Goal: Task Accomplishment & Management: Manage account settings

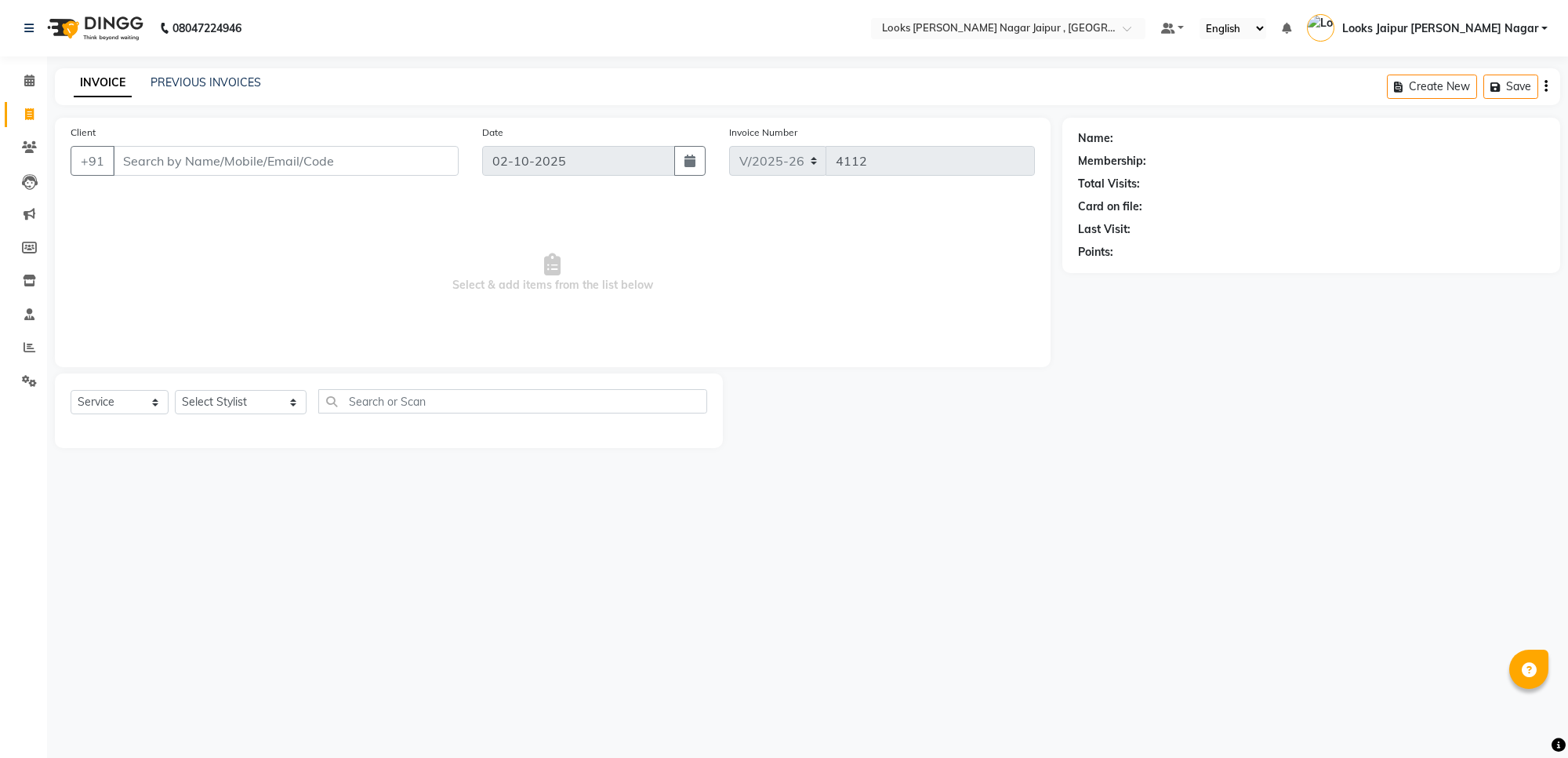
select select "4317"
select select "service"
type input "7"
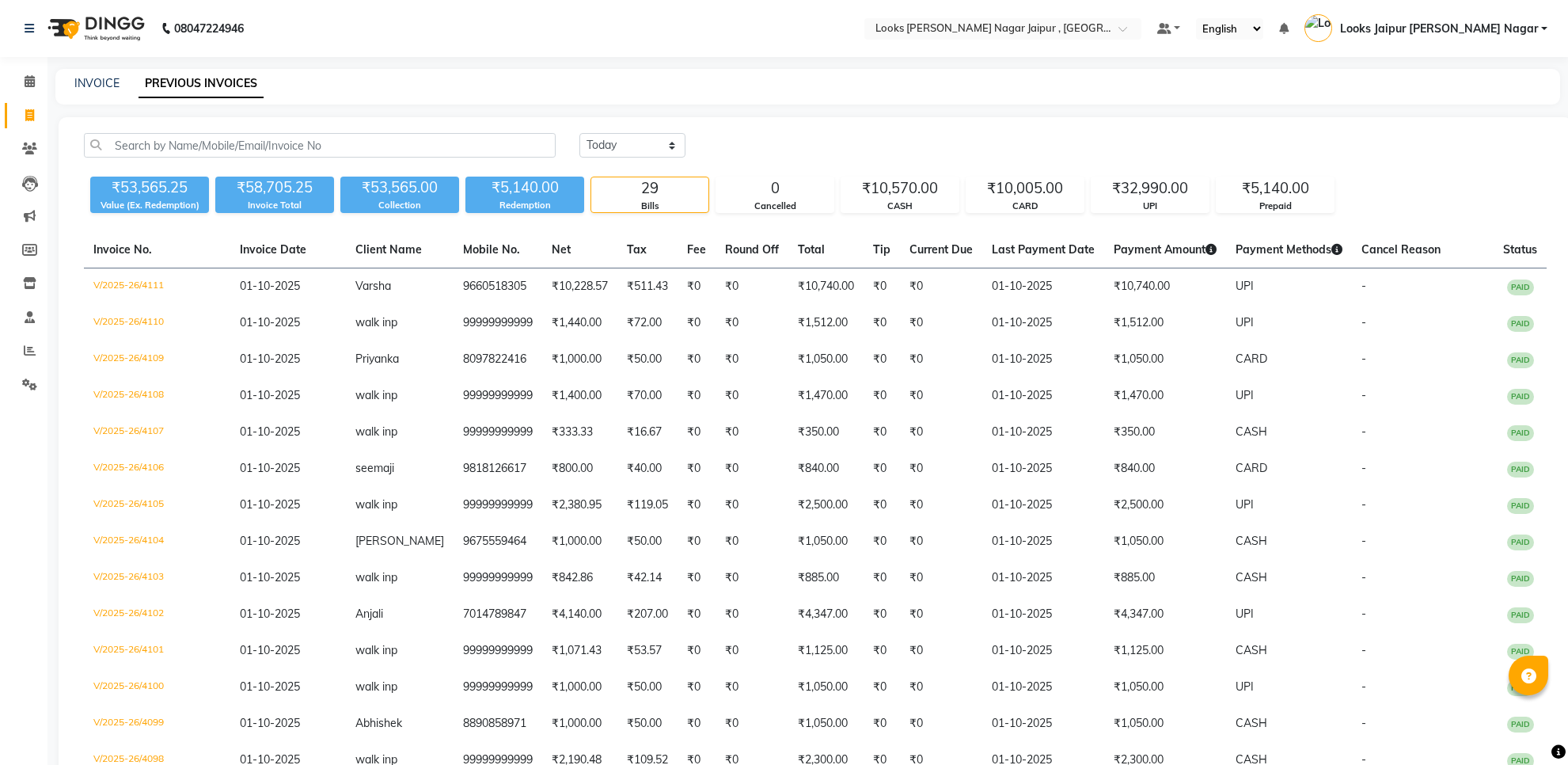
select select "[DATE]"
click at [33, 85] on icon at bounding box center [29, 81] width 11 height 12
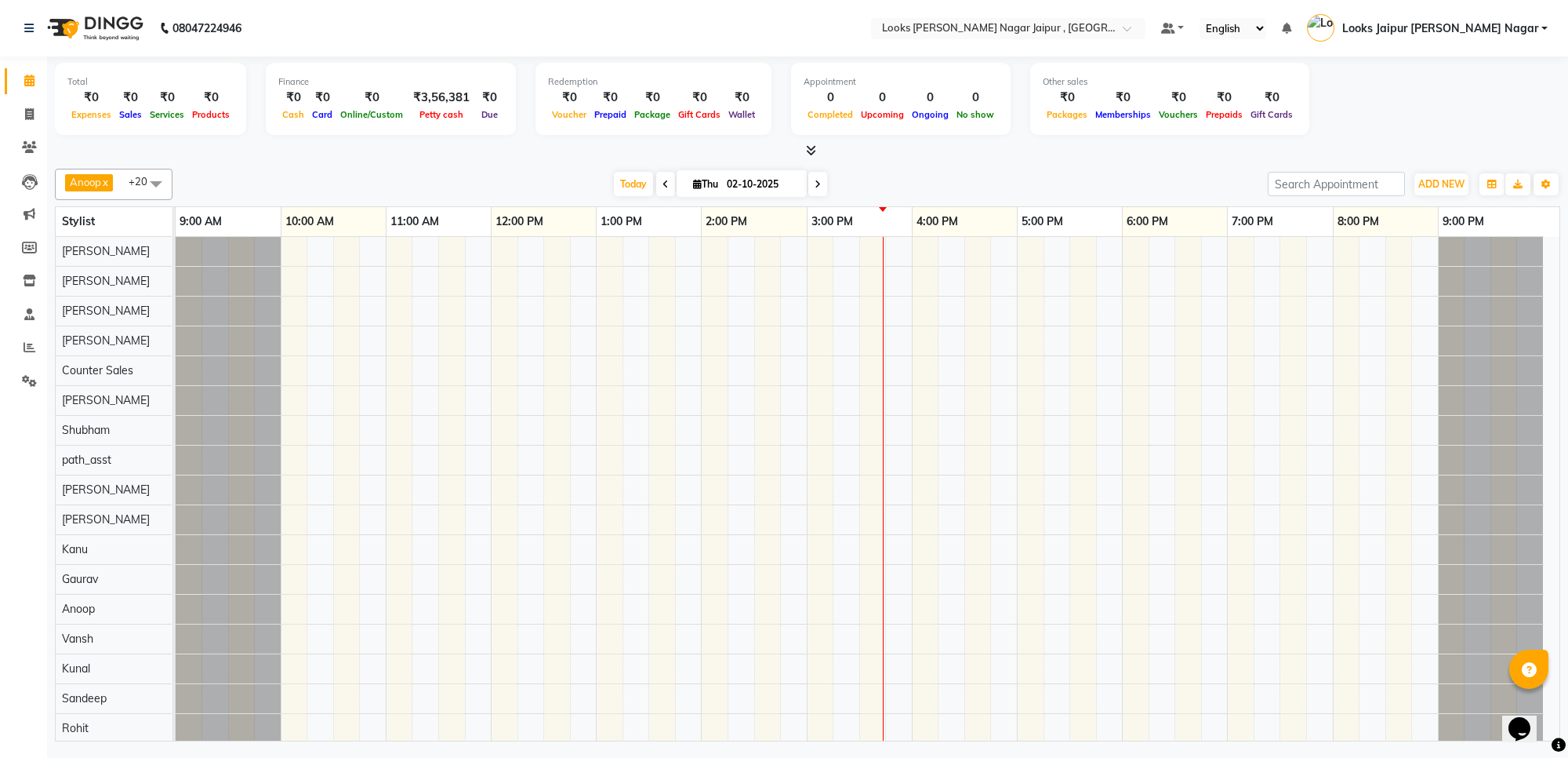
click at [814, 150] on icon at bounding box center [810, 150] width 10 height 12
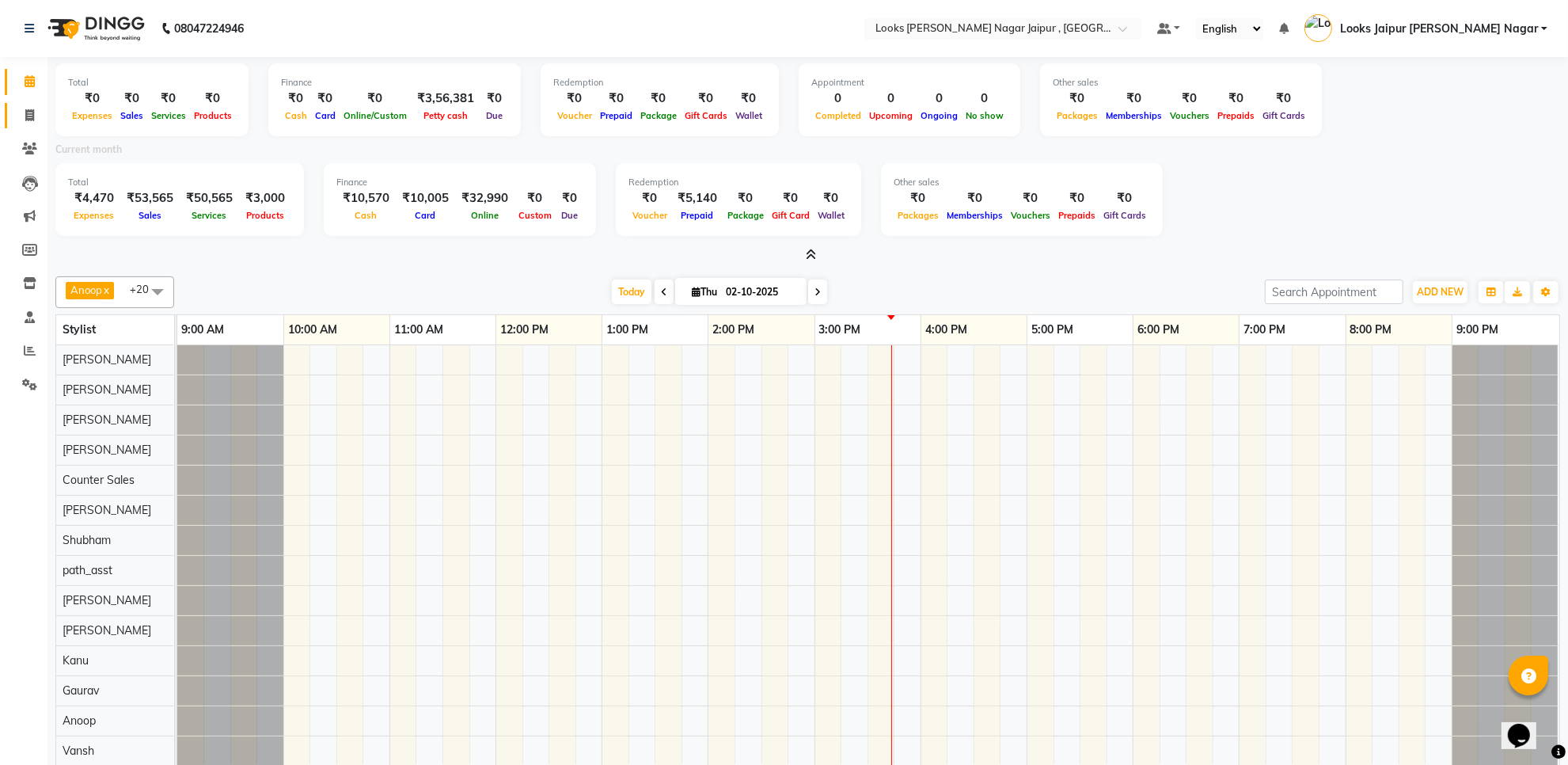
click at [8, 120] on link "Invoice" at bounding box center [23, 116] width 38 height 26
select select "service"
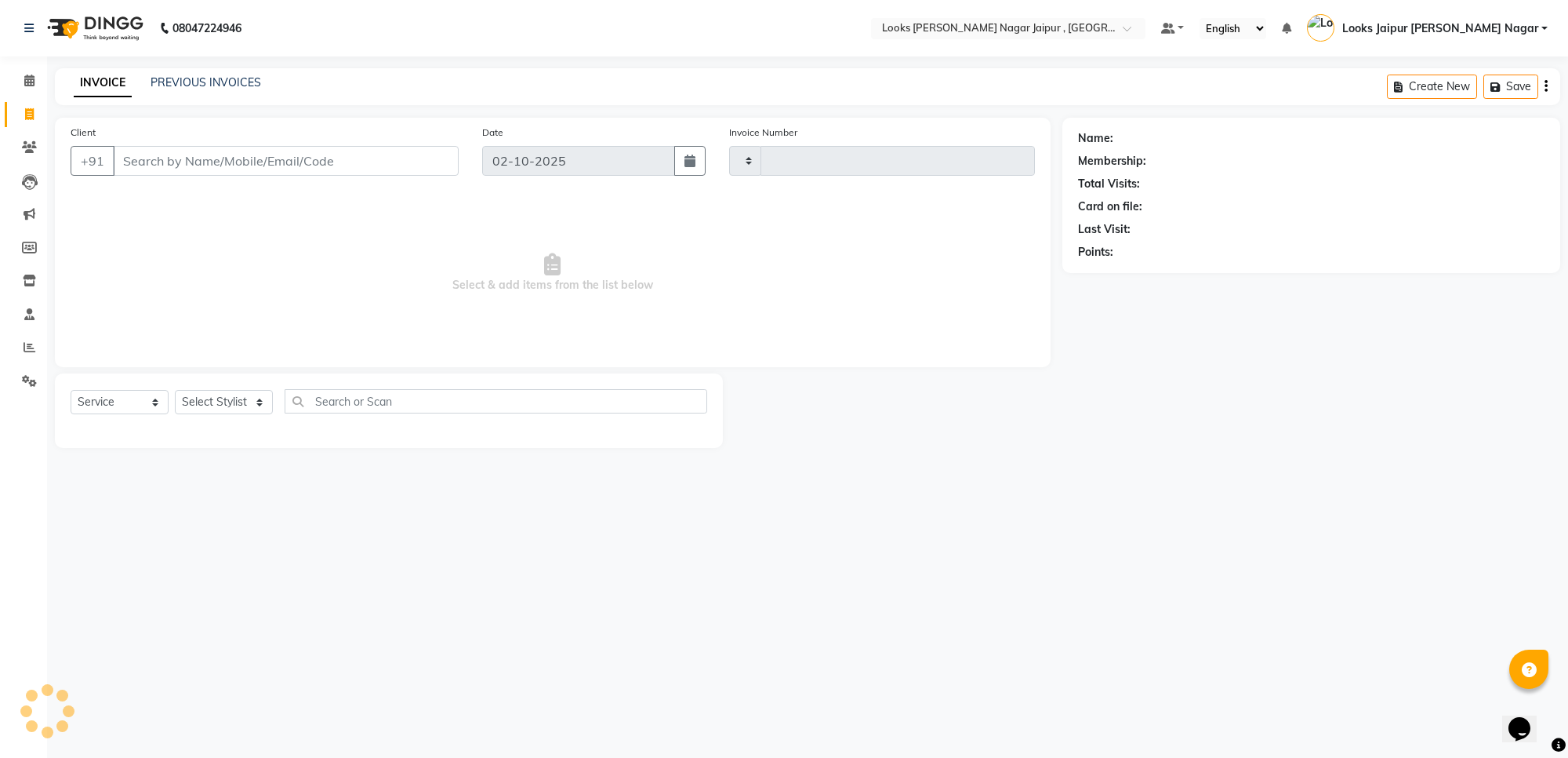
type input "4112"
select select "4317"
click at [189, 158] on input "Client" at bounding box center [286, 160] width 346 height 30
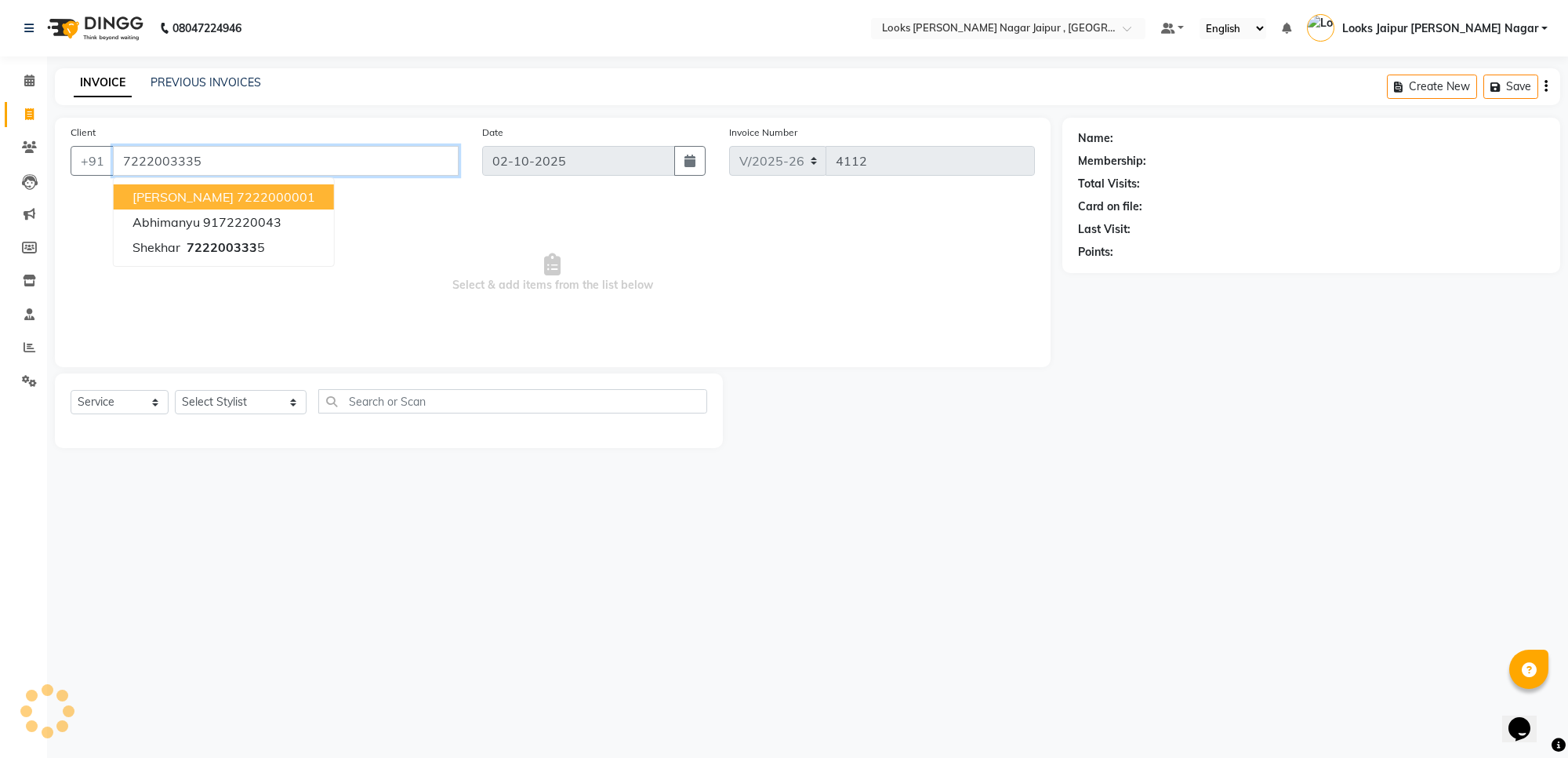
type input "7222003335"
select select "1: Object"
click at [482, 344] on span "Select & add items from the list below" at bounding box center [553, 273] width 964 height 157
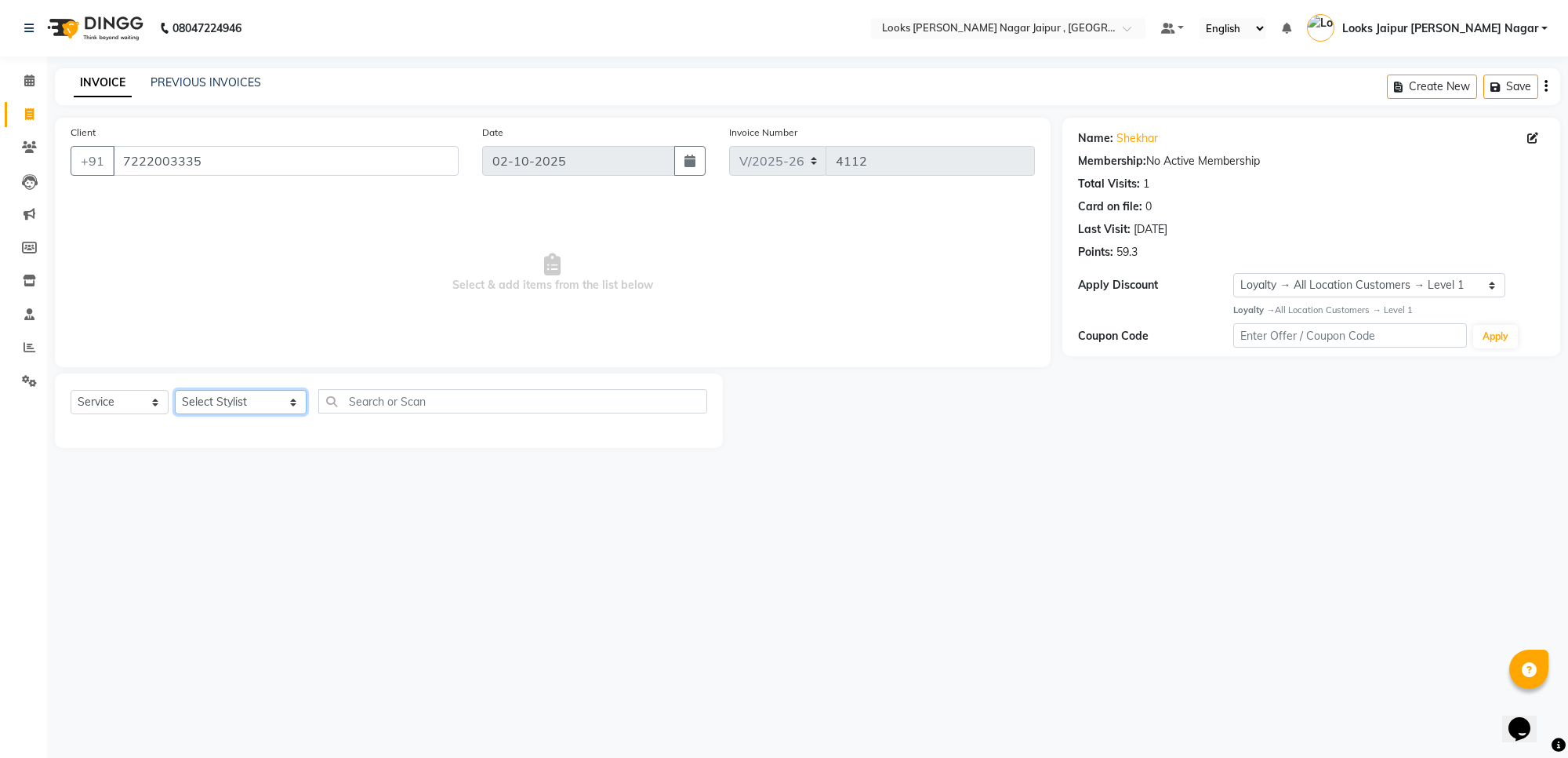
click at [183, 402] on select "Select Stylist [PERSON_NAME] art Anoop [PERSON_NAME] Counter Sales [PERSON_NAME…" at bounding box center [240, 401] width 131 height 24
click at [175, 389] on select "Select Stylist [PERSON_NAME] art Anoop [PERSON_NAME] Counter Sales [PERSON_NAME…" at bounding box center [240, 401] width 131 height 24
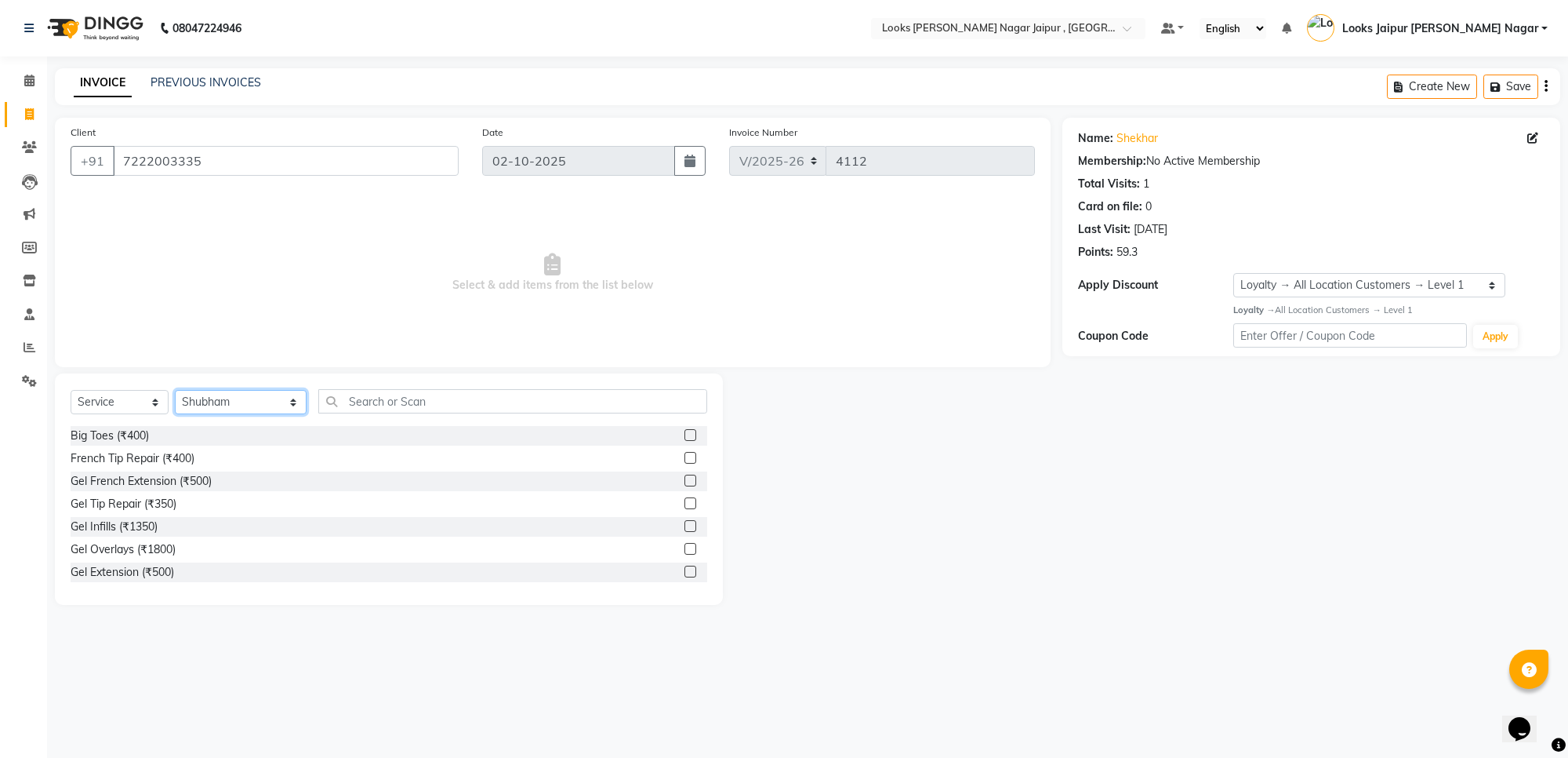
drag, startPoint x: 226, startPoint y: 402, endPoint x: 227, endPoint y: 394, distance: 8.1
click at [226, 402] on select "Select Stylist [PERSON_NAME] art Anoop [PERSON_NAME] Counter Sales [PERSON_NAME…" at bounding box center [240, 401] width 131 height 24
select select "23563"
click at [175, 389] on select "Select Stylist [PERSON_NAME] art Anoop [PERSON_NAME] Counter Sales [PERSON_NAME…" at bounding box center [240, 401] width 131 height 24
click at [374, 405] on input "text" at bounding box center [513, 401] width 389 height 24
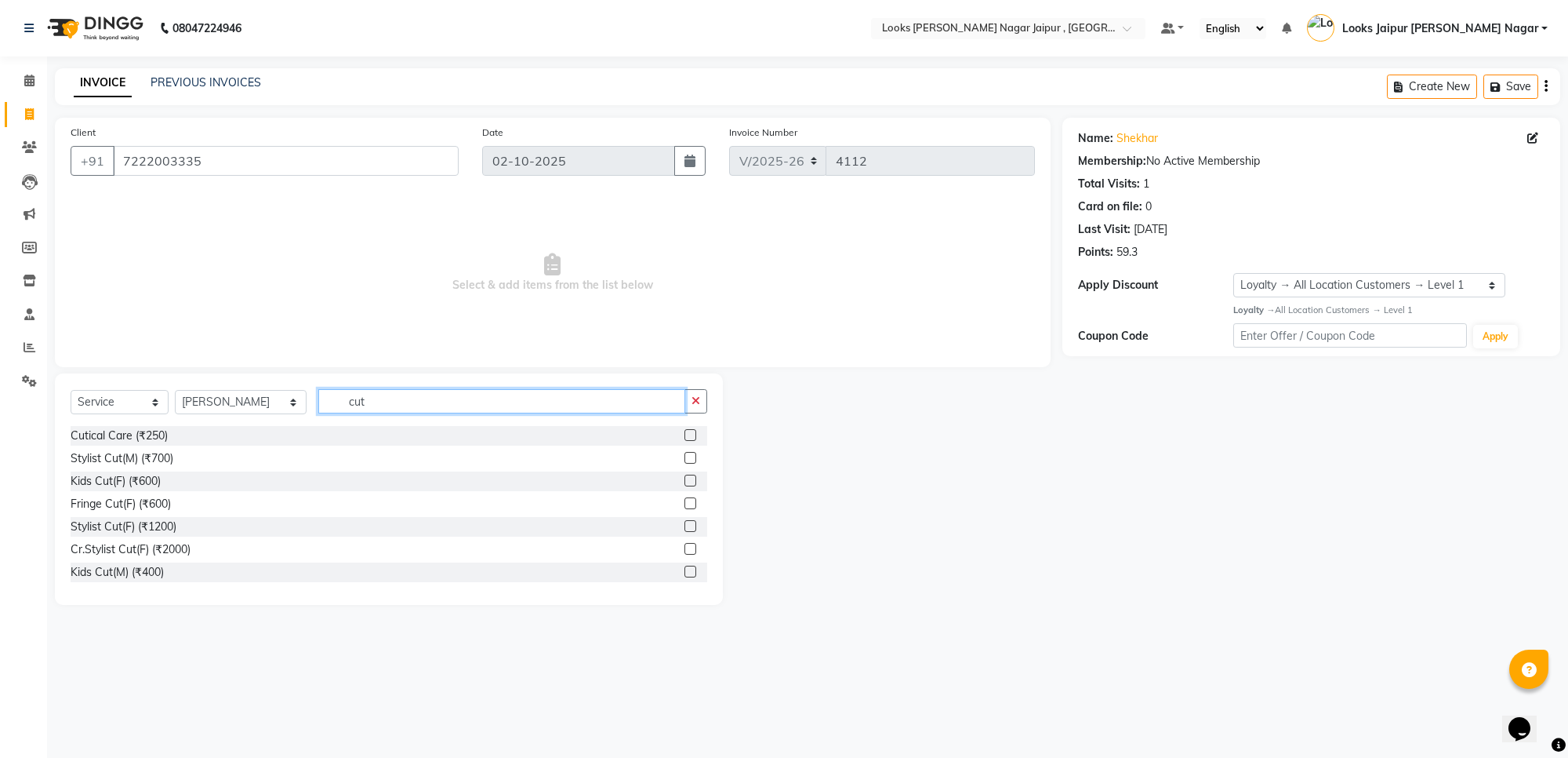
type input "cut"
click at [685, 457] on label at bounding box center [690, 458] width 12 height 12
click at [685, 457] on input "checkbox" at bounding box center [690, 458] width 10 height 10
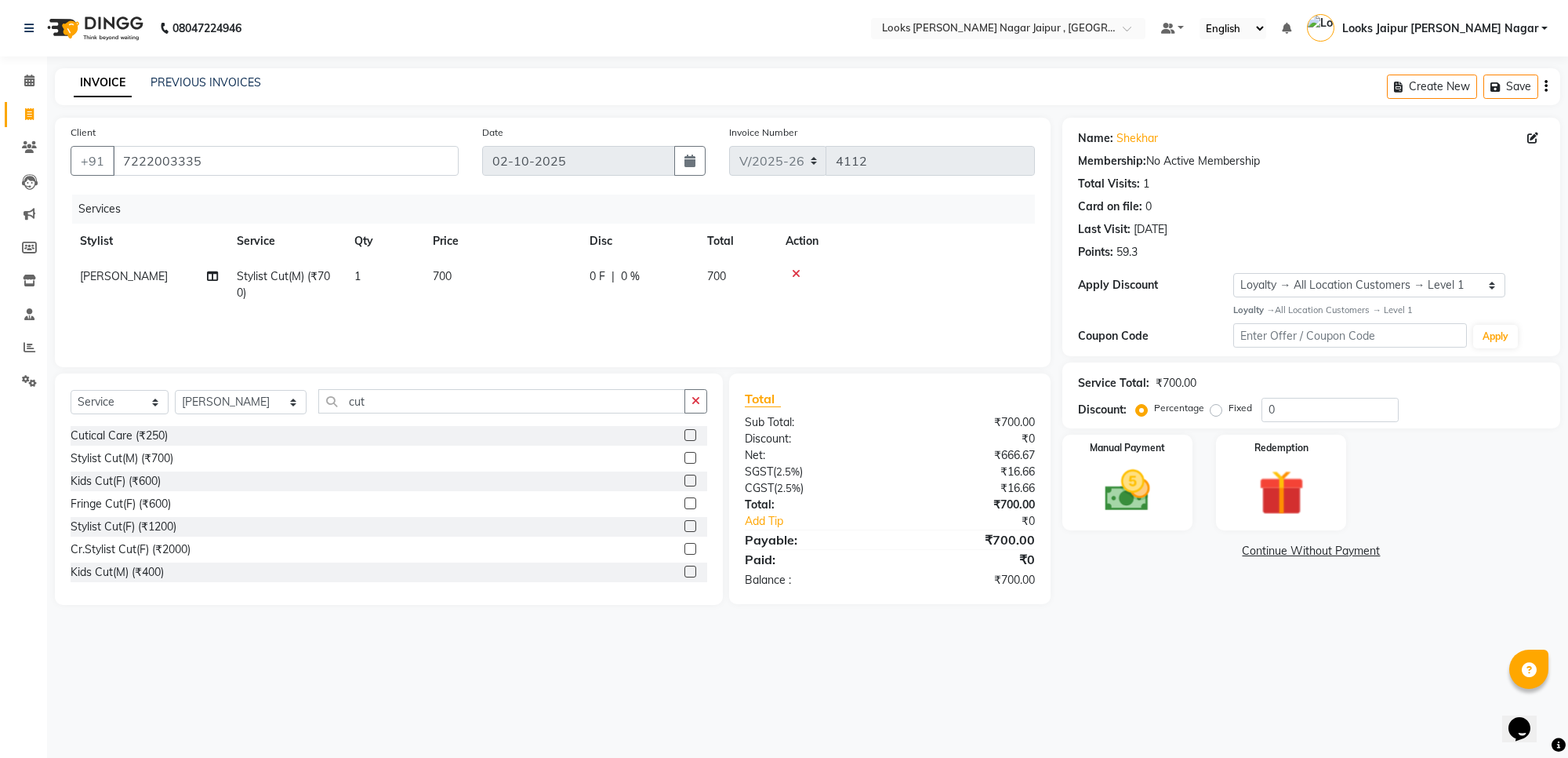
click at [685, 457] on label at bounding box center [690, 458] width 12 height 12
click at [685, 457] on input "checkbox" at bounding box center [690, 458] width 10 height 10
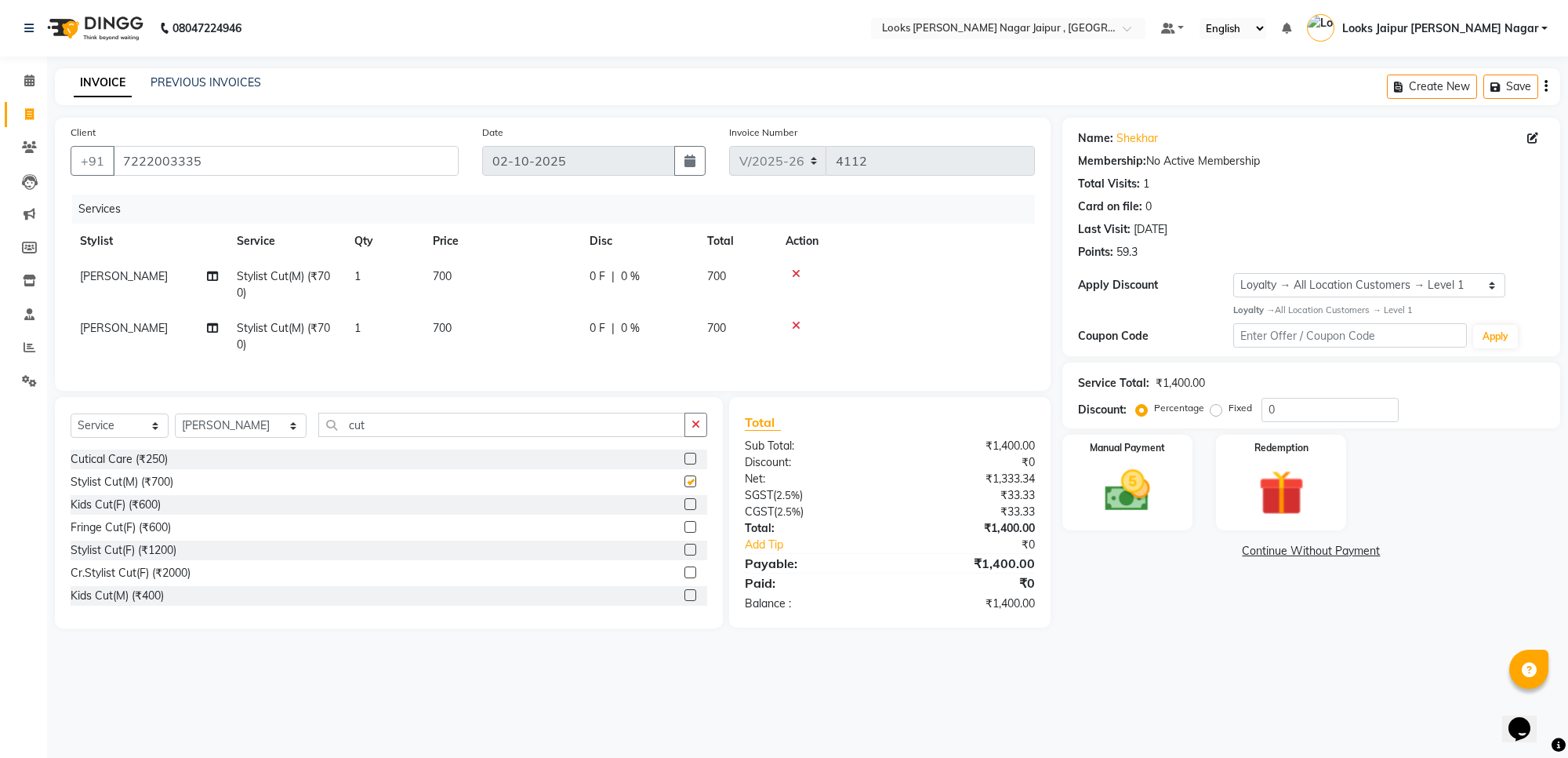
checkbox input "false"
click at [123, 321] on span "[PERSON_NAME]" at bounding box center [124, 328] width 88 height 14
select select "23563"
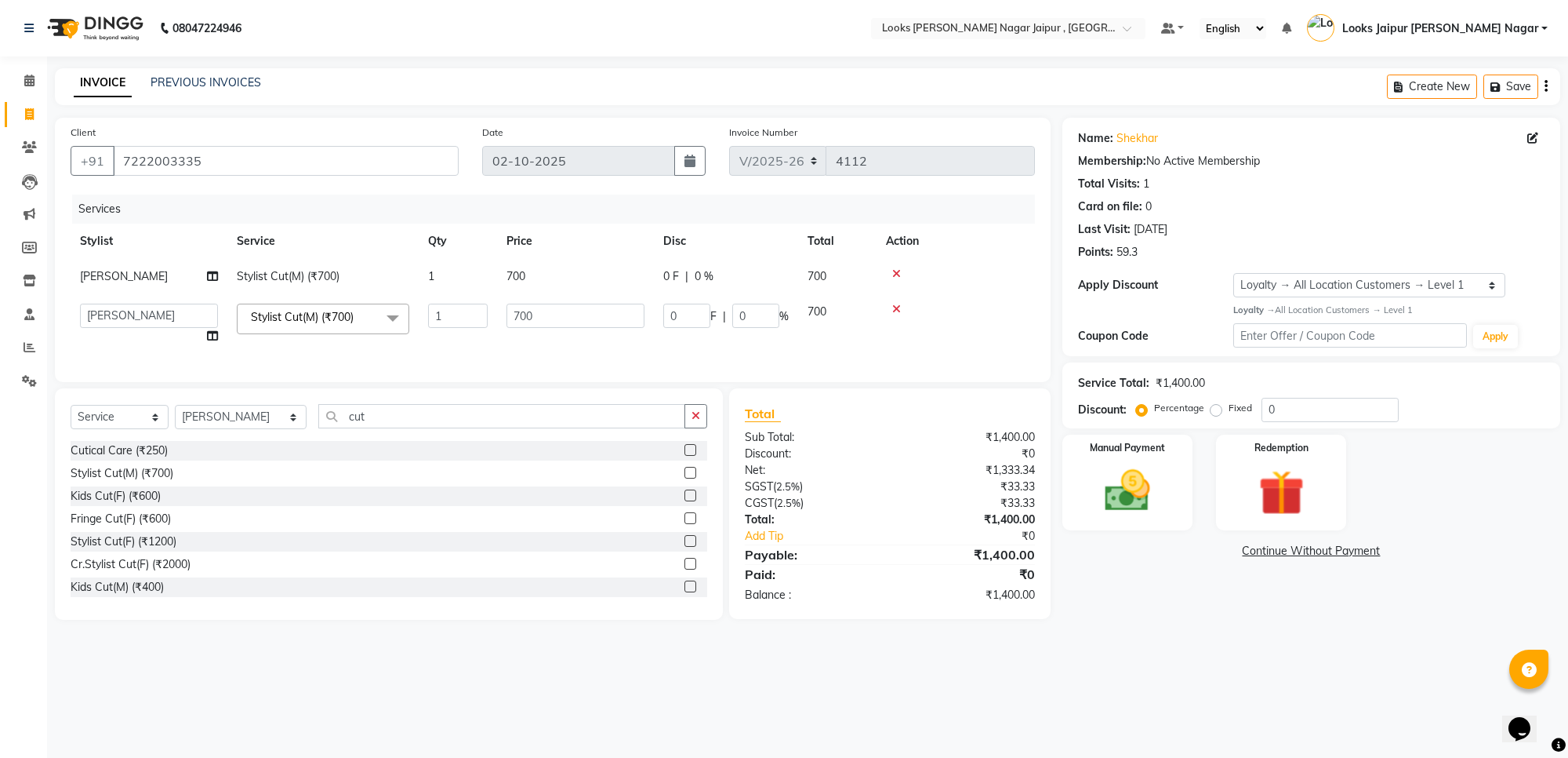
click at [135, 304] on td "Anjali_nail art Anoop [PERSON_NAME] Counter Sales [PERSON_NAME] Looks Jaipur [P…" at bounding box center [149, 324] width 157 height 59
drag, startPoint x: 142, startPoint y: 311, endPoint x: 155, endPoint y: 321, distance: 16.4
click at [142, 311] on select "Anjali_nail art Anoop [PERSON_NAME] Counter Sales [PERSON_NAME] Looks Jaipur [P…" at bounding box center [149, 316] width 138 height 24
select select "82802"
click at [547, 276] on td "700" at bounding box center [576, 276] width 157 height 35
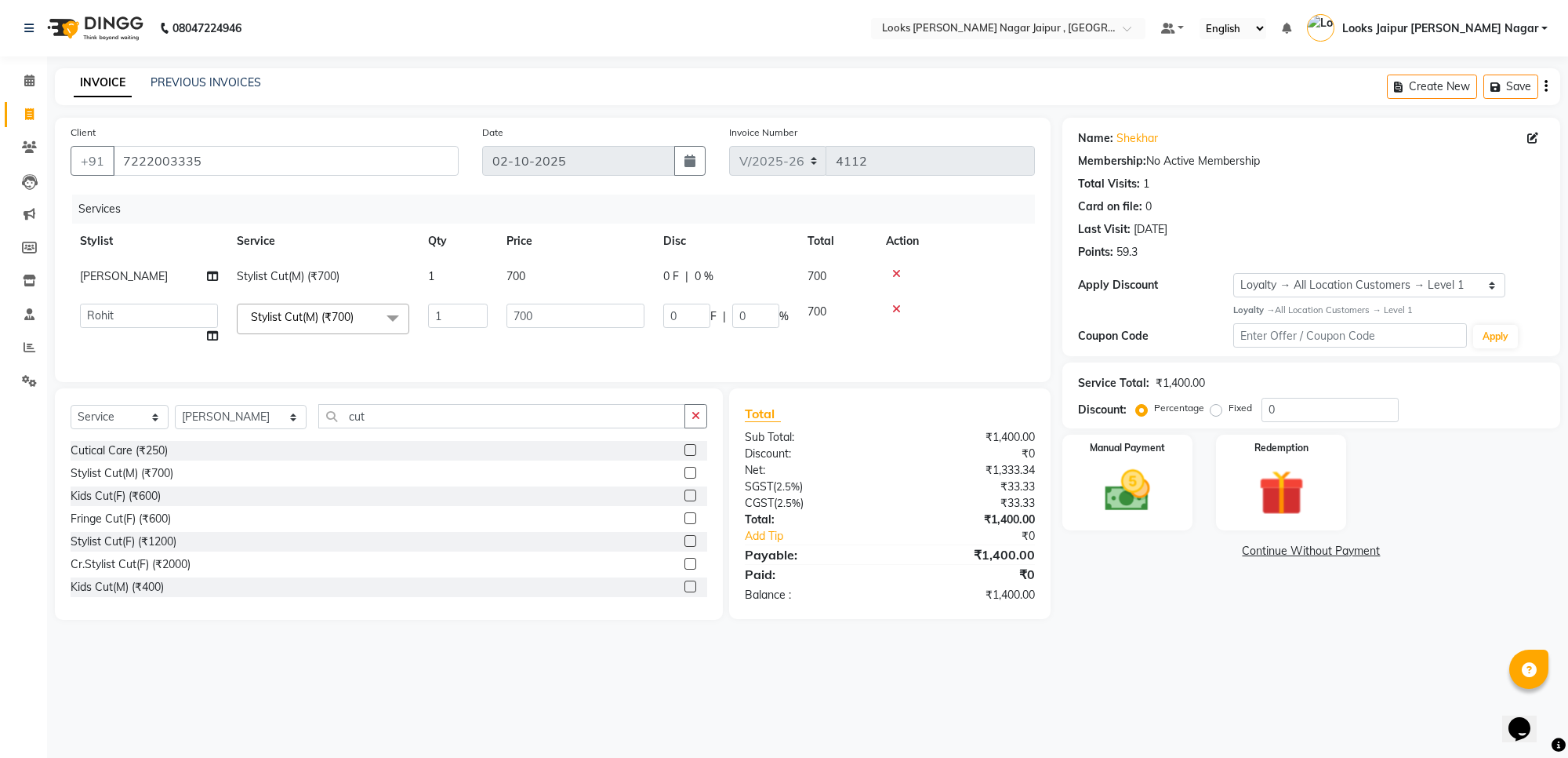
select select "23563"
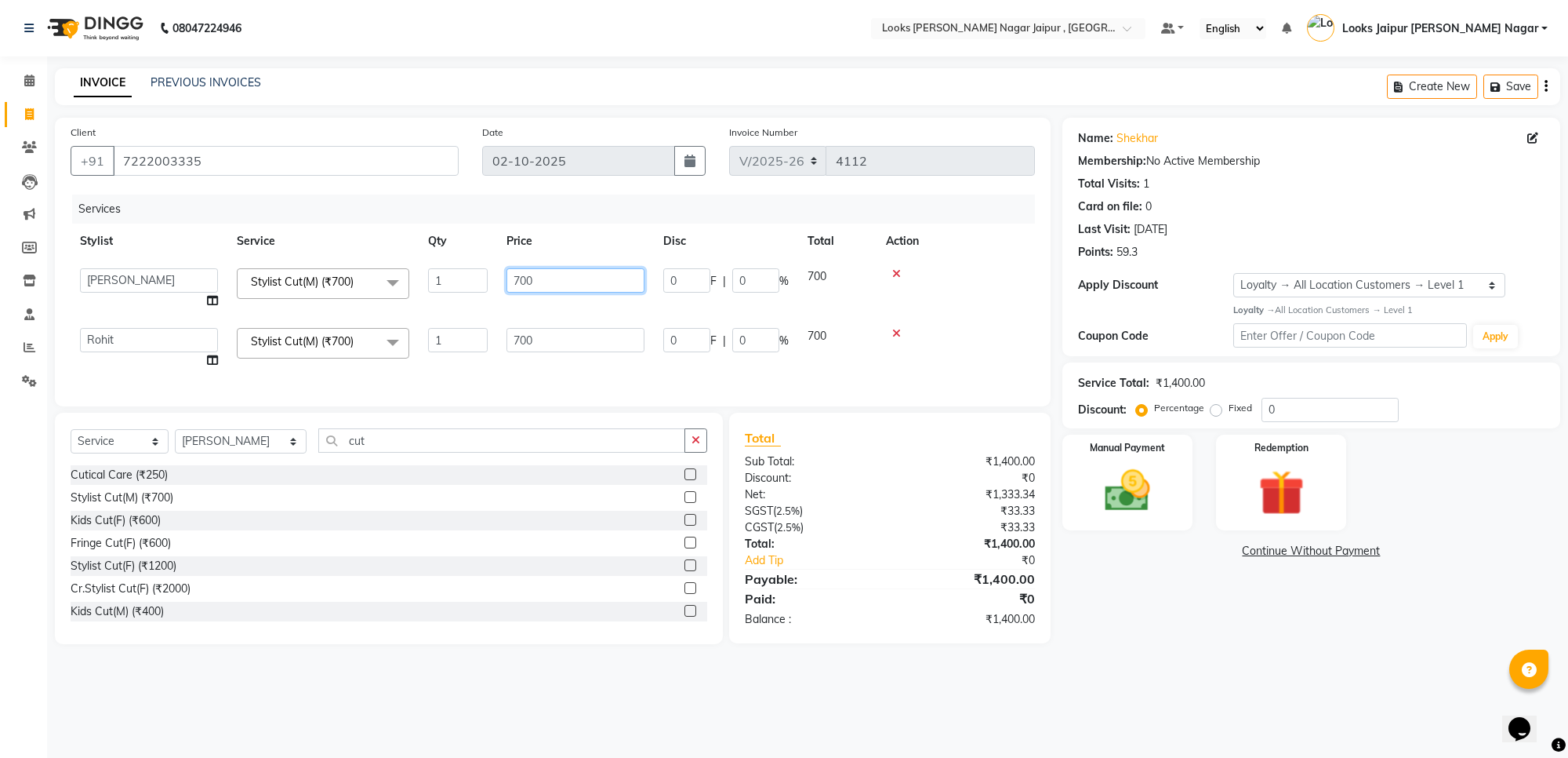
click at [606, 265] on td "700" at bounding box center [576, 288] width 157 height 59
type input "735"
click at [563, 335] on td "700" at bounding box center [576, 348] width 157 height 59
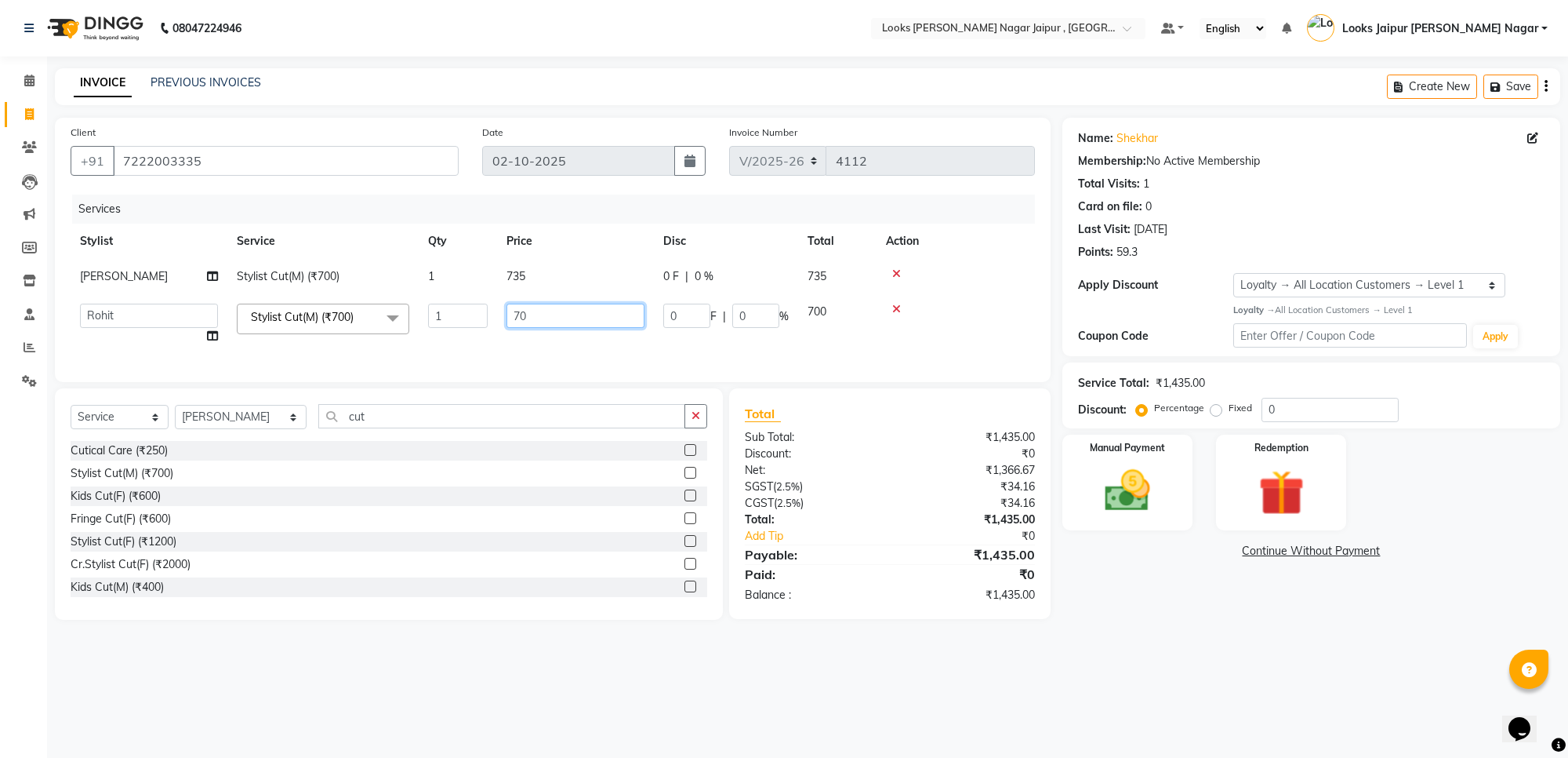
type input "7"
type input "1050"
click at [1092, 539] on div "Name: Shekhar Membership: No Active Membership Total Visits: 1 Card on file: 0 …" at bounding box center [1317, 369] width 509 height 502
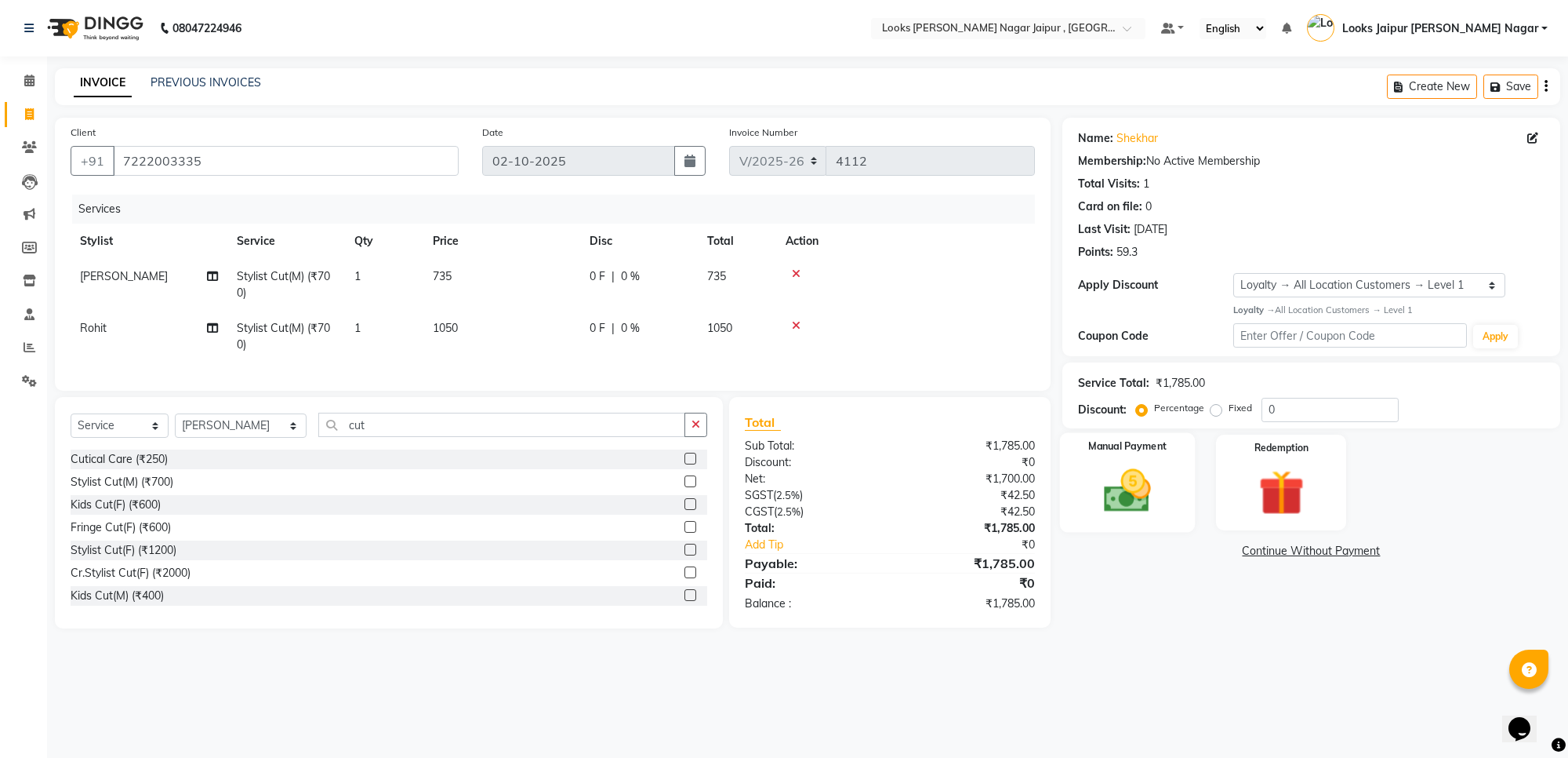
click at [1160, 508] on img at bounding box center [1128, 491] width 77 height 55
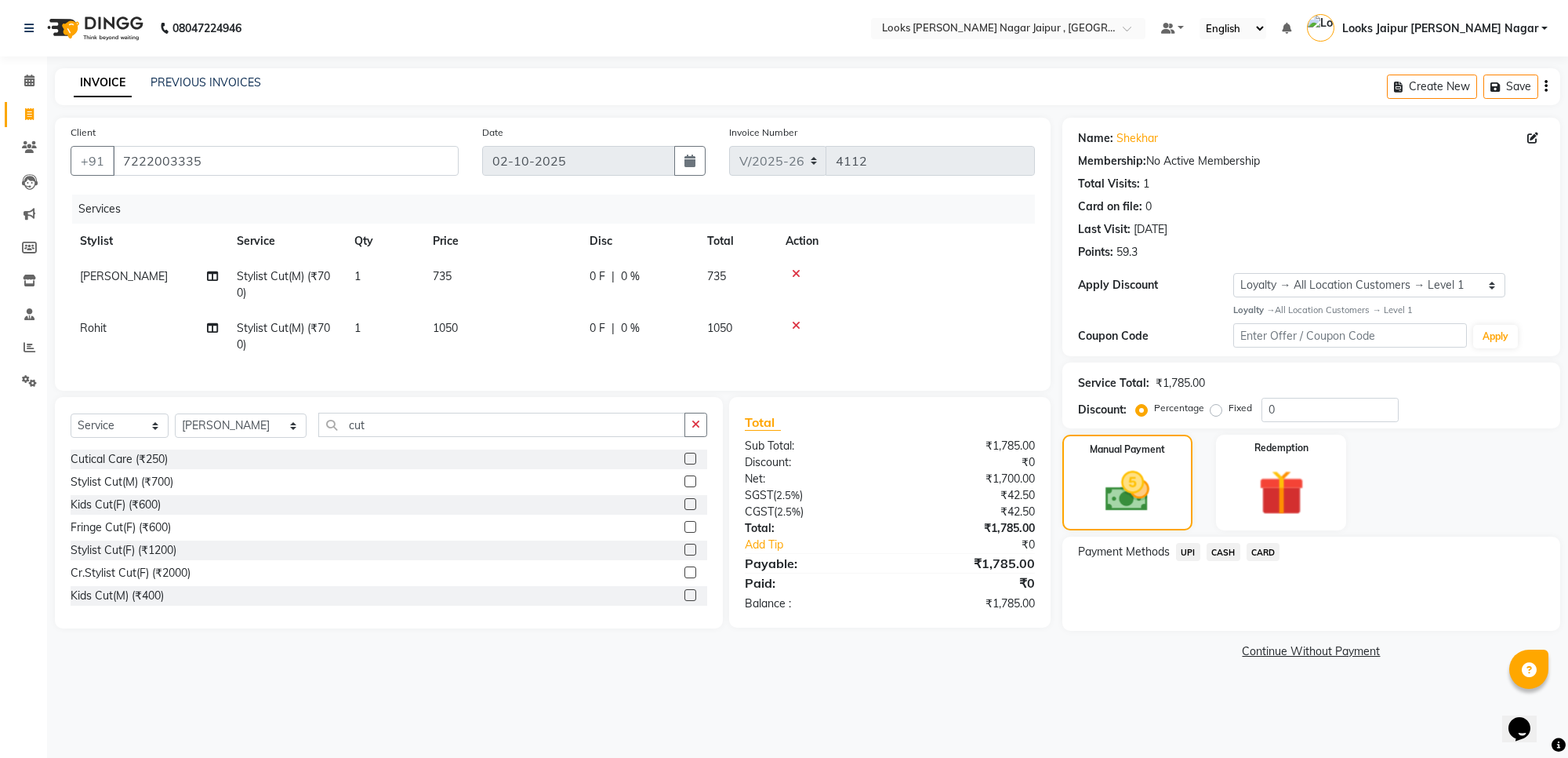
click at [1192, 558] on span "UPI" at bounding box center [1188, 551] width 24 height 18
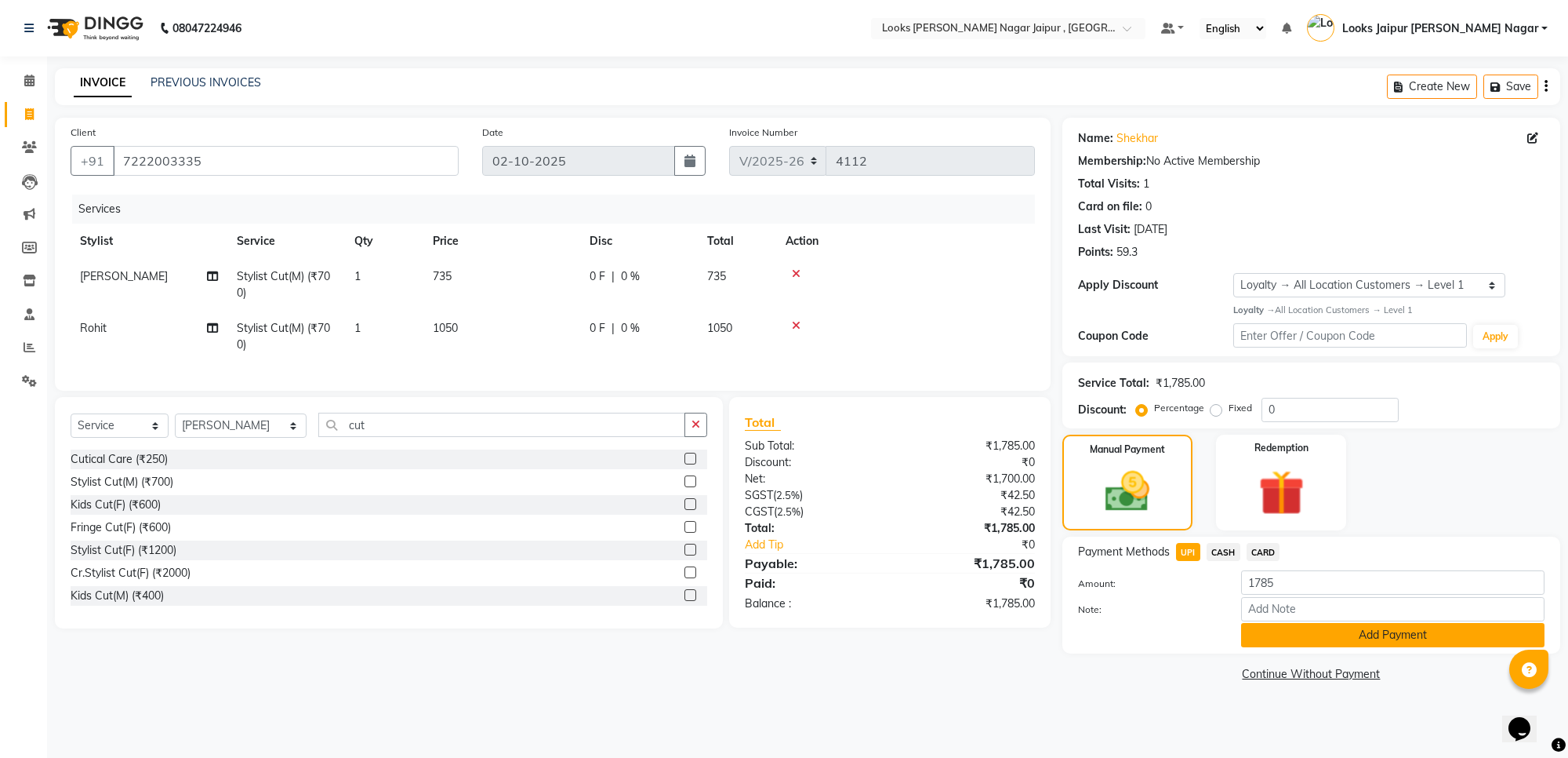
click at [1262, 625] on button "Add Payment" at bounding box center [1393, 635] width 304 height 24
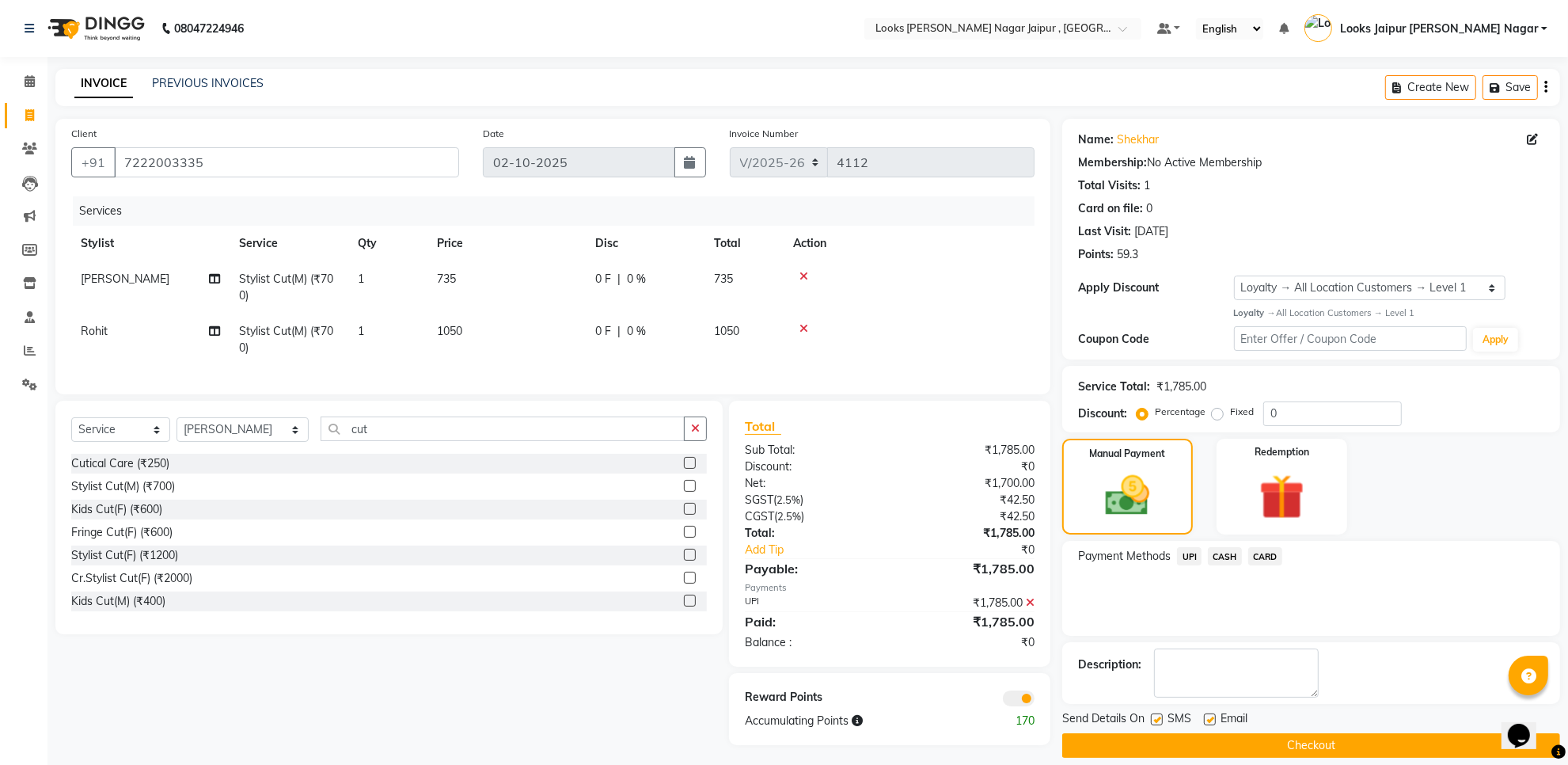
drag, startPoint x: 1208, startPoint y: 715, endPoint x: 1184, endPoint y: 721, distance: 24.7
click at [1206, 716] on label at bounding box center [1210, 719] width 12 height 12
click at [1206, 716] on input "checkbox" at bounding box center [1209, 720] width 11 height 11
checkbox input "false"
click at [1160, 721] on label at bounding box center [1156, 719] width 12 height 12
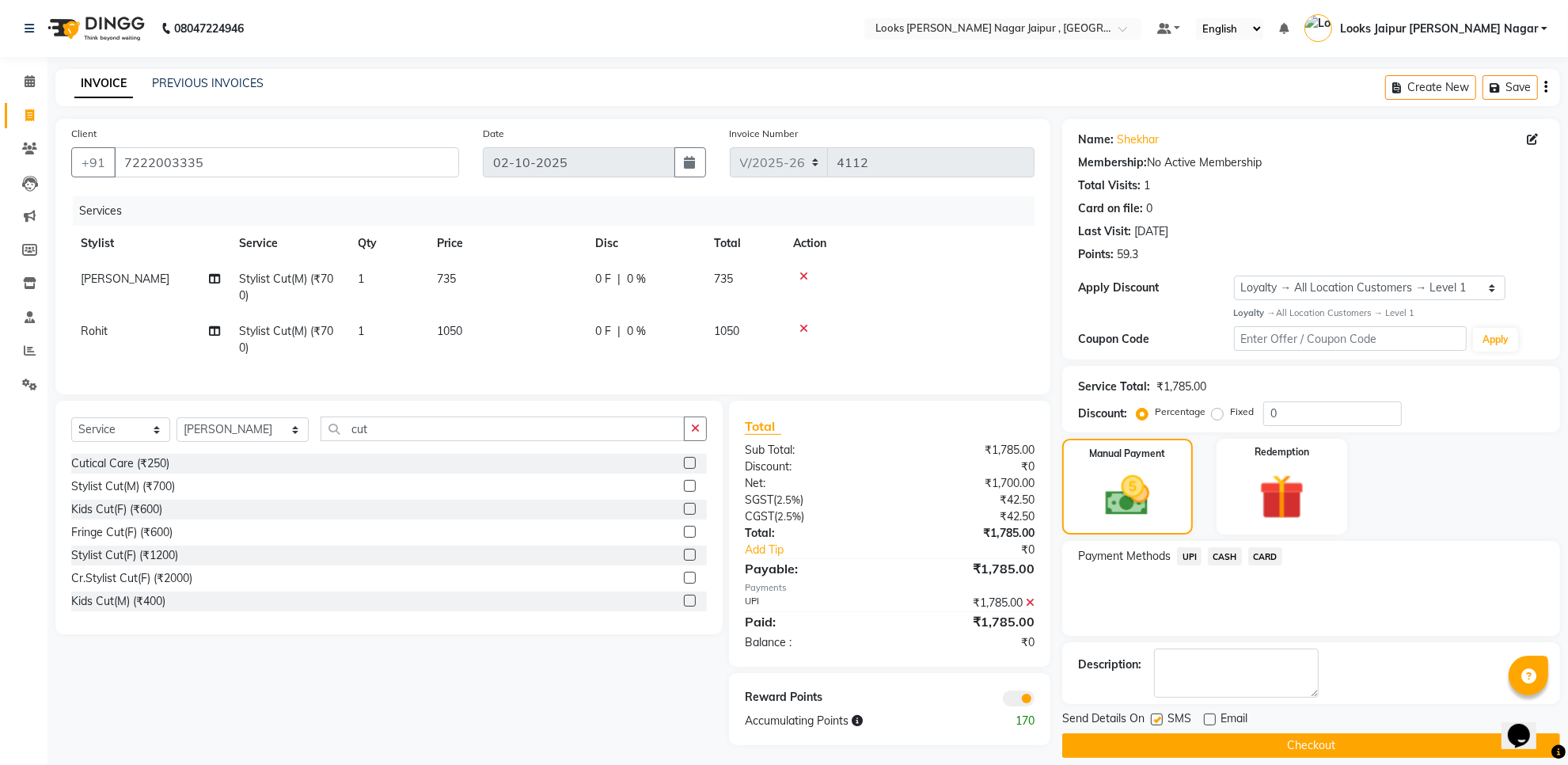
click at [1160, 721] on input "checkbox" at bounding box center [1156, 720] width 11 height 11
checkbox input "false"
click at [1156, 741] on button "Checkout" at bounding box center [1312, 745] width 498 height 24
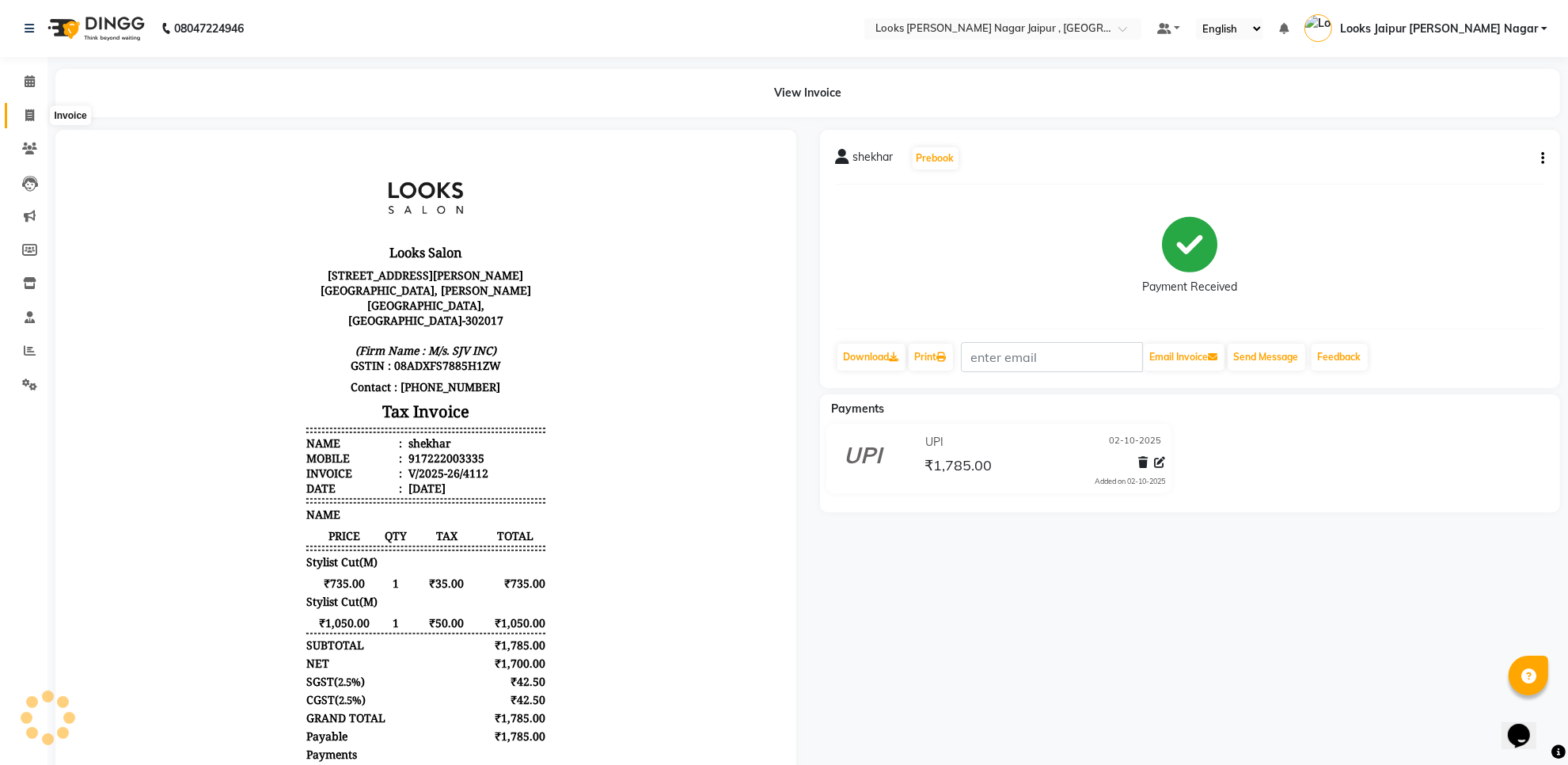
click at [29, 112] on icon at bounding box center [29, 115] width 9 height 12
select select "service"
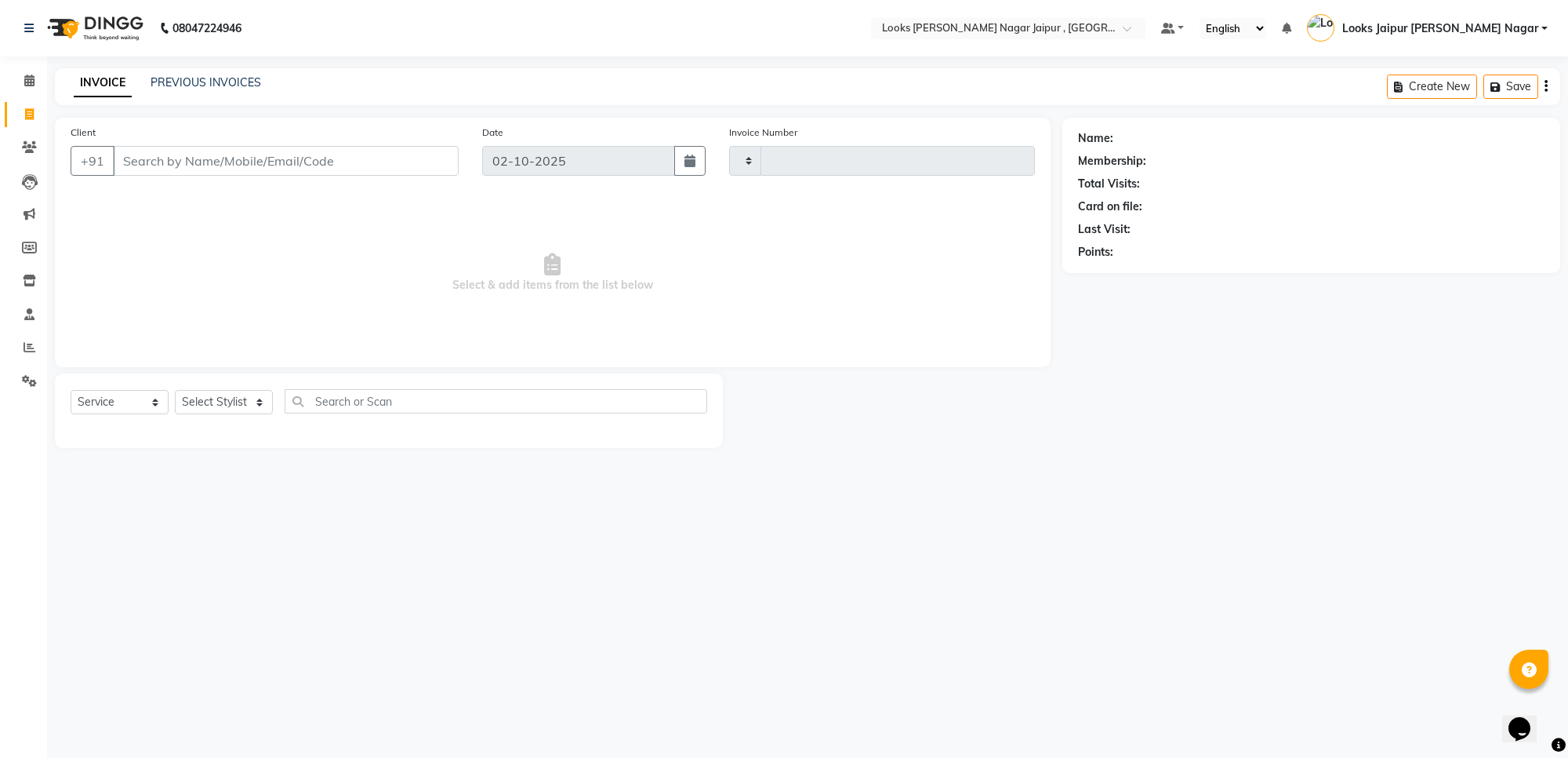
type input "4113"
select select "4317"
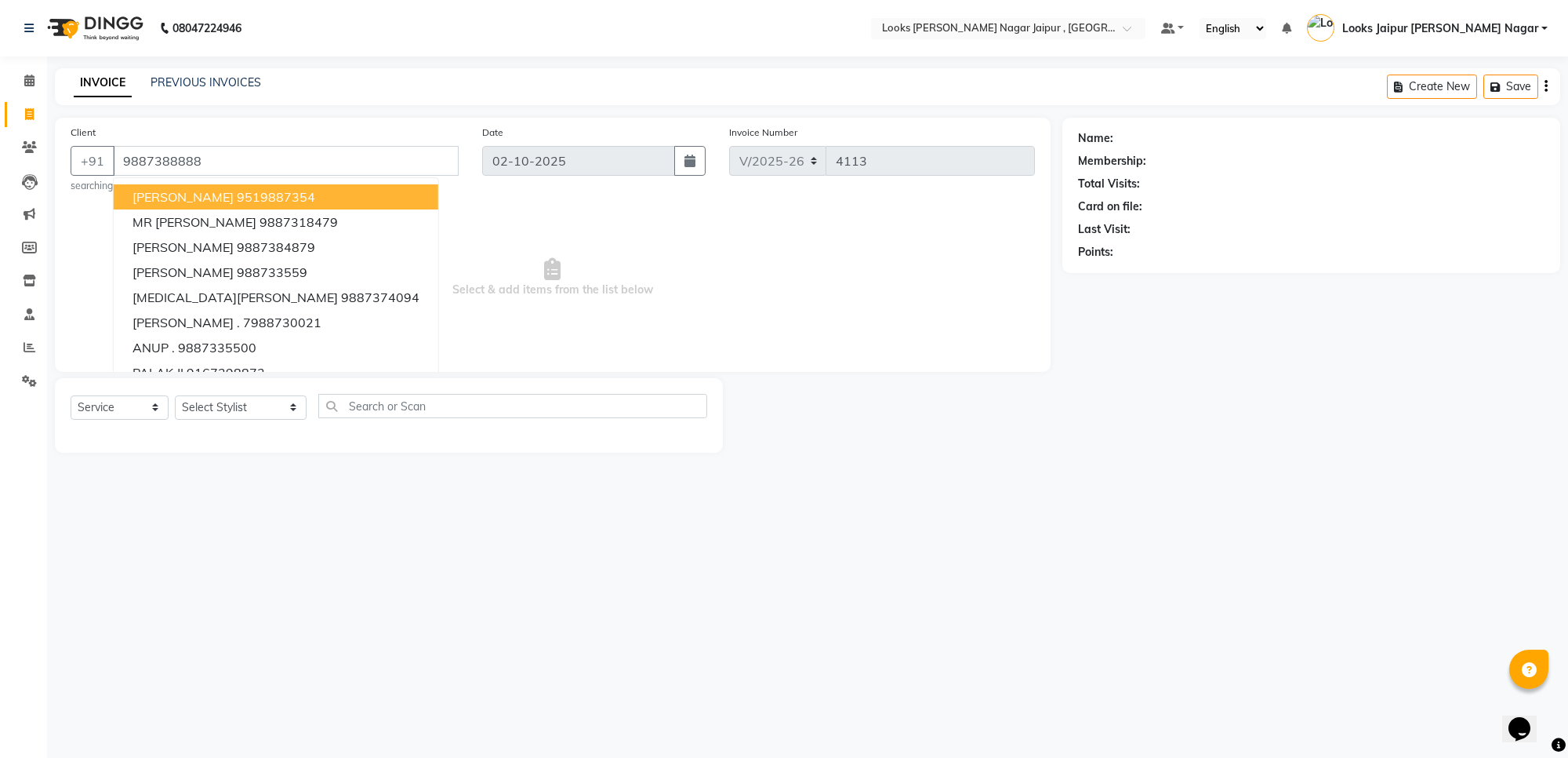
type input "9887388888"
select select "1: Object"
click at [575, 210] on span "Select & add items from the list below" at bounding box center [553, 278] width 964 height 157
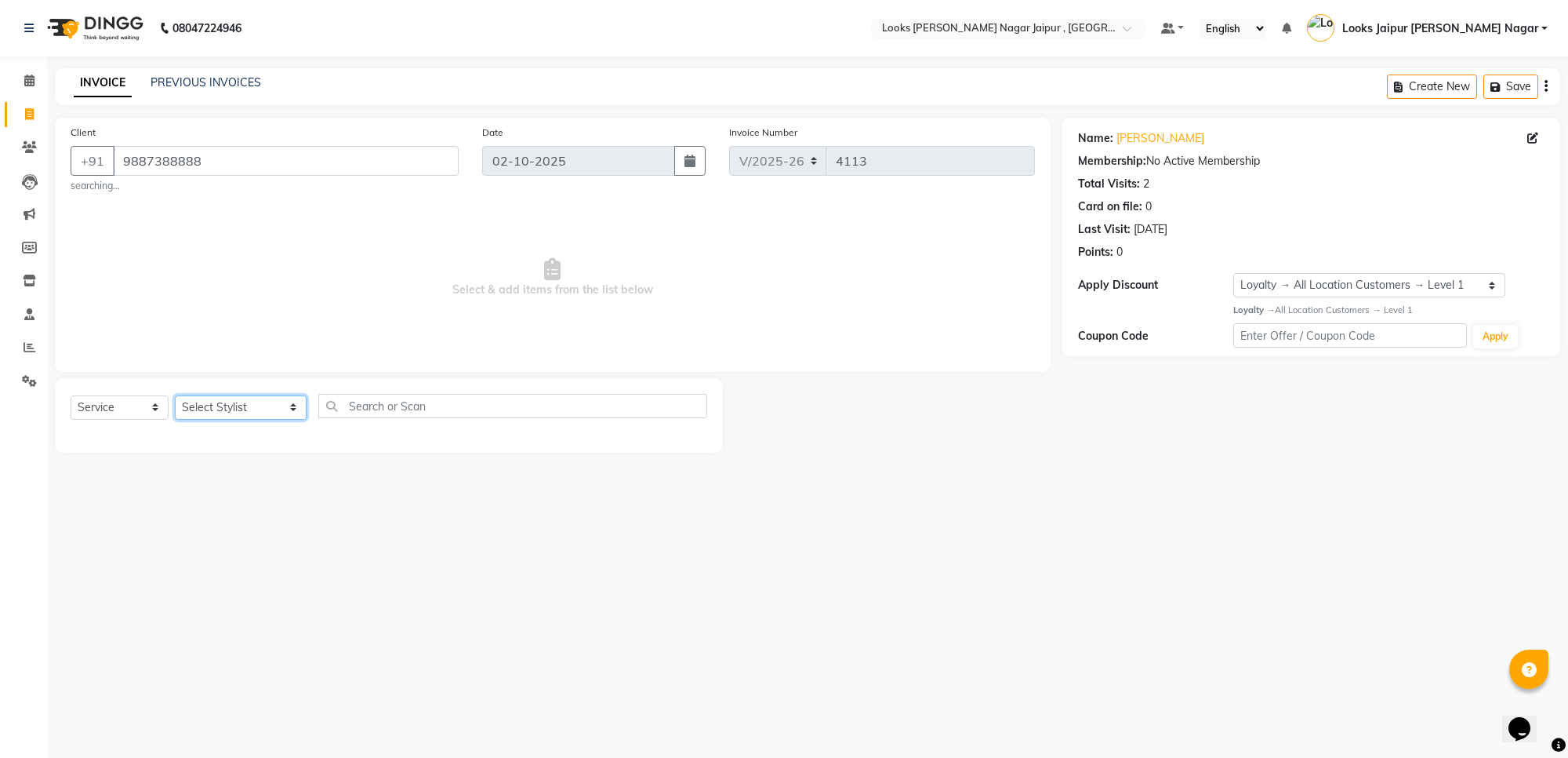
click at [251, 409] on select "Select Stylist [PERSON_NAME] art Anoop [PERSON_NAME] Counter Sales [PERSON_NAME…" at bounding box center [240, 407] width 131 height 24
select select "59707"
click at [175, 395] on select "Select Stylist [PERSON_NAME] art Anoop [PERSON_NAME] Counter Sales [PERSON_NAME…" at bounding box center [240, 407] width 131 height 24
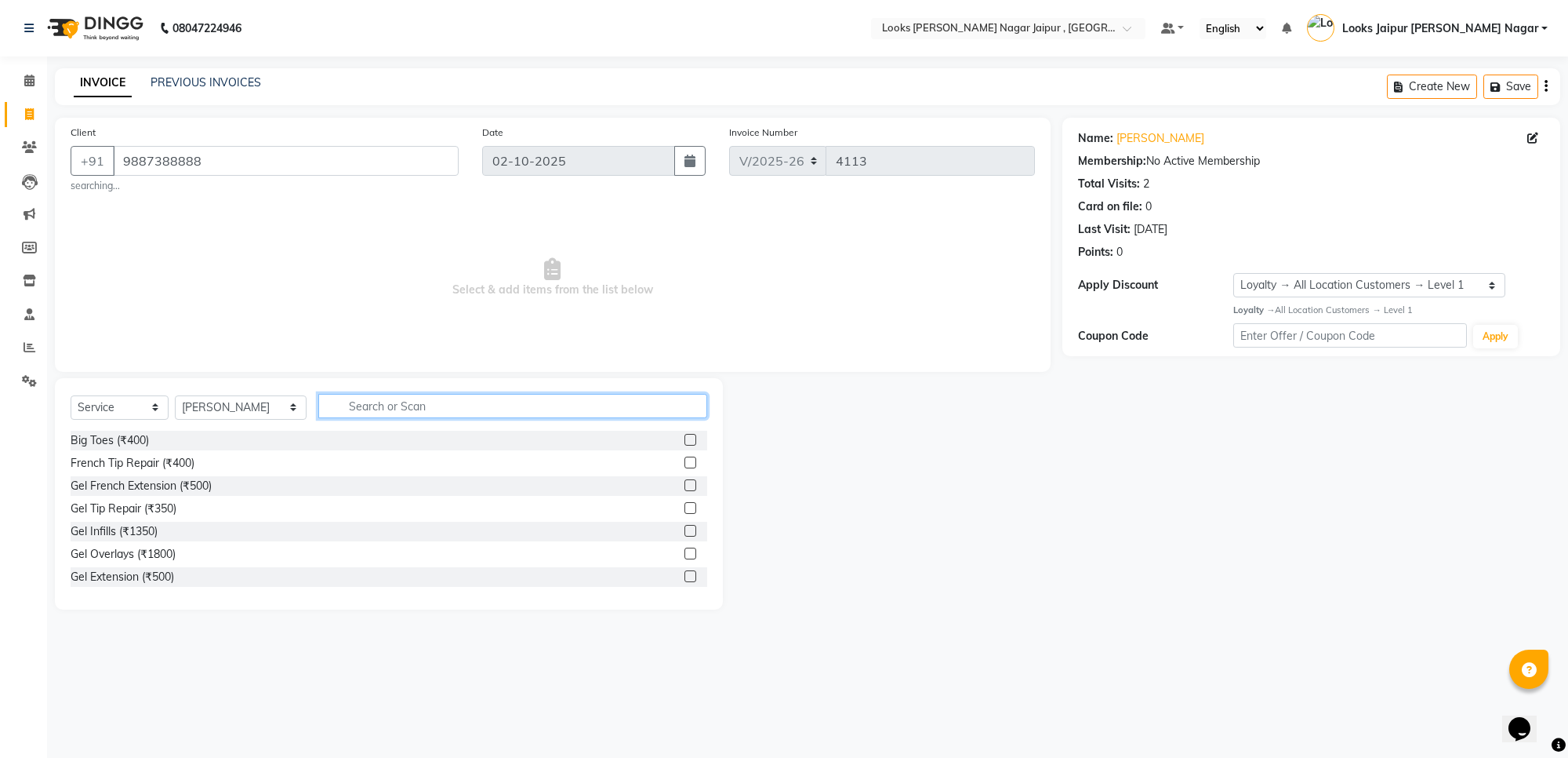
click at [439, 412] on input "text" at bounding box center [513, 405] width 389 height 24
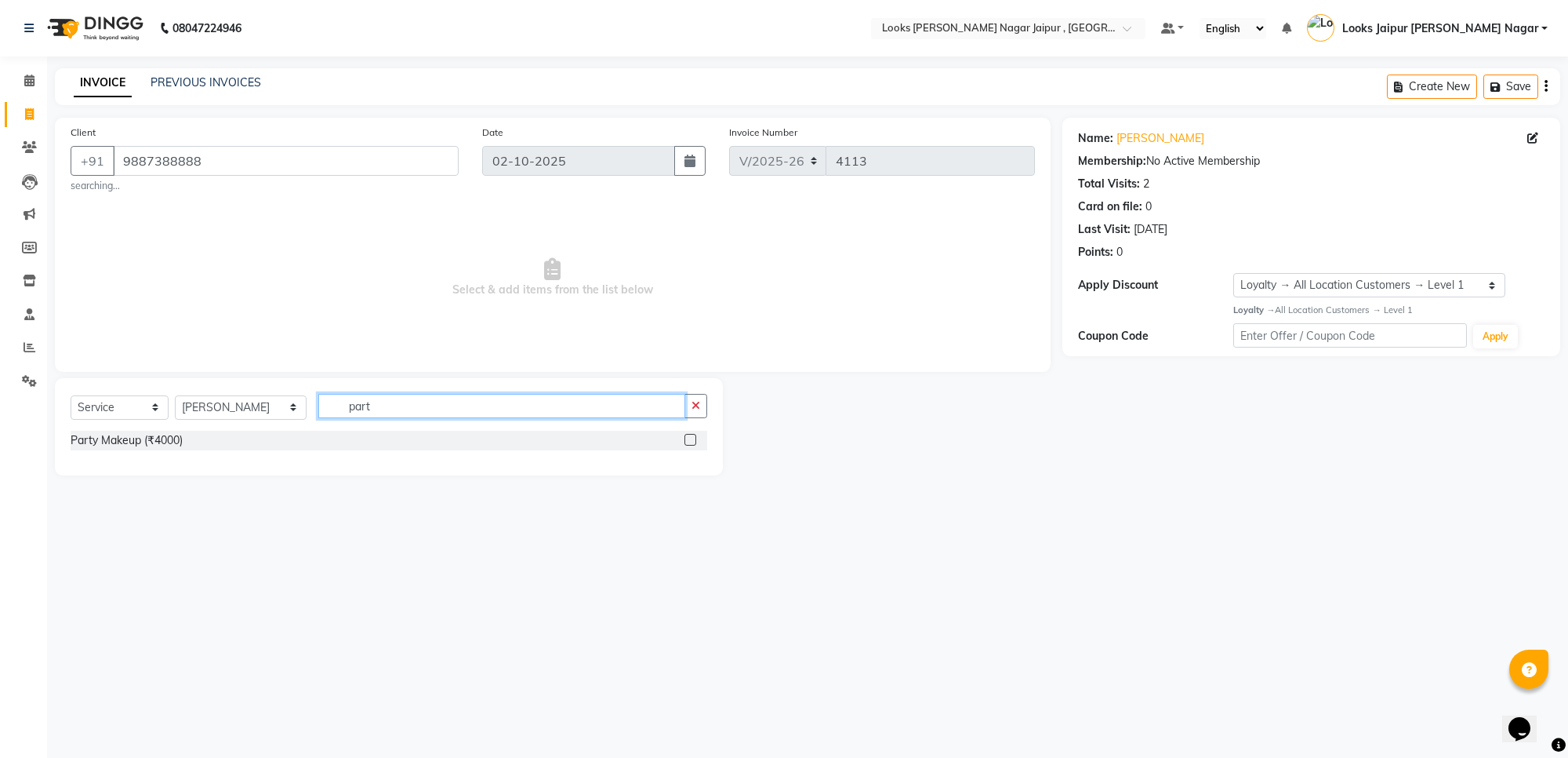
type input "part"
click at [685, 437] on label at bounding box center [690, 439] width 12 height 12
click at [685, 437] on input "checkbox" at bounding box center [690, 440] width 10 height 10
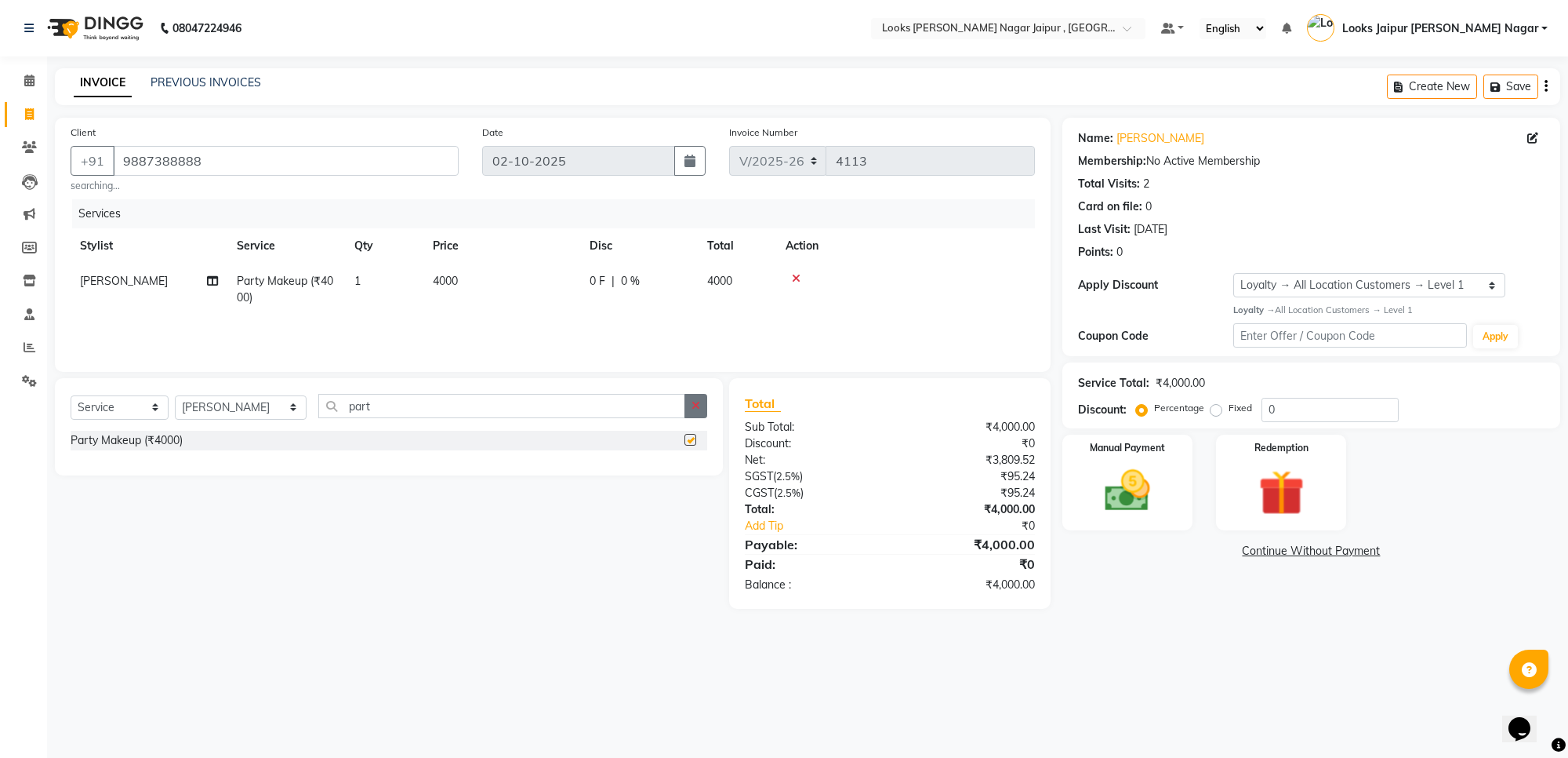
checkbox input "false"
click at [696, 393] on button "button" at bounding box center [696, 405] width 22 height 24
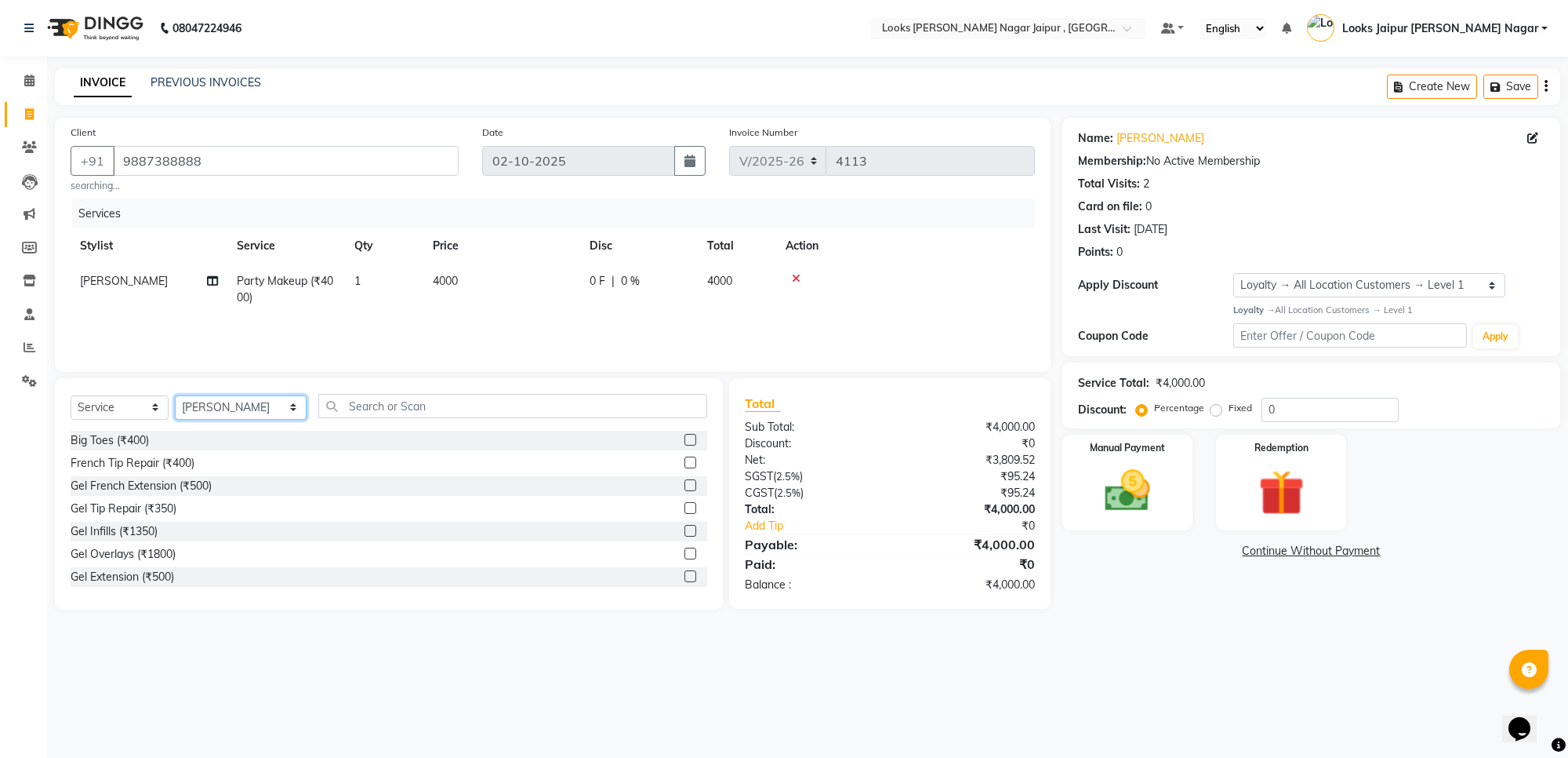
click at [192, 410] on select "Select Stylist [PERSON_NAME] art Anoop [PERSON_NAME] Counter Sales [PERSON_NAME…" at bounding box center [240, 407] width 131 height 24
select select "82802"
click at [175, 395] on select "Select Stylist [PERSON_NAME] art Anoop [PERSON_NAME] Counter Sales [PERSON_NAME…" at bounding box center [240, 407] width 131 height 24
click at [355, 402] on input "text" at bounding box center [513, 405] width 389 height 24
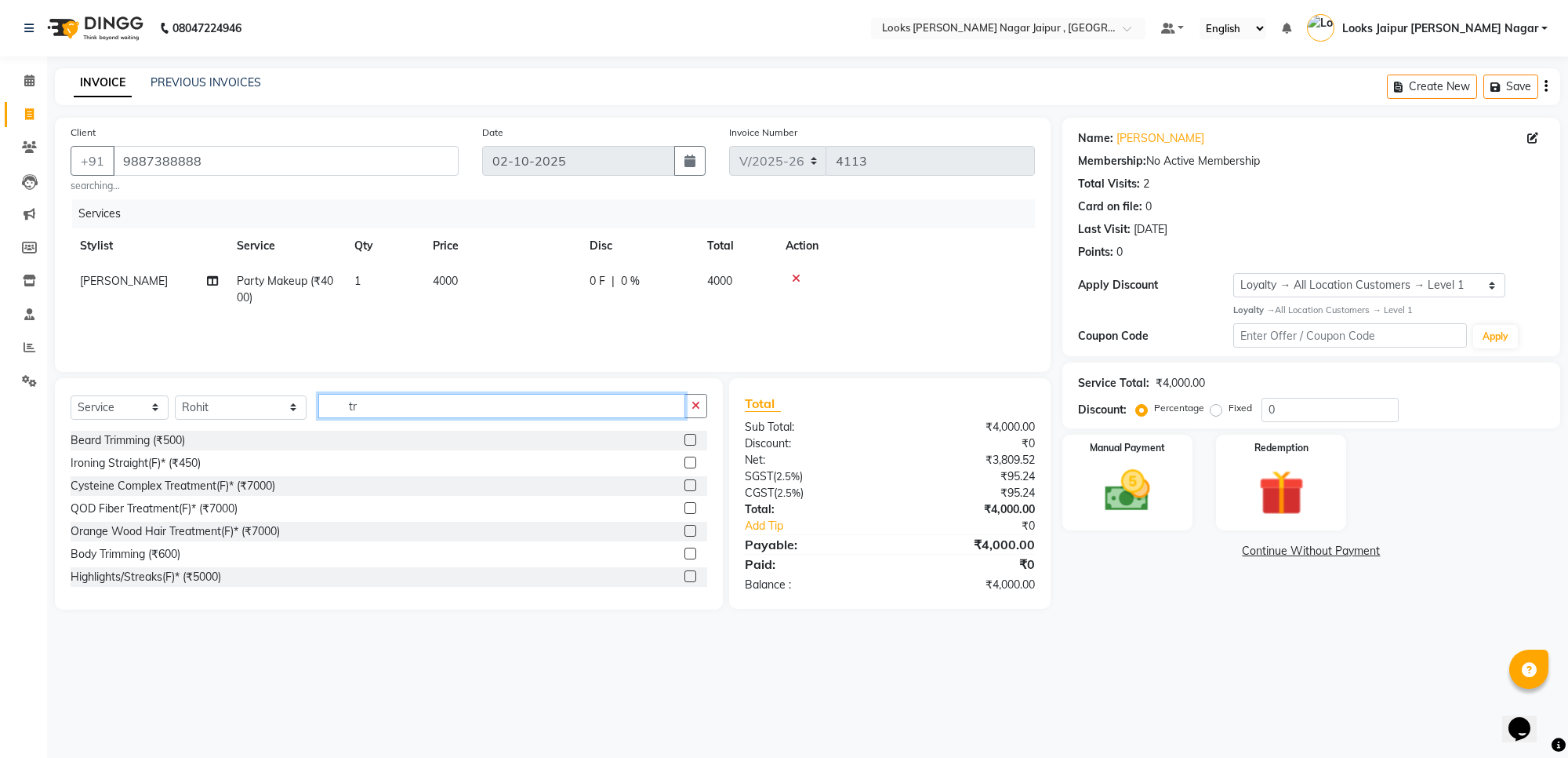
type input "tr"
click at [685, 436] on label at bounding box center [690, 439] width 12 height 12
click at [685, 436] on input "checkbox" at bounding box center [690, 440] width 10 height 10
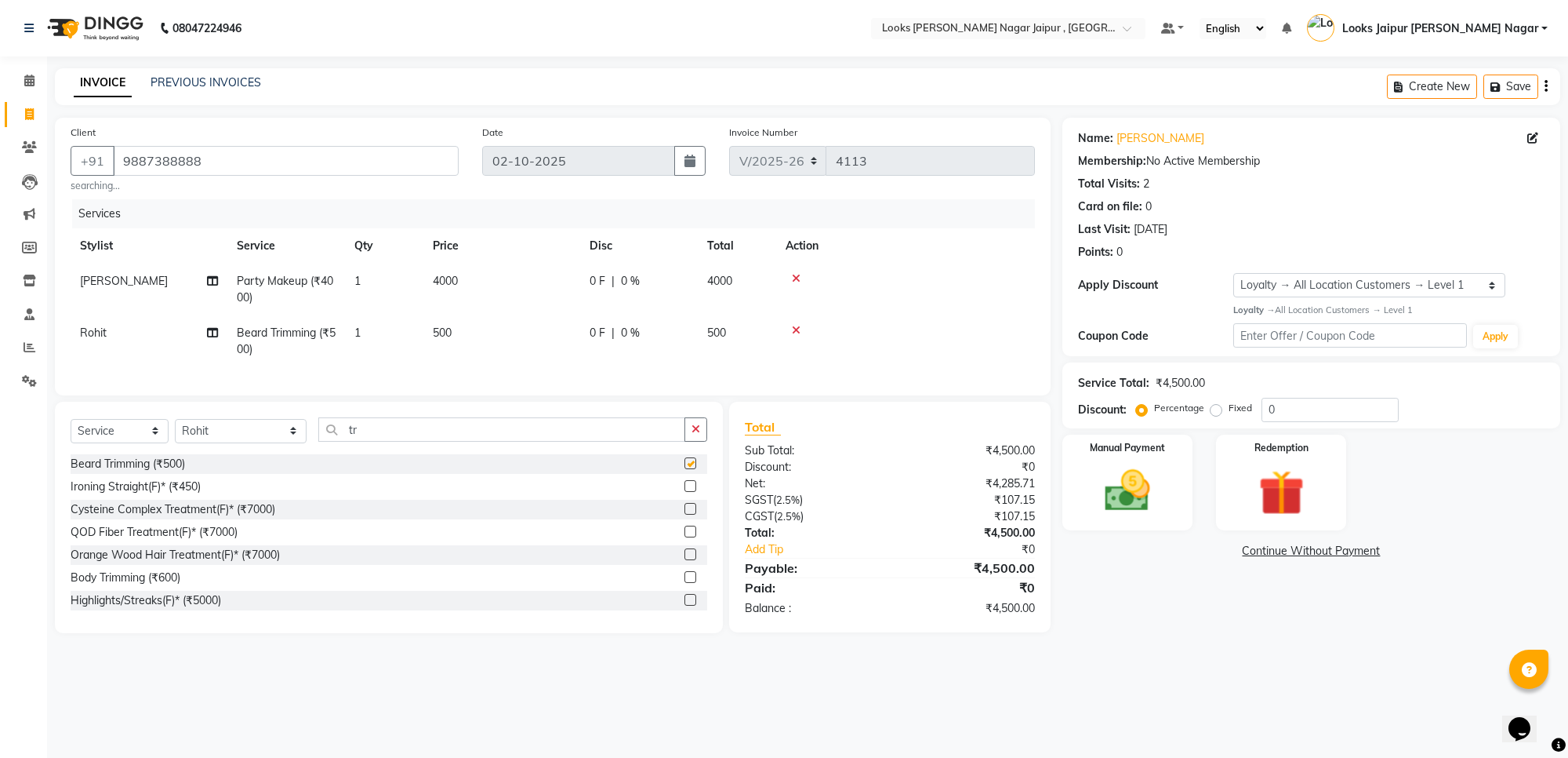
drag, startPoint x: 509, startPoint y: 236, endPoint x: 563, endPoint y: 276, distance: 67.2
click at [514, 243] on th "Price" at bounding box center [502, 246] width 157 height 35
checkbox input "false"
click at [565, 276] on td "4000" at bounding box center [502, 289] width 157 height 52
select select "59707"
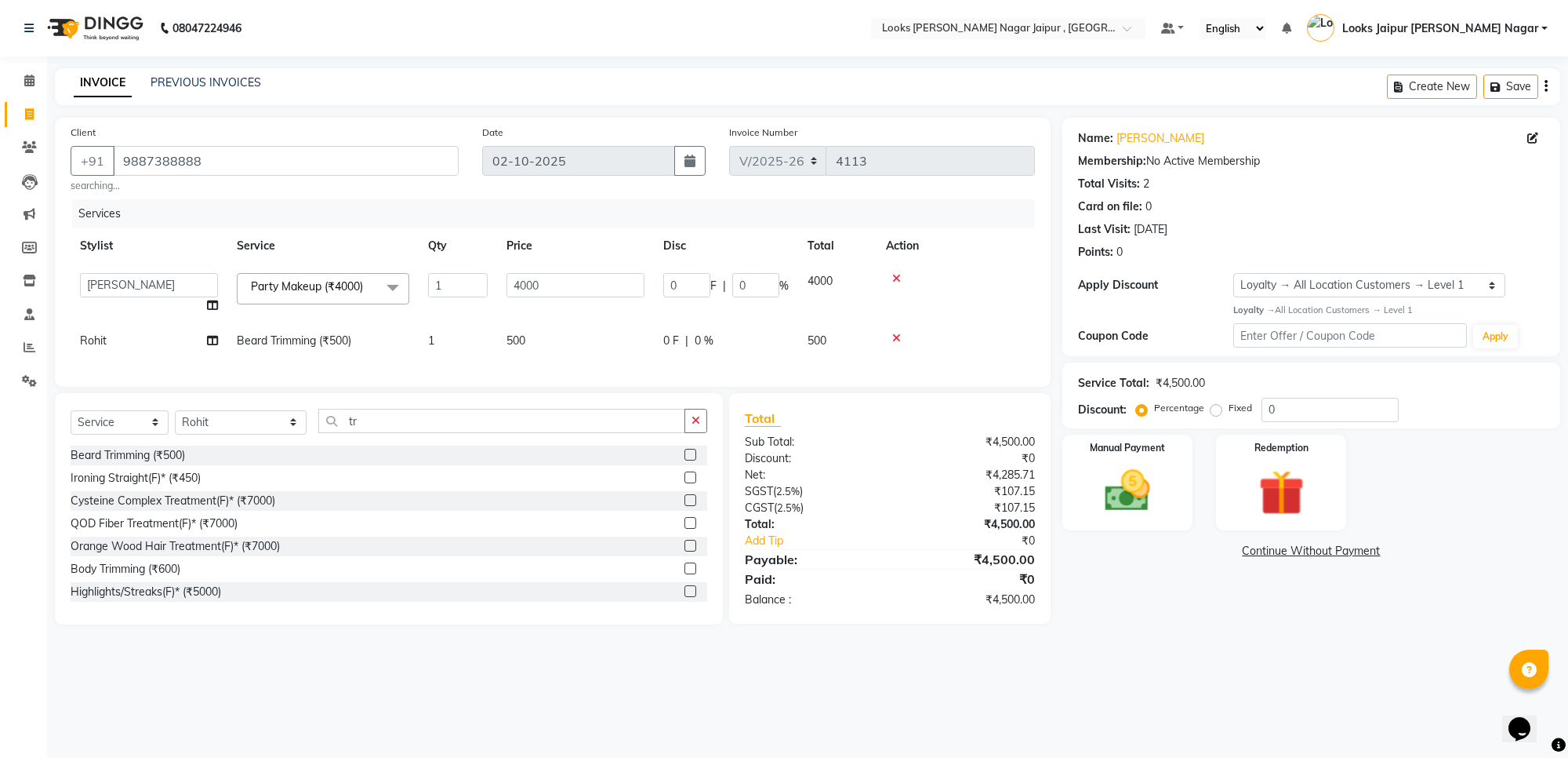
click at [575, 286] on input "4000" at bounding box center [575, 285] width 138 height 24
type input "4000"
click at [570, 340] on td "500" at bounding box center [576, 341] width 157 height 35
select select "82802"
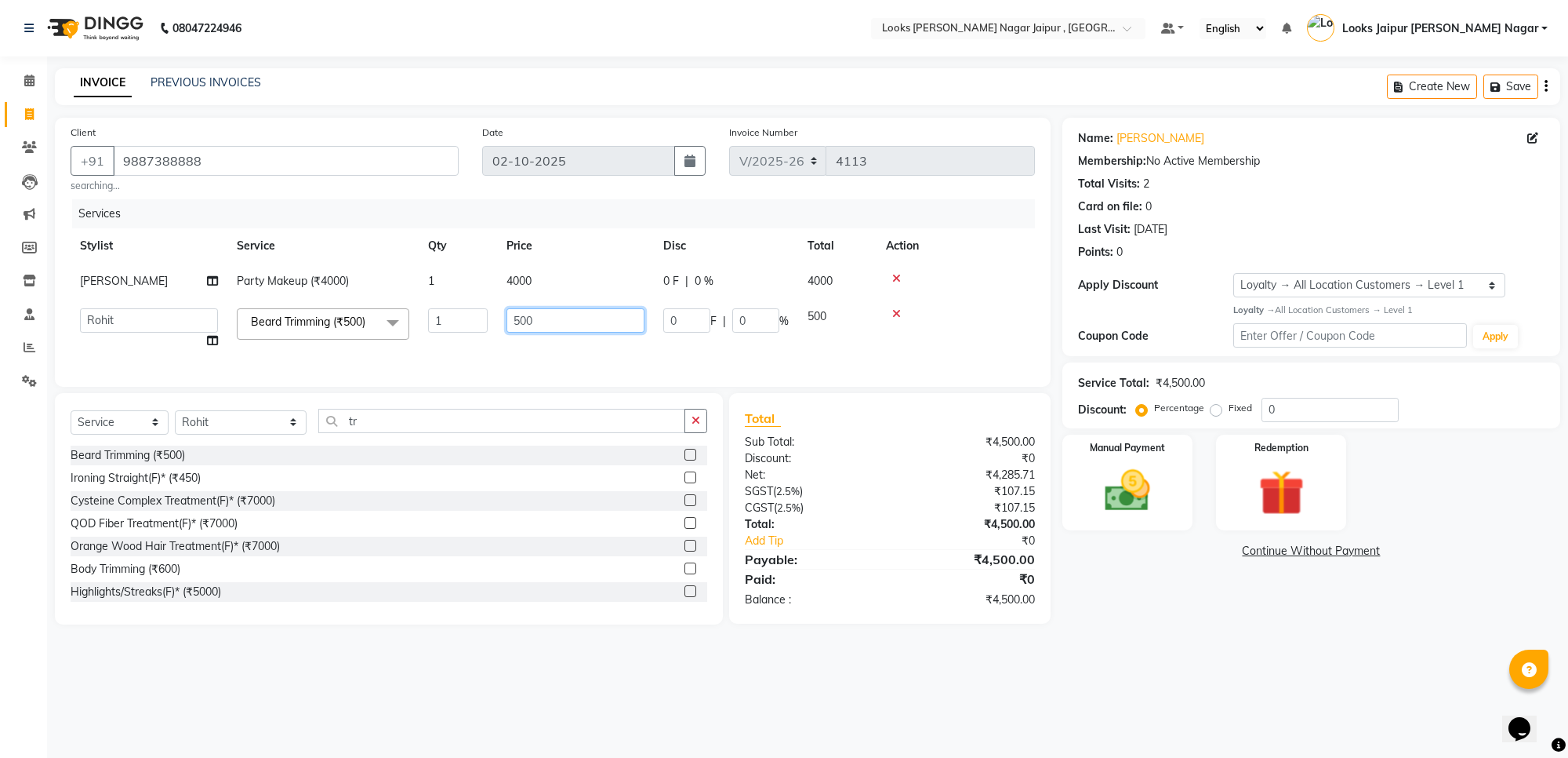
click at [570, 316] on input "500" at bounding box center [575, 321] width 138 height 24
type input "5"
type input "315"
click at [1163, 519] on div "Manual Payment" at bounding box center [1127, 482] width 135 height 99
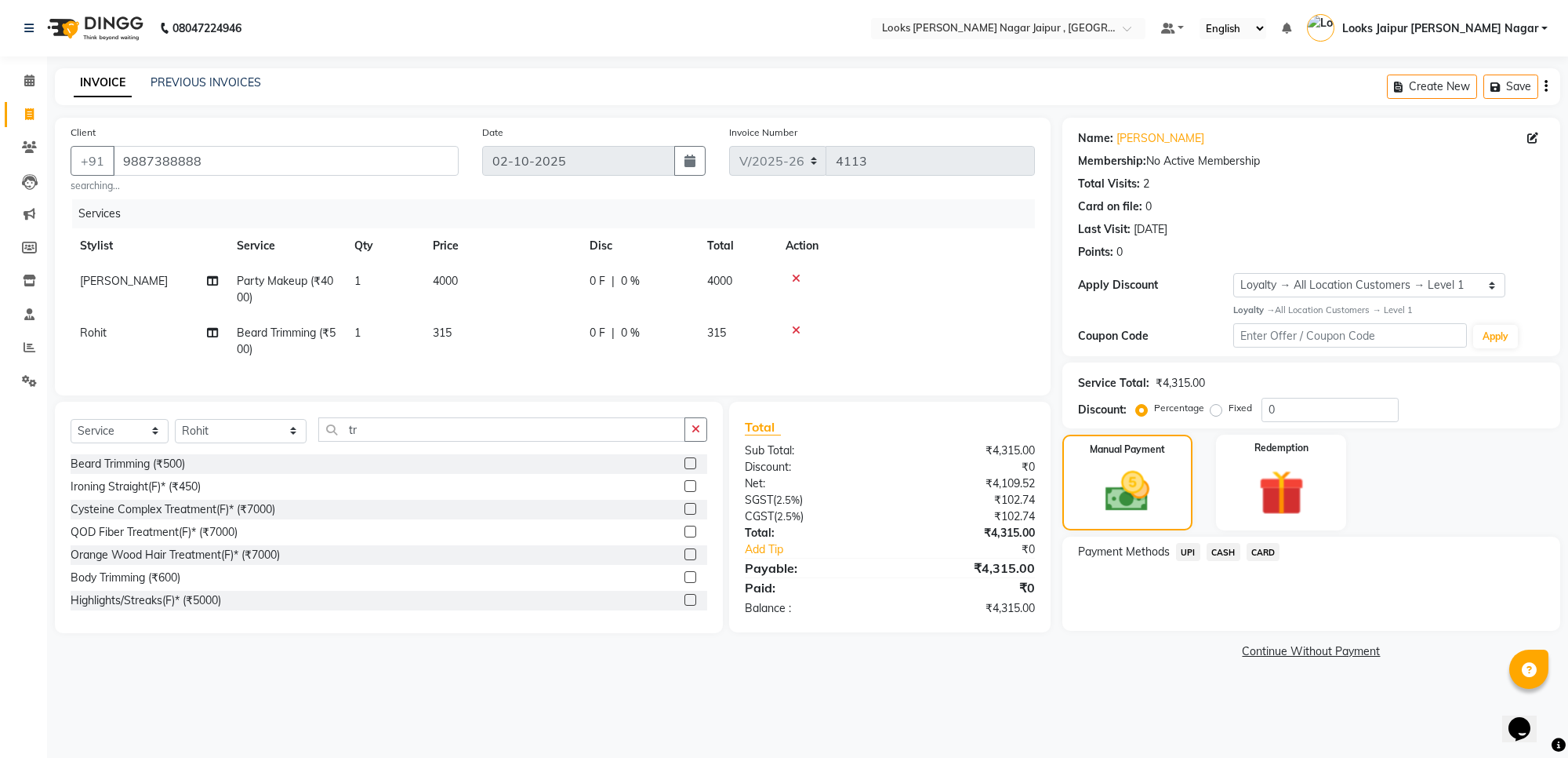
click at [1184, 550] on span "UPI" at bounding box center [1188, 551] width 24 height 18
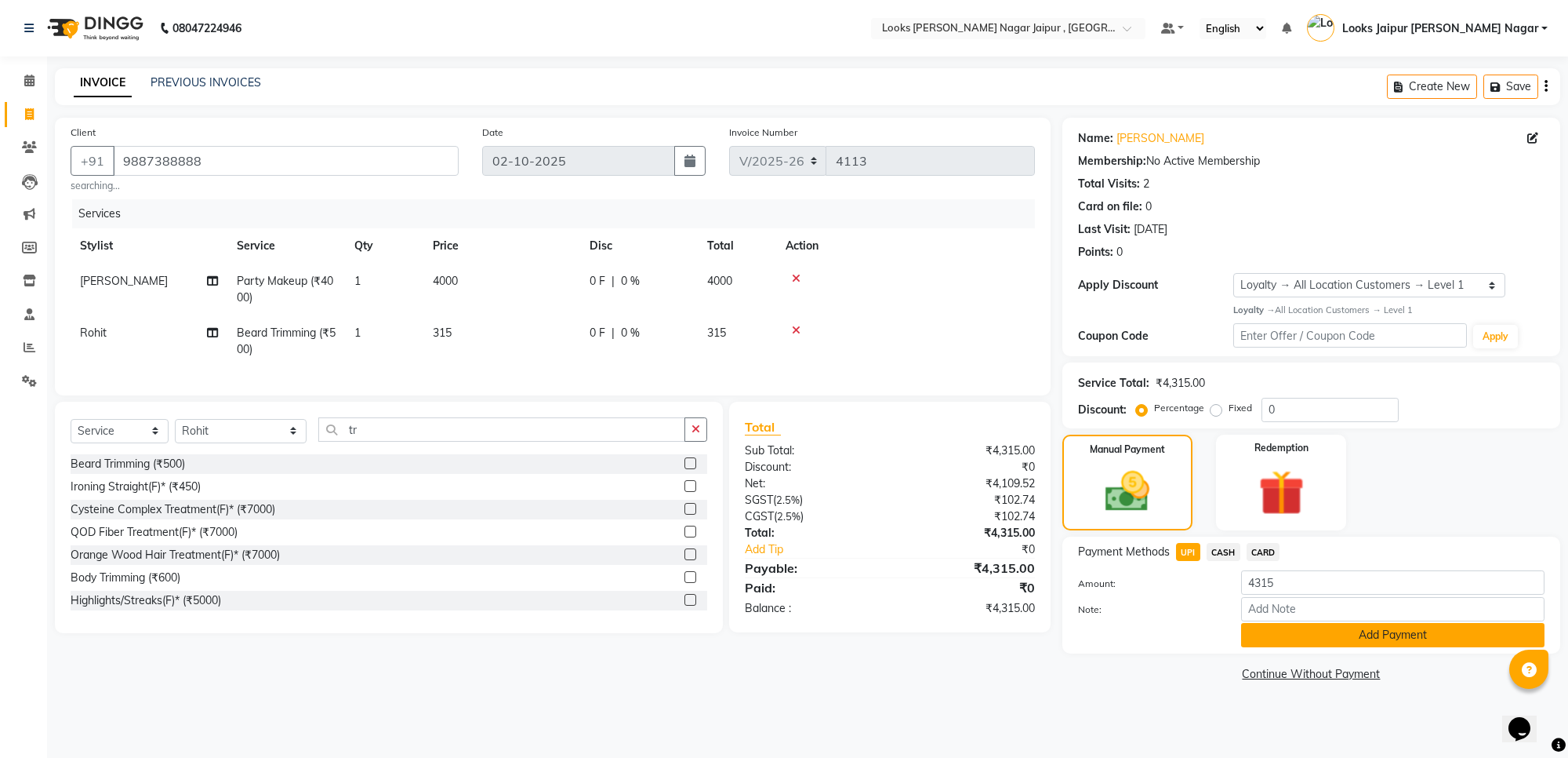
click at [1305, 640] on button "Add Payment" at bounding box center [1393, 635] width 304 height 24
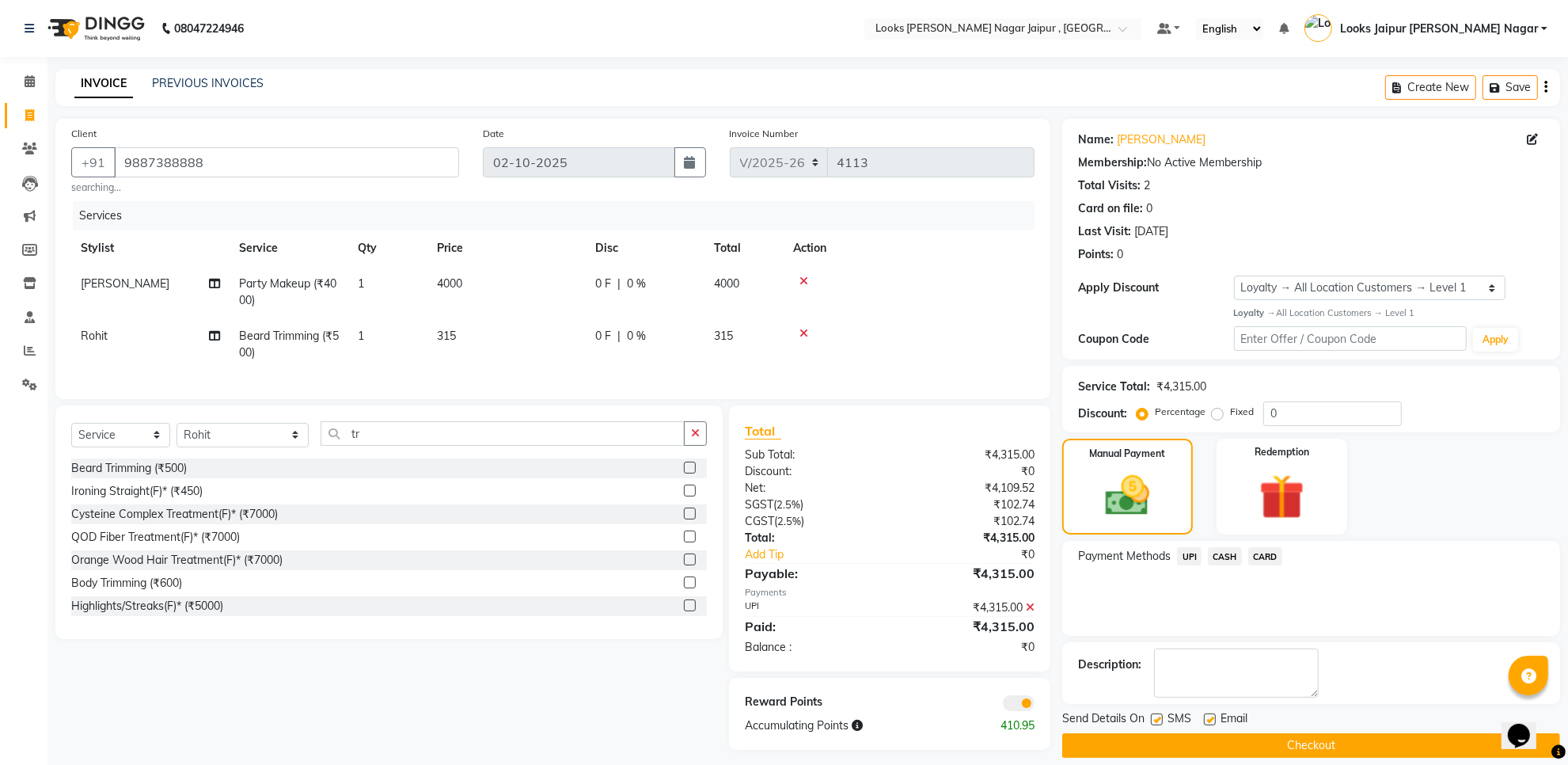
scroll to position [22, 0]
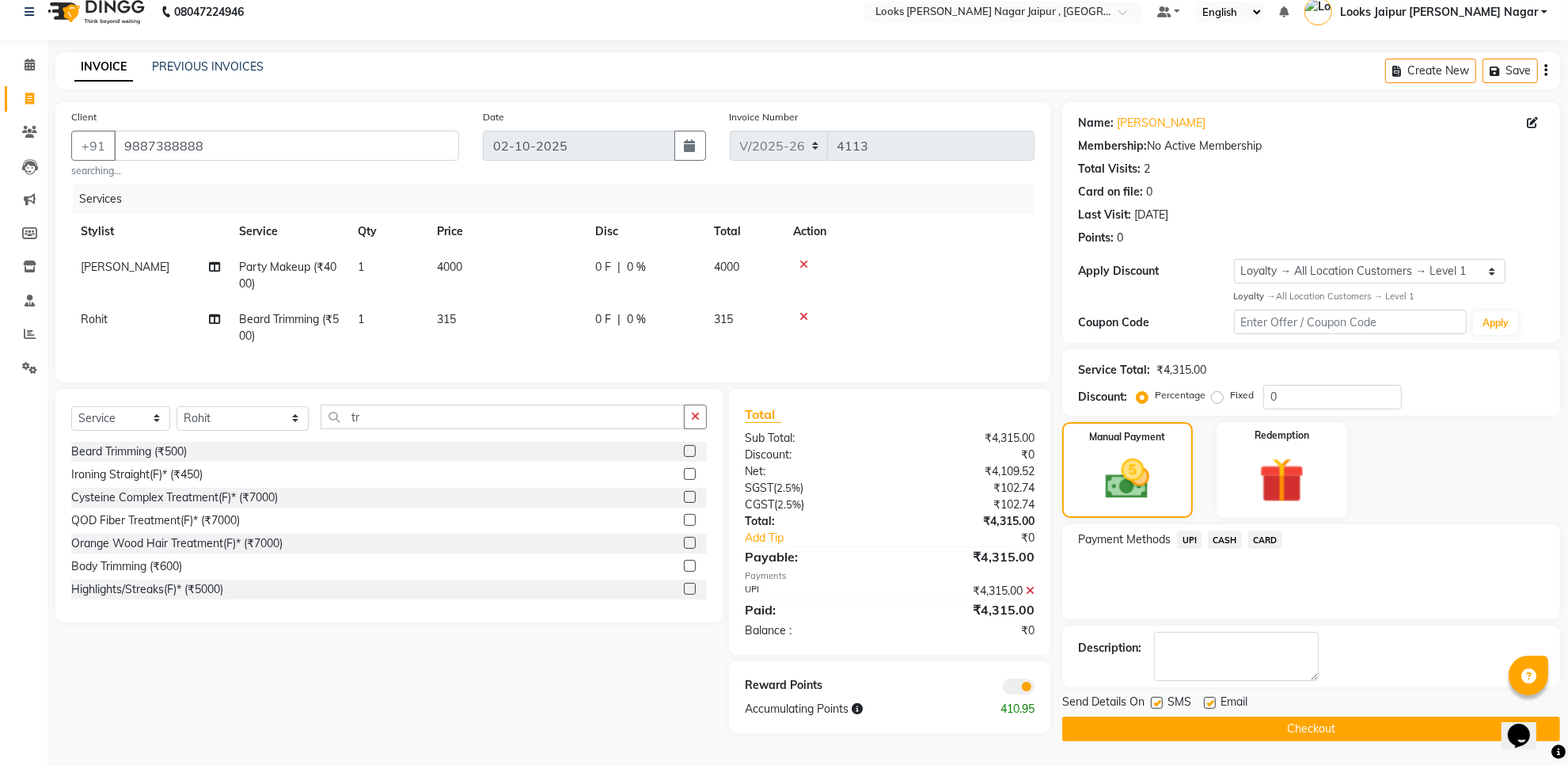
drag, startPoint x: 1207, startPoint y: 697, endPoint x: 1181, endPoint y: 697, distance: 26.0
click at [1207, 696] on label at bounding box center [1210, 702] width 12 height 12
click at [1207, 698] on input "checkbox" at bounding box center [1209, 703] width 11 height 11
checkbox input "false"
click at [1162, 696] on label at bounding box center [1156, 702] width 12 height 12
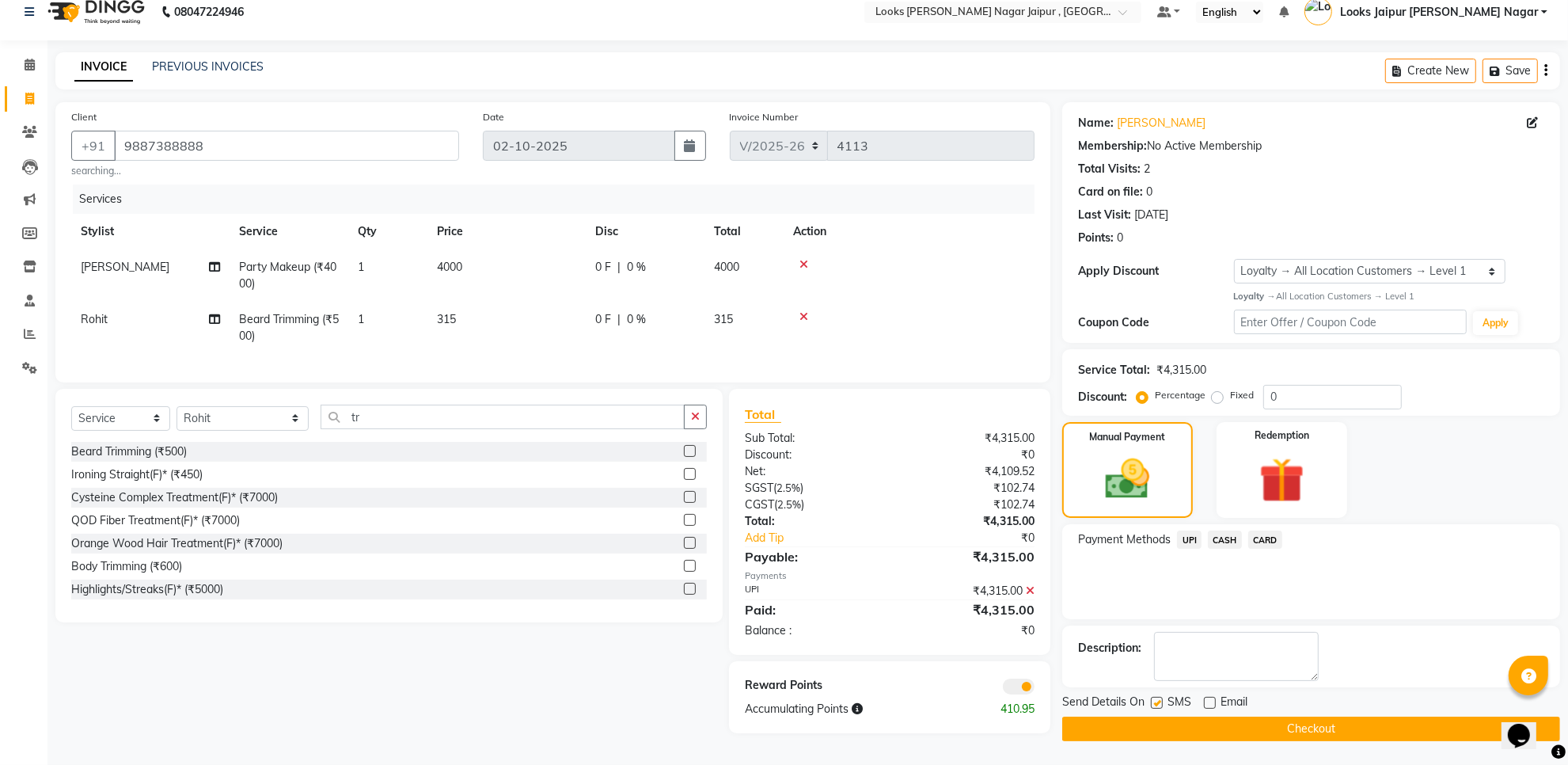
click at [1161, 698] on input "checkbox" at bounding box center [1156, 703] width 11 height 11
checkbox input "false"
click at [1160, 721] on button "Checkout" at bounding box center [1312, 729] width 498 height 24
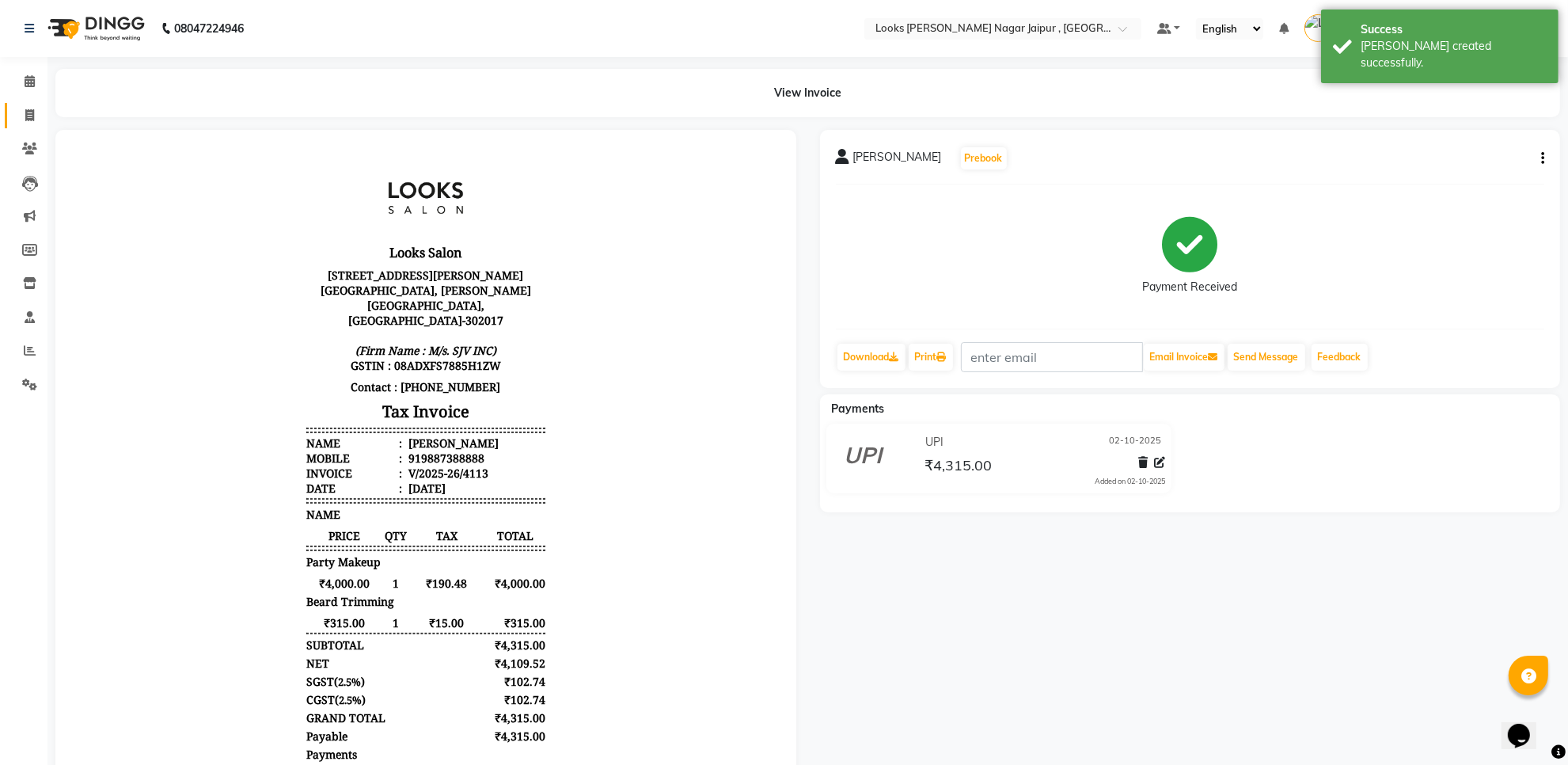
click at [21, 104] on link "Invoice" at bounding box center [23, 116] width 38 height 26
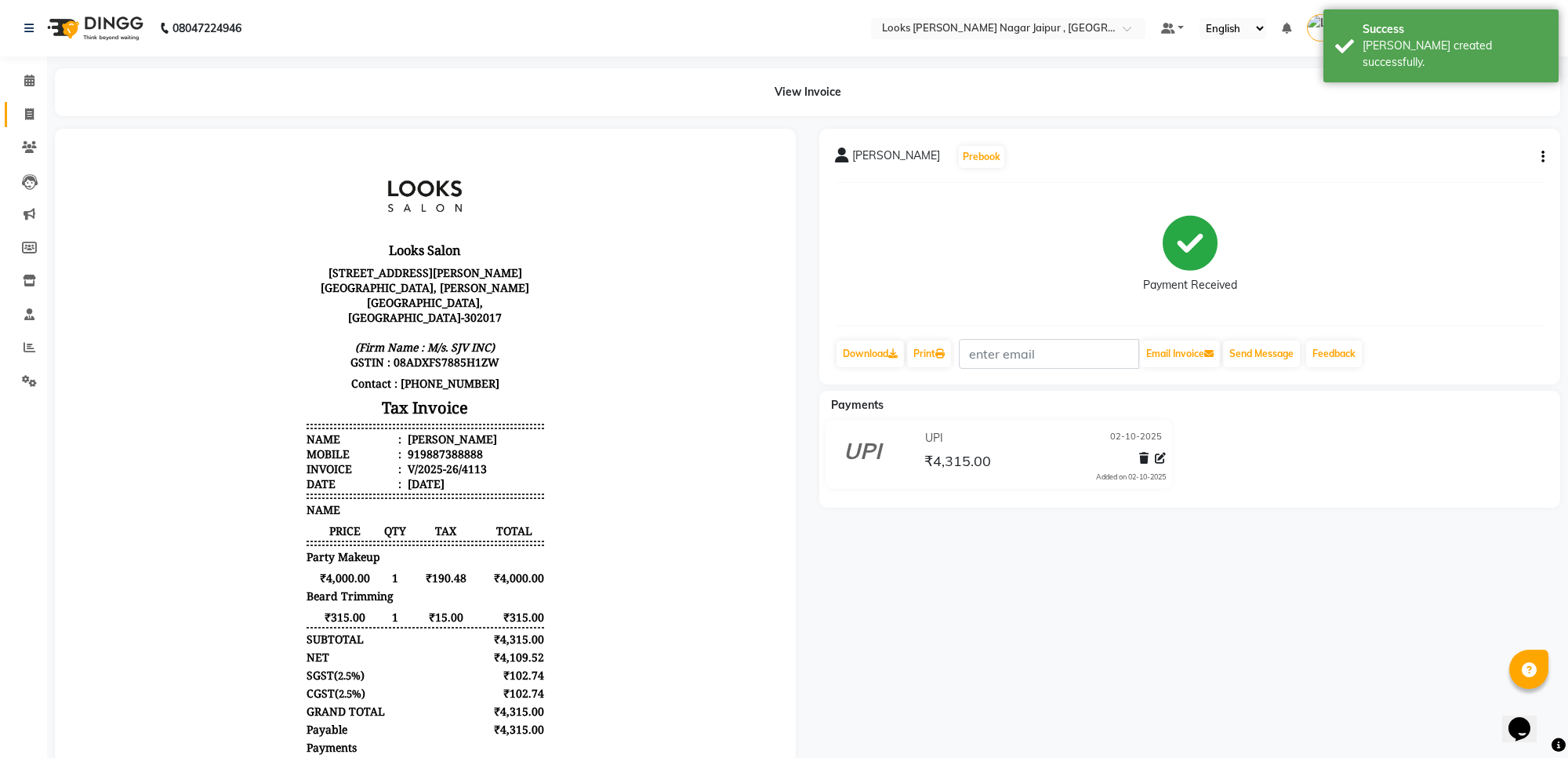
select select "4317"
select select "service"
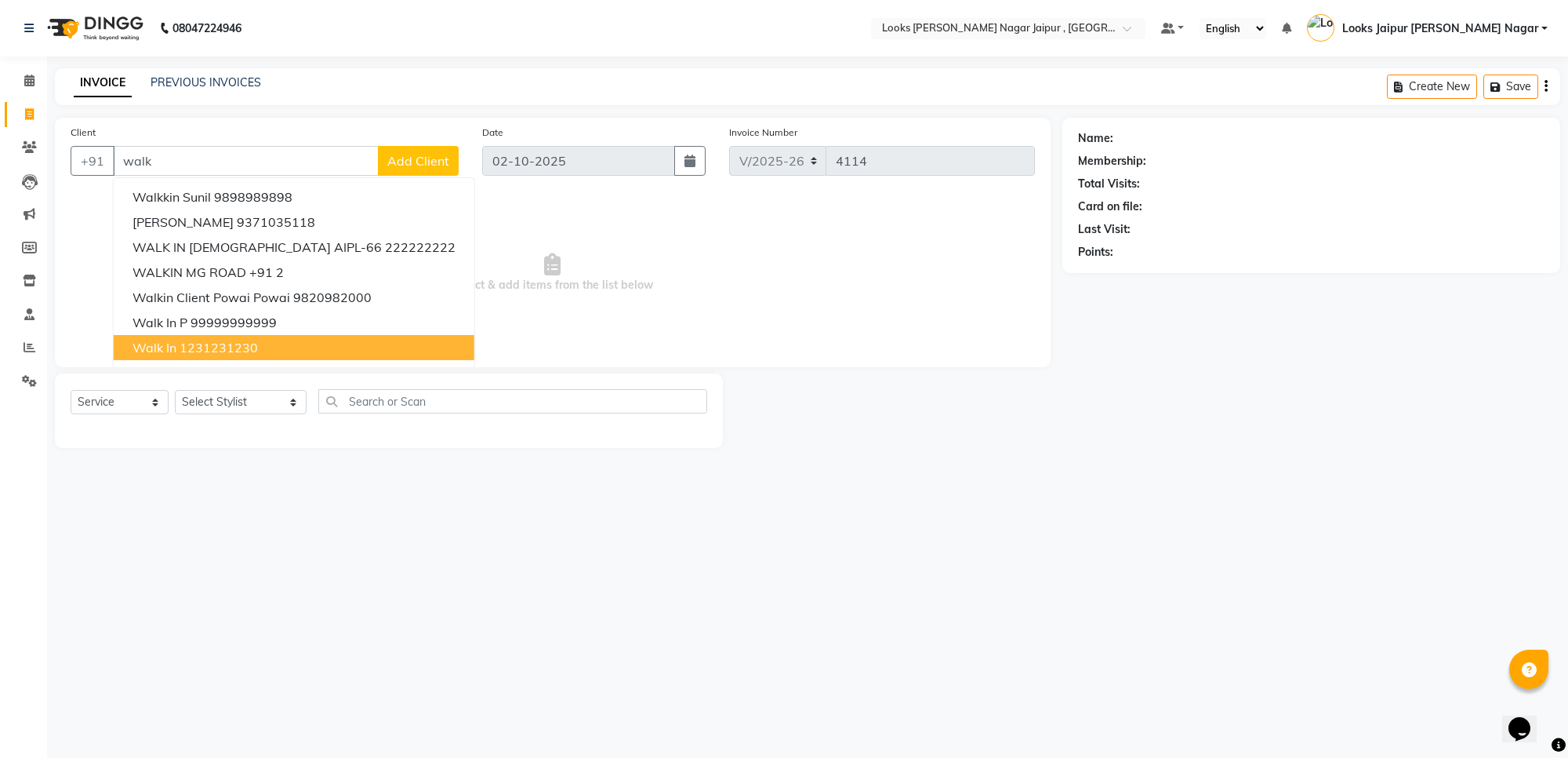
click at [204, 353] on ngb-highlight "1231231230" at bounding box center [219, 348] width 78 height 16
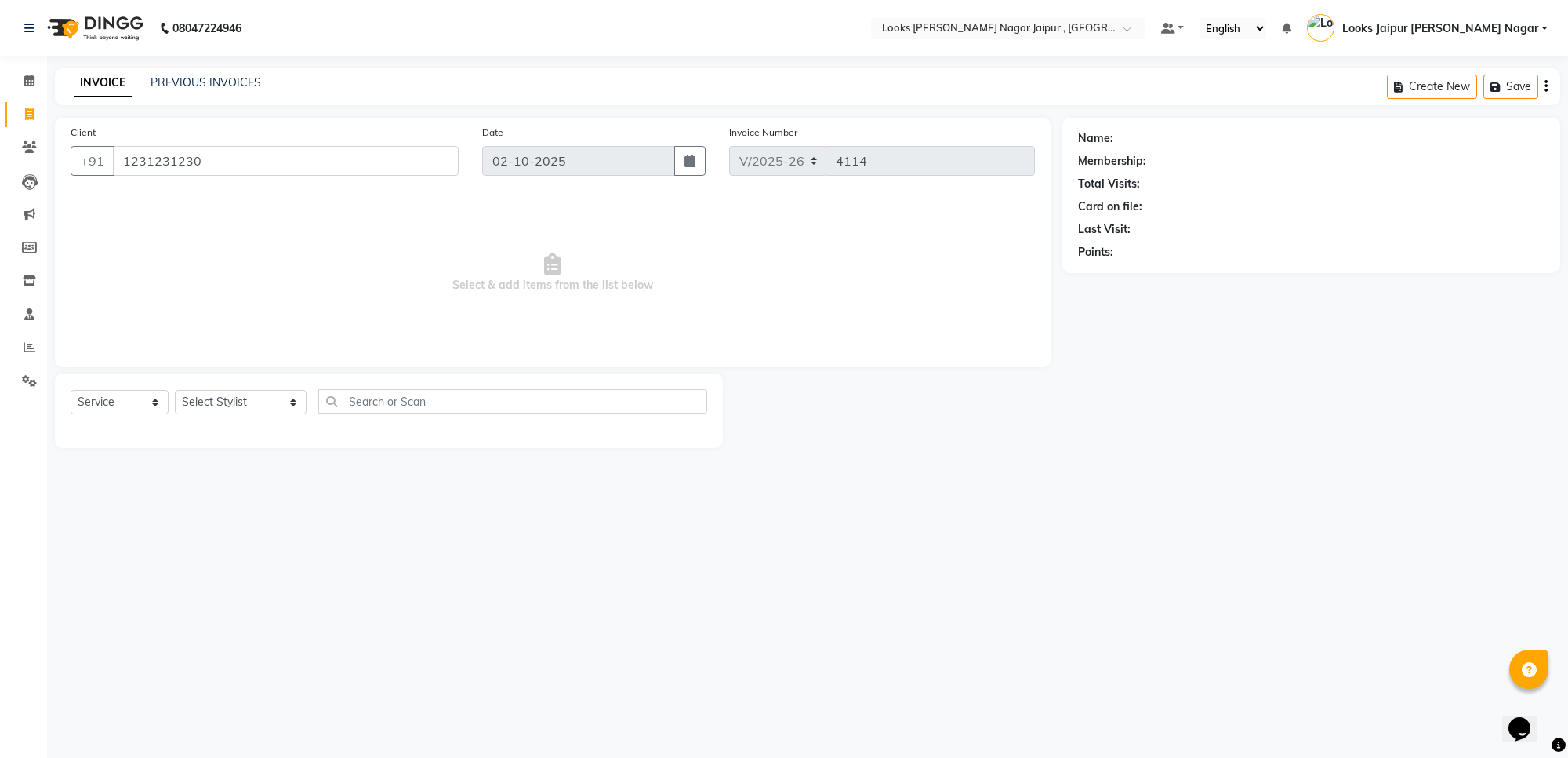
type input "1231231230"
select select "1: Object"
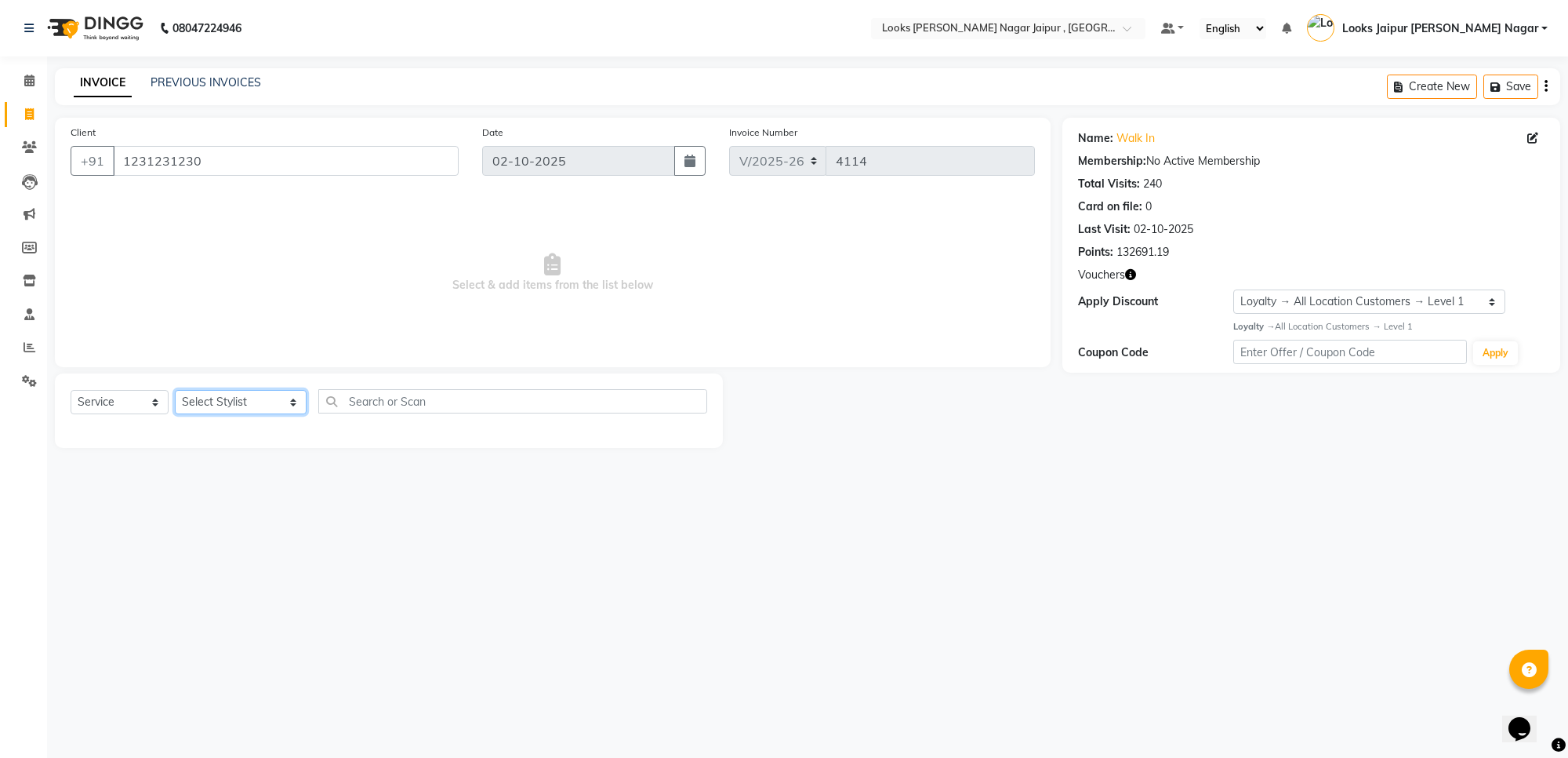
click at [219, 405] on select "Select Stylist [PERSON_NAME] art Anoop [PERSON_NAME] Counter Sales [PERSON_NAME…" at bounding box center [240, 401] width 131 height 24
select select "82800"
click at [175, 389] on select "Select Stylist [PERSON_NAME] art Anoop [PERSON_NAME] Counter Sales [PERSON_NAME…" at bounding box center [240, 401] width 131 height 24
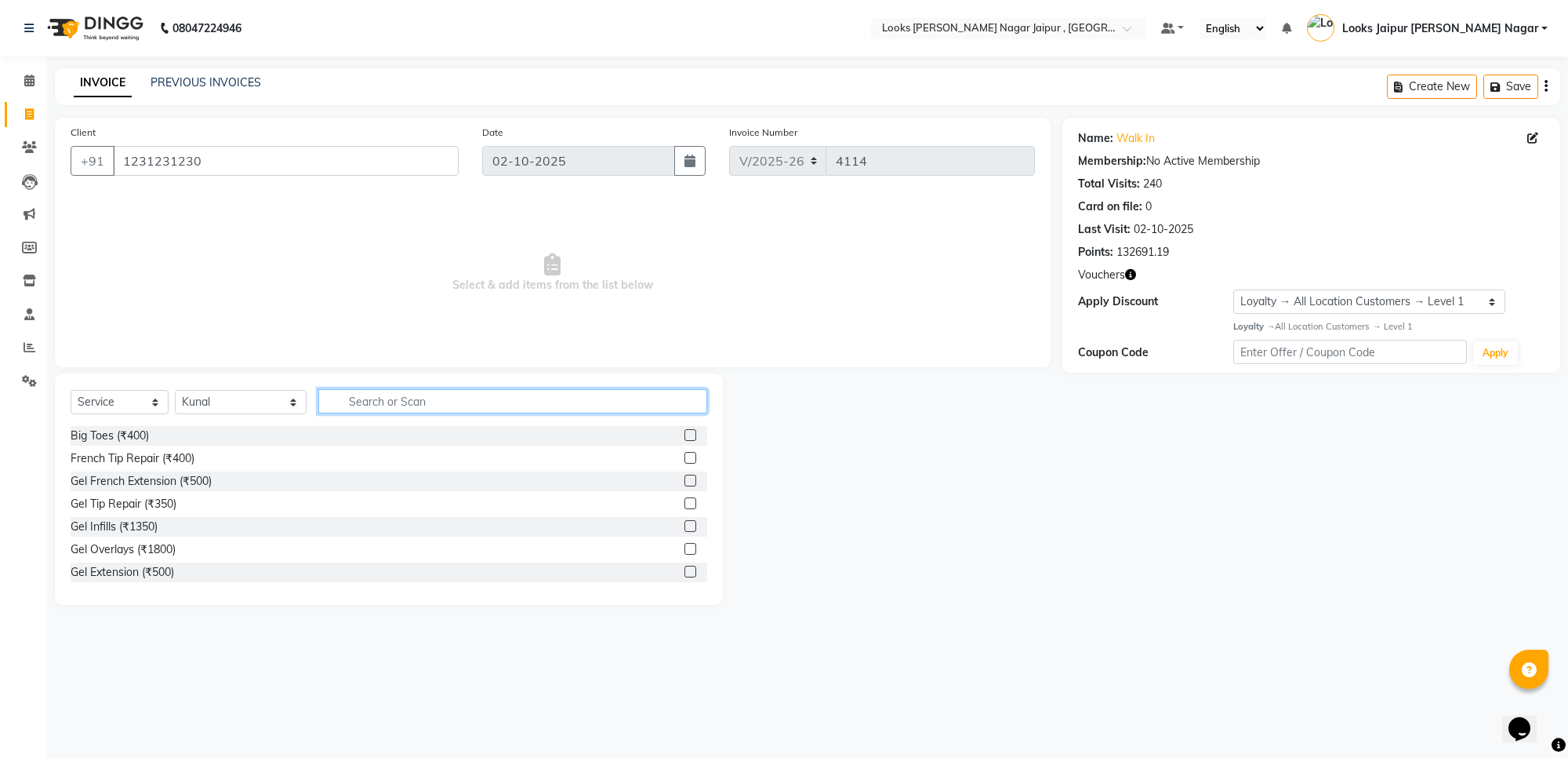
click at [347, 408] on input "text" at bounding box center [513, 401] width 389 height 24
type input "iro"
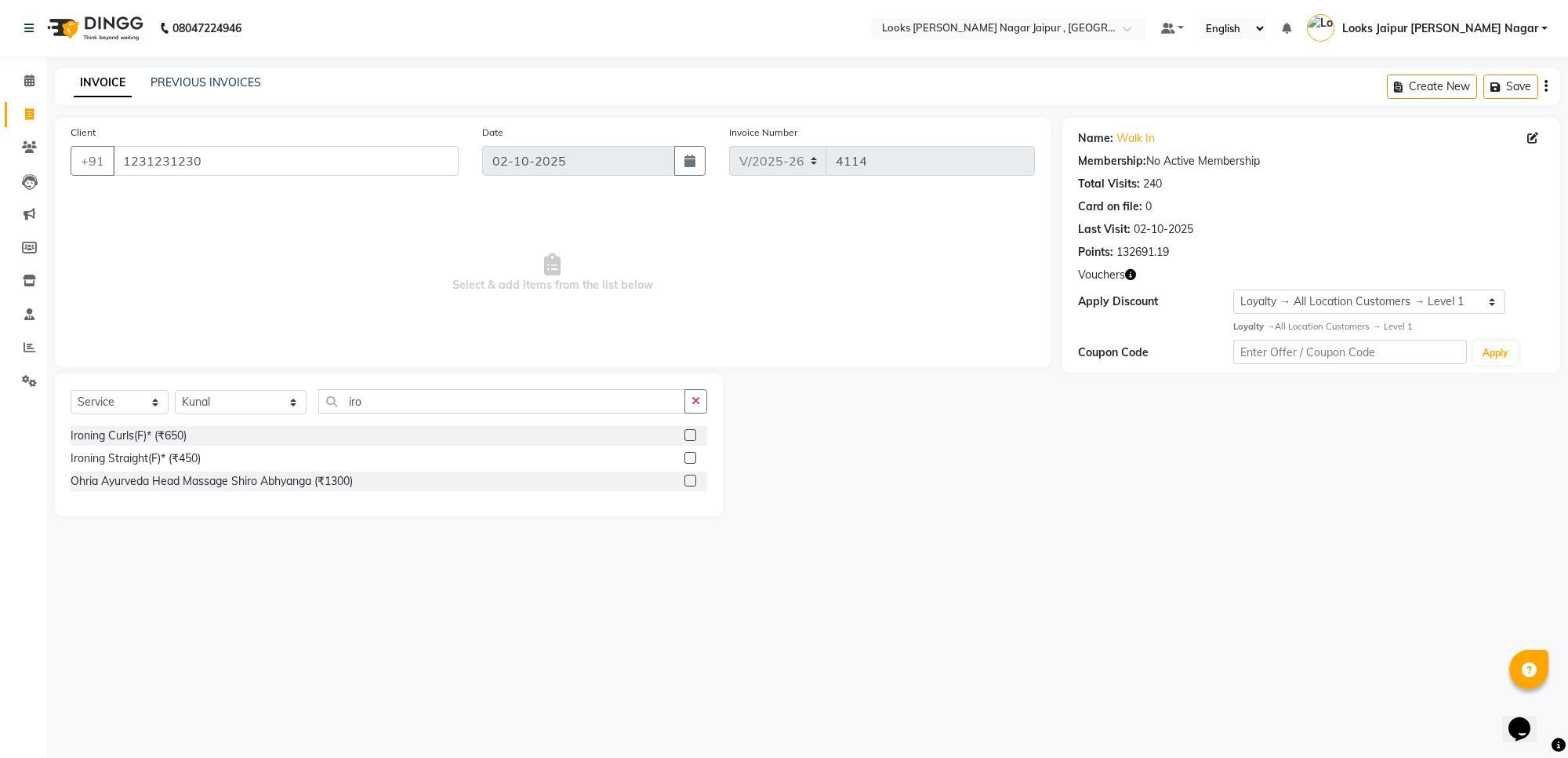
click at [688, 463] on label at bounding box center [690, 458] width 12 height 12
click at [688, 463] on input "checkbox" at bounding box center [690, 458] width 10 height 10
checkbox input "true"
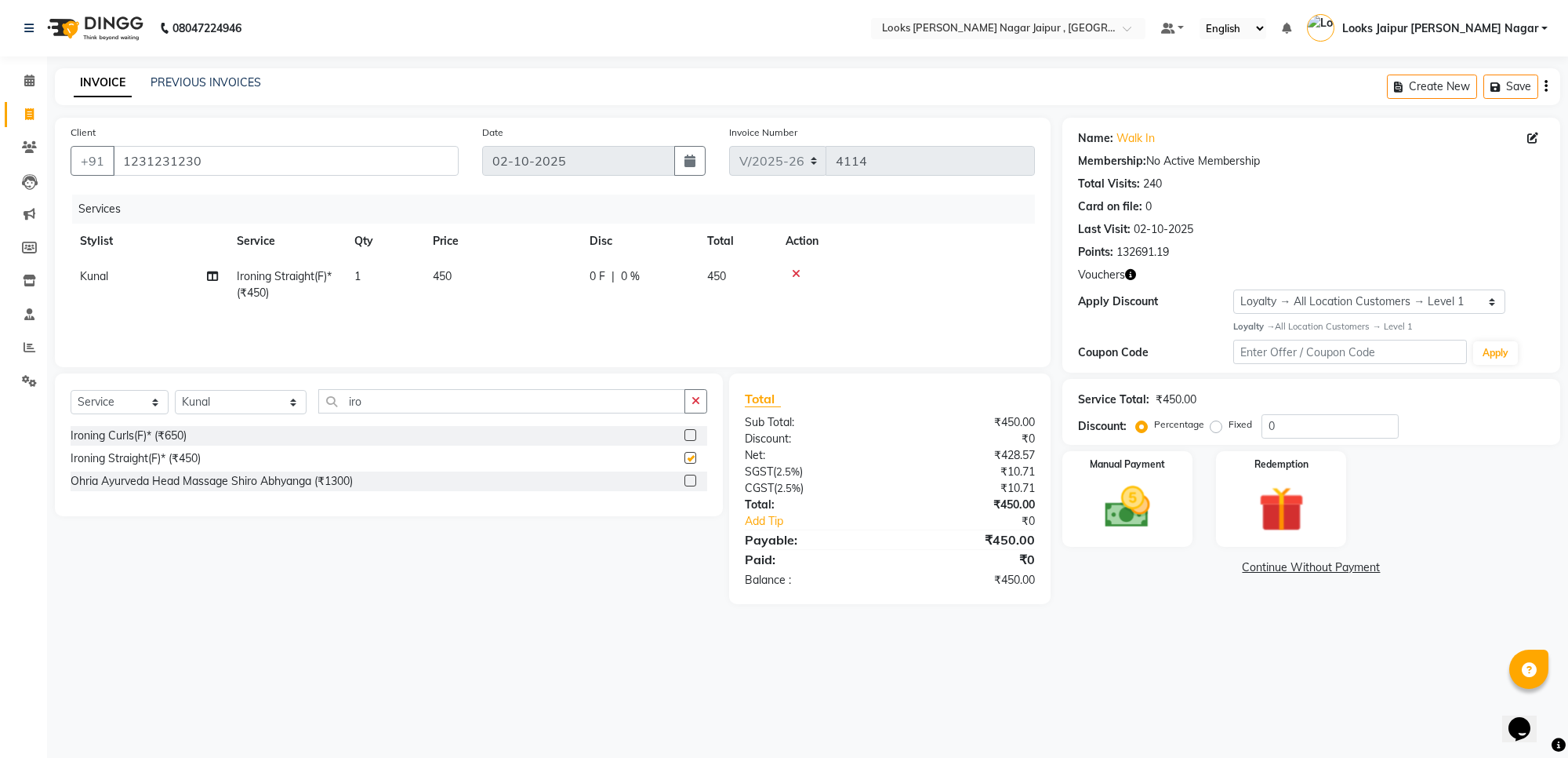
drag, startPoint x: 507, startPoint y: 259, endPoint x: 601, endPoint y: 264, distance: 94.1
click at [562, 260] on td "450" at bounding box center [502, 284] width 157 height 52
select select "82800"
checkbox input "false"
drag, startPoint x: 620, startPoint y: 279, endPoint x: 610, endPoint y: 287, distance: 12.8
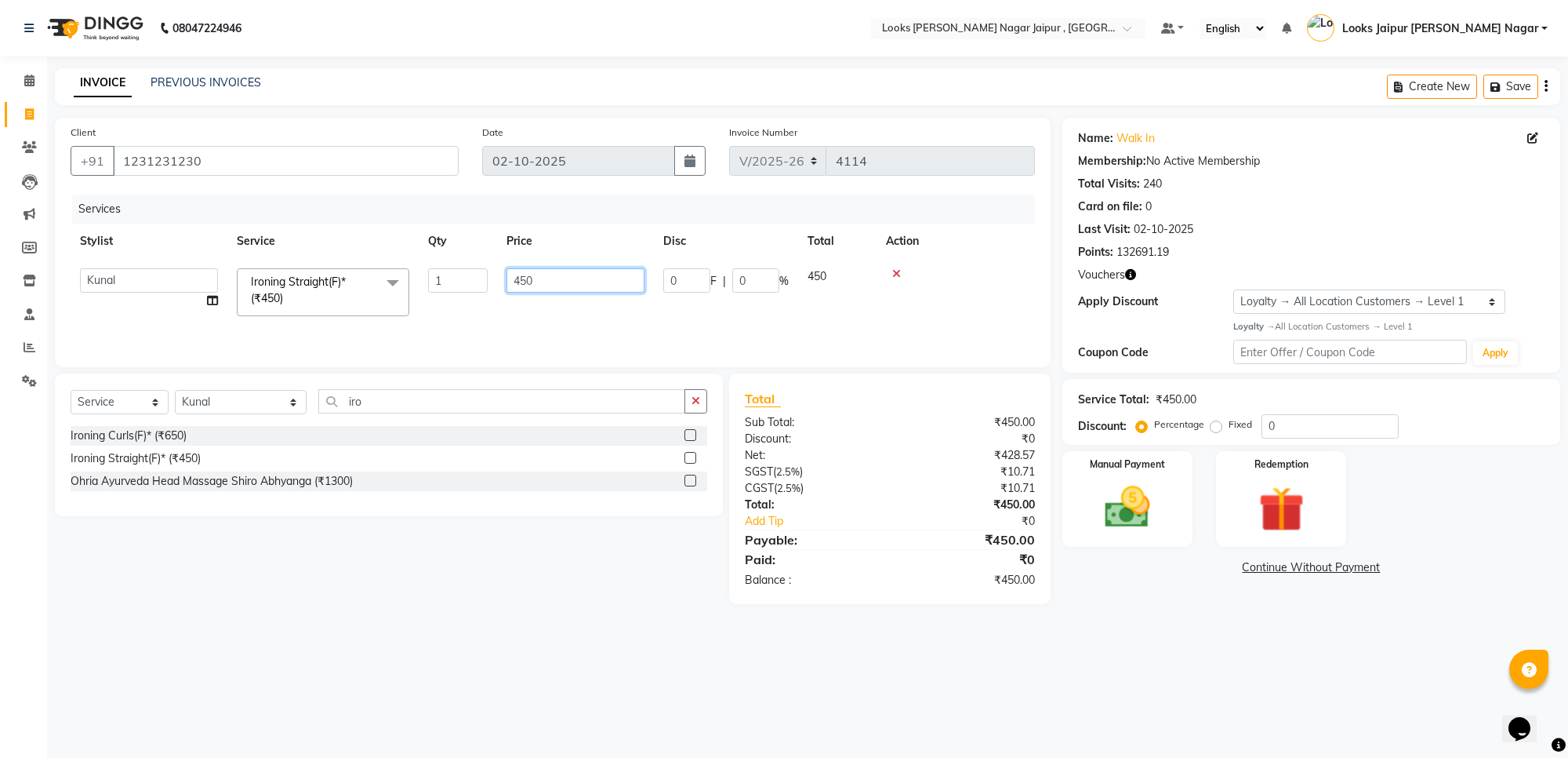
click at [619, 283] on input "450" at bounding box center [575, 280] width 138 height 24
type input "4"
type input "1050"
click at [1128, 497] on img at bounding box center [1128, 507] width 77 height 55
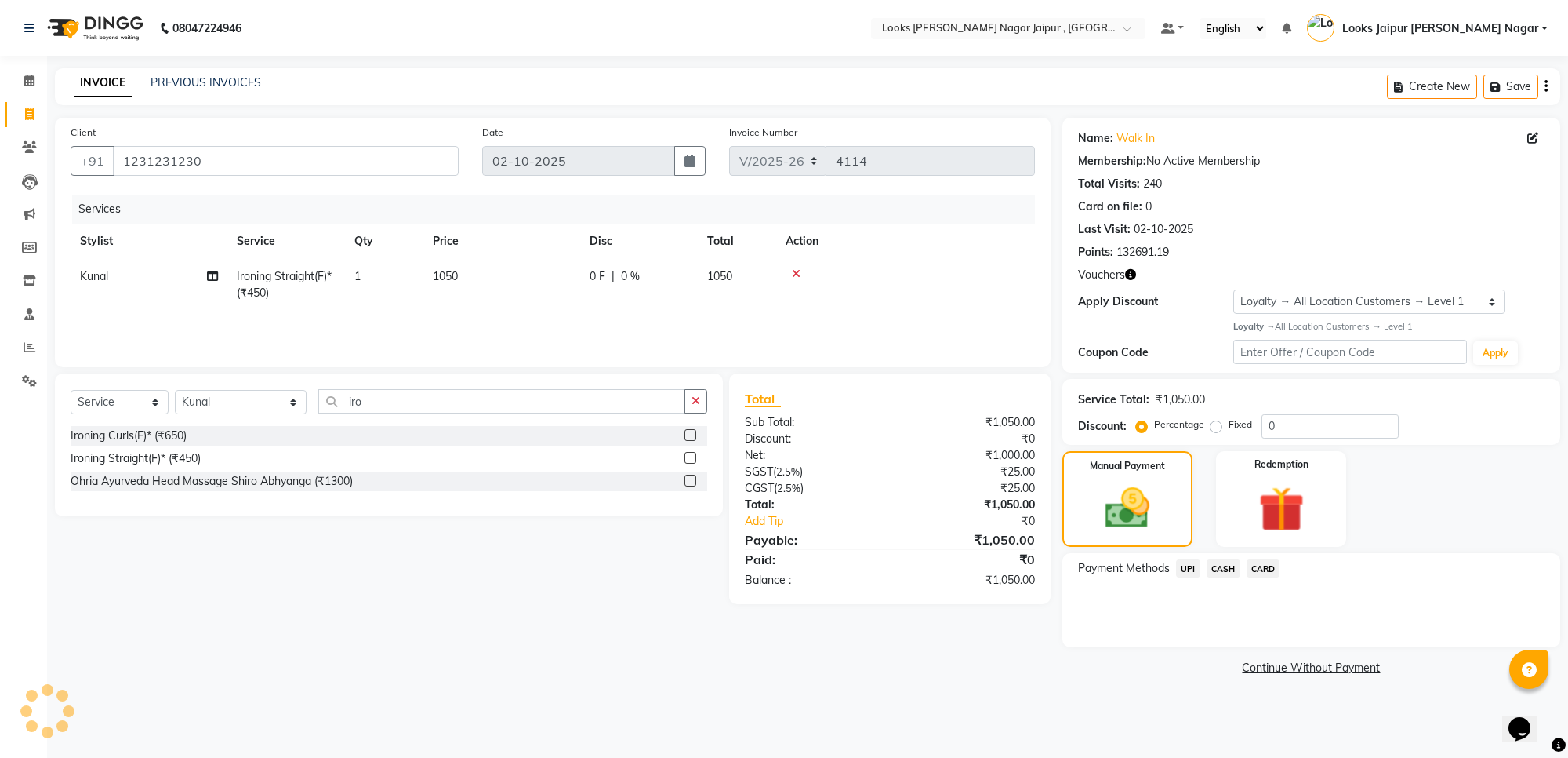
click at [1212, 566] on span "CASH" at bounding box center [1223, 568] width 34 height 18
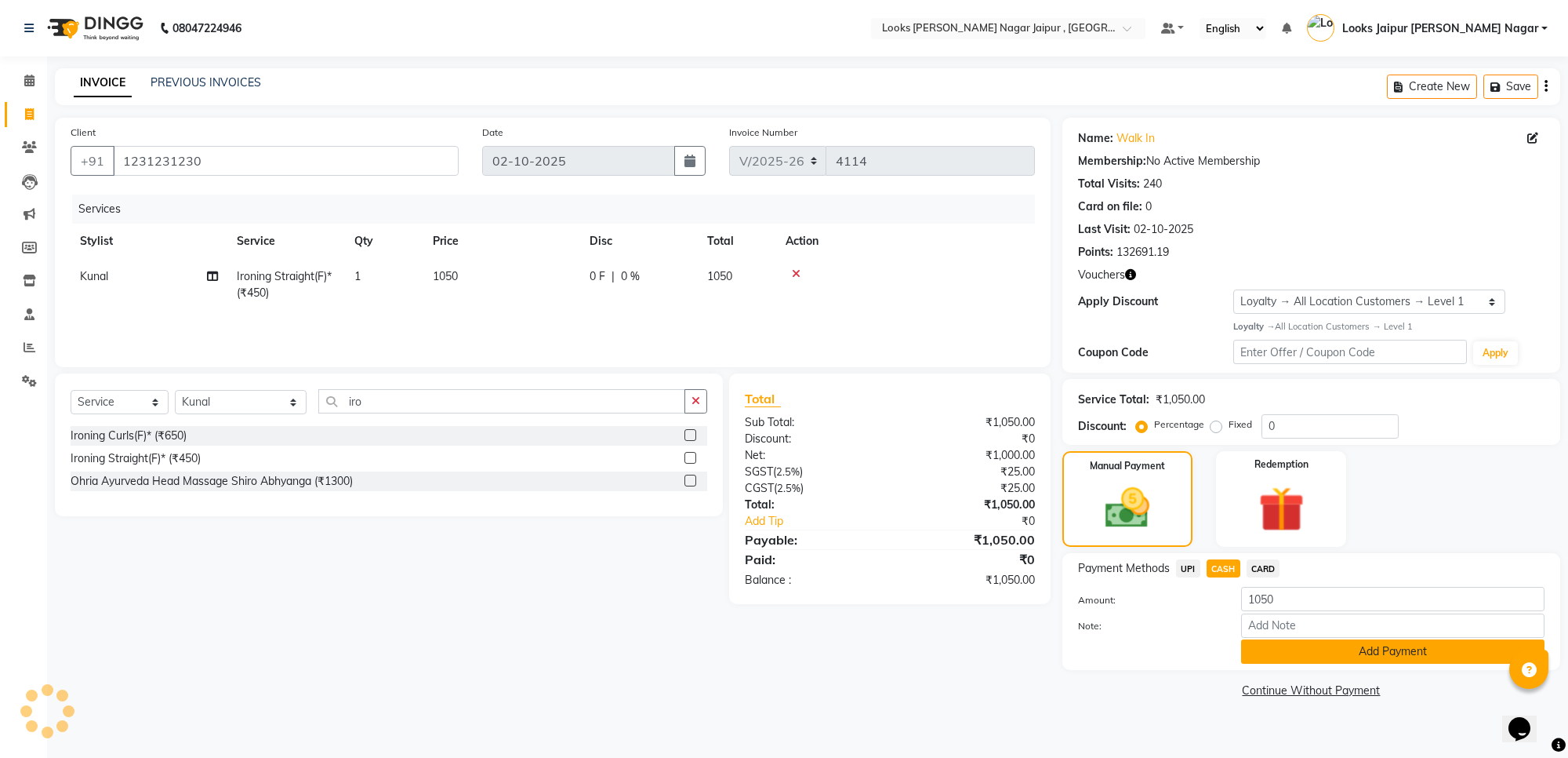
click at [1288, 650] on button "Add Payment" at bounding box center [1393, 651] width 304 height 24
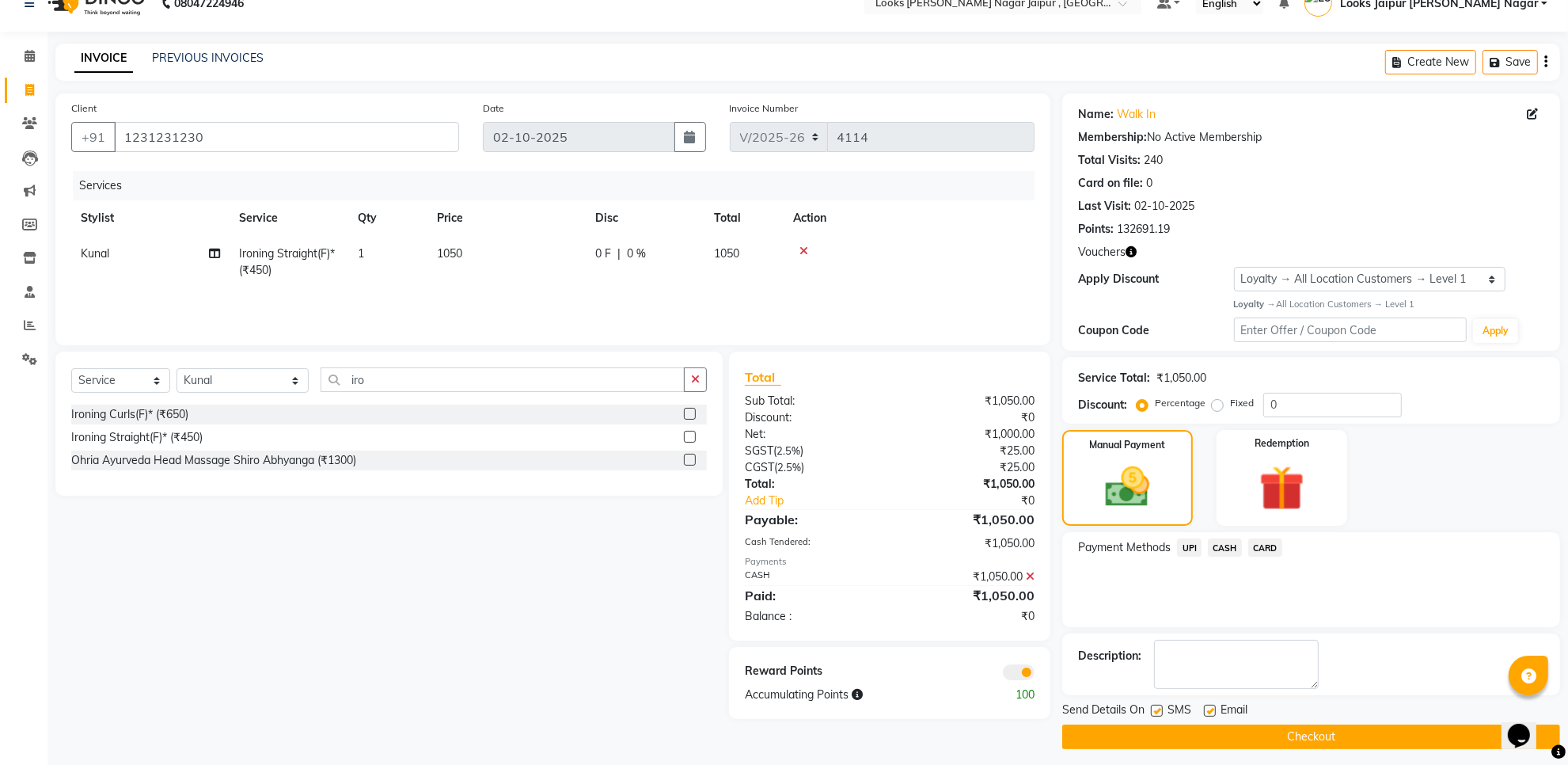
scroll to position [33, 0]
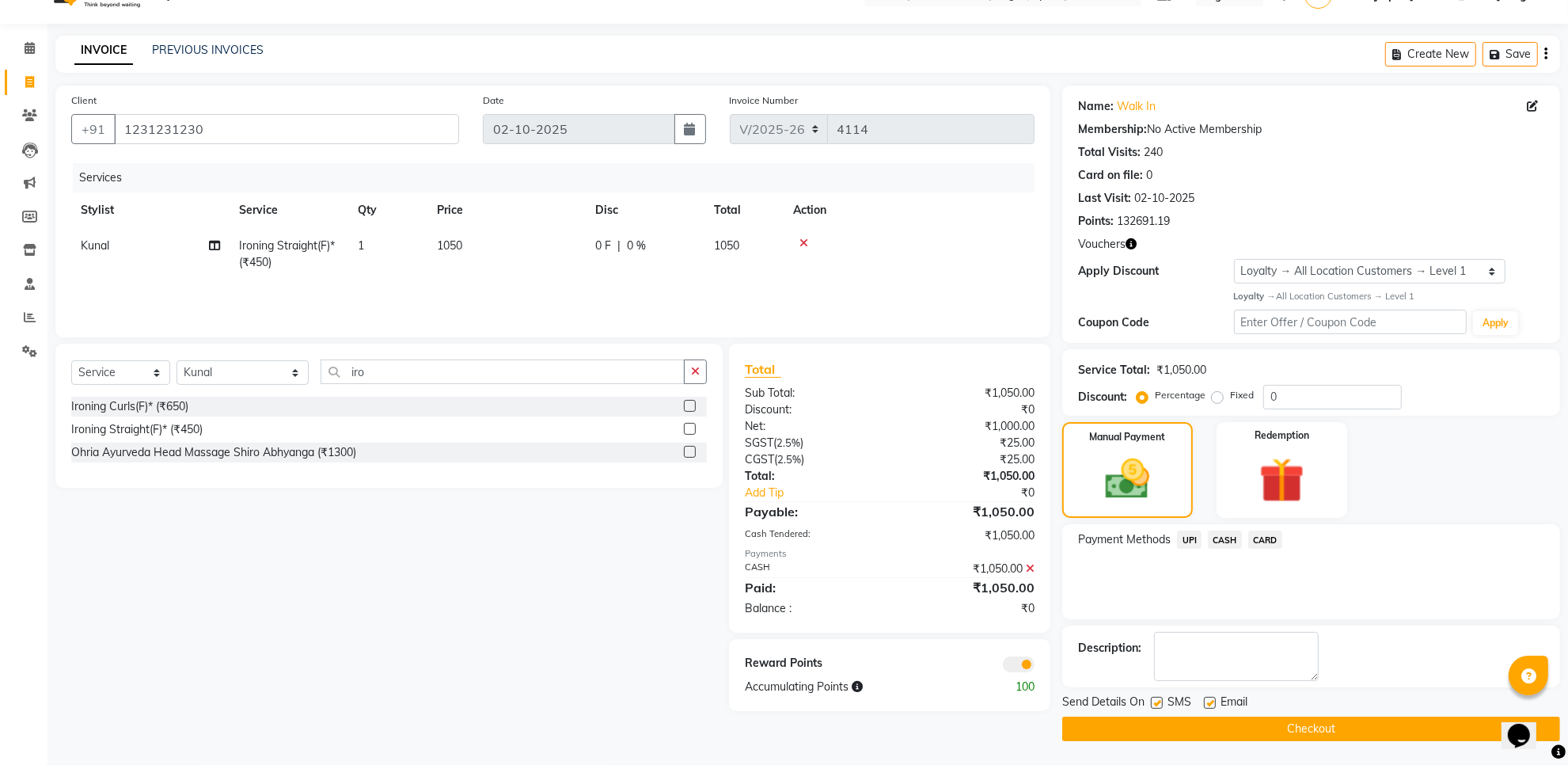
drag, startPoint x: 1212, startPoint y: 706, endPoint x: 1187, endPoint y: 705, distance: 25.0
click at [1211, 705] on label at bounding box center [1210, 702] width 12 height 12
click at [1211, 705] on input "checkbox" at bounding box center [1209, 703] width 11 height 11
checkbox input "false"
drag, startPoint x: 1158, startPoint y: 706, endPoint x: 1157, endPoint y: 730, distance: 24.0
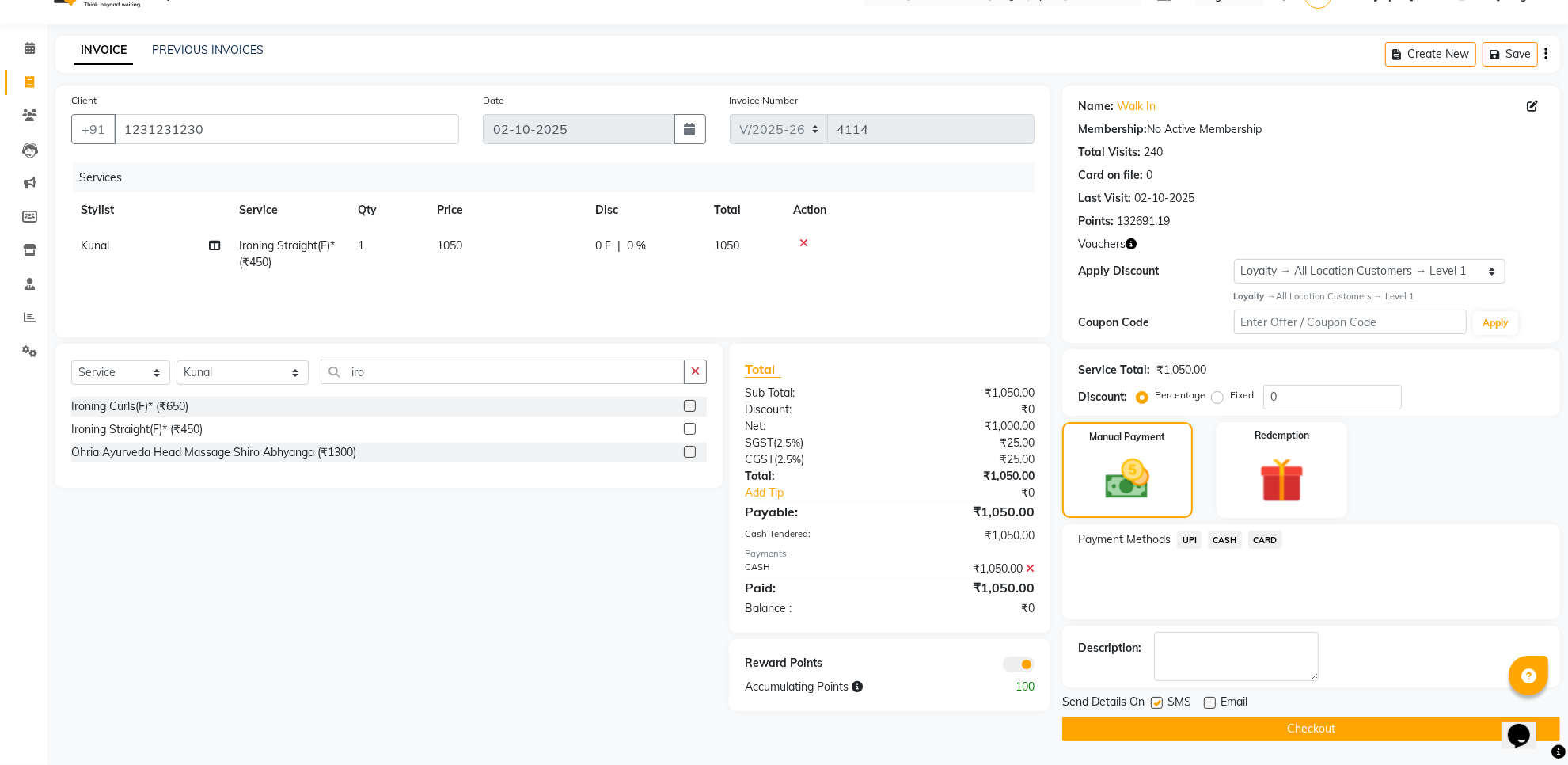
click at [1157, 708] on label at bounding box center [1156, 702] width 12 height 12
click at [1157, 708] on input "checkbox" at bounding box center [1156, 703] width 11 height 11
checkbox input "false"
click at [1157, 732] on button "Checkout" at bounding box center [1312, 729] width 498 height 24
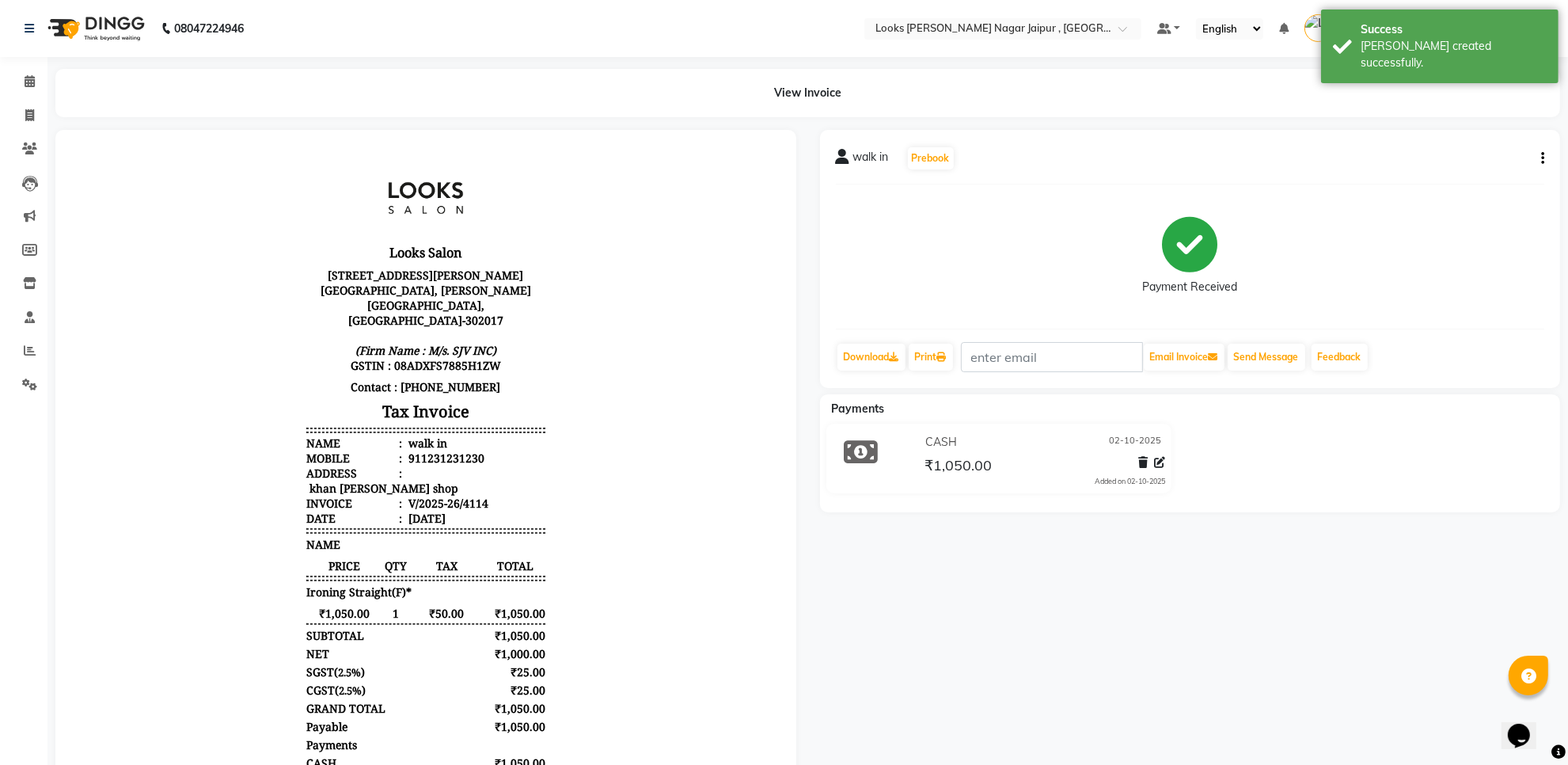
click at [44, 125] on li "Invoice" at bounding box center [23, 116] width 48 height 34
drag, startPoint x: 32, startPoint y: 119, endPoint x: 74, endPoint y: 123, distance: 42.2
click at [33, 119] on icon at bounding box center [29, 115] width 9 height 12
select select "service"
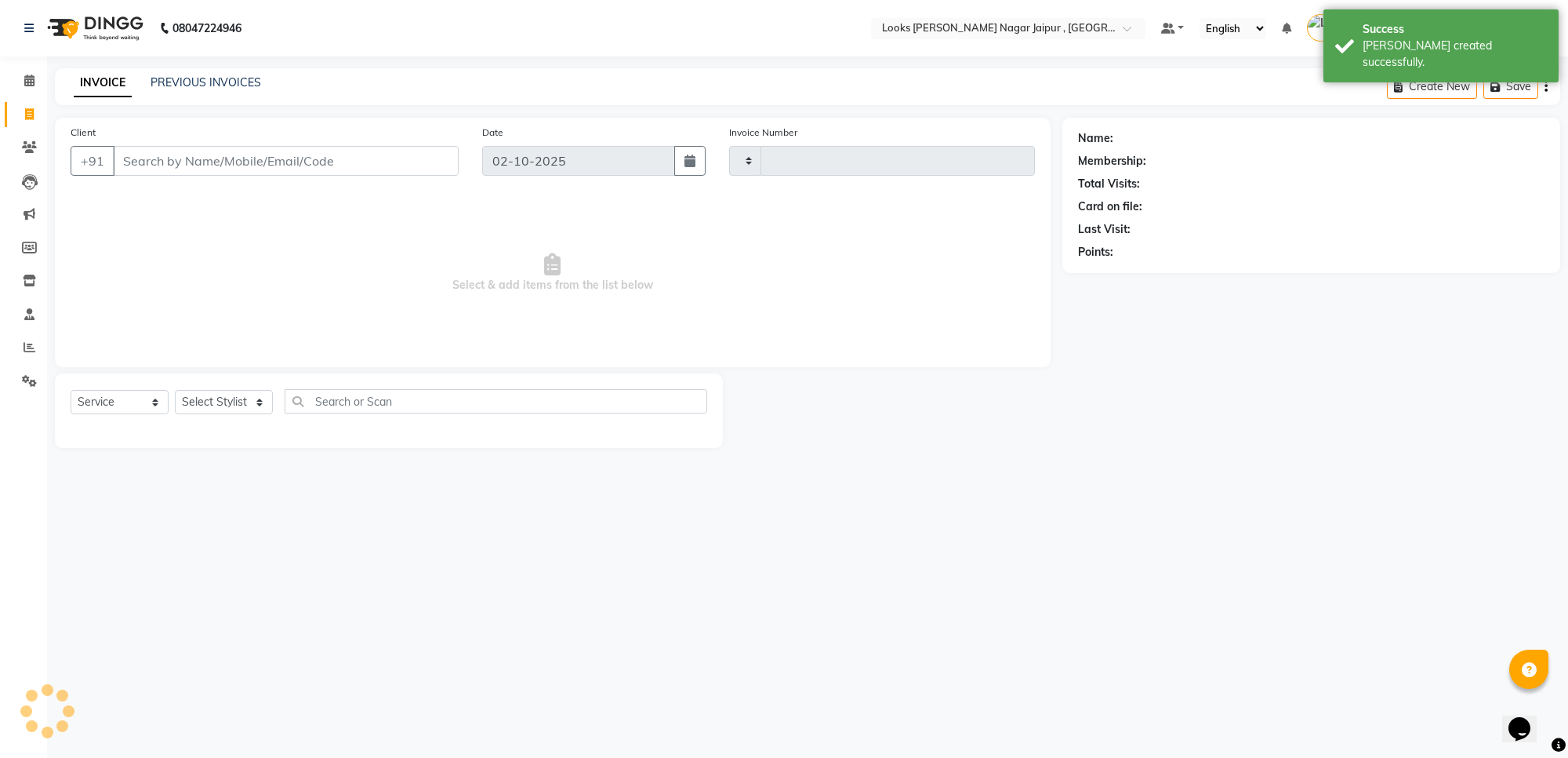
type input "4115"
select select "4317"
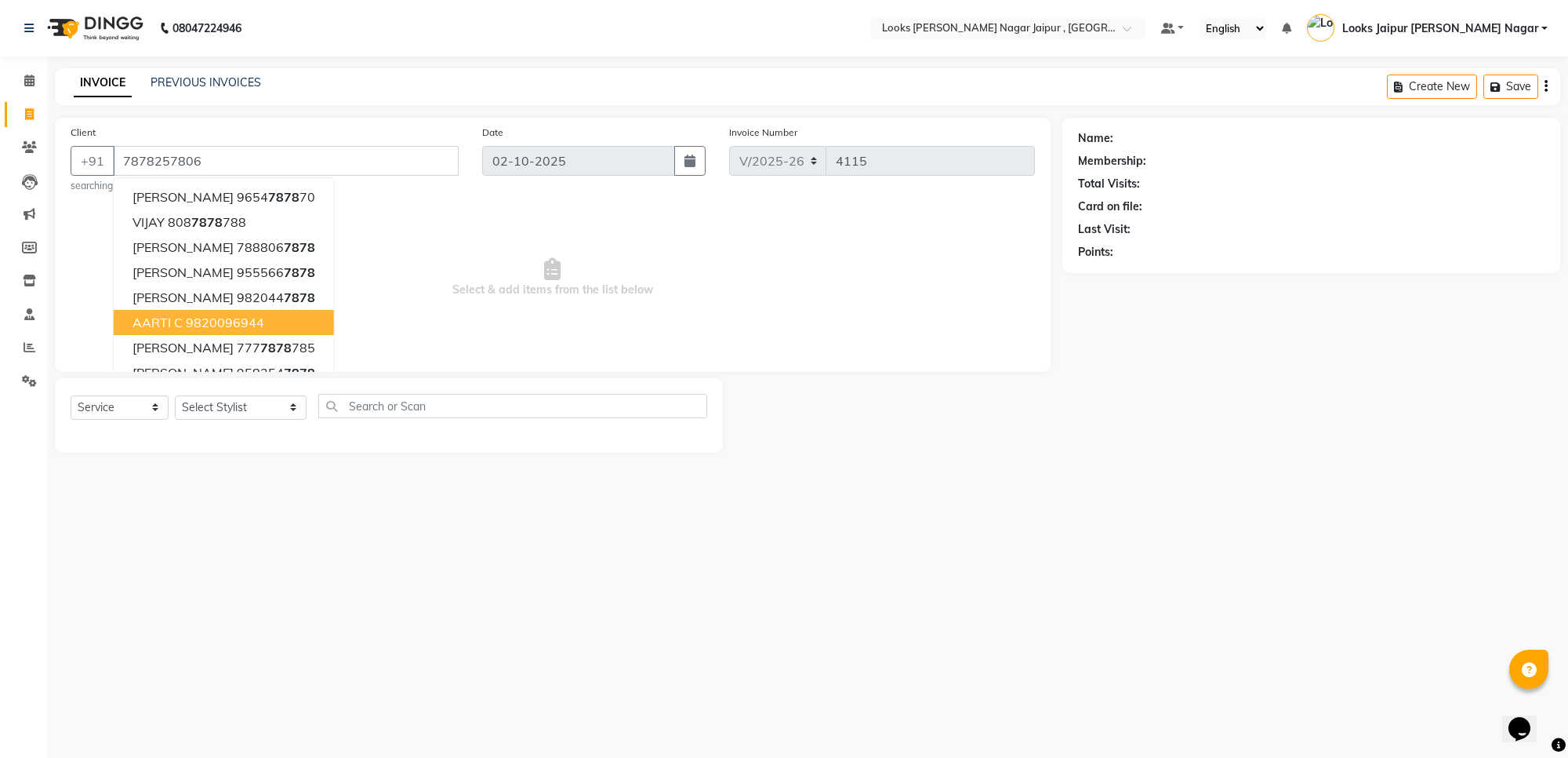
type input "7878257806"
select select "1: Object"
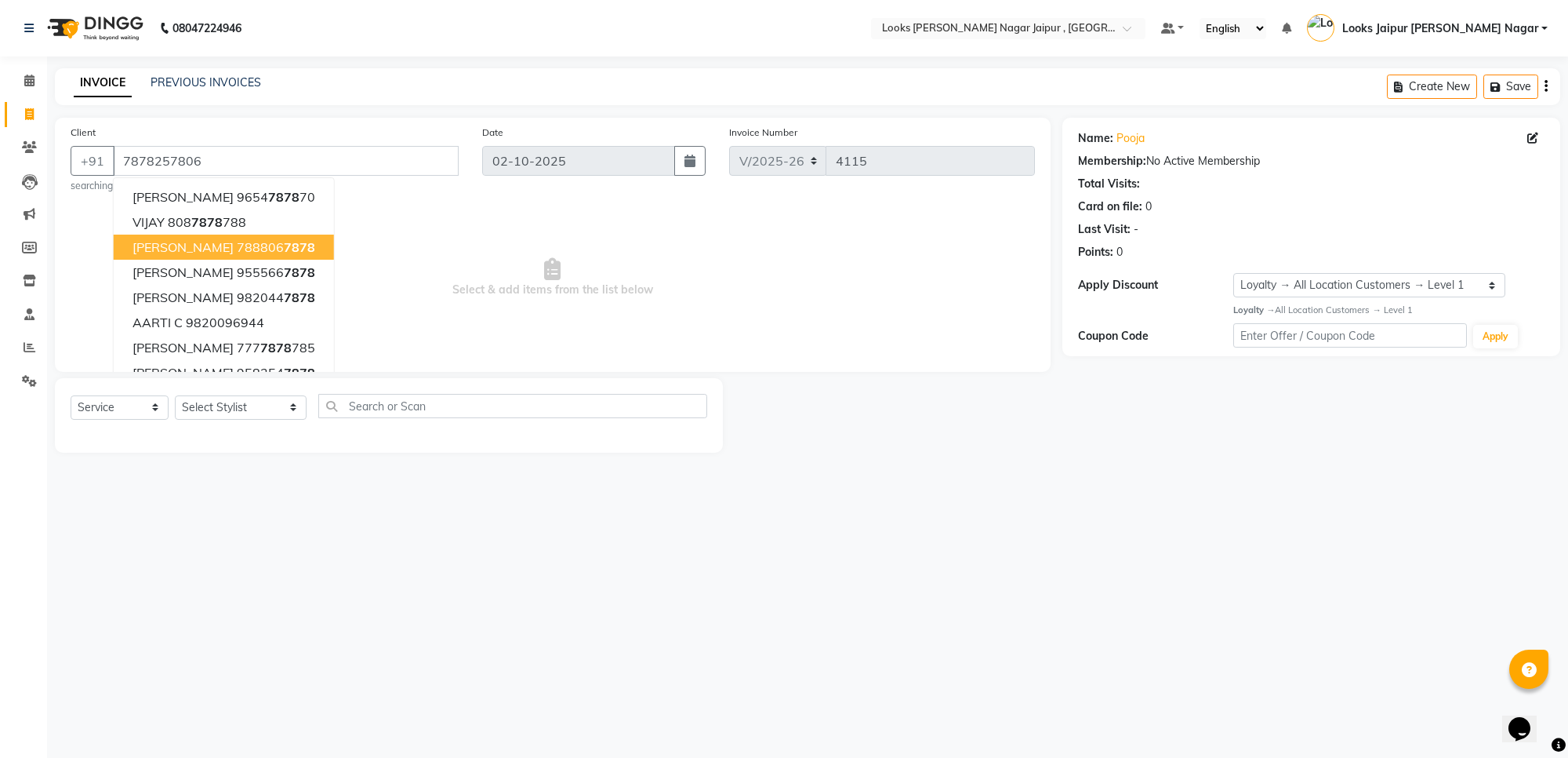
click at [600, 312] on span "Select & add items from the list below" at bounding box center [553, 278] width 964 height 157
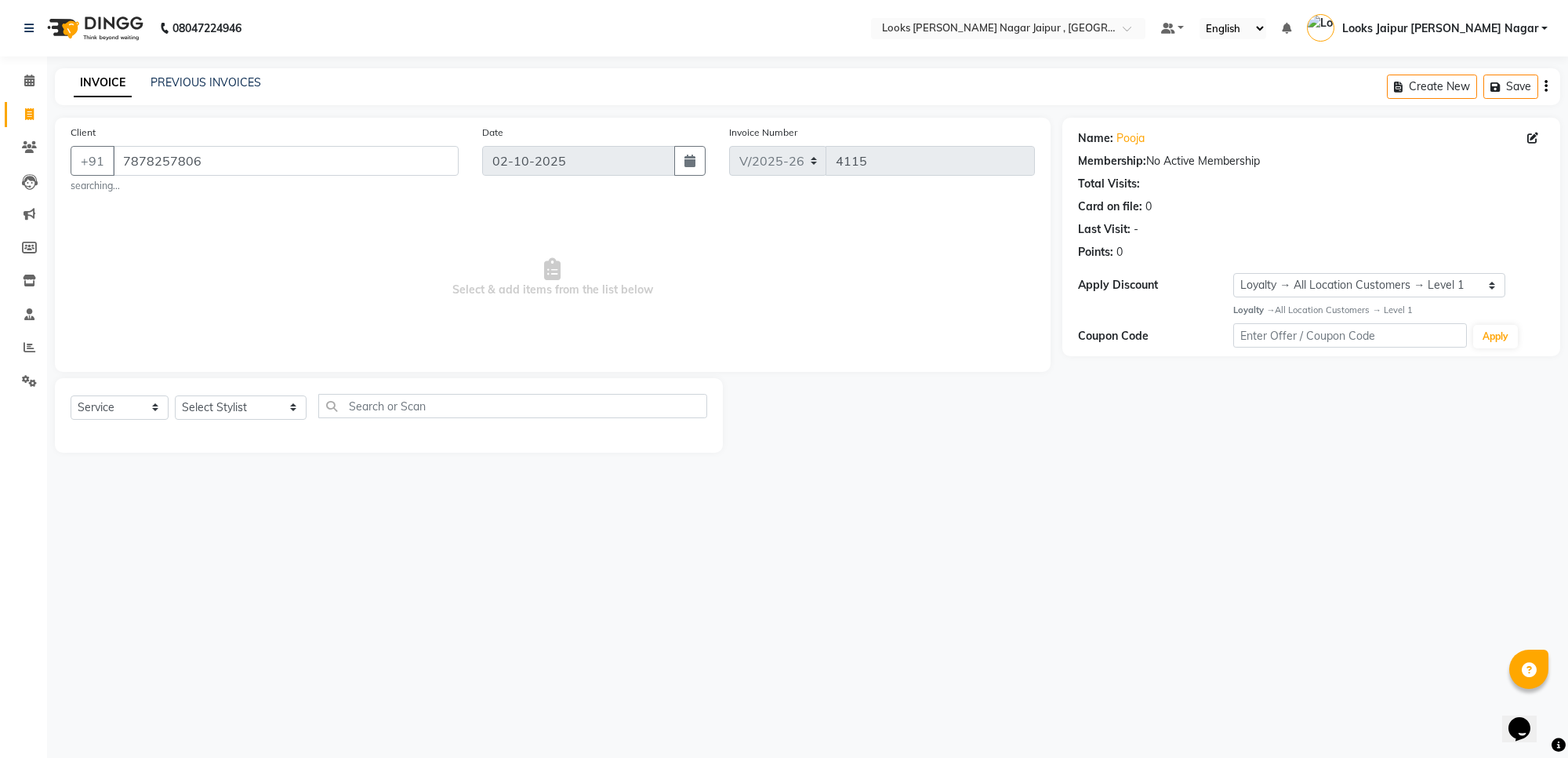
click at [252, 389] on div "Select Service Product Membership Package Voucher Prepaid Gift Card Select Styl…" at bounding box center [389, 415] width 668 height 75
click at [251, 402] on select "Select Stylist [PERSON_NAME] art Anoop [PERSON_NAME] Counter Sales [PERSON_NAME…" at bounding box center [240, 407] width 131 height 24
select select "59708"
click at [175, 395] on select "Select Stylist [PERSON_NAME] art Anoop [PERSON_NAME] Counter Sales [PERSON_NAME…" at bounding box center [240, 407] width 131 height 24
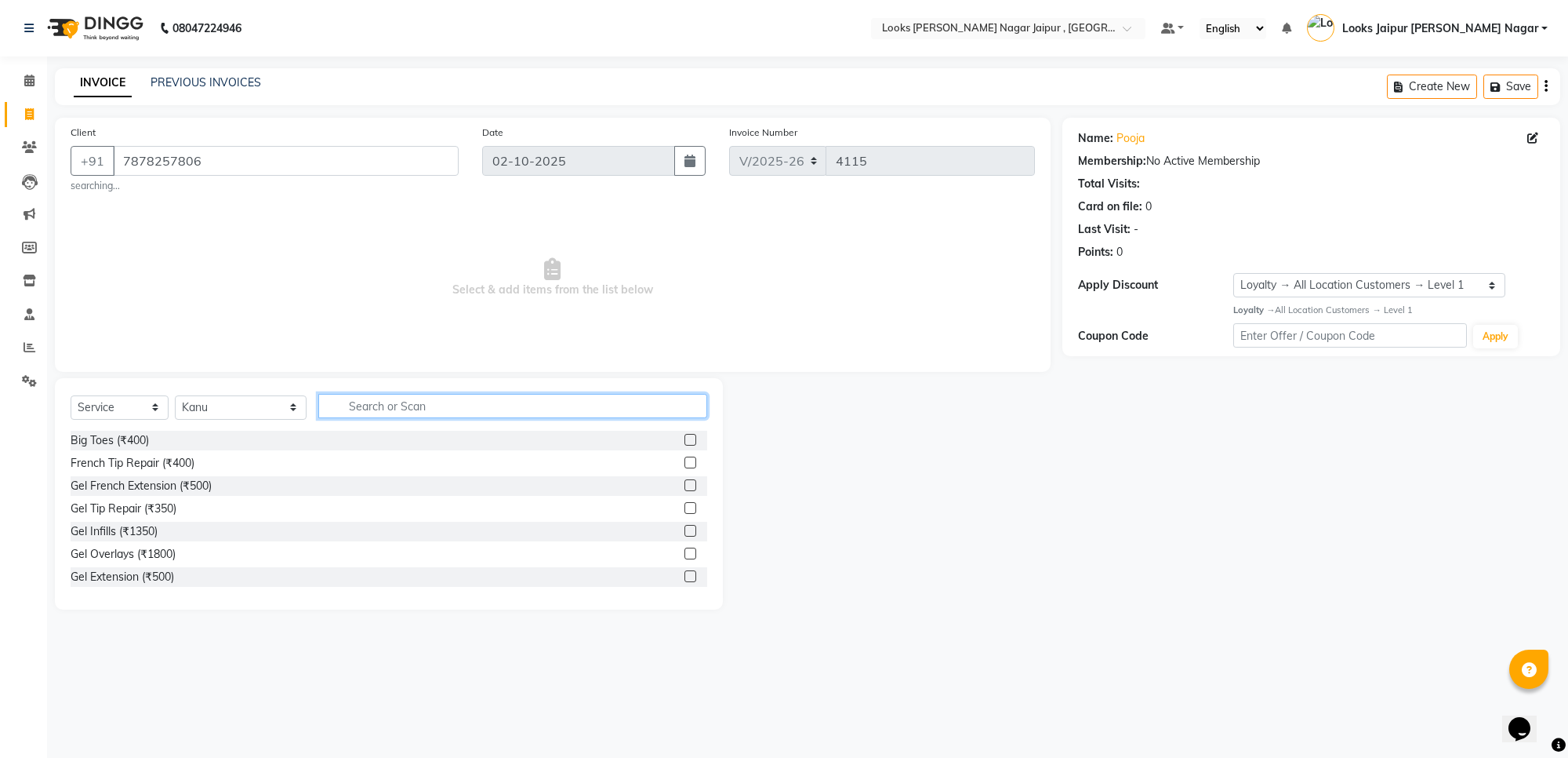
click at [436, 402] on input "text" at bounding box center [513, 405] width 389 height 24
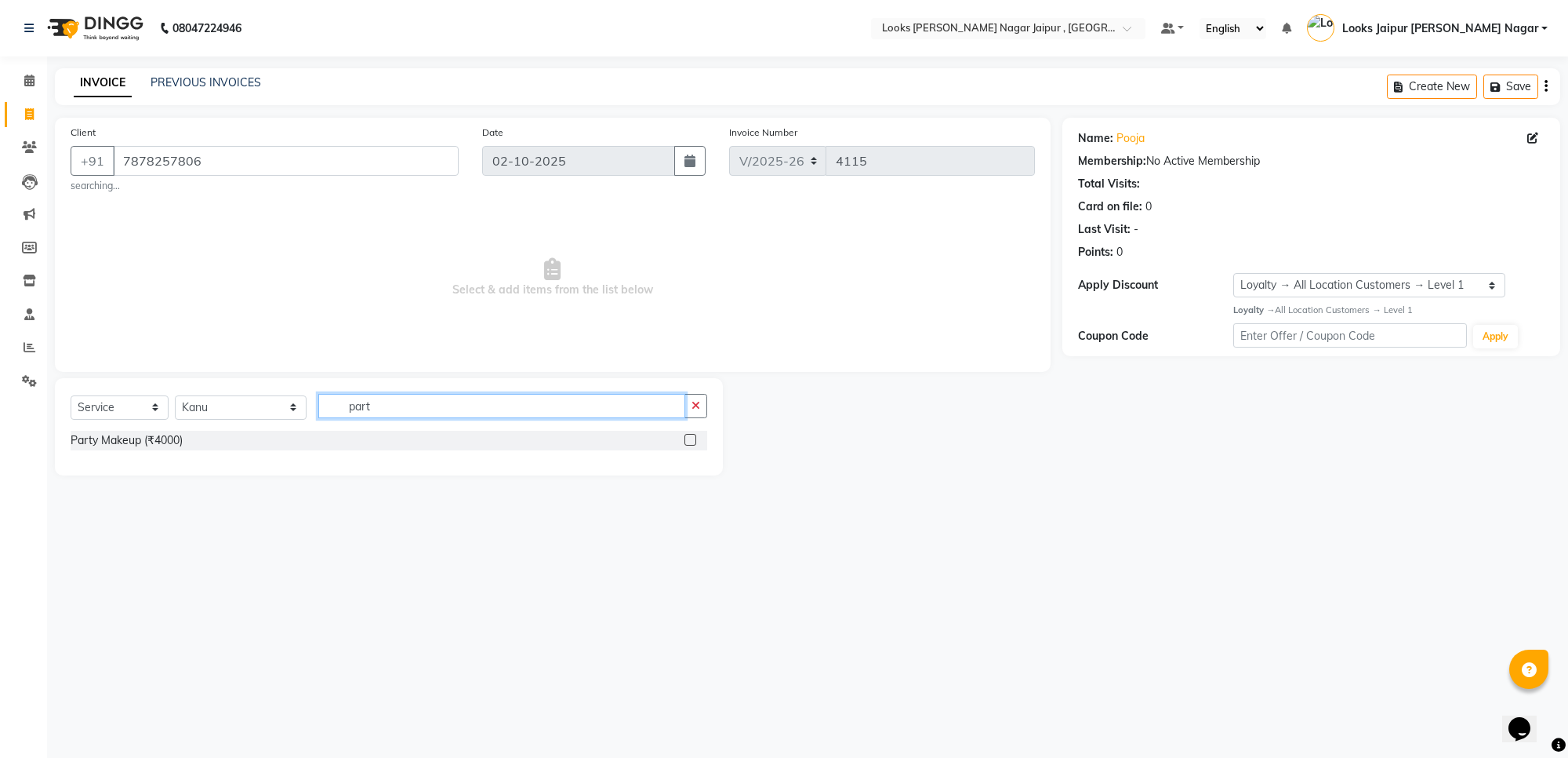
type input "part"
click at [690, 439] on label at bounding box center [690, 439] width 12 height 12
click at [690, 439] on input "checkbox" at bounding box center [690, 440] width 10 height 10
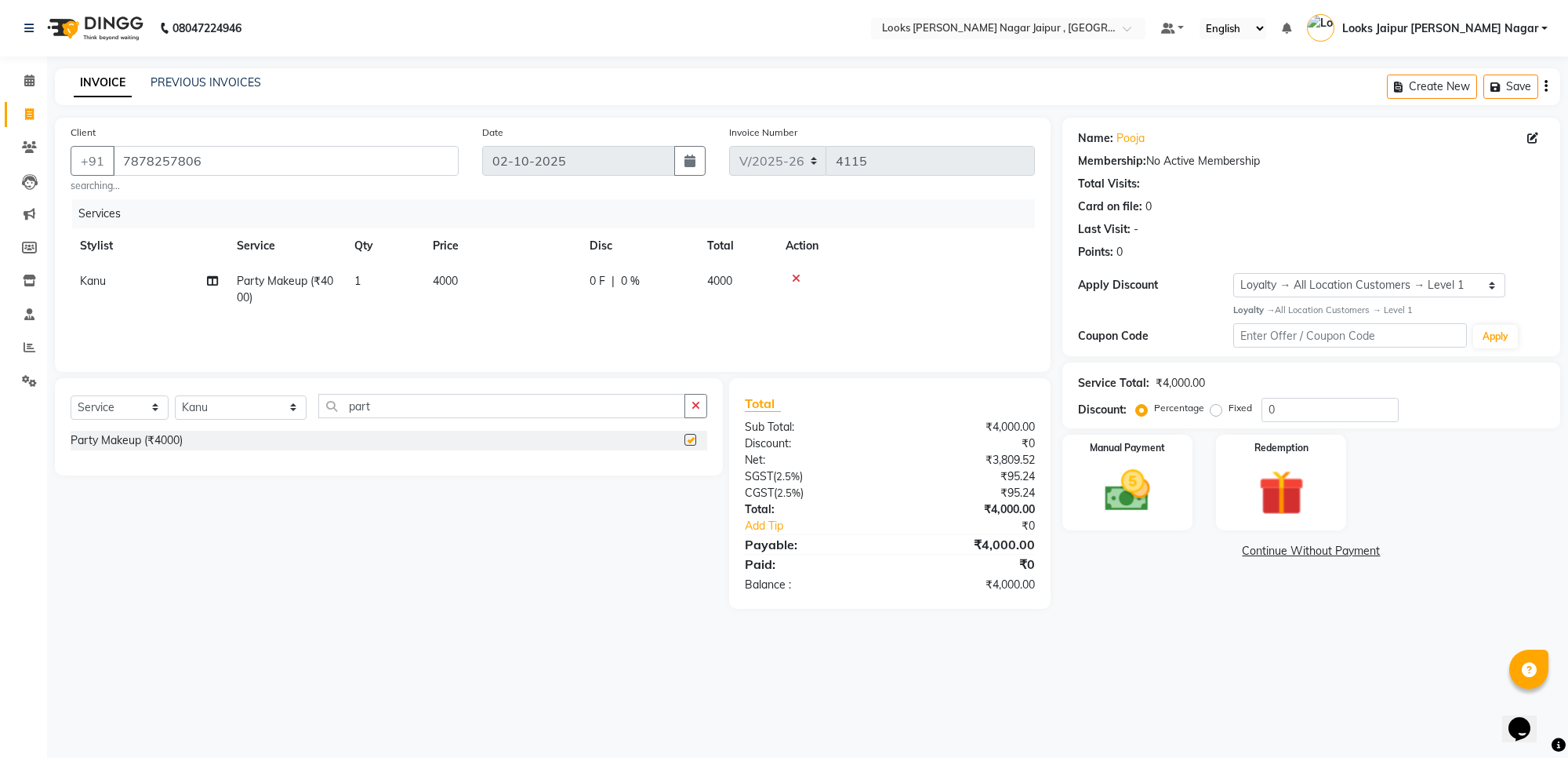
checkbox input "false"
drag, startPoint x: 703, startPoint y: 401, endPoint x: 589, endPoint y: 333, distance: 132.7
click at [694, 398] on button "button" at bounding box center [696, 405] width 22 height 24
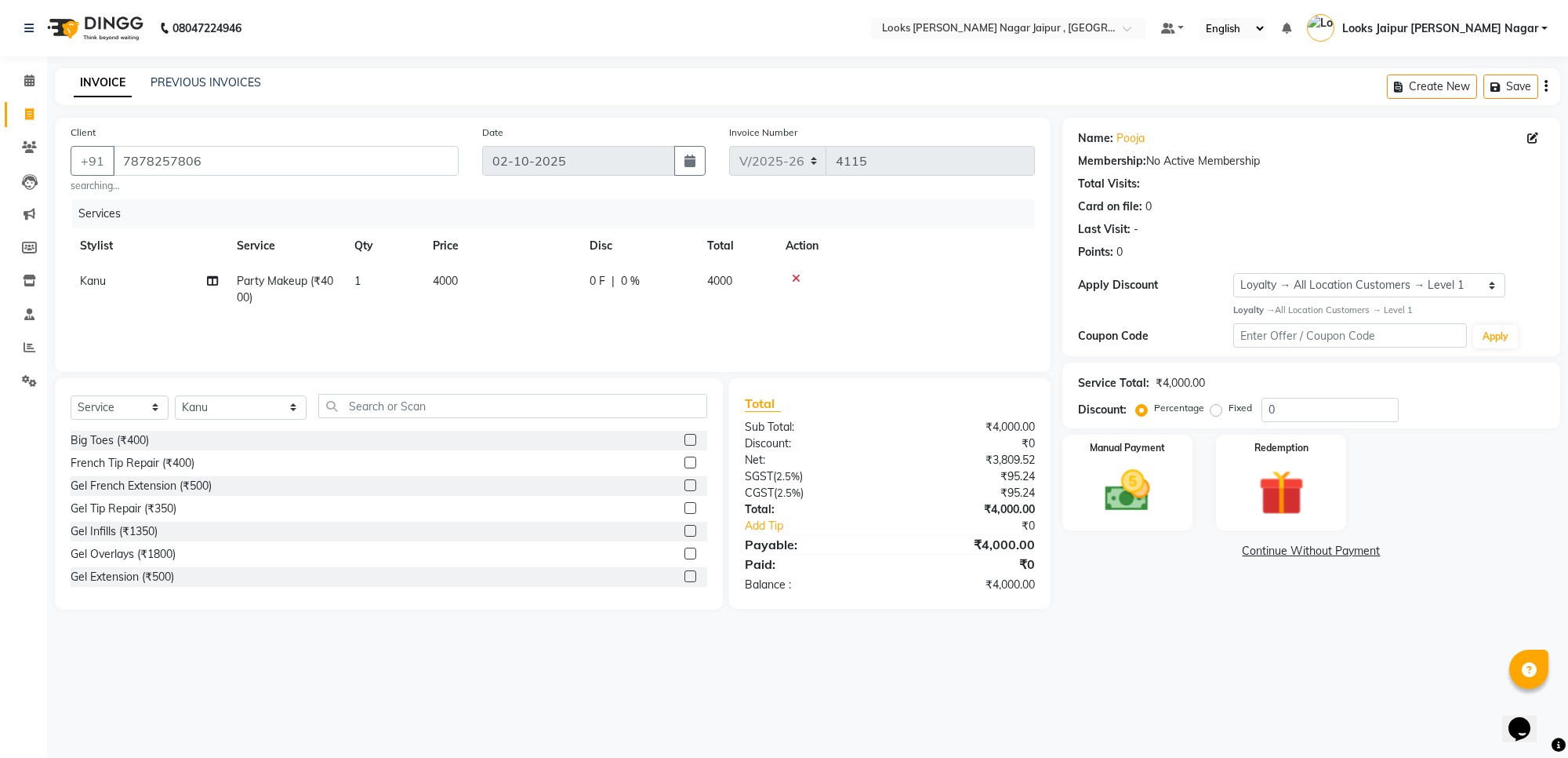
click at [575, 296] on td "4000" at bounding box center [502, 289] width 157 height 52
select select "59708"
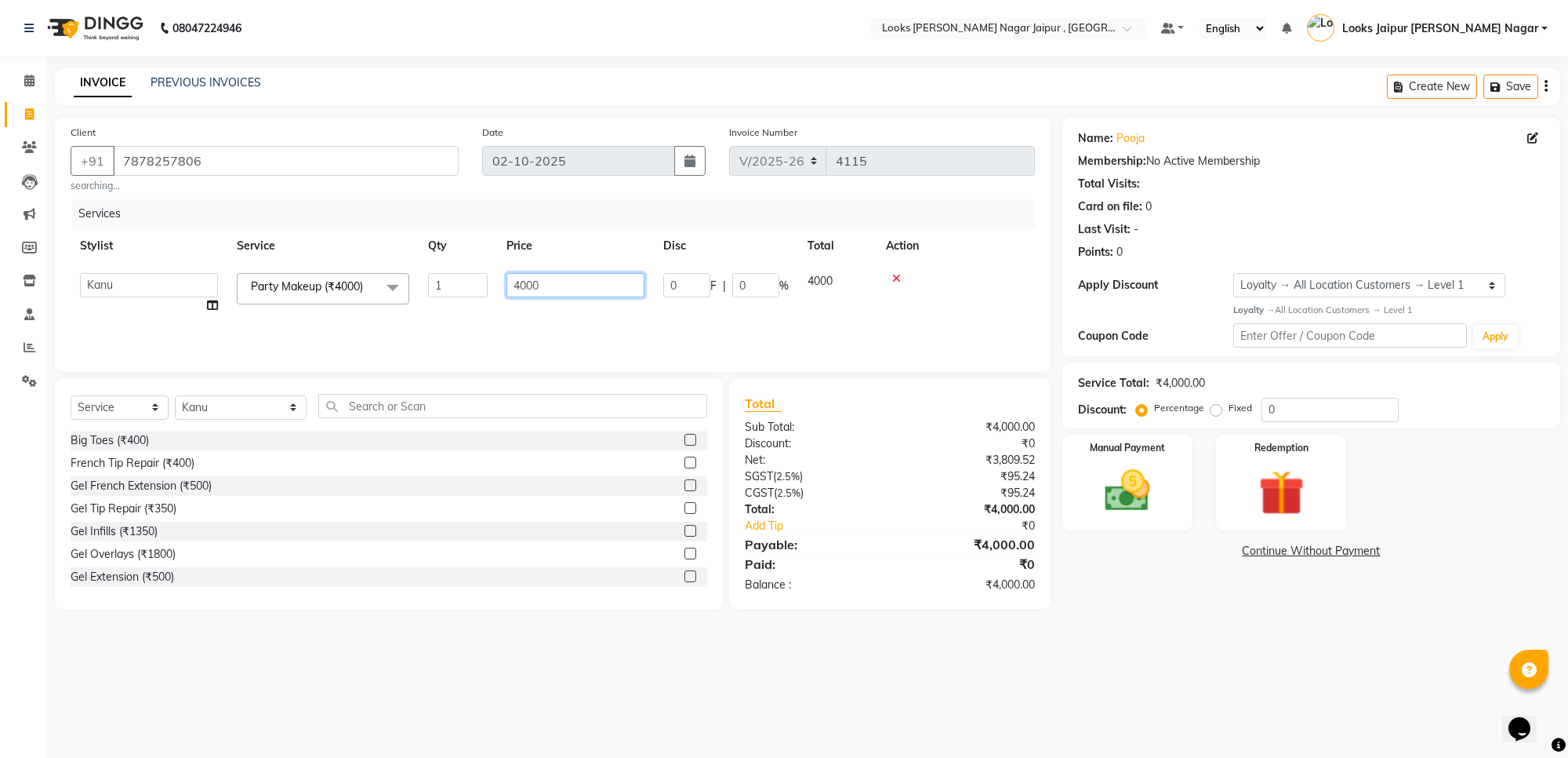
click at [575, 290] on input "4000" at bounding box center [575, 285] width 138 height 24
type input "4"
type input "3500"
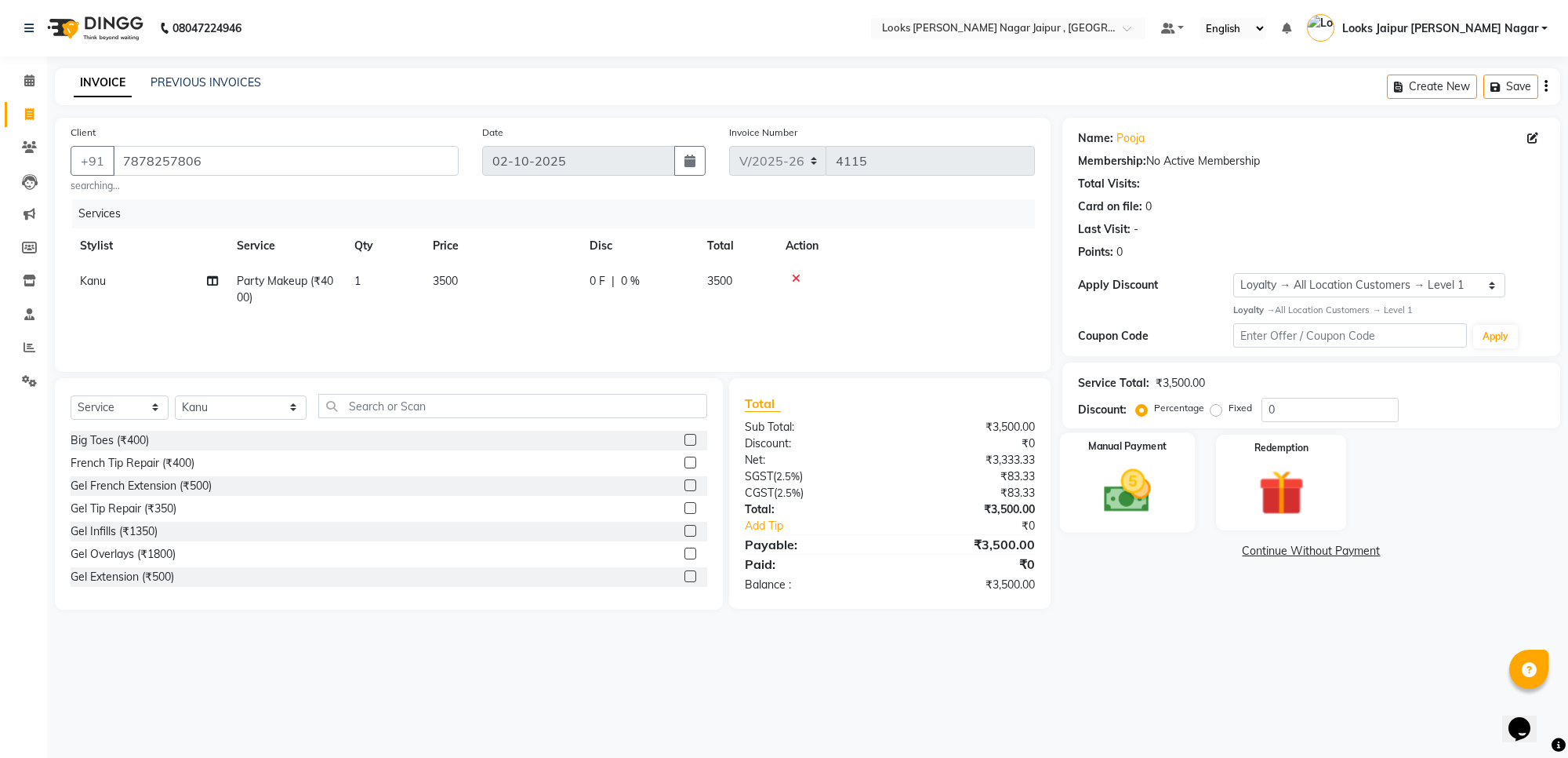
click at [1144, 498] on img at bounding box center [1128, 491] width 77 height 55
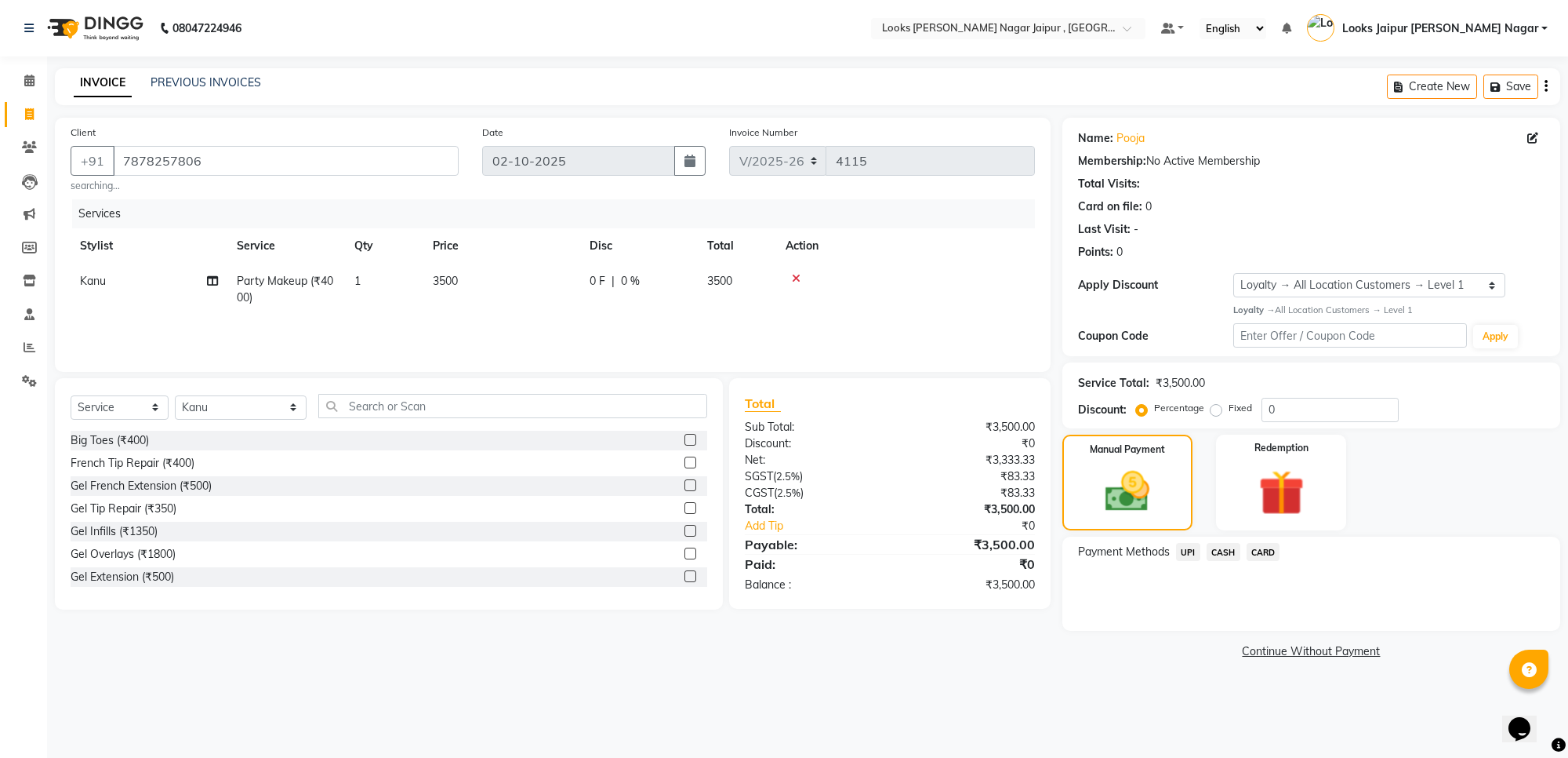
click at [1196, 554] on span "UPI" at bounding box center [1188, 551] width 24 height 18
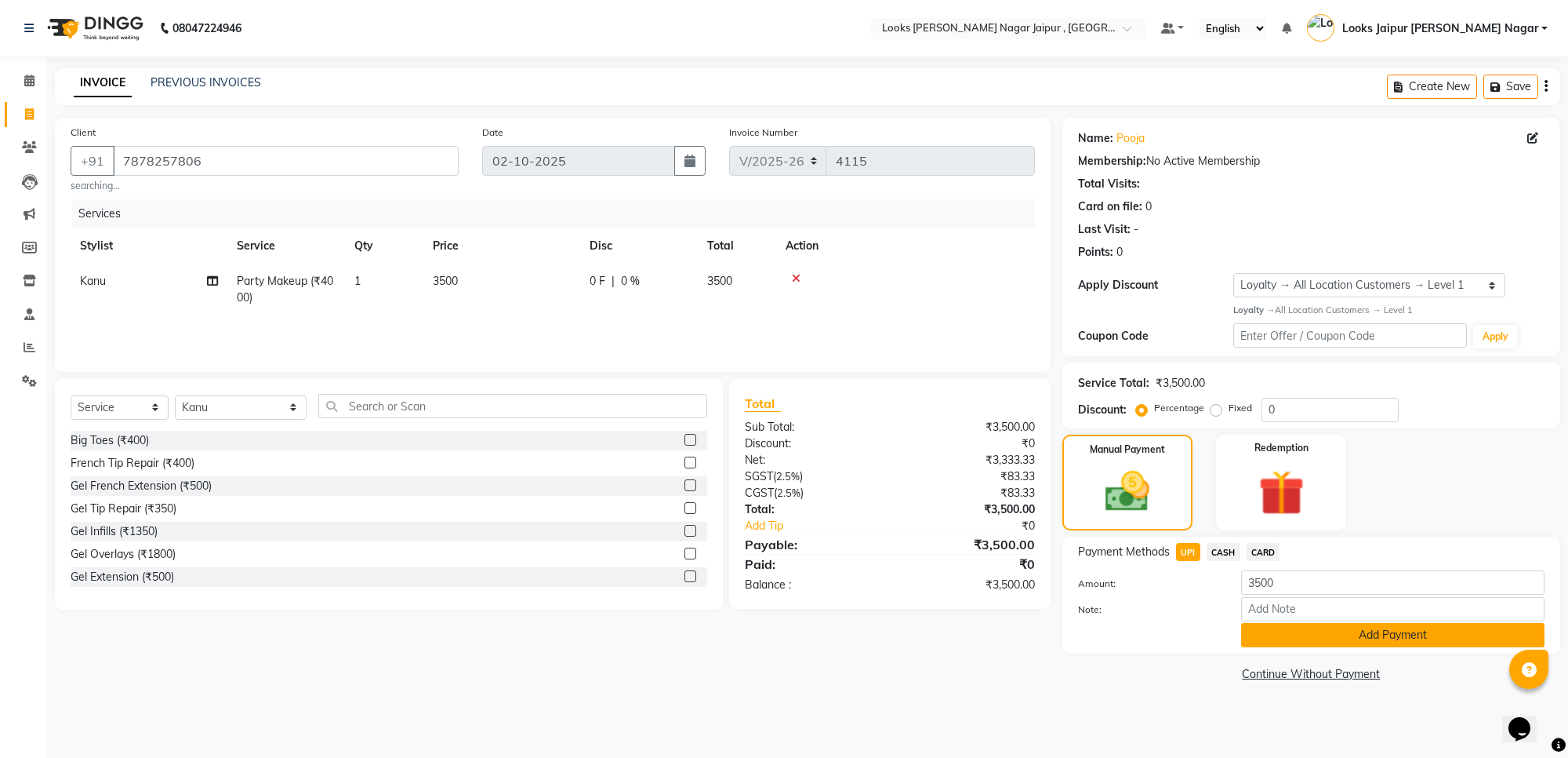
drag, startPoint x: 1260, startPoint y: 634, endPoint x: 1221, endPoint y: 588, distance: 60.3
click at [1260, 633] on button "Add Payment" at bounding box center [1393, 635] width 304 height 24
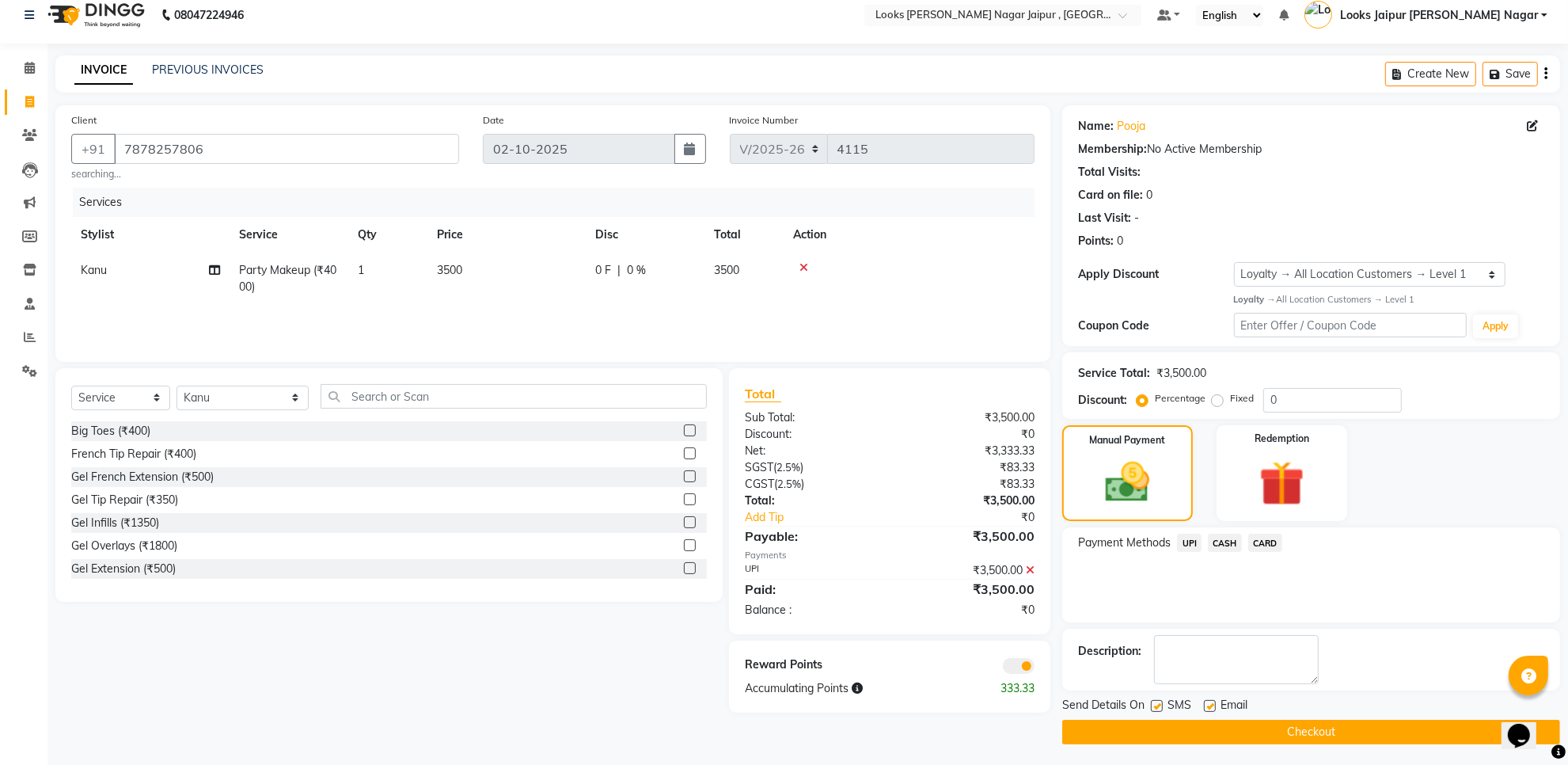
scroll to position [18, 0]
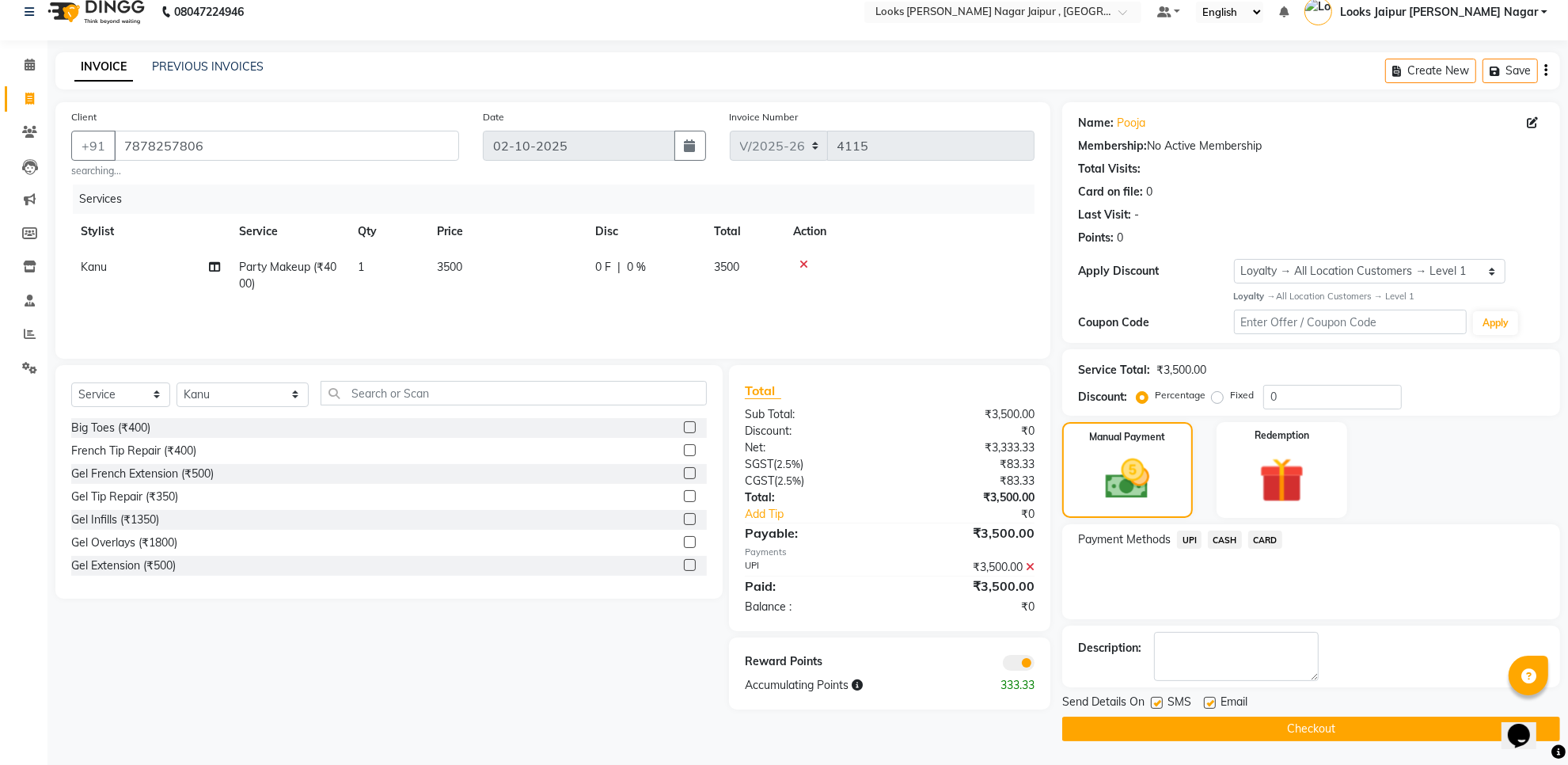
drag, startPoint x: 1158, startPoint y: 702, endPoint x: 1213, endPoint y: 699, distance: 55.1
click at [1181, 702] on div "SMS" at bounding box center [1177, 703] width 53 height 19
click at [1216, 699] on div "Email" at bounding box center [1232, 703] width 56 height 19
click at [1208, 700] on label at bounding box center [1210, 702] width 12 height 12
click at [1208, 700] on input "checkbox" at bounding box center [1209, 703] width 11 height 11
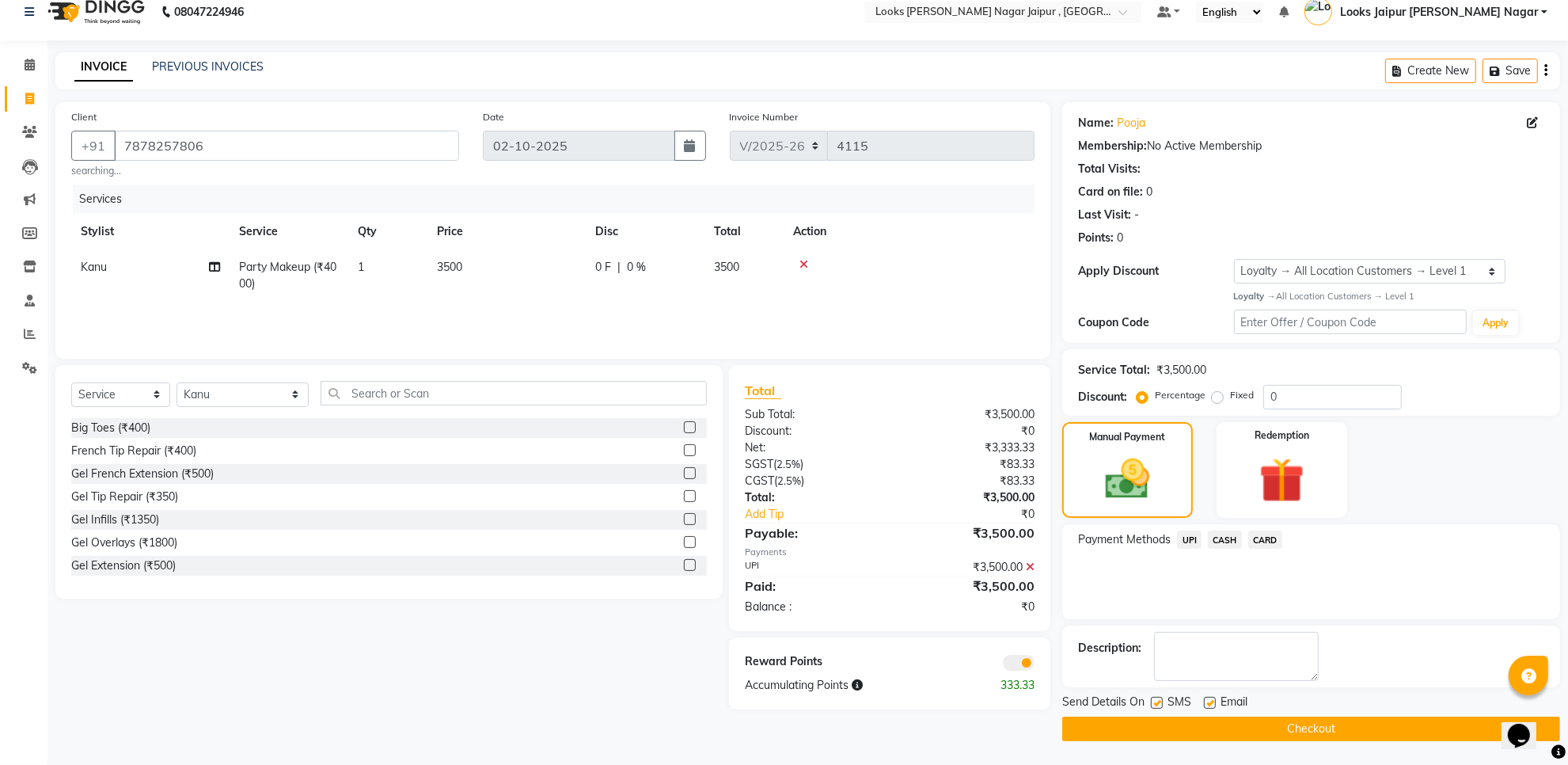
checkbox input "false"
drag, startPoint x: 1160, startPoint y: 701, endPoint x: 1173, endPoint y: 738, distance: 39.2
click at [1158, 701] on label at bounding box center [1156, 702] width 12 height 12
click at [1158, 701] on input "checkbox" at bounding box center [1156, 703] width 11 height 11
checkbox input "false"
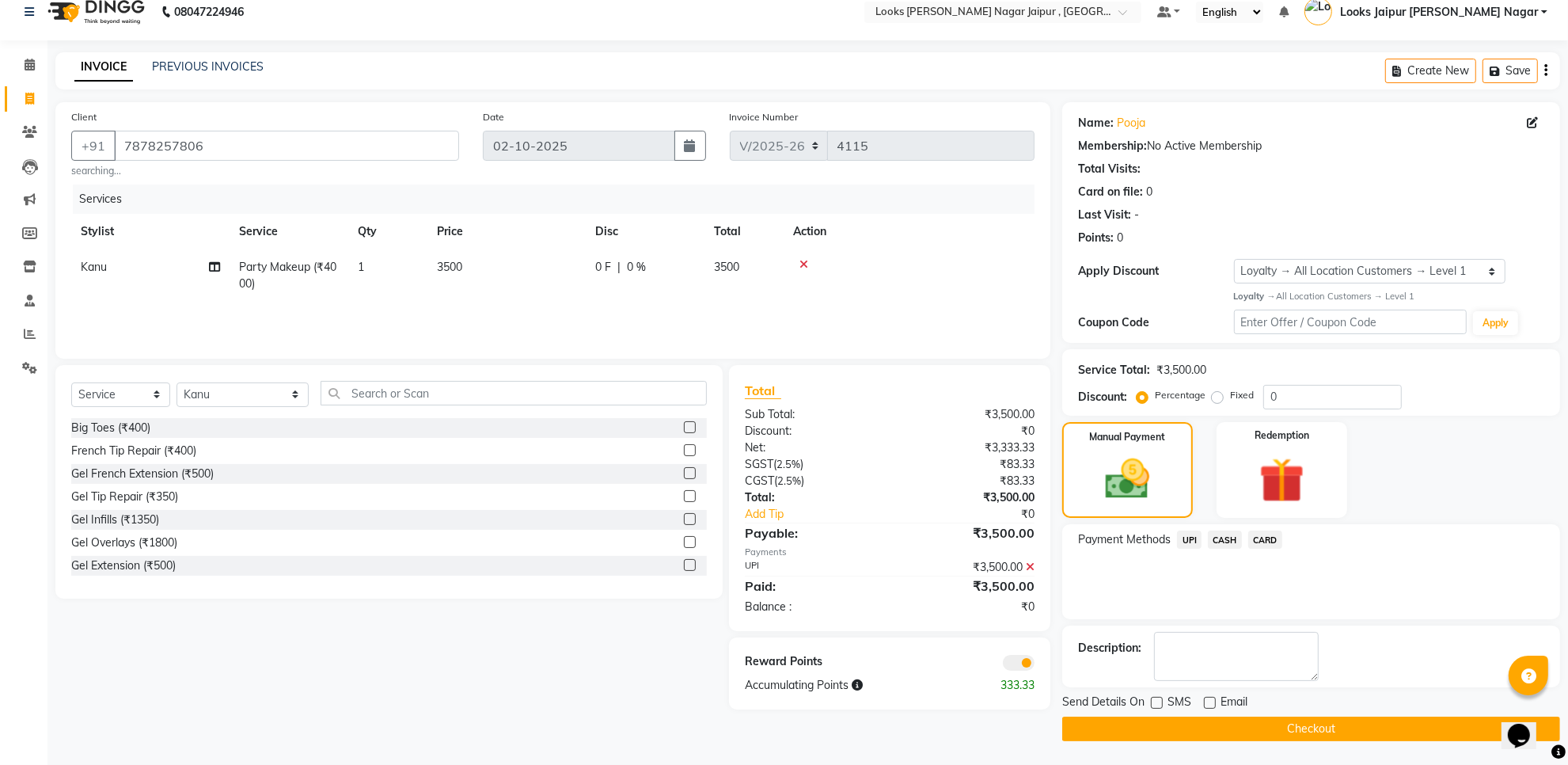
click at [1180, 726] on button "Checkout" at bounding box center [1312, 729] width 498 height 24
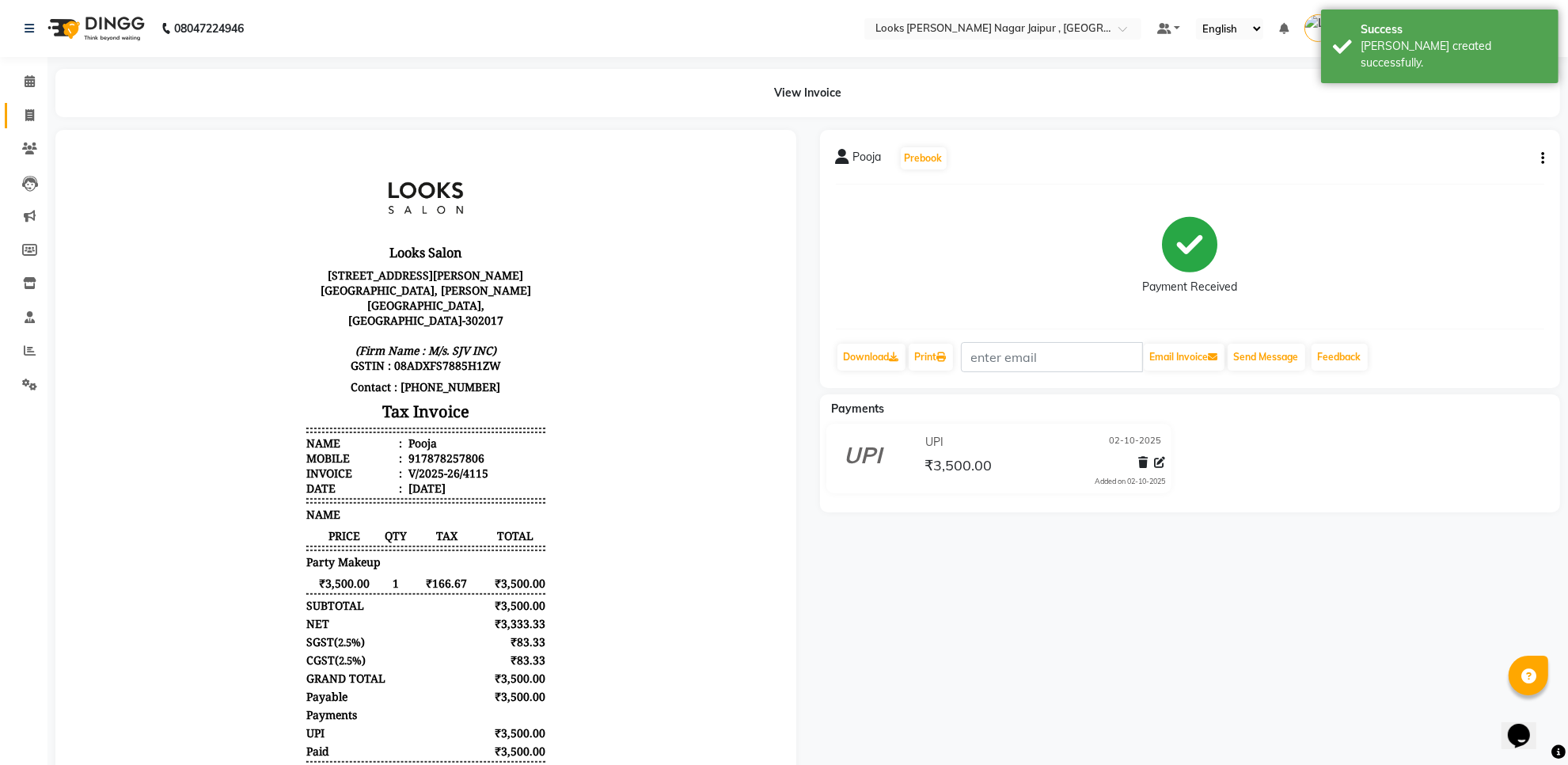
click at [16, 104] on link "Invoice" at bounding box center [23, 116] width 38 height 26
select select "service"
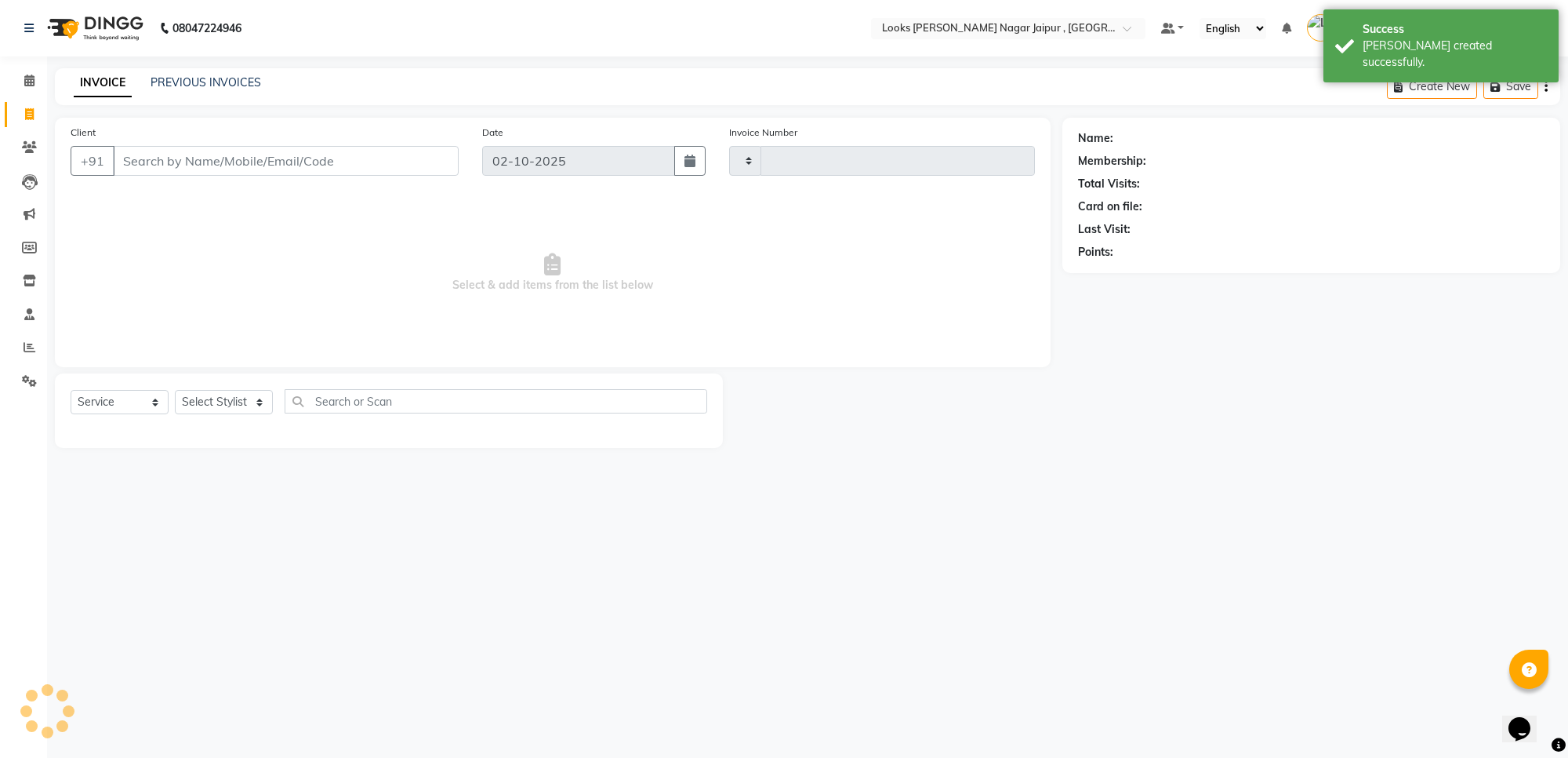
type input "4116"
select select "4317"
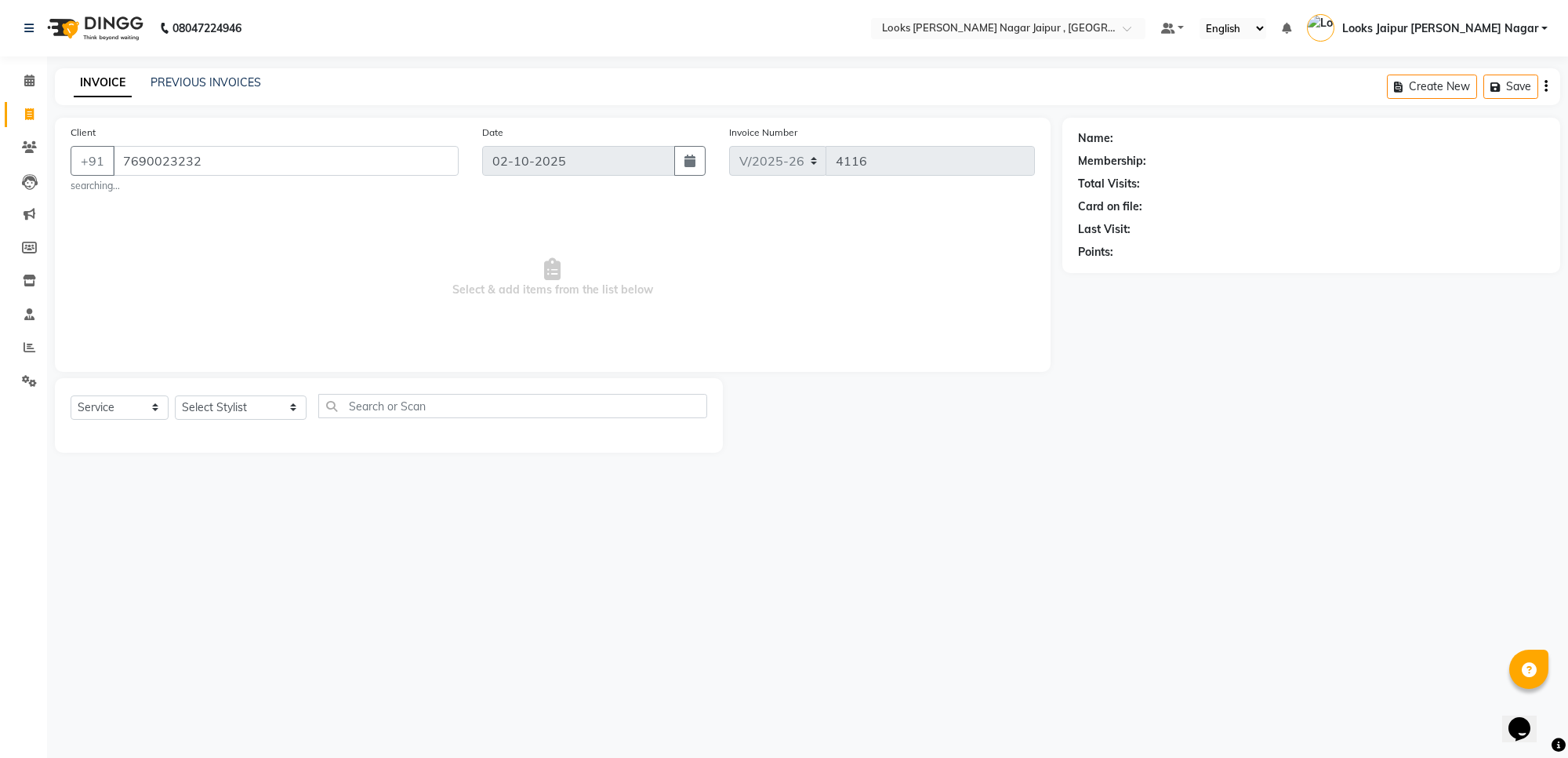
type input "7690023232"
select select "1: Object"
click at [216, 410] on select "Select Stylist [PERSON_NAME] art Anoop [PERSON_NAME] Counter Sales [PERSON_NAME…" at bounding box center [240, 407] width 131 height 24
select select "70693"
click at [175, 395] on select "Select Stylist [PERSON_NAME] art Anoop [PERSON_NAME] Counter Sales [PERSON_NAME…" at bounding box center [240, 407] width 131 height 24
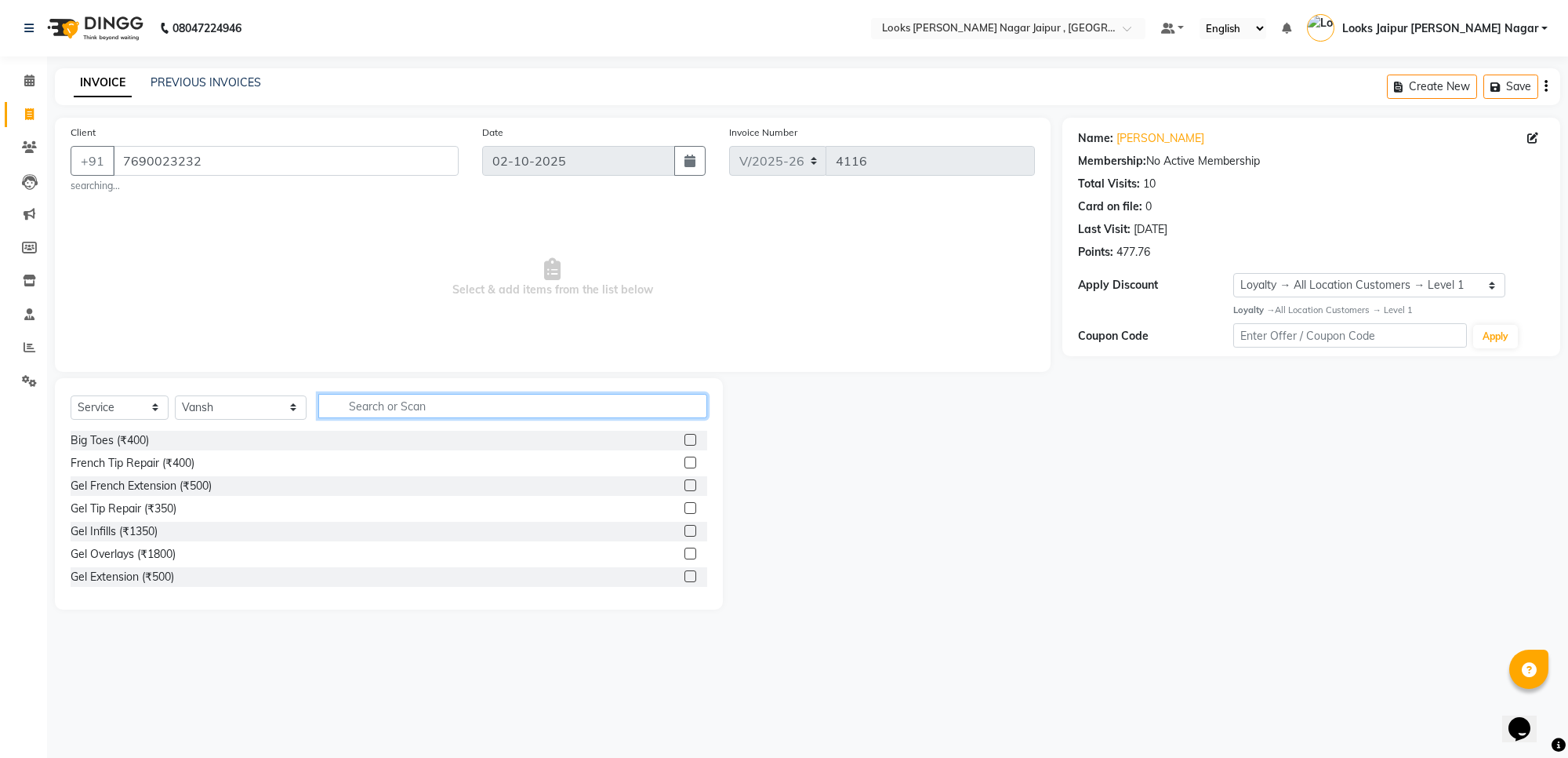
click at [404, 401] on input "text" at bounding box center [513, 405] width 389 height 24
type input "pedi"
click at [685, 437] on div at bounding box center [696, 440] width 22 height 19
click at [685, 437] on label at bounding box center [690, 439] width 12 height 12
click at [685, 437] on input "checkbox" at bounding box center [690, 440] width 10 height 10
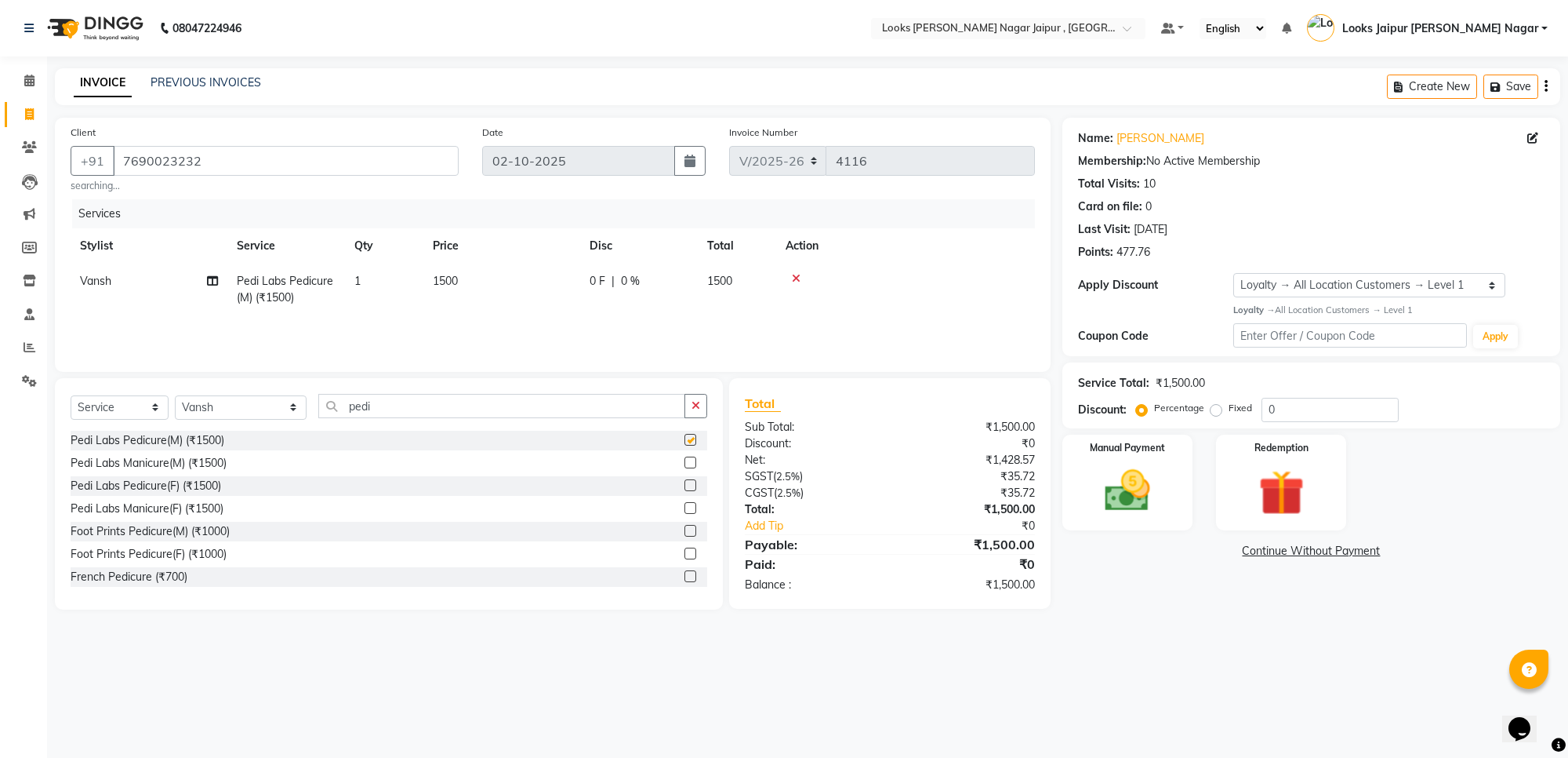
drag, startPoint x: 578, startPoint y: 312, endPoint x: 581, endPoint y: 298, distance: 14.3
click at [578, 307] on td "1500" at bounding box center [502, 289] width 157 height 52
checkbox input "false"
select select "70693"
click at [584, 291] on input "1500" at bounding box center [575, 285] width 138 height 24
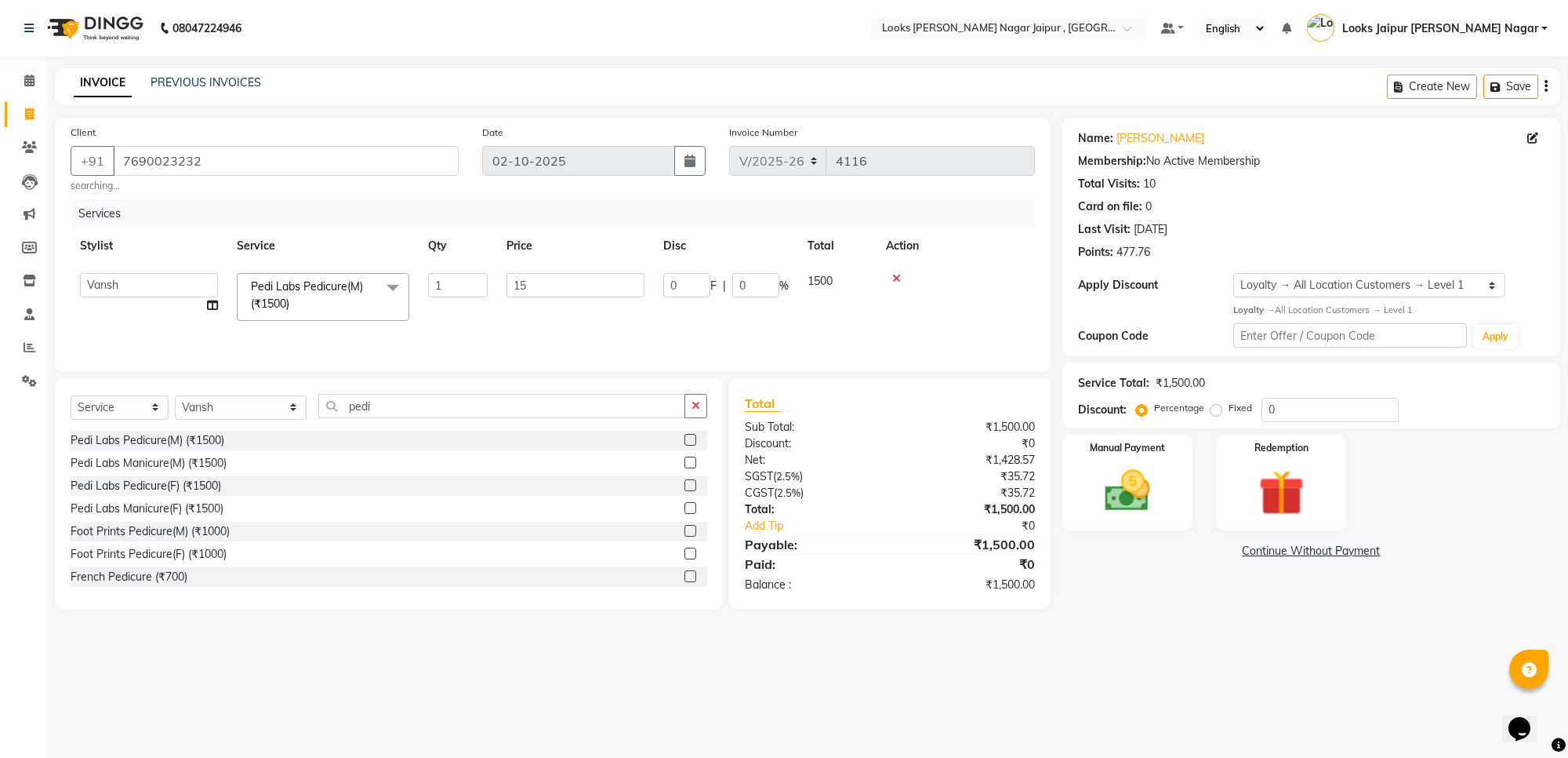
type input "1"
type input "3200"
click at [696, 413] on button "button" at bounding box center [696, 405] width 22 height 24
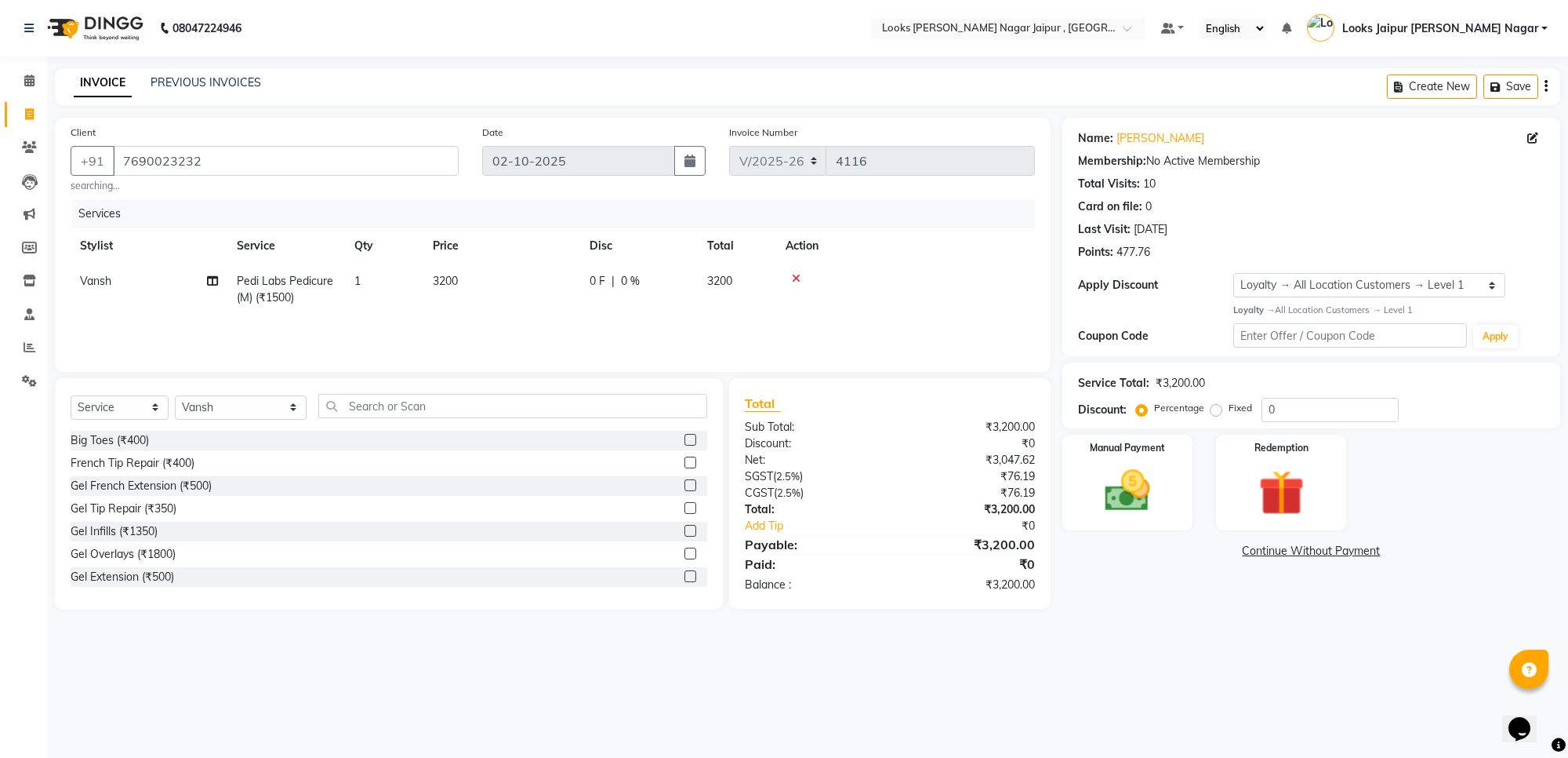
drag, startPoint x: 214, startPoint y: 389, endPoint x: 219, endPoint y: 409, distance: 20.6
click at [217, 406] on div "Select Service Product Membership Package Voucher Prepaid Gift Card Select Styl…" at bounding box center [389, 494] width 668 height 232
drag, startPoint x: 220, startPoint y: 409, endPoint x: 218, endPoint y: 400, distance: 9.2
click at [220, 409] on select "Select Stylist [PERSON_NAME] art Anoop [PERSON_NAME] Counter Sales [PERSON_NAME…" at bounding box center [240, 407] width 131 height 24
select select "29912"
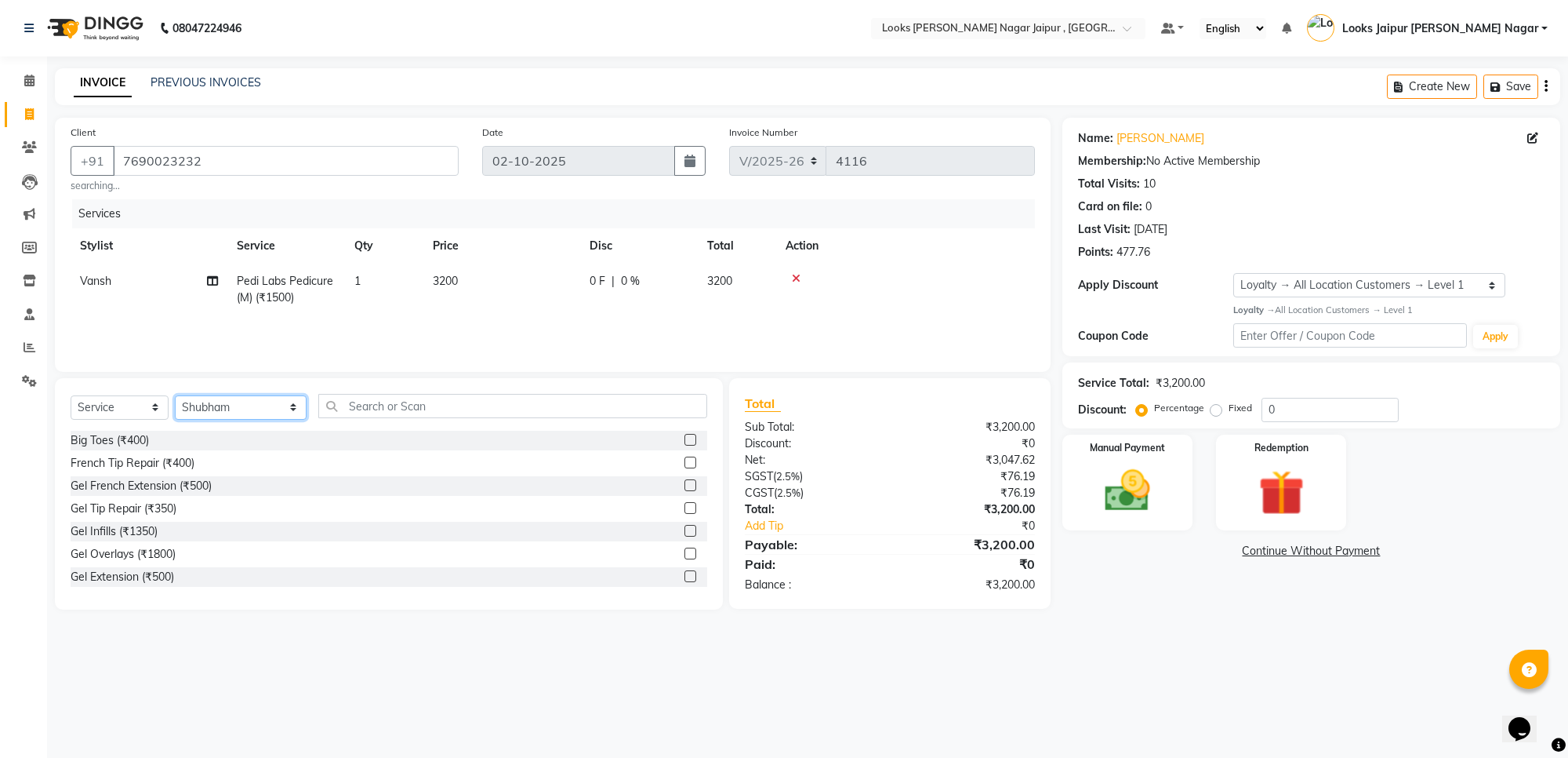
click at [175, 395] on select "Select Stylist [PERSON_NAME] art Anoop [PERSON_NAME] Counter Sales [PERSON_NAME…" at bounding box center [240, 407] width 131 height 24
click at [414, 408] on input "text" at bounding box center [513, 405] width 389 height 24
type input "cut"
click at [685, 462] on label at bounding box center [690, 462] width 12 height 12
click at [685, 462] on input "checkbox" at bounding box center [690, 463] width 10 height 10
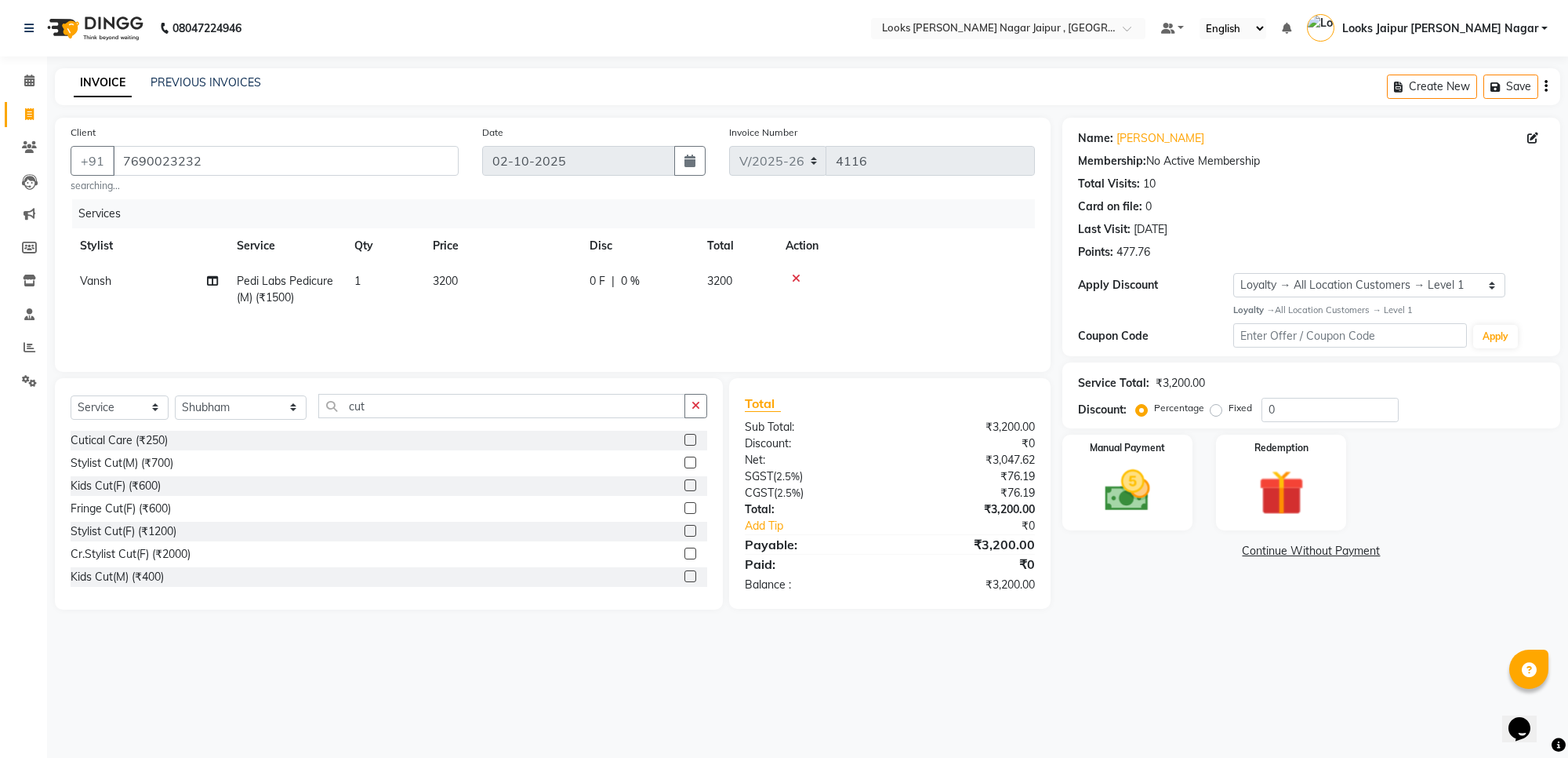
checkbox input "true"
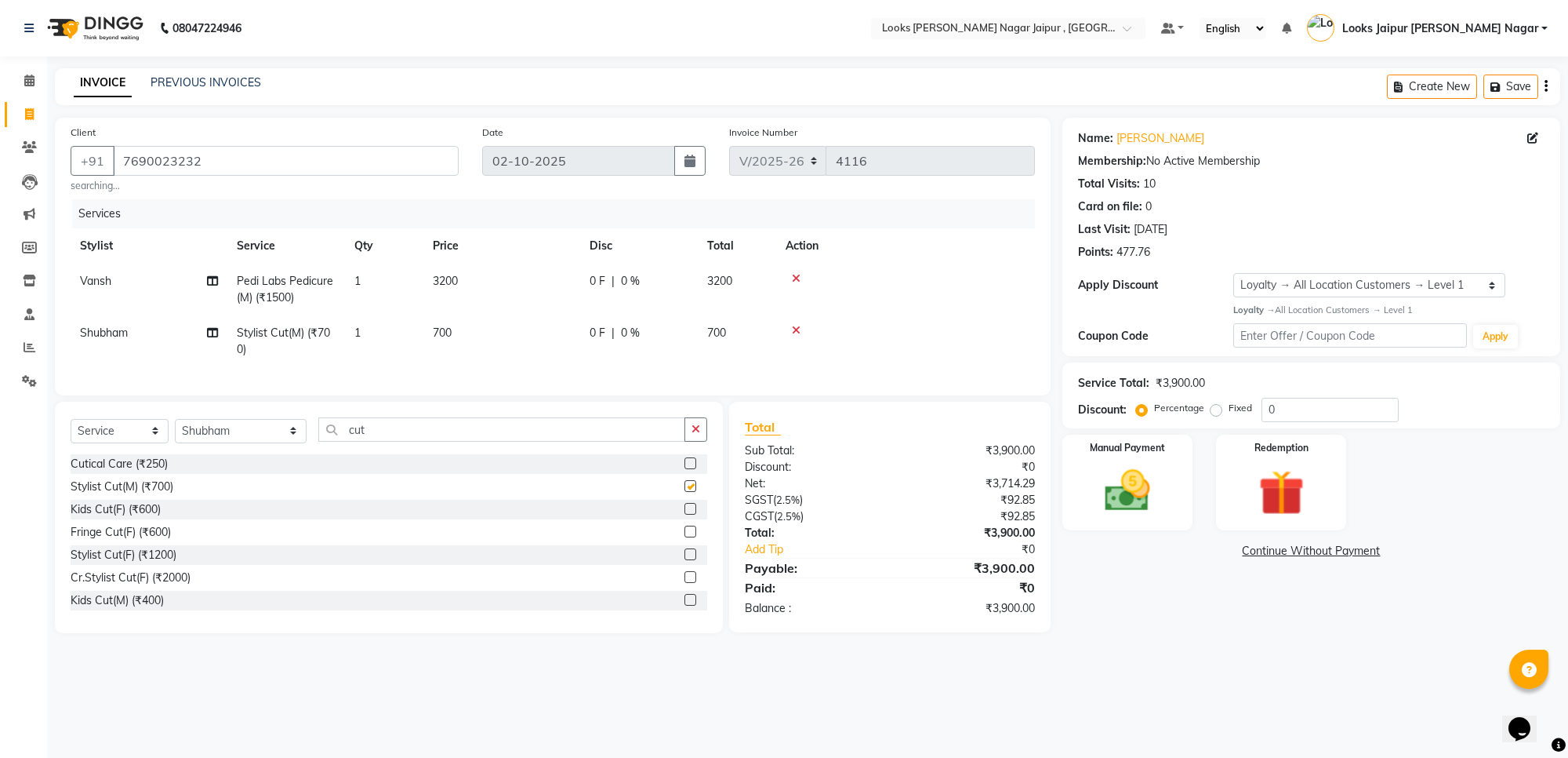
drag, startPoint x: 496, startPoint y: 286, endPoint x: 499, endPoint y: 312, distance: 26.2
click at [493, 298] on td "3200" at bounding box center [502, 289] width 157 height 52
select select "70693"
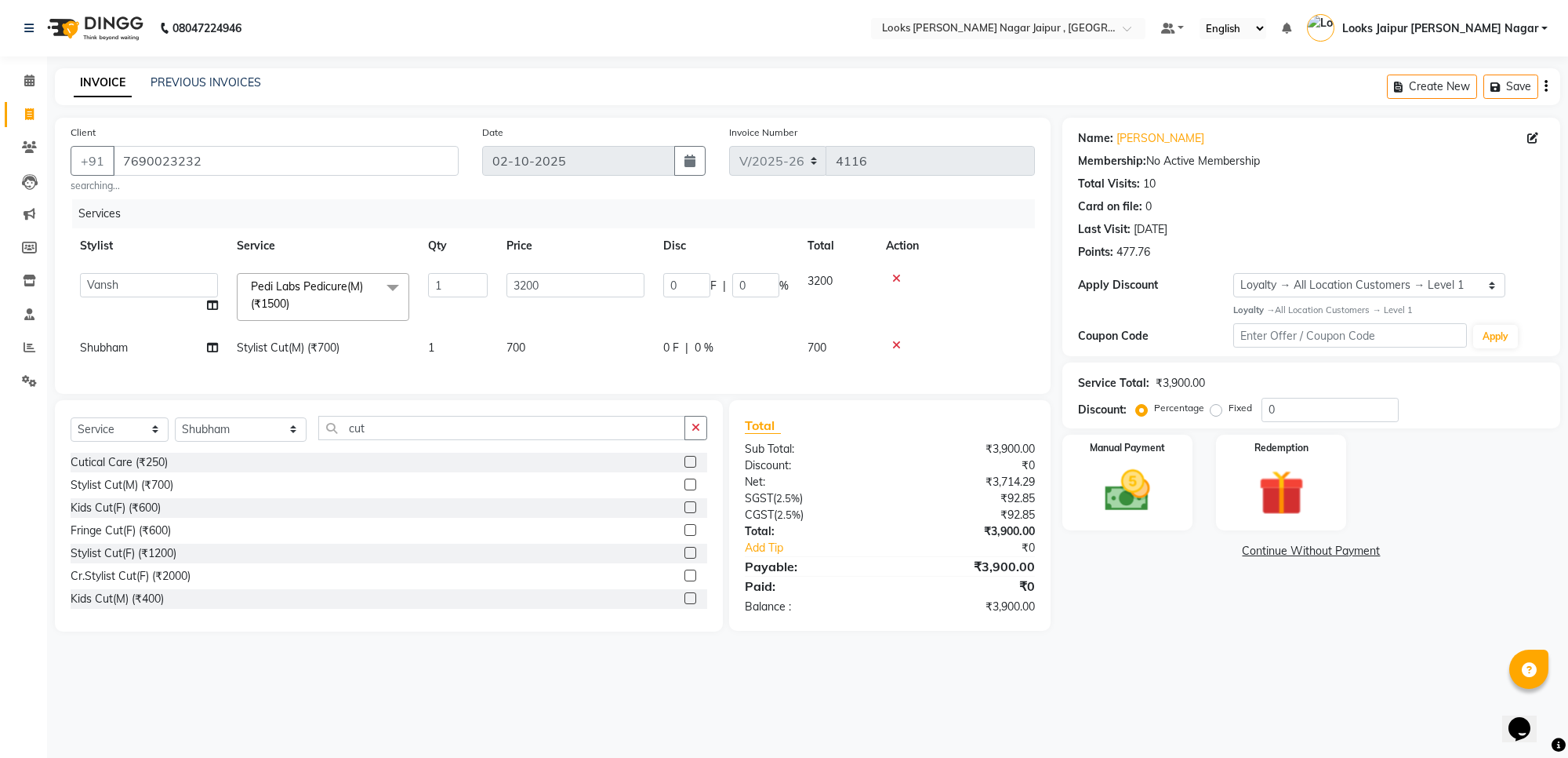
checkbox input "false"
click at [512, 338] on tbody "Anjali_nail art Anoop Aryan Verma Counter Sales Gaurav Kanu Kunal Looks Jaipur …" at bounding box center [553, 314] width 964 height 102
click at [553, 343] on td "700" at bounding box center [576, 348] width 157 height 35
select select "29912"
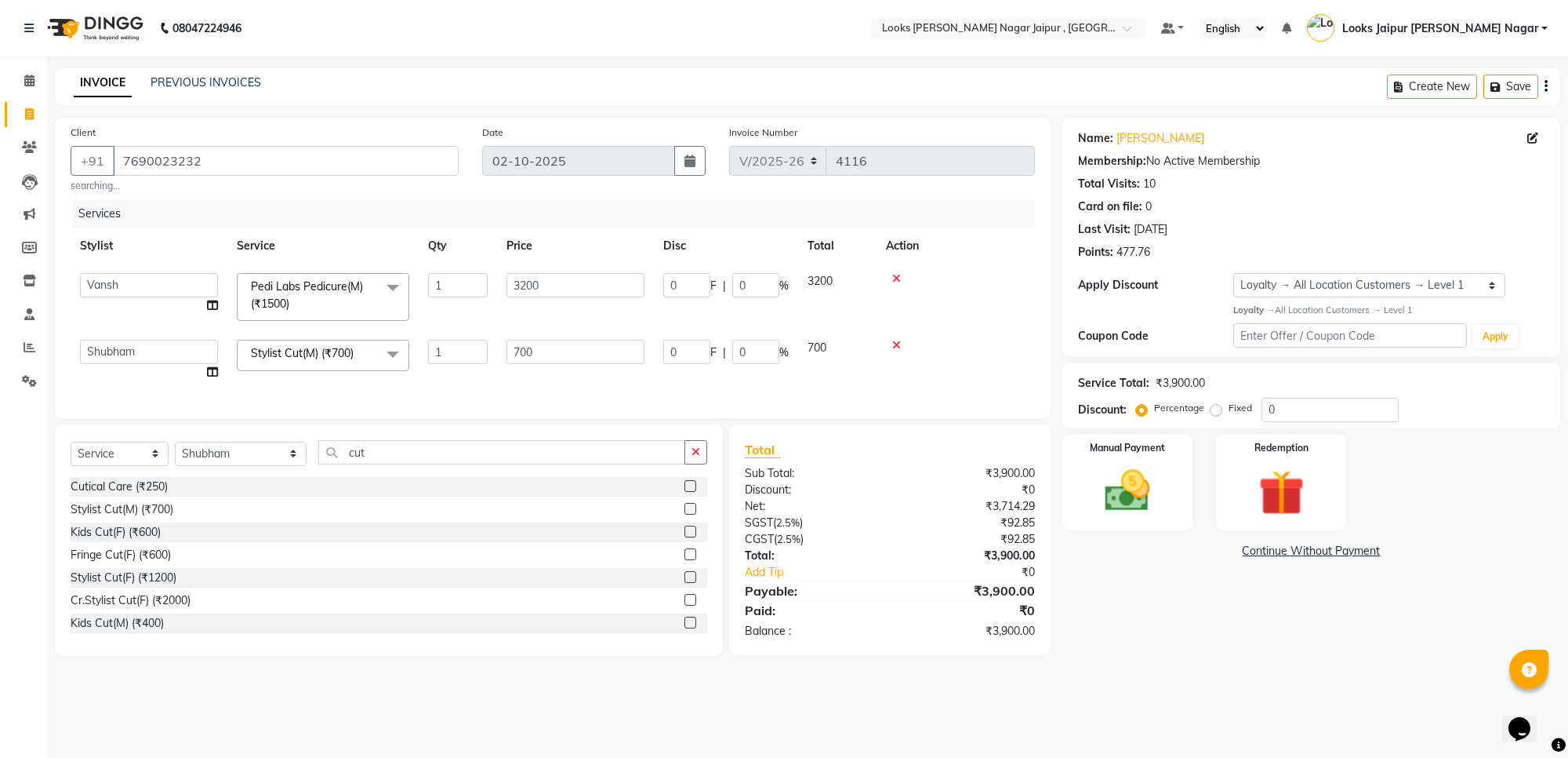
click at [581, 346] on input "700" at bounding box center [575, 352] width 138 height 24
type input "7"
type input "1050"
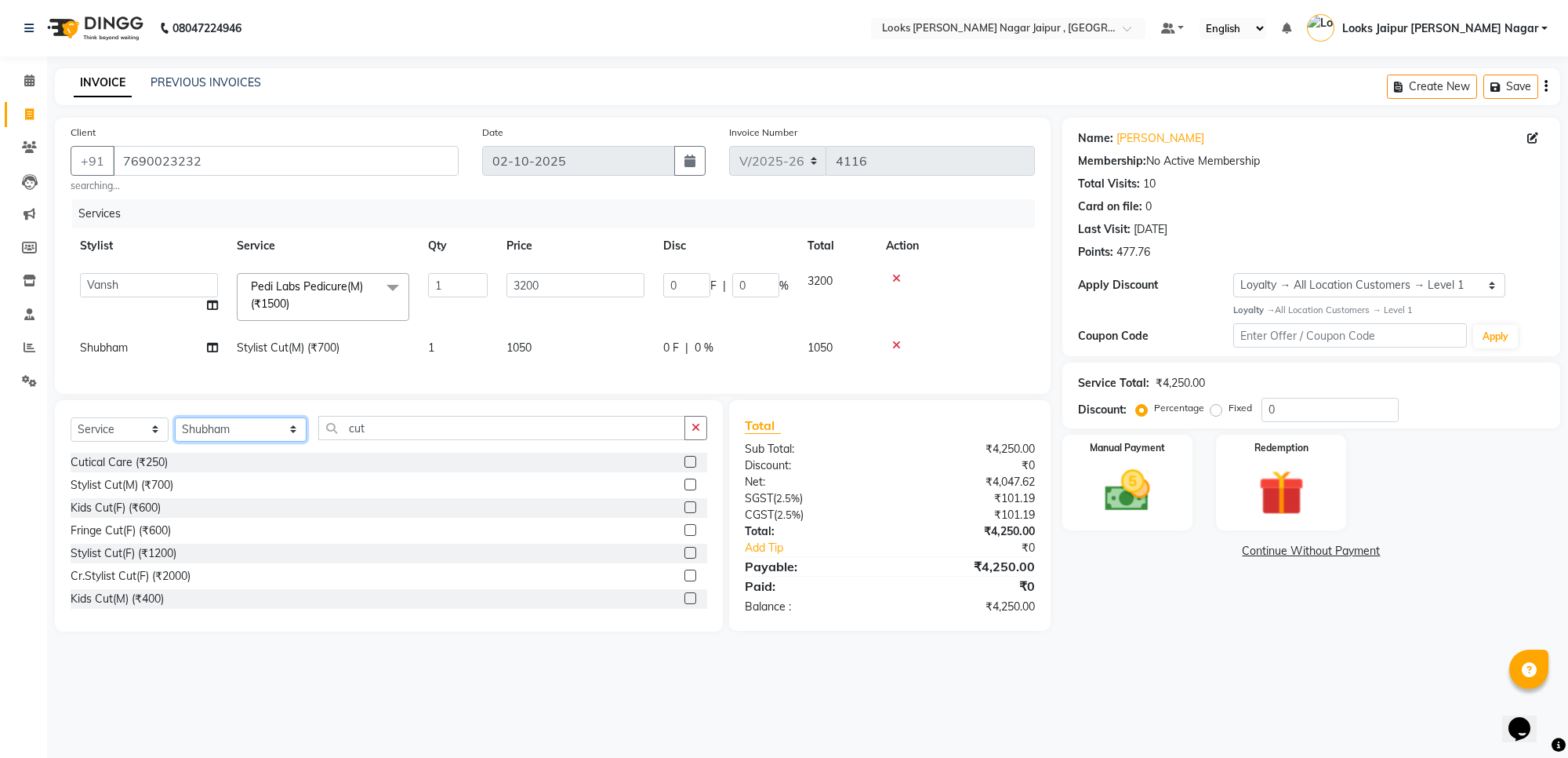
click at [208, 453] on div "Select Service Product Membership Package Voucher Prepaid Gift Card Select Styl…" at bounding box center [388, 434] width 637 height 37
select select "59707"
click at [175, 431] on select "Select Stylist [PERSON_NAME] art Anoop [PERSON_NAME] Counter Sales [PERSON_NAME…" at bounding box center [240, 429] width 131 height 24
click at [688, 440] on button "button" at bounding box center [696, 428] width 22 height 24
type input "eye"
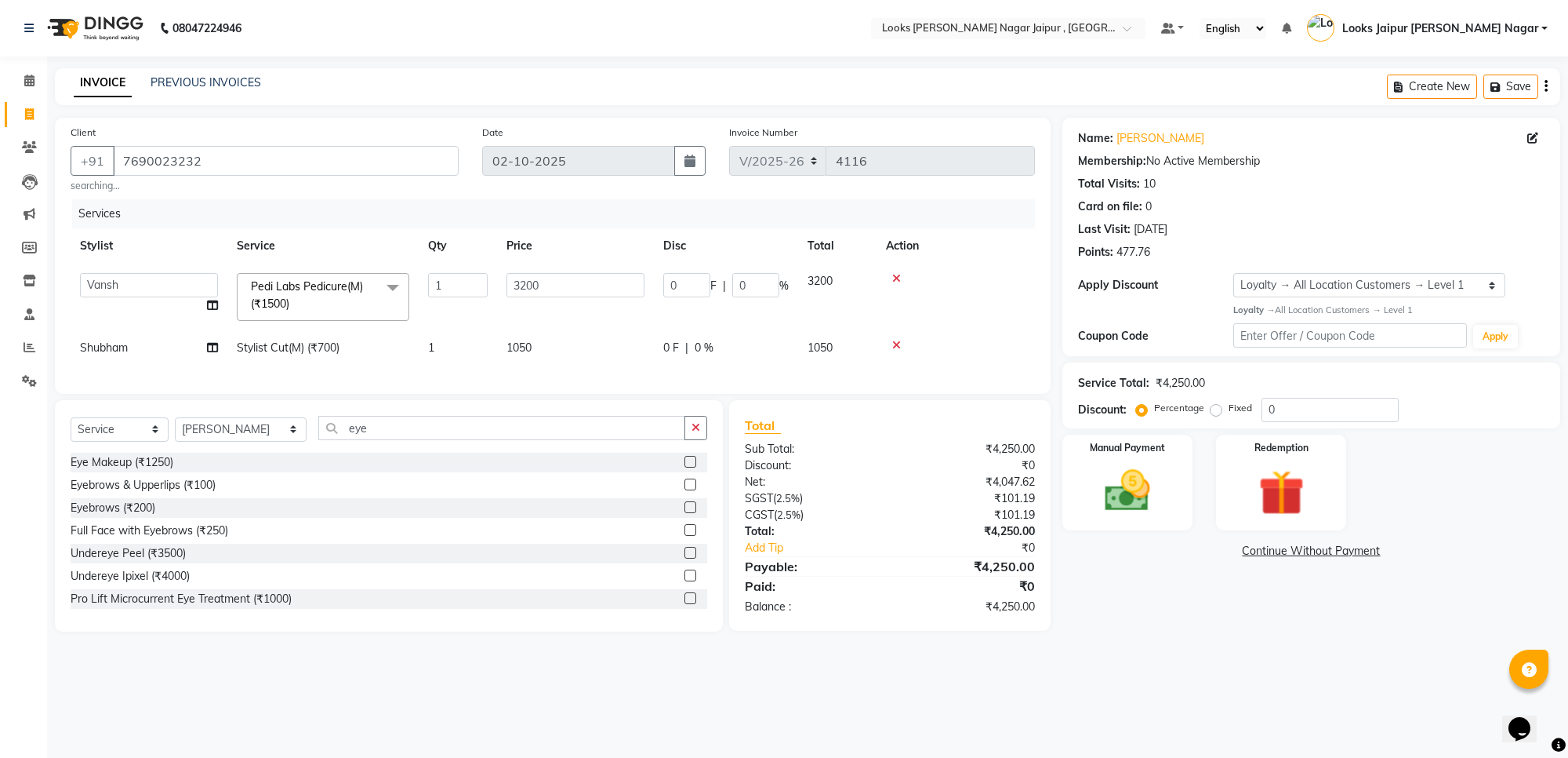
click at [685, 513] on label at bounding box center [690, 506] width 12 height 12
click at [685, 513] on input "checkbox" at bounding box center [690, 507] width 10 height 10
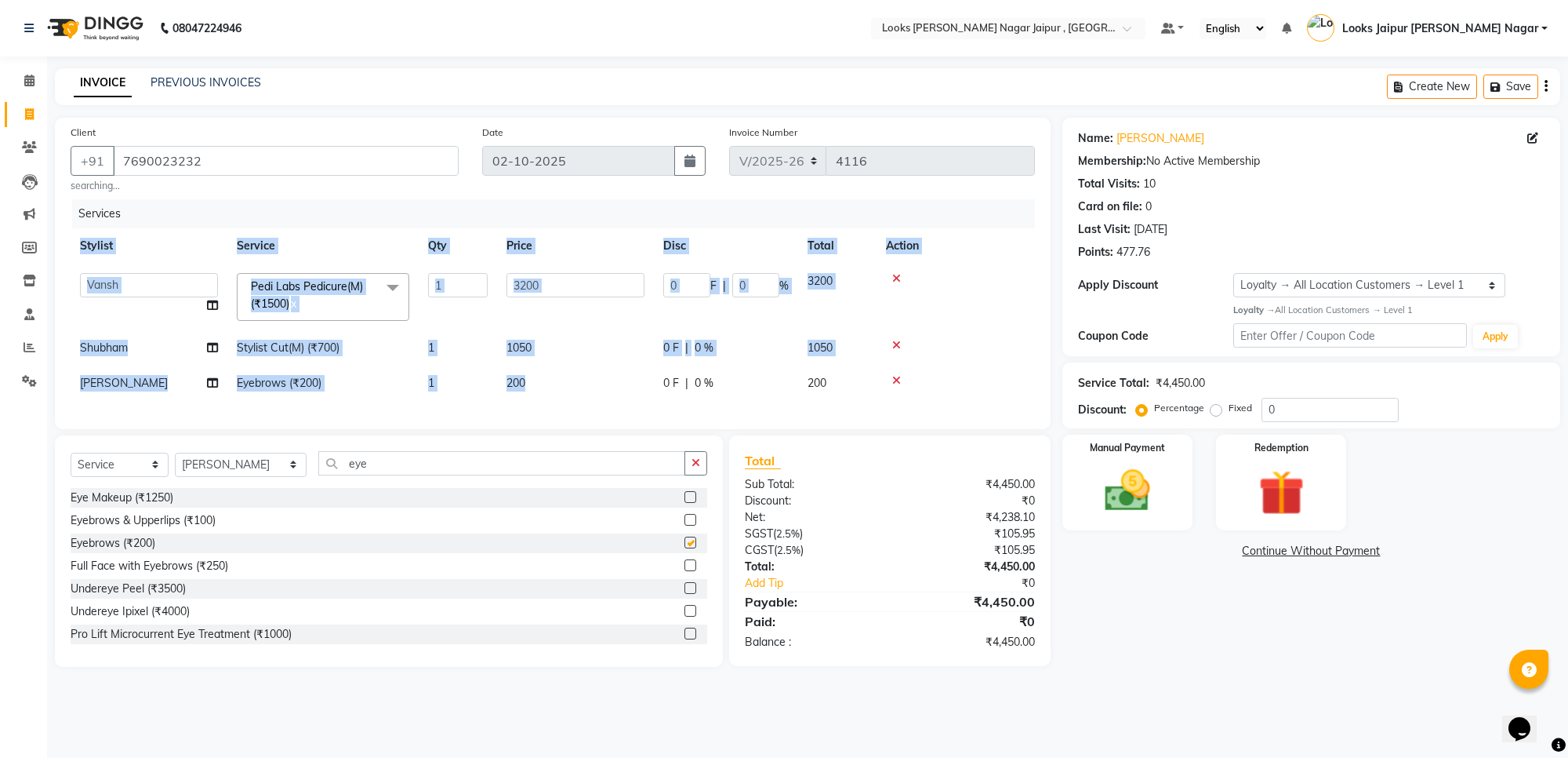
drag, startPoint x: 597, startPoint y: 397, endPoint x: 629, endPoint y: 379, distance: 36.7
click at [606, 390] on div "Services Stylist Service Qty Price Disc Total Action Anjali_nail art Anoop Arya…" at bounding box center [553, 306] width 964 height 214
checkbox input "false"
click at [632, 377] on td "200" at bounding box center [576, 383] width 157 height 35
select select "59707"
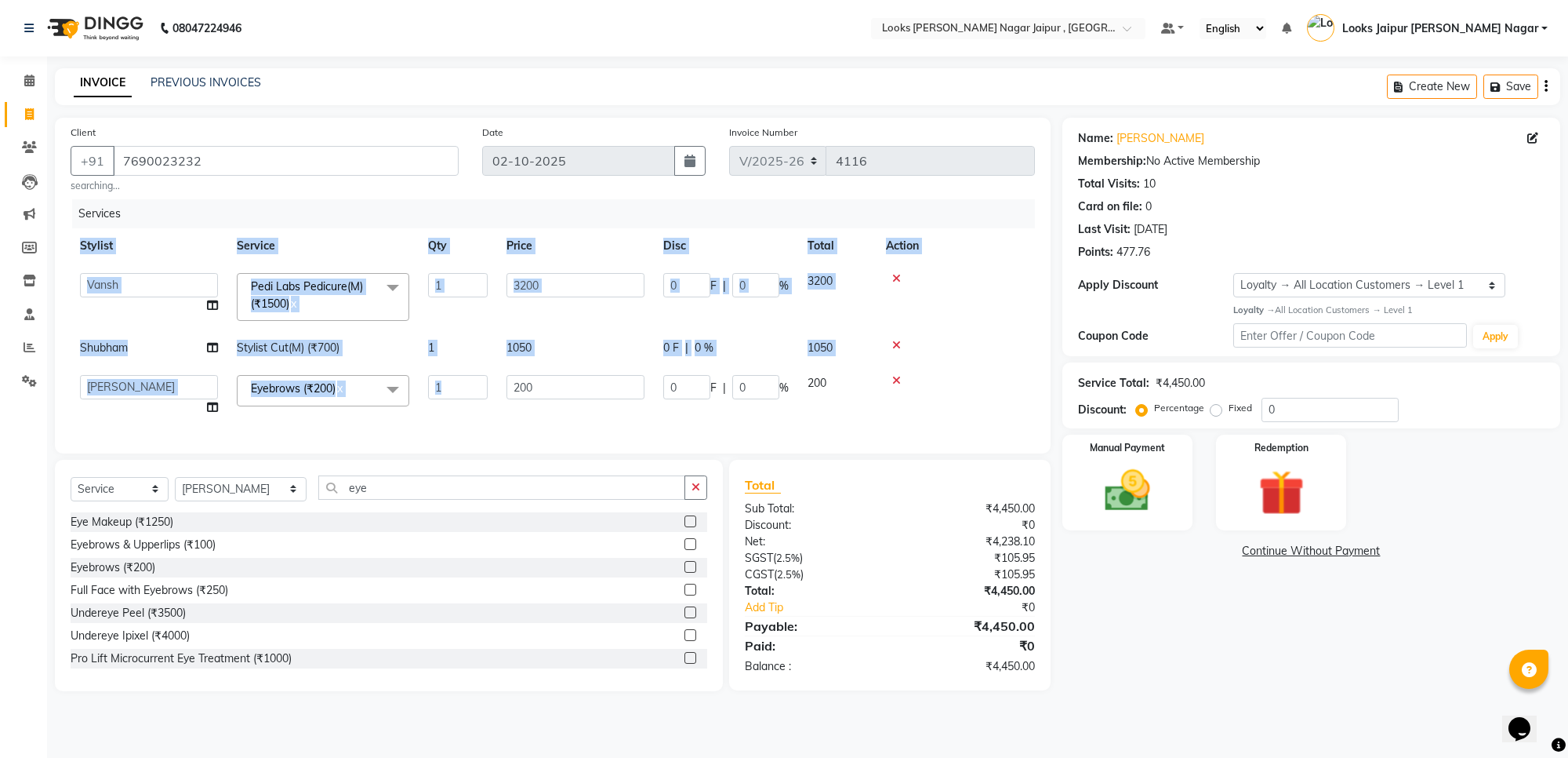
click at [633, 377] on input "200" at bounding box center [575, 387] width 138 height 24
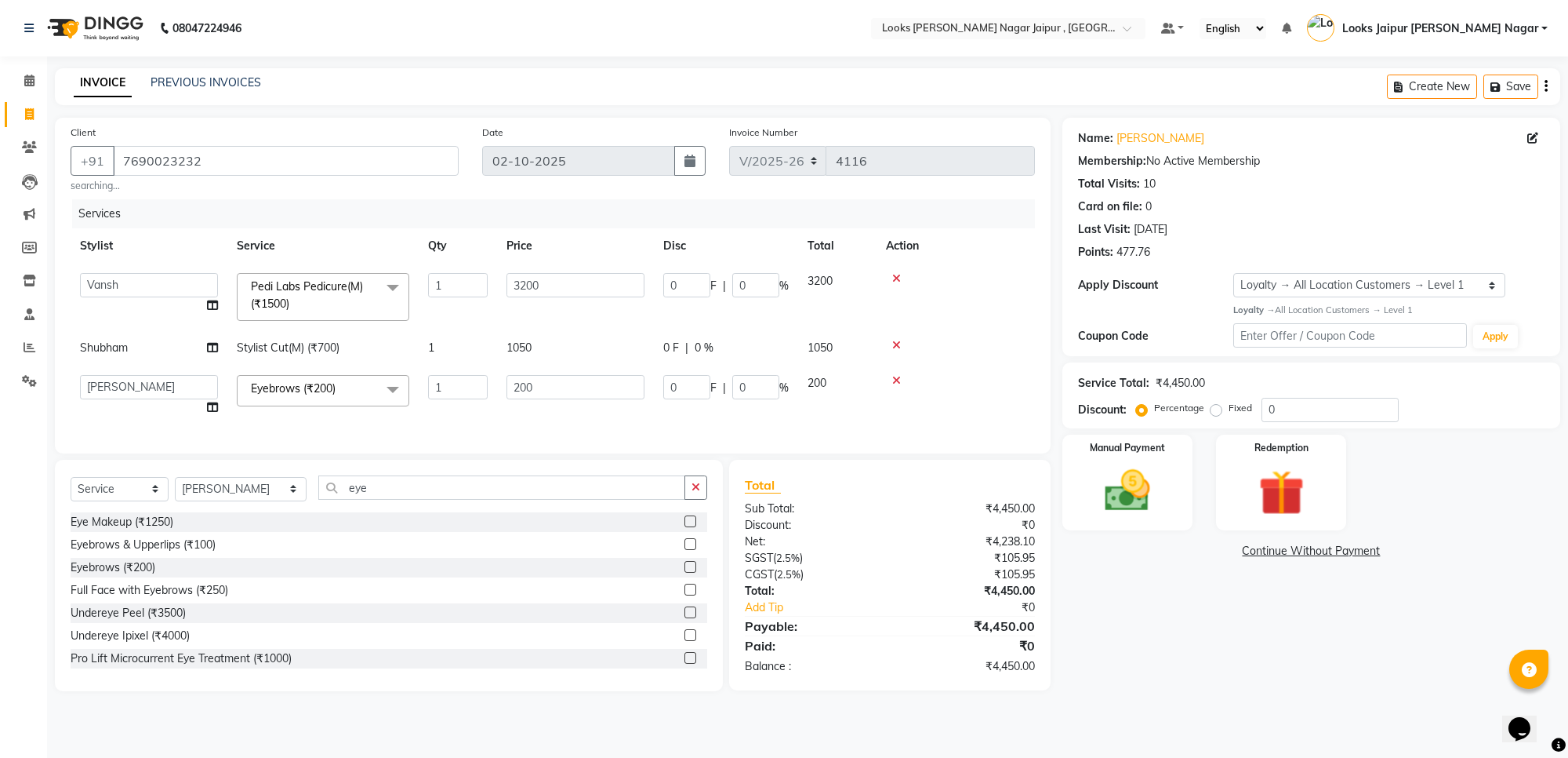
click at [633, 386] on input "200" at bounding box center [575, 387] width 138 height 24
type input "2"
type input "315"
click at [1148, 457] on div "Manual Payment" at bounding box center [1127, 482] width 135 height 99
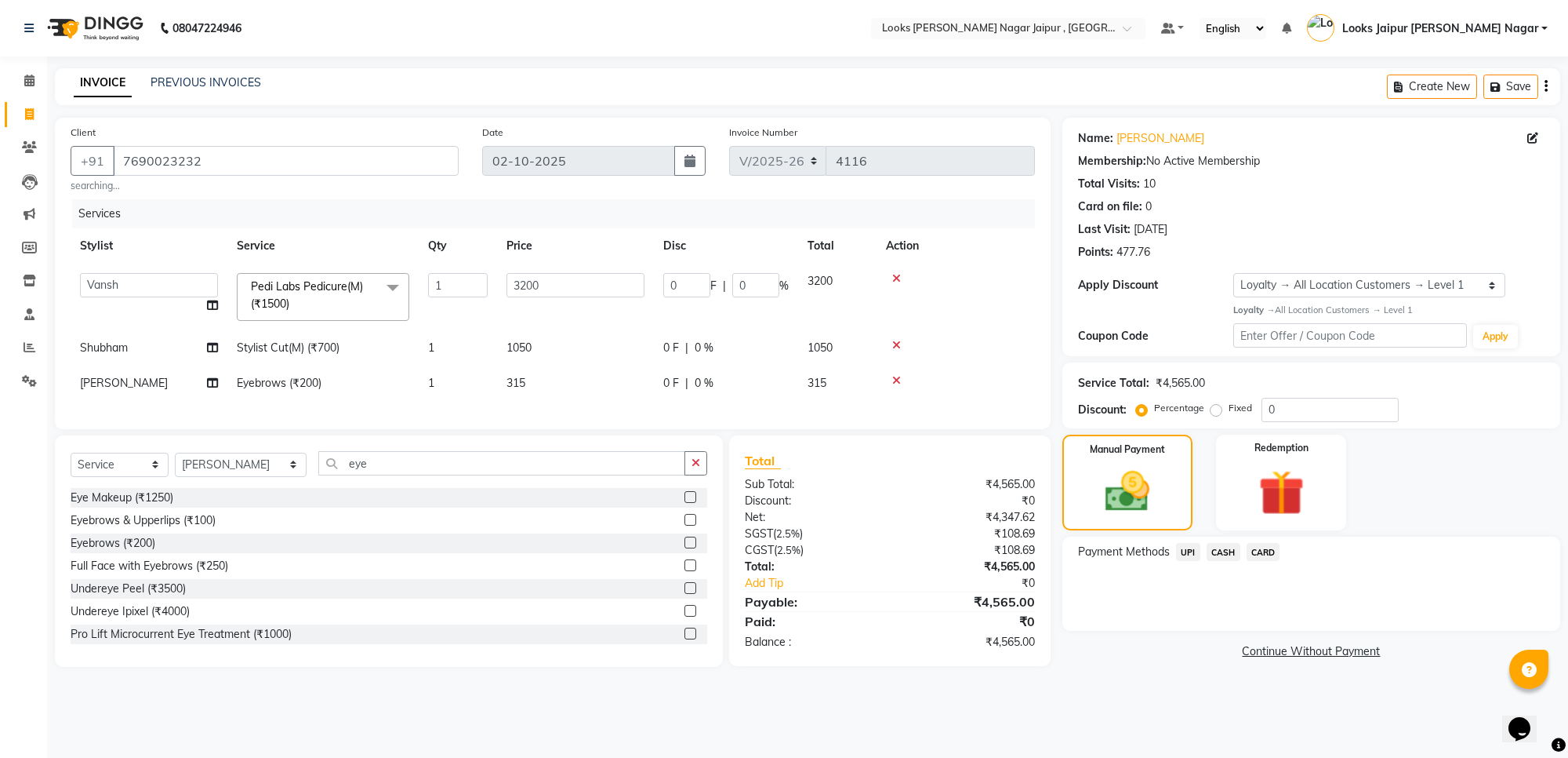
click at [1176, 550] on span "UPI" at bounding box center [1188, 551] width 24 height 18
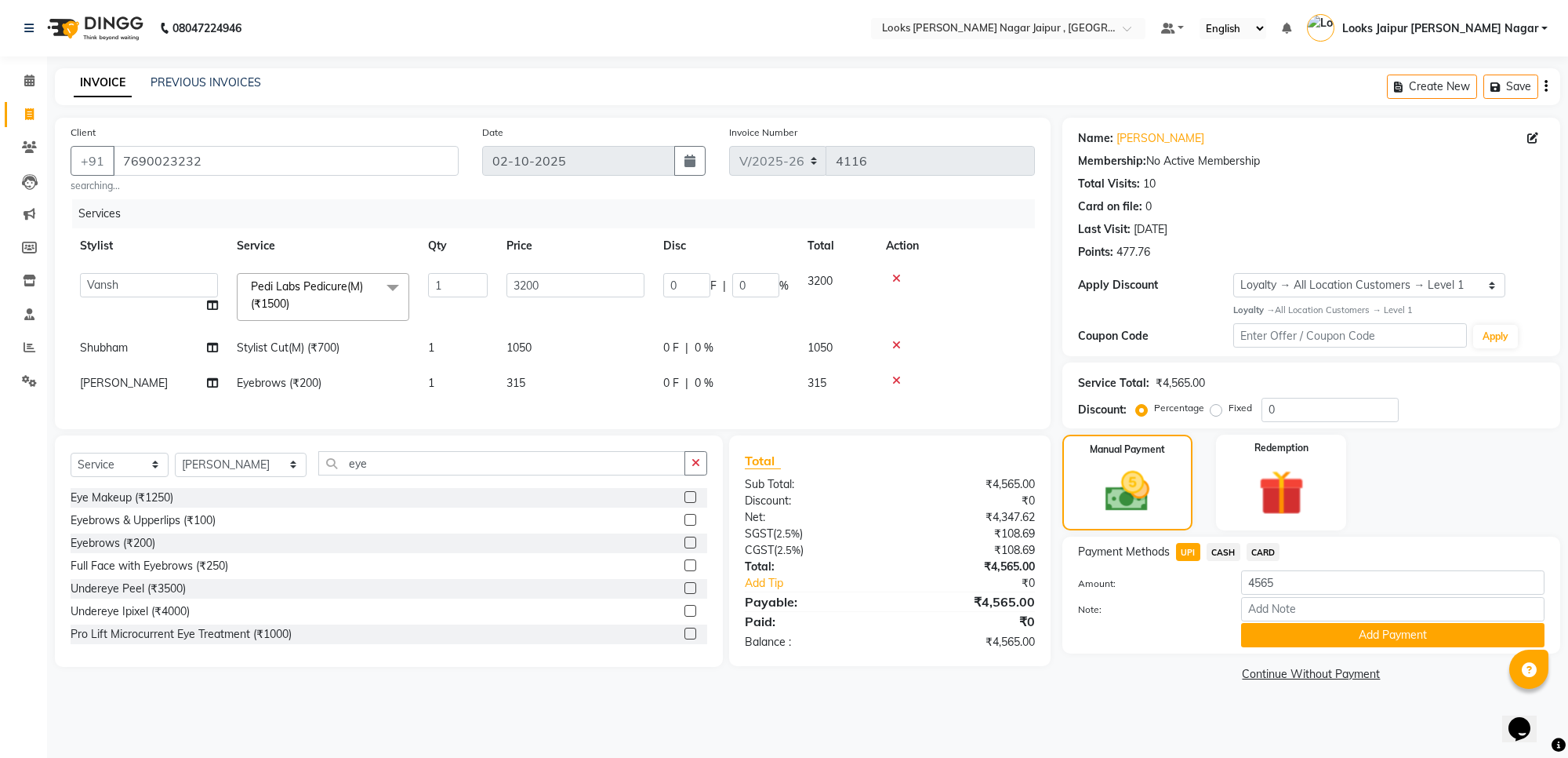
drag, startPoint x: 1262, startPoint y: 635, endPoint x: 1259, endPoint y: 612, distance: 23.2
click at [1262, 630] on button "Add Payment" at bounding box center [1393, 635] width 304 height 24
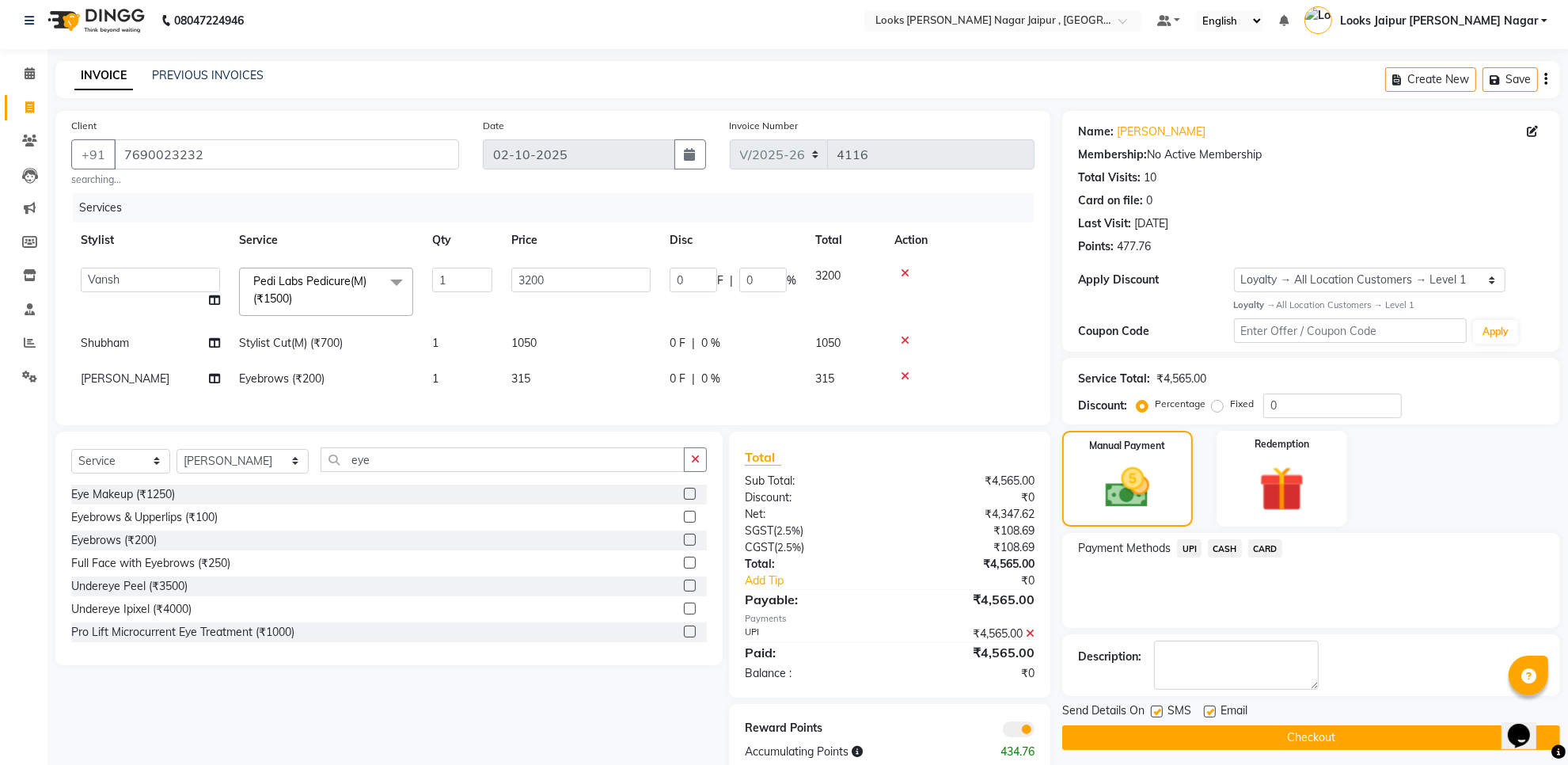
scroll to position [57, 0]
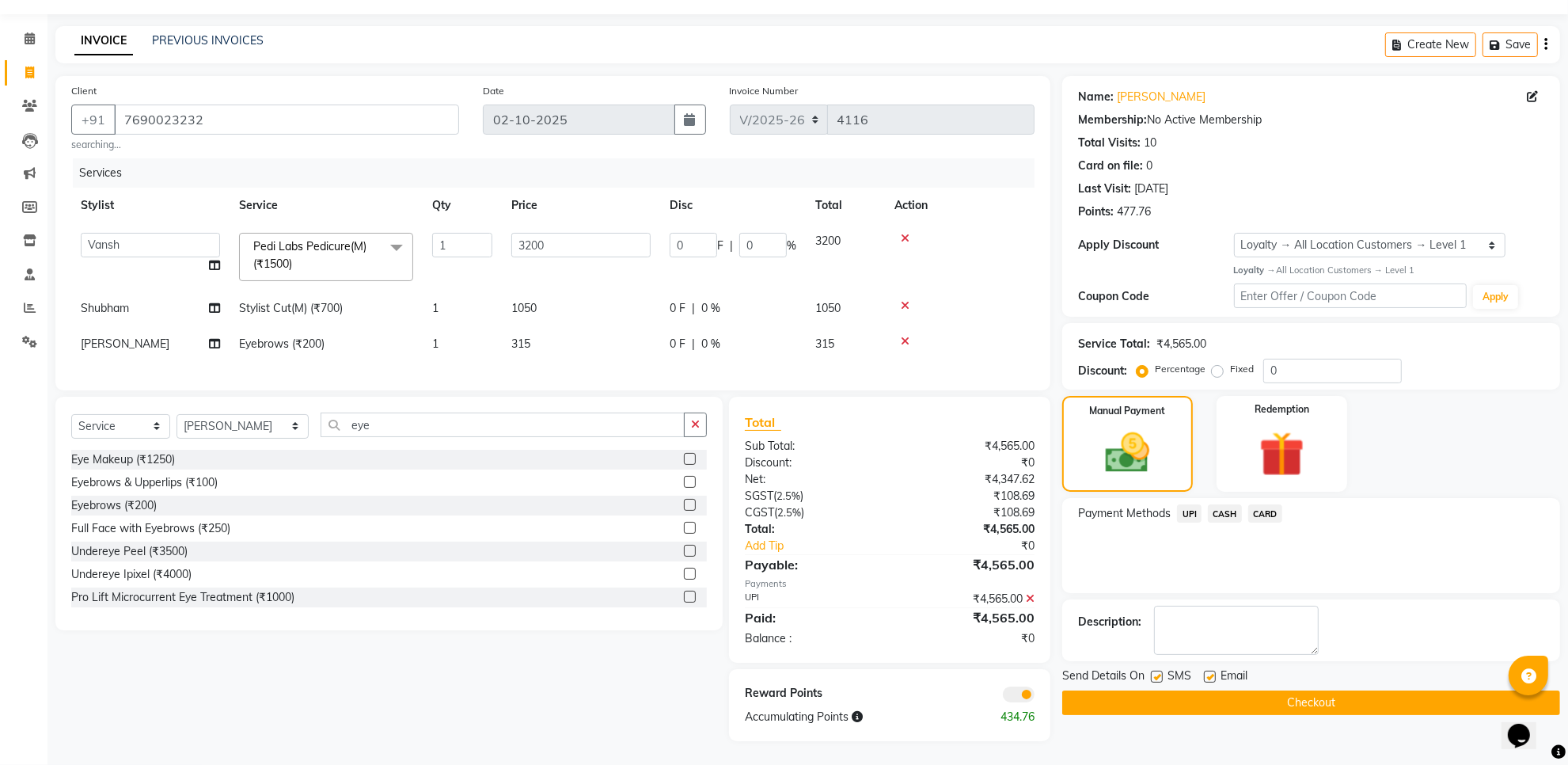
click at [1211, 670] on label at bounding box center [1210, 676] width 12 height 12
click at [1211, 672] on input "checkbox" at bounding box center [1209, 677] width 11 height 11
checkbox input "false"
click at [1157, 670] on label at bounding box center [1156, 676] width 12 height 12
click at [1157, 672] on input "checkbox" at bounding box center [1156, 677] width 11 height 11
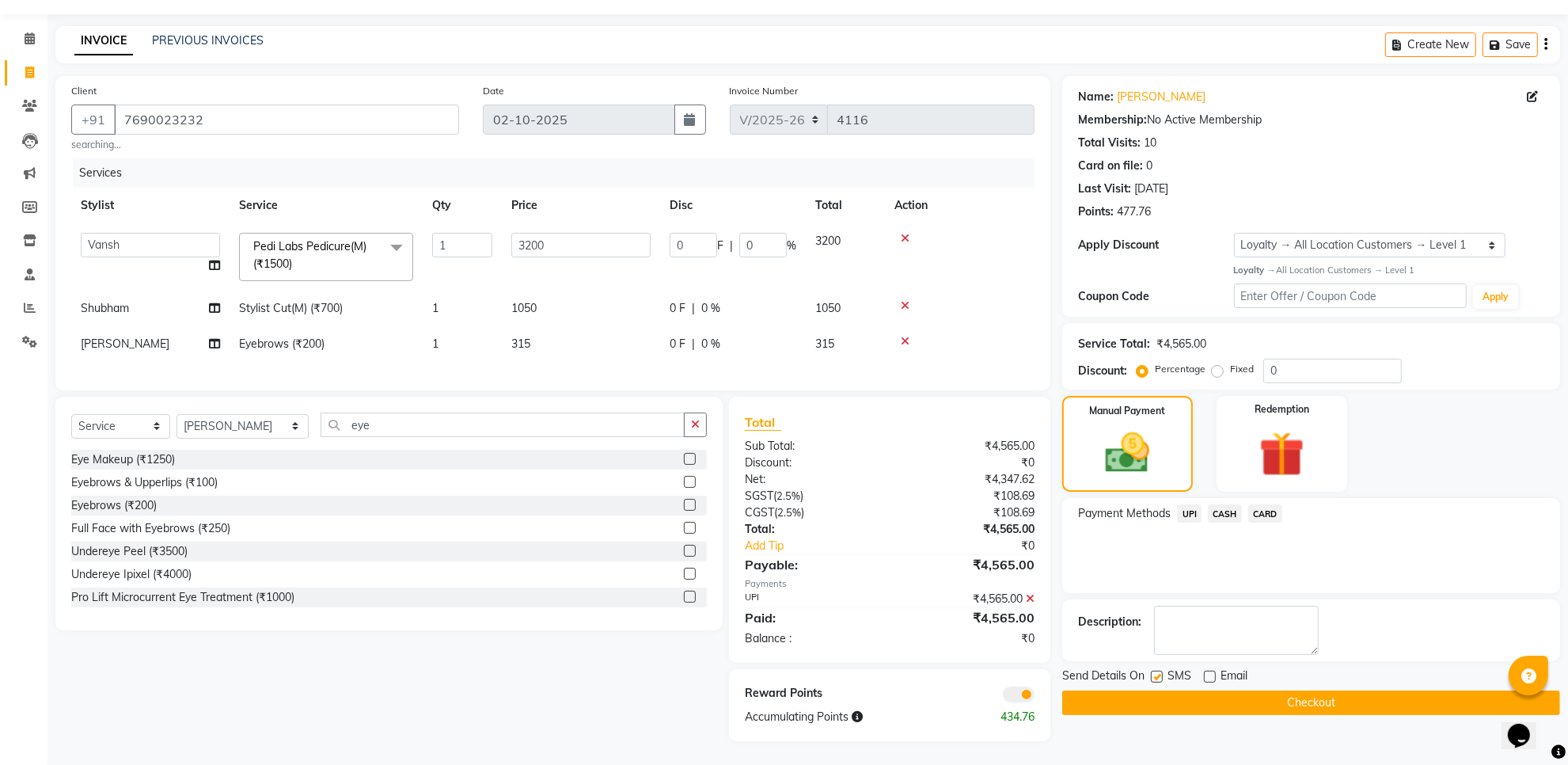
checkbox input "false"
click at [1157, 691] on button "Checkout" at bounding box center [1312, 703] width 498 height 24
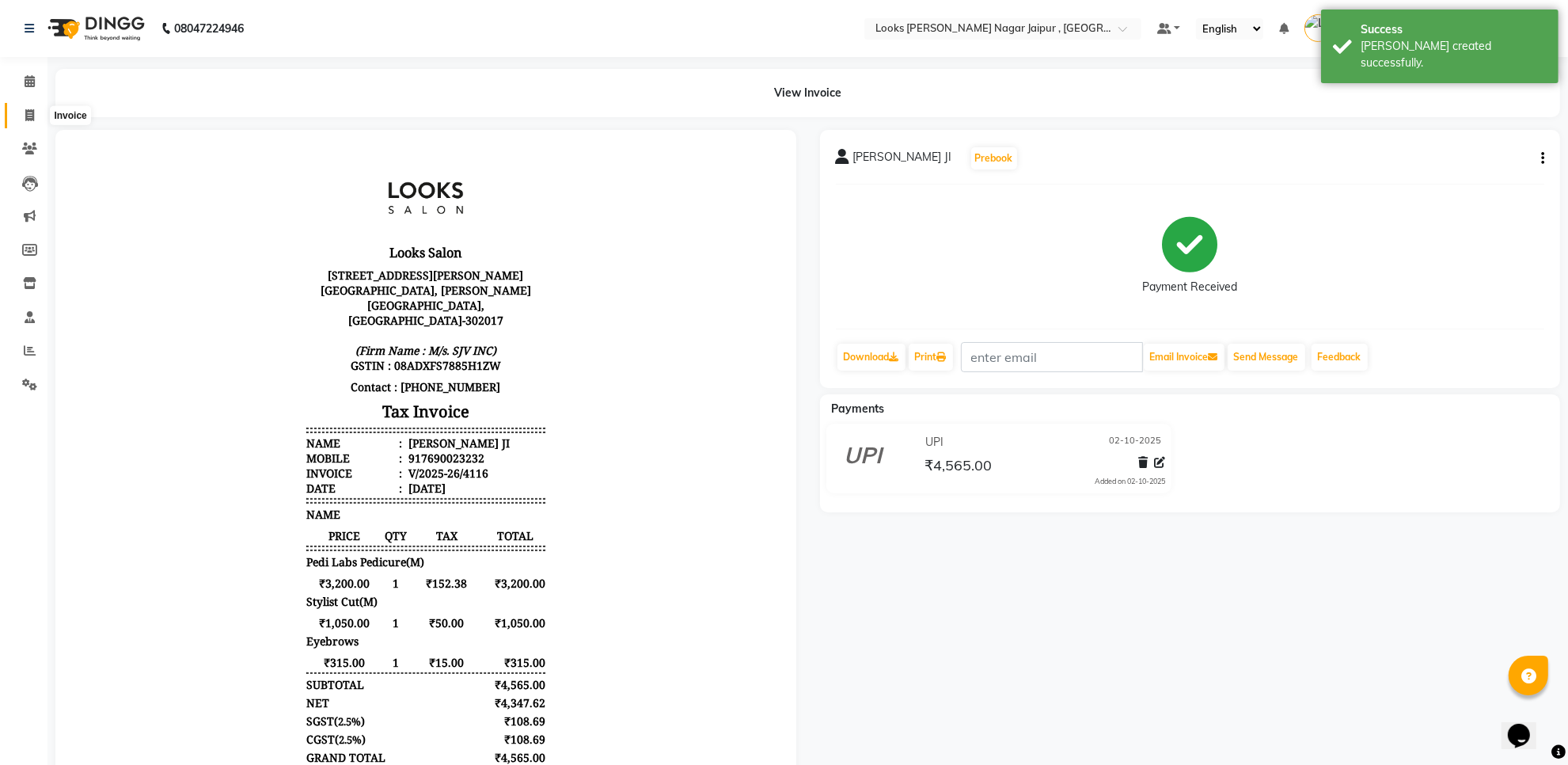
drag, startPoint x: 32, startPoint y: 112, endPoint x: 60, endPoint y: 128, distance: 32.2
click at [32, 113] on icon at bounding box center [29, 115] width 9 height 12
select select "service"
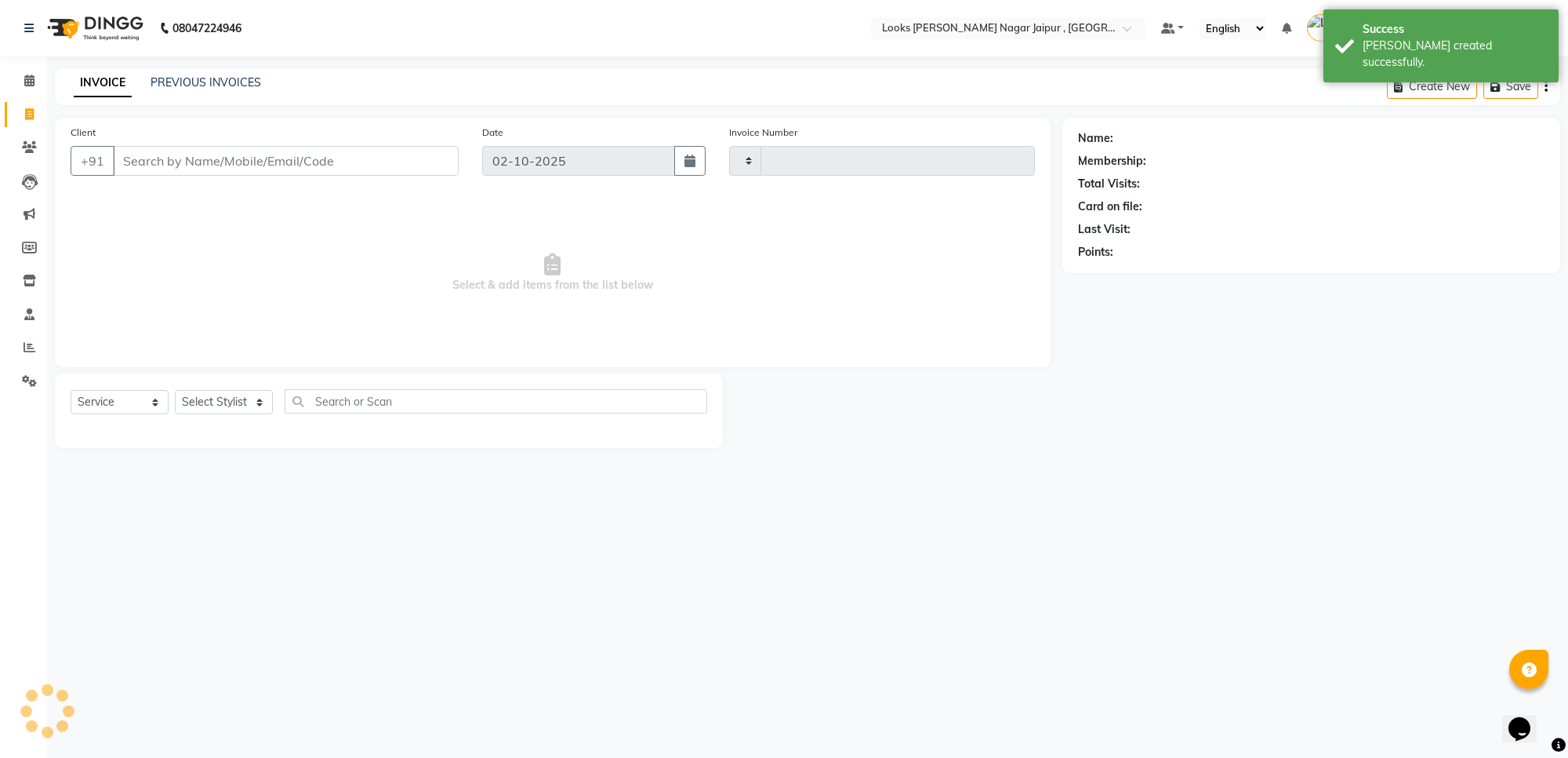
type input "4117"
select select "4317"
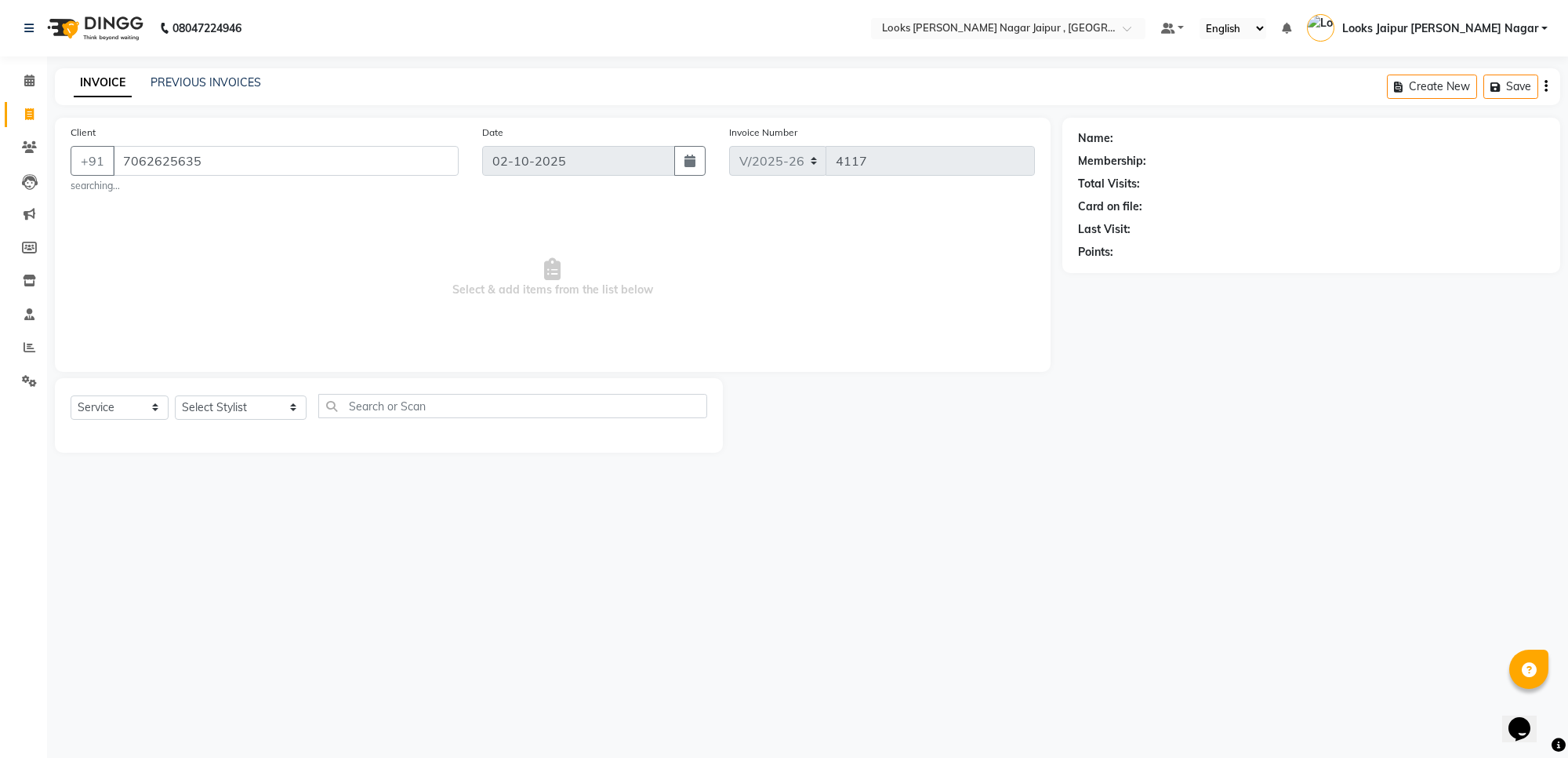
type input "7062625635"
select select "1: Object"
click at [223, 418] on select "Select Stylist [PERSON_NAME] art Anoop [PERSON_NAME] Counter Sales [PERSON_NAME…" at bounding box center [240, 407] width 131 height 24
select select "23563"
click at [175, 395] on select "Select Stylist [PERSON_NAME] art Anoop [PERSON_NAME] Counter Sales [PERSON_NAME…" at bounding box center [240, 407] width 131 height 24
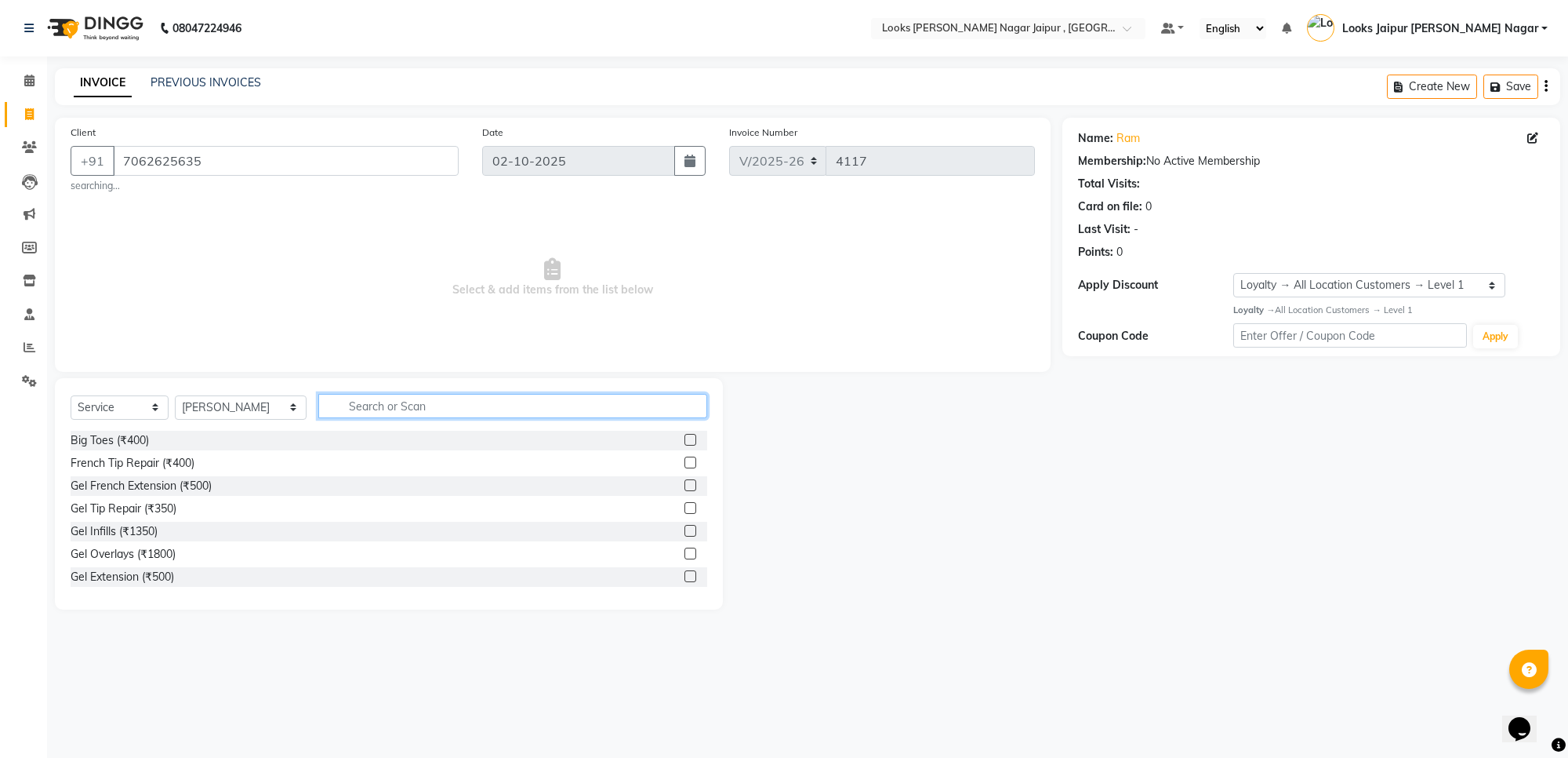
click at [468, 396] on input "text" at bounding box center [513, 405] width 389 height 24
type input "tr"
click at [685, 439] on label at bounding box center [690, 439] width 12 height 12
click at [685, 439] on input "checkbox" at bounding box center [690, 440] width 10 height 10
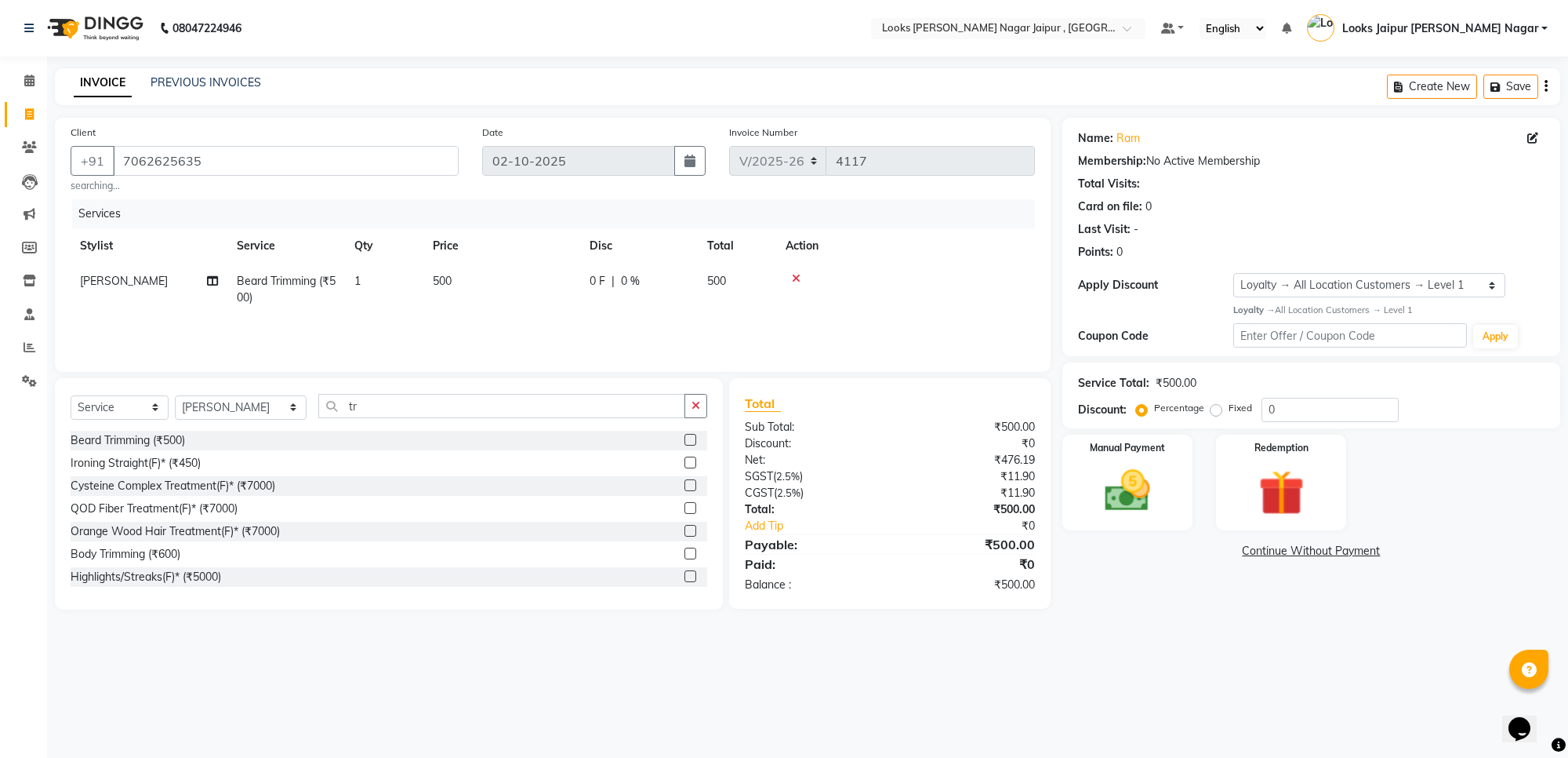
click at [685, 439] on label at bounding box center [690, 439] width 12 height 12
click at [685, 439] on input "checkbox" at bounding box center [690, 440] width 10 height 10
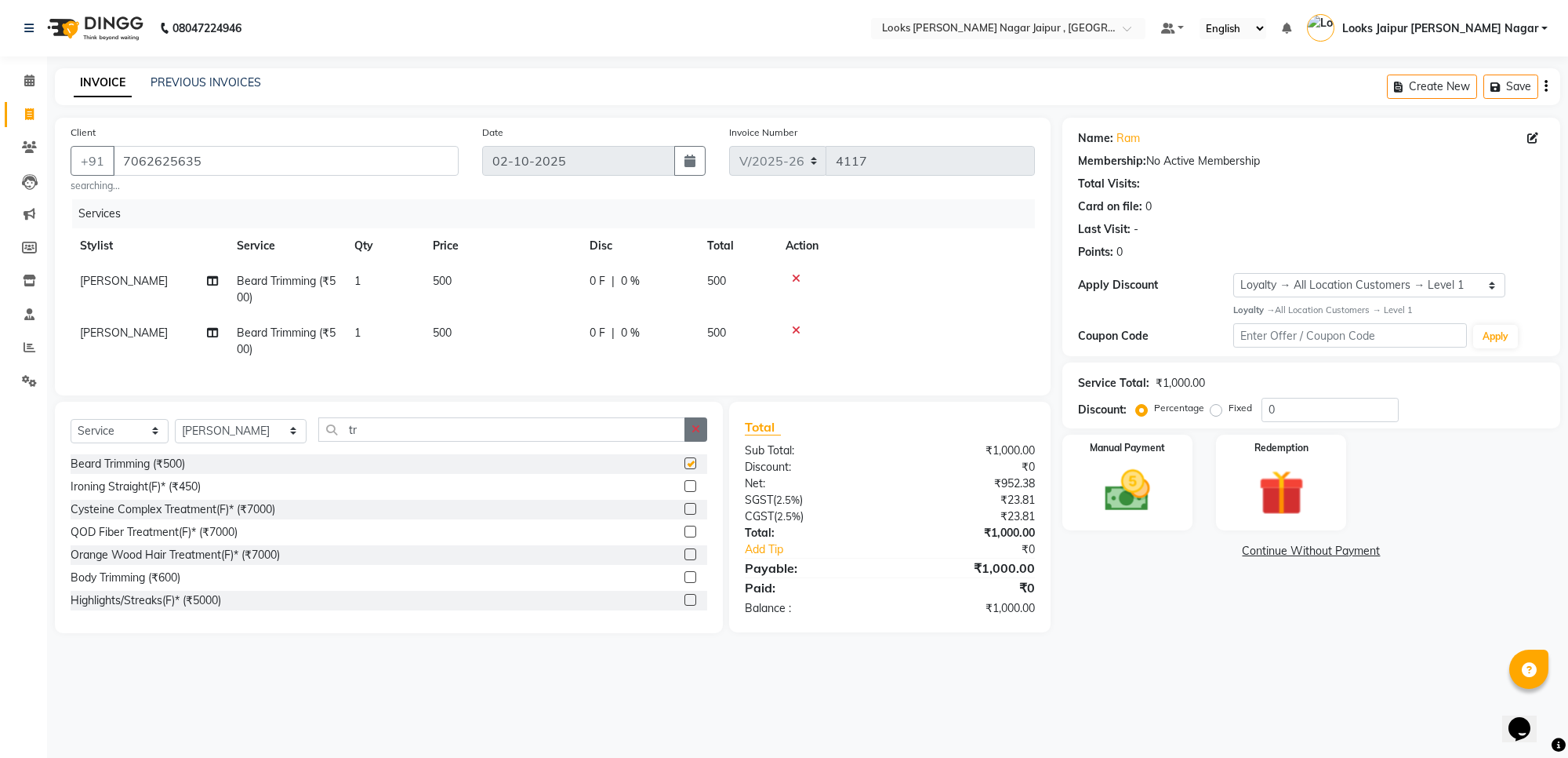
checkbox input "false"
click at [694, 434] on icon "button" at bounding box center [695, 429] width 9 height 11
type input "eye"
click at [685, 514] on label at bounding box center [690, 508] width 12 height 12
click at [685, 514] on input "checkbox" at bounding box center [690, 509] width 10 height 10
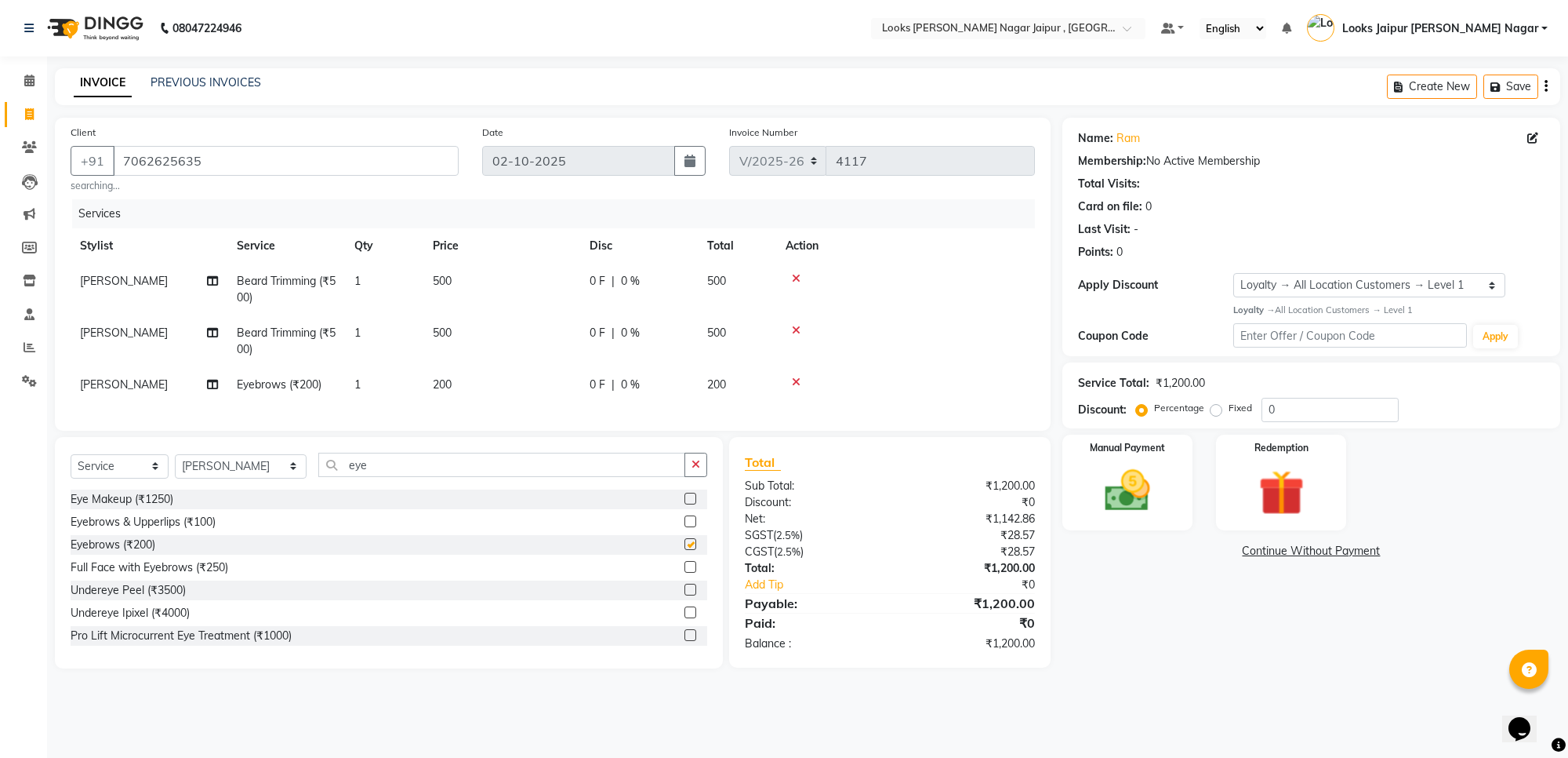
checkbox input "false"
click at [124, 359] on td "[PERSON_NAME]" at bounding box center [149, 341] width 157 height 52
select select "23563"
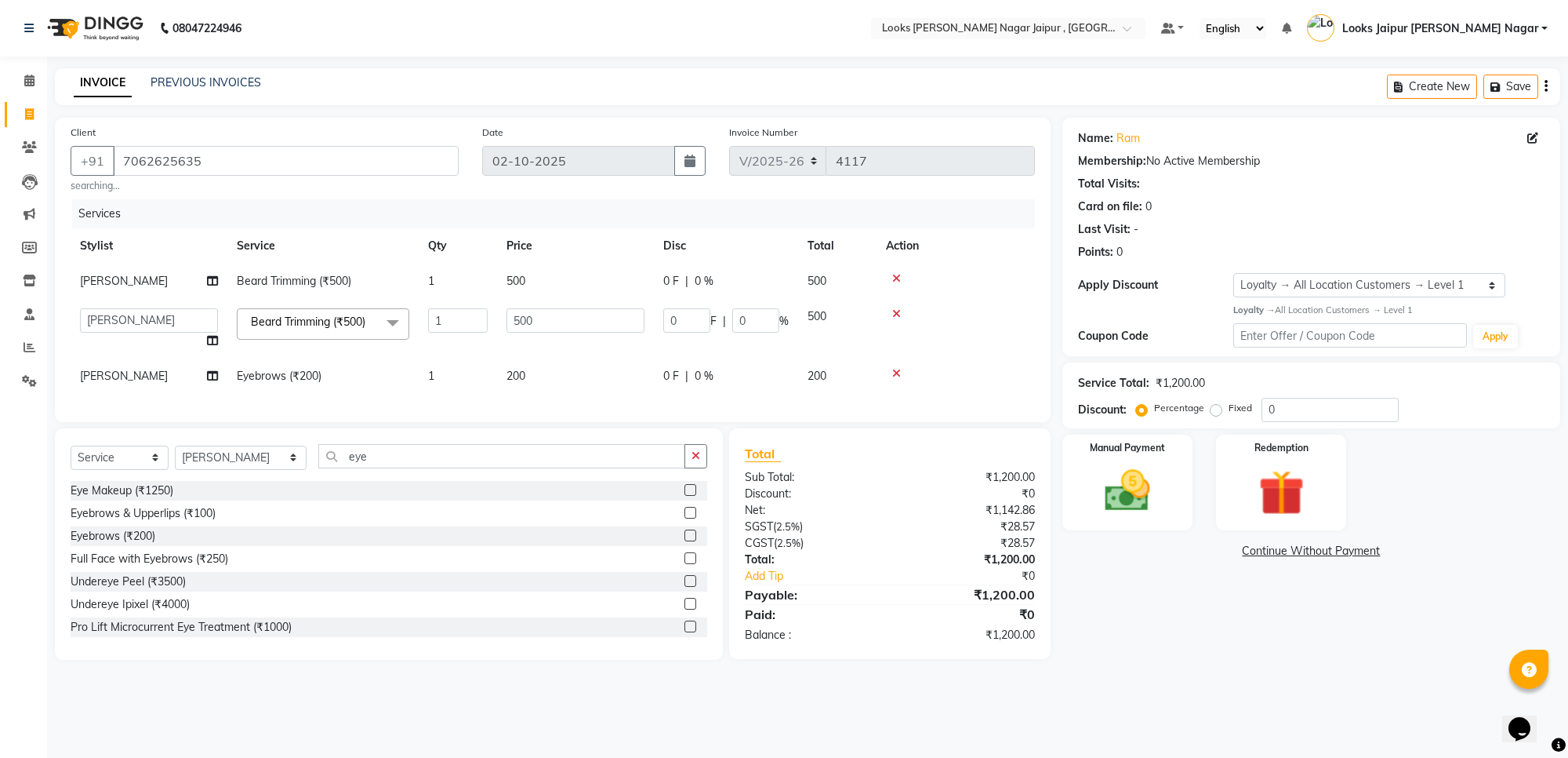
click at [126, 383] on td "[PERSON_NAME]" at bounding box center [149, 376] width 157 height 35
select select "23563"
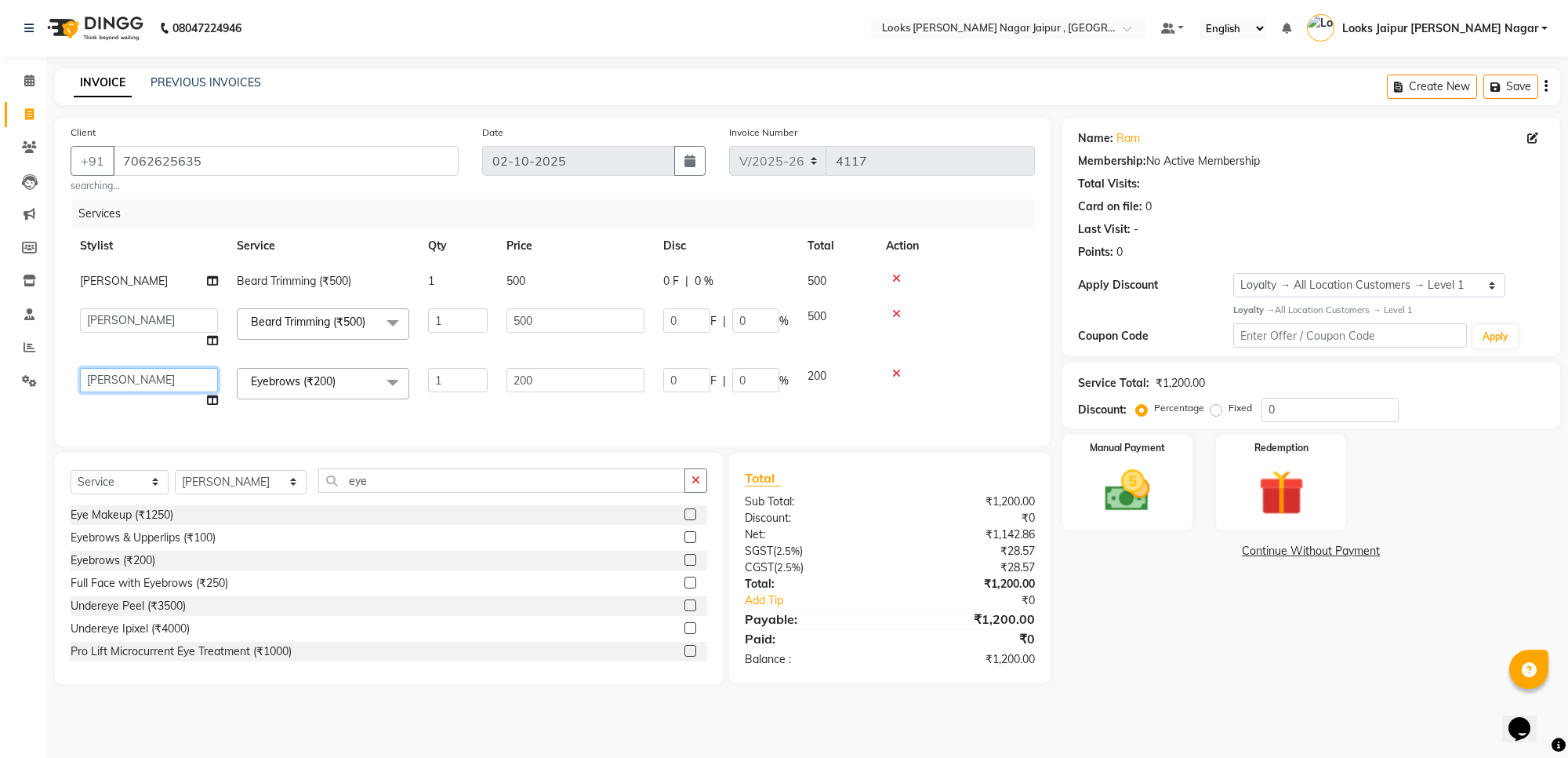
click at [127, 373] on select "Anjali_nail art Anoop [PERSON_NAME] Counter Sales [PERSON_NAME] Looks Jaipur [P…" at bounding box center [149, 380] width 138 height 24
select select "23567"
click at [163, 303] on td "Anjali_nail art Anoop [PERSON_NAME] Counter Sales [PERSON_NAME] Looks Jaipur [P…" at bounding box center [149, 329] width 157 height 59
click at [163, 314] on select "Anjali_nail art Anoop [PERSON_NAME] Counter Sales [PERSON_NAME] Looks Jaipur [P…" at bounding box center [149, 321] width 138 height 24
select select "82802"
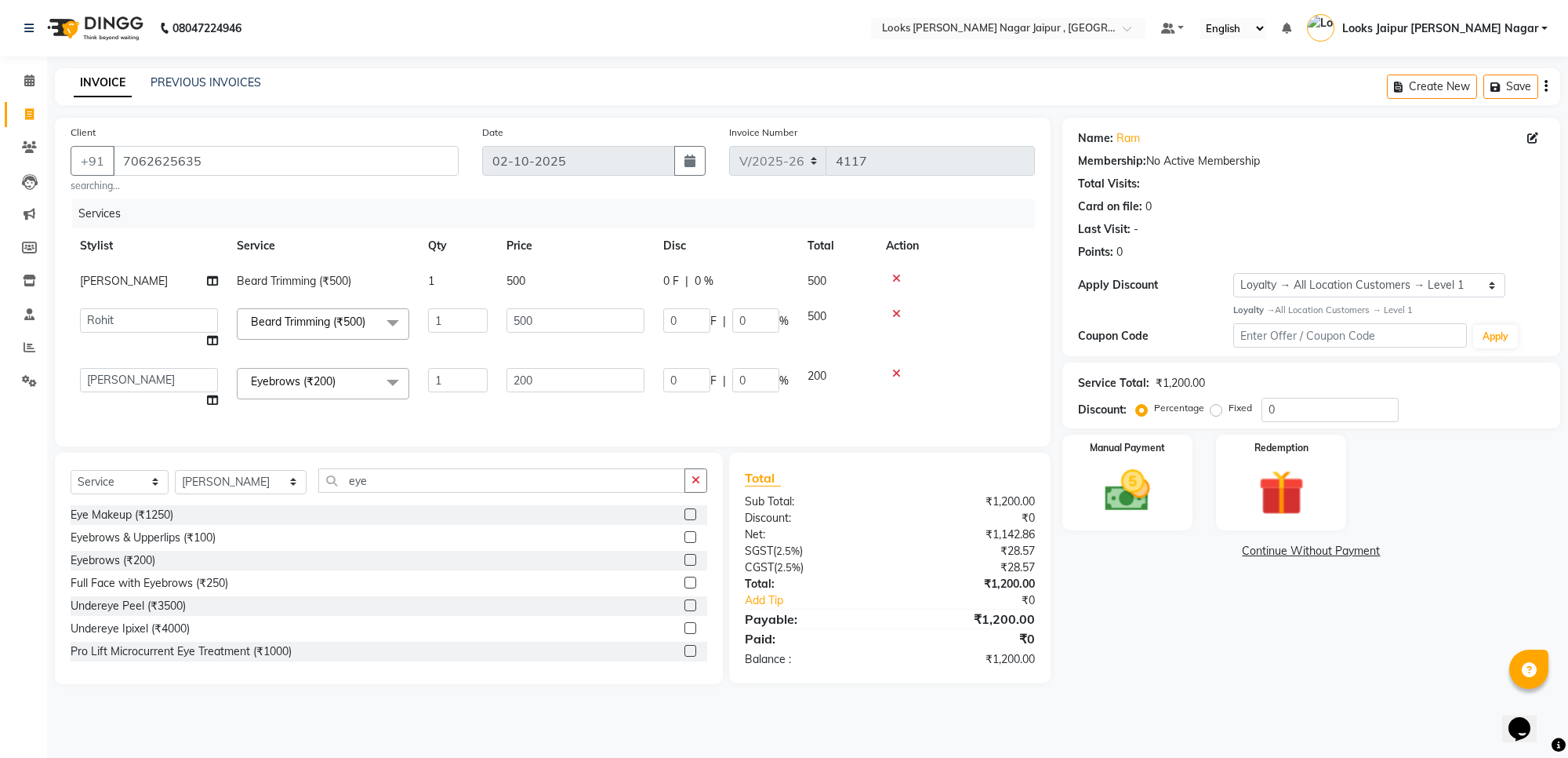
click at [574, 279] on td "500" at bounding box center [576, 281] width 157 height 35
select select "23563"
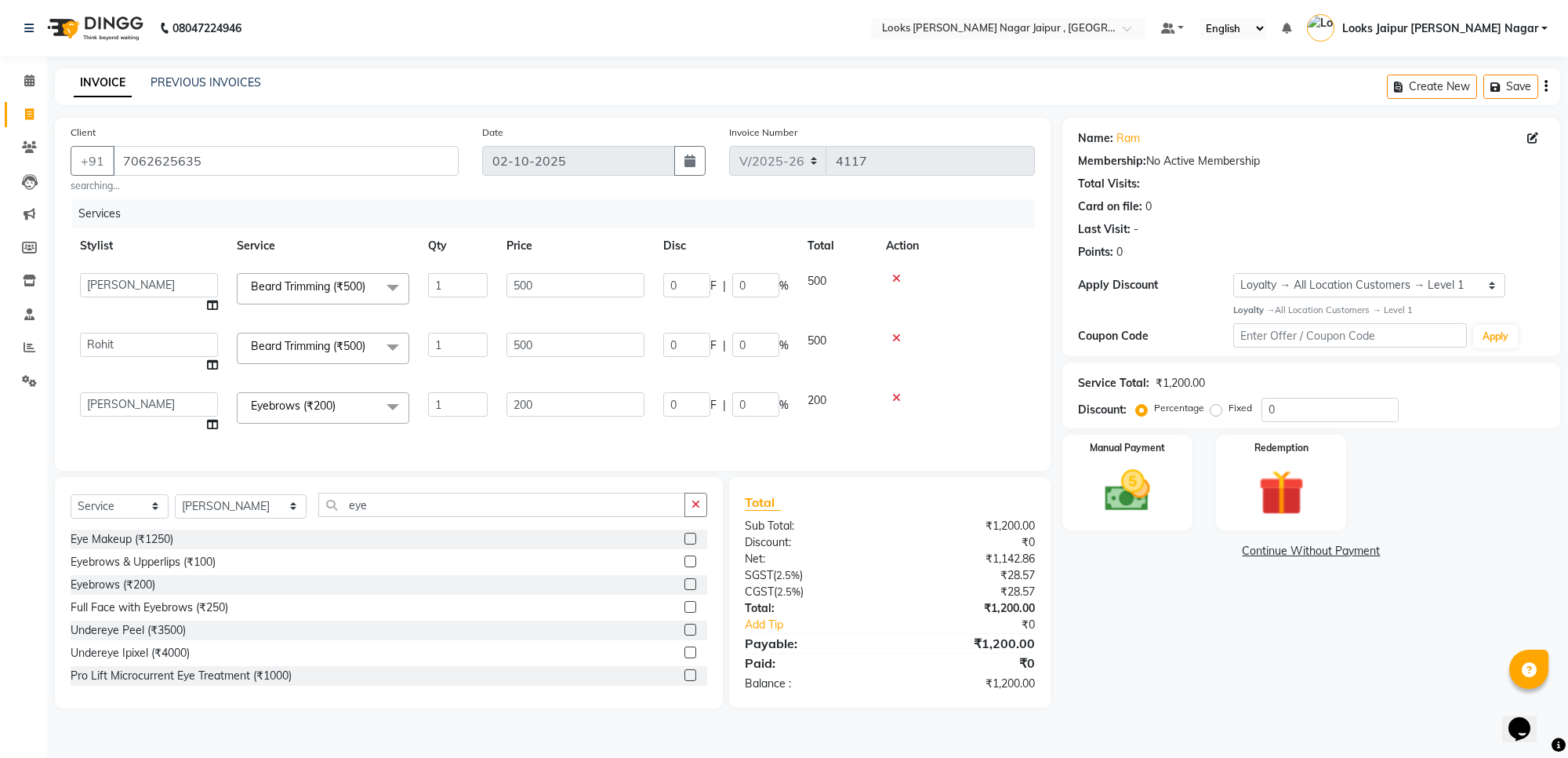
click at [574, 279] on input "500" at bounding box center [575, 285] width 138 height 24
type input "5"
type input "315"
click at [596, 324] on td "500" at bounding box center [576, 353] width 157 height 59
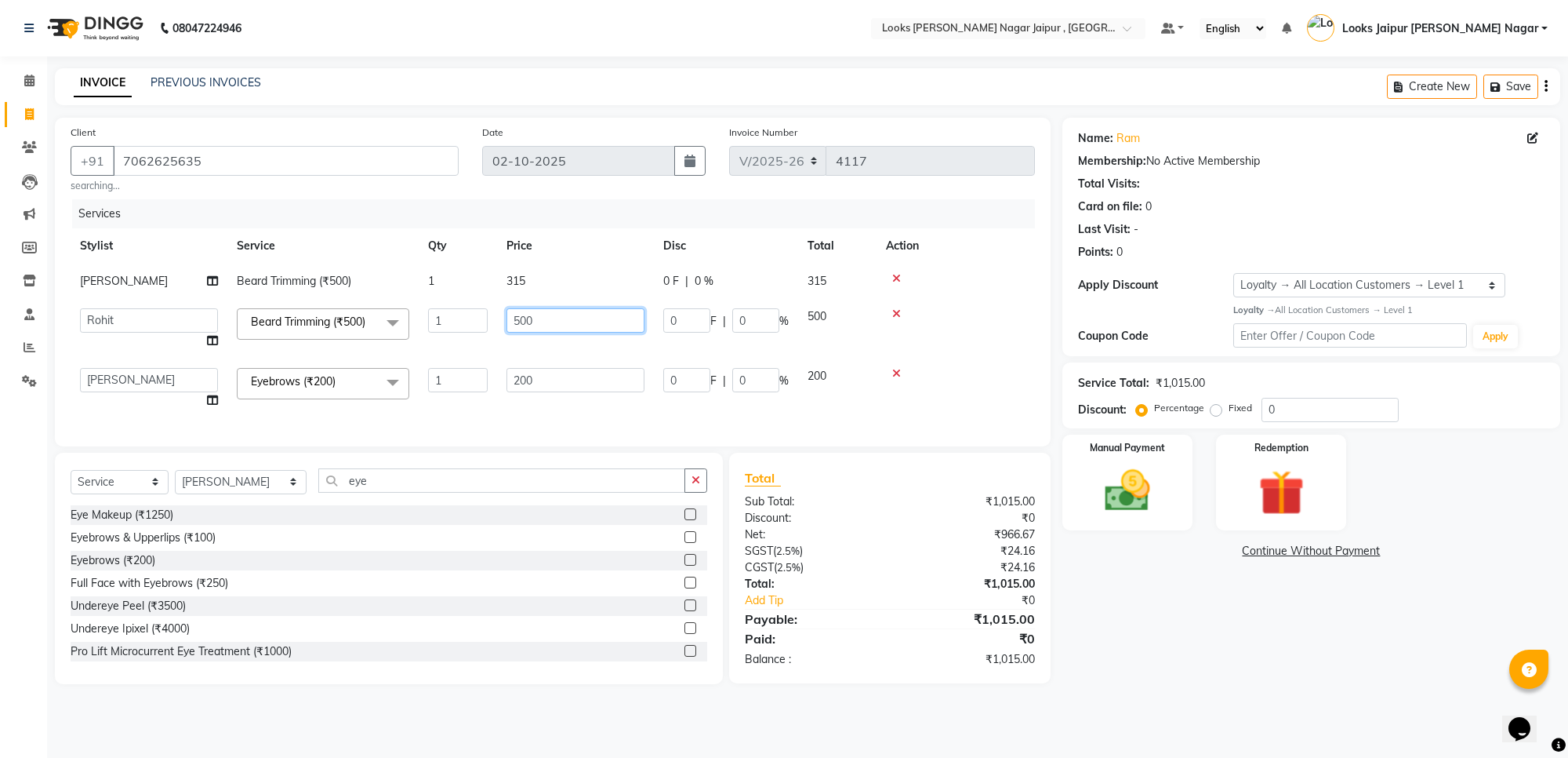
click at [596, 324] on input "500" at bounding box center [575, 321] width 138 height 24
type input "5"
type input "315"
click at [565, 381] on td "200" at bounding box center [576, 388] width 157 height 59
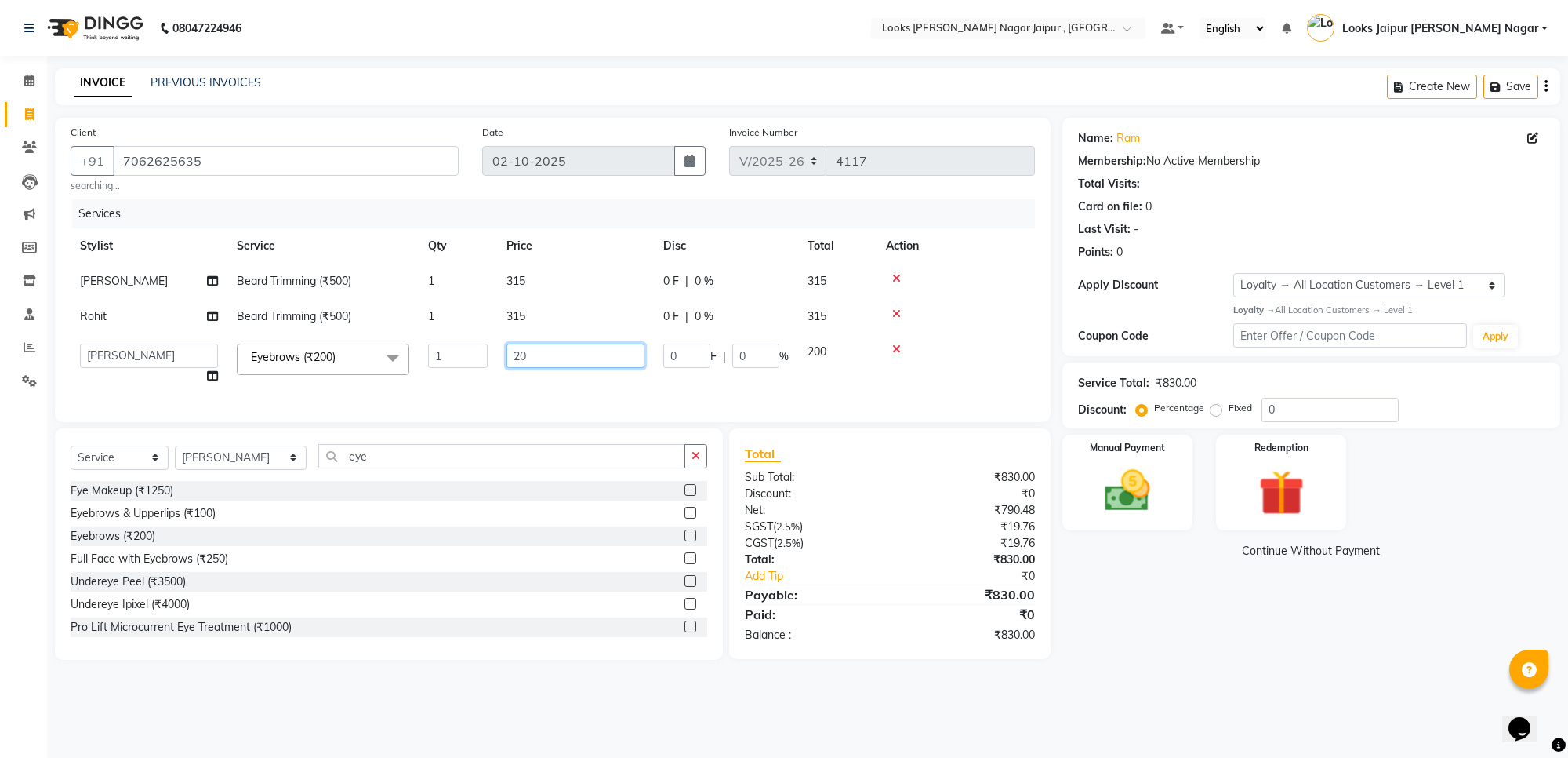
type input "2"
type input "105"
click at [1144, 481] on img at bounding box center [1128, 491] width 77 height 55
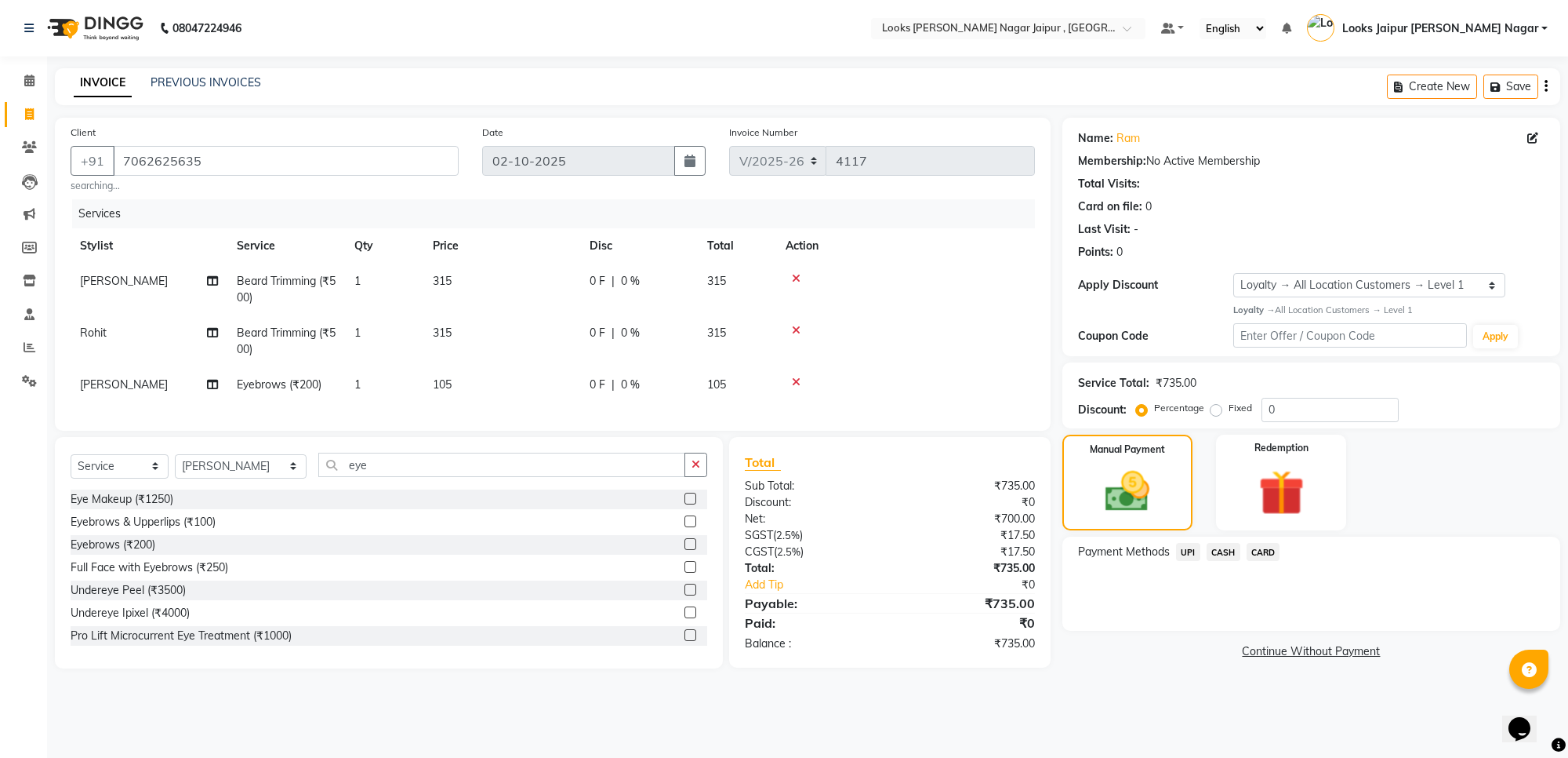
click at [1188, 554] on span "UPI" at bounding box center [1188, 551] width 24 height 18
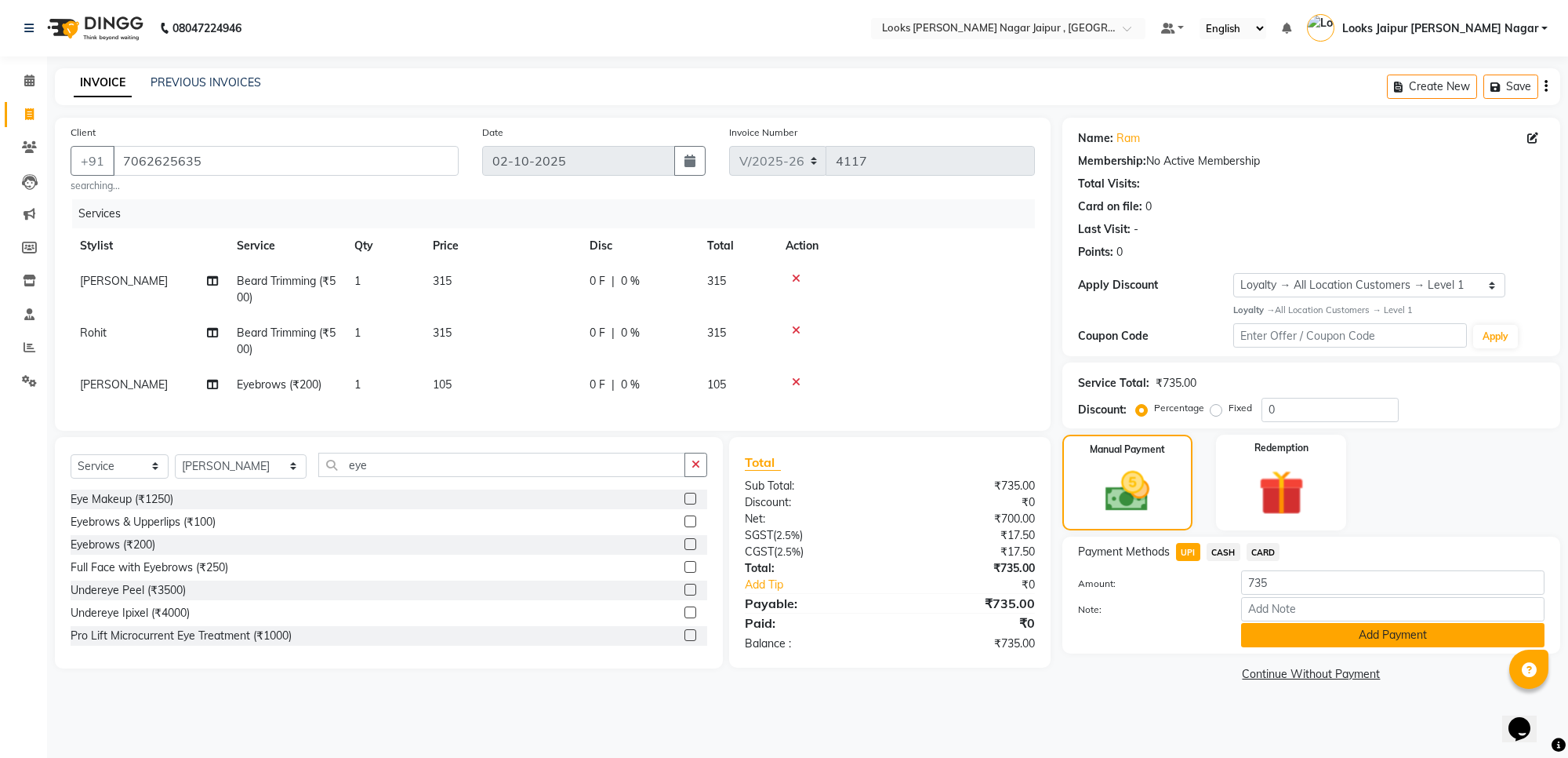
click at [1268, 635] on button "Add Payment" at bounding box center [1393, 635] width 304 height 24
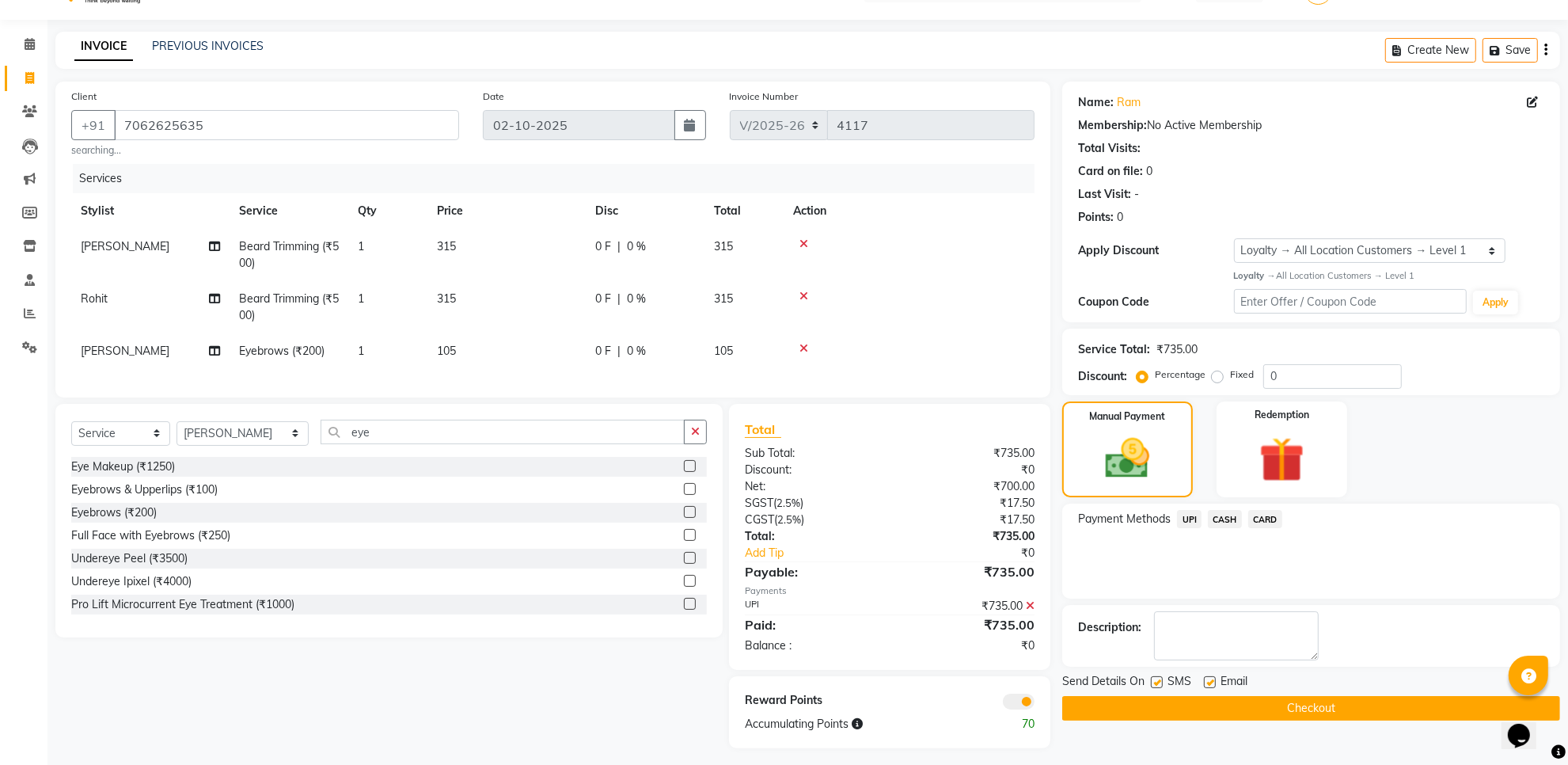
scroll to position [57, 0]
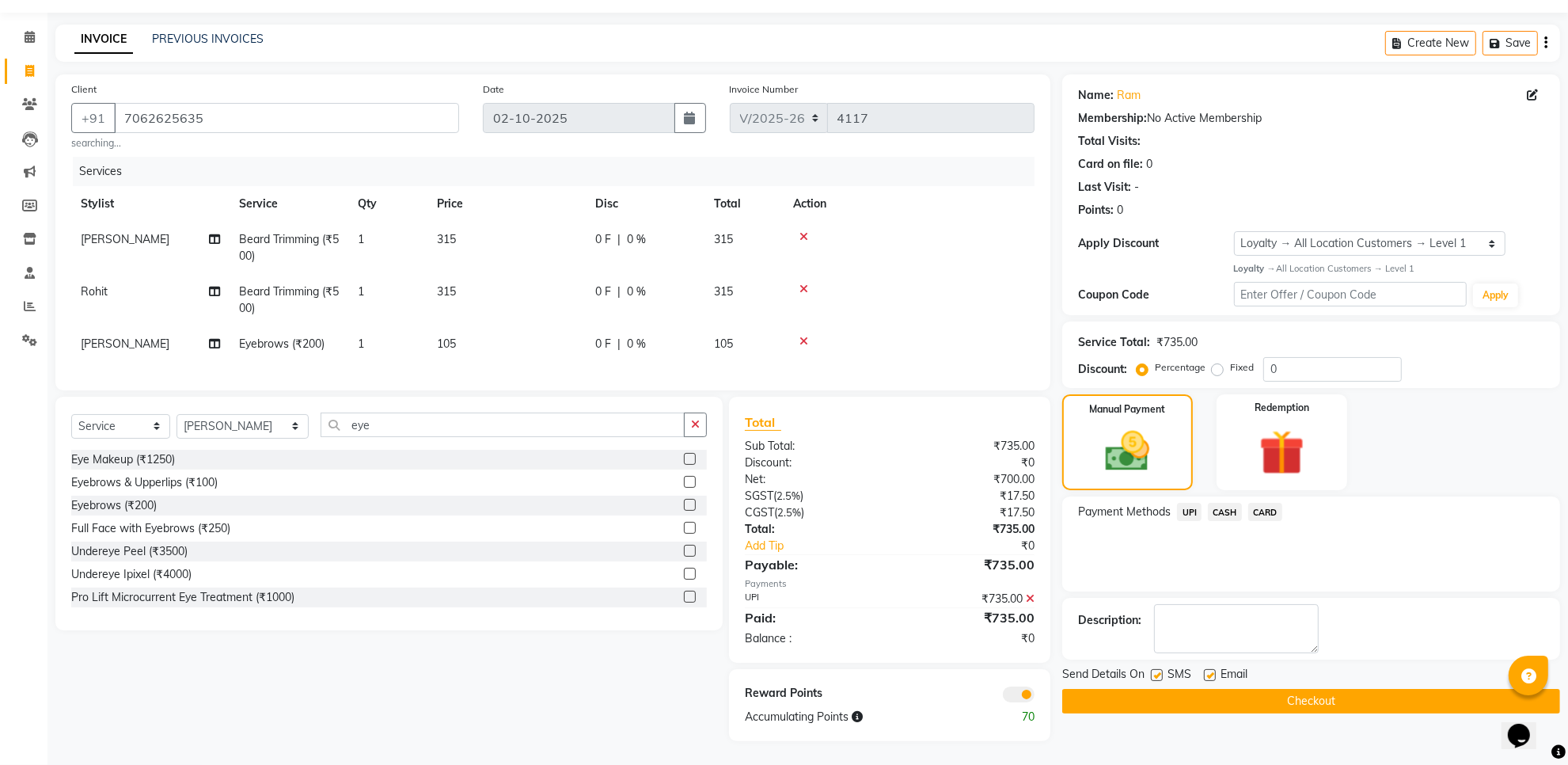
click at [1164, 666] on div "SMS" at bounding box center [1177, 675] width 53 height 19
click at [1158, 669] on label at bounding box center [1156, 674] width 12 height 12
click at [1158, 670] on input "checkbox" at bounding box center [1156, 675] width 11 height 11
checkbox input "false"
click at [1210, 669] on label at bounding box center [1210, 674] width 12 height 12
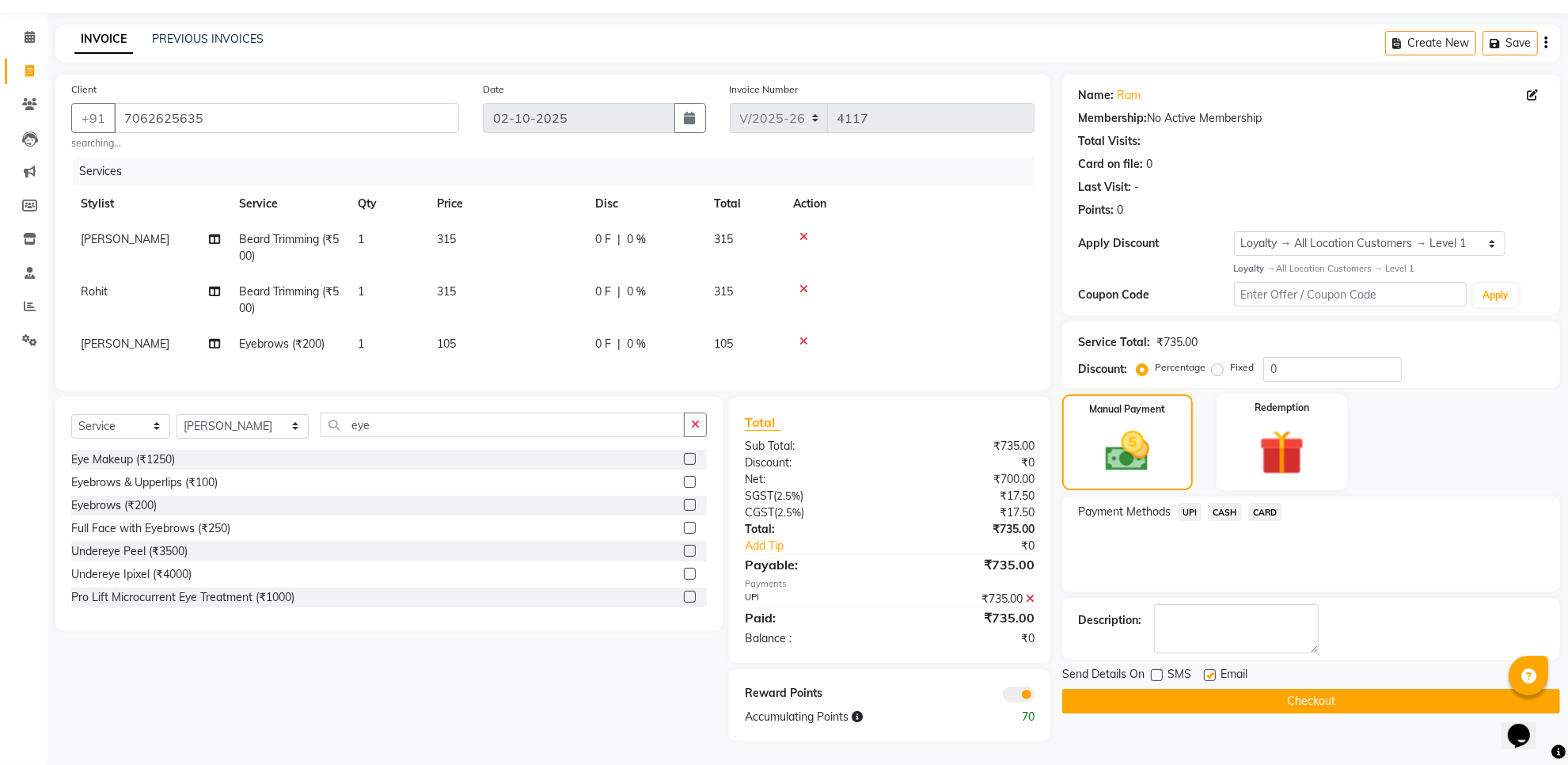
click at [1210, 670] on input "checkbox" at bounding box center [1209, 675] width 11 height 11
checkbox input "false"
click at [1183, 689] on button "Checkout" at bounding box center [1312, 701] width 498 height 24
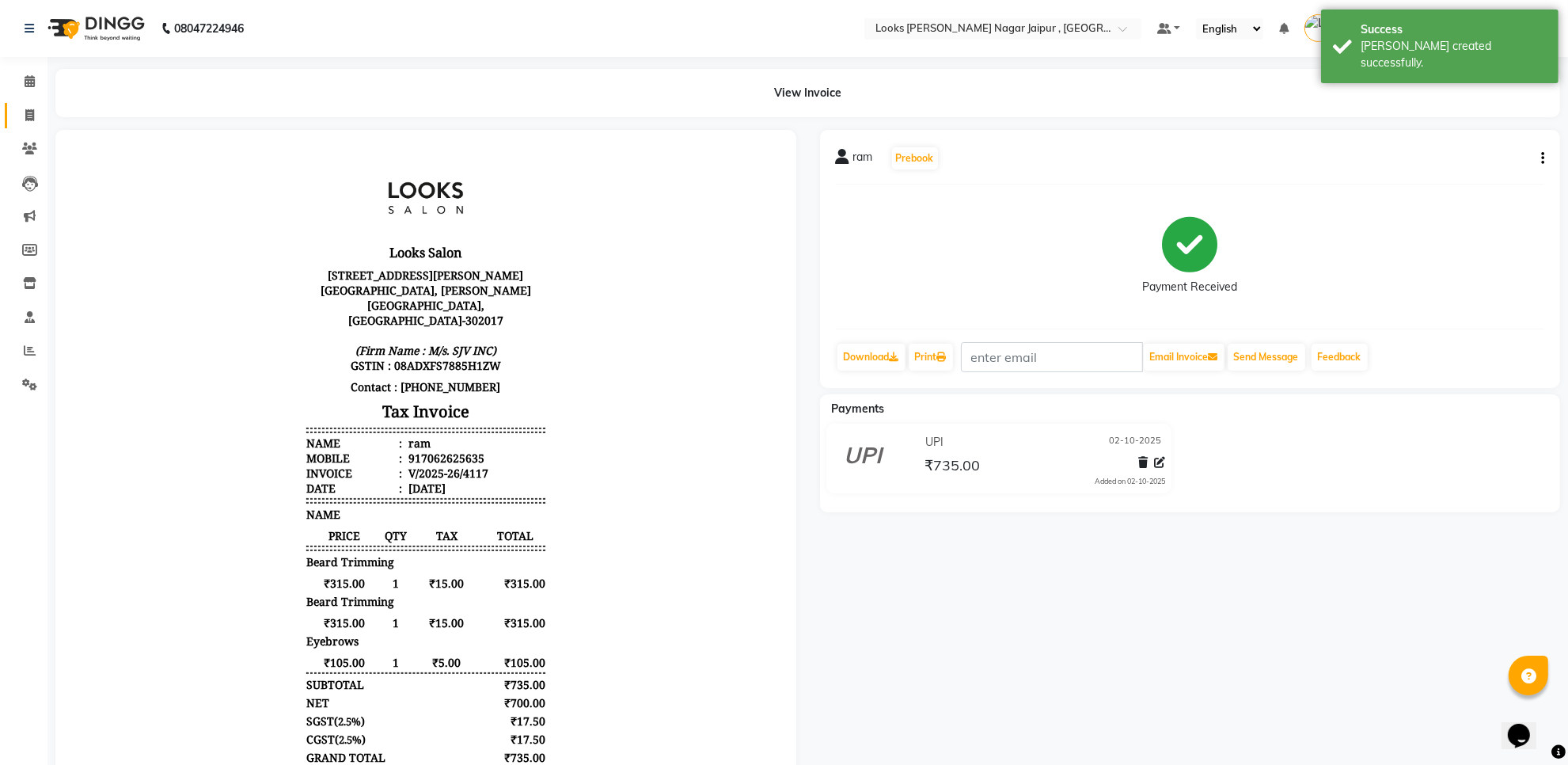
click at [32, 104] on ul "Calendar Invoice Clients Leads Marketing Members Inventory Staff Reports Settin…" at bounding box center [23, 237] width 48 height 344
click at [28, 119] on icon at bounding box center [29, 115] width 9 height 12
select select "service"
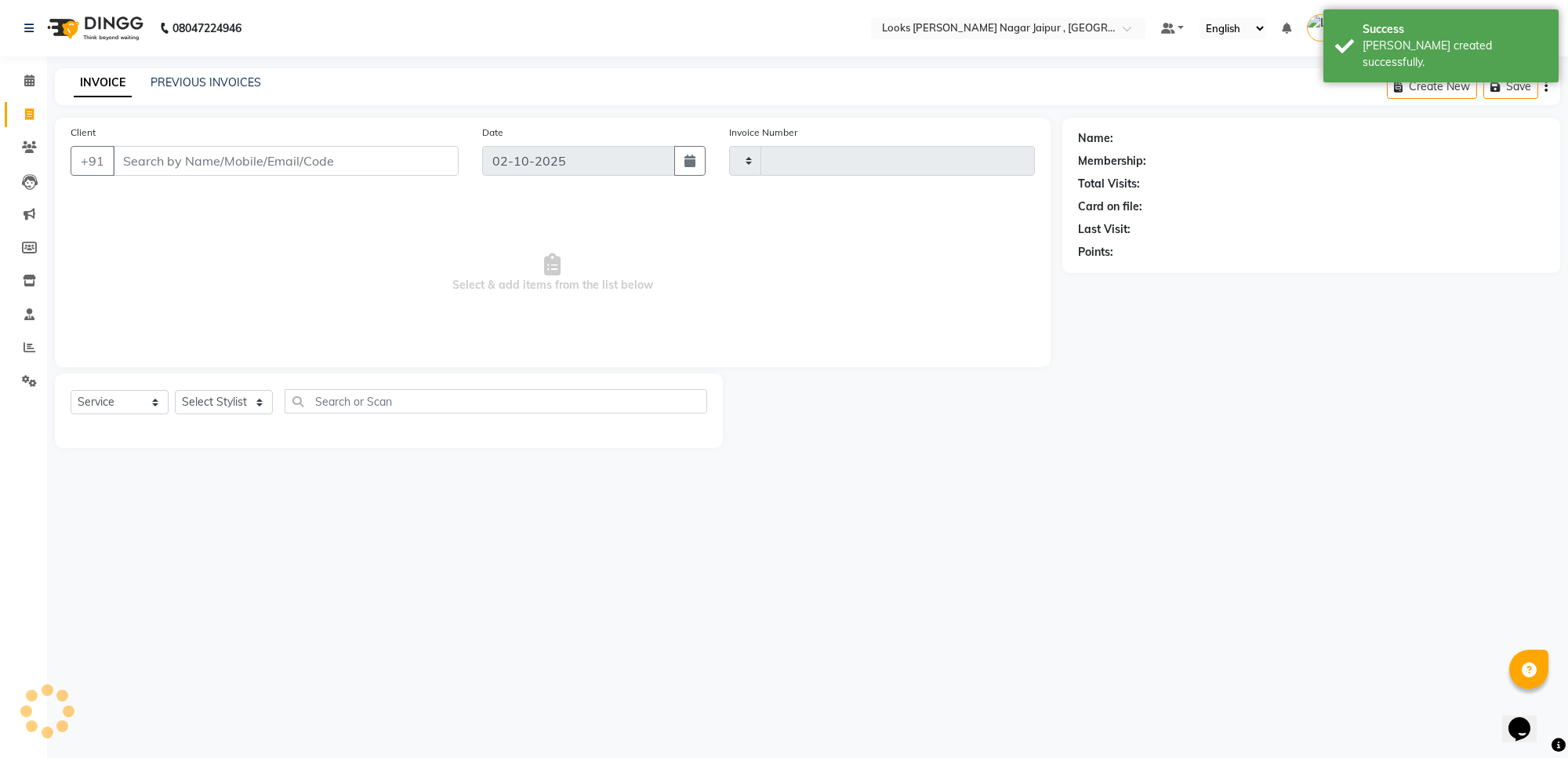
type input "4118"
select select "4317"
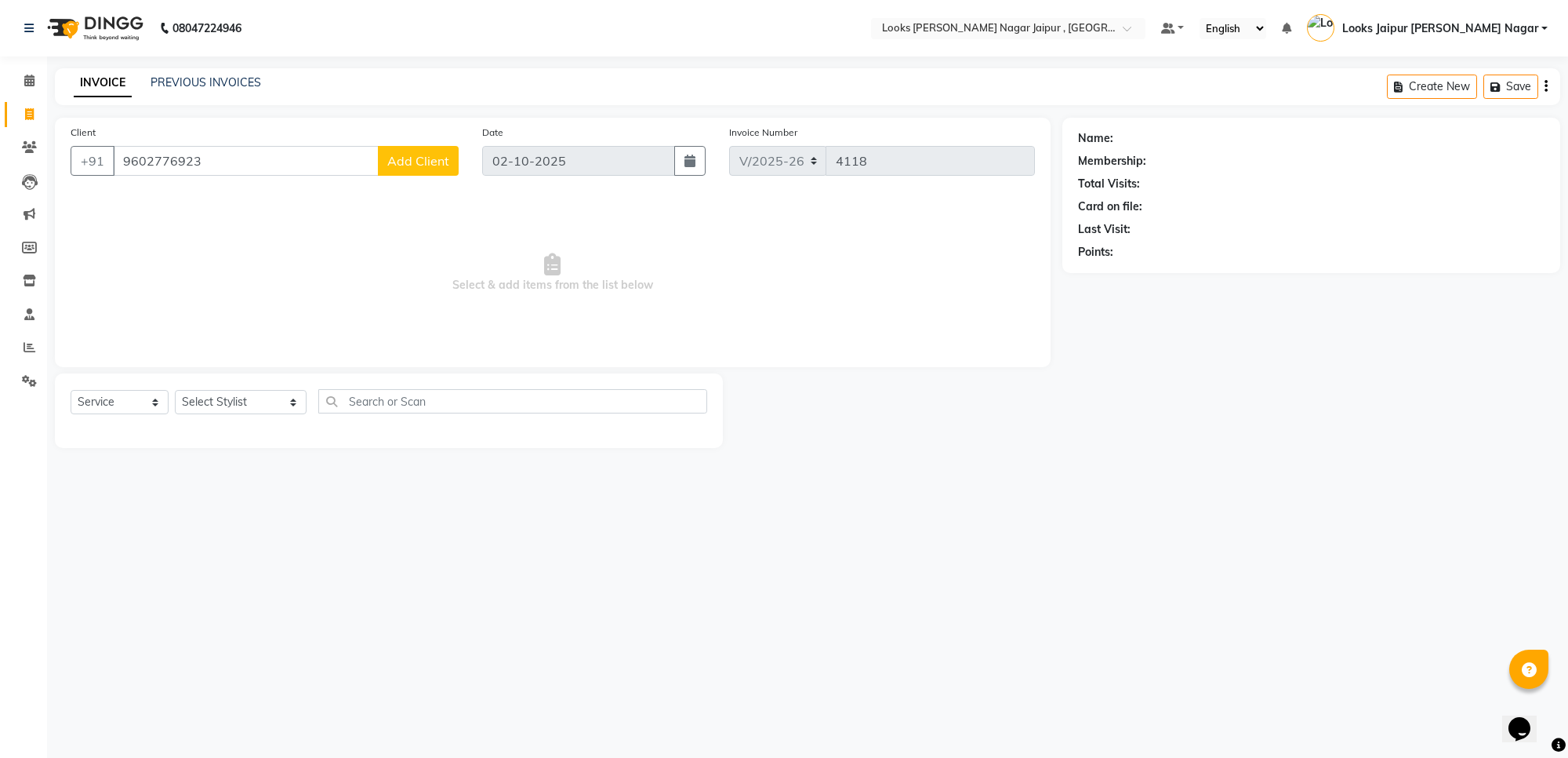
type input "9602776923"
click at [437, 155] on span "Add Client" at bounding box center [418, 161] width 62 height 16
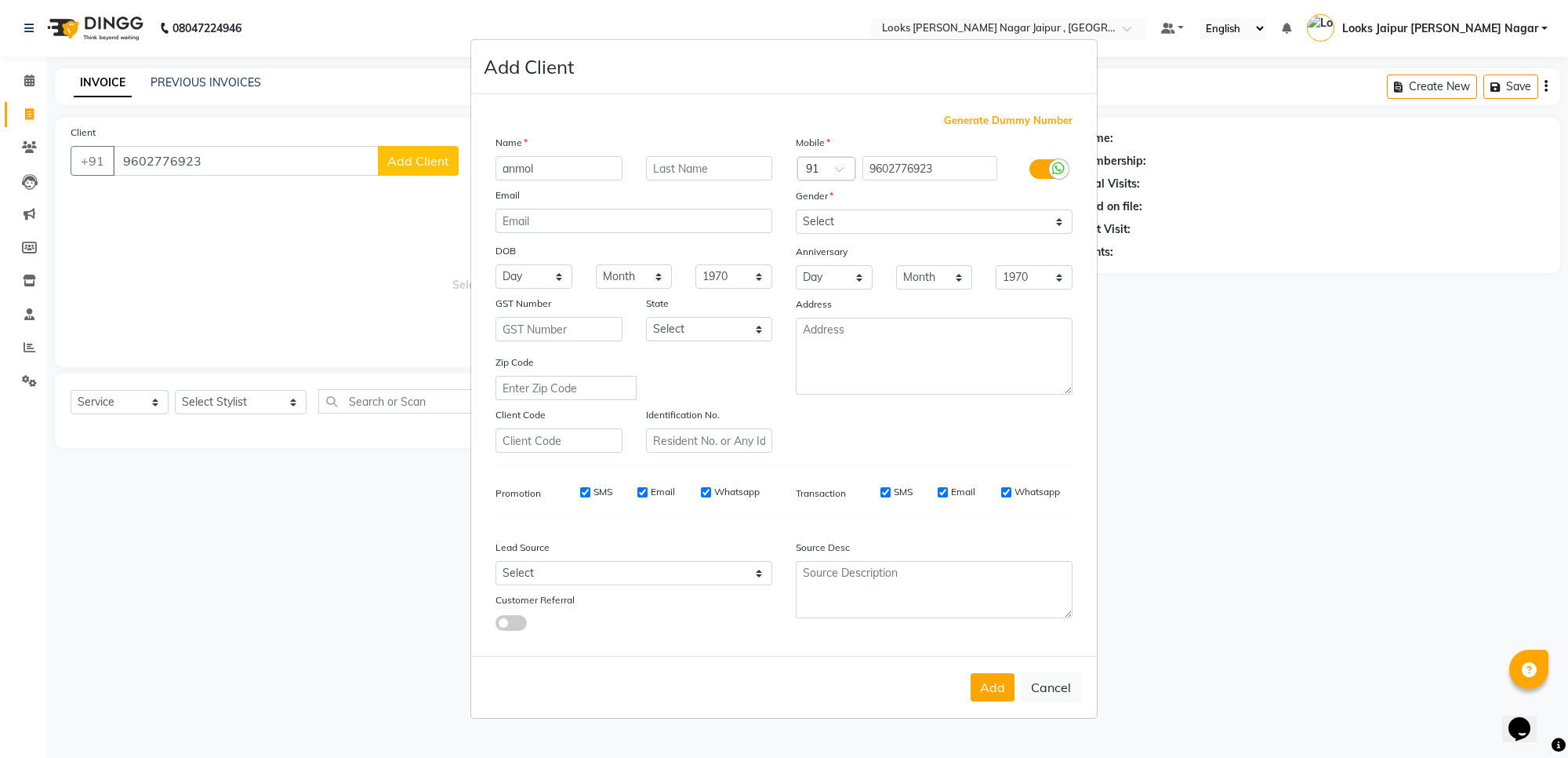
type input "anmol"
click at [984, 216] on select "Select [DEMOGRAPHIC_DATA] [DEMOGRAPHIC_DATA] Other Prefer Not To Say" at bounding box center [935, 221] width 277 height 24
select select "[DEMOGRAPHIC_DATA]"
click at [796, 211] on select "Select [DEMOGRAPHIC_DATA] [DEMOGRAPHIC_DATA] Other Prefer Not To Say" at bounding box center [935, 221] width 277 height 24
click at [983, 692] on button "Add" at bounding box center [992, 687] width 44 height 28
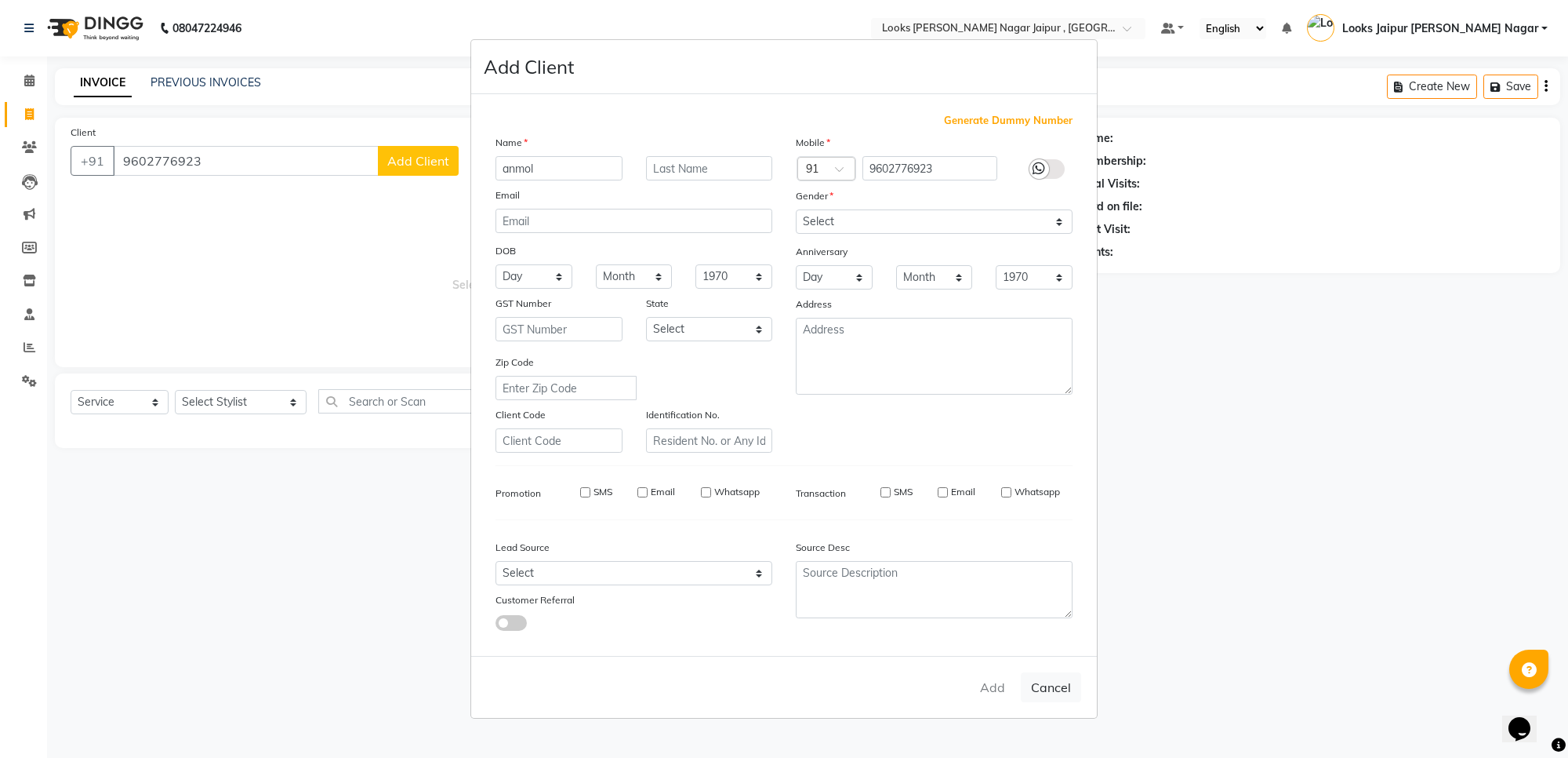
select select
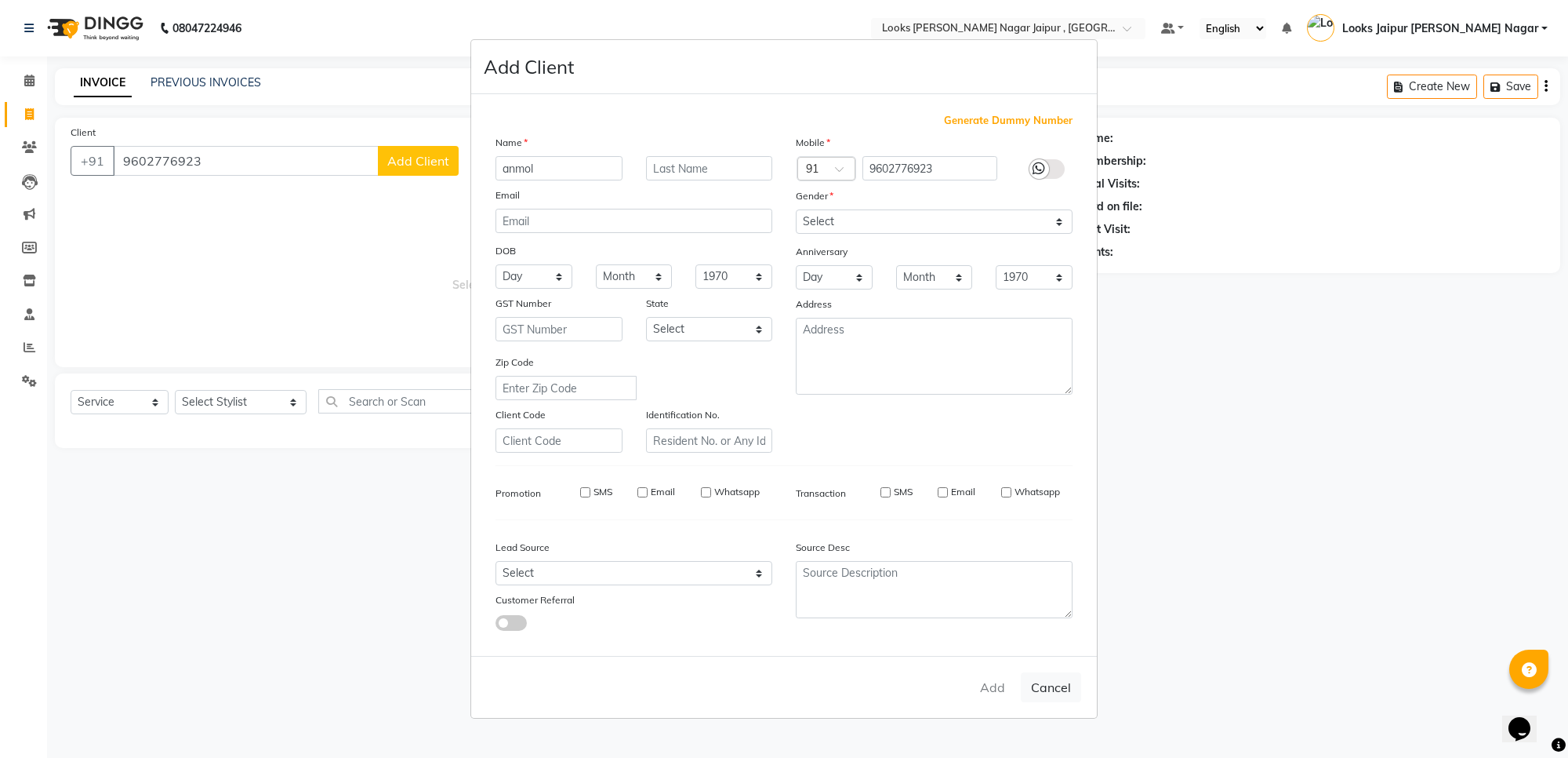
select select
checkbox input "false"
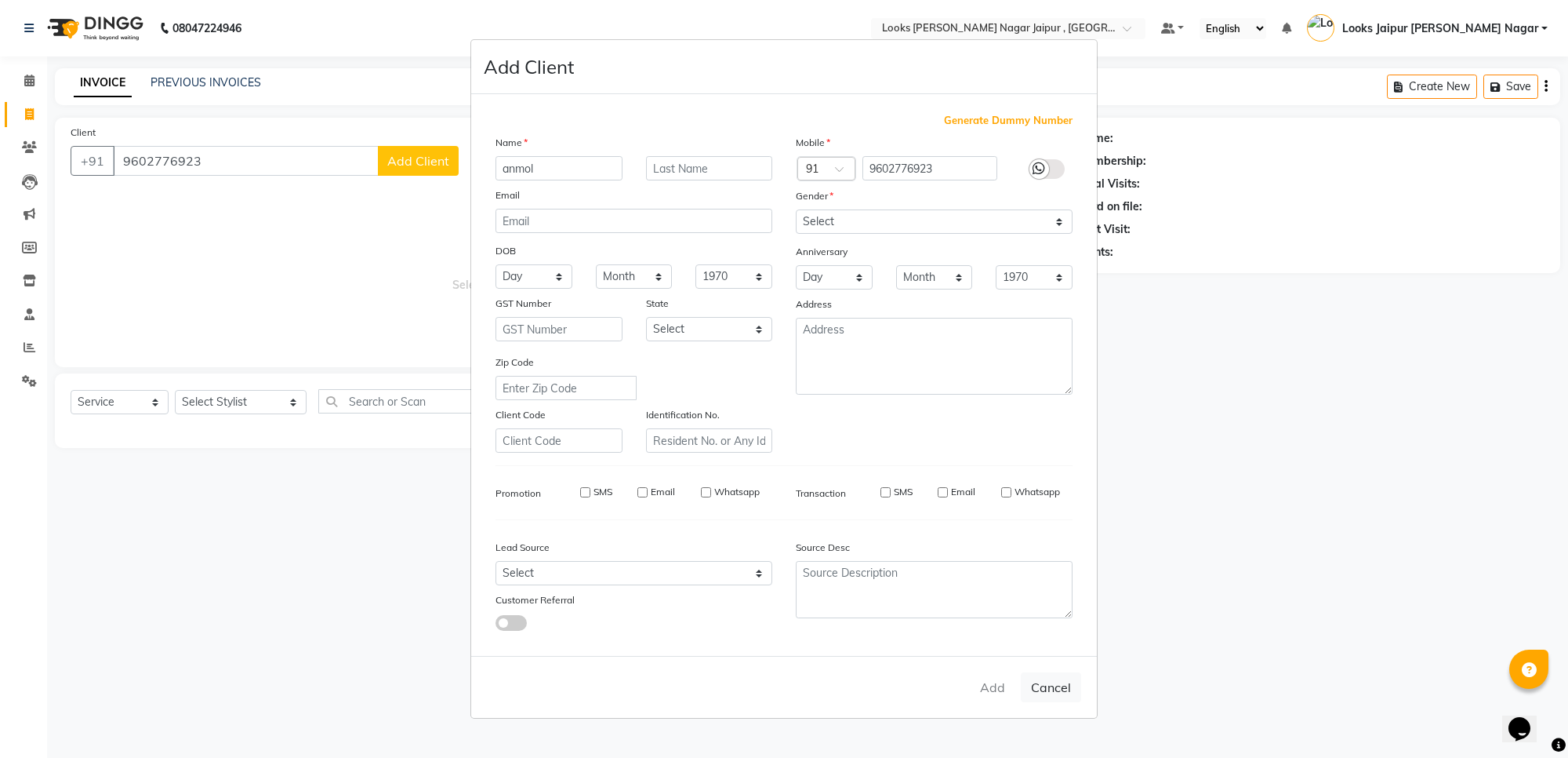
checkbox input "false"
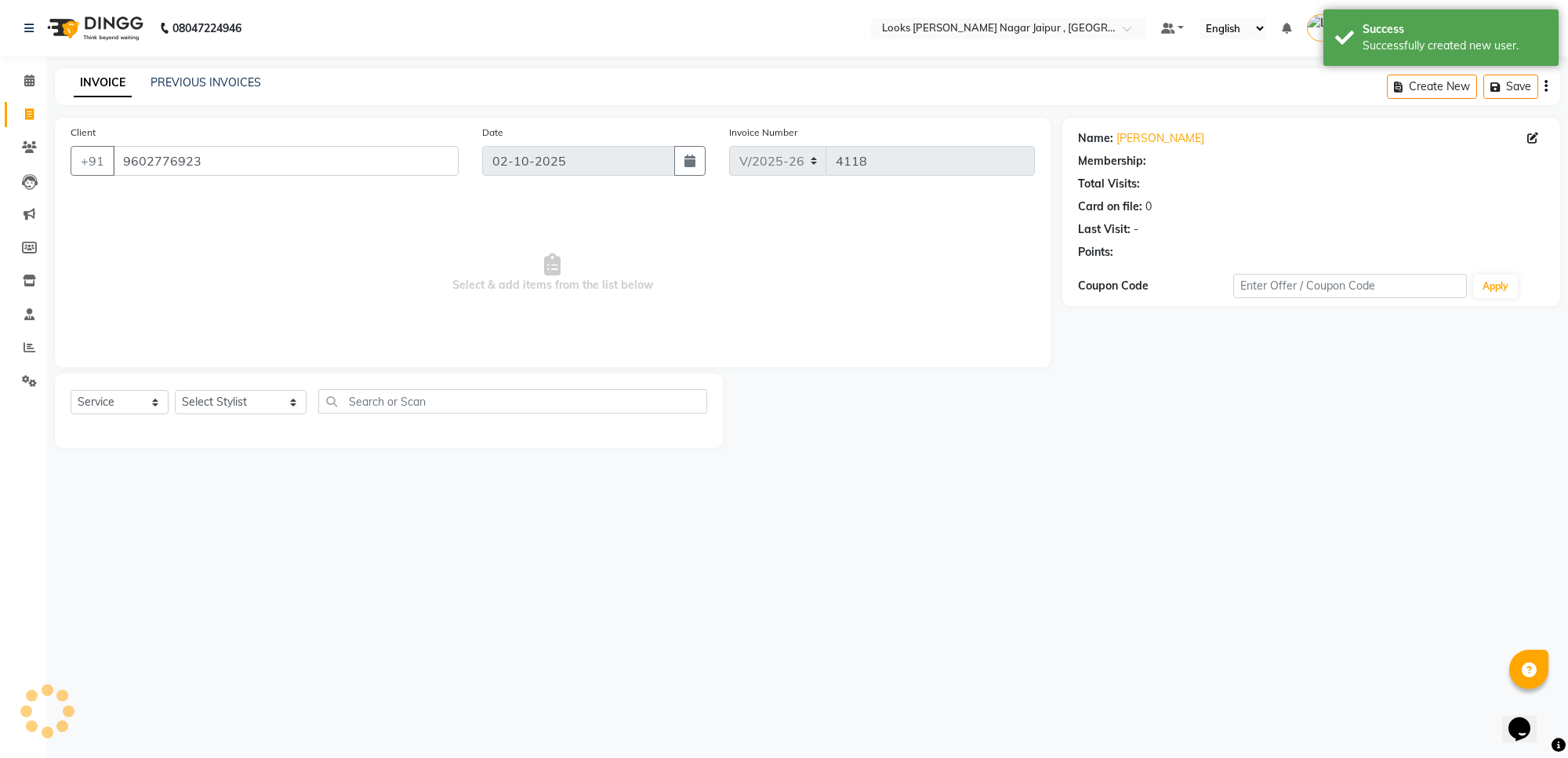
select select "1: Object"
click at [247, 389] on select "Select Stylist [PERSON_NAME] art Anoop [PERSON_NAME] Counter Sales [PERSON_NAME…" at bounding box center [240, 401] width 131 height 24
select select "82800"
click at [175, 389] on select "Select Stylist [PERSON_NAME] art Anoop [PERSON_NAME] Counter Sales [PERSON_NAME…" at bounding box center [240, 401] width 131 height 24
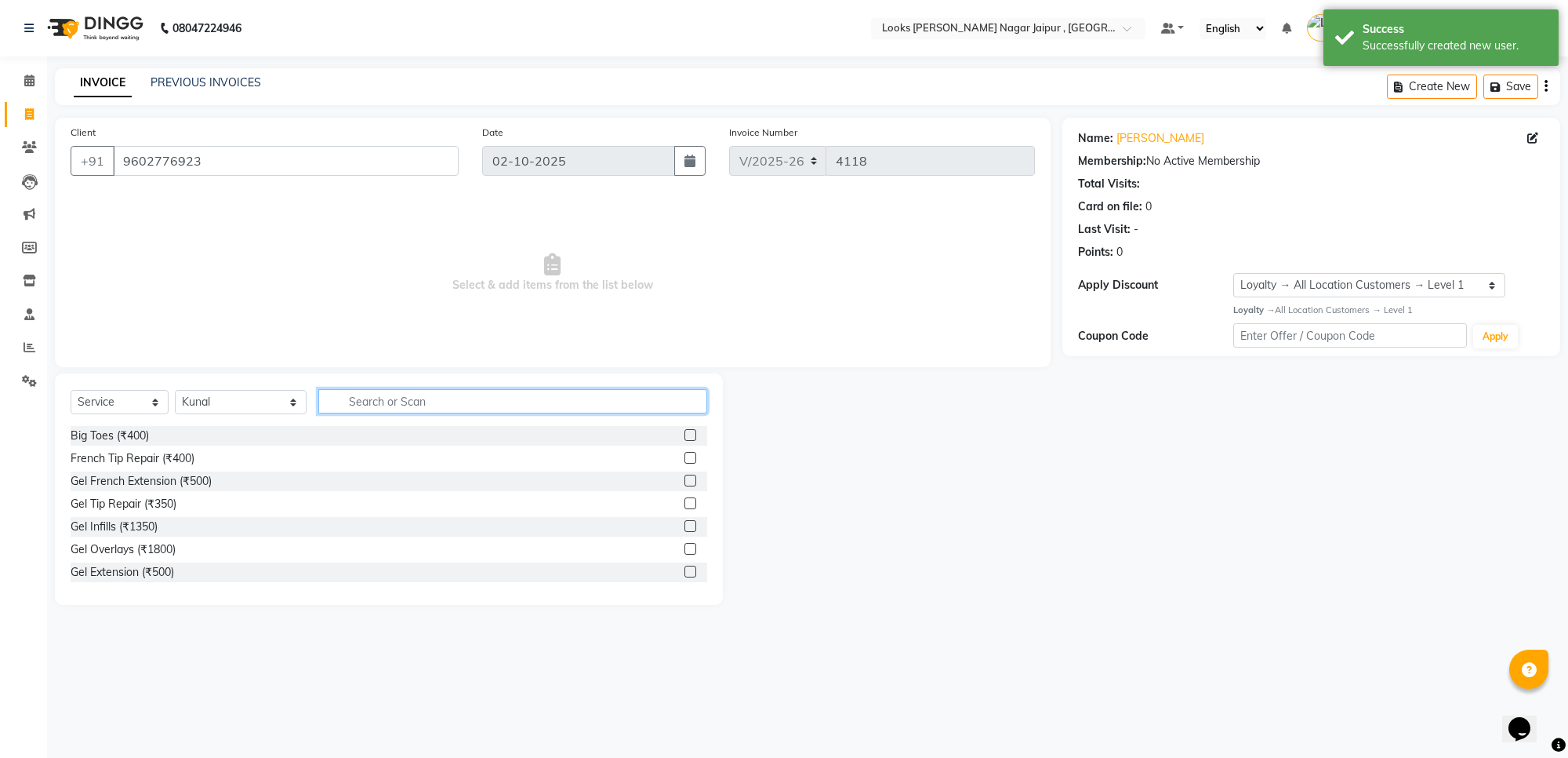
click at [343, 408] on input "text" at bounding box center [513, 401] width 389 height 24
type input "cut"
click at [685, 458] on label at bounding box center [690, 458] width 12 height 12
click at [685, 458] on input "checkbox" at bounding box center [690, 458] width 10 height 10
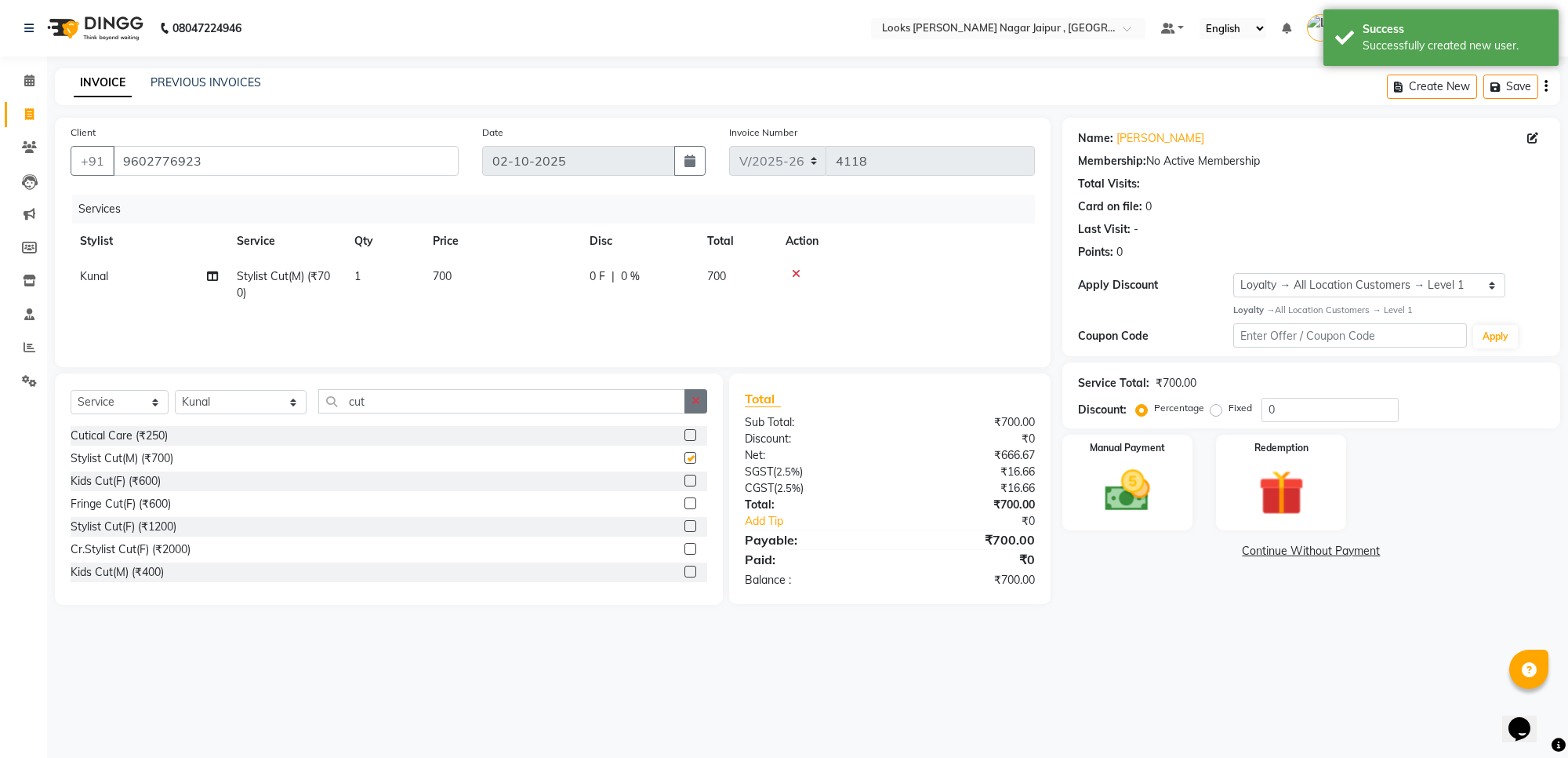
checkbox input "false"
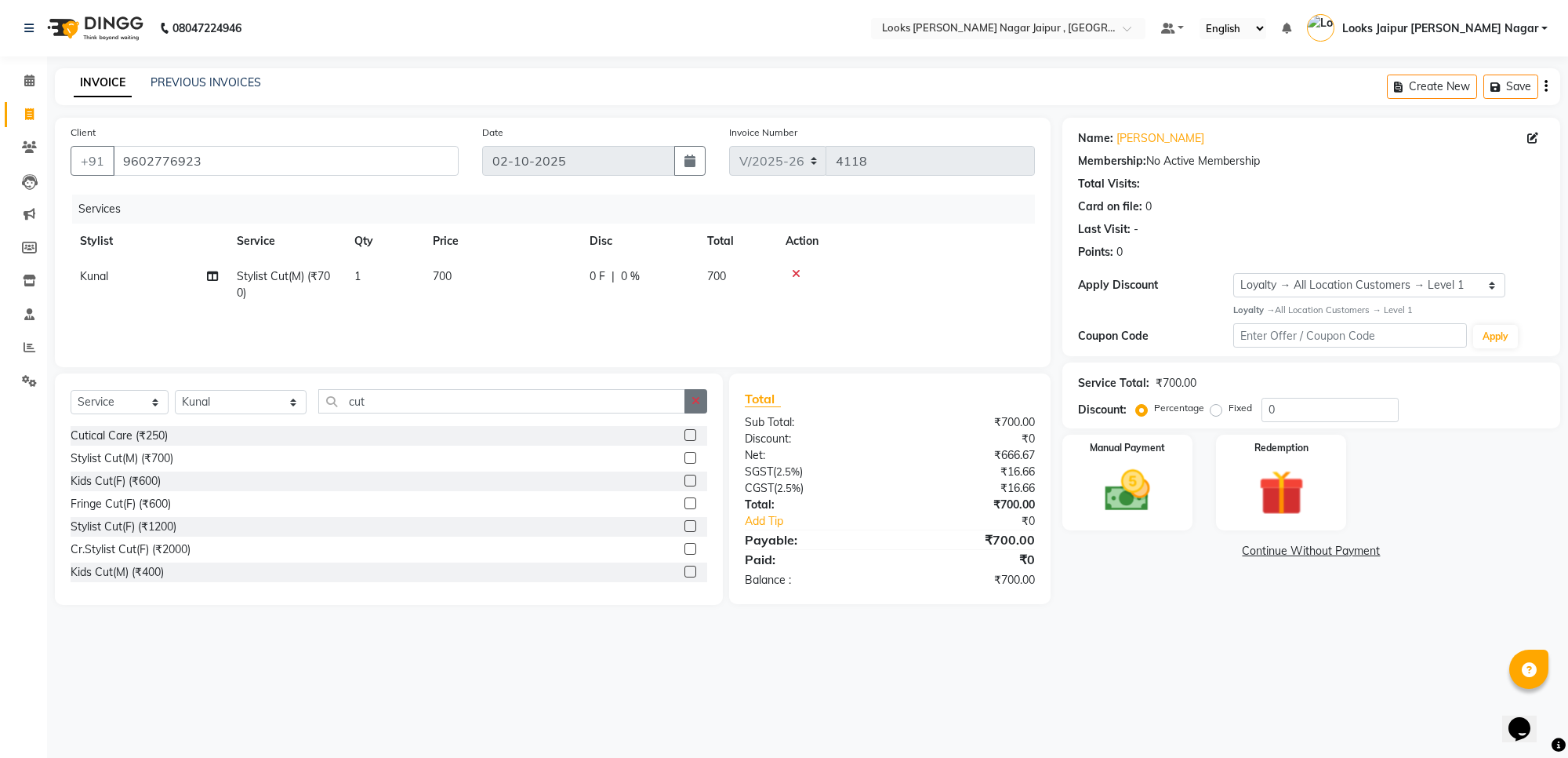
click at [690, 409] on button "button" at bounding box center [696, 401] width 22 height 24
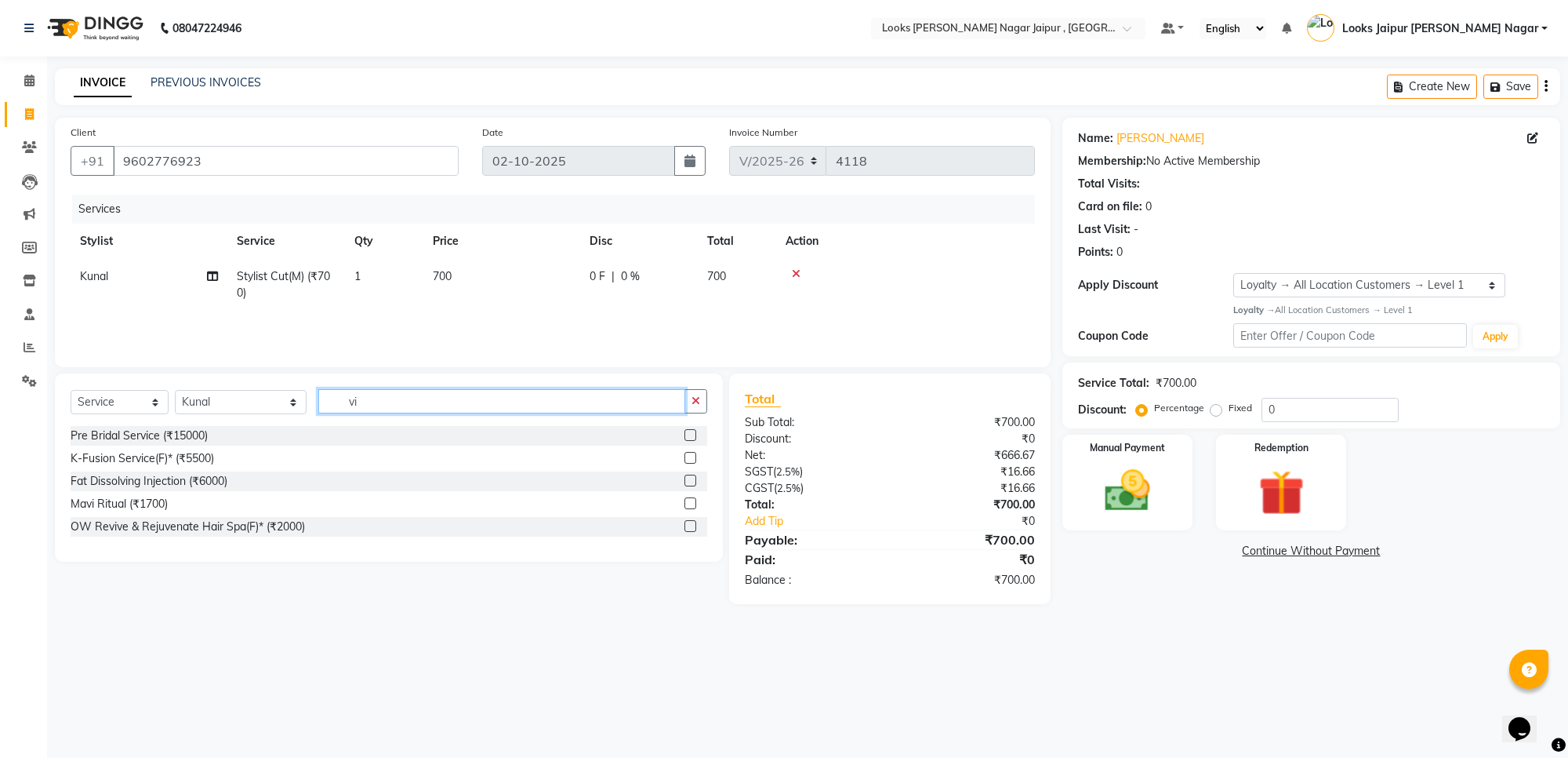
type input "v"
type input "naturliv"
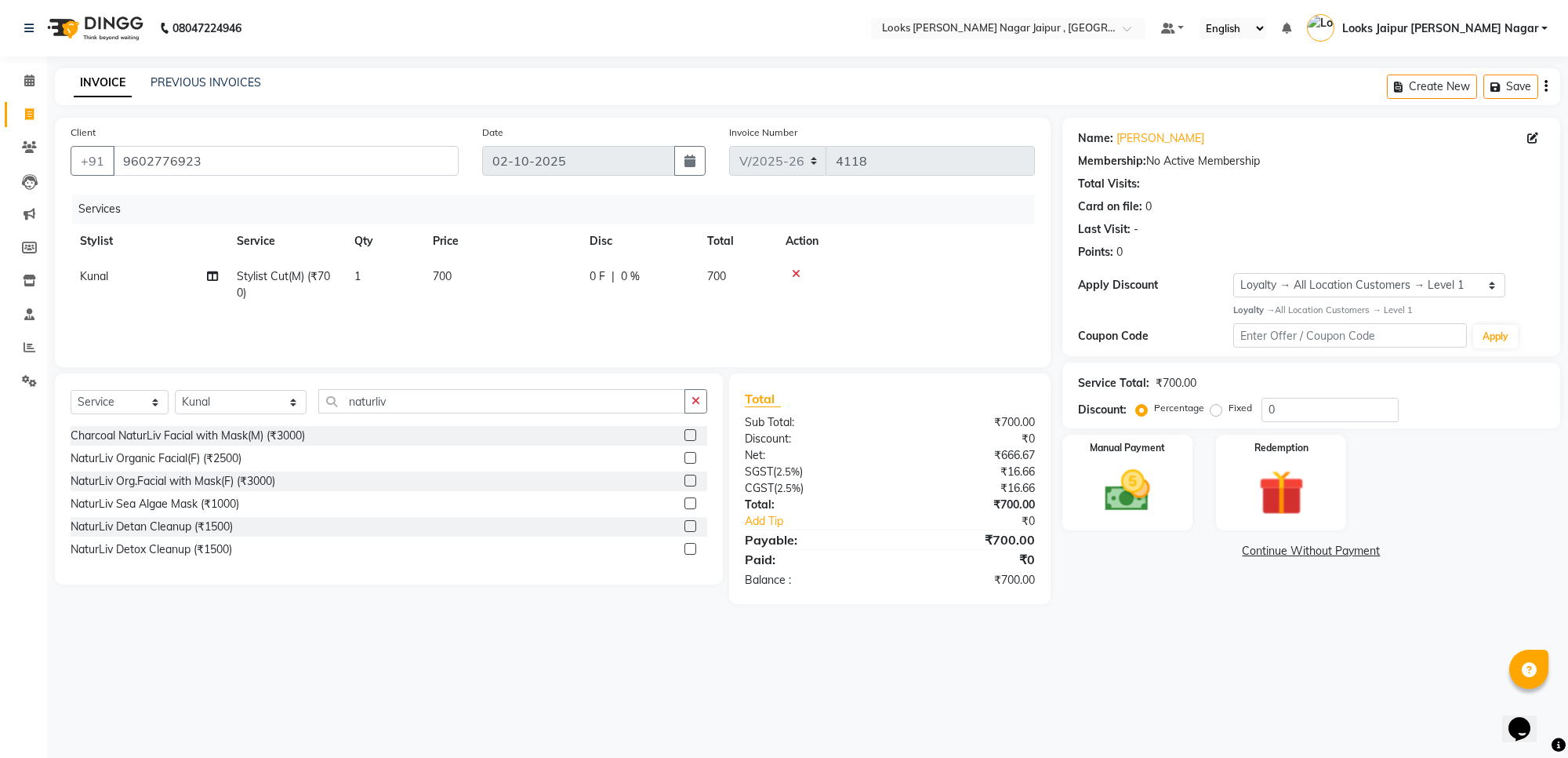
click at [694, 476] on label at bounding box center [690, 480] width 12 height 12
click at [694, 476] on input "checkbox" at bounding box center [690, 481] width 10 height 10
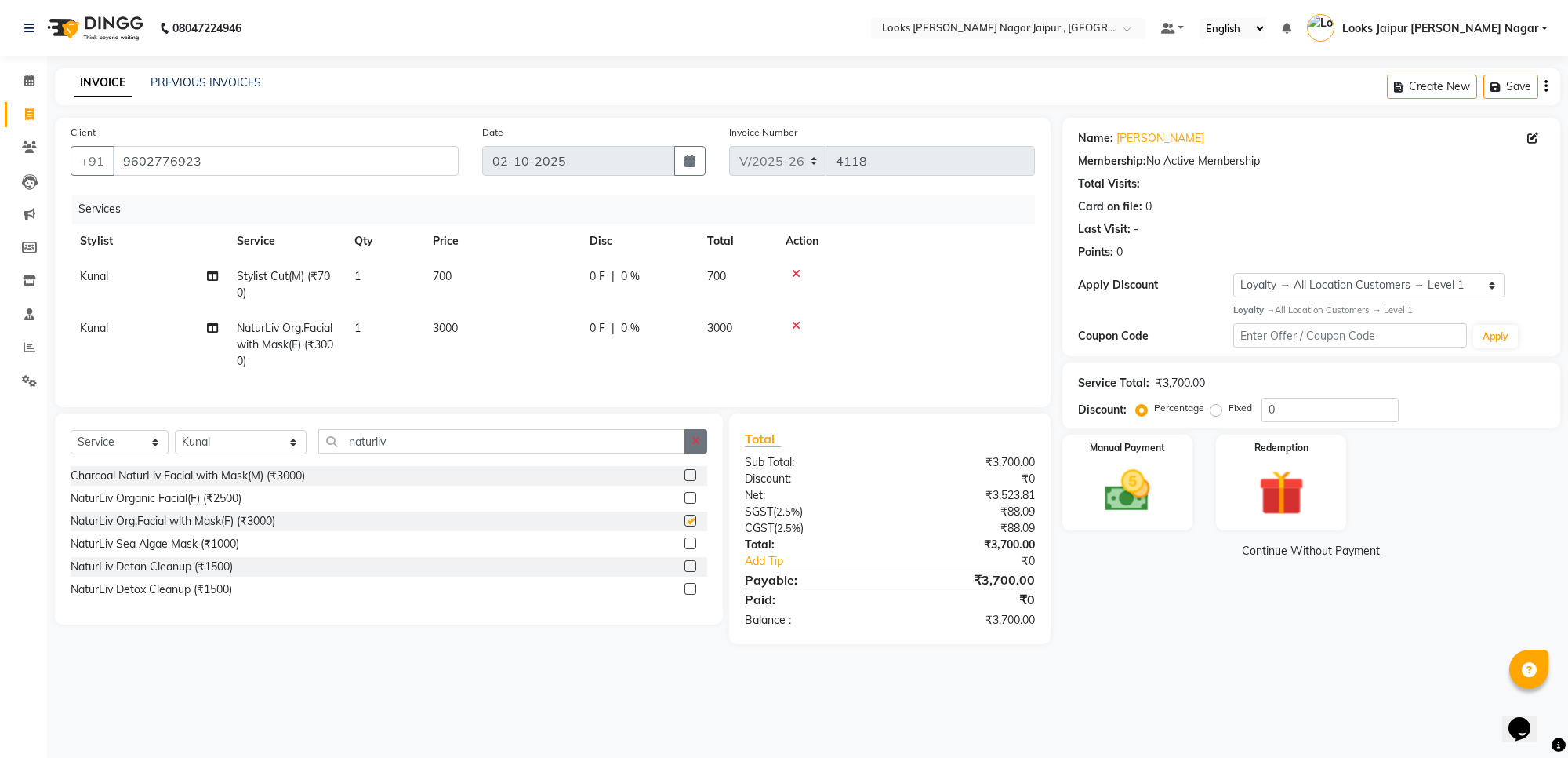
checkbox input "false"
click at [698, 446] on icon "button" at bounding box center [695, 441] width 9 height 11
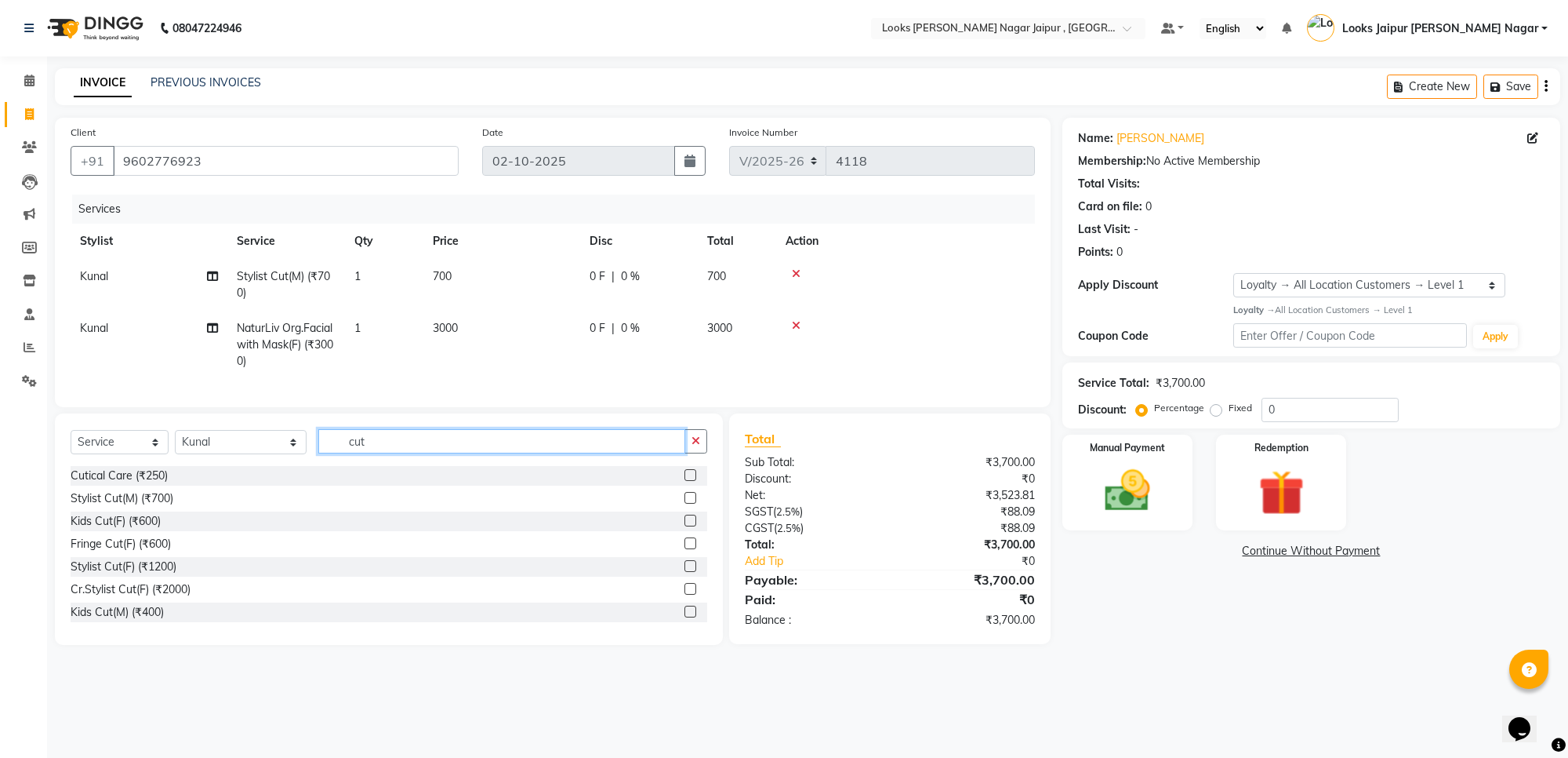
type input "cut"
click at [685, 503] on label at bounding box center [690, 498] width 12 height 12
click at [685, 503] on input "checkbox" at bounding box center [690, 498] width 10 height 10
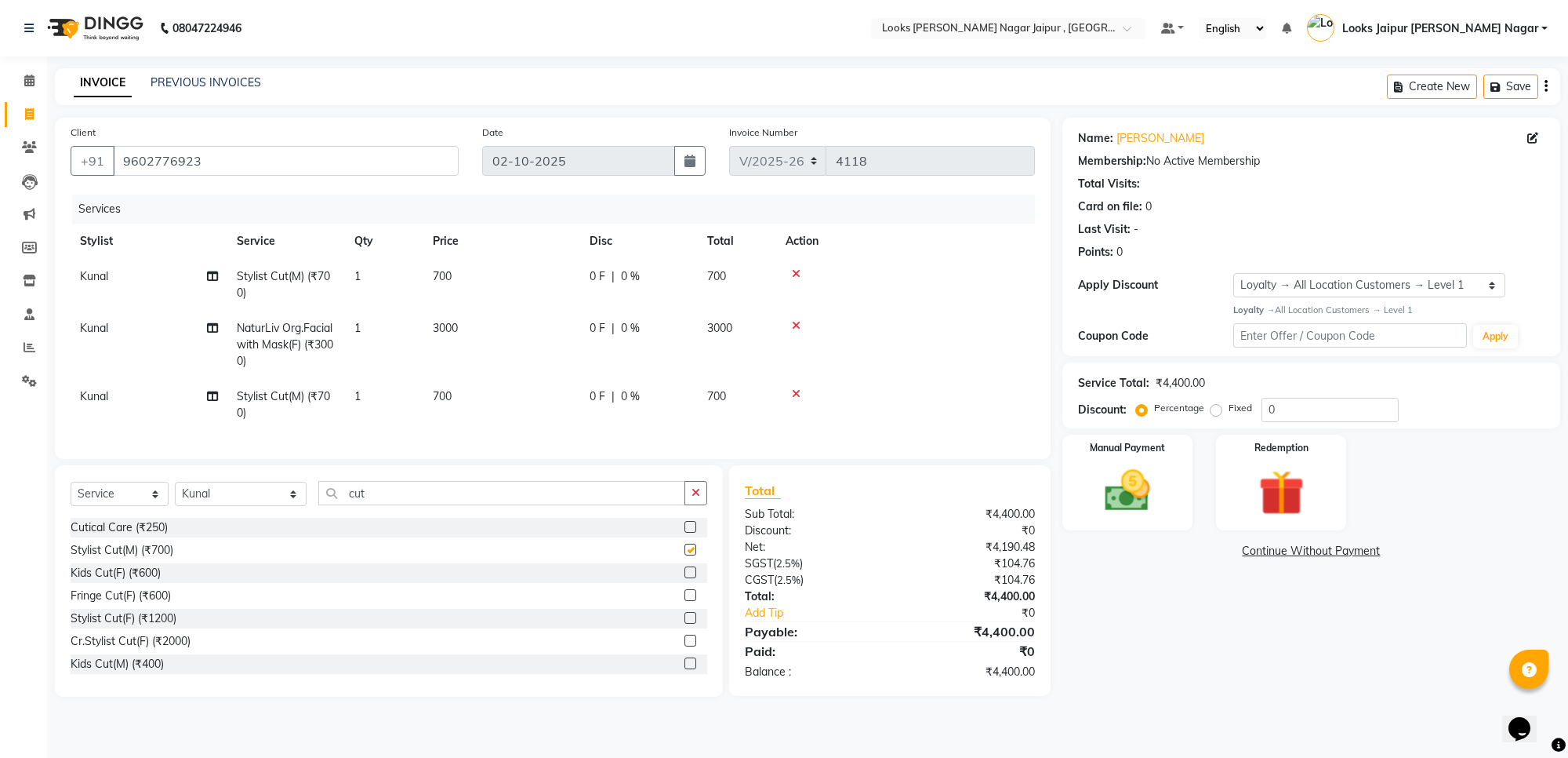
checkbox input "false"
drag, startPoint x: 145, startPoint y: 397, endPoint x: 146, endPoint y: 382, distance: 15.0
click at [145, 396] on td "Kunal" at bounding box center [149, 405] width 157 height 52
select select "82800"
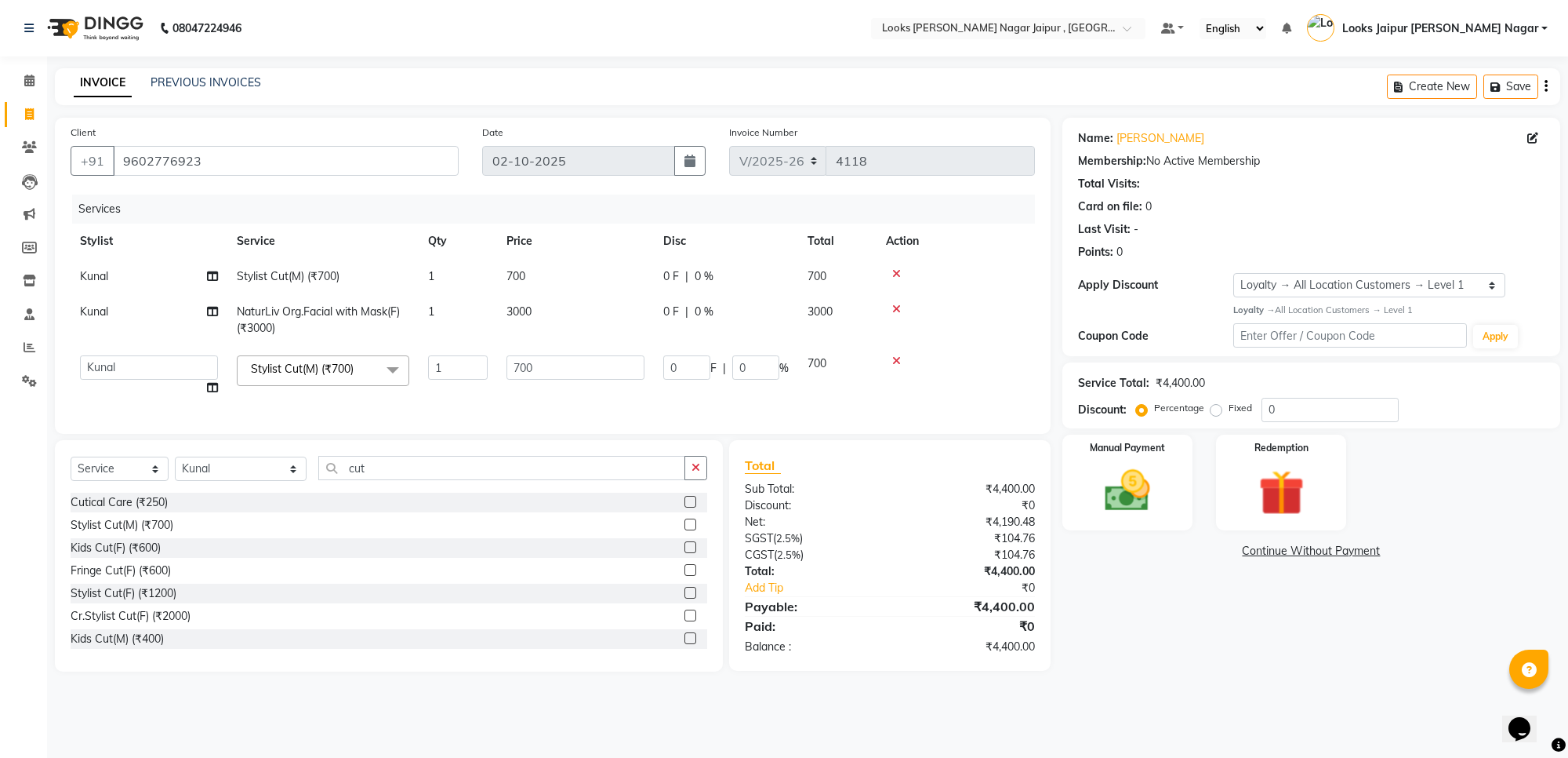
click at [146, 382] on td "Anjali_nail art Anoop [PERSON_NAME] Counter Sales [PERSON_NAME] Looks Jaipur [P…" at bounding box center [149, 376] width 157 height 59
click at [146, 367] on select "Anjali_nail art Anoop [PERSON_NAME] Counter Sales [PERSON_NAME] Looks Jaipur [P…" at bounding box center [149, 367] width 138 height 24
select select "82802"
click at [157, 322] on td "Kunal" at bounding box center [149, 320] width 157 height 52
select select "82800"
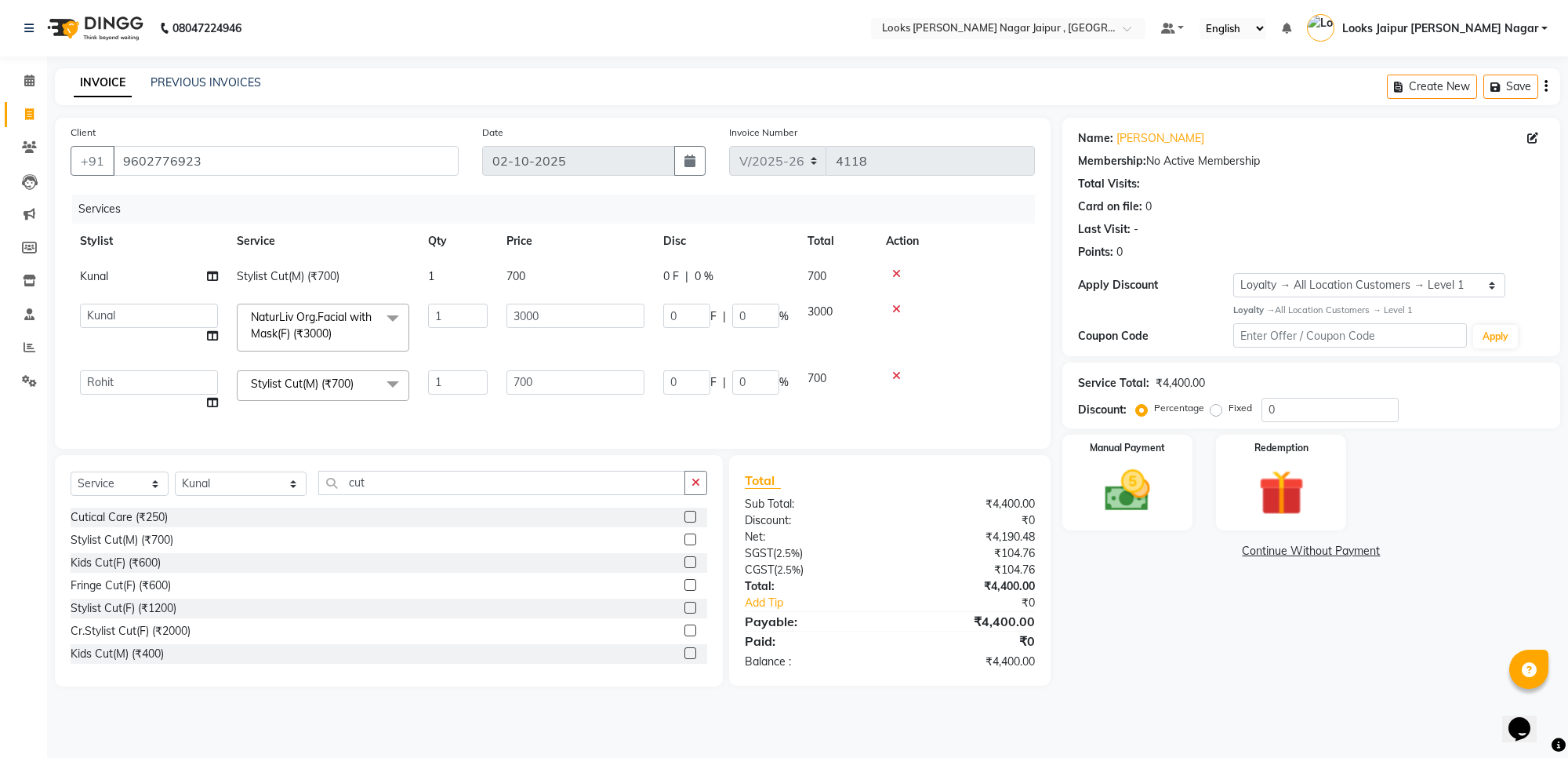
click at [159, 310] on select "Anjali_nail art Anoop [PERSON_NAME] Counter Sales [PERSON_NAME] Looks Jaipur [P…" at bounding box center [149, 316] width 138 height 24
select select "59707"
click at [1110, 464] on img at bounding box center [1128, 491] width 77 height 55
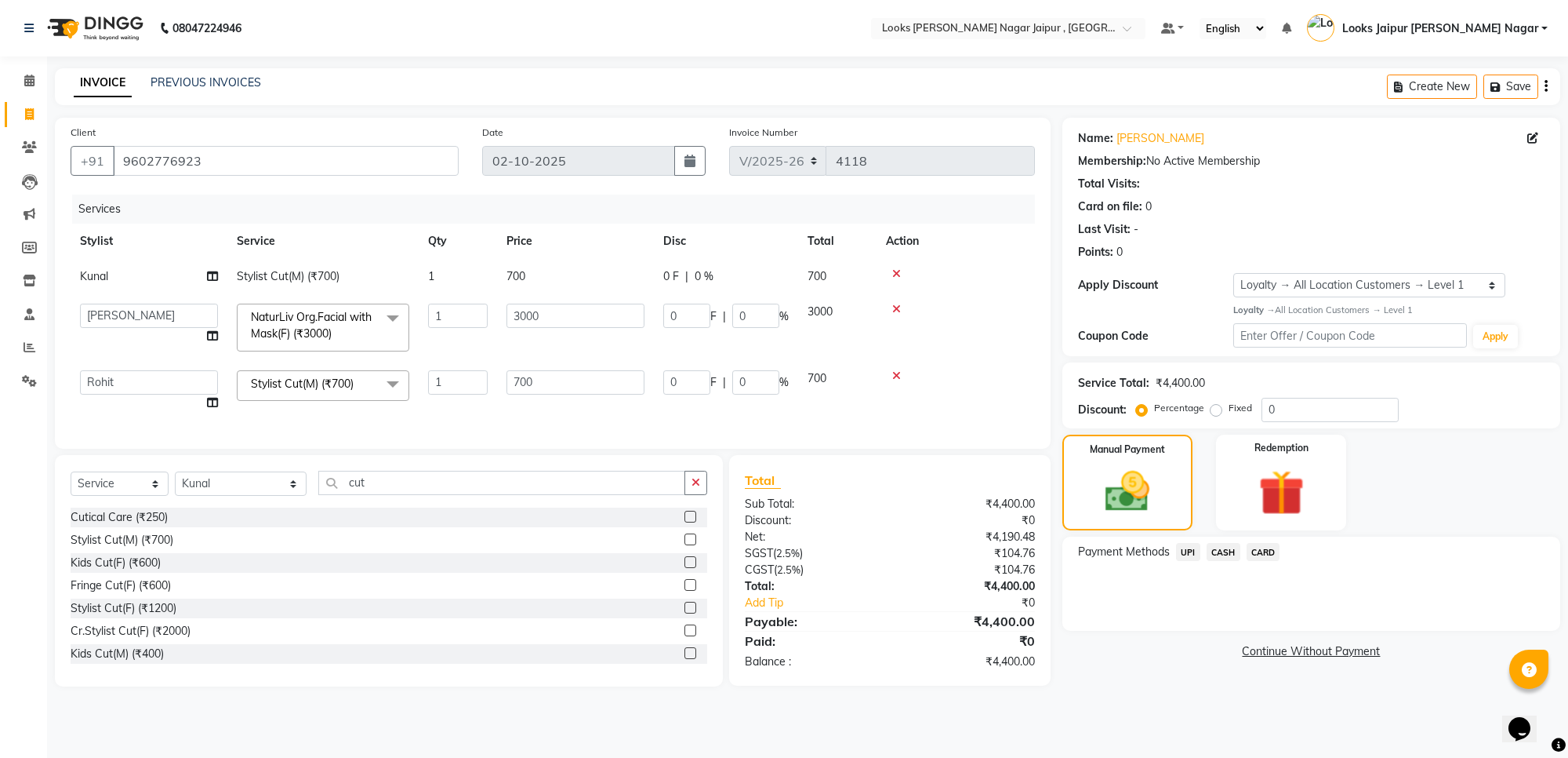
drag, startPoint x: 549, startPoint y: 280, endPoint x: 610, endPoint y: 257, distance: 65.2
click at [557, 277] on td "700" at bounding box center [576, 276] width 157 height 35
select select "82800"
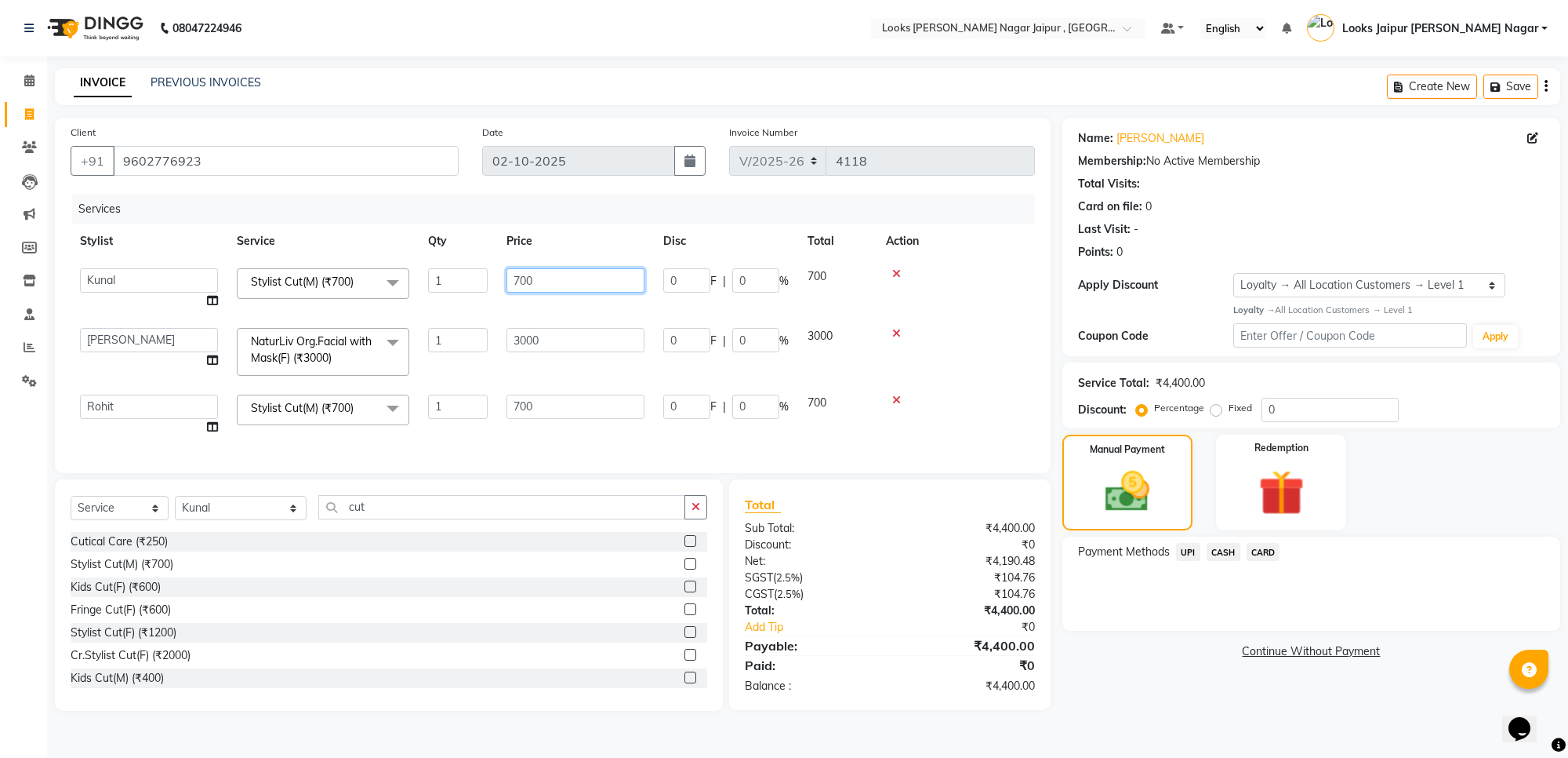
click at [612, 259] on td "700" at bounding box center [576, 288] width 157 height 59
type input "7"
type input "735"
click at [766, 298] on tbody "Anjali_nail art Anoop Aryan Verma Counter Sales Gaurav Kanu Kunal Looks Jaipur …" at bounding box center [553, 352] width 964 height 186
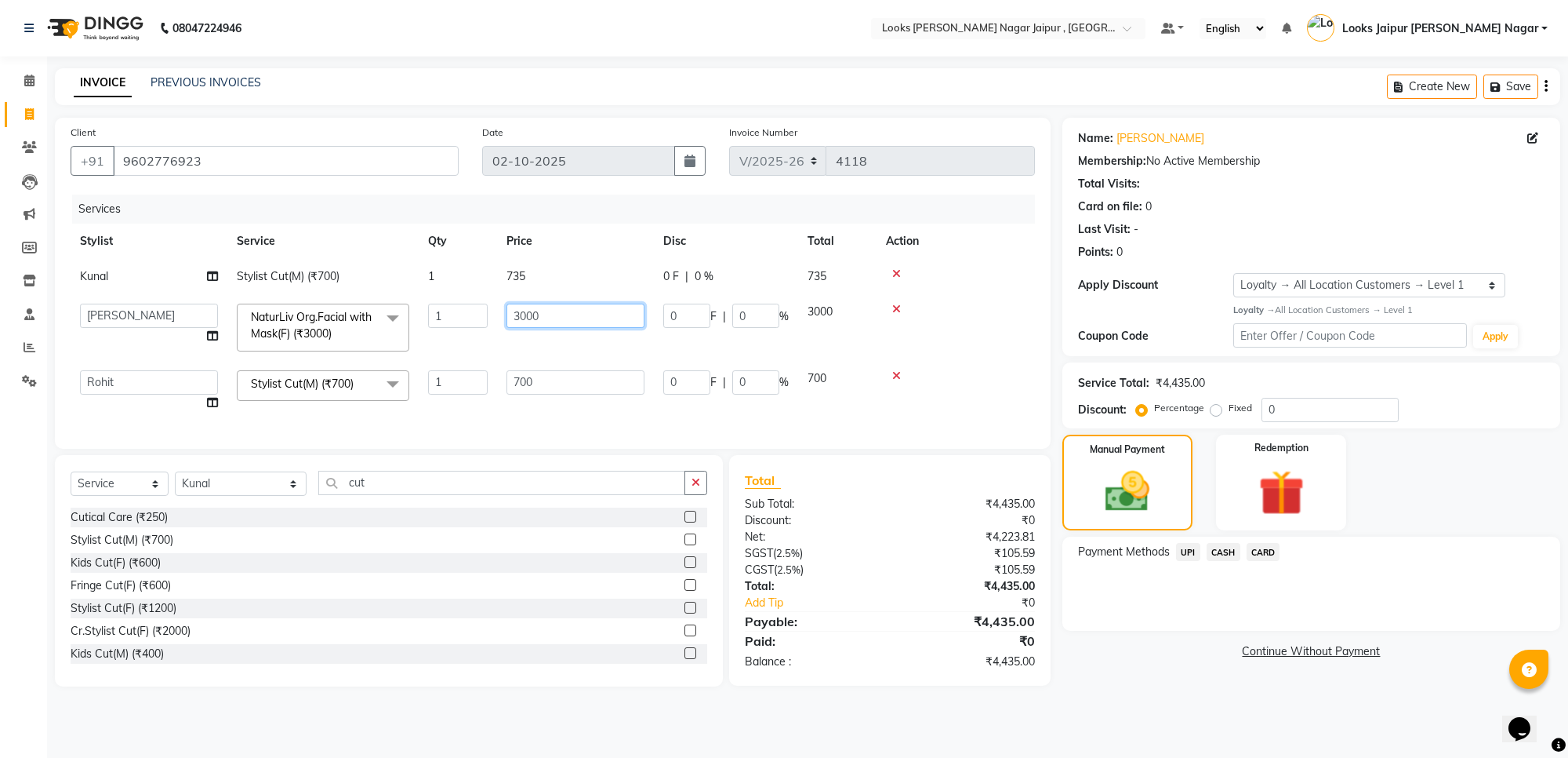
click at [584, 307] on input "3000" at bounding box center [575, 316] width 138 height 24
type input "3"
type input "4200"
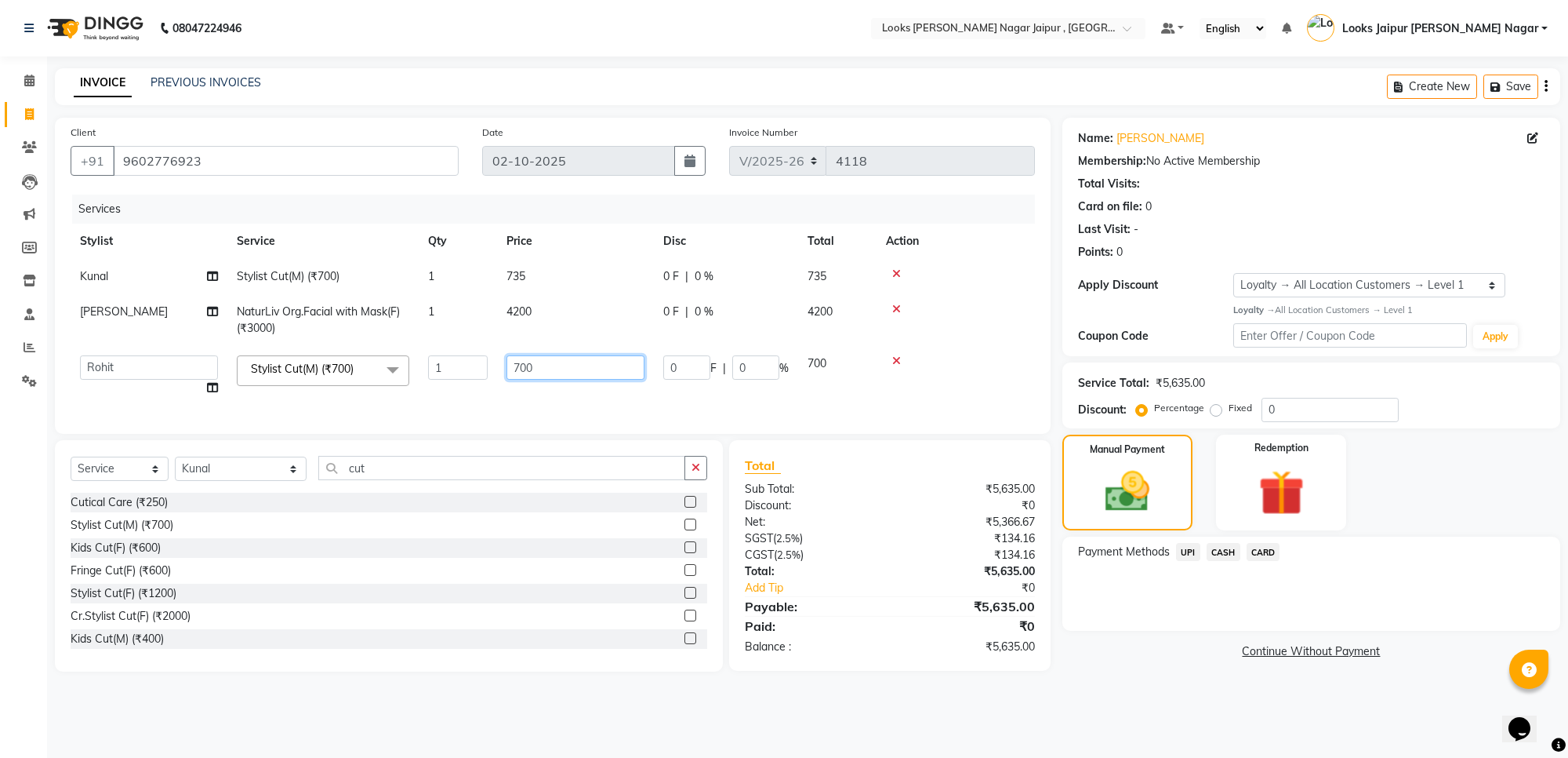
click at [581, 392] on td "700" at bounding box center [576, 376] width 157 height 59
type input "7"
type input "1050"
click at [1149, 504] on img at bounding box center [1127, 491] width 74 height 54
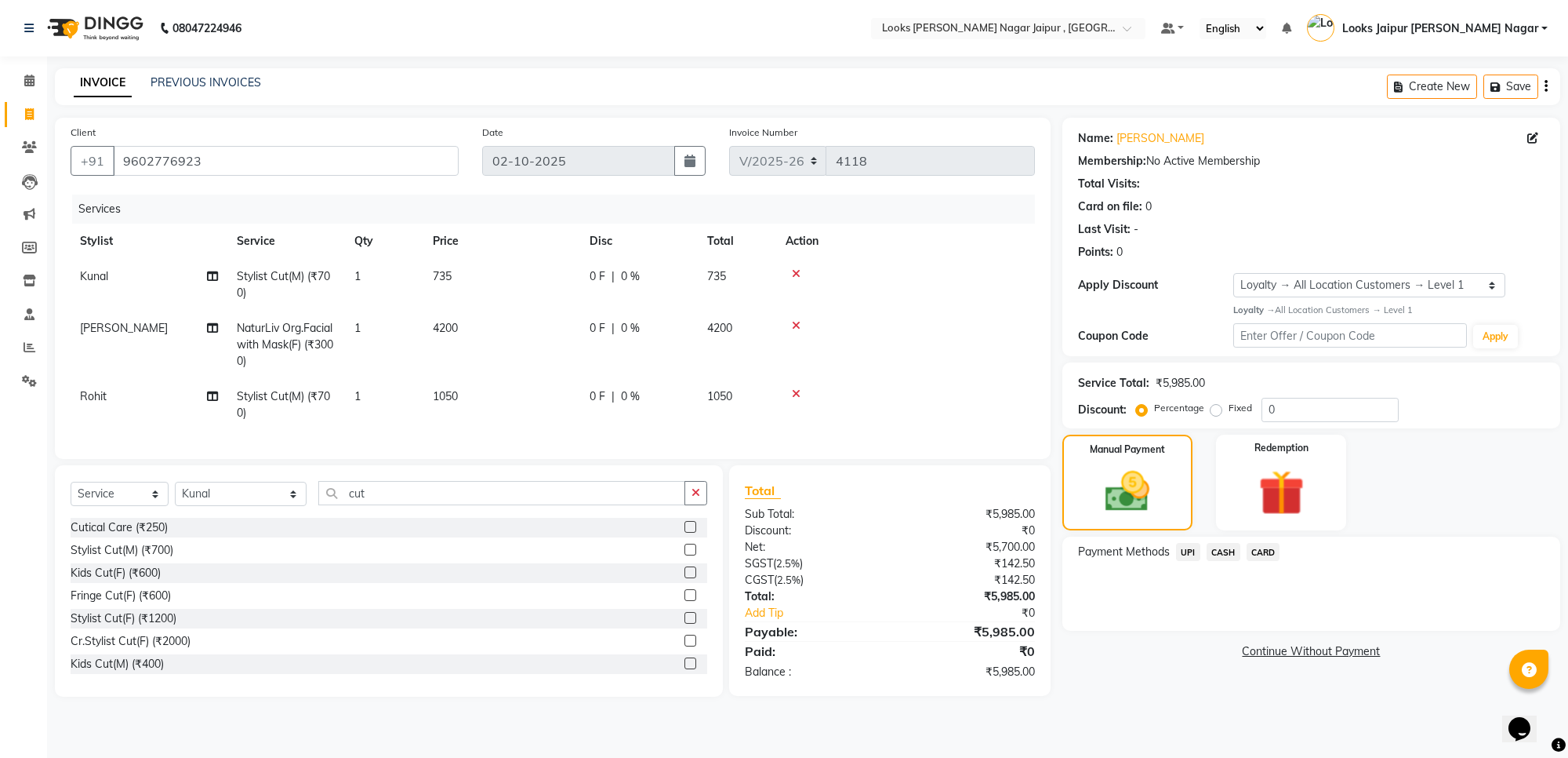
click at [1264, 558] on span "CARD" at bounding box center [1263, 551] width 34 height 18
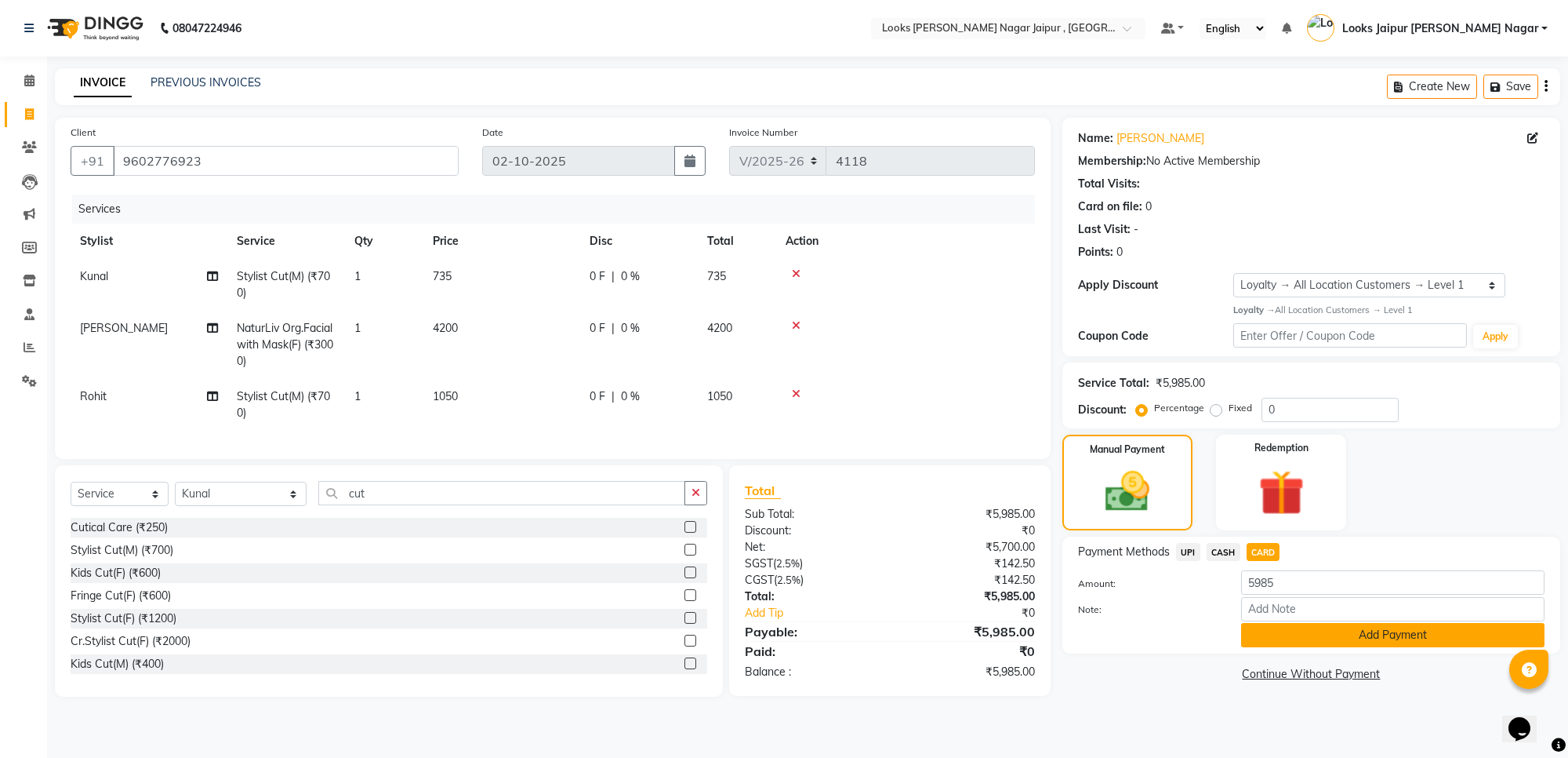
click at [1260, 636] on button "Add Payment" at bounding box center [1393, 635] width 304 height 24
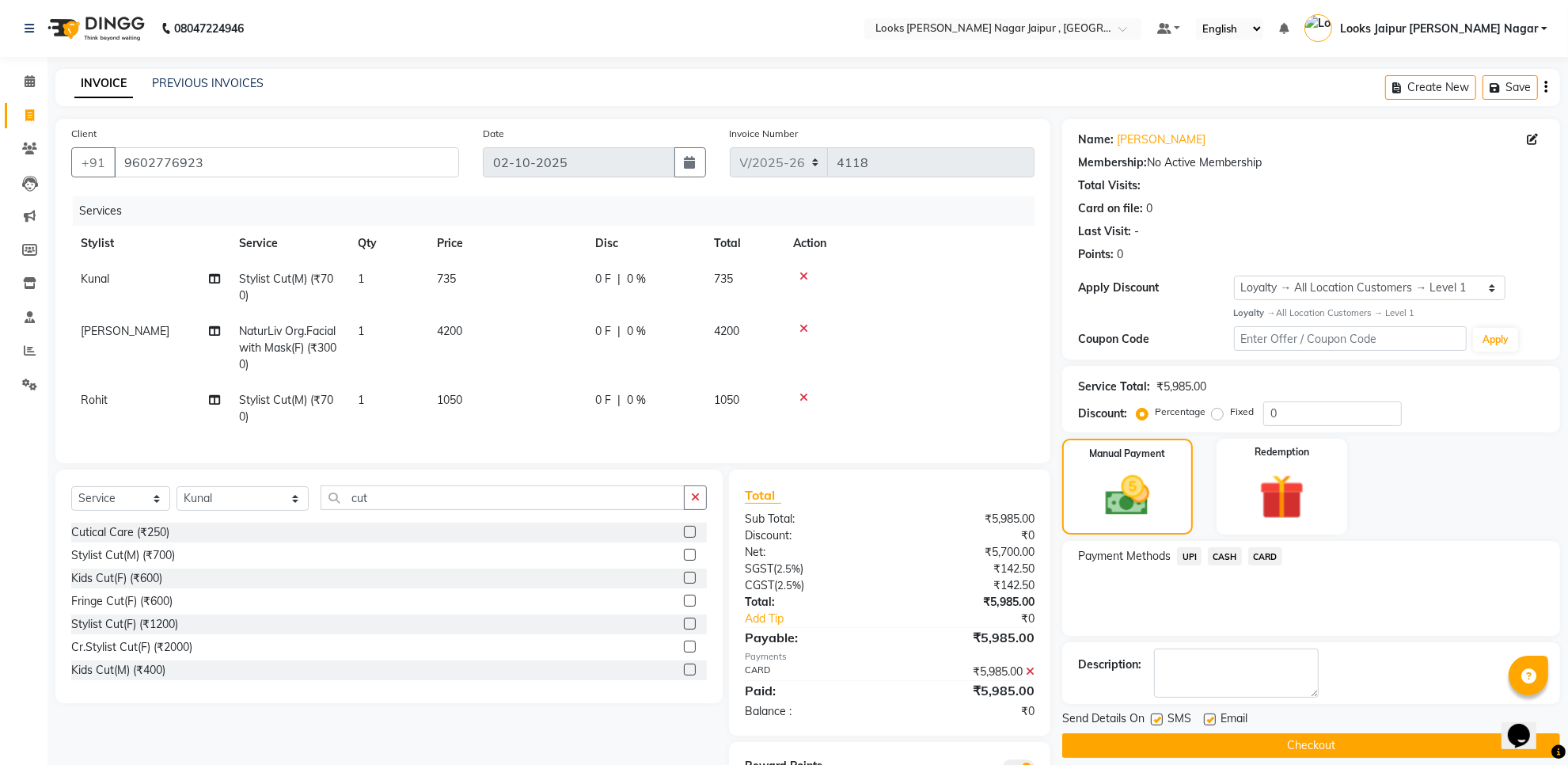
scroll to position [86, 0]
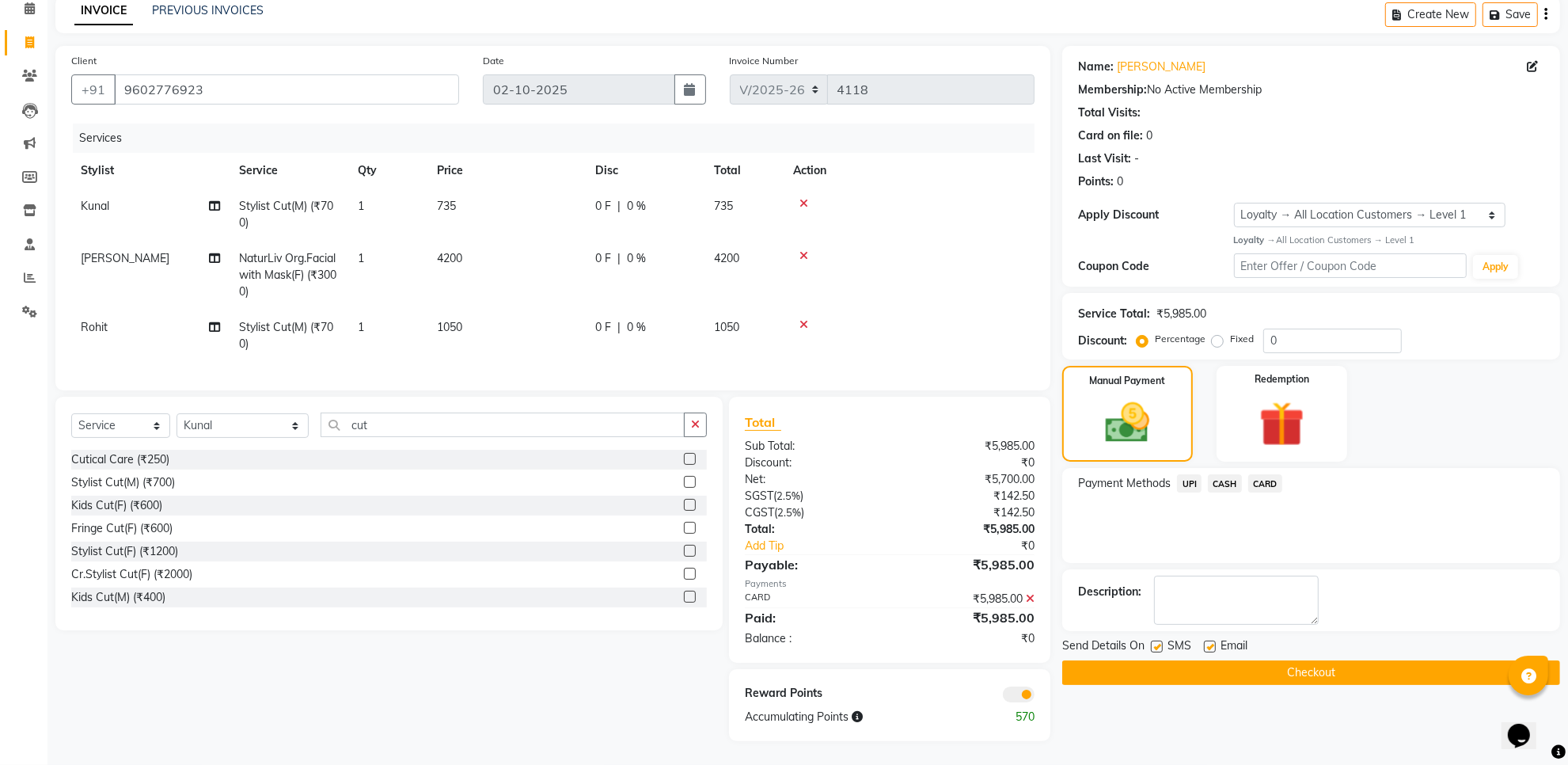
click at [1208, 640] on label at bounding box center [1210, 646] width 12 height 12
click at [1208, 642] on input "checkbox" at bounding box center [1209, 647] width 11 height 11
checkbox input "false"
click at [1164, 637] on div "SMS" at bounding box center [1177, 647] width 53 height 19
click at [1157, 640] on label at bounding box center [1156, 646] width 12 height 12
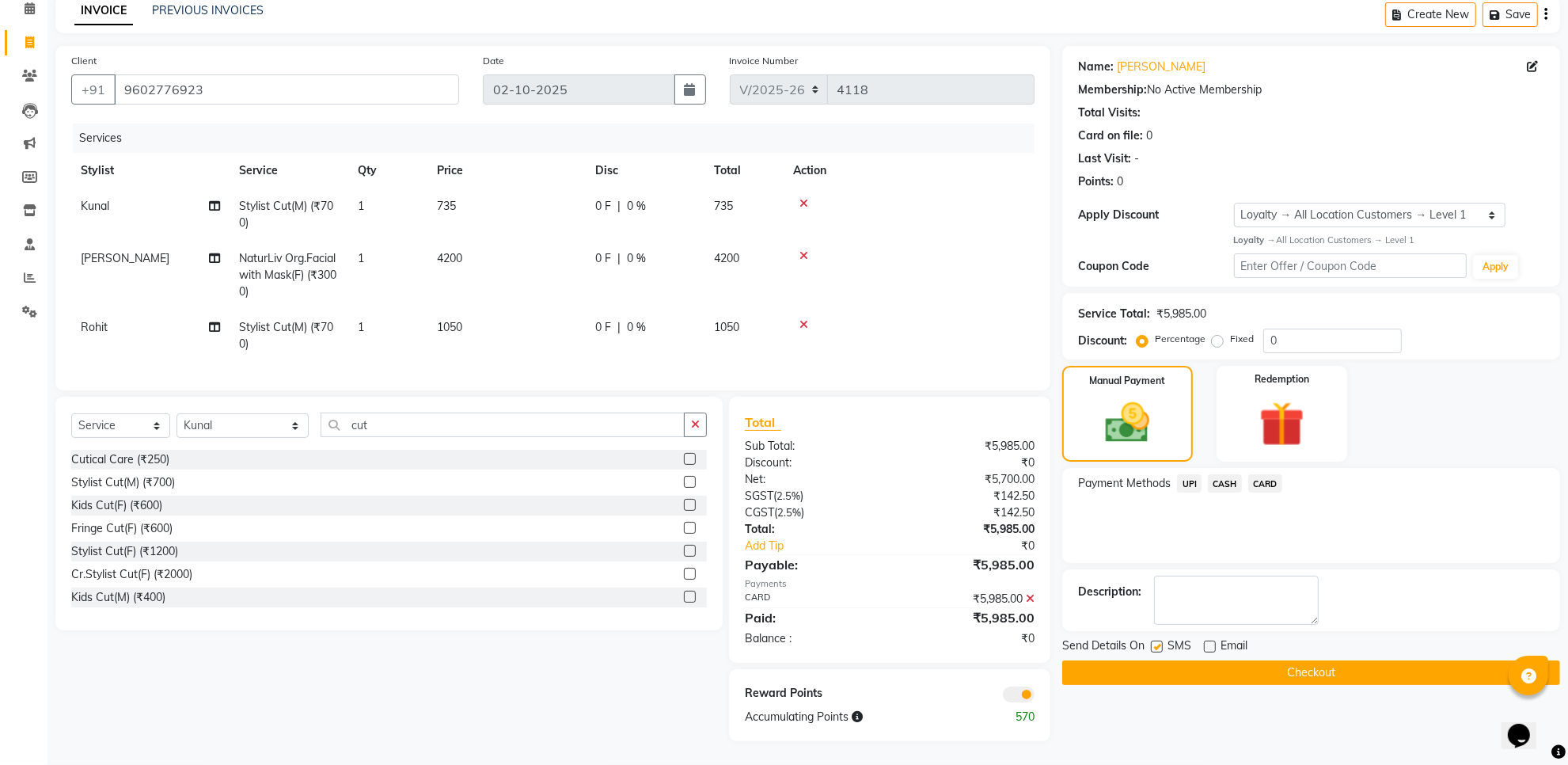
click at [1157, 642] on input "checkbox" at bounding box center [1156, 647] width 11 height 11
checkbox input "false"
click at [1152, 660] on button "Checkout" at bounding box center [1312, 672] width 498 height 24
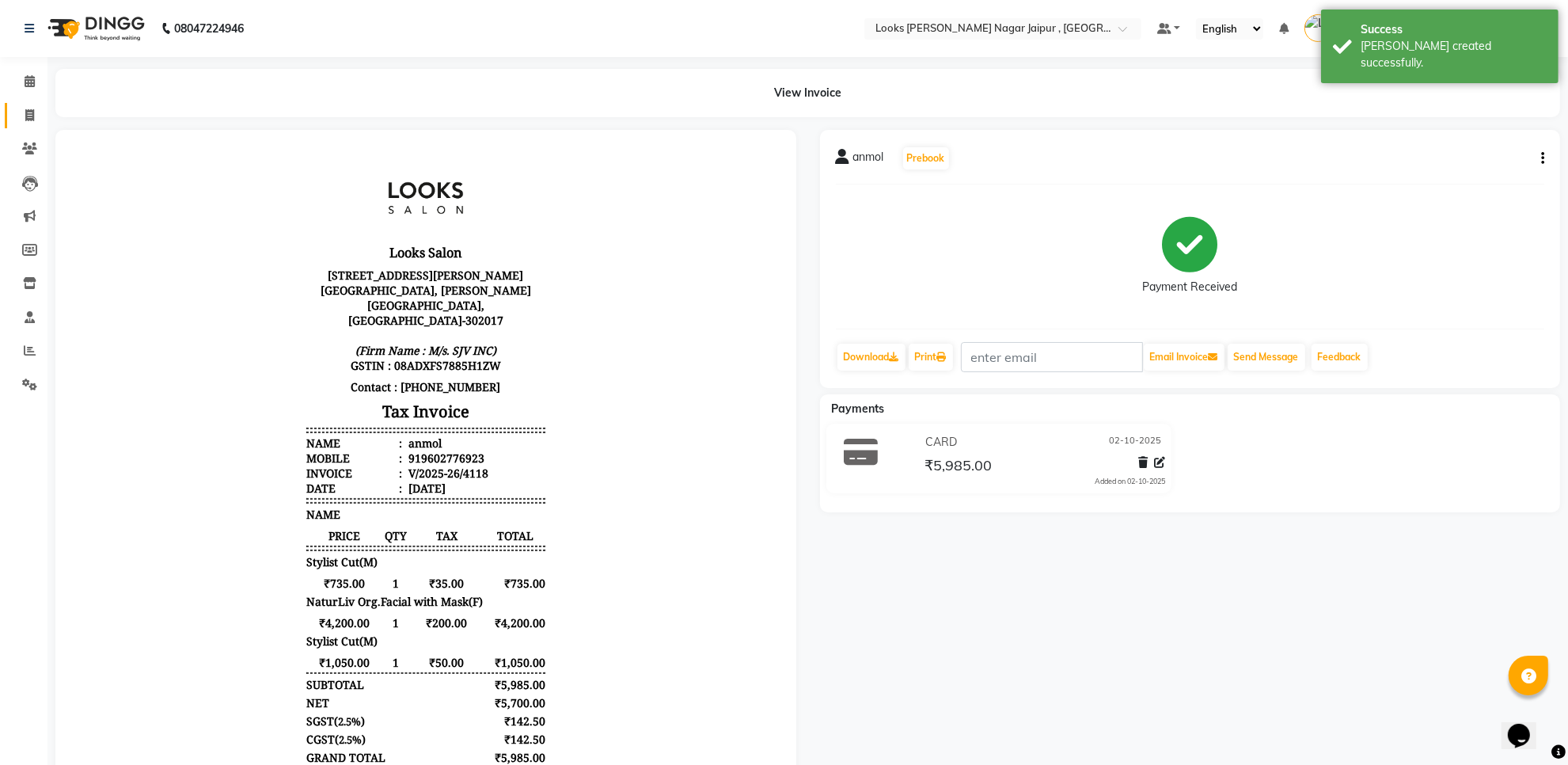
click at [36, 124] on span at bounding box center [30, 116] width 27 height 19
select select "service"
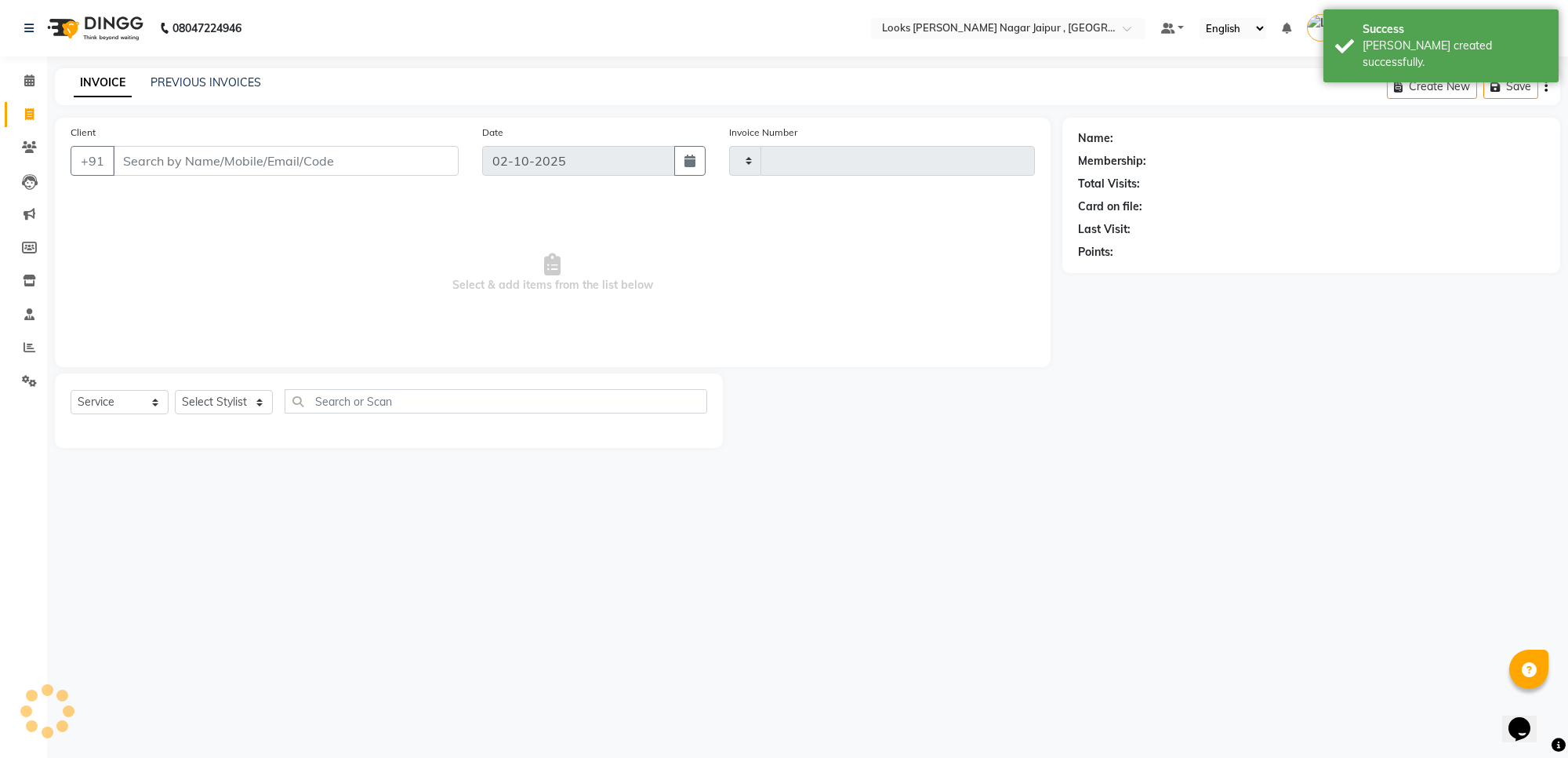
type input "4119"
select select "4317"
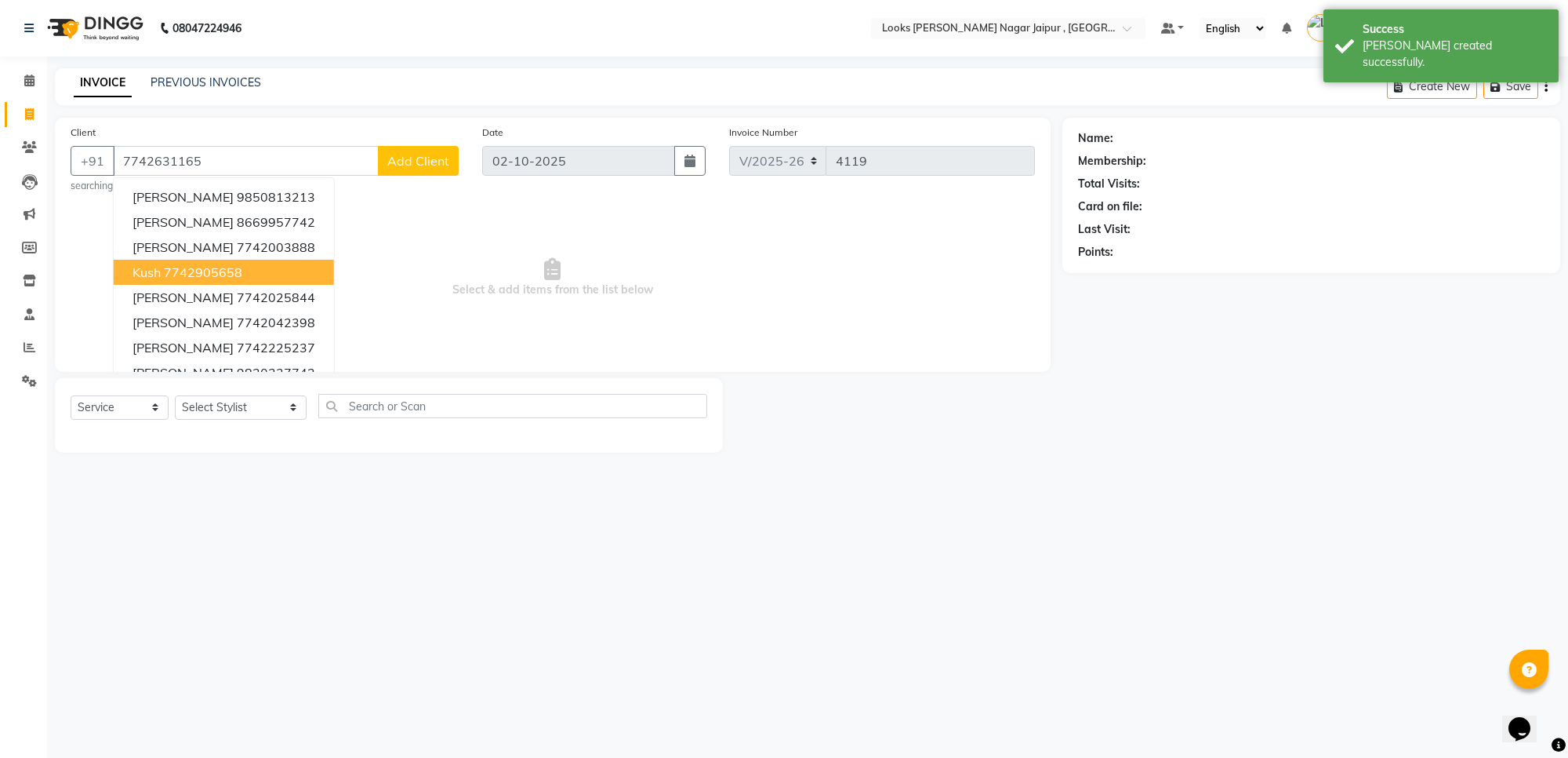
type input "7742631165"
click at [562, 292] on span "Select & add items from the list below" at bounding box center [553, 278] width 964 height 157
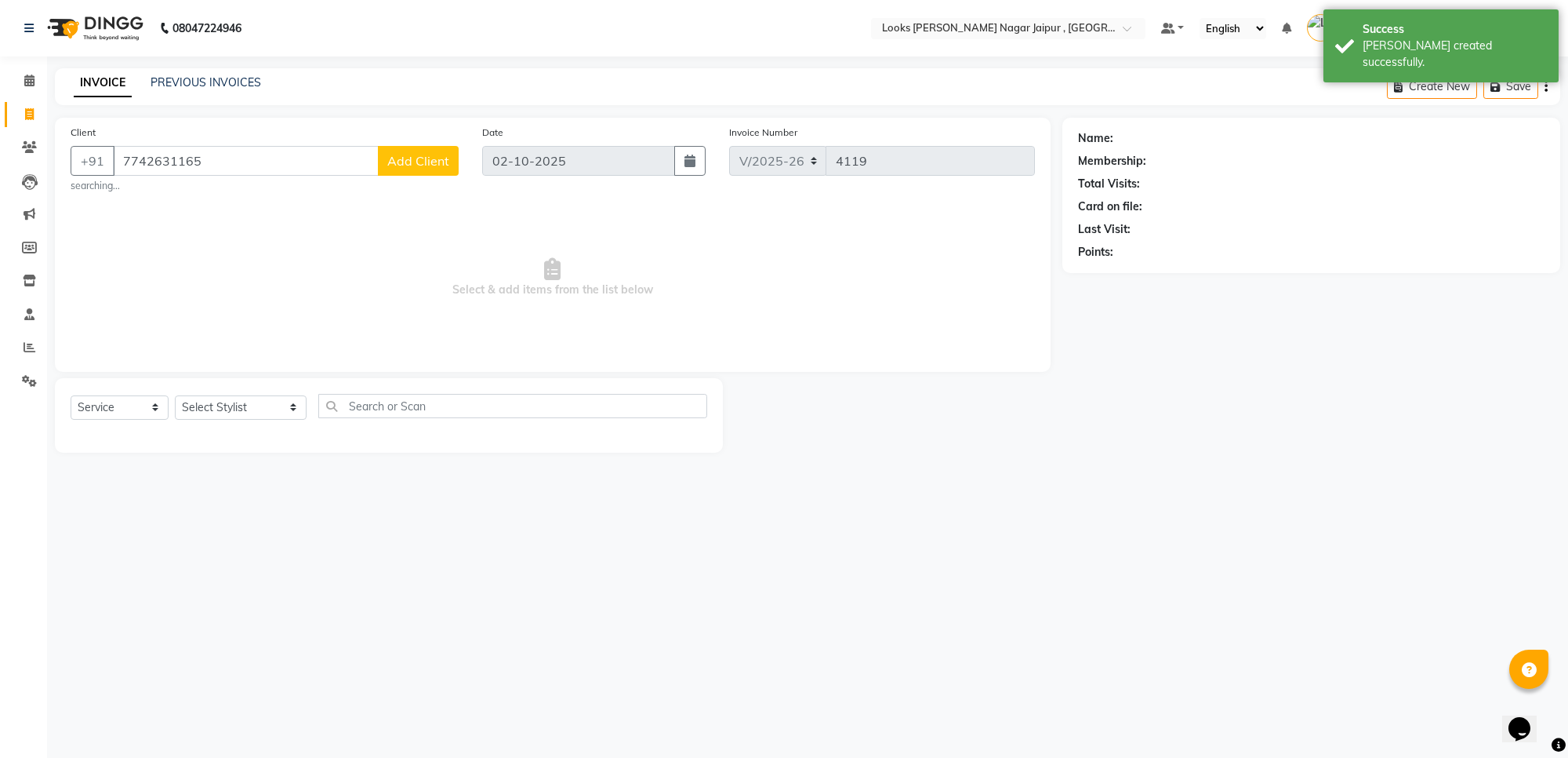
click at [413, 166] on span "Add Client" at bounding box center [418, 161] width 62 height 16
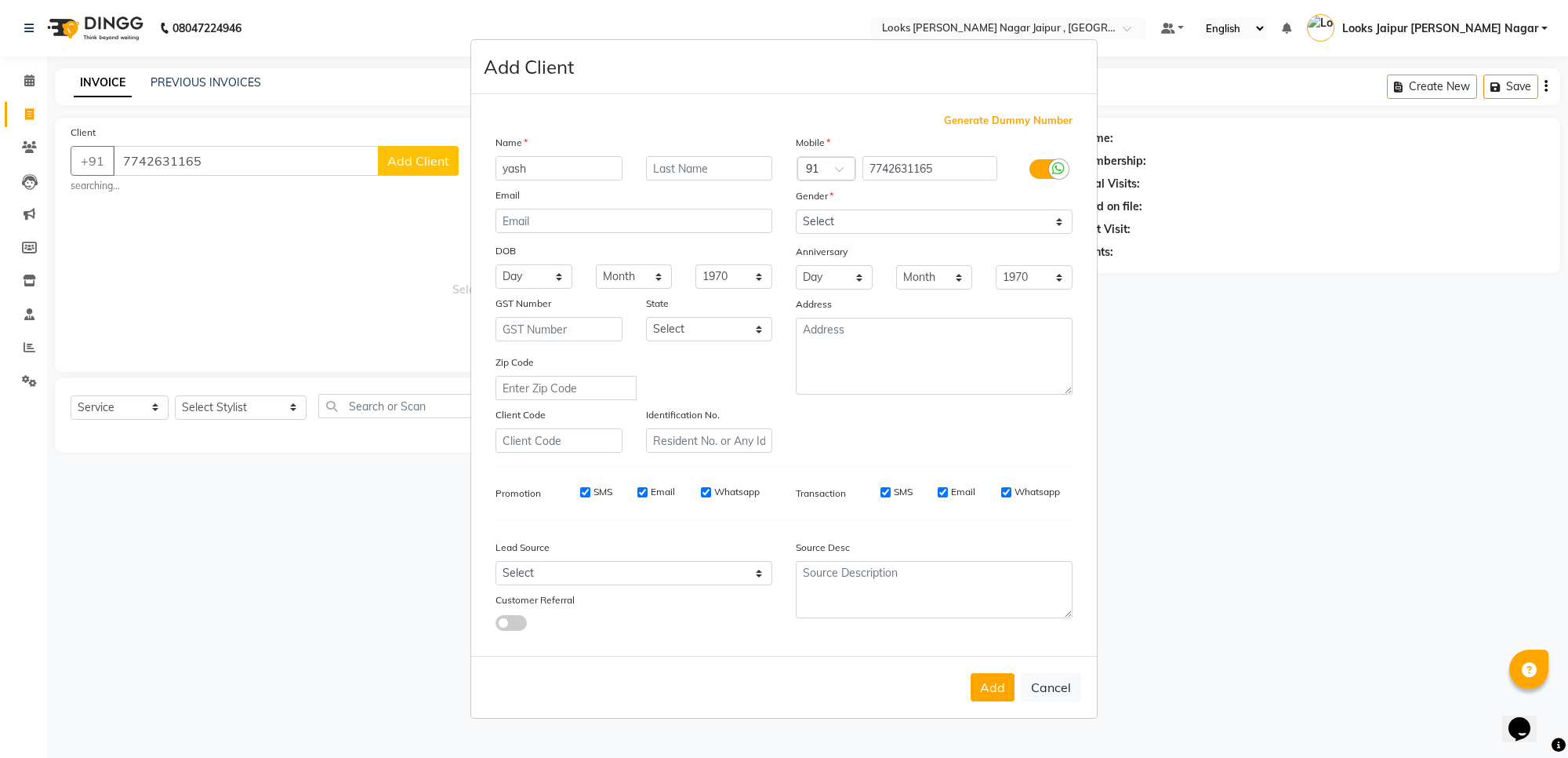
type input "yash"
click at [869, 205] on div "Gender" at bounding box center [934, 198] width 300 height 22
click at [870, 234] on select "Select [DEMOGRAPHIC_DATA] [DEMOGRAPHIC_DATA] Other Prefer Not To Say" at bounding box center [935, 221] width 277 height 24
select select "[DEMOGRAPHIC_DATA]"
click at [796, 211] on select "Select [DEMOGRAPHIC_DATA] [DEMOGRAPHIC_DATA] Other Prefer Not To Say" at bounding box center [935, 221] width 277 height 24
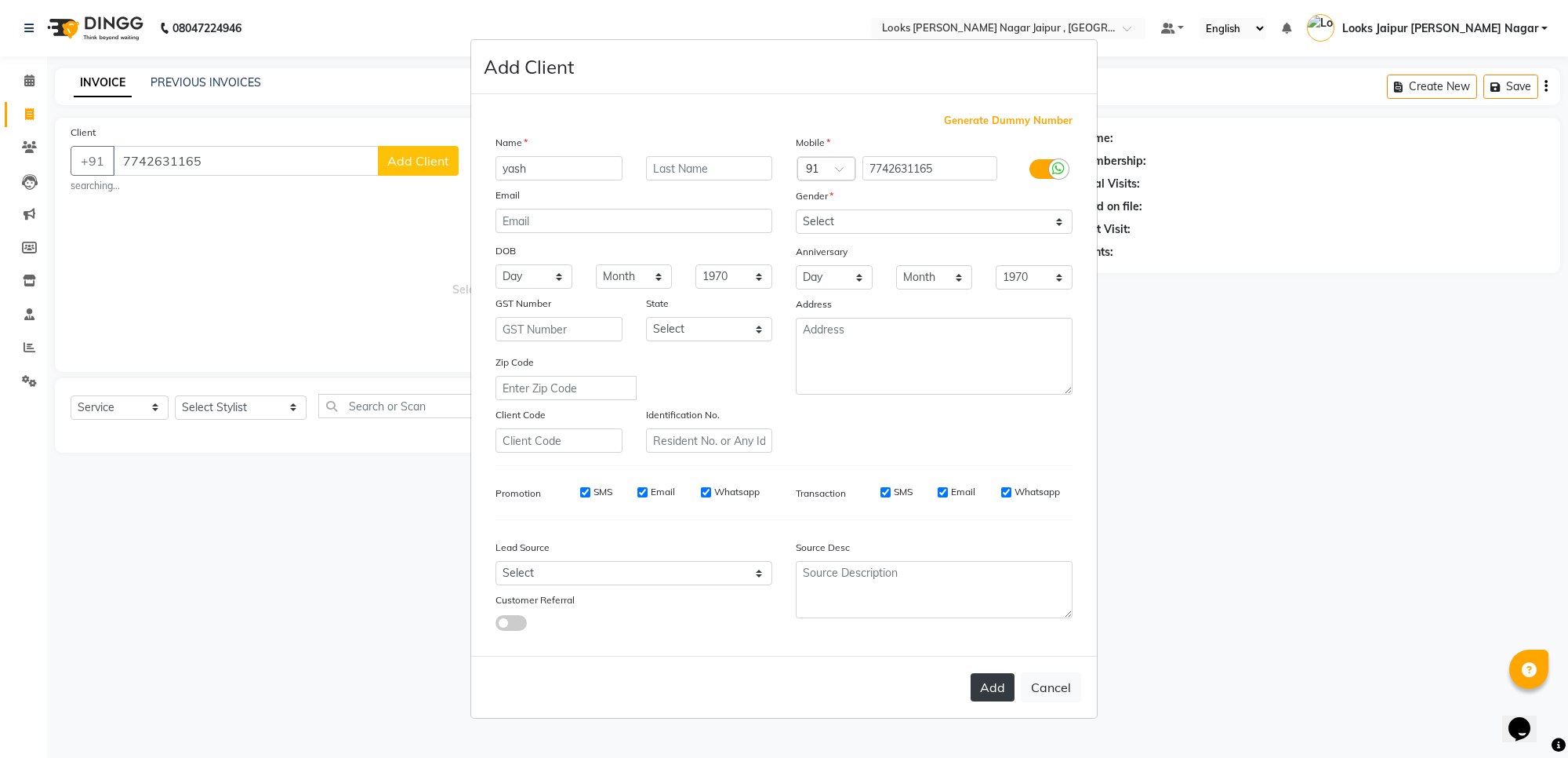
click at [996, 694] on button "Add" at bounding box center [992, 687] width 44 height 28
select select
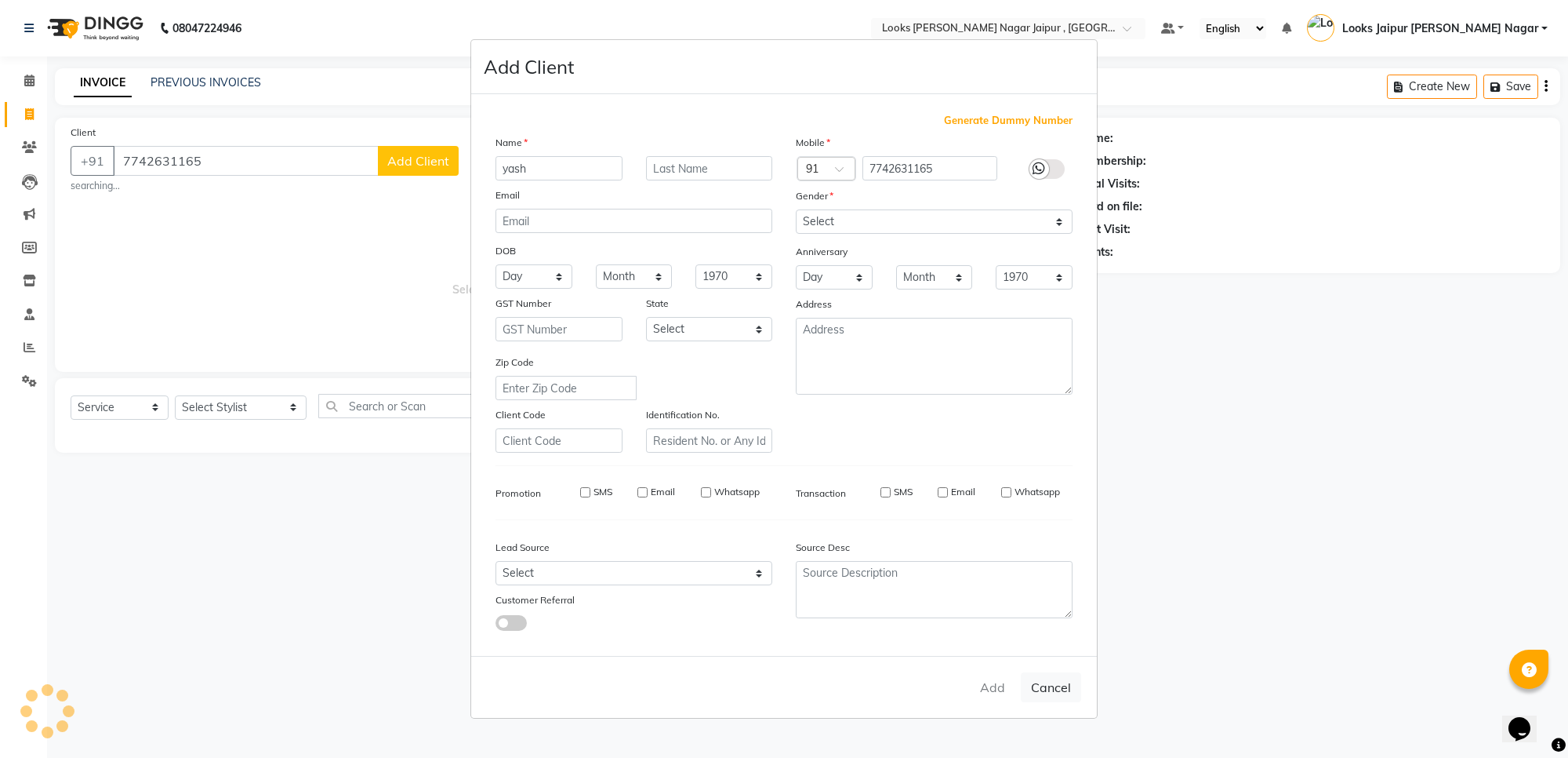
select select
checkbox input "false"
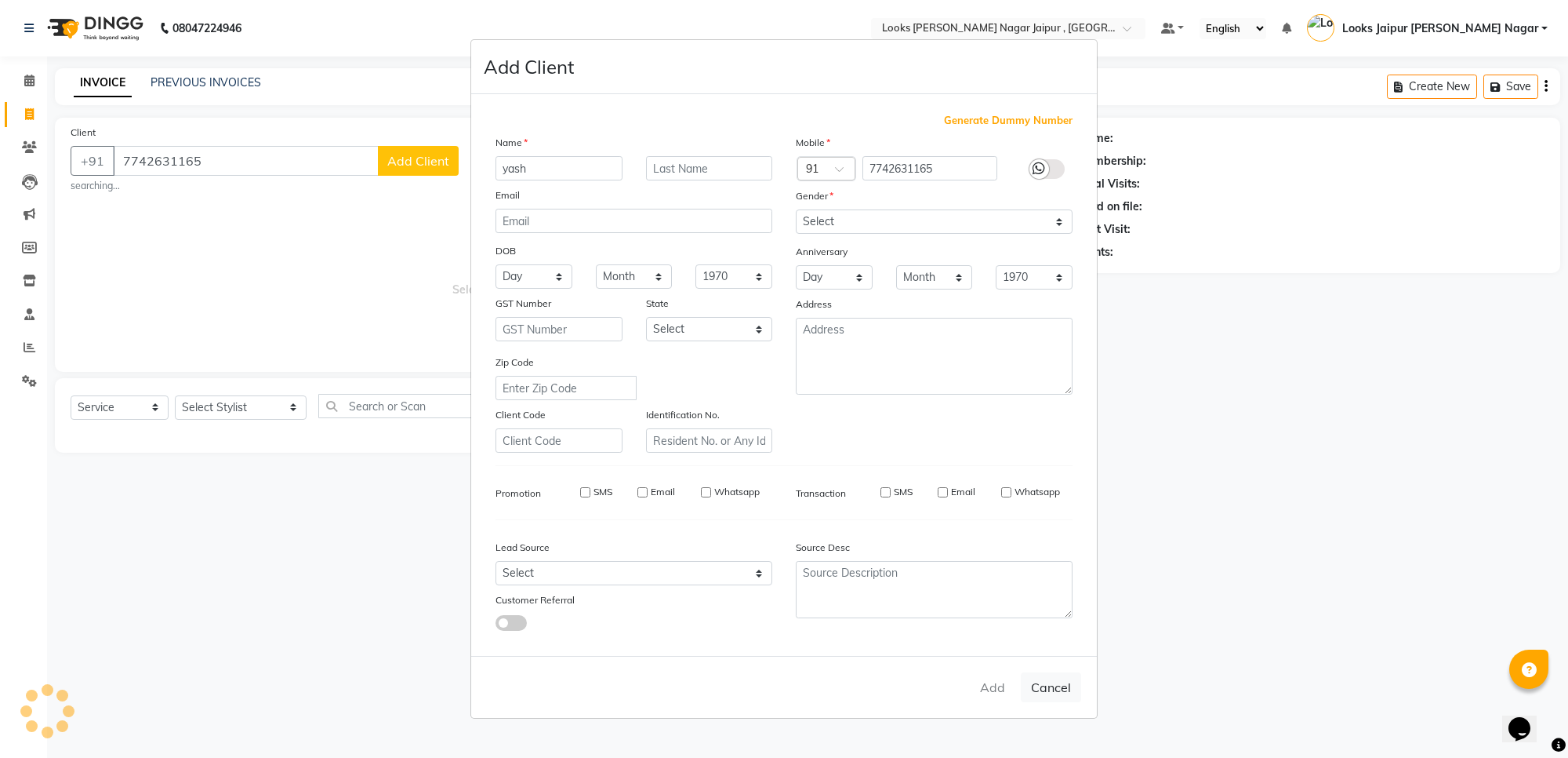
checkbox input "false"
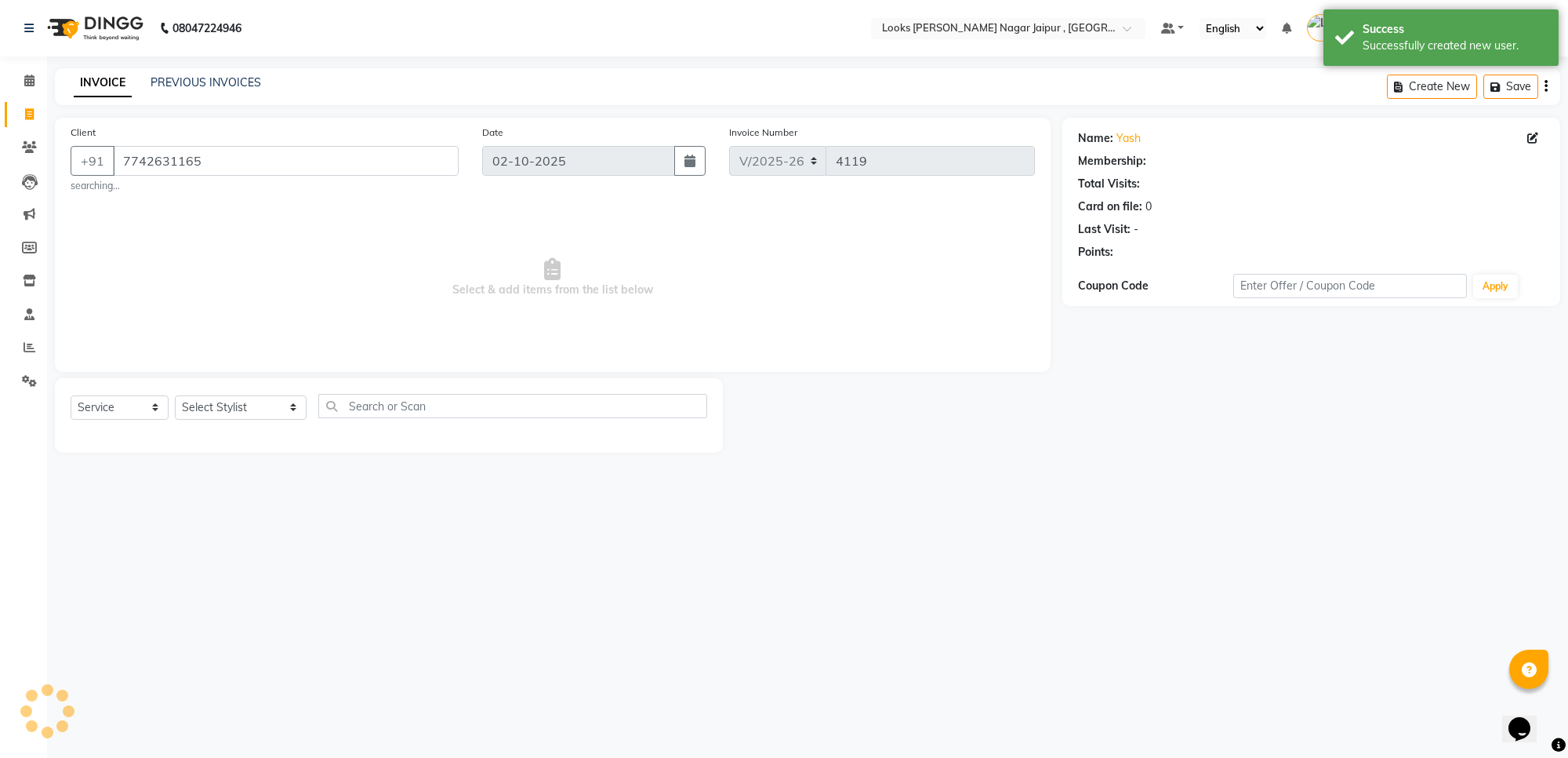
select select "1: Object"
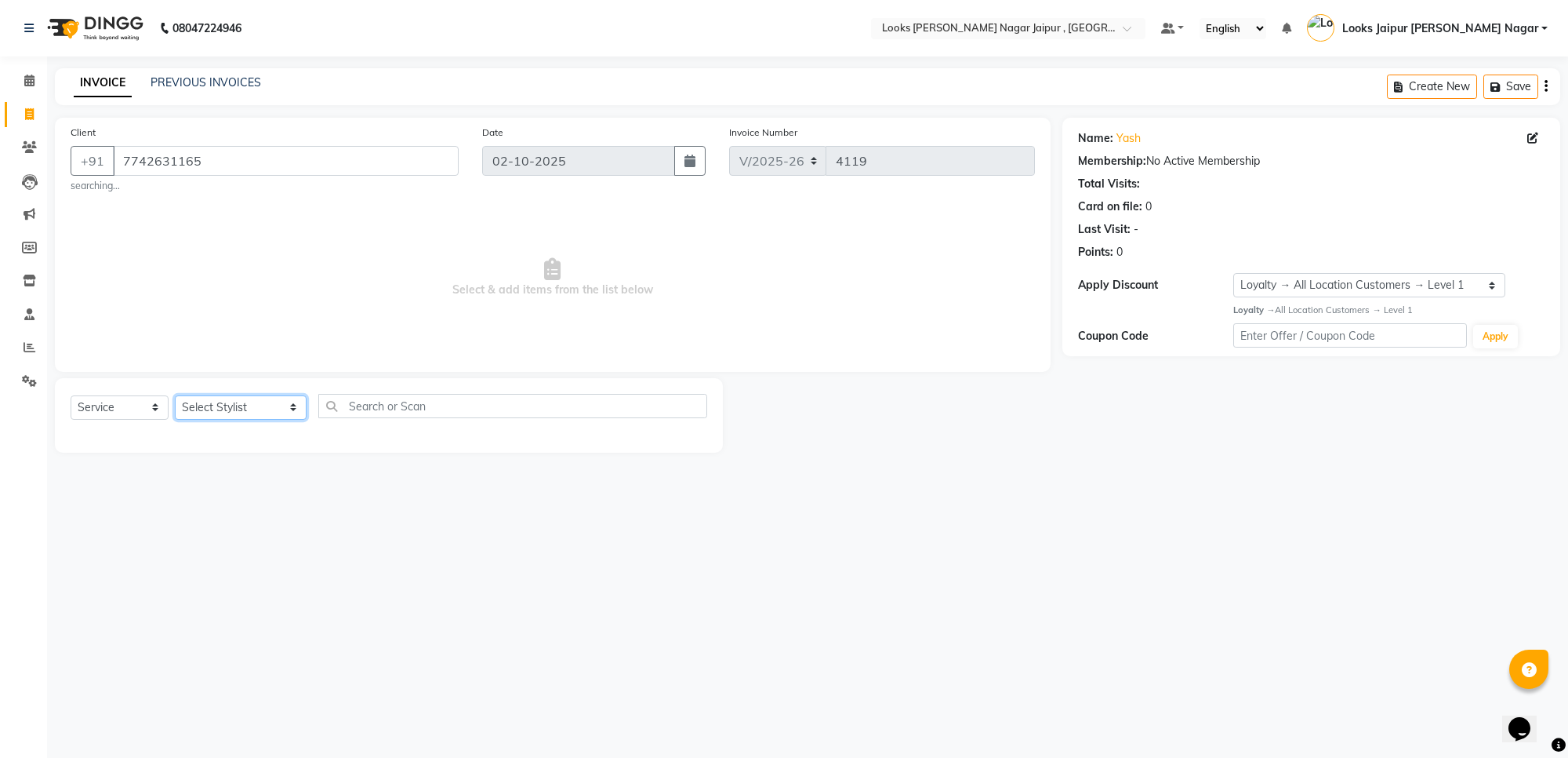
click at [247, 414] on select "Select Stylist [PERSON_NAME] art Anoop [PERSON_NAME] Counter Sales [PERSON_NAME…" at bounding box center [240, 407] width 131 height 24
select select "29912"
click at [175, 395] on select "Select Stylist [PERSON_NAME] art Anoop [PERSON_NAME] Counter Sales [PERSON_NAME…" at bounding box center [240, 407] width 131 height 24
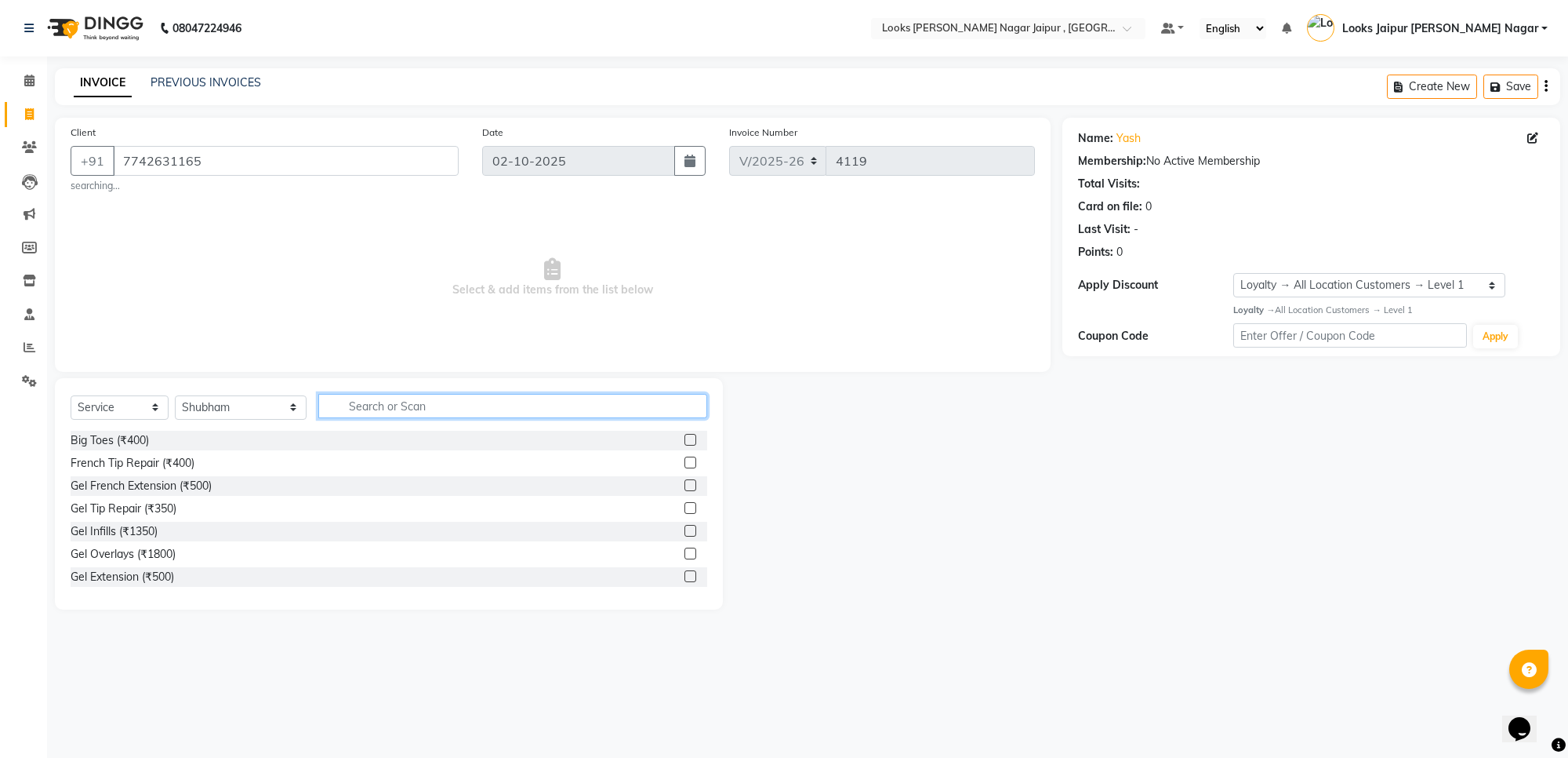
click at [371, 406] on input "text" at bounding box center [513, 405] width 389 height 24
type input "cut"
click at [685, 463] on label at bounding box center [690, 462] width 12 height 12
click at [685, 463] on input "checkbox" at bounding box center [690, 463] width 10 height 10
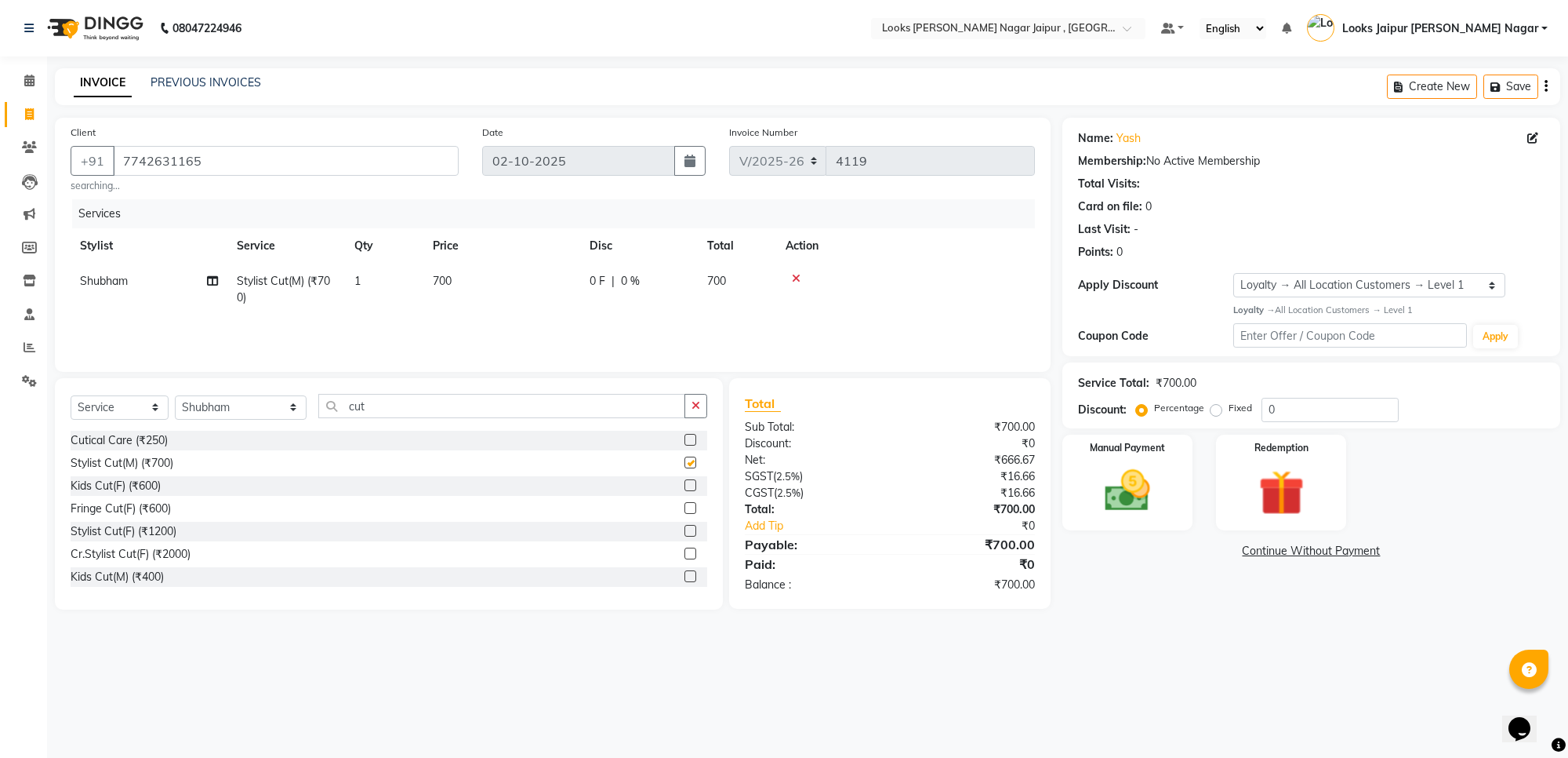
checkbox input "false"
click at [700, 416] on button "button" at bounding box center [696, 405] width 22 height 24
drag, startPoint x: 255, startPoint y: 413, endPoint x: 251, endPoint y: 404, distance: 9.8
click at [255, 413] on select "Select Stylist [PERSON_NAME] art Anoop [PERSON_NAME] Counter Sales [PERSON_NAME…" at bounding box center [240, 407] width 131 height 24
select select "82802"
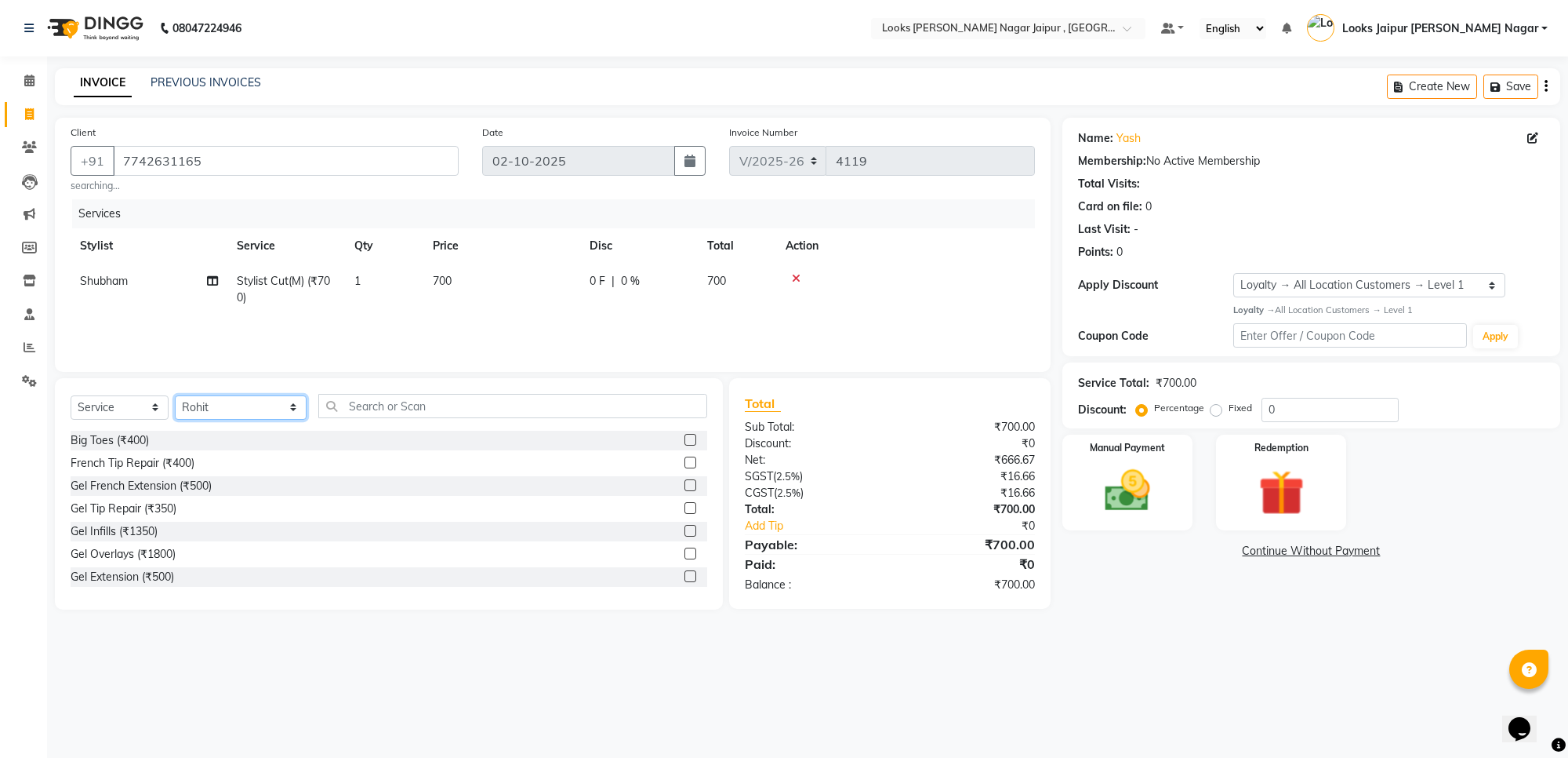
click at [175, 395] on select "Select Stylist [PERSON_NAME] art Anoop [PERSON_NAME] Counter Sales [PERSON_NAME…" at bounding box center [240, 407] width 131 height 24
click at [322, 413] on input "text" at bounding box center [513, 405] width 389 height 24
type input "cut"
click at [685, 460] on label at bounding box center [690, 462] width 12 height 12
click at [685, 460] on input "checkbox" at bounding box center [690, 463] width 10 height 10
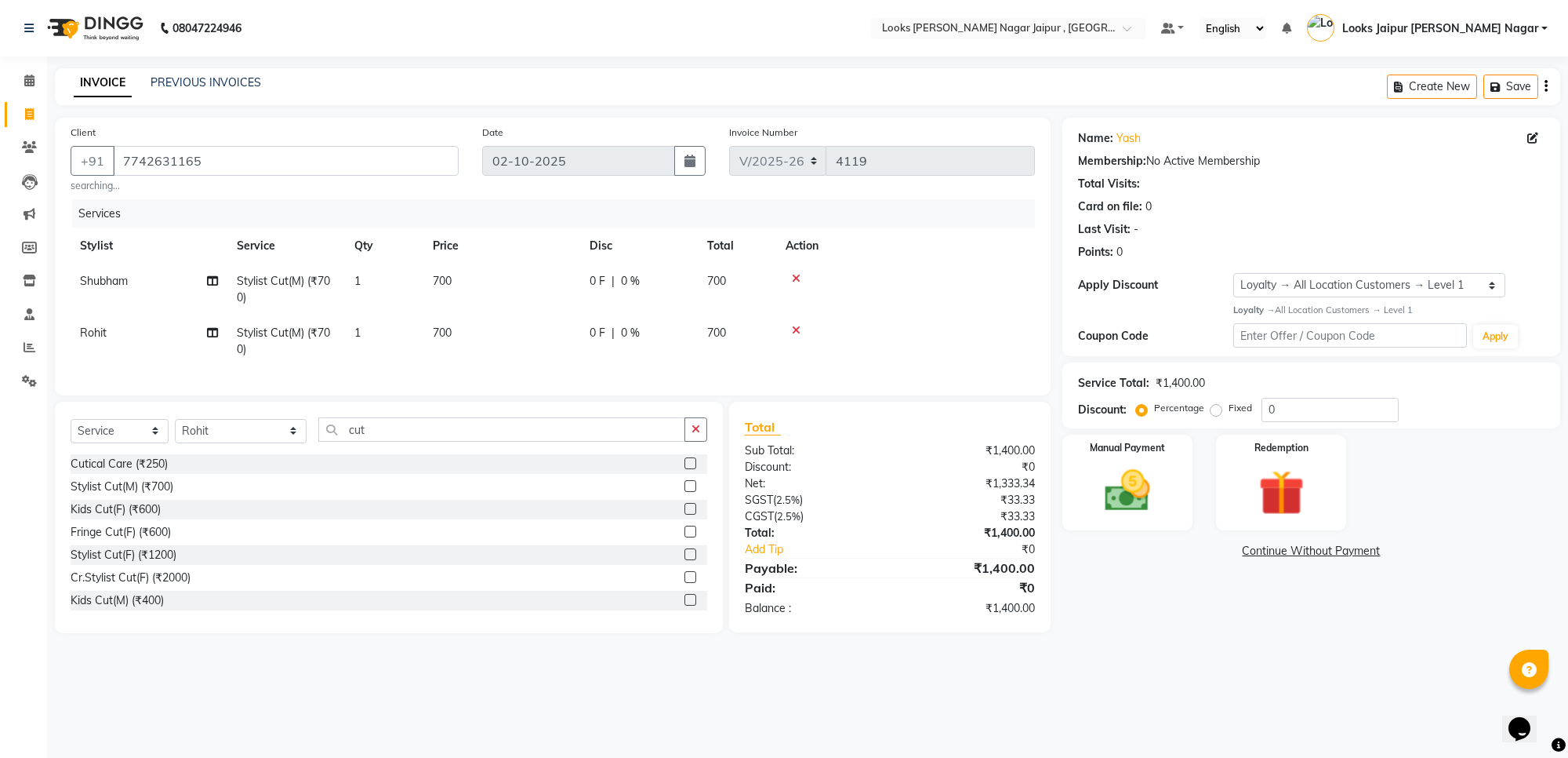
click at [685, 492] on label at bounding box center [690, 486] width 12 height 12
click at [685, 492] on input "checkbox" at bounding box center [690, 486] width 10 height 10
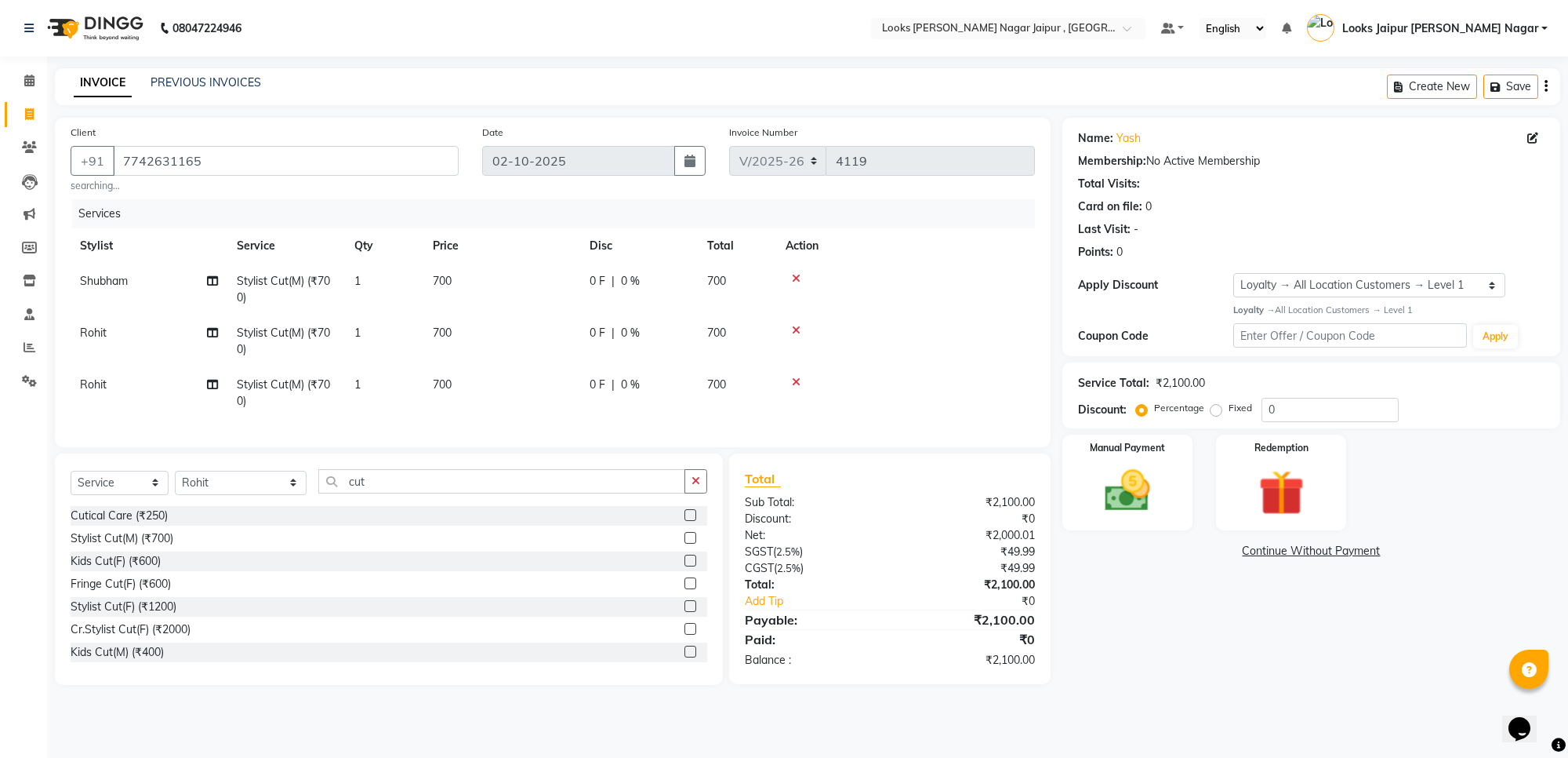
click at [685, 543] on label at bounding box center [690, 538] width 12 height 12
click at [685, 543] on input "checkbox" at bounding box center [690, 538] width 10 height 10
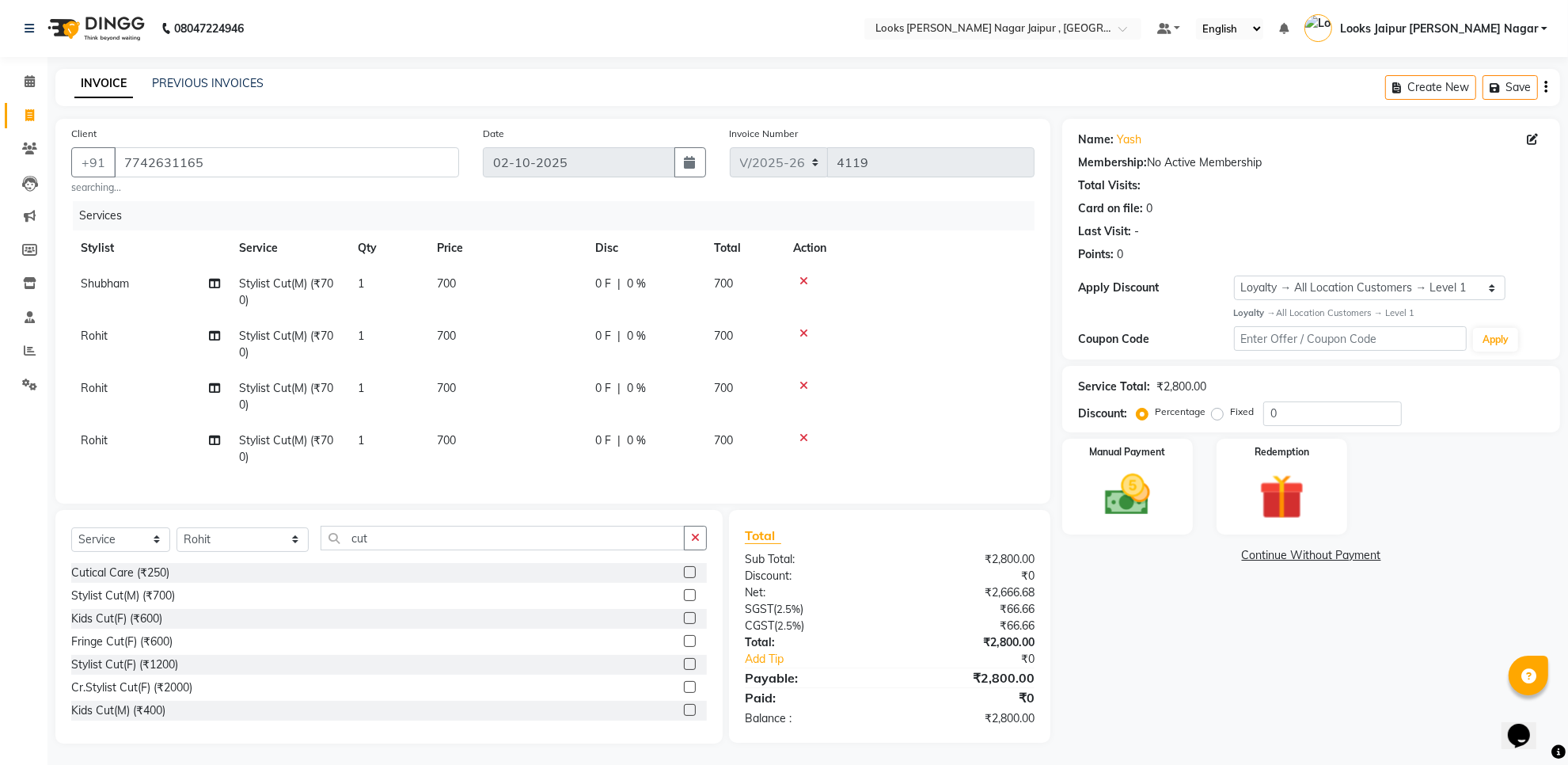
click at [684, 601] on label at bounding box center [690, 594] width 12 height 12
click at [684, 601] on input "checkbox" at bounding box center [689, 595] width 11 height 11
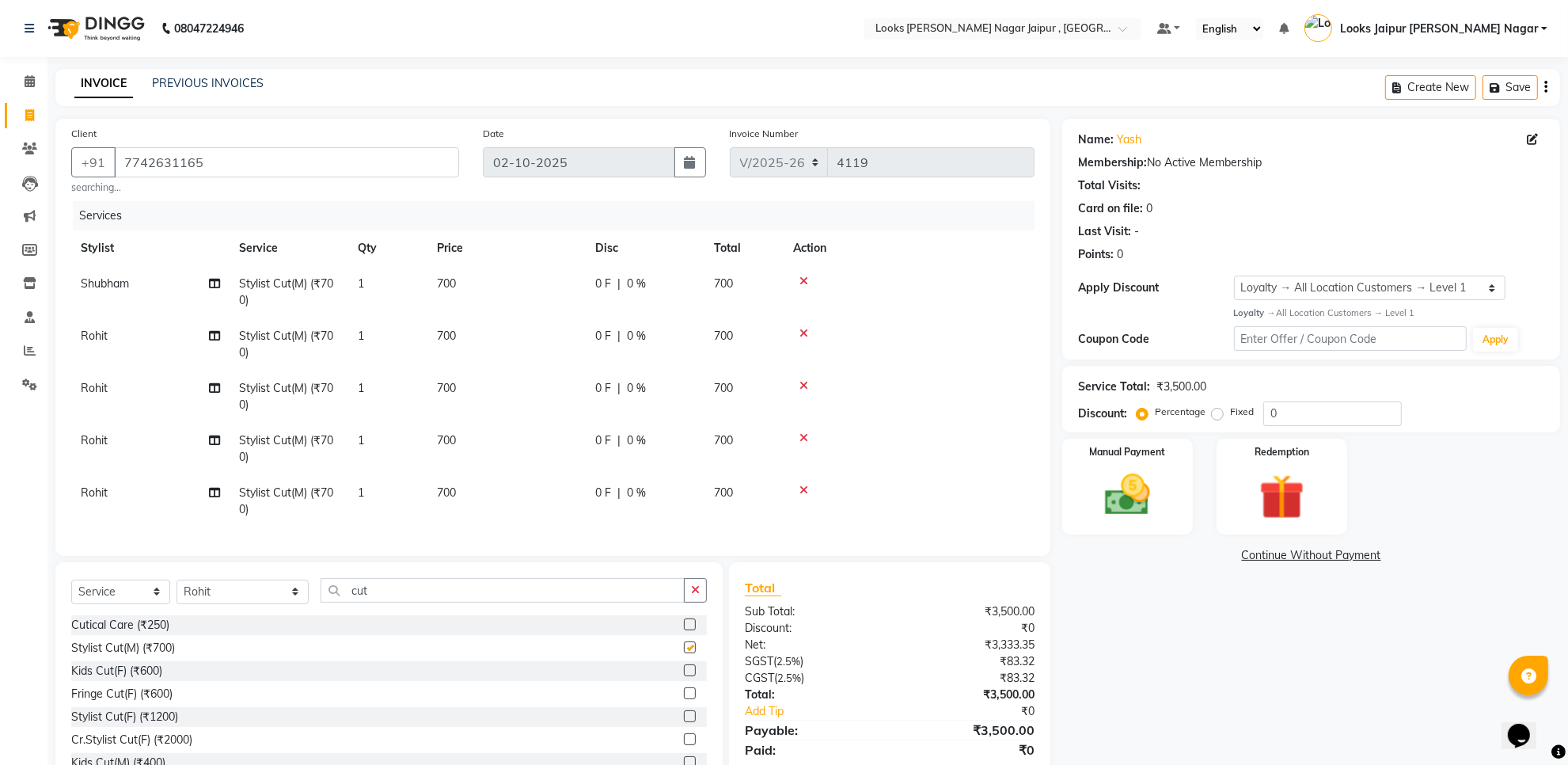
checkbox input "false"
click at [131, 395] on td "Rohit" at bounding box center [150, 396] width 158 height 53
select select "82802"
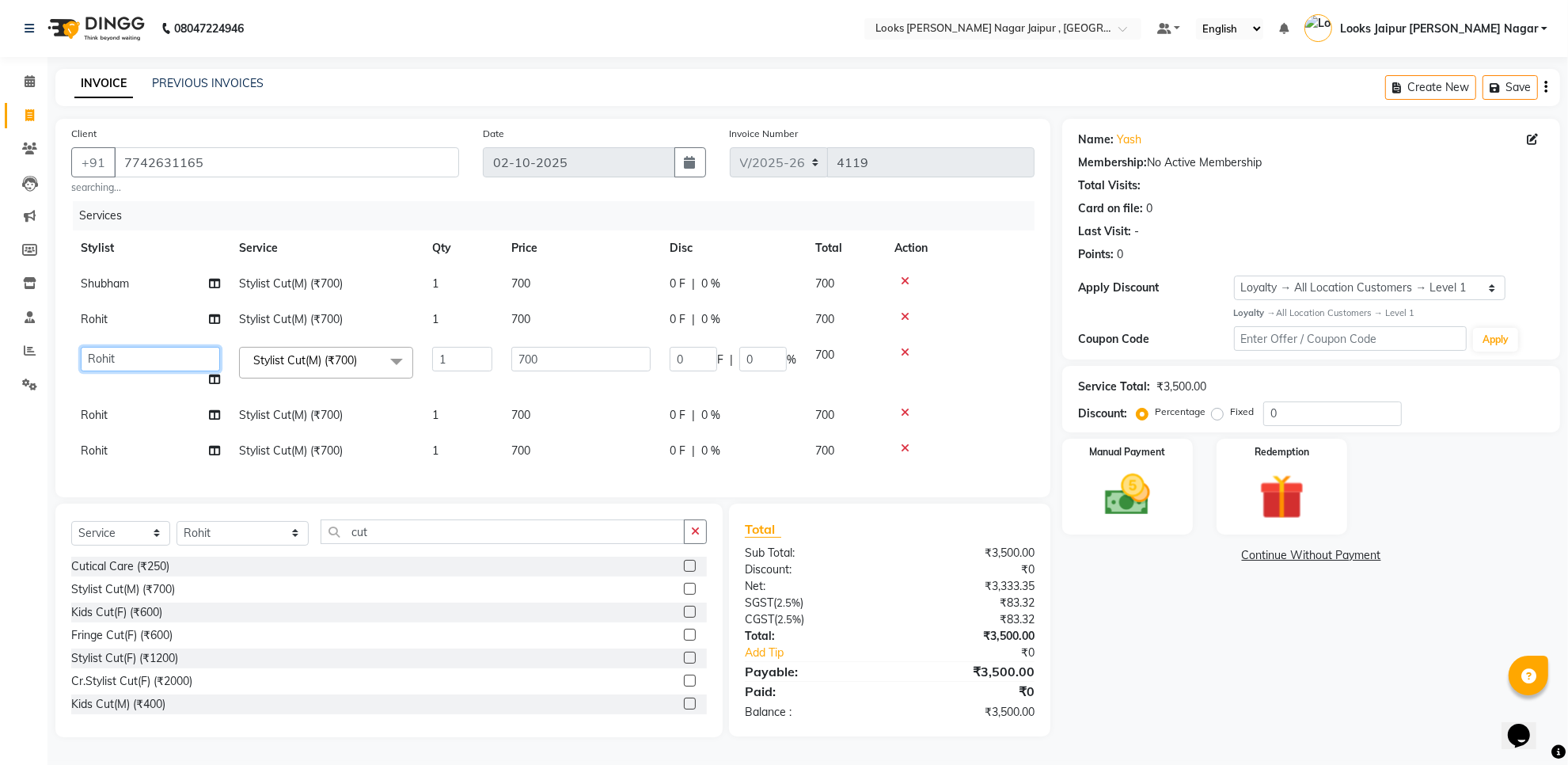
click at [138, 361] on select "Anjali_nail art Anoop [PERSON_NAME] Counter Sales [PERSON_NAME] Looks Jaipur [P…" at bounding box center [150, 359] width 139 height 24
select select "29912"
click at [139, 452] on td "Rohit" at bounding box center [150, 450] width 158 height 36
select select "82802"
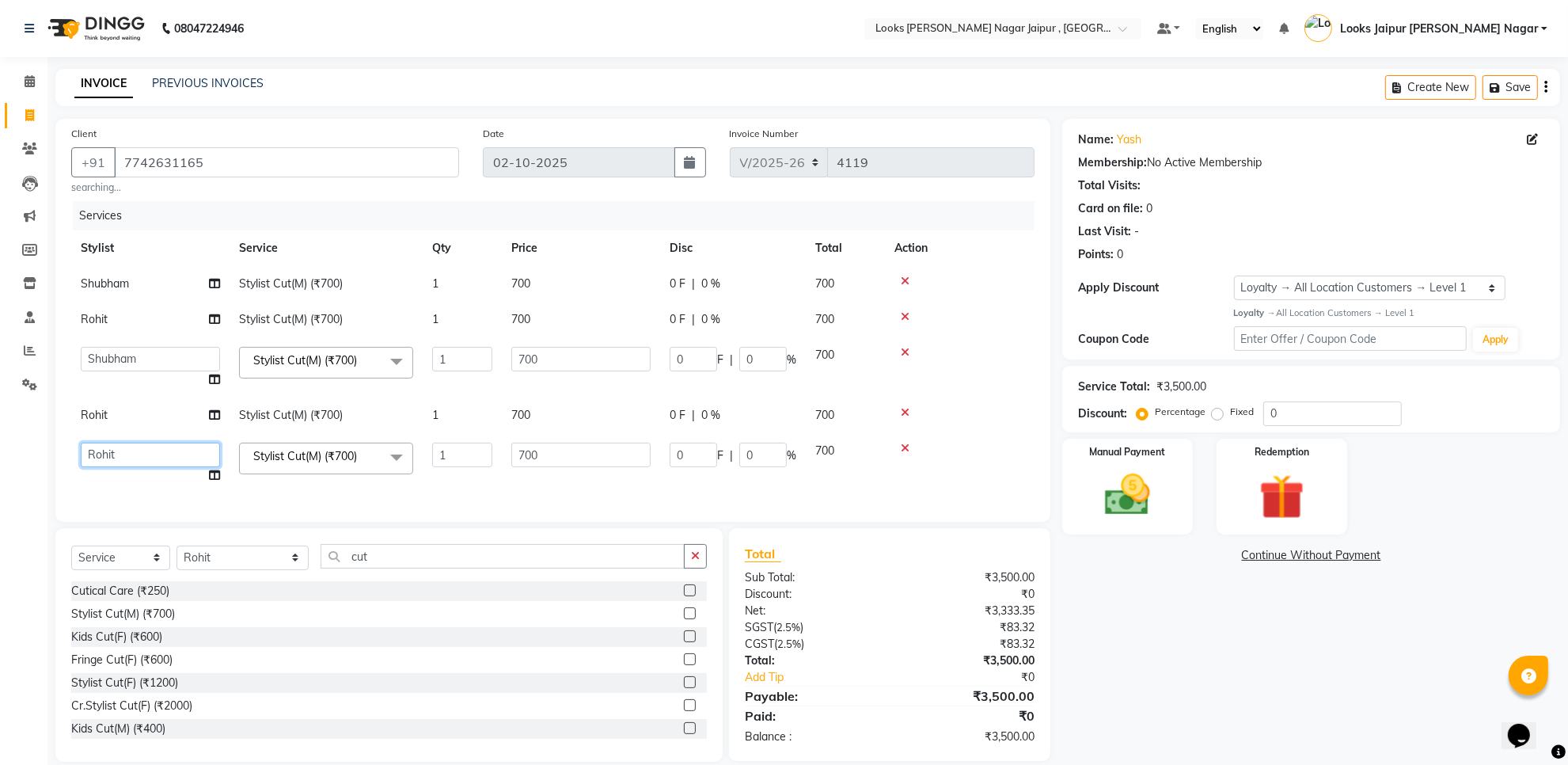
click at [138, 447] on select "Anjali_nail art Anoop [PERSON_NAME] Counter Sales [PERSON_NAME] Looks Jaipur [P…" at bounding box center [150, 454] width 139 height 24
select select "29912"
click at [586, 272] on td "700" at bounding box center [581, 284] width 158 height 36
select select "29912"
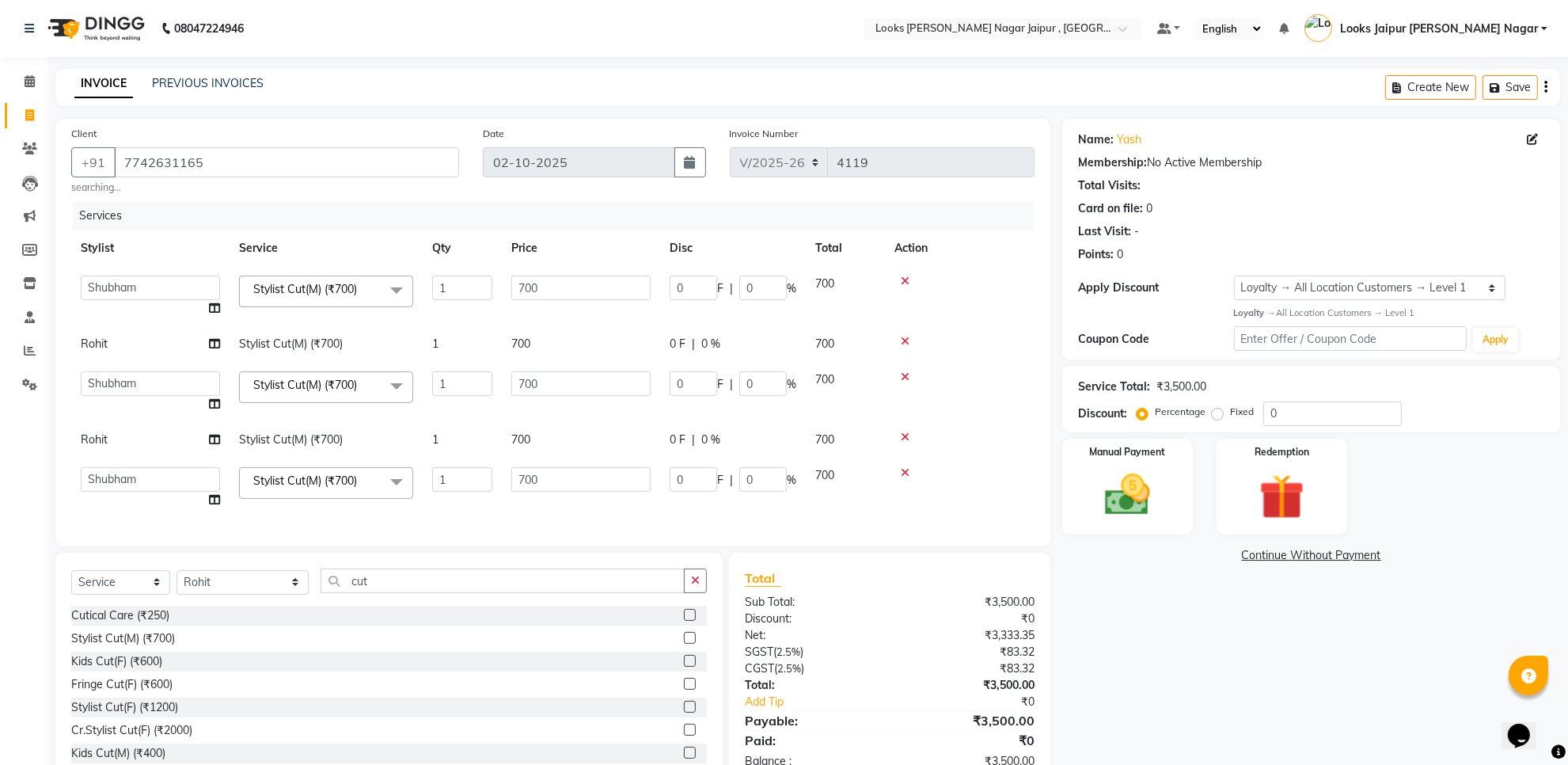
click at [604, 282] on input "700" at bounding box center [581, 288] width 139 height 24
type input "7"
type input "735"
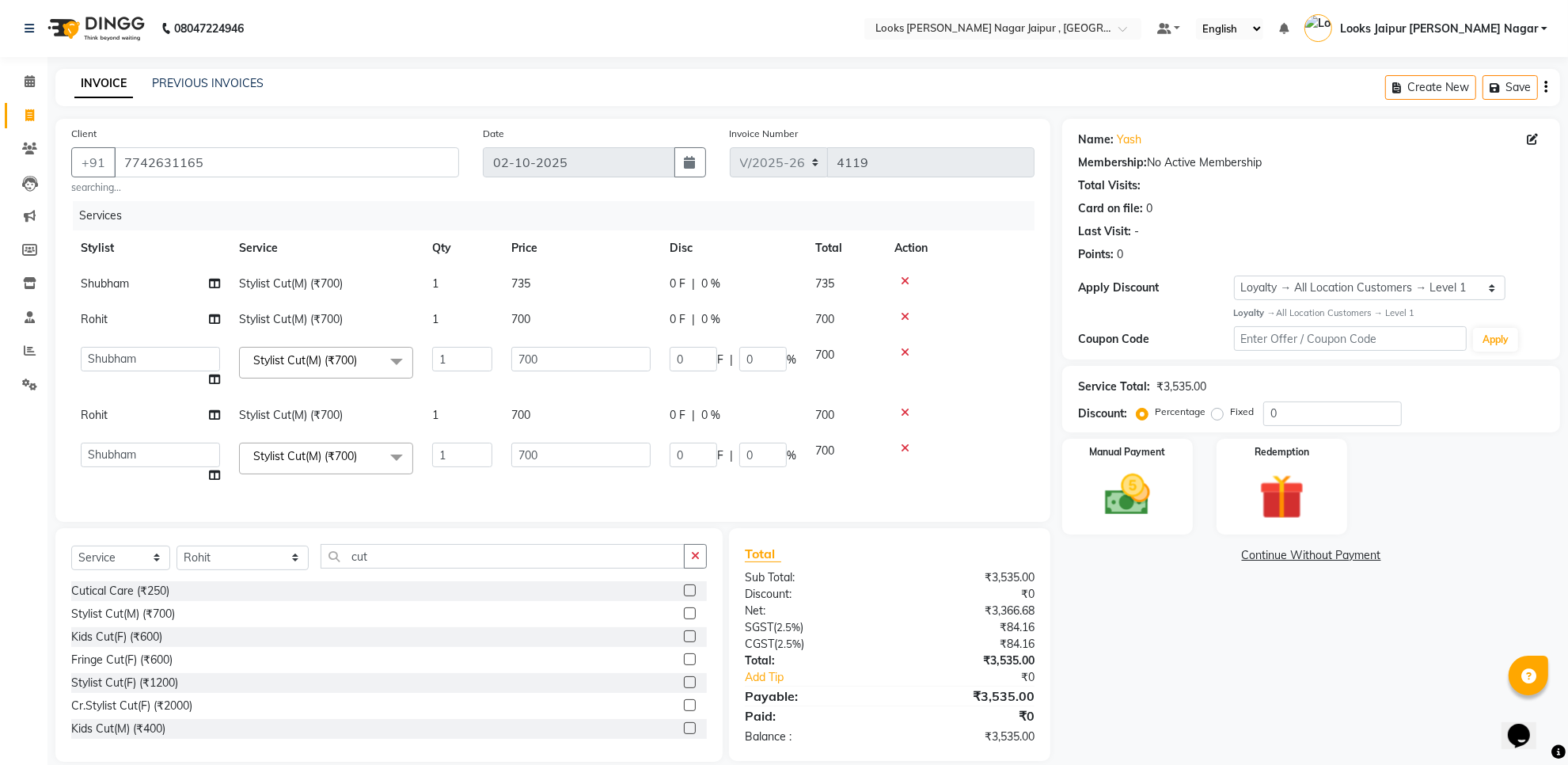
click at [590, 325] on td "700" at bounding box center [581, 319] width 158 height 36
select select "82802"
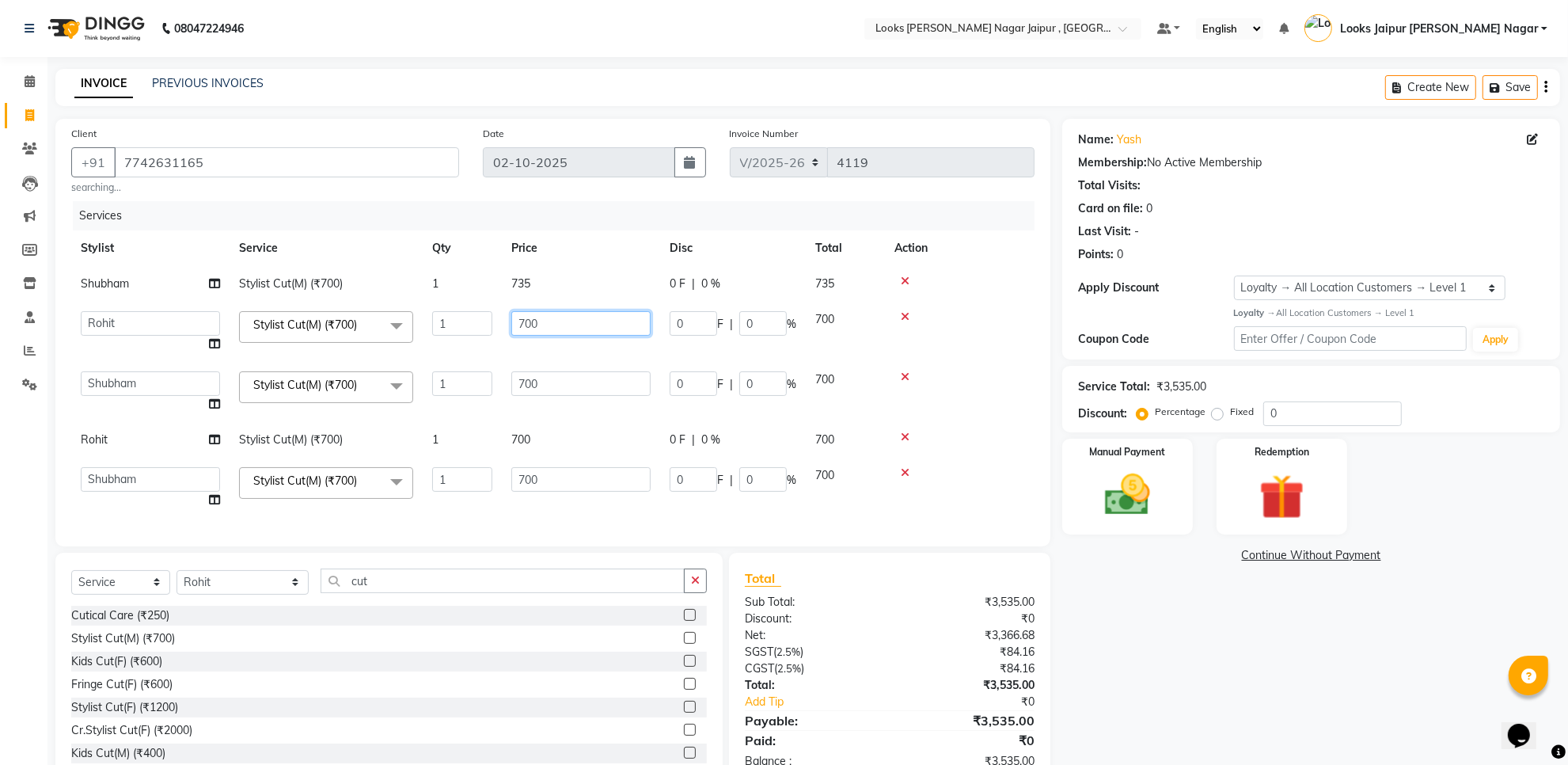
click at [587, 324] on input "700" at bounding box center [581, 323] width 139 height 24
type input "7"
type input "1050"
click at [615, 392] on td "700" at bounding box center [581, 391] width 158 height 60
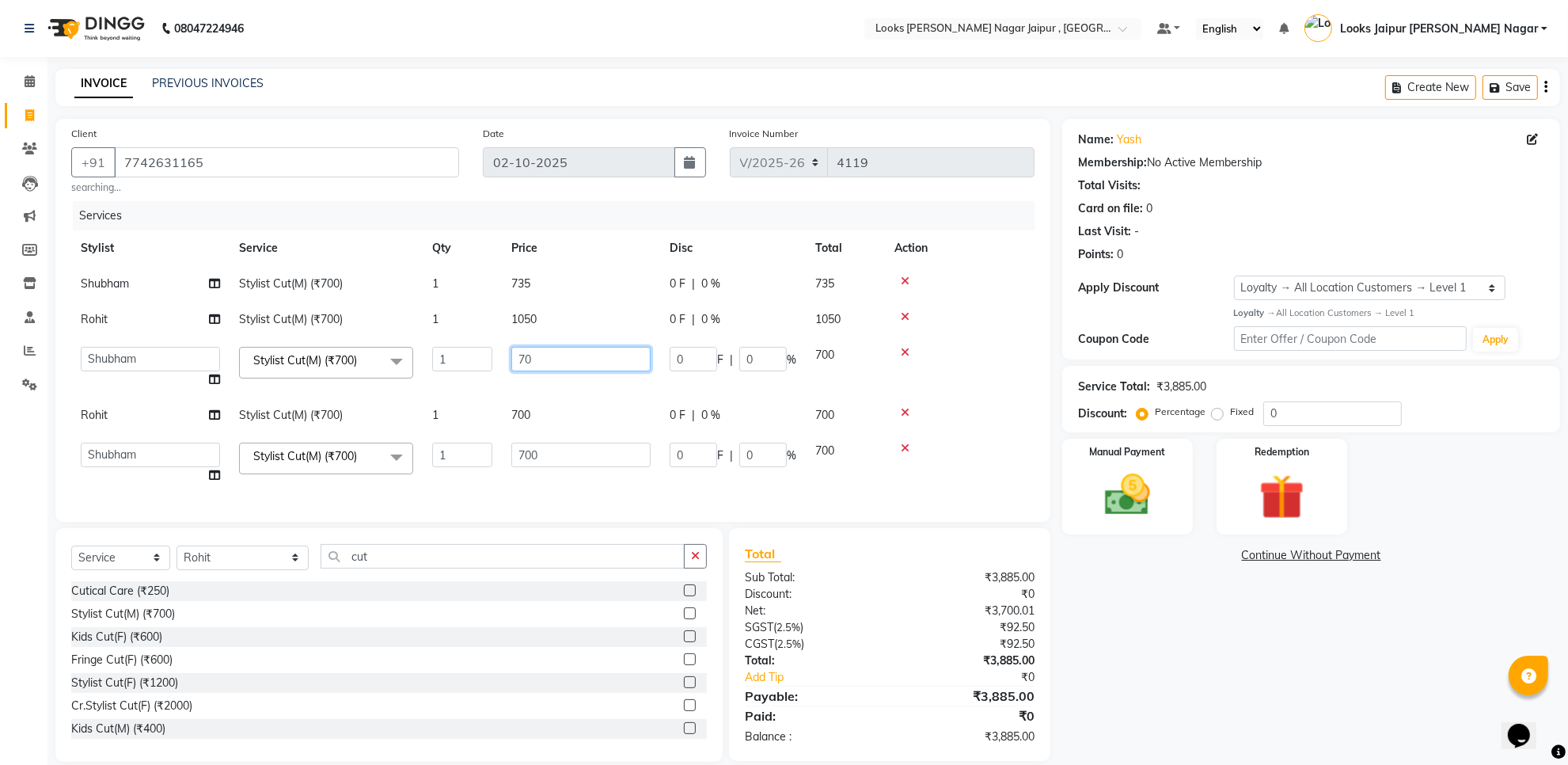
type input "7"
type input "1050"
click at [577, 414] on tbody "Shubham Stylist Cut(M) (₹700) 1 735 0 F | 0 % 735 Rohit Stylist Cut(M) (₹700) 1…" at bounding box center [552, 379] width 963 height 227
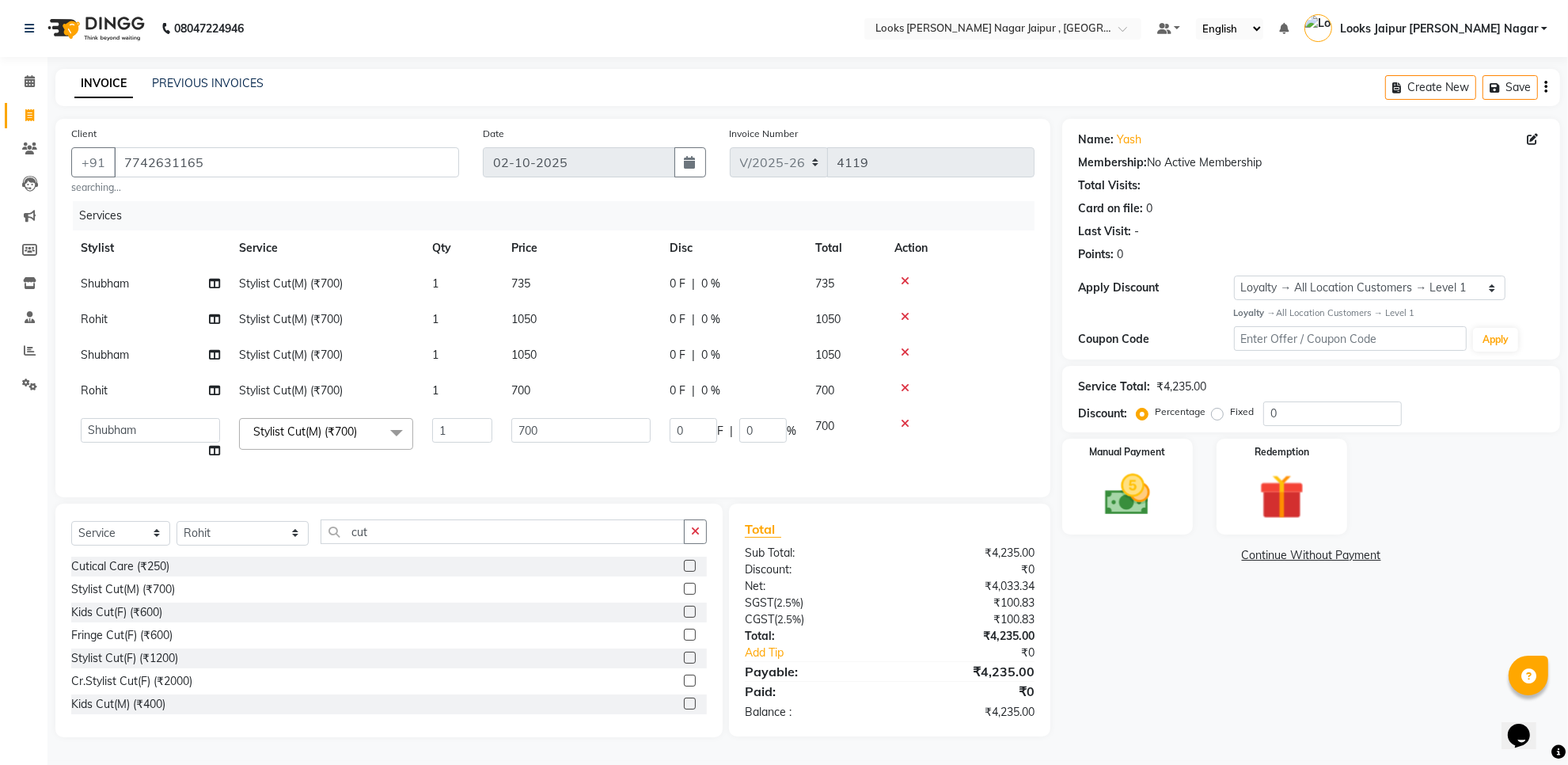
click at [571, 408] on td "700" at bounding box center [581, 438] width 158 height 60
drag, startPoint x: 571, startPoint y: 401, endPoint x: 574, endPoint y: 393, distance: 8.5
click at [574, 393] on td "700" at bounding box center [581, 391] width 158 height 36
select select "82802"
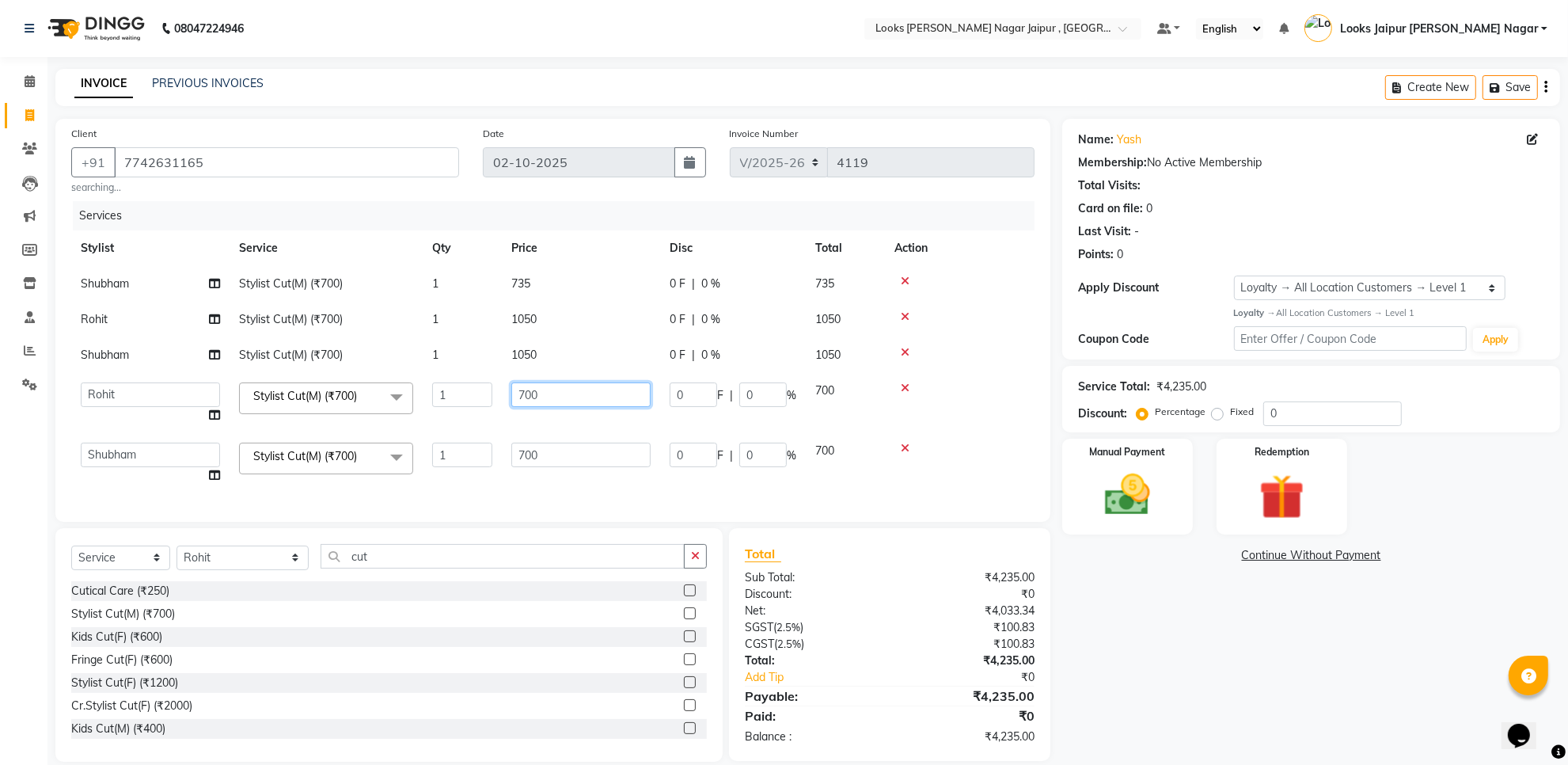
click at [574, 393] on input "700" at bounding box center [581, 395] width 139 height 24
type input "7"
type input "735"
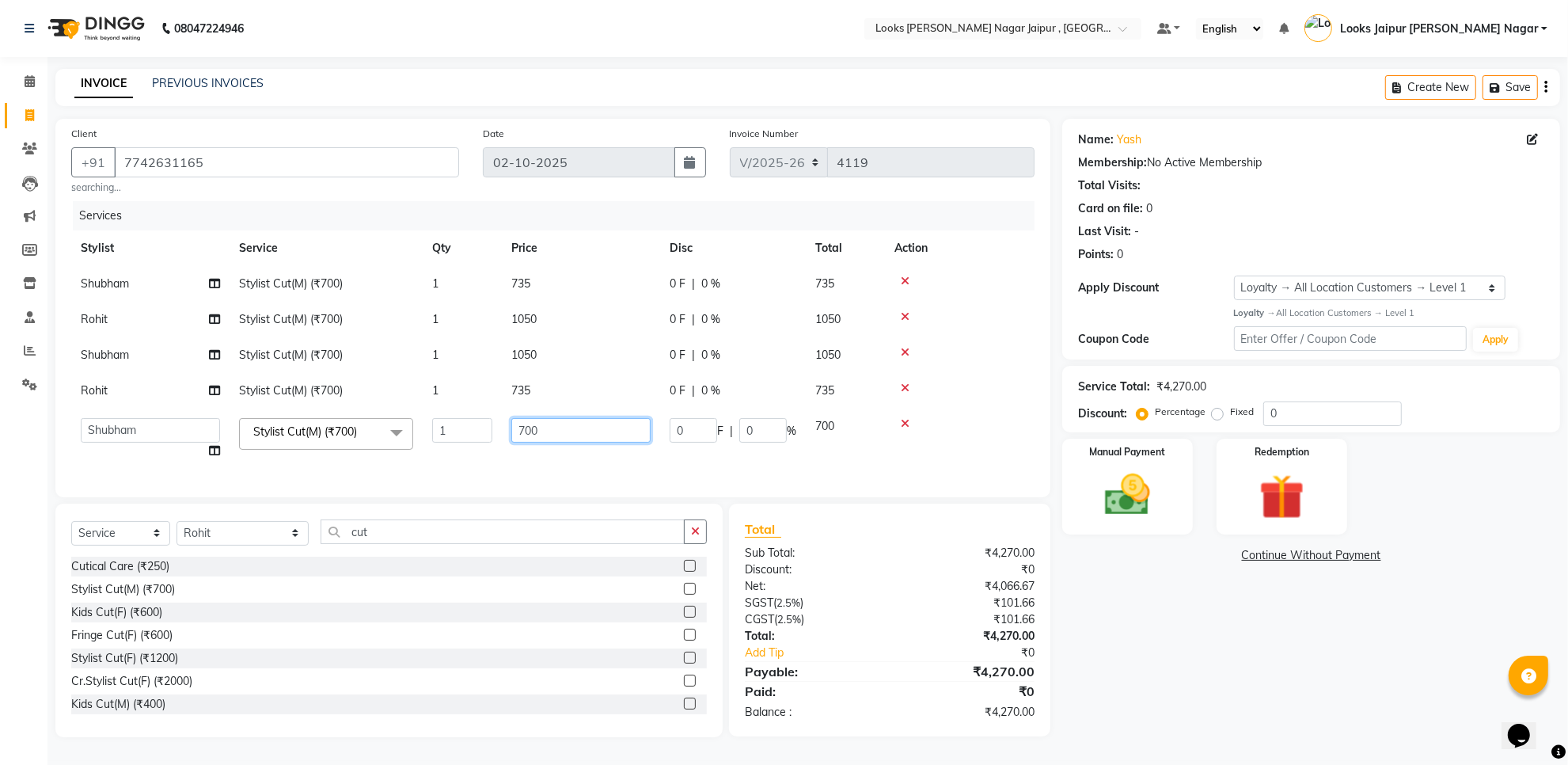
click at [575, 454] on td "700" at bounding box center [581, 438] width 158 height 60
type input "735"
click at [1177, 535] on div "Name: Yash Membership: No Active Membership Total Visits: Card on file: 0 Last …" at bounding box center [1317, 428] width 509 height 618
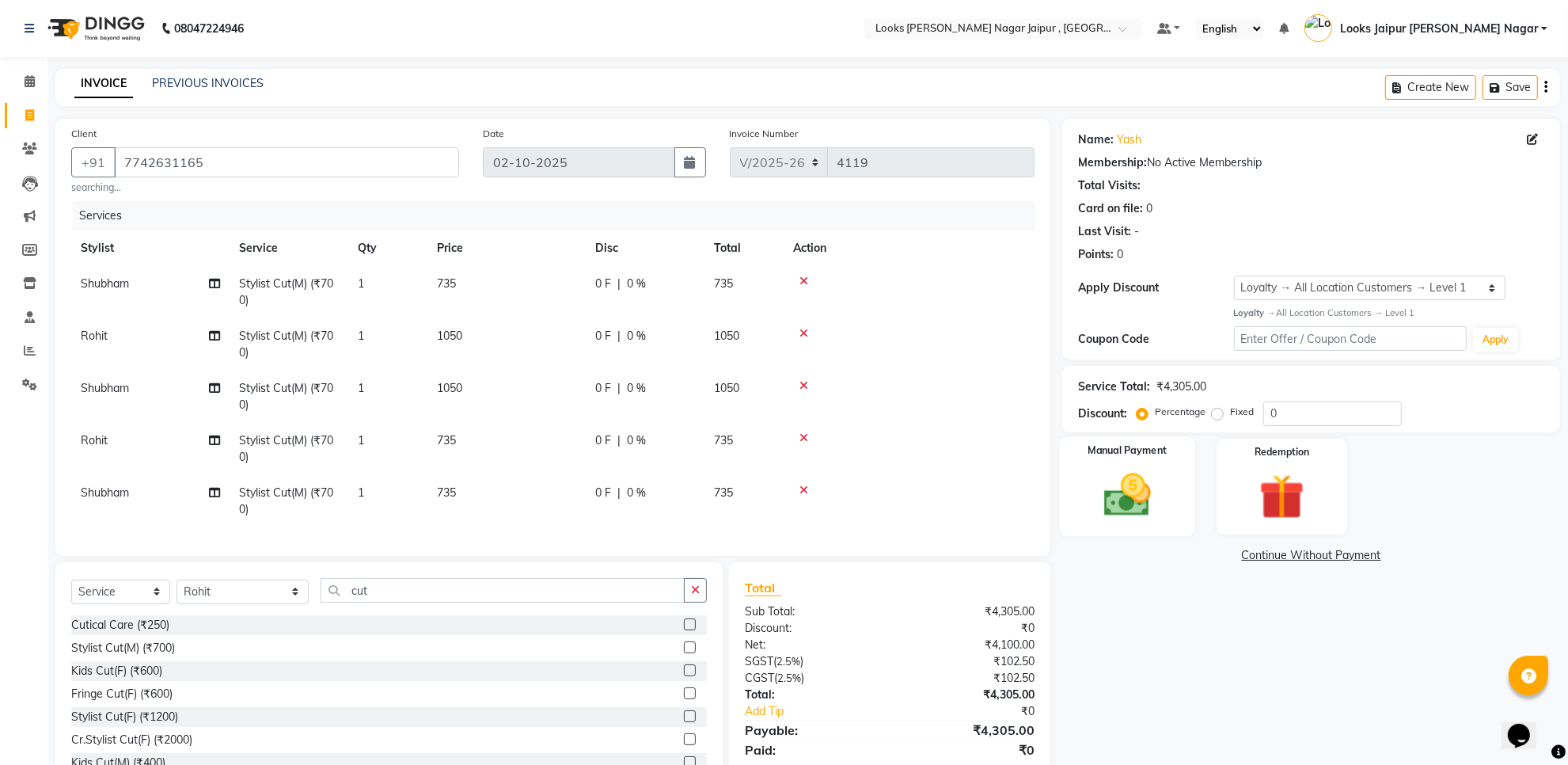
scroll to position [70, 0]
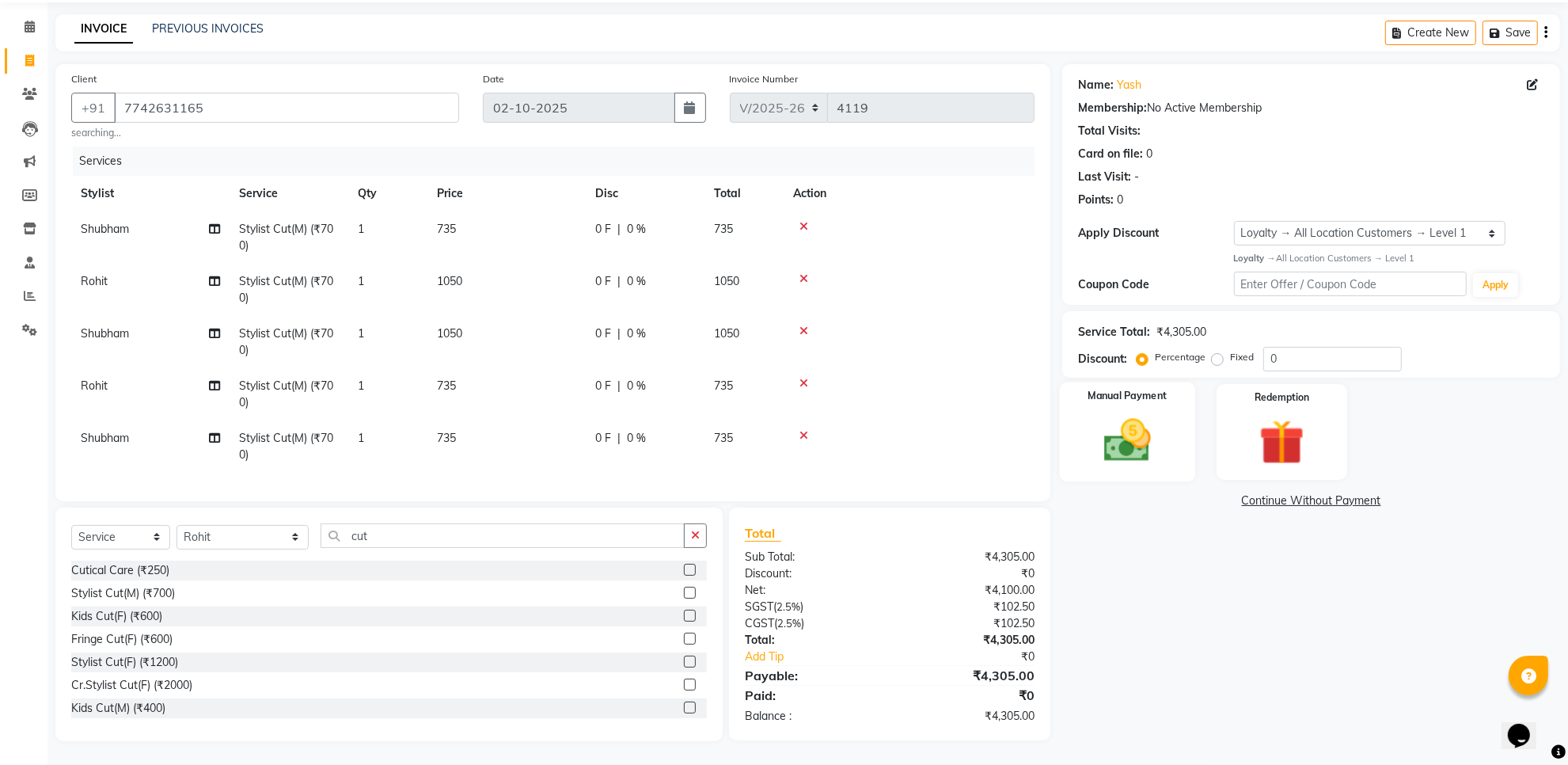
click at [1105, 462] on div "Manual Payment" at bounding box center [1127, 431] width 135 height 99
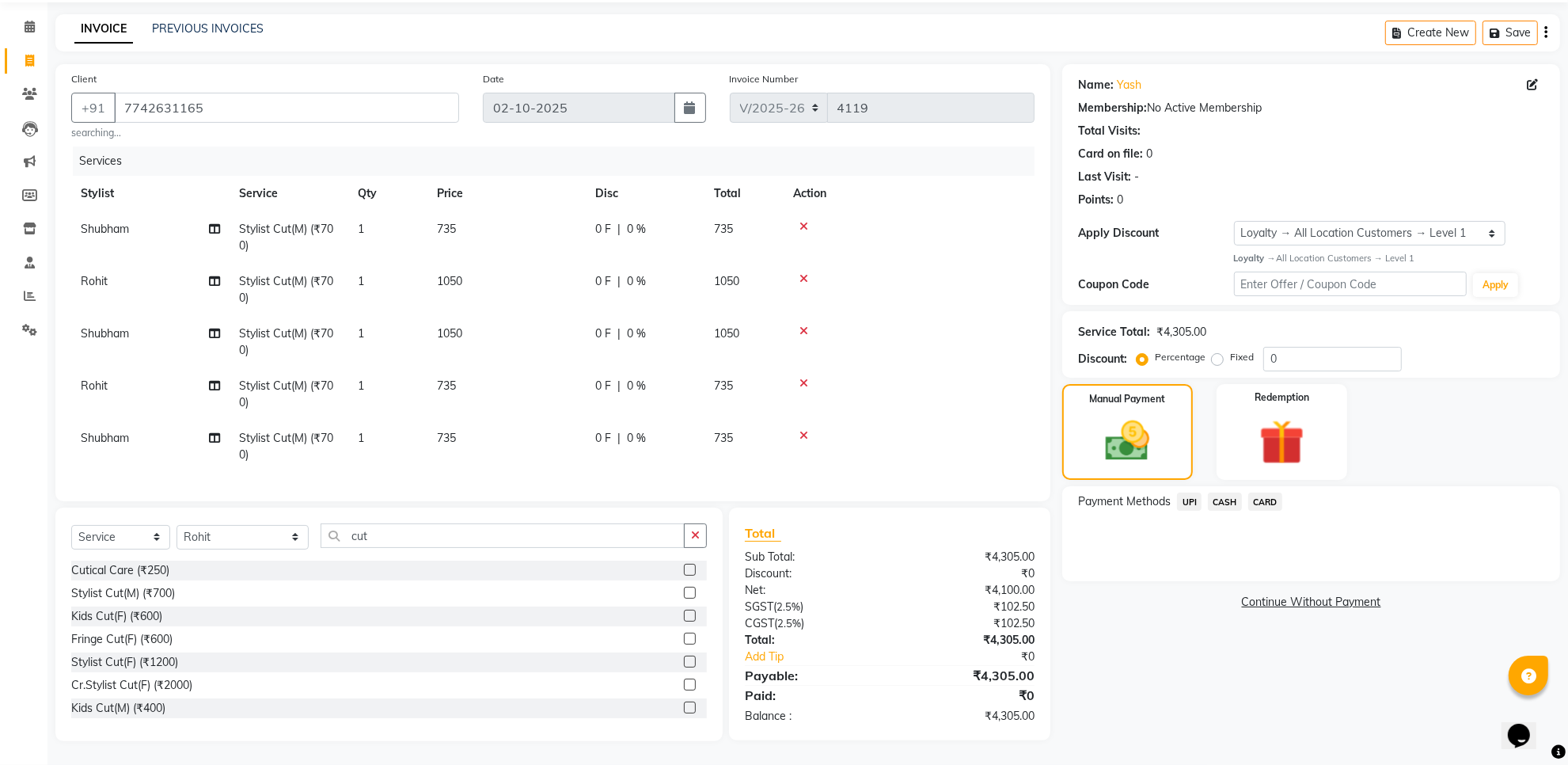
click at [1236, 492] on span "CASH" at bounding box center [1225, 501] width 34 height 19
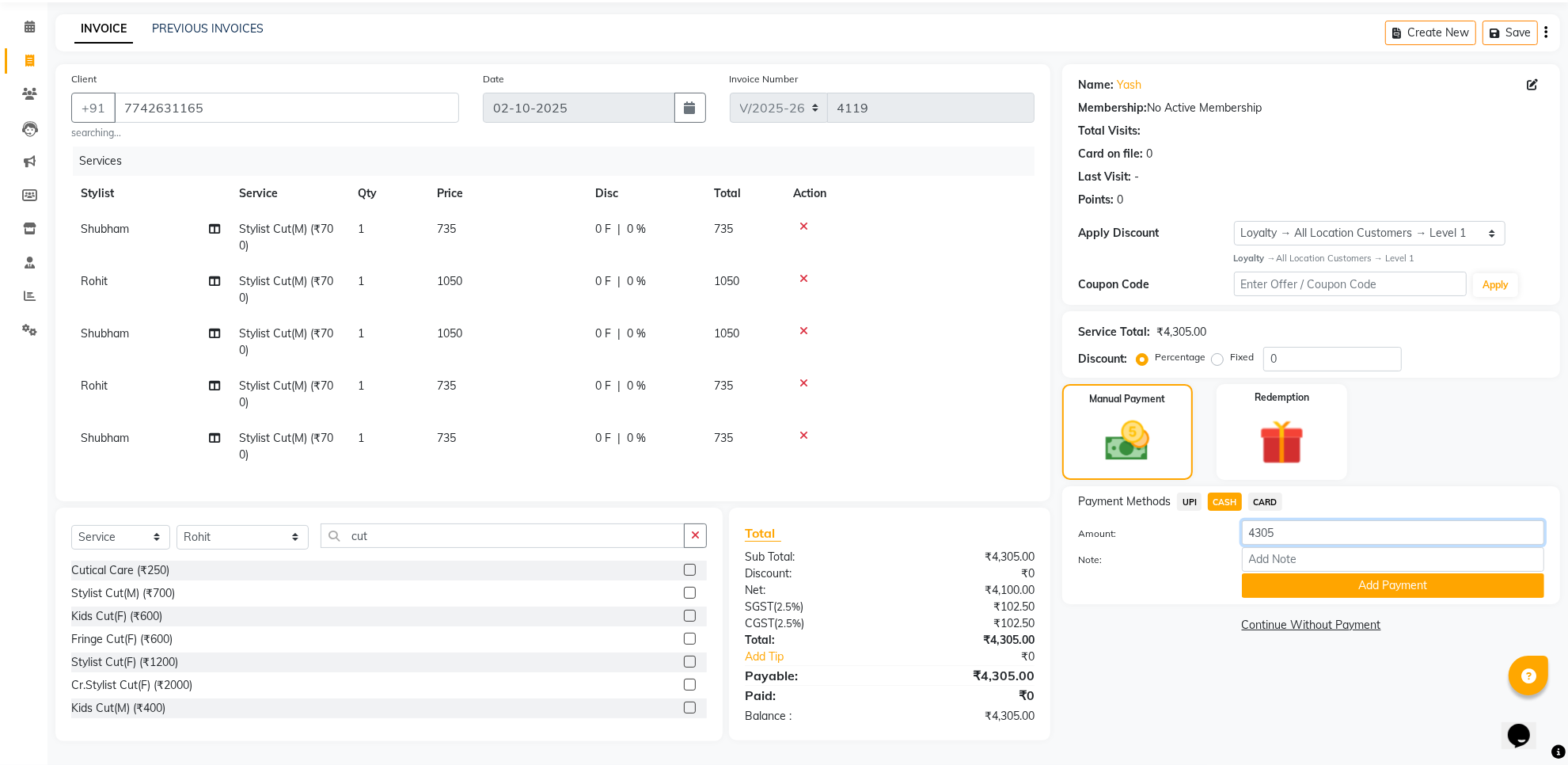
click at [1363, 526] on input "4305" at bounding box center [1393, 532] width 302 height 24
type input "4135"
click at [1363, 577] on button "Add Payment" at bounding box center [1393, 585] width 302 height 24
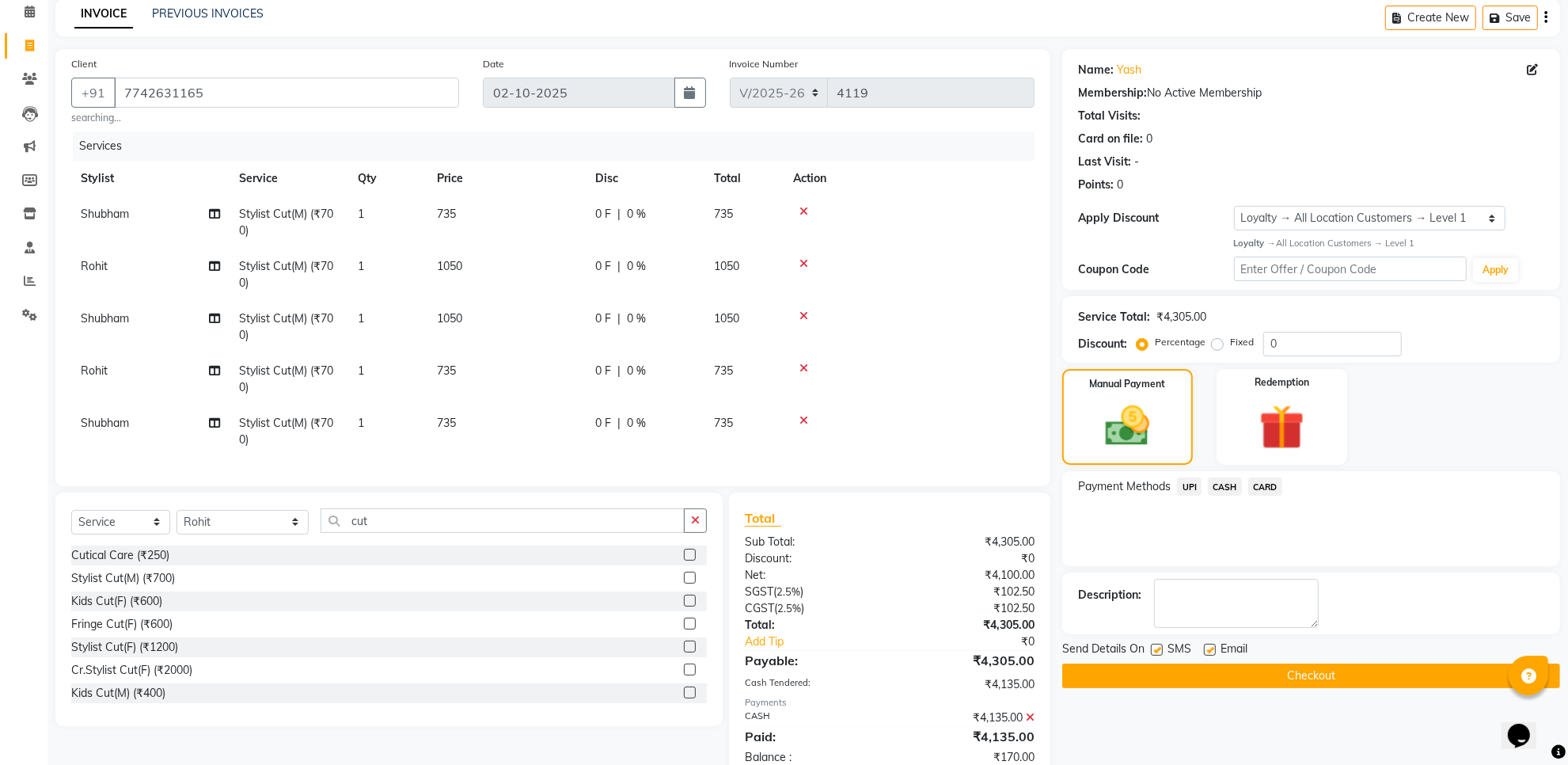
click at [1197, 480] on span "UPI" at bounding box center [1190, 486] width 24 height 19
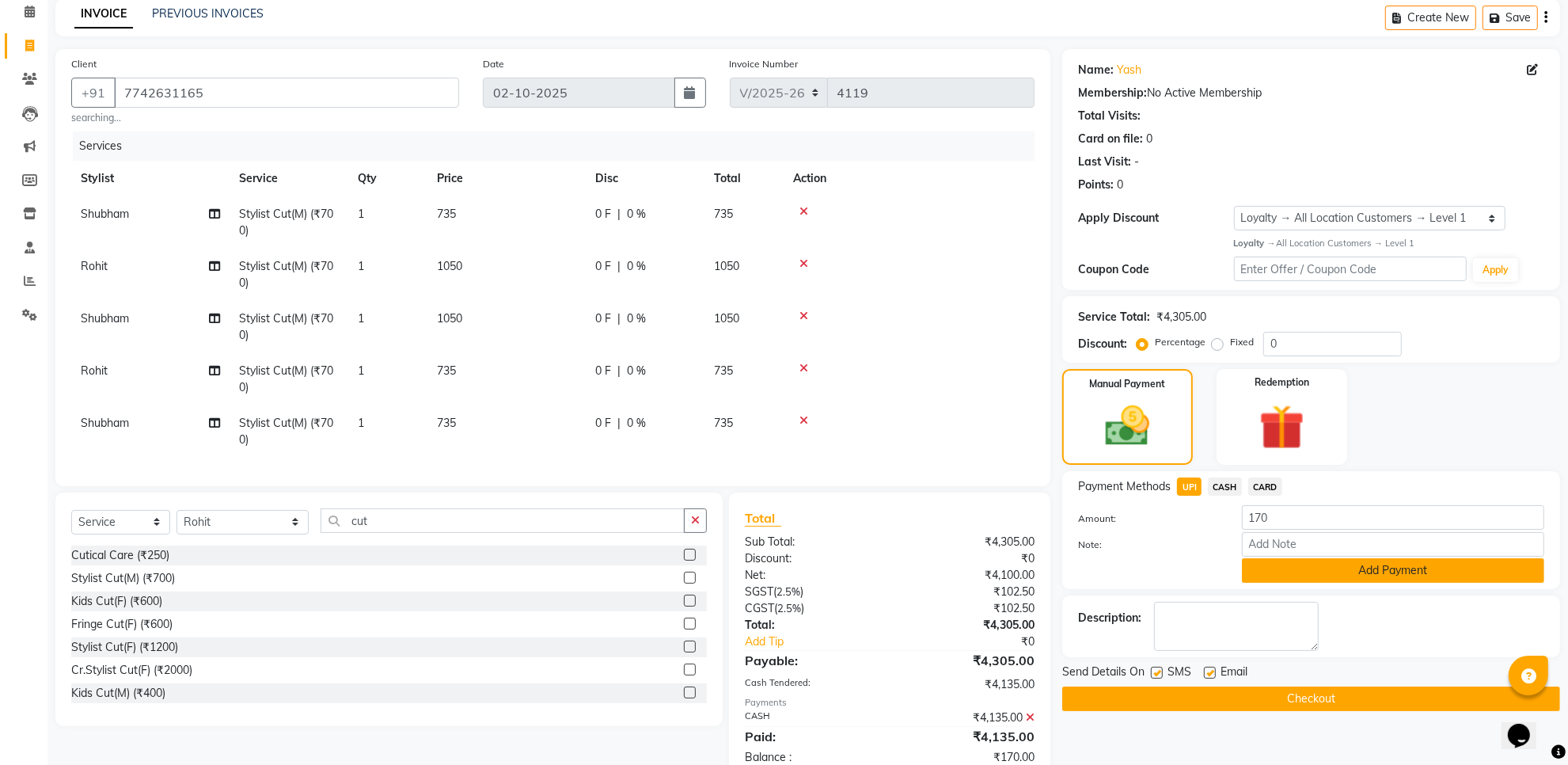
click at [1300, 575] on button "Add Payment" at bounding box center [1393, 570] width 302 height 24
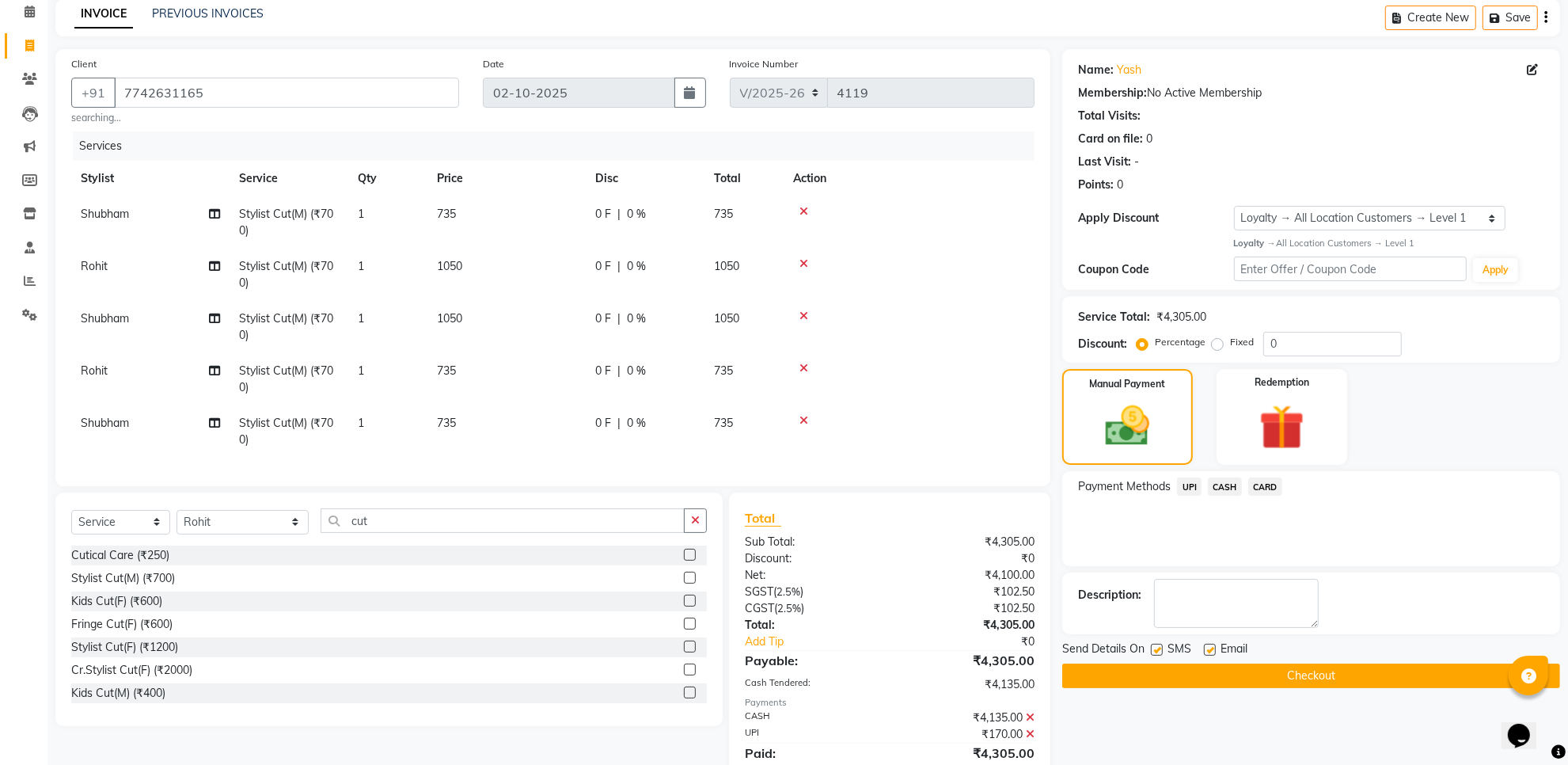
click at [1205, 646] on label at bounding box center [1210, 649] width 12 height 12
click at [1205, 646] on input "checkbox" at bounding box center [1209, 650] width 11 height 11
checkbox input "false"
click at [1158, 648] on label at bounding box center [1156, 649] width 12 height 12
click at [1158, 648] on input "checkbox" at bounding box center [1156, 650] width 11 height 11
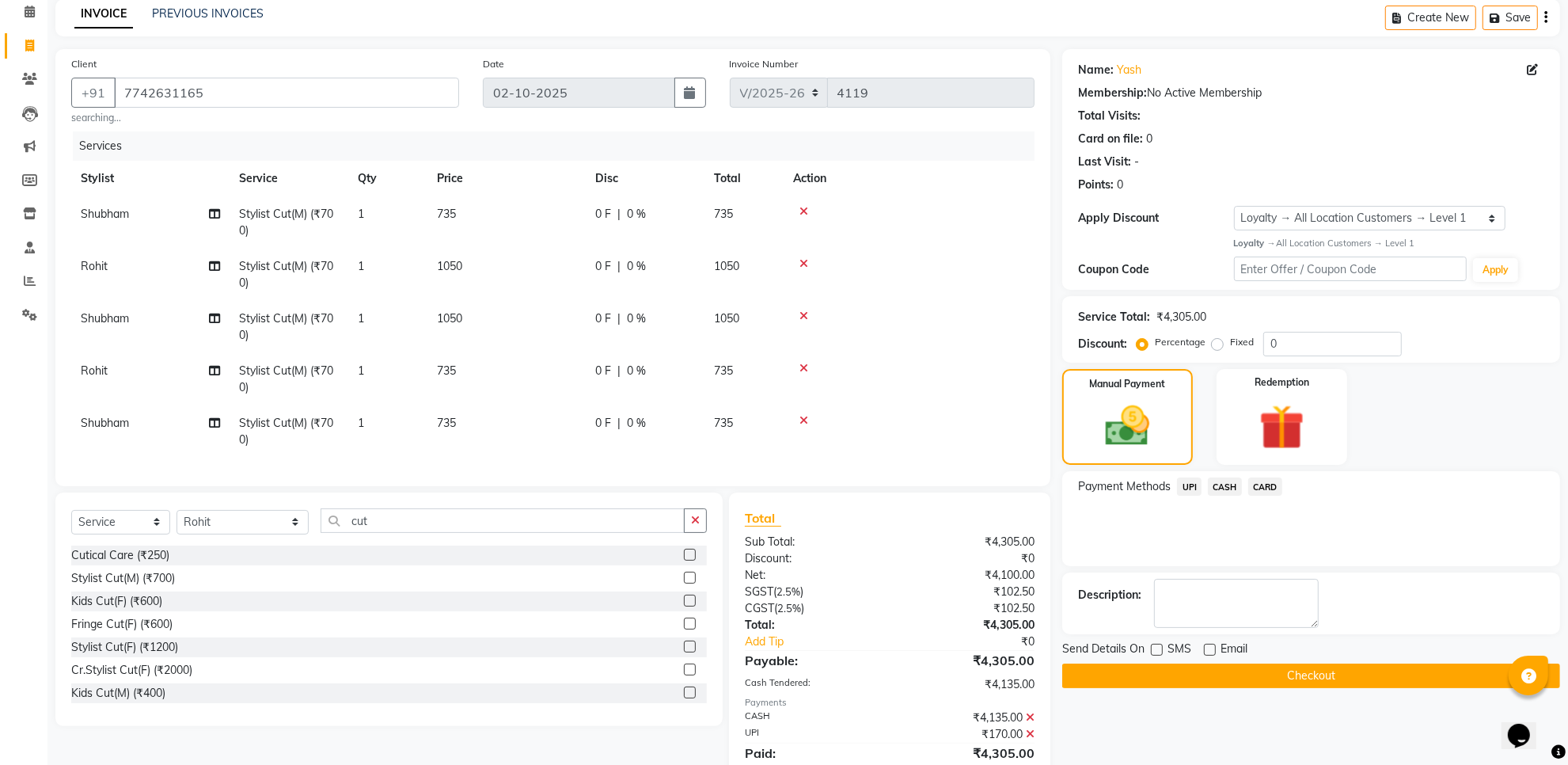
click at [1160, 667] on button "Checkout" at bounding box center [1312, 675] width 498 height 24
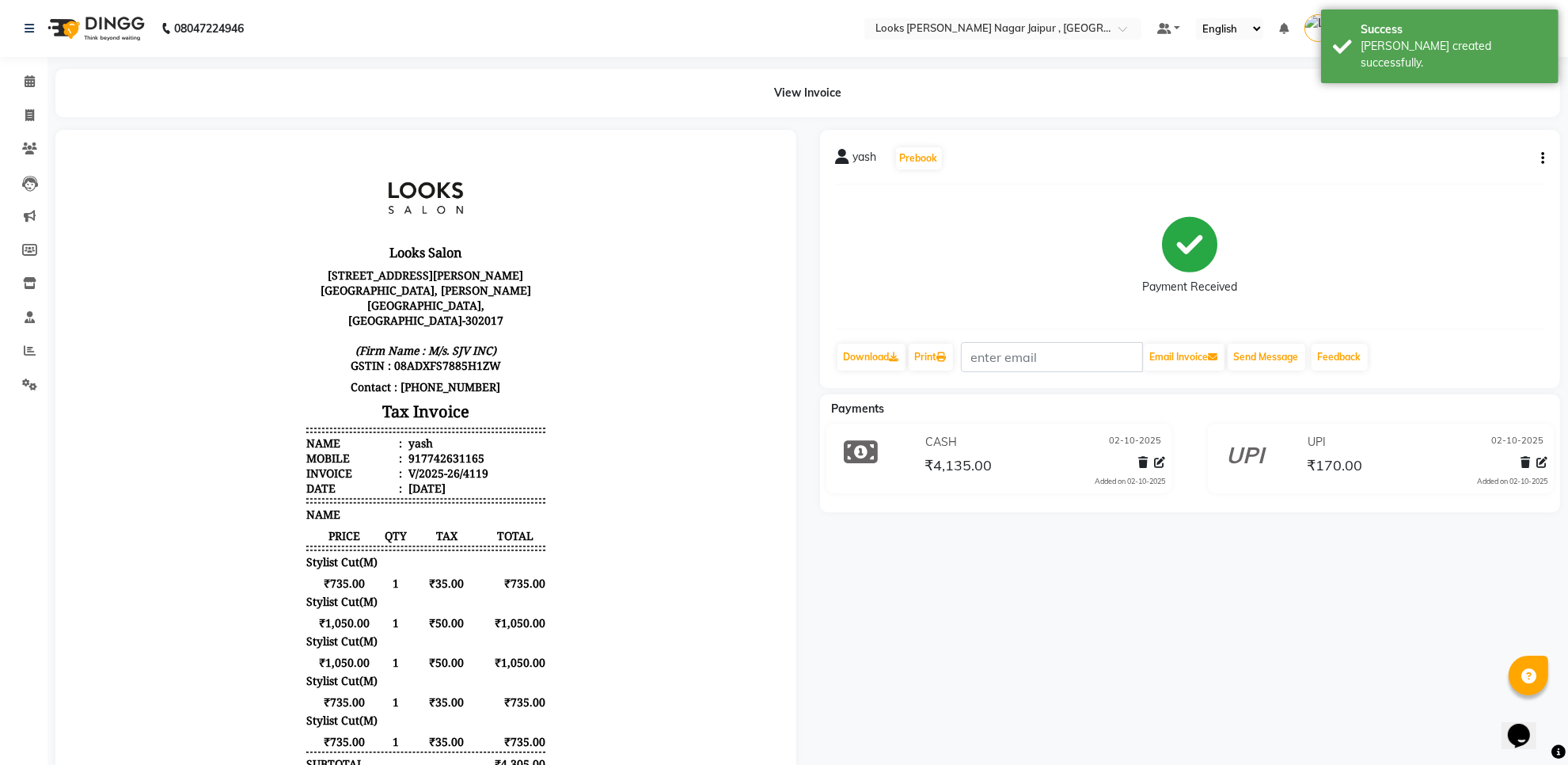
click at [15, 95] on li "Calendar" at bounding box center [23, 82] width 48 height 34
click at [23, 77] on span at bounding box center [30, 82] width 27 height 19
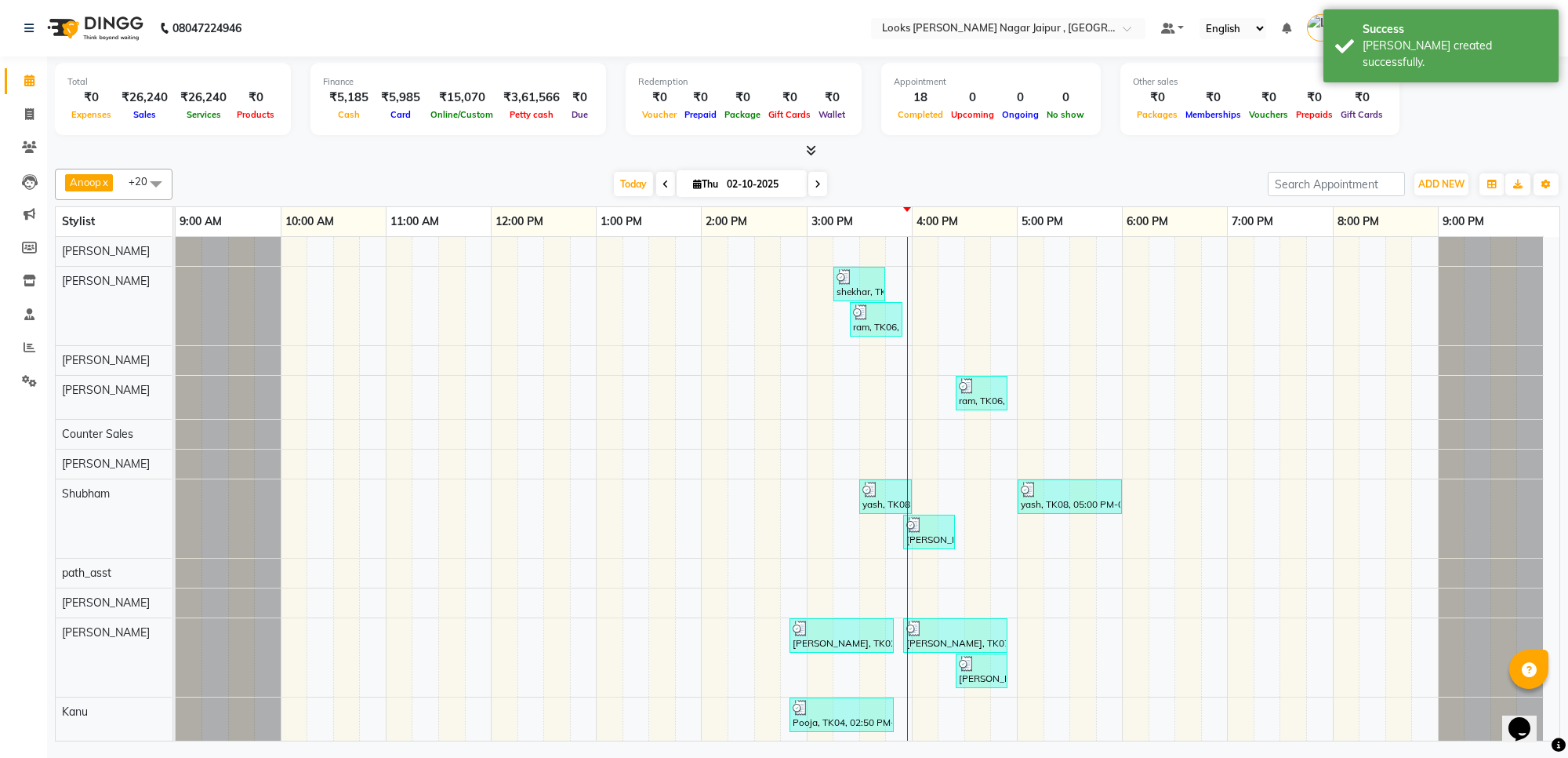
click at [806, 151] on icon at bounding box center [810, 150] width 10 height 12
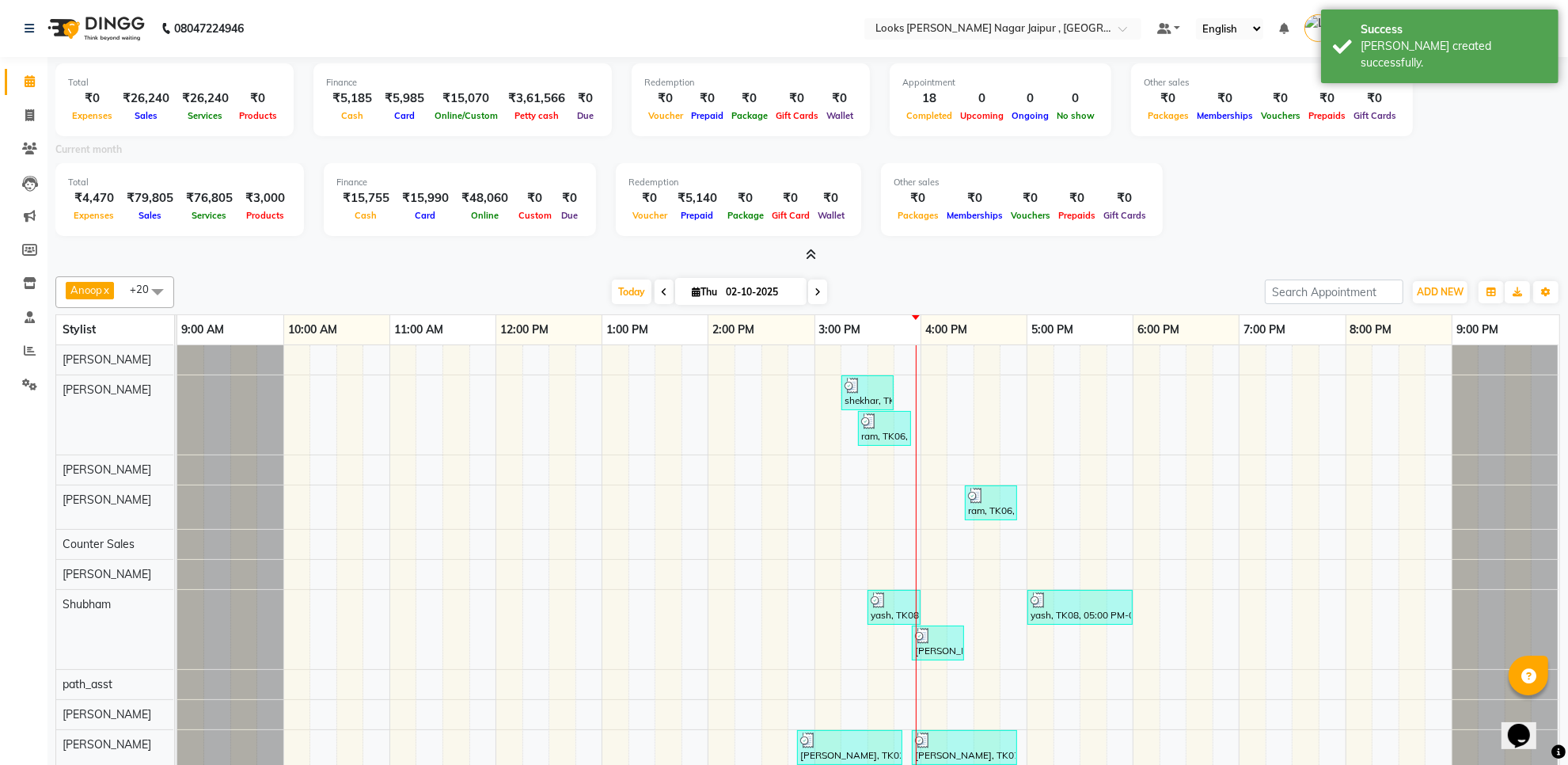
click at [809, 247] on span at bounding box center [808, 255] width 17 height 17
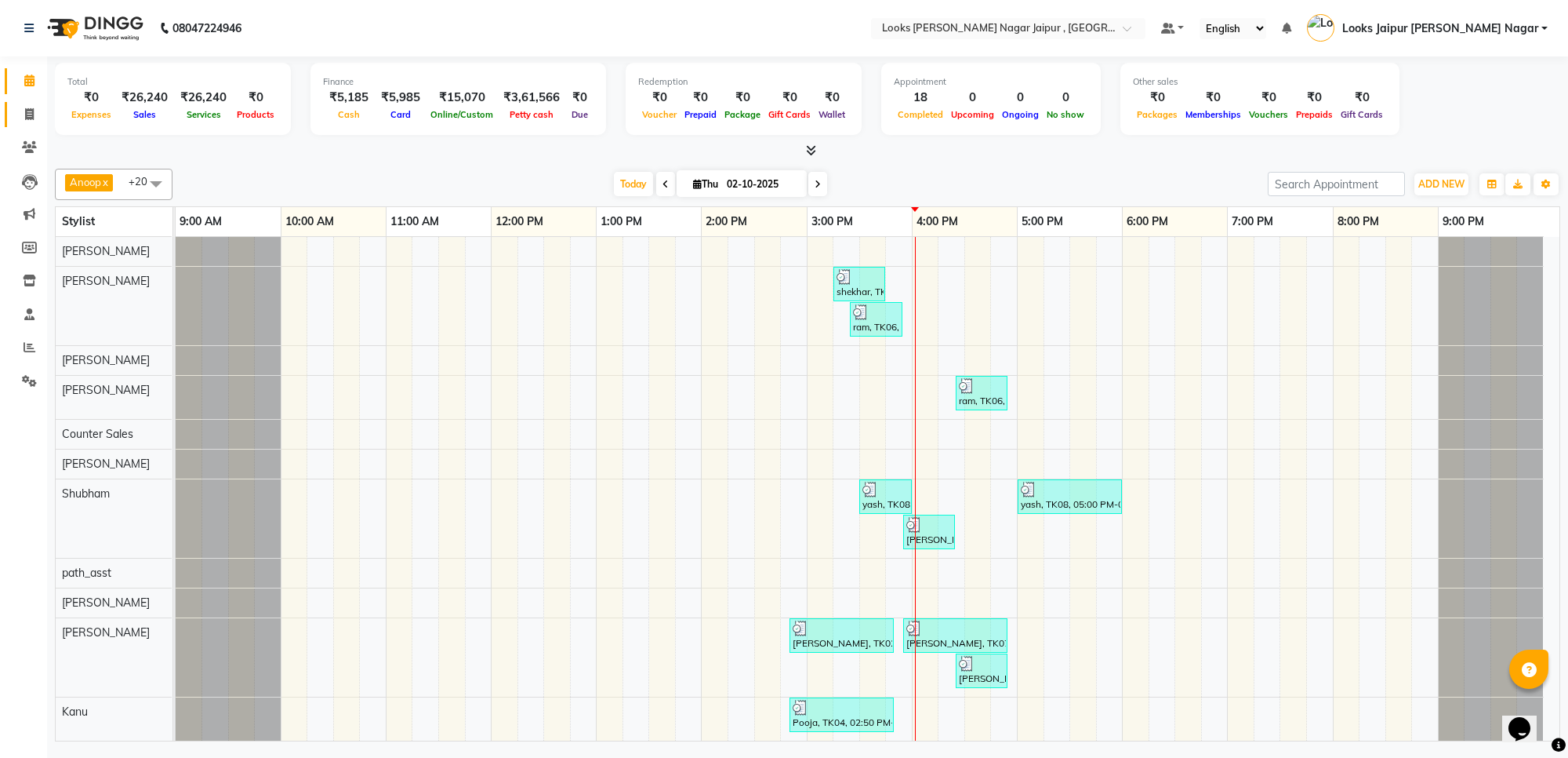
click at [31, 124] on link "Invoice" at bounding box center [23, 115] width 38 height 26
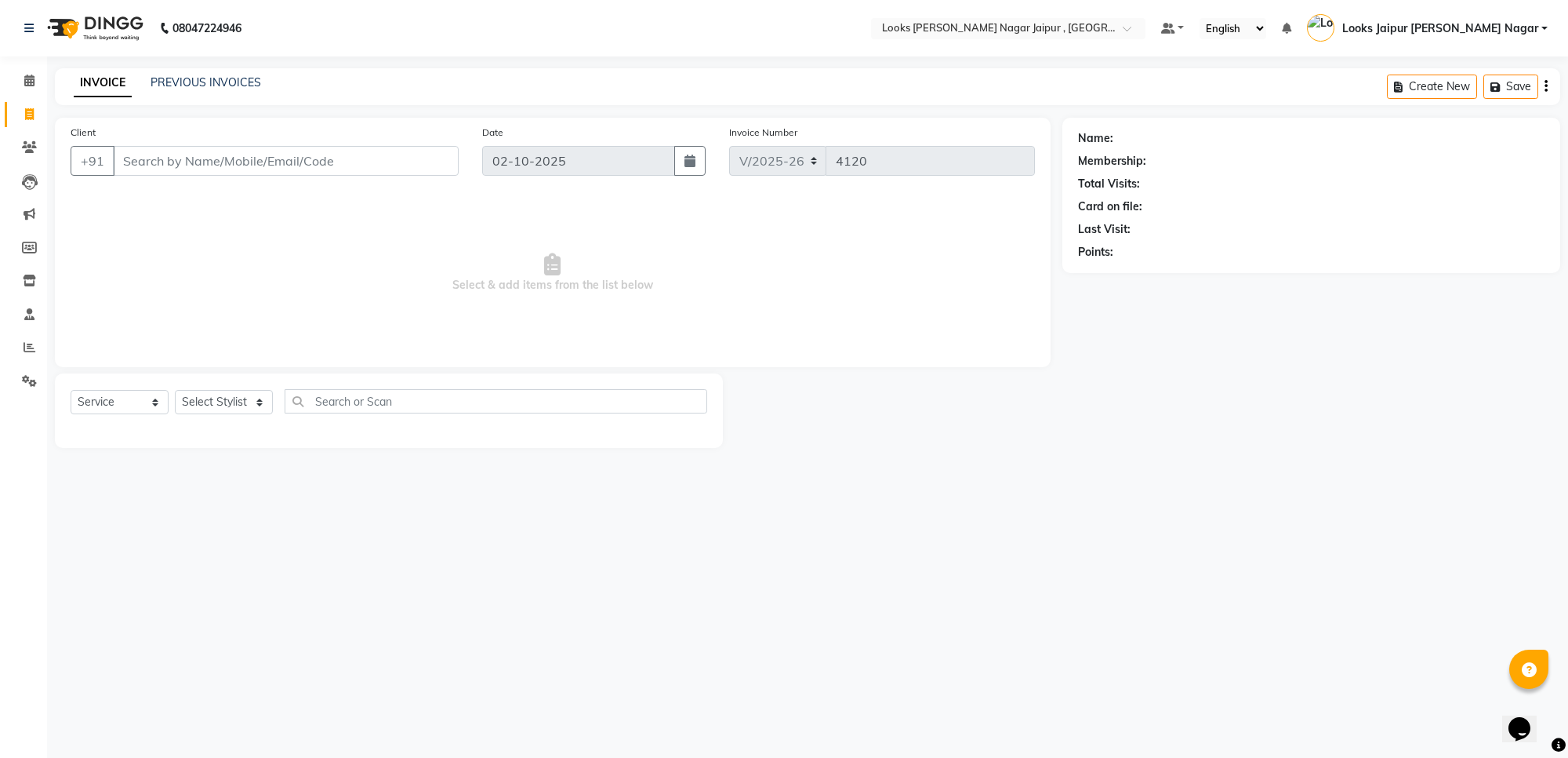
drag, startPoint x: 276, startPoint y: 186, endPoint x: 278, endPoint y: 173, distance: 13.2
click at [275, 186] on div "Client +91" at bounding box center [264, 156] width 412 height 64
click at [284, 135] on div "Client +91" at bounding box center [264, 156] width 412 height 64
click at [269, 169] on input "Client" at bounding box center [286, 160] width 346 height 30
click at [34, 149] on icon at bounding box center [29, 147] width 15 height 12
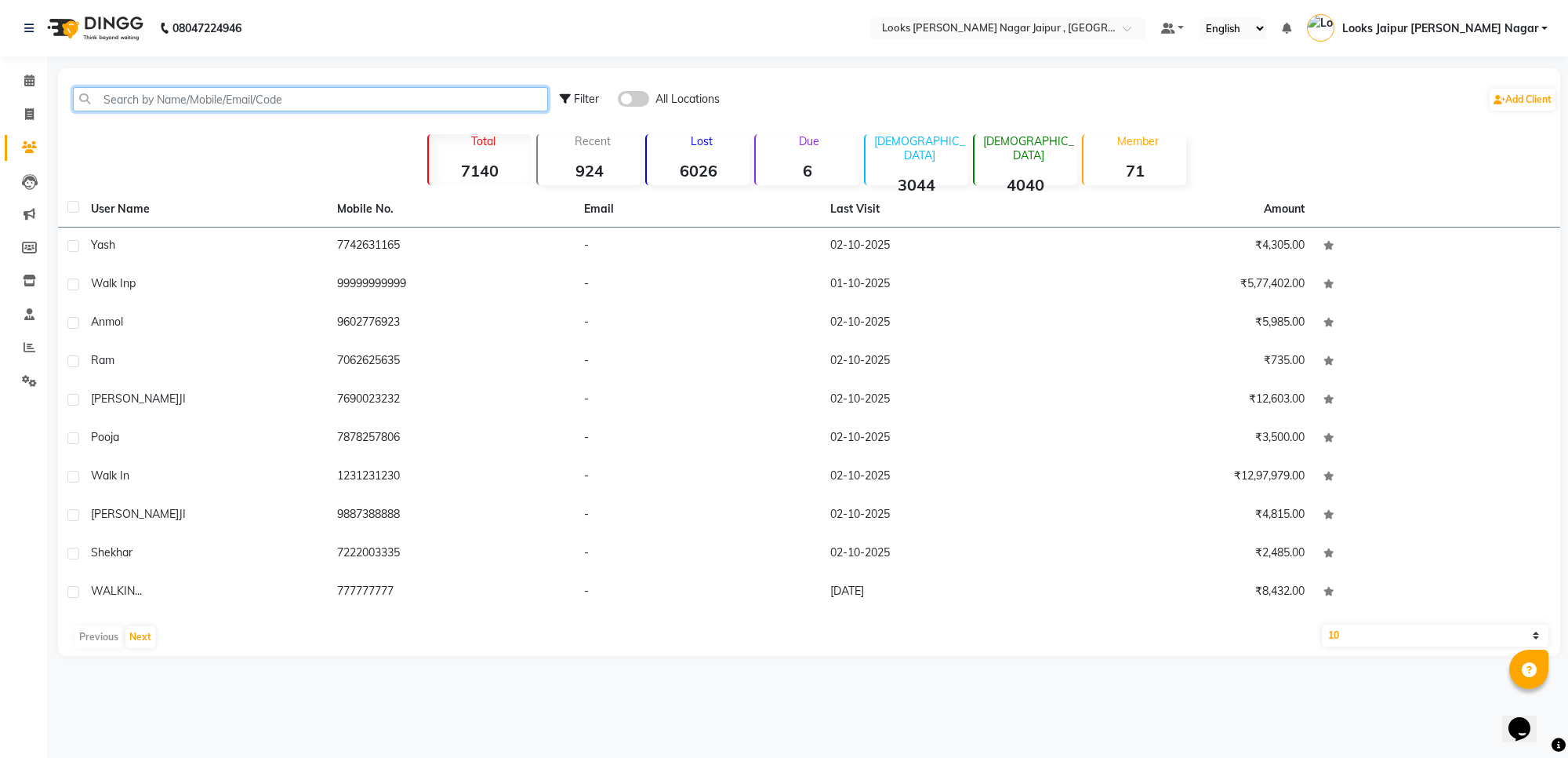
click at [261, 104] on input "text" at bounding box center [310, 99] width 475 height 24
click at [9, 123] on link "Invoice" at bounding box center [23, 115] width 38 height 26
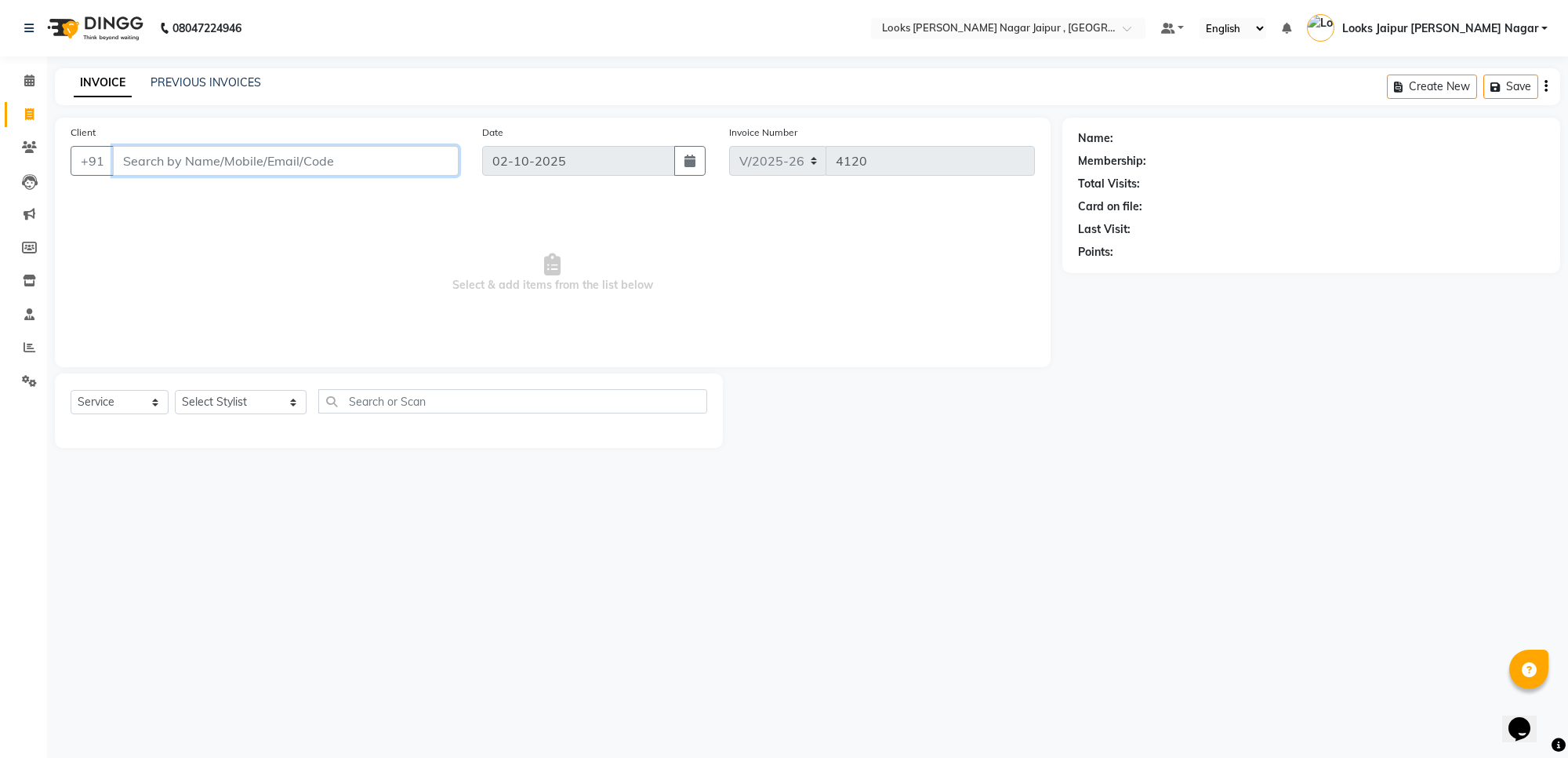
paste input "9214446669"
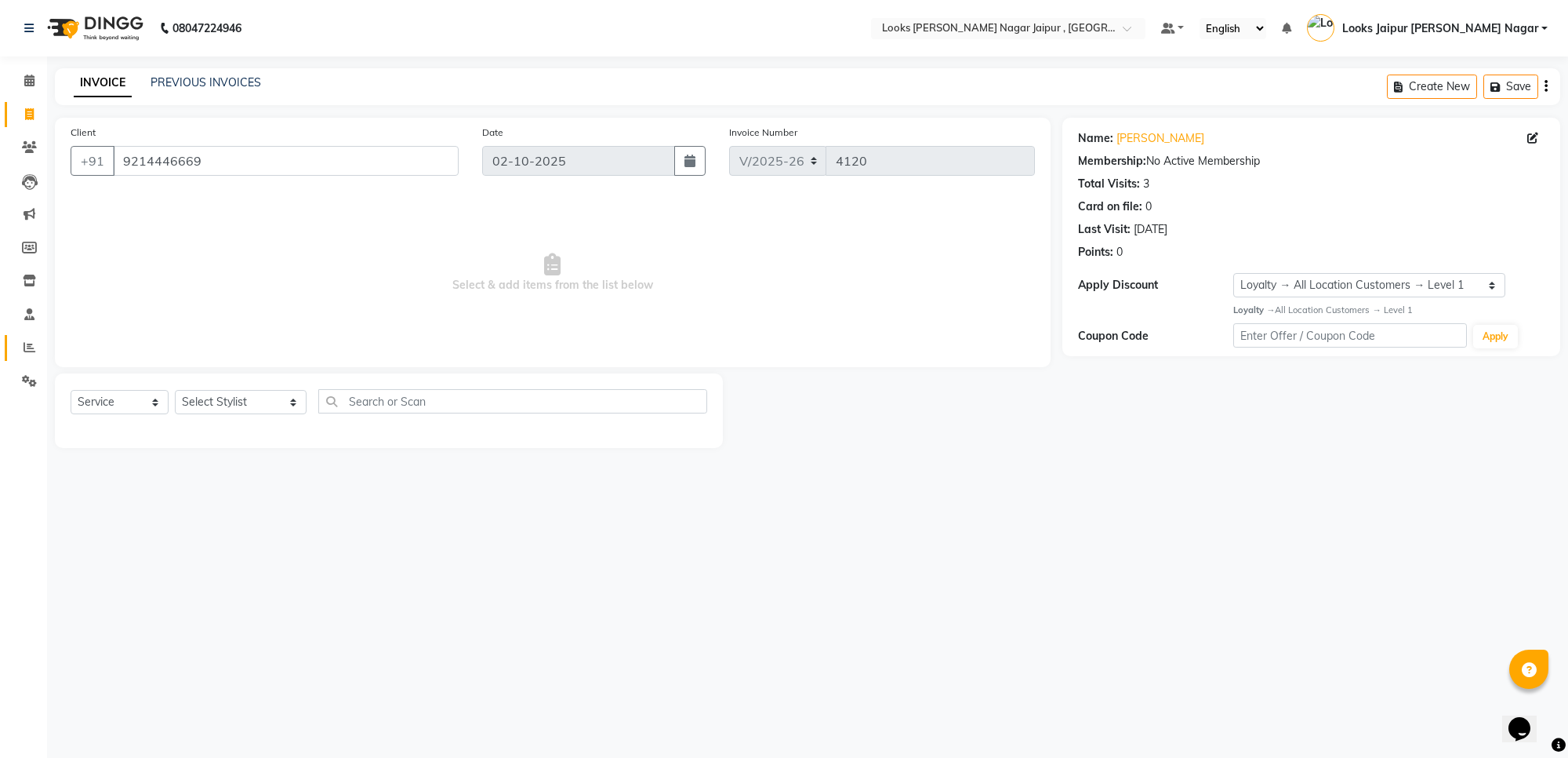
click at [17, 358] on link "Reports" at bounding box center [23, 348] width 38 height 26
click at [30, 343] on icon at bounding box center [29, 347] width 12 height 12
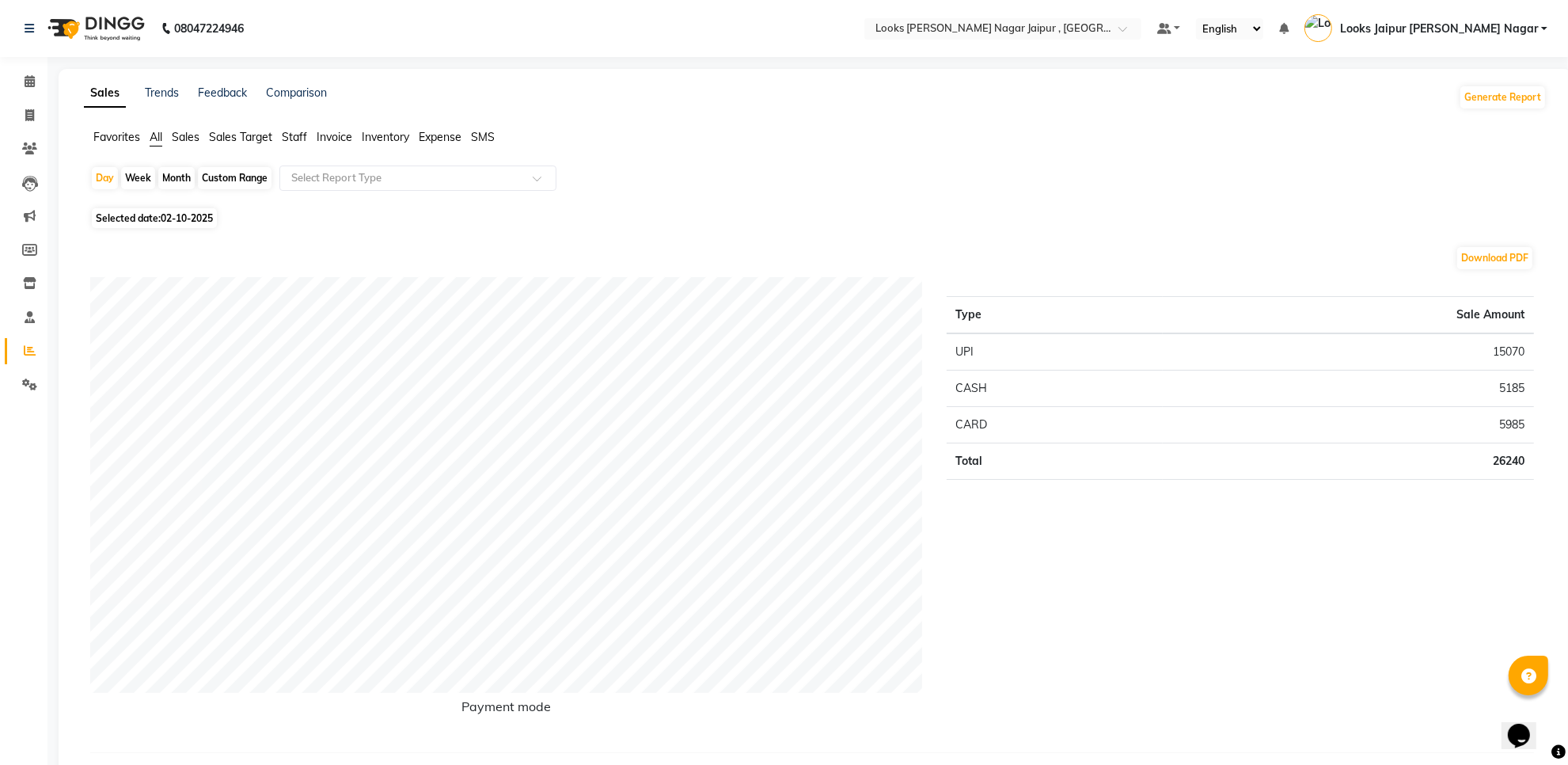
click at [302, 134] on span "Staff" at bounding box center [294, 137] width 25 height 15
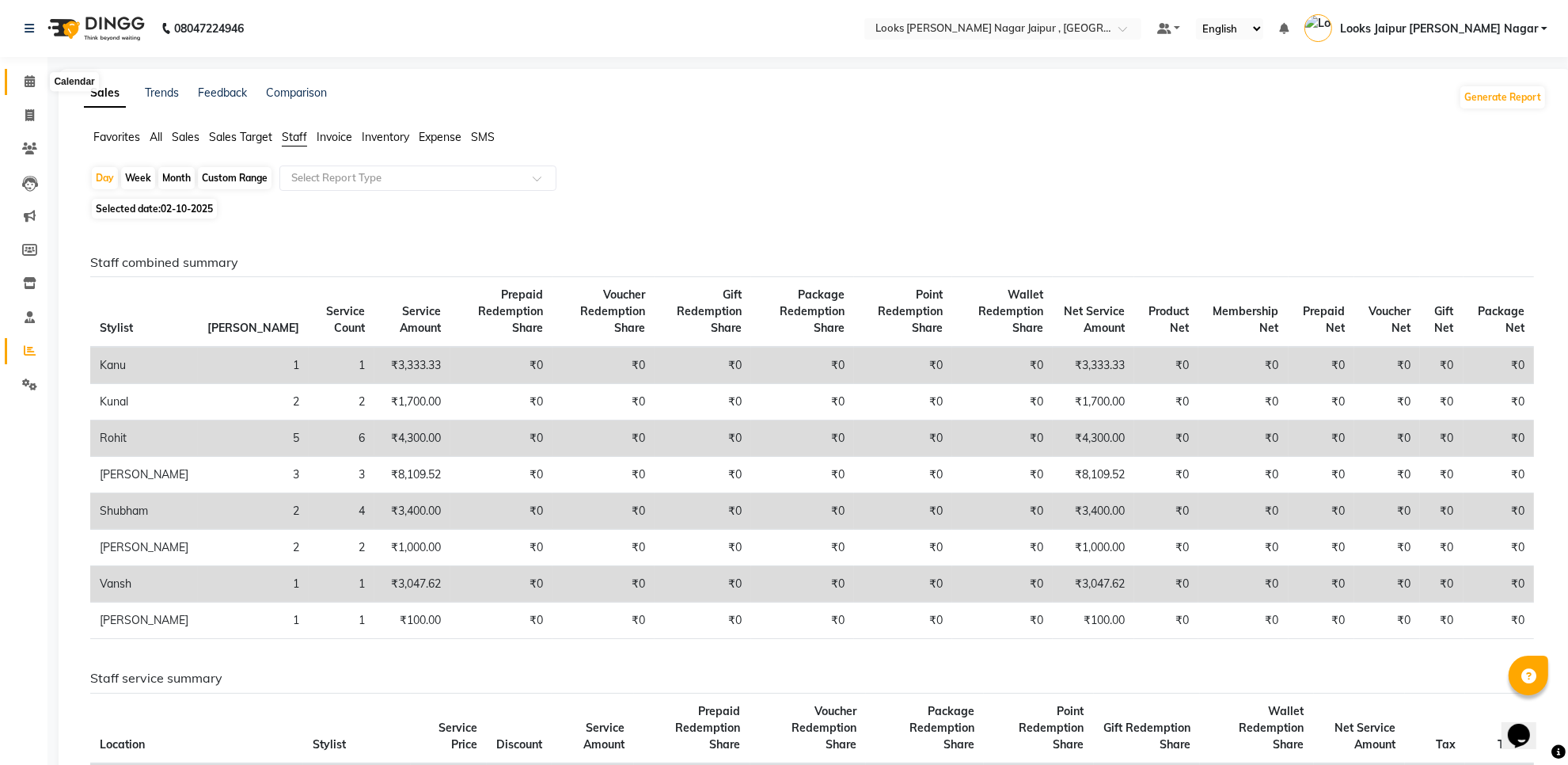
click at [26, 78] on icon at bounding box center [29, 81] width 11 height 12
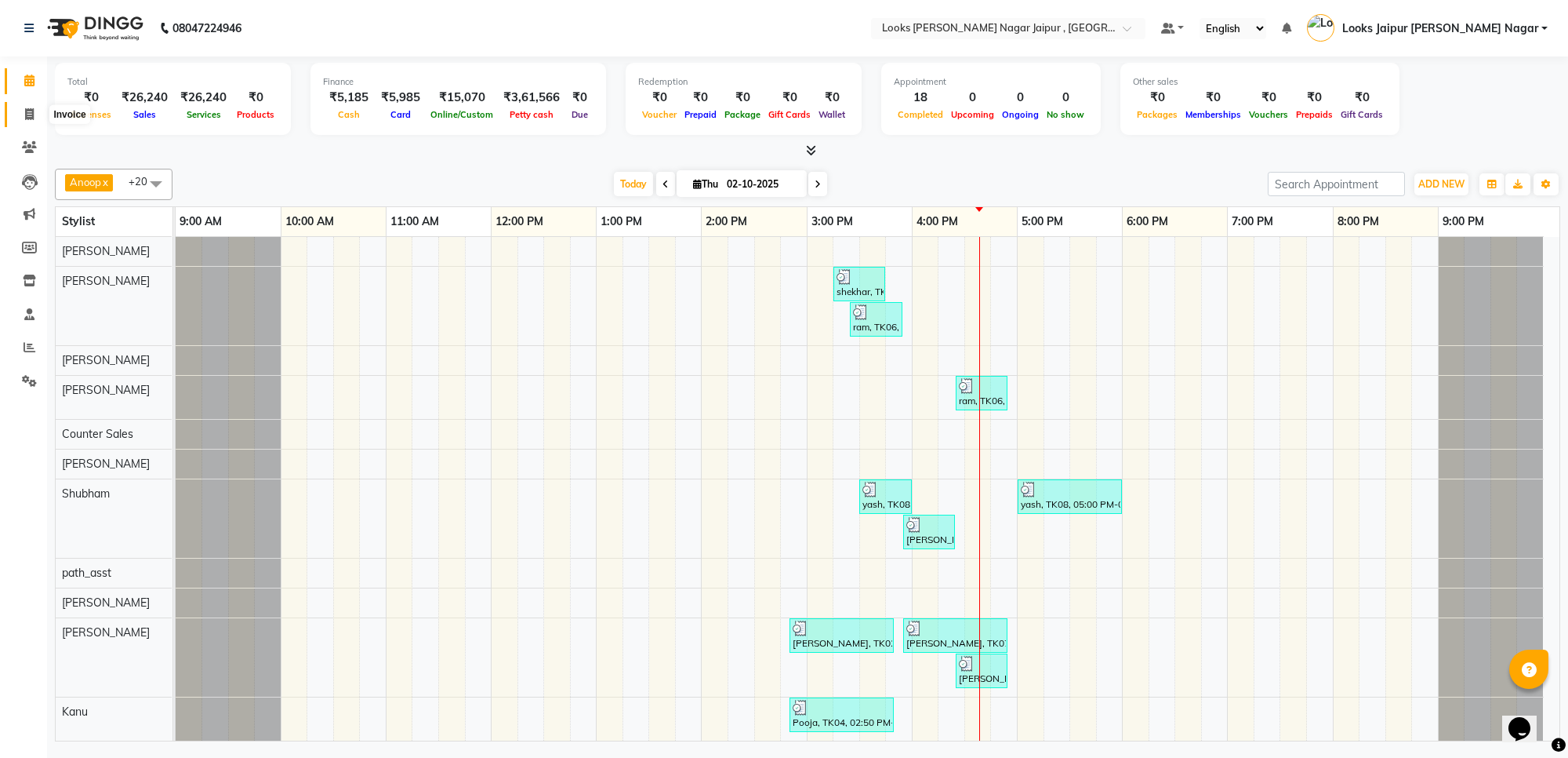
click at [30, 115] on icon at bounding box center [29, 114] width 9 height 12
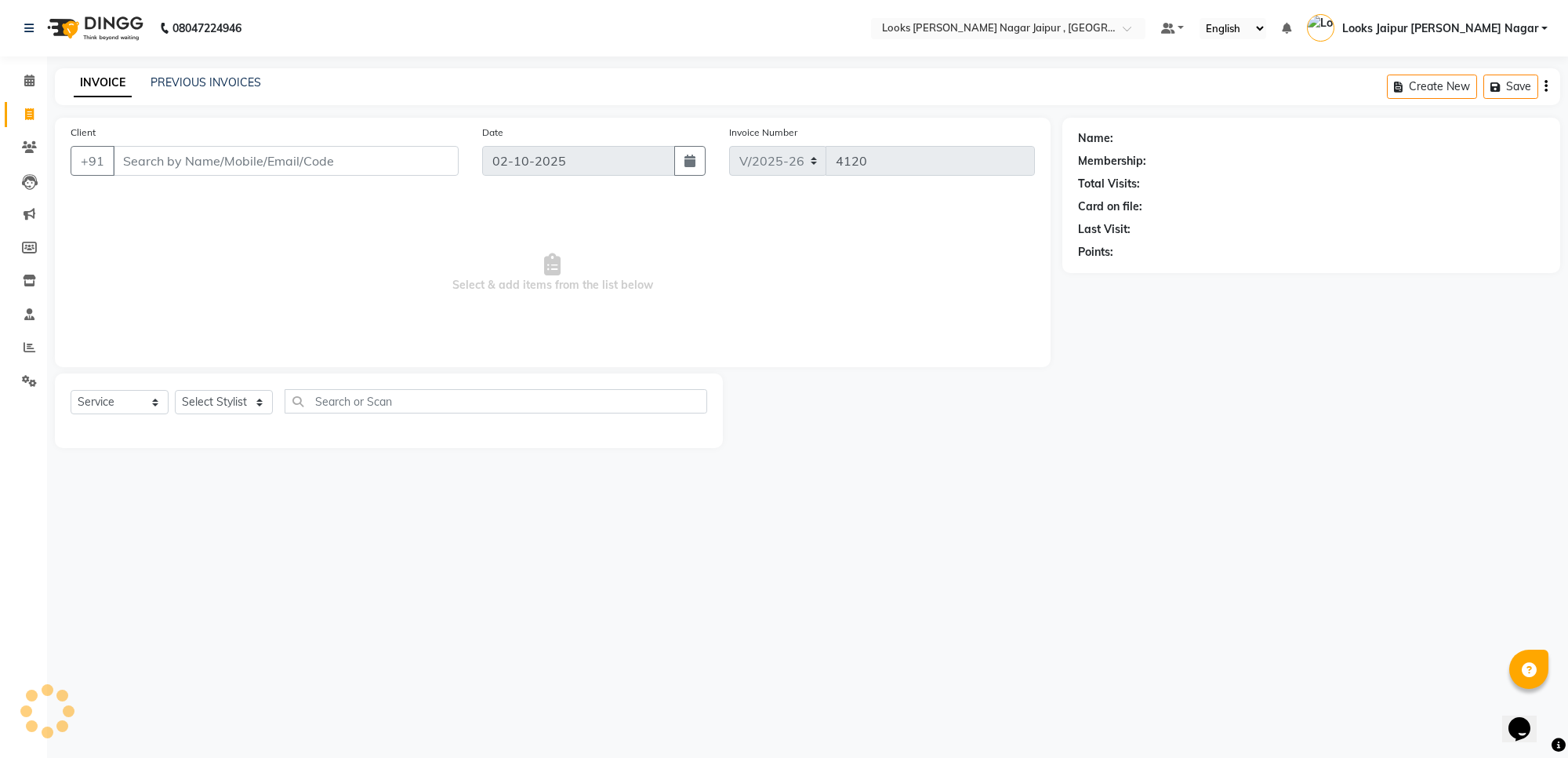
click at [199, 75] on div "PREVIOUS INVOICES" at bounding box center [206, 83] width 111 height 17
click at [203, 79] on link "PREVIOUS INVOICES" at bounding box center [206, 83] width 111 height 14
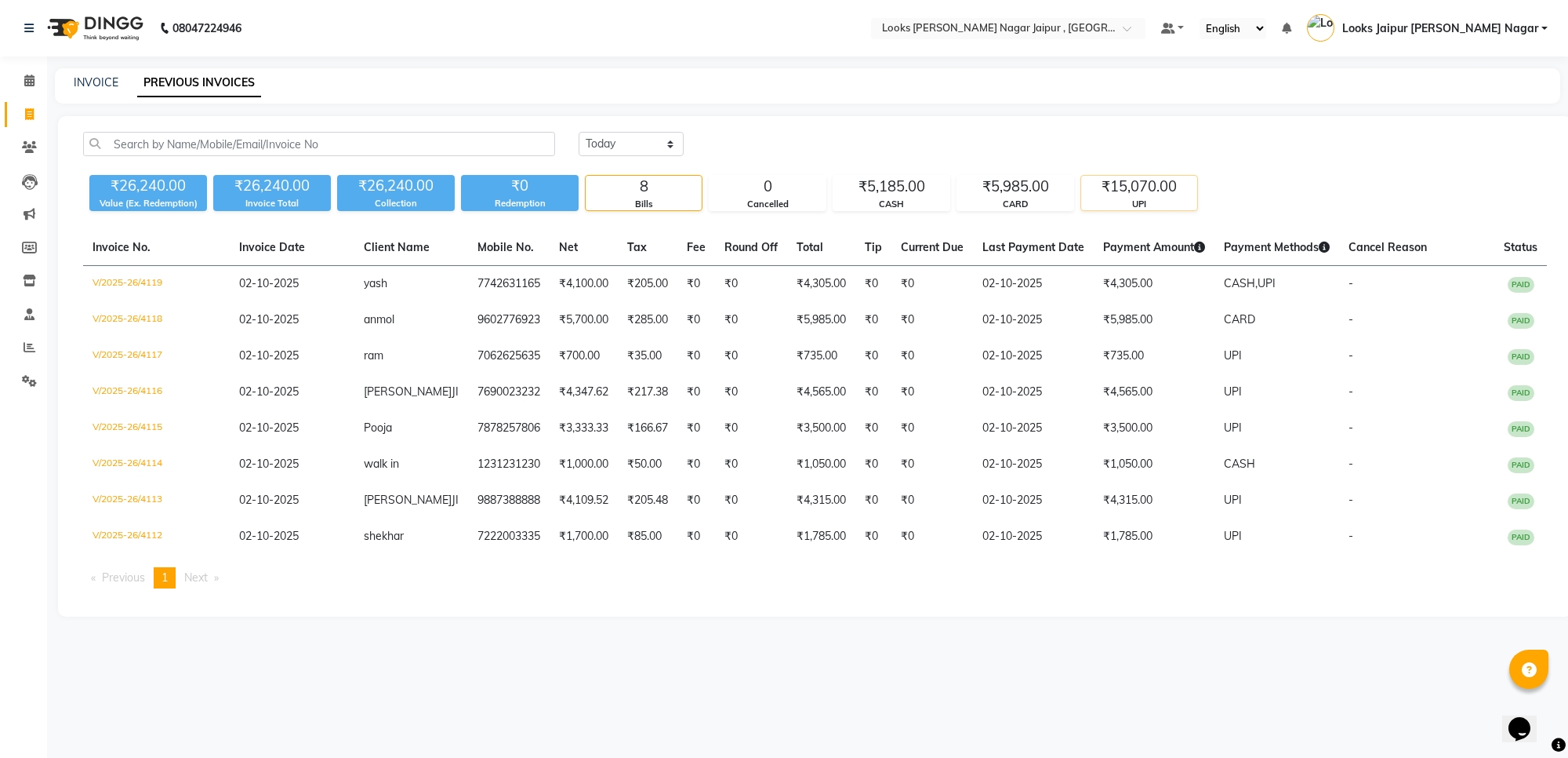
click at [1127, 181] on div "₹15,070.00" at bounding box center [1139, 186] width 116 height 22
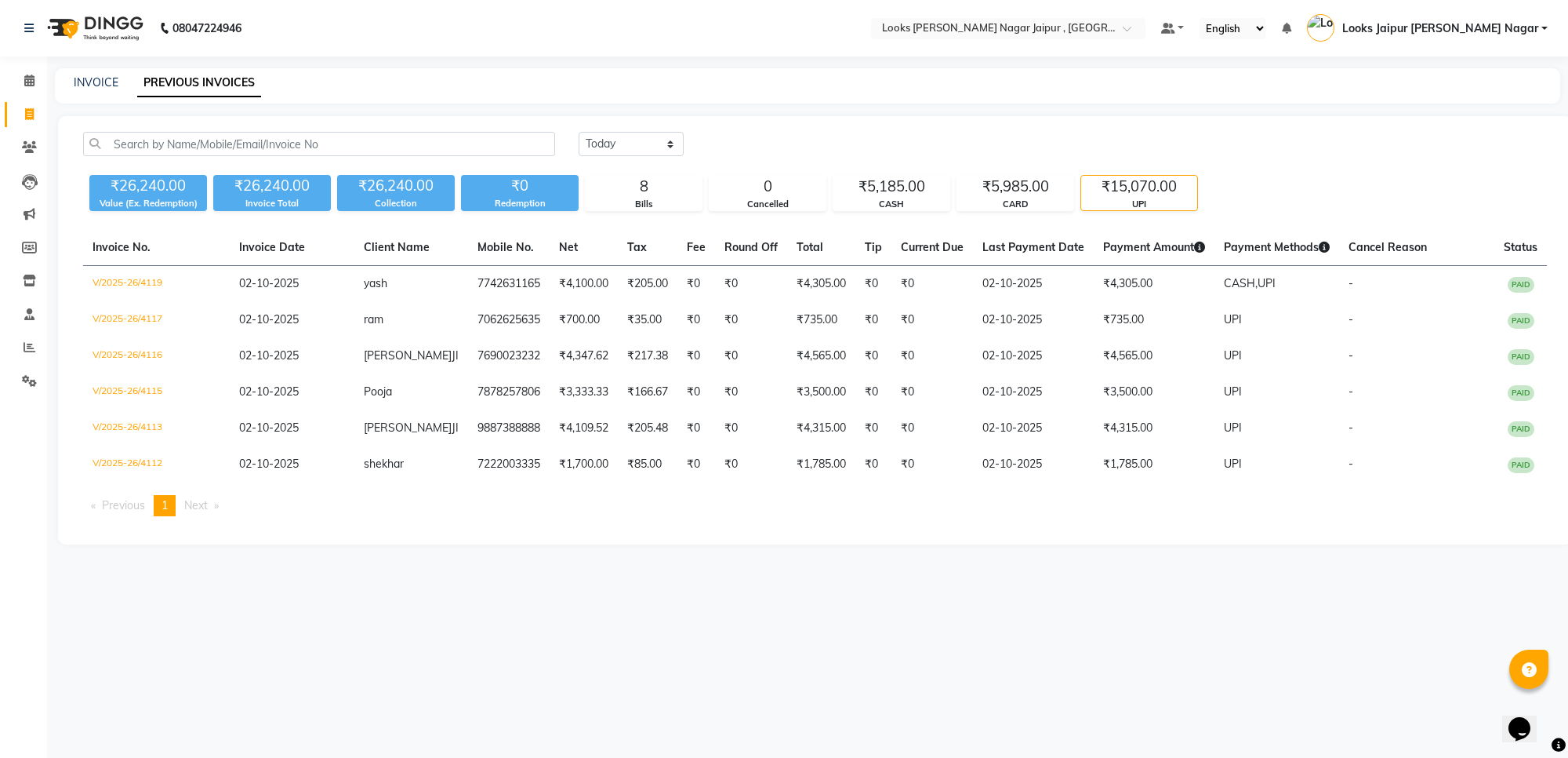
click at [989, 584] on div "08047224946 Select Location × Looks Malviya Nagar Jaipur , Jaipur Default Panel…" at bounding box center [784, 379] width 1568 height 758
click at [26, 76] on icon at bounding box center [29, 80] width 10 height 12
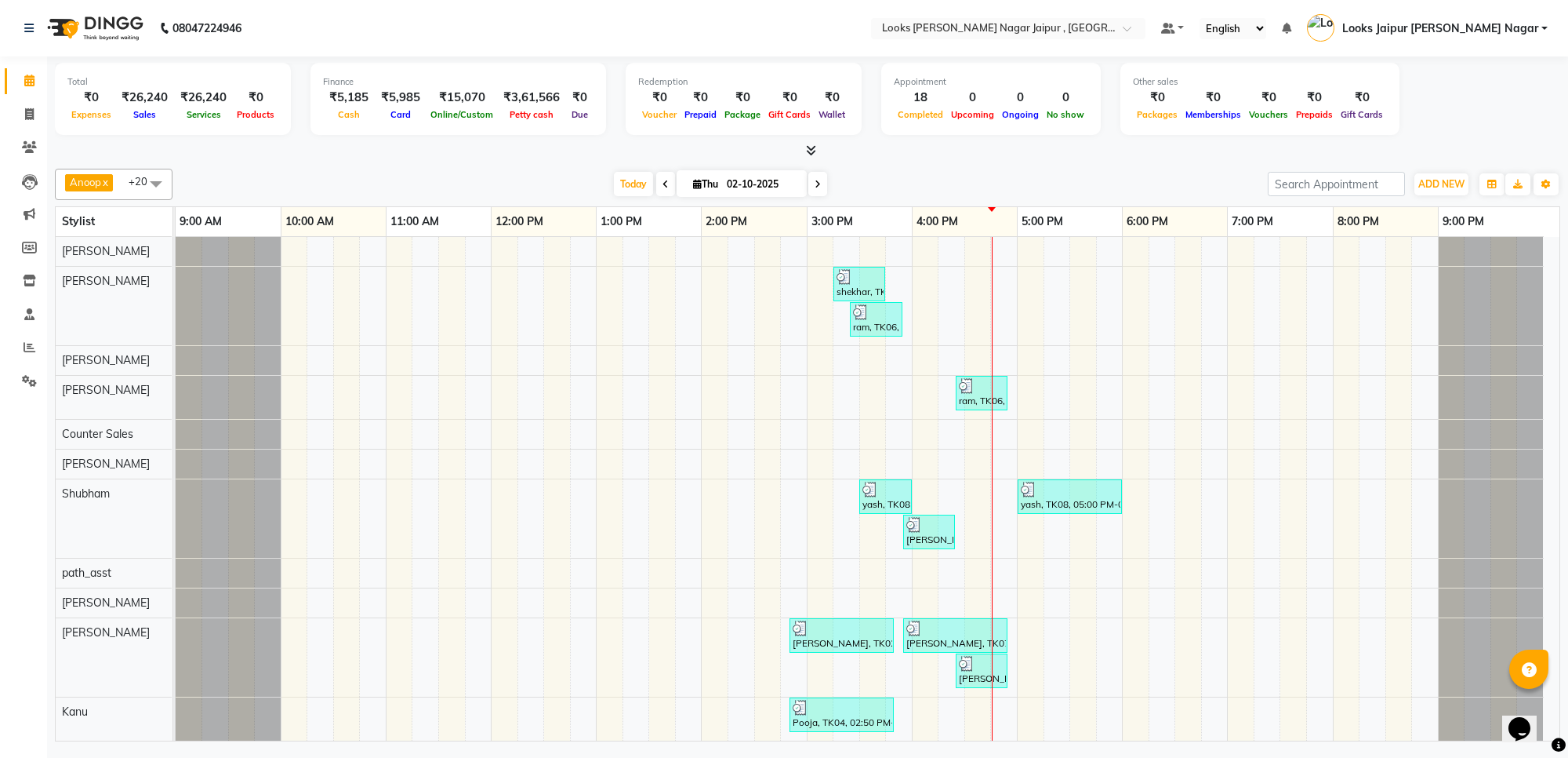
click at [278, 149] on div at bounding box center [807, 151] width 1505 height 17
click at [279, 145] on div at bounding box center [807, 151] width 1505 height 17
click at [808, 147] on icon at bounding box center [810, 150] width 10 height 12
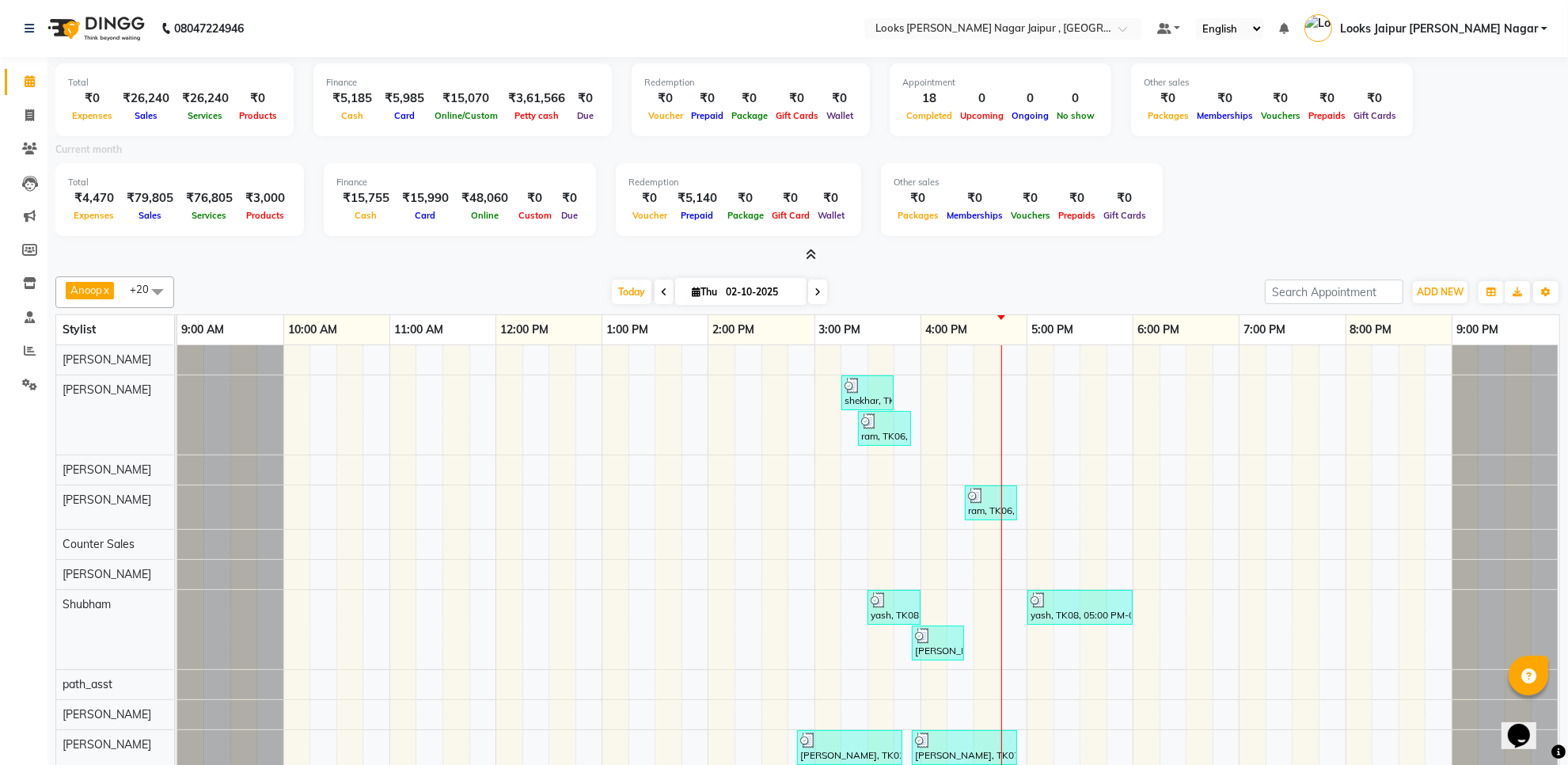
click at [809, 254] on icon at bounding box center [810, 254] width 11 height 12
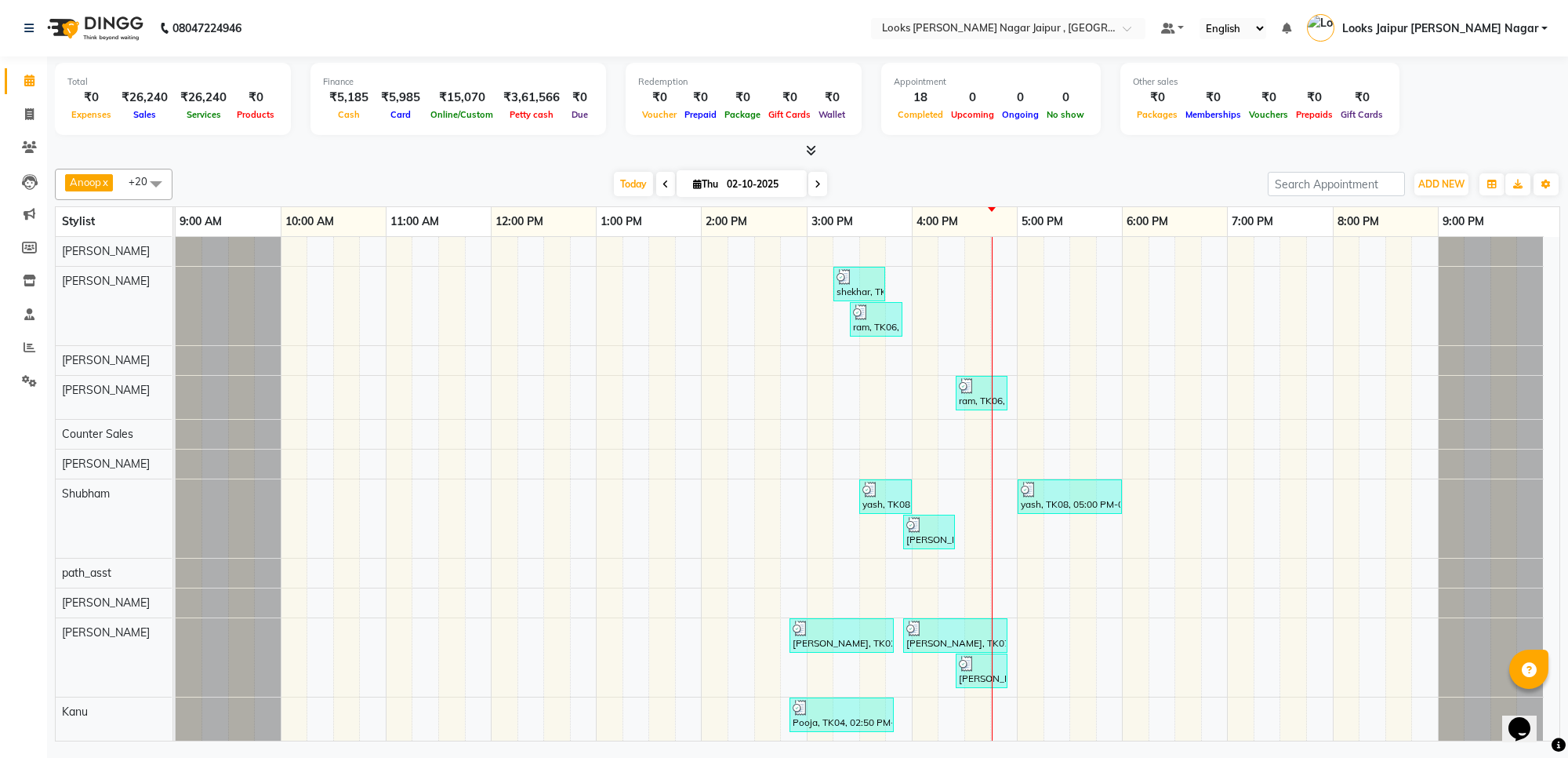
click at [844, 155] on div at bounding box center [807, 151] width 1505 height 17
click at [25, 111] on icon at bounding box center [29, 114] width 9 height 12
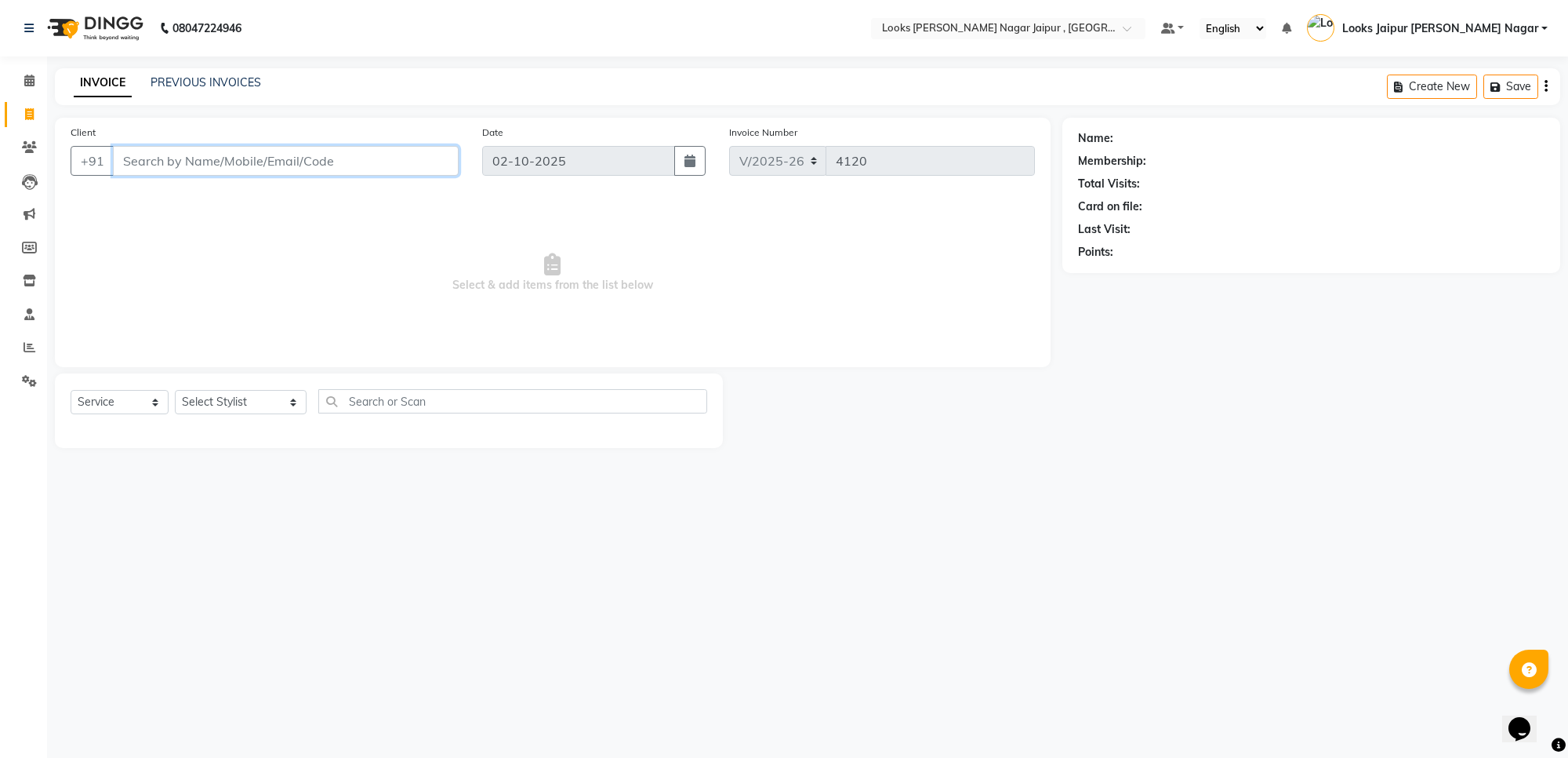
click at [223, 158] on input "Client" at bounding box center [286, 160] width 346 height 30
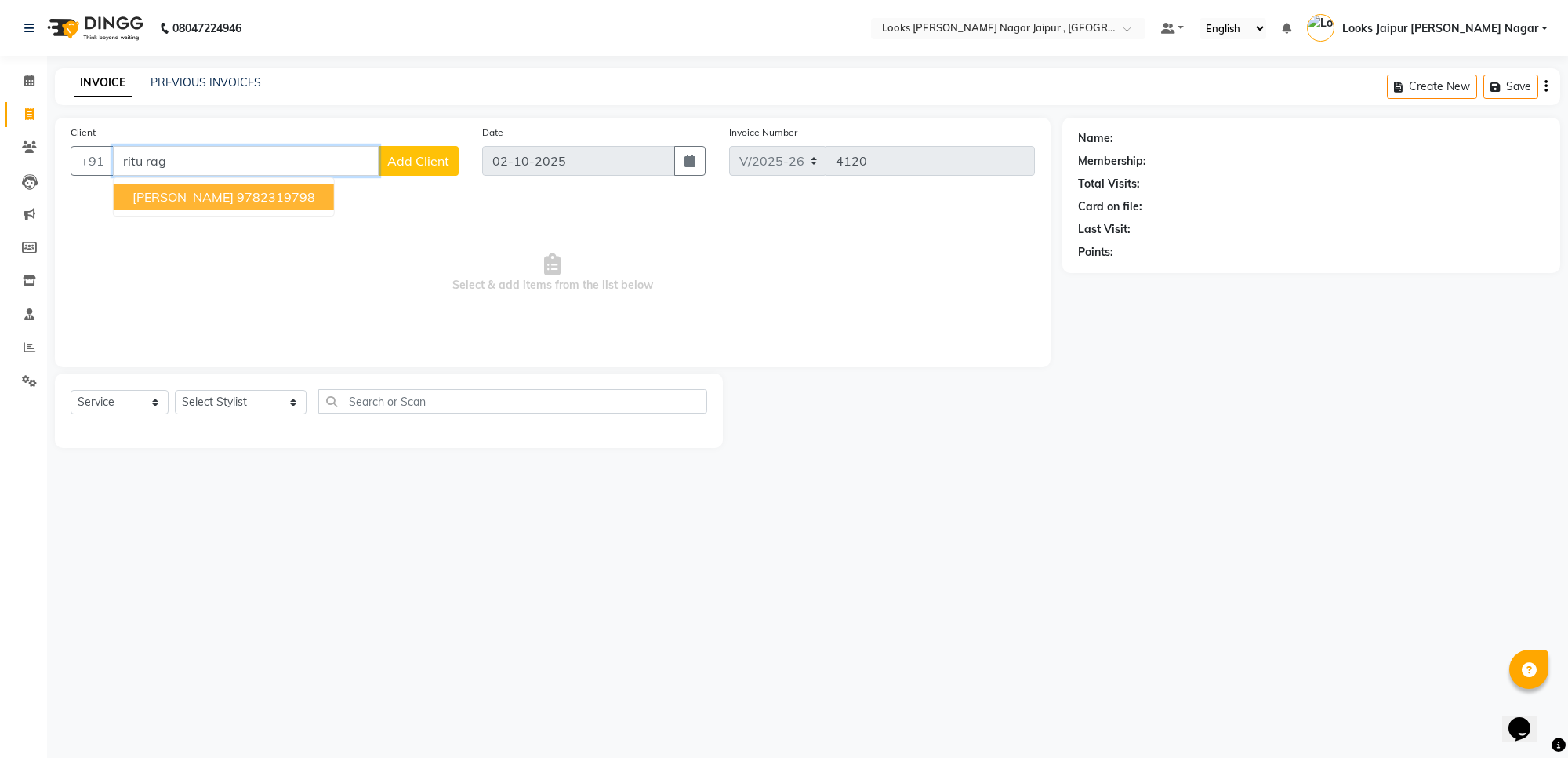
click at [240, 201] on ngb-highlight "9782319798" at bounding box center [276, 197] width 78 height 16
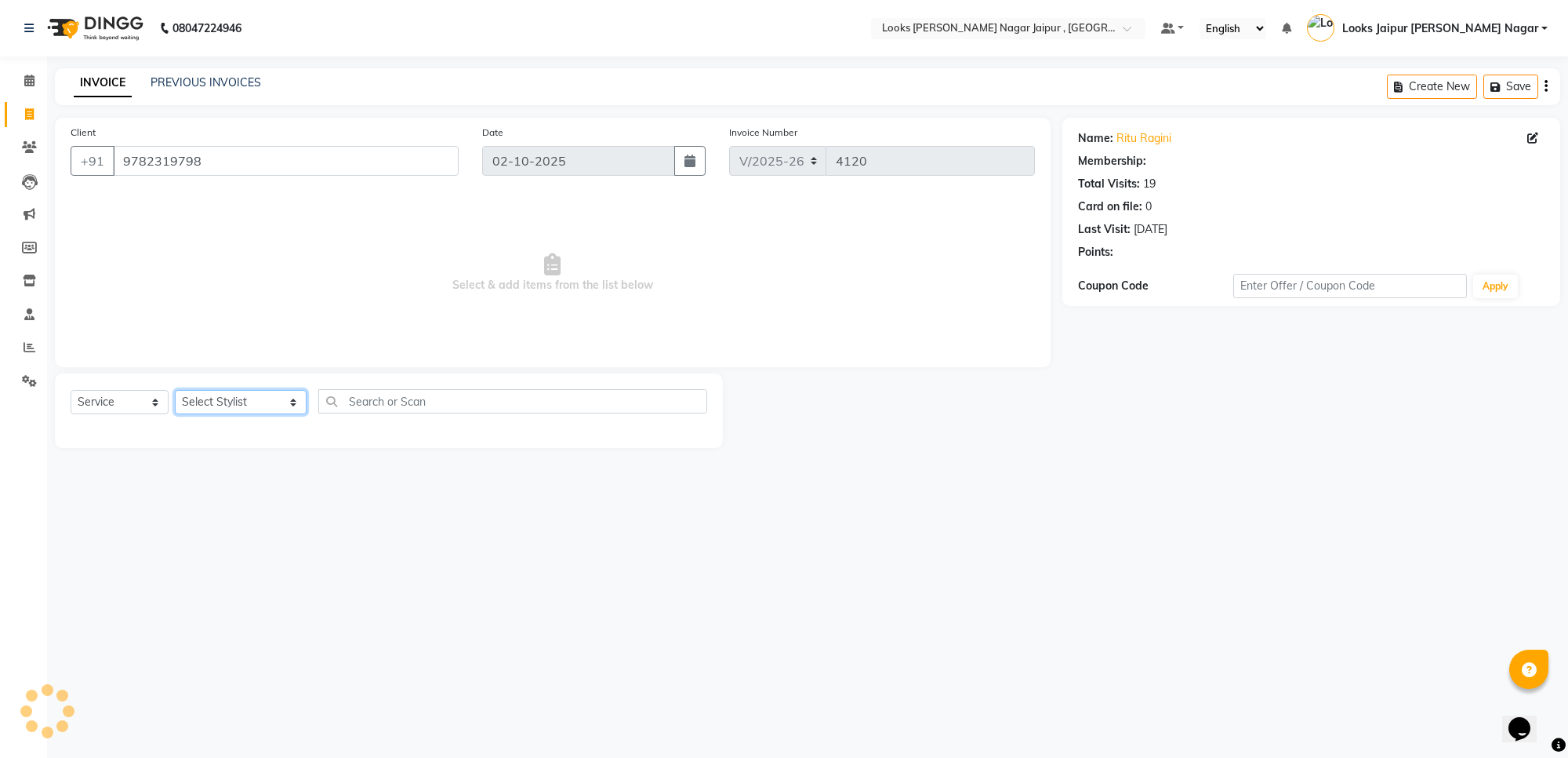
click at [232, 405] on select "Select Stylist [PERSON_NAME] art Anoop [PERSON_NAME] Counter Sales [PERSON_NAME…" at bounding box center [240, 401] width 131 height 24
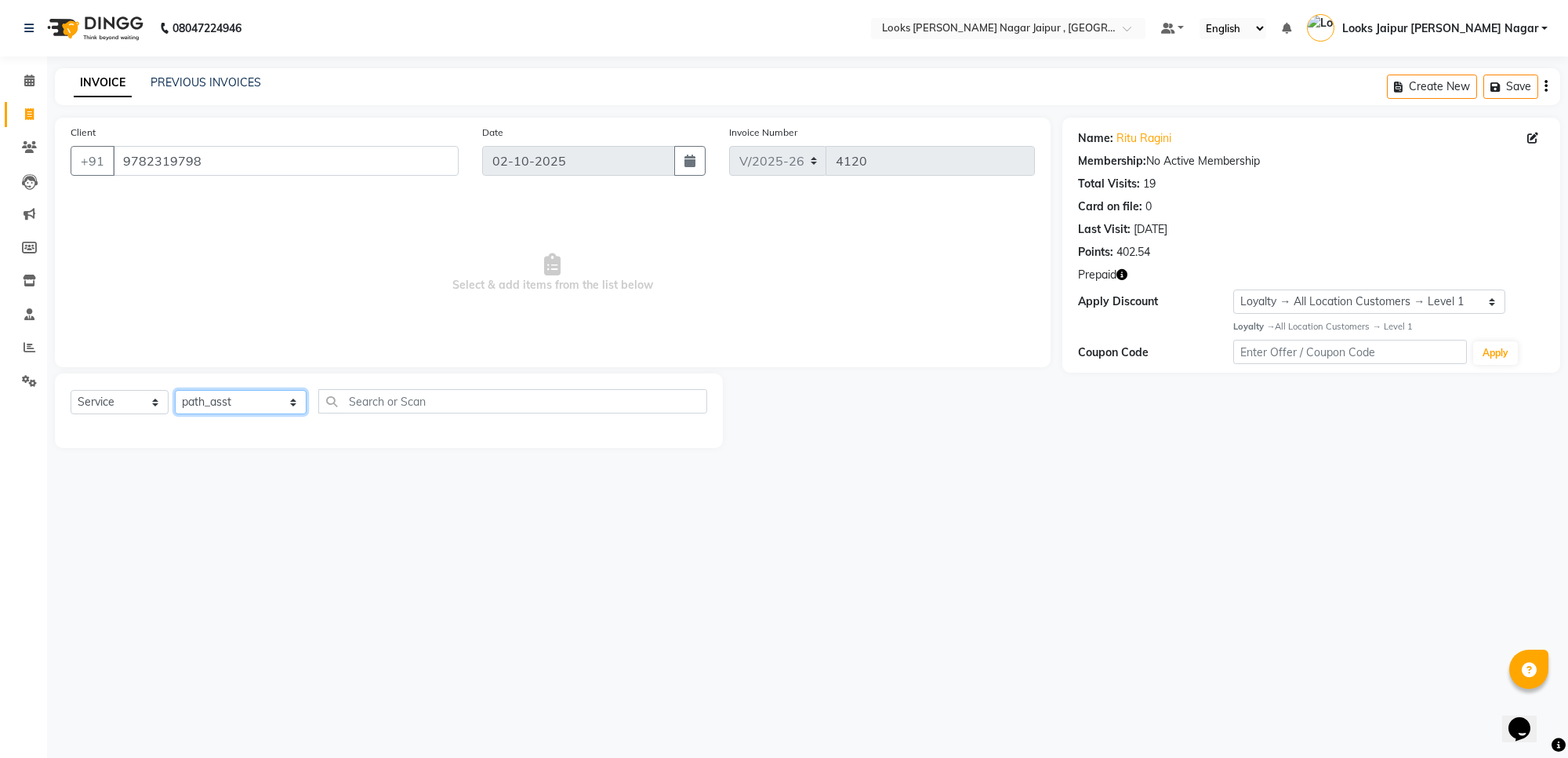
click at [175, 389] on select "Select Stylist [PERSON_NAME] art Anoop [PERSON_NAME] Counter Sales [PERSON_NAME…" at bounding box center [240, 401] width 131 height 24
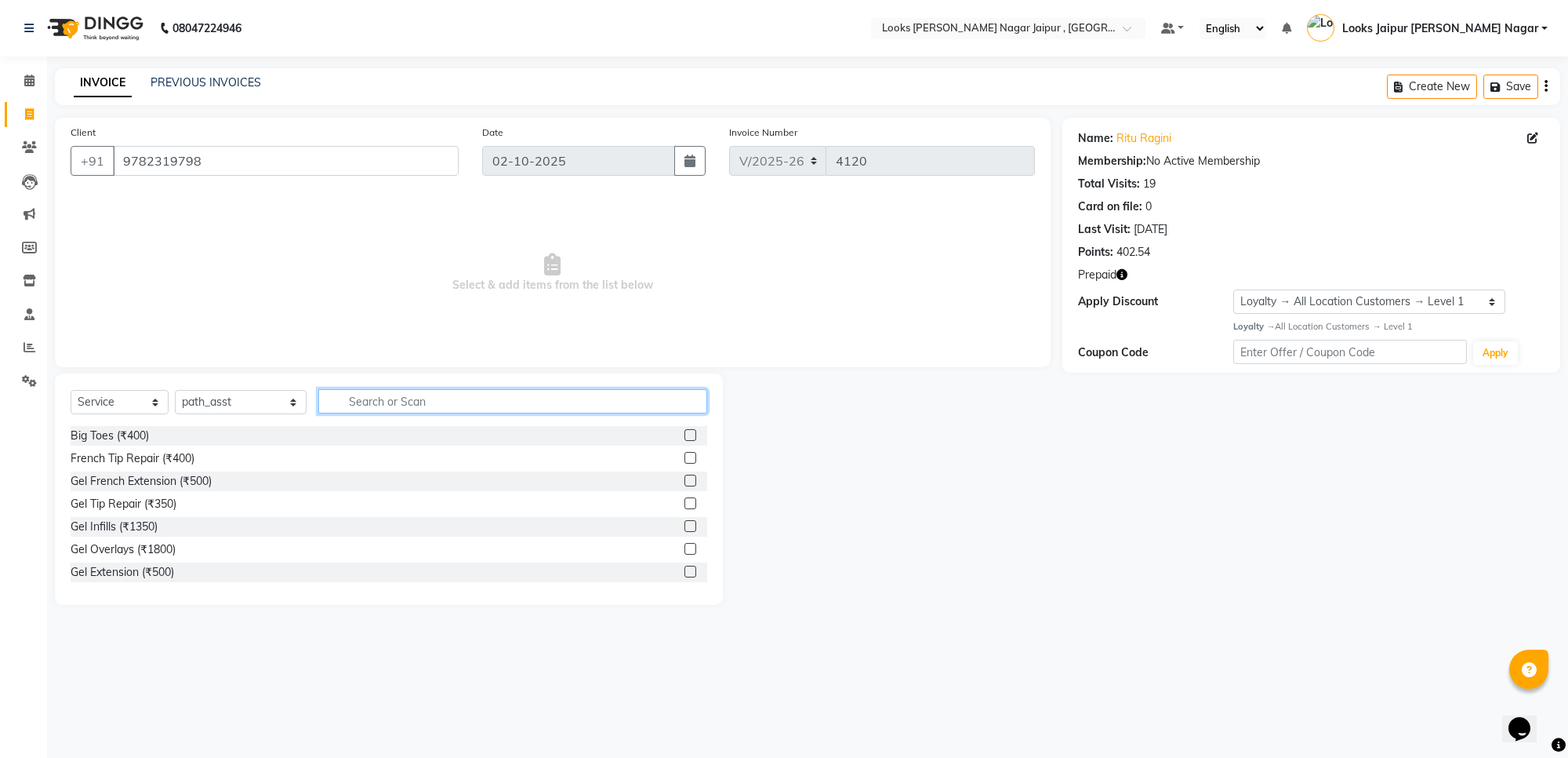
click at [402, 401] on input "text" at bounding box center [513, 401] width 389 height 24
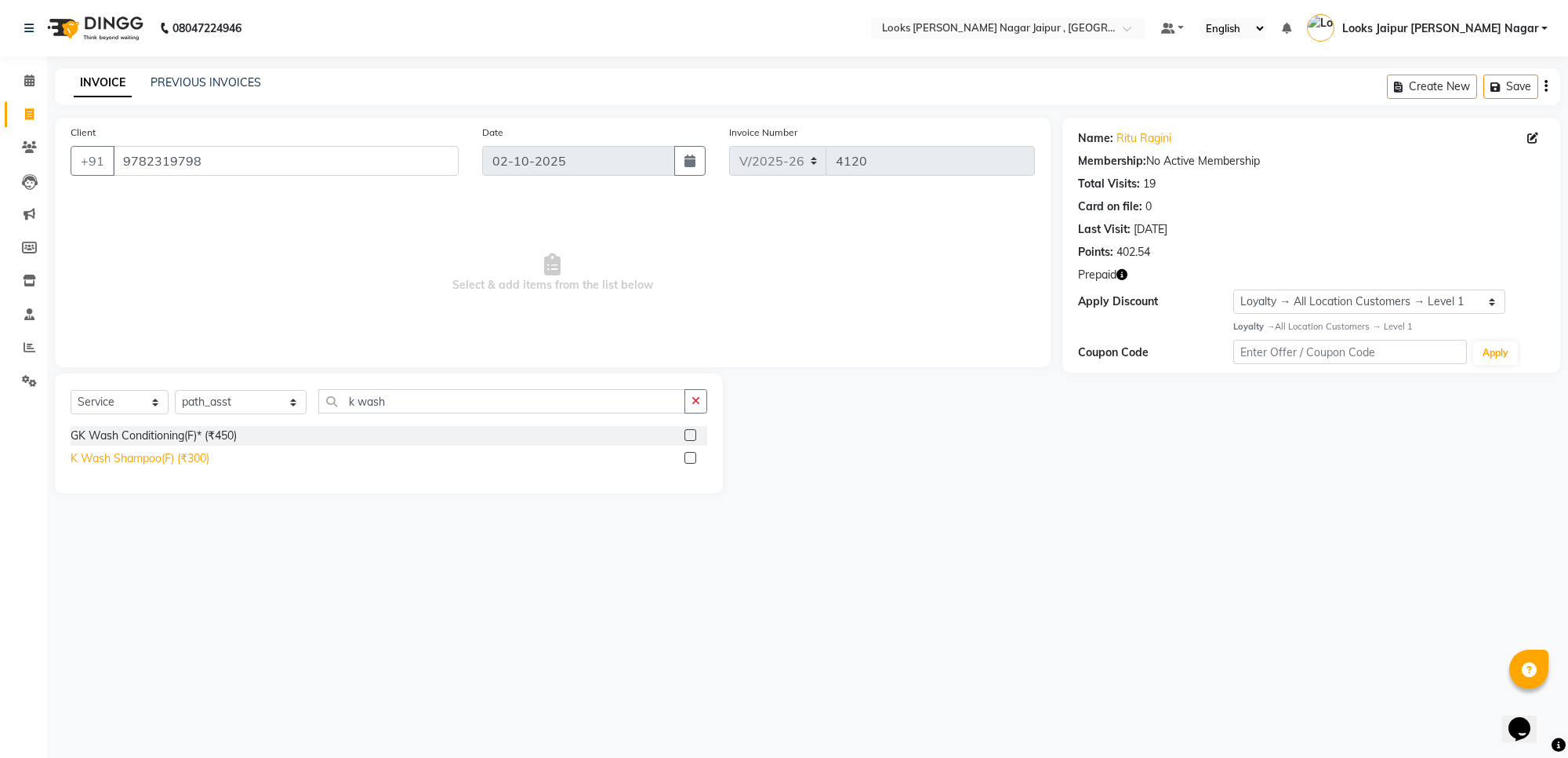
click at [114, 455] on div "K Wash Shampoo(F) (₹300)" at bounding box center [139, 458] width 139 height 17
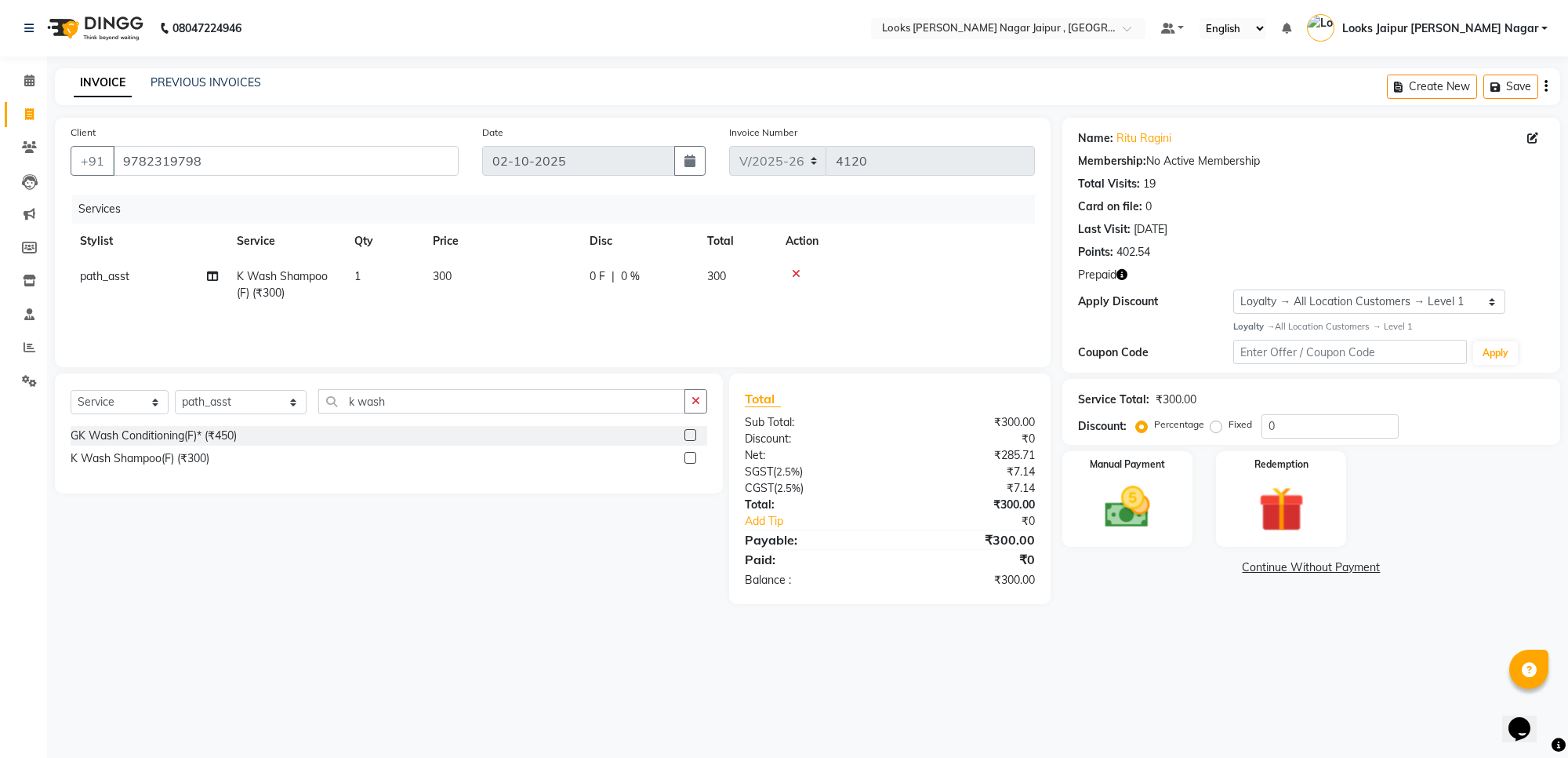
drag, startPoint x: 406, startPoint y: 300, endPoint x: 480, endPoint y: 284, distance: 75.7
click at [431, 295] on tr "path_asst K Wash Shampoo(F) (₹300) 1 300 0 F | 0 % 300" at bounding box center [553, 284] width 964 height 52
click at [565, 283] on td "300" at bounding box center [502, 284] width 157 height 52
click at [578, 276] on input "300" at bounding box center [575, 280] width 138 height 24
click at [577, 304] on td "1000" at bounding box center [502, 284] width 157 height 52
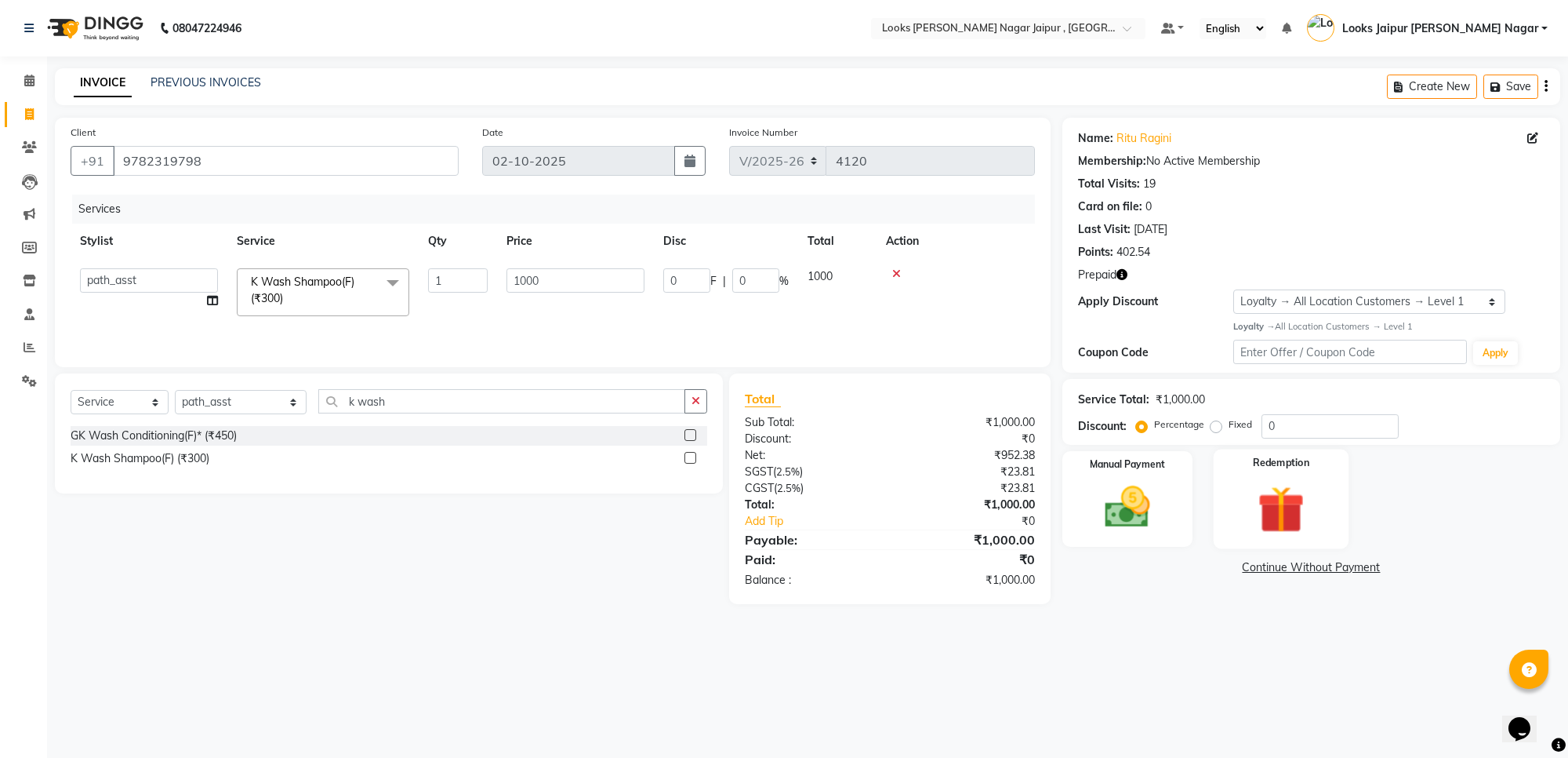
click at [1266, 511] on img at bounding box center [1281, 509] width 77 height 58
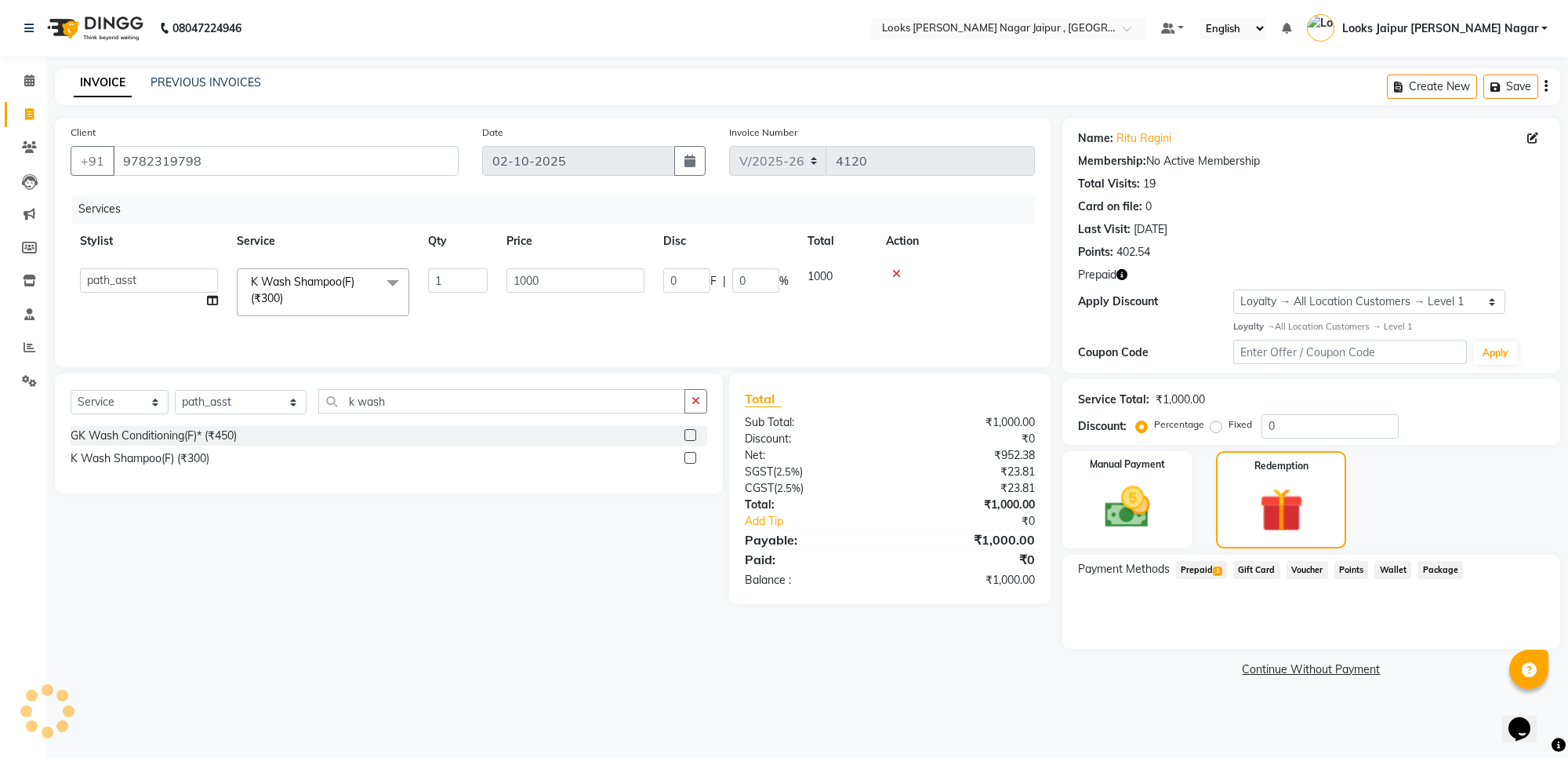
click at [1196, 567] on span "Prepaid 1" at bounding box center [1201, 570] width 51 height 18
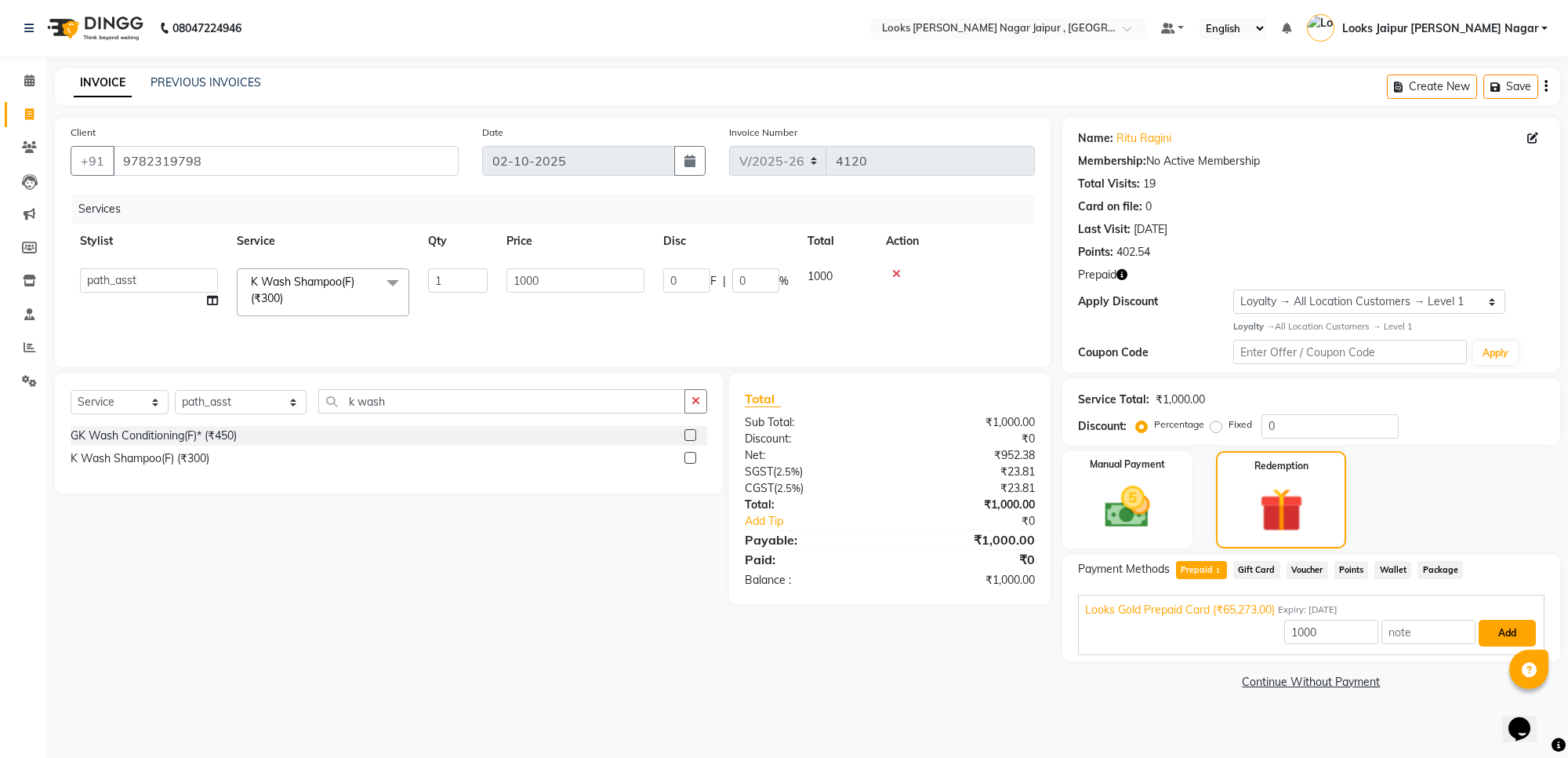
click at [1496, 638] on button "Add" at bounding box center [1506, 632] width 57 height 26
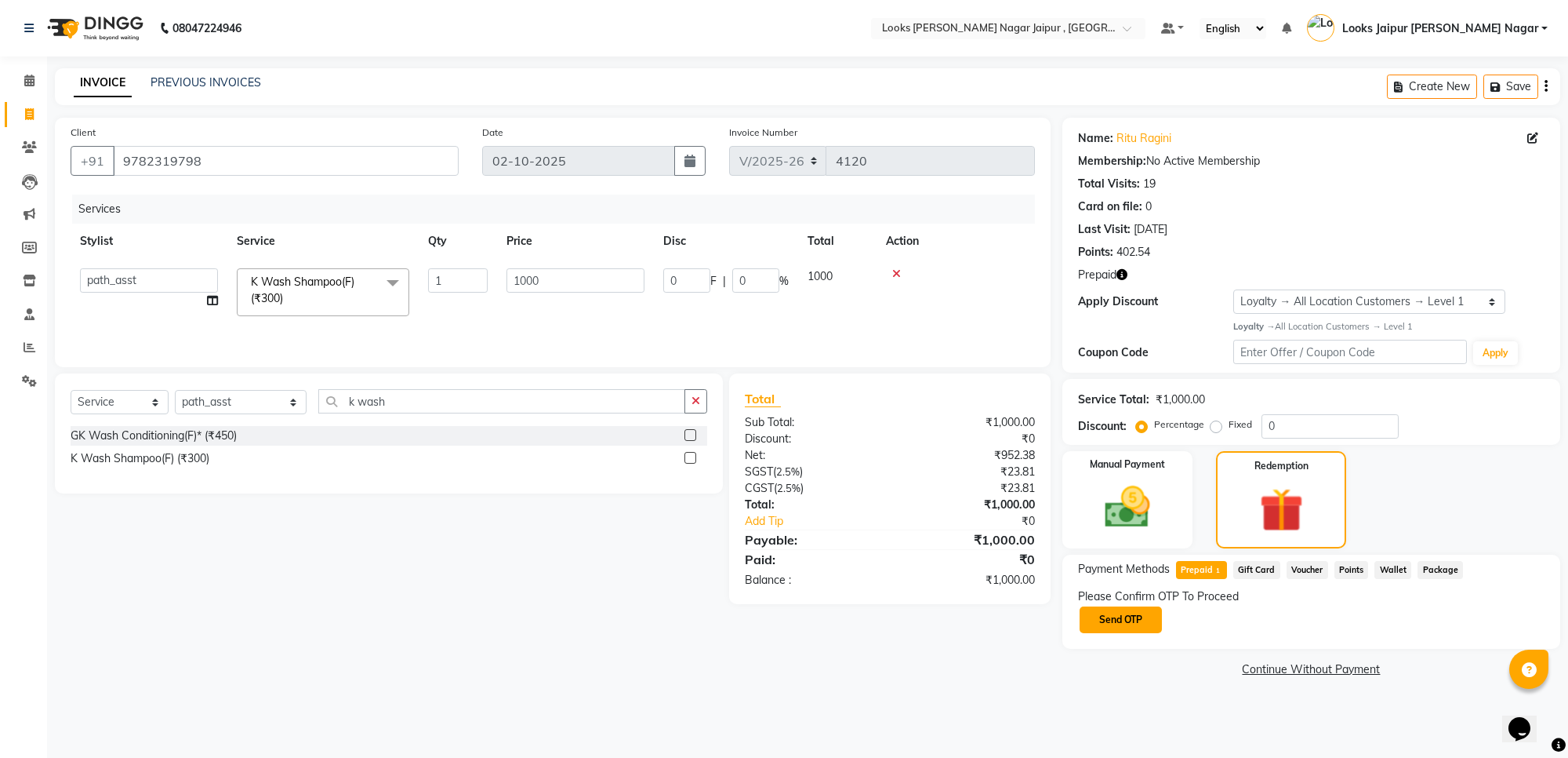
click at [1144, 620] on button "Send OTP" at bounding box center [1120, 619] width 82 height 26
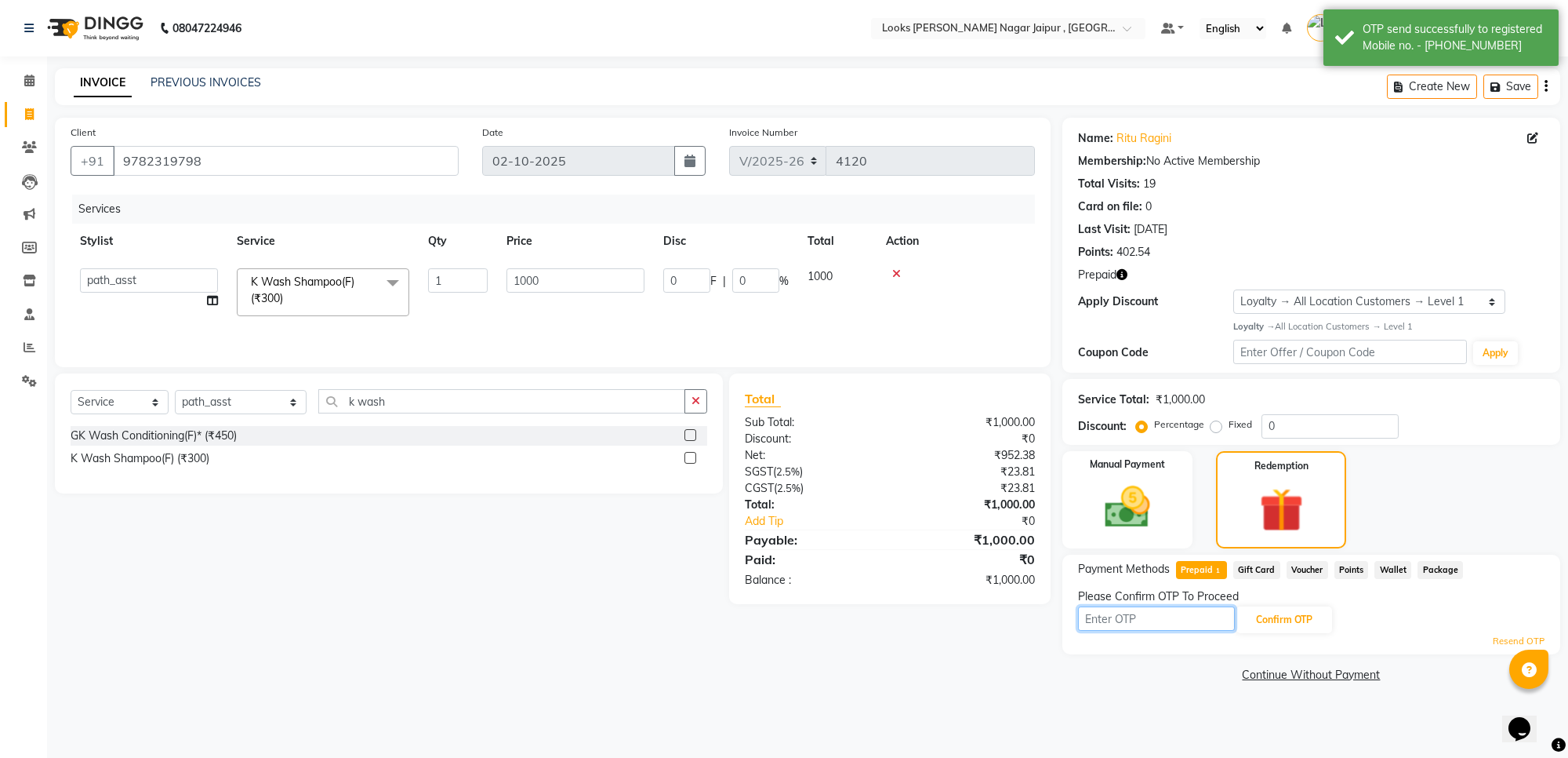
click at [1144, 621] on input "text" at bounding box center [1156, 619] width 157 height 24
click at [1280, 616] on button "Confirm OTP" at bounding box center [1284, 619] width 95 height 26
click at [1297, 619] on button "Confirm OTP" at bounding box center [1284, 619] width 95 height 26
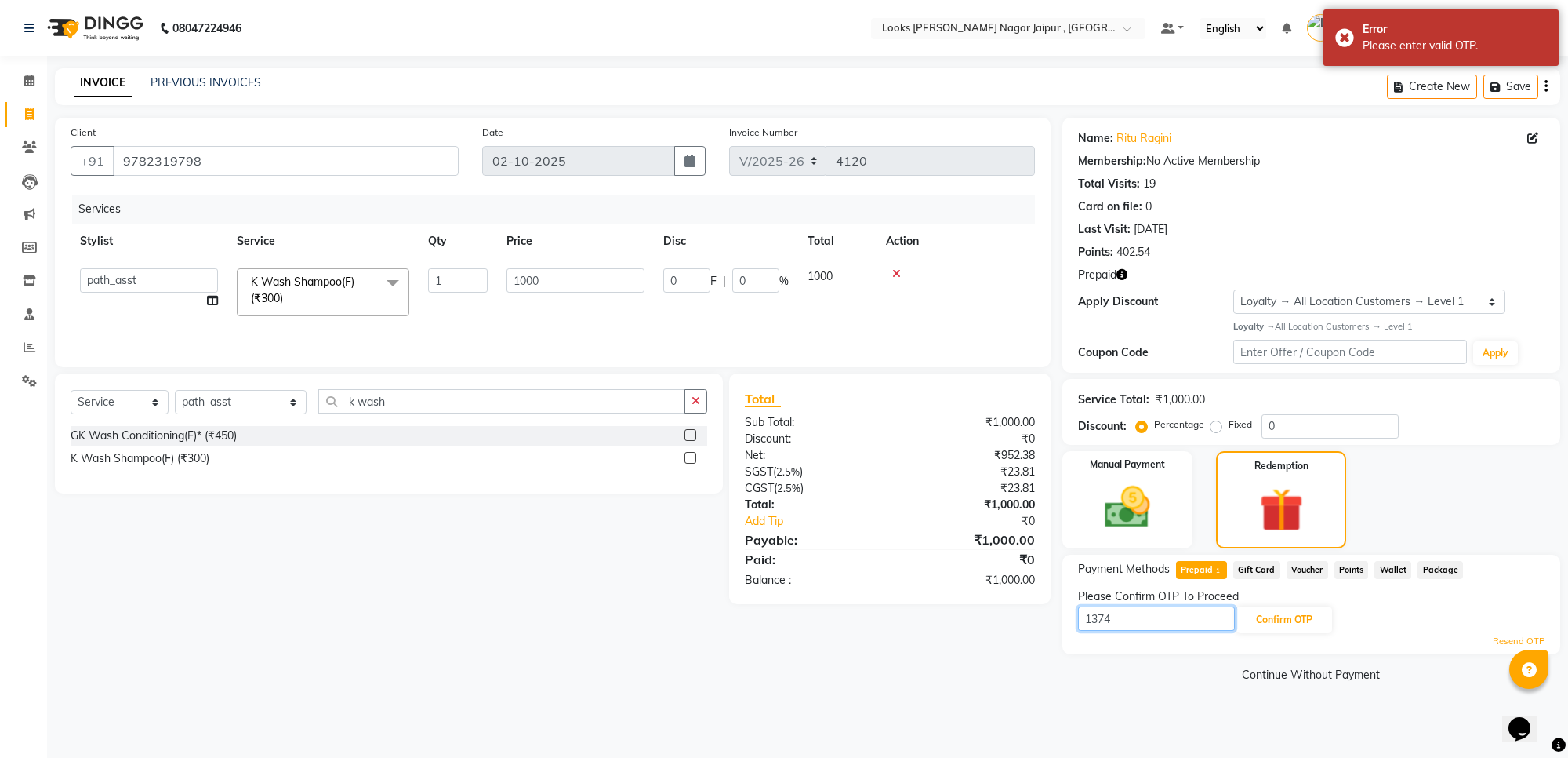
click at [1158, 614] on input "1374" at bounding box center [1156, 619] width 157 height 24
click at [1276, 631] on button "Confirm OTP" at bounding box center [1284, 619] width 95 height 26
click at [1168, 626] on input "1374" at bounding box center [1156, 619] width 157 height 24
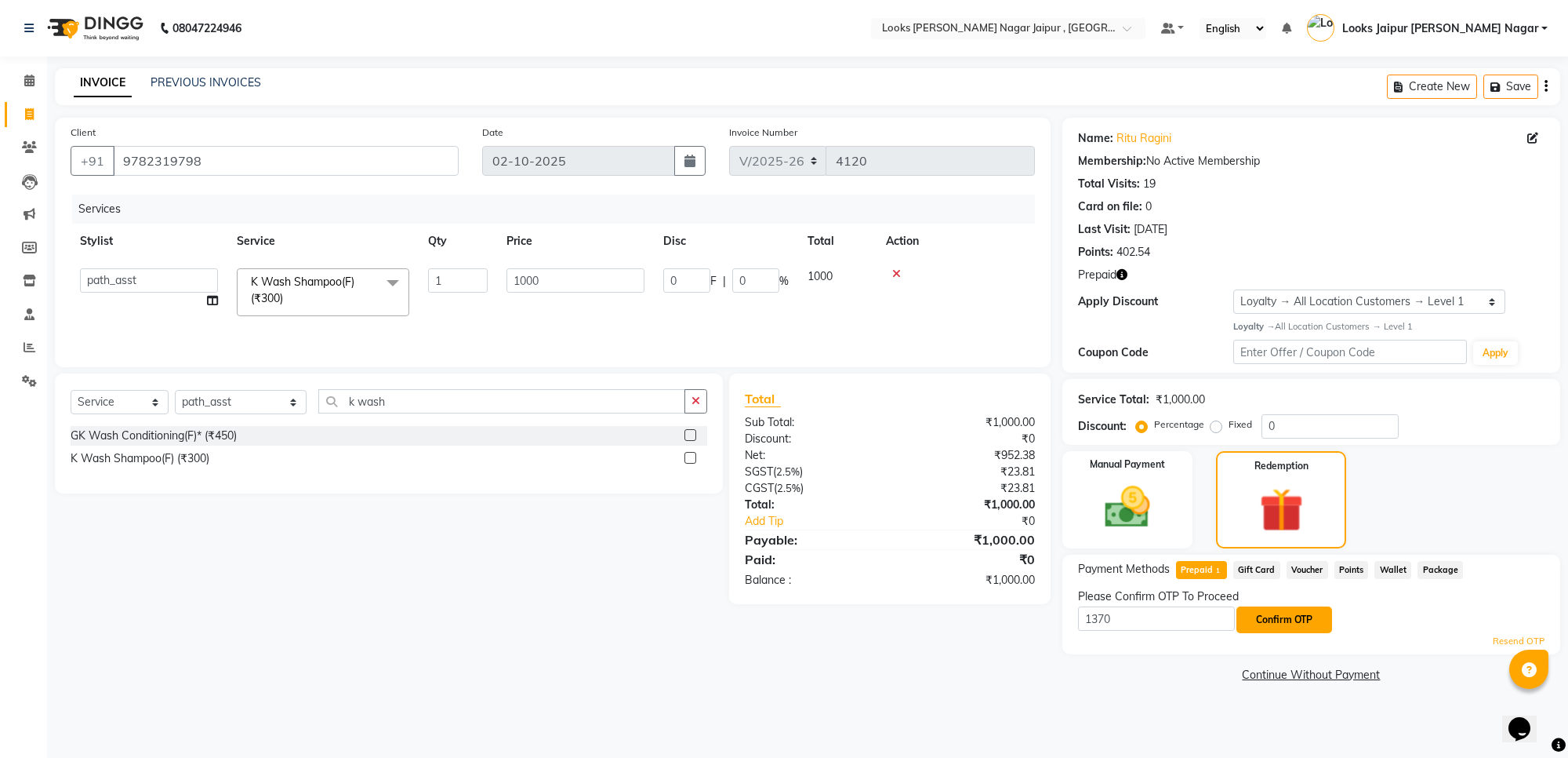
click at [1295, 619] on button "Confirm OTP" at bounding box center [1284, 619] width 95 height 26
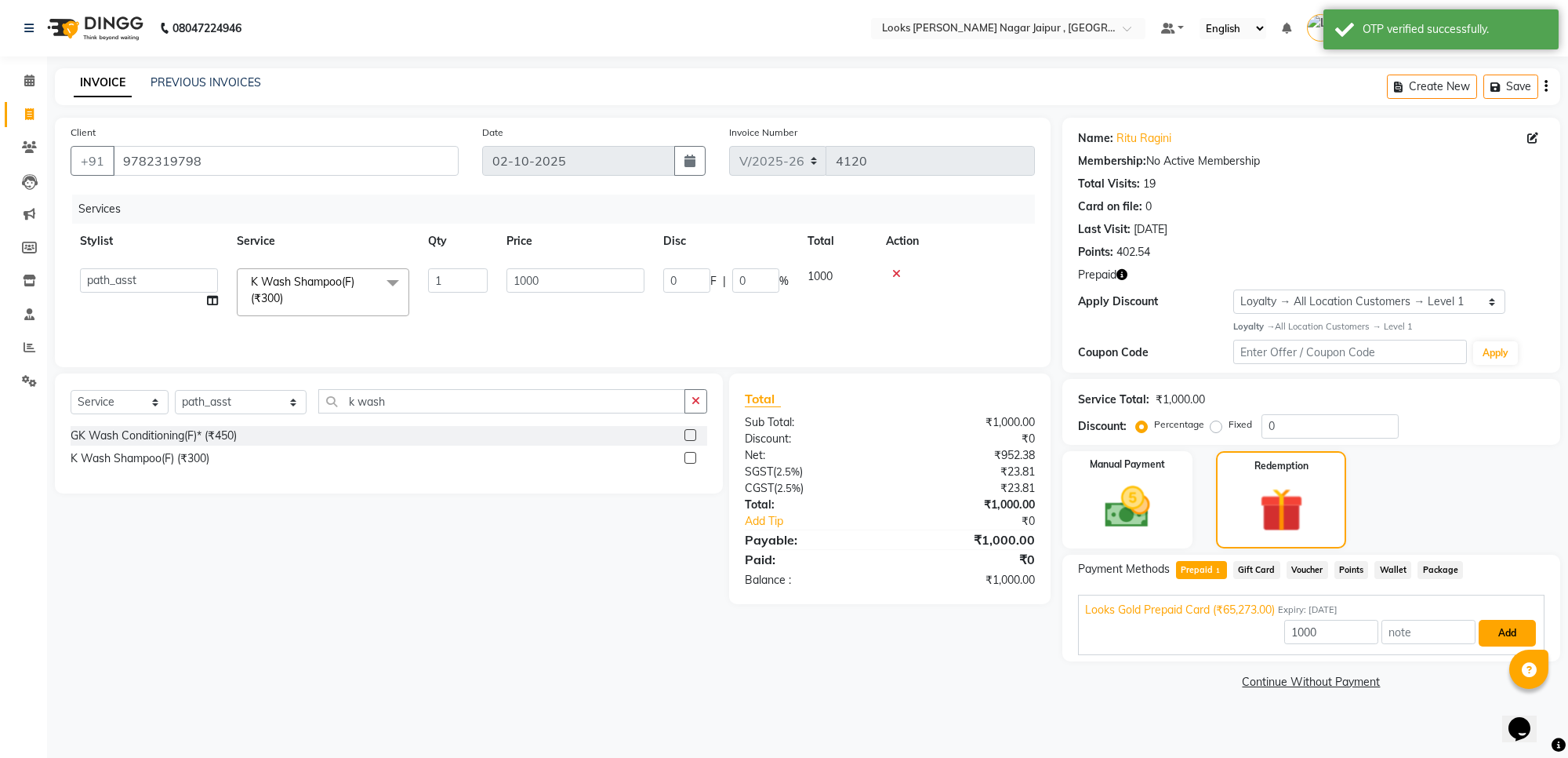
click at [1506, 622] on button "Add" at bounding box center [1506, 632] width 57 height 26
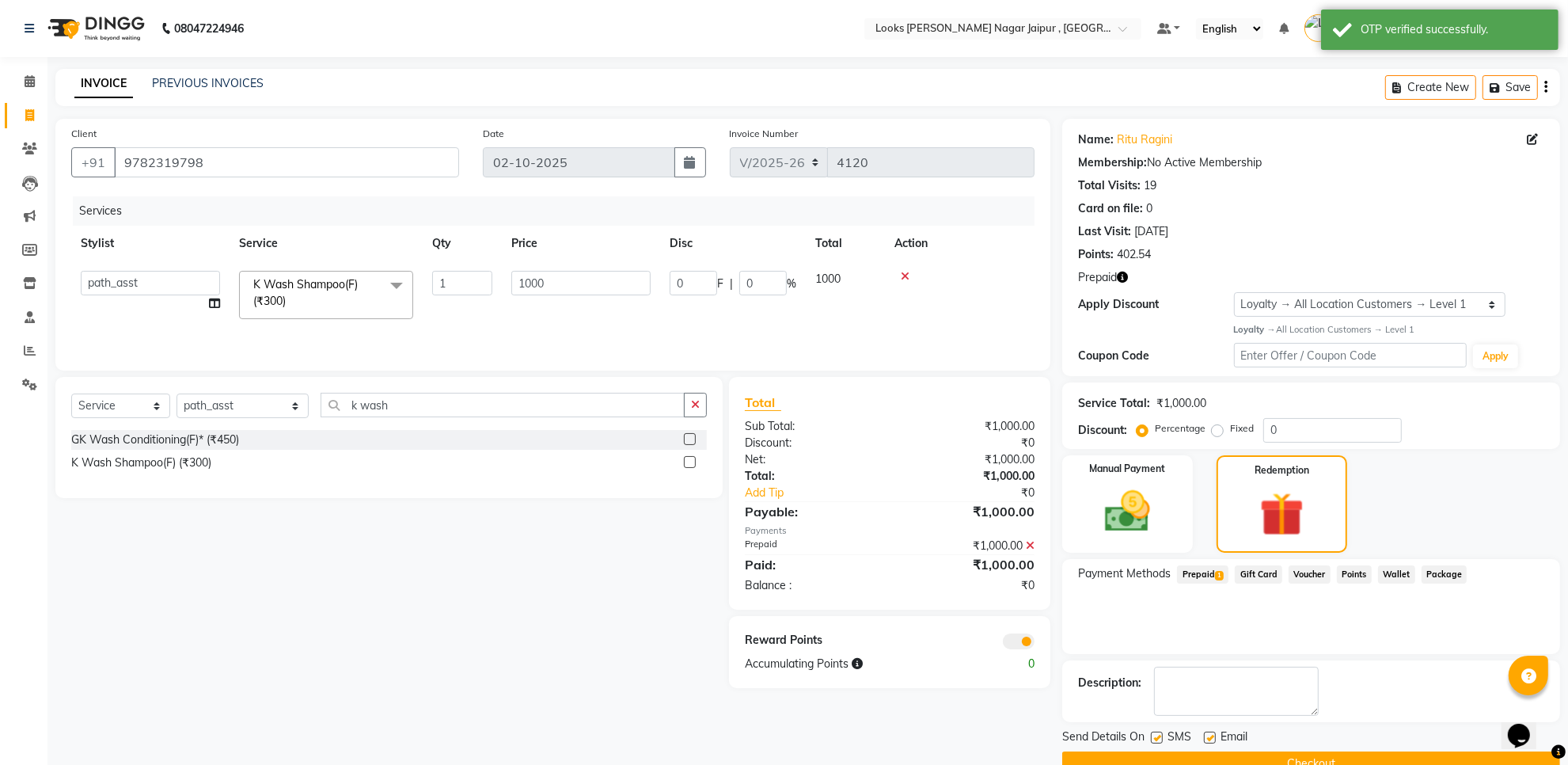
click at [1161, 754] on button "Checkout" at bounding box center [1312, 763] width 498 height 24
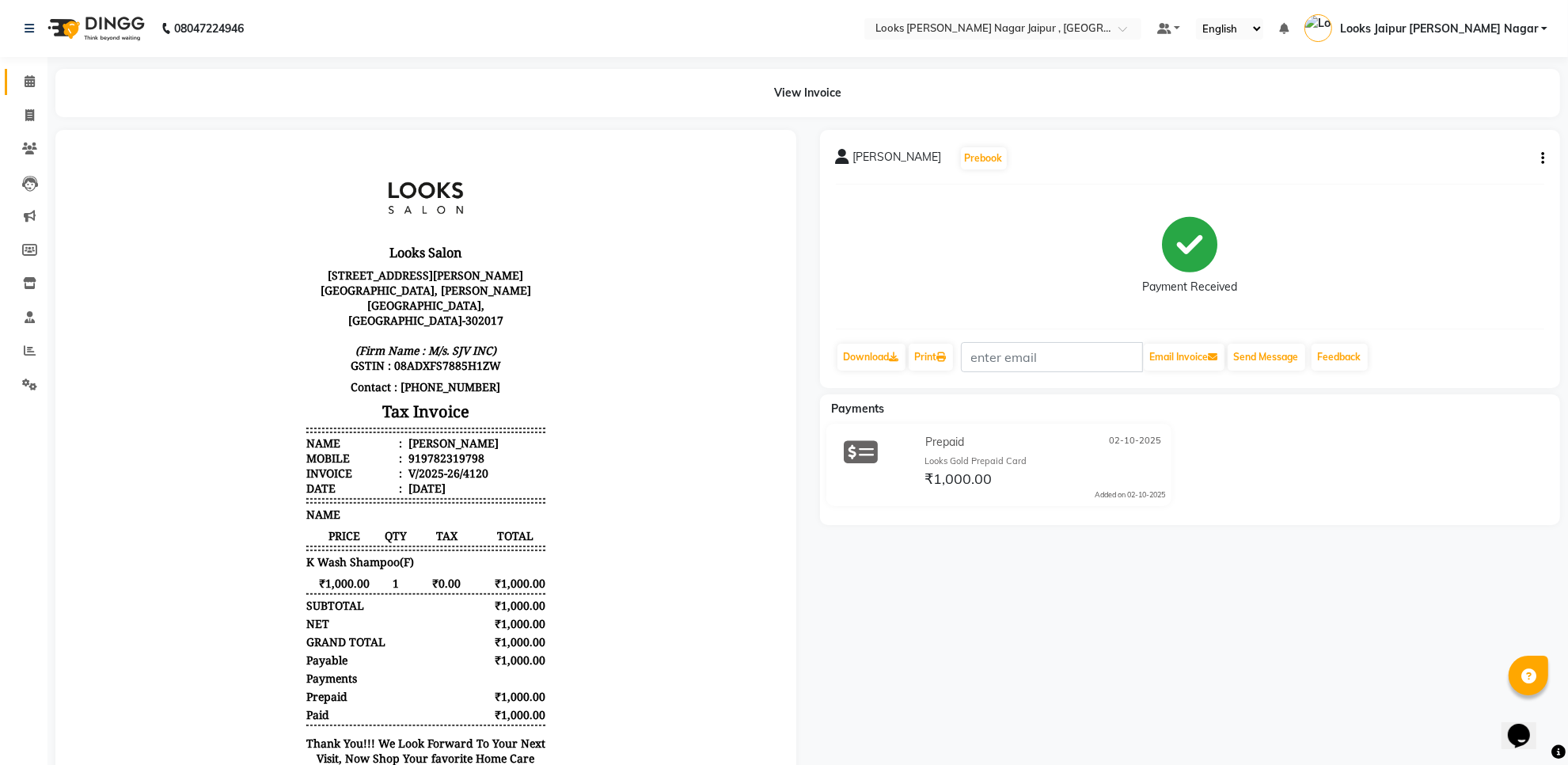
click at [20, 70] on link "Calendar" at bounding box center [23, 82] width 38 height 26
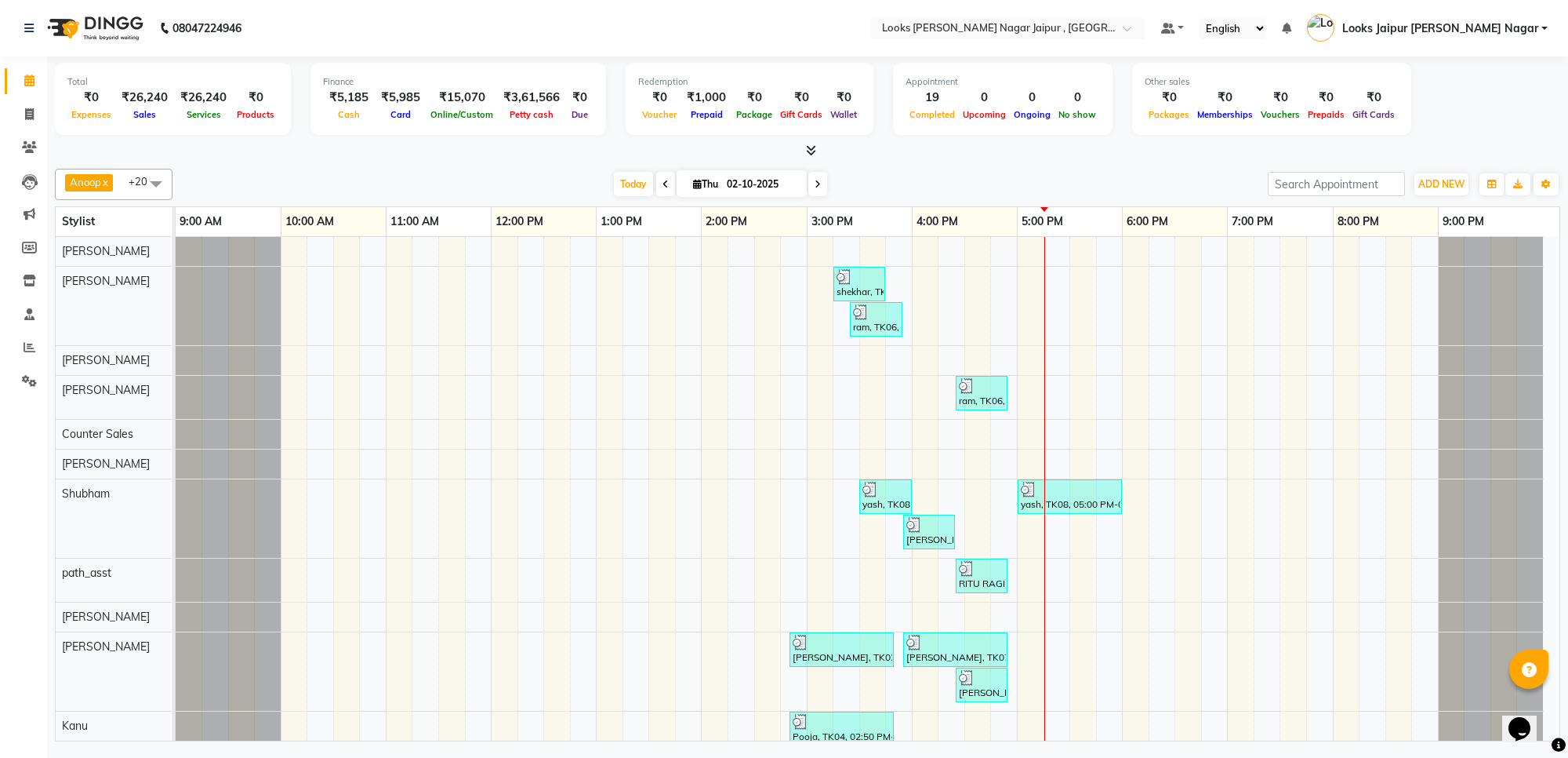
click at [818, 154] on div at bounding box center [807, 151] width 1505 height 17
click at [23, 112] on span at bounding box center [30, 115] width 27 height 18
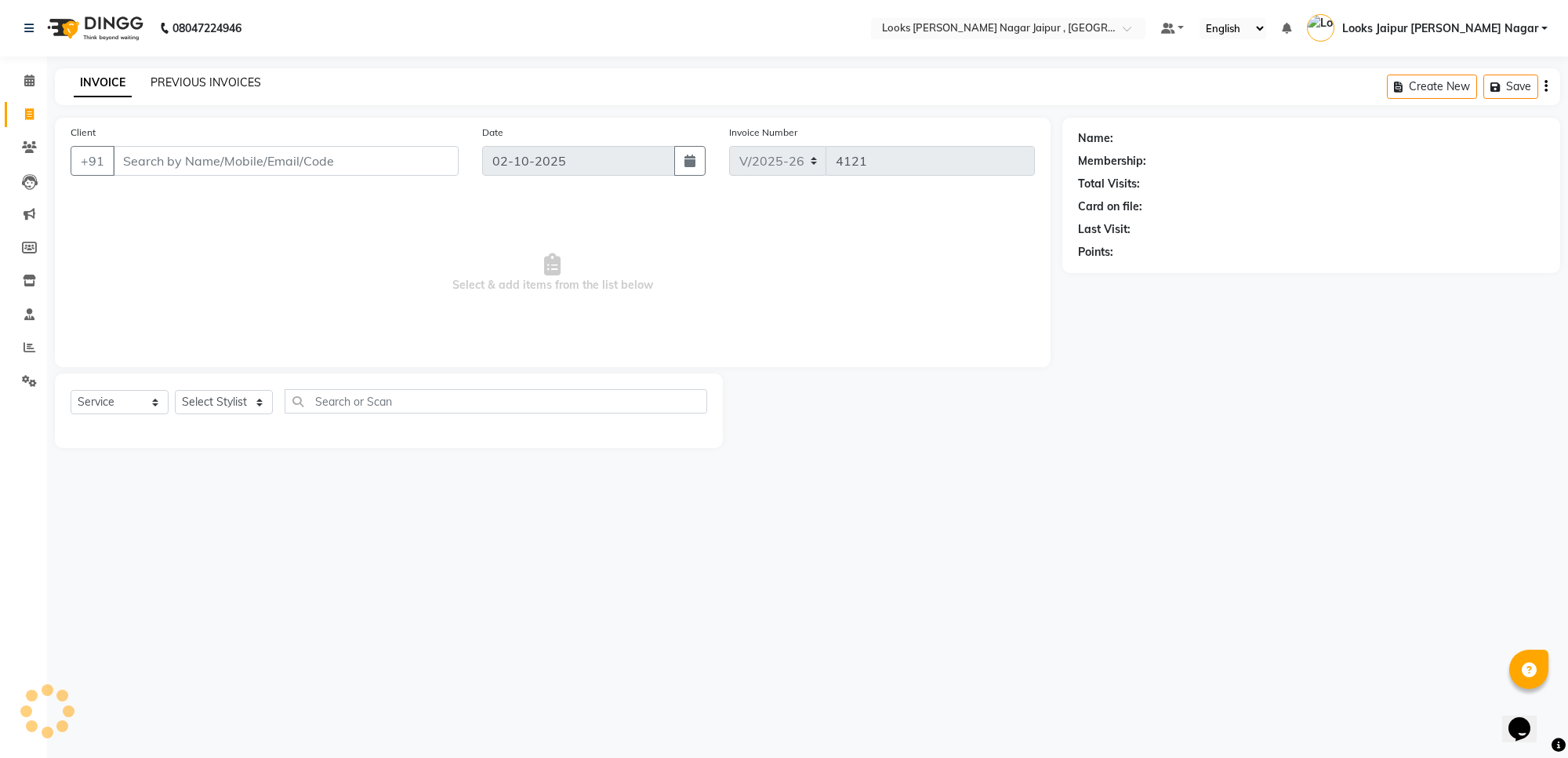
click at [190, 83] on link "PREVIOUS INVOICES" at bounding box center [206, 83] width 111 height 14
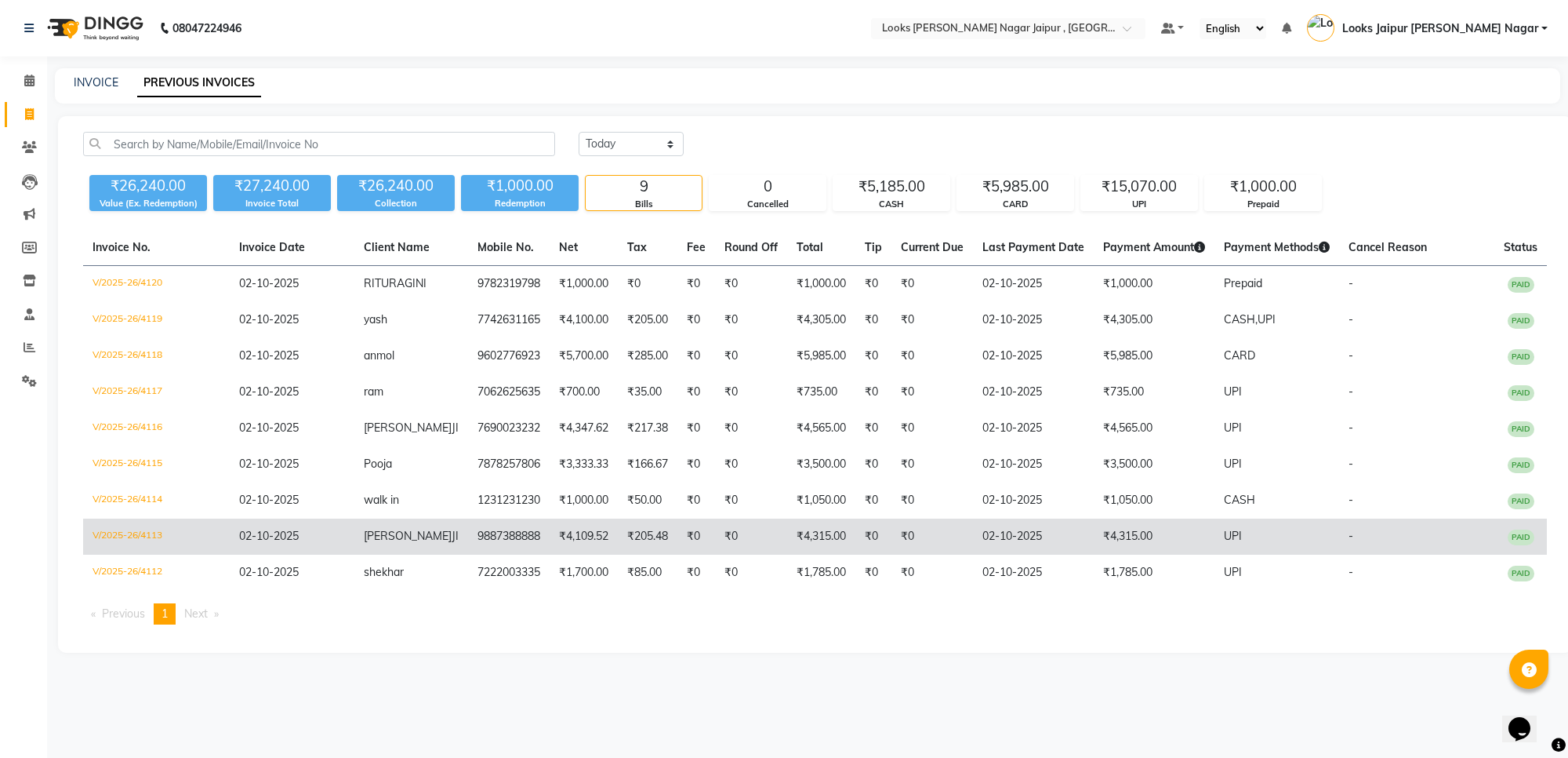
click at [1094, 532] on td "₹4,315.00" at bounding box center [1154, 536] width 121 height 36
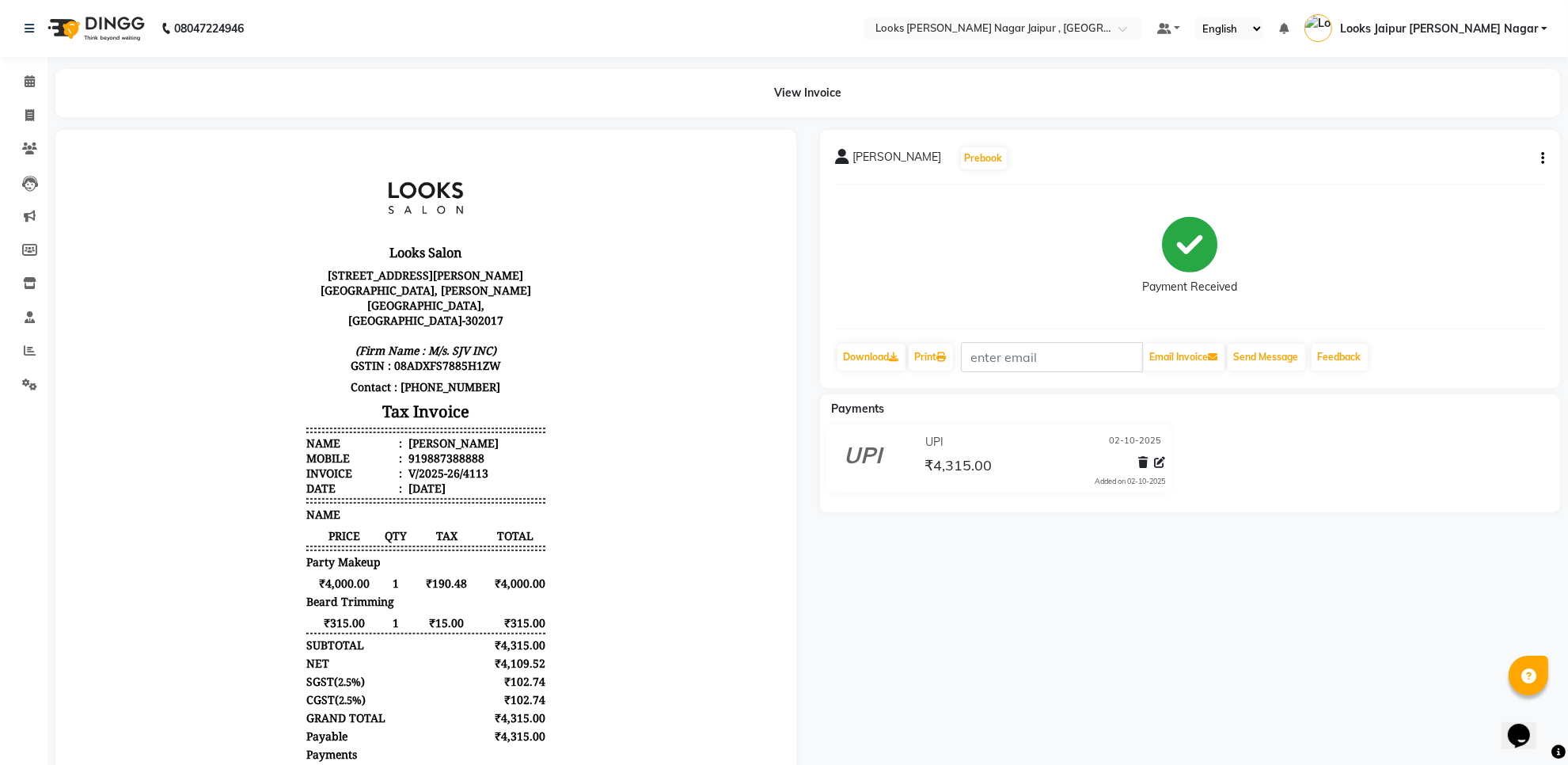
click at [1541, 159] on icon "button" at bounding box center [1543, 158] width 3 height 1
click at [1453, 144] on div "Split Service Amount" at bounding box center [1464, 148] width 108 height 19
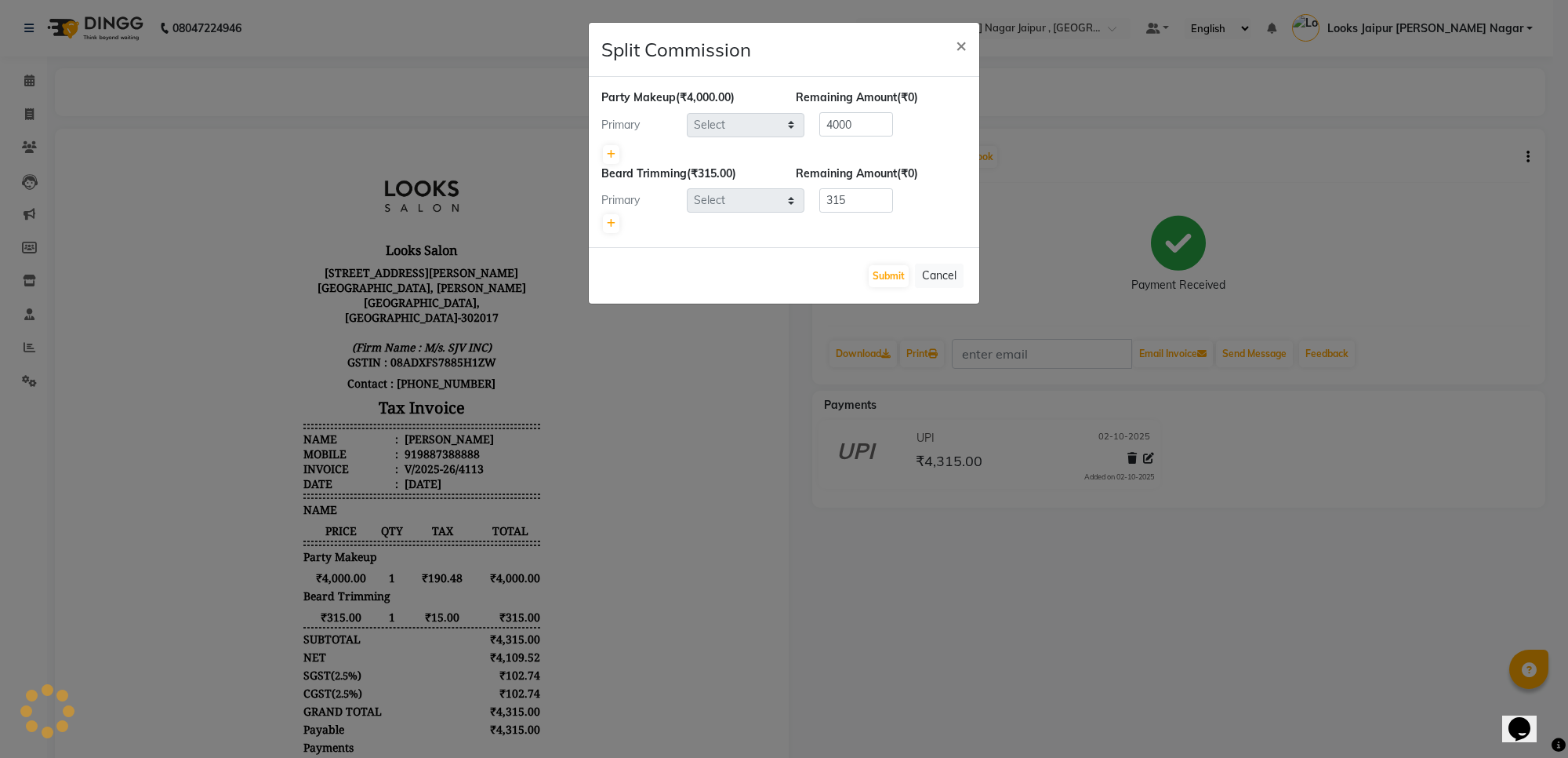
select select "59707"
select select "82802"
click at [1322, 263] on ngb-modal-window "Split Commission × Party Makeup (₹4,000.00) Remaining Amount (₹0) Primary Selec…" at bounding box center [784, 379] width 1568 height 758
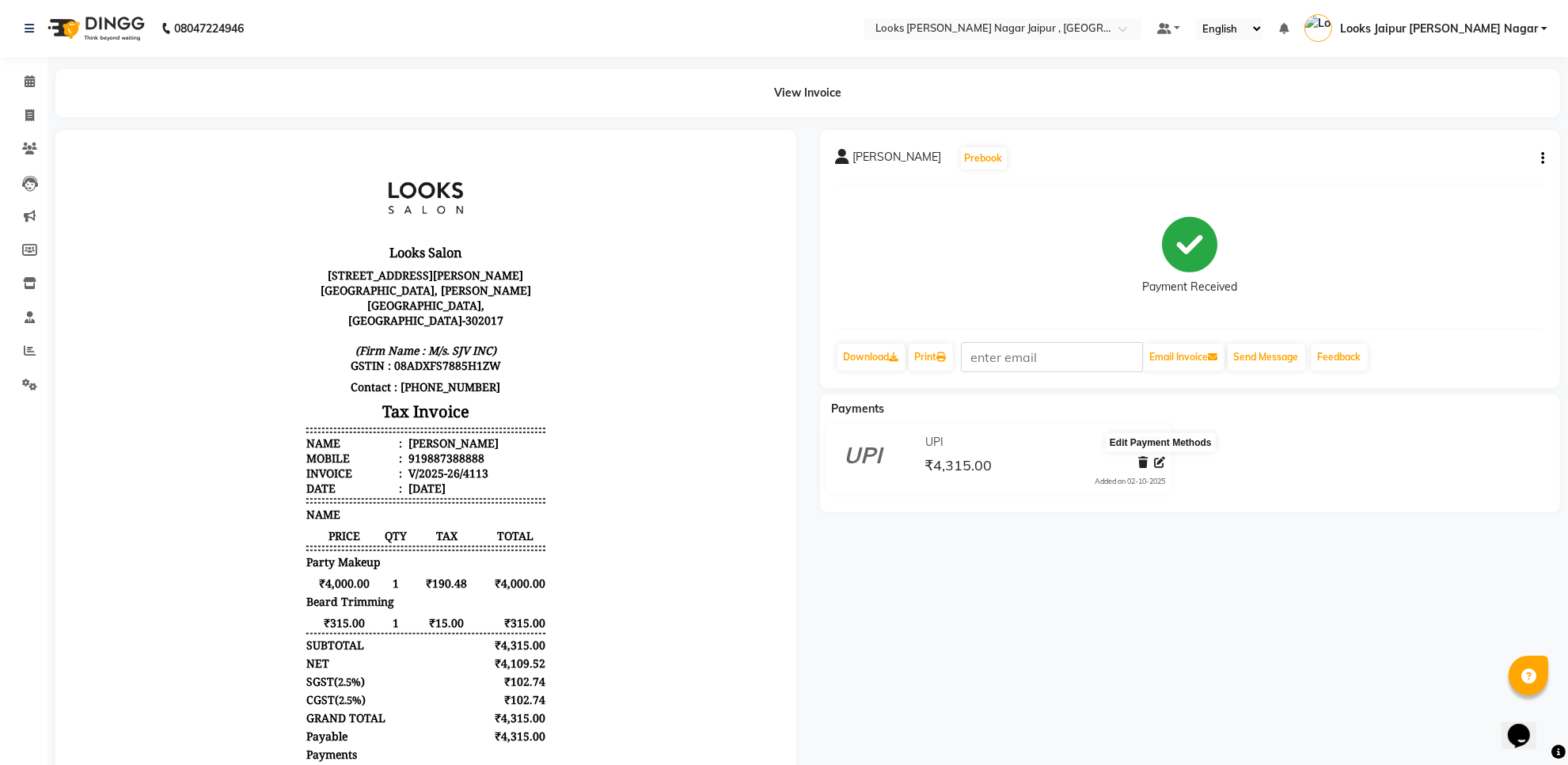
click at [1157, 461] on icon at bounding box center [1160, 463] width 11 height 11
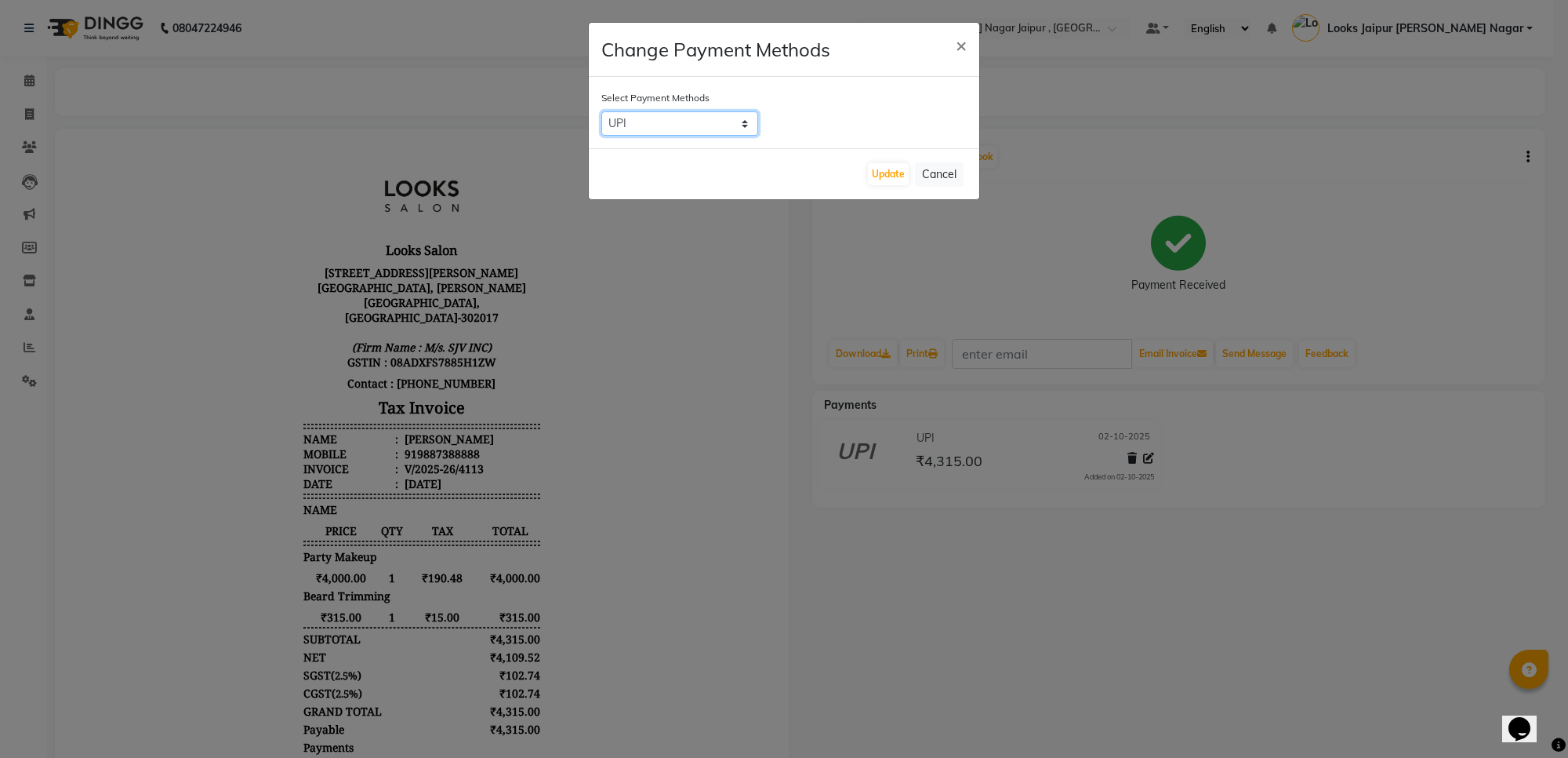
click at [685, 118] on select "UPI CASH CARD" at bounding box center [680, 123] width 157 height 24
select select "2"
click at [601, 111] on select "UPI CASH CARD" at bounding box center [680, 123] width 157 height 24
click at [888, 174] on button "Update" at bounding box center [888, 174] width 41 height 22
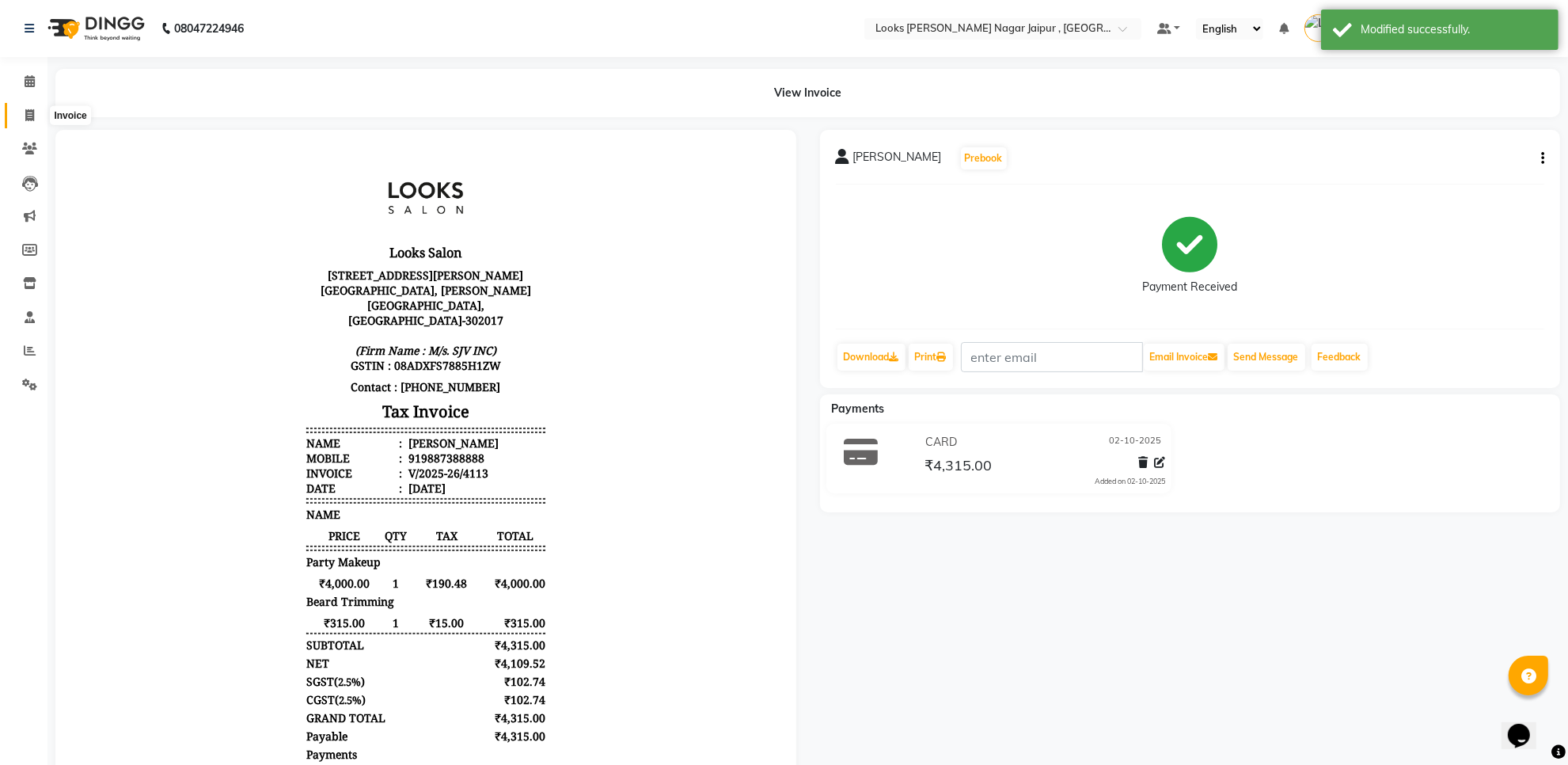
click at [36, 111] on span at bounding box center [30, 116] width 27 height 19
select select "service"
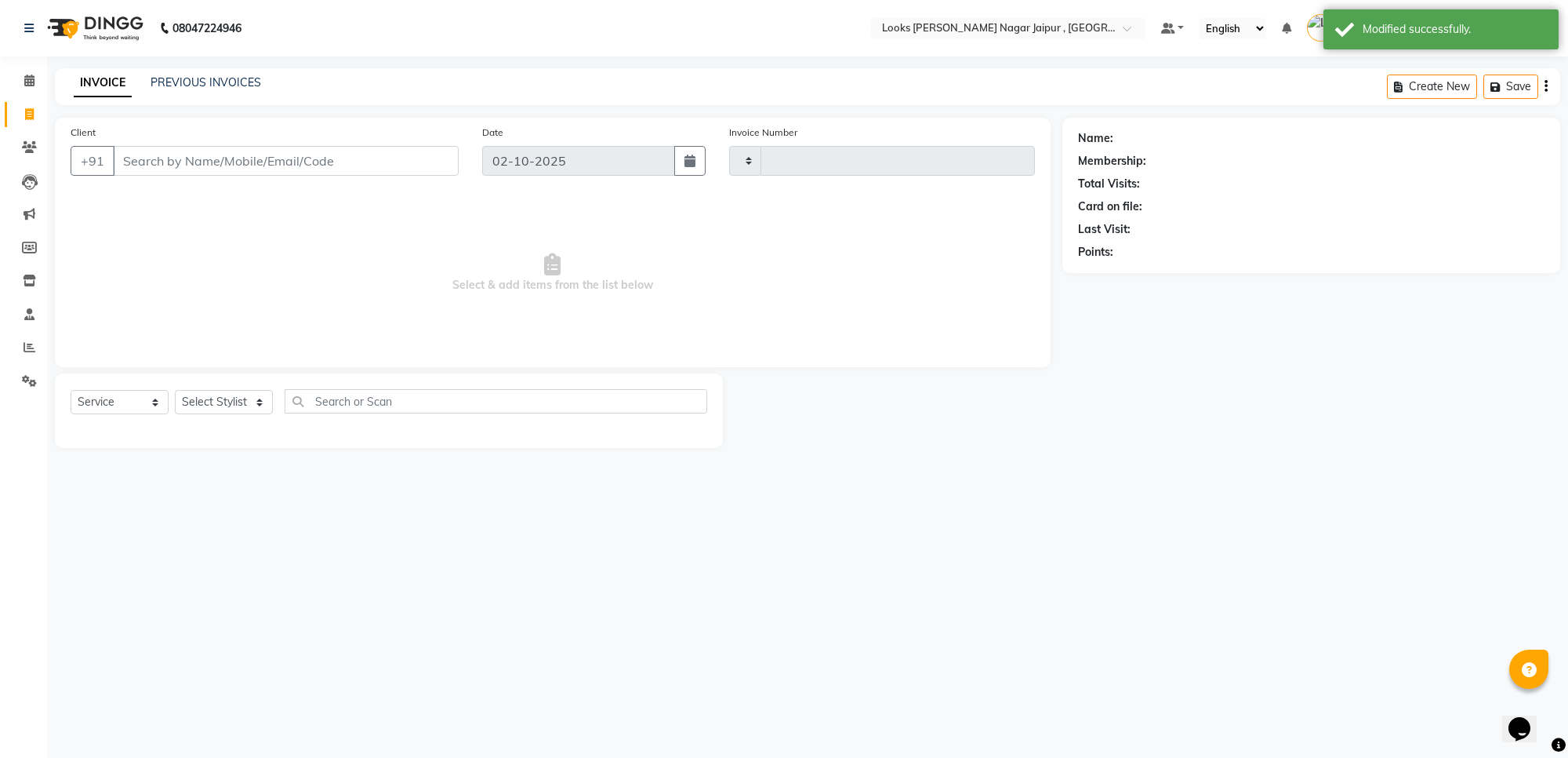
type input "4121"
select select "4317"
click at [236, 77] on link "PREVIOUS INVOICES" at bounding box center [206, 83] width 111 height 14
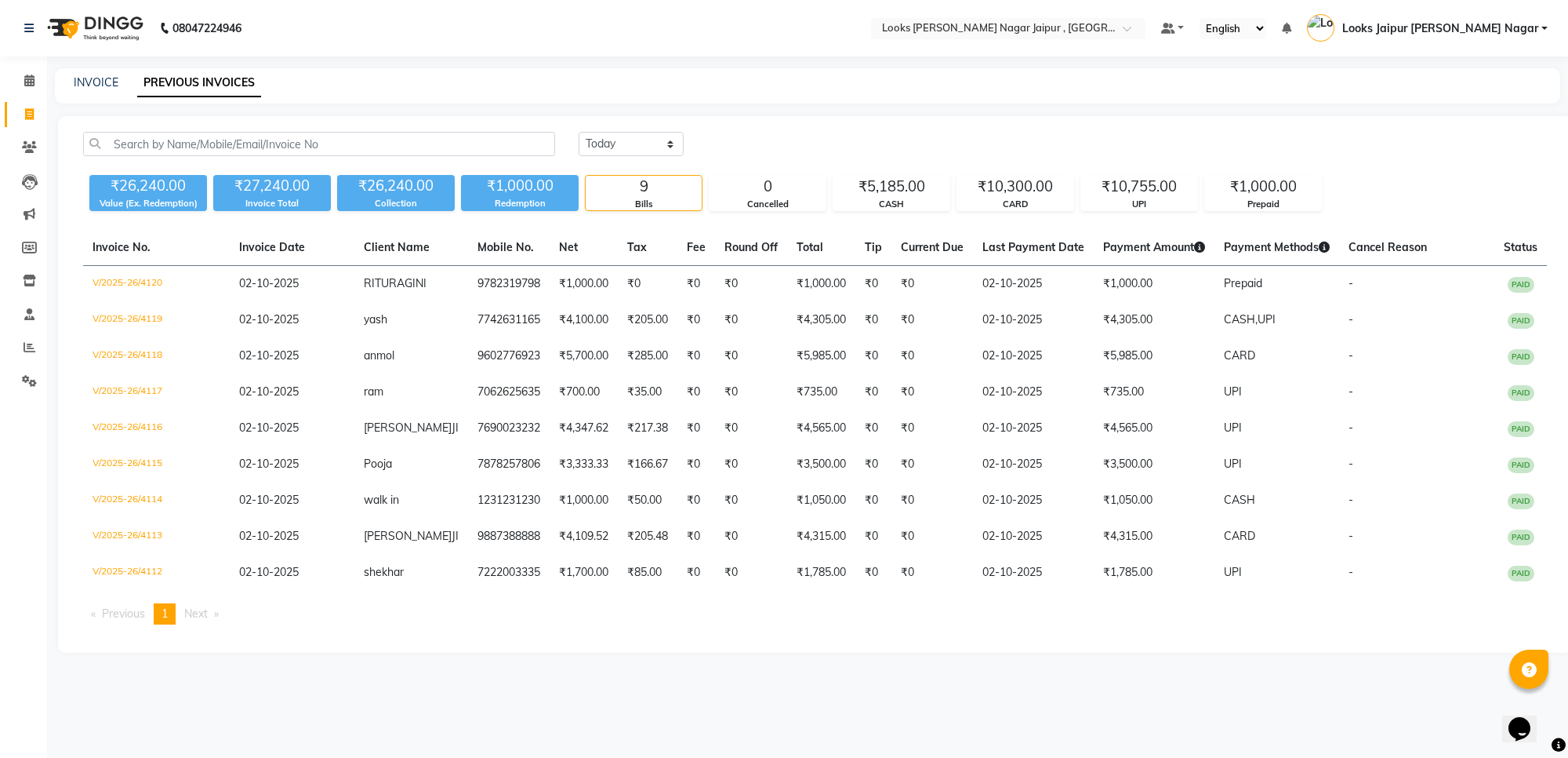
click at [84, 93] on div "INVOICE PREVIOUS INVOICES" at bounding box center [807, 86] width 1505 height 35
click at [80, 91] on div "INVOICE" at bounding box center [96, 83] width 45 height 17
click at [94, 76] on link "INVOICE" at bounding box center [96, 83] width 45 height 14
select select "4317"
select select "service"
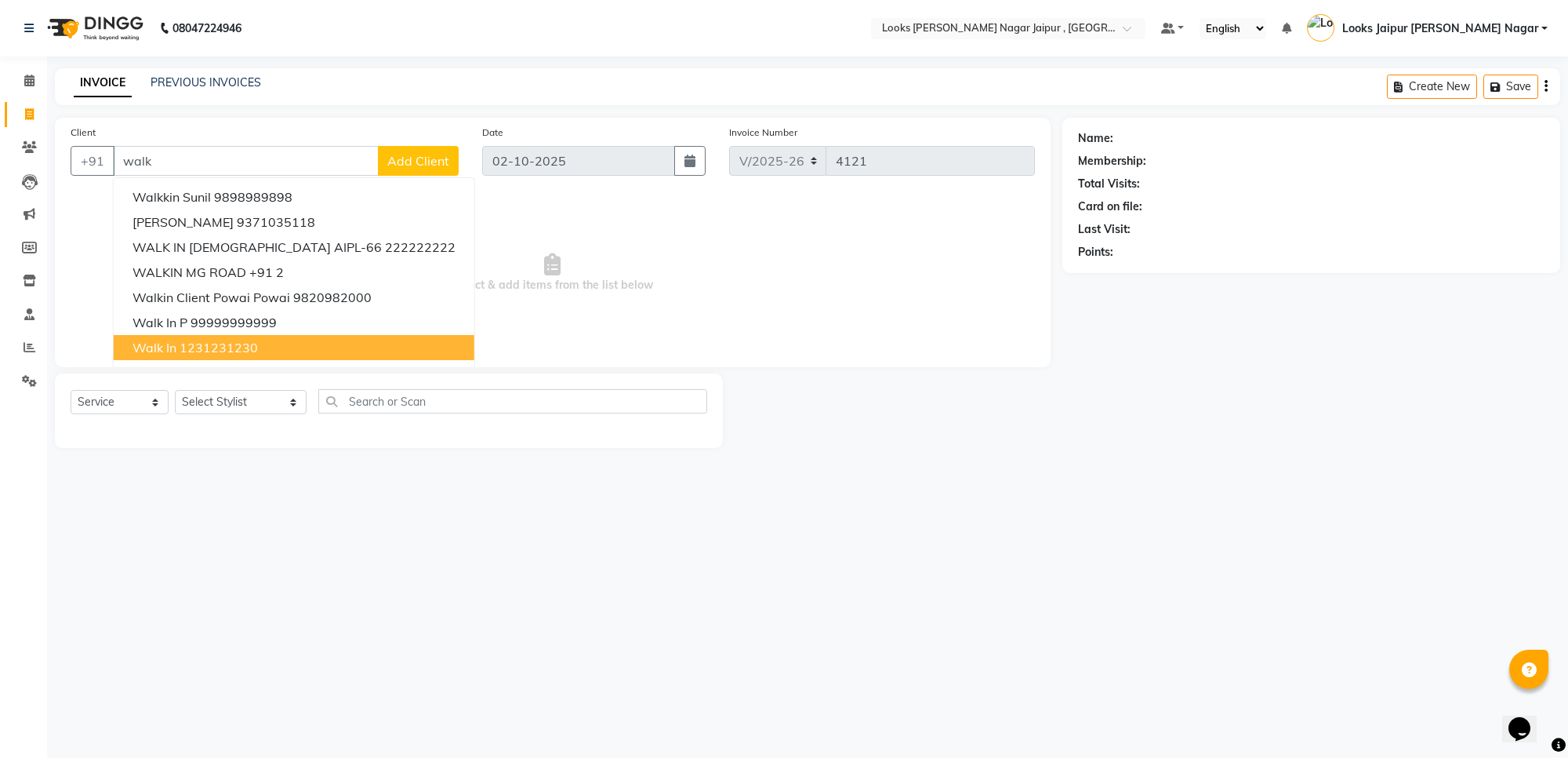
click at [193, 348] on ngb-highlight "1231231230" at bounding box center [219, 348] width 78 height 16
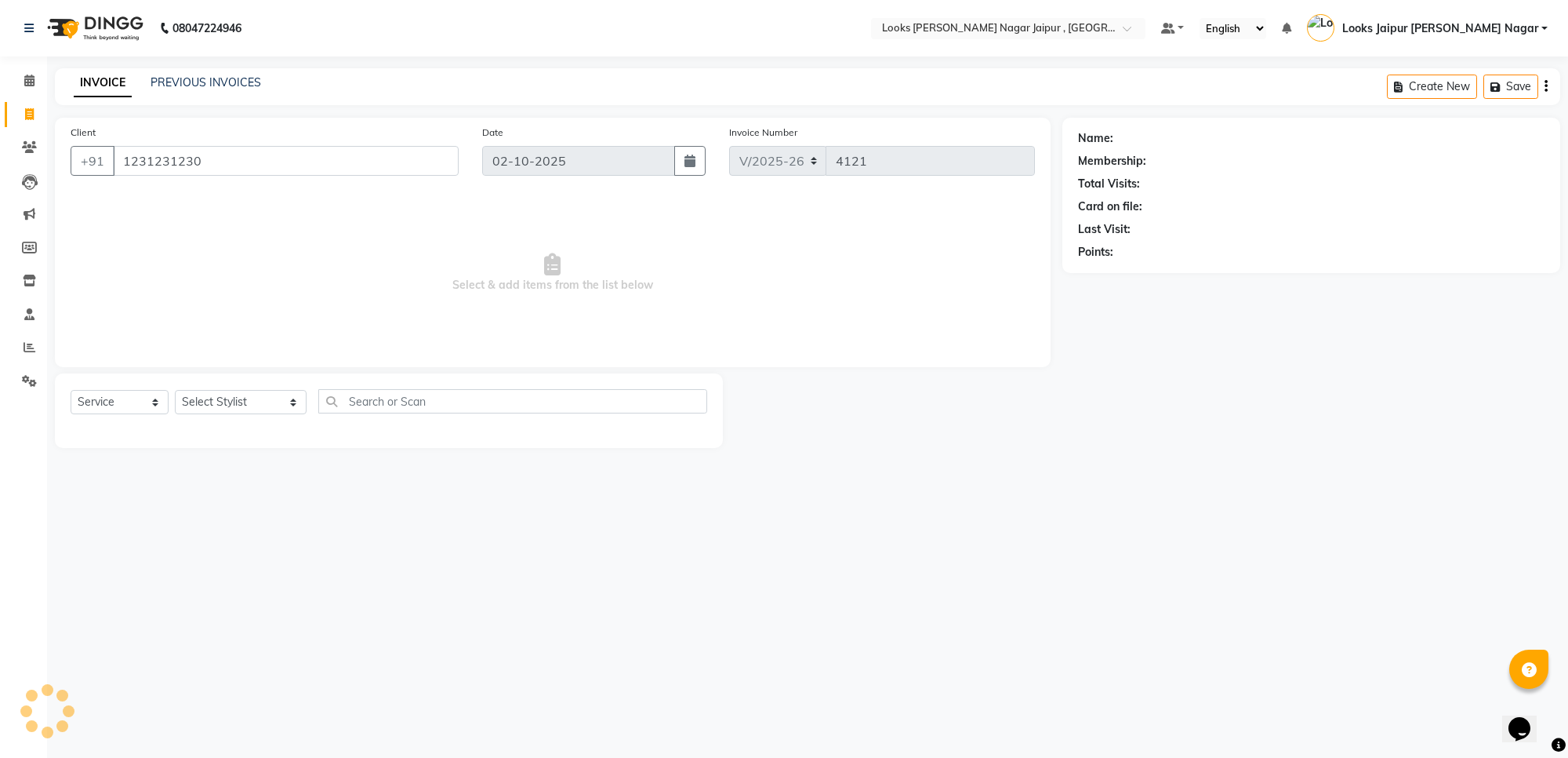
type input "1231231230"
select select "1: Object"
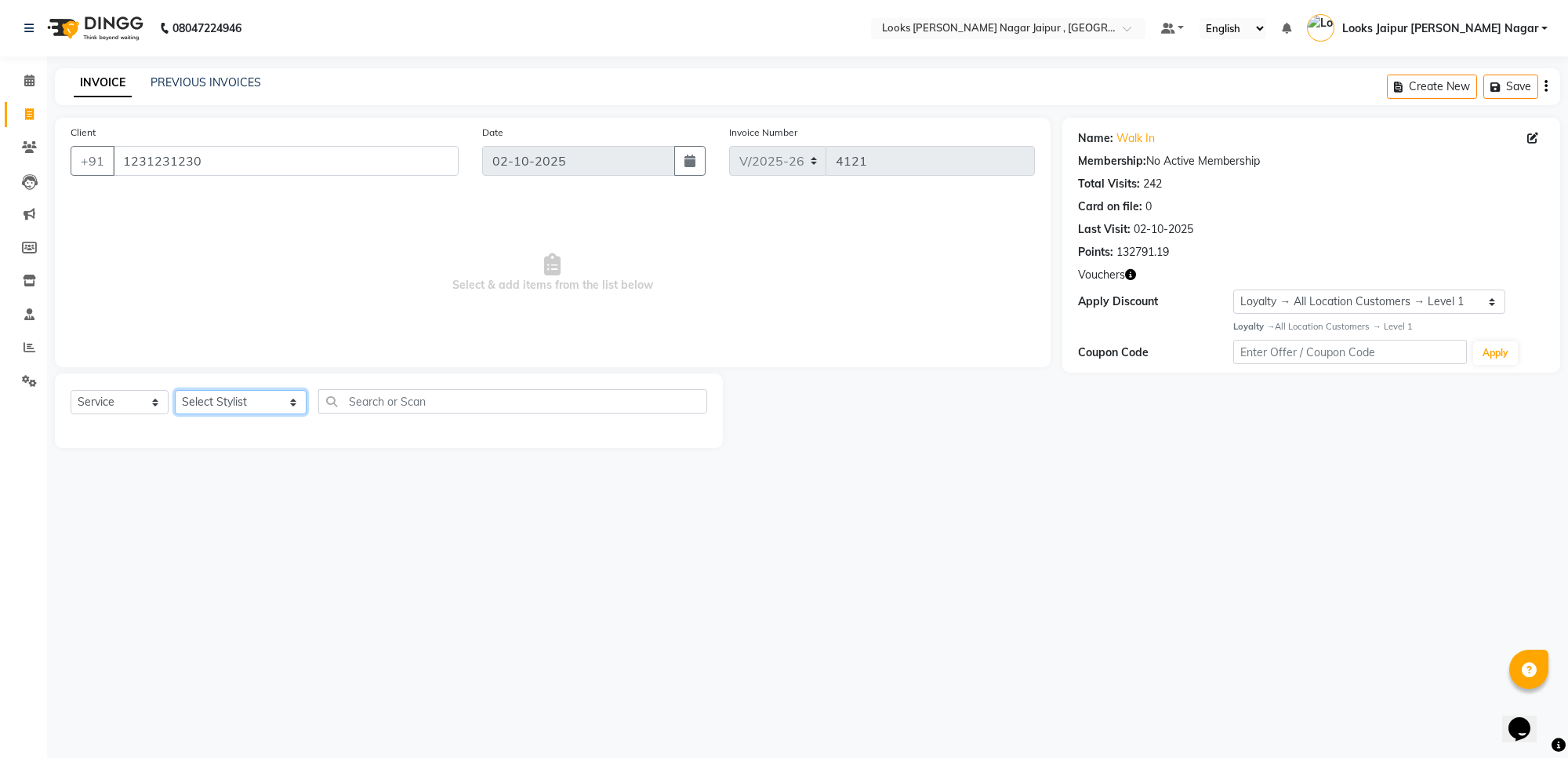
drag, startPoint x: 216, startPoint y: 406, endPoint x: 212, endPoint y: 398, distance: 8.9
click at [217, 405] on select "Select Stylist [PERSON_NAME] art Anoop [PERSON_NAME] Counter Sales [PERSON_NAME…" at bounding box center [240, 401] width 131 height 24
select select "23563"
click at [175, 389] on select "Select Stylist [PERSON_NAME] art Anoop [PERSON_NAME] Counter Sales [PERSON_NAME…" at bounding box center [240, 401] width 131 height 24
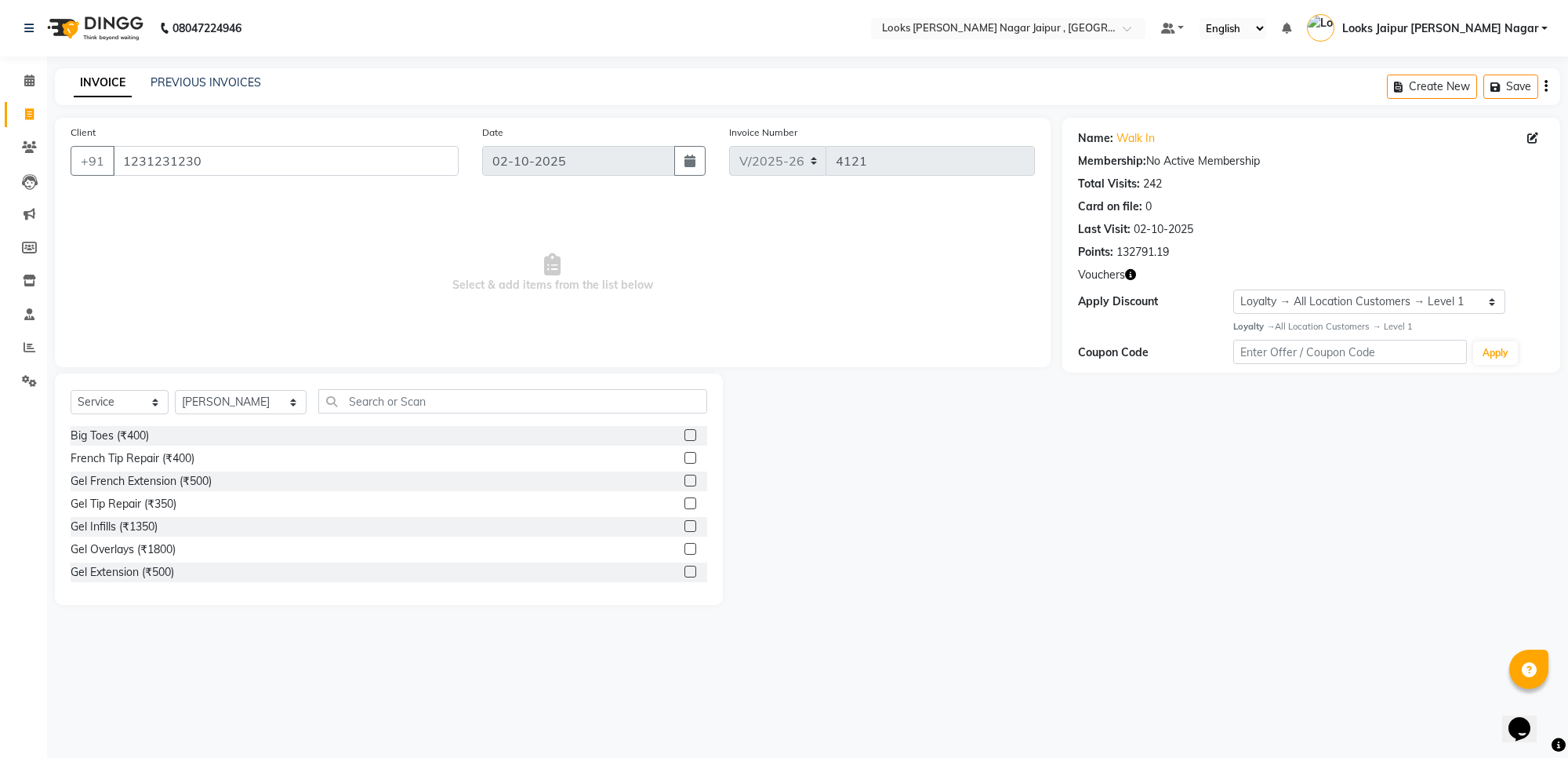
click at [228, 374] on div "Select Service Product Membership Package Voucher Prepaid Gift Card Select Styl…" at bounding box center [389, 489] width 668 height 232
click at [348, 406] on input "text" at bounding box center [513, 401] width 389 height 24
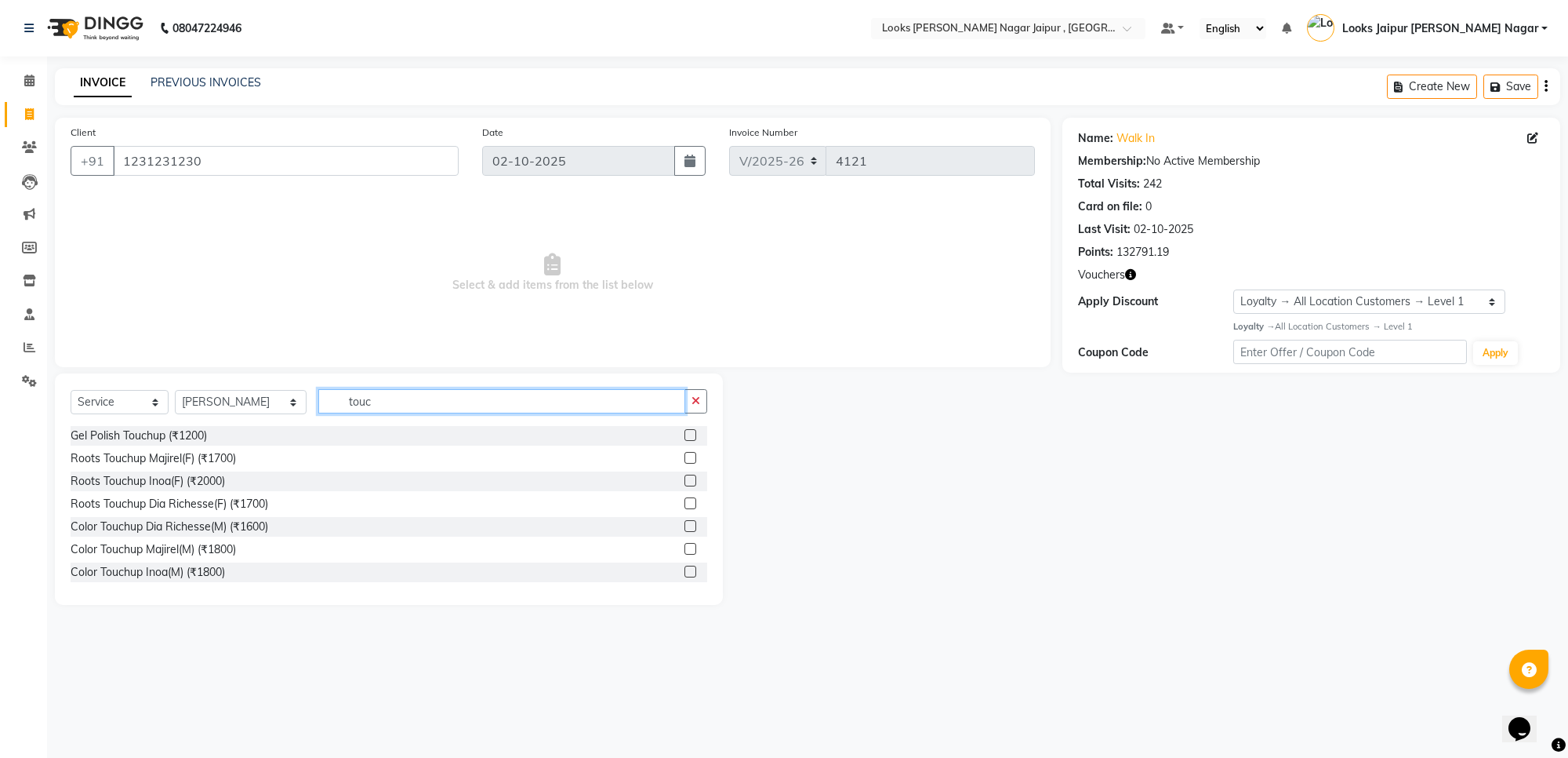
type input "touc"
click at [685, 455] on label at bounding box center [690, 458] width 12 height 12
click at [685, 455] on input "checkbox" at bounding box center [690, 458] width 10 height 10
checkbox input "true"
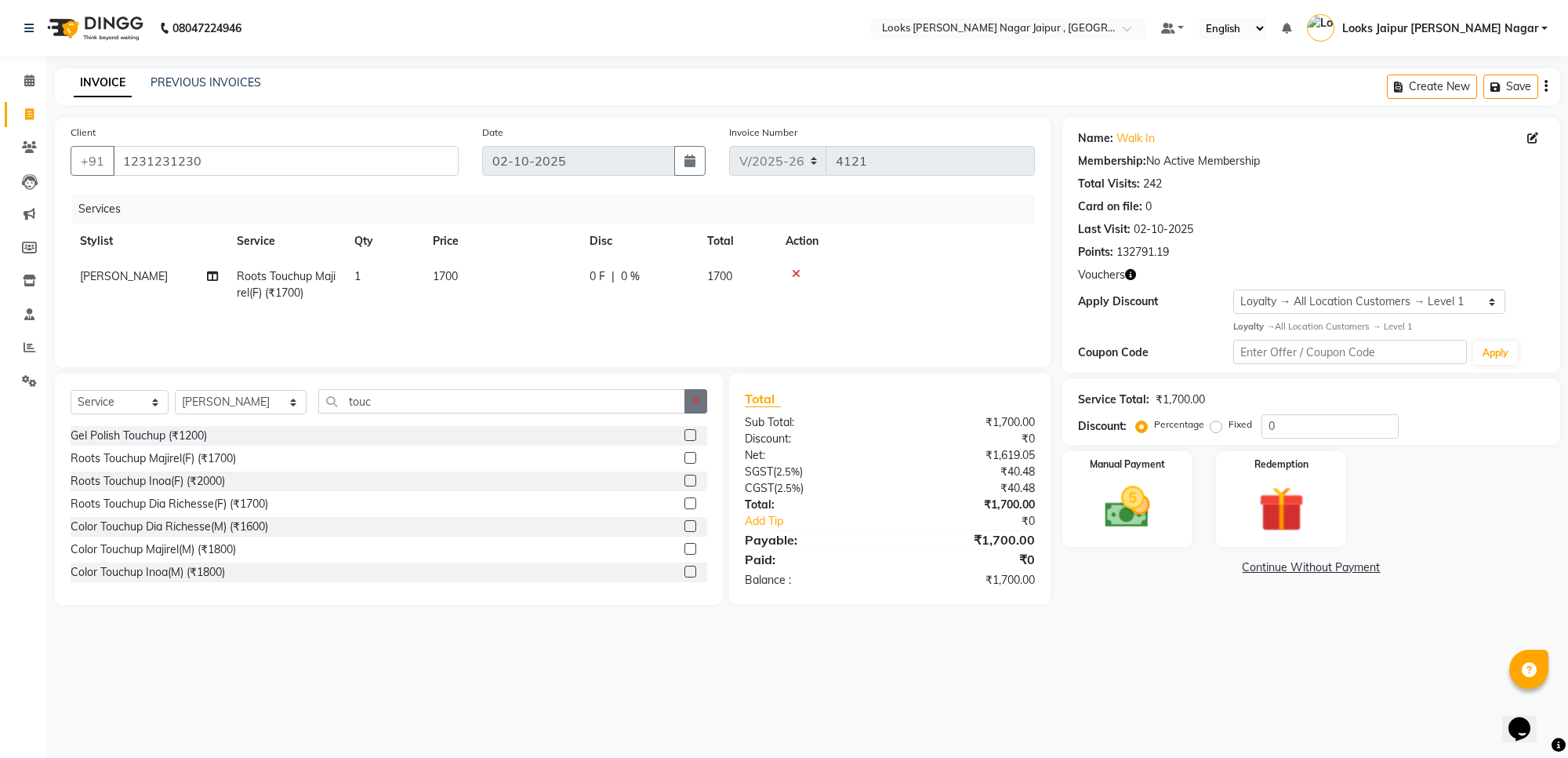
click at [685, 409] on button "button" at bounding box center [696, 401] width 22 height 24
click at [244, 396] on select "Select Stylist [PERSON_NAME] art Anoop [PERSON_NAME] Counter Sales [PERSON_NAME…" at bounding box center [240, 401] width 131 height 24
select select "23567"
click at [175, 389] on select "Select Stylist [PERSON_NAME] art Anoop [PERSON_NAME] Counter Sales [PERSON_NAME…" at bounding box center [240, 401] width 131 height 24
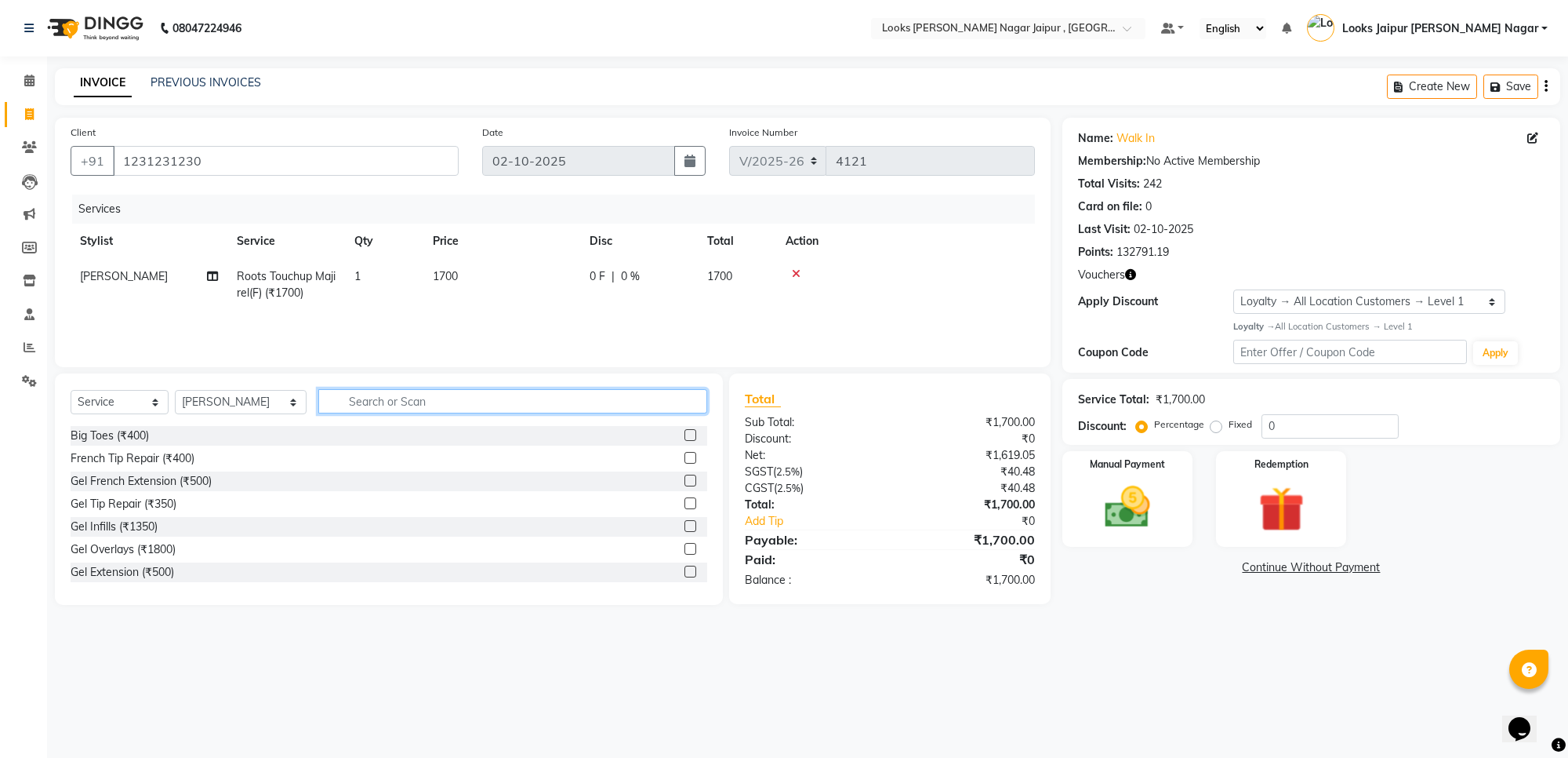
click at [392, 396] on input "text" at bounding box center [513, 401] width 389 height 24
type input "eye"
click at [685, 479] on label at bounding box center [690, 480] width 12 height 12
click at [685, 479] on input "checkbox" at bounding box center [690, 481] width 10 height 10
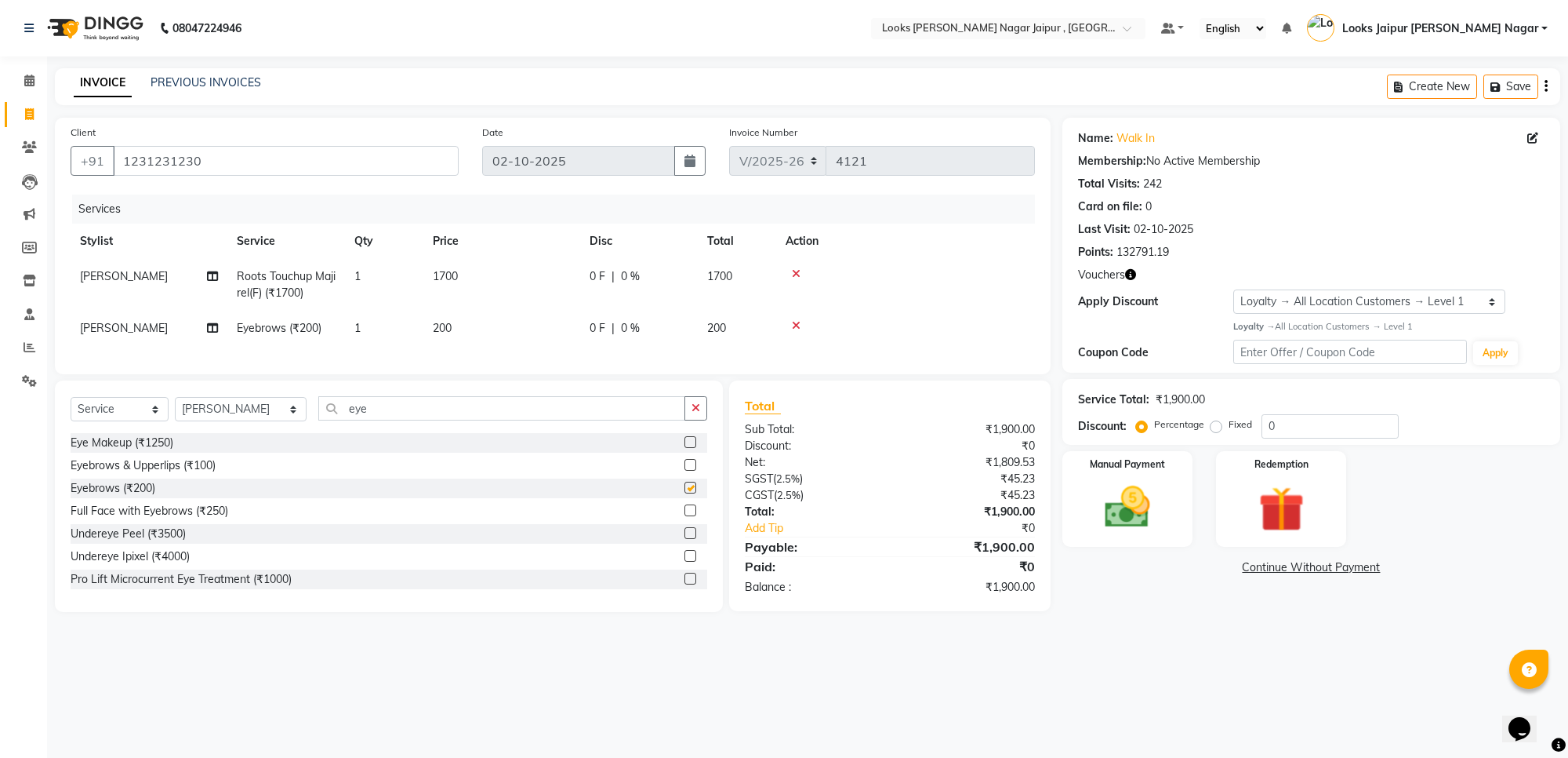
checkbox input "false"
click at [604, 273] on span "0 F" at bounding box center [597, 276] width 16 height 17
select select "23563"
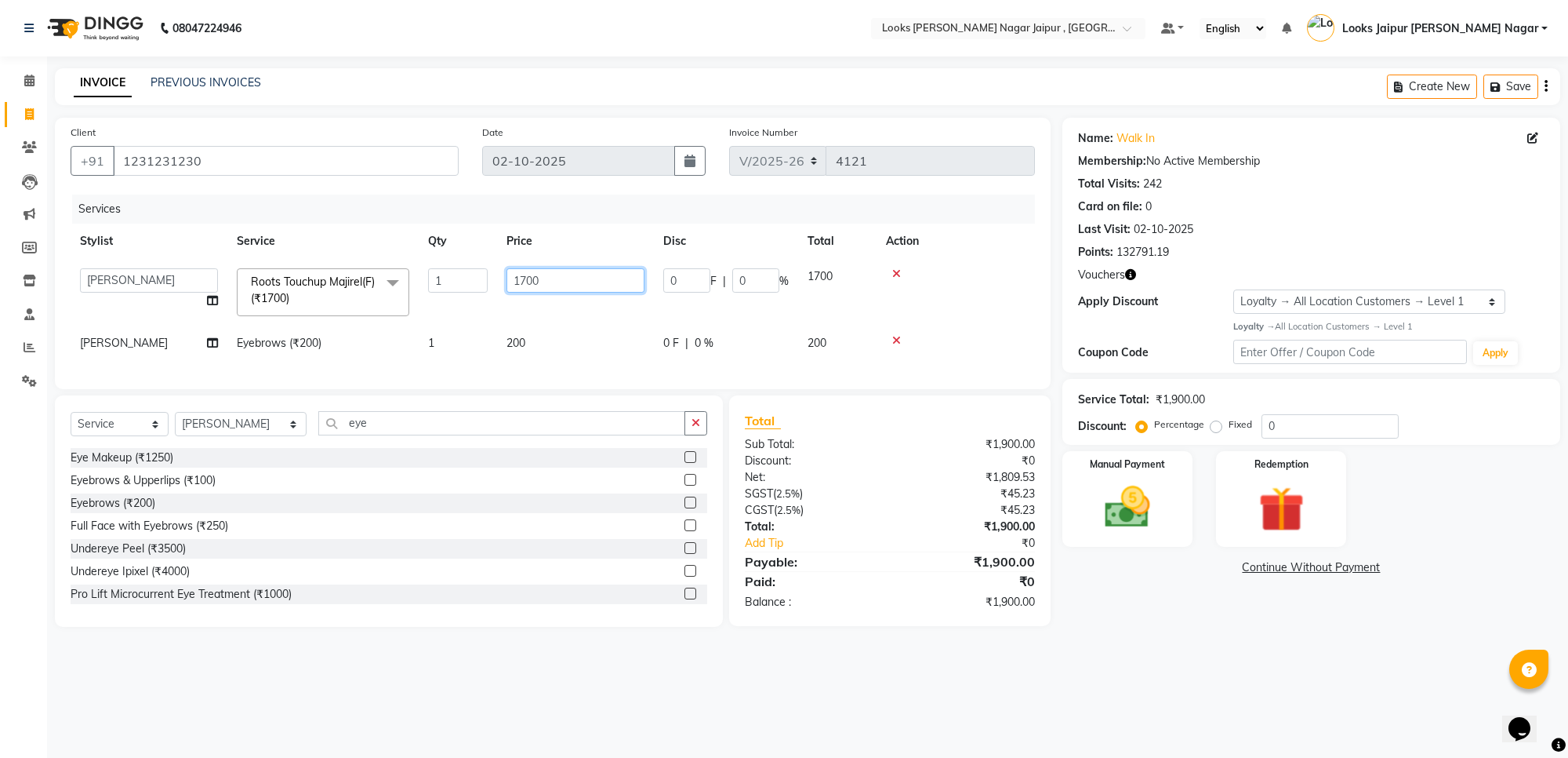
click at [596, 277] on input "1700" at bounding box center [575, 280] width 138 height 24
type input "1"
type input "1575"
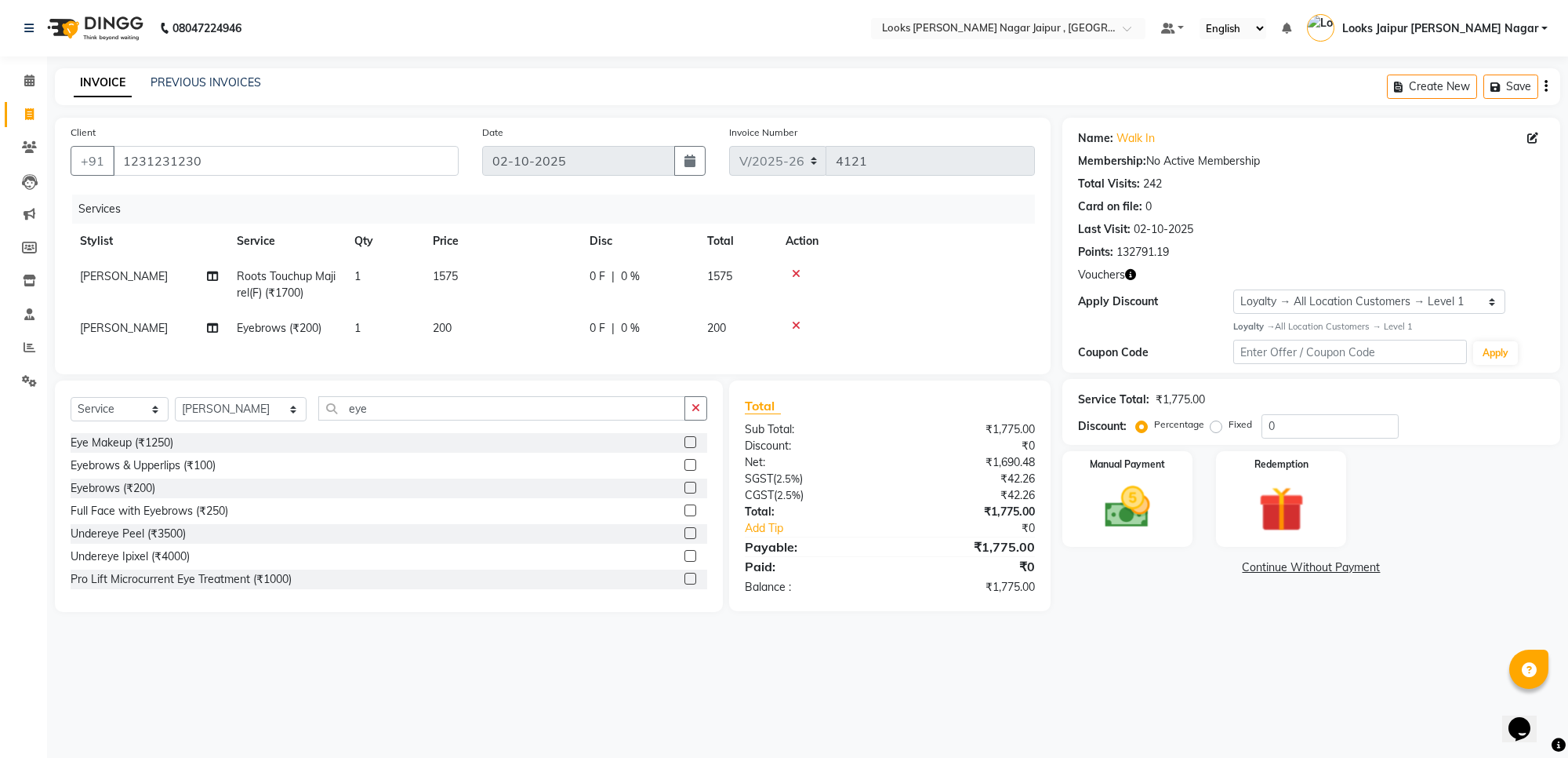
drag, startPoint x: 588, startPoint y: 362, endPoint x: 580, endPoint y: 338, distance: 25.3
click at [588, 357] on div "Services Stylist Service Qty Price Disc Total Action Sumit Teji Roots Touchup M…" at bounding box center [553, 276] width 964 height 164
drag, startPoint x: 580, startPoint y: 338, endPoint x: 550, endPoint y: 312, distance: 39.7
click at [578, 337] on tr "Vimal sain Eyebrows (₹200) 1 200 0 F | 0 % 200" at bounding box center [553, 329] width 964 height 35
click at [550, 312] on td "200" at bounding box center [502, 329] width 157 height 35
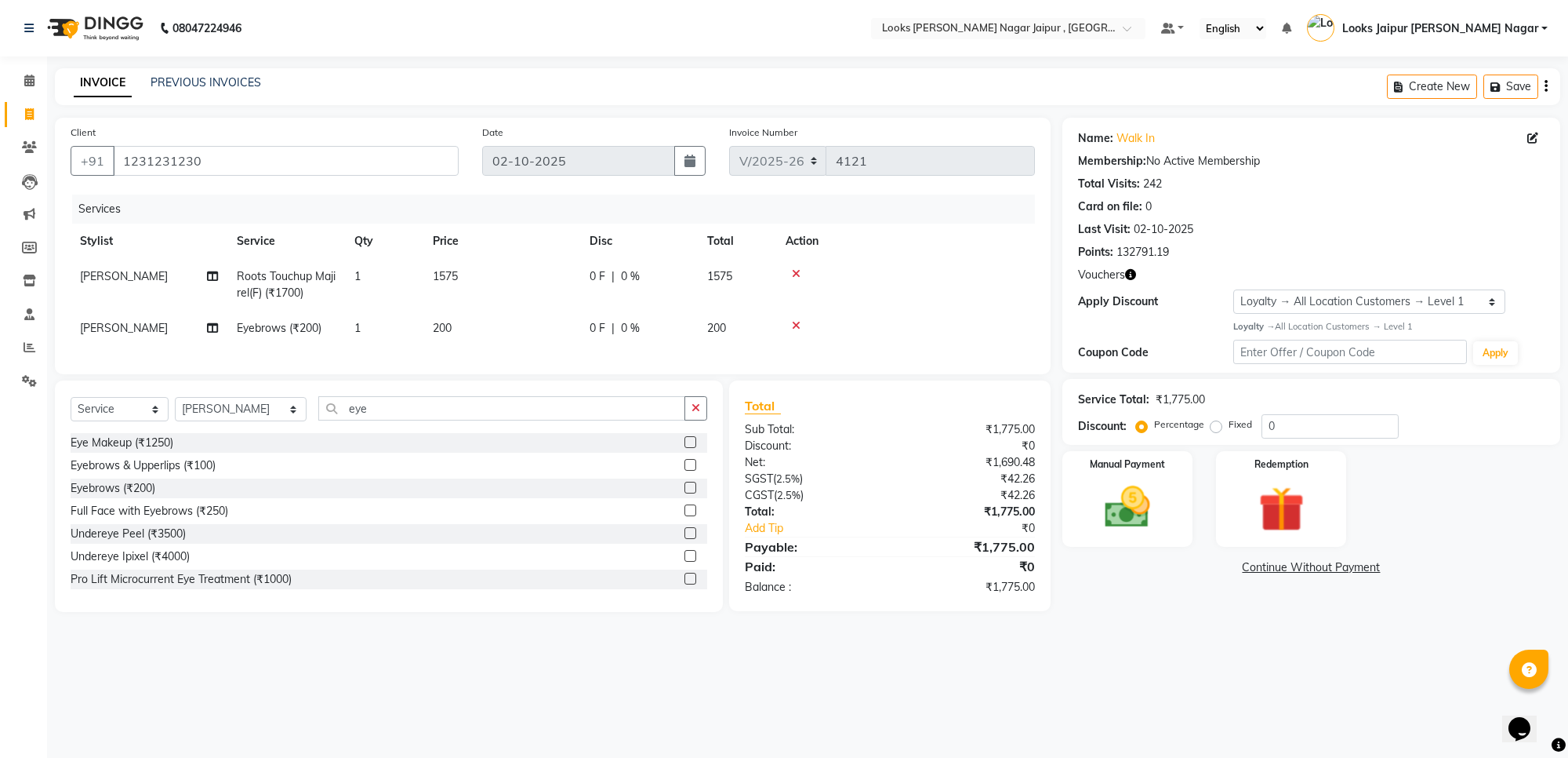
select select "23567"
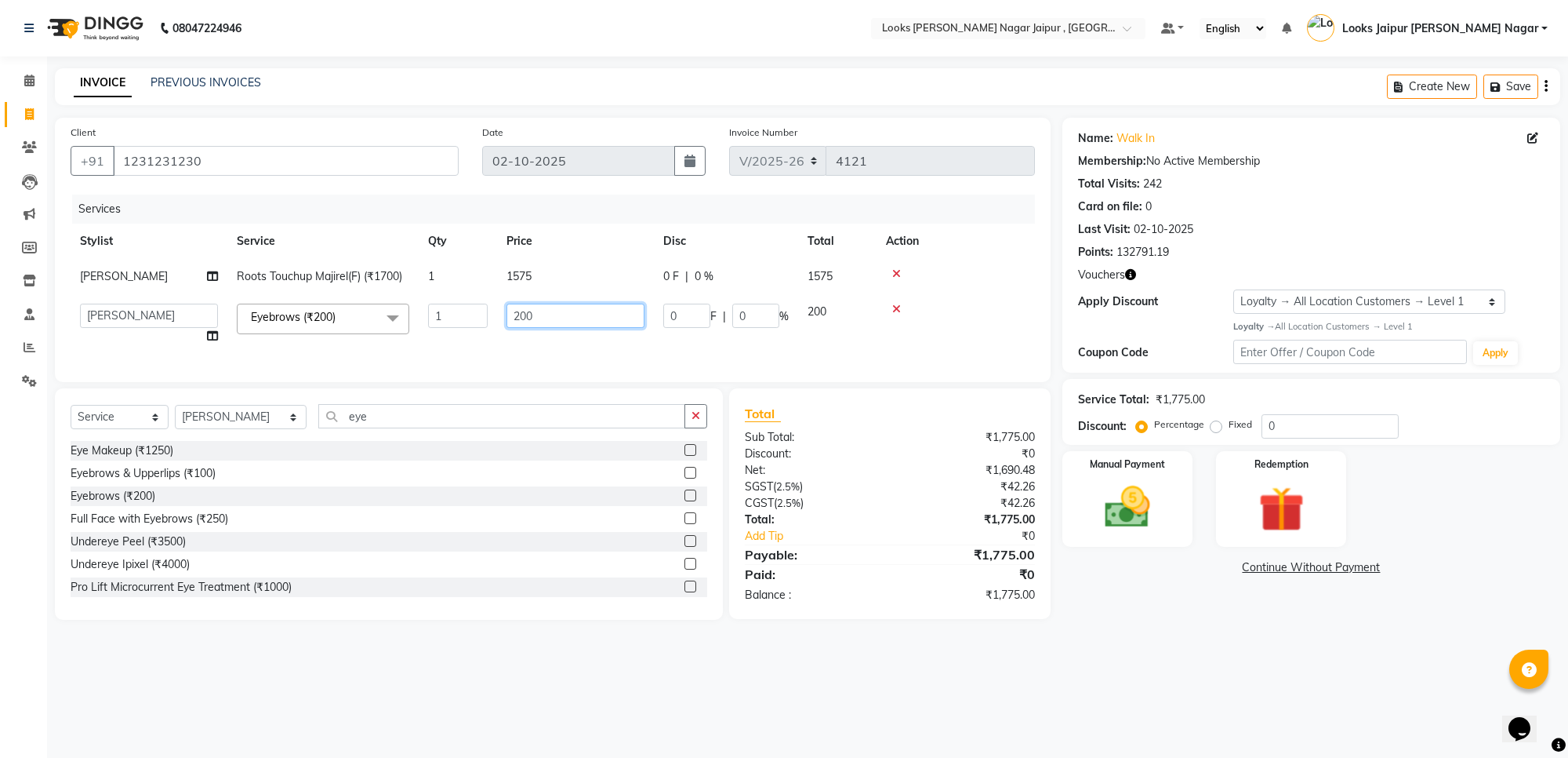
click at [550, 318] on input "200" at bounding box center [575, 316] width 138 height 24
type input "2"
type input "73"
click at [1075, 498] on div "Manual Payment" at bounding box center [1127, 498] width 135 height 99
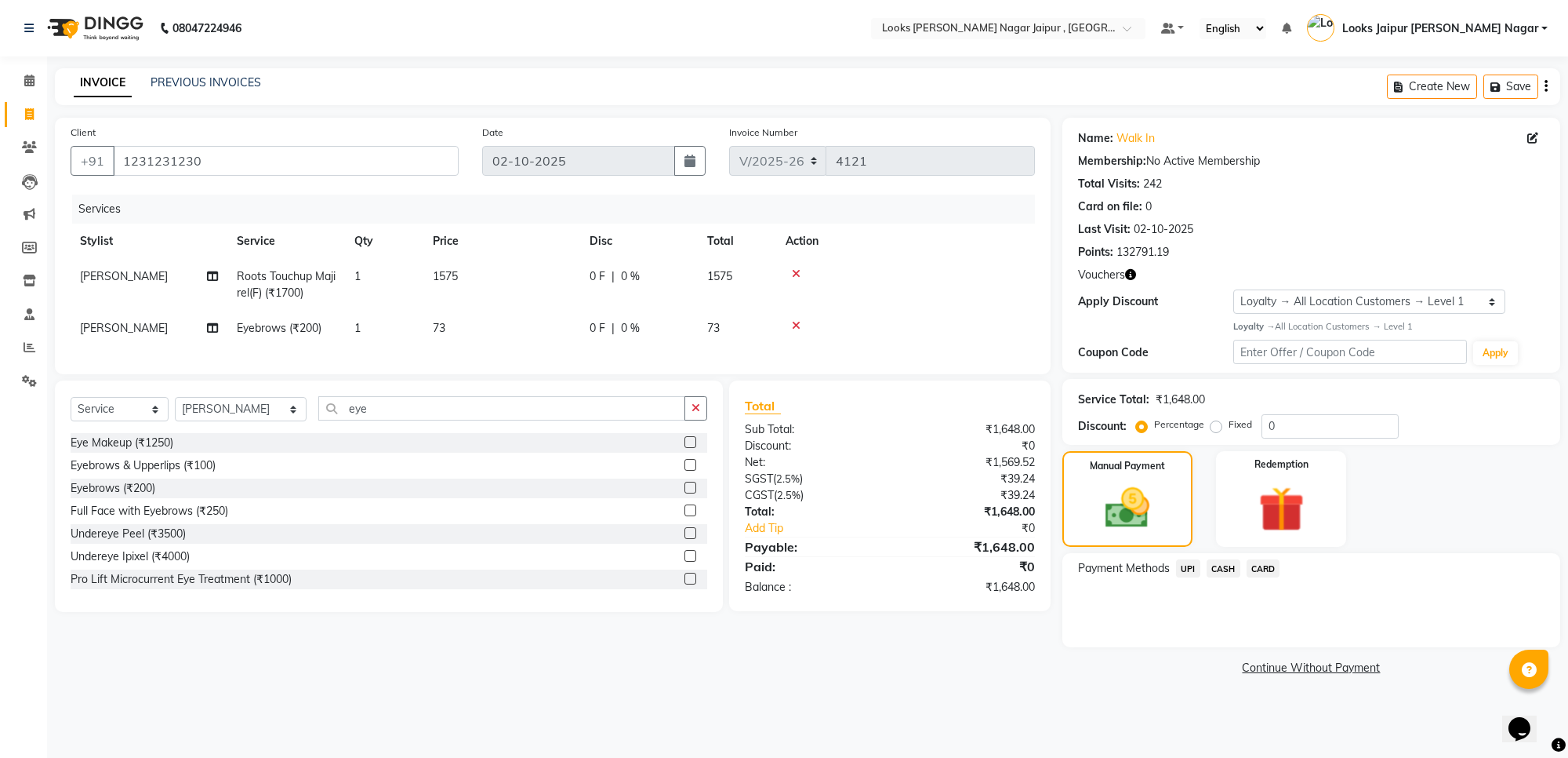
click at [1221, 575] on span "CASH" at bounding box center [1223, 568] width 34 height 18
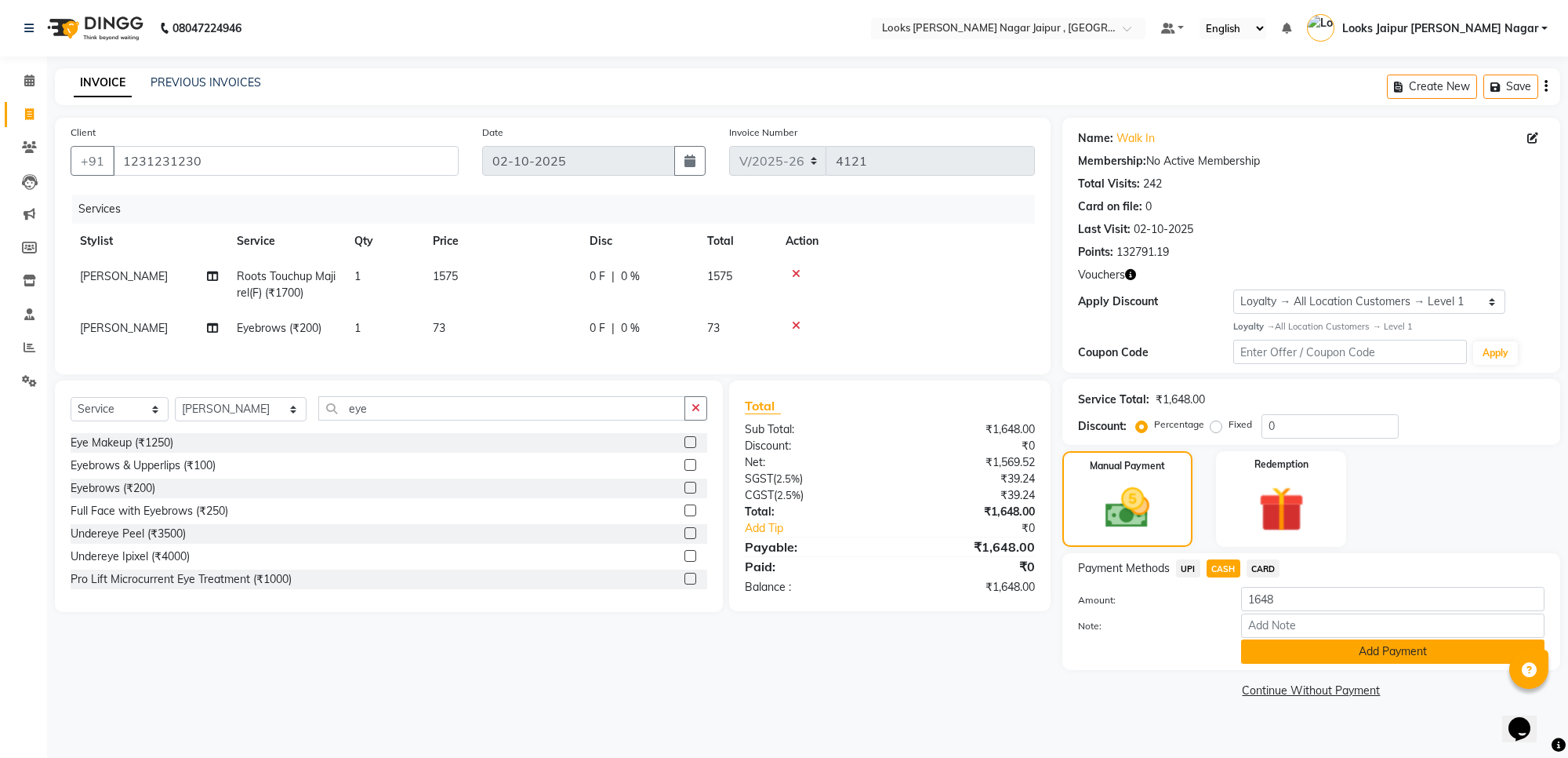
click at [1312, 642] on button "Add Payment" at bounding box center [1393, 651] width 304 height 24
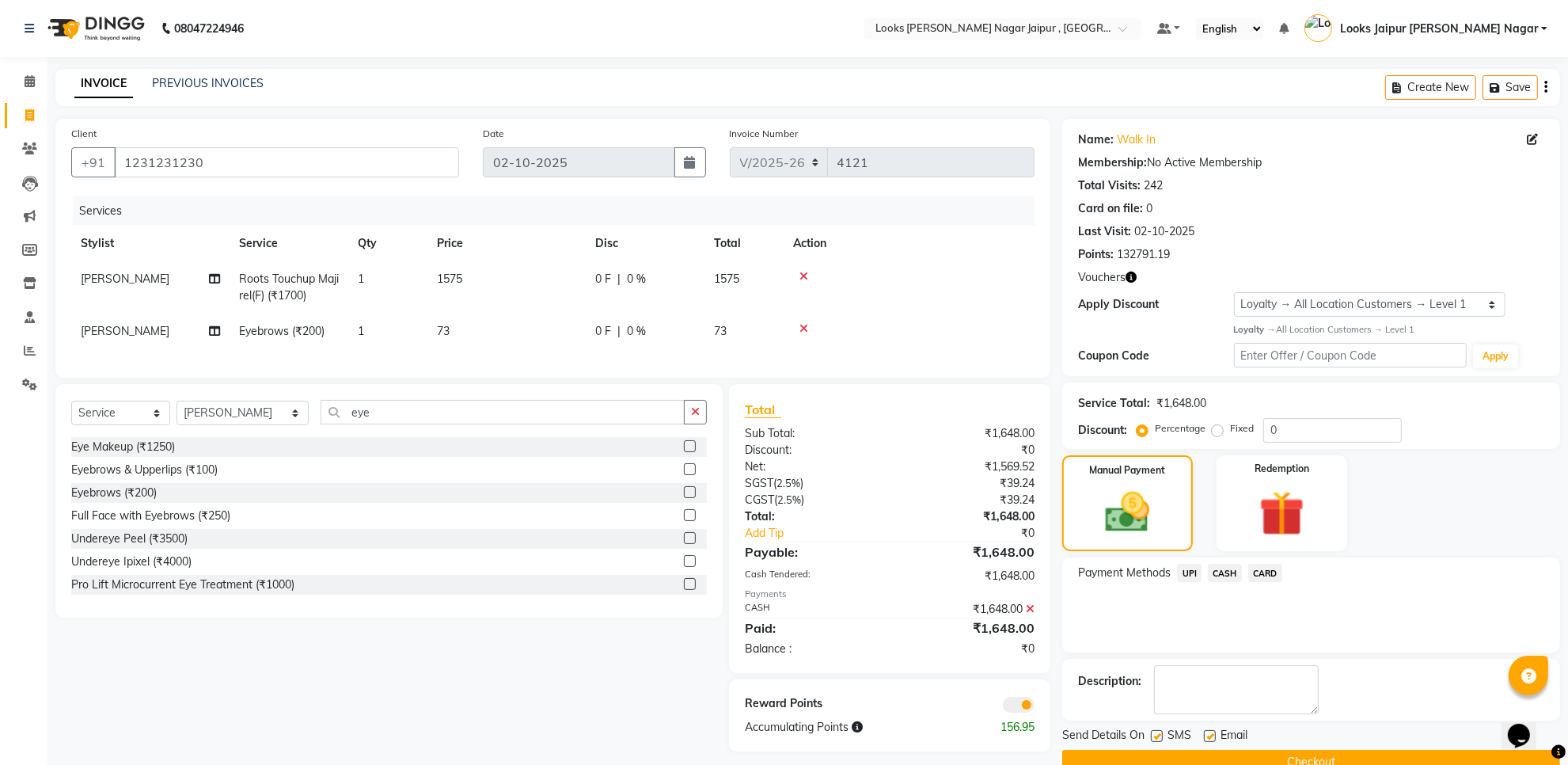
scroll to position [33, 0]
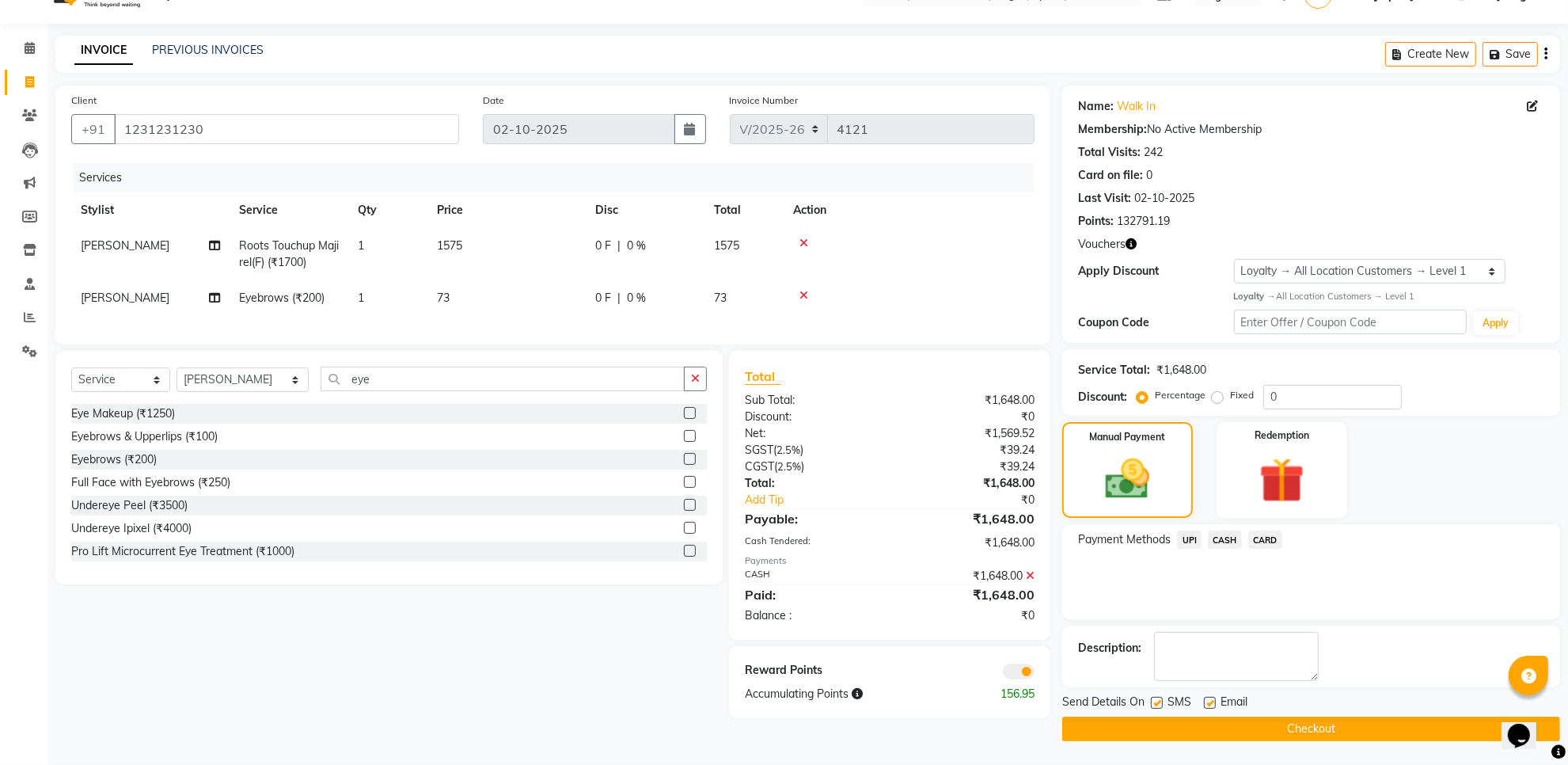
click at [1160, 699] on label at bounding box center [1156, 702] width 12 height 12
click at [1160, 699] on input "checkbox" at bounding box center [1156, 703] width 11 height 11
checkbox input "false"
click at [1211, 698] on label at bounding box center [1210, 702] width 12 height 12
click at [1211, 698] on input "checkbox" at bounding box center [1209, 703] width 11 height 11
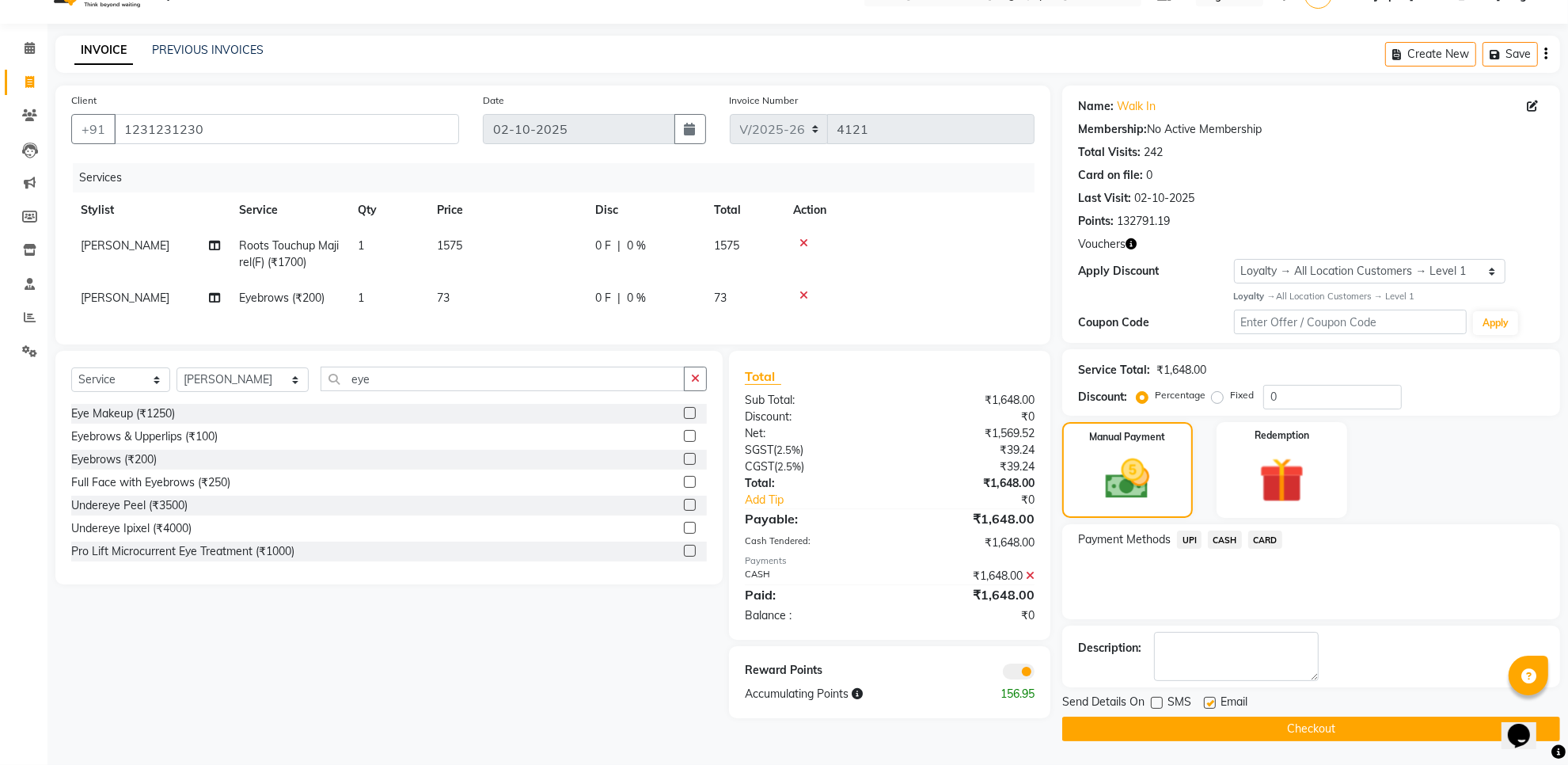
checkbox input "false"
click at [1200, 727] on button "Checkout" at bounding box center [1312, 729] width 498 height 24
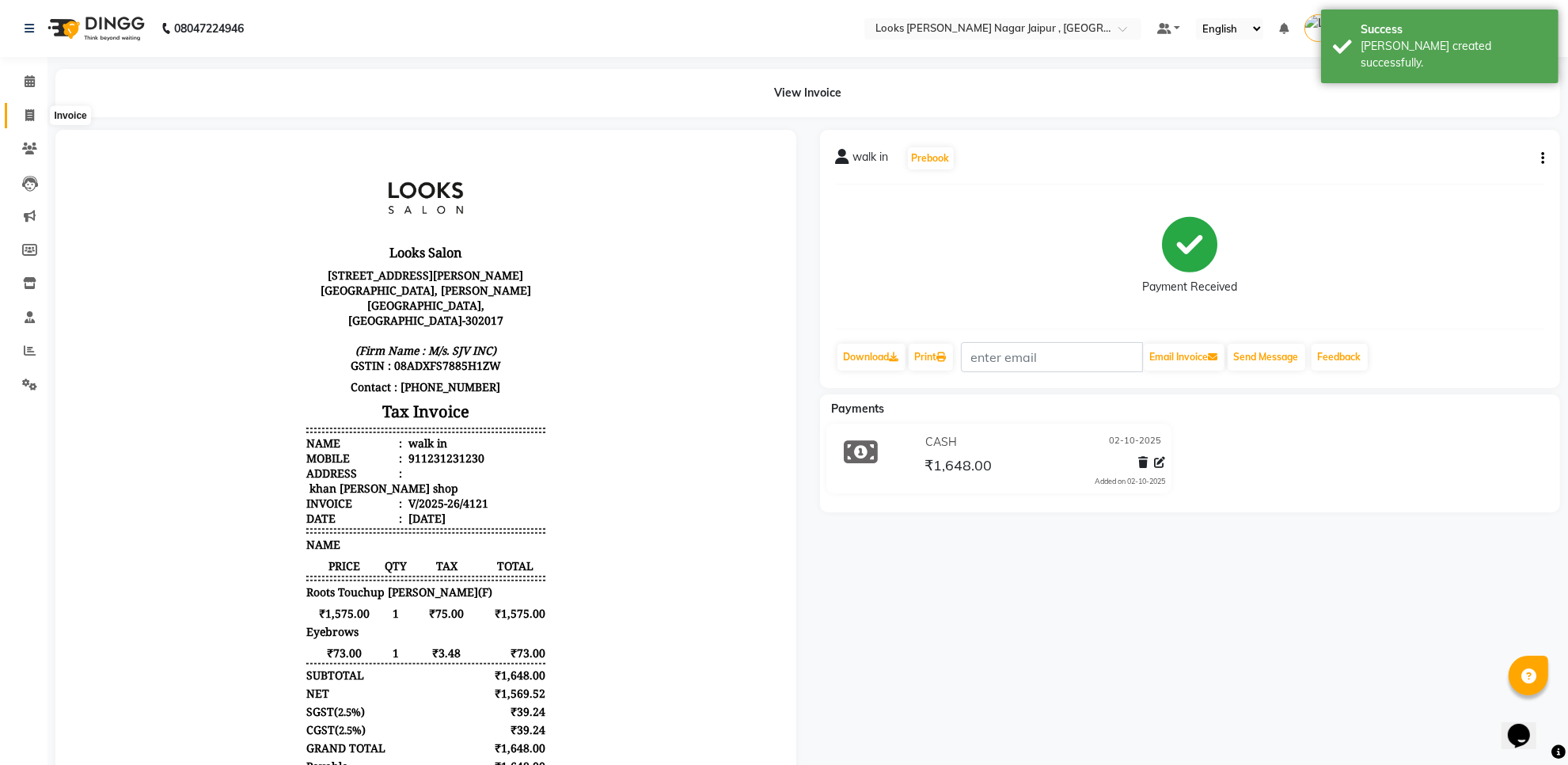
click at [21, 120] on span at bounding box center [30, 116] width 27 height 19
select select "service"
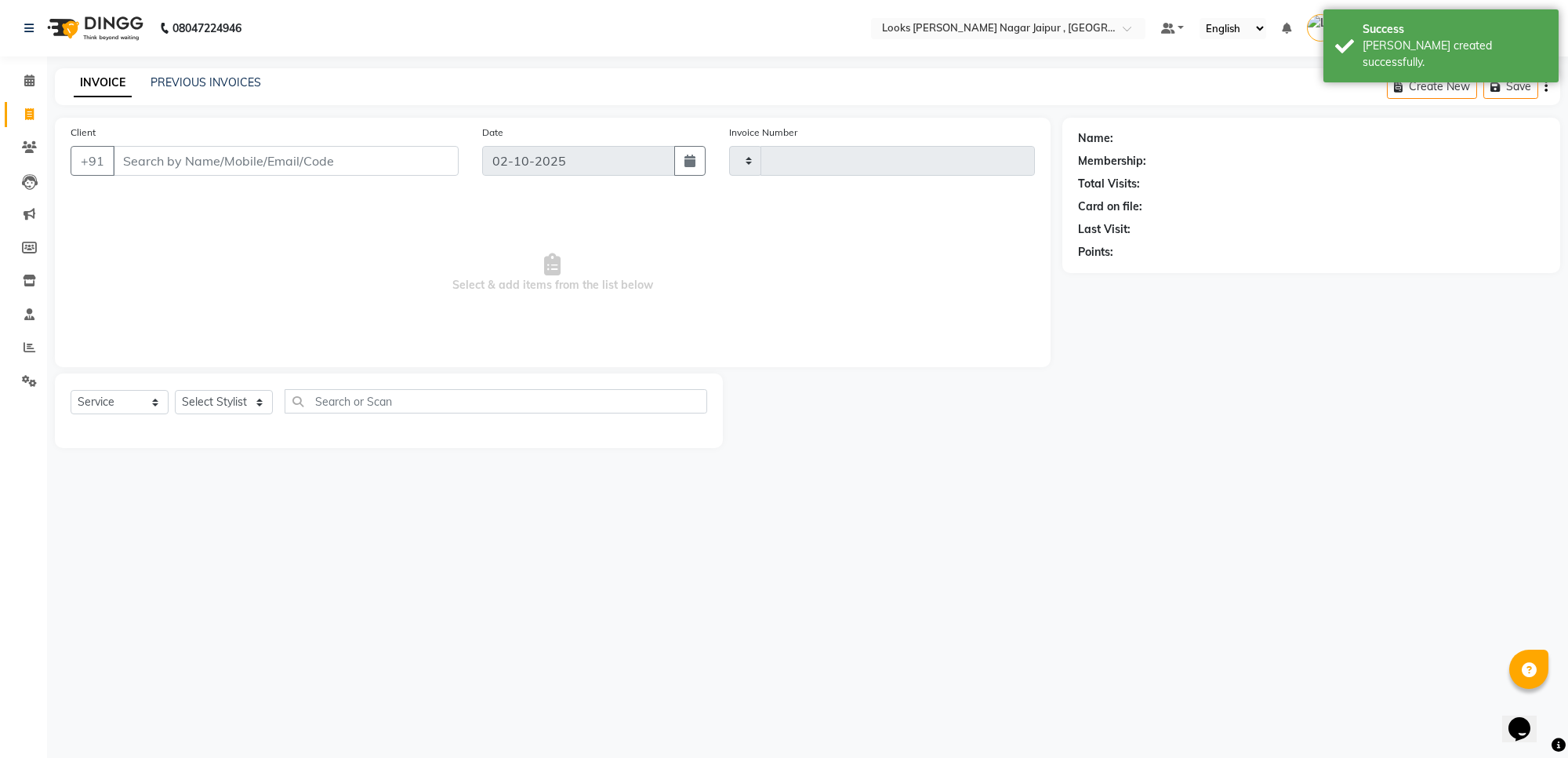
type input "4122"
select select "4317"
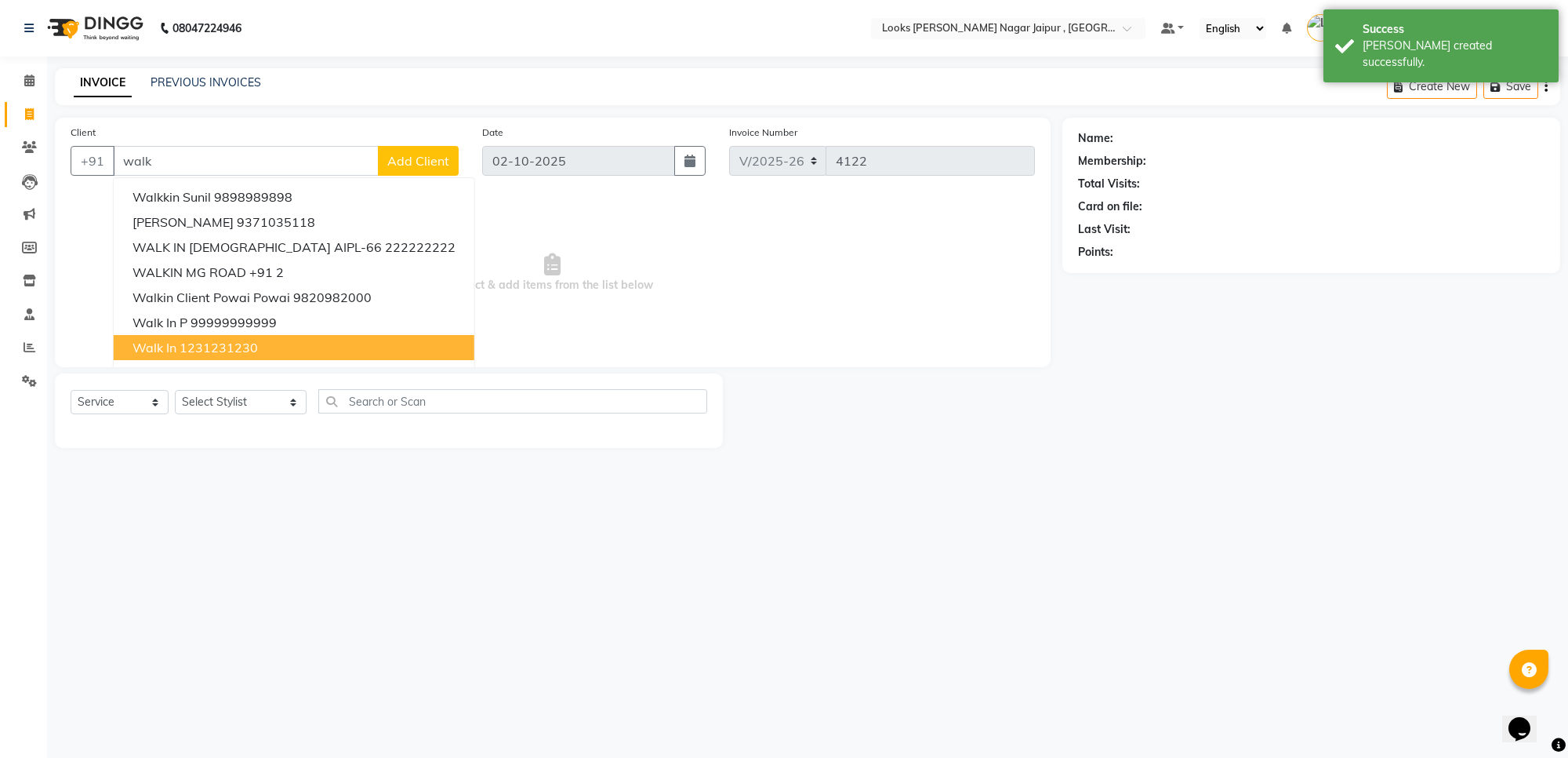
click at [268, 347] on button "walk in 1231231230" at bounding box center [294, 347] width 360 height 25
type input "1231231230"
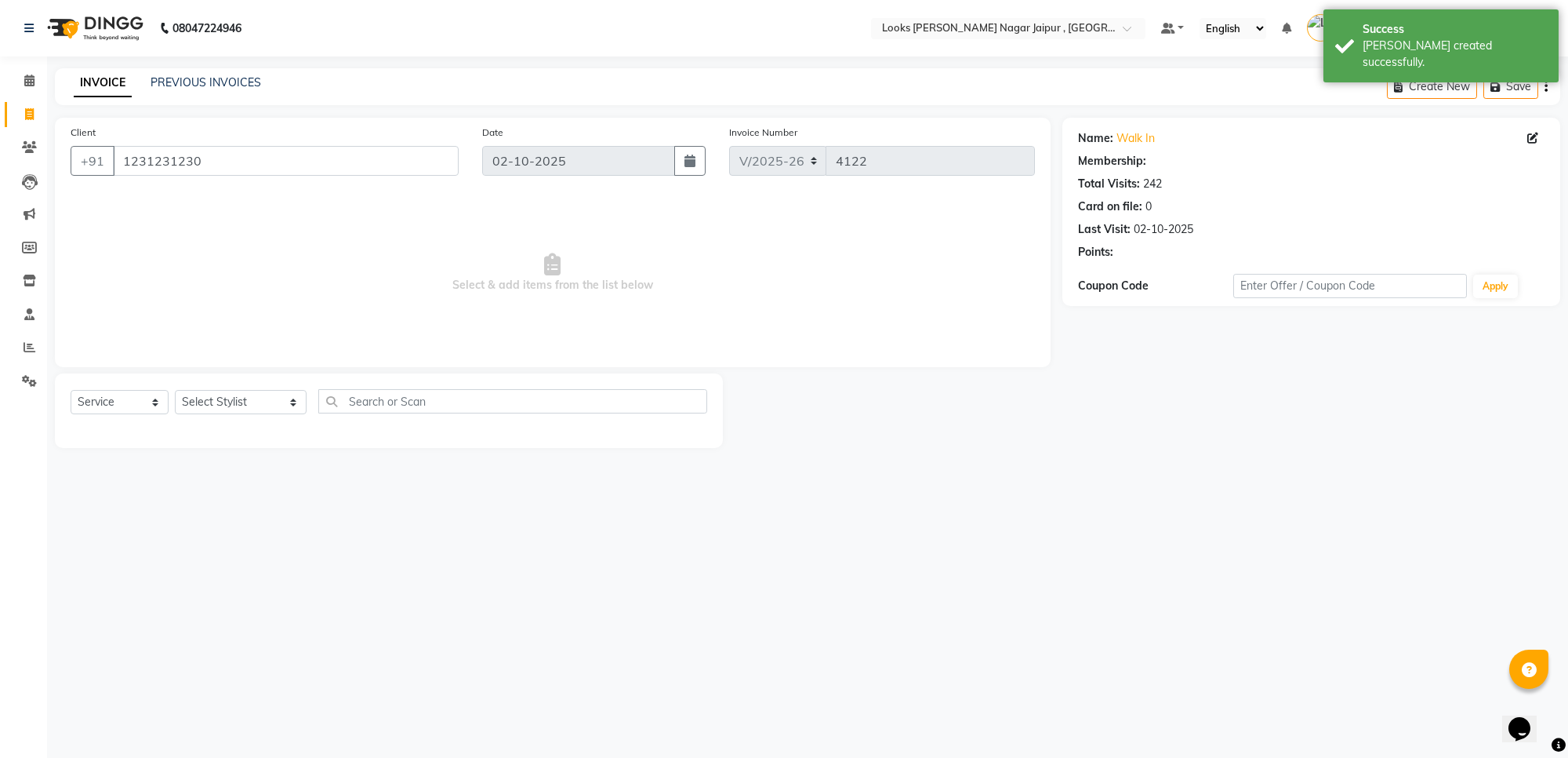
select select "1: Object"
click at [220, 416] on div "Select Service Product Membership Package Voucher Prepaid Gift Card Select Styl…" at bounding box center [388, 408] width 637 height 37
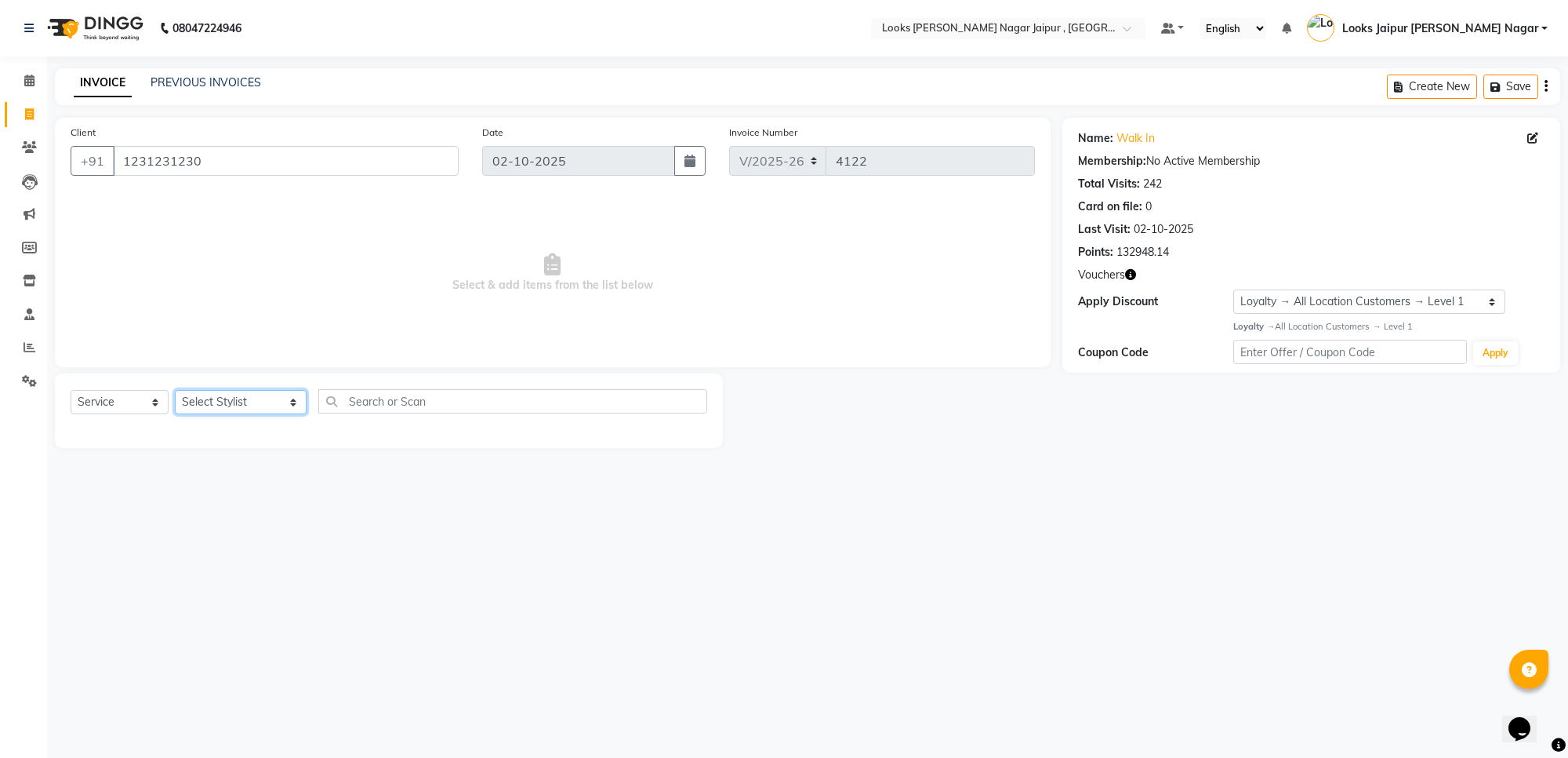
drag, startPoint x: 251, startPoint y: 405, endPoint x: 247, endPoint y: 393, distance: 12.6
click at [251, 405] on select "Select Stylist [PERSON_NAME] art Anoop [PERSON_NAME] Counter Sales [PERSON_NAME…" at bounding box center [240, 401] width 131 height 24
select select "82800"
click at [175, 389] on select "Select Stylist [PERSON_NAME] art Anoop [PERSON_NAME] Counter Sales [PERSON_NAME…" at bounding box center [240, 401] width 131 height 24
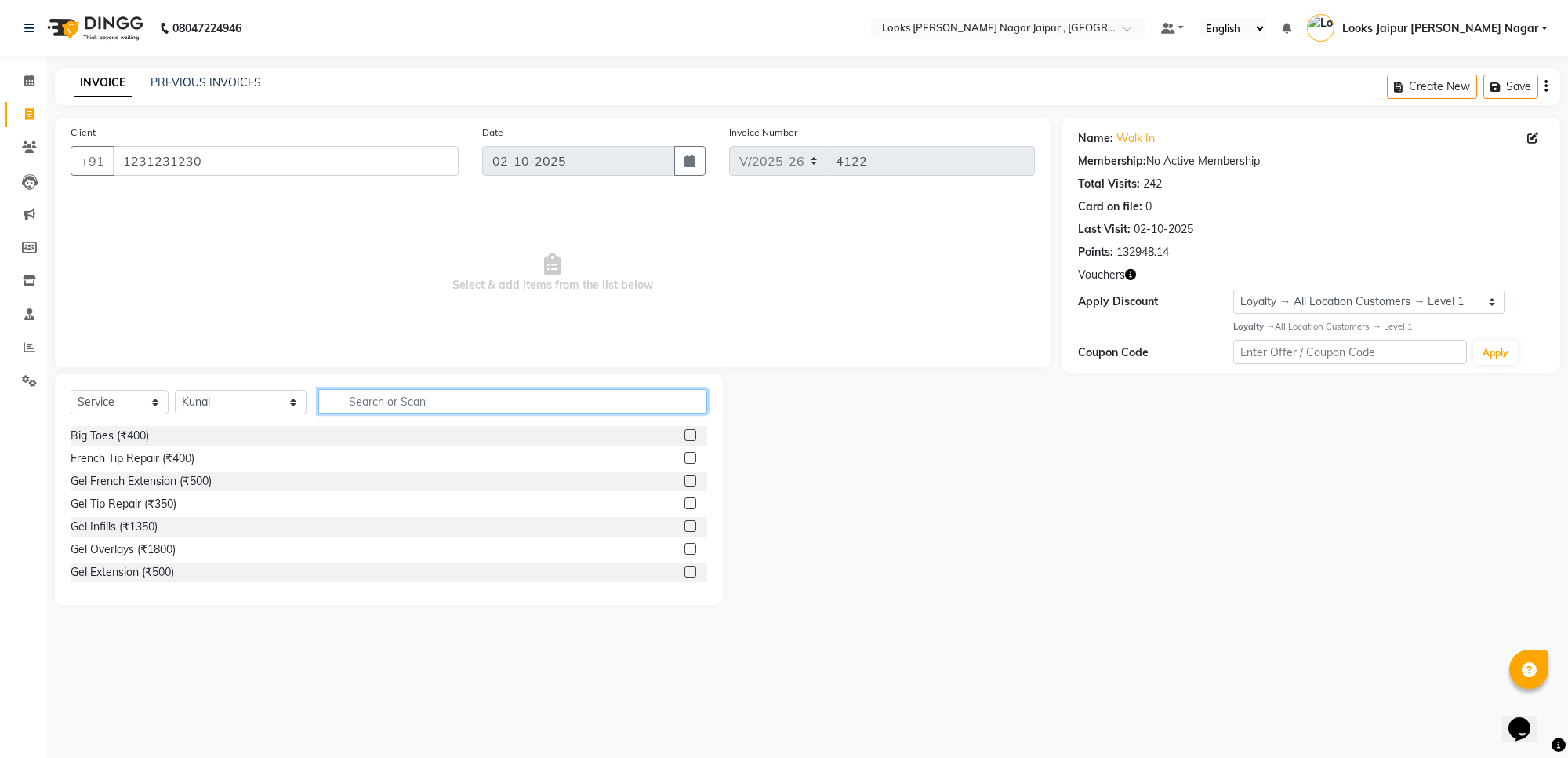
click at [417, 397] on input "text" at bounding box center [513, 401] width 389 height 24
type input "tou"
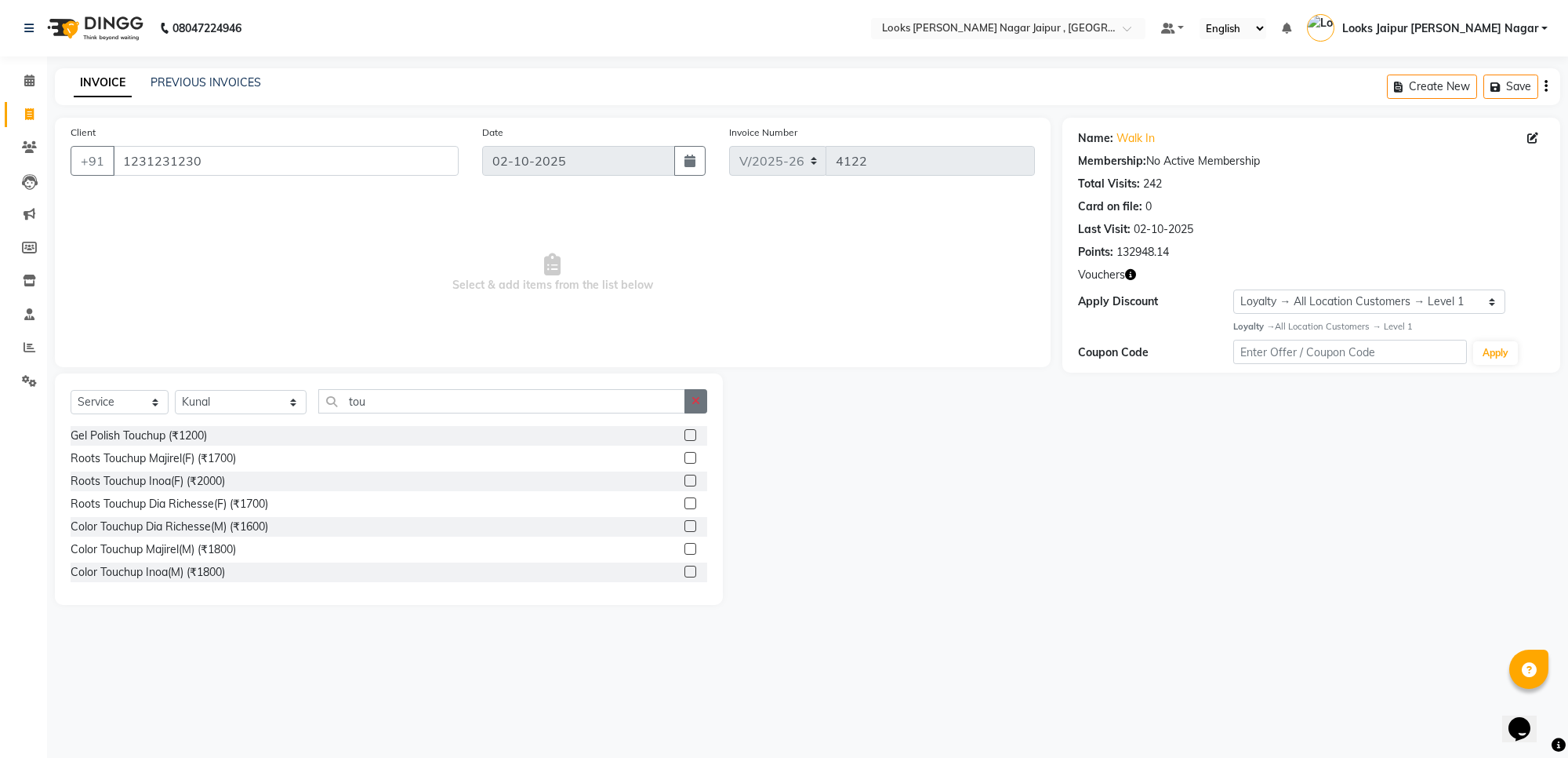
drag, startPoint x: 675, startPoint y: 457, endPoint x: 688, endPoint y: 409, distance: 49.7
click at [685, 452] on label at bounding box center [690, 458] width 12 height 12
click at [685, 454] on input "checkbox" at bounding box center [690, 458] width 10 height 10
checkbox input "true"
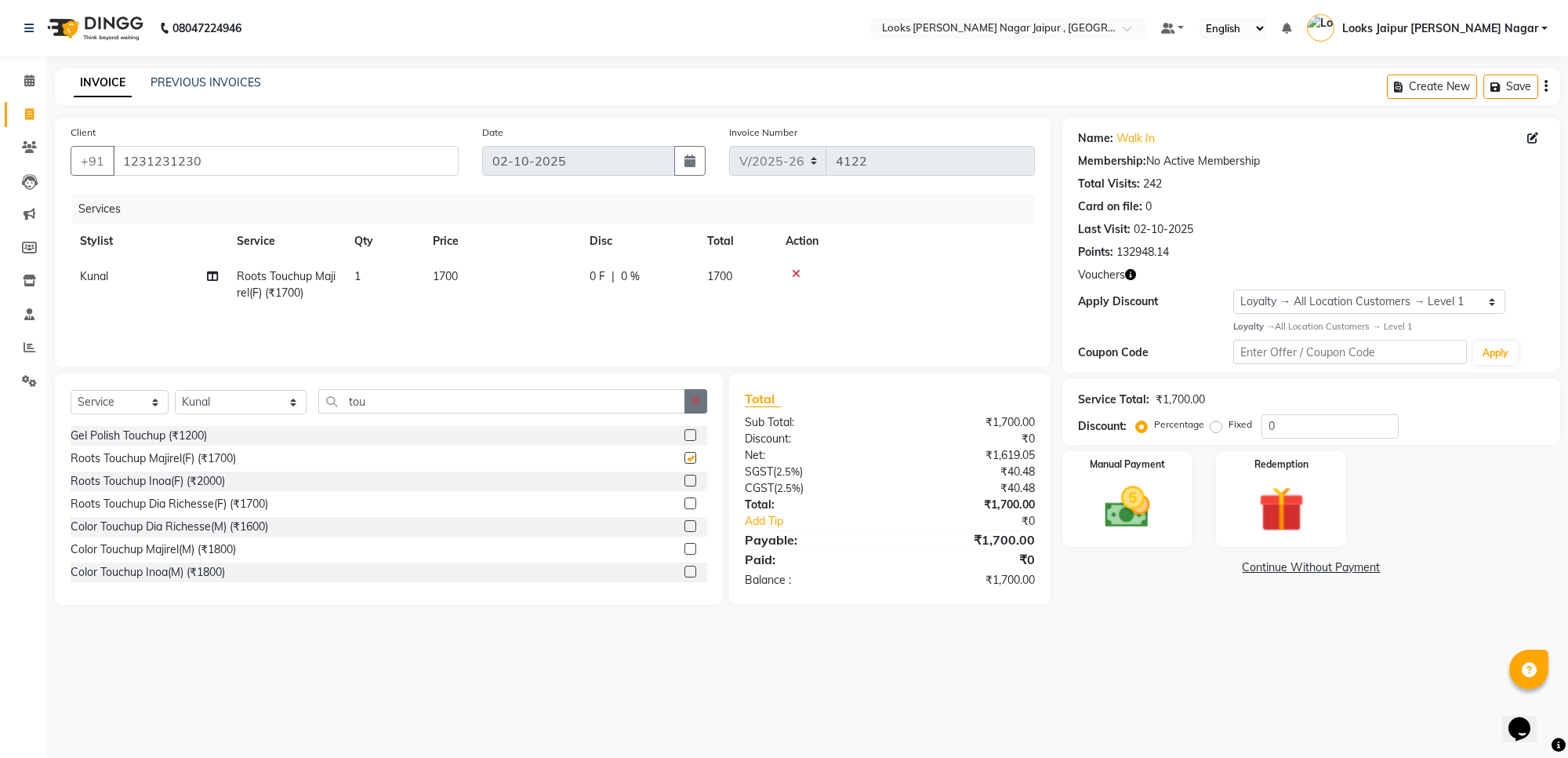
click at [688, 398] on button "button" at bounding box center [696, 401] width 22 height 24
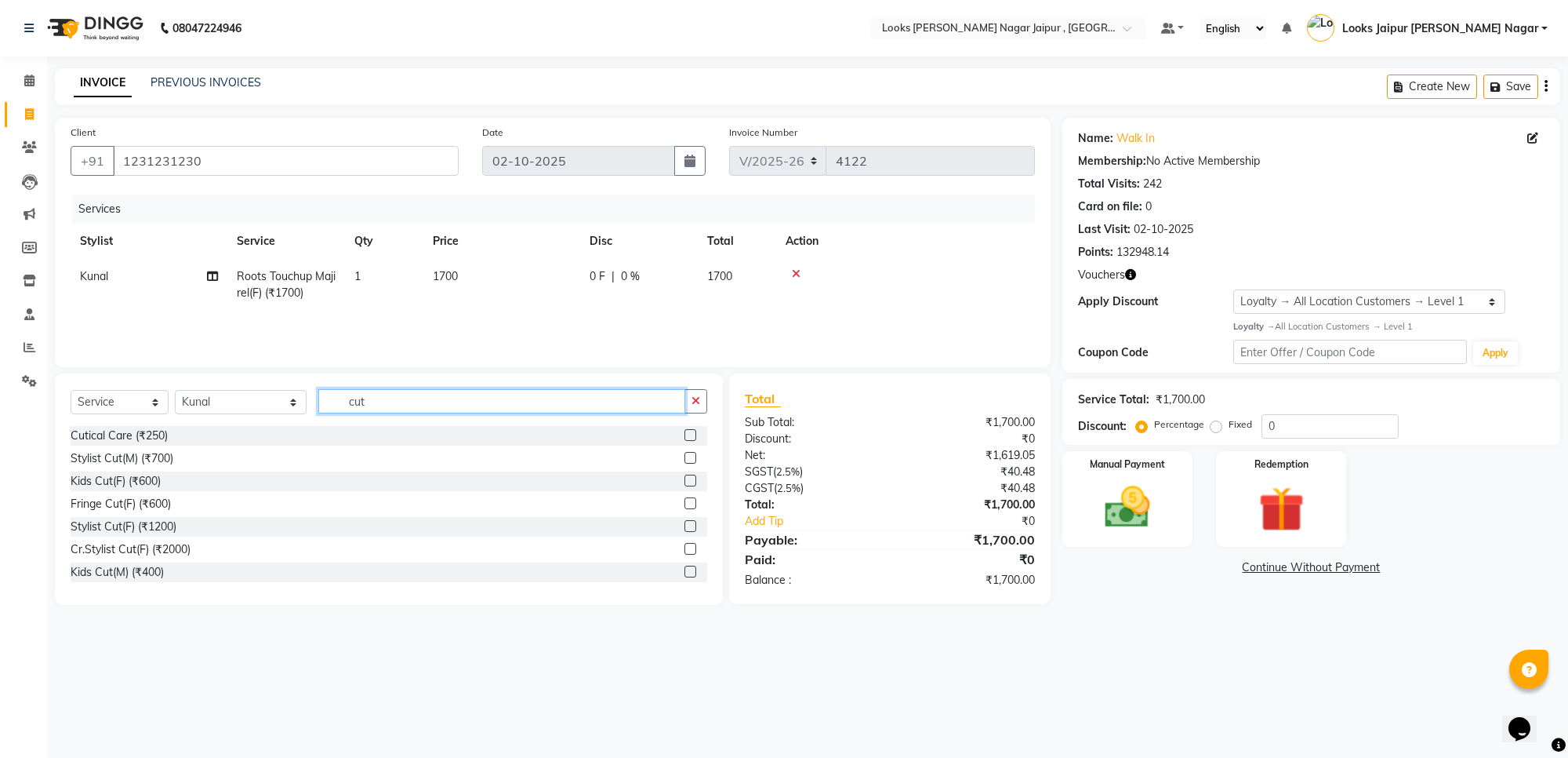
type input "cut"
click at [685, 458] on label at bounding box center [690, 458] width 12 height 12
click at [685, 458] on input "checkbox" at bounding box center [690, 458] width 10 height 10
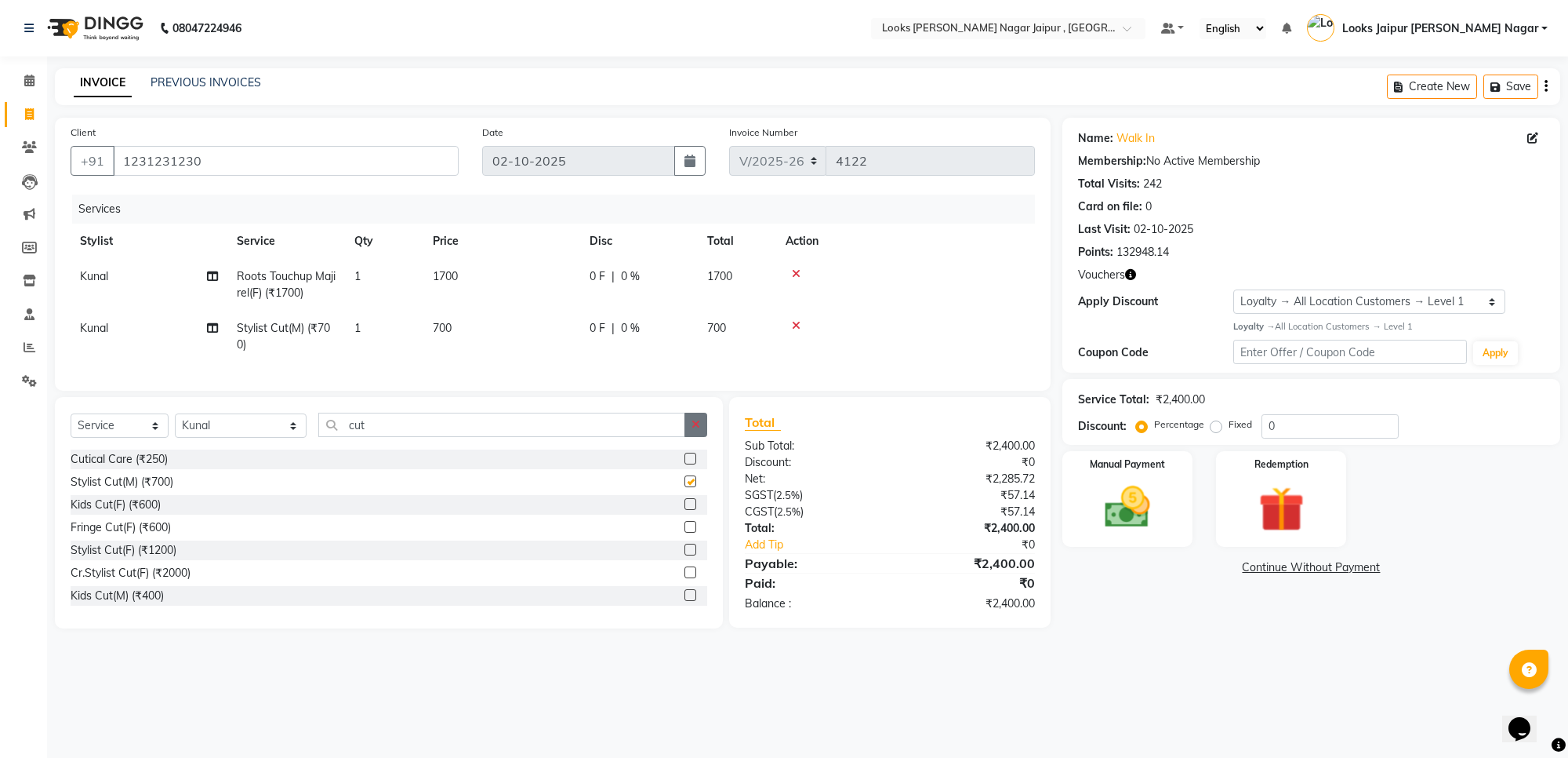
checkbox input "false"
click at [695, 429] on icon "button" at bounding box center [695, 425] width 9 height 11
type input "tr"
click at [685, 464] on label at bounding box center [690, 458] width 12 height 12
click at [685, 464] on input "checkbox" at bounding box center [690, 459] width 10 height 10
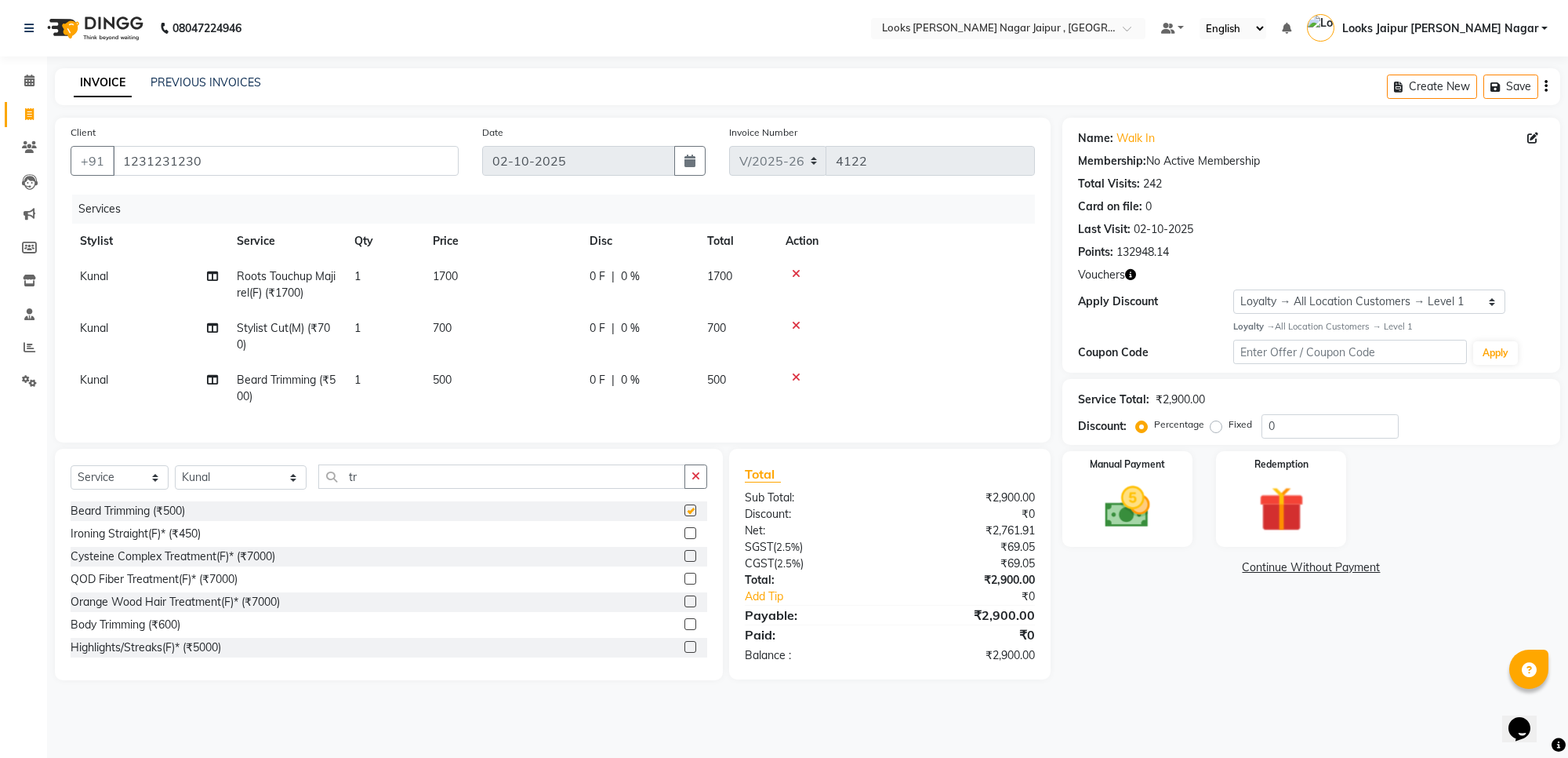
checkbox input "false"
click at [186, 330] on td "Kunal Split Commission" at bounding box center [149, 337] width 157 height 52
select select "82800"
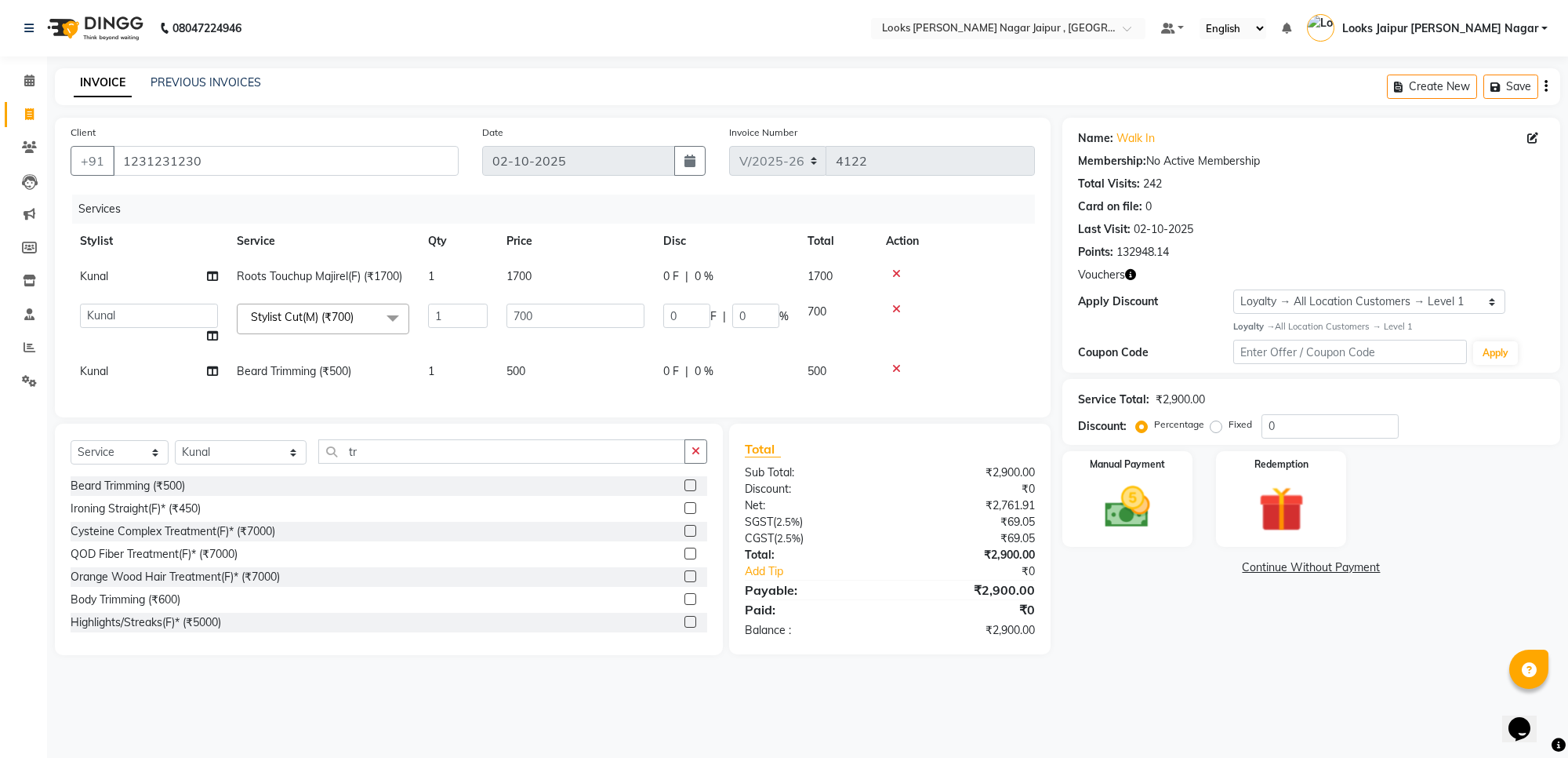
drag, startPoint x: 194, startPoint y: 330, endPoint x: 196, endPoint y: 308, distance: 22.1
click at [195, 326] on td "Anjali_nail art Anoop [PERSON_NAME] Counter Sales [PERSON_NAME] Looks Jaipur [P…" at bounding box center [149, 324] width 157 height 59
click at [196, 308] on select "Anjali_nail art Anoop [PERSON_NAME] Counter Sales [PERSON_NAME] Looks Jaipur [P…" at bounding box center [149, 316] width 138 height 24
drag, startPoint x: 169, startPoint y: 311, endPoint x: 161, endPoint y: 321, distance: 12.8
click at [169, 311] on select "Anjali_nail art Anoop [PERSON_NAME] Counter Sales [PERSON_NAME] Looks Jaipur [P…" at bounding box center [149, 316] width 138 height 24
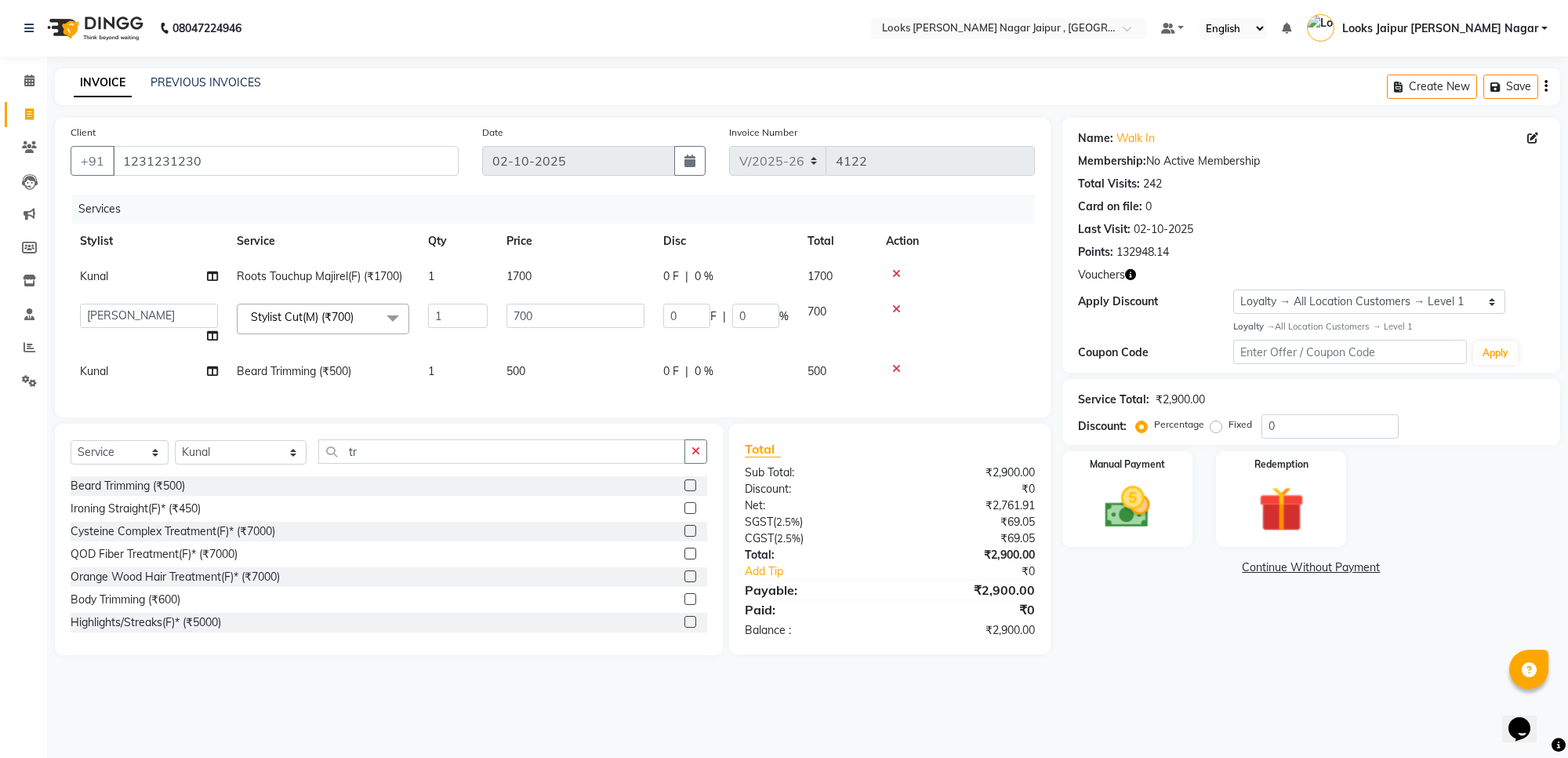
select select "23560"
click at [134, 358] on td "Kunal" at bounding box center [149, 371] width 157 height 35
select select "82800"
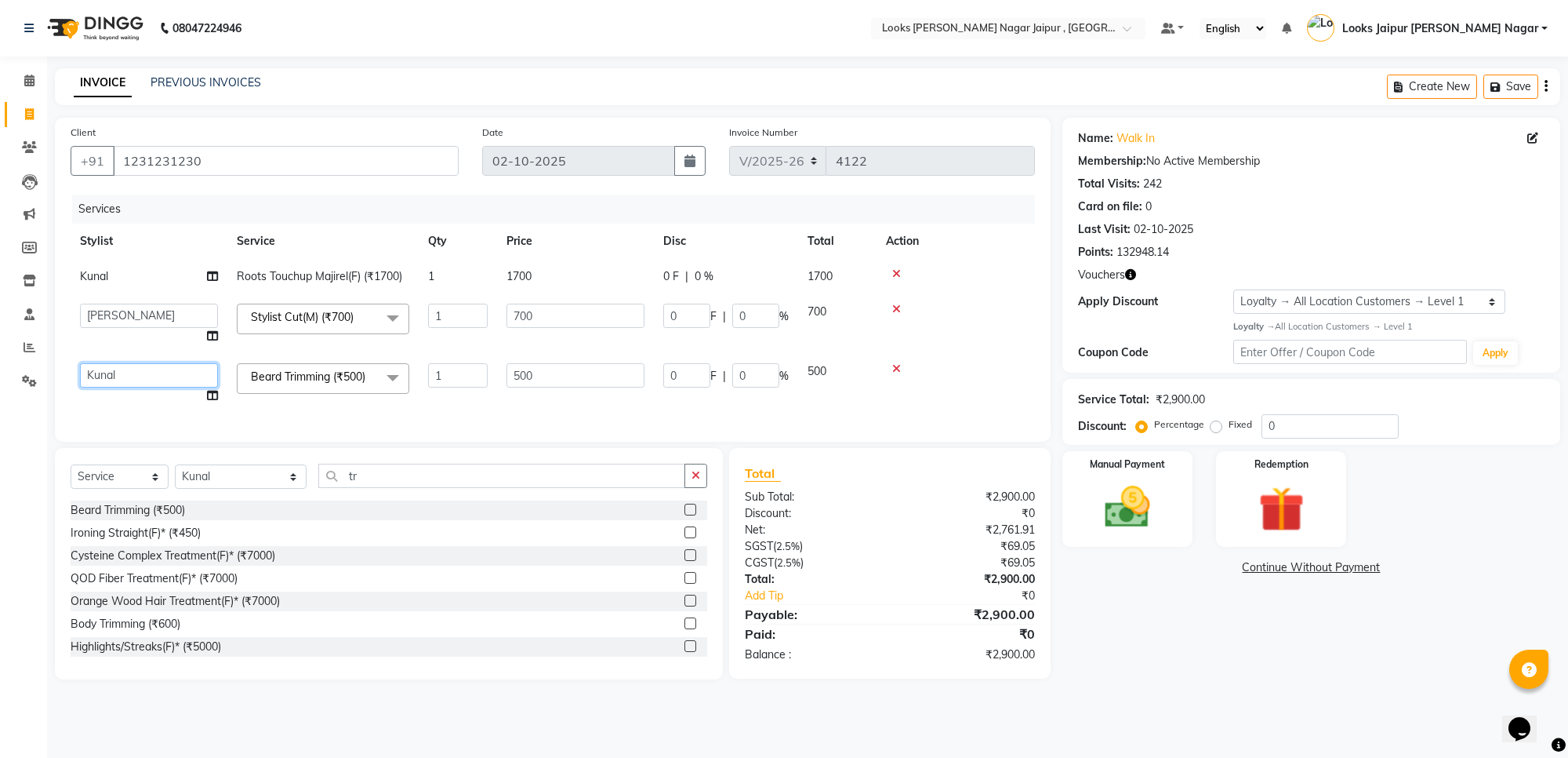
drag, startPoint x: 145, startPoint y: 361, endPoint x: 155, endPoint y: 373, distance: 15.6
click at [155, 373] on select "Anjali_nail art Anoop [PERSON_NAME] Counter Sales [PERSON_NAME] Looks Jaipur [P…" at bounding box center [149, 375] width 138 height 24
select select "88604"
click at [628, 280] on td "1700" at bounding box center [576, 276] width 157 height 35
select select "82800"
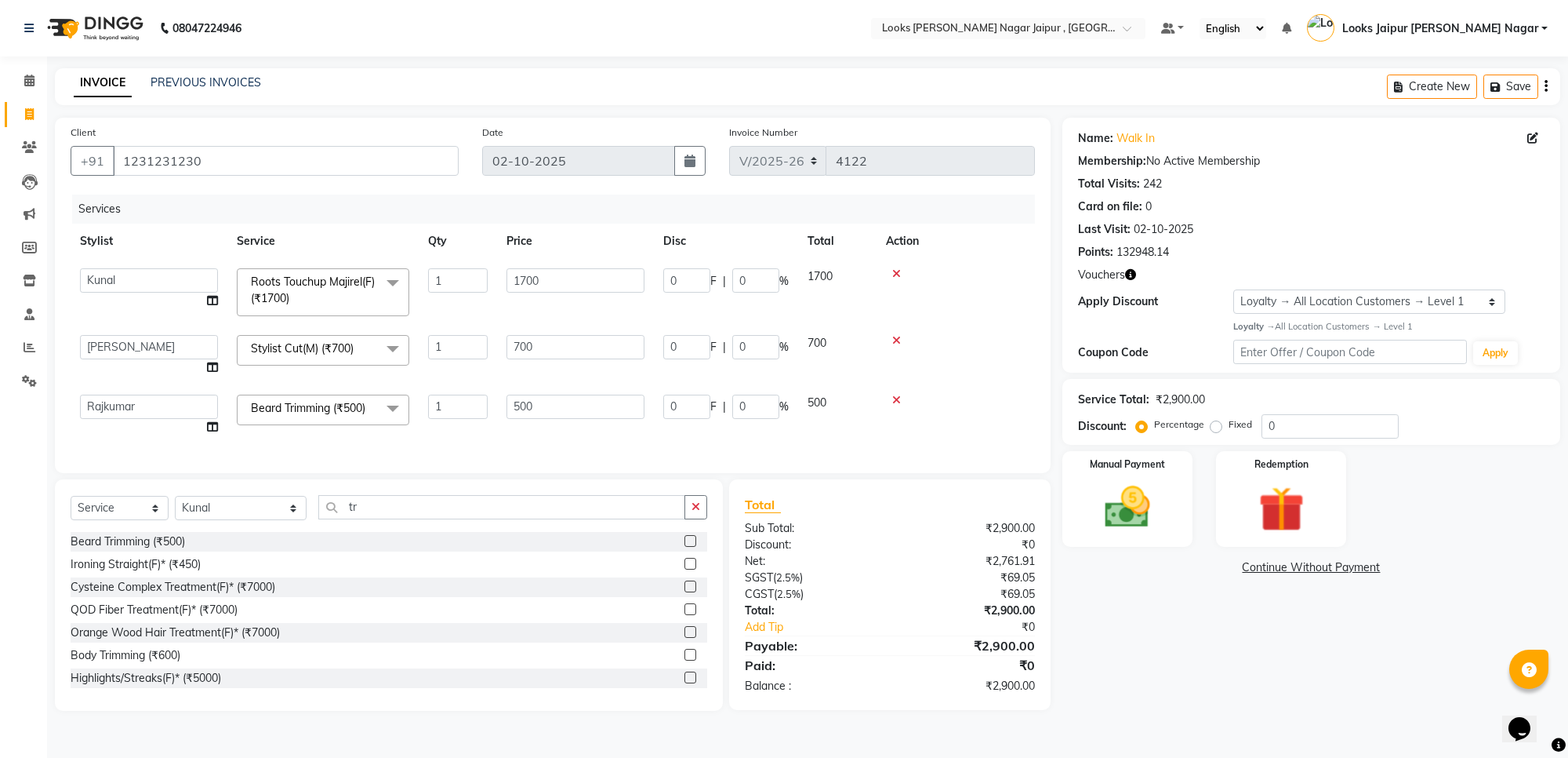
click at [625, 280] on input "1700" at bounding box center [575, 280] width 138 height 24
type input "1570"
click at [593, 341] on td "700" at bounding box center [576, 355] width 157 height 59
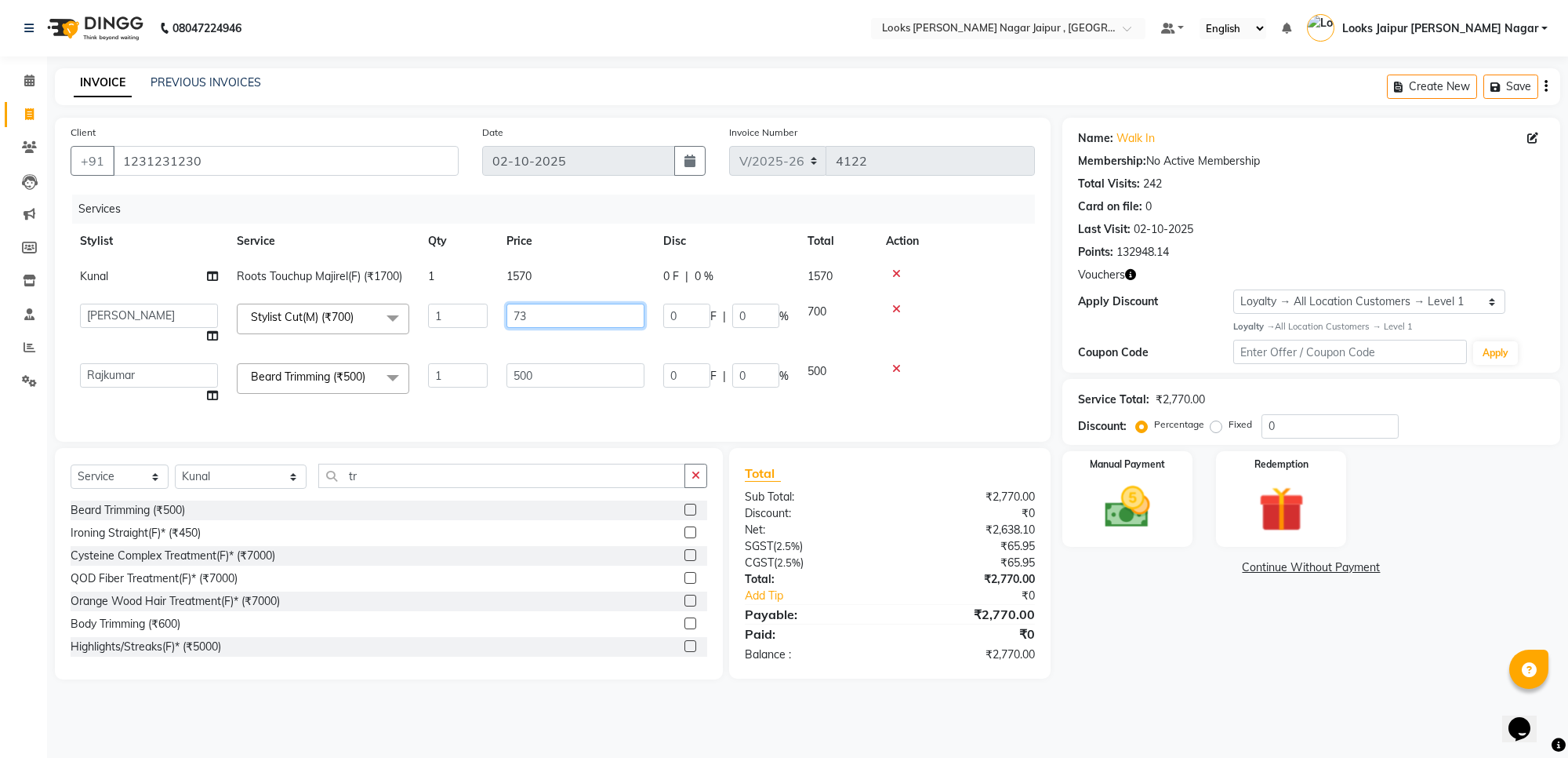
type input "735"
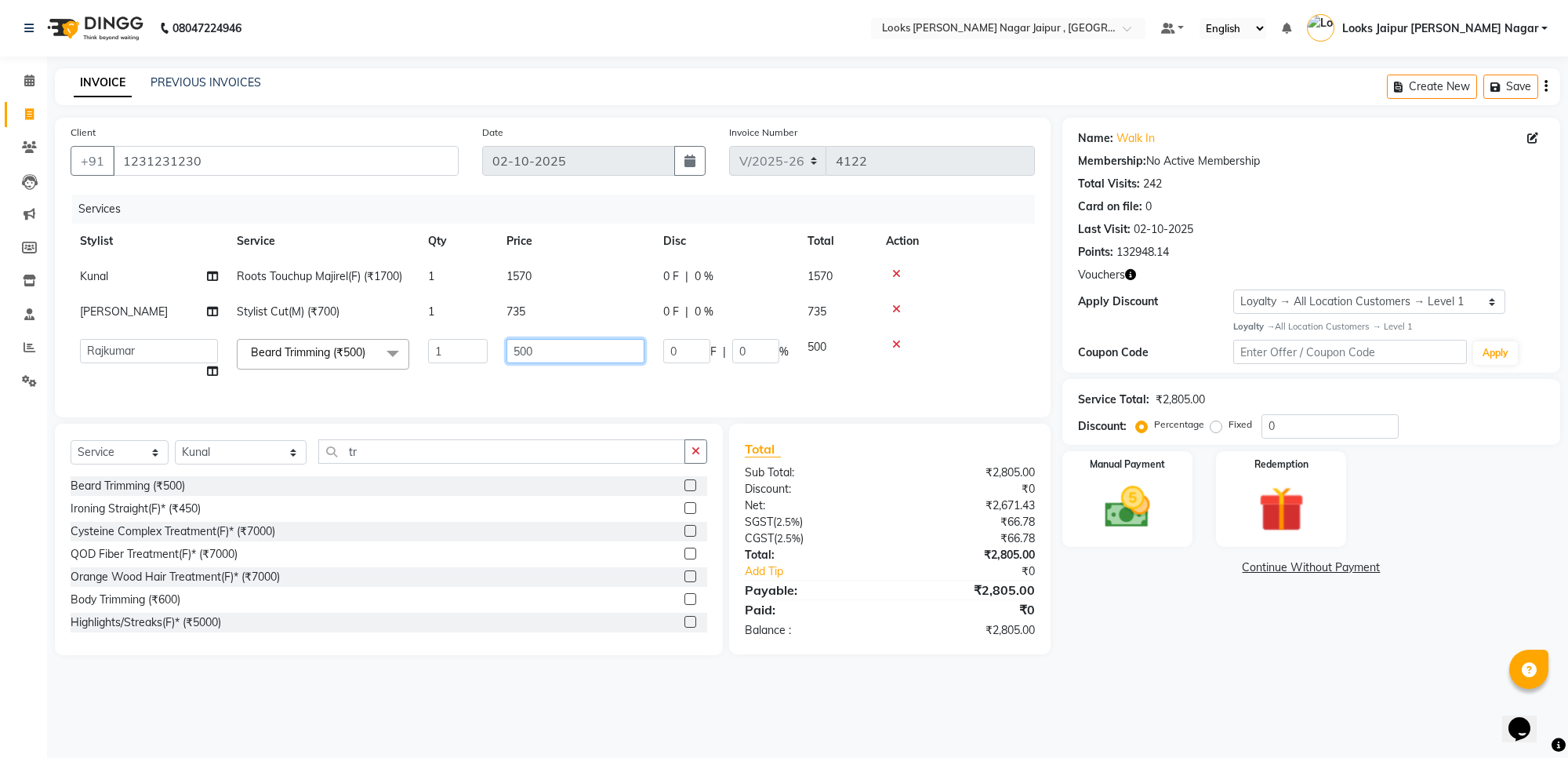
drag, startPoint x: 612, startPoint y: 369, endPoint x: 600, endPoint y: 353, distance: 20.0
click at [610, 369] on td "500" at bounding box center [576, 359] width 157 height 59
type input "5"
type input "315"
click at [1127, 503] on img at bounding box center [1128, 507] width 77 height 55
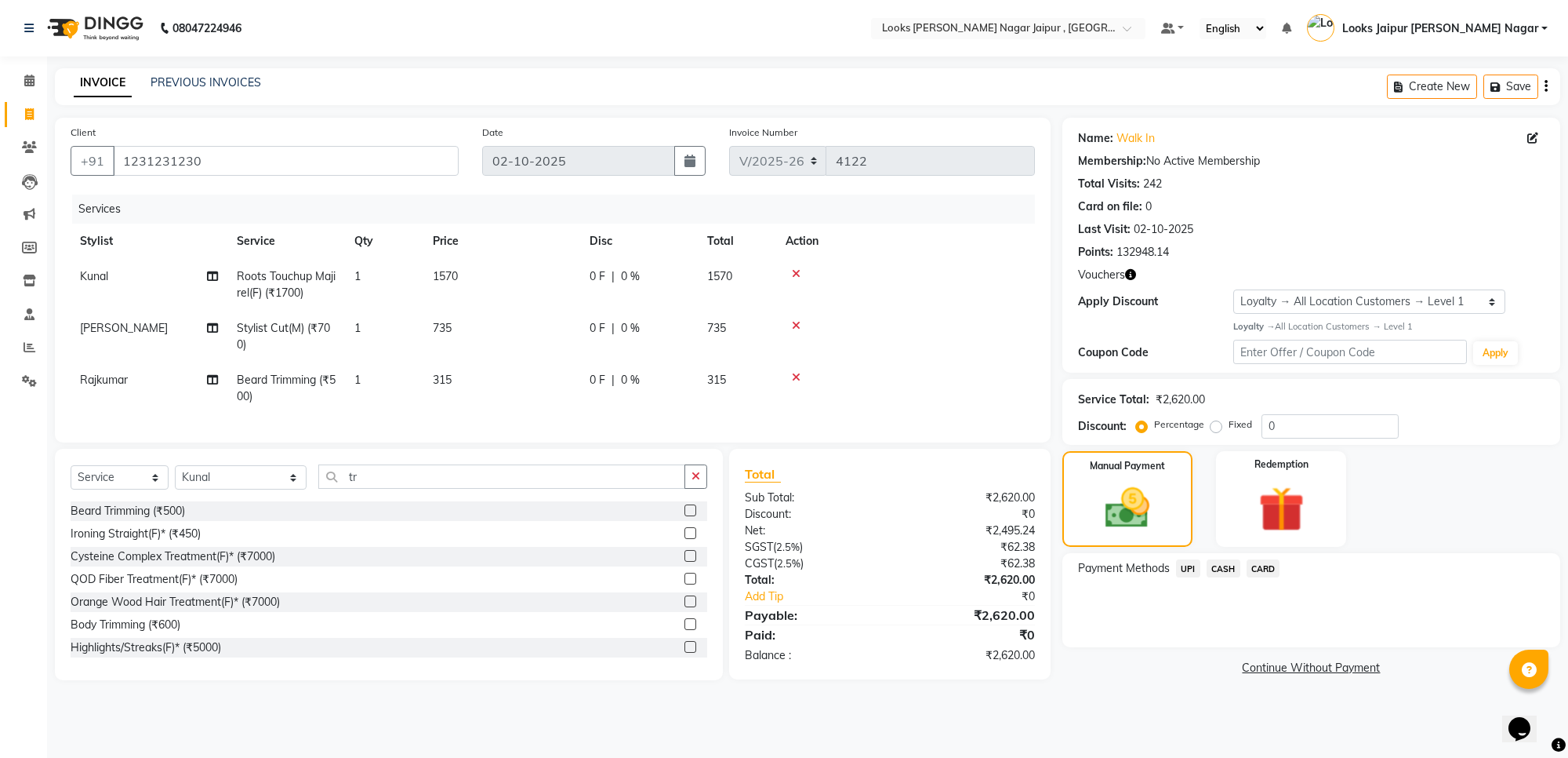
click at [1219, 571] on span "CASH" at bounding box center [1223, 568] width 34 height 18
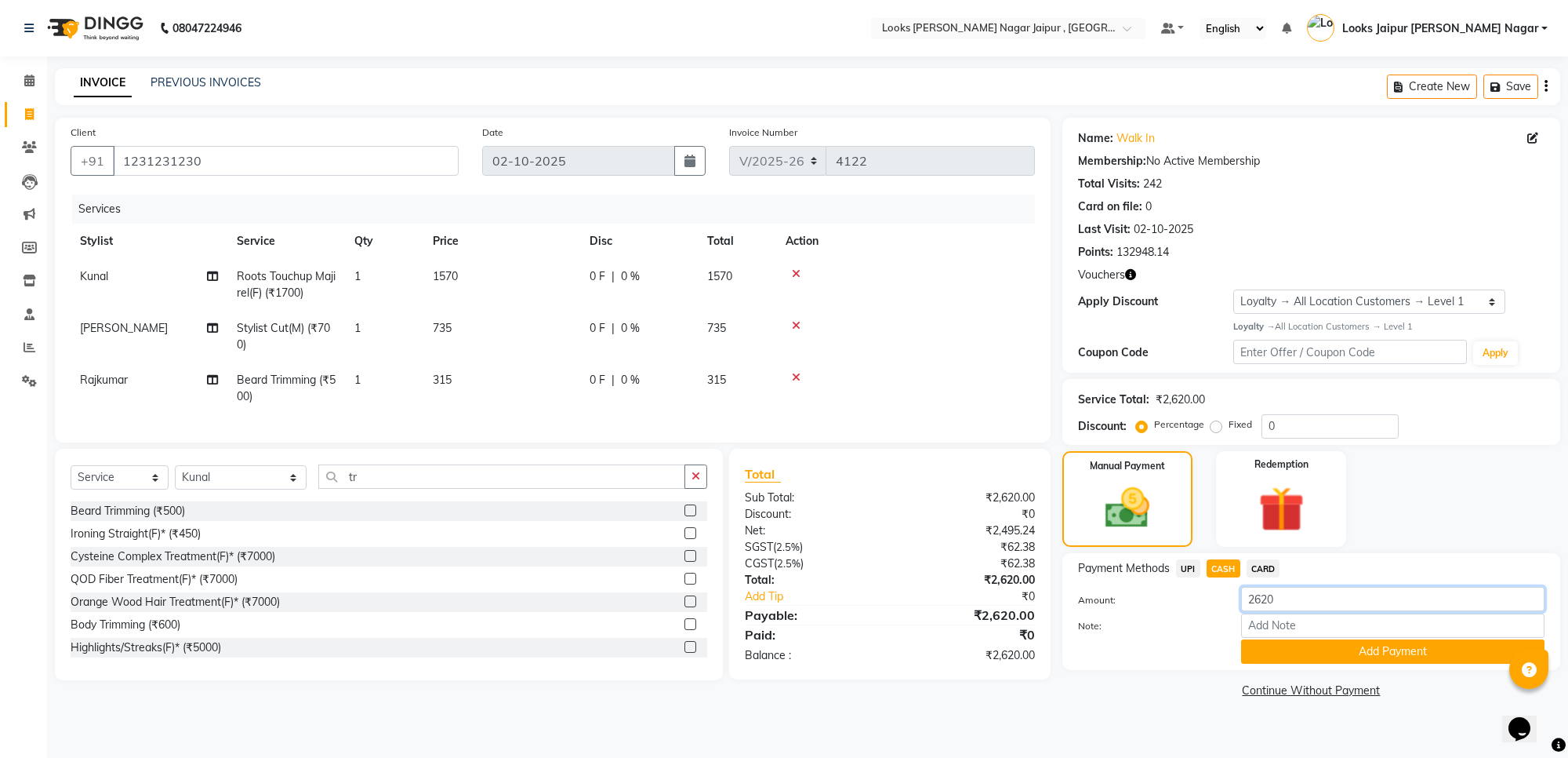
click at [1277, 596] on input "2620" at bounding box center [1393, 599] width 304 height 24
type input "2155"
drag, startPoint x: 1314, startPoint y: 657, endPoint x: 1252, endPoint y: 602, distance: 82.9
click at [1313, 656] on button "Add Payment" at bounding box center [1393, 651] width 304 height 24
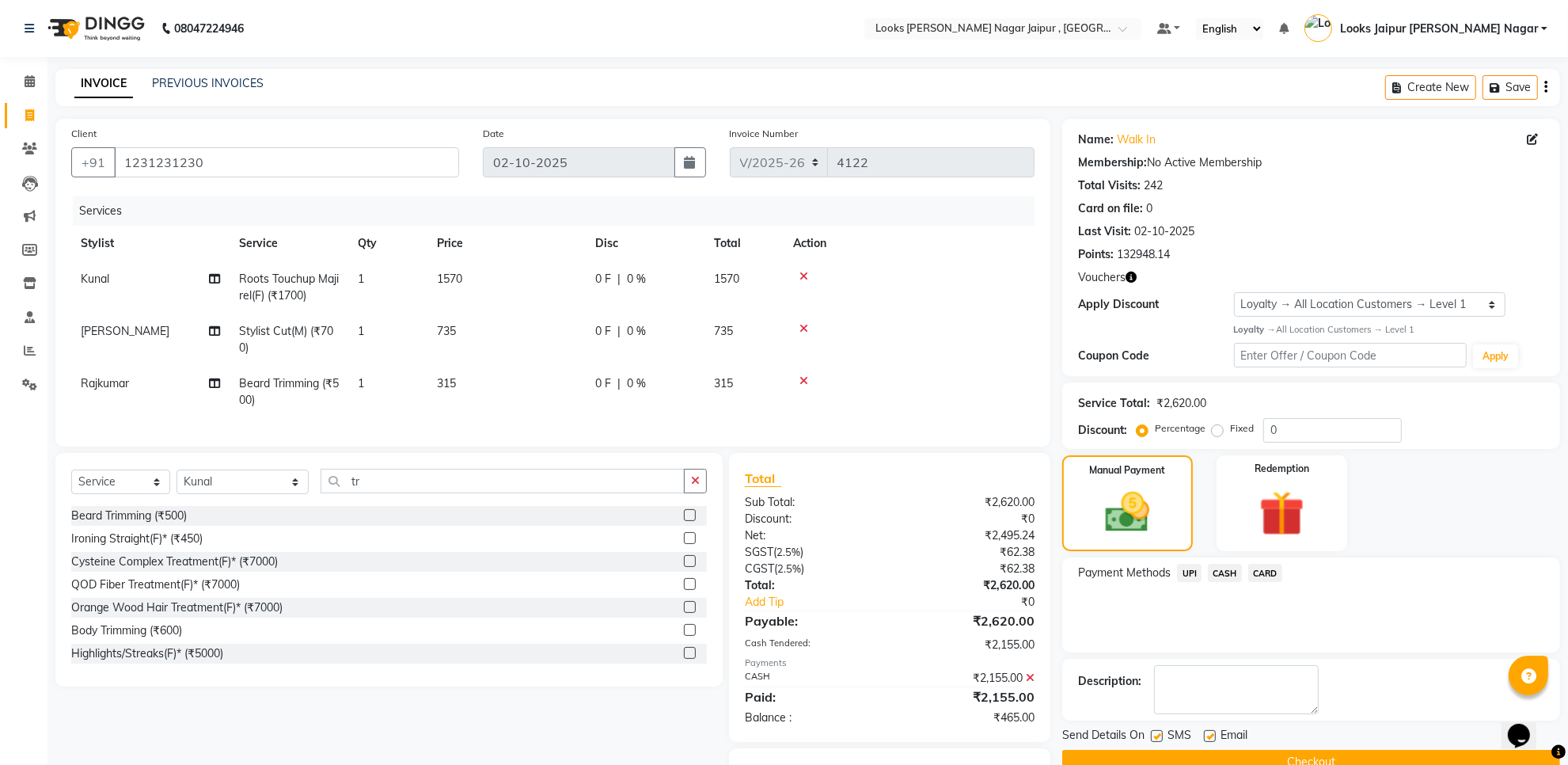
click at [1195, 568] on div "Payment Methods UPI CASH CARD" at bounding box center [1311, 574] width 467 height 21
click at [1194, 568] on span "UPI" at bounding box center [1190, 573] width 24 height 19
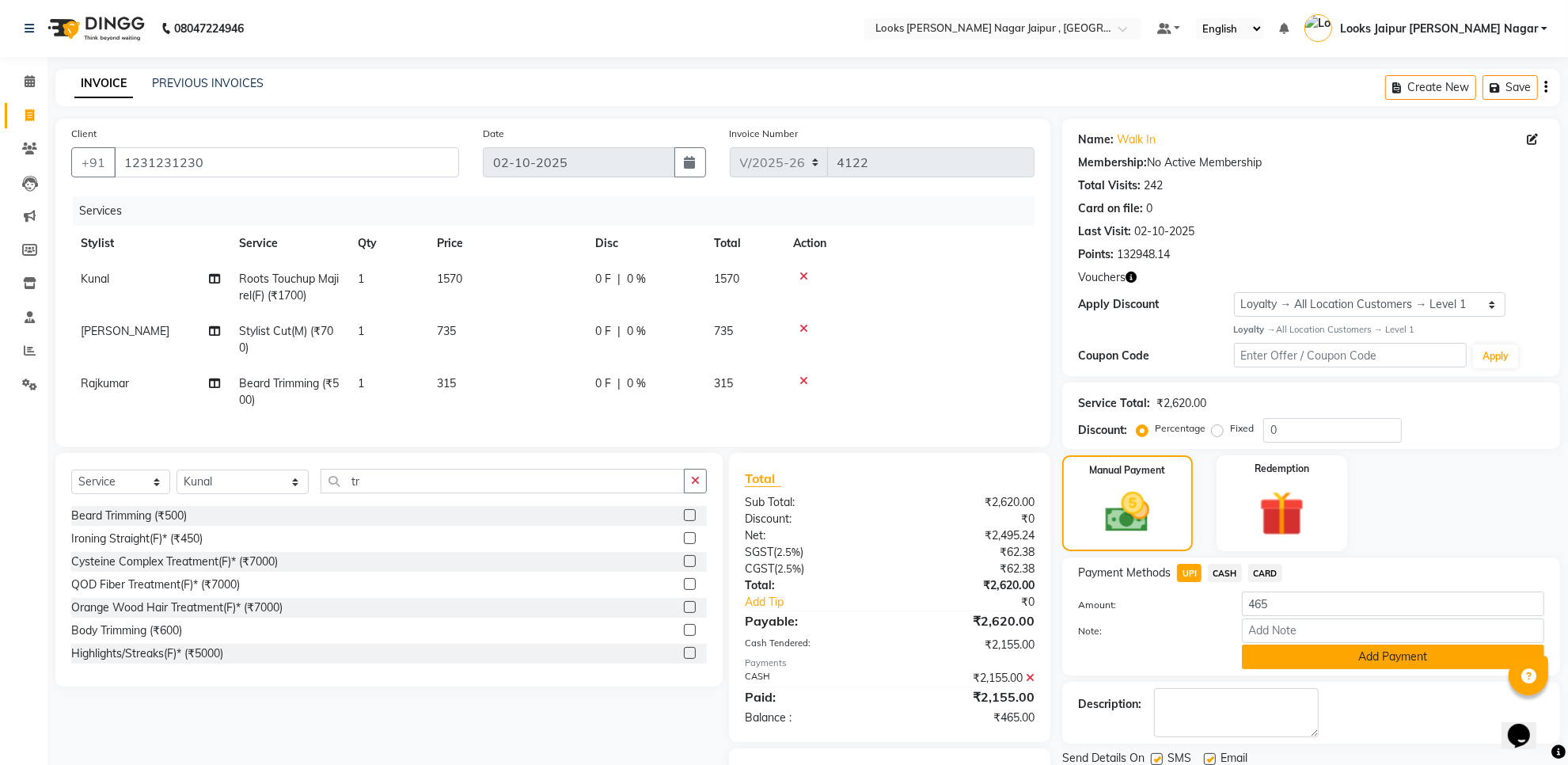
click at [1311, 656] on button "Add Payment" at bounding box center [1393, 657] width 302 height 24
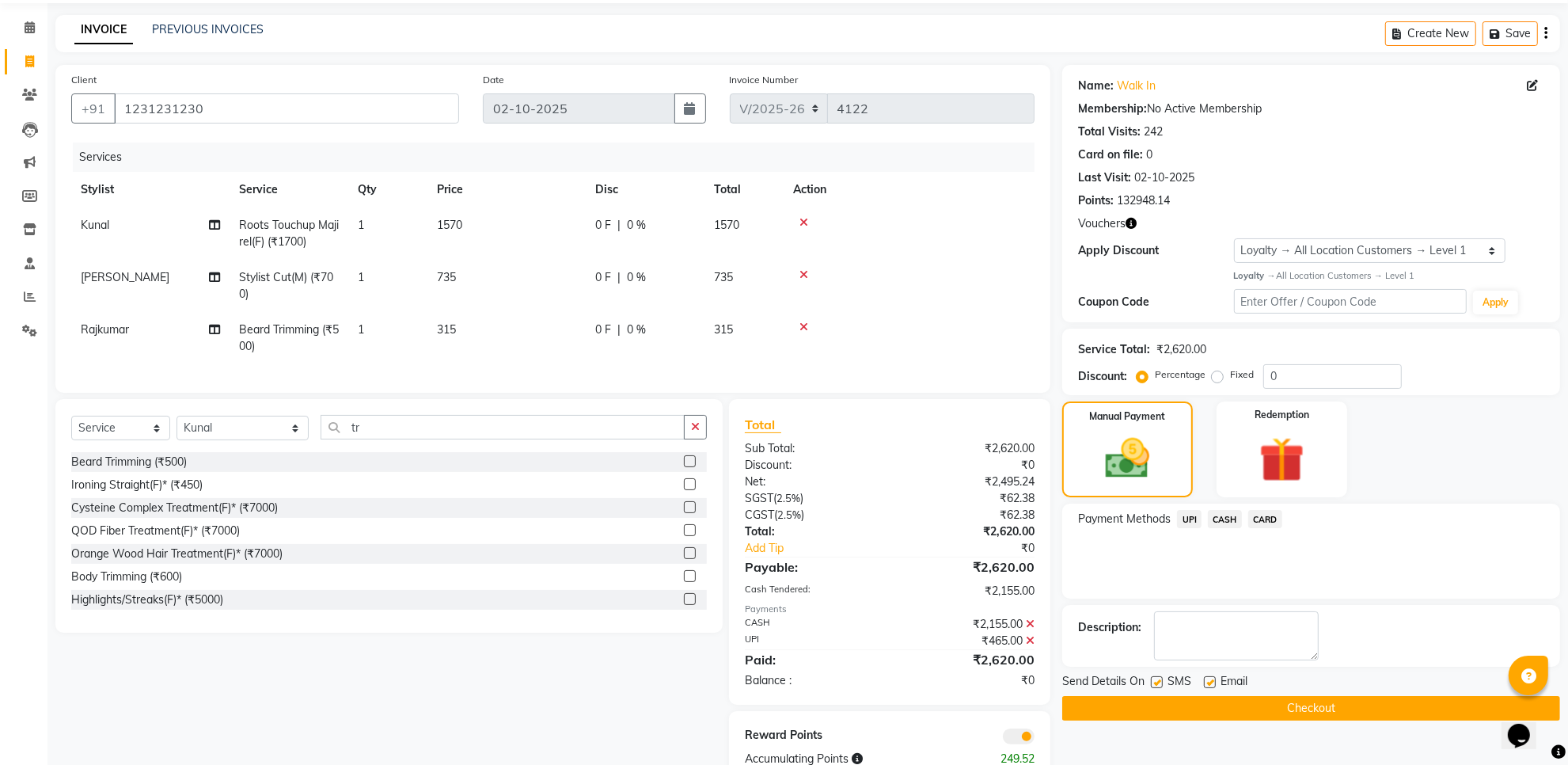
scroll to position [99, 0]
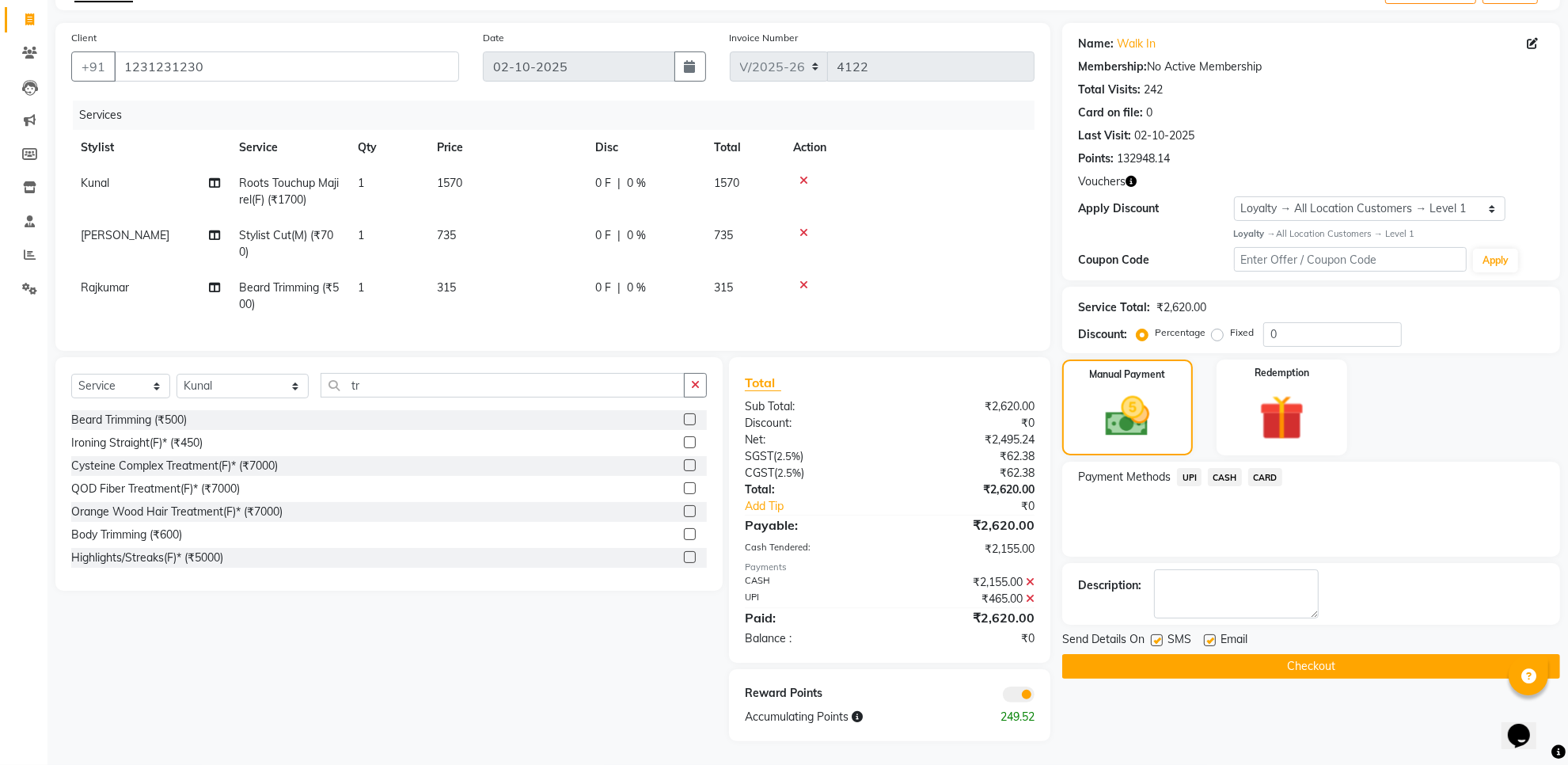
click at [1205, 637] on label at bounding box center [1210, 640] width 12 height 12
click at [1205, 637] on input "checkbox" at bounding box center [1209, 640] width 11 height 11
checkbox input "false"
click at [1152, 638] on label at bounding box center [1156, 640] width 12 height 12
click at [1152, 638] on input "checkbox" at bounding box center [1156, 640] width 11 height 11
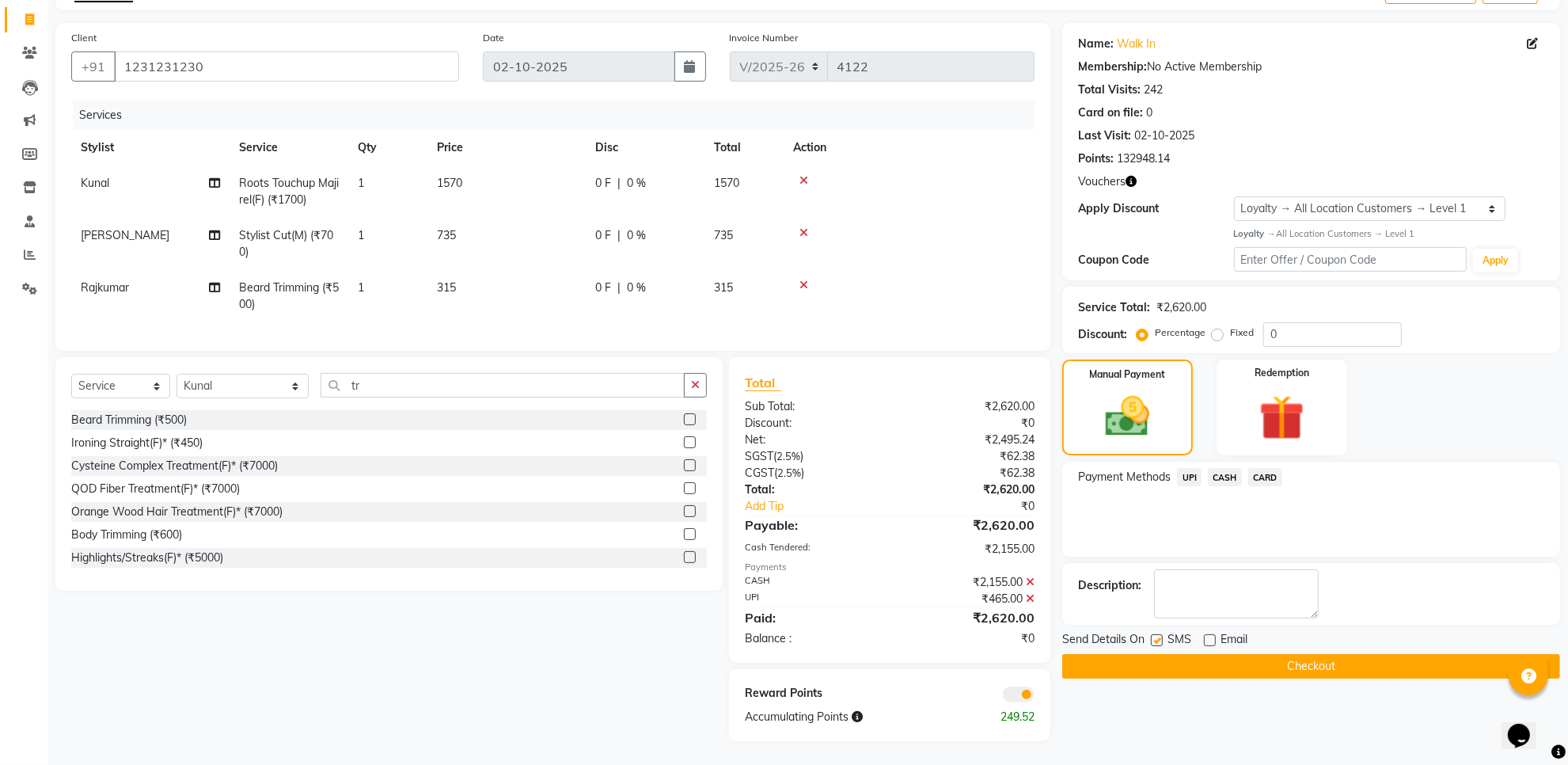
checkbox input "false"
click at [1153, 658] on button "Checkout" at bounding box center [1312, 666] width 498 height 24
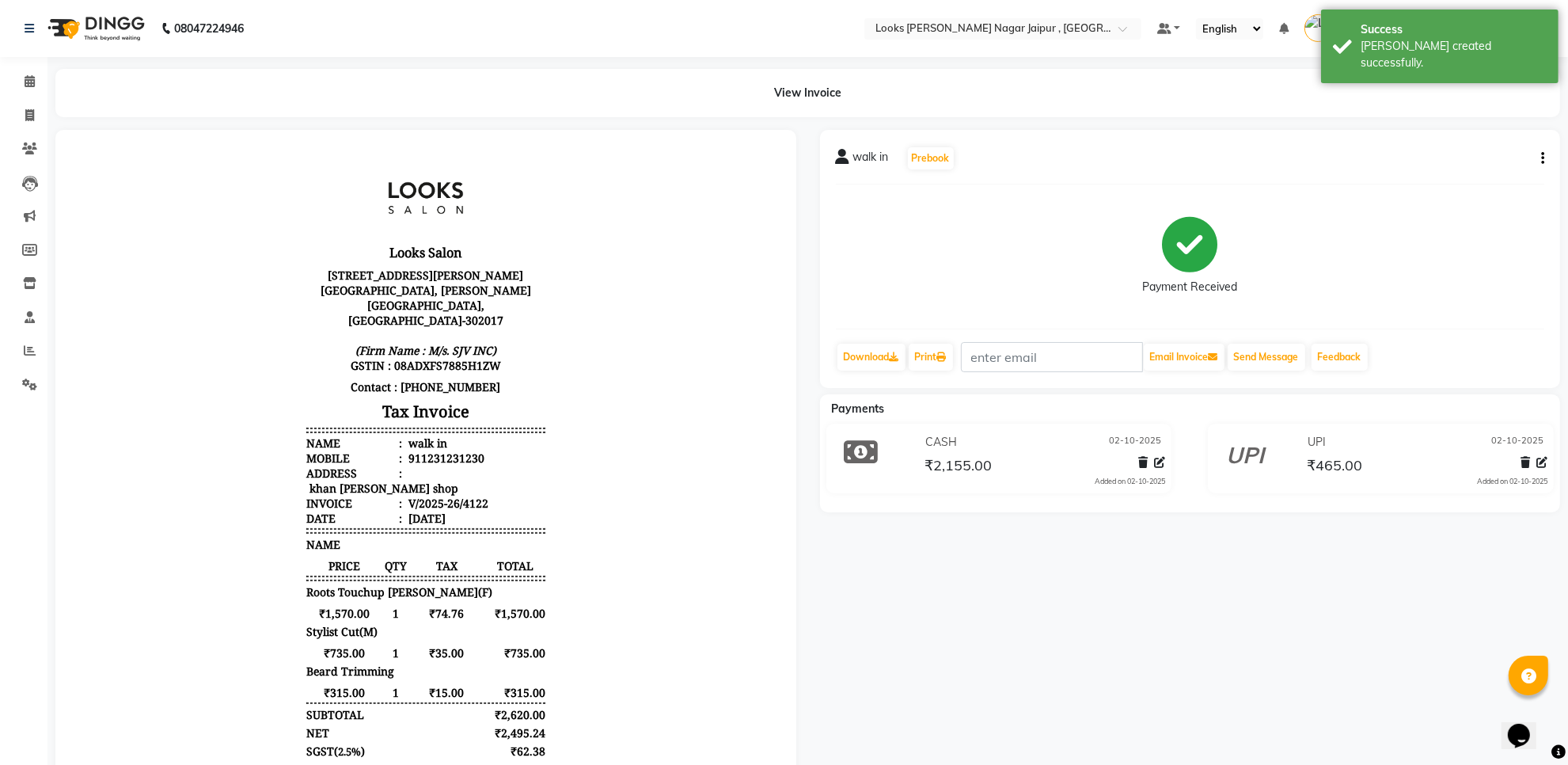
click at [17, 131] on ul "Calendar Invoice Clients Leads Marketing Members Inventory Staff Reports Settin…" at bounding box center [23, 237] width 48 height 344
click at [23, 121] on span at bounding box center [30, 116] width 27 height 19
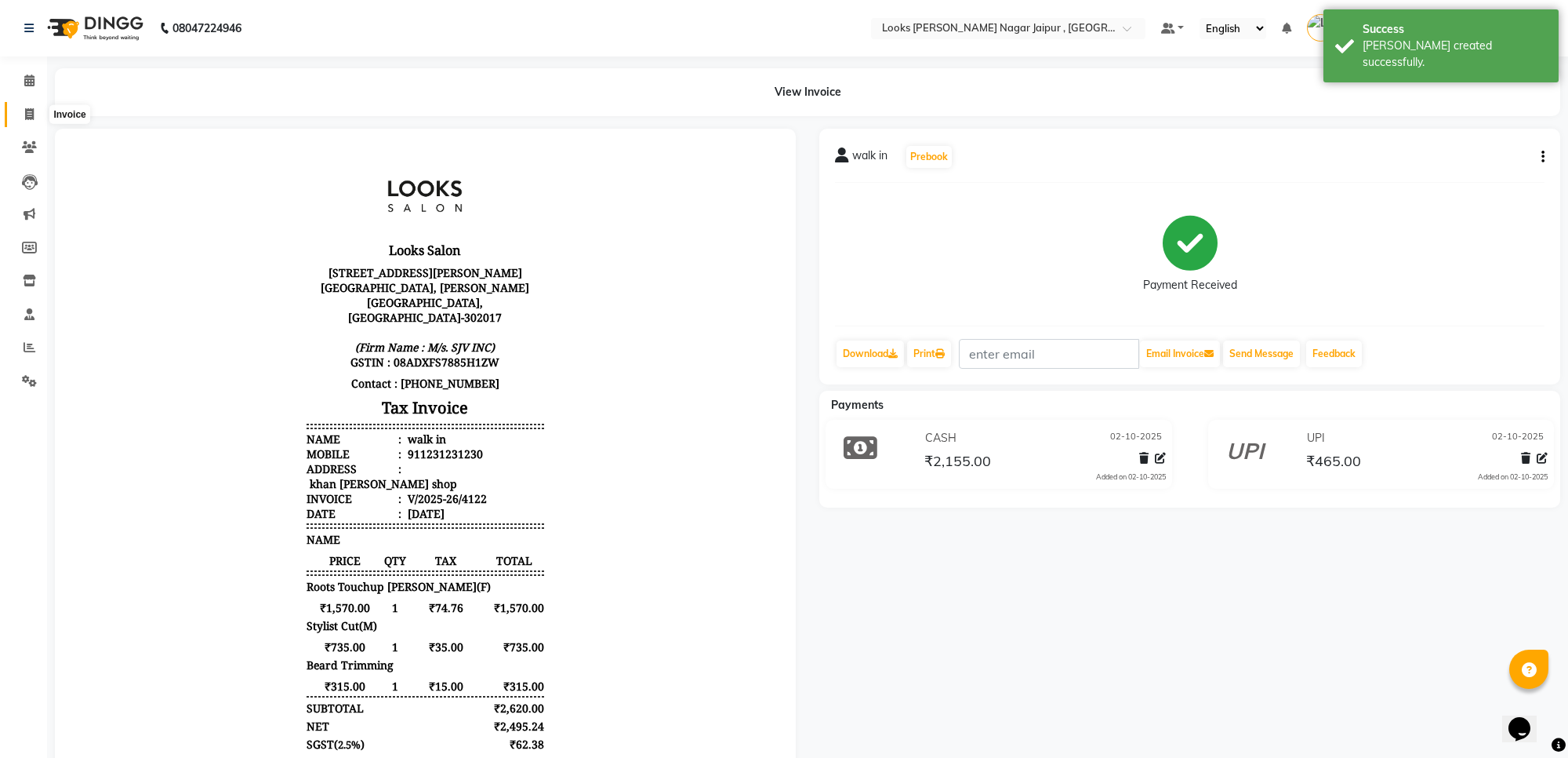
select select "4317"
select select "service"
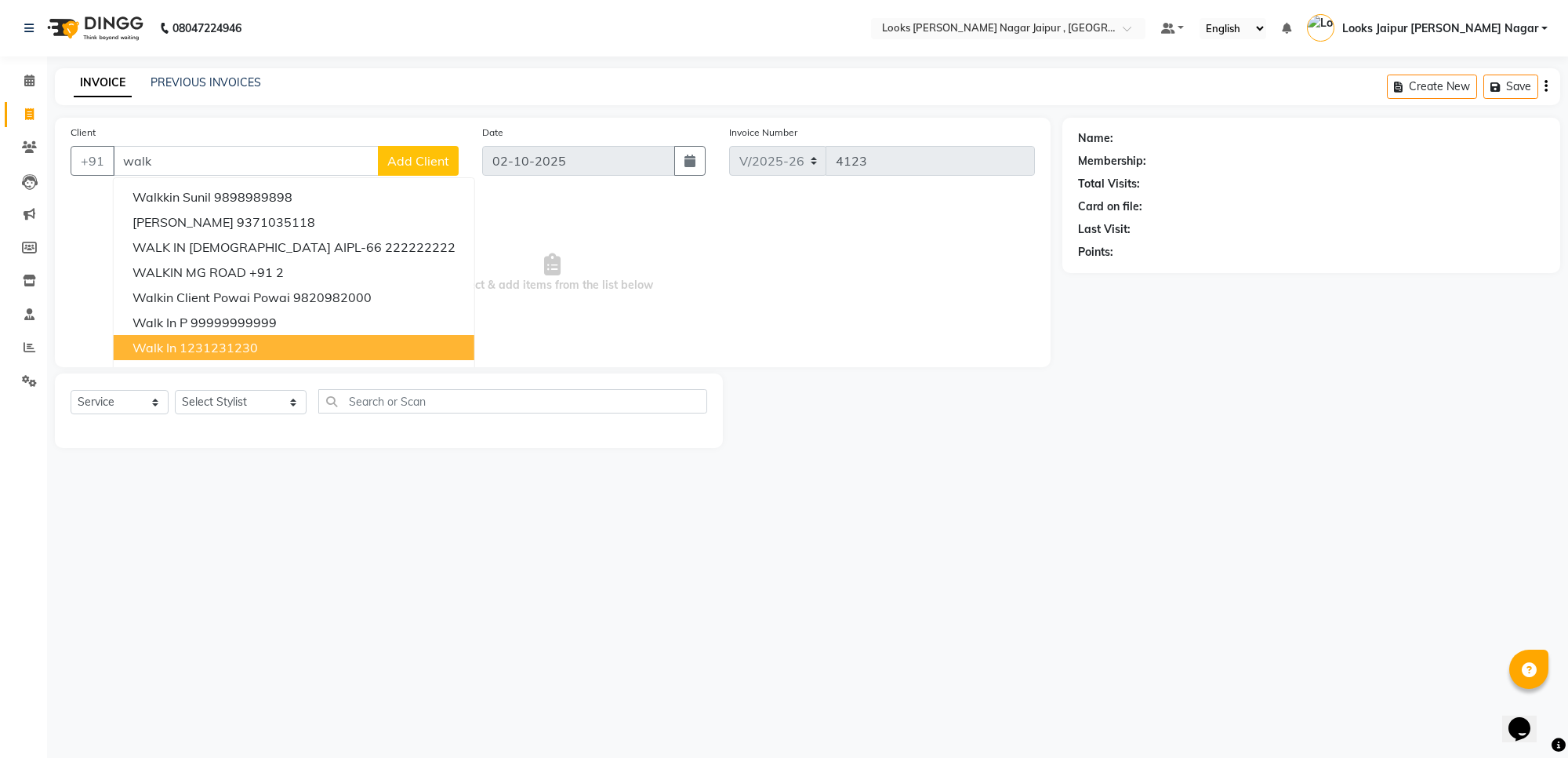
click at [225, 347] on ngb-highlight "1231231230" at bounding box center [219, 348] width 78 height 16
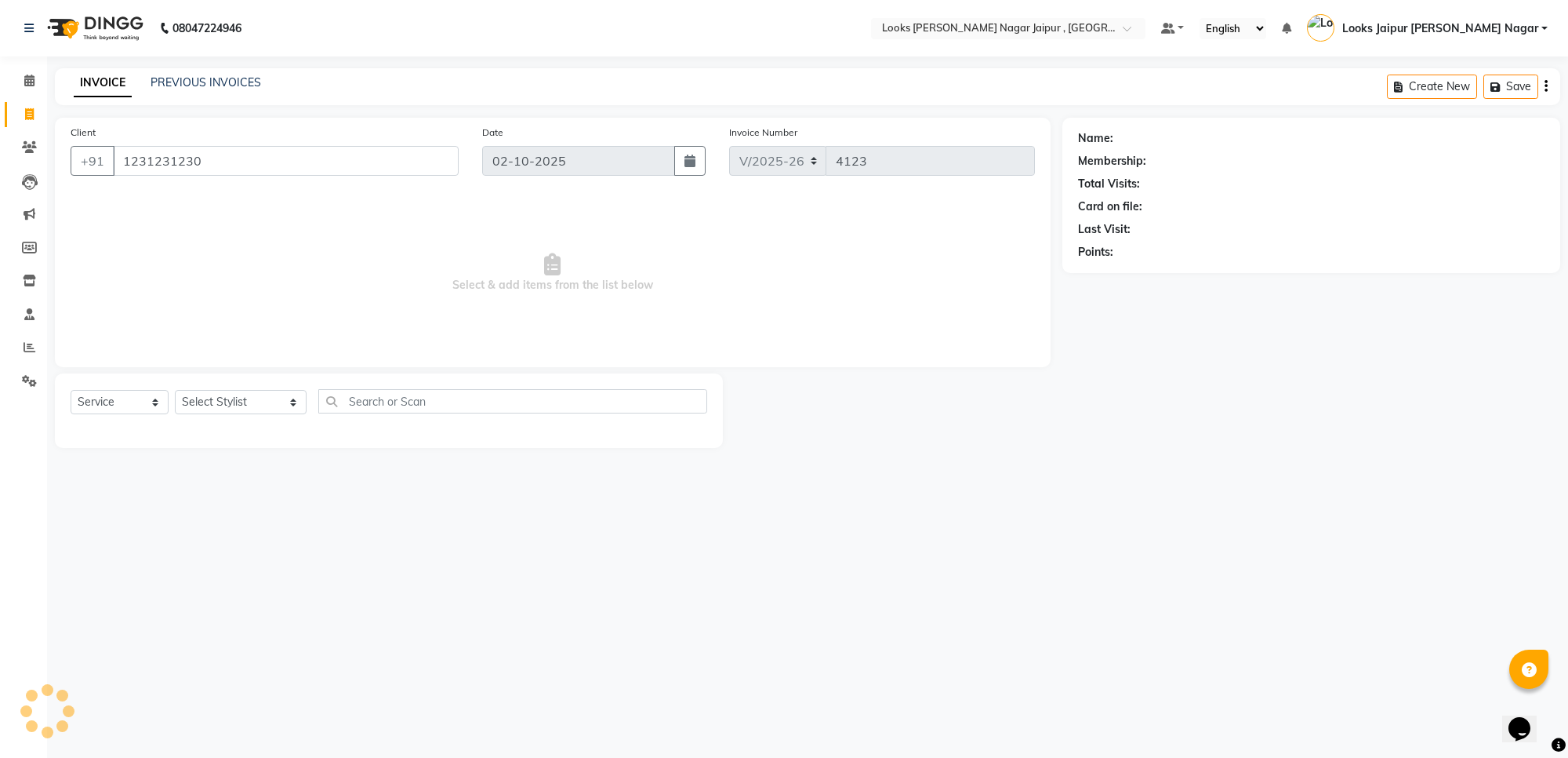
type input "1231231230"
select select "1: Object"
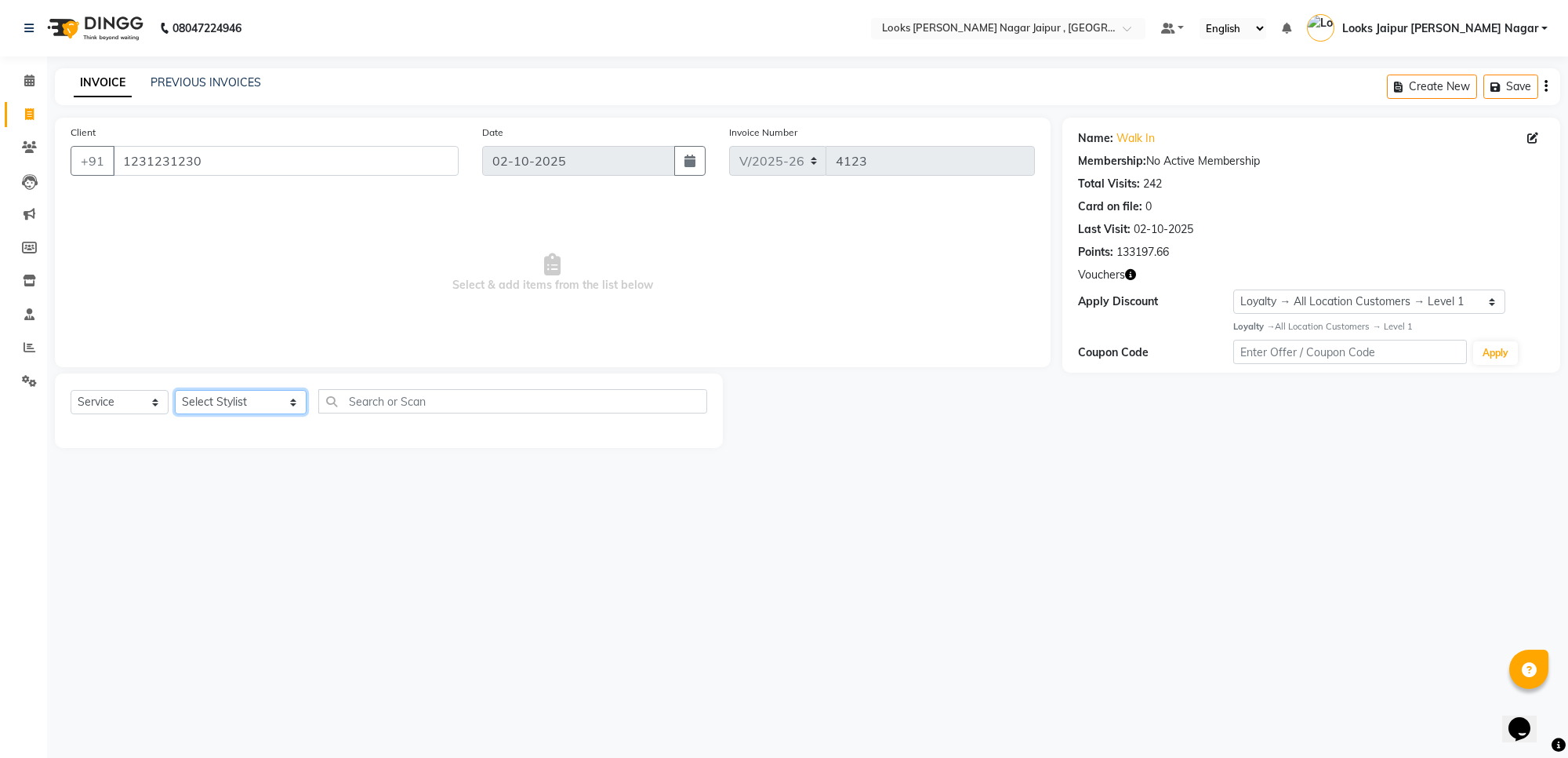
click at [234, 400] on select "Select Stylist [PERSON_NAME] art Anoop [PERSON_NAME] Counter Sales [PERSON_NAME…" at bounding box center [240, 401] width 131 height 24
select select "88603"
click at [175, 389] on select "Select Stylist [PERSON_NAME] art Anoop [PERSON_NAME] Counter Sales [PERSON_NAME…" at bounding box center [240, 401] width 131 height 24
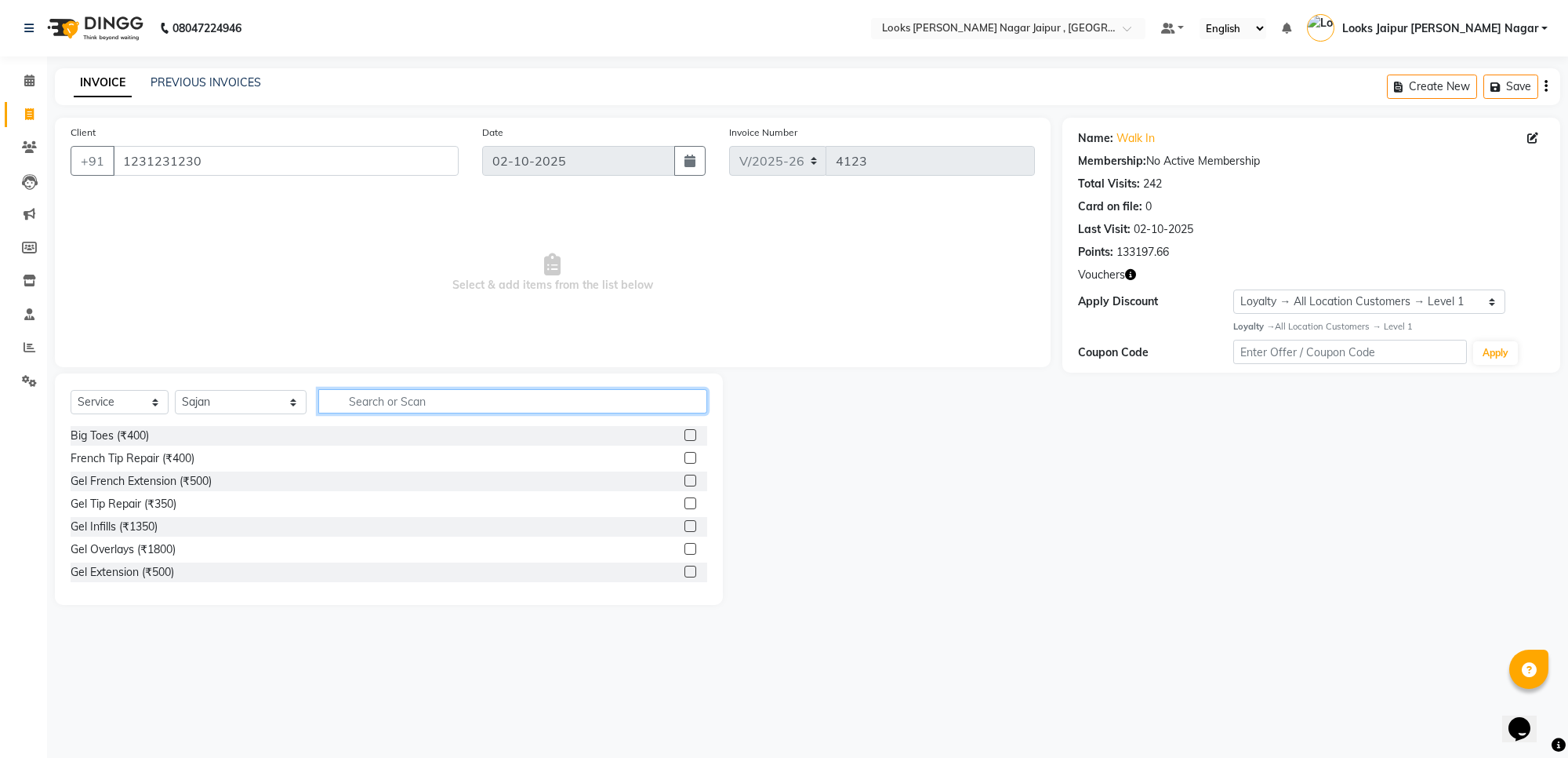
click at [356, 401] on input "text" at bounding box center [513, 401] width 389 height 24
type input "styling"
click at [685, 567] on label at bounding box center [690, 571] width 12 height 12
click at [685, 567] on input "checkbox" at bounding box center [690, 572] width 10 height 10
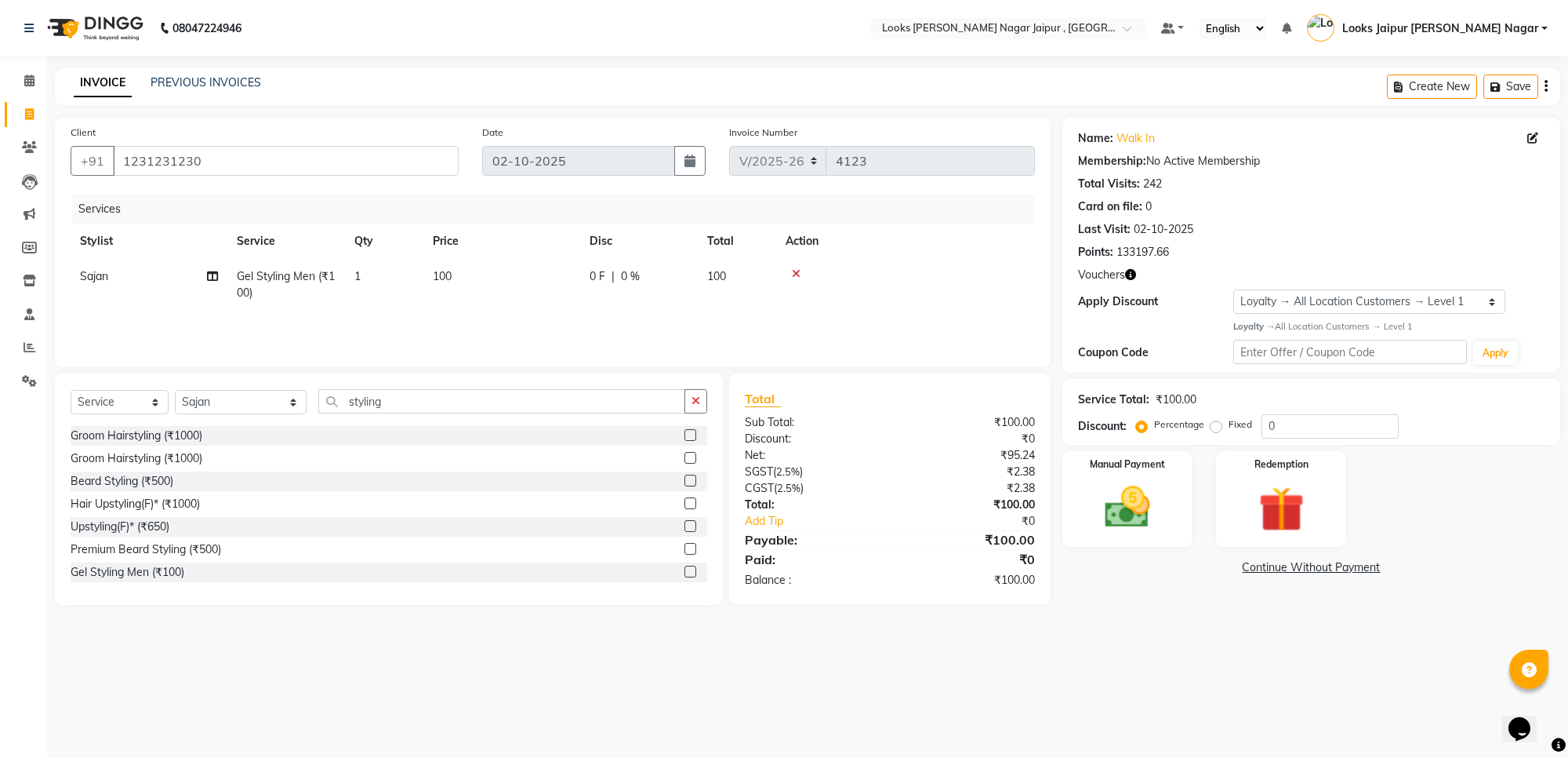
click at [685, 571] on label at bounding box center [690, 571] width 12 height 12
click at [685, 571] on input "checkbox" at bounding box center [690, 572] width 10 height 10
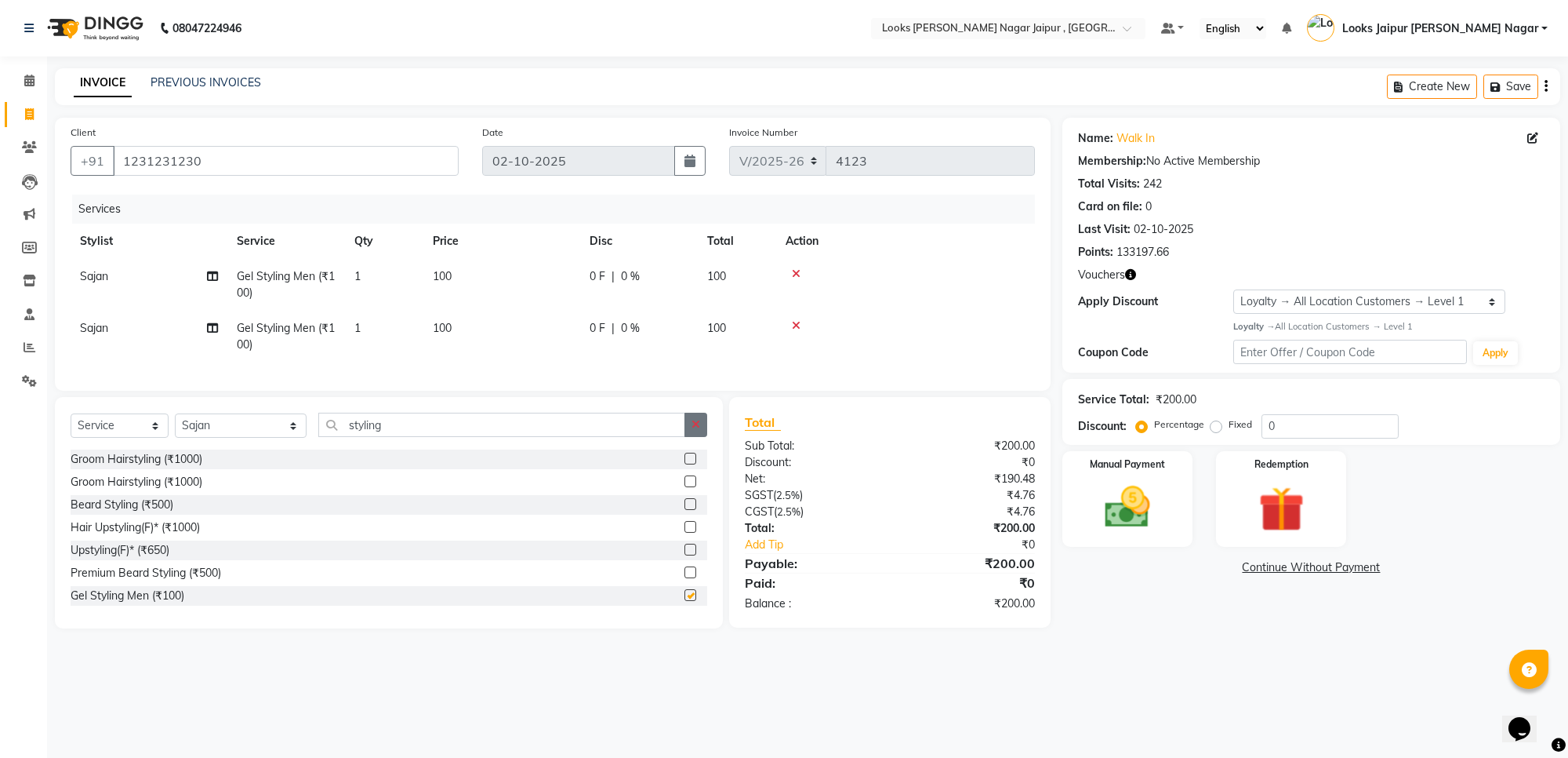
checkbox input "false"
click at [703, 437] on button "button" at bounding box center [696, 425] width 22 height 24
click at [589, 288] on td "0 F | 0 %" at bounding box center [638, 284] width 118 height 52
select select "88603"
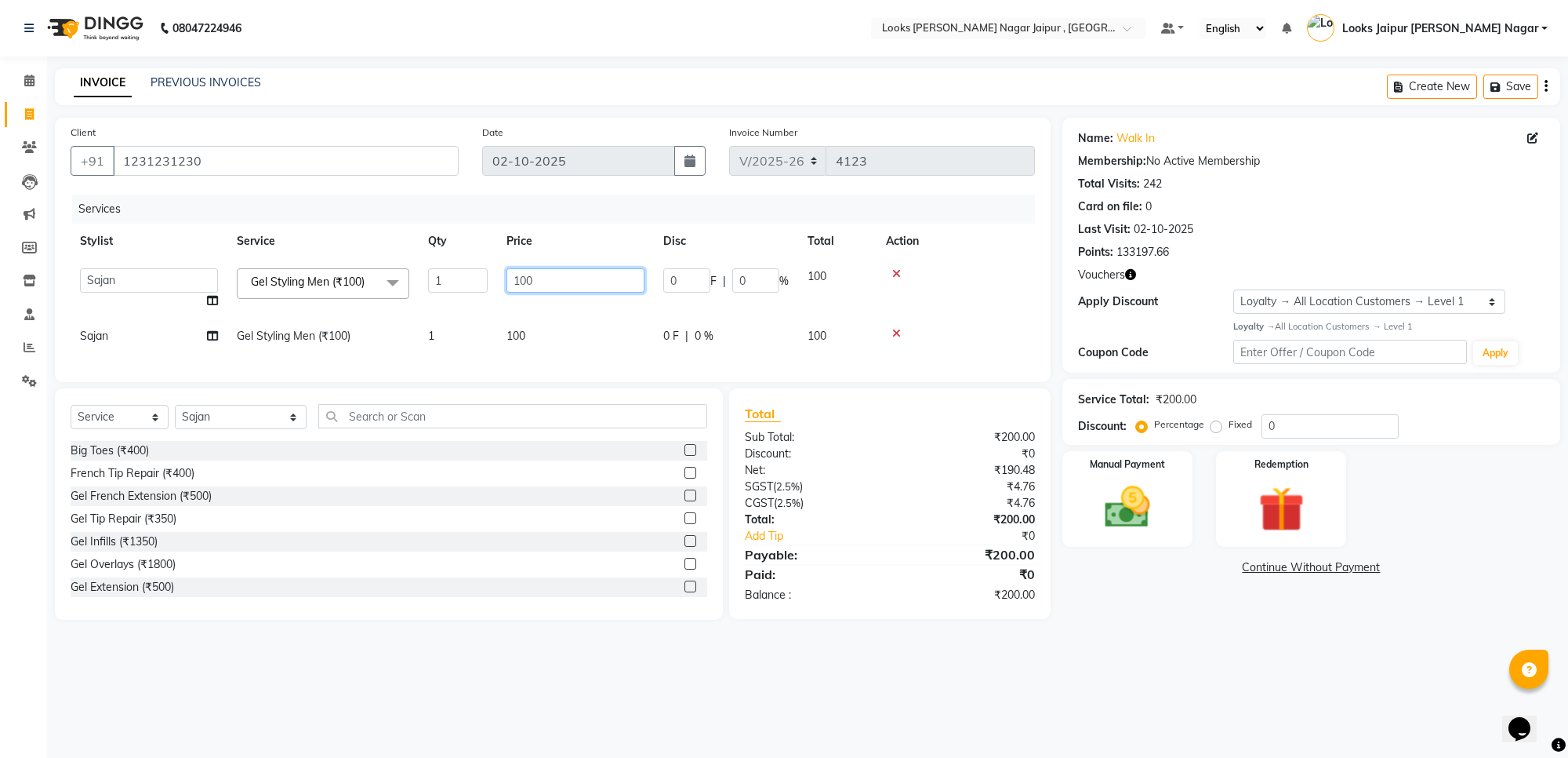
click at [589, 288] on input "100" at bounding box center [575, 280] width 138 height 24
type input "1"
type input "210"
click at [577, 324] on tbody "Anjali_nail art Anoop Aryan Verma Counter Sales Gaurav Kanu Kunal Looks Jaipur …" at bounding box center [553, 306] width 964 height 95
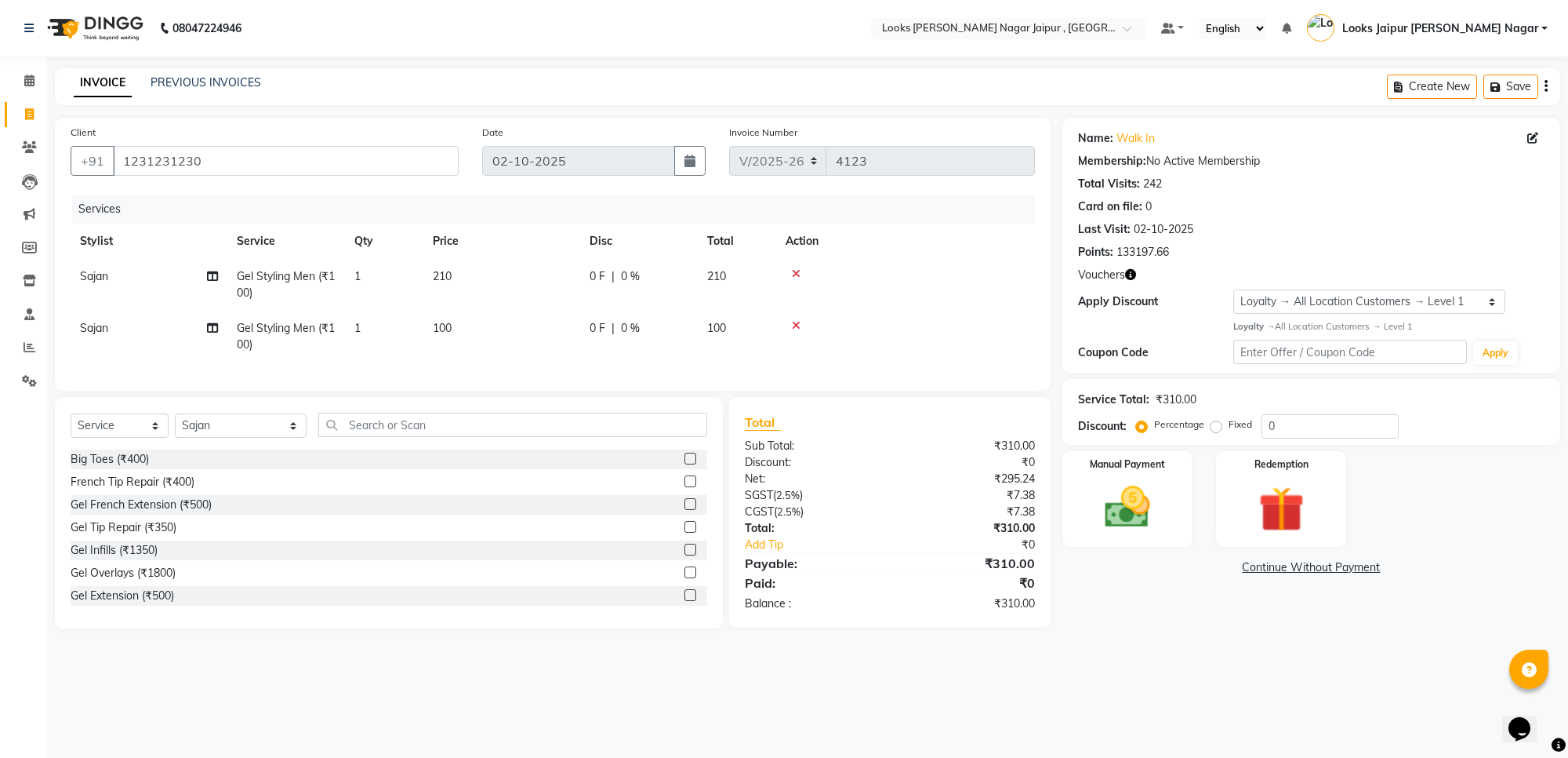
click at [577, 324] on td "100" at bounding box center [502, 337] width 157 height 52
select select "88603"
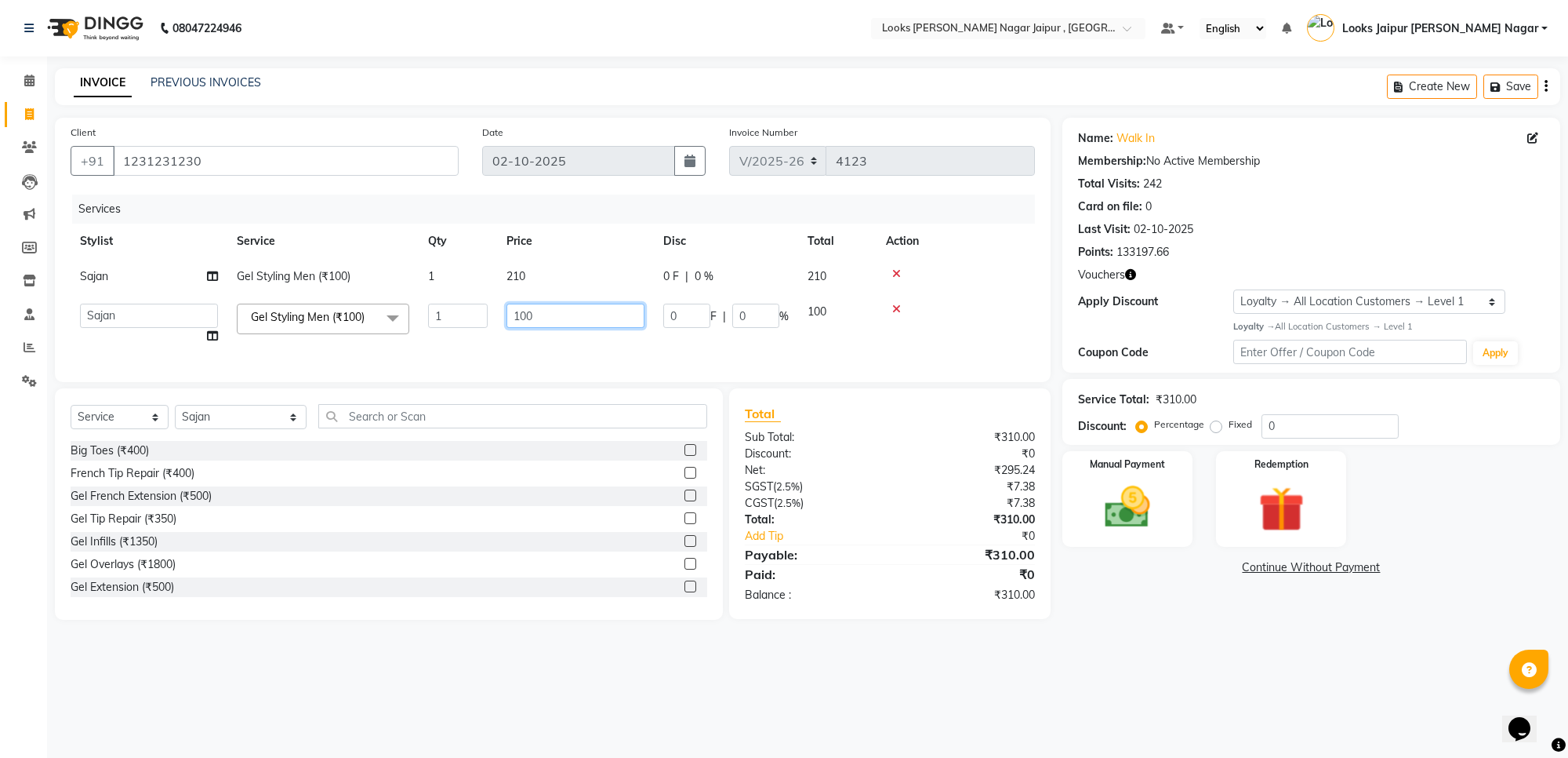
click at [577, 319] on input "100" at bounding box center [575, 316] width 138 height 24
type input "1"
type input "525"
click at [236, 429] on select "Select Stylist [PERSON_NAME] art Anoop [PERSON_NAME] Counter Sales [PERSON_NAME…" at bounding box center [240, 417] width 131 height 24
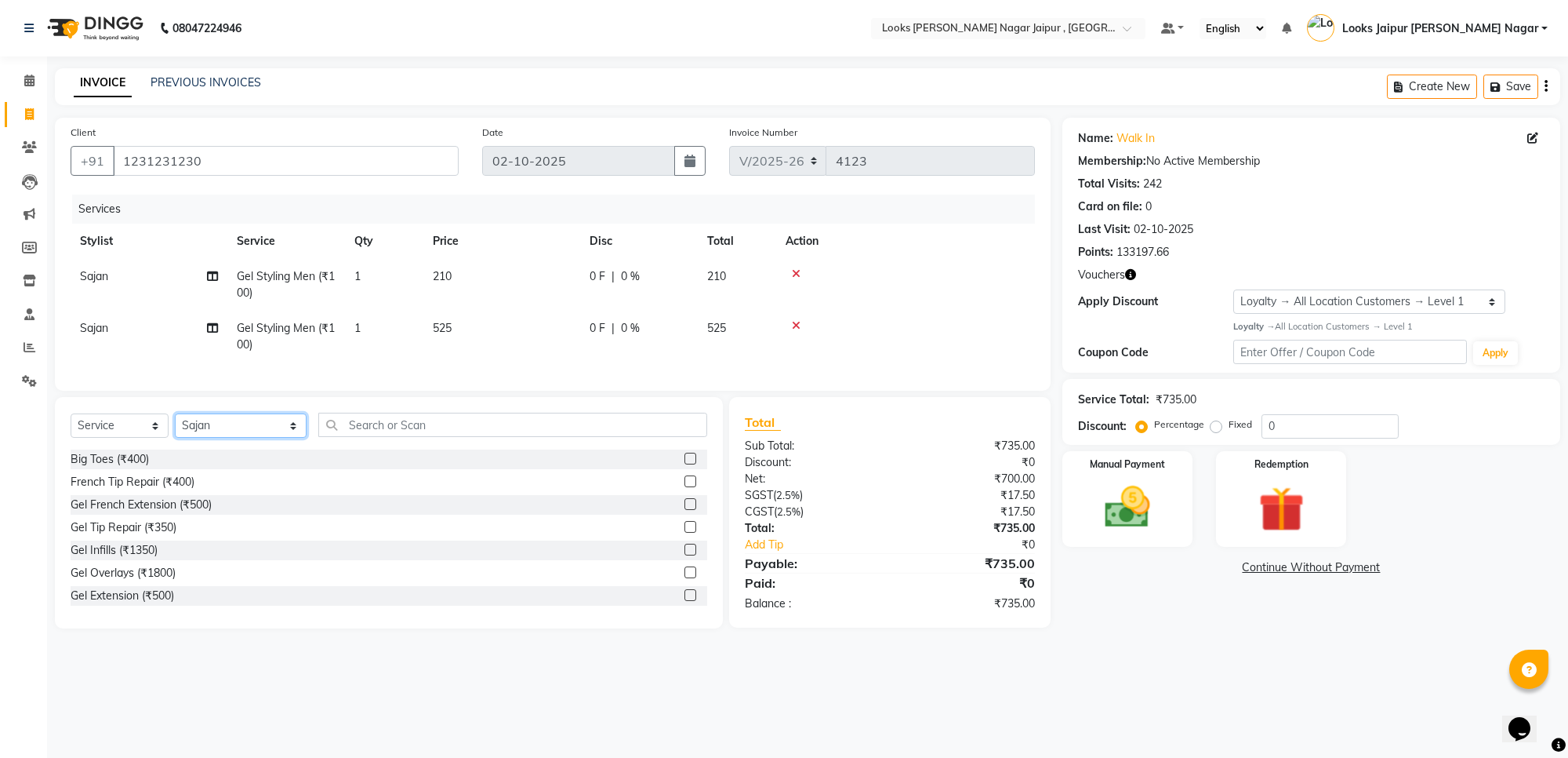
select select "23567"
click at [175, 427] on select "Select Stylist [PERSON_NAME] art Anoop [PERSON_NAME] Counter Sales [PERSON_NAME…" at bounding box center [240, 425] width 131 height 24
click at [345, 429] on input "text" at bounding box center [513, 425] width 389 height 24
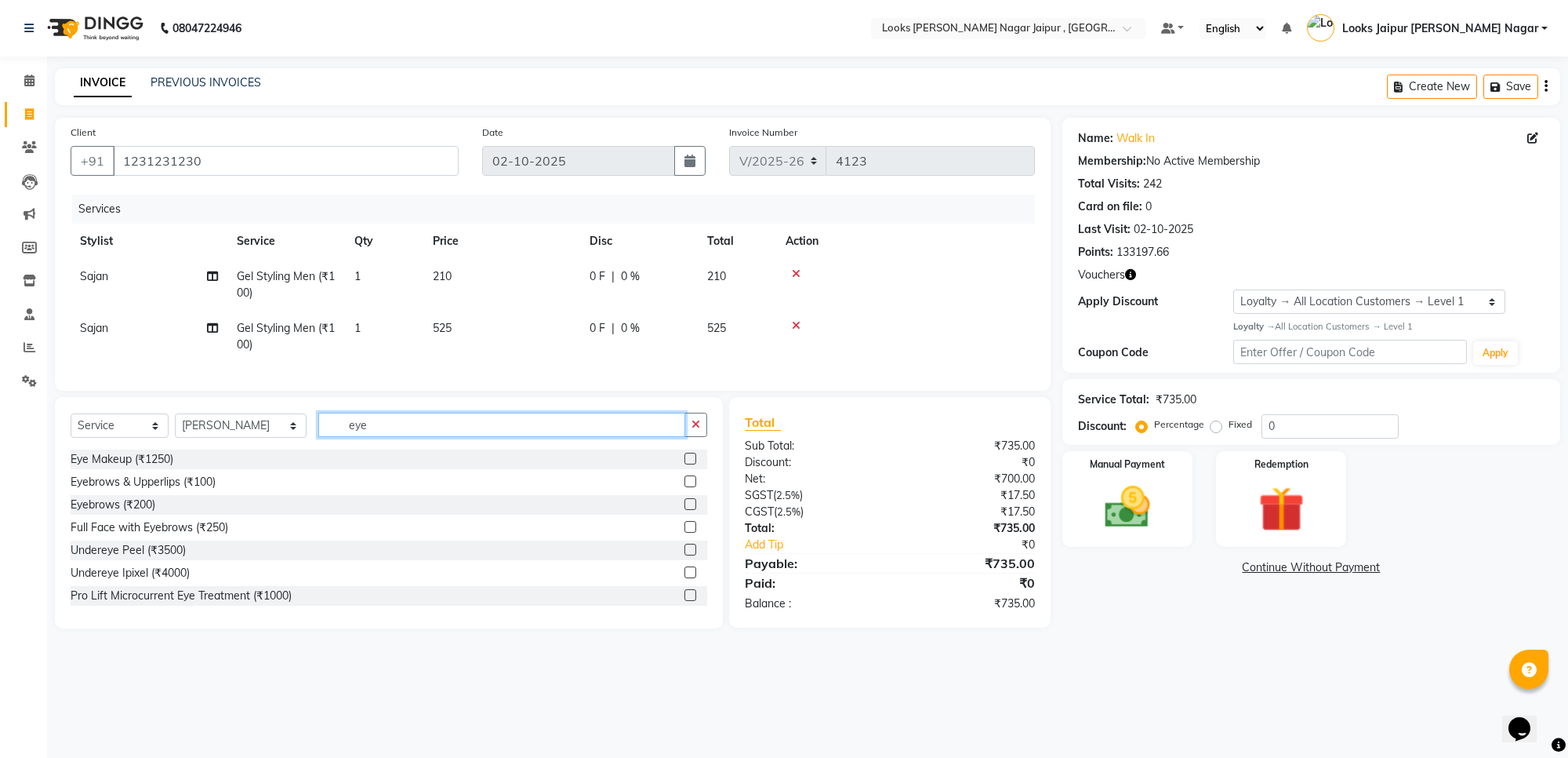
type input "eye"
drag, startPoint x: 681, startPoint y: 494, endPoint x: 662, endPoint y: 481, distance: 23.0
click at [685, 487] on label at bounding box center [690, 481] width 12 height 12
click at [685, 487] on input "checkbox" at bounding box center [690, 482] width 10 height 10
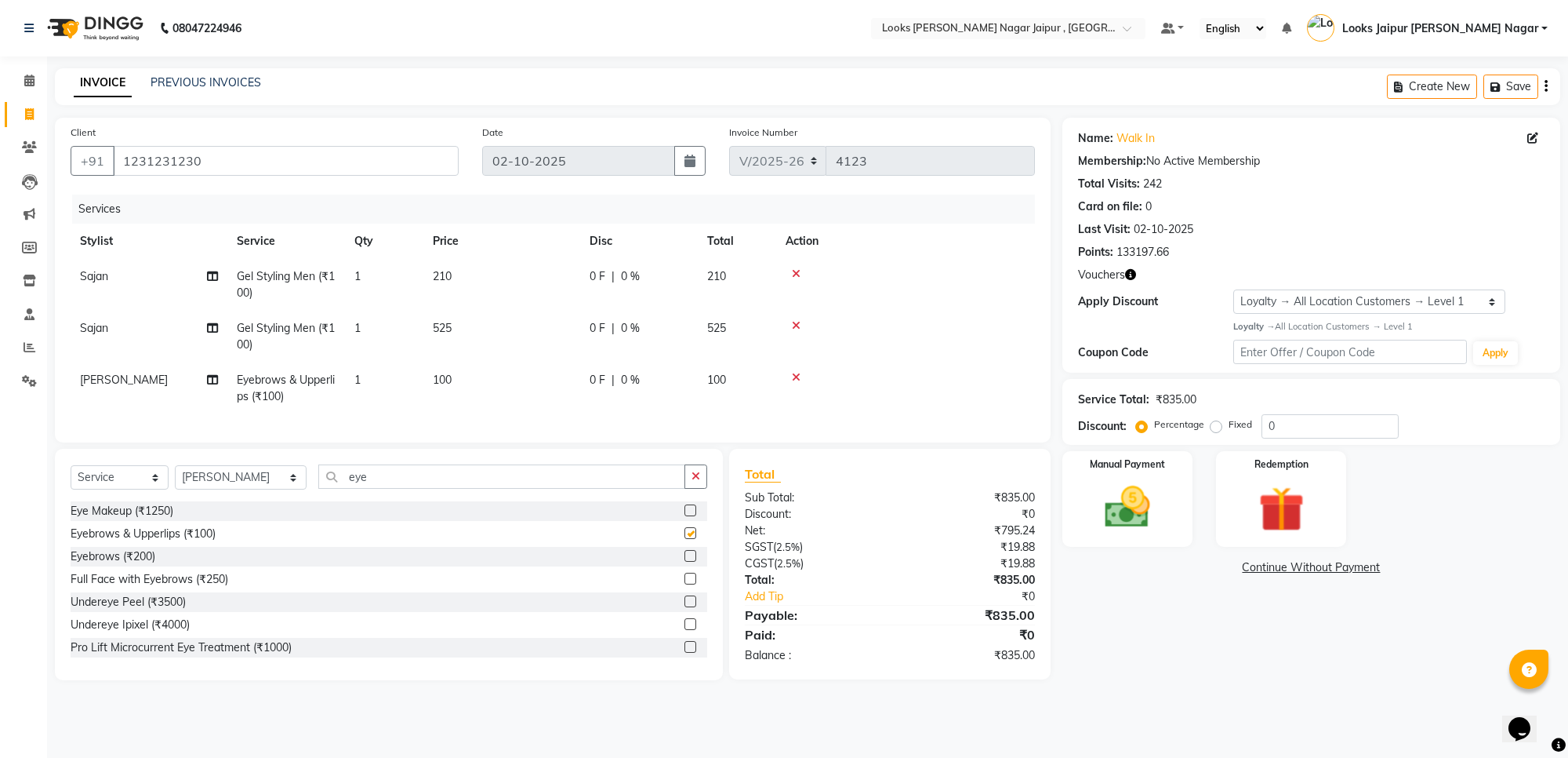
click at [551, 389] on td "100" at bounding box center [502, 388] width 157 height 52
checkbox input "false"
select select "23567"
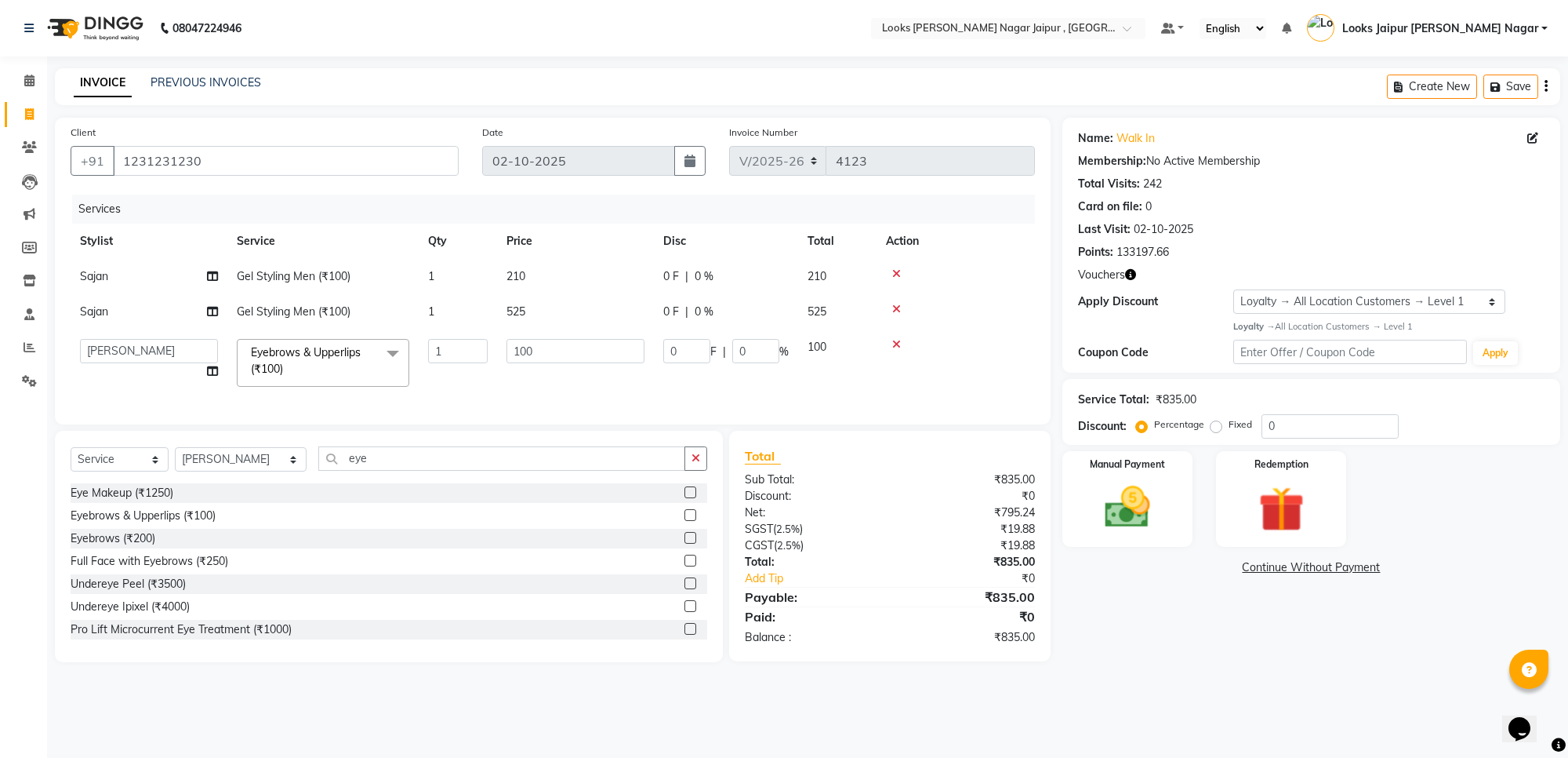
drag, startPoint x: 573, startPoint y: 389, endPoint x: 578, endPoint y: 374, distance: 15.8
click at [573, 389] on td "100" at bounding box center [576, 362] width 157 height 67
click at [582, 366] on td "100" at bounding box center [576, 362] width 157 height 67
click at [585, 355] on input "100" at bounding box center [575, 351] width 138 height 24
type input "147"
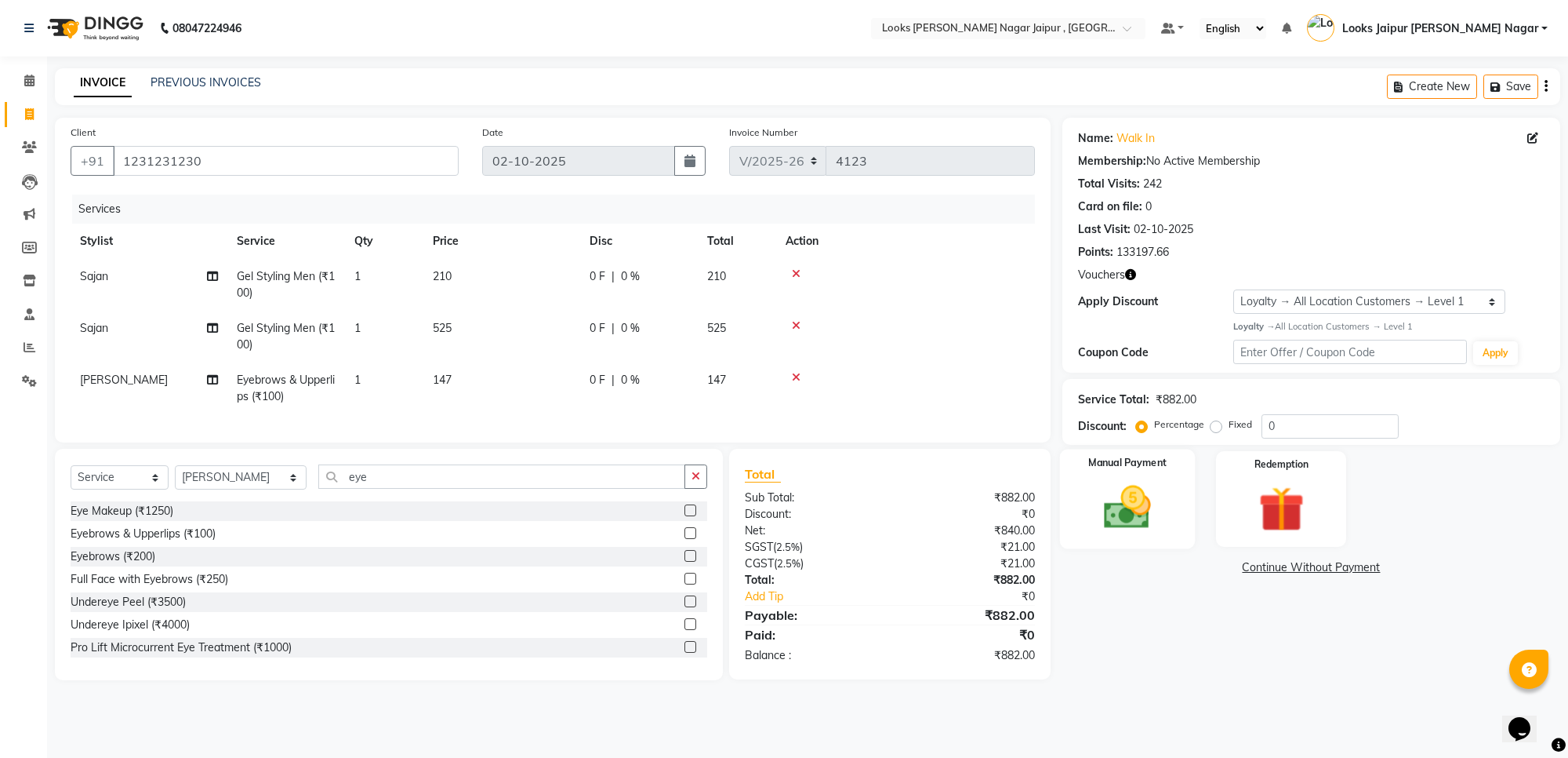
click at [1123, 495] on img at bounding box center [1128, 507] width 77 height 55
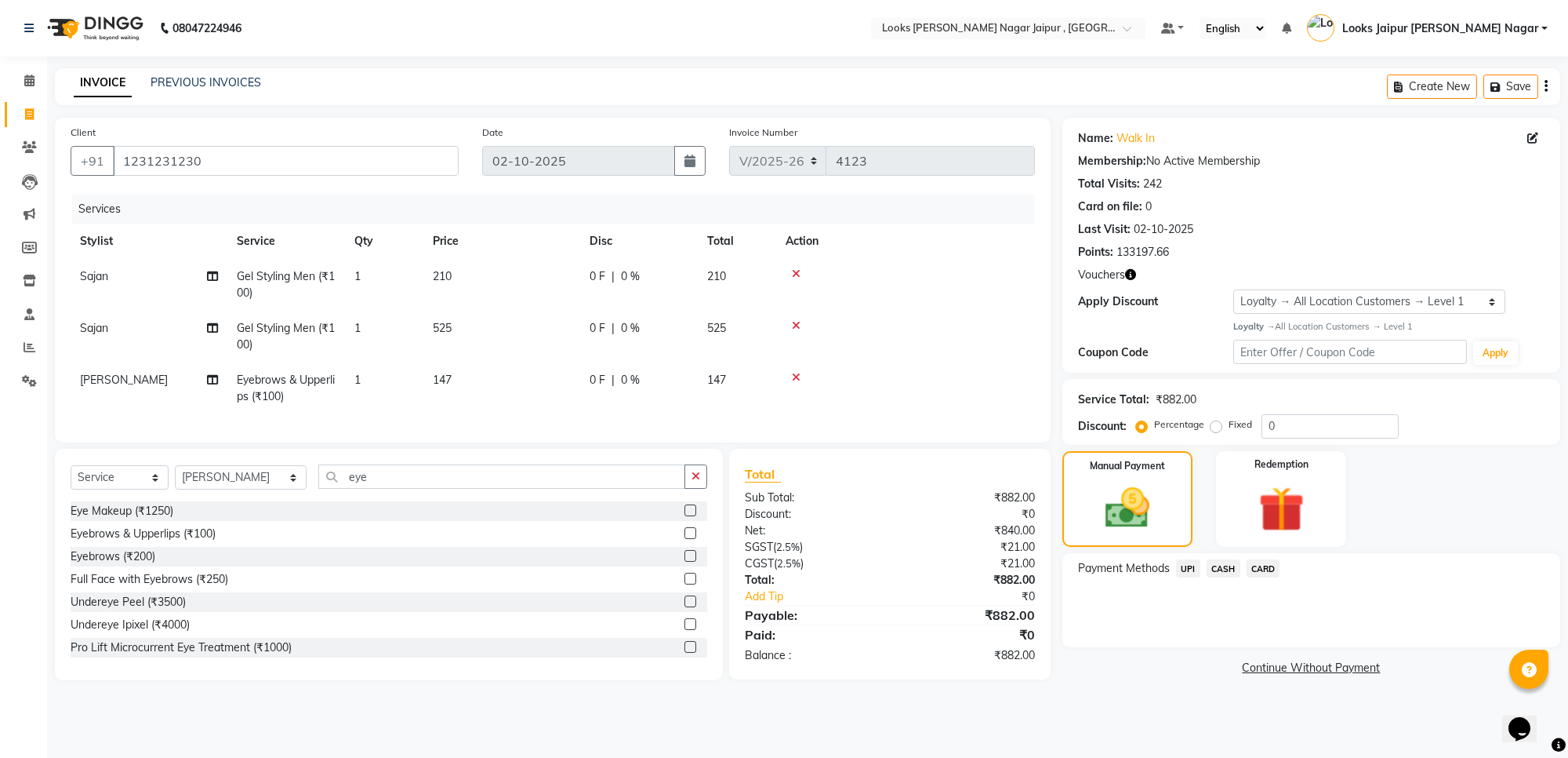
click at [146, 312] on td "Sajan" at bounding box center [149, 337] width 157 height 52
select select "88603"
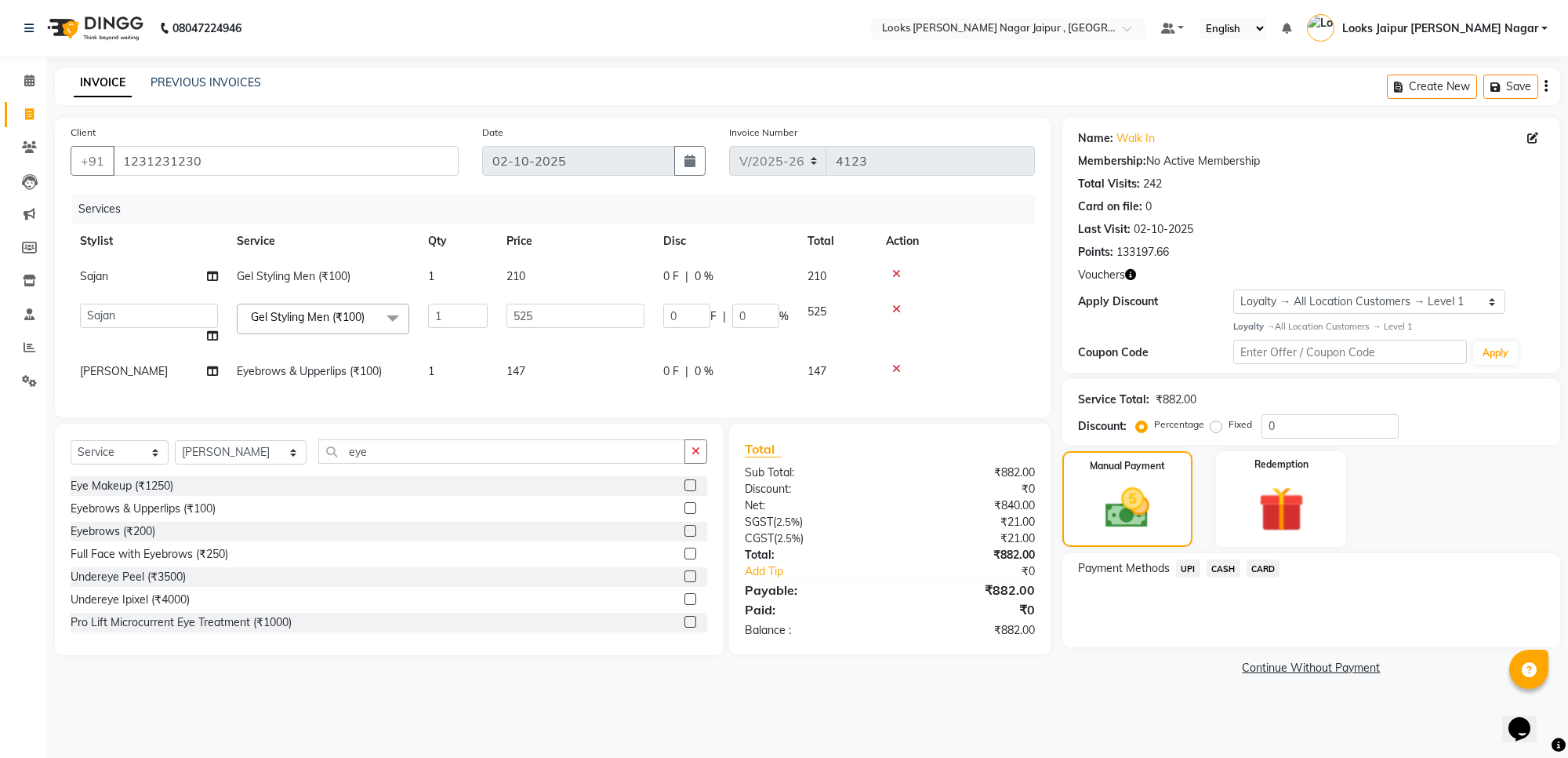
click at [154, 311] on select "Anjali_nail art Anoop [PERSON_NAME] Counter Sales [PERSON_NAME] Looks Jaipur [P…" at bounding box center [149, 316] width 138 height 24
select select "82802"
drag, startPoint x: 1047, startPoint y: 518, endPoint x: 1092, endPoint y: 510, distance: 45.7
click at [1052, 516] on div "Client +91 1231231230 Date 02-10-2025 Invoice Number V/2025 V/2025-26 4123 Serv…" at bounding box center [807, 398] width 1529 height 562
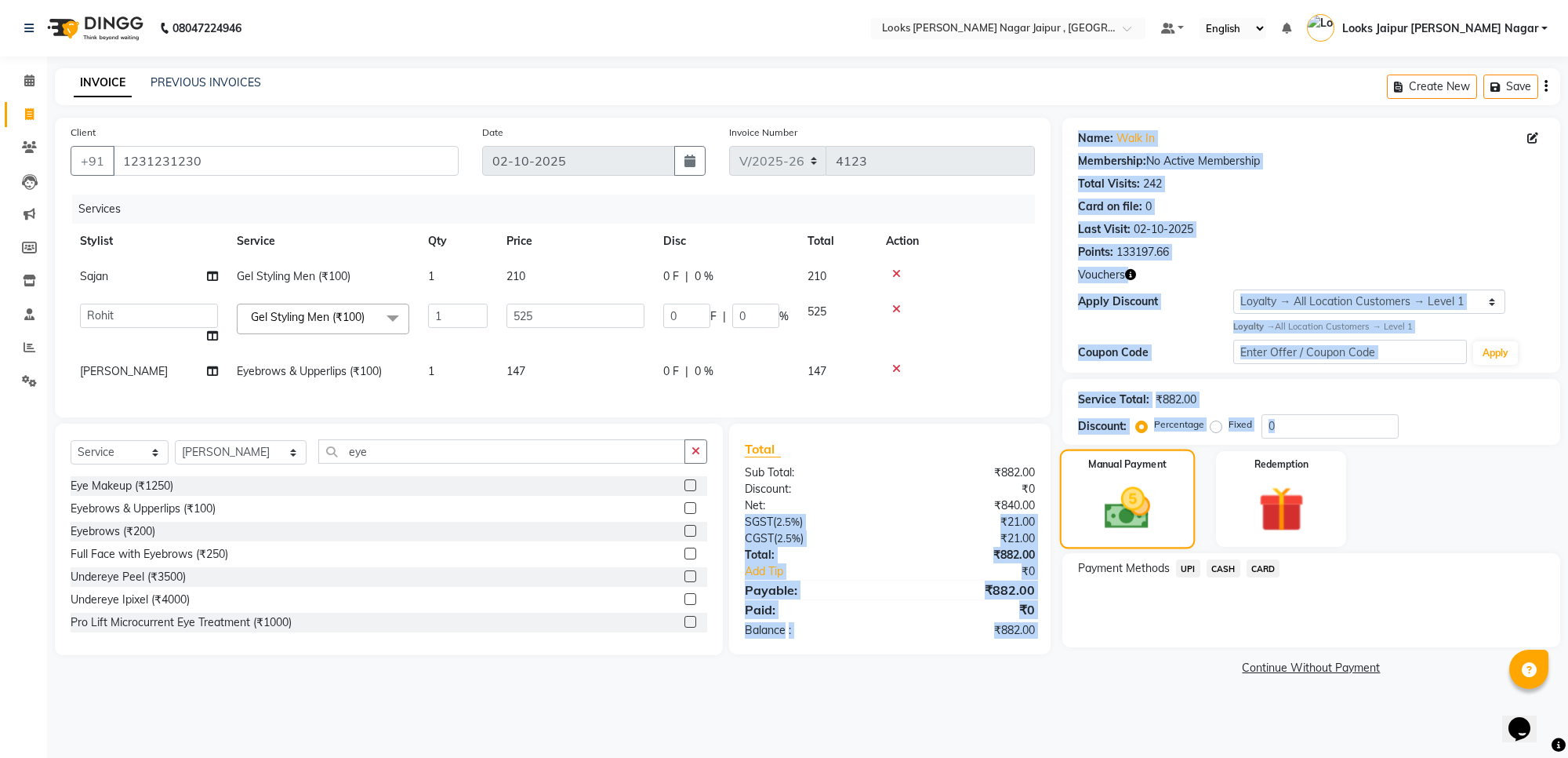
click at [1092, 510] on img at bounding box center [1127, 508] width 74 height 54
drag, startPoint x: 1087, startPoint y: 510, endPoint x: 1264, endPoint y: 498, distance: 177.4
click at [1090, 510] on div "Manual Payment" at bounding box center [1127, 498] width 130 height 95
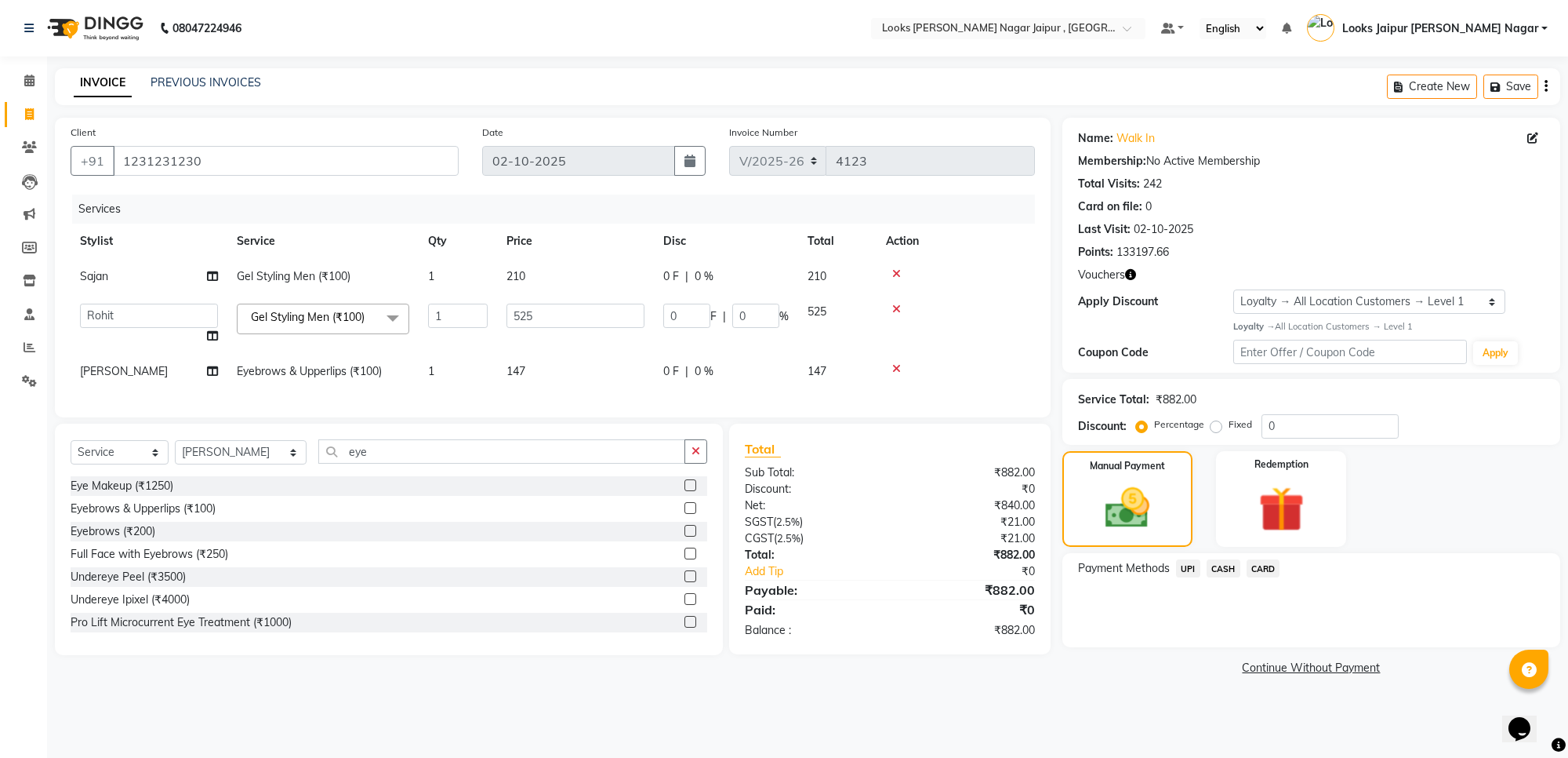
click at [876, 375] on td at bounding box center [955, 371] width 159 height 35
click at [1180, 561] on span "UPI" at bounding box center [1188, 568] width 24 height 18
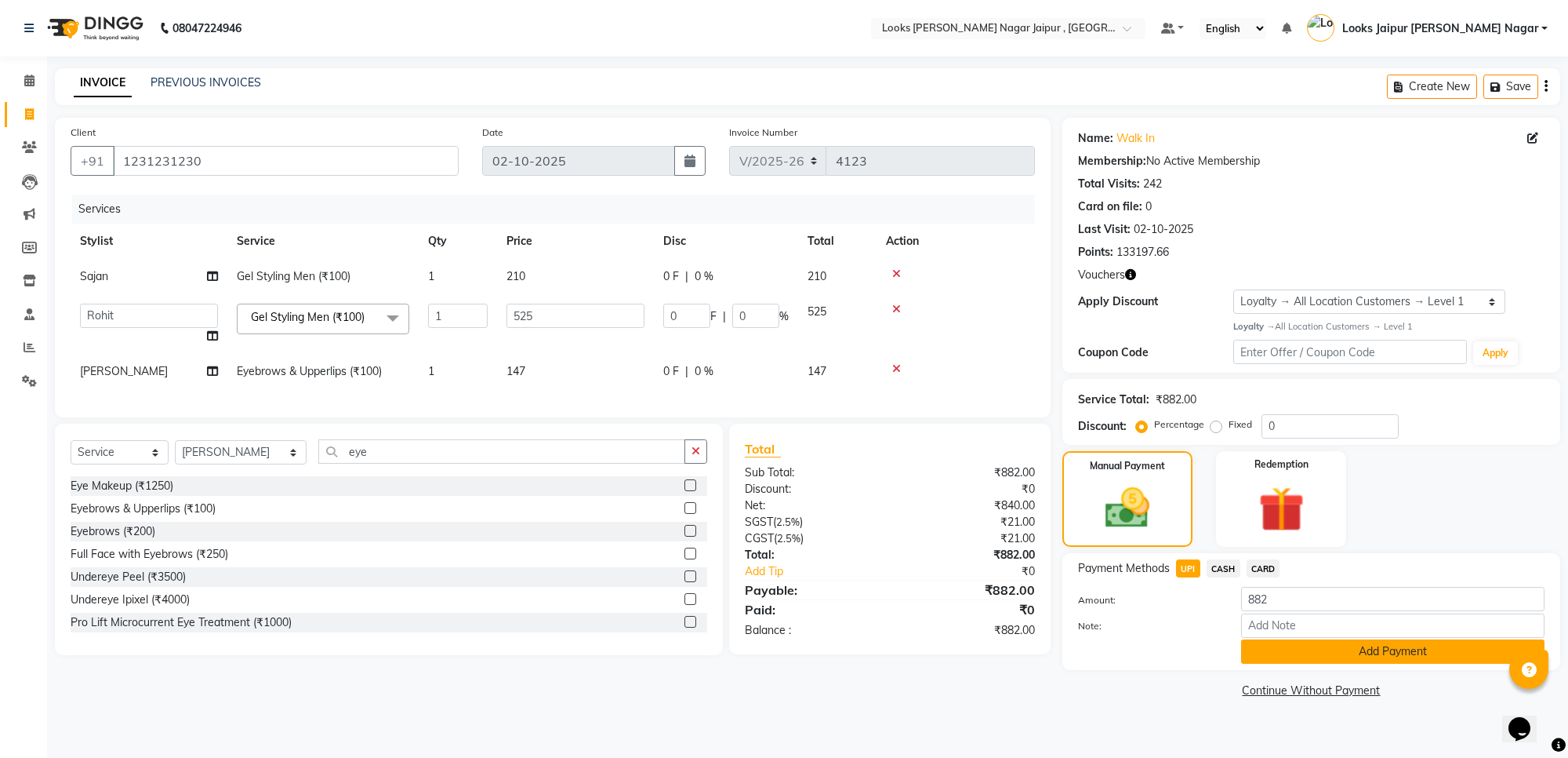
click at [1260, 655] on button "Add Payment" at bounding box center [1393, 651] width 304 height 24
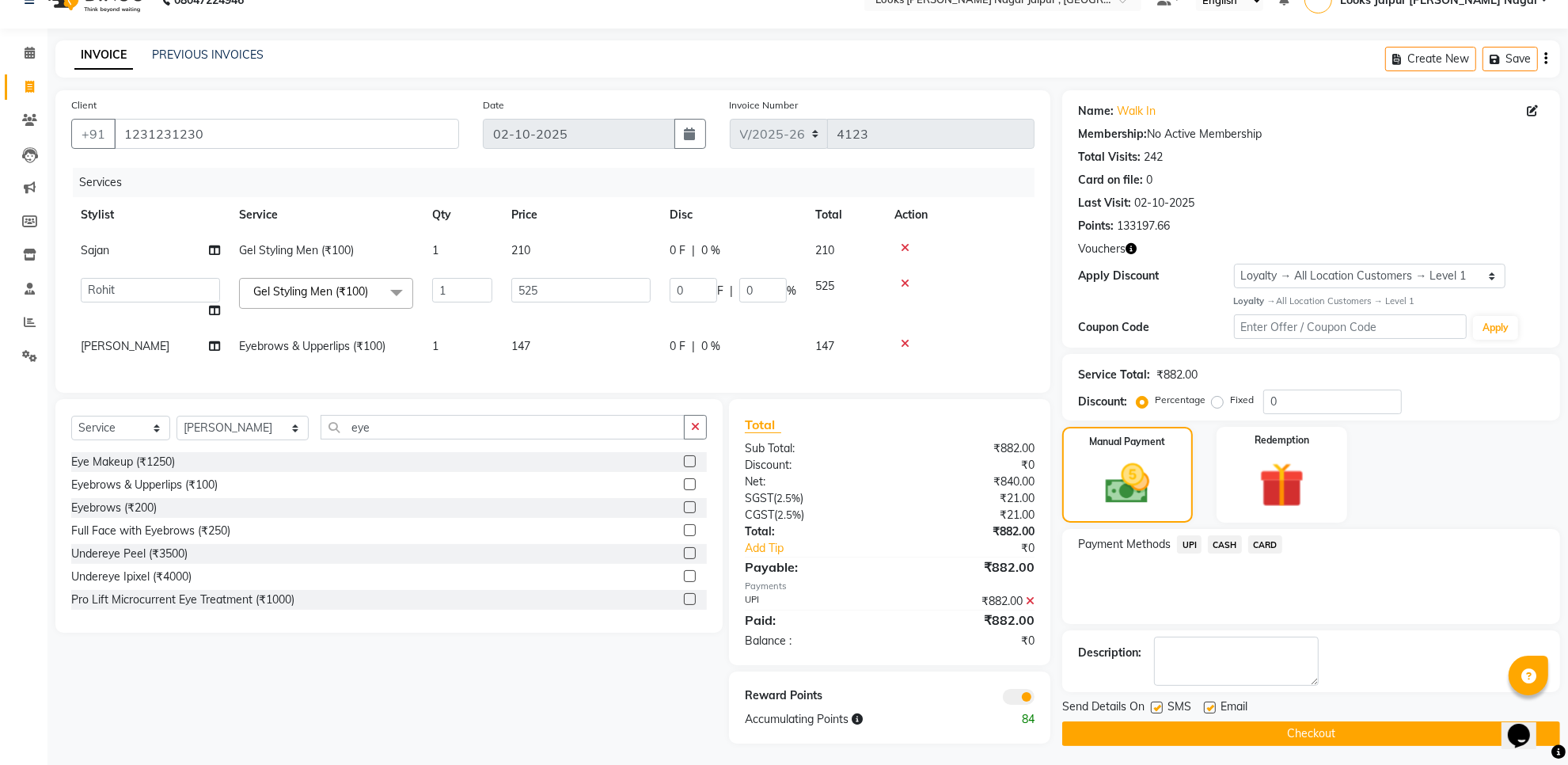
scroll to position [44, 0]
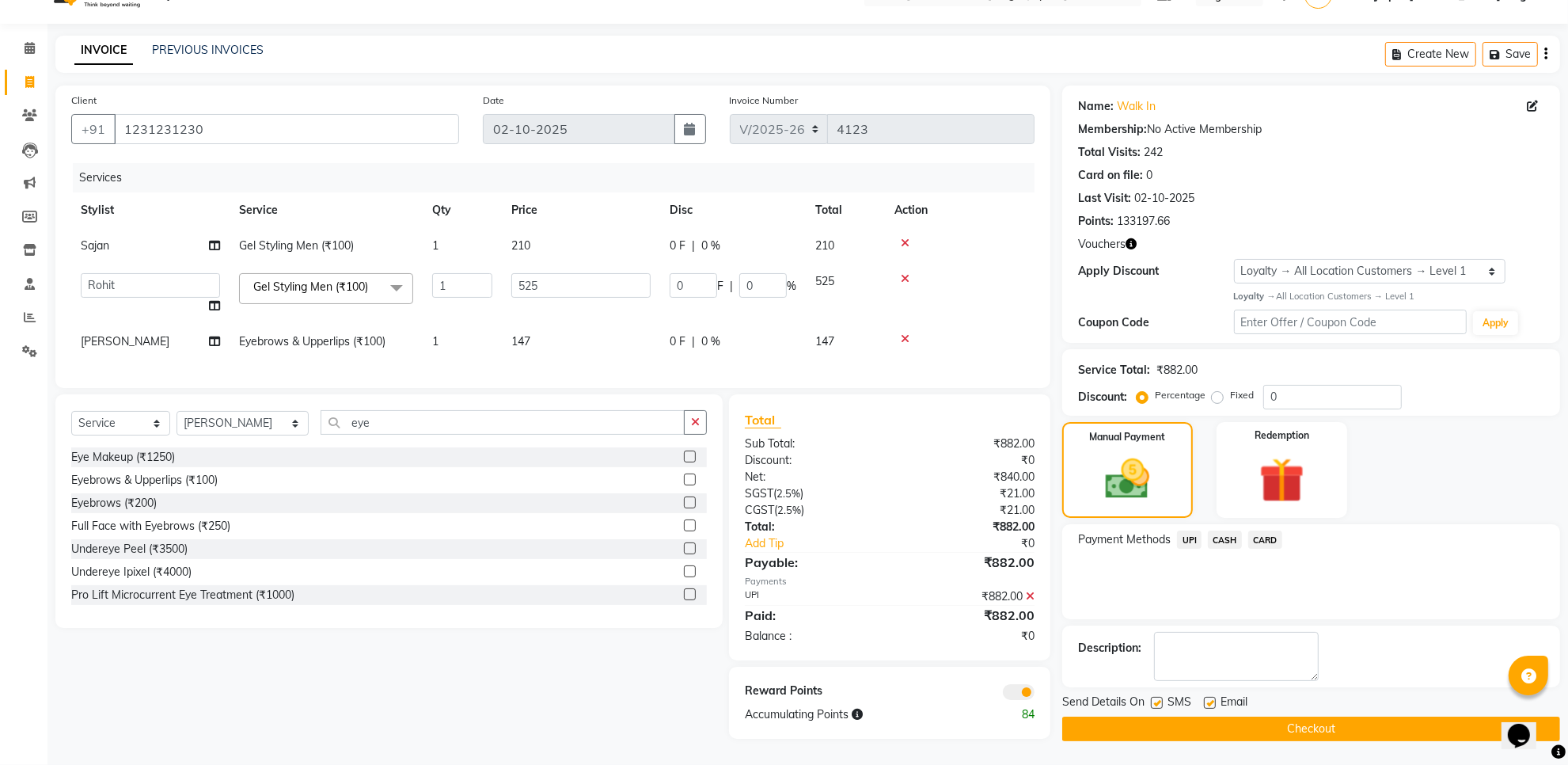
click at [1217, 693] on div "Email" at bounding box center [1232, 703] width 56 height 19
click at [1214, 696] on label at bounding box center [1210, 702] width 12 height 12
click at [1214, 698] on input "checkbox" at bounding box center [1209, 703] width 11 height 11
checkbox input "false"
click at [1160, 696] on label at bounding box center [1156, 702] width 12 height 12
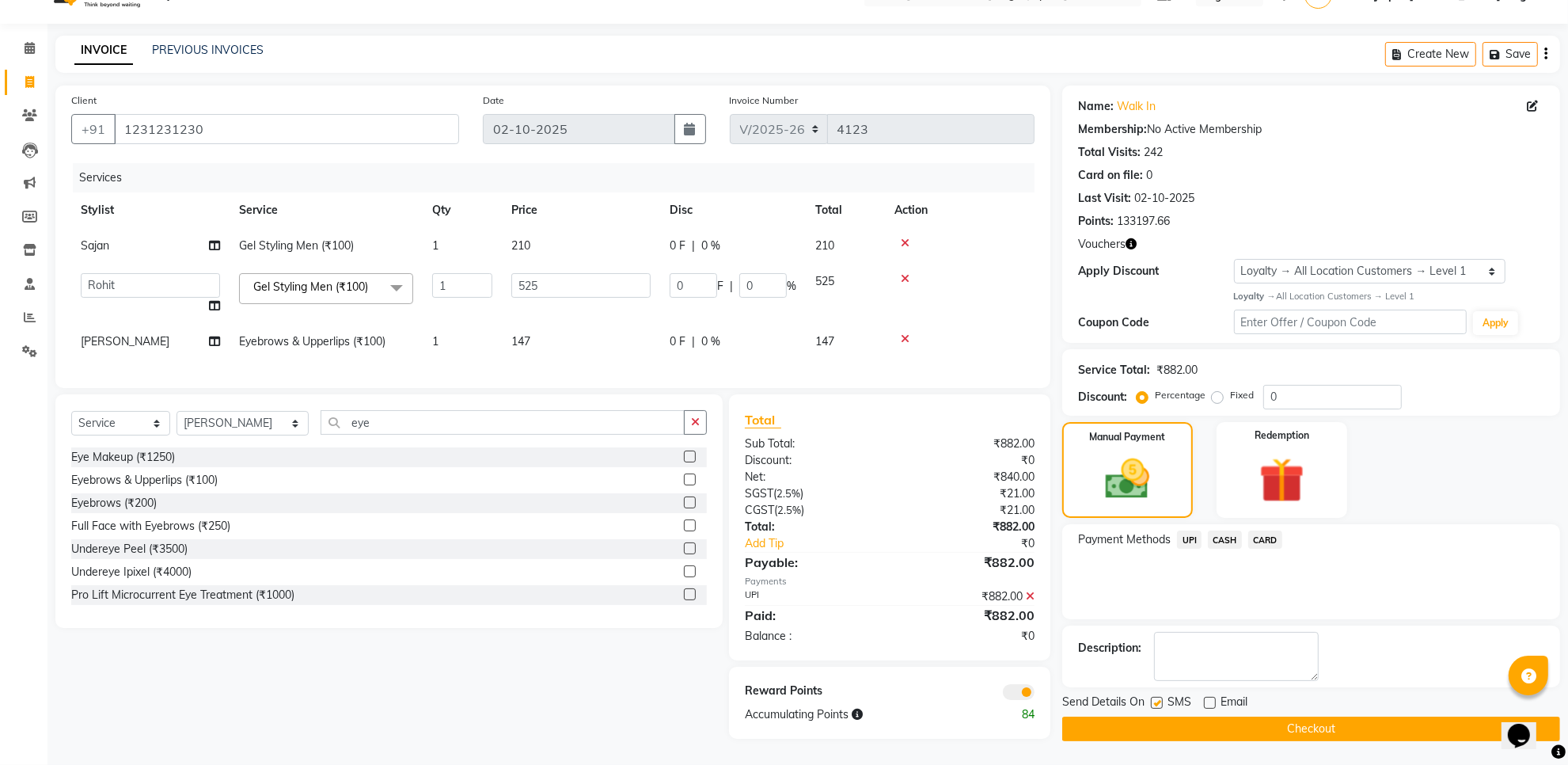
click at [1160, 698] on input "checkbox" at bounding box center [1156, 703] width 11 height 11
checkbox input "false"
click at [1160, 726] on button "Checkout" at bounding box center [1312, 729] width 498 height 24
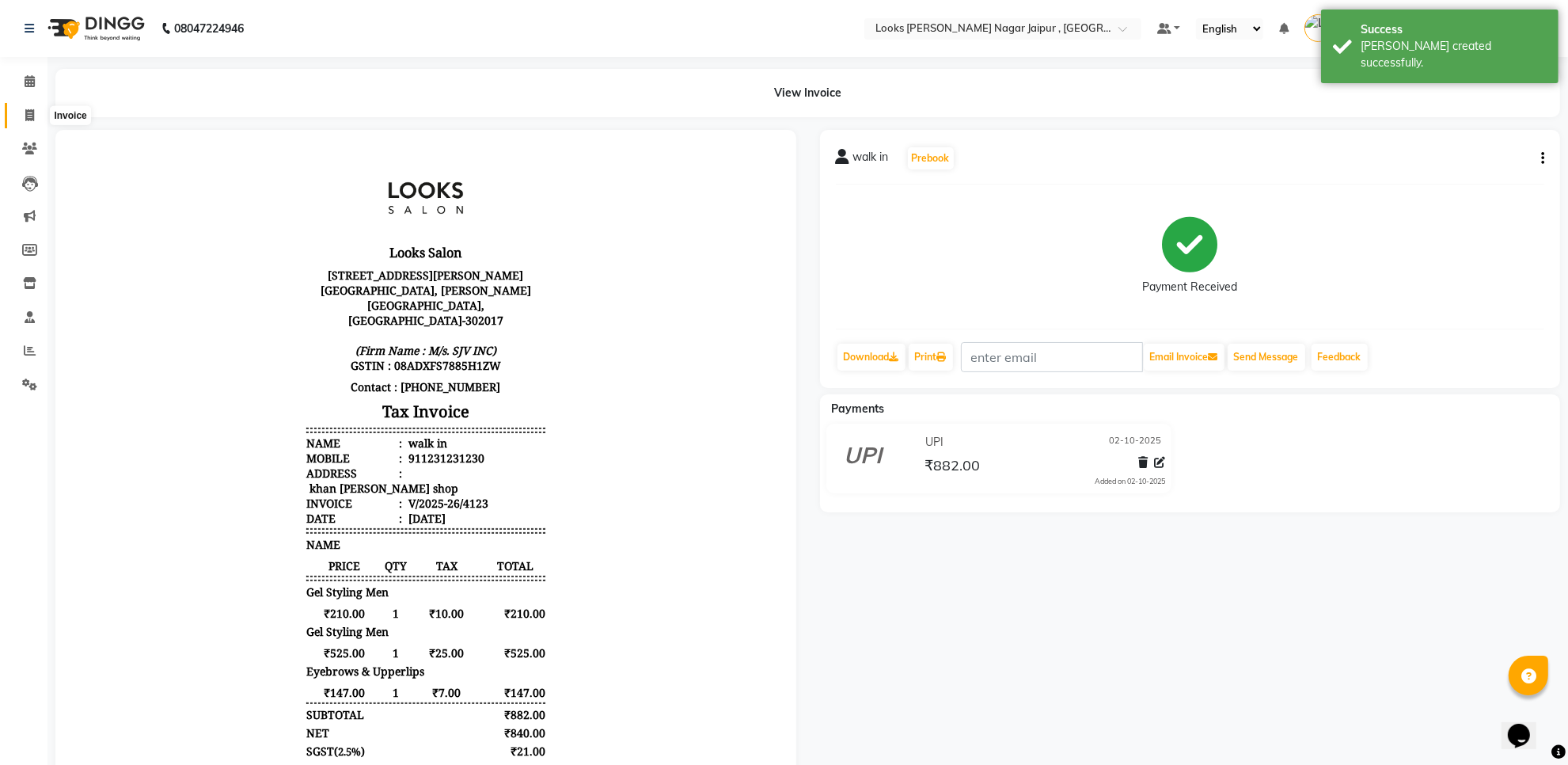
click at [30, 119] on icon at bounding box center [29, 115] width 9 height 12
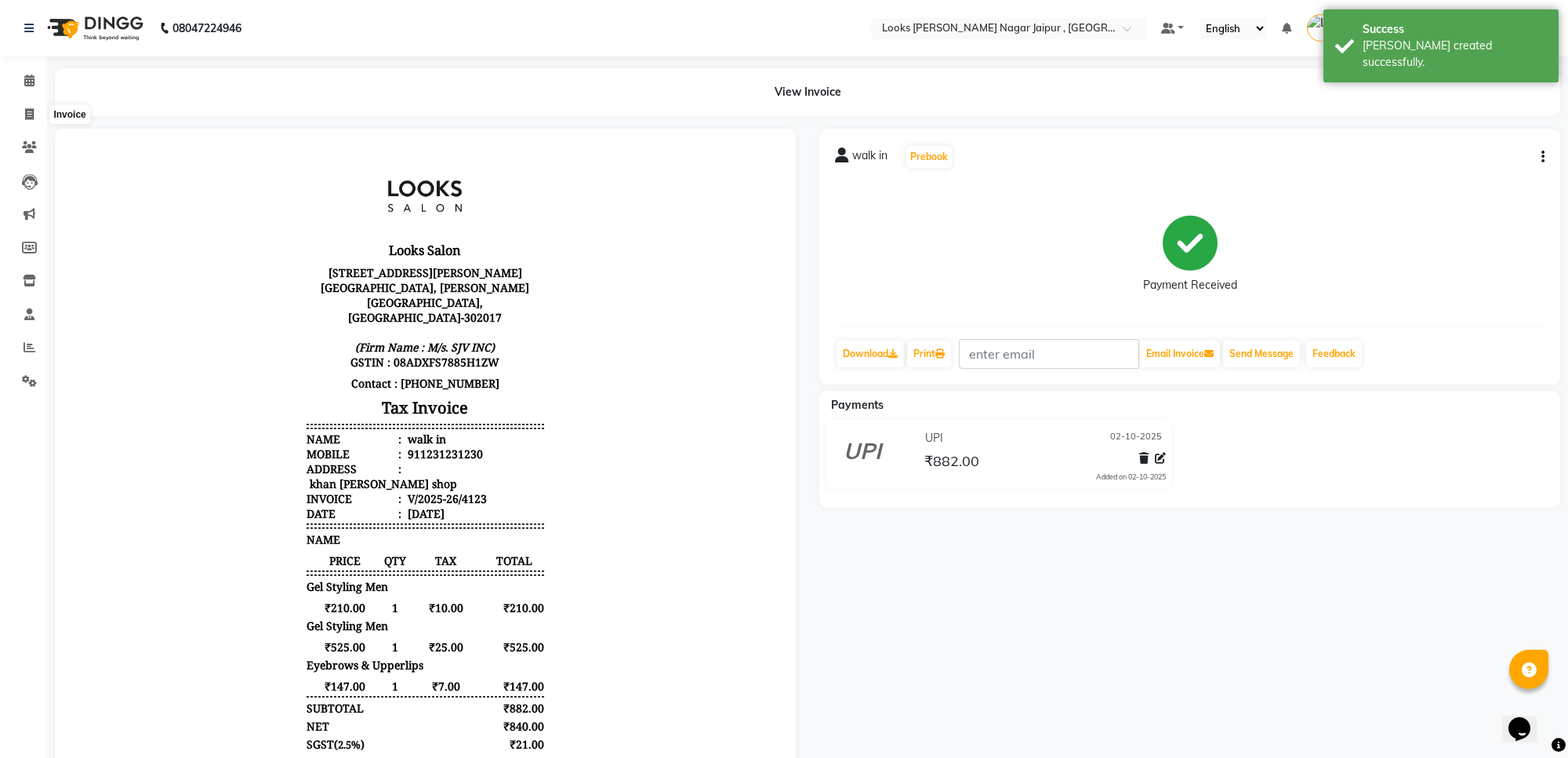
select select "4317"
select select "service"
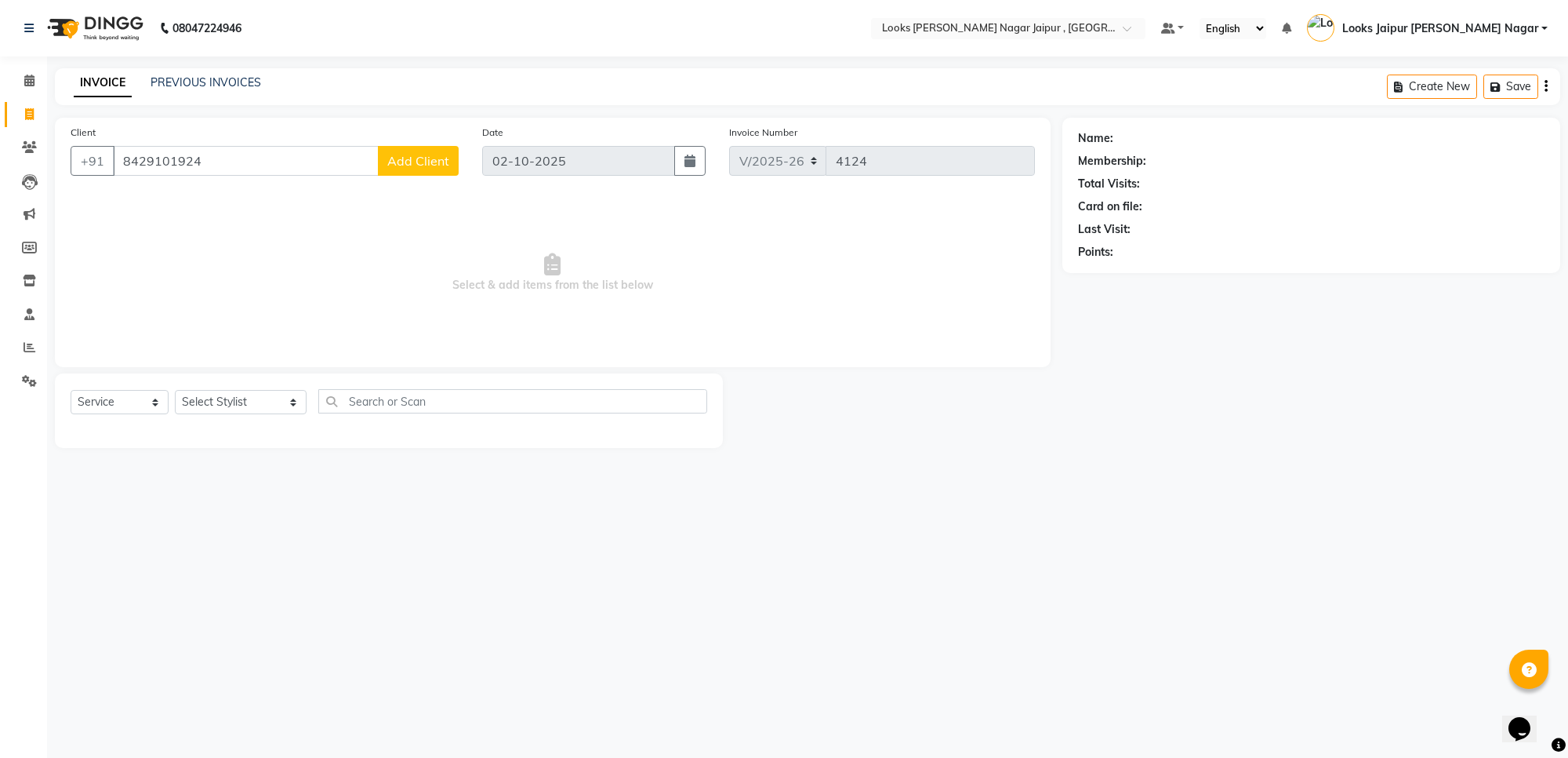
type input "8429101924"
click at [440, 169] on button "Add Client" at bounding box center [418, 160] width 81 height 30
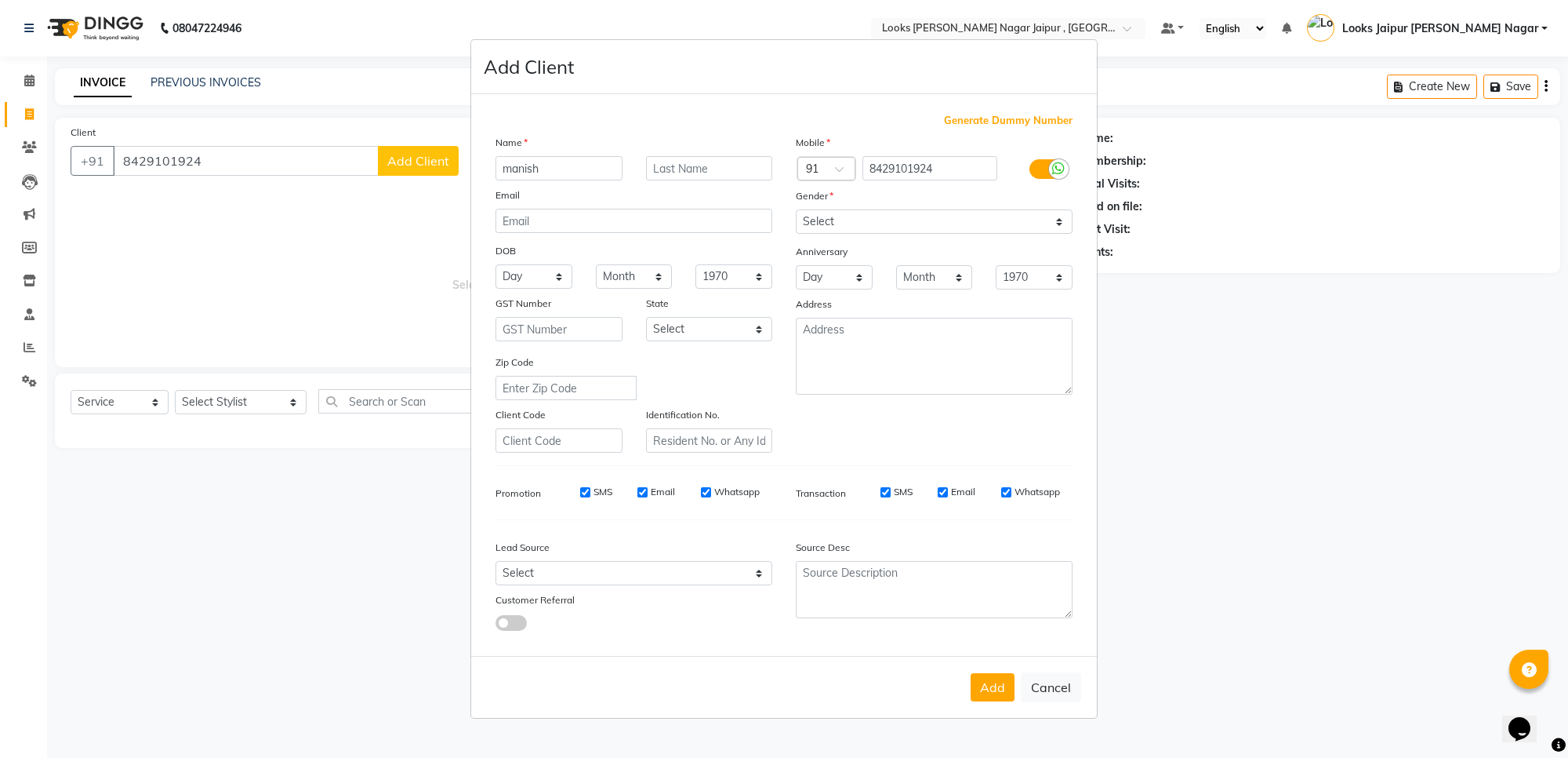
type input "manish"
click at [1007, 229] on select "Select [DEMOGRAPHIC_DATA] [DEMOGRAPHIC_DATA] Other Prefer Not To Say" at bounding box center [935, 221] width 277 height 24
select select "[DEMOGRAPHIC_DATA]"
click at [796, 211] on select "Select [DEMOGRAPHIC_DATA] [DEMOGRAPHIC_DATA] Other Prefer Not To Say" at bounding box center [935, 221] width 277 height 24
click at [1002, 691] on button "Add" at bounding box center [992, 687] width 44 height 28
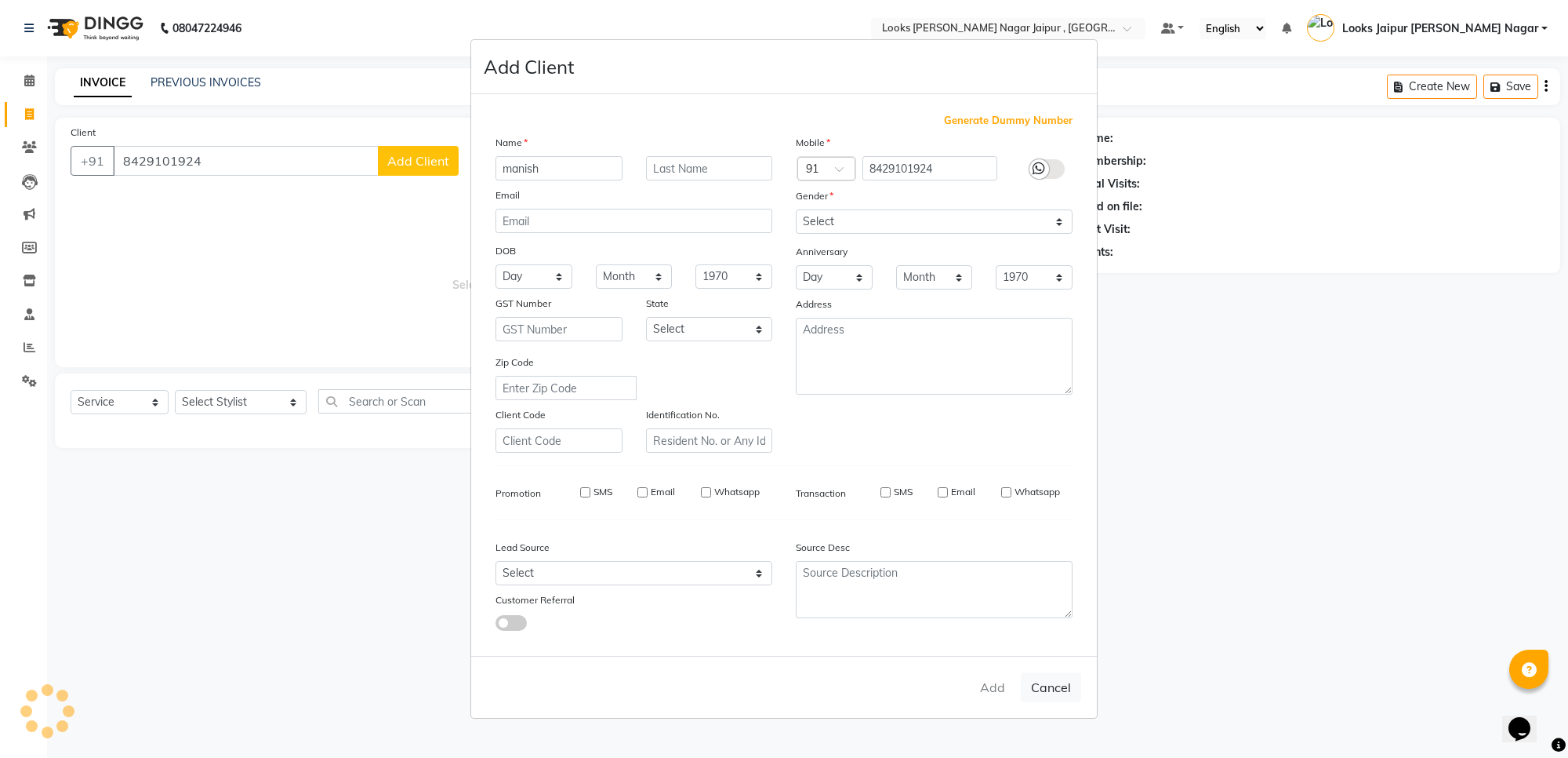
select select
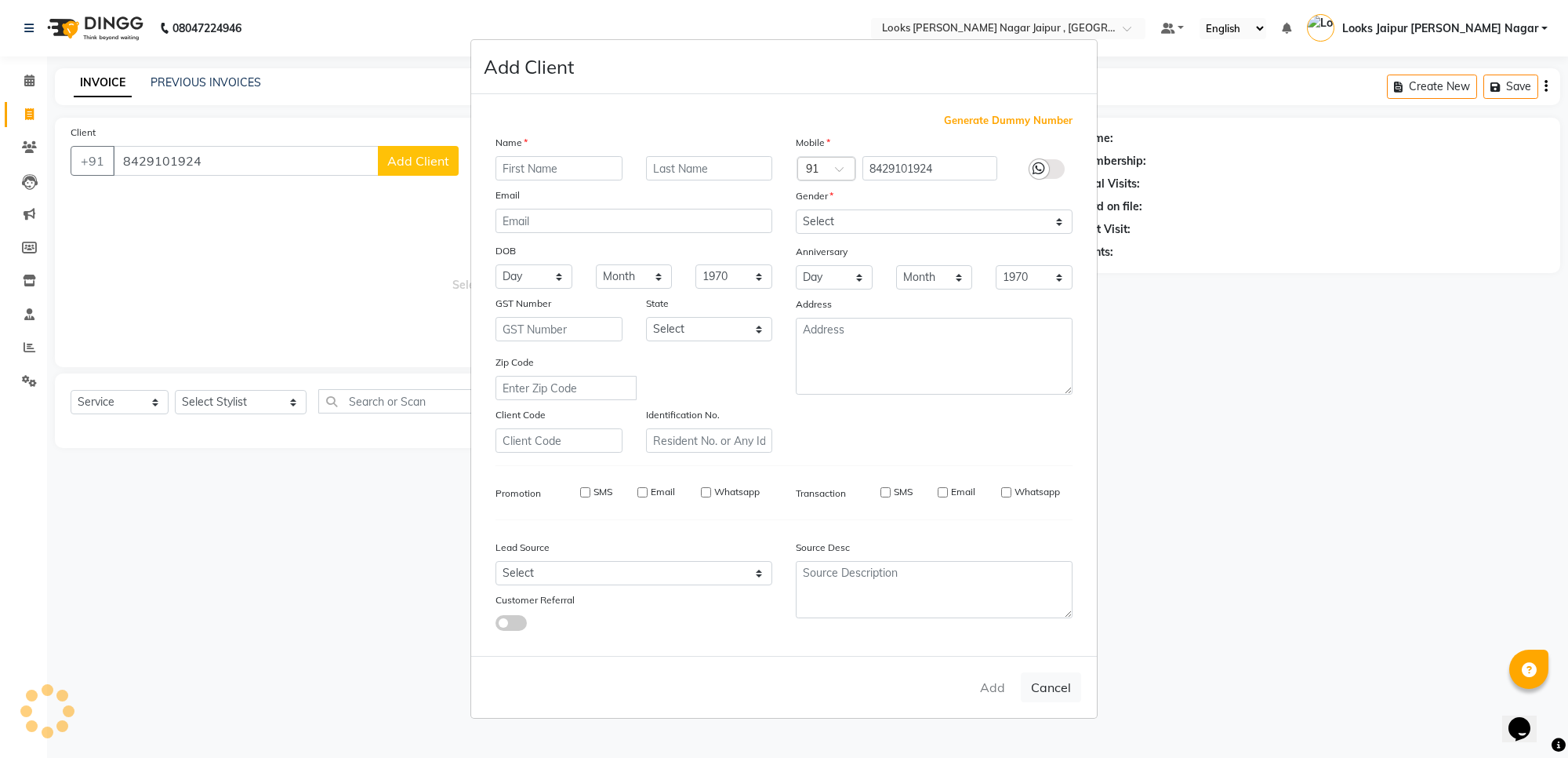
select select
checkbox input "false"
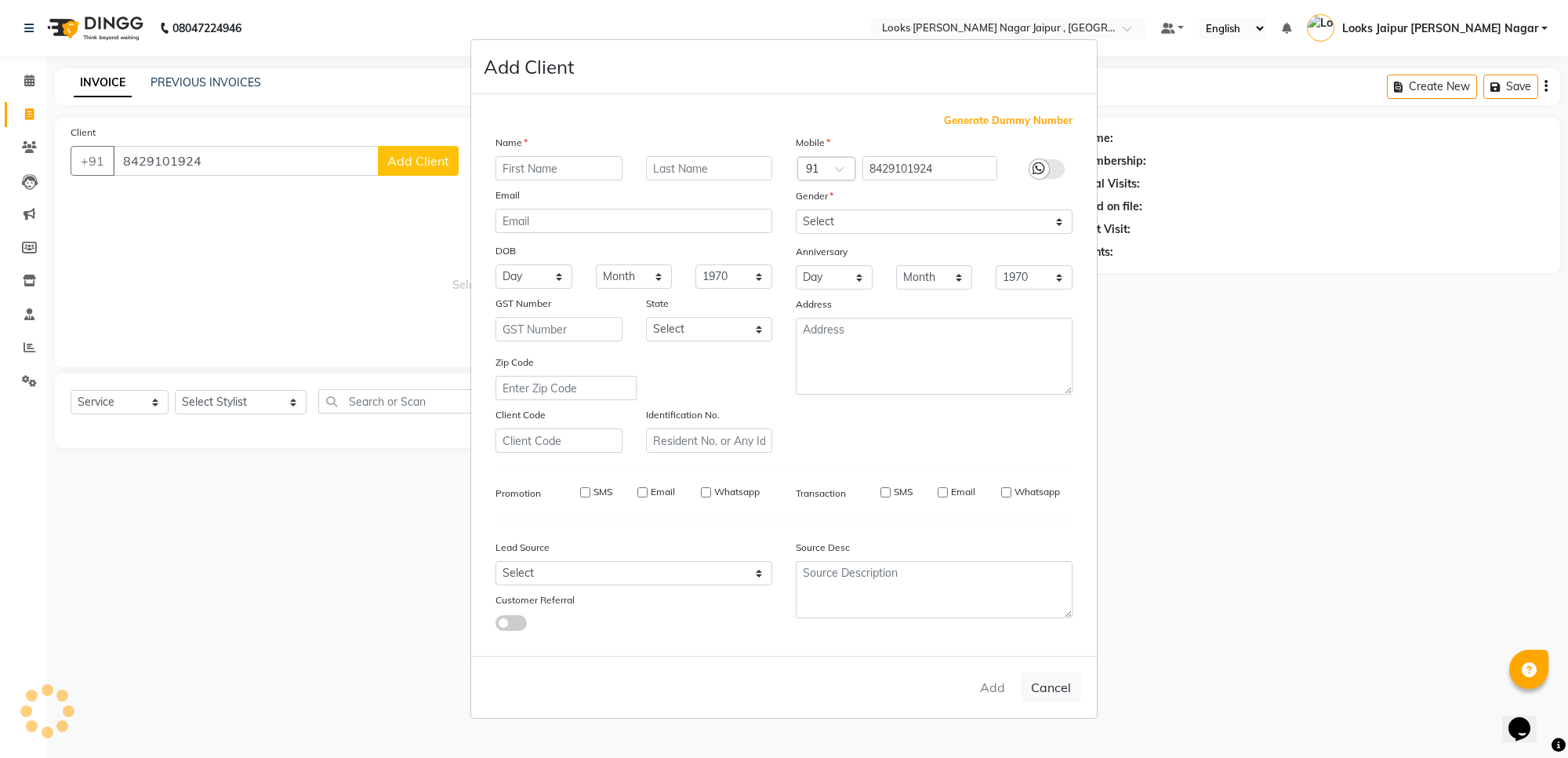
checkbox input "false"
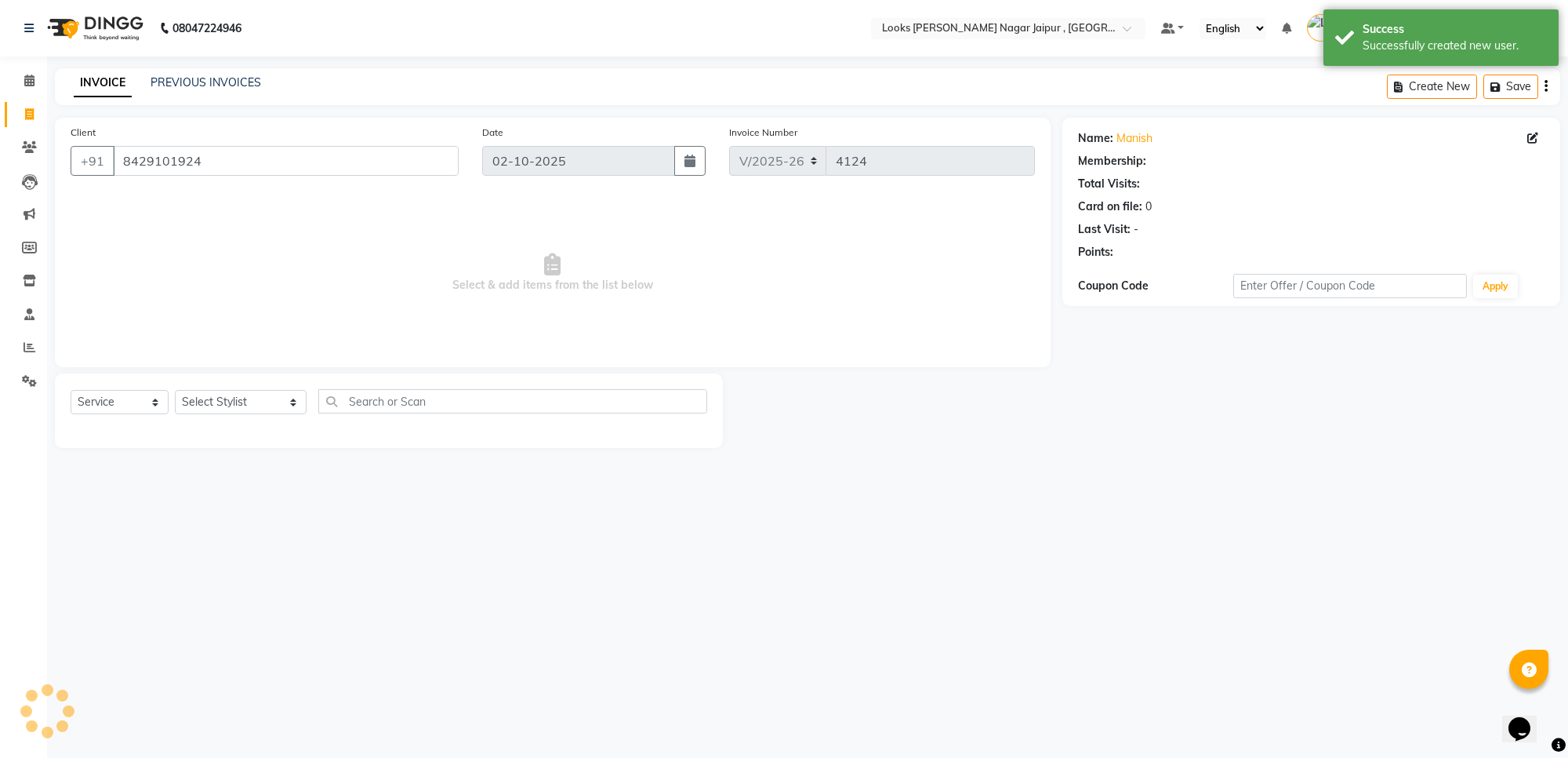
select select "1: Object"
click at [261, 424] on div "Select Service Product Membership Package Voucher Prepaid Gift Card Select Styl…" at bounding box center [388, 408] width 637 height 37
click at [286, 393] on div "Select Service Product Membership Package Voucher Prepaid Gift Card Select Styl…" at bounding box center [388, 408] width 637 height 37
click at [267, 394] on select "Select Stylist [PERSON_NAME] art Anoop [PERSON_NAME] Counter Sales [PERSON_NAME…" at bounding box center [240, 401] width 131 height 24
select select "88604"
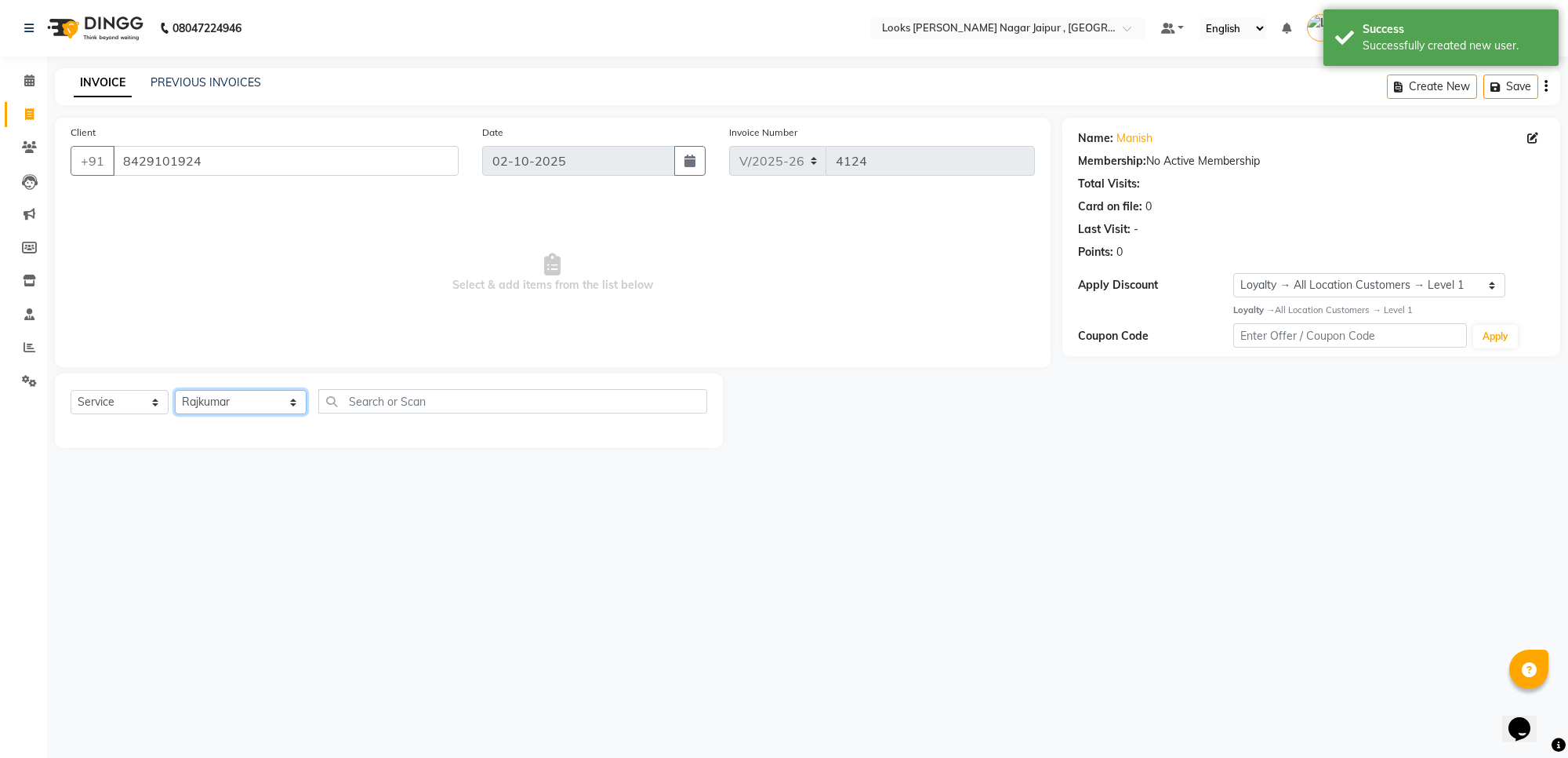
click at [175, 389] on select "Select Stylist [PERSON_NAME] art Anoop [PERSON_NAME] Counter Sales [PERSON_NAME…" at bounding box center [240, 401] width 131 height 24
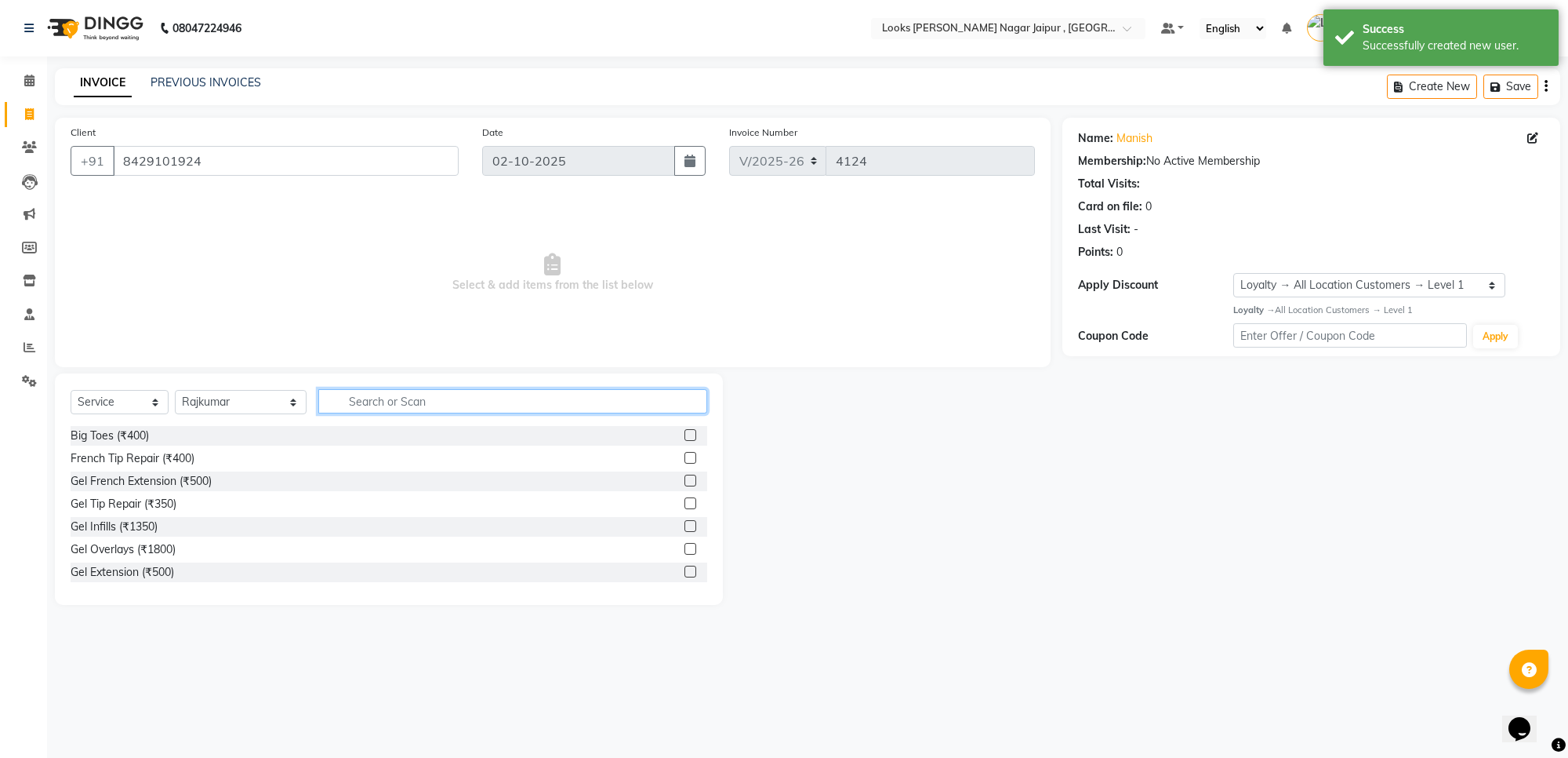
click at [425, 398] on input "text" at bounding box center [513, 401] width 389 height 24
type input "tr"
click at [685, 435] on label at bounding box center [690, 434] width 12 height 12
click at [685, 435] on input "checkbox" at bounding box center [690, 435] width 10 height 10
checkbox input "true"
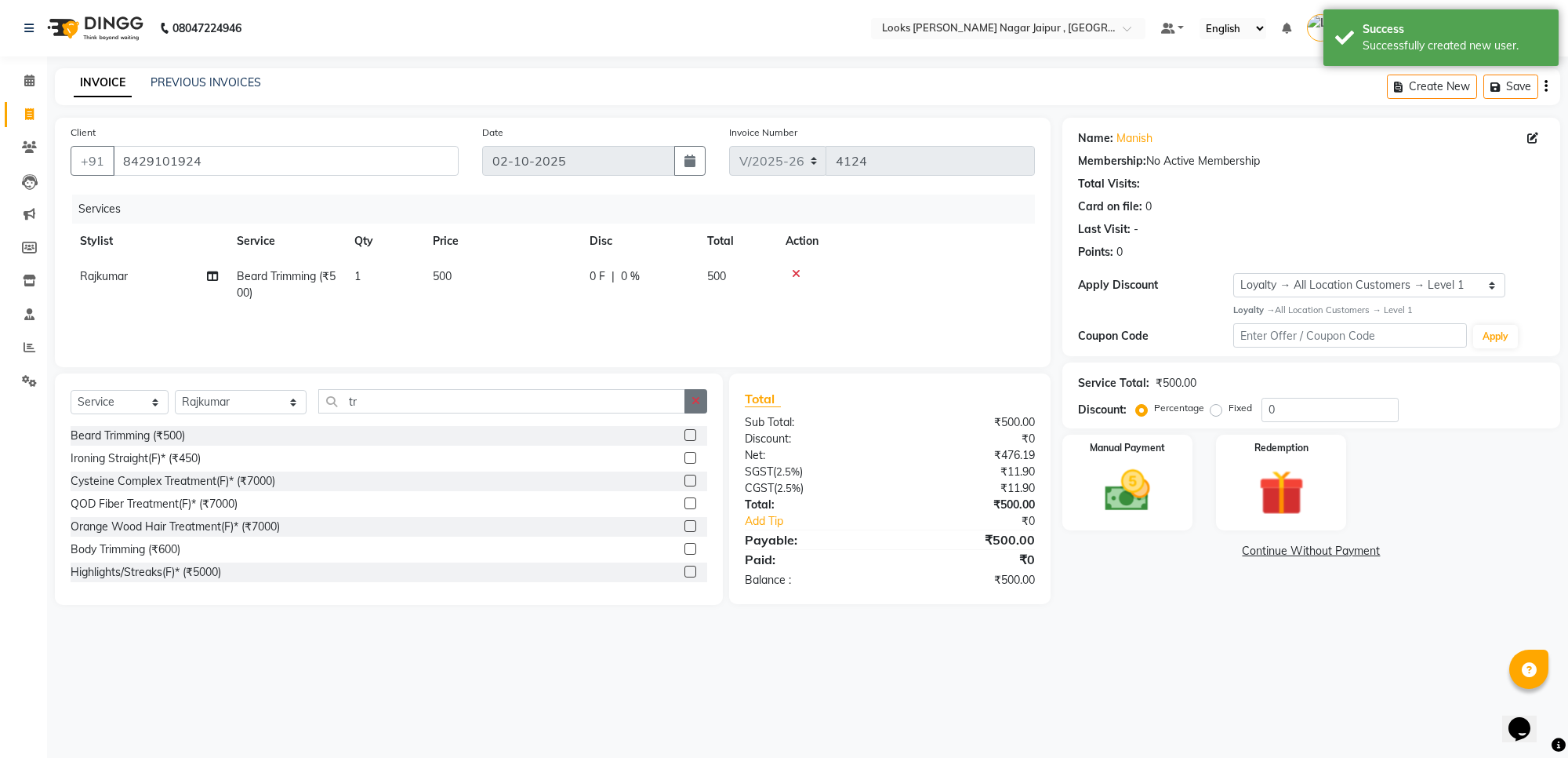
click at [690, 406] on button "button" at bounding box center [696, 401] width 22 height 24
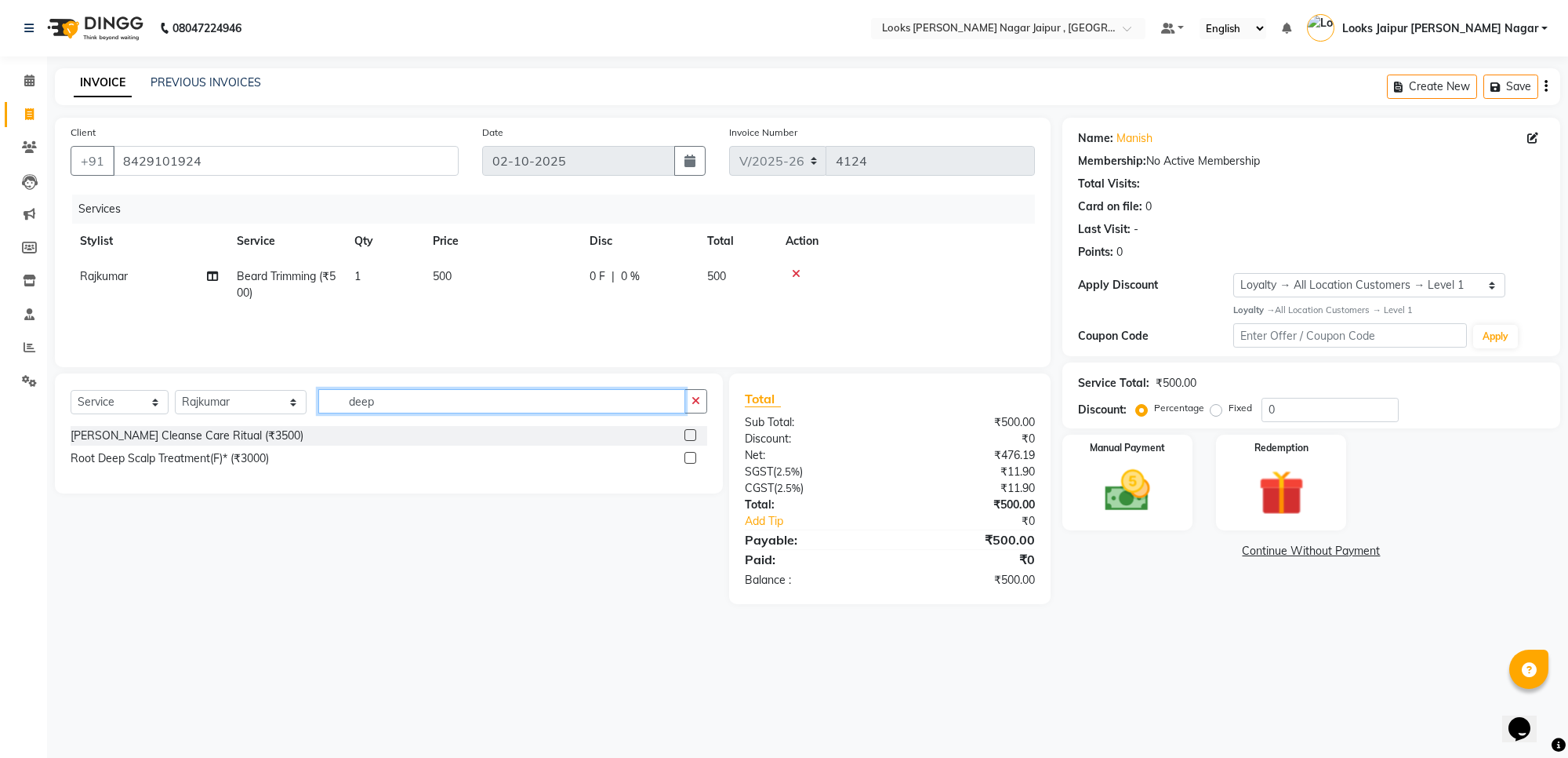
type input "deep"
click at [691, 439] on label at bounding box center [690, 434] width 12 height 12
click at [691, 439] on input "checkbox" at bounding box center [690, 435] width 10 height 10
checkbox input "true"
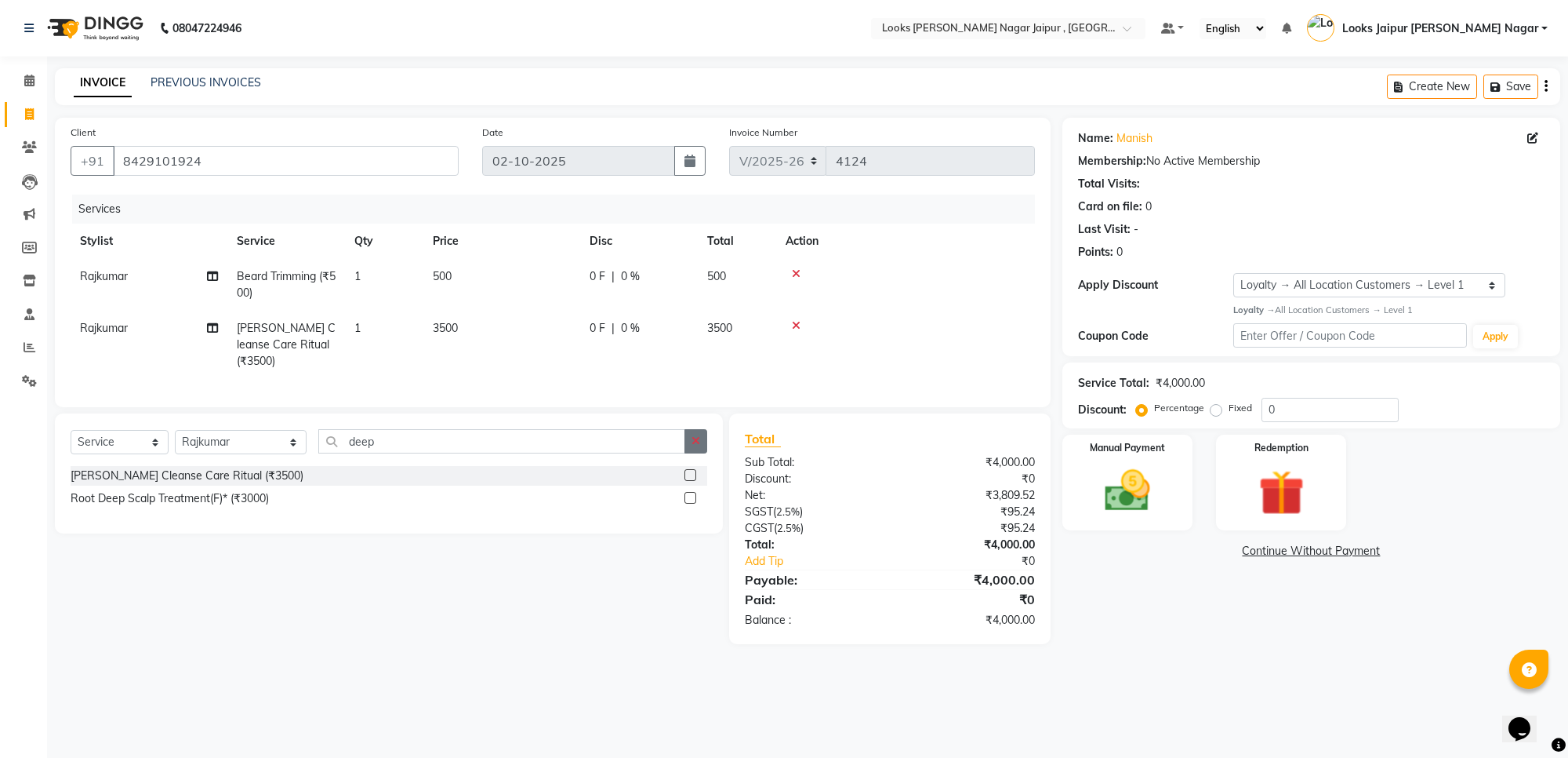
click at [692, 429] on button "button" at bounding box center [696, 441] width 22 height 24
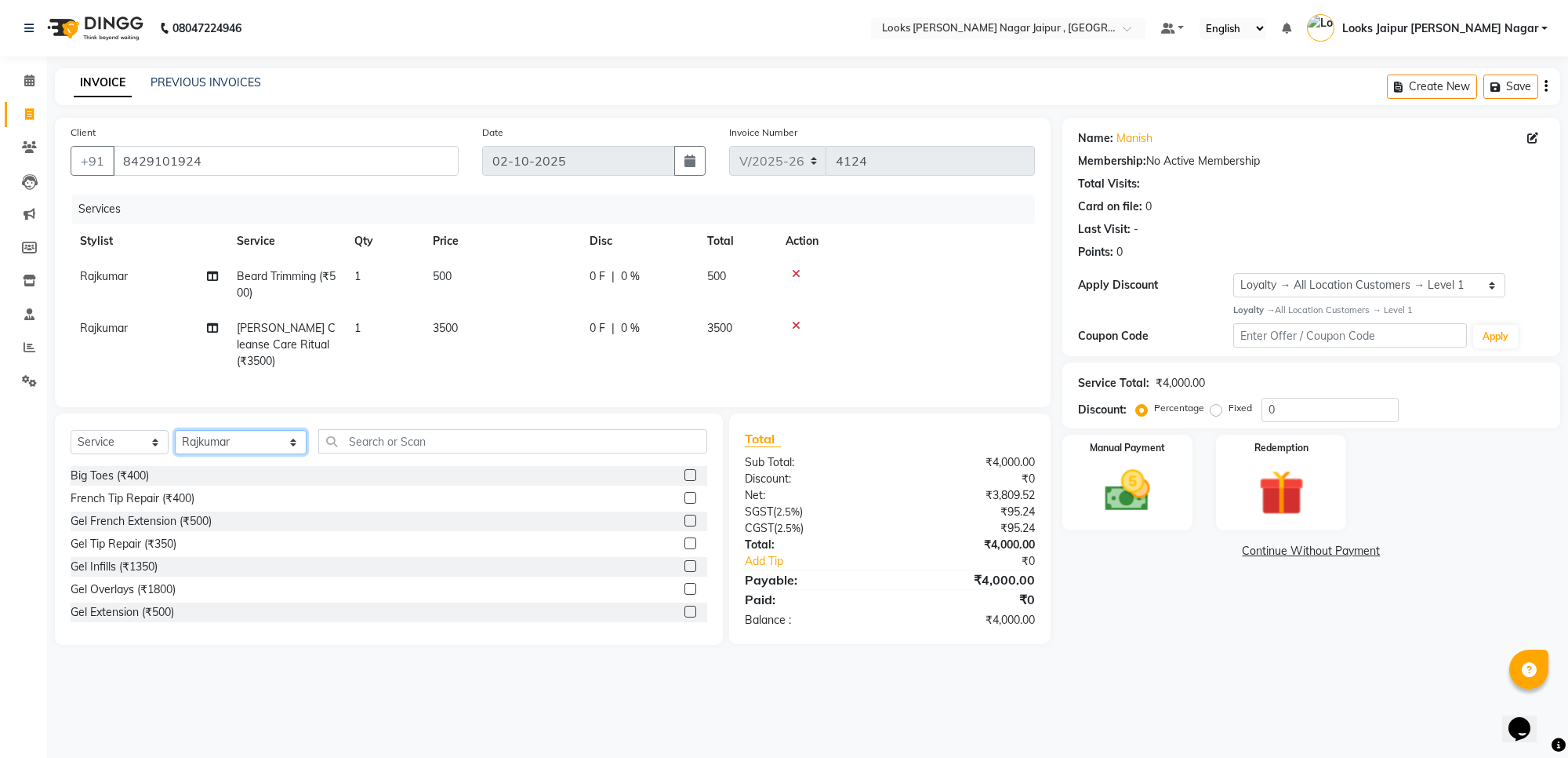
click at [209, 433] on select "Select Stylist [PERSON_NAME] art Anoop [PERSON_NAME] Counter Sales [PERSON_NAME…" at bounding box center [240, 441] width 131 height 24
select select "82802"
click at [175, 429] on select "Select Stylist [PERSON_NAME] art Anoop [PERSON_NAME] Counter Sales [PERSON_NAME…" at bounding box center [240, 441] width 131 height 24
click at [335, 443] on input "text" at bounding box center [513, 441] width 389 height 24
type input "cut"
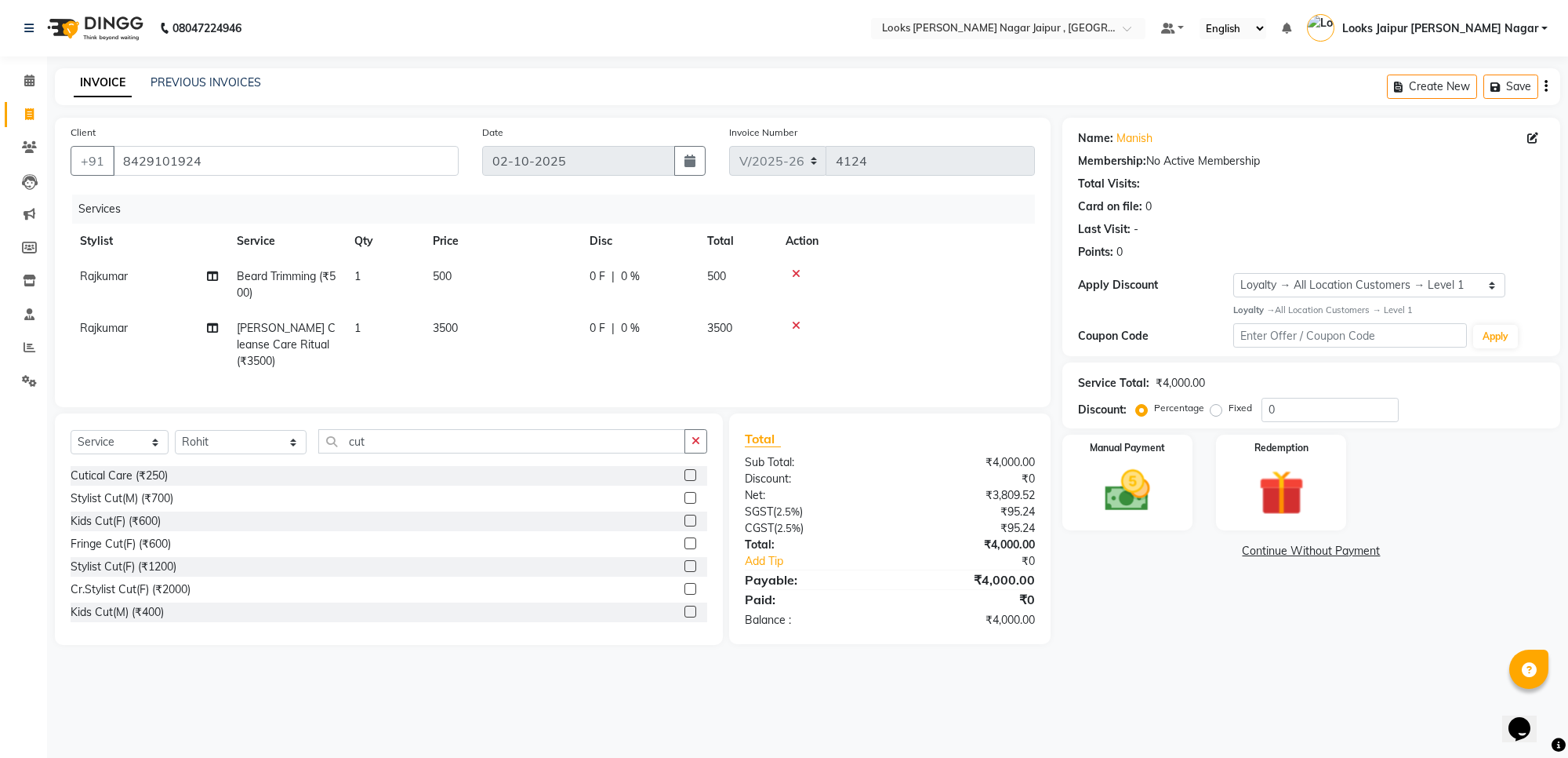
drag, startPoint x: 678, startPoint y: 519, endPoint x: 645, endPoint y: 425, distance: 99.6
click at [685, 518] on label at bounding box center [690, 520] width 12 height 12
click at [685, 518] on input "checkbox" at bounding box center [690, 521] width 10 height 10
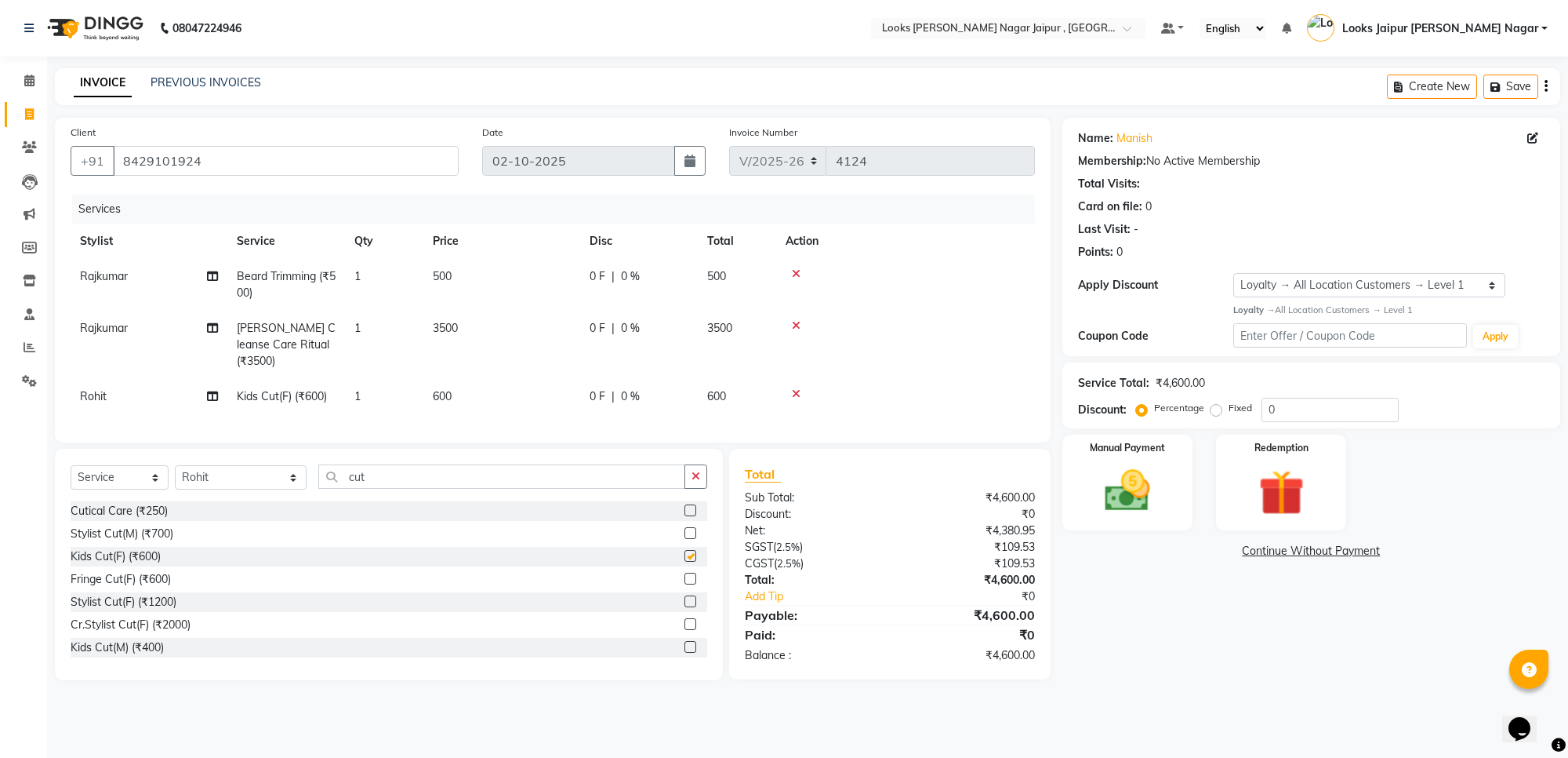
click at [561, 275] on td "500" at bounding box center [502, 284] width 157 height 52
checkbox input "false"
select select "88604"
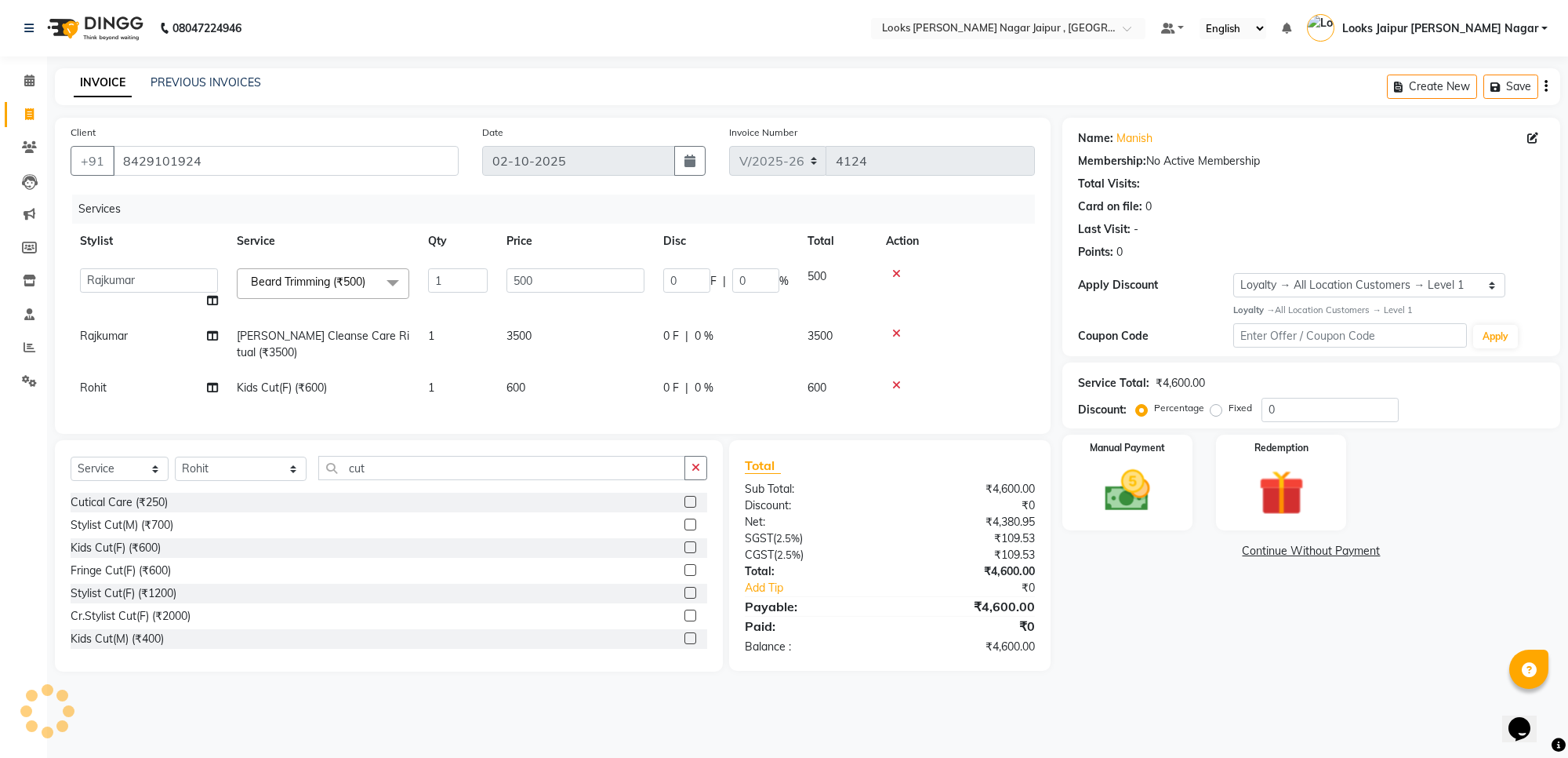
click at [561, 275] on input "500" at bounding box center [575, 280] width 138 height 24
type input "5"
type input "300"
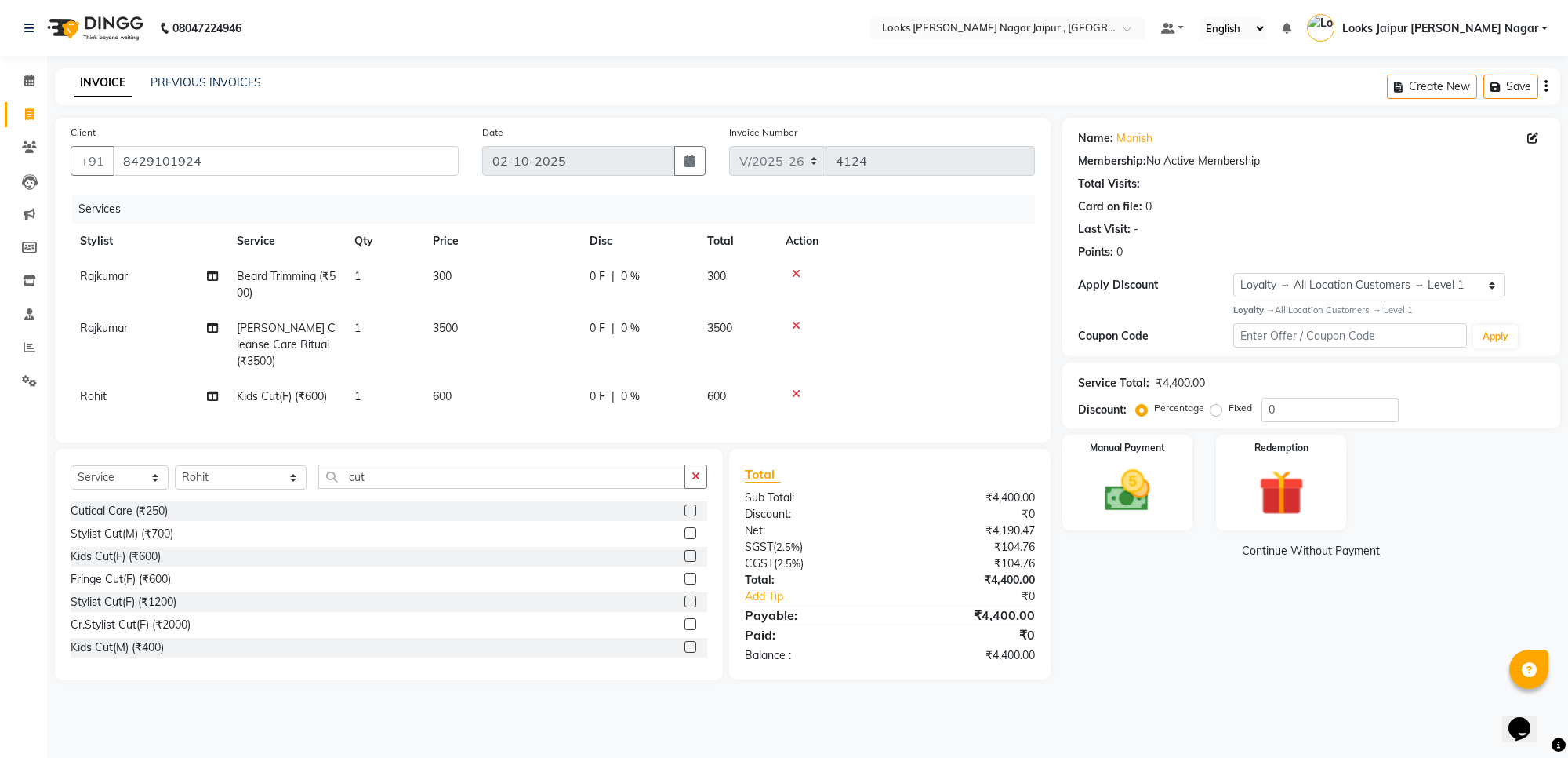
click at [531, 326] on td "3500" at bounding box center [502, 345] width 157 height 68
select select "88604"
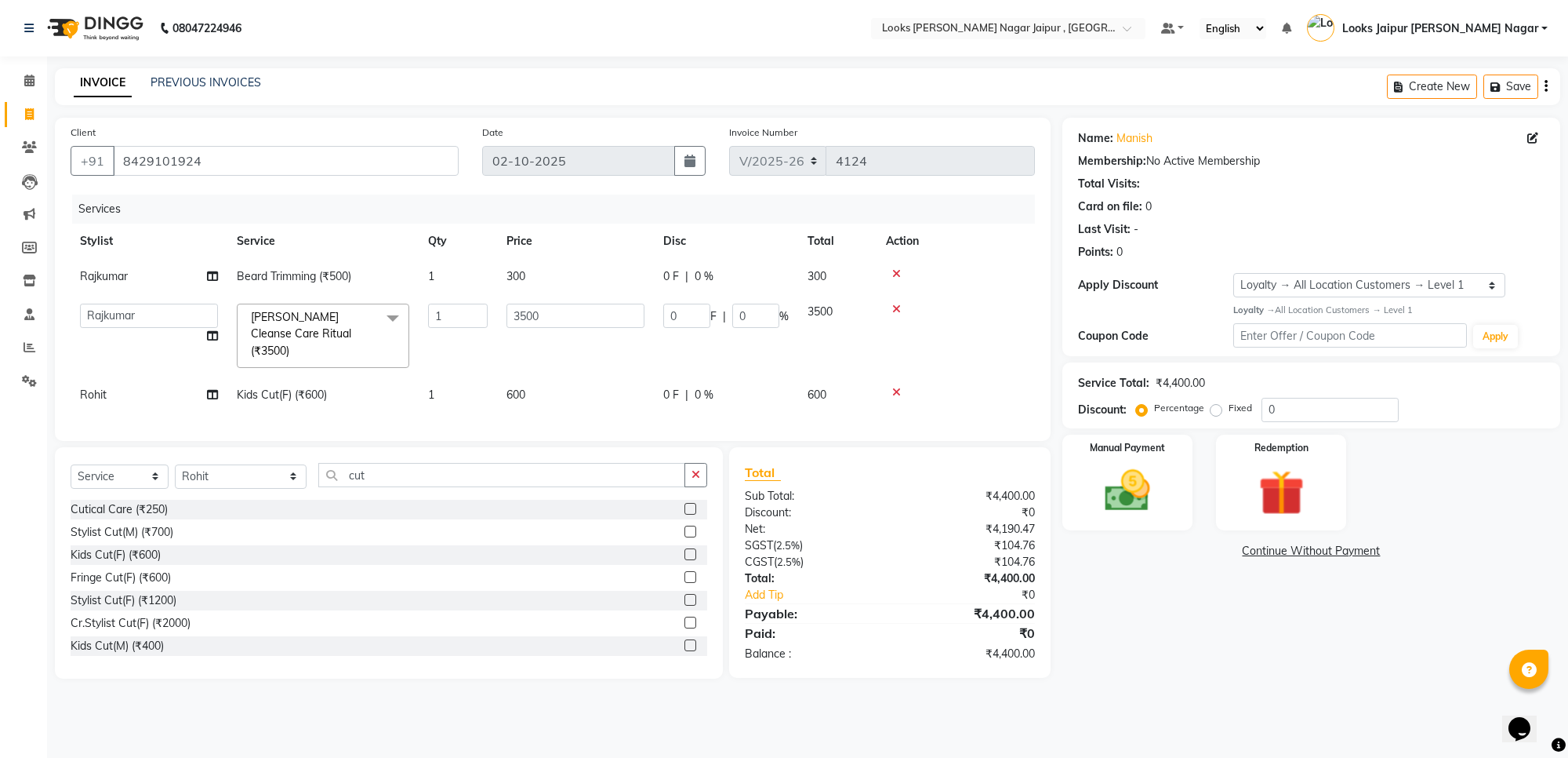
click at [531, 323] on input "3500" at bounding box center [575, 316] width 138 height 24
type input "1050"
click at [541, 389] on td "600" at bounding box center [576, 395] width 157 height 35
select select "82802"
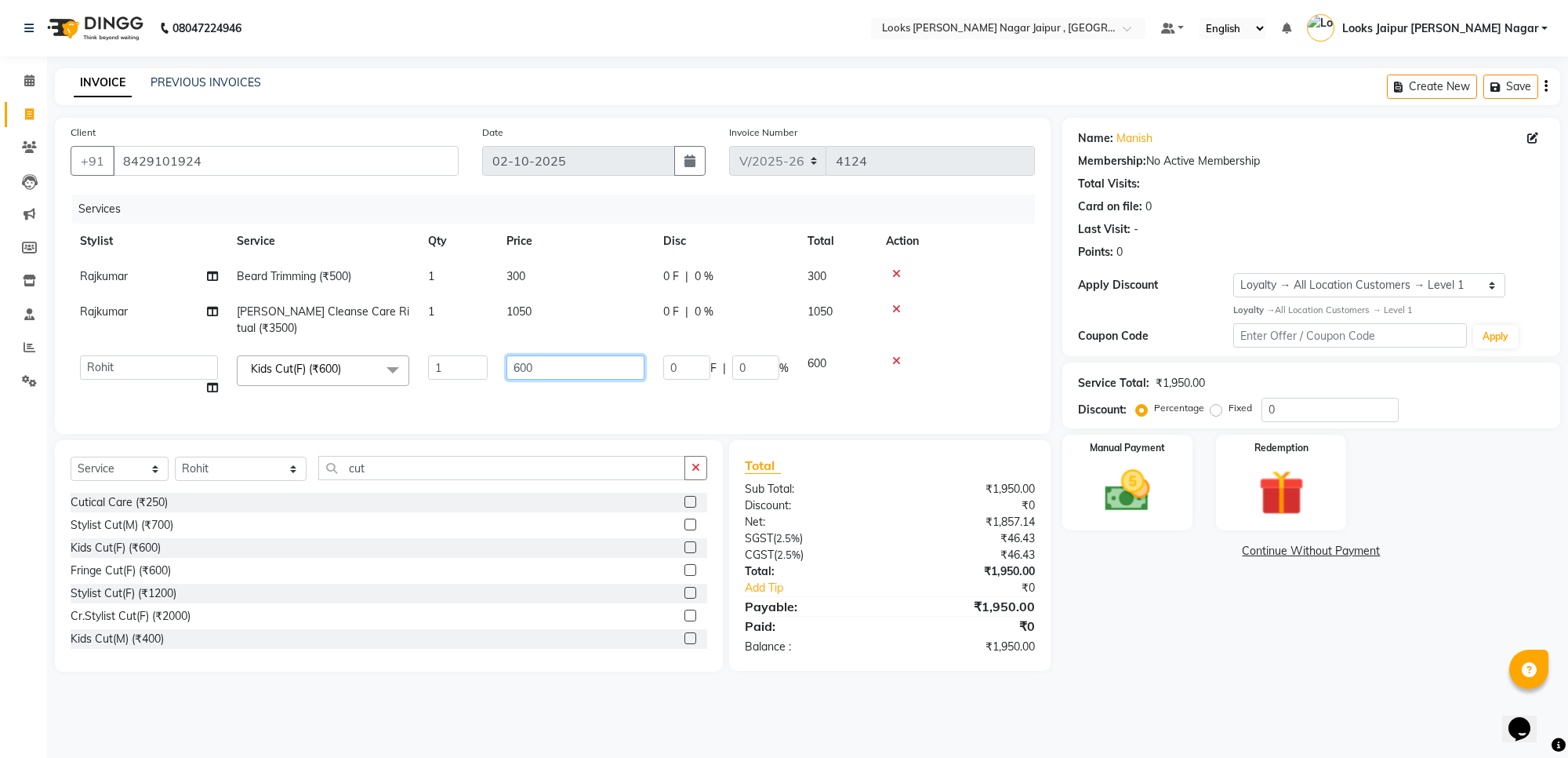
click at [538, 373] on input "600" at bounding box center [575, 367] width 138 height 24
type input "6"
type input "400"
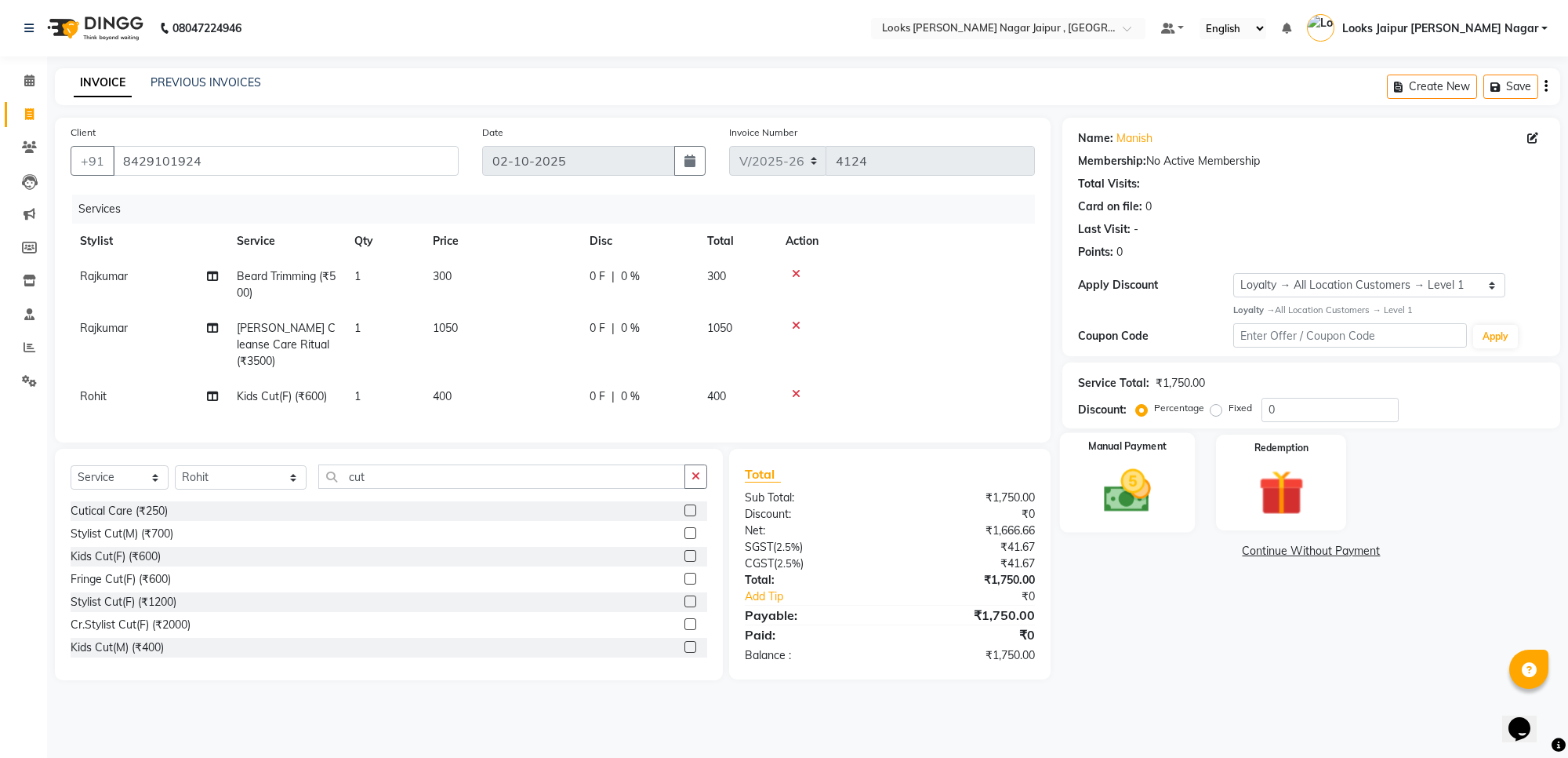
click at [1068, 497] on div "Manual Payment" at bounding box center [1127, 482] width 135 height 99
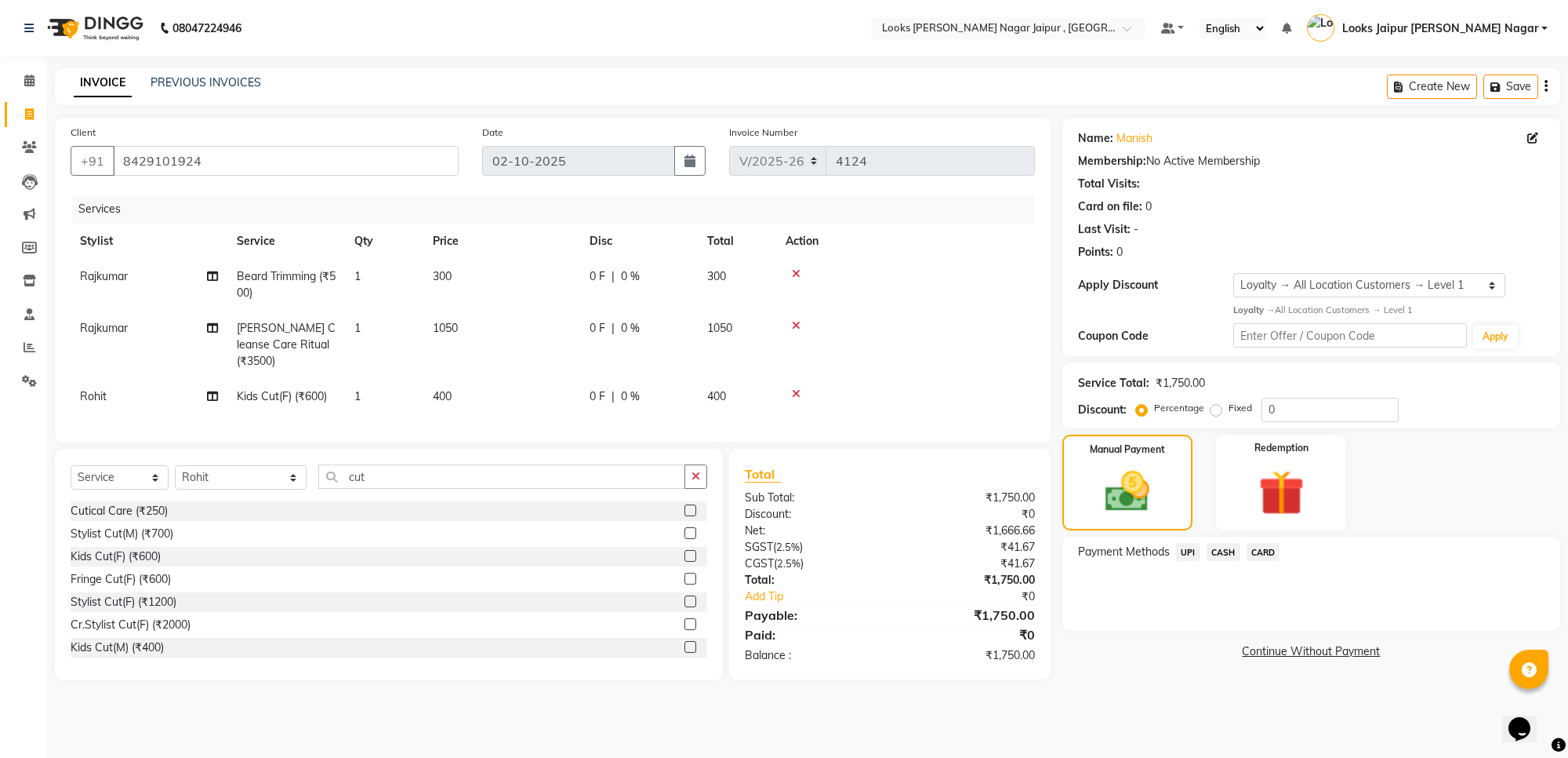
click at [1198, 538] on div "Payment Methods UPI CASH CARD" at bounding box center [1311, 583] width 498 height 94
click at [1227, 547] on span "CASH" at bounding box center [1223, 551] width 34 height 18
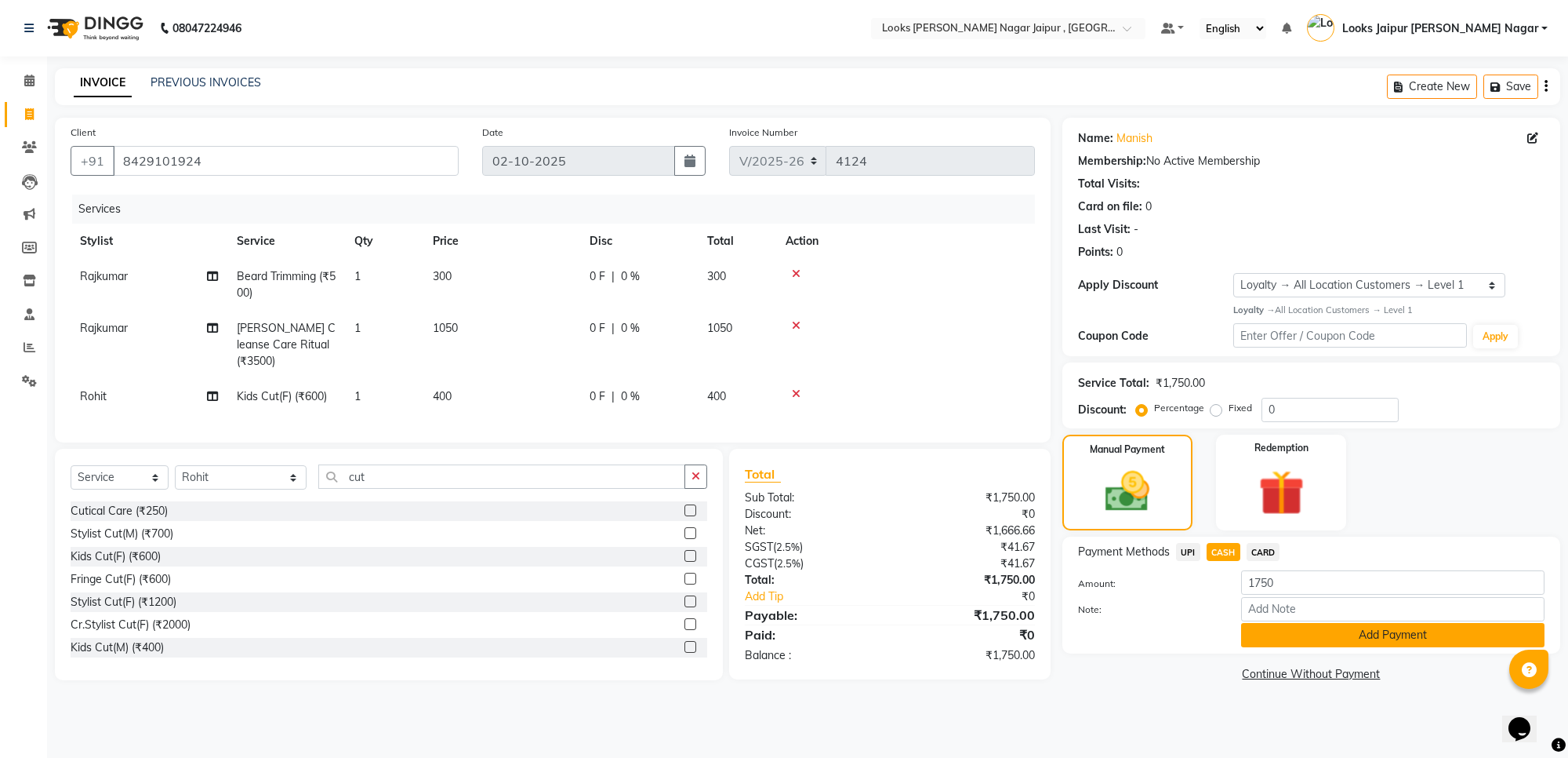
click at [1354, 640] on button "Add Payment" at bounding box center [1393, 635] width 304 height 24
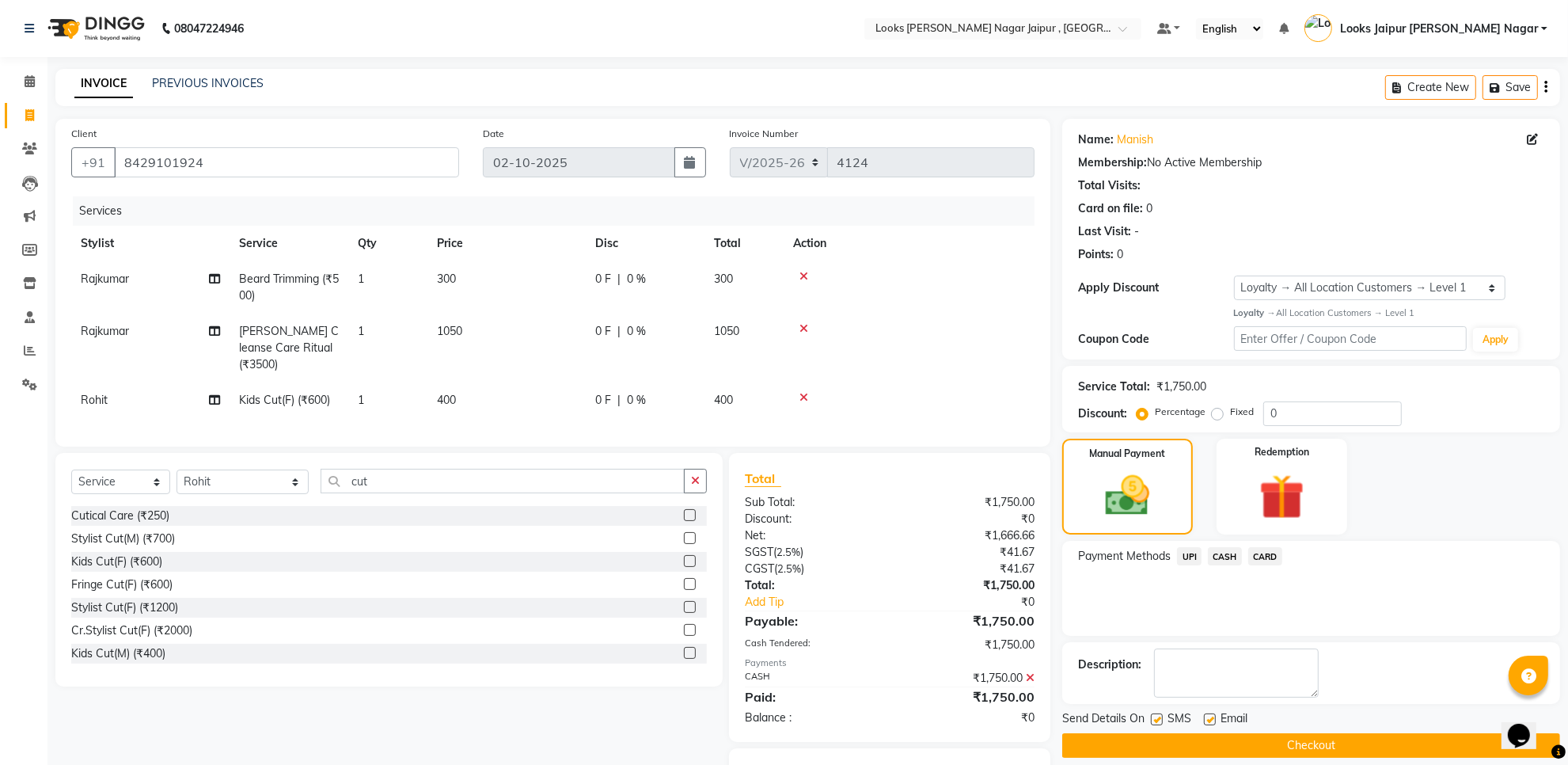
click at [1205, 719] on label at bounding box center [1210, 719] width 12 height 12
click at [1205, 719] on input "checkbox" at bounding box center [1209, 720] width 11 height 11
checkbox input "false"
click at [1161, 725] on label at bounding box center [1156, 719] width 12 height 12
click at [1161, 725] on input "checkbox" at bounding box center [1156, 720] width 11 height 11
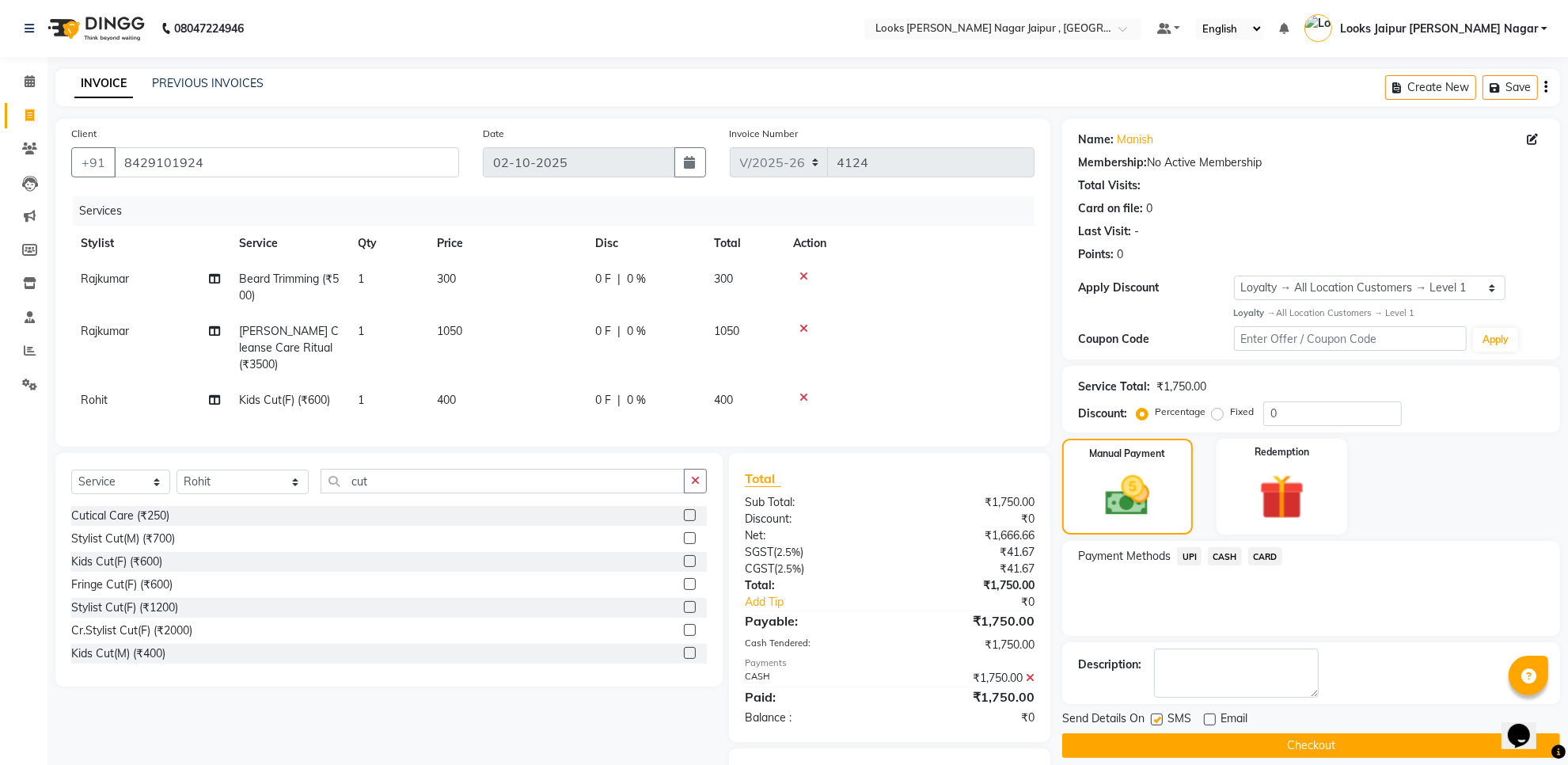
checkbox input "false"
click at [1160, 745] on button "Checkout" at bounding box center [1312, 745] width 498 height 24
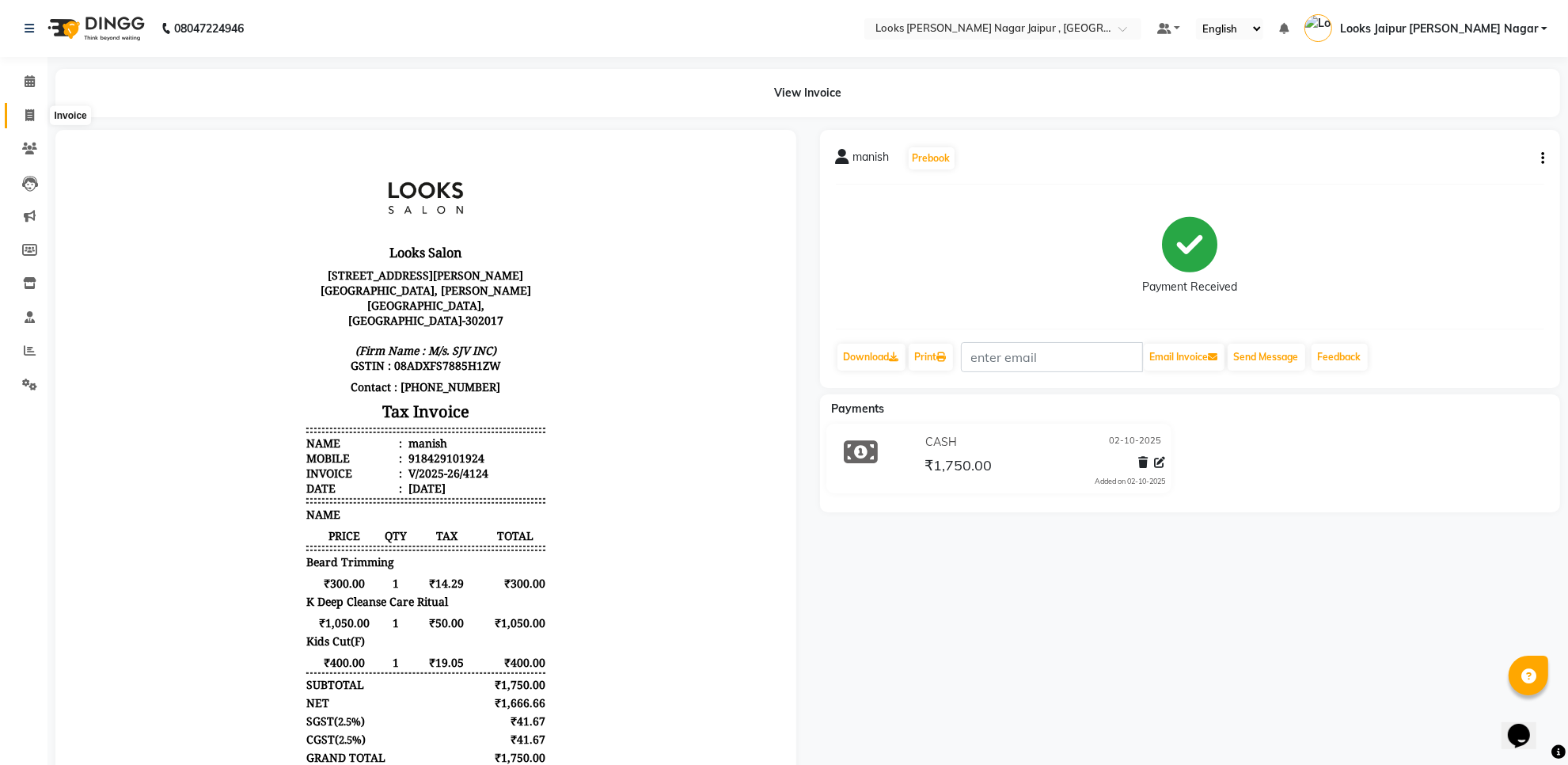
click at [21, 116] on span at bounding box center [30, 116] width 27 height 19
select select "service"
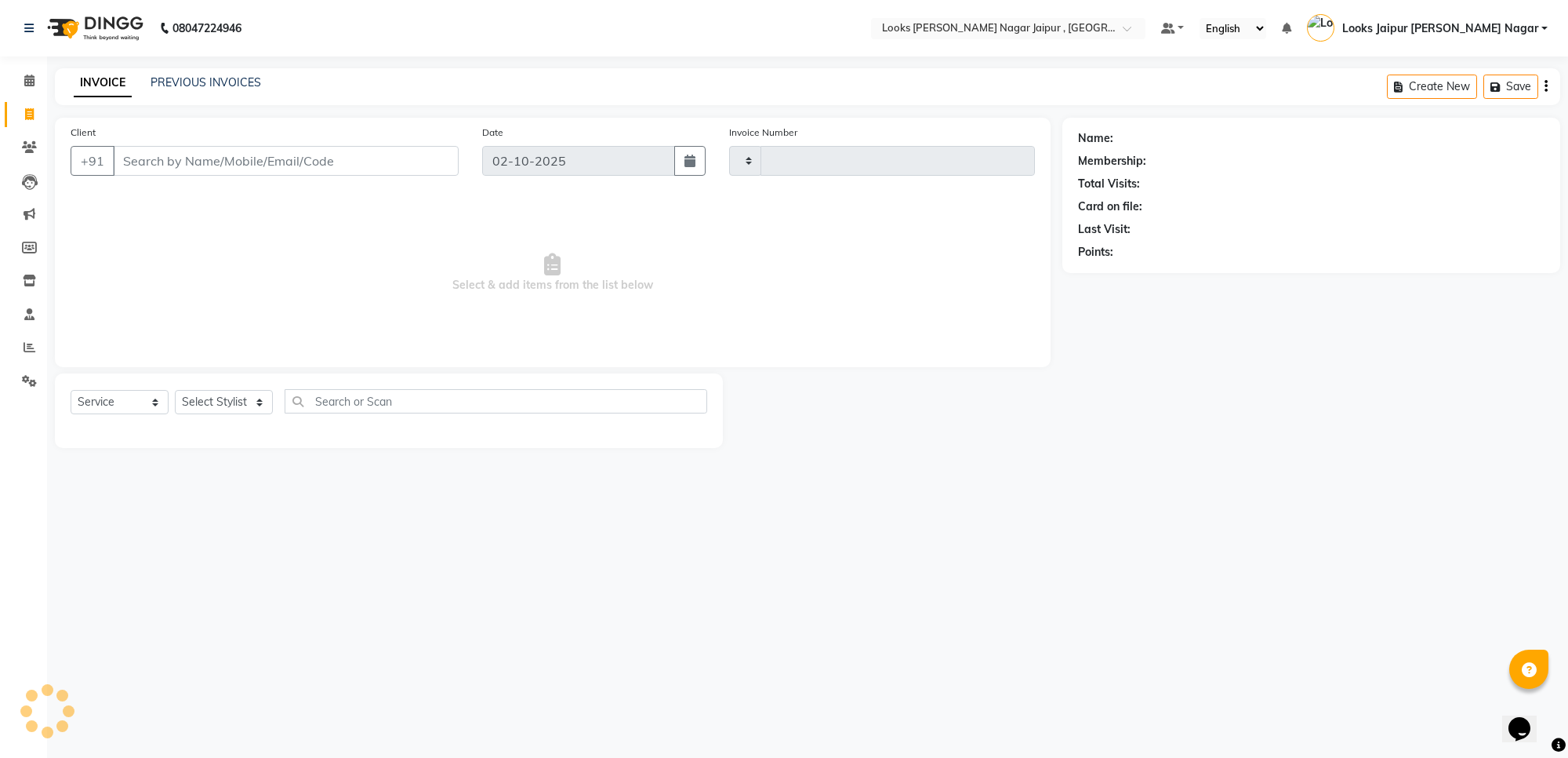
type input "4125"
select select "4317"
type input "6375569704"
click at [431, 171] on button "Add Client" at bounding box center [418, 160] width 81 height 30
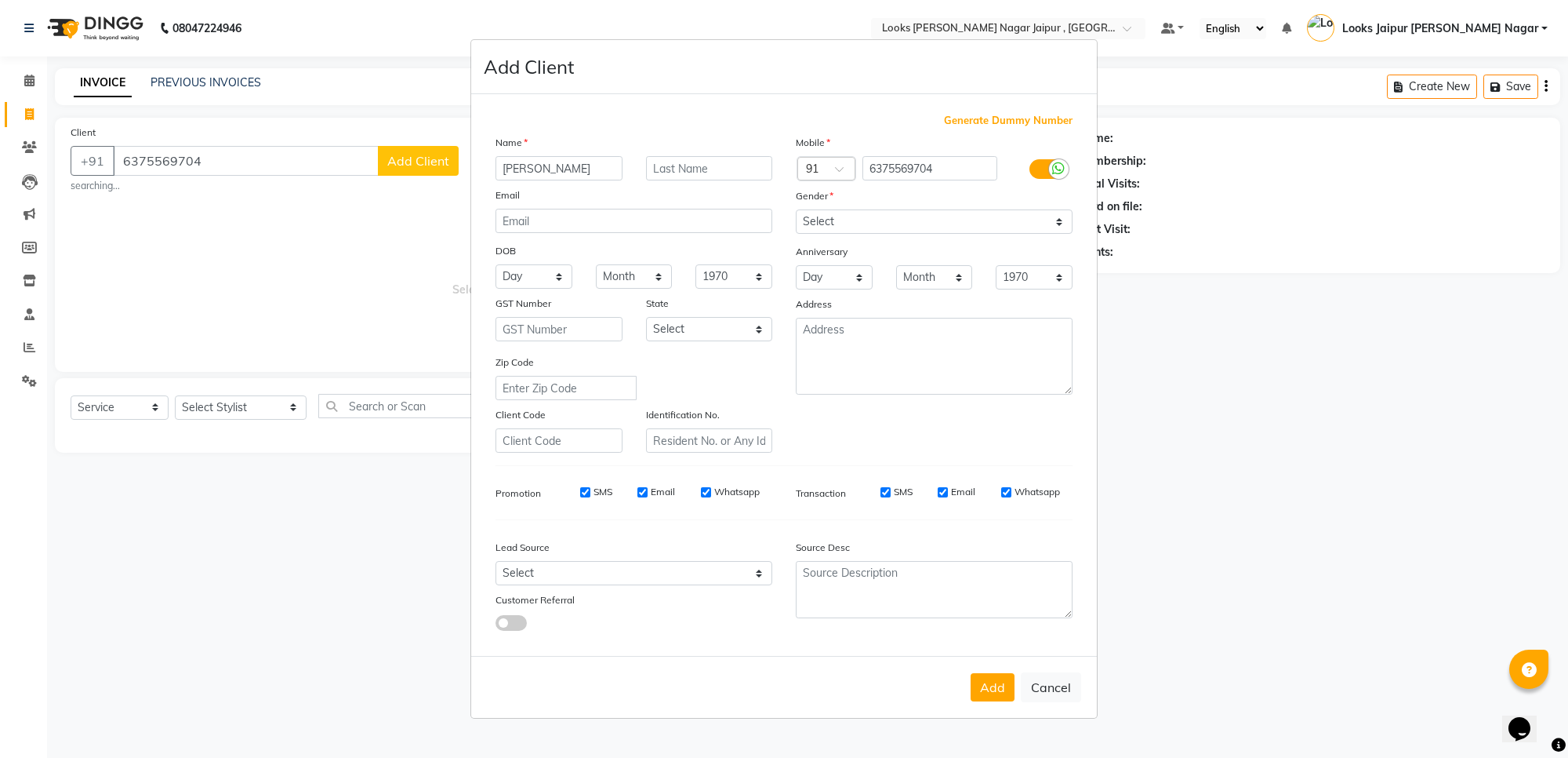
type input "akshitha"
click at [911, 234] on select "Select [DEMOGRAPHIC_DATA] [DEMOGRAPHIC_DATA] Other Prefer Not To Say" at bounding box center [935, 221] width 277 height 24
select select "female"
click at [796, 211] on select "Select [DEMOGRAPHIC_DATA] [DEMOGRAPHIC_DATA] Other Prefer Not To Say" at bounding box center [935, 221] width 277 height 24
click at [995, 675] on button "Add" at bounding box center [992, 687] width 44 height 28
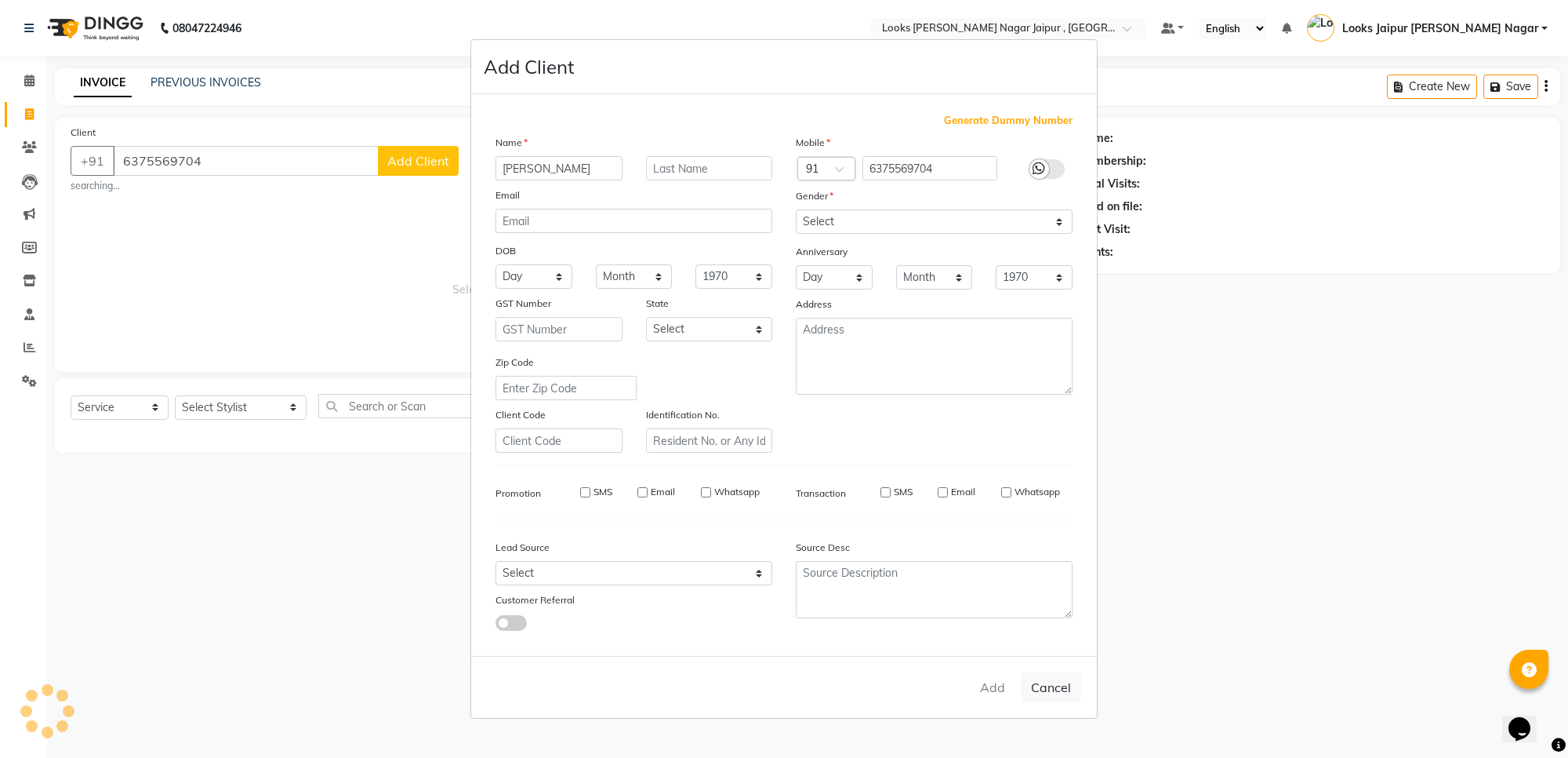
select select
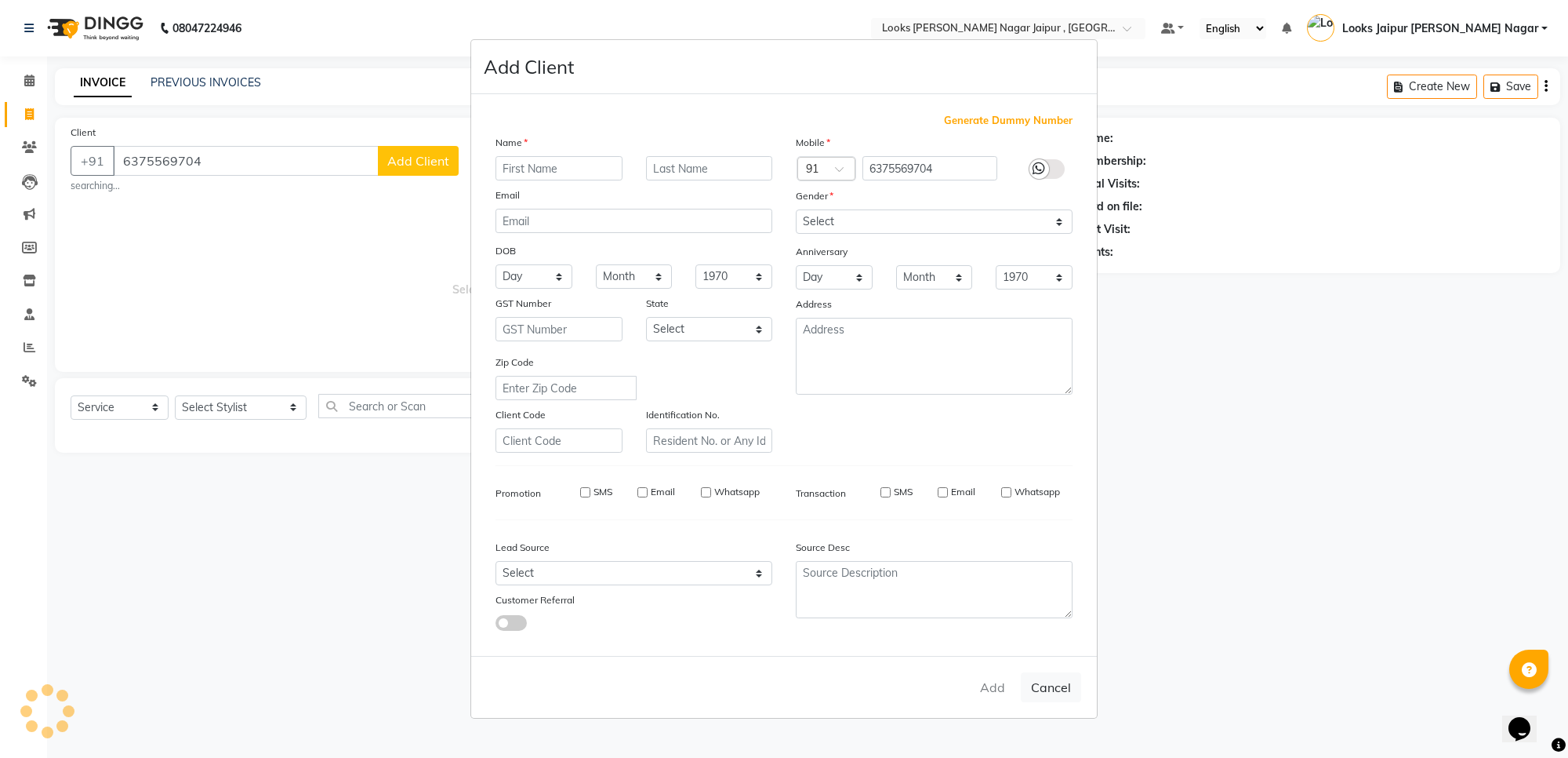
select select
checkbox input "false"
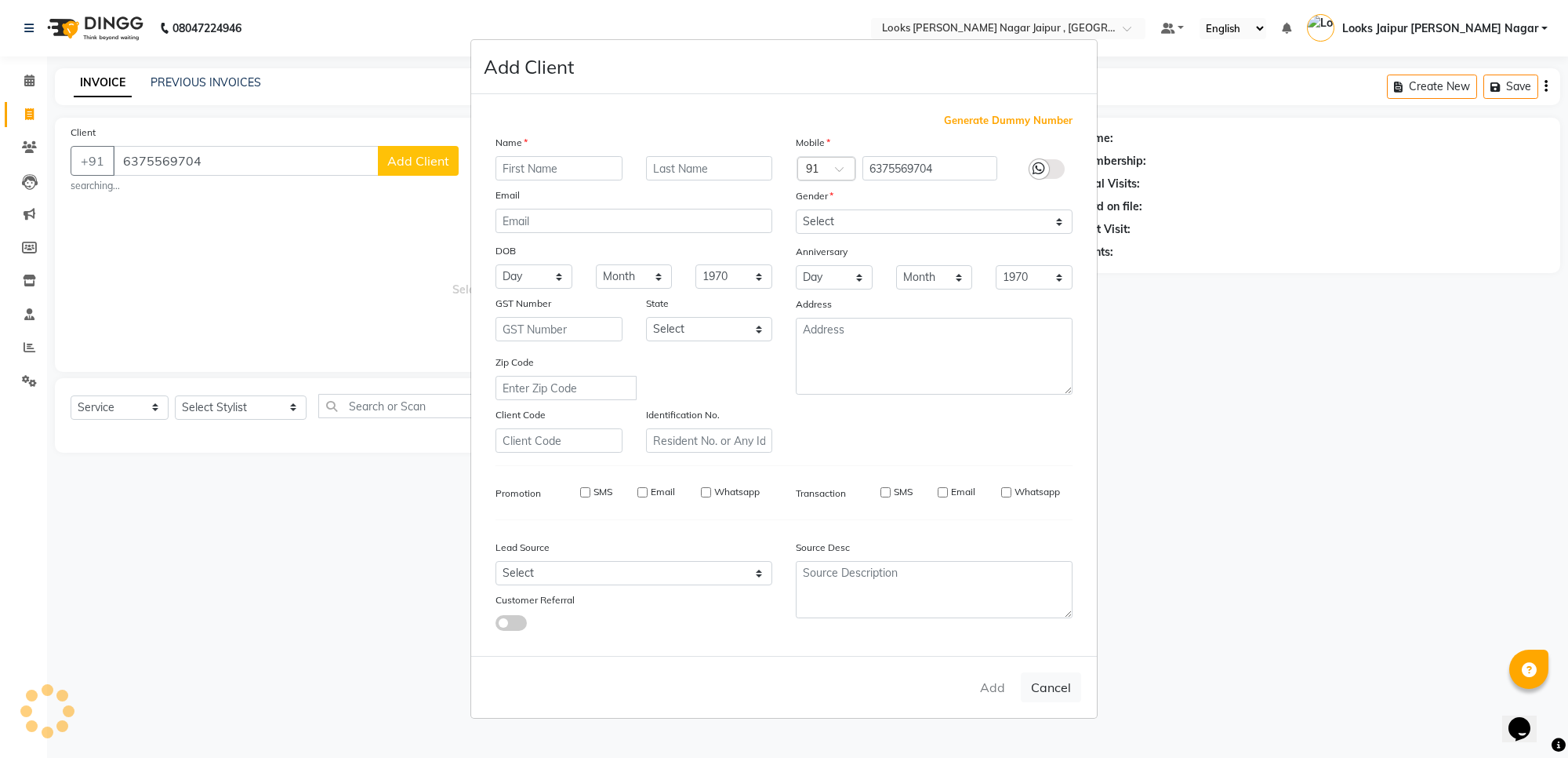
checkbox input "false"
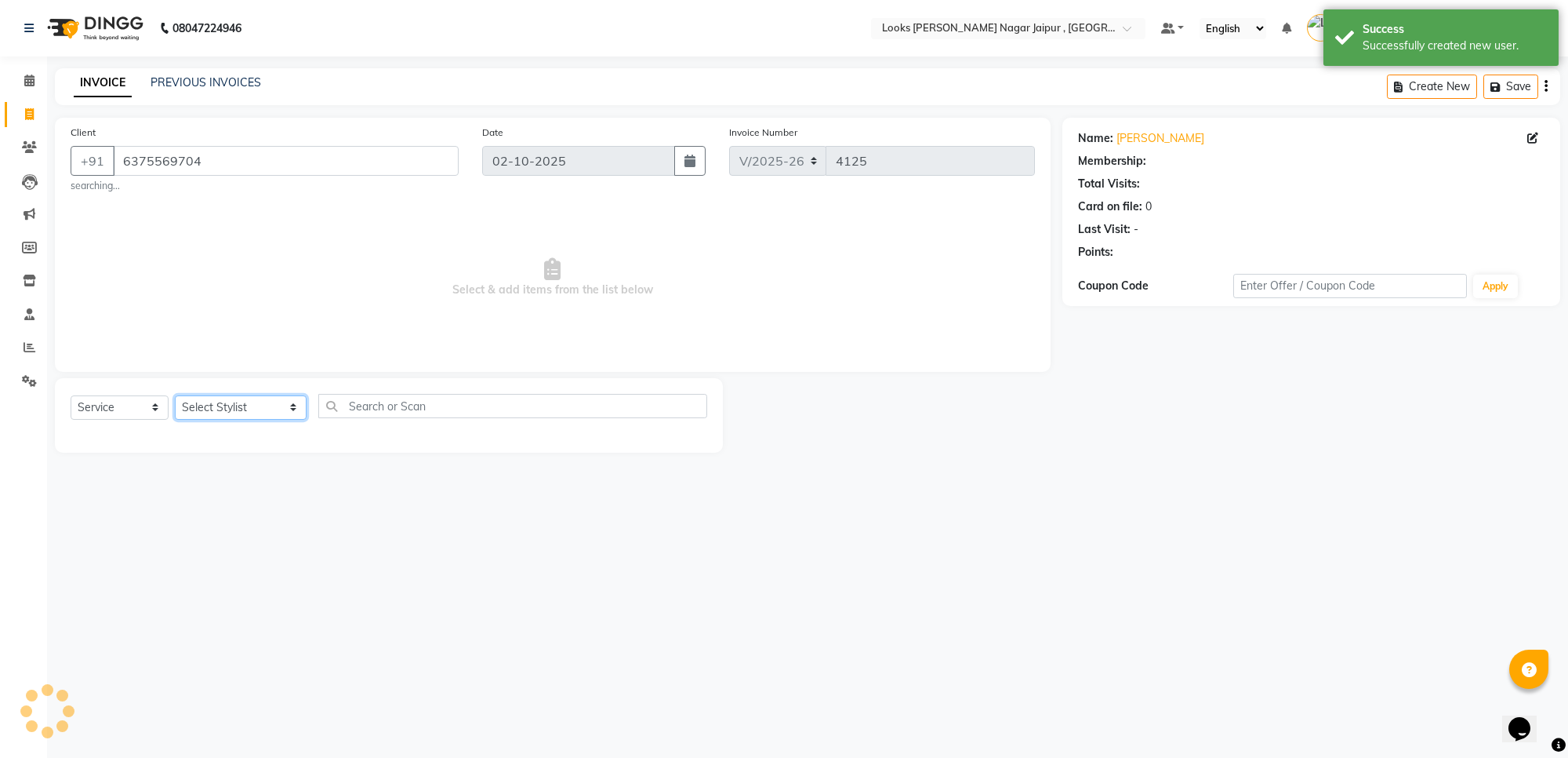
select select "1: Object"
click at [222, 404] on select "Select Stylist [PERSON_NAME] art Anoop [PERSON_NAME] Counter Sales [PERSON_NAME…" at bounding box center [240, 407] width 131 height 24
select select "23560"
click at [175, 395] on select "Select Stylist [PERSON_NAME] art Anoop [PERSON_NAME] Counter Sales [PERSON_NAME…" at bounding box center [240, 407] width 131 height 24
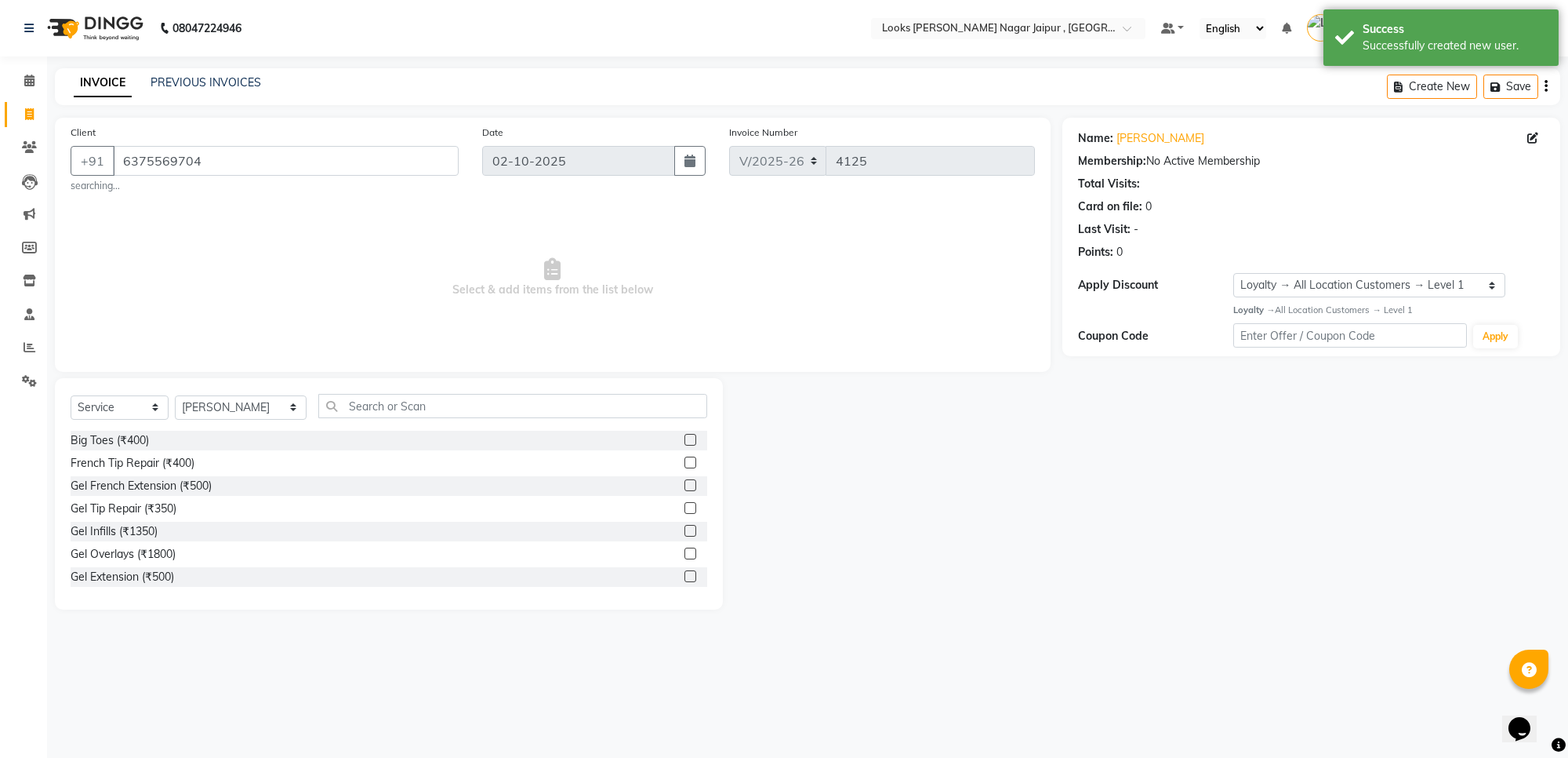
drag, startPoint x: 397, startPoint y: 424, endPoint x: 394, endPoint y: 389, distance: 35.1
click at [397, 413] on div "Select Service Product Membership Package Voucher Prepaid Gift Card Select Styl…" at bounding box center [388, 412] width 637 height 37
click at [396, 389] on div "Select Service Product Membership Package Voucher Prepaid Gift Card Select Styl…" at bounding box center [389, 494] width 668 height 232
click at [401, 398] on input "text" at bounding box center [513, 405] width 389 height 24
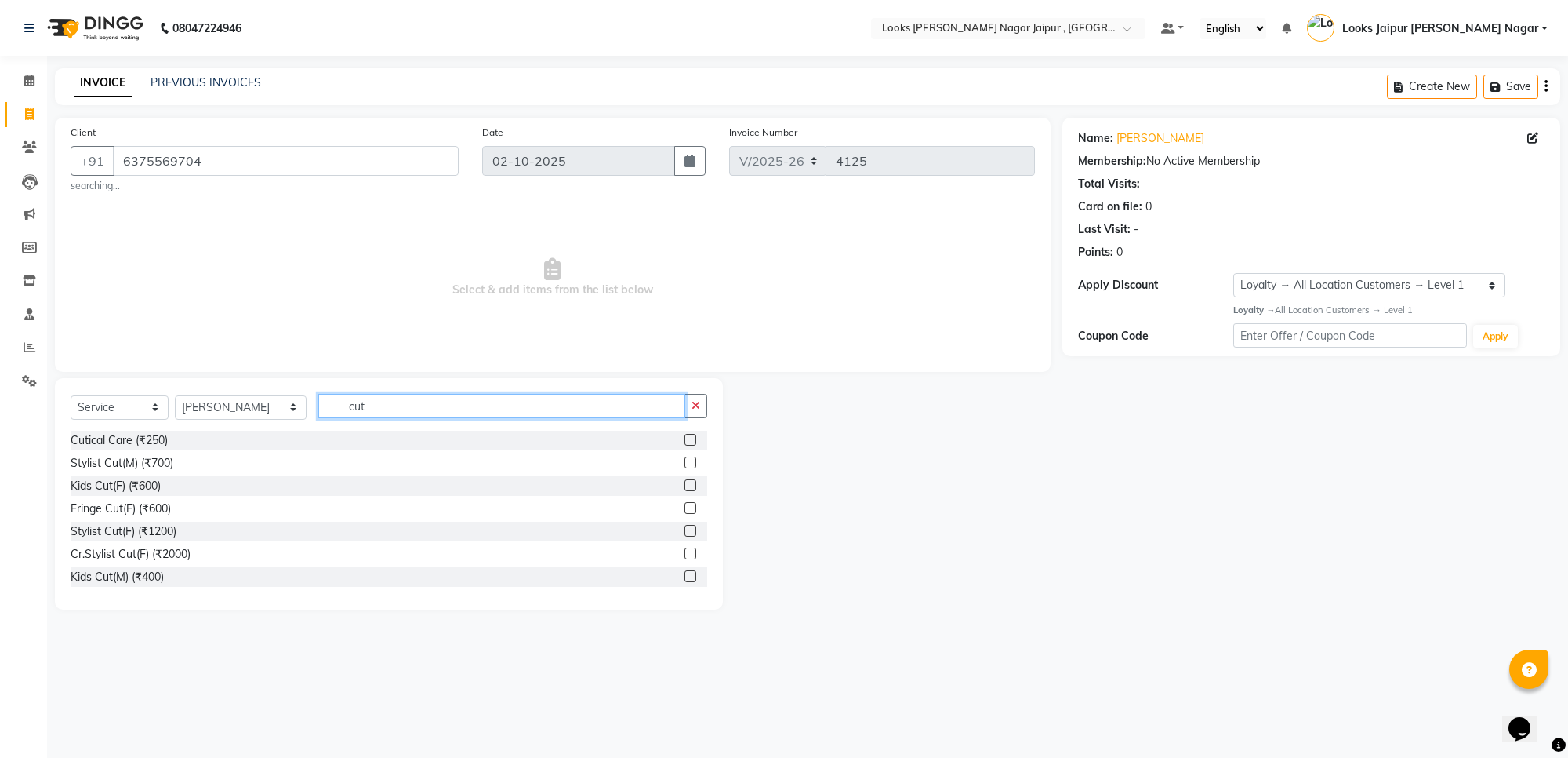
type input "cut"
click at [685, 467] on label at bounding box center [690, 462] width 12 height 12
click at [685, 467] on input "checkbox" at bounding box center [690, 463] width 10 height 10
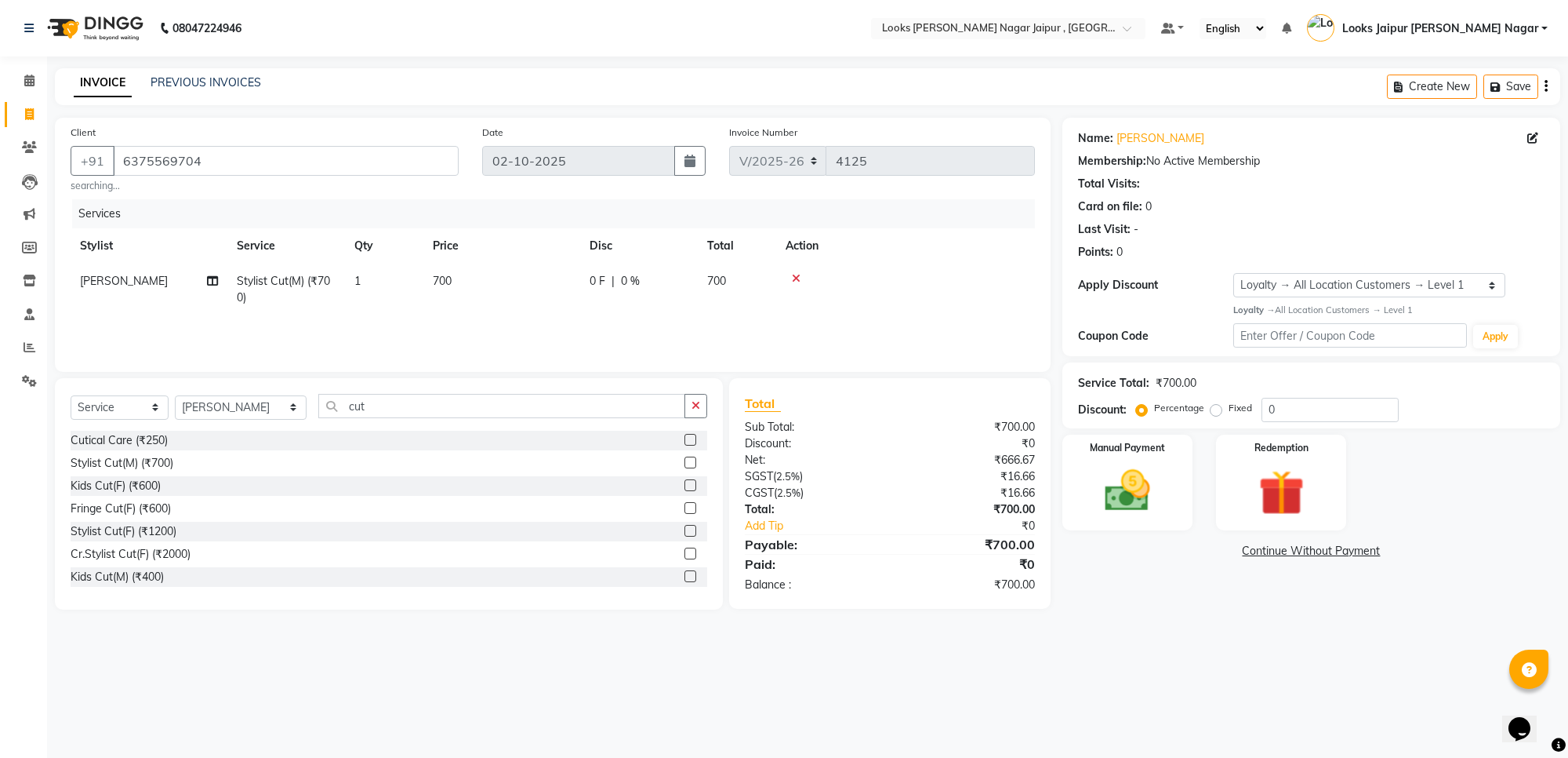
click at [685, 463] on label at bounding box center [690, 462] width 12 height 12
click at [685, 463] on input "checkbox" at bounding box center [690, 463] width 10 height 10
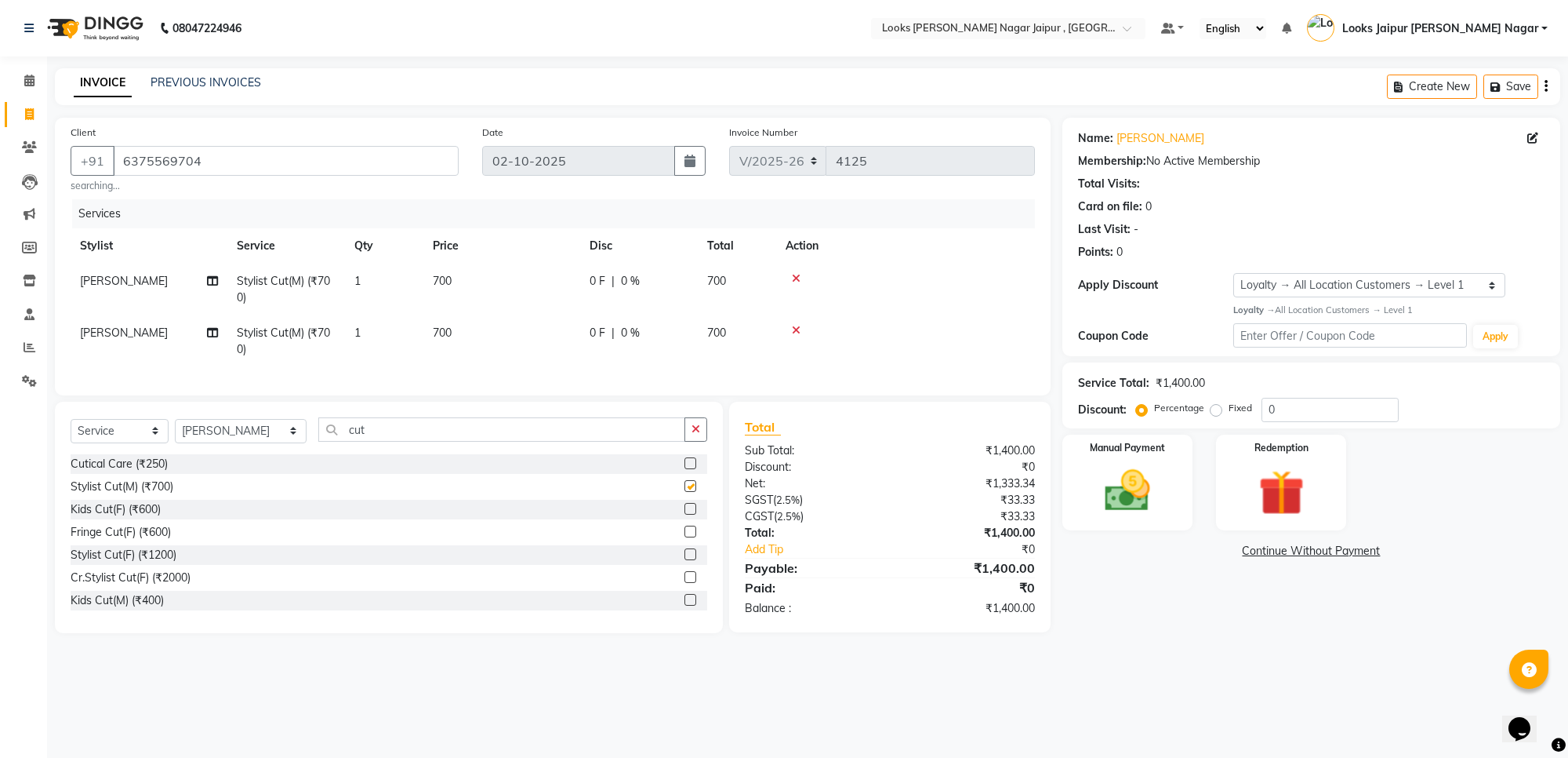
checkbox input "false"
click at [523, 276] on td "700" at bounding box center [502, 289] width 157 height 52
select select "23560"
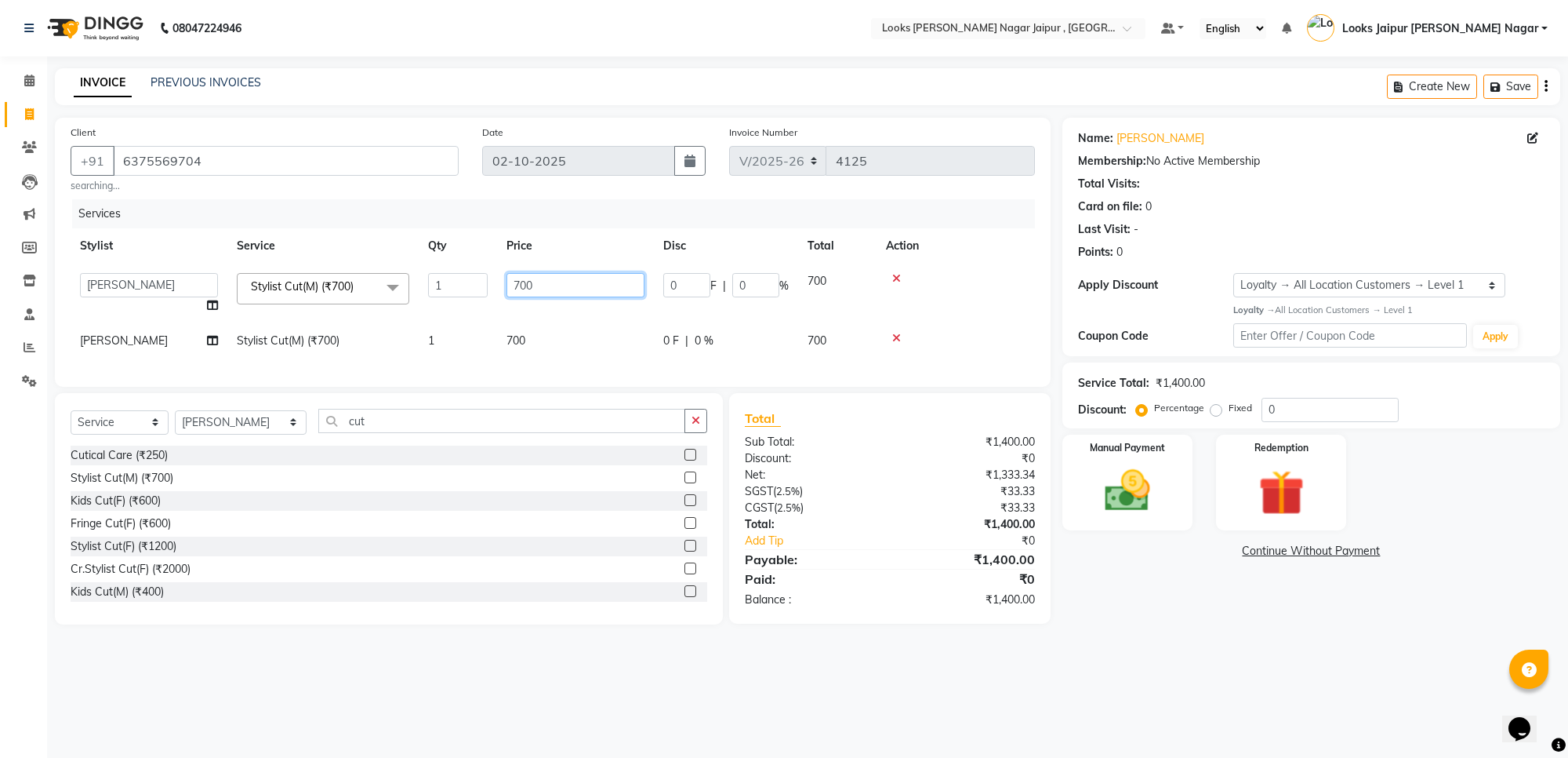
click at [561, 276] on input "700" at bounding box center [575, 285] width 138 height 24
type input "7"
type input "1050"
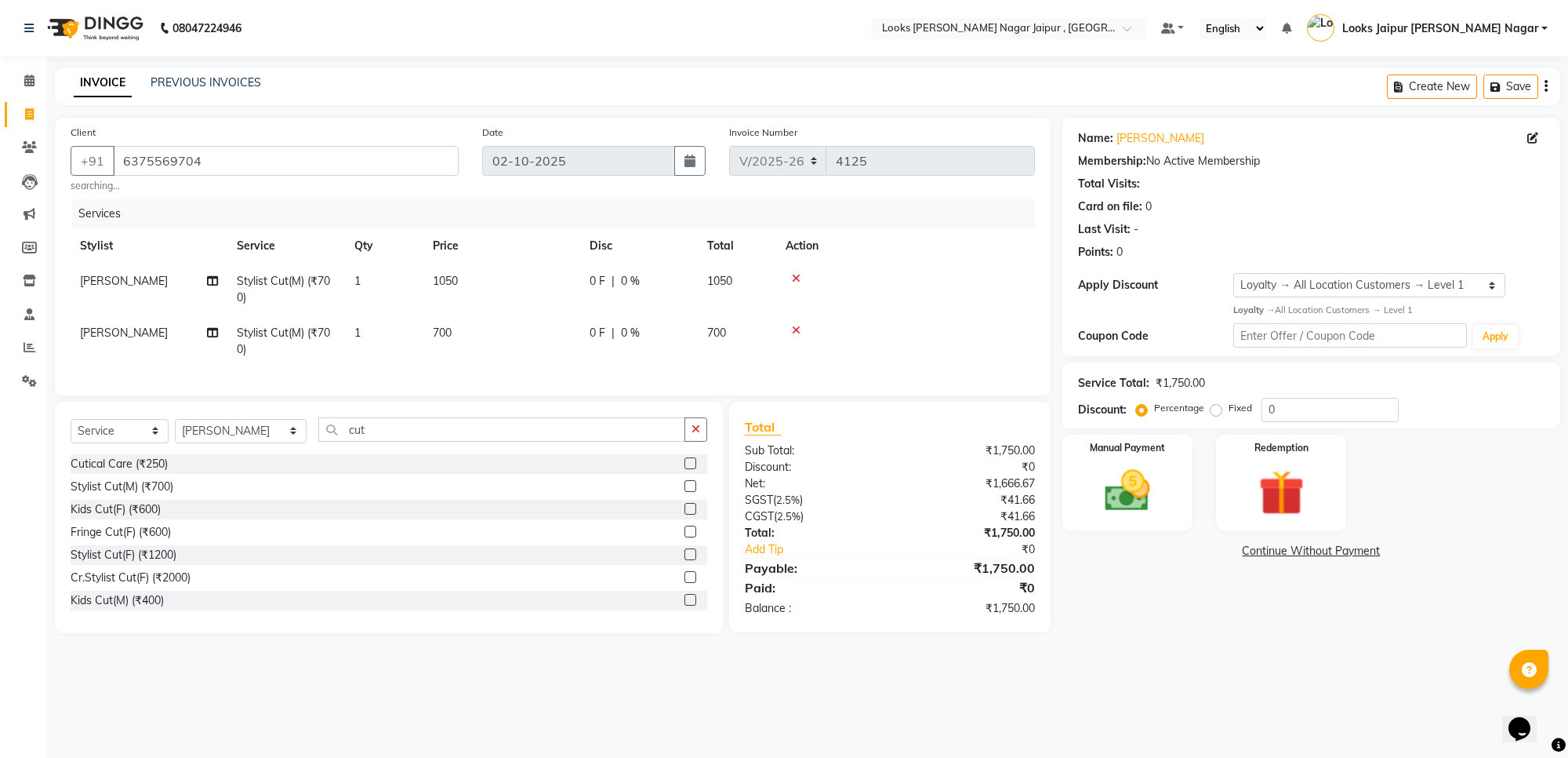
drag, startPoint x: 633, startPoint y: 353, endPoint x: 628, endPoint y: 346, distance: 8.6
click at [633, 352] on tr "Vijay Sain Stylist Cut(M) (₹700) 1 700 0 F | 0 % 700" at bounding box center [553, 341] width 964 height 52
drag, startPoint x: 619, startPoint y: 341, endPoint x: 616, endPoint y: 333, distance: 8.5
click at [617, 339] on div "0 F | 0 %" at bounding box center [638, 333] width 99 height 17
select select "23560"
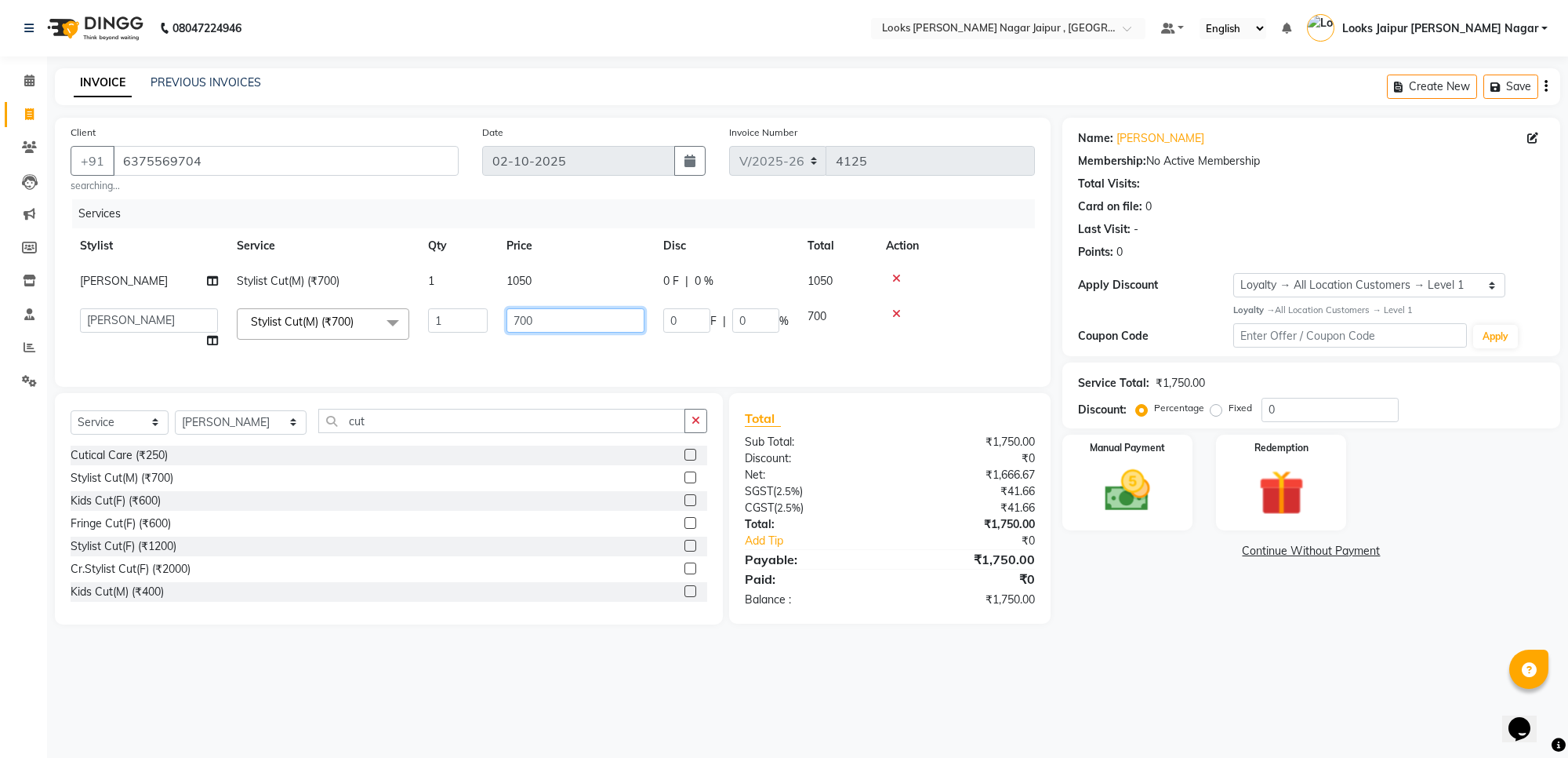
drag, startPoint x: 613, startPoint y: 326, endPoint x: 613, endPoint y: 311, distance: 15.0
click at [613, 323] on input "700" at bounding box center [575, 321] width 138 height 24
type input "735"
click at [1106, 522] on div "Manual Payment" at bounding box center [1127, 482] width 135 height 99
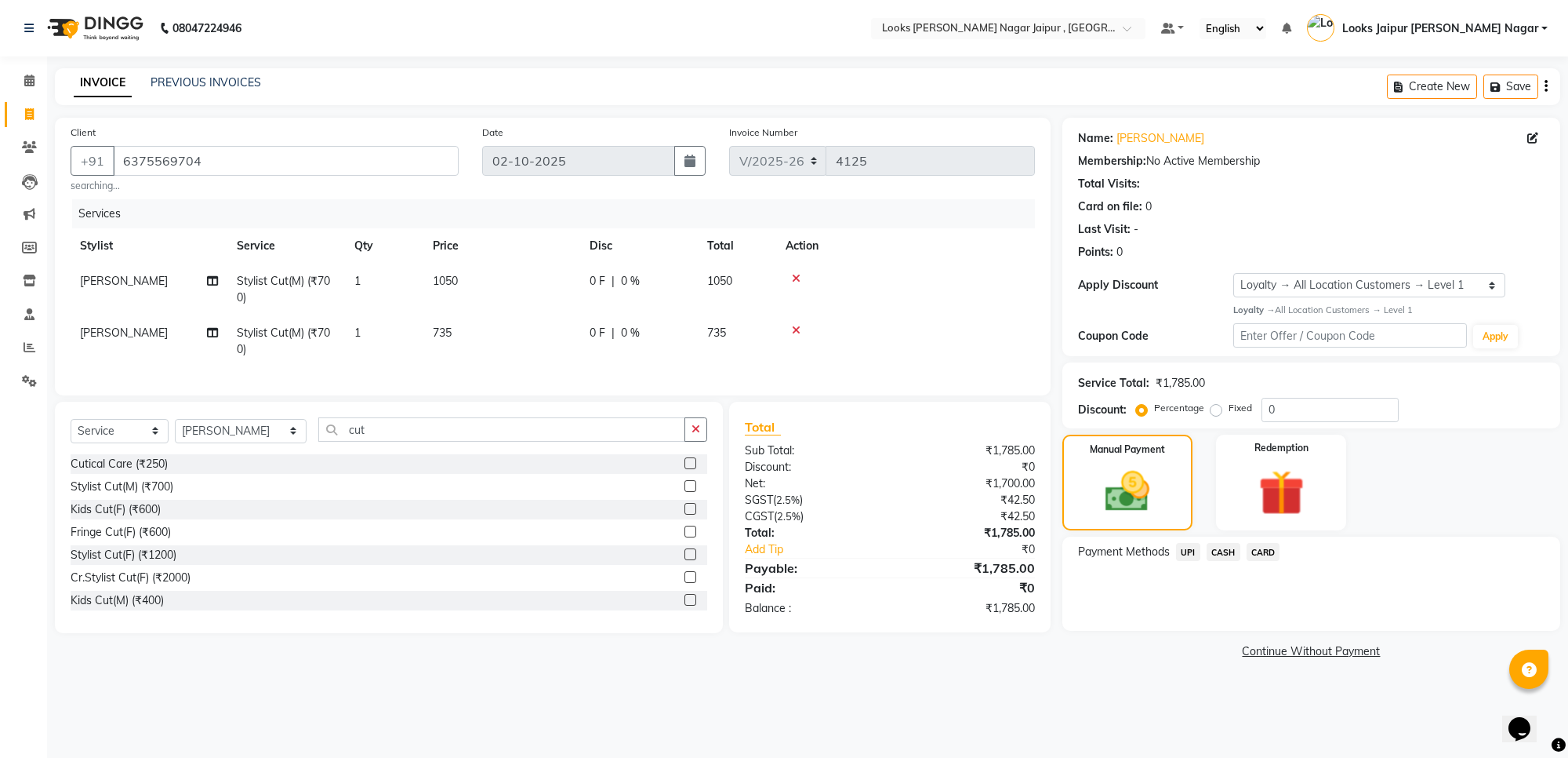
click at [1252, 547] on span "CARD" at bounding box center [1263, 551] width 34 height 18
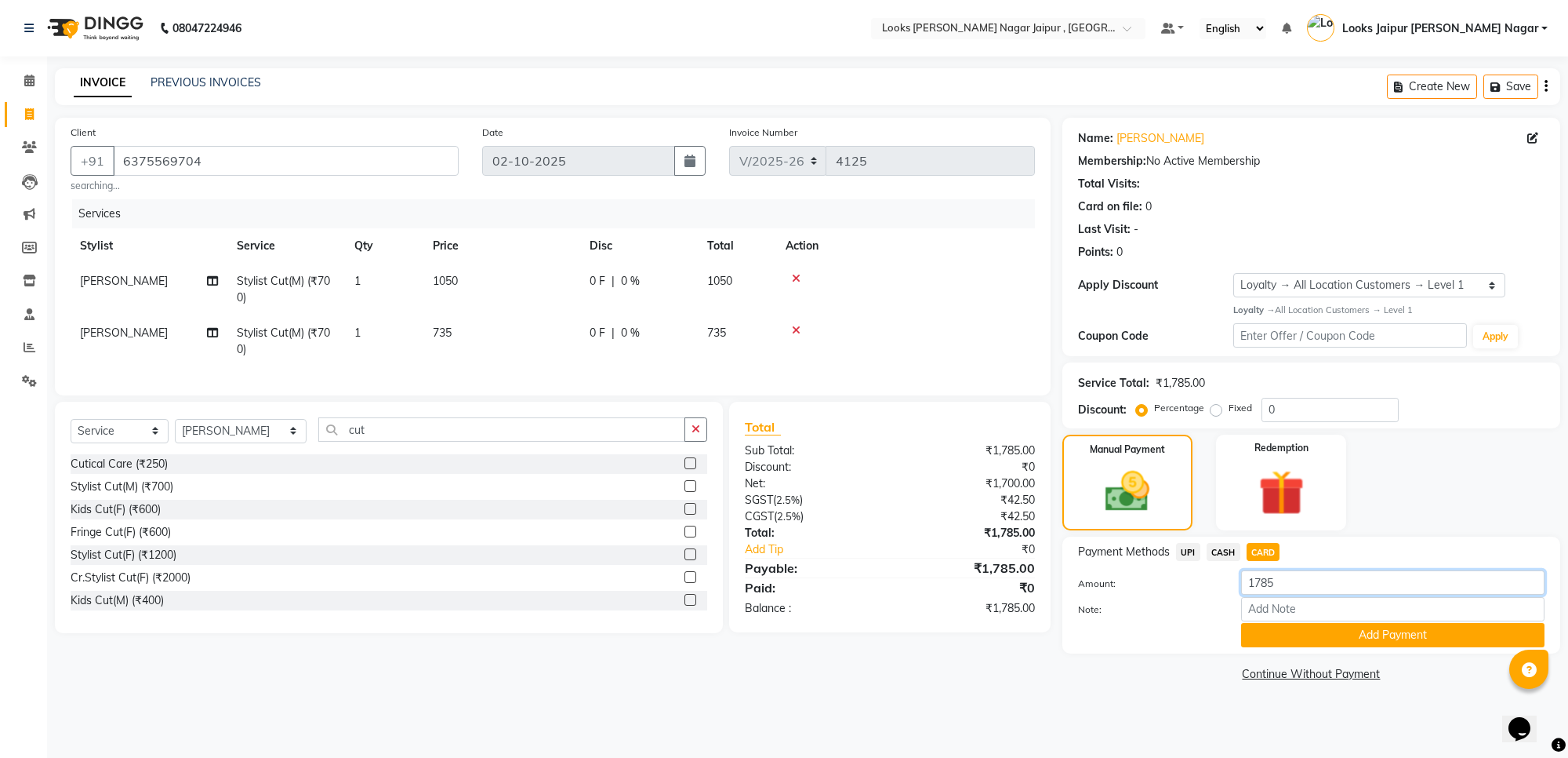
click at [1317, 587] on input "1785" at bounding box center [1393, 583] width 304 height 24
type input "1"
type input "735"
click at [1316, 633] on button "Add Payment" at bounding box center [1393, 635] width 304 height 24
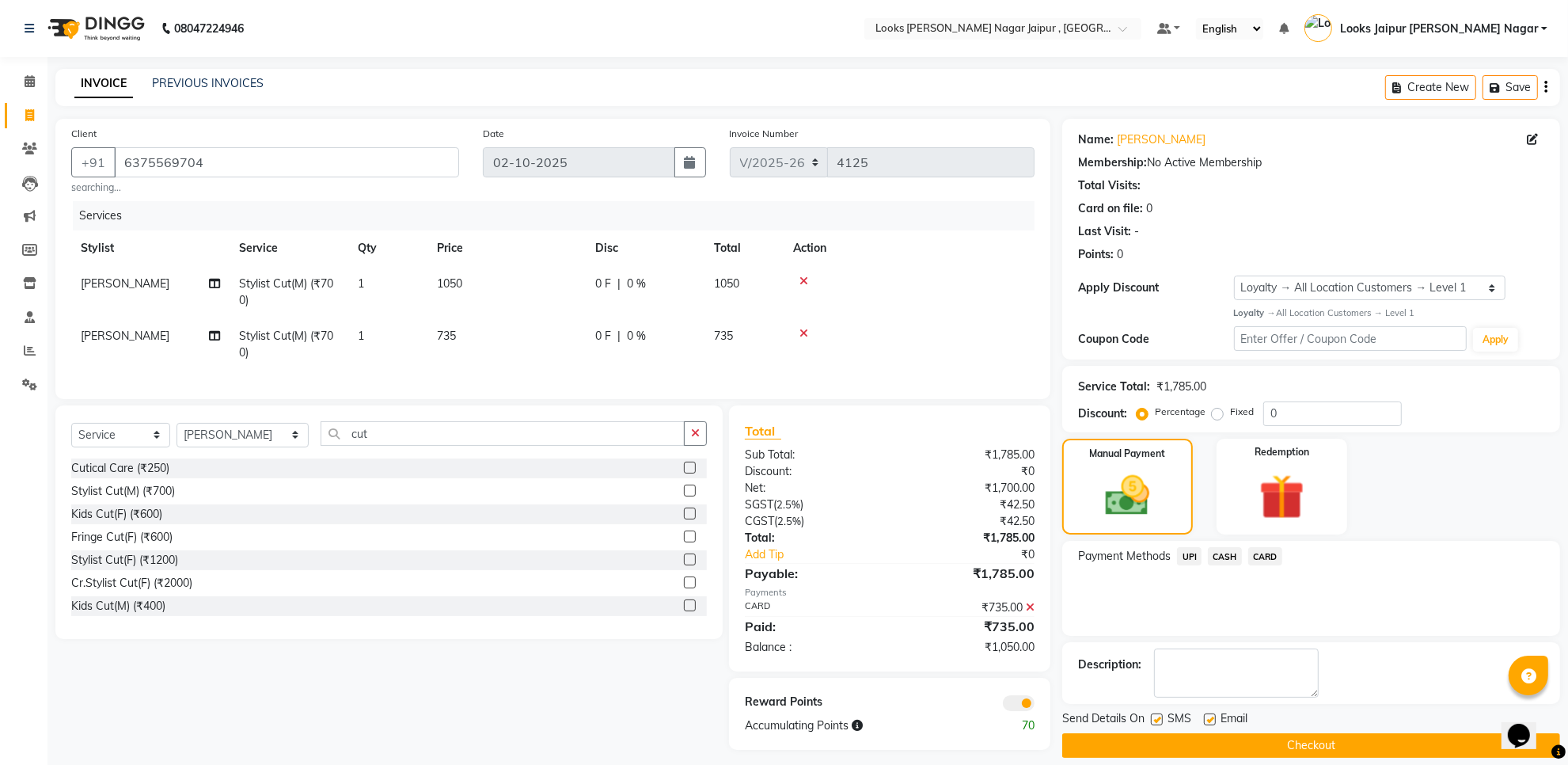
click at [1195, 558] on span "UPI" at bounding box center [1190, 556] width 24 height 19
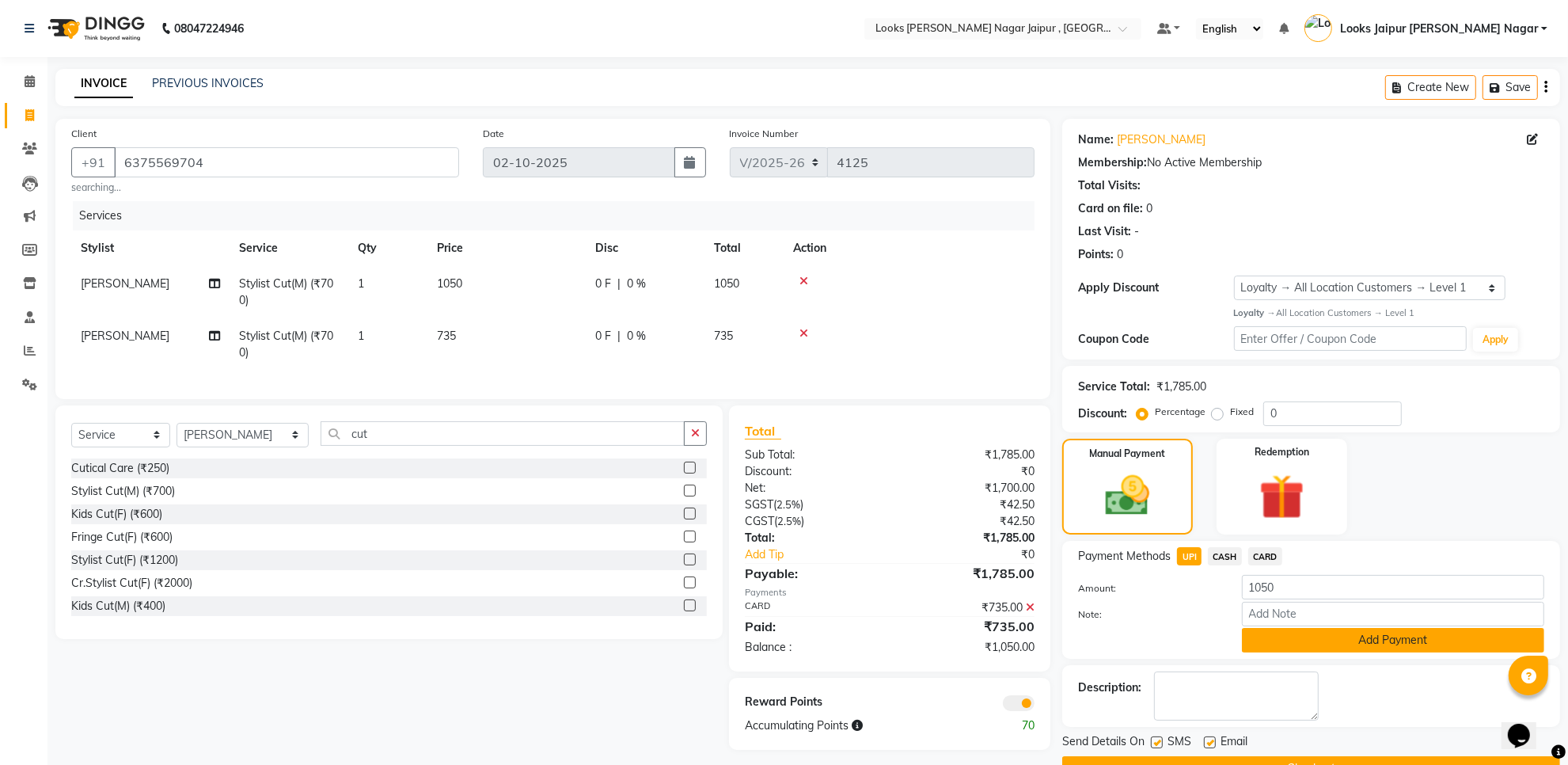
click at [1306, 631] on button "Add Payment" at bounding box center [1393, 640] width 302 height 24
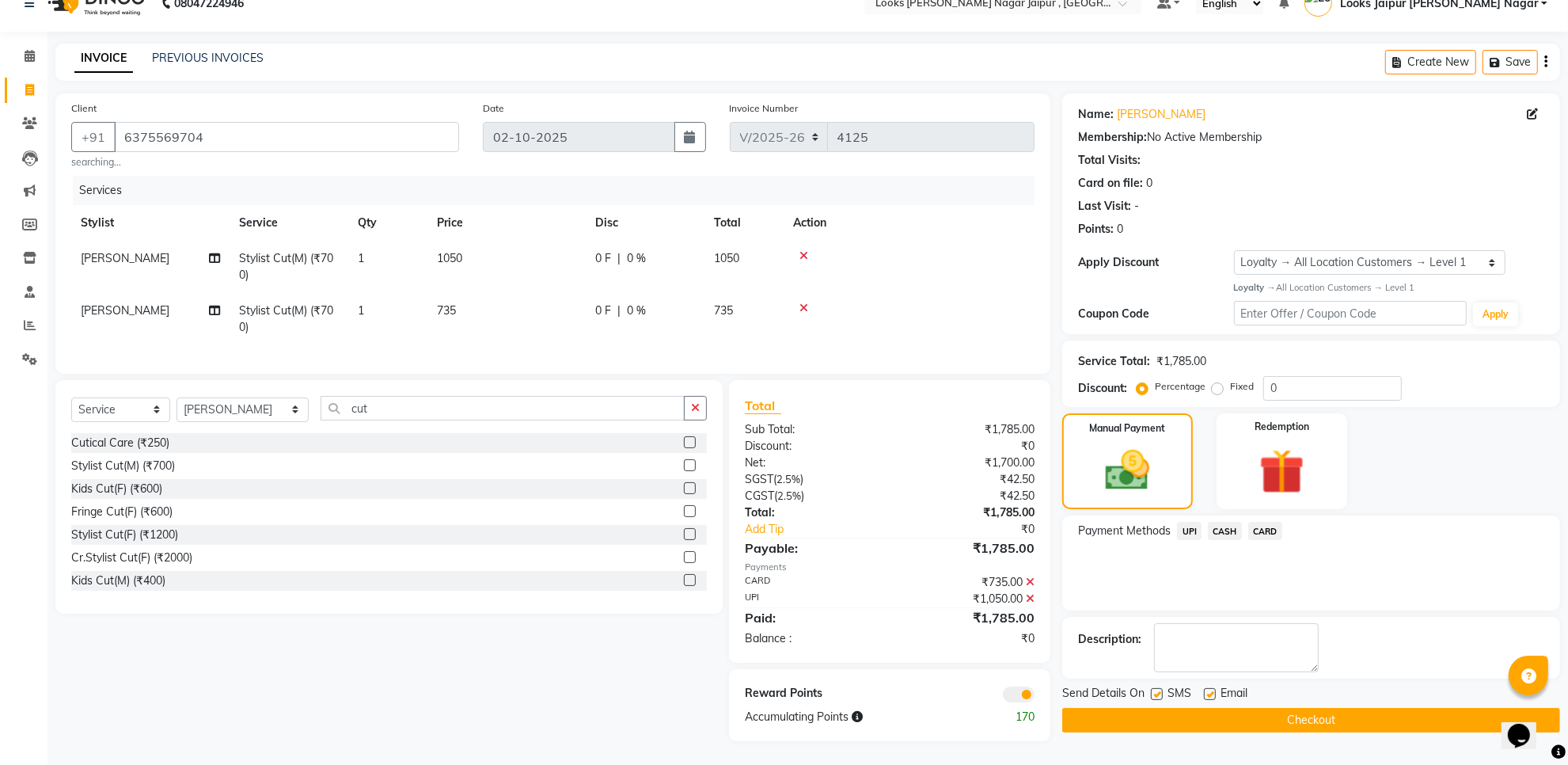
scroll to position [40, 0]
click at [1209, 688] on label at bounding box center [1210, 694] width 12 height 12
click at [1209, 690] on input "checkbox" at bounding box center [1209, 695] width 11 height 11
checkbox input "false"
click at [1157, 688] on label at bounding box center [1156, 694] width 12 height 12
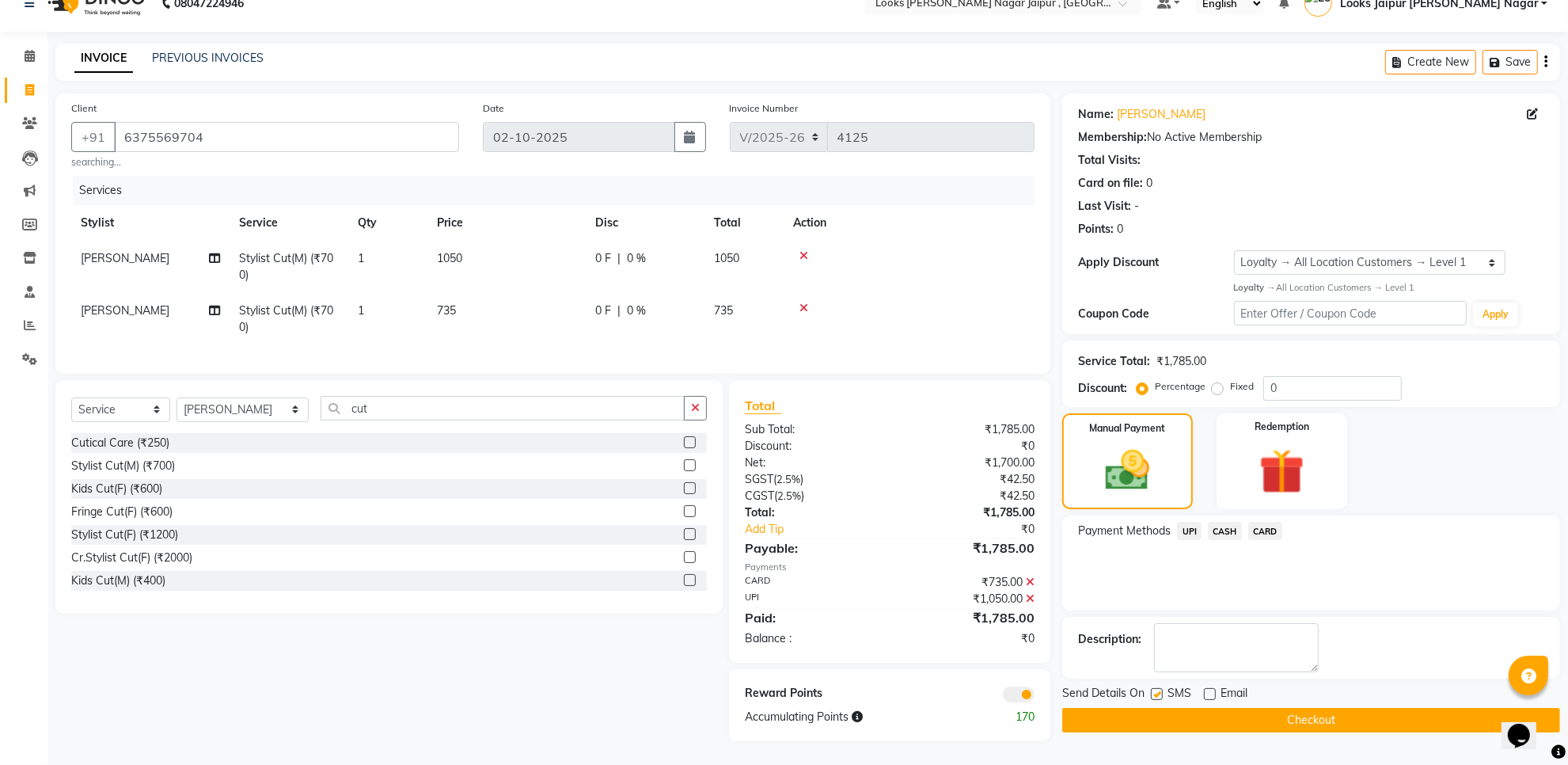
click at [1157, 690] on input "checkbox" at bounding box center [1156, 695] width 11 height 11
checkbox input "false"
click at [1156, 708] on button "Checkout" at bounding box center [1312, 720] width 498 height 24
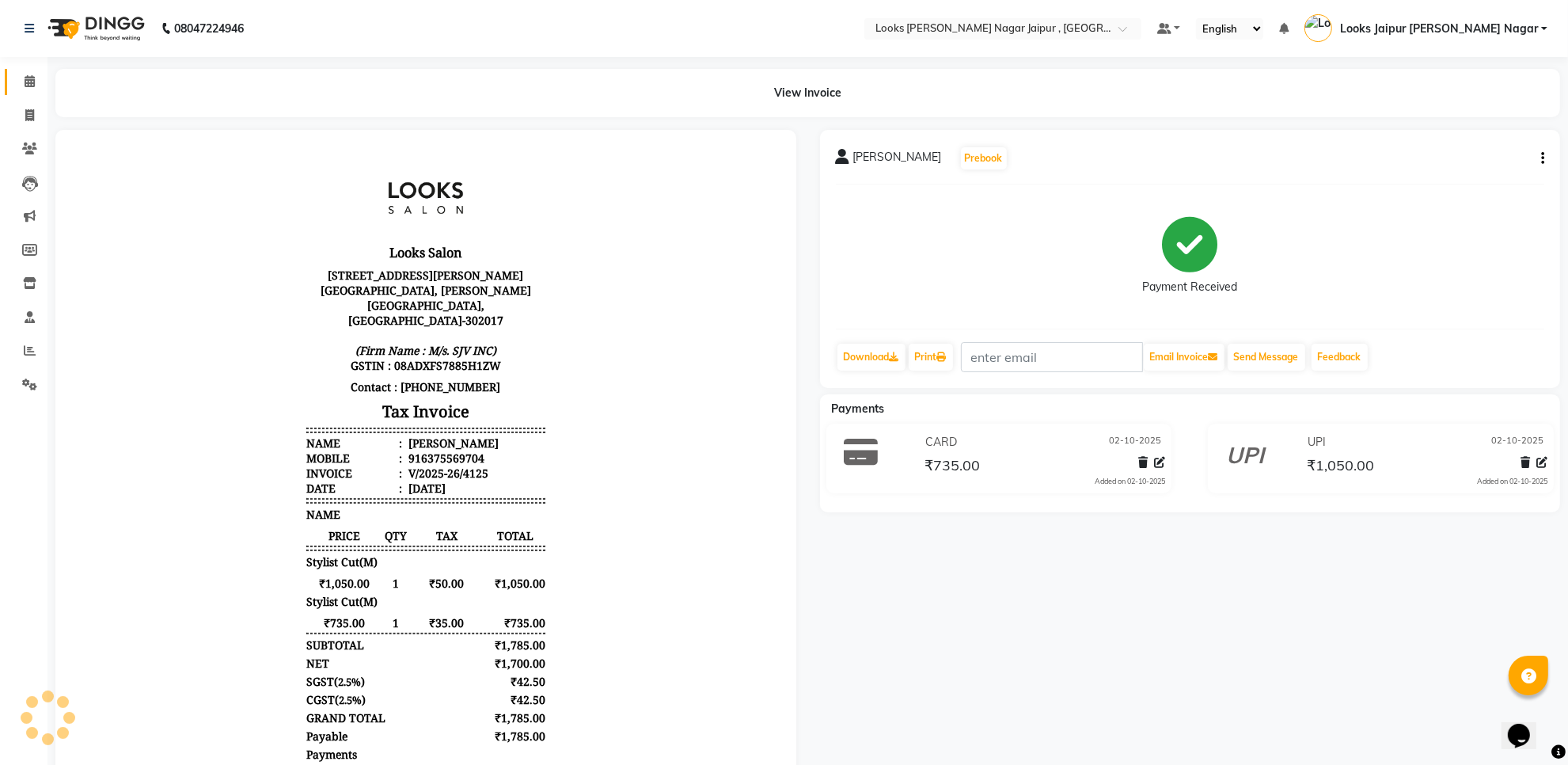
click at [17, 71] on li "Calendar" at bounding box center [23, 82] width 48 height 34
click at [20, 74] on span at bounding box center [30, 82] width 27 height 19
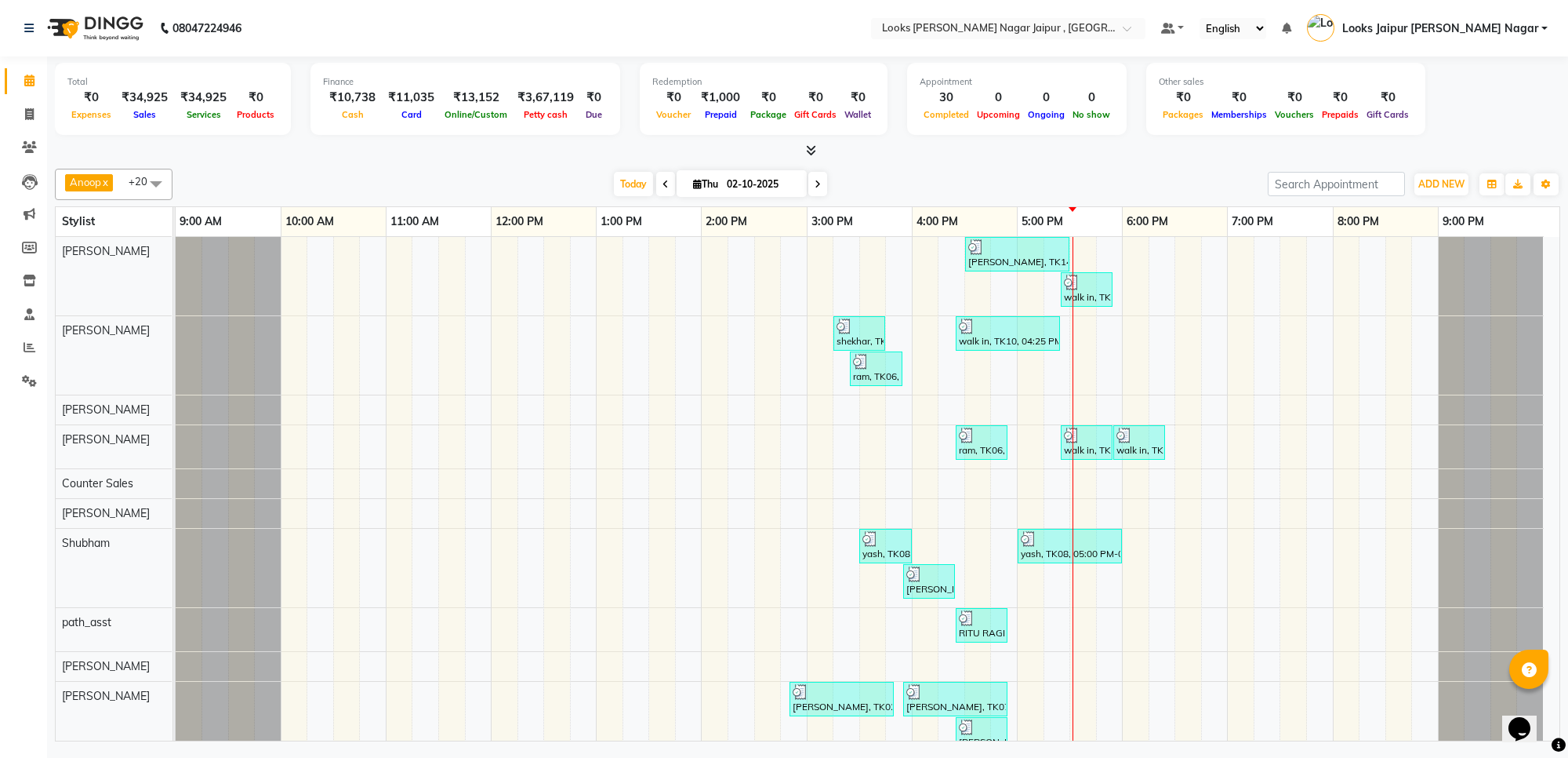
click at [813, 145] on icon at bounding box center [810, 150] width 10 height 12
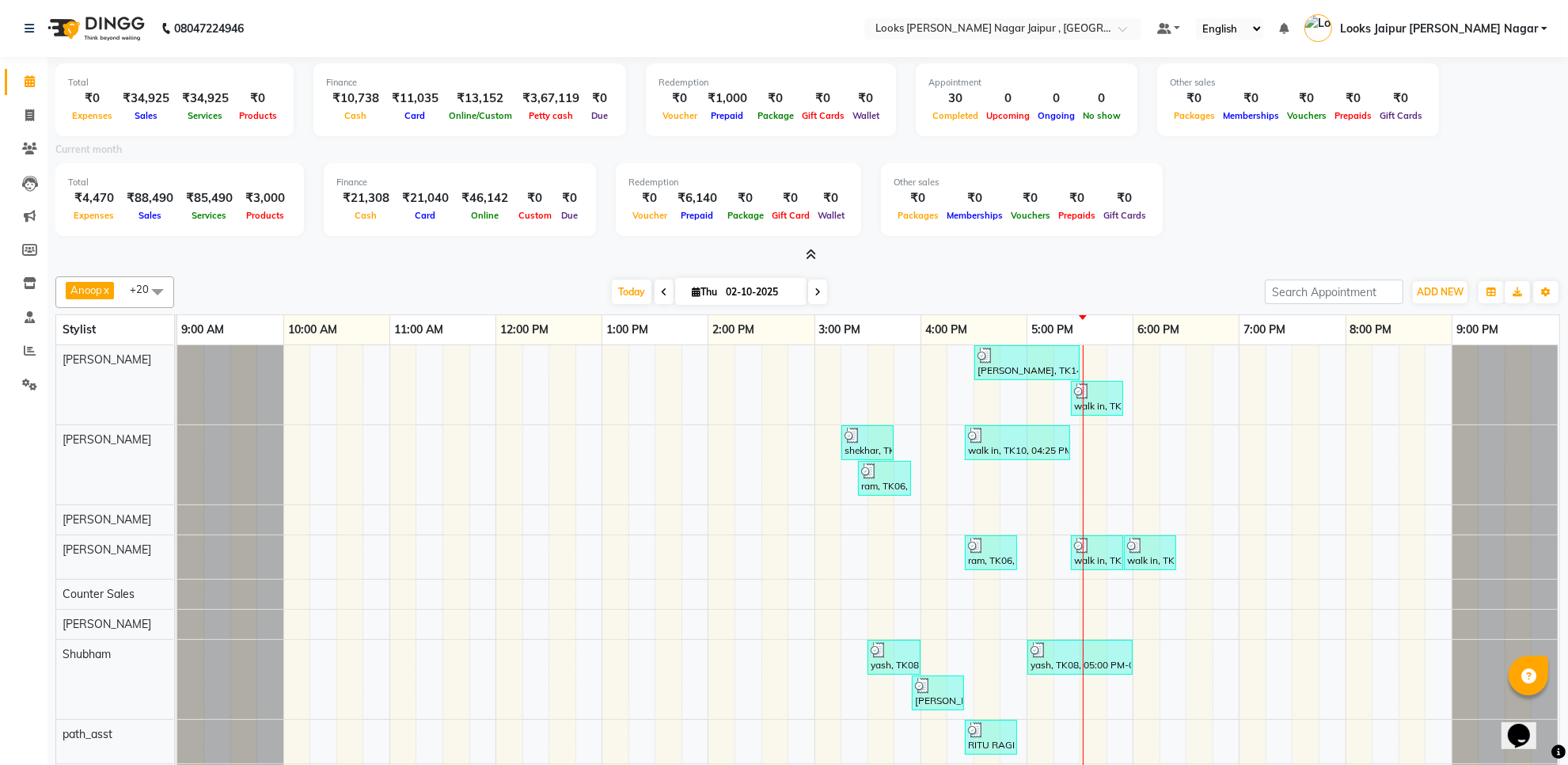
click at [809, 254] on icon at bounding box center [810, 254] width 11 height 12
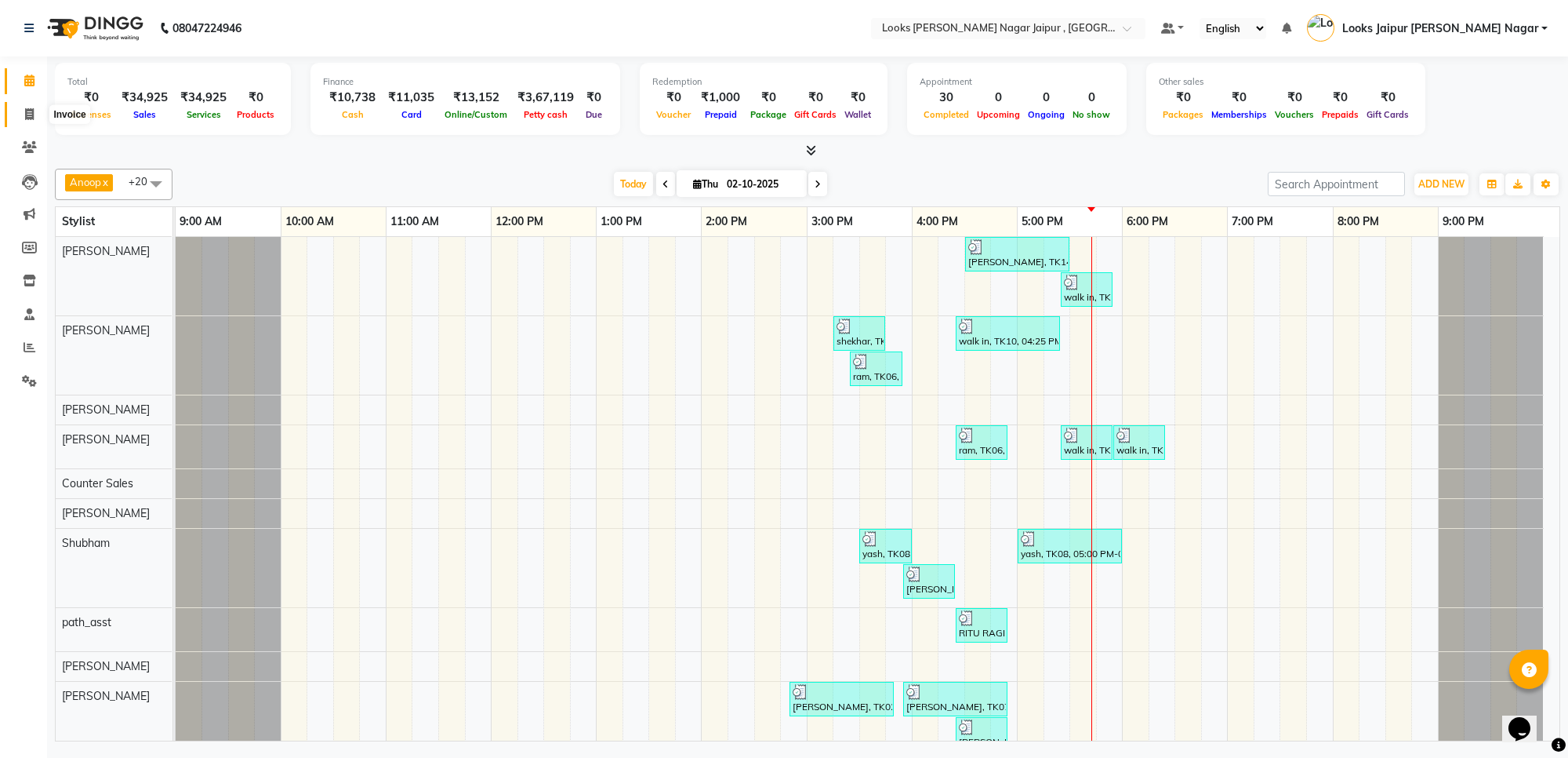
click at [22, 119] on span at bounding box center [30, 115] width 27 height 18
select select "service"
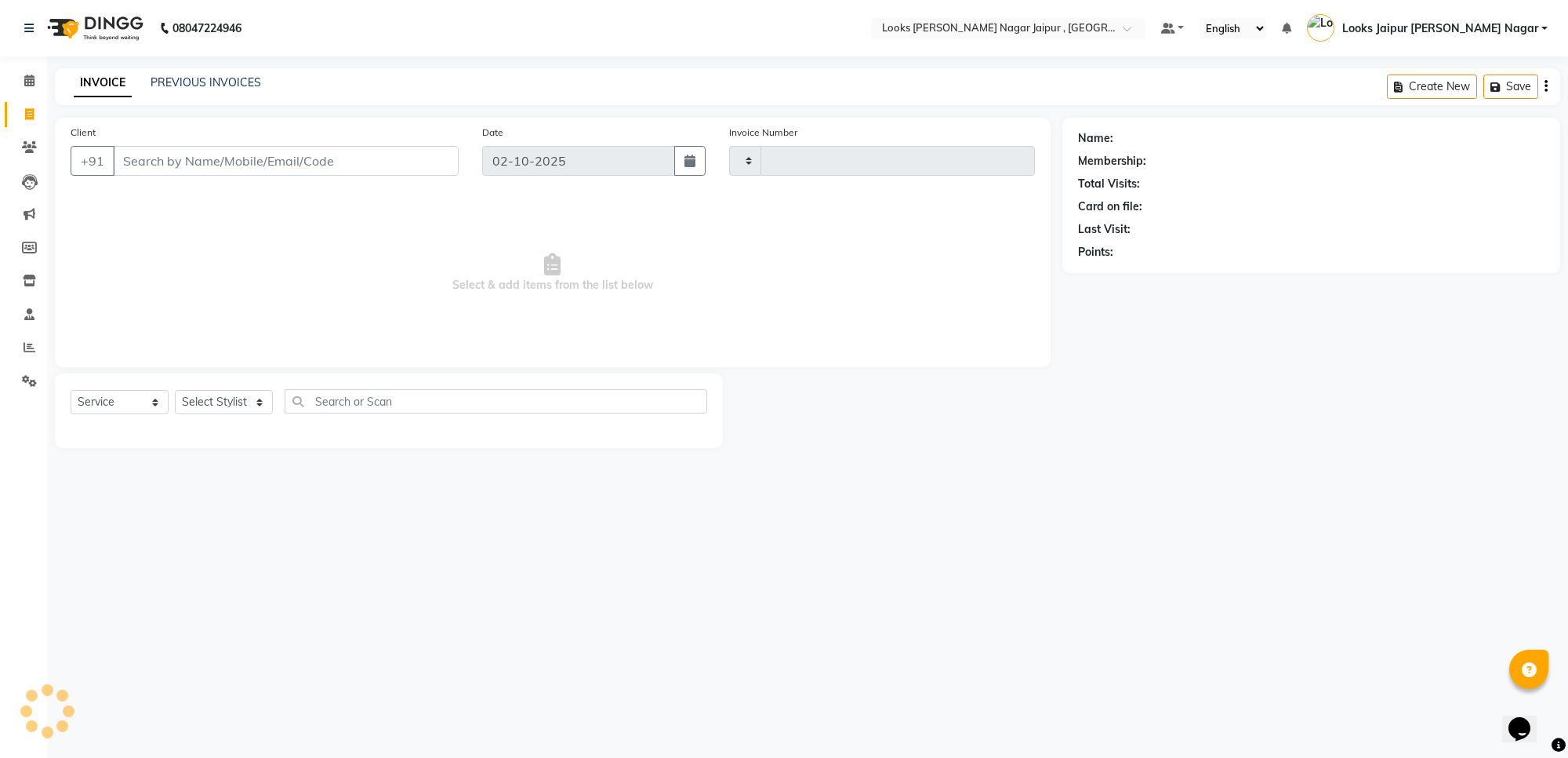
type input "4126"
select select "4317"
click at [208, 79] on link "PREVIOUS INVOICES" at bounding box center [206, 83] width 111 height 14
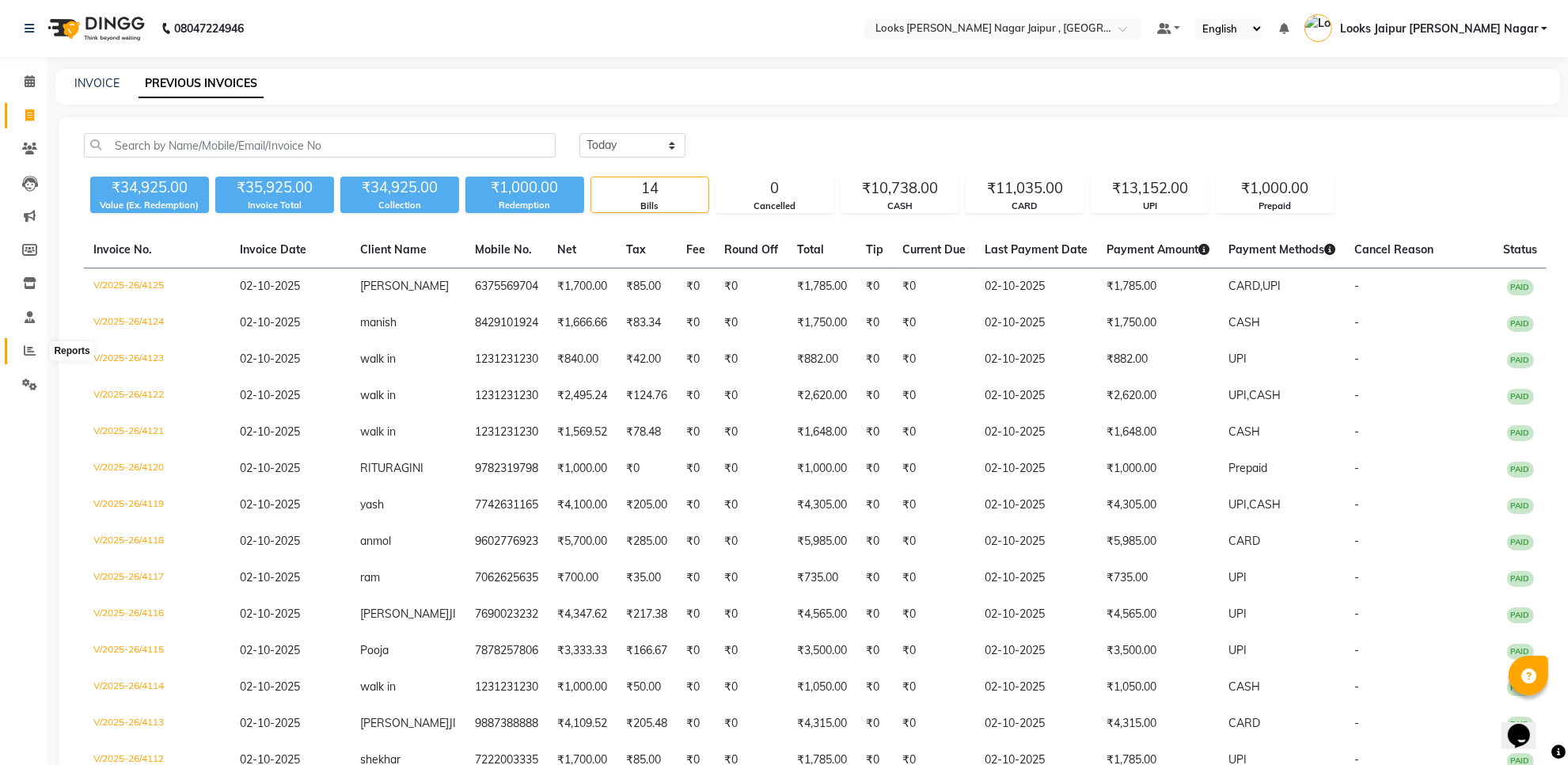
click at [23, 349] on icon at bounding box center [29, 350] width 12 height 12
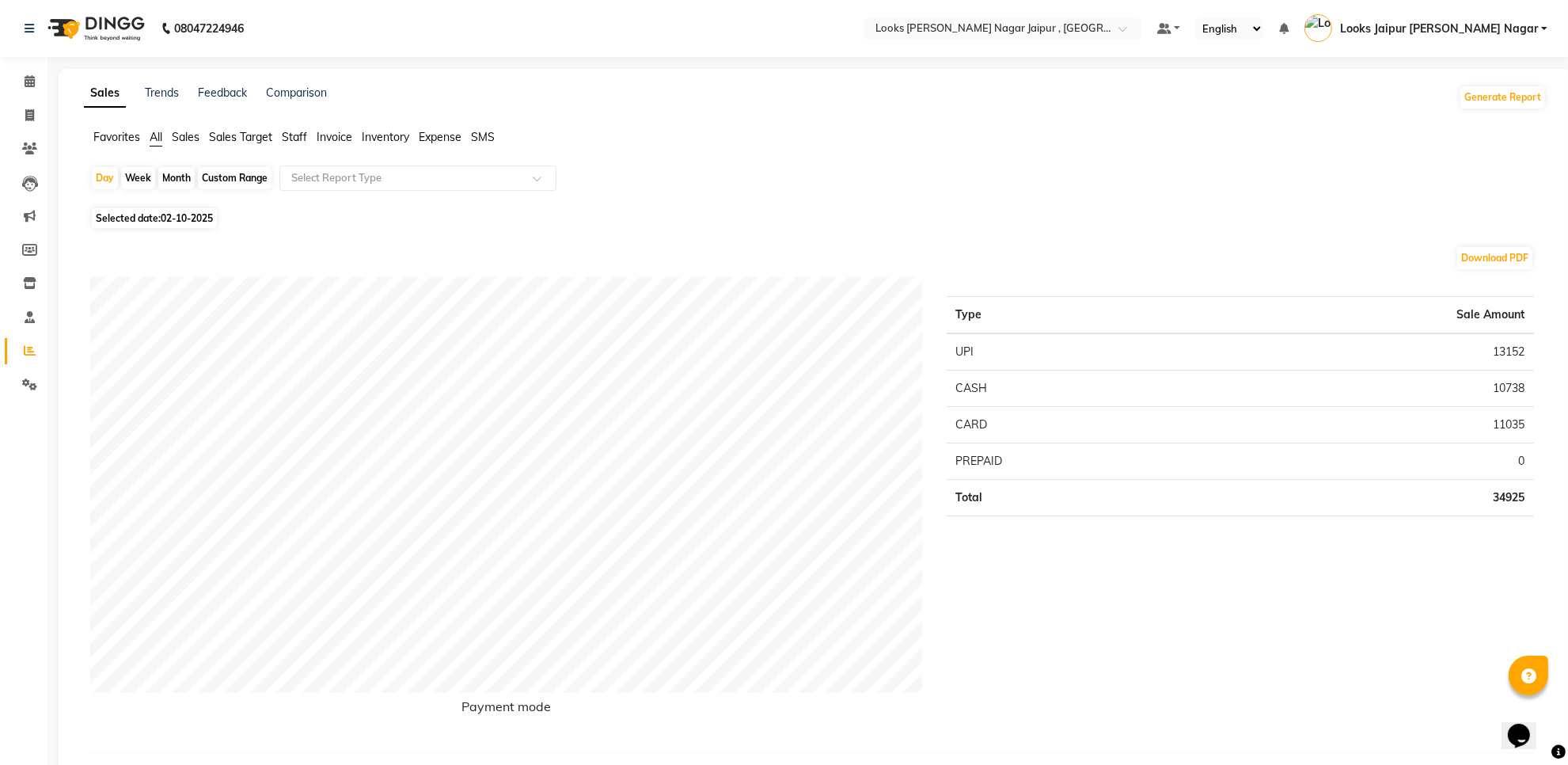
click at [294, 138] on span "Staff" at bounding box center [294, 137] width 25 height 15
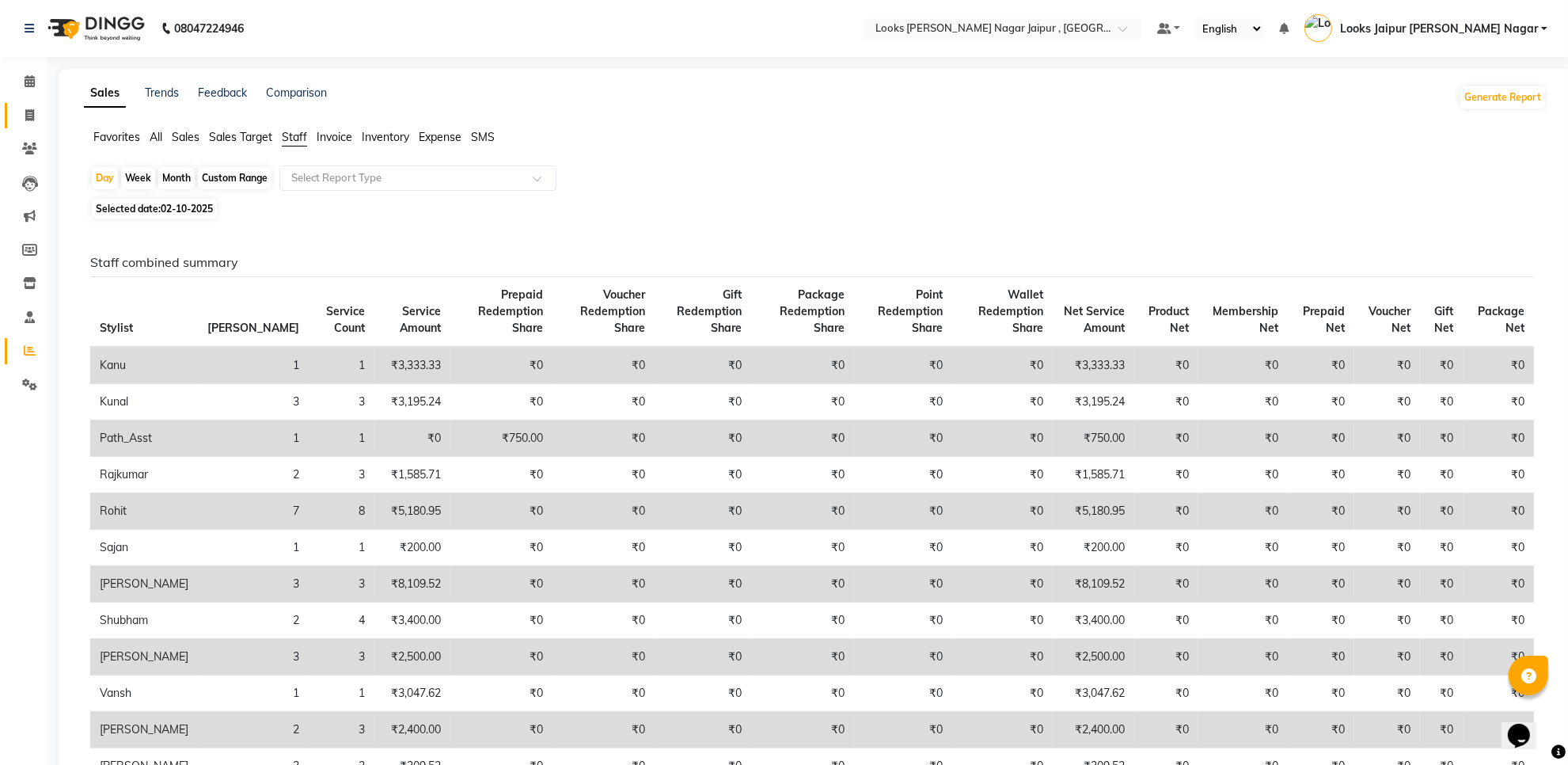
click at [22, 103] on link "Invoice" at bounding box center [23, 116] width 38 height 26
select select "service"
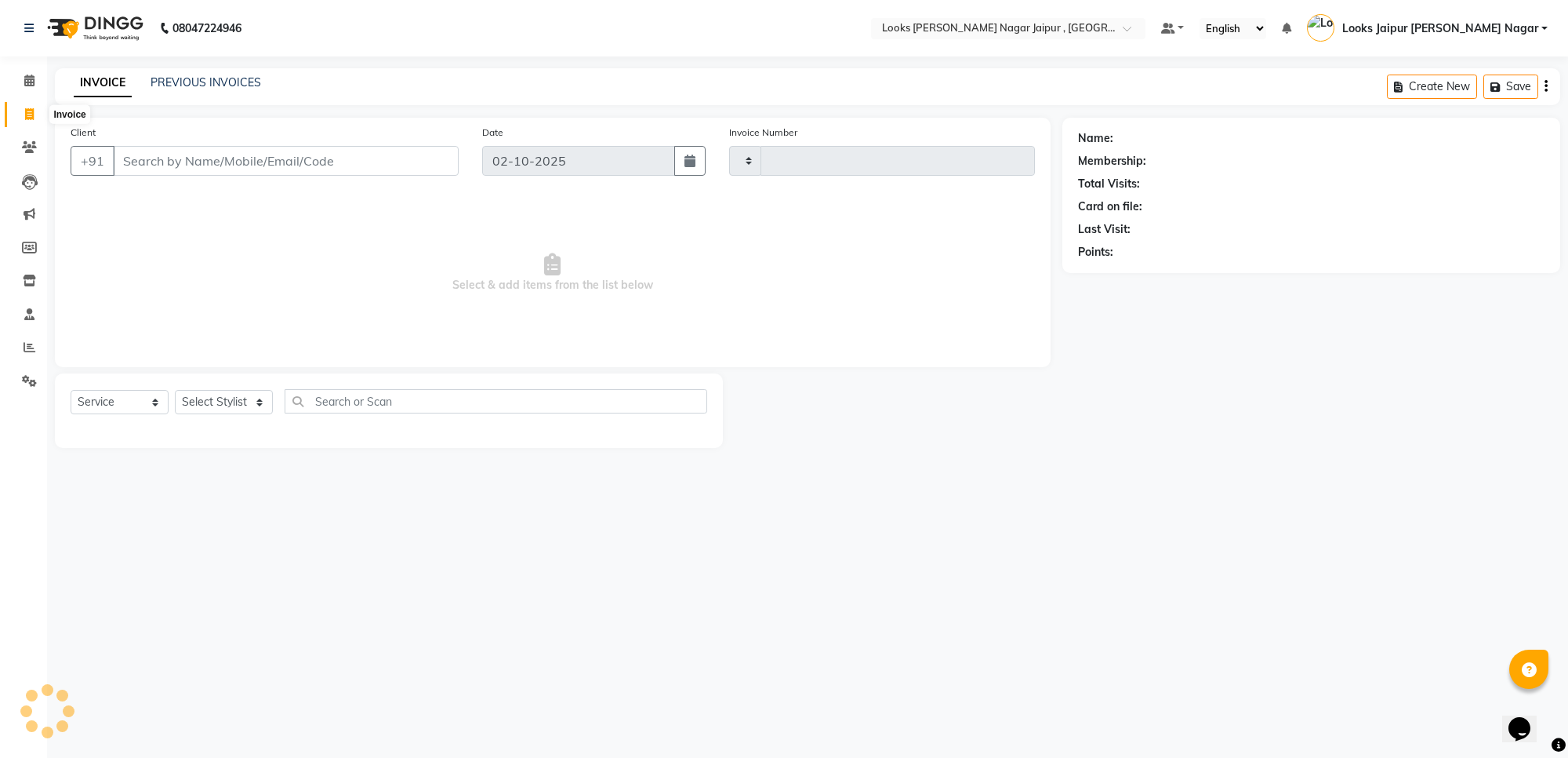
type input "4126"
select select "4317"
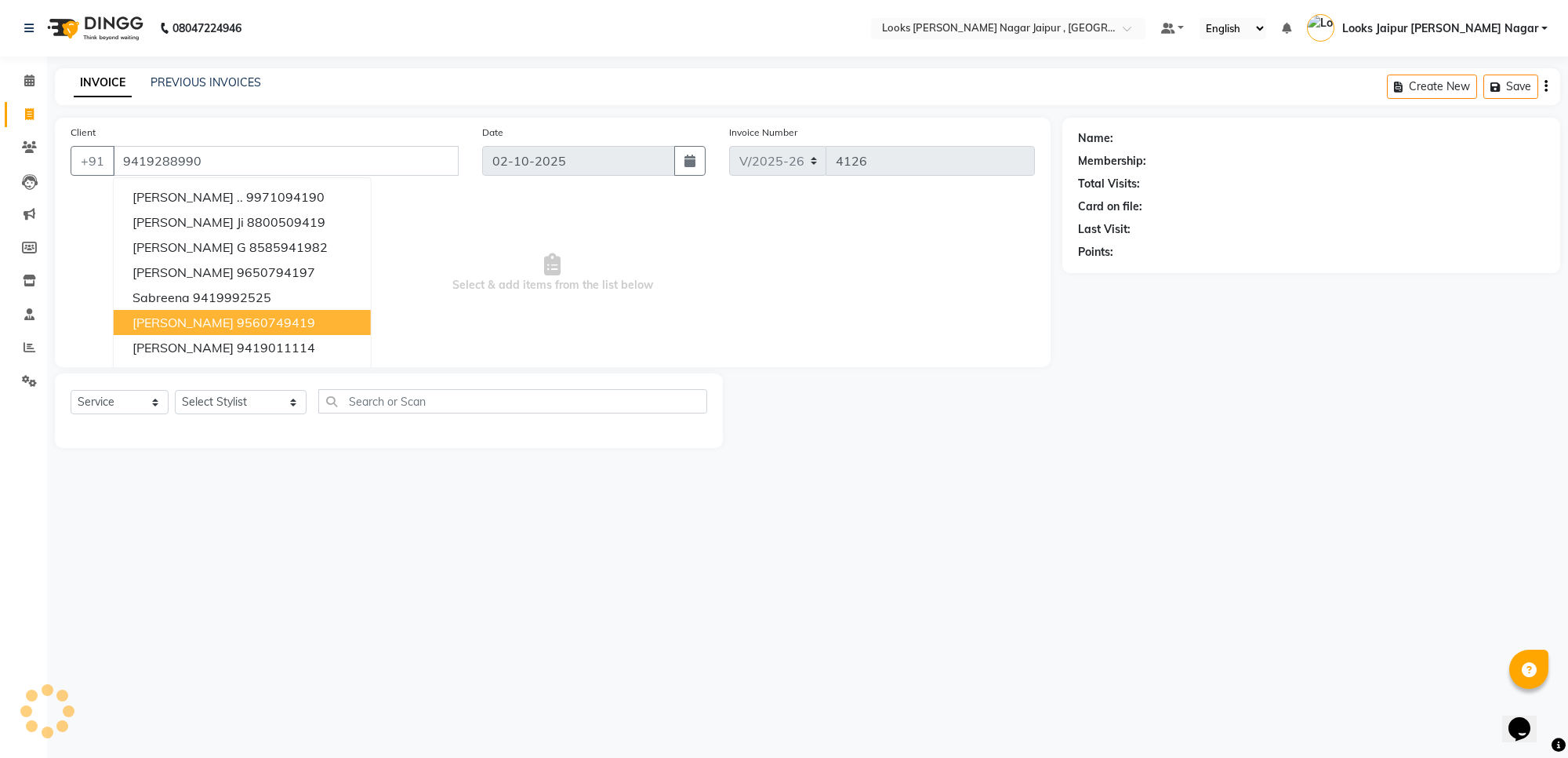
type input "9419288990"
select select "1: Object"
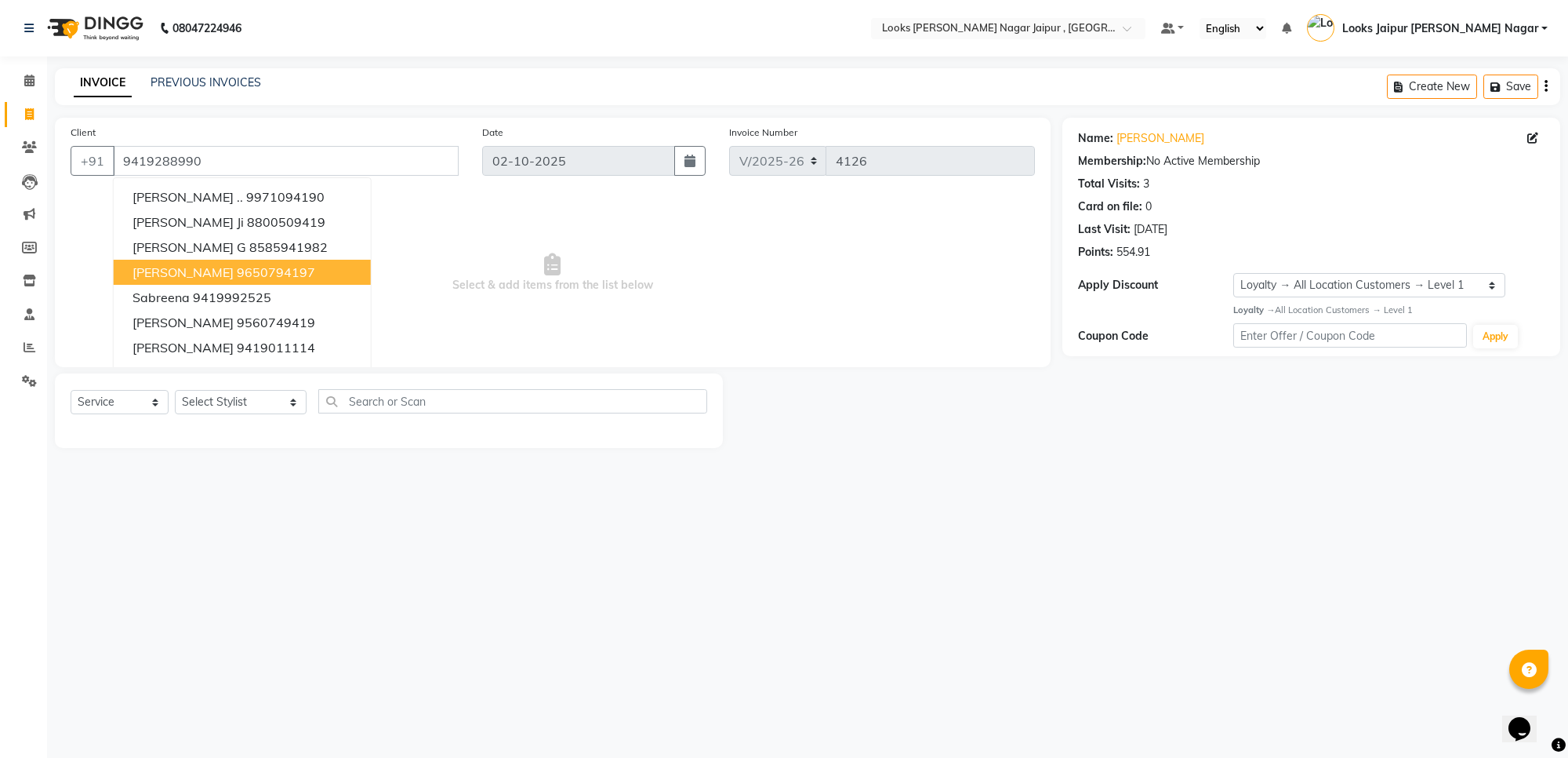
click at [451, 304] on span "Select & add items from the list below" at bounding box center [553, 273] width 964 height 157
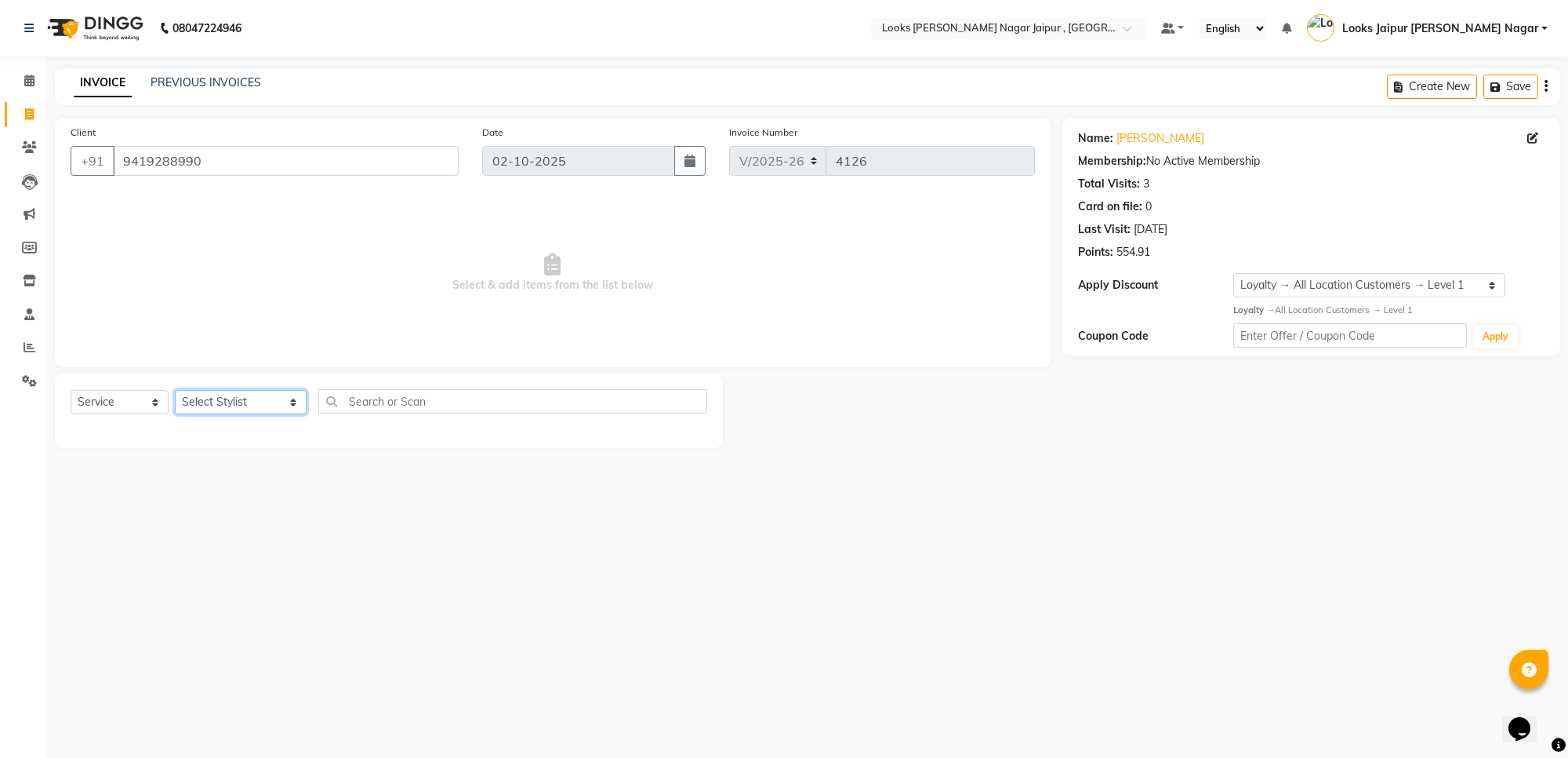
drag, startPoint x: 215, startPoint y: 408, endPoint x: 219, endPoint y: 393, distance: 15.5
click at [215, 408] on select "Select Stylist [PERSON_NAME] art Anoop [PERSON_NAME] Counter Sales [PERSON_NAME…" at bounding box center [240, 401] width 131 height 24
select select "23567"
click at [175, 389] on select "Select Stylist [PERSON_NAME] art Anoop [PERSON_NAME] Counter Sales [PERSON_NAME…" at bounding box center [240, 401] width 131 height 24
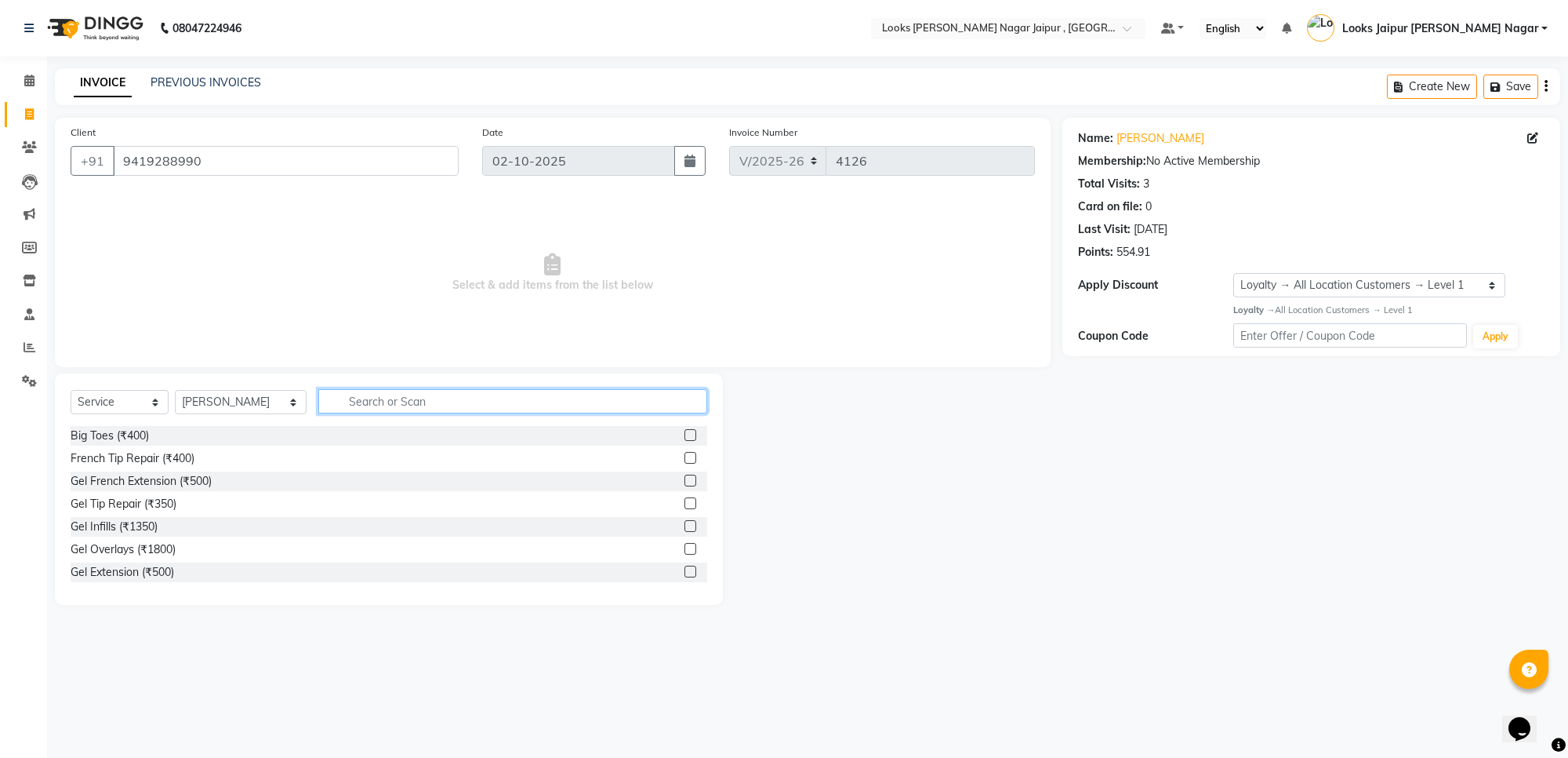
click at [405, 402] on input "text" at bounding box center [513, 401] width 389 height 24
type input "wax"
click at [685, 482] on label at bounding box center [690, 480] width 12 height 12
click at [685, 482] on input "checkbox" at bounding box center [690, 481] width 10 height 10
checkbox input "true"
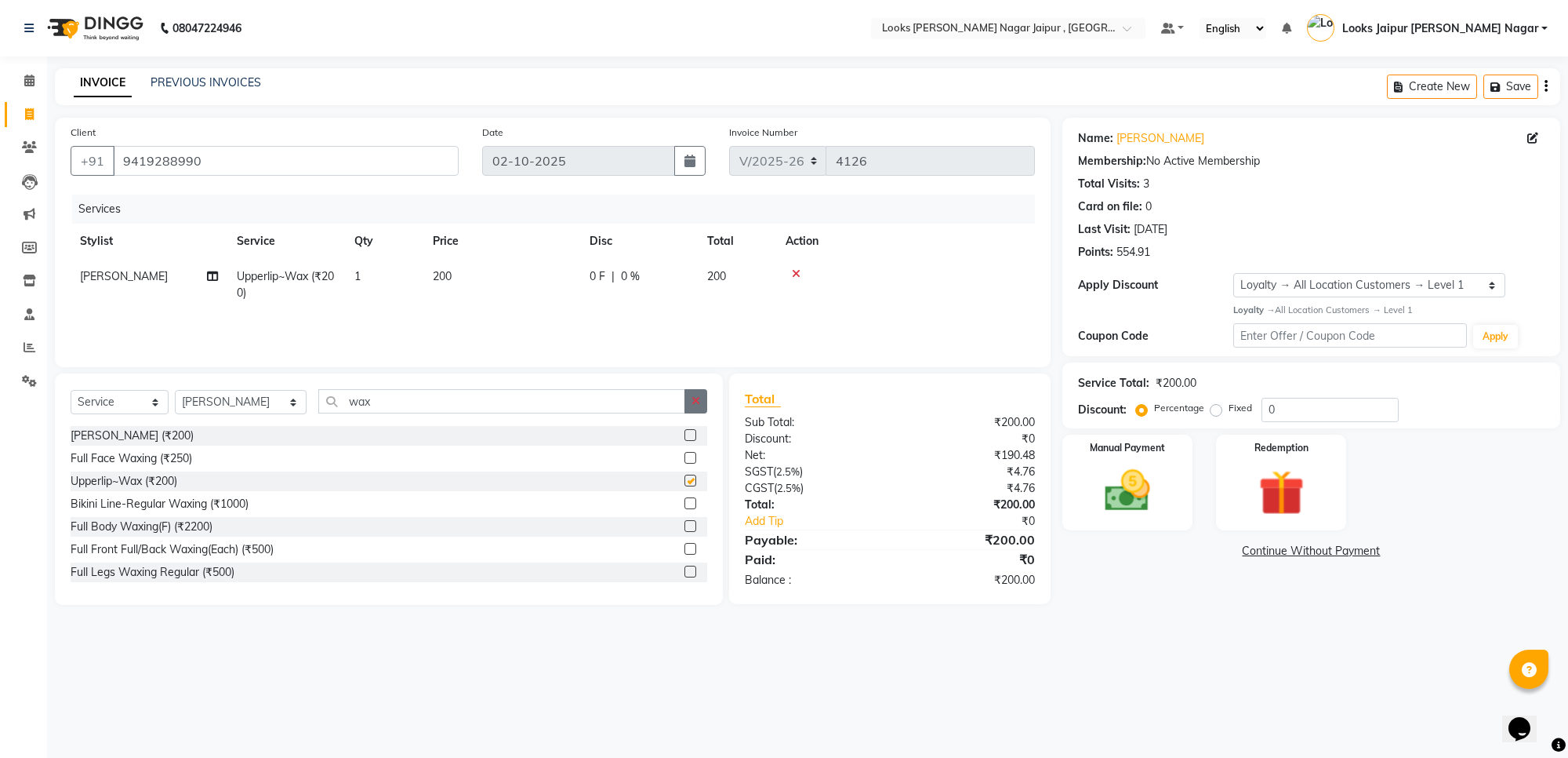
click at [692, 401] on icon "button" at bounding box center [695, 401] width 9 height 11
type input "cut"
click at [685, 523] on label at bounding box center [690, 526] width 12 height 12
click at [685, 523] on input "checkbox" at bounding box center [690, 526] width 10 height 10
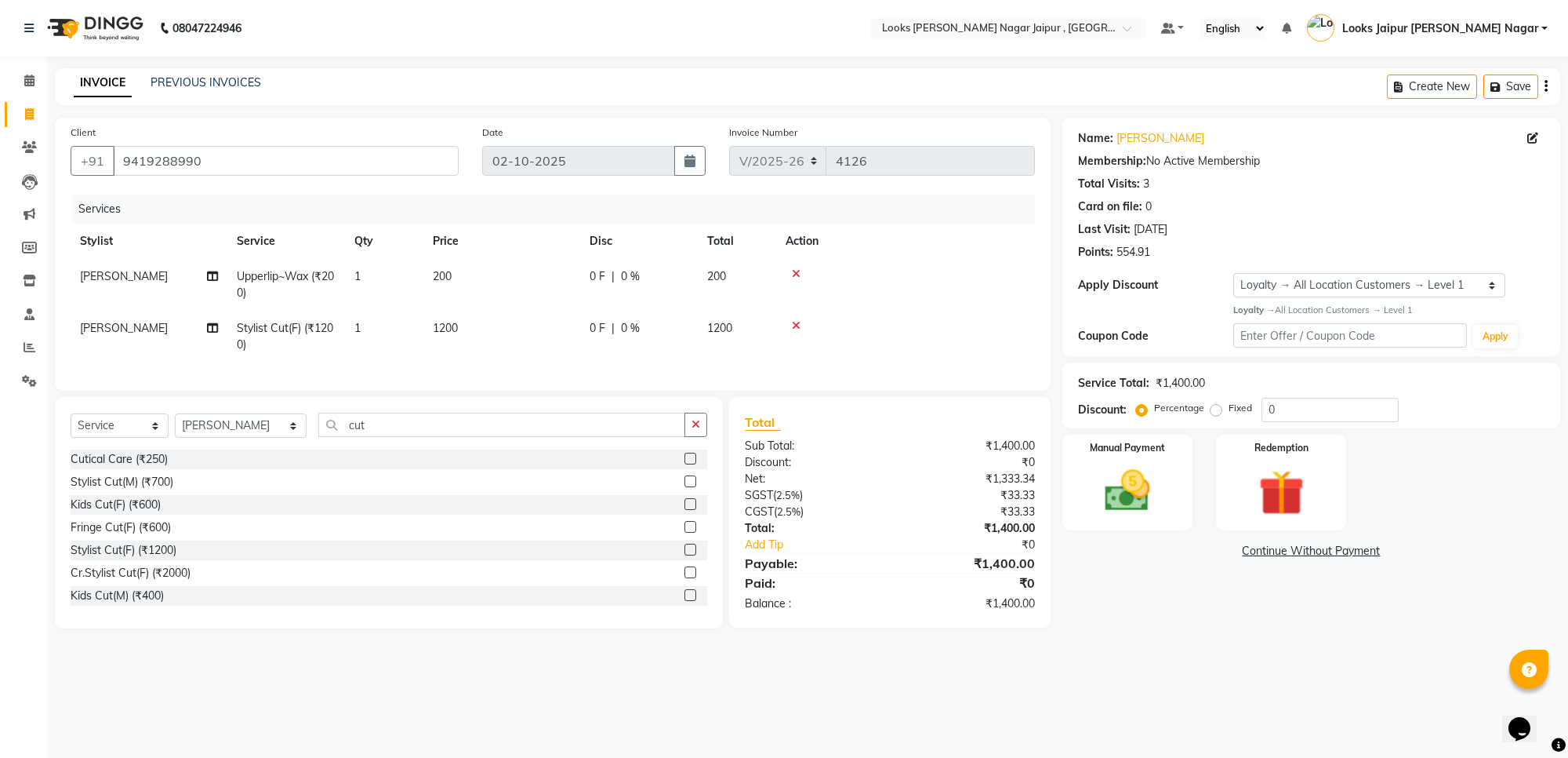
drag, startPoint x: 672, startPoint y: 562, endPoint x: 640, endPoint y: 554, distance: 33.0
click at [685, 555] on label at bounding box center [690, 549] width 12 height 12
click at [685, 555] on input "checkbox" at bounding box center [690, 550] width 10 height 10
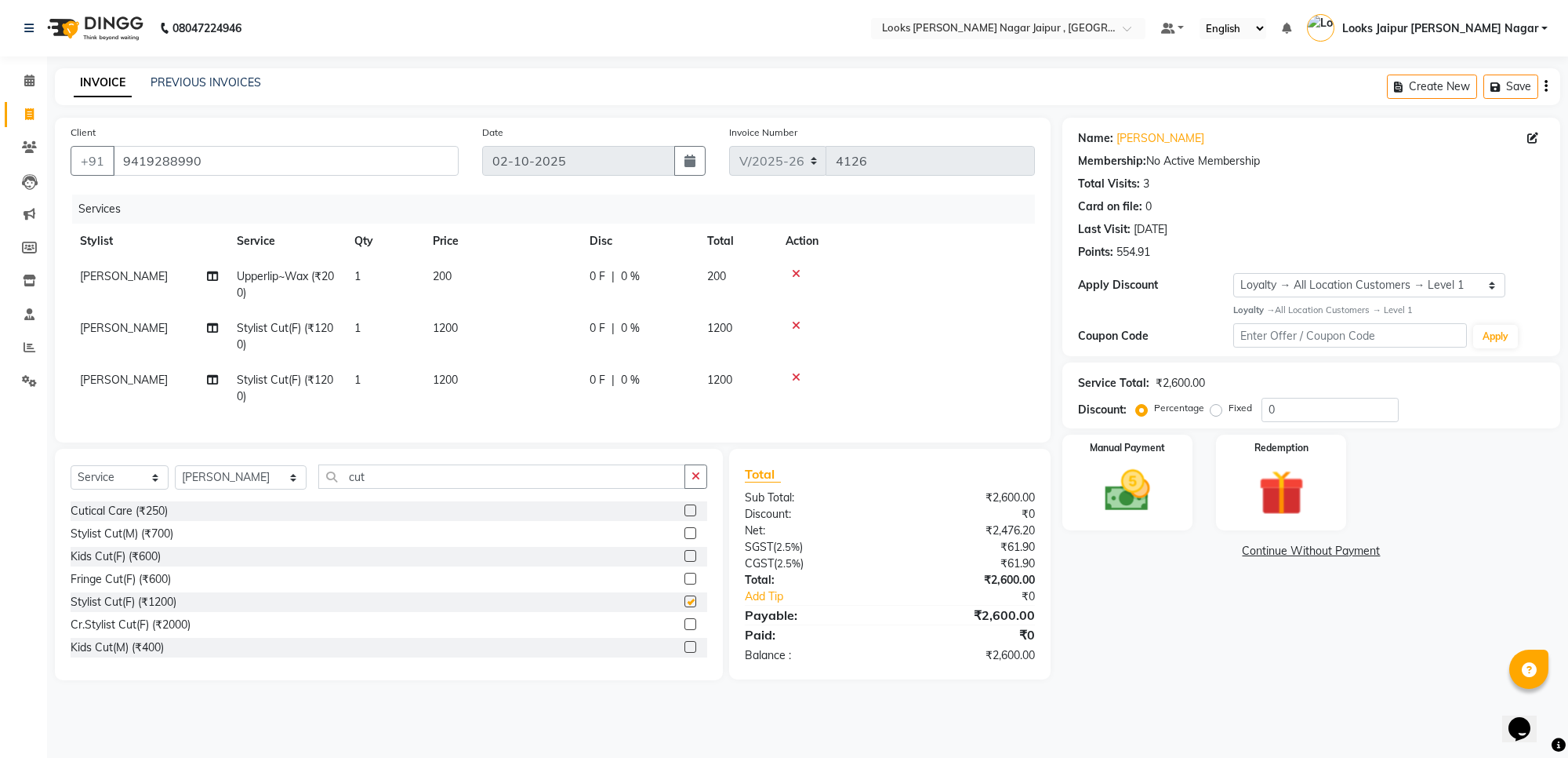
checkbox input "false"
click at [687, 489] on button "button" at bounding box center [696, 476] width 22 height 24
type input "w"
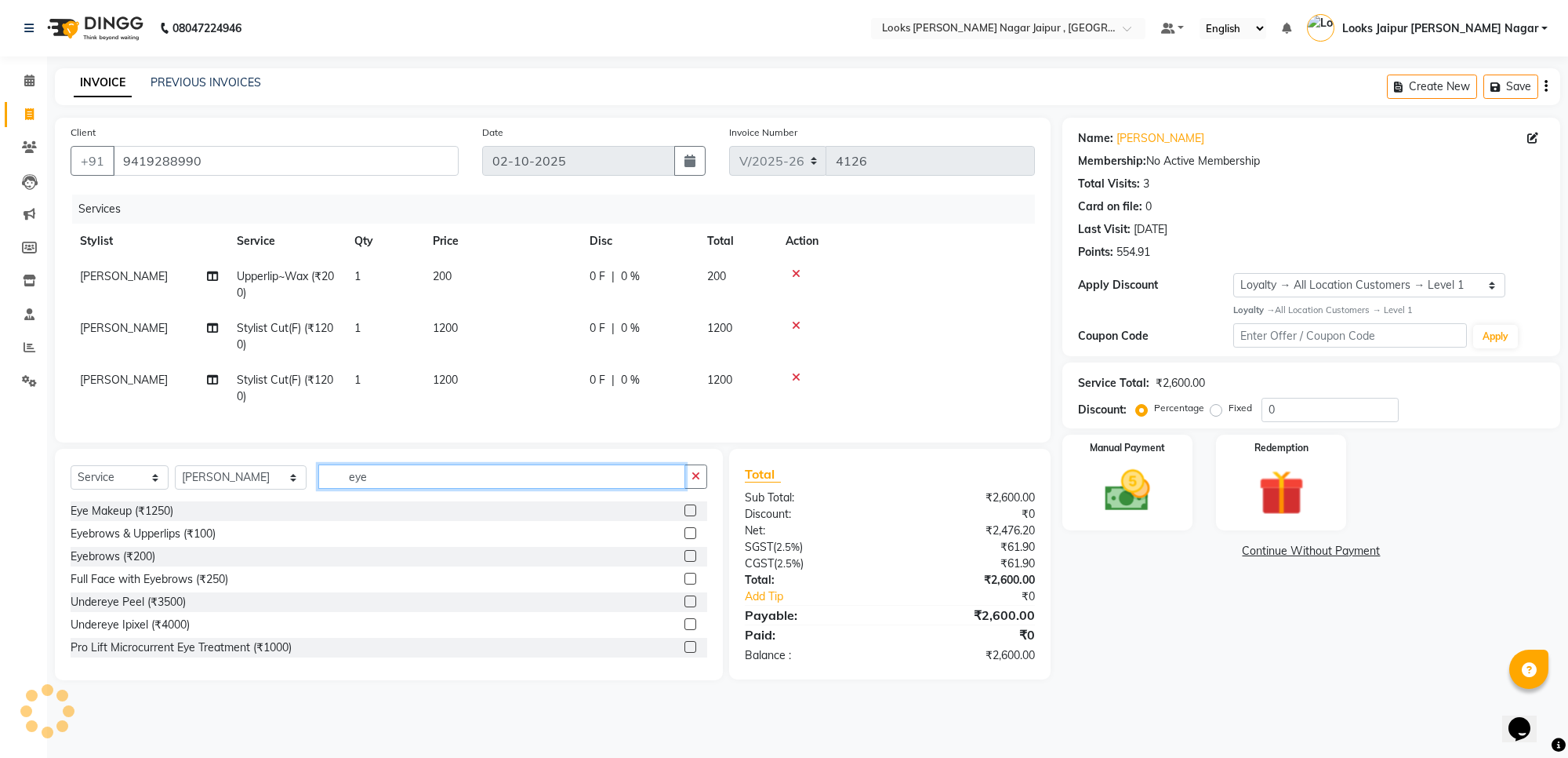
type input "eye"
drag, startPoint x: 678, startPoint y: 546, endPoint x: 675, endPoint y: 558, distance: 12.4
click at [685, 538] on label at bounding box center [690, 533] width 12 height 12
click at [685, 538] on input "checkbox" at bounding box center [690, 534] width 10 height 10
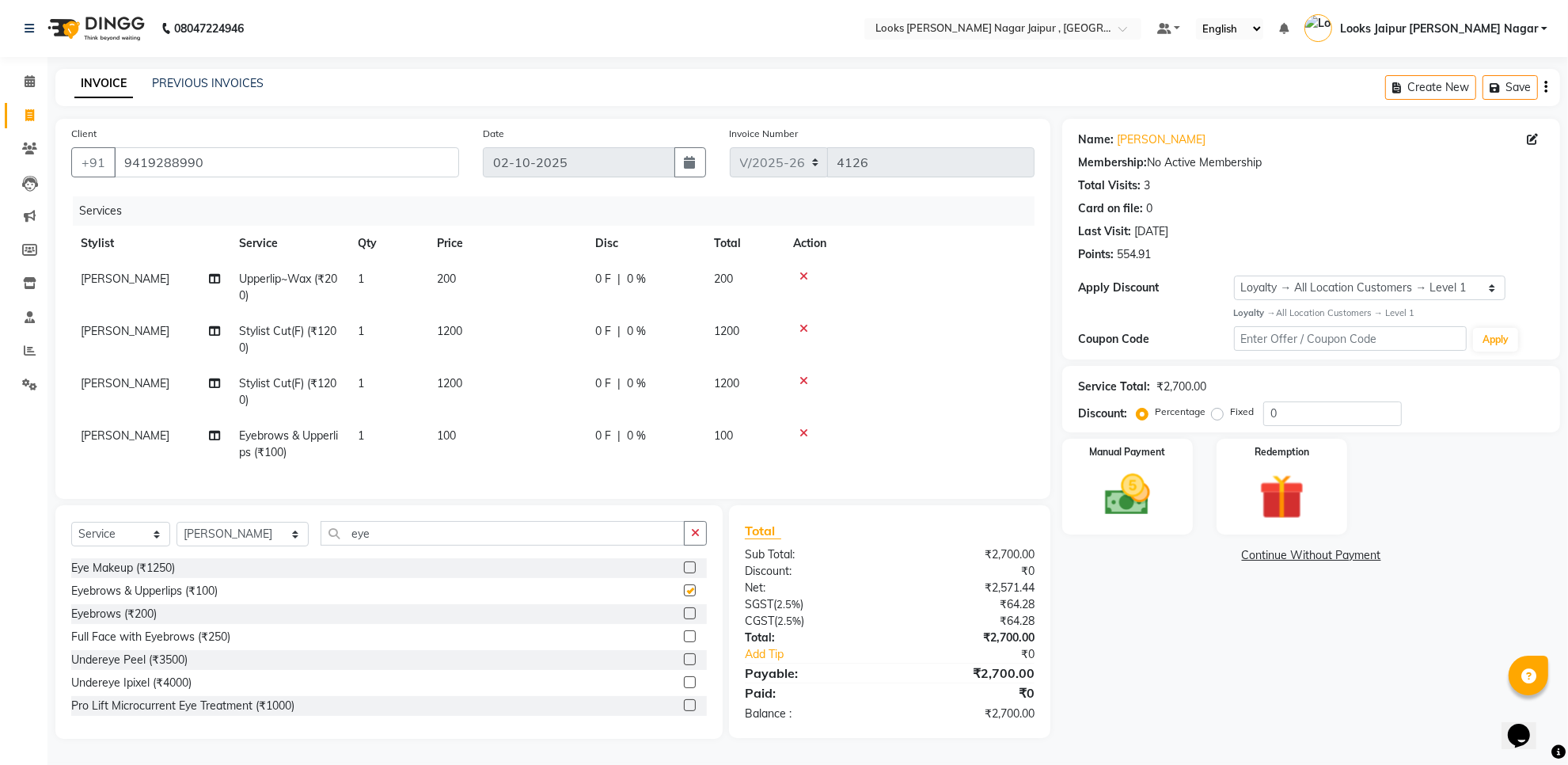
checkbox input "false"
click at [684, 619] on label at bounding box center [690, 613] width 12 height 12
click at [684, 619] on input "checkbox" at bounding box center [689, 614] width 11 height 11
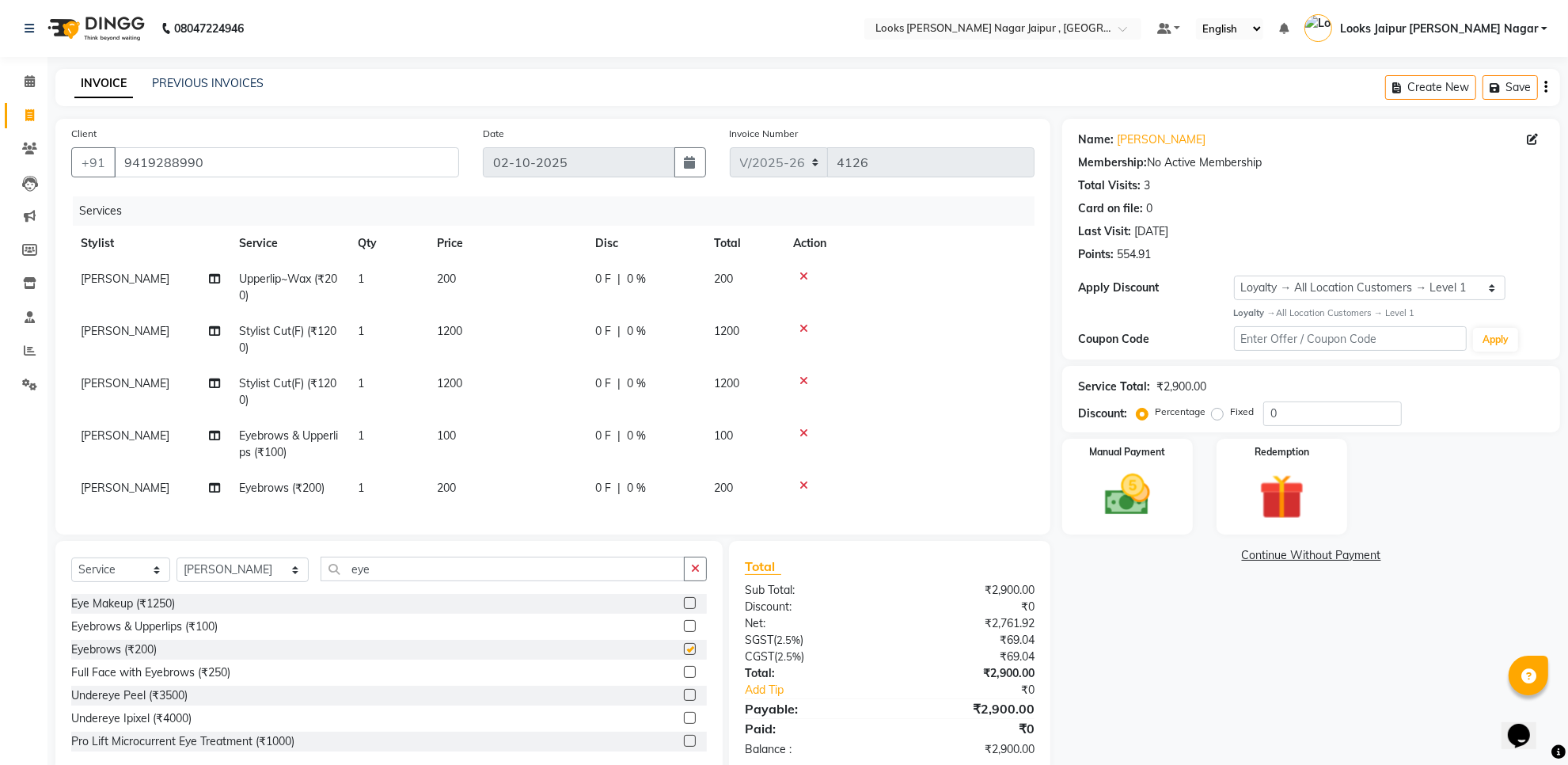
checkbox input "false"
click at [602, 275] on span "0 F" at bounding box center [603, 279] width 16 height 17
select select "23567"
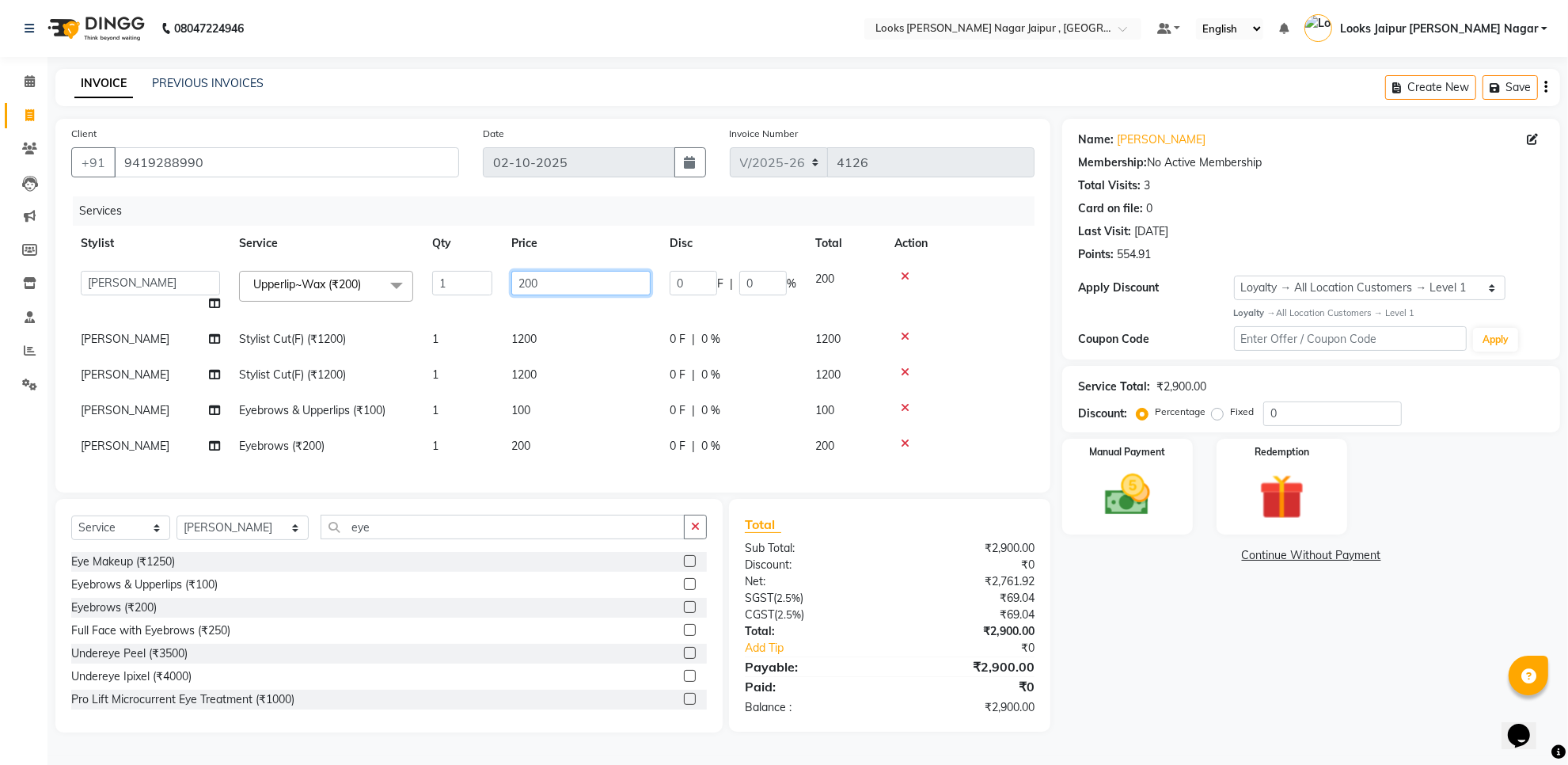
click at [592, 282] on input "200" at bounding box center [581, 283] width 139 height 24
type input "2"
type input "388"
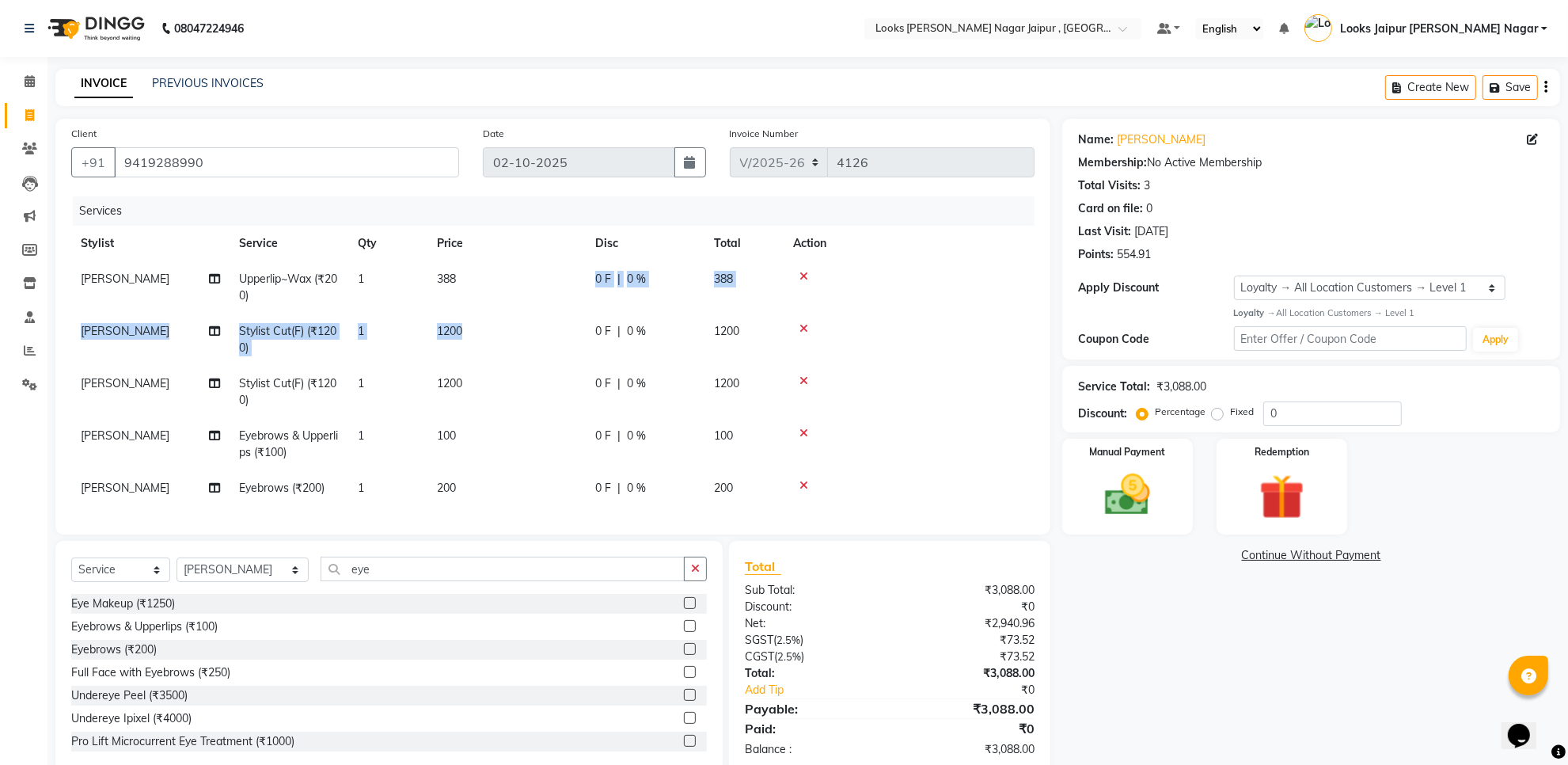
drag, startPoint x: 546, startPoint y: 309, endPoint x: 582, endPoint y: 327, distance: 40.2
click at [581, 327] on tbody "Vimal sain Upperlip~Wax (₹200) 1 388 0 F | 0 % 388 Vimal sain Stylist Cut(F) (₹…" at bounding box center [552, 383] width 963 height 244
click at [582, 327] on td "1200" at bounding box center [507, 340] width 158 height 53
select select "23567"
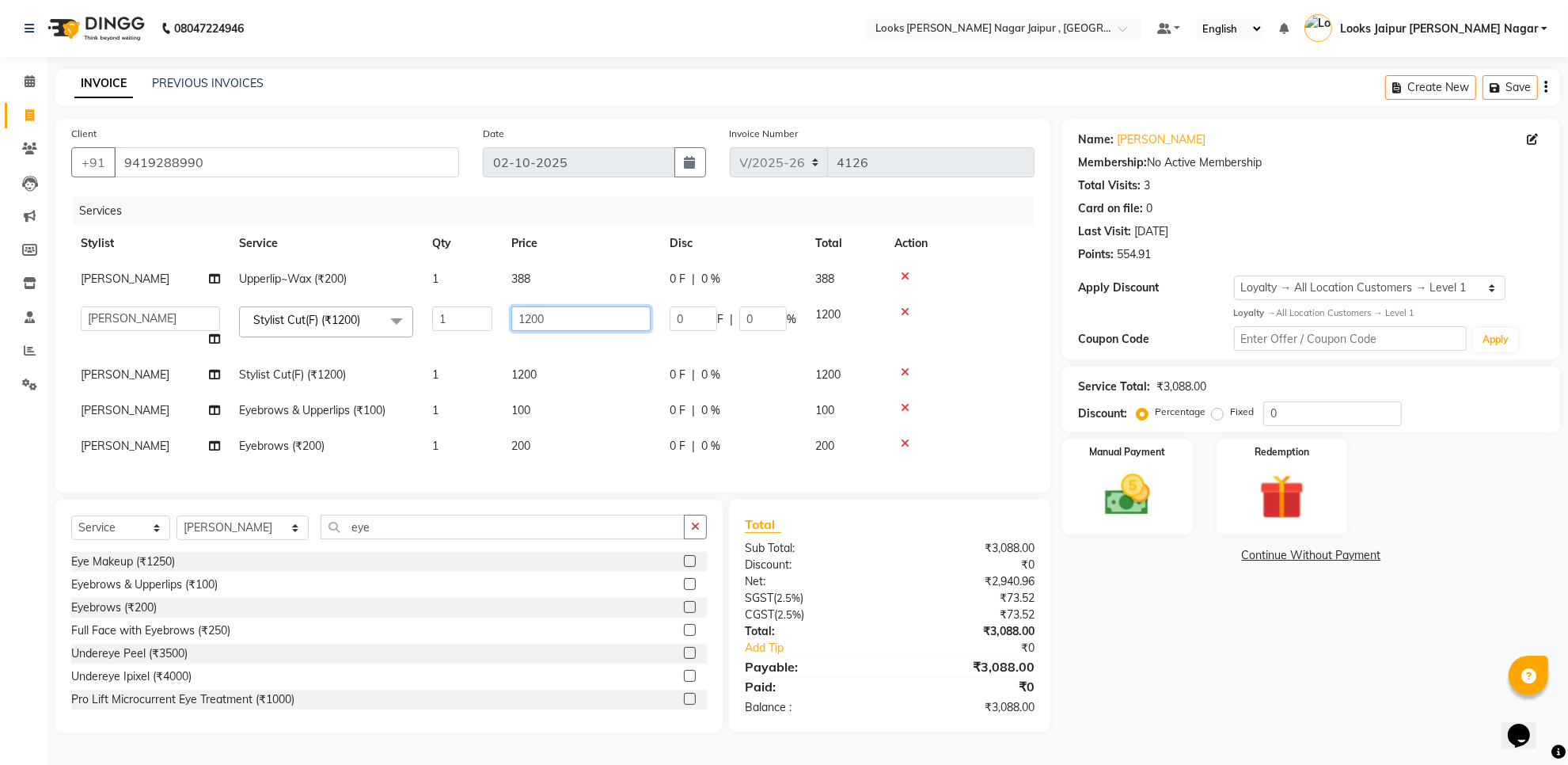
click at [582, 327] on input "1200" at bounding box center [581, 319] width 139 height 24
type input "1260"
click at [573, 361] on tbody "Vimal sain Upperlip~Wax (₹200) 1 388 0 F | 0 % 388 Anjali_nail art Anoop Aryan …" at bounding box center [552, 362] width 963 height 203
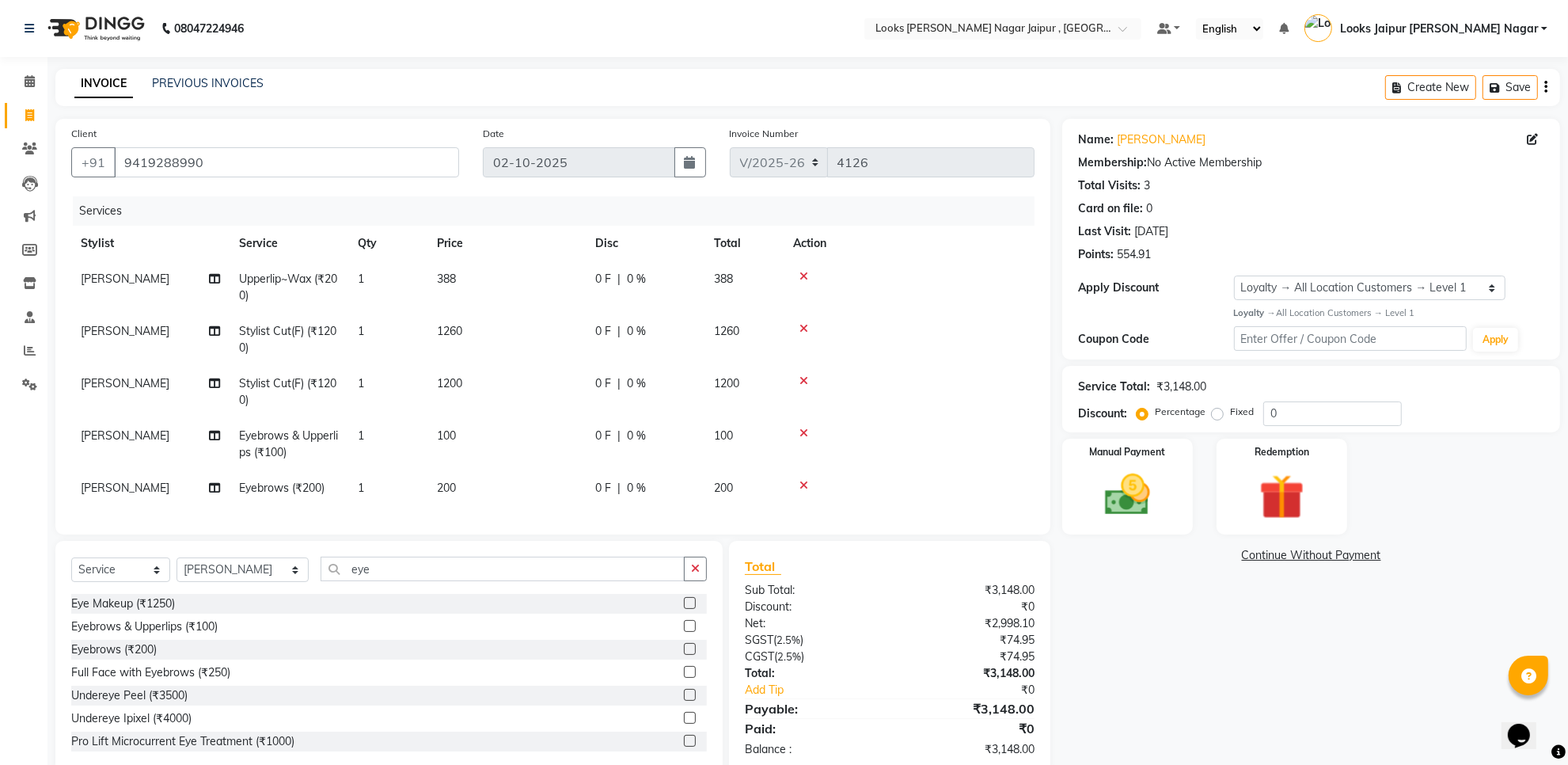
drag, startPoint x: 573, startPoint y: 355, endPoint x: 572, endPoint y: 366, distance: 11.0
click at [575, 355] on td "1260" at bounding box center [507, 340] width 158 height 53
select select "23567"
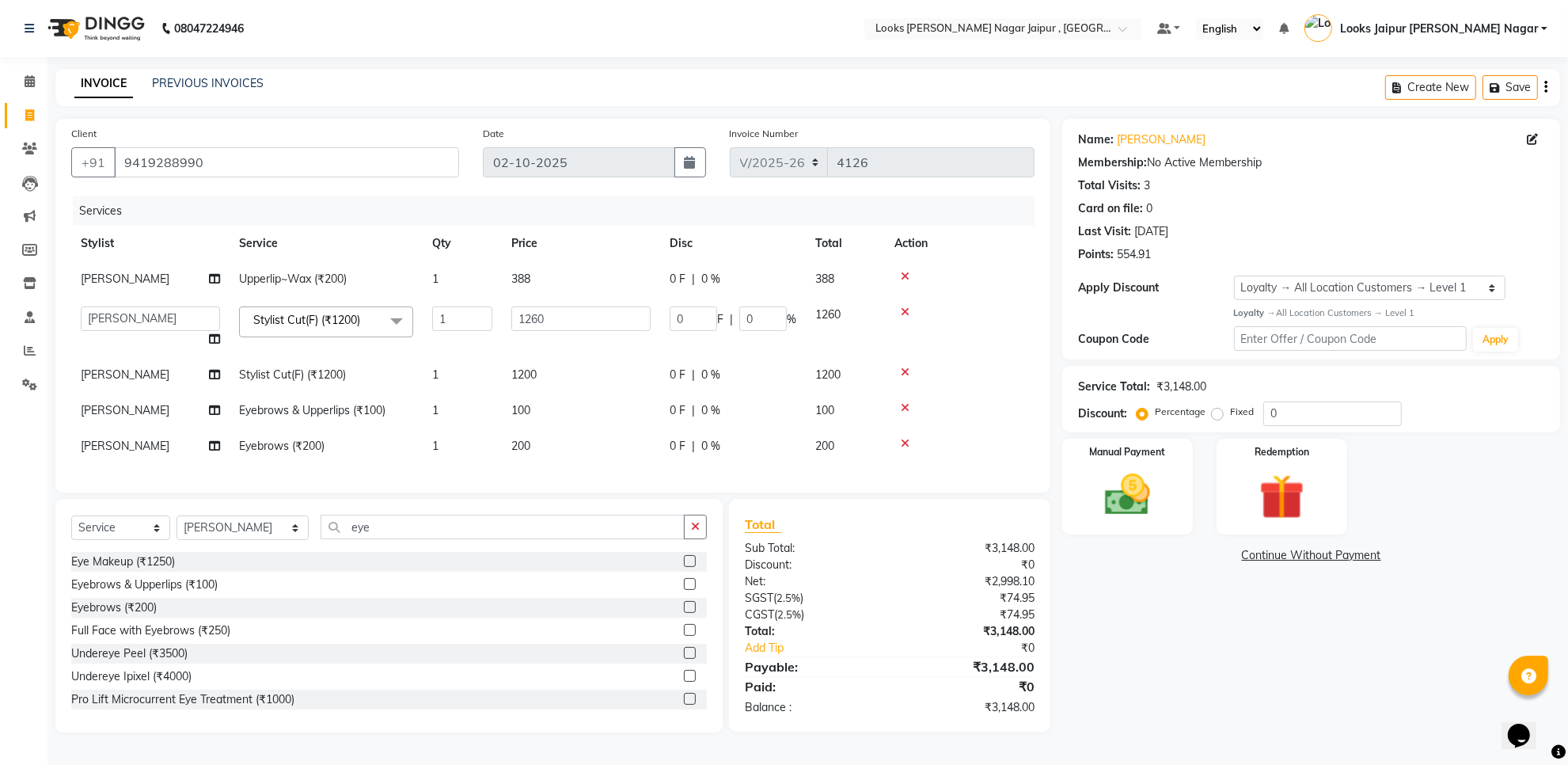
click at [576, 373] on td "1200" at bounding box center [581, 374] width 158 height 36
select select "23567"
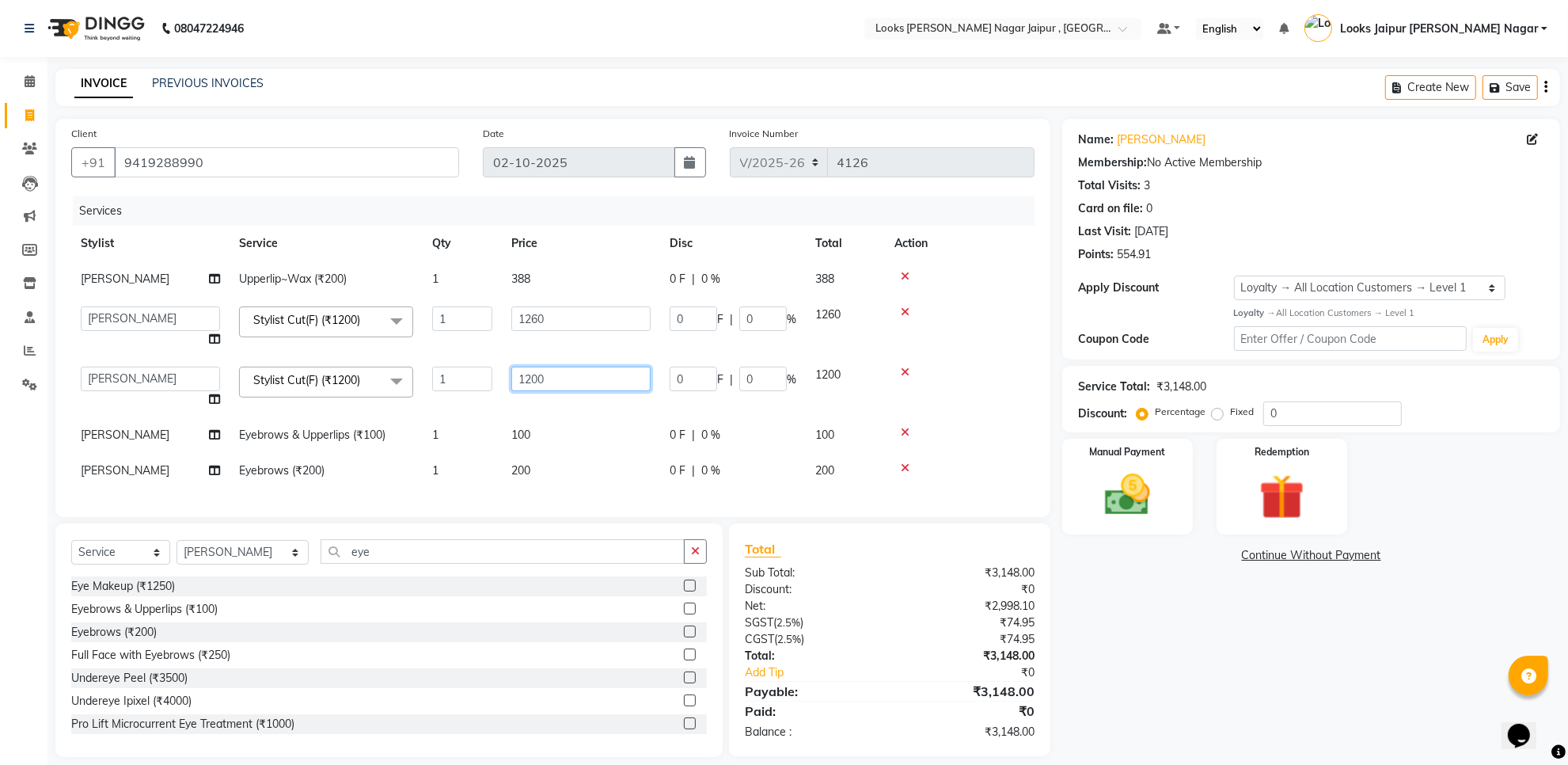
click at [579, 374] on input "1200" at bounding box center [581, 378] width 139 height 24
type input "1260"
click at [554, 426] on td "100" at bounding box center [581, 435] width 158 height 36
select select "23567"
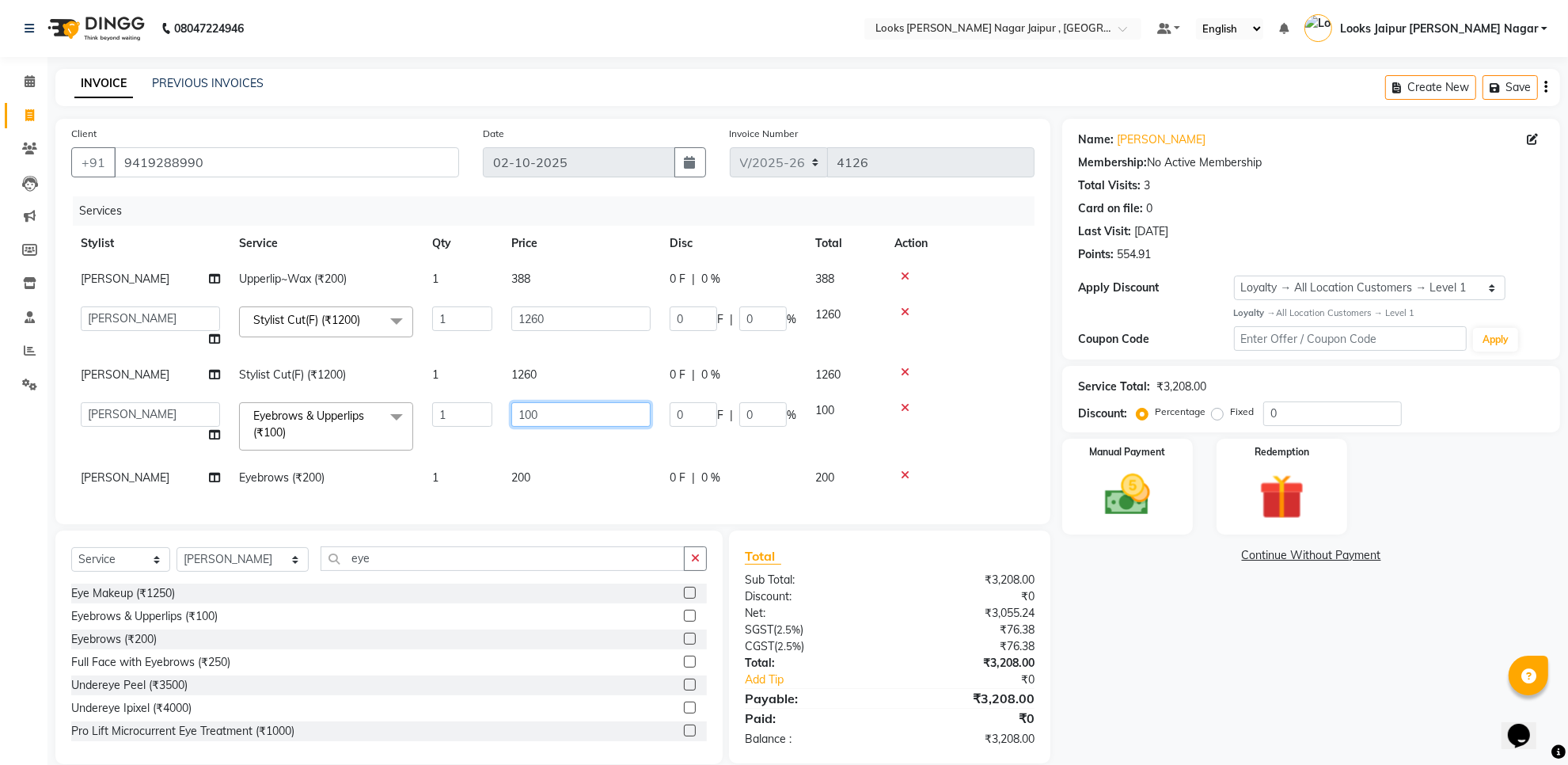
drag, startPoint x: 554, startPoint y: 426, endPoint x: 560, endPoint y: 421, distance: 7.8
click at [560, 421] on td "100" at bounding box center [581, 426] width 158 height 67
type input "1"
type input "73"
drag, startPoint x: 575, startPoint y: 480, endPoint x: 554, endPoint y: 442, distance: 43.4
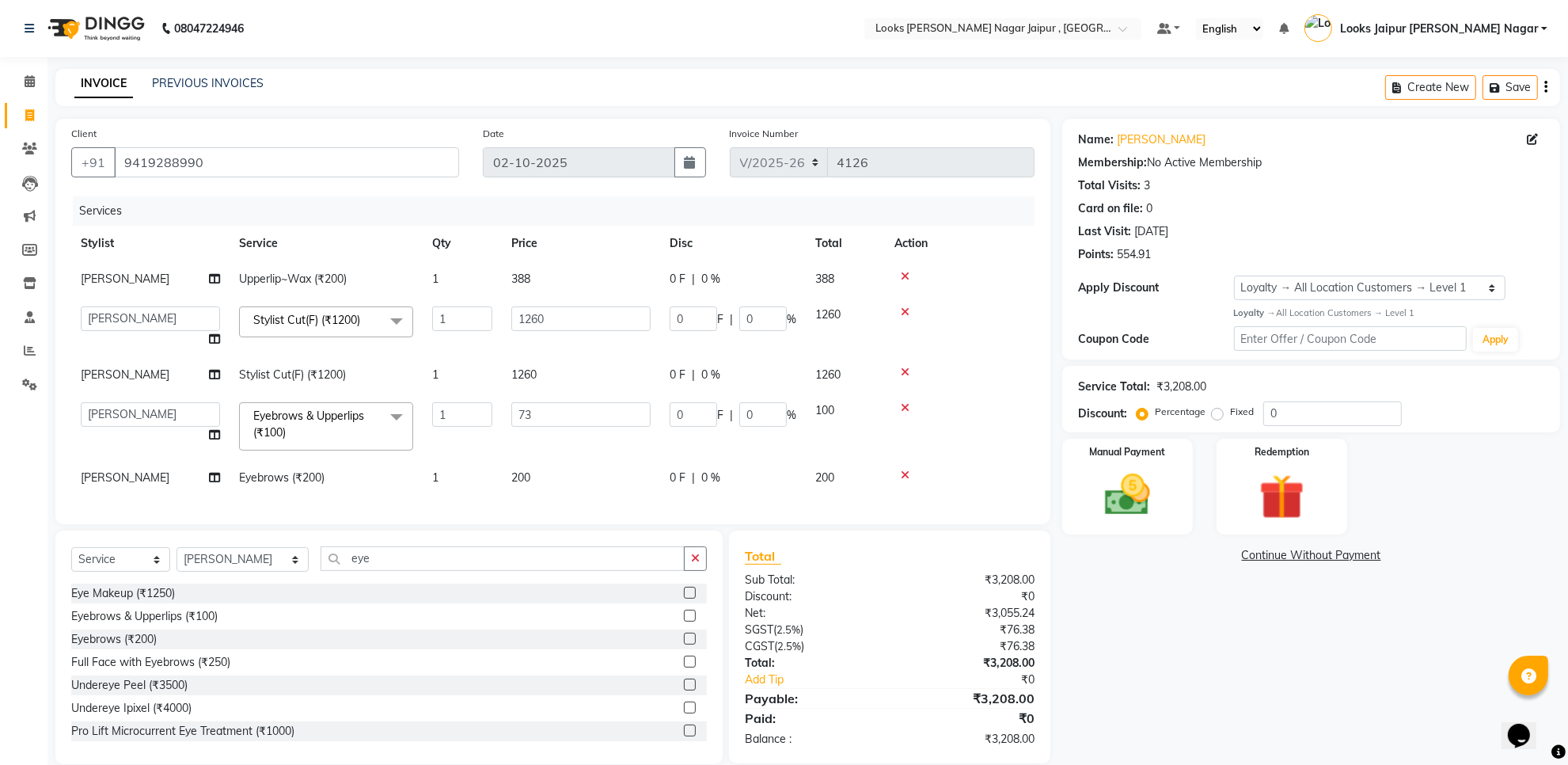
click at [575, 476] on div "Services Stylist Service Qty Price Disc Total Action Vimal sain Upperlip~Wax (₹…" at bounding box center [552, 353] width 963 height 312
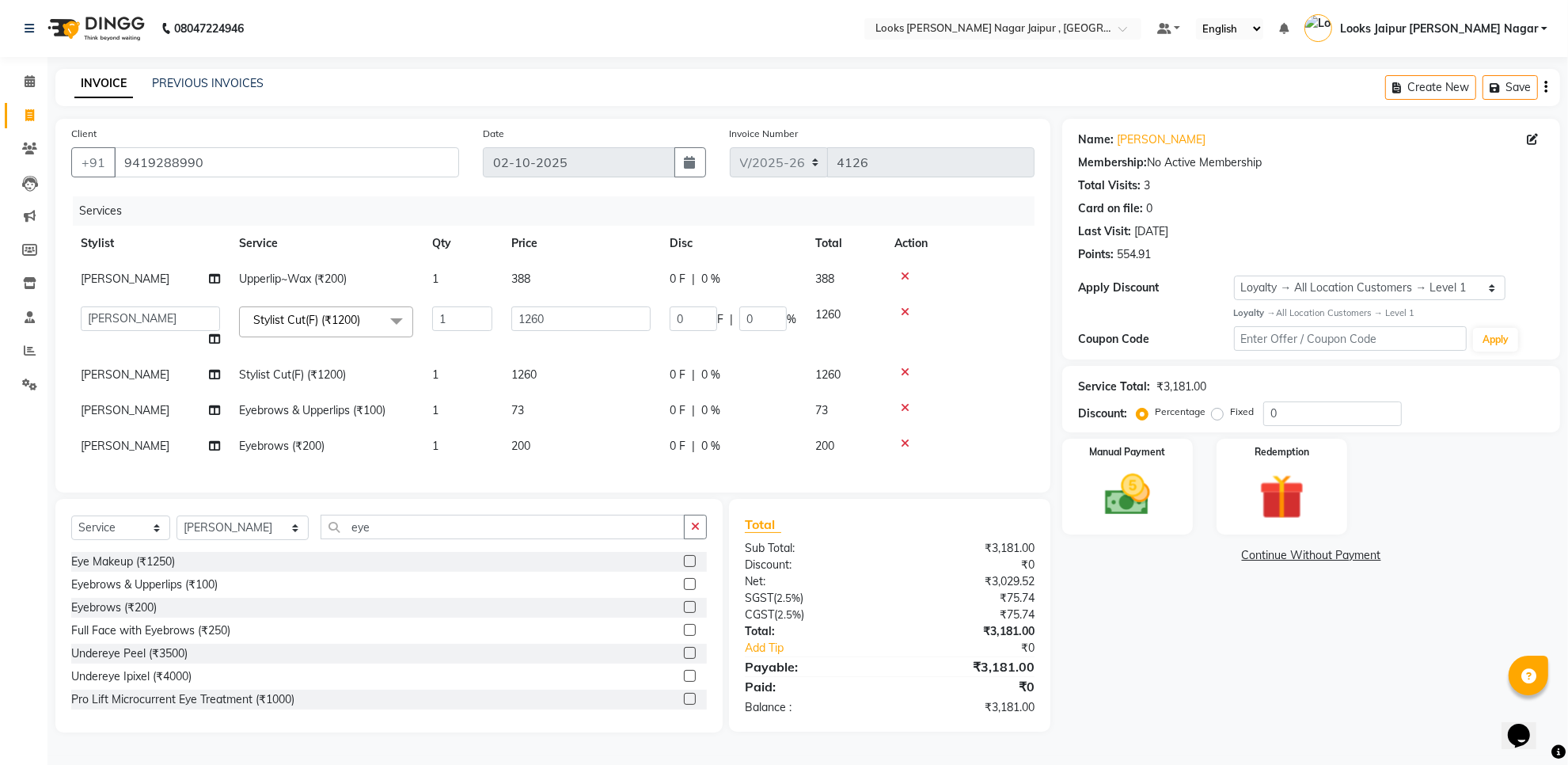
click at [554, 442] on td "200" at bounding box center [581, 446] width 158 height 36
select select "23567"
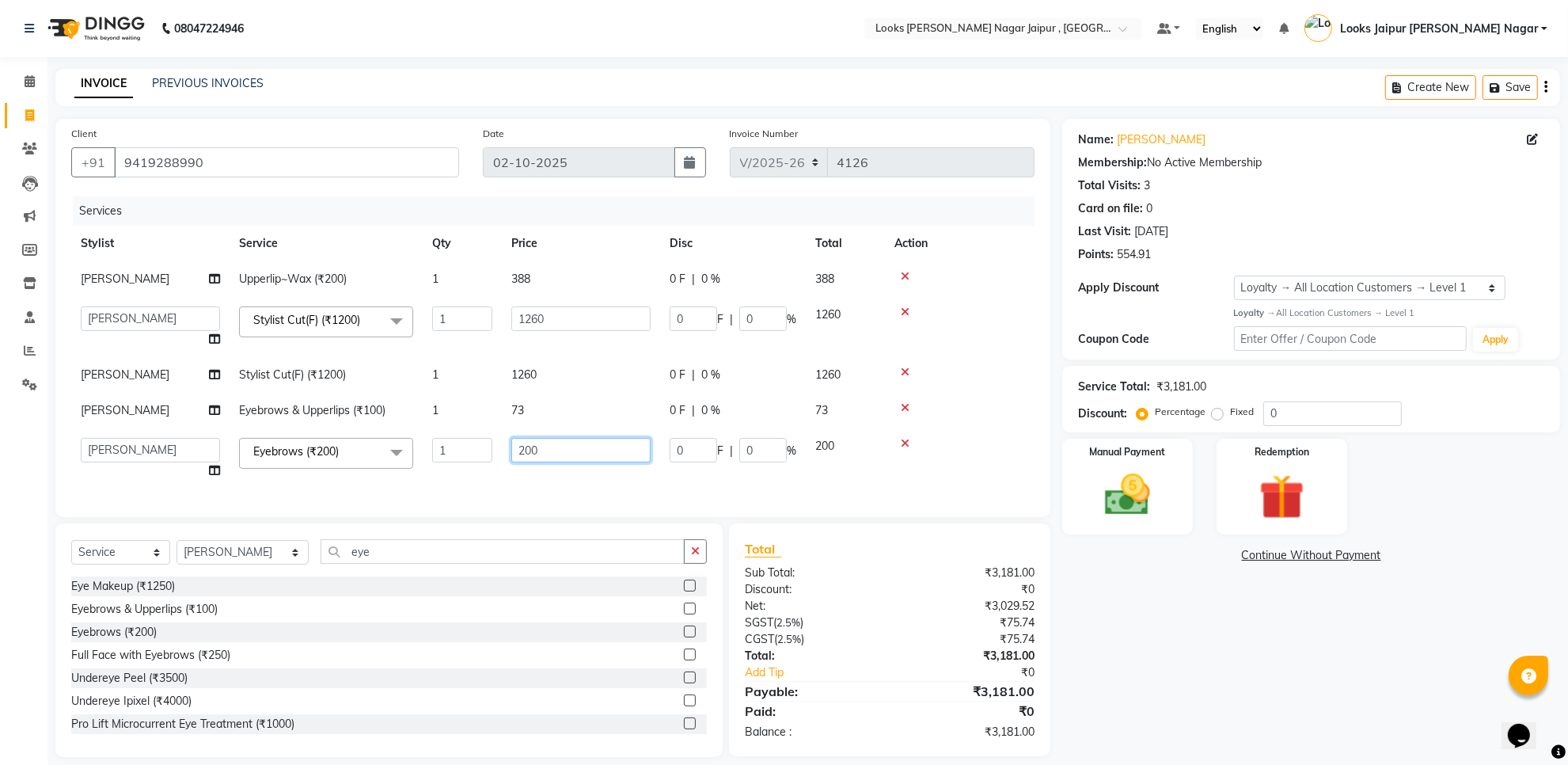
click at [547, 446] on input "200" at bounding box center [581, 450] width 139 height 24
type input "2"
type input "110"
click at [1147, 432] on div "Name: Ishita Ji Membership: No Active Membership Total Visits: 3 Card on file: …" at bounding box center [1317, 437] width 509 height 638
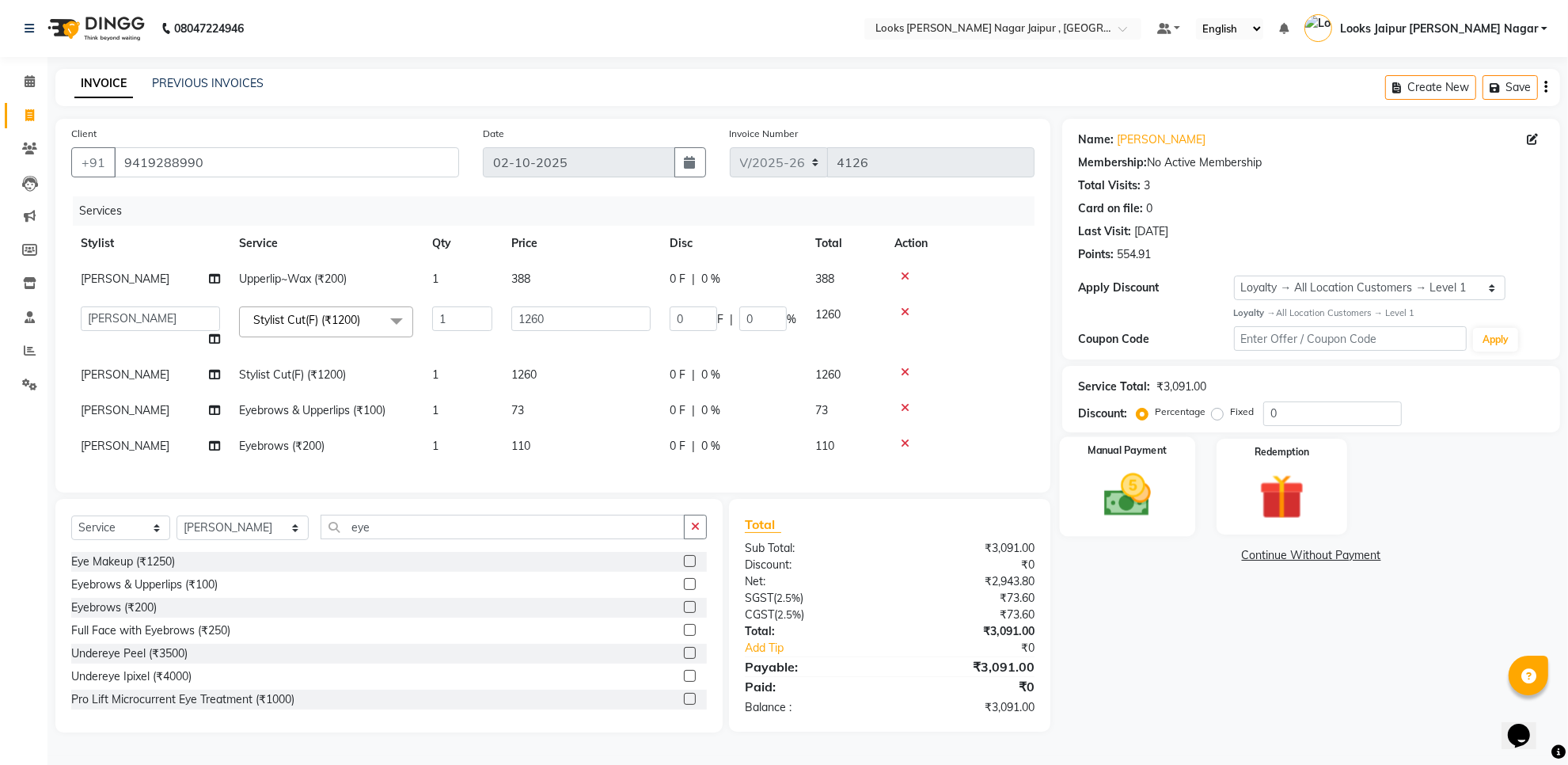
scroll to position [6, 0]
click at [1153, 505] on img at bounding box center [1127, 496] width 77 height 55
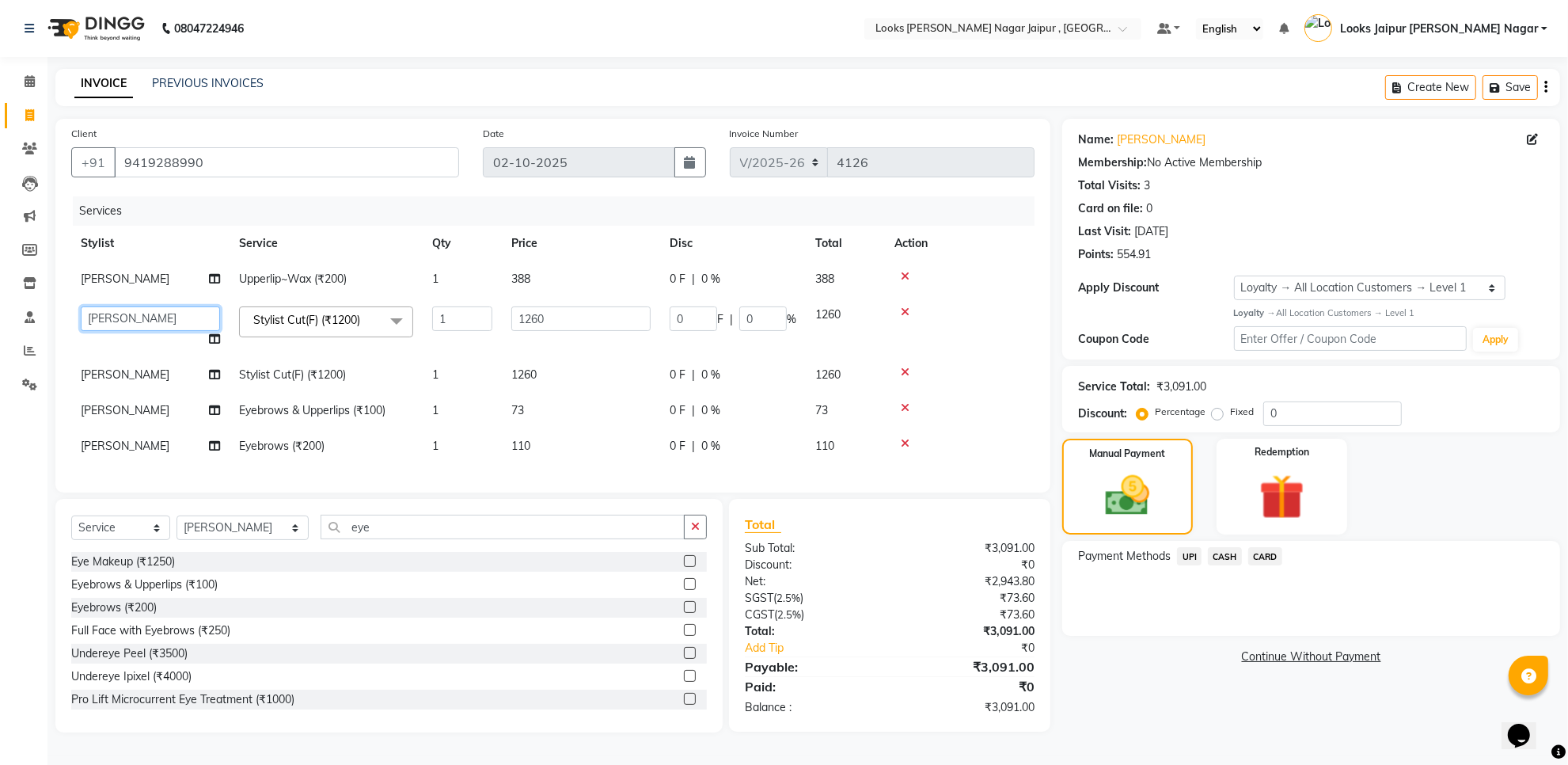
click at [149, 313] on select "Anjali_nail art Anoop [PERSON_NAME] Counter Sales [PERSON_NAME] Looks Jaipur [P…" at bounding box center [150, 319] width 139 height 24
select select "82800"
click at [120, 334] on td "Anjali_nail art Anoop [PERSON_NAME] Counter Sales [PERSON_NAME] Looks Jaipur [P…" at bounding box center [150, 327] width 158 height 60
click at [132, 370] on span "[PERSON_NAME]" at bounding box center [125, 374] width 89 height 15
select select "23567"
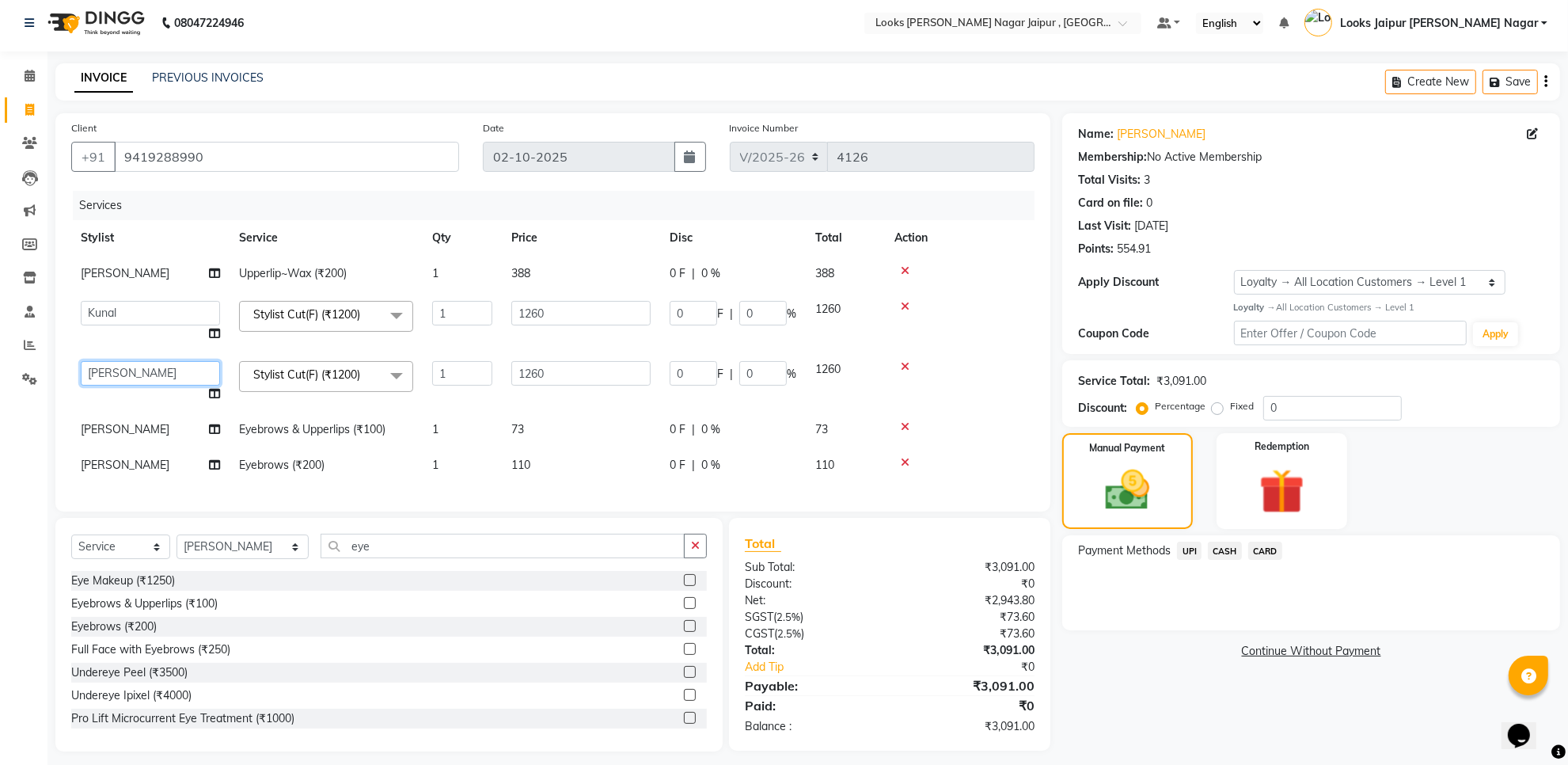
click at [135, 369] on select "Anjali_nail art Anoop [PERSON_NAME] Counter Sales [PERSON_NAME] Looks Jaipur [P…" at bounding box center [150, 373] width 139 height 24
select select "23560"
click at [153, 444] on td "[PERSON_NAME]" at bounding box center [150, 429] width 158 height 36
select select "23567"
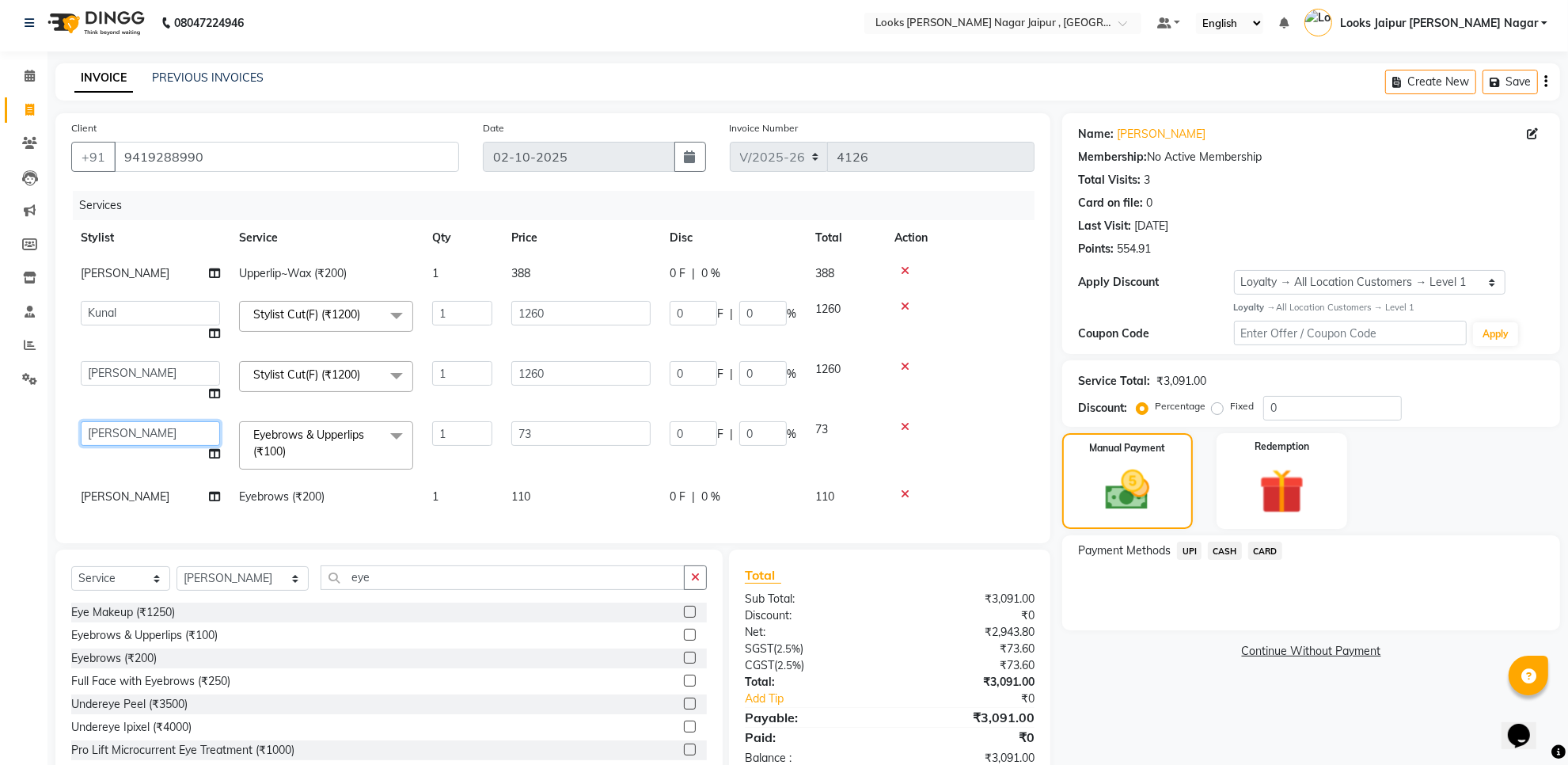
click at [160, 428] on select "Anjali_nail art Anoop [PERSON_NAME] Counter Sales [PERSON_NAME] Looks Jaipur [P…" at bounding box center [150, 433] width 139 height 24
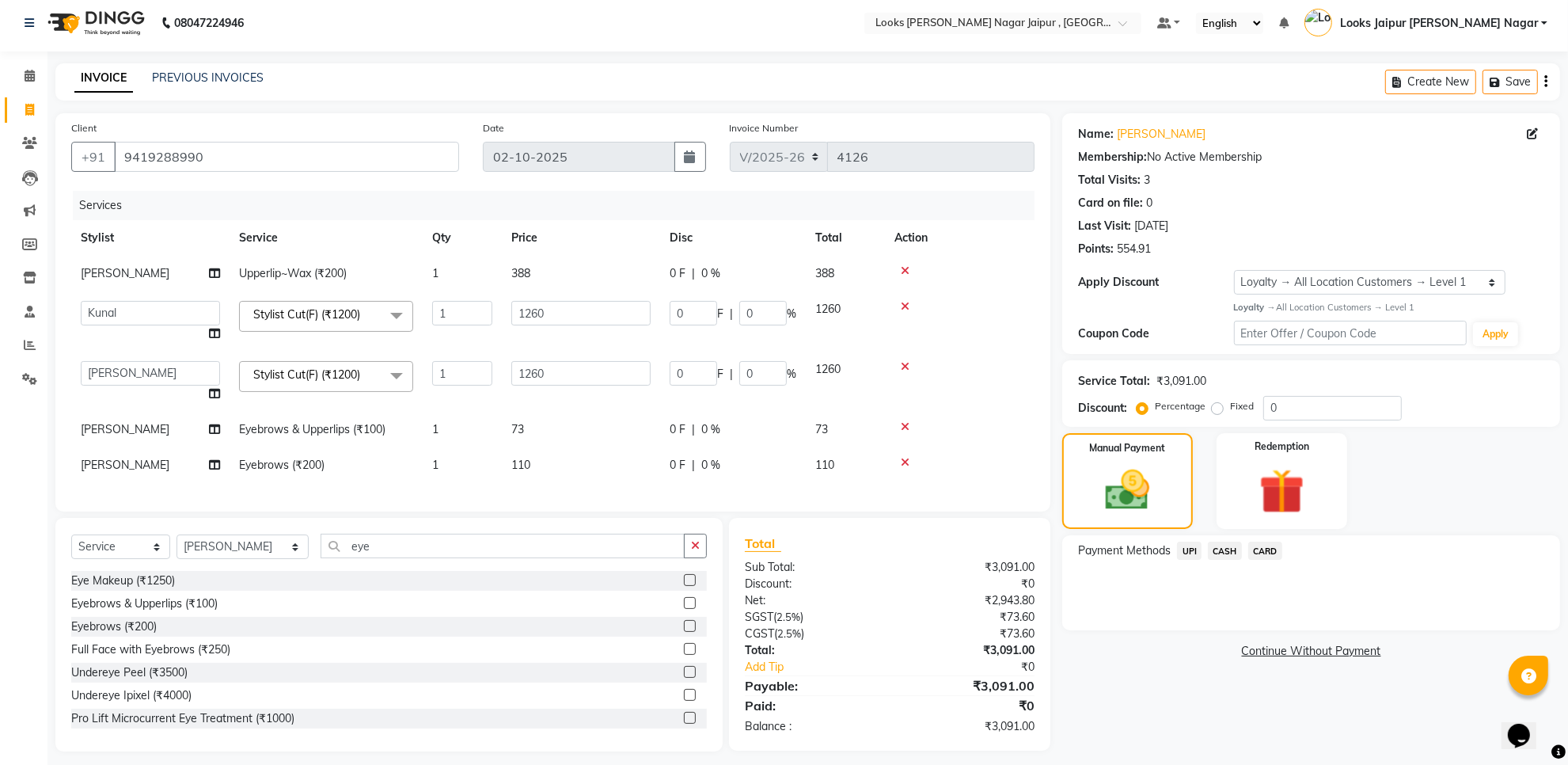
click at [463, 511] on div "Client +91 9419288990 Date 02-10-2025 Invoice Number V/2025 V/2025-26 4126 Serv…" at bounding box center [553, 312] width 995 height 398
click at [1156, 480] on img at bounding box center [1128, 491] width 74 height 53
drag, startPoint x: 1184, startPoint y: 547, endPoint x: 1271, endPoint y: 671, distance: 151.5
click at [1187, 552] on span "UPI" at bounding box center [1190, 551] width 24 height 19
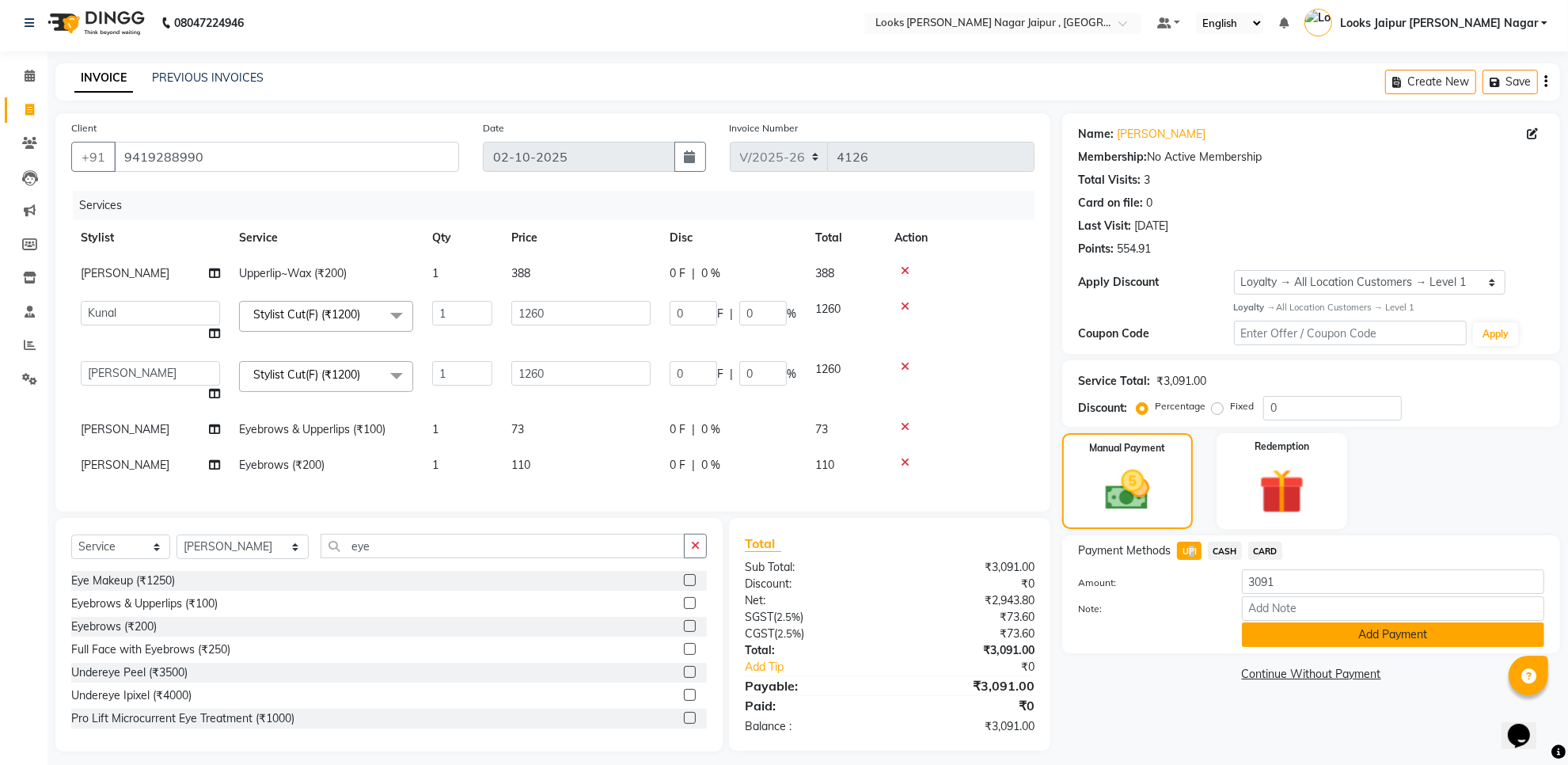
click at [1257, 629] on button "Add Payment" at bounding box center [1393, 634] width 302 height 24
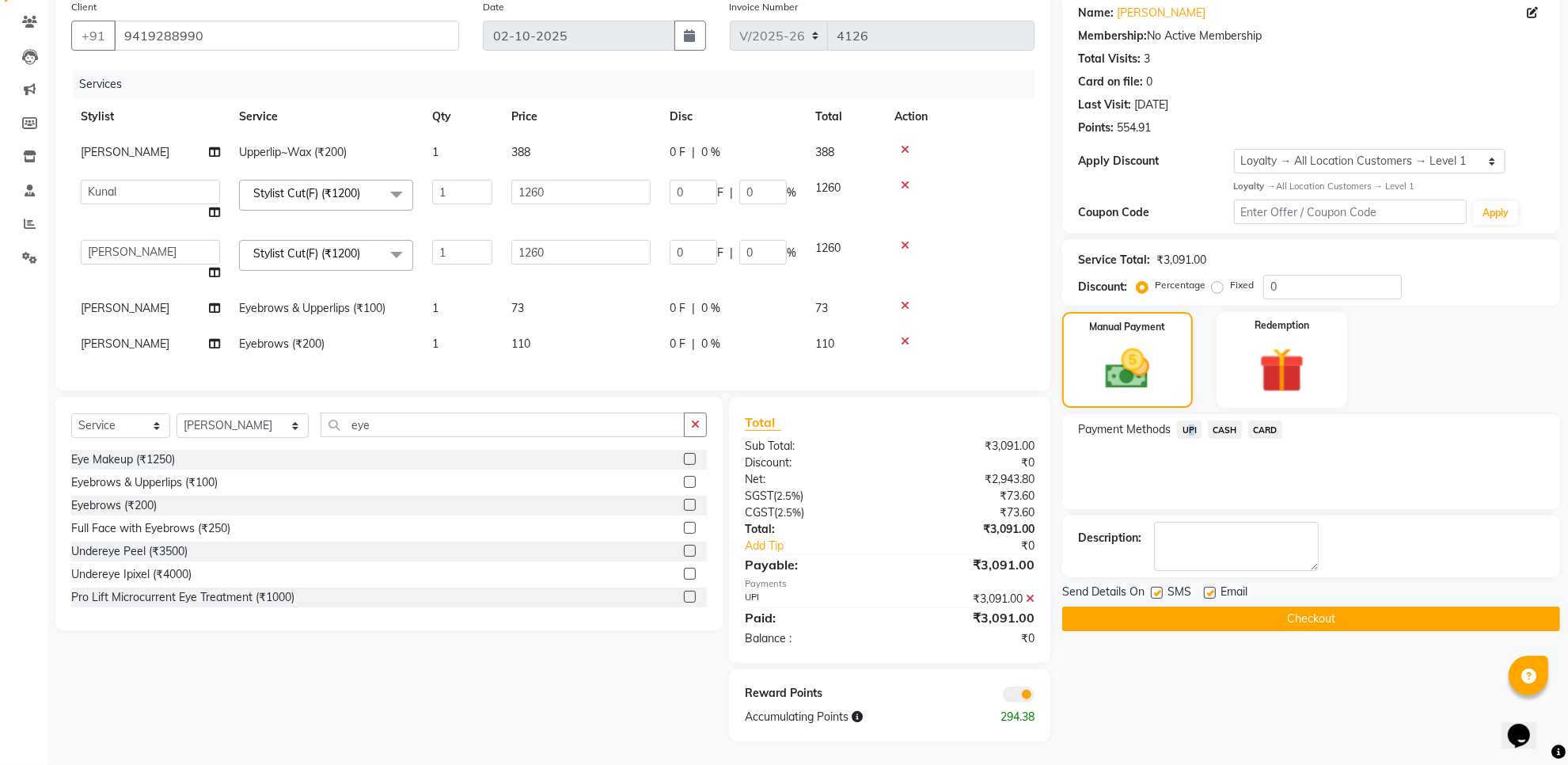
scroll to position [140, 0]
drag, startPoint x: 1207, startPoint y: 576, endPoint x: 1148, endPoint y: 570, distance: 59.3
click at [1204, 586] on label at bounding box center [1210, 592] width 12 height 12
click at [1204, 588] on input "checkbox" at bounding box center [1209, 593] width 11 height 11
checkbox input "false"
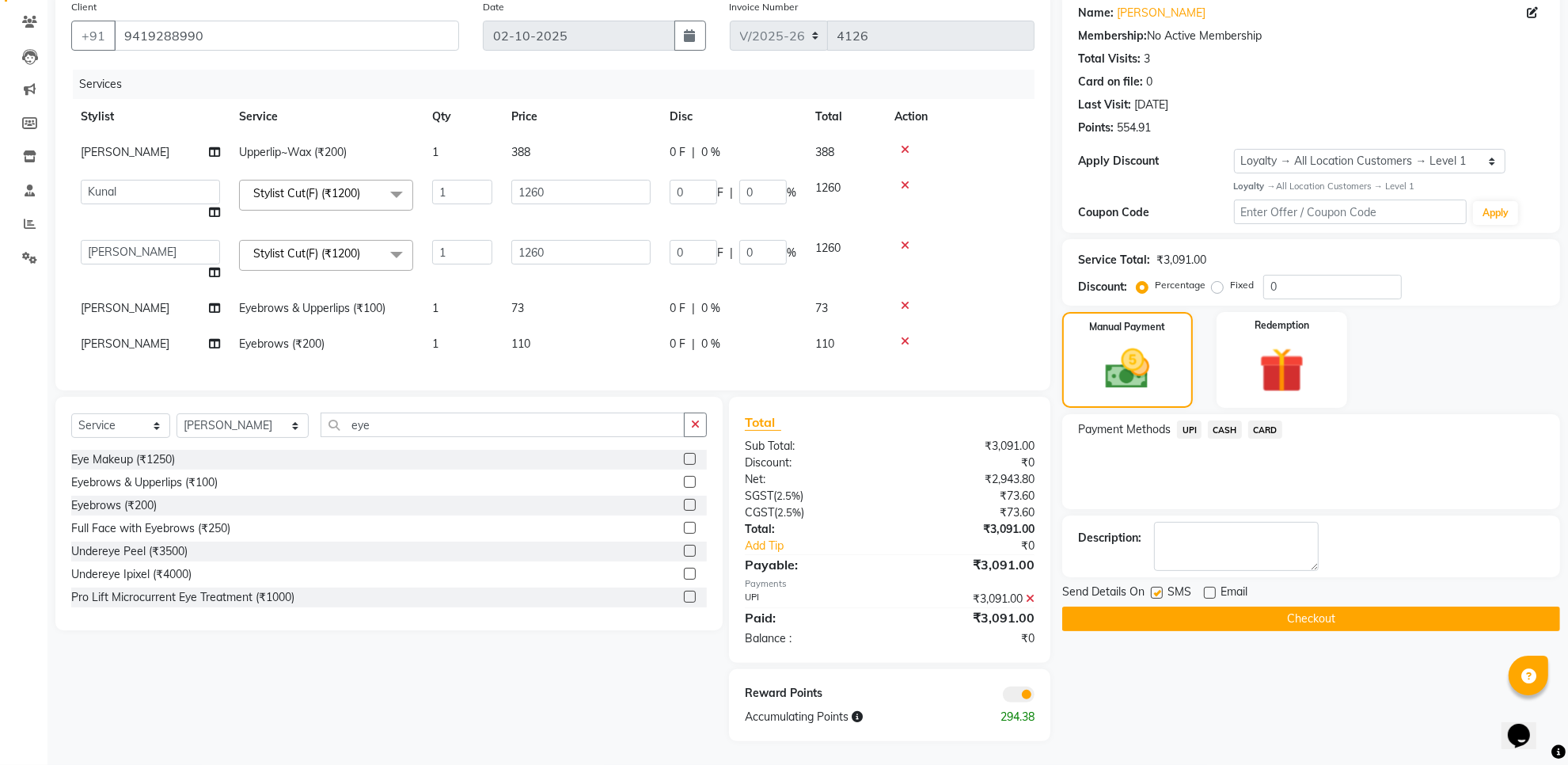
click at [1156, 583] on div "SMS" at bounding box center [1177, 593] width 53 height 19
click at [1161, 586] on label at bounding box center [1156, 592] width 12 height 12
click at [1161, 588] on input "checkbox" at bounding box center [1156, 593] width 11 height 11
checkbox input "false"
click at [1147, 607] on button "Checkout" at bounding box center [1312, 619] width 498 height 24
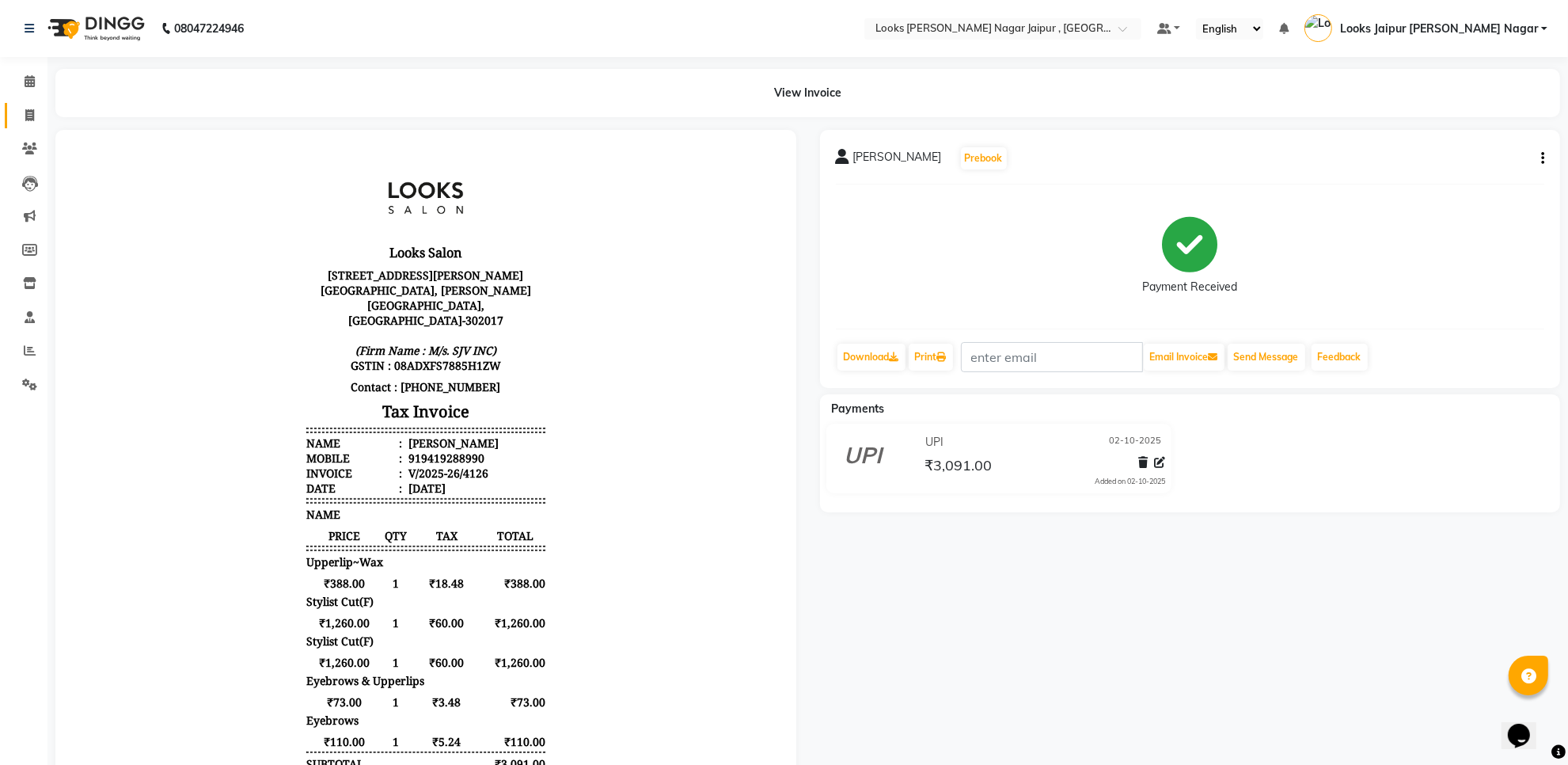
click at [11, 109] on link "Invoice" at bounding box center [23, 116] width 38 height 26
select select "service"
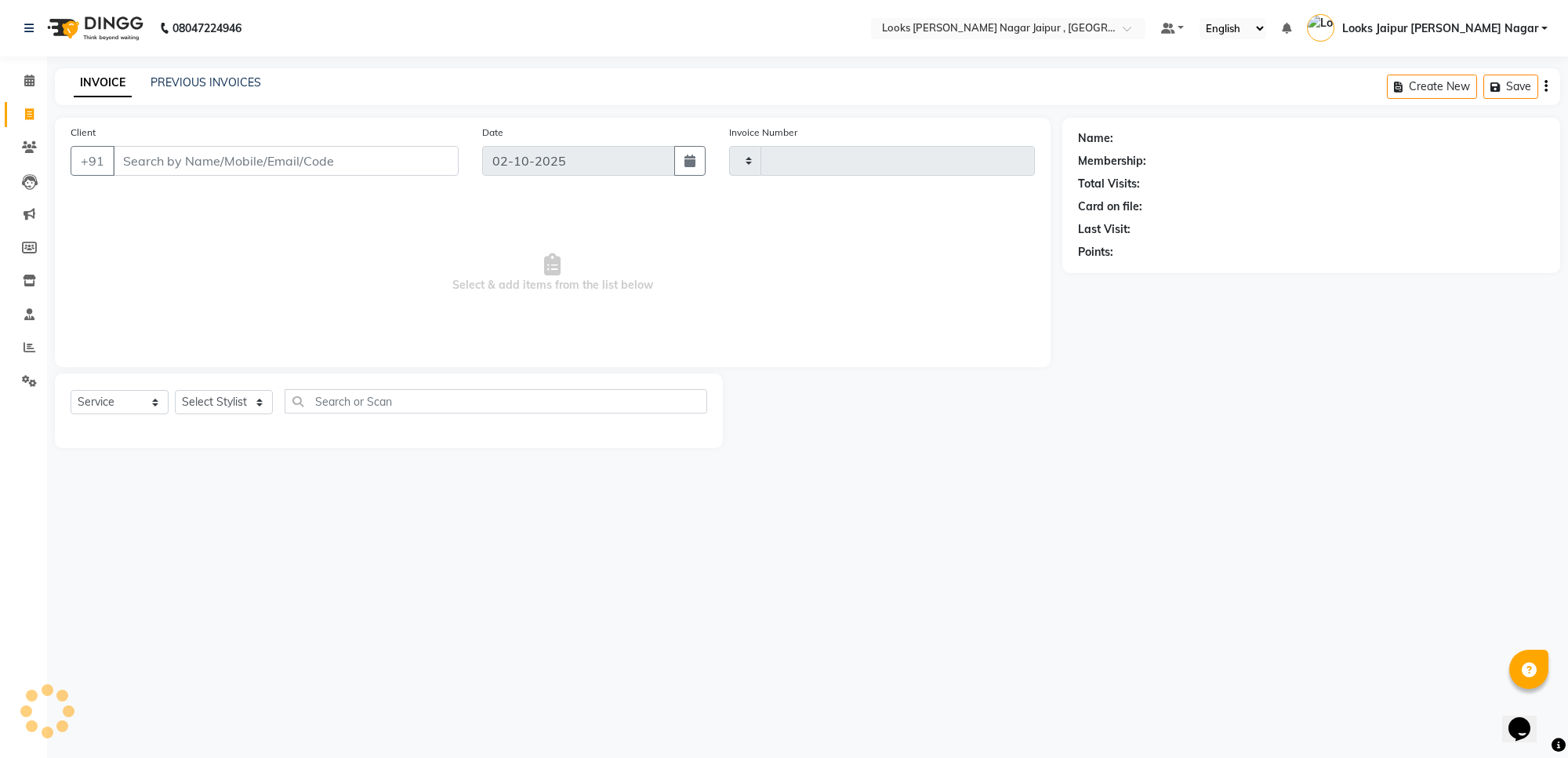
type input "4127"
select select "4317"
type input "7053292929"
click at [414, 158] on span "Add Client" at bounding box center [418, 161] width 62 height 16
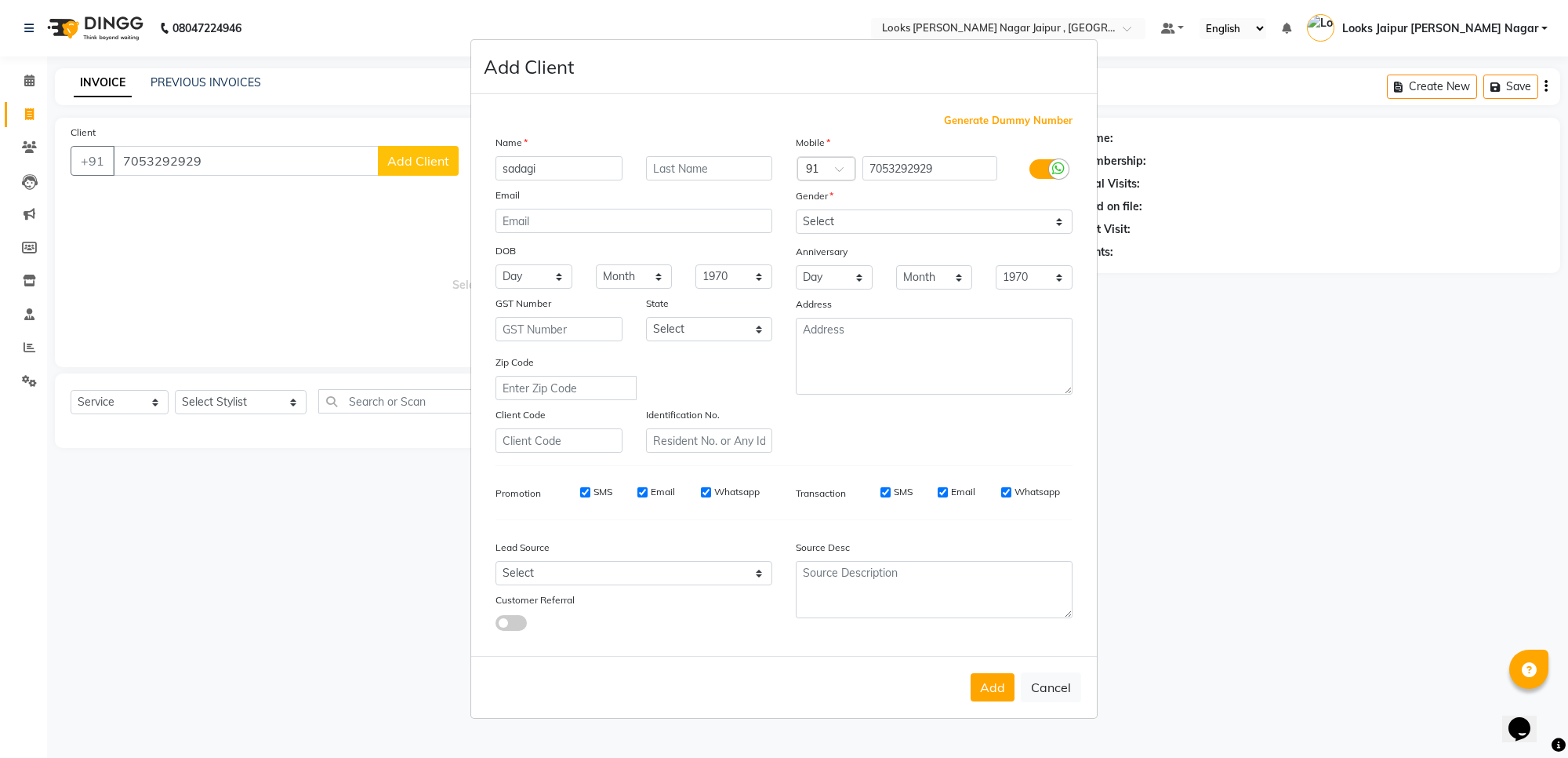
type input "sadagi"
click at [875, 232] on select "Select [DEMOGRAPHIC_DATA] [DEMOGRAPHIC_DATA] Other Prefer Not To Say" at bounding box center [935, 221] width 277 height 24
select select "female"
click at [796, 211] on select "Select [DEMOGRAPHIC_DATA] [DEMOGRAPHIC_DATA] Other Prefer Not To Say" at bounding box center [935, 221] width 277 height 24
click at [986, 680] on button "Add" at bounding box center [992, 687] width 44 height 28
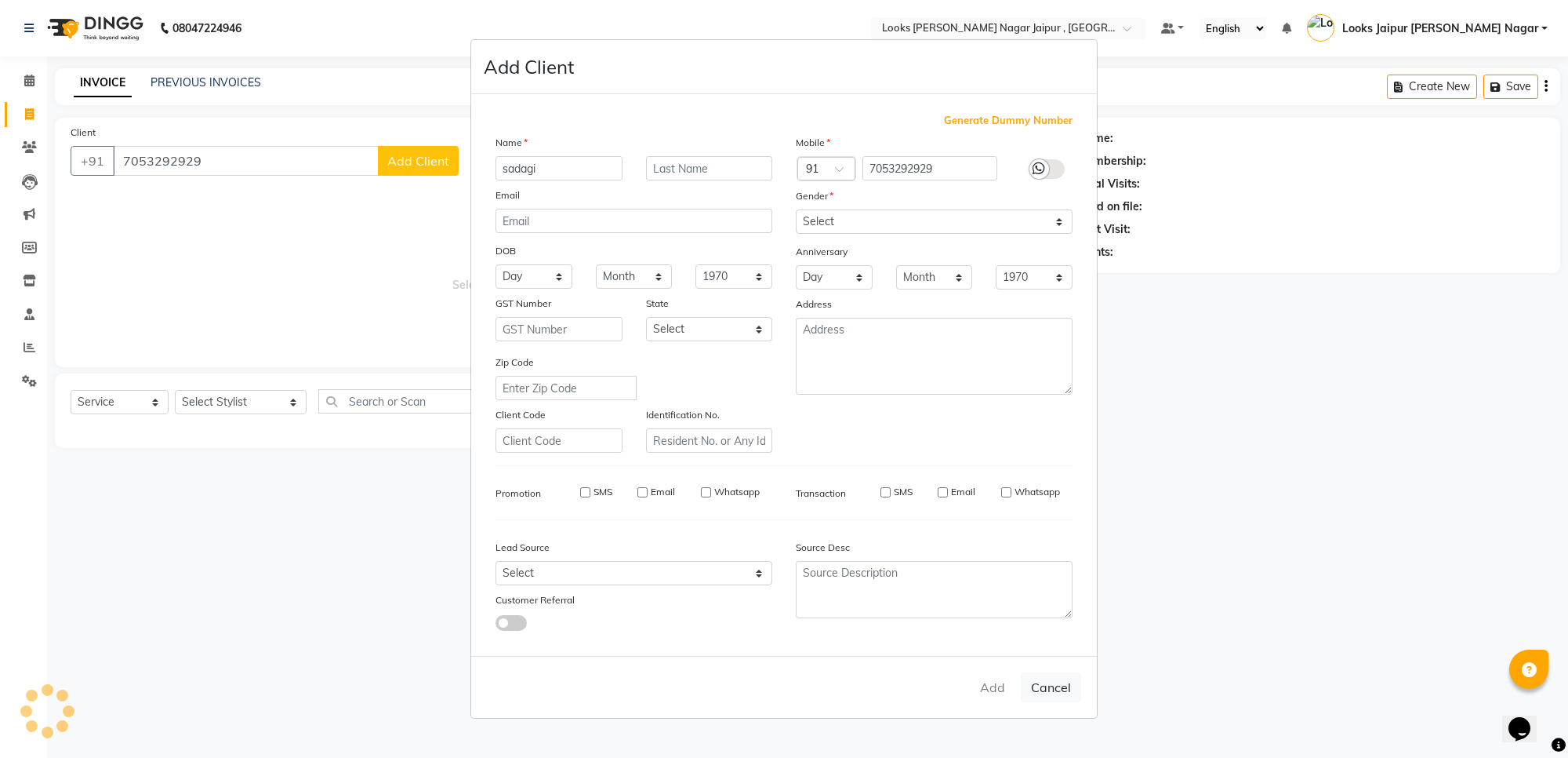
select select
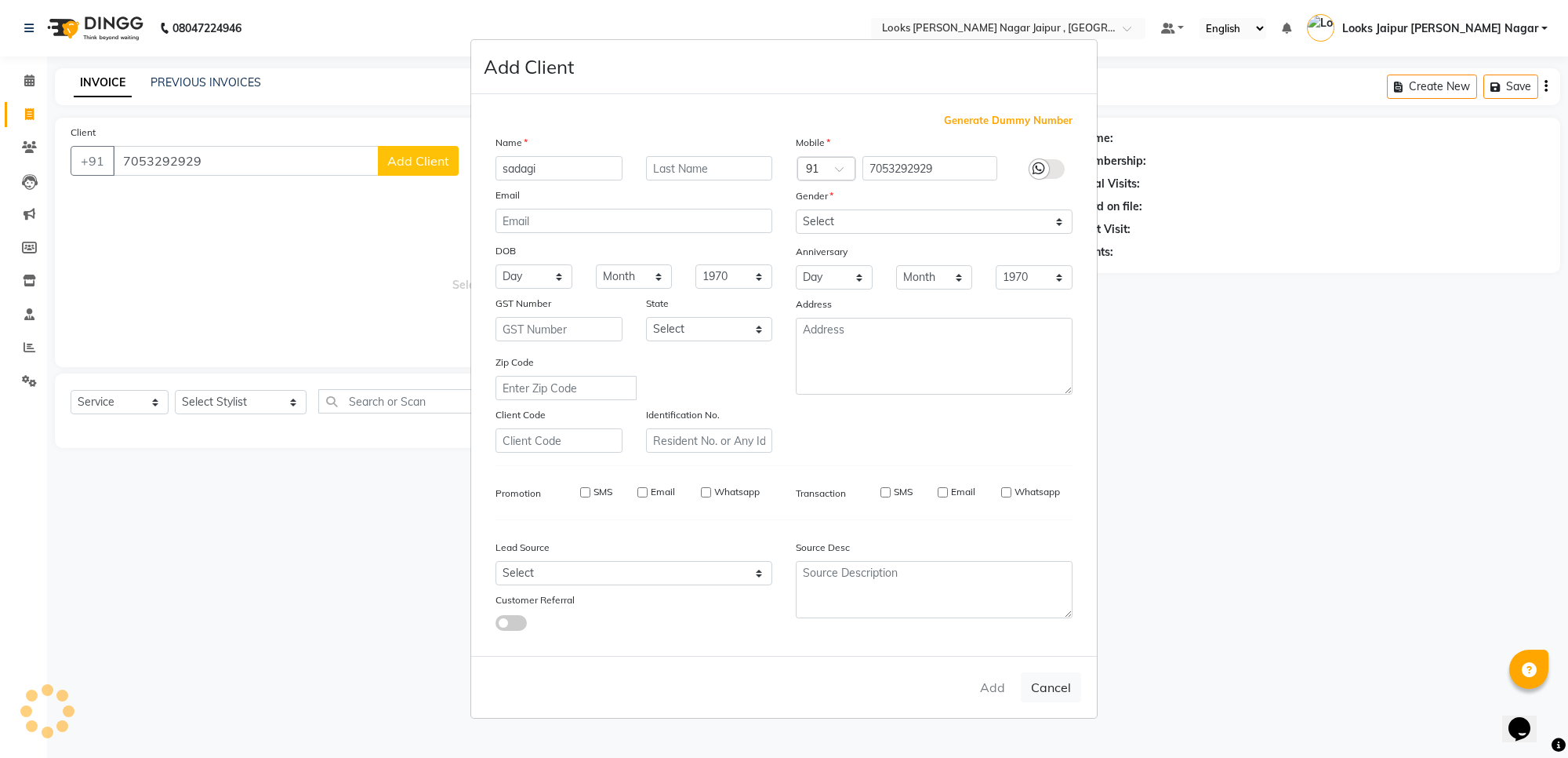
select select
checkbox input "false"
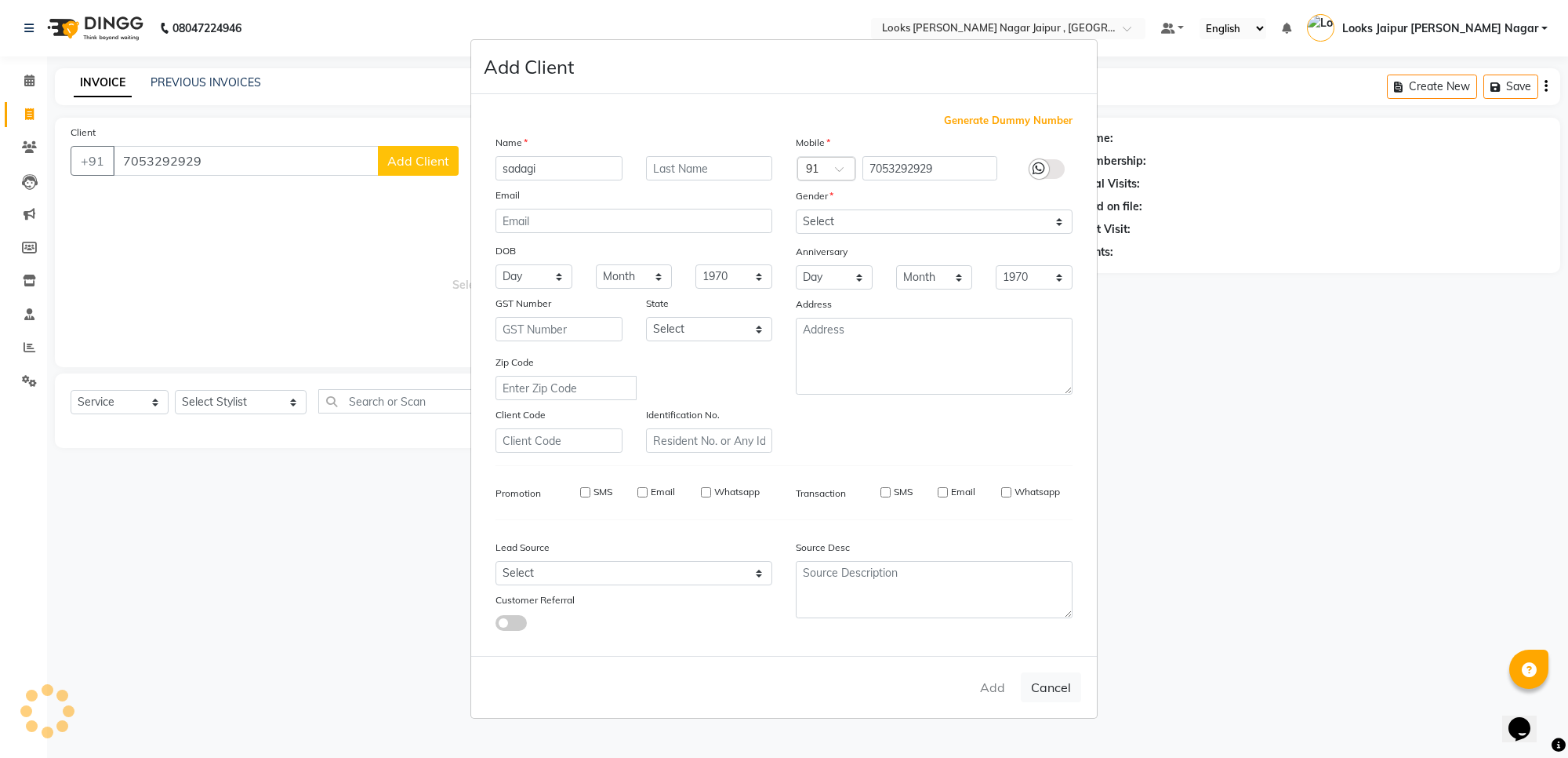
checkbox input "false"
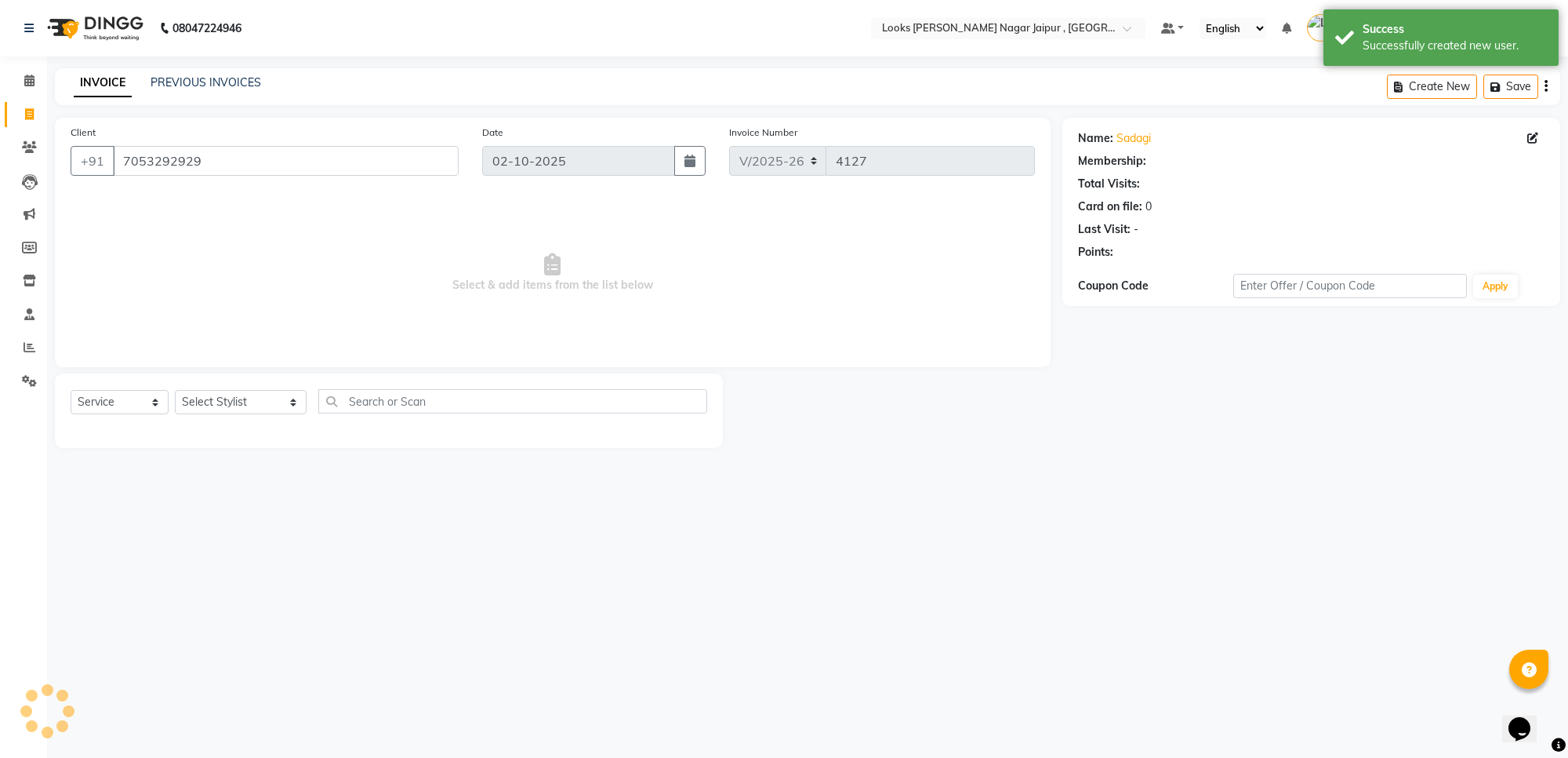
select select "1: Object"
drag, startPoint x: 189, startPoint y: 377, endPoint x: 191, endPoint y: 389, distance: 12.2
click at [189, 381] on div "Select Service Product Membership Package Voucher Prepaid Gift Card Select Styl…" at bounding box center [389, 410] width 668 height 75
click at [202, 406] on select "Select Stylist [PERSON_NAME] art Anoop [PERSON_NAME] Counter Sales [PERSON_NAME…" at bounding box center [240, 401] width 131 height 24
select select "59708"
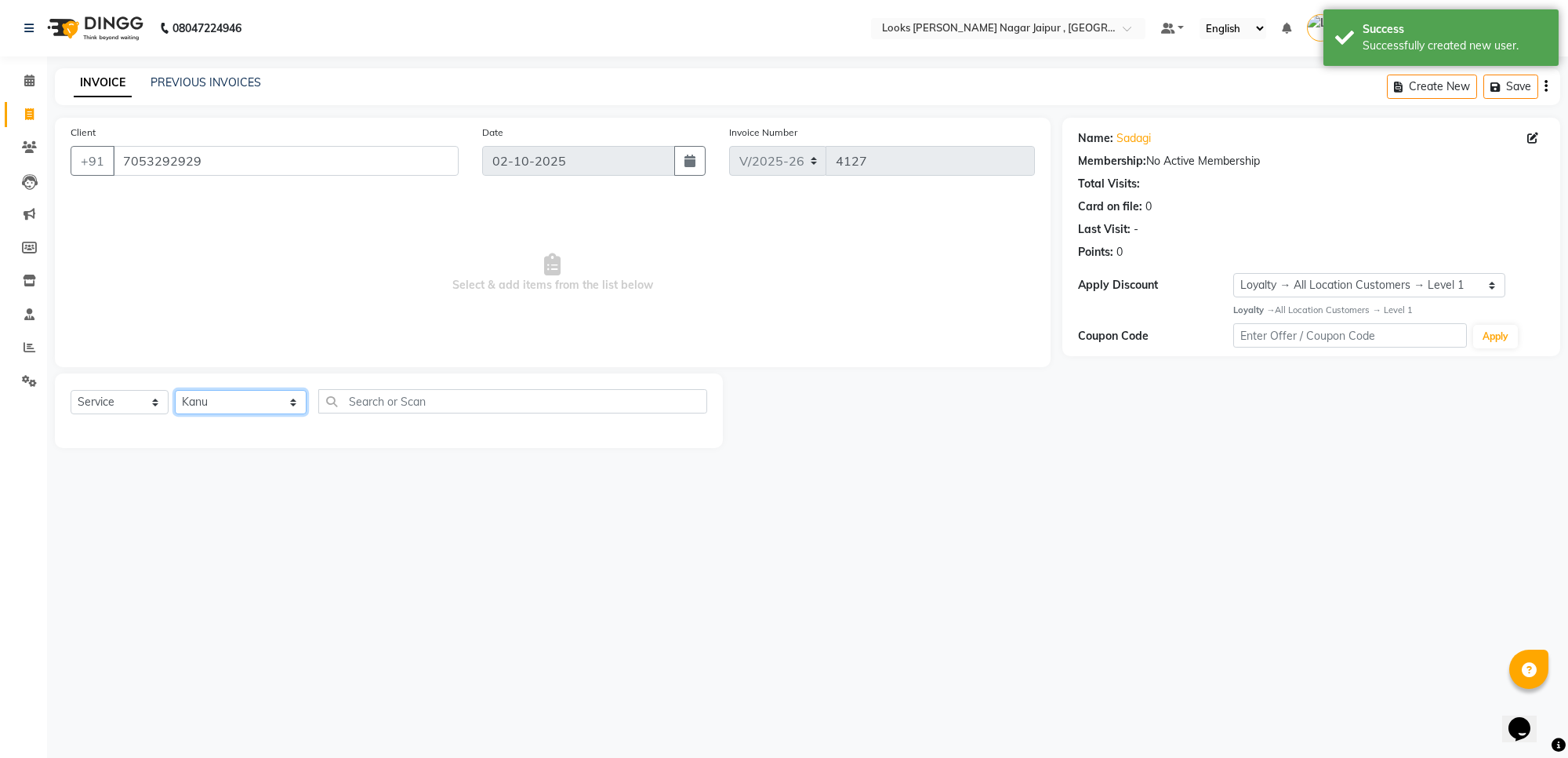
click at [175, 389] on select "Select Stylist [PERSON_NAME] art Anoop [PERSON_NAME] Counter Sales [PERSON_NAME…" at bounding box center [240, 401] width 131 height 24
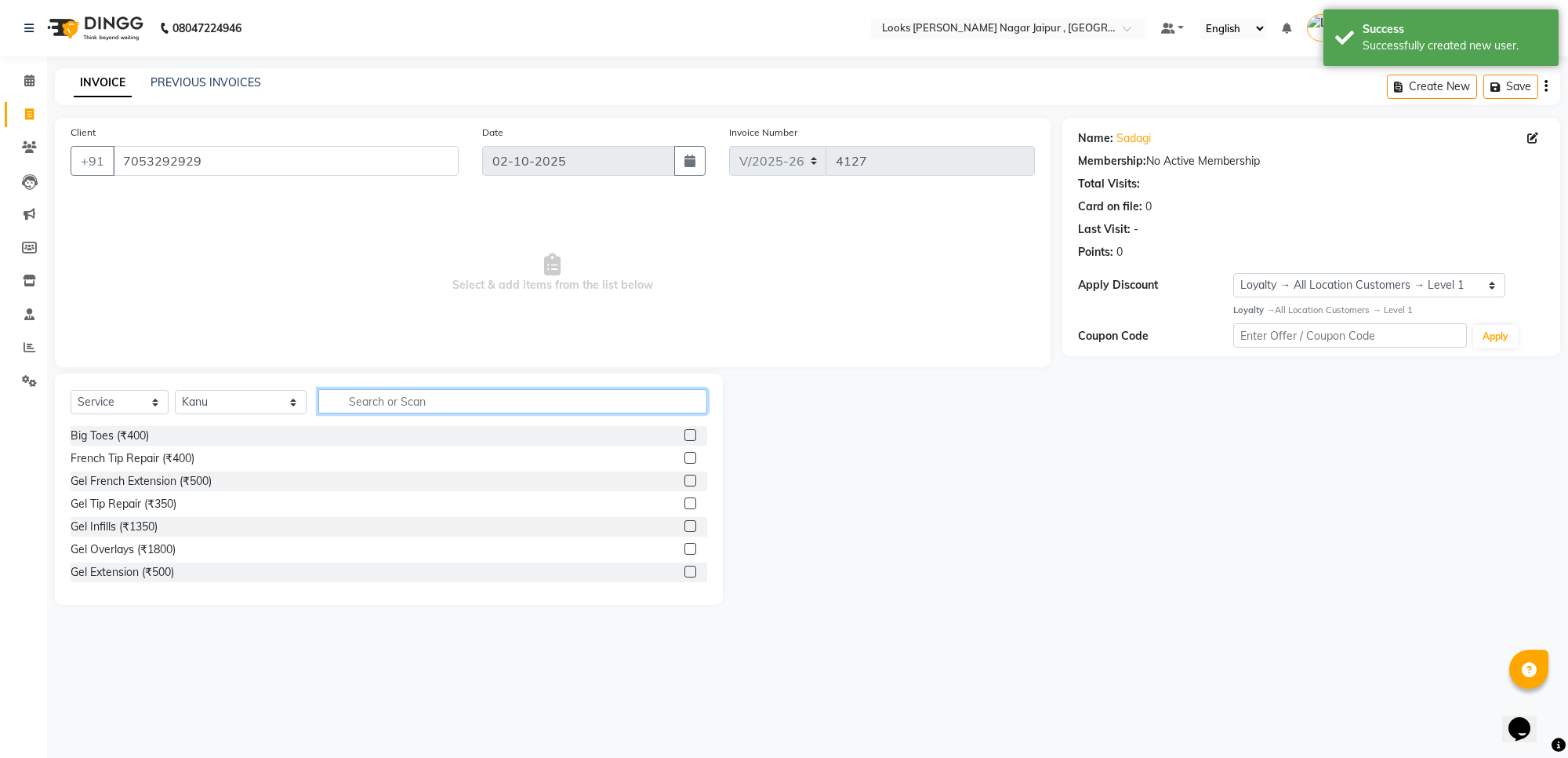
click at [441, 401] on input "text" at bounding box center [513, 401] width 389 height 24
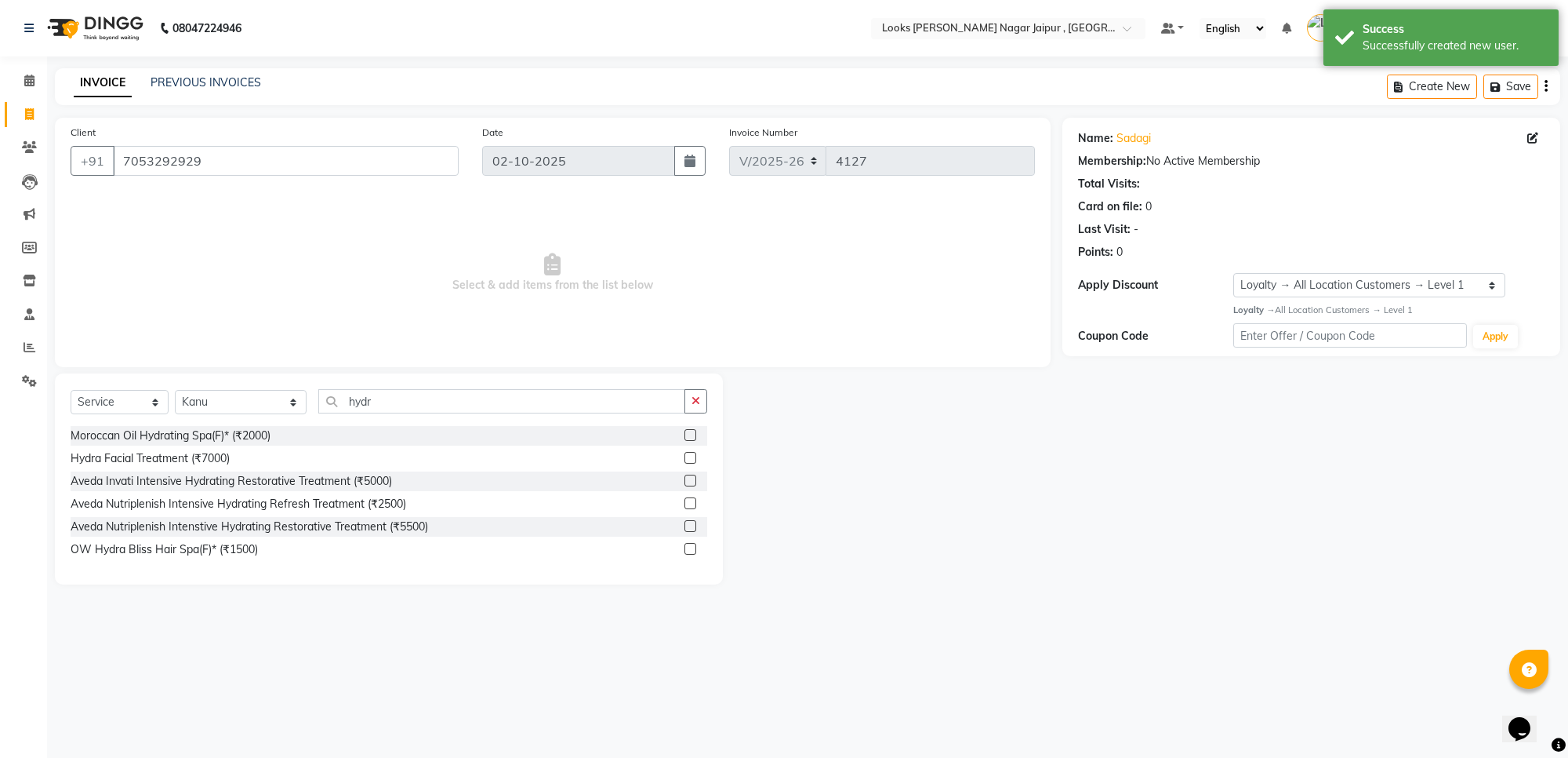
click at [688, 459] on label at bounding box center [690, 458] width 12 height 12
click at [688, 459] on input "checkbox" at bounding box center [690, 458] width 10 height 10
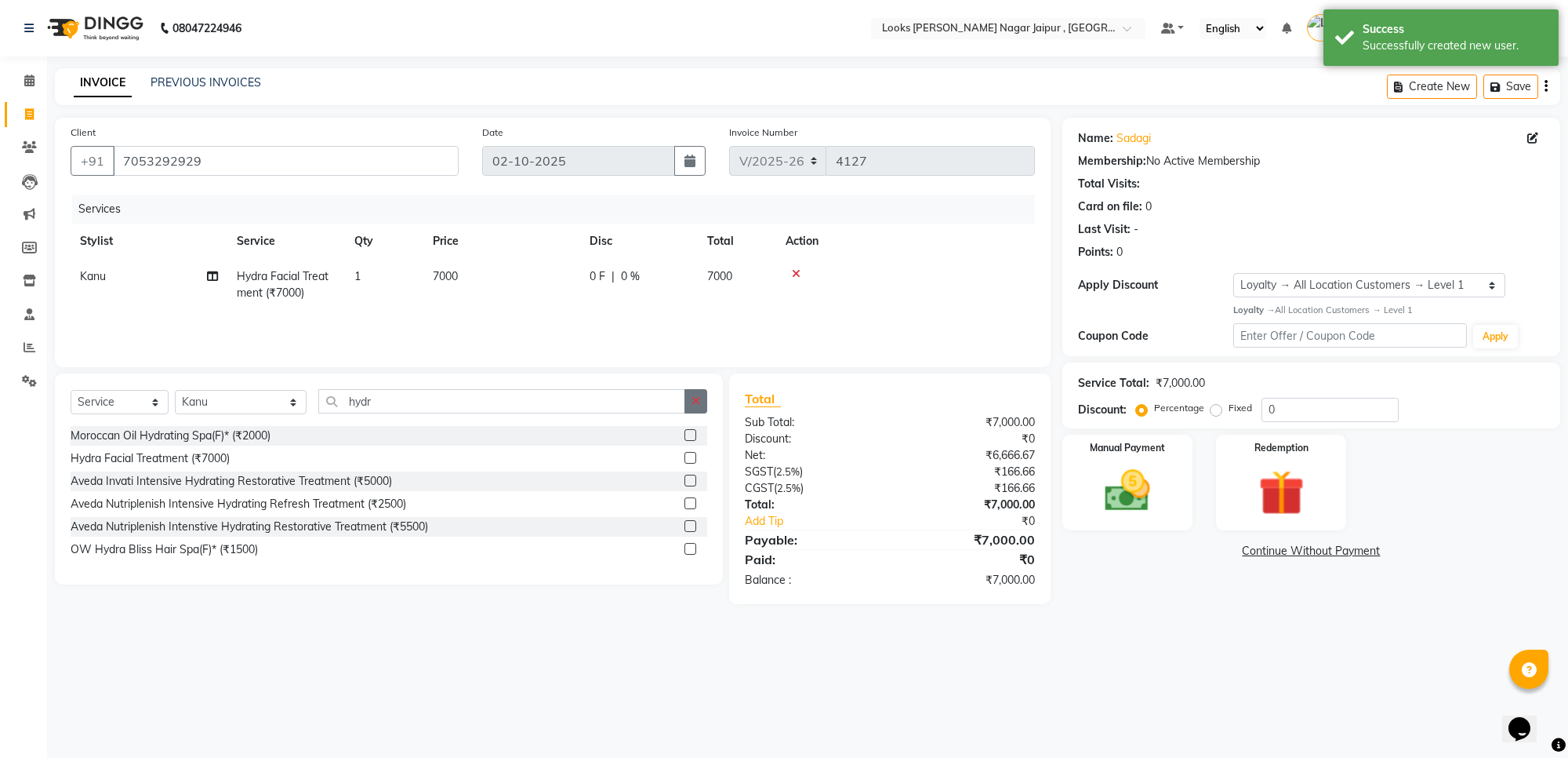
click at [695, 406] on button "button" at bounding box center [696, 401] width 22 height 24
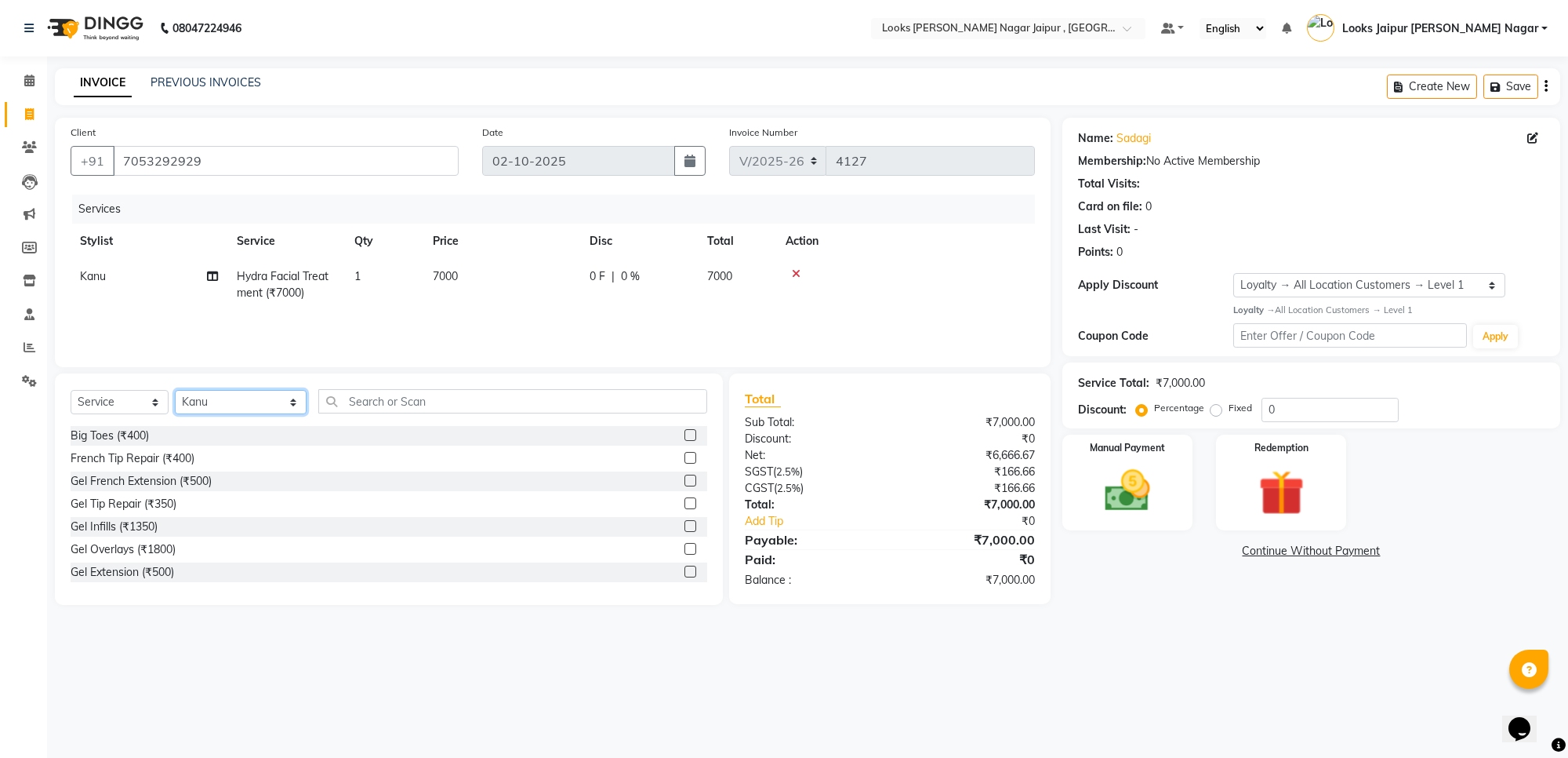
click at [234, 402] on select "Select Stylist [PERSON_NAME] art Anoop [PERSON_NAME] Counter Sales [PERSON_NAME…" at bounding box center [240, 401] width 131 height 24
click at [175, 389] on select "Select Stylist [PERSON_NAME] art Anoop [PERSON_NAME] Counter Sales [PERSON_NAME…" at bounding box center [240, 401] width 131 height 24
click at [440, 397] on input "text" at bounding box center [513, 401] width 389 height 24
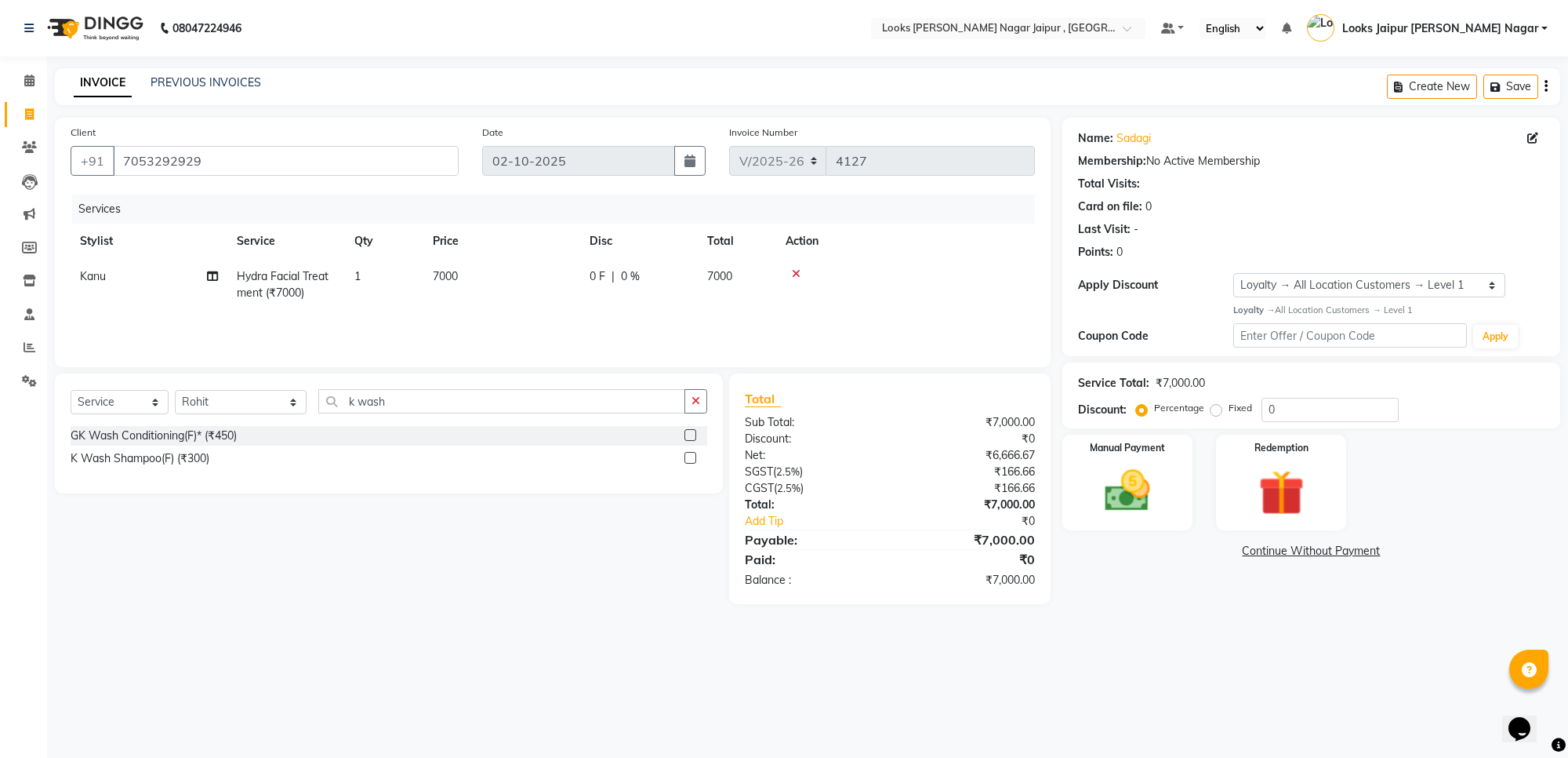
click at [688, 453] on label at bounding box center [690, 458] width 12 height 12
click at [688, 454] on input "checkbox" at bounding box center [690, 458] width 10 height 10
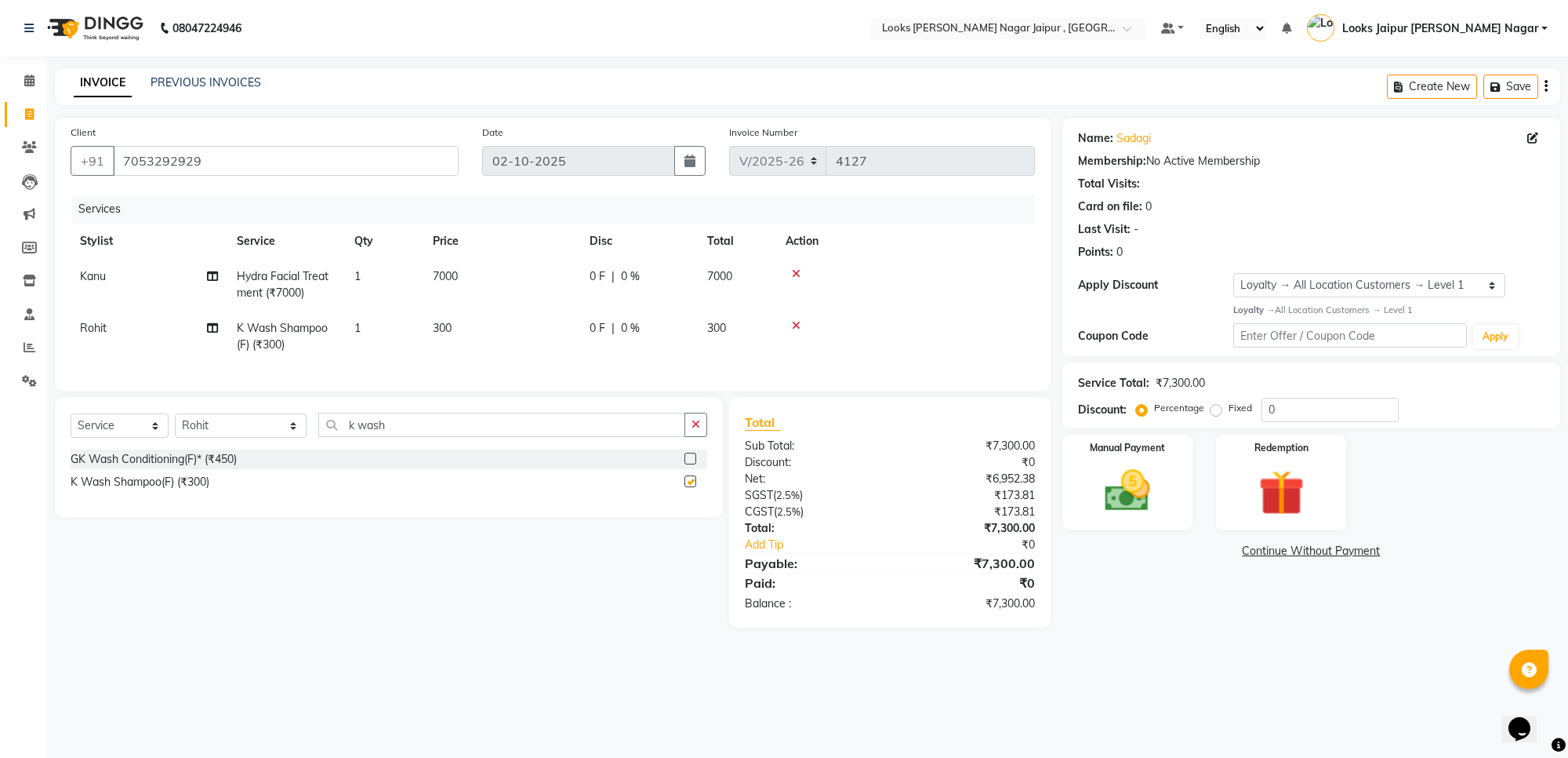
drag, startPoint x: 624, startPoint y: 294, endPoint x: 613, endPoint y: 292, distance: 11.2
click at [613, 292] on td "0 F | 0 %" at bounding box center [638, 284] width 118 height 52
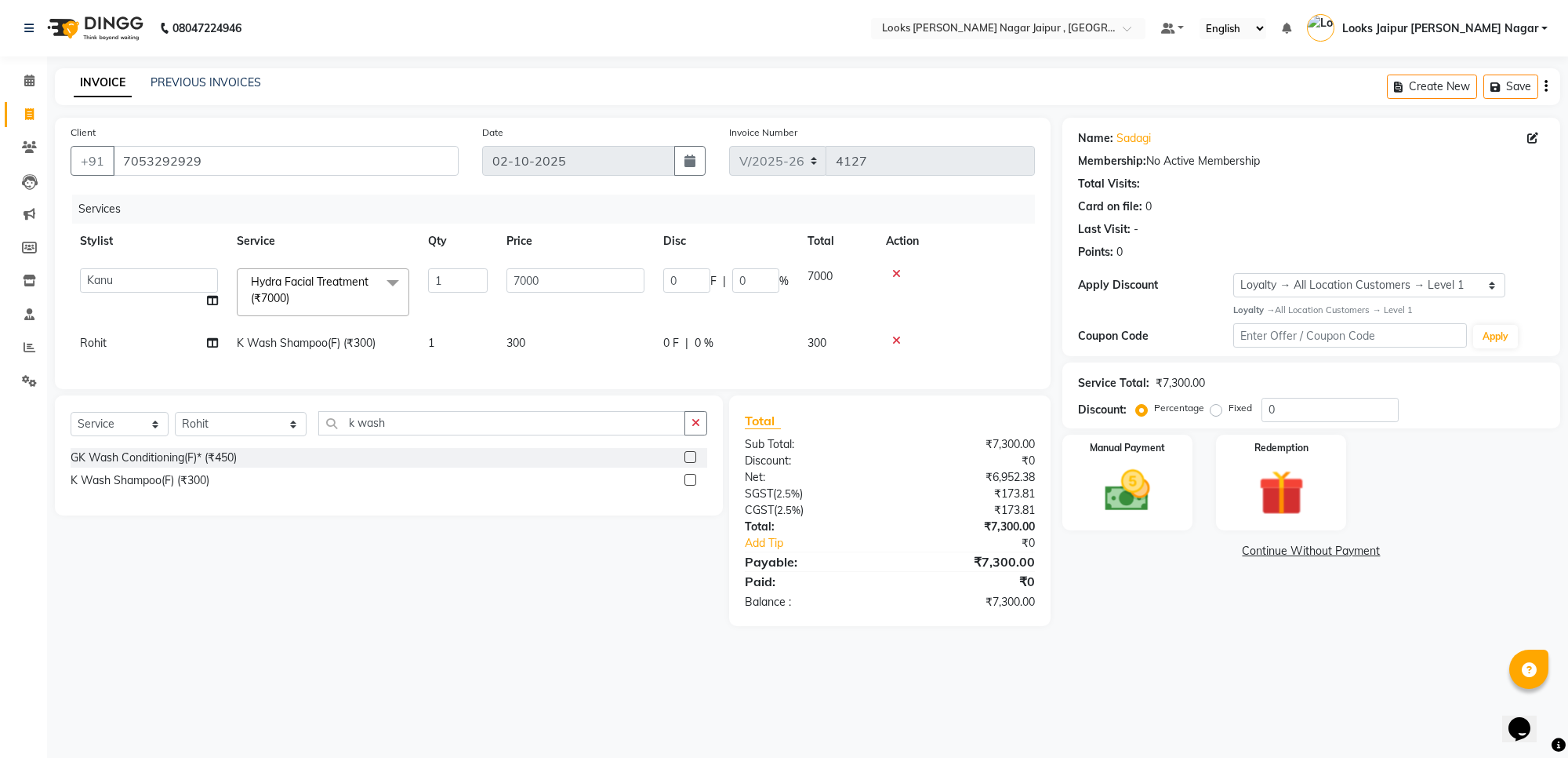
click at [557, 277] on input "7000" at bounding box center [575, 280] width 138 height 24
click at [580, 349] on tr "Rohit K Wash Shampoo(F) (₹300) 1 300 0 F | 0 % 300" at bounding box center [553, 343] width 964 height 35
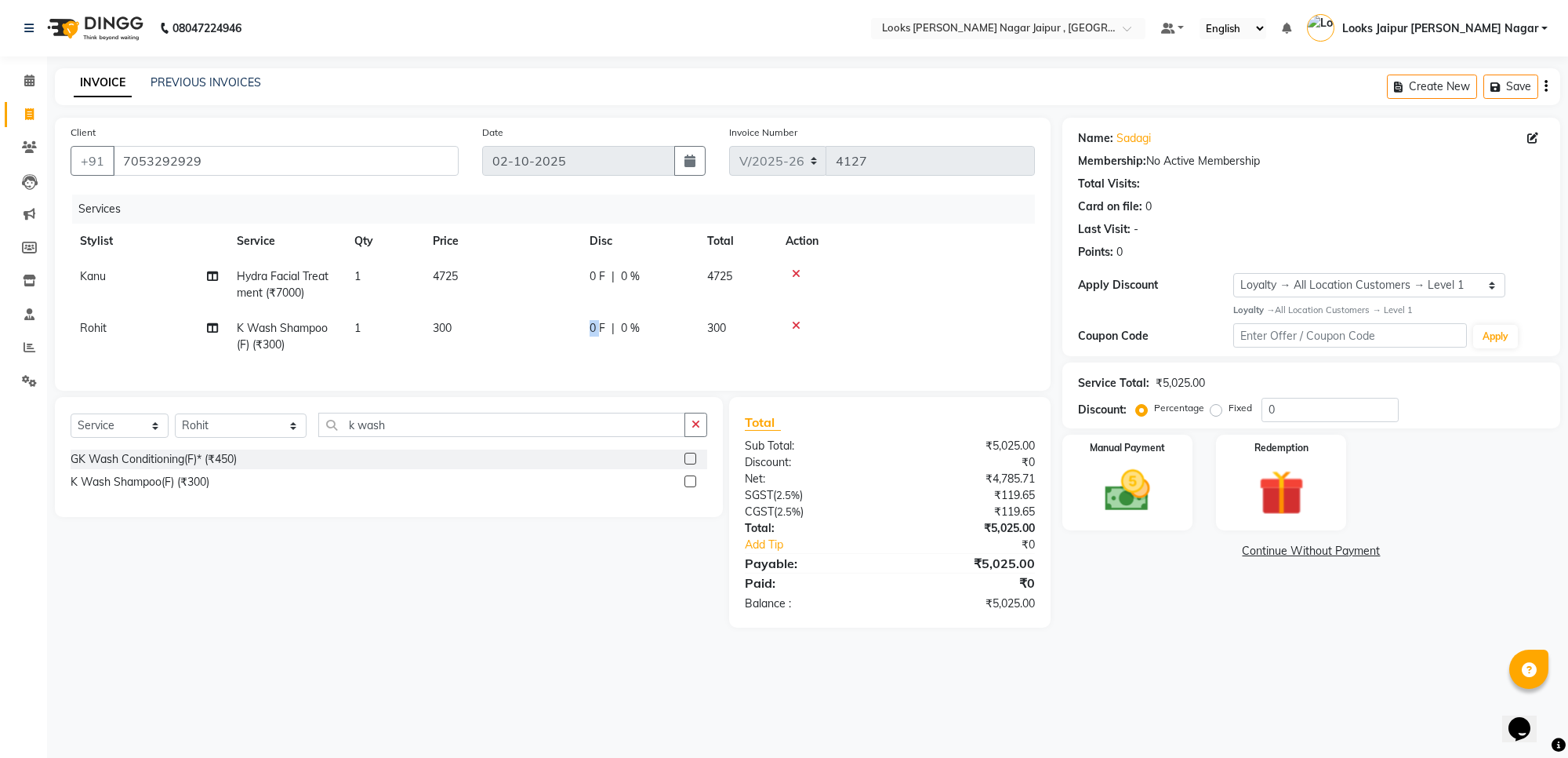
click at [580, 348] on td "0 F | 0 %" at bounding box center [638, 337] width 118 height 52
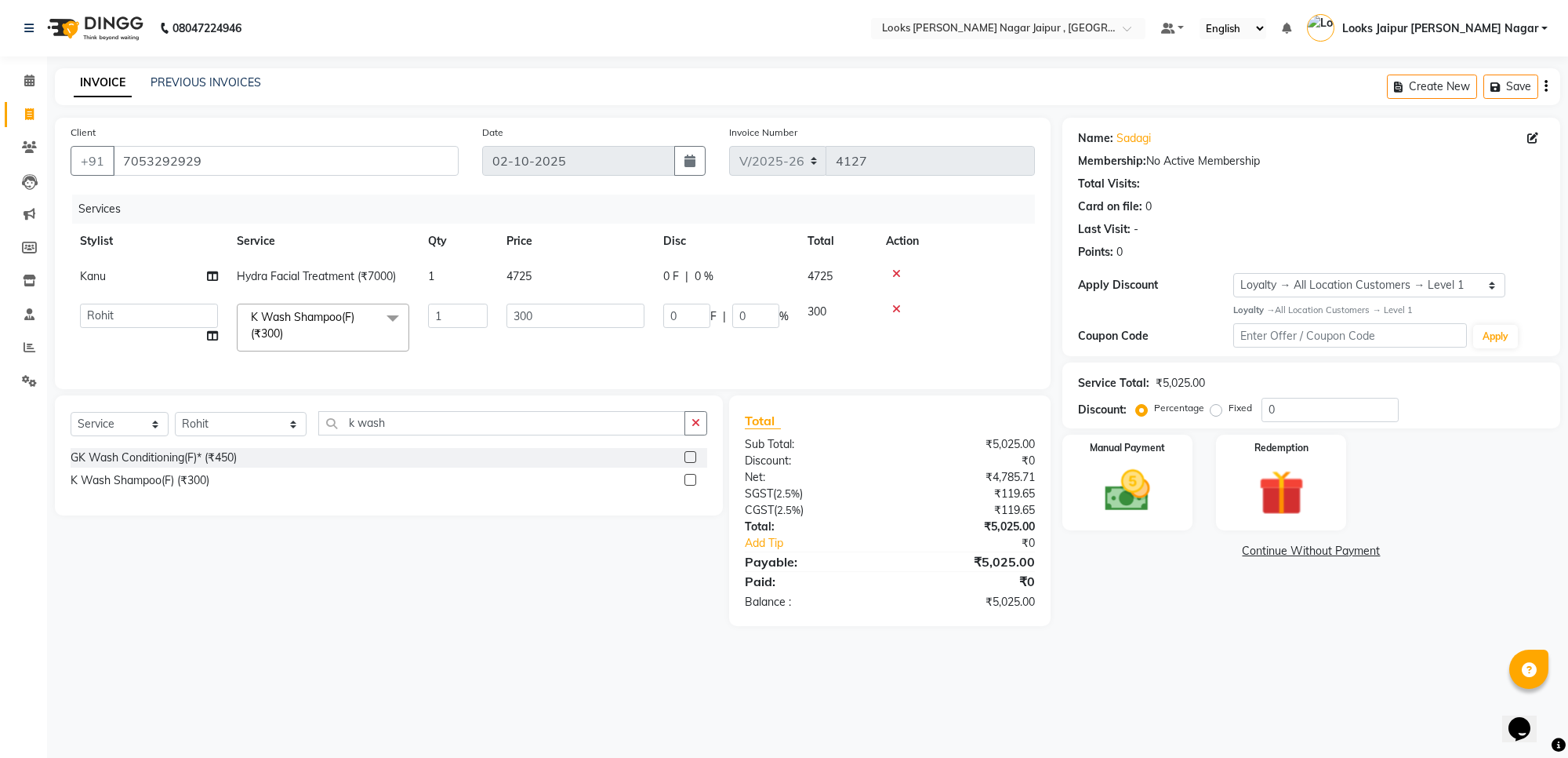
click at [569, 333] on td "300" at bounding box center [576, 327] width 157 height 67
click at [566, 324] on input "300" at bounding box center [575, 316] width 138 height 24
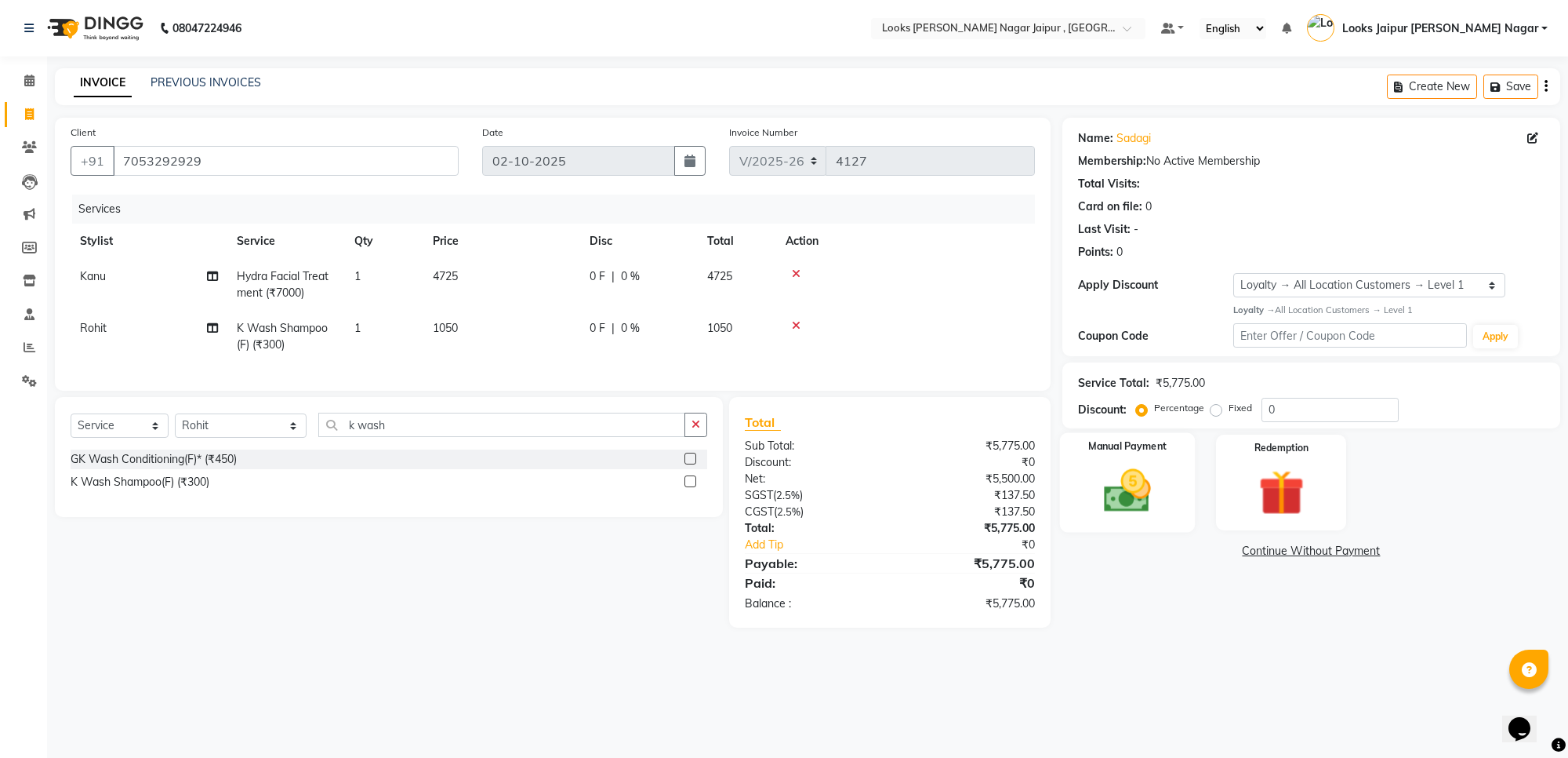
click at [1064, 469] on div "Manual Payment" at bounding box center [1127, 482] width 135 height 99
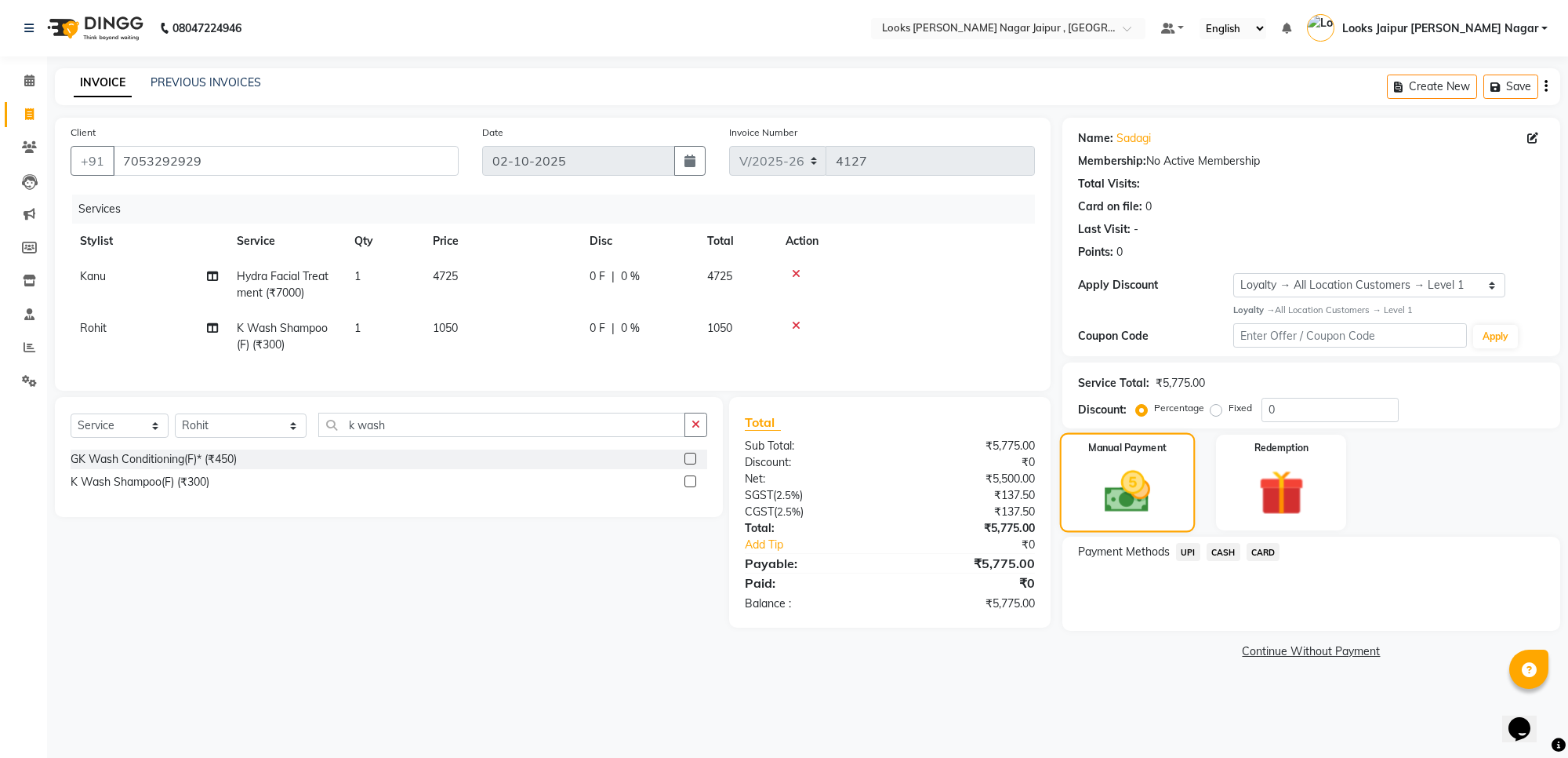
click at [1164, 512] on img at bounding box center [1127, 491] width 74 height 54
drag, startPoint x: 1188, startPoint y: 551, endPoint x: 1197, endPoint y: 566, distance: 17.5
click at [1189, 555] on span "UPI" at bounding box center [1188, 551] width 24 height 18
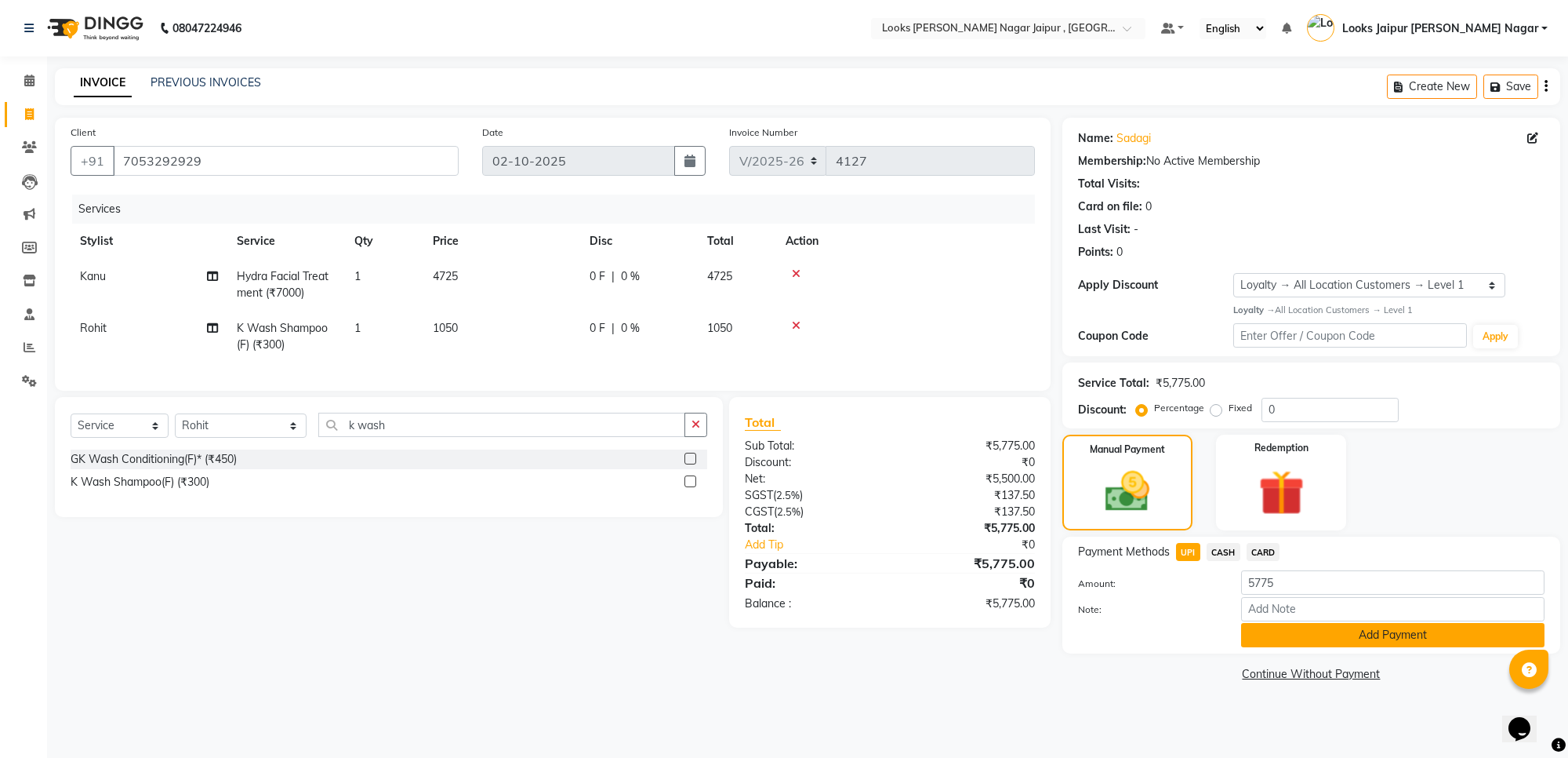
click at [1252, 629] on button "Add Payment" at bounding box center [1393, 635] width 304 height 24
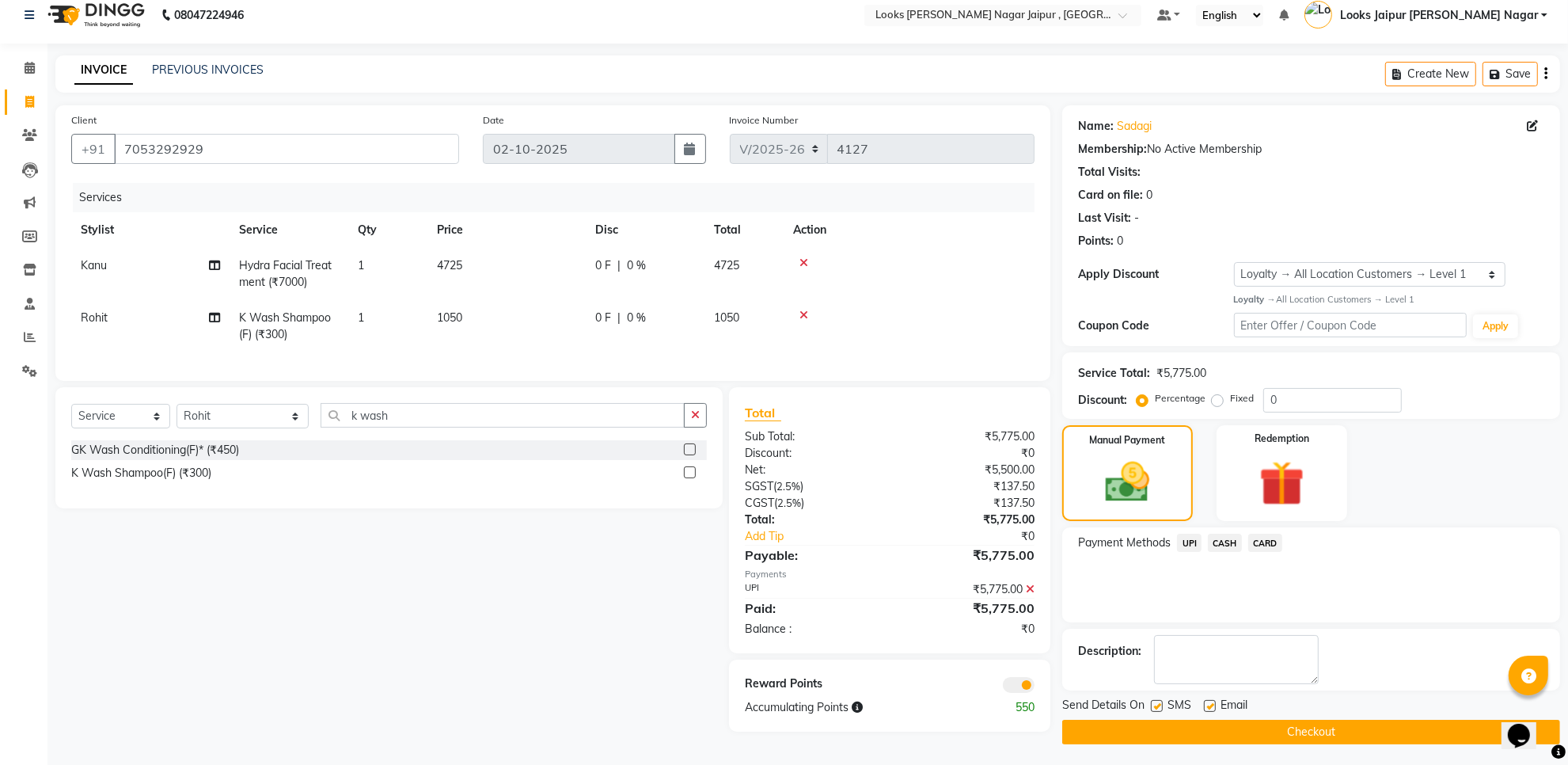
scroll to position [18, 0]
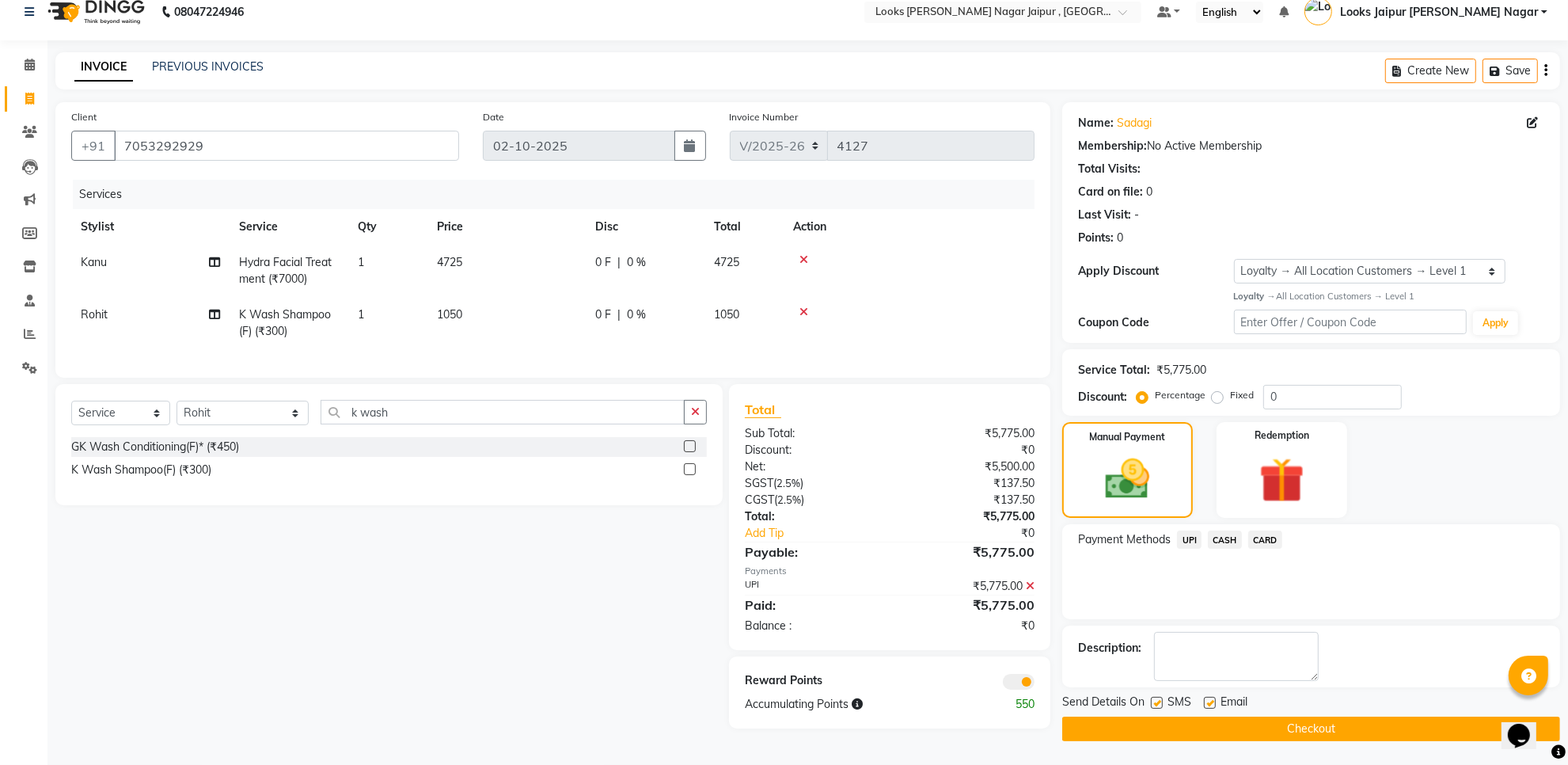
click at [1160, 703] on label at bounding box center [1156, 702] width 12 height 12
click at [1160, 703] on input "checkbox" at bounding box center [1156, 703] width 11 height 11
click at [1208, 699] on label at bounding box center [1210, 702] width 12 height 12
click at [1208, 699] on input "checkbox" at bounding box center [1209, 703] width 11 height 11
click at [1199, 726] on button "Checkout" at bounding box center [1312, 729] width 498 height 24
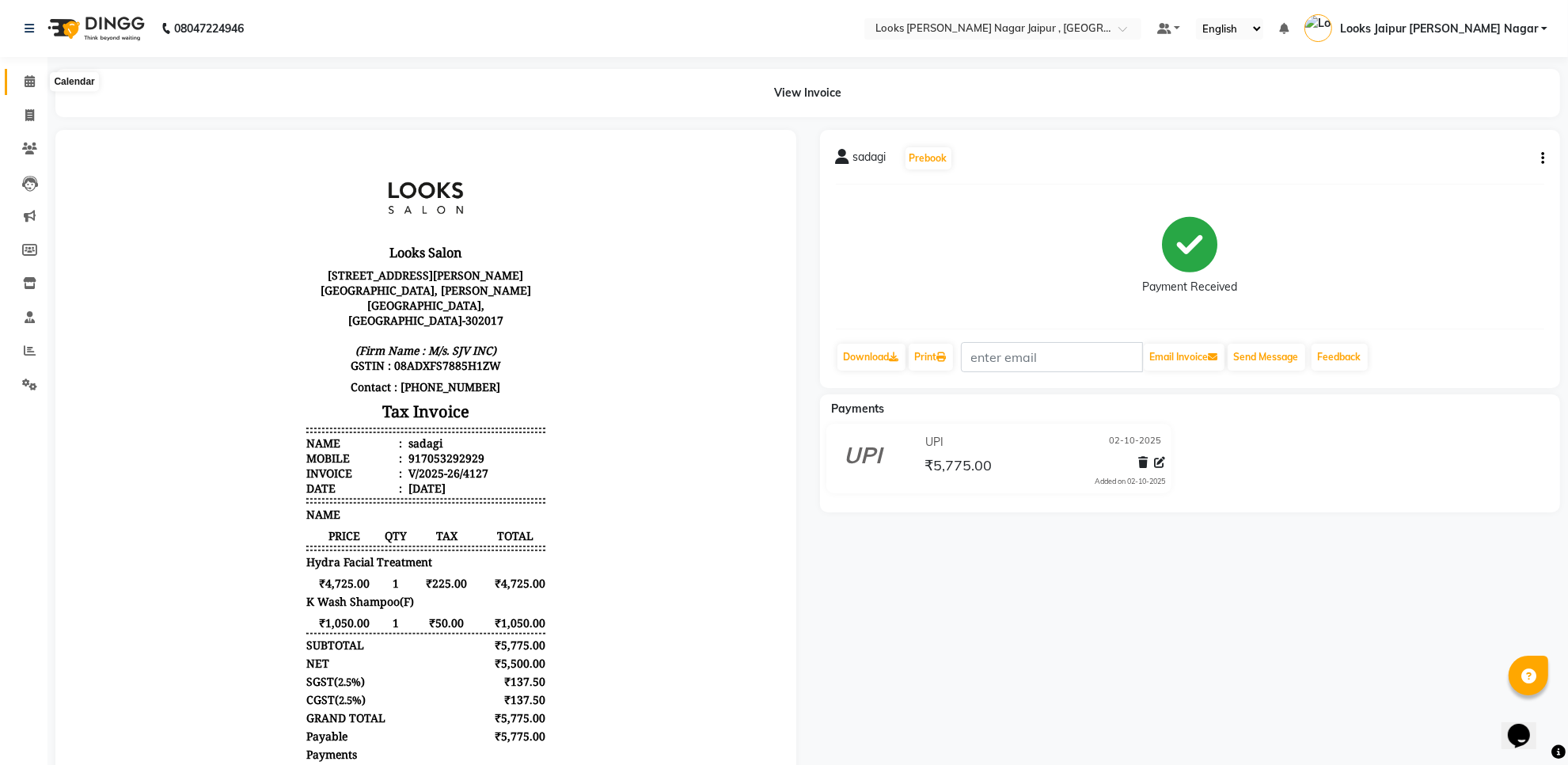
click at [30, 73] on span at bounding box center [30, 82] width 27 height 19
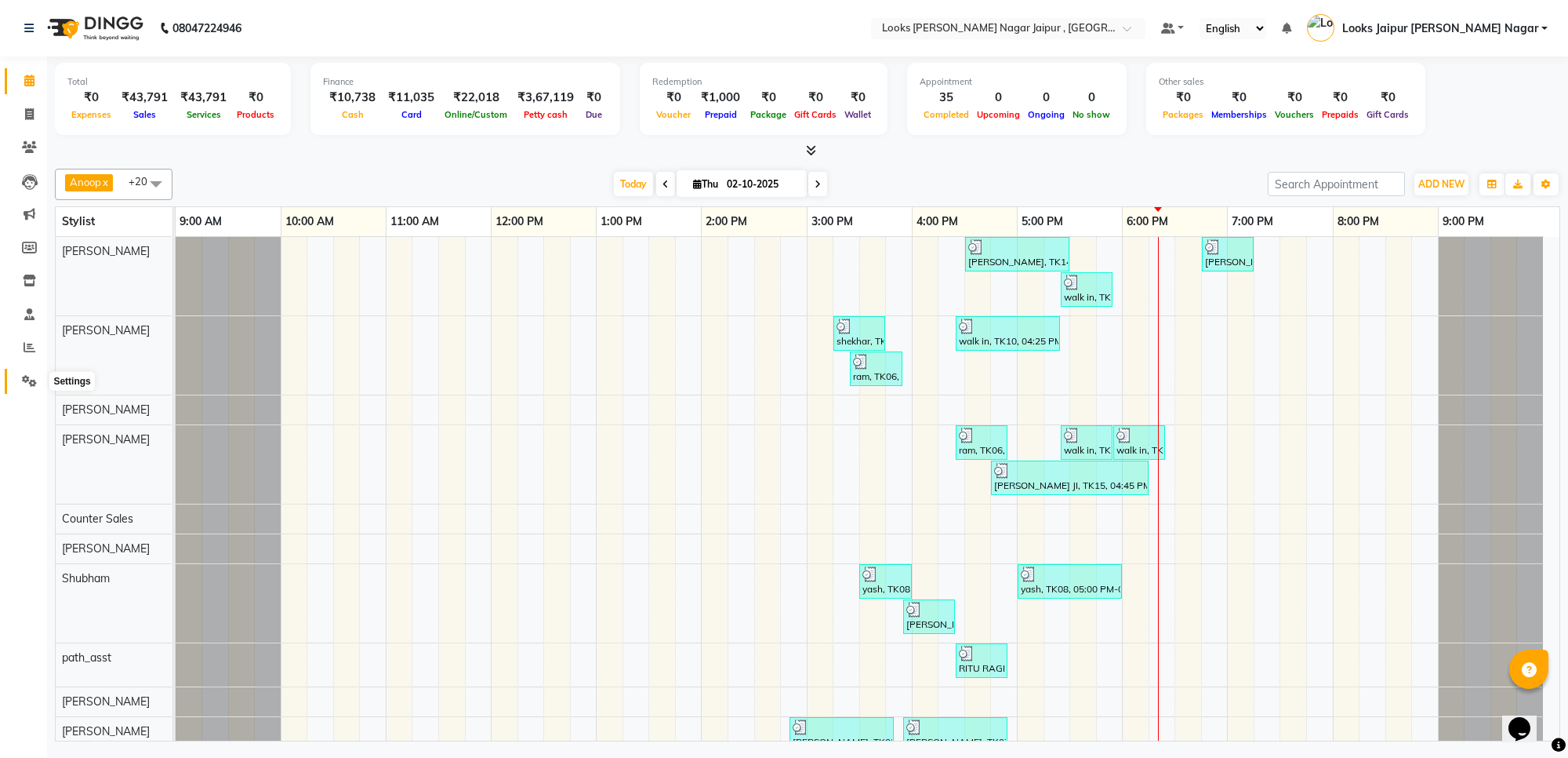
click at [24, 375] on icon at bounding box center [29, 381] width 15 height 12
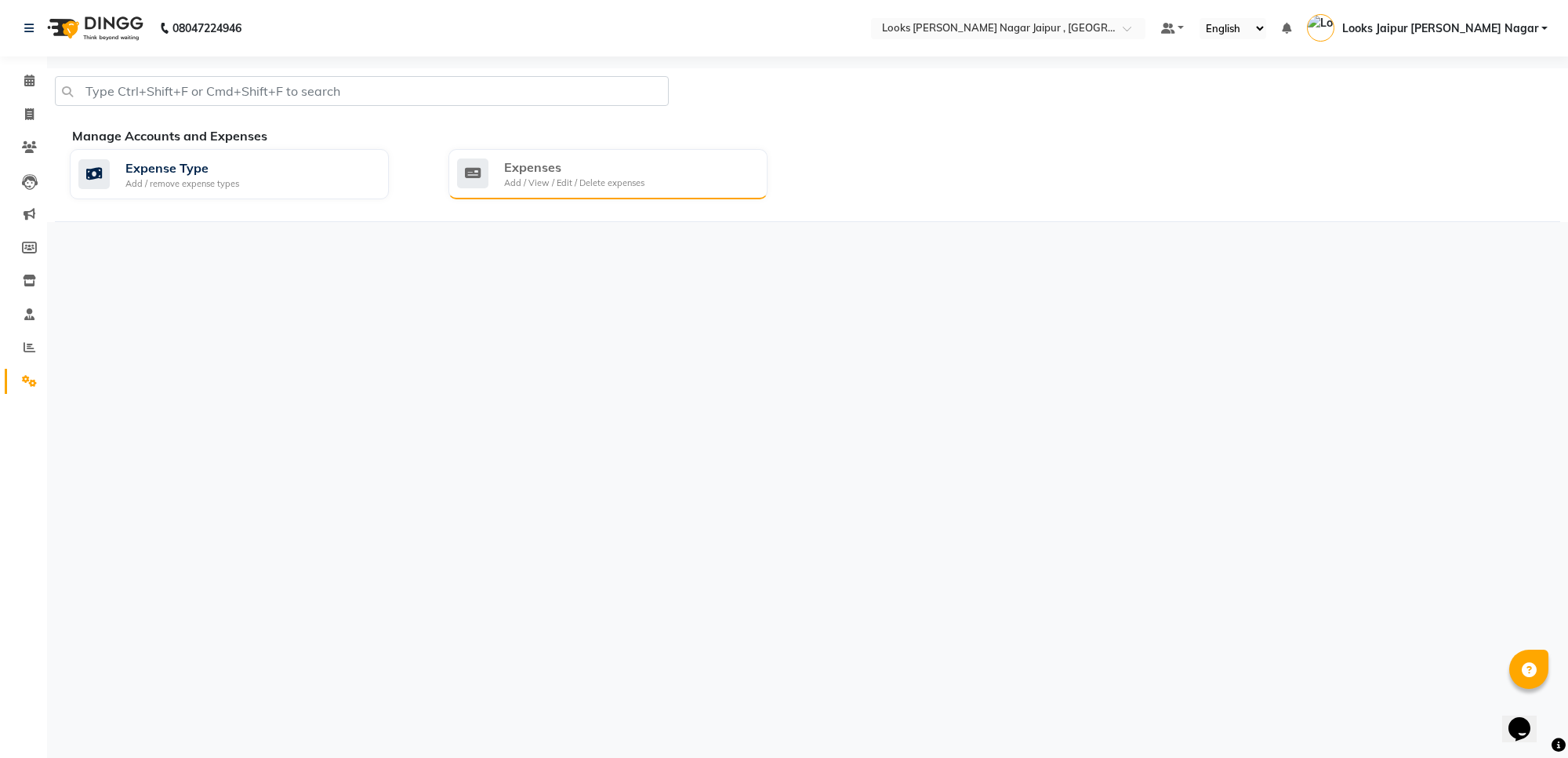
click at [492, 193] on div "Expenses Add / View / Edit / Delete expenses" at bounding box center [608, 174] width 319 height 50
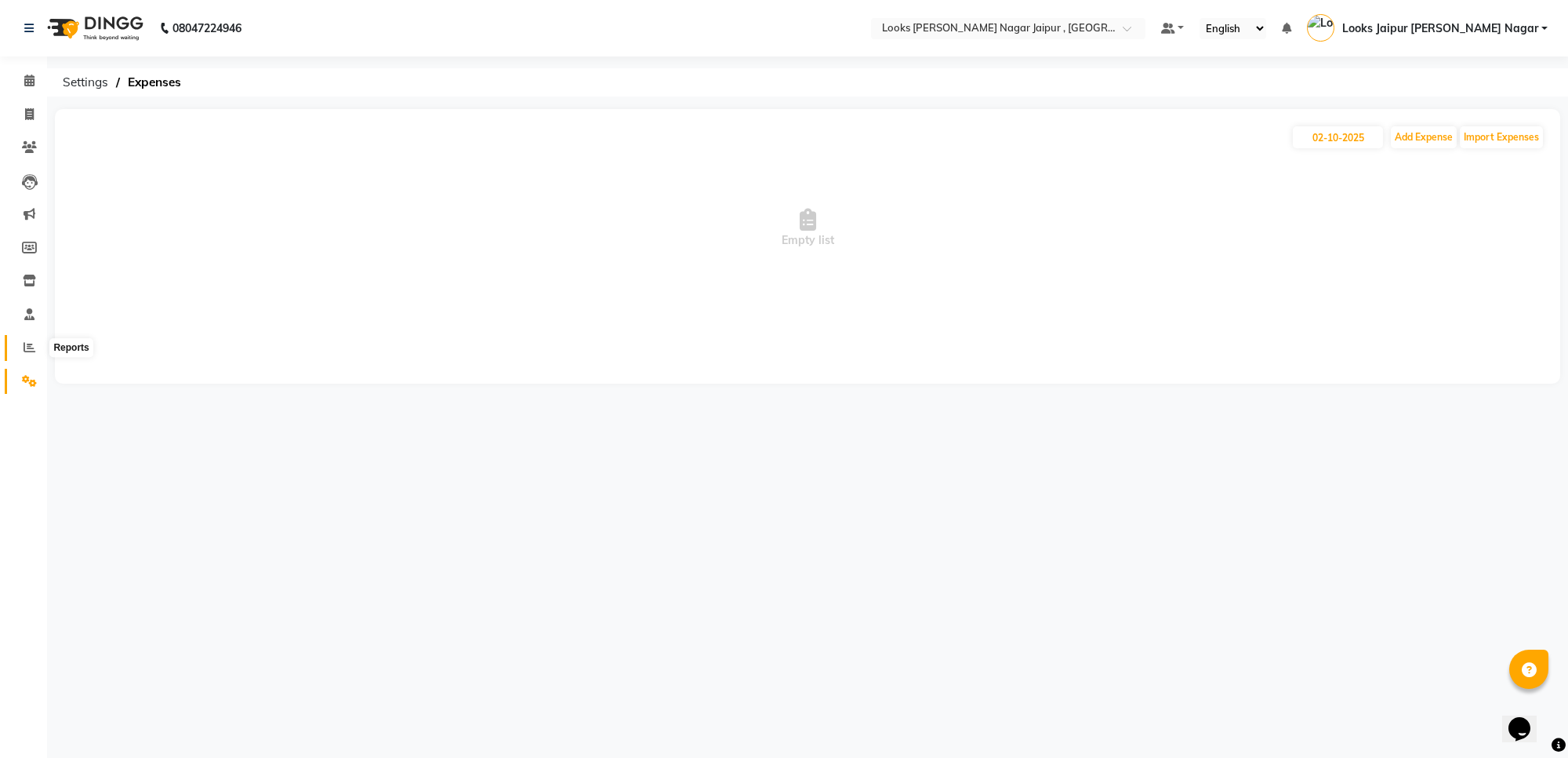
click at [21, 355] on span at bounding box center [30, 348] width 27 height 18
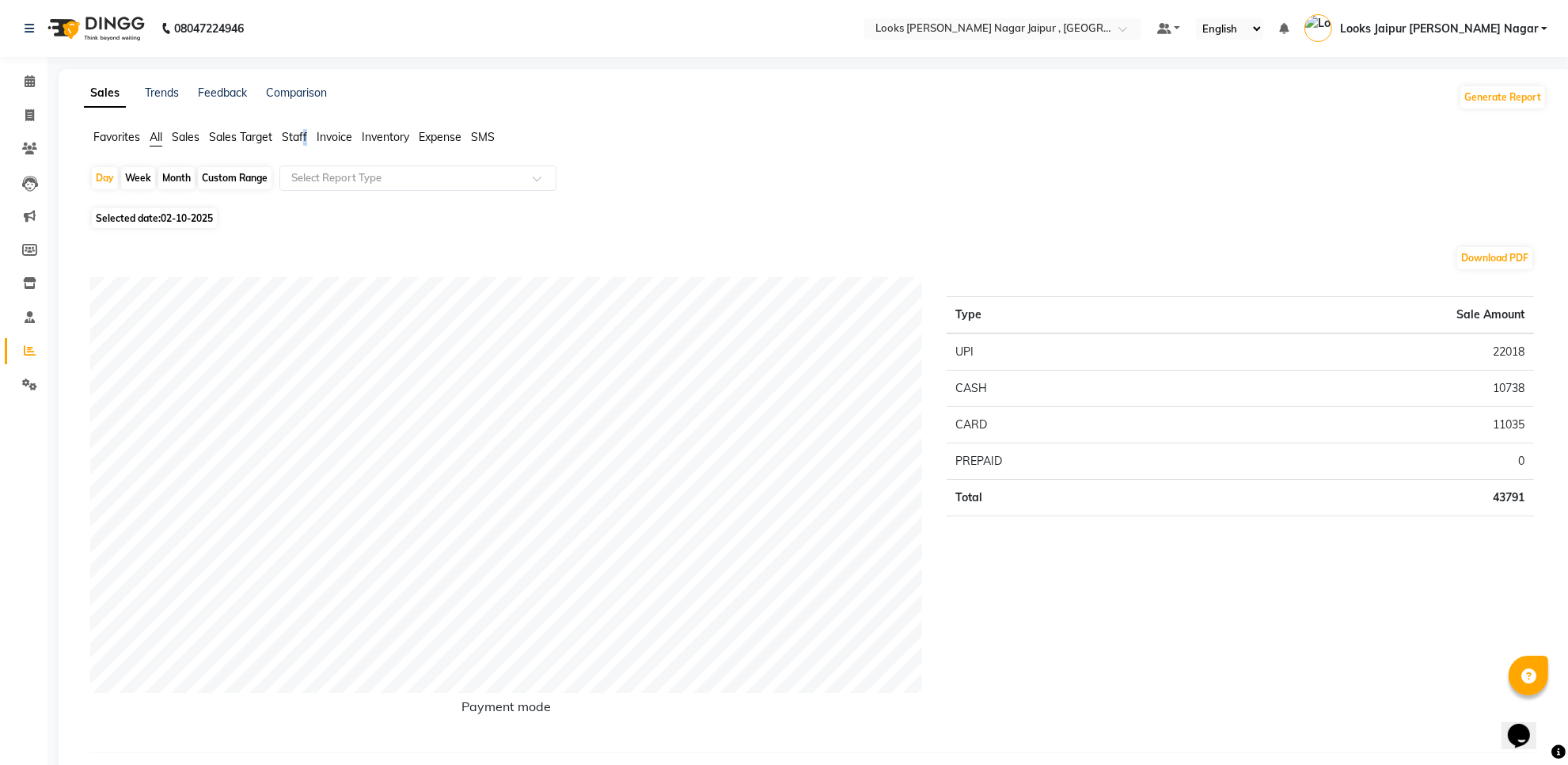
click at [303, 136] on span "Staff" at bounding box center [294, 137] width 25 height 15
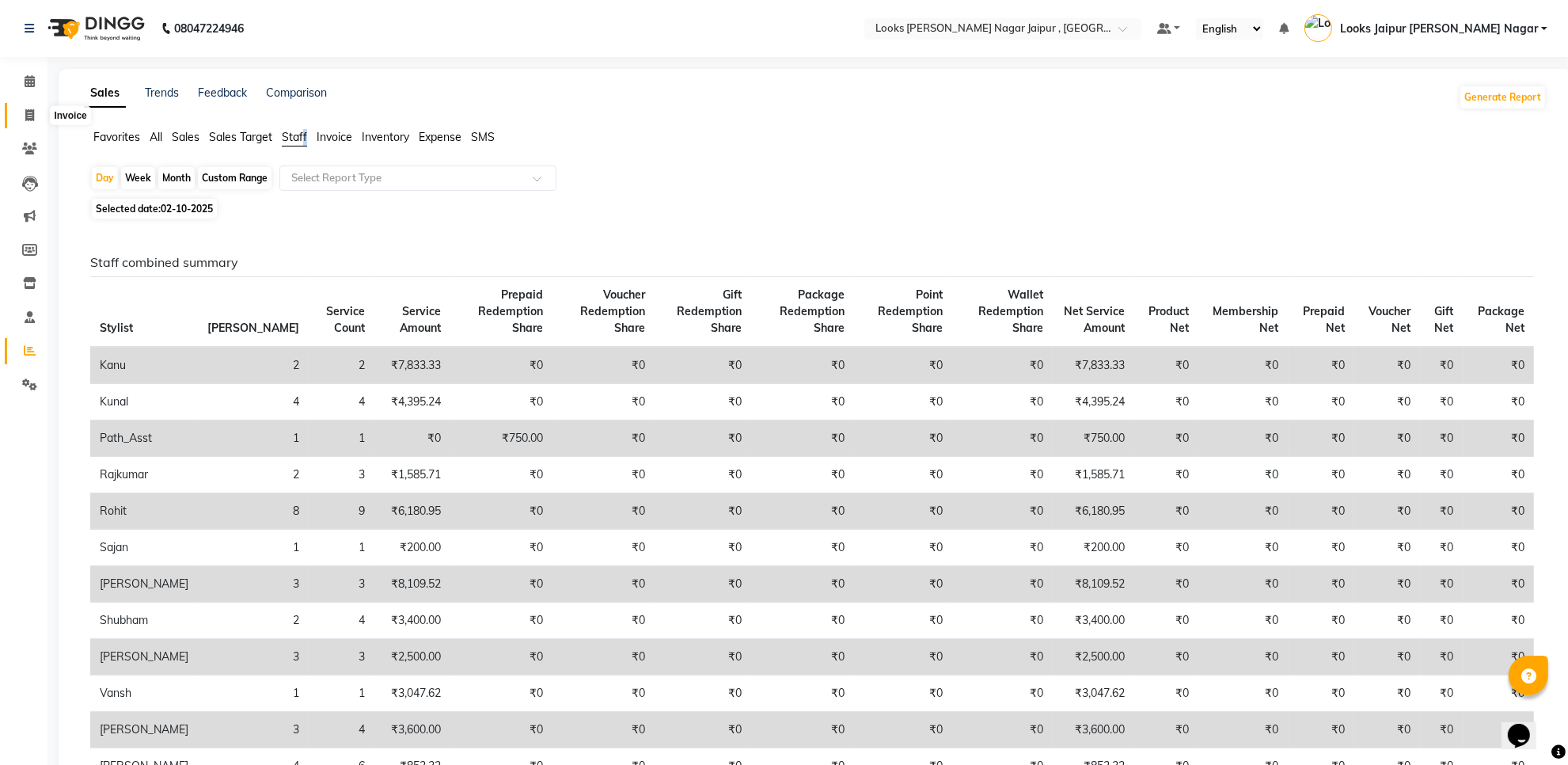
click at [25, 119] on icon at bounding box center [29, 115] width 9 height 12
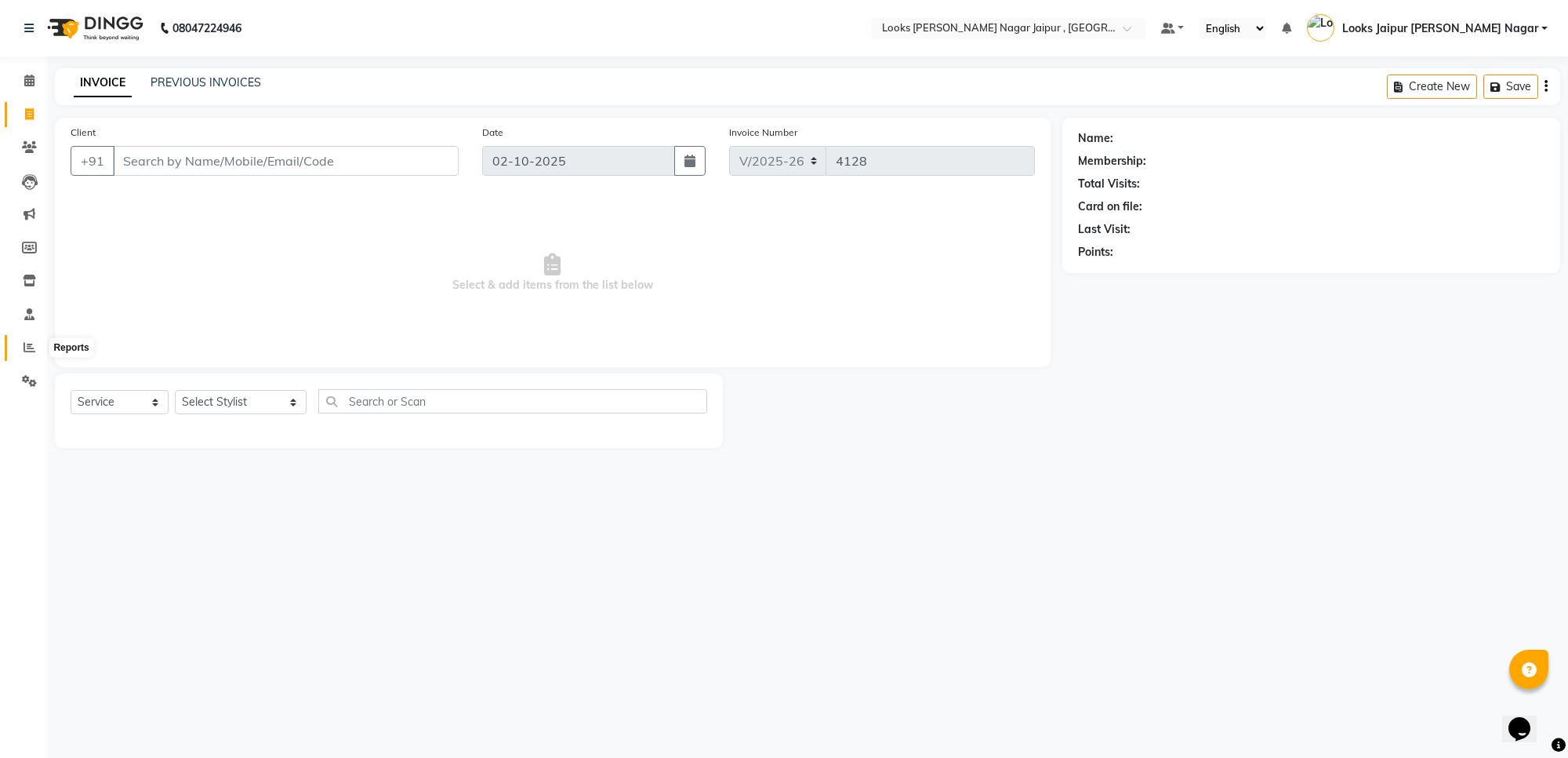
click at [31, 347] on icon at bounding box center [29, 347] width 12 height 12
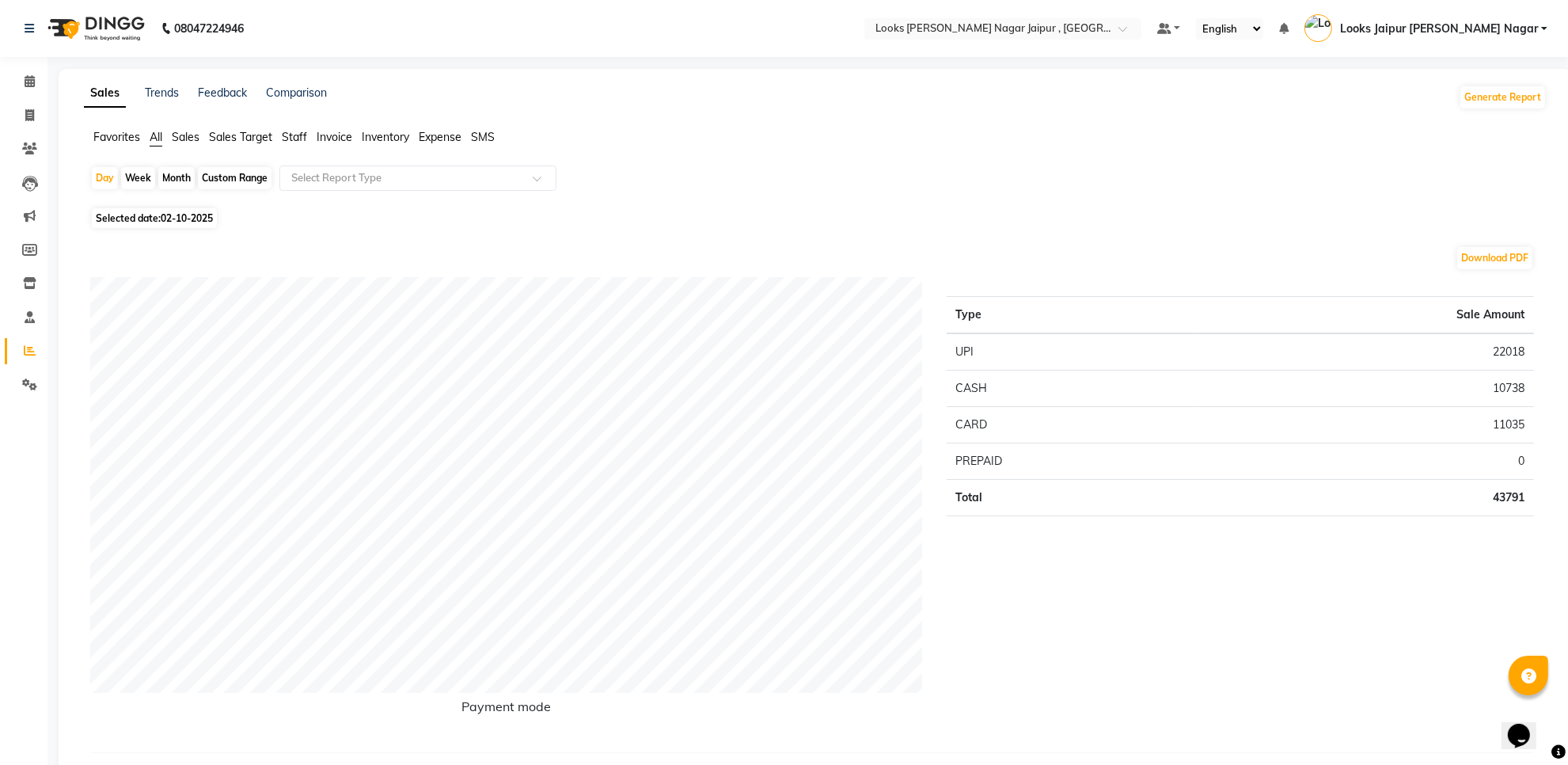
click at [291, 134] on span "Staff" at bounding box center [294, 137] width 25 height 15
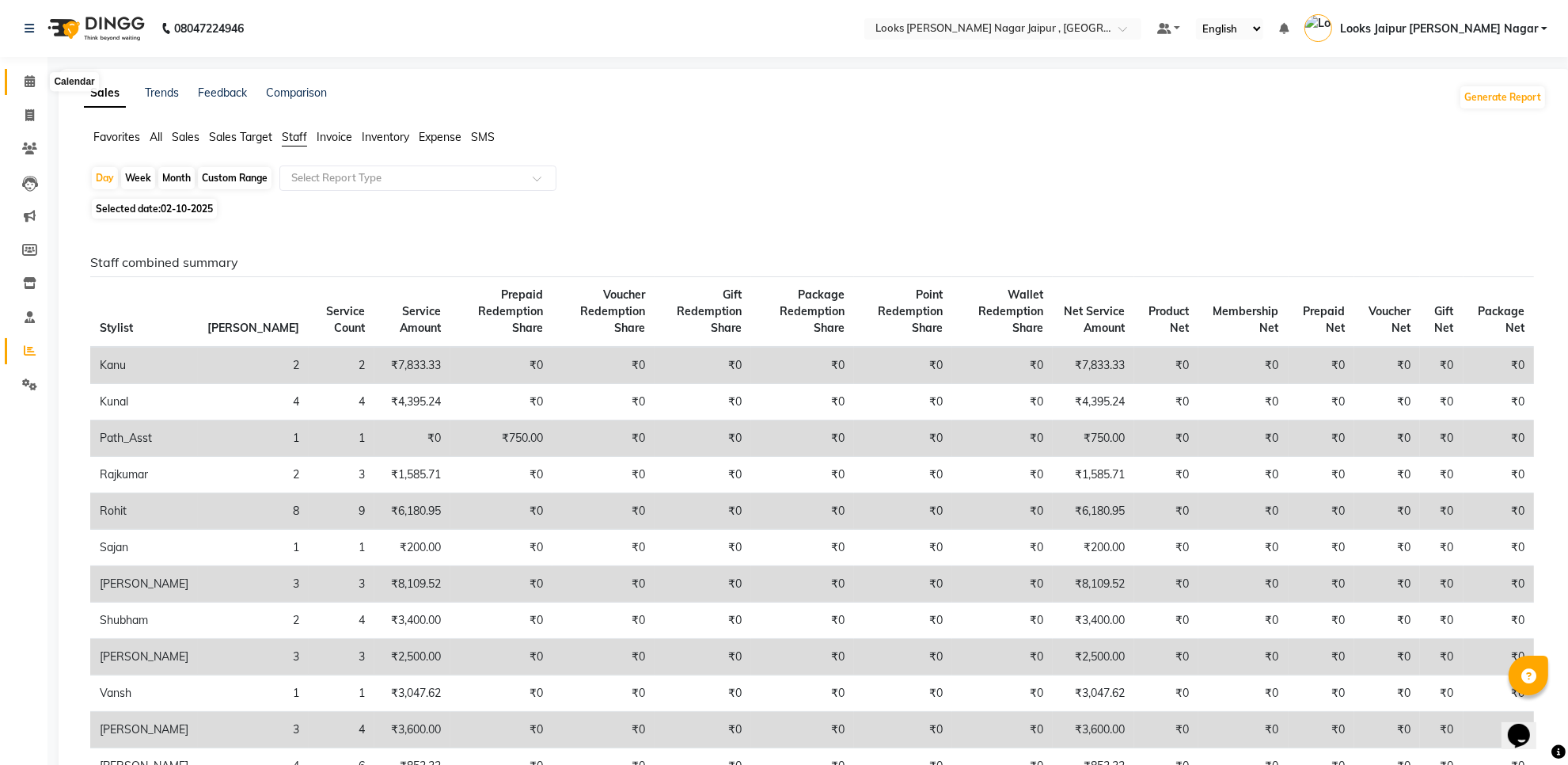
click at [30, 75] on icon at bounding box center [29, 81] width 11 height 12
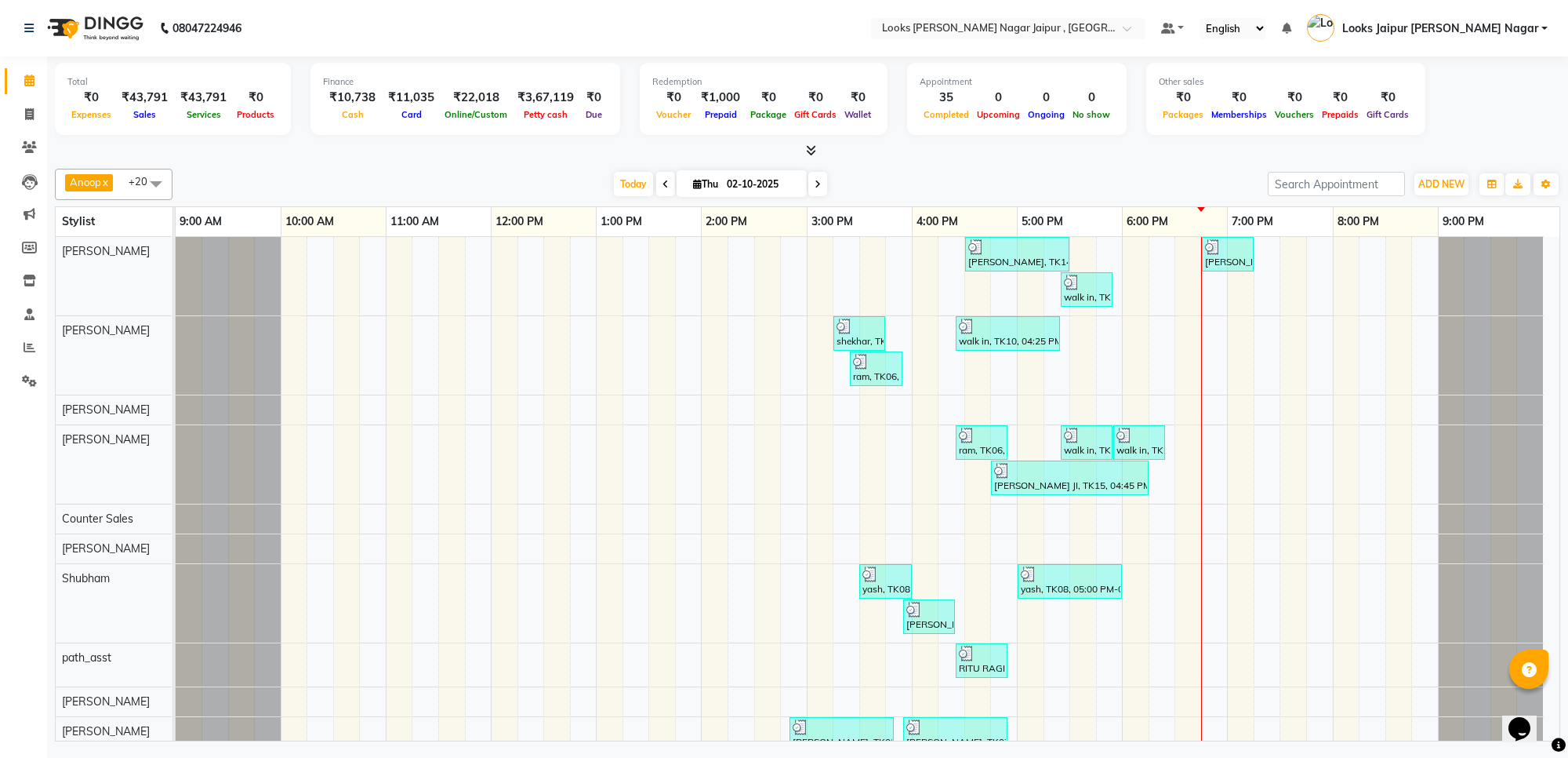
click at [0, 333] on li "Reports" at bounding box center [23, 348] width 47 height 34
click at [16, 339] on span at bounding box center [30, 348] width 27 height 18
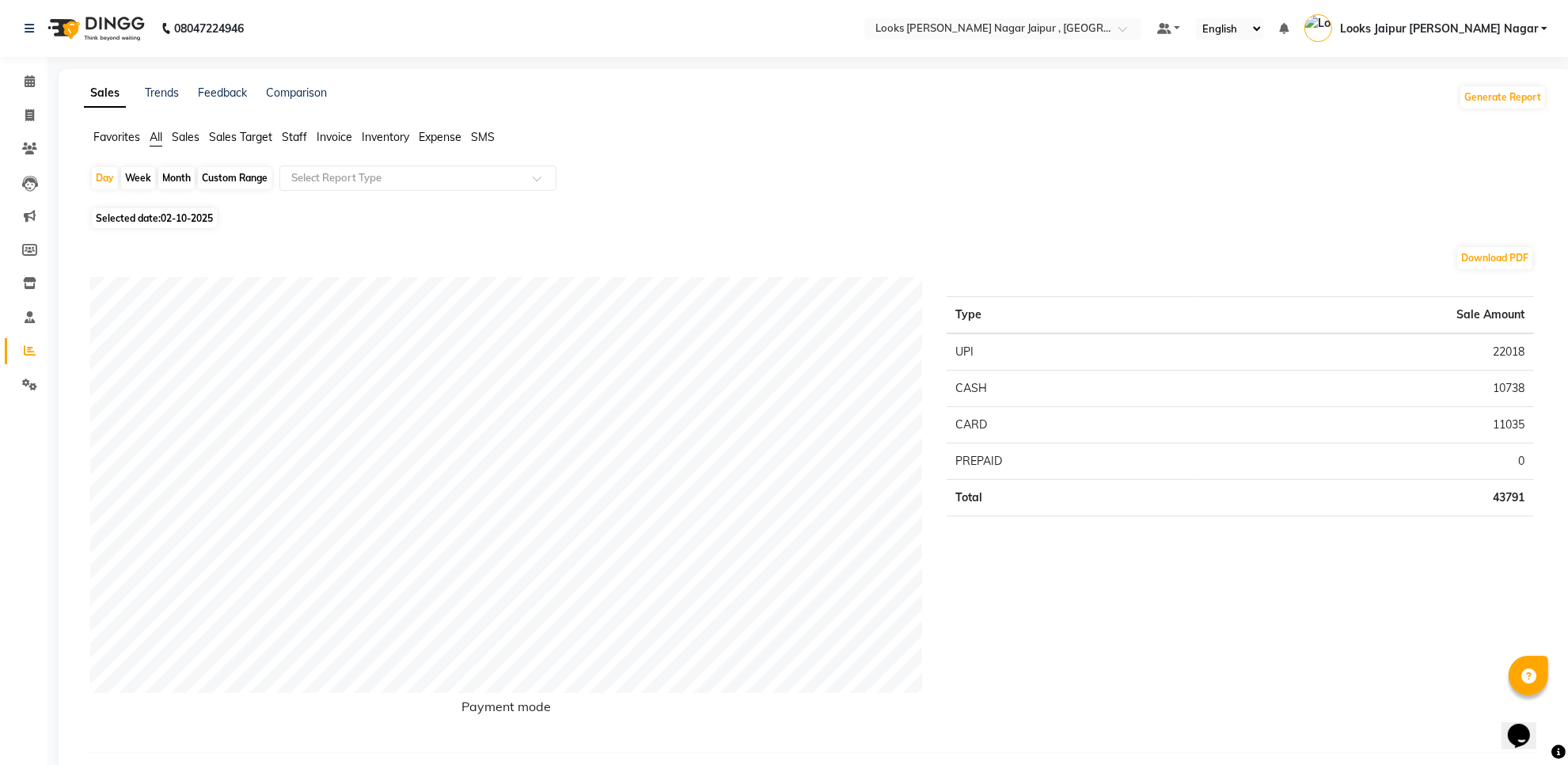
click at [299, 138] on span "Staff" at bounding box center [294, 137] width 25 height 15
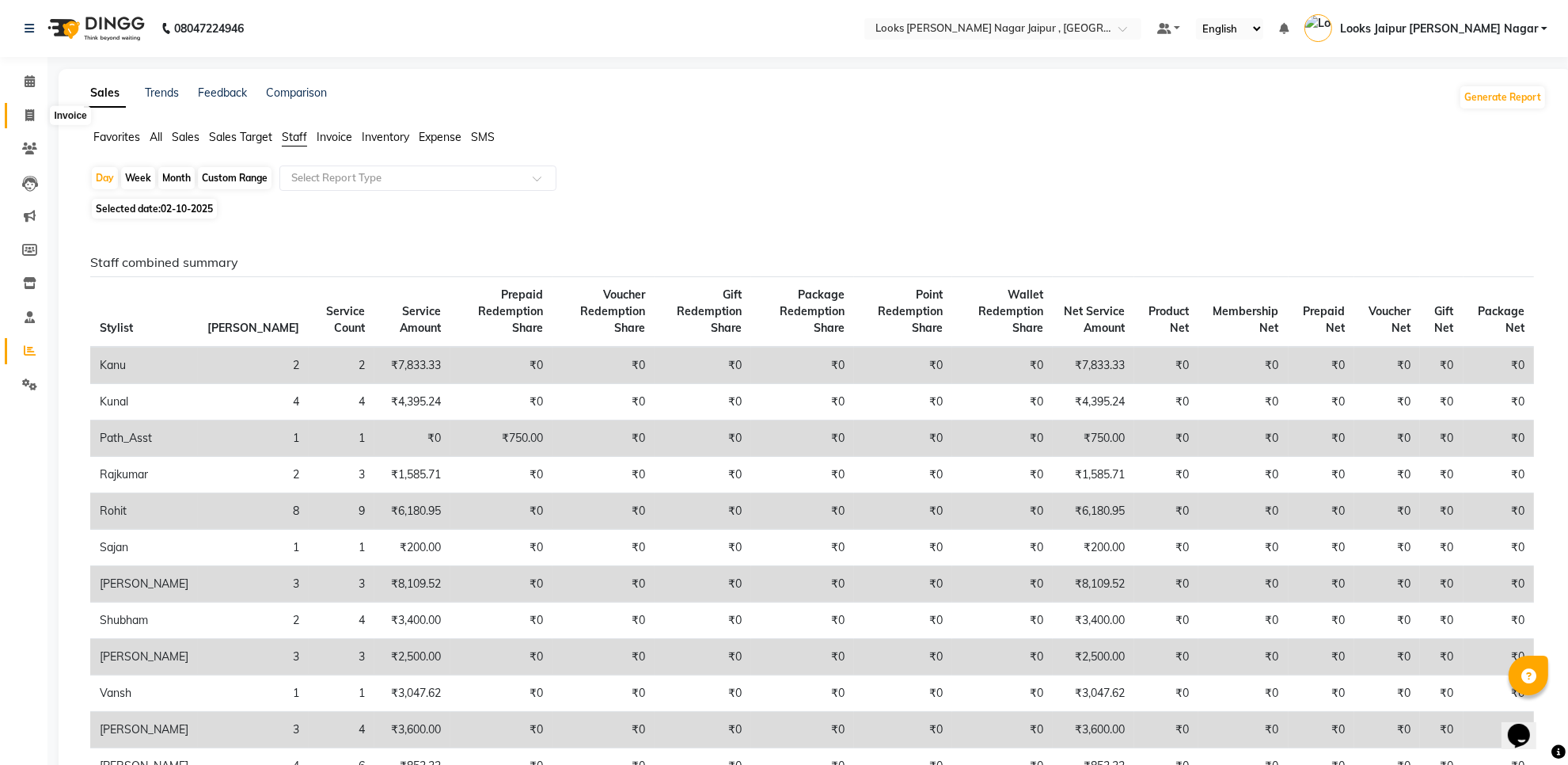
click at [19, 116] on span at bounding box center [30, 116] width 27 height 19
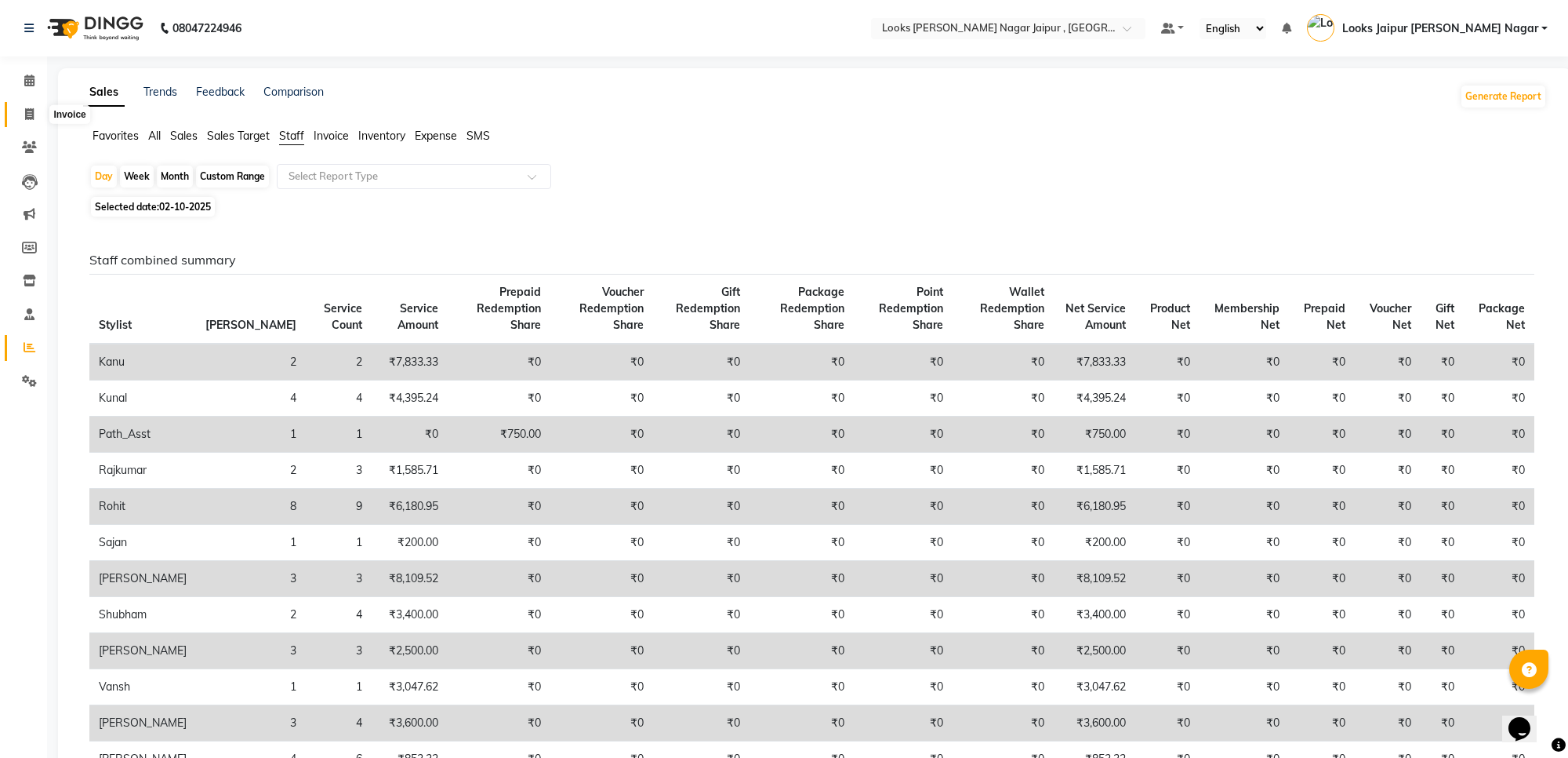
select select "4317"
select select "service"
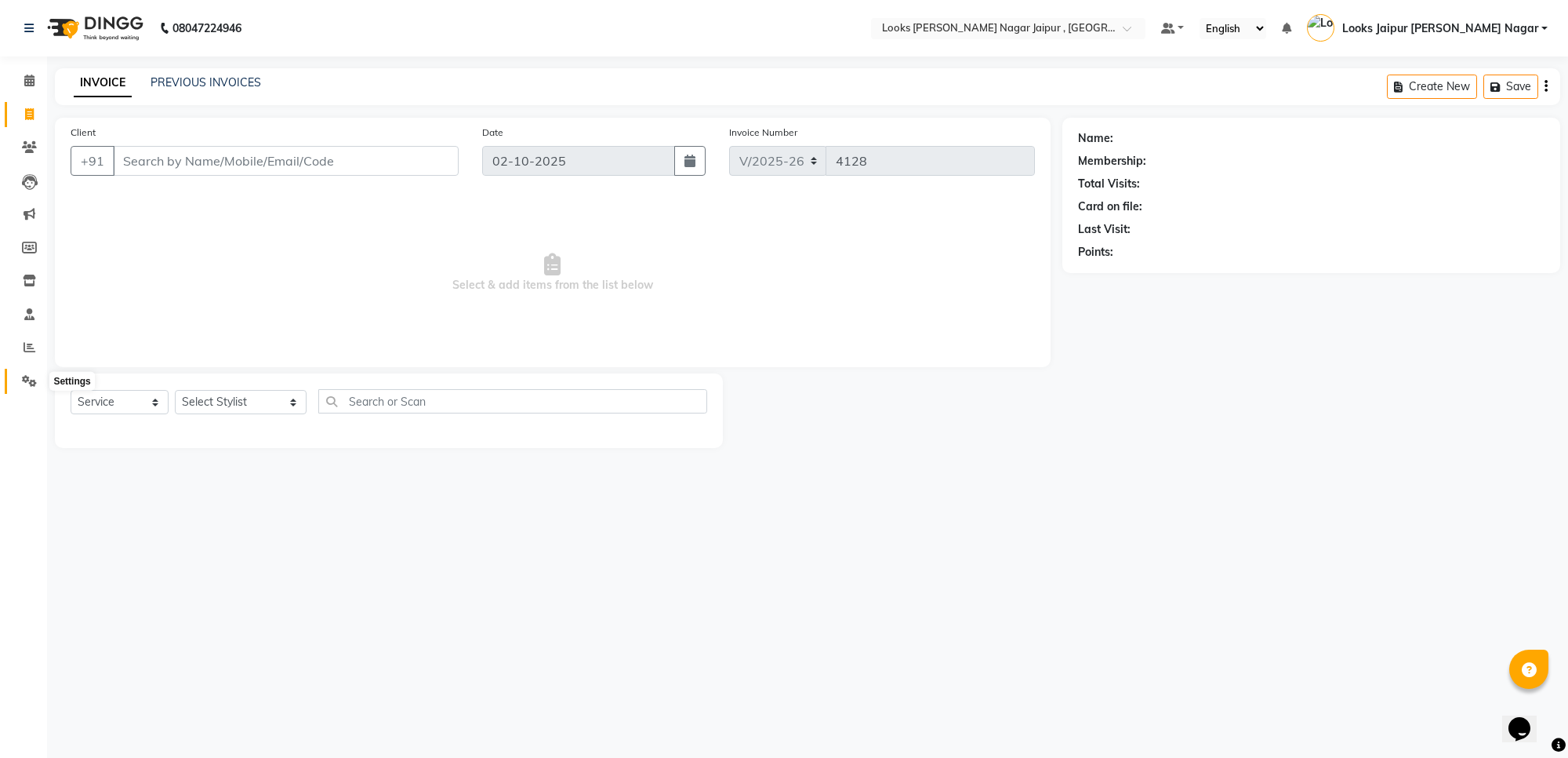
click at [23, 379] on icon at bounding box center [29, 381] width 15 height 12
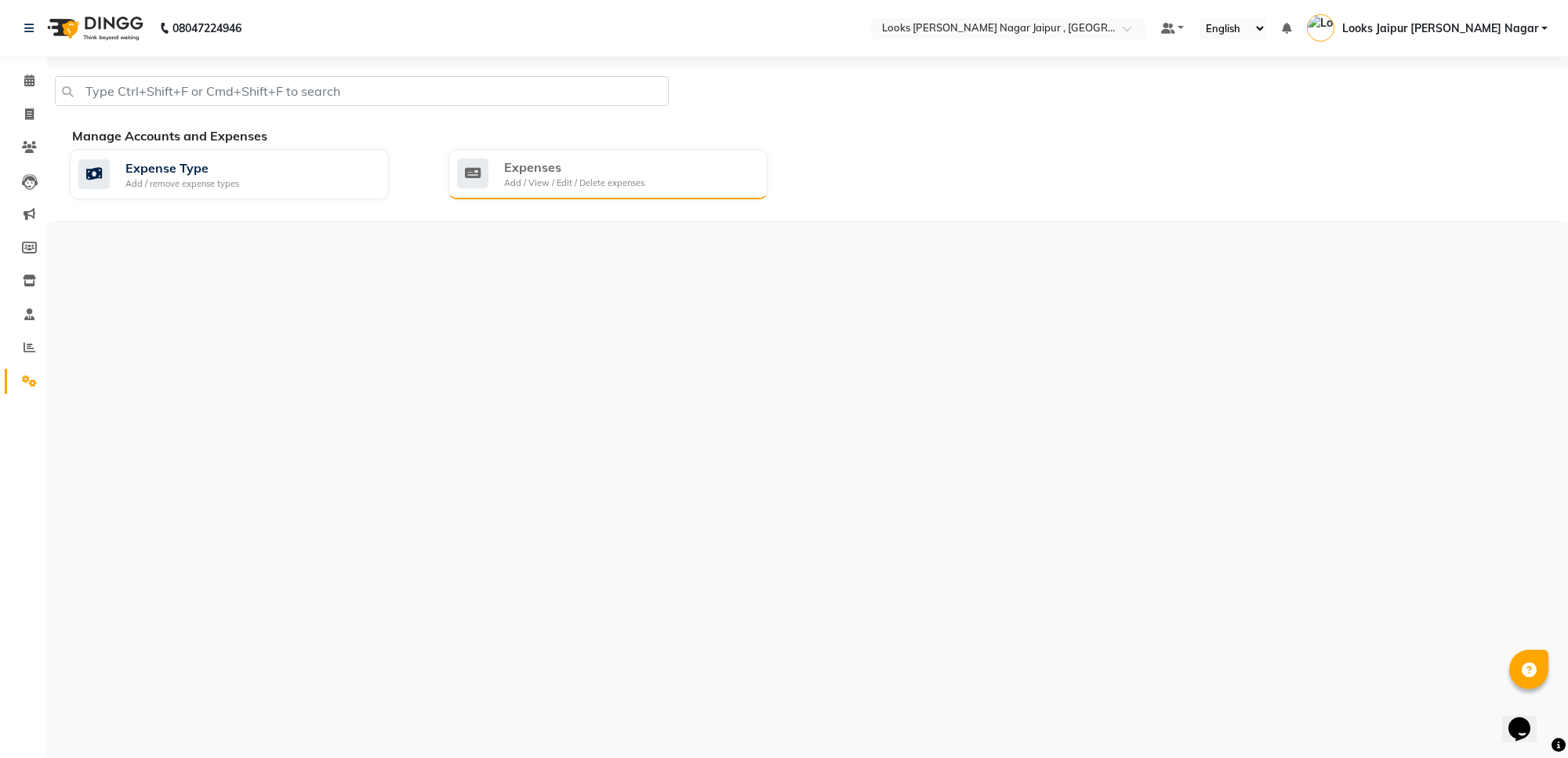
click at [617, 154] on div "Expenses Add / View / Edit / Delete expenses" at bounding box center [608, 174] width 319 height 50
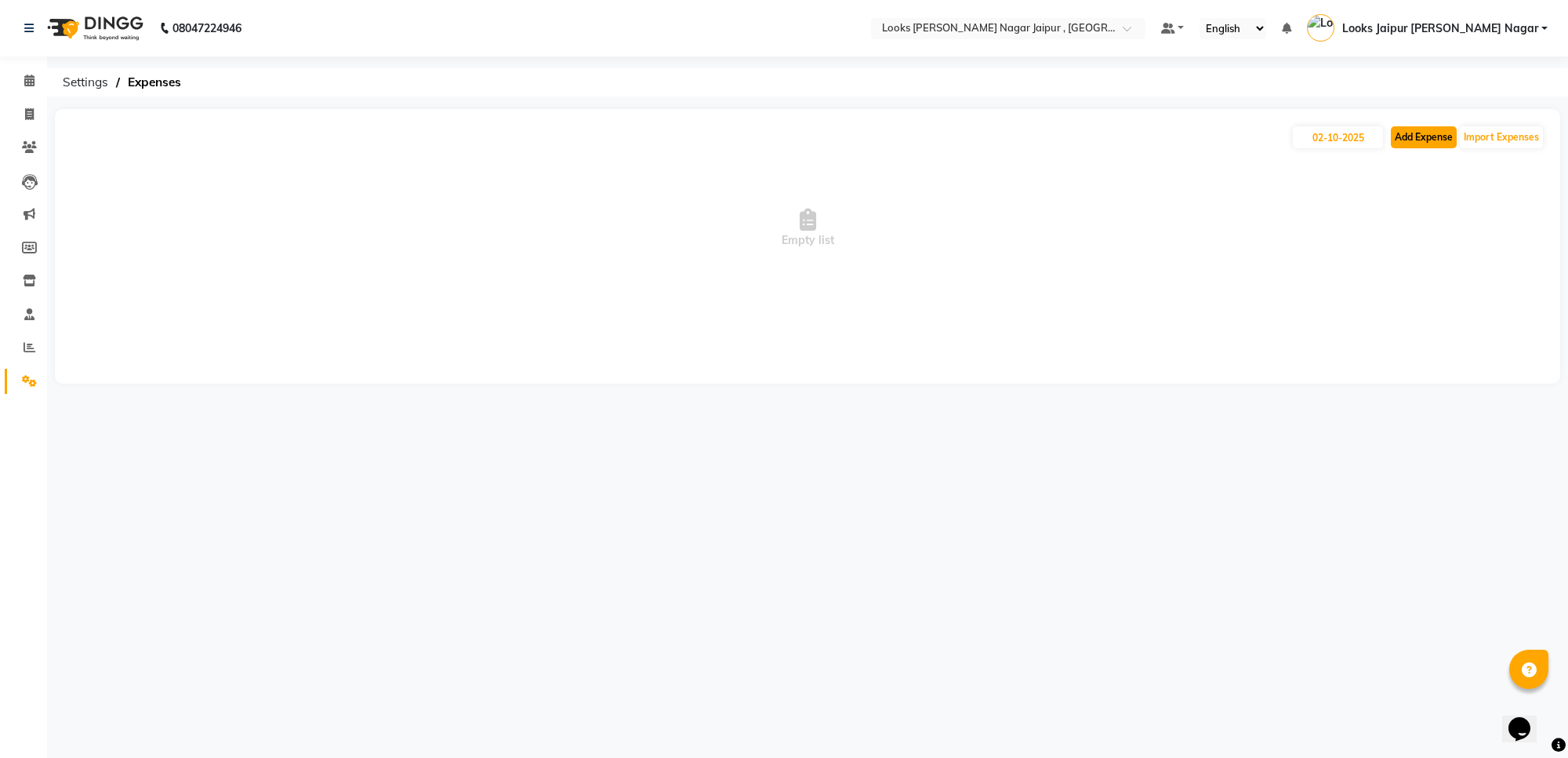
click at [1417, 130] on button "Add Expense" at bounding box center [1424, 137] width 66 height 22
select select "1"
select select "3122"
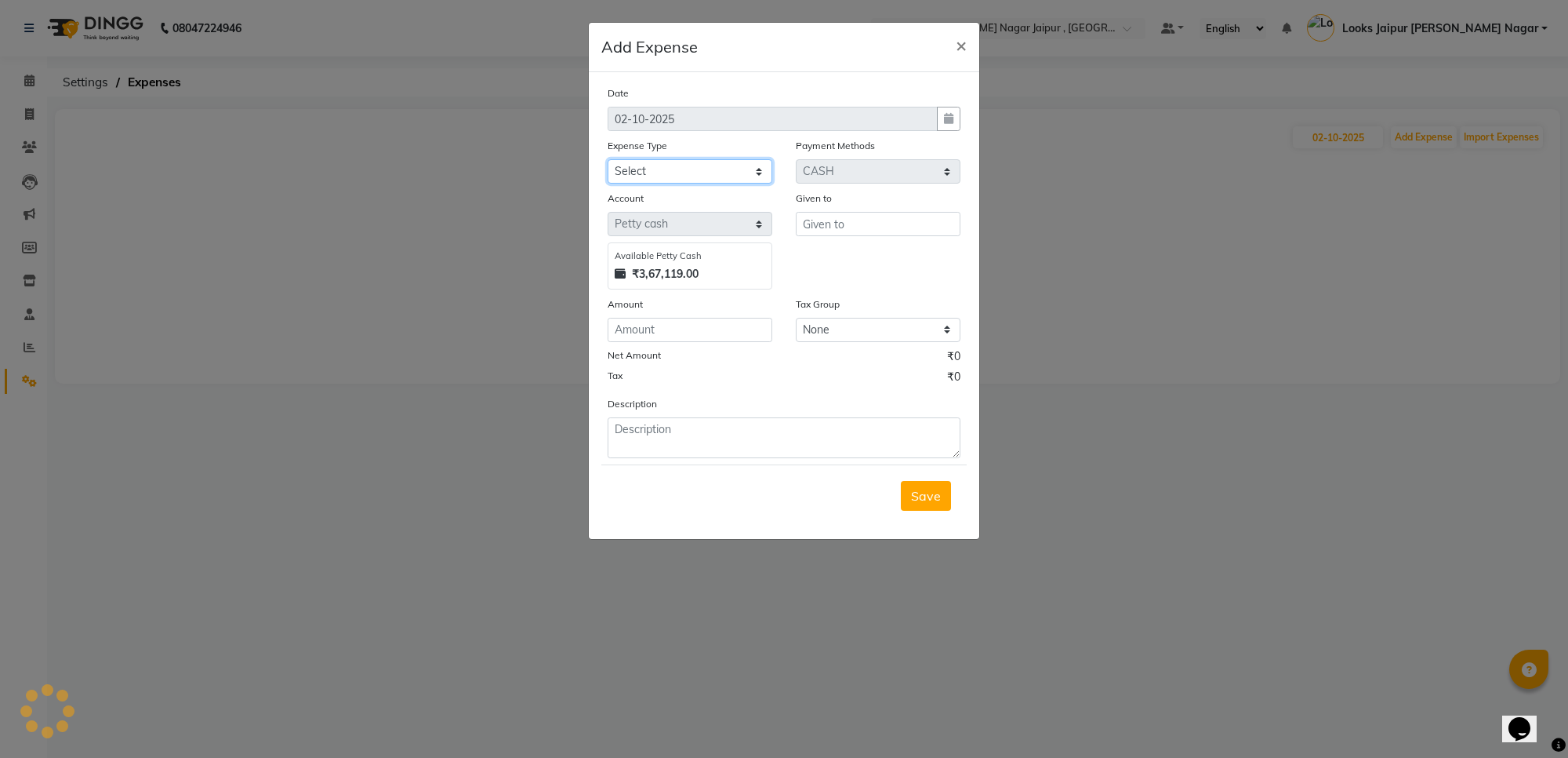
click at [672, 163] on select "Select Accommodation Aesthetics Bank Deposit BLINKIT Cash Handover Client Refun…" at bounding box center [690, 171] width 165 height 24
select select "25132"
click at [608, 159] on select "Select Accommodation Aesthetics Bank Deposit BLINKIT Cash Handover Client Refun…" at bounding box center [690, 171] width 165 height 24
click at [844, 216] on input "text" at bounding box center [878, 224] width 165 height 24
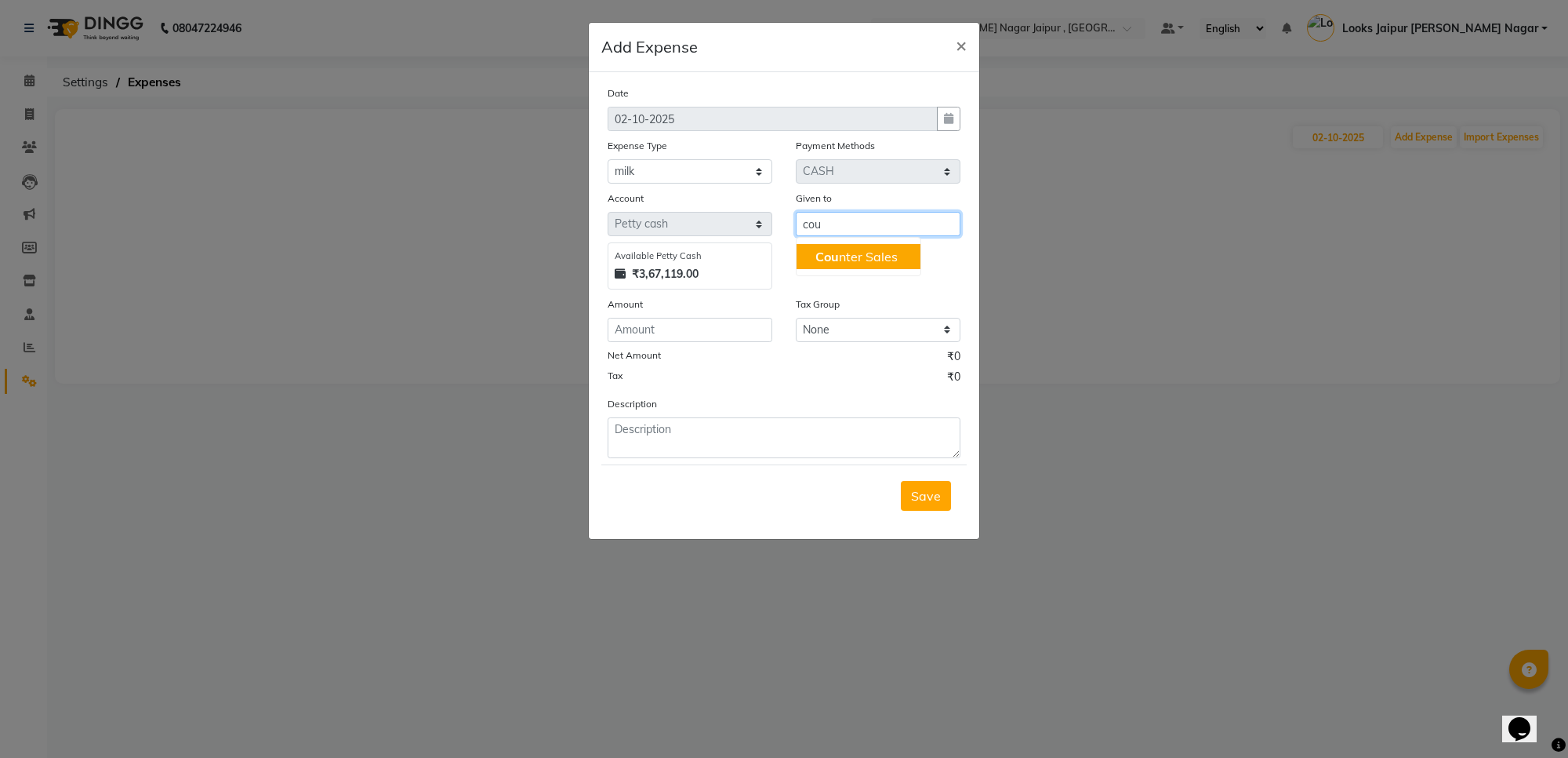
click at [857, 265] on button "Cou nter Sales" at bounding box center [858, 256] width 124 height 25
type input "Counter Sales"
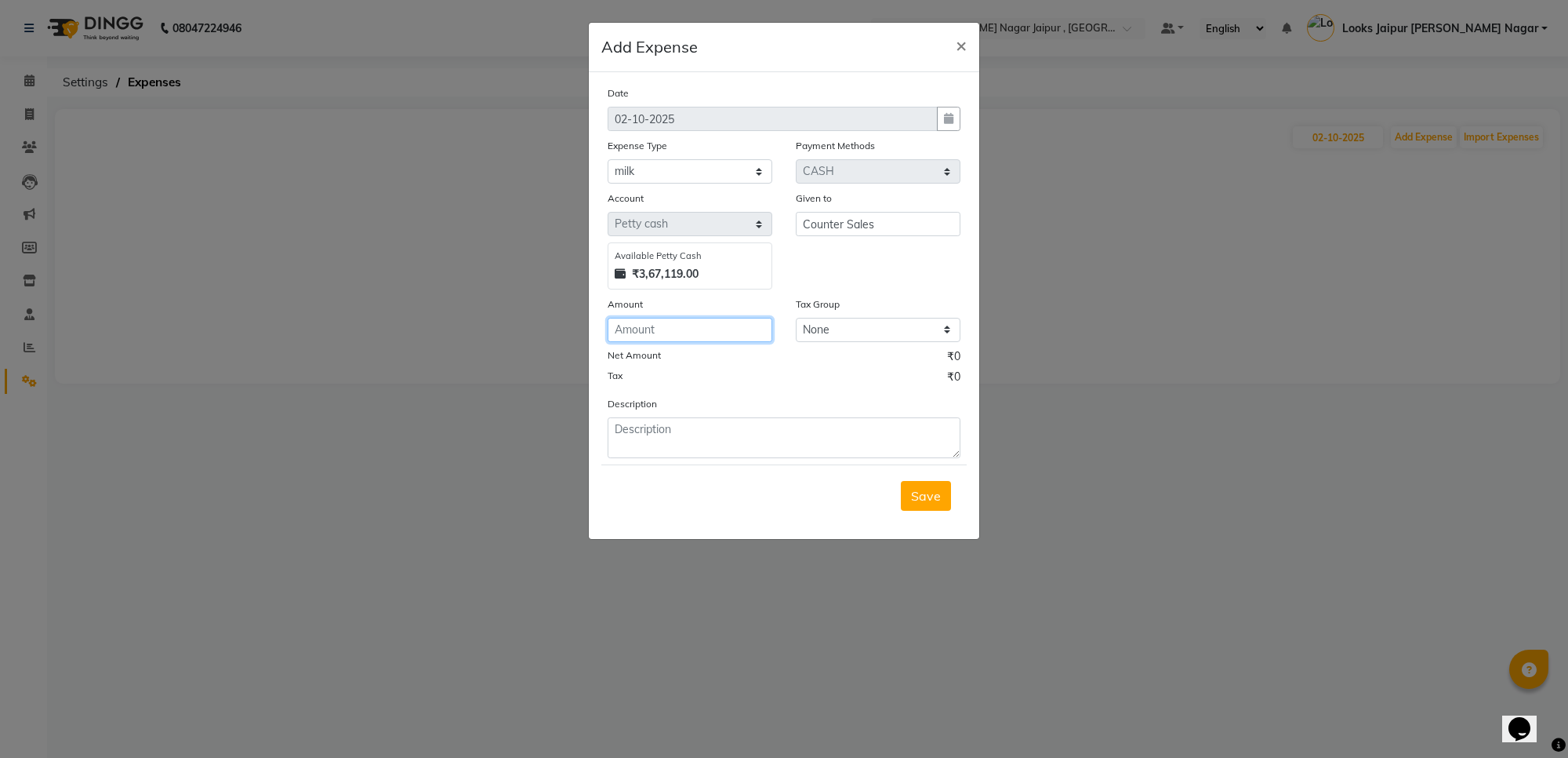
click at [675, 339] on input "number" at bounding box center [690, 329] width 165 height 24
type input "135"
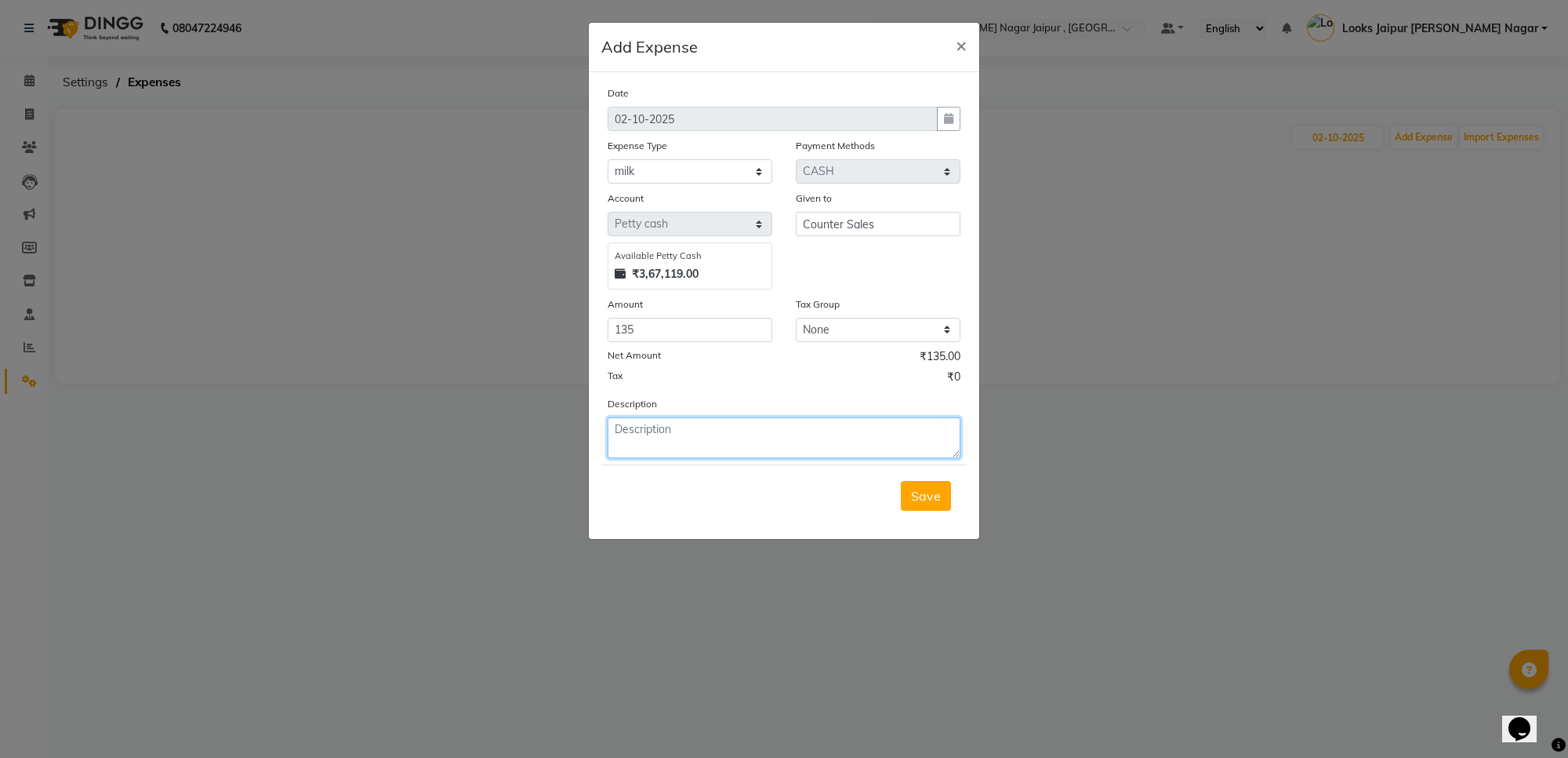
click at [764, 451] on textarea at bounding box center [784, 437] width 352 height 41
type textarea "m"
type textarea "for milk given to mangal"
click at [906, 495] on button "Save" at bounding box center [926, 495] width 50 height 30
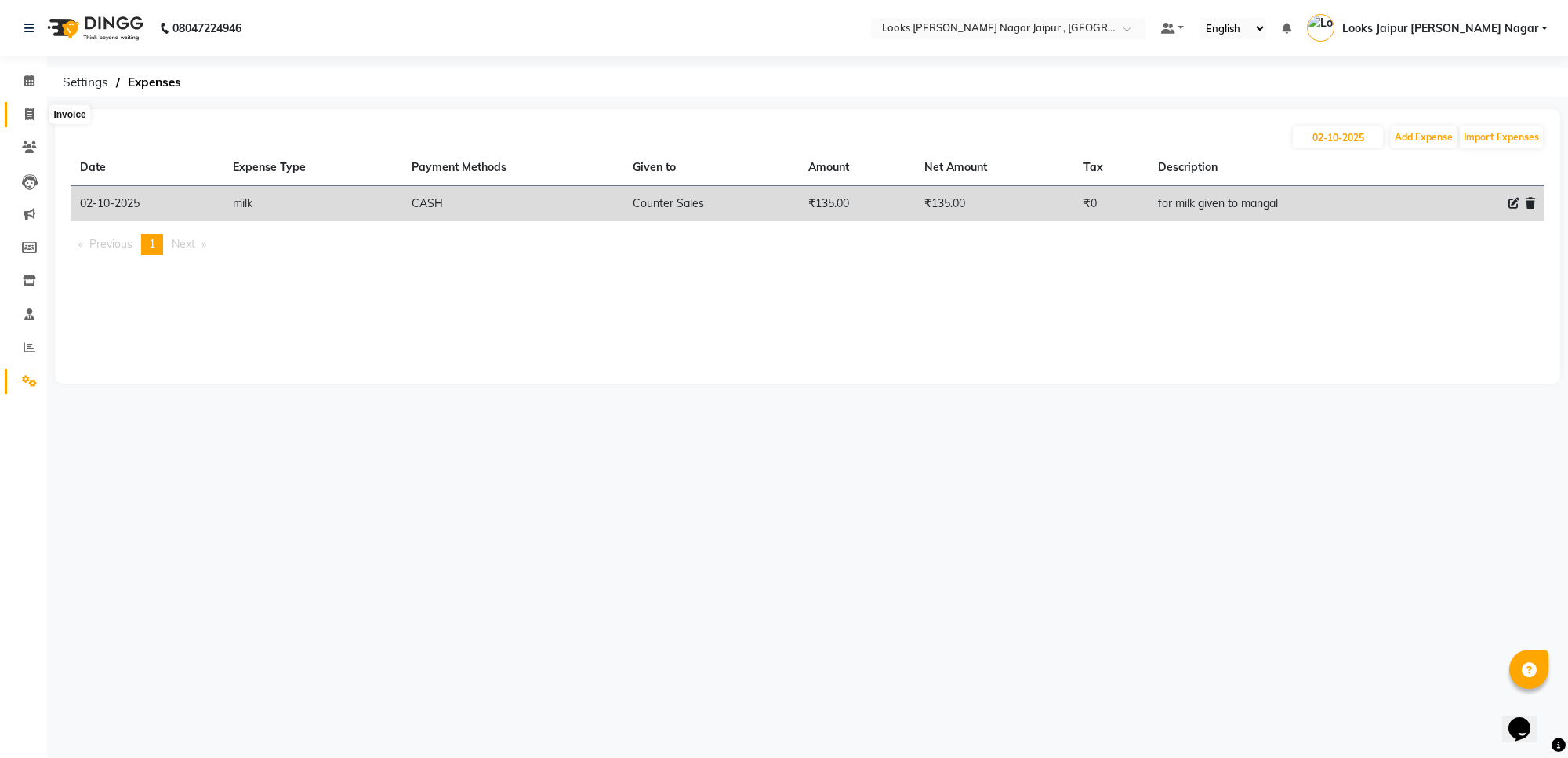
click at [40, 118] on span at bounding box center [30, 115] width 27 height 18
select select "service"
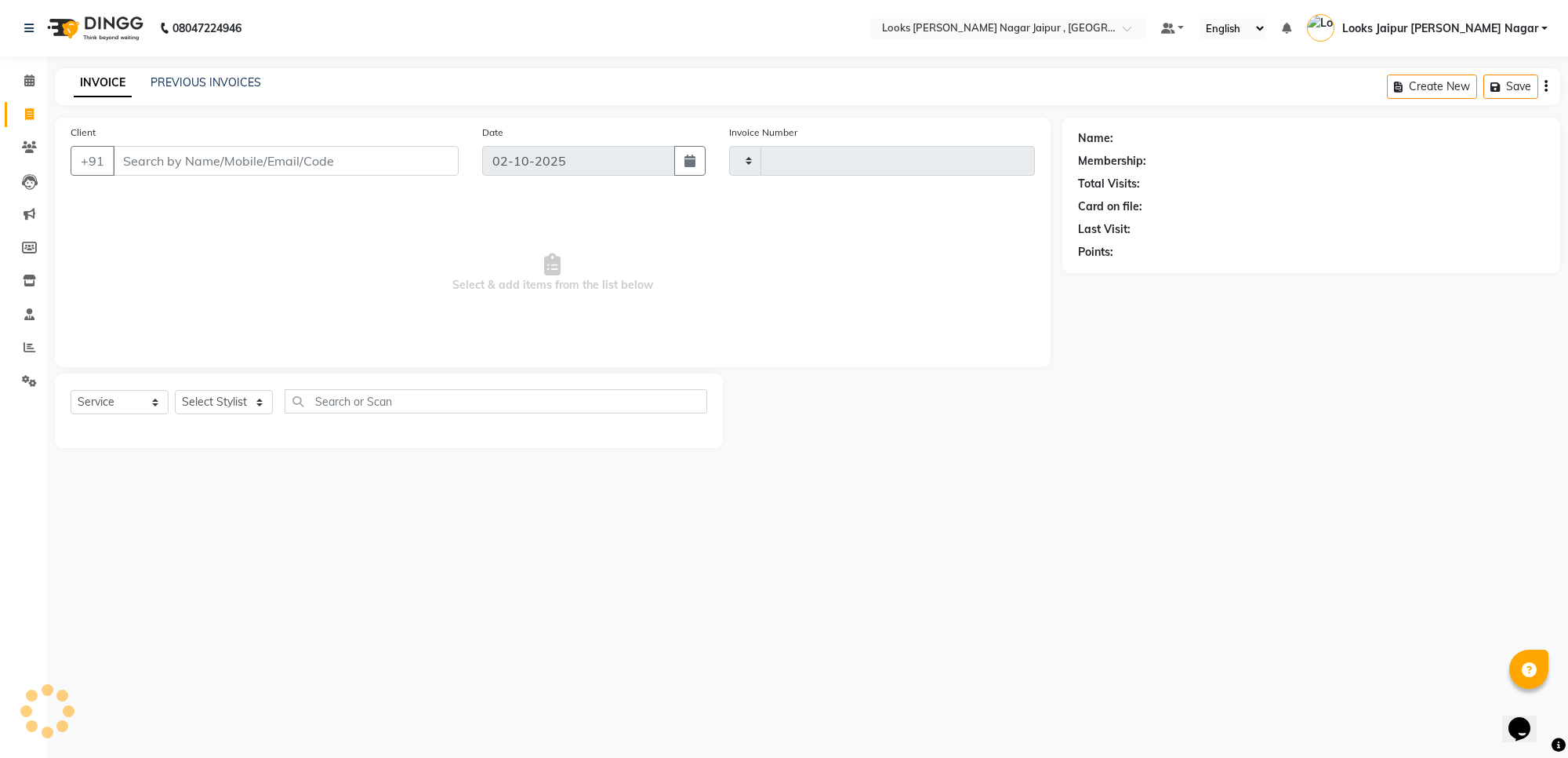
type input "4128"
select select "4317"
drag, startPoint x: 282, startPoint y: 176, endPoint x: 283, endPoint y: 167, distance: 9.1
click at [282, 176] on div "Client +91" at bounding box center [264, 156] width 412 height 64
click at [286, 166] on input "Client" at bounding box center [286, 160] width 346 height 30
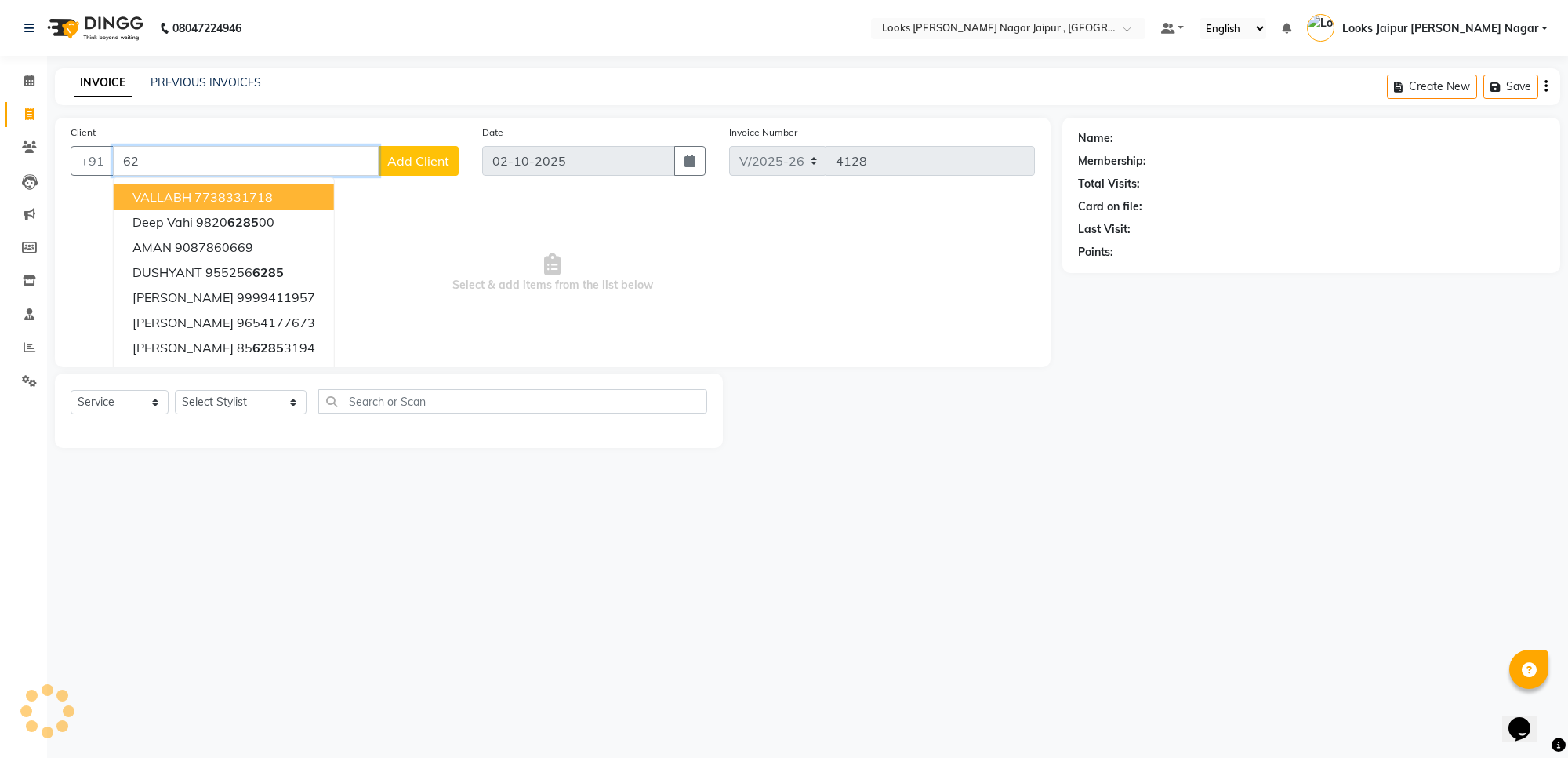
type input "6"
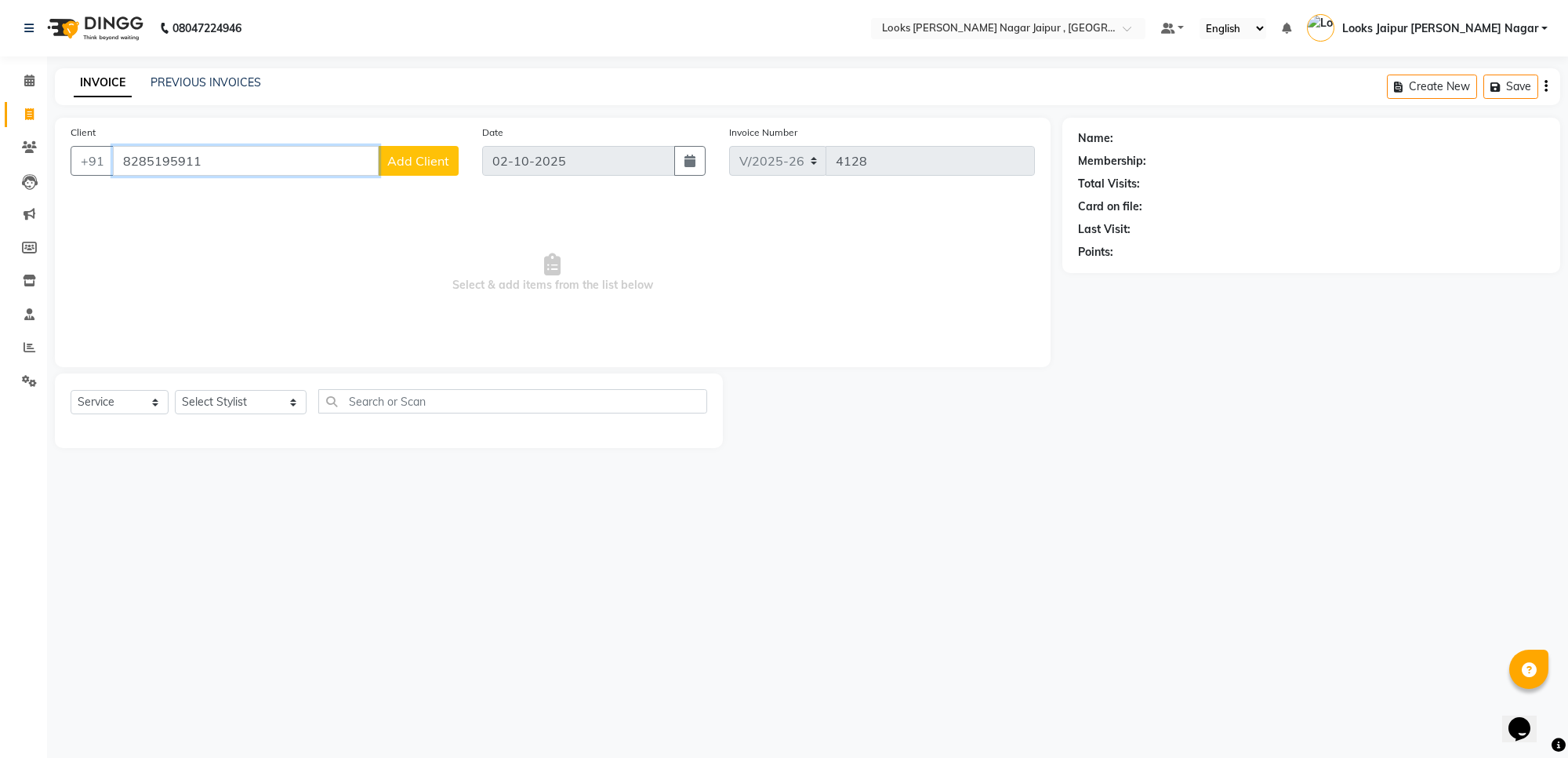
type input "8285195911"
click at [427, 147] on button "Add Client" at bounding box center [418, 160] width 81 height 30
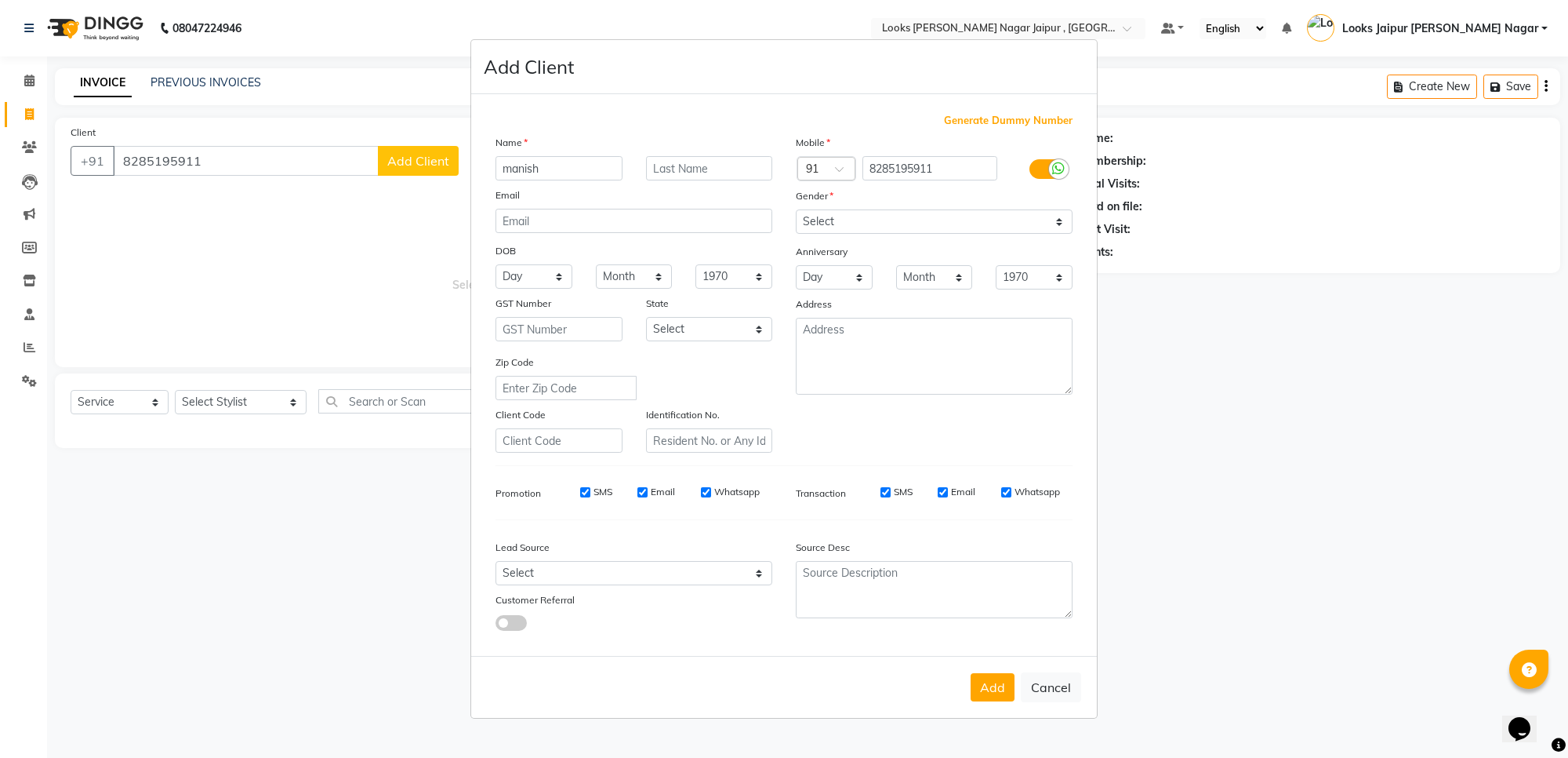
type input "manish"
drag, startPoint x: 927, startPoint y: 221, endPoint x: 927, endPoint y: 232, distance: 11.0
click at [927, 221] on select "Select [DEMOGRAPHIC_DATA] [DEMOGRAPHIC_DATA] Other Prefer Not To Say" at bounding box center [935, 221] width 277 height 24
select select "[DEMOGRAPHIC_DATA]"
click at [796, 211] on select "Select [DEMOGRAPHIC_DATA] [DEMOGRAPHIC_DATA] Other Prefer Not To Say" at bounding box center [935, 221] width 277 height 24
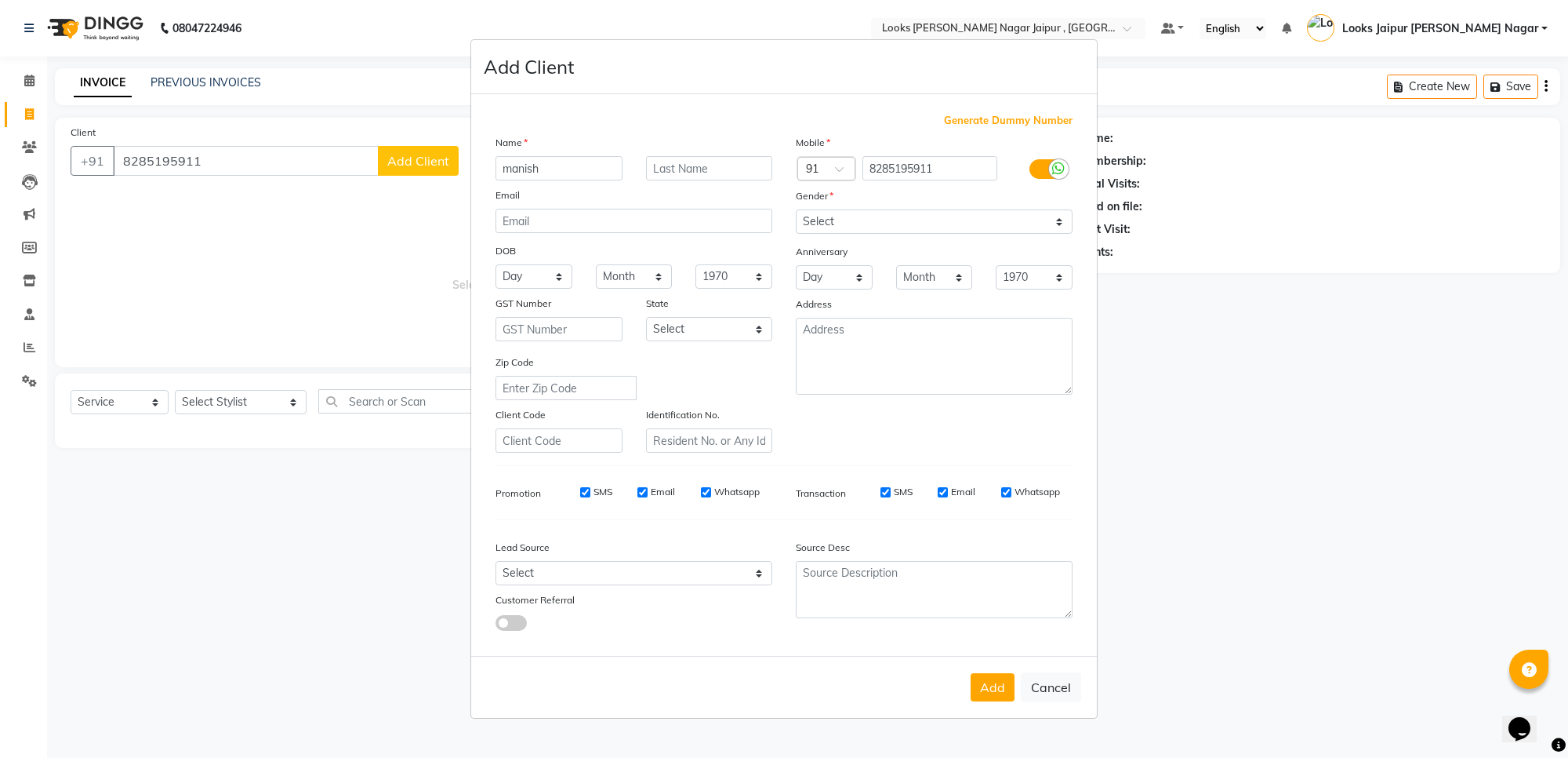
drag, startPoint x: 976, startPoint y: 681, endPoint x: 976, endPoint y: 665, distance: 16.0
click at [977, 680] on button "Add" at bounding box center [992, 687] width 44 height 28
select select
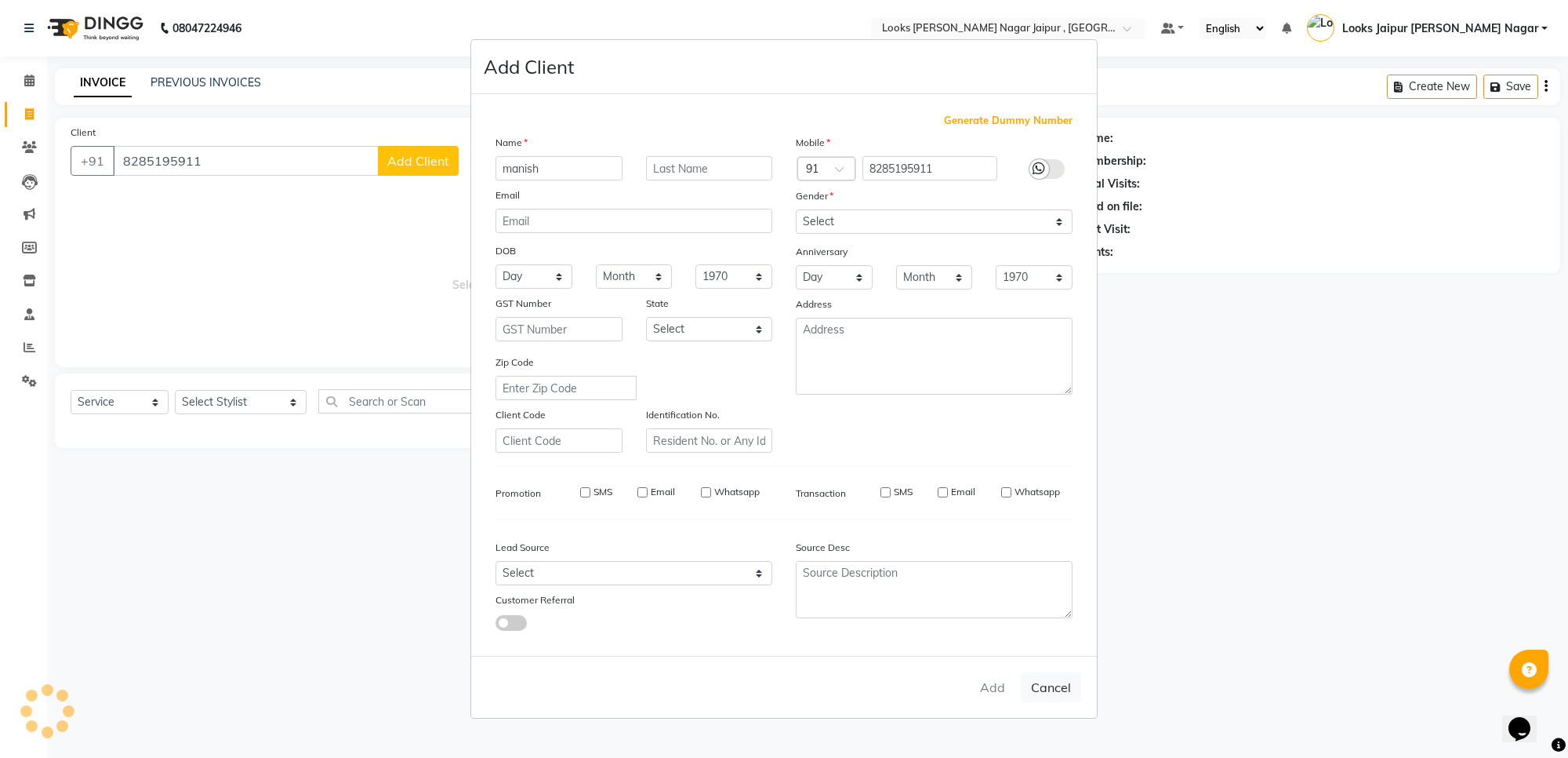
select select
checkbox input "false"
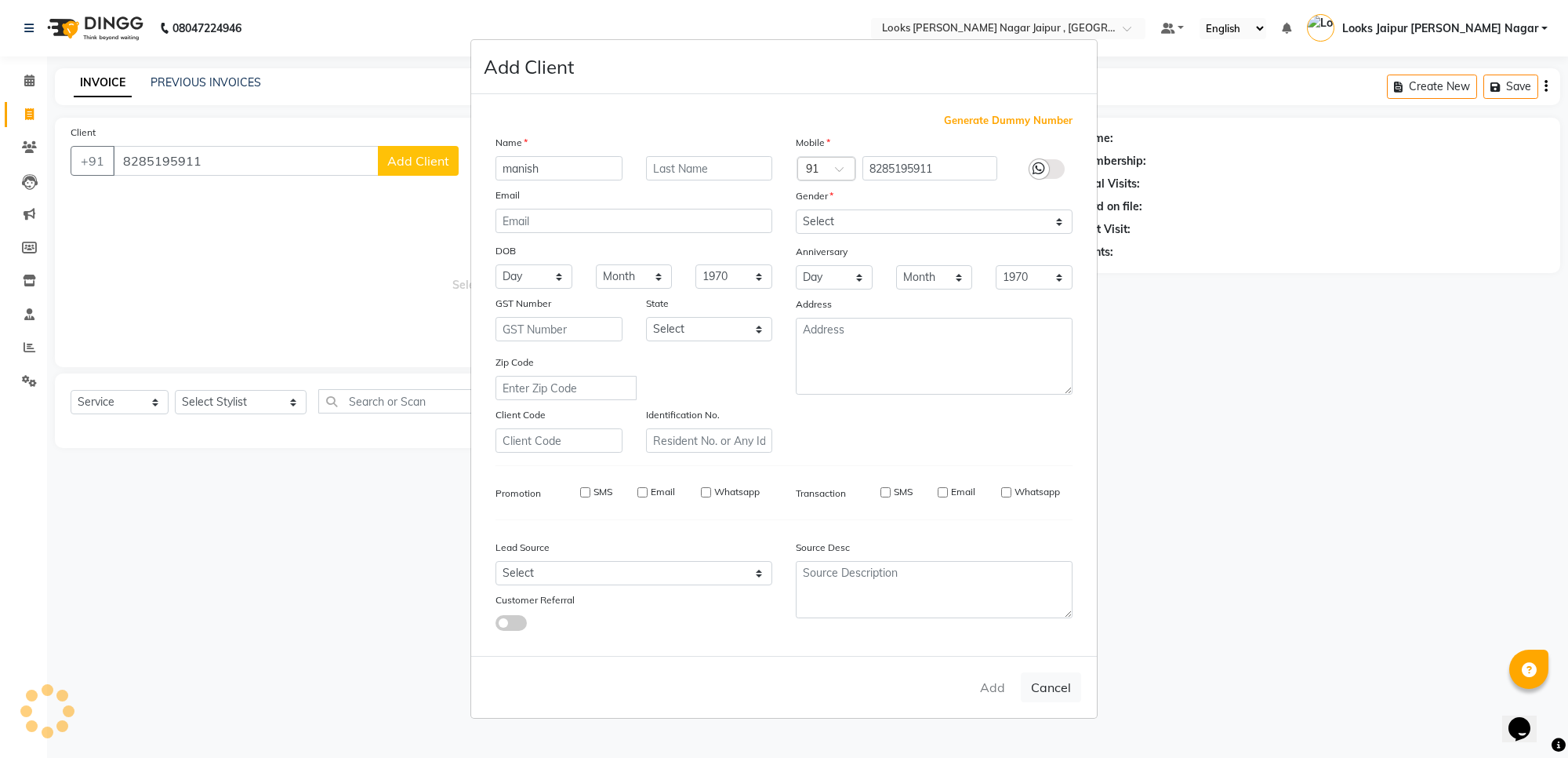
checkbox input "false"
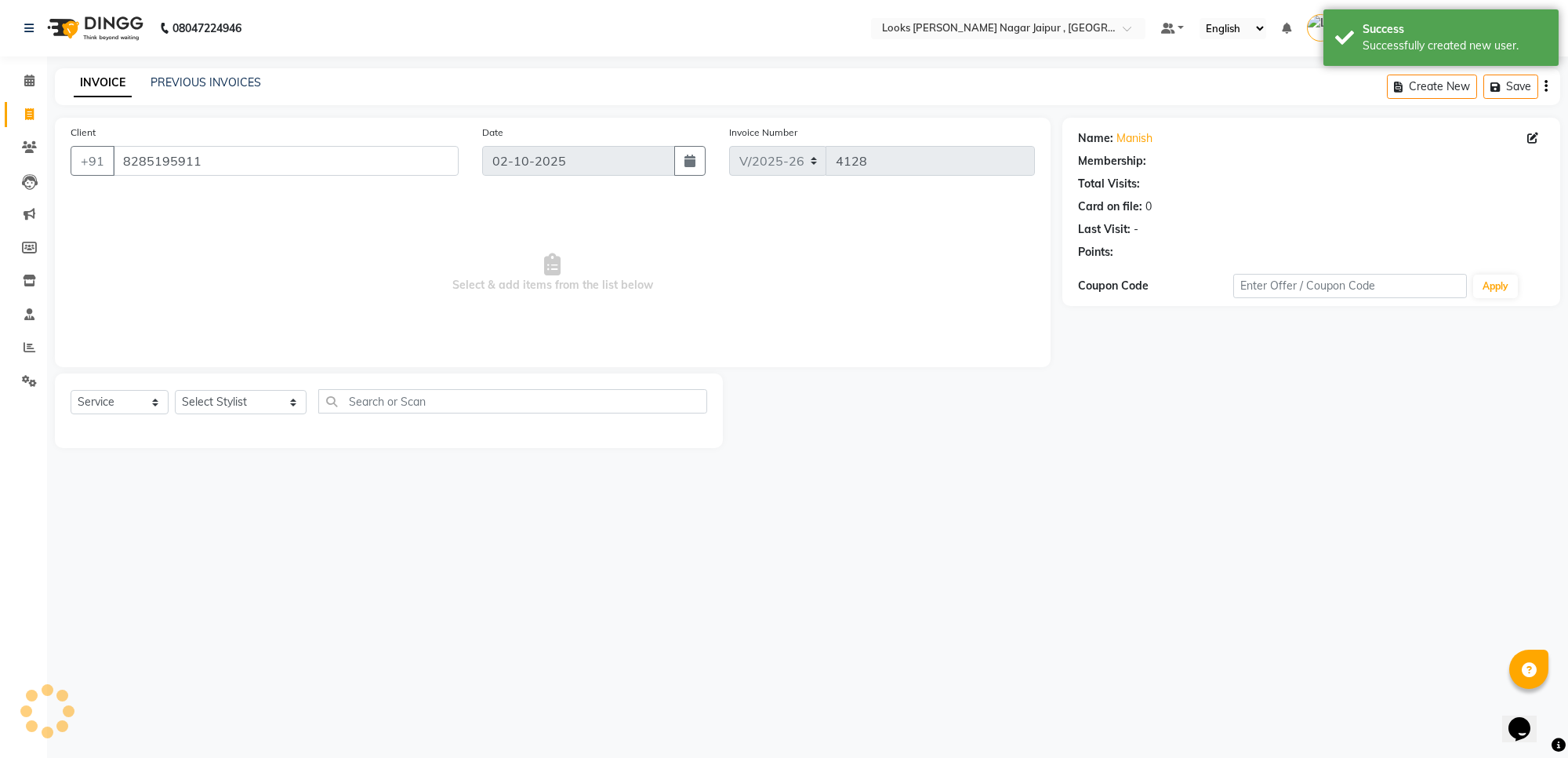
select select "1: Object"
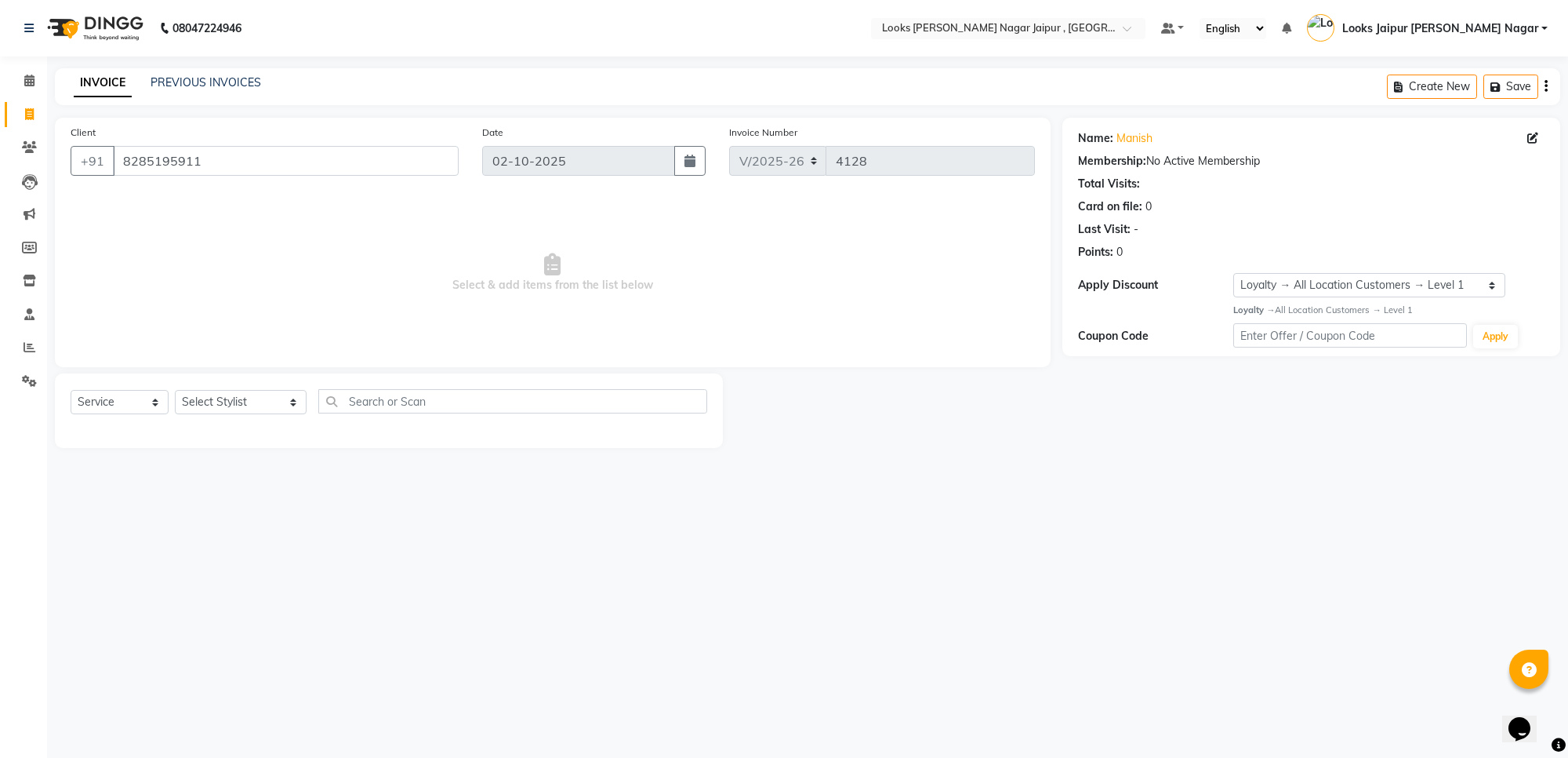
click at [221, 416] on div "Select Service Product Membership Package Voucher Prepaid Gift Card Select Styl…" at bounding box center [388, 408] width 637 height 37
click at [227, 393] on select "Select Stylist [PERSON_NAME] art Anoop [PERSON_NAME] Counter Sales [PERSON_NAME…" at bounding box center [240, 401] width 131 height 24
select select "88603"
click at [175, 389] on select "Select Stylist [PERSON_NAME] art Anoop [PERSON_NAME] Counter Sales [PERSON_NAME…" at bounding box center [240, 401] width 131 height 24
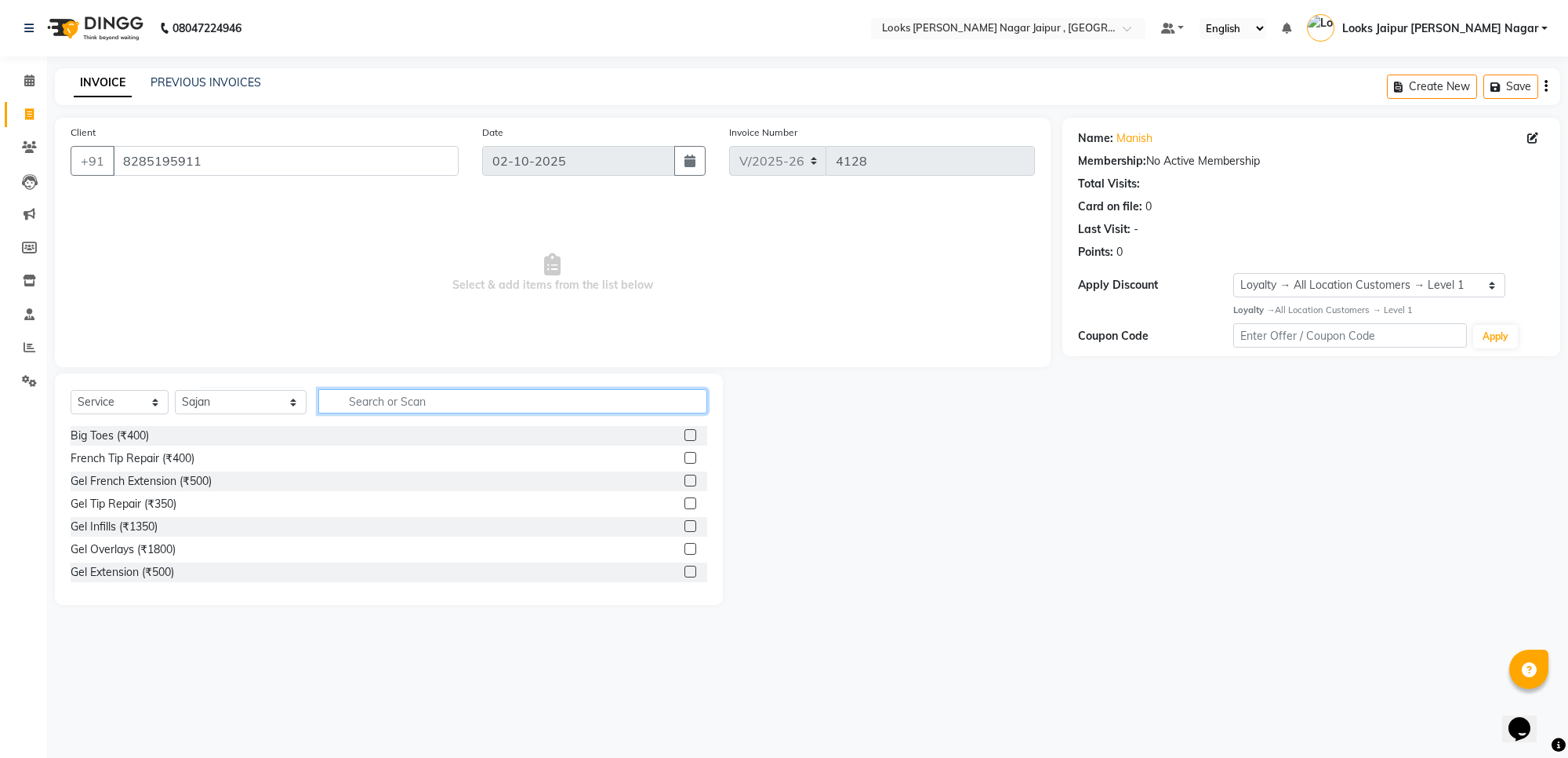
click at [340, 402] on input "text" at bounding box center [513, 401] width 389 height 24
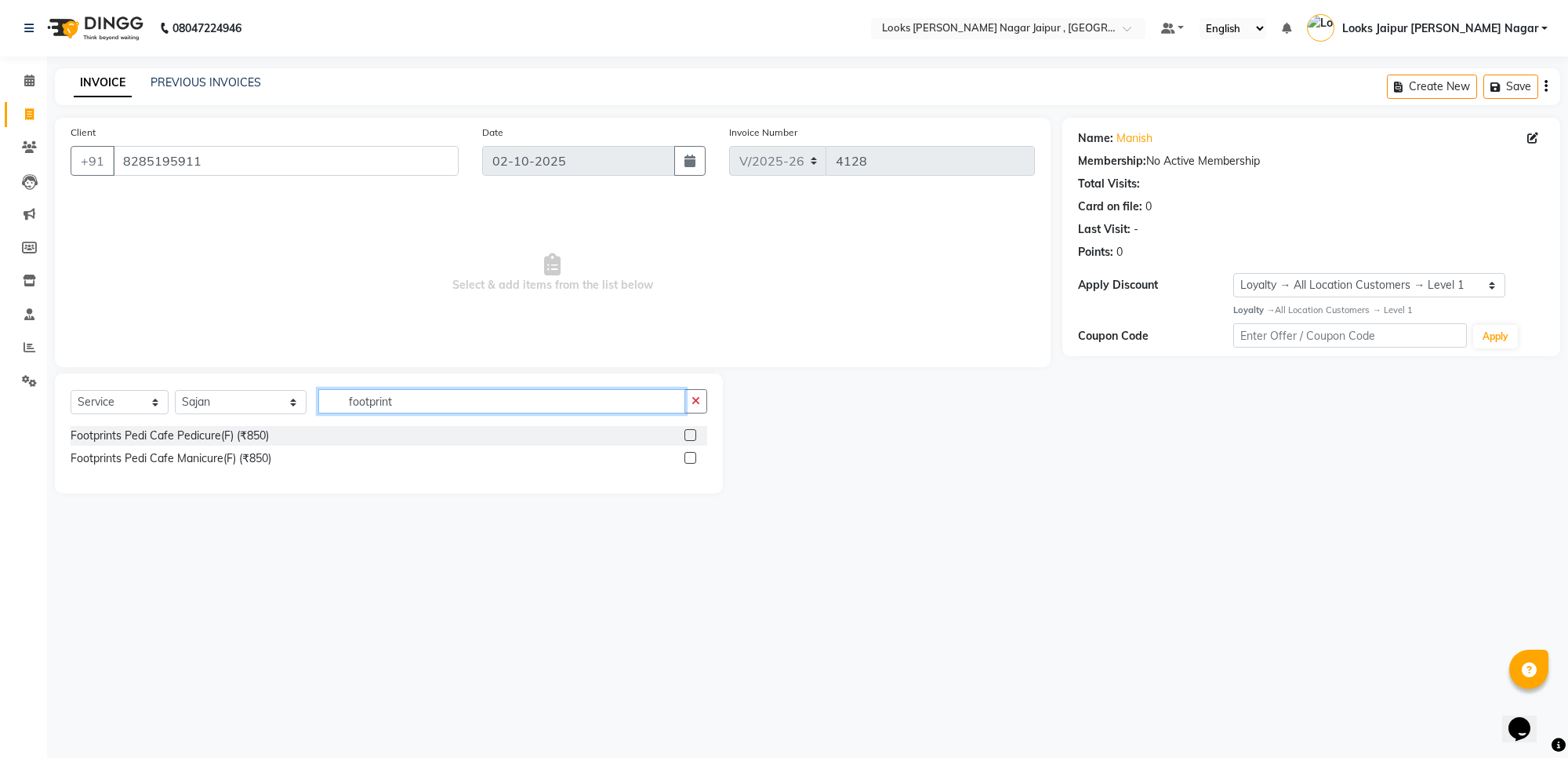
type input "footprint"
click at [691, 429] on label at bounding box center [690, 434] width 12 height 12
click at [691, 430] on input "checkbox" at bounding box center [690, 435] width 10 height 10
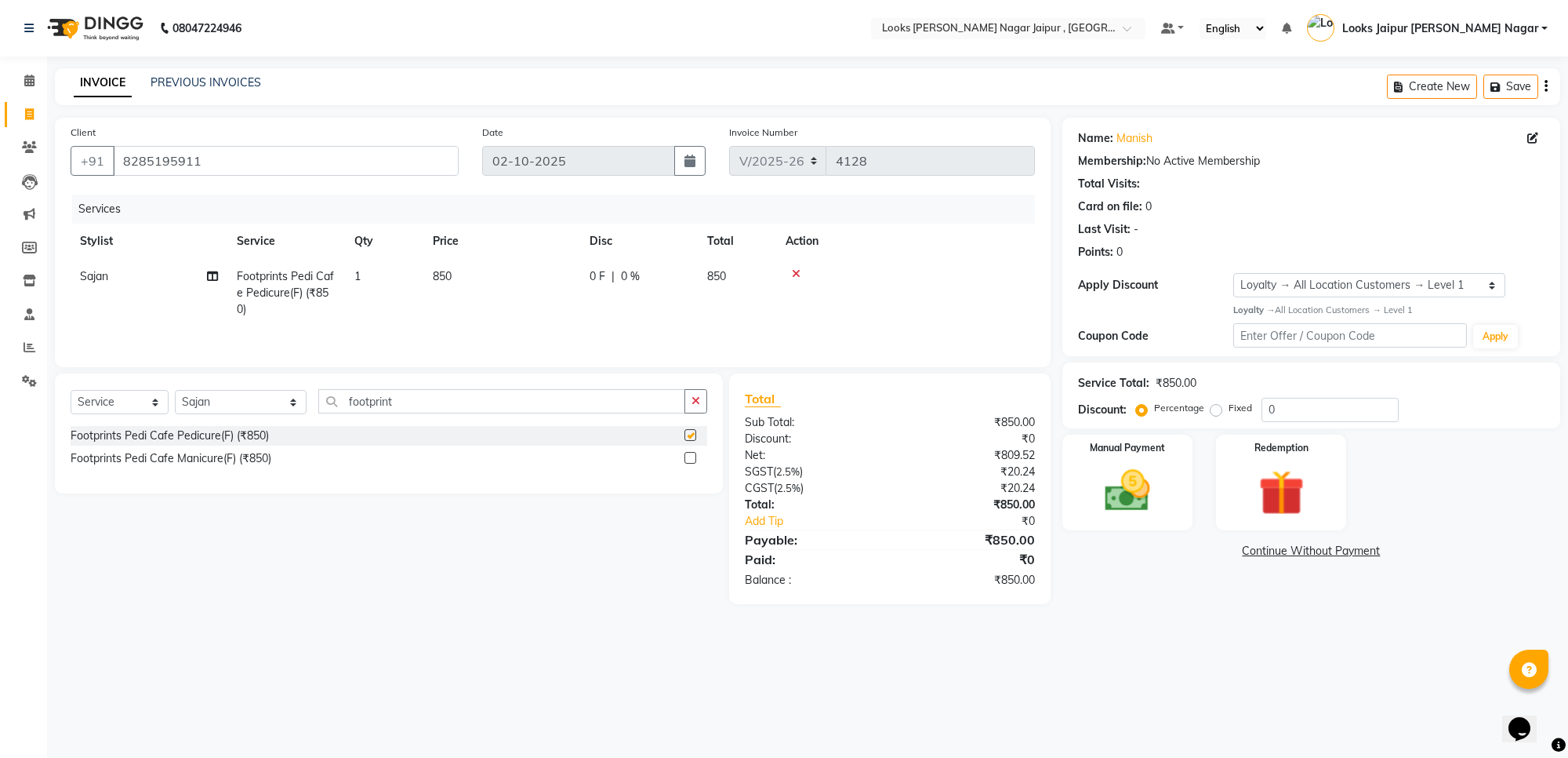
checkbox input "false"
click at [686, 463] on label at bounding box center [690, 458] width 12 height 12
click at [686, 463] on input "checkbox" at bounding box center [690, 458] width 10 height 10
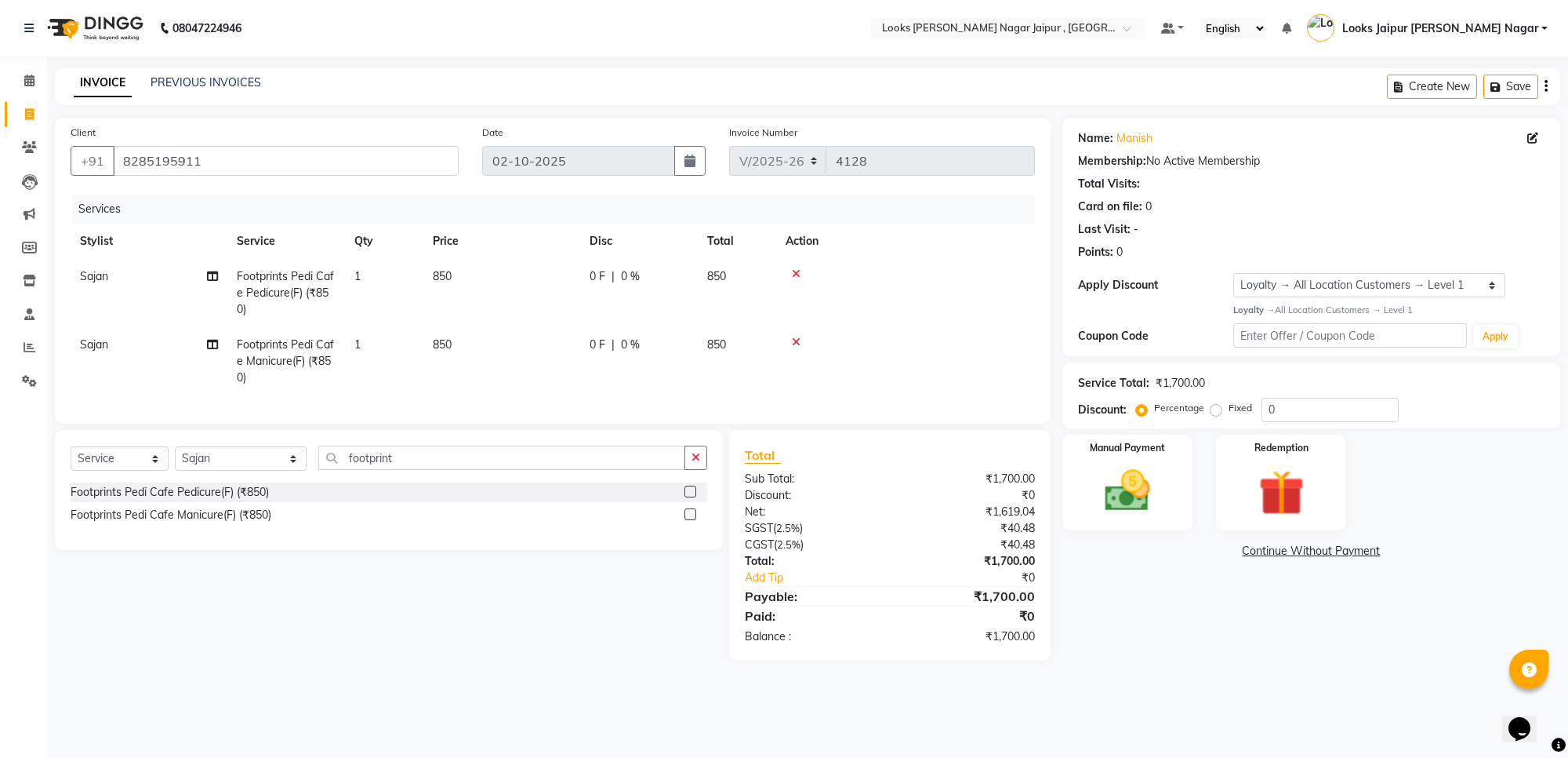
click at [569, 279] on td "850" at bounding box center [502, 292] width 157 height 68
checkbox input "false"
select select "88603"
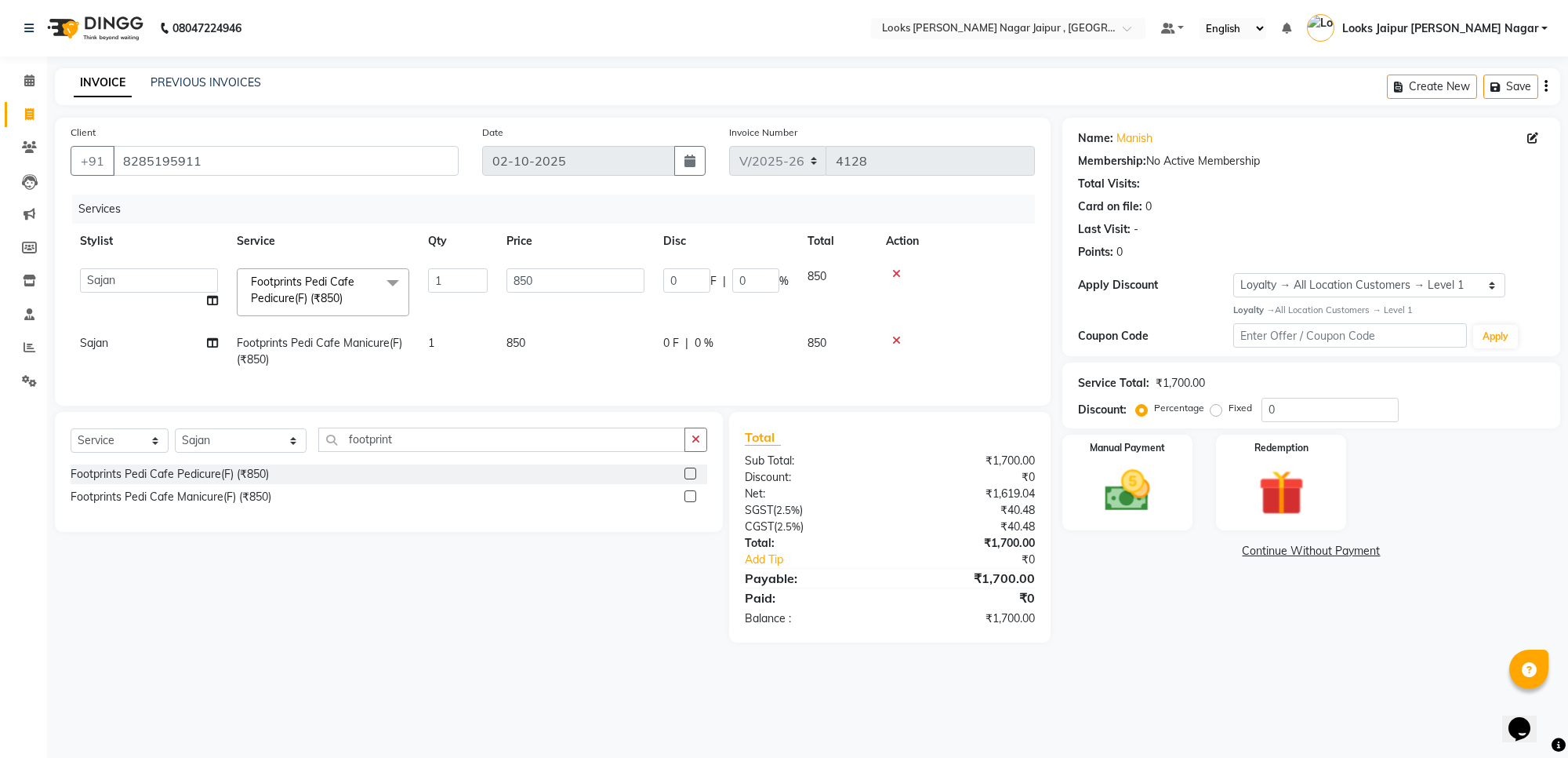
click at [569, 278] on input "850" at bounding box center [575, 280] width 138 height 24
type input "8"
type input "1575"
drag, startPoint x: 589, startPoint y: 312, endPoint x: 592, endPoint y: 337, distance: 25.2
click at [592, 314] on tr "Anjali_nail art Anoop Aryan Verma Counter Sales Gaurav Kanu Kunal Looks Jaipur …" at bounding box center [553, 292] width 964 height 67
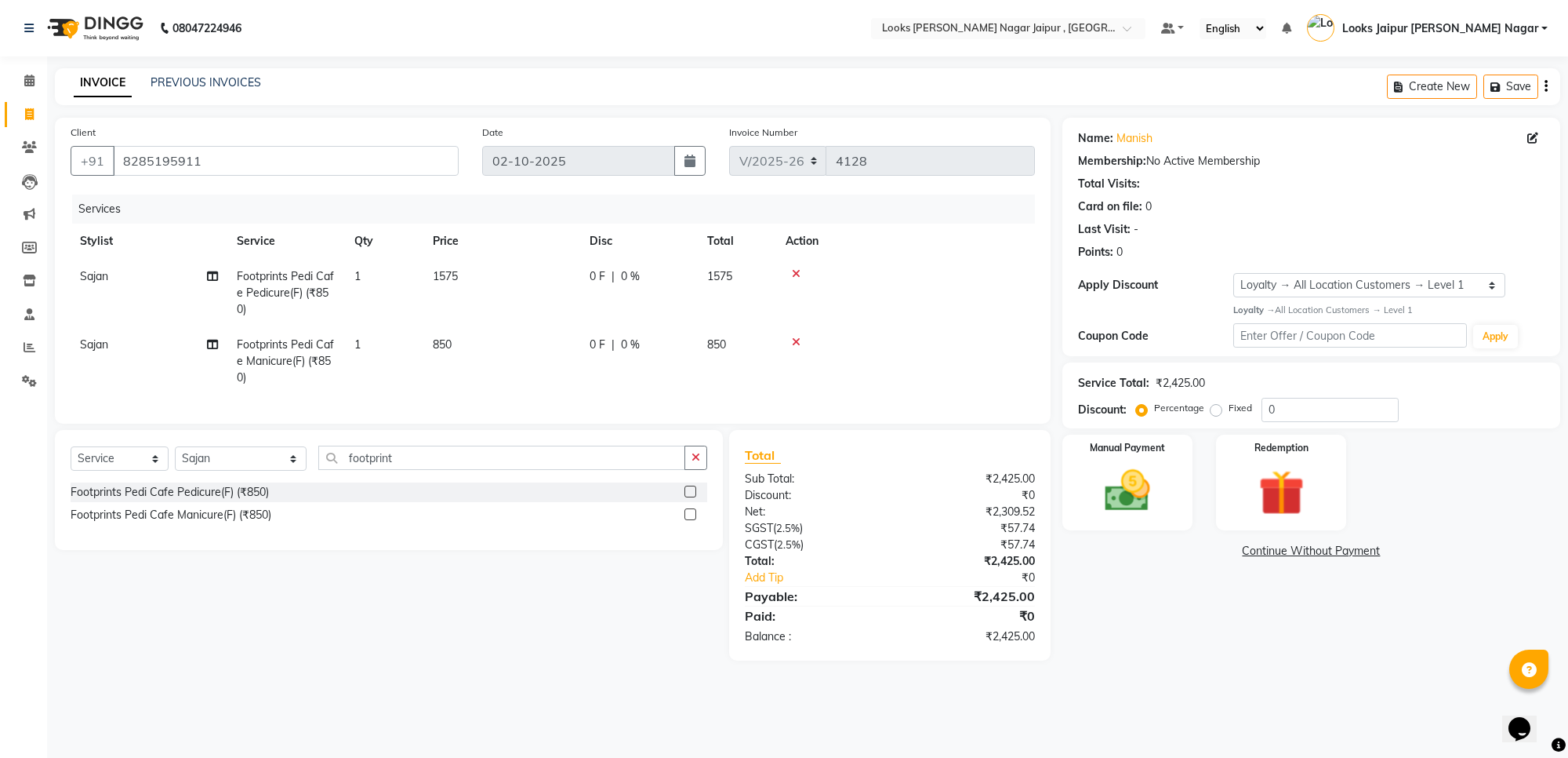
click at [586, 340] on td "0 F | 0 %" at bounding box center [638, 361] width 118 height 68
select select "88603"
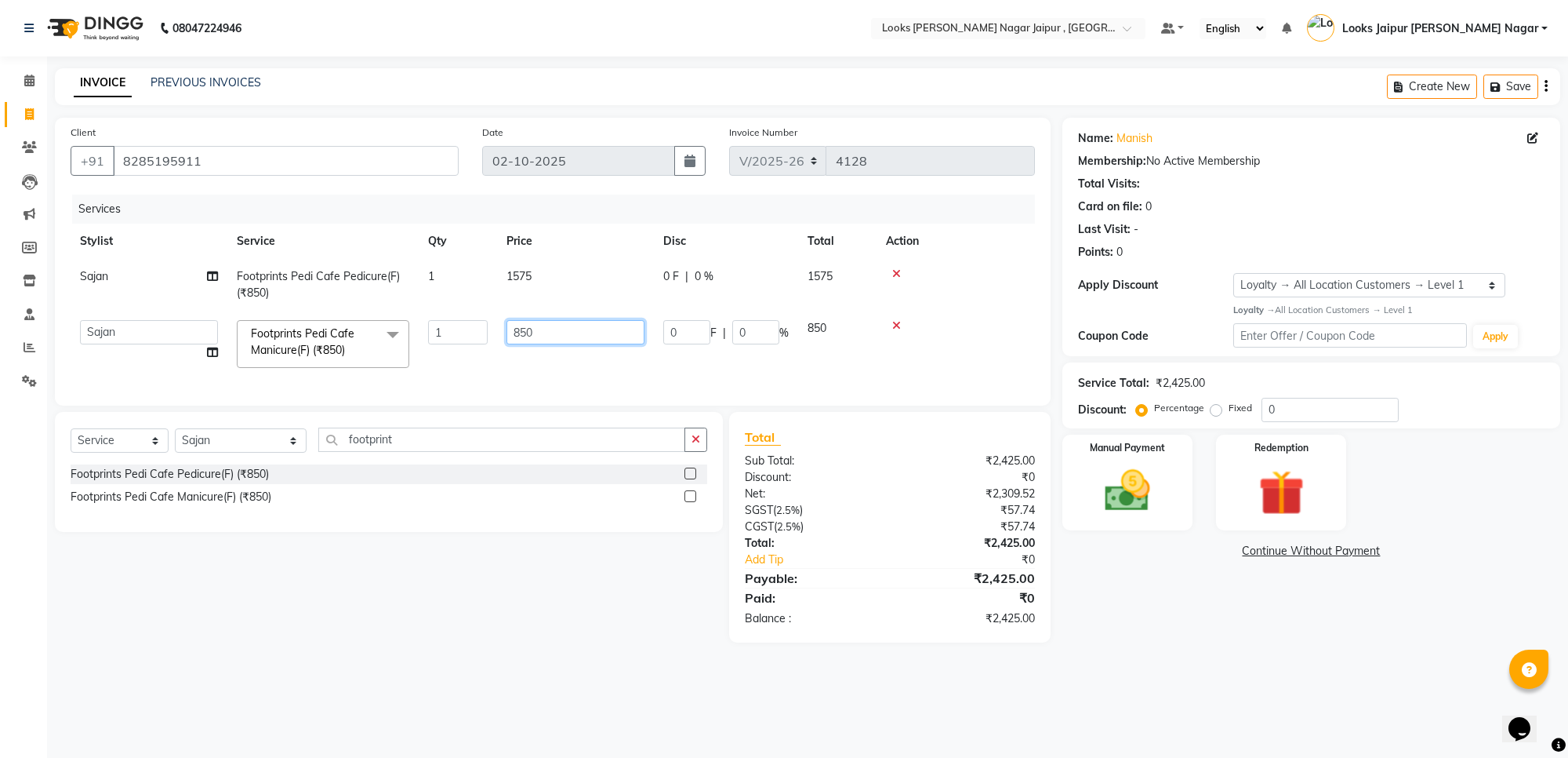
click at [557, 333] on input "850" at bounding box center [575, 332] width 138 height 24
type input "8"
type input "1575"
click at [54, 319] on div "Client +91 8285195911 Date 02-10-2025 Invoice Number V/2025 V/2025-26 4128 Serv…" at bounding box center [553, 380] width 1019 height 525
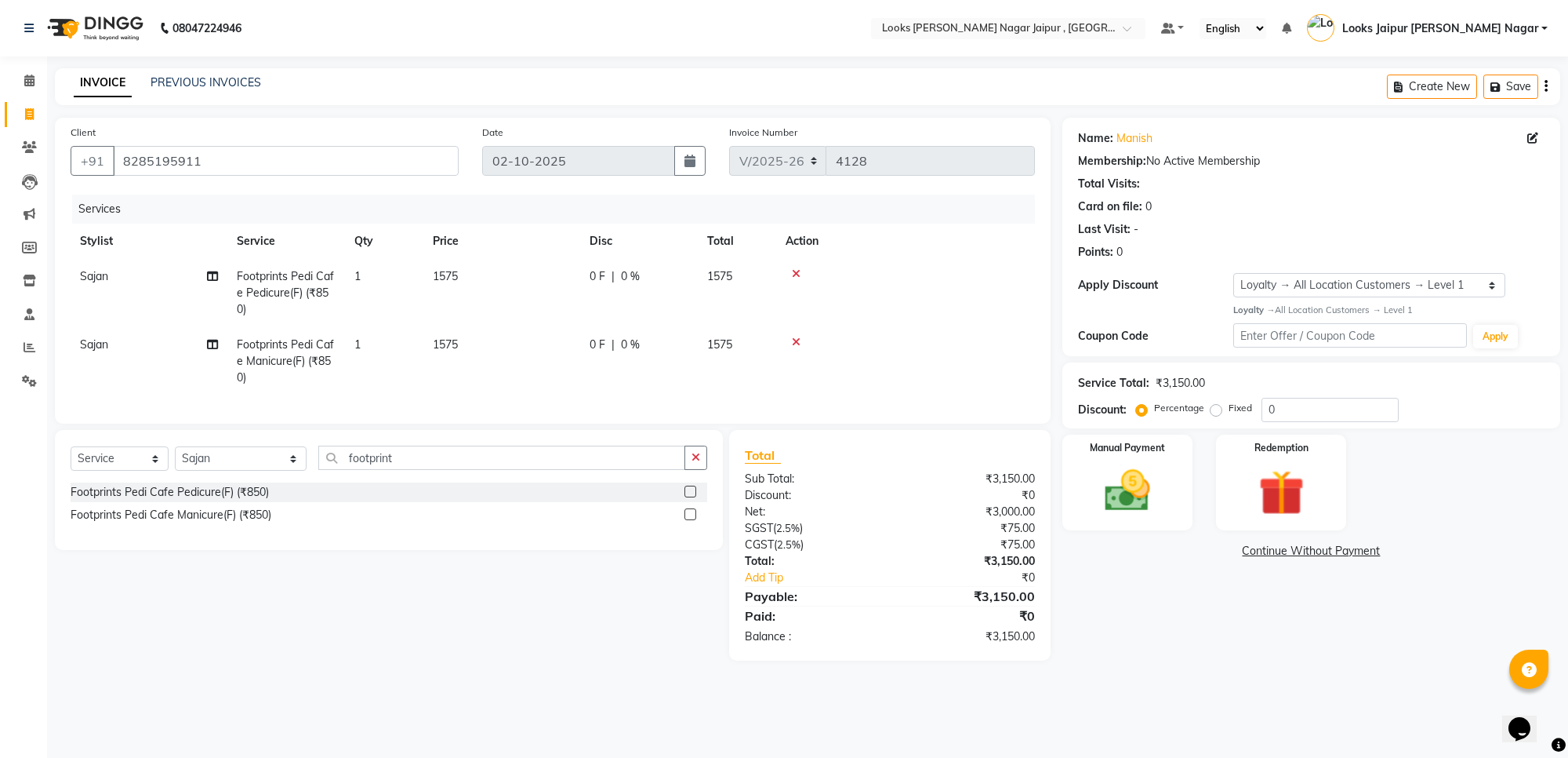
click at [145, 347] on td "Sajan" at bounding box center [149, 361] width 157 height 68
select select "88603"
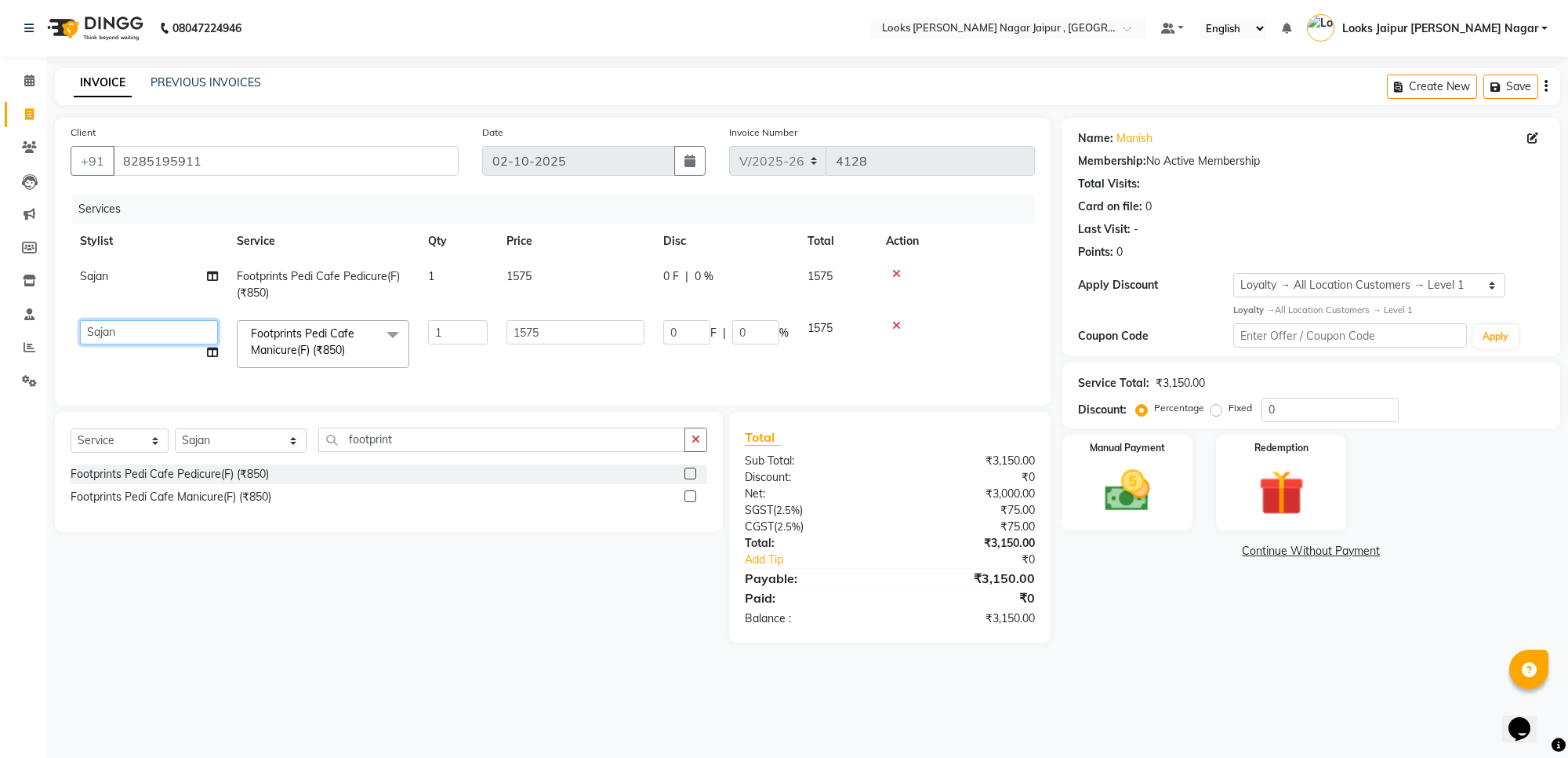
drag, startPoint x: 159, startPoint y: 337, endPoint x: 159, endPoint y: 310, distance: 27.0
click at [159, 337] on select "Anjali_nail art Anoop [PERSON_NAME] Counter Sales [PERSON_NAME] Looks Jaipur [P…" at bounding box center [149, 332] width 138 height 24
select select "70693"
click at [233, 453] on select "Select Stylist [PERSON_NAME] art Anoop [PERSON_NAME] Counter Sales [PERSON_NAME…" at bounding box center [240, 440] width 131 height 24
select select "82802"
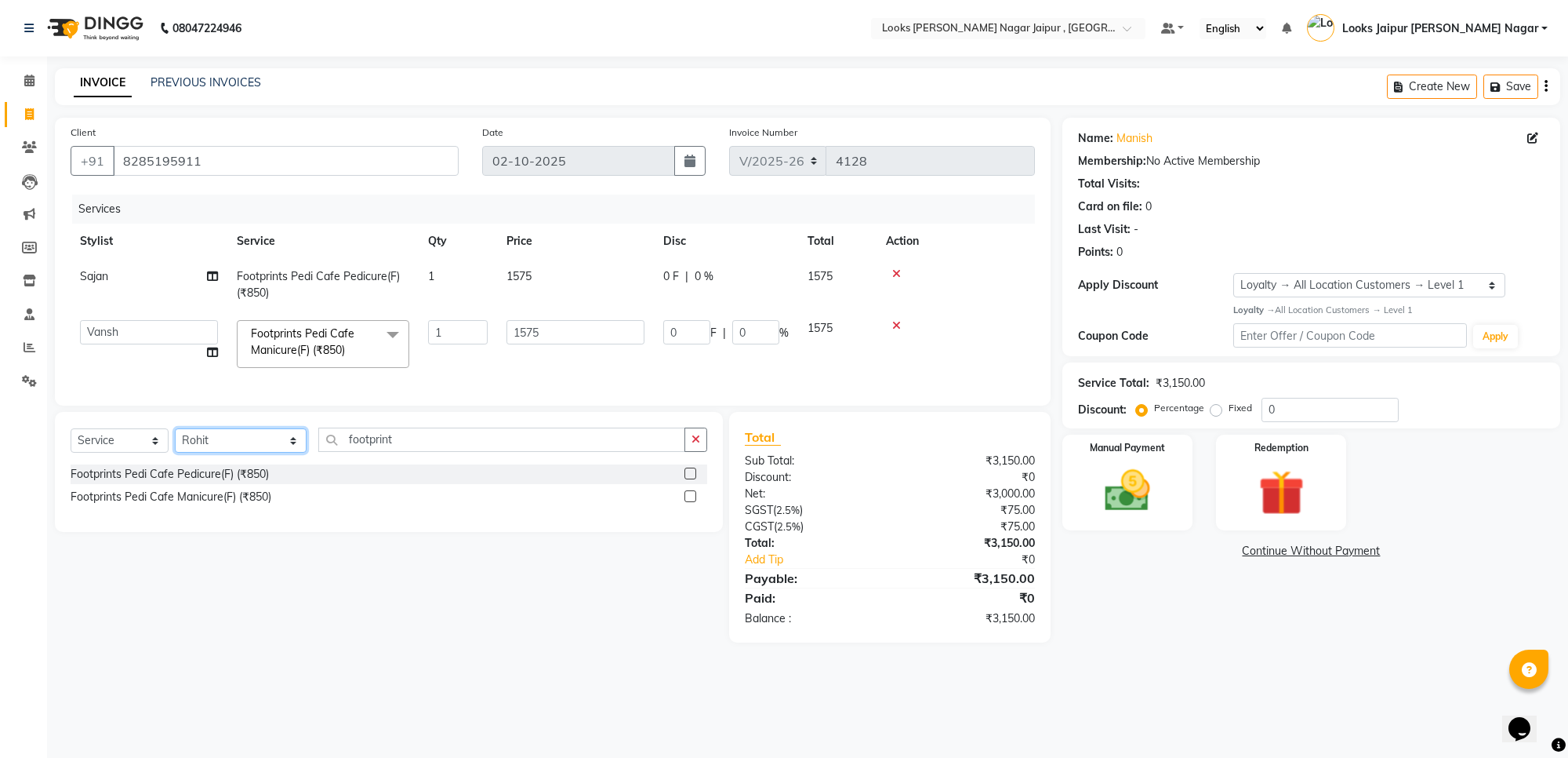
click at [175, 442] on select "Select Stylist [PERSON_NAME] art Anoop [PERSON_NAME] Counter Sales [PERSON_NAME…" at bounding box center [240, 440] width 131 height 24
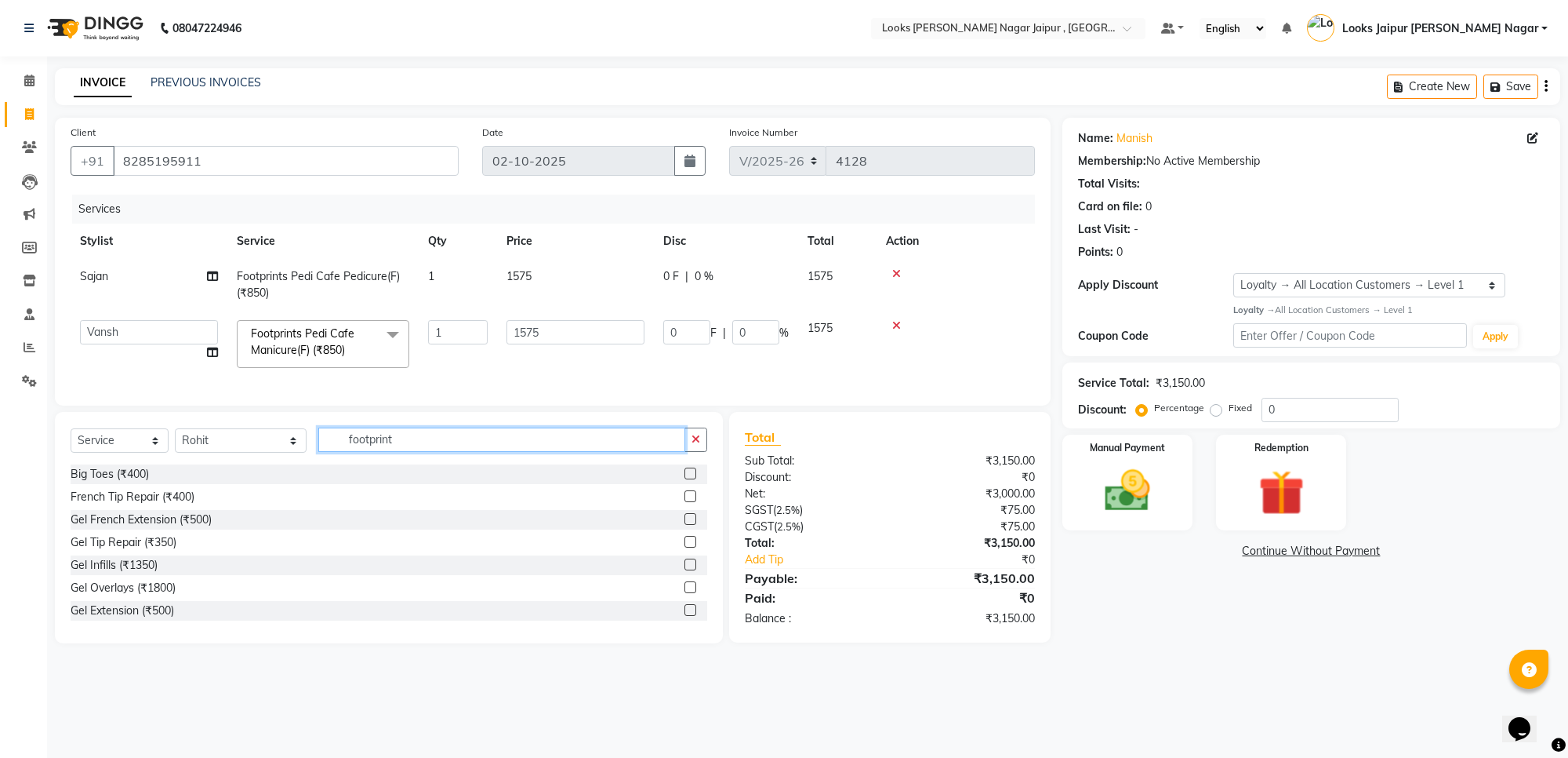
click at [326, 448] on input "footprint" at bounding box center [501, 439] width 367 height 24
drag, startPoint x: 659, startPoint y: 424, endPoint x: 633, endPoint y: 446, distance: 34.1
click at [648, 440] on div "Client +91 8285195911 Date 02-10-2025 Invoice Number V/2025 V/2025-26 4128 Serv…" at bounding box center [553, 381] width 1019 height 526
click at [632, 446] on input "footprint" at bounding box center [501, 439] width 367 height 24
click at [633, 451] on input "footprint" at bounding box center [501, 439] width 367 height 24
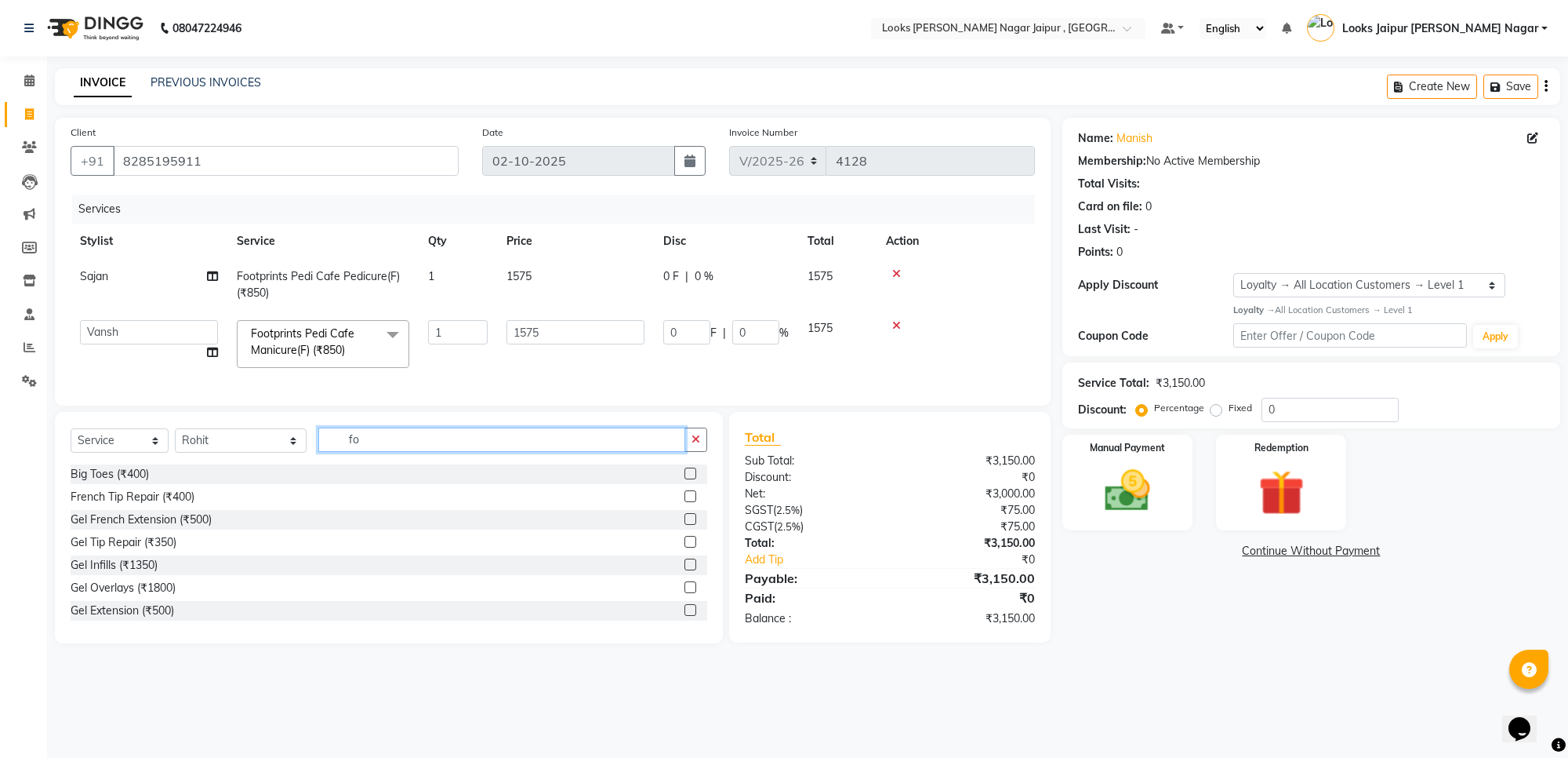
type input "f"
type input "cut"
click at [685, 502] on label at bounding box center [690, 496] width 12 height 12
click at [685, 502] on input "checkbox" at bounding box center [690, 497] width 10 height 10
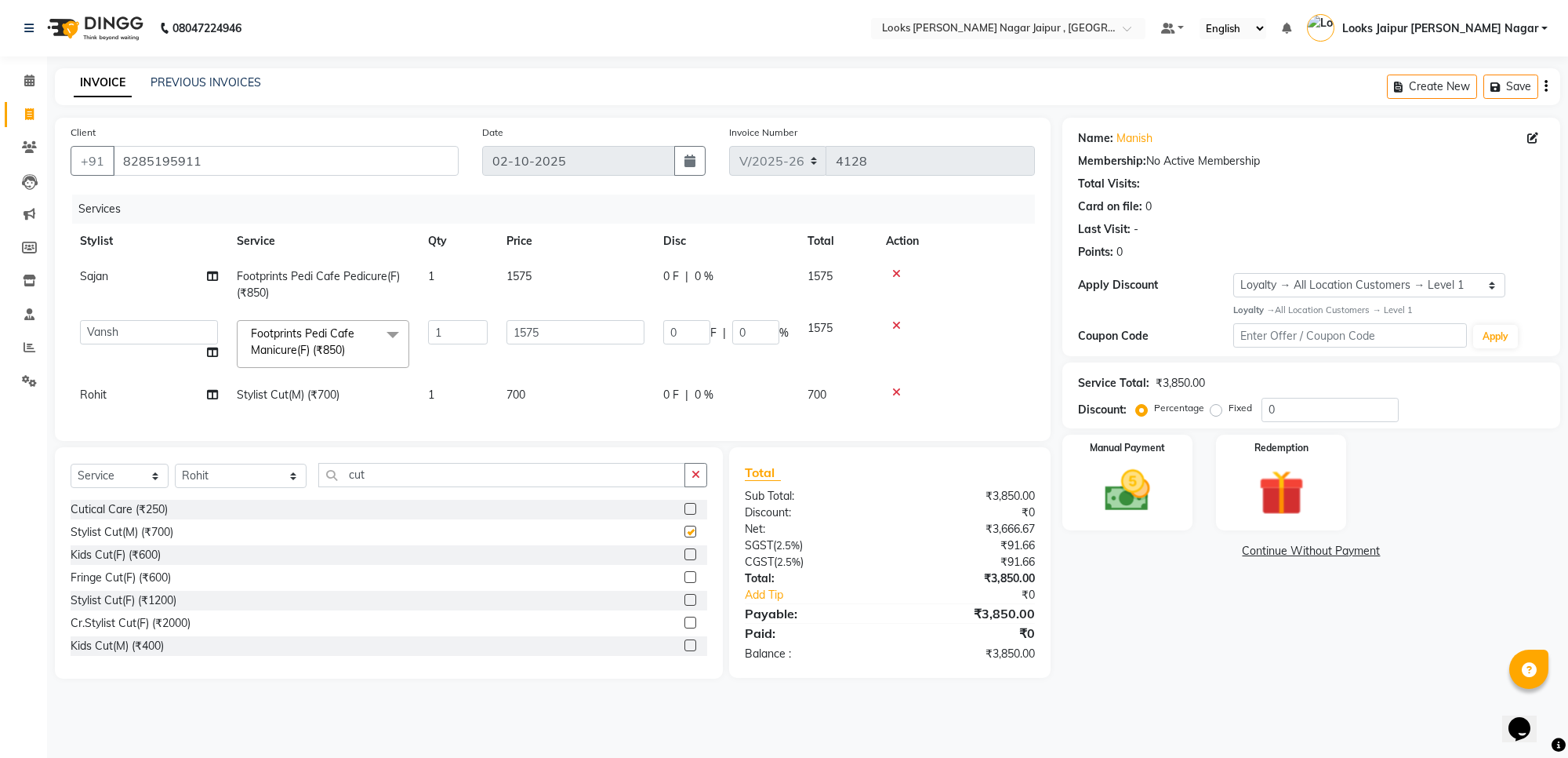
checkbox input "false"
click at [706, 487] on button "button" at bounding box center [696, 475] width 22 height 24
type input "tr"
click at [668, 519] on div "Beard Trimming (₹500)" at bounding box center [388, 510] width 637 height 19
click at [685, 514] on label at bounding box center [690, 508] width 12 height 12
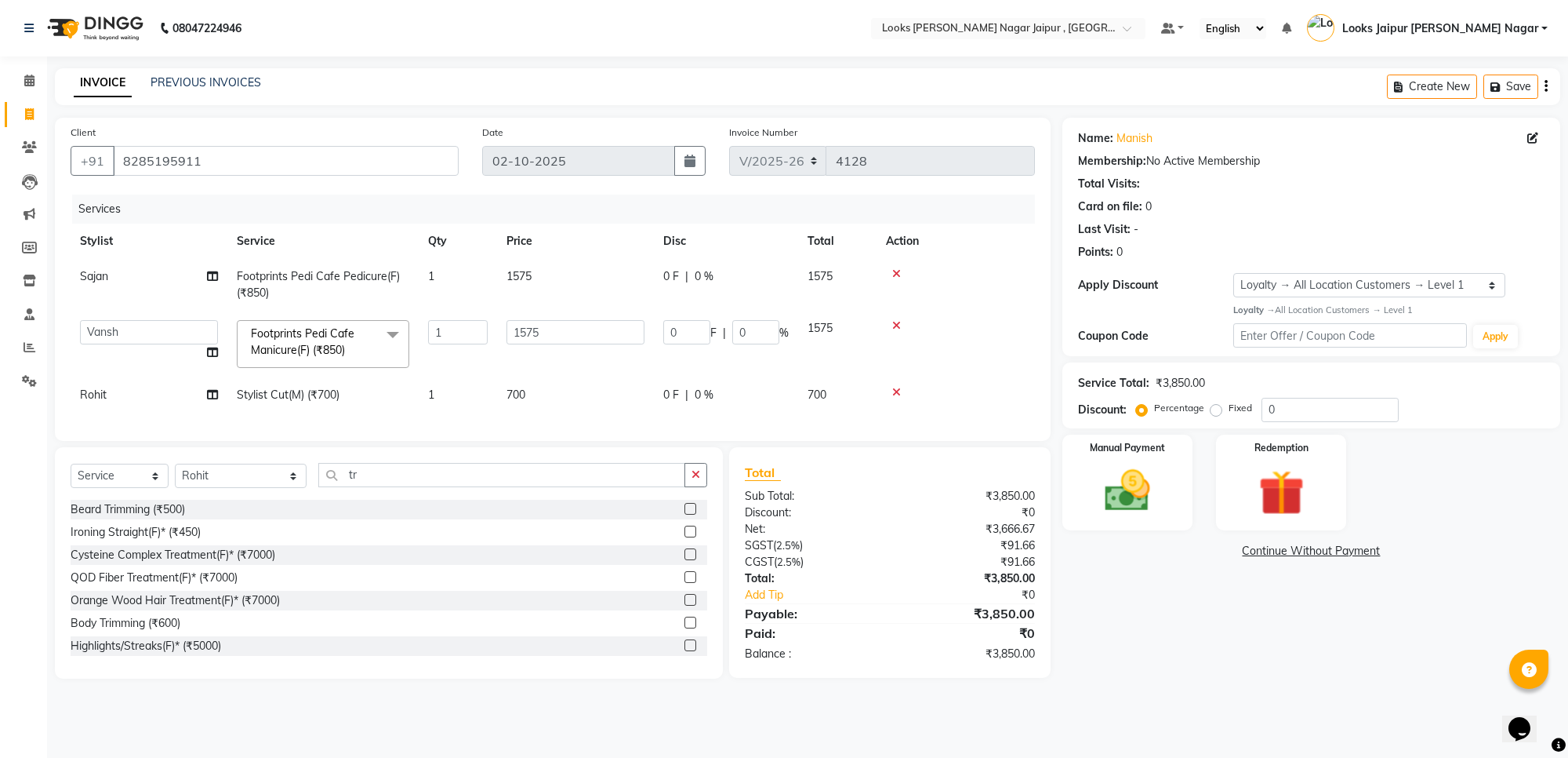
click at [685, 514] on input "checkbox" at bounding box center [690, 509] width 10 height 10
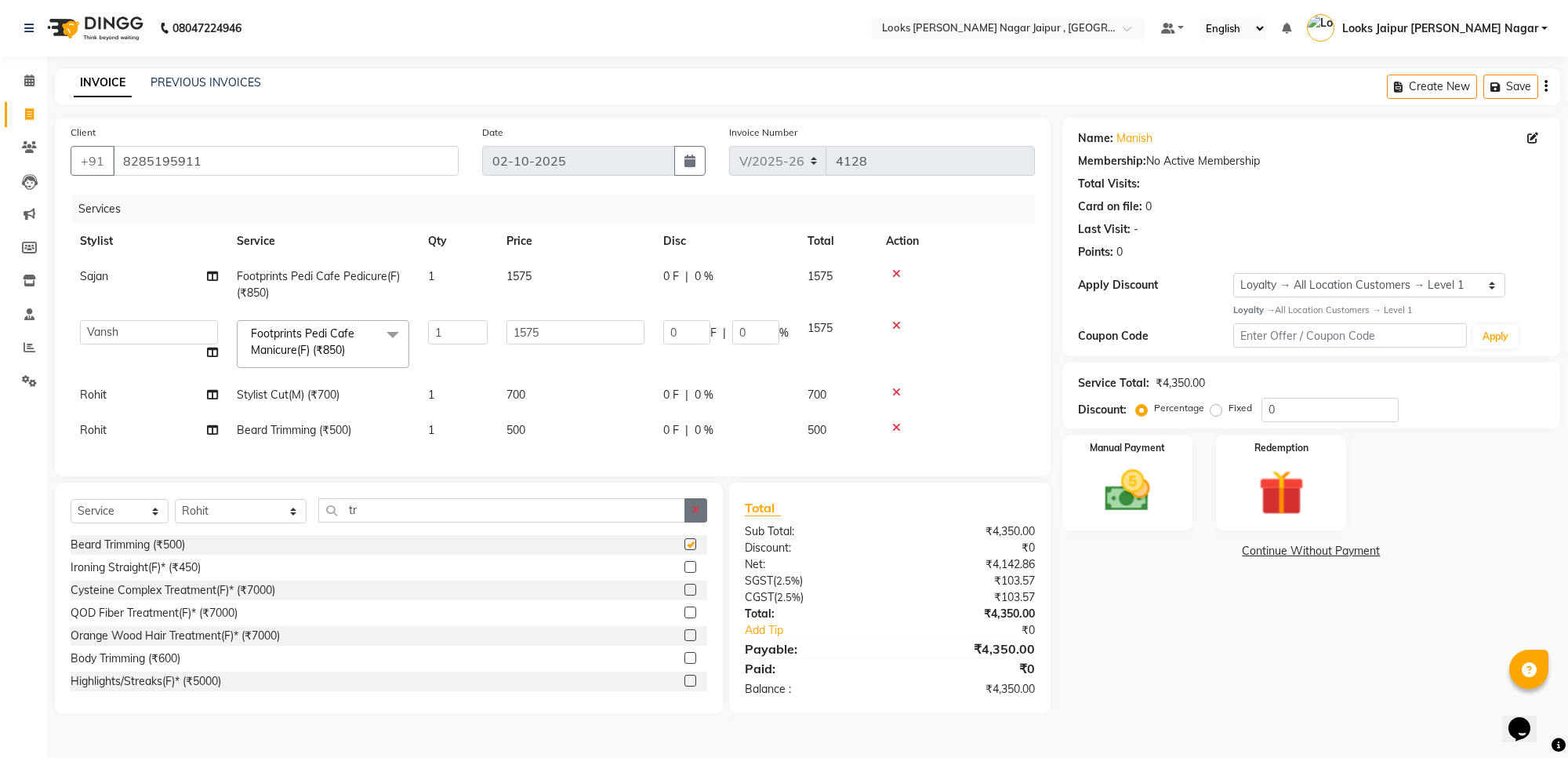
checkbox input "false"
click at [695, 514] on div "Select Service Product Membership Package Voucher Prepaid Gift Card Select Styl…" at bounding box center [389, 598] width 668 height 232
click at [695, 515] on button "button" at bounding box center [696, 510] width 22 height 24
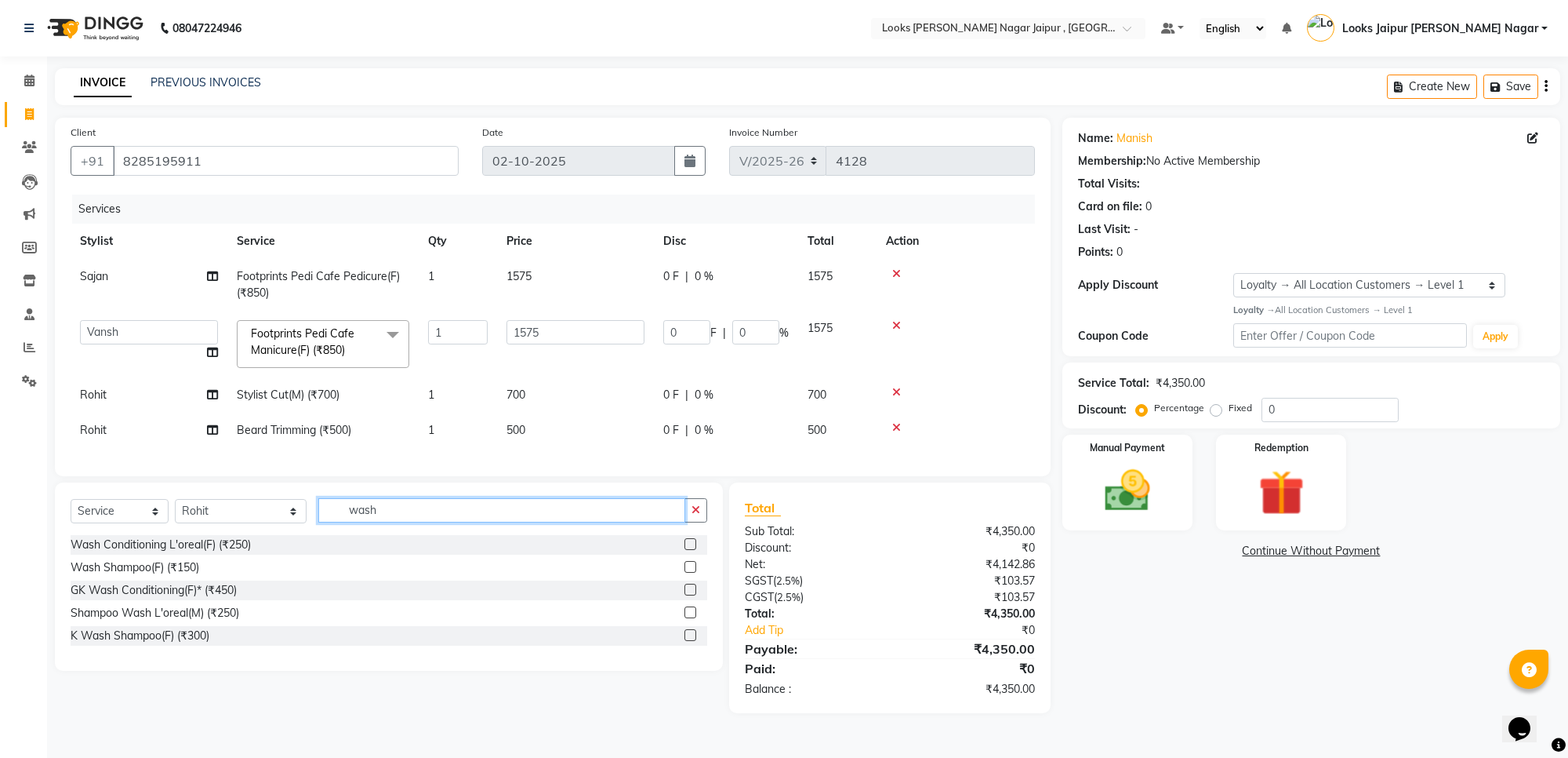
type input "wash"
drag, startPoint x: 688, startPoint y: 561, endPoint x: 692, endPoint y: 546, distance: 15.5
click at [688, 550] on label at bounding box center [690, 544] width 12 height 12
click at [688, 550] on input "checkbox" at bounding box center [690, 544] width 10 height 10
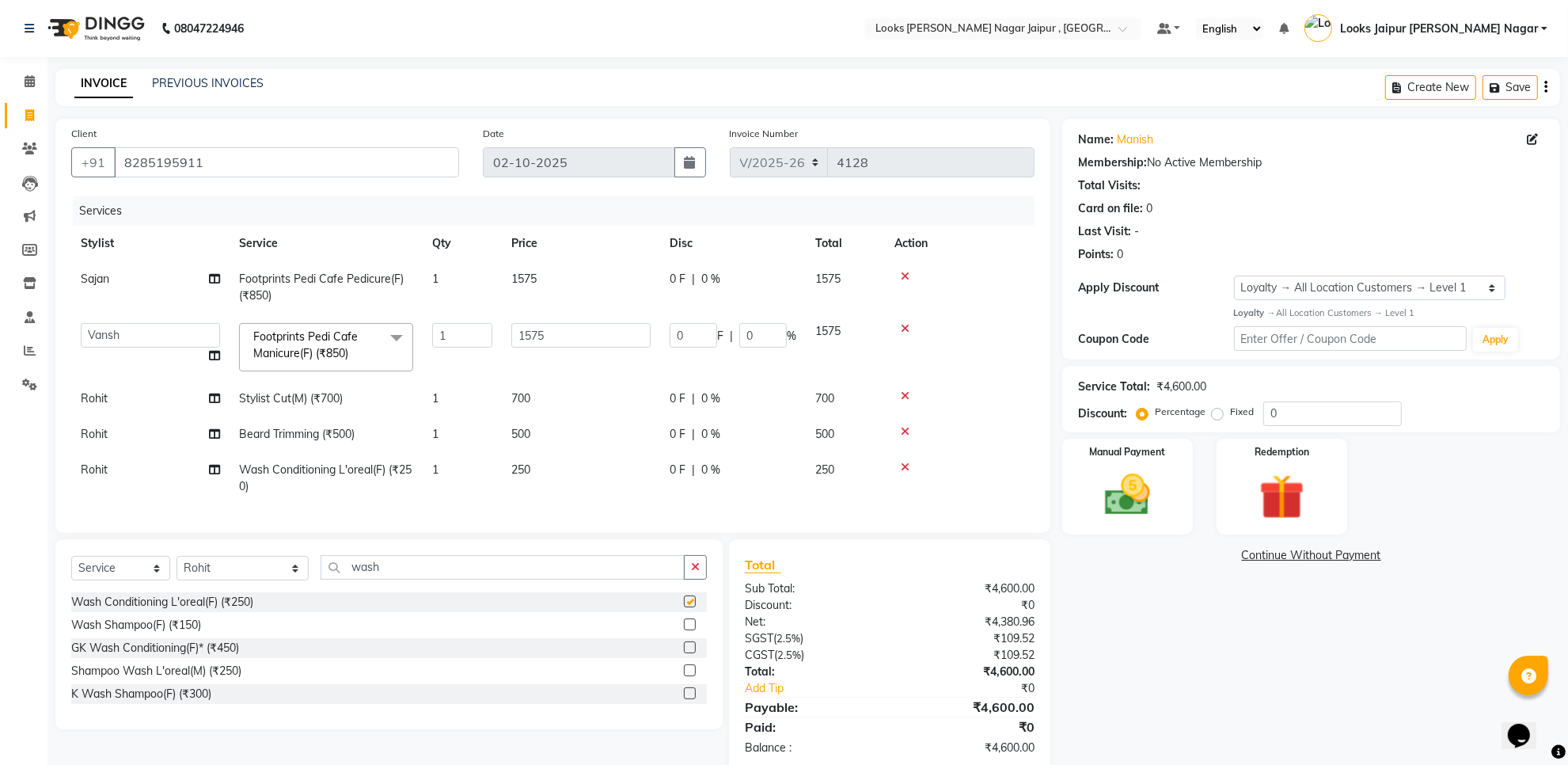
checkbox input "false"
drag, startPoint x: 129, startPoint y: 475, endPoint x: 151, endPoint y: 460, distance: 26.6
click at [129, 472] on td "Rohit" at bounding box center [150, 478] width 158 height 53
select select "82802"
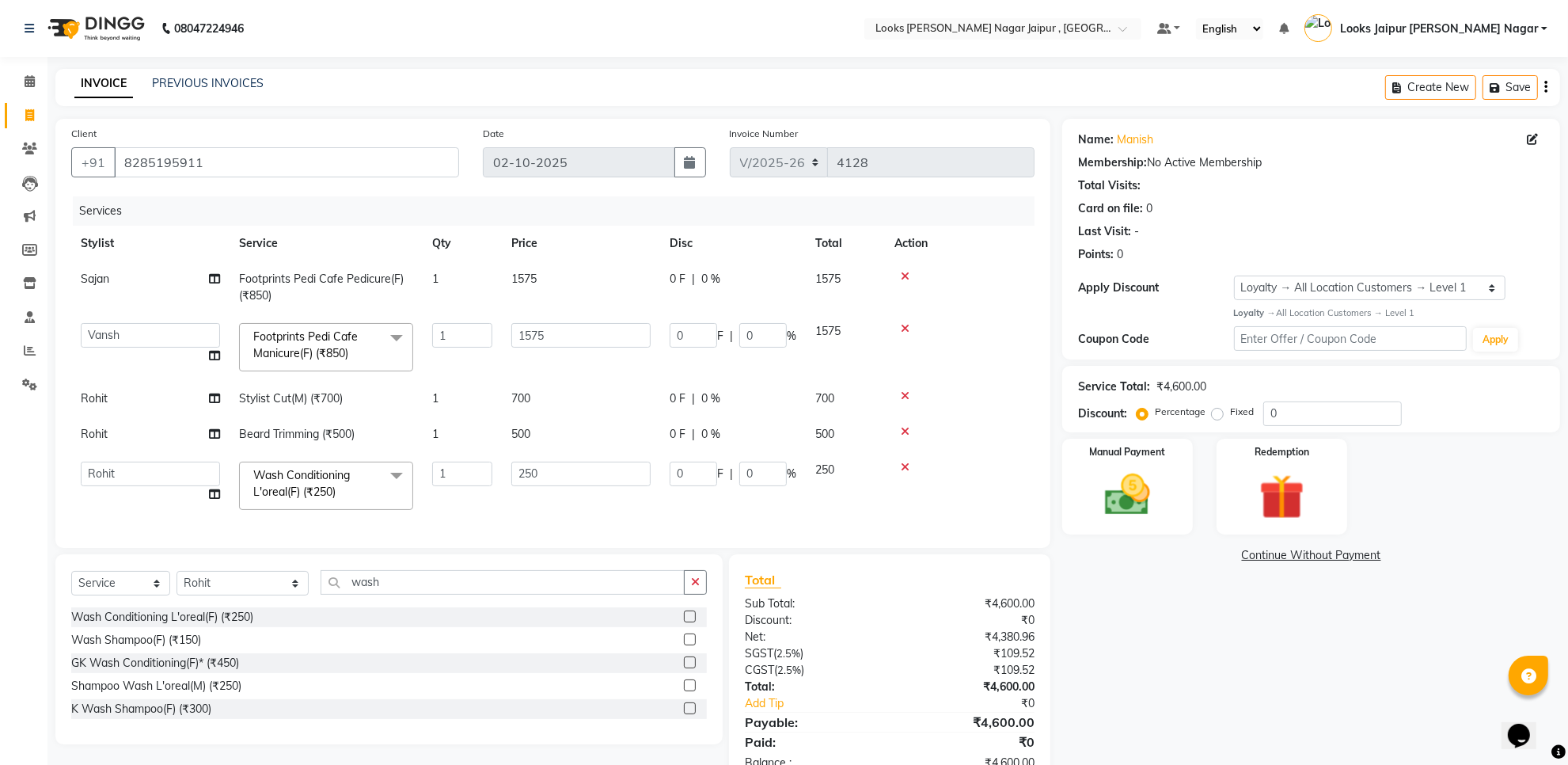
click at [151, 460] on td "Anjali_nail art Anoop [PERSON_NAME] Counter Sales [PERSON_NAME] Looks Jaipur [P…" at bounding box center [150, 485] width 158 height 67
drag, startPoint x: 161, startPoint y: 476, endPoint x: 161, endPoint y: 462, distance: 14.0
click at [161, 476] on select "Anjali_nail art Anoop [PERSON_NAME] Counter Sales [PERSON_NAME] Looks Jaipur [P…" at bounding box center [150, 474] width 139 height 24
select select "70693"
click at [160, 432] on td "Rohit" at bounding box center [150, 434] width 158 height 36
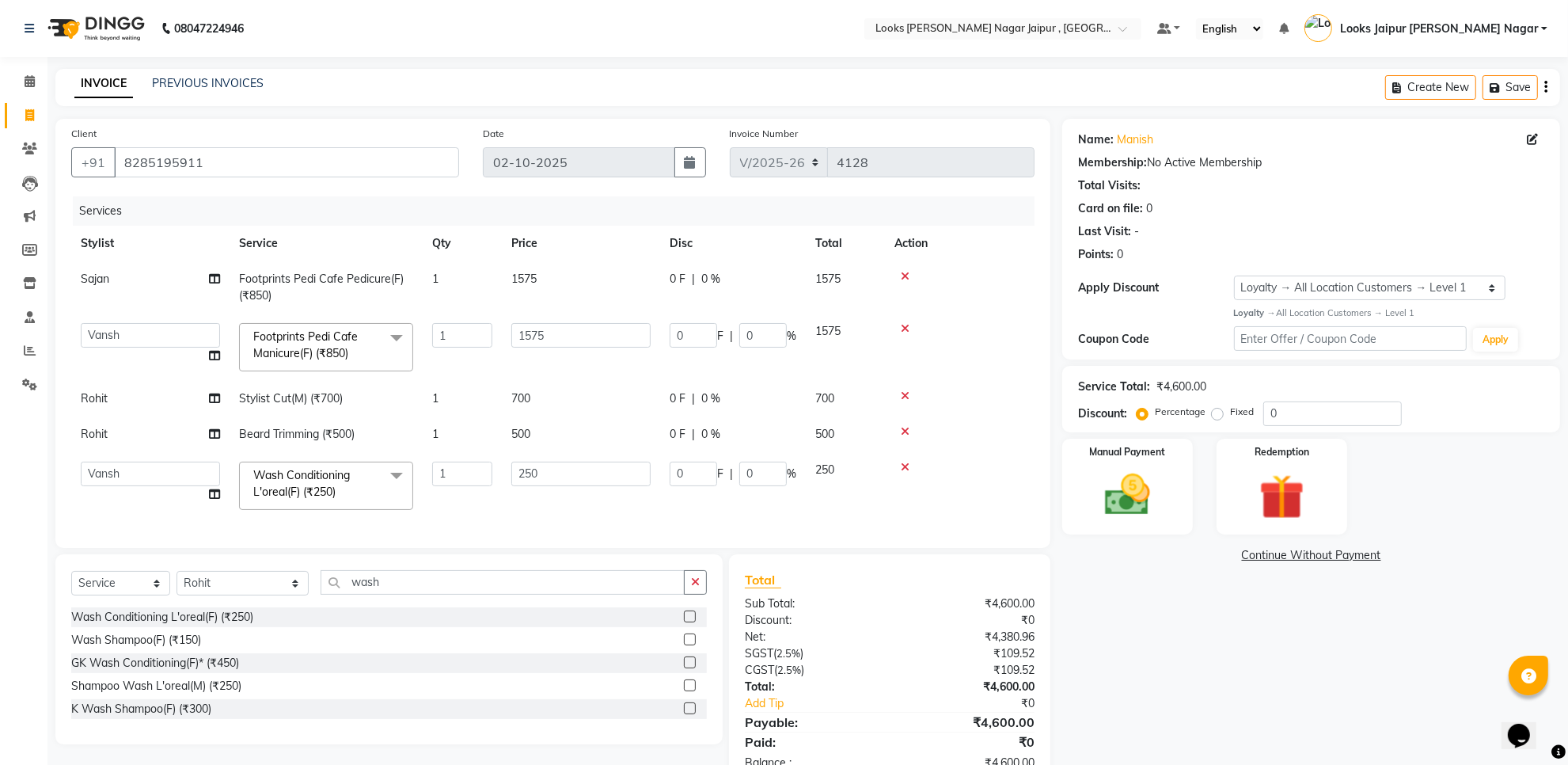
select select "82802"
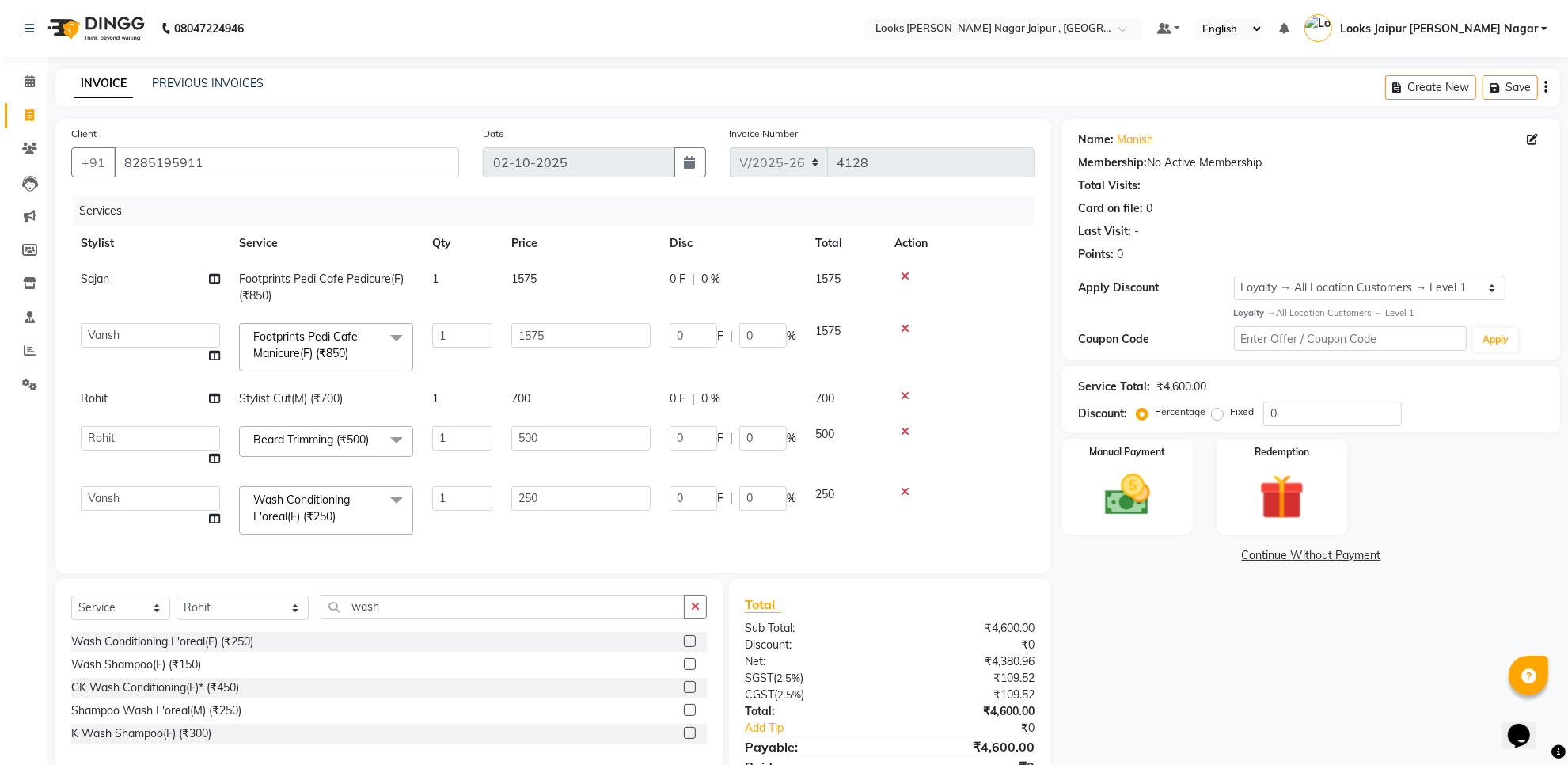
click at [160, 432] on select "Anjali_nail art Anoop [PERSON_NAME] Counter Sales [PERSON_NAME] Looks Jaipur [P…" at bounding box center [150, 438] width 139 height 24
select select "88604"
click at [594, 261] on td "1575" at bounding box center [581, 287] width 158 height 53
select select "88603"
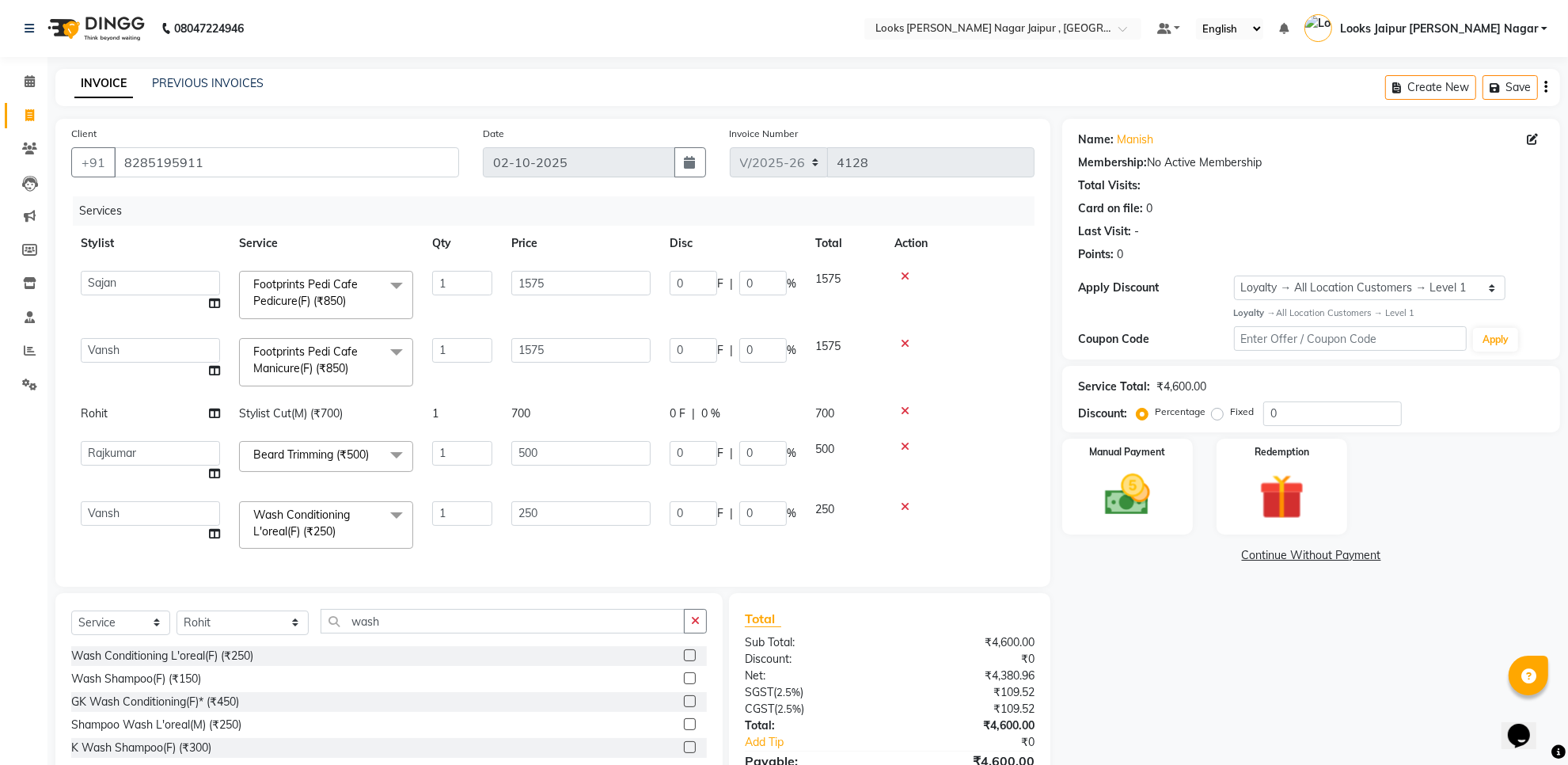
click at [576, 424] on td "700" at bounding box center [581, 413] width 158 height 36
select select "82802"
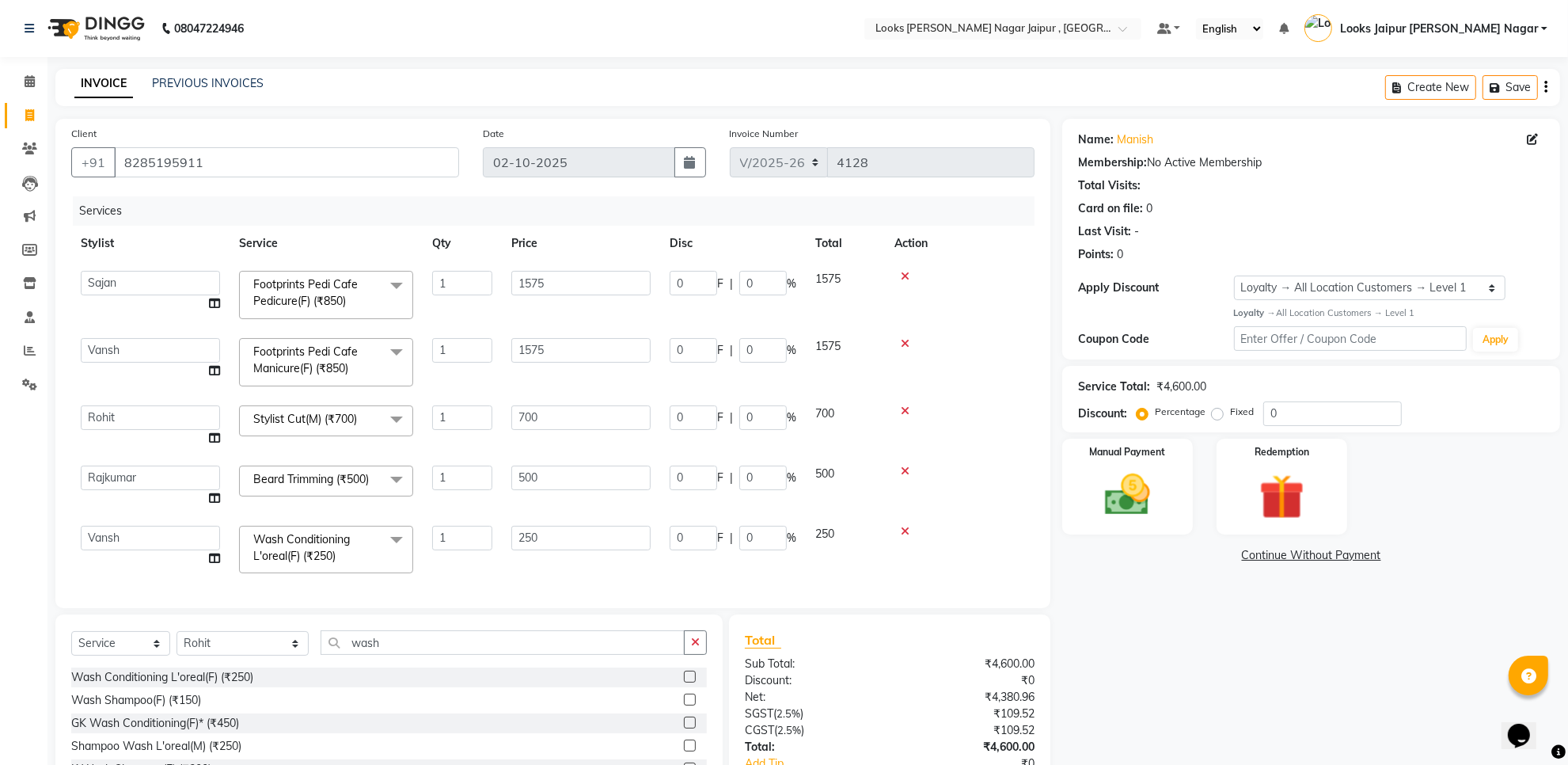
click at [576, 410] on input "700" at bounding box center [581, 417] width 139 height 24
type input "7"
type input "1050"
click at [581, 483] on td "500" at bounding box center [581, 486] width 158 height 60
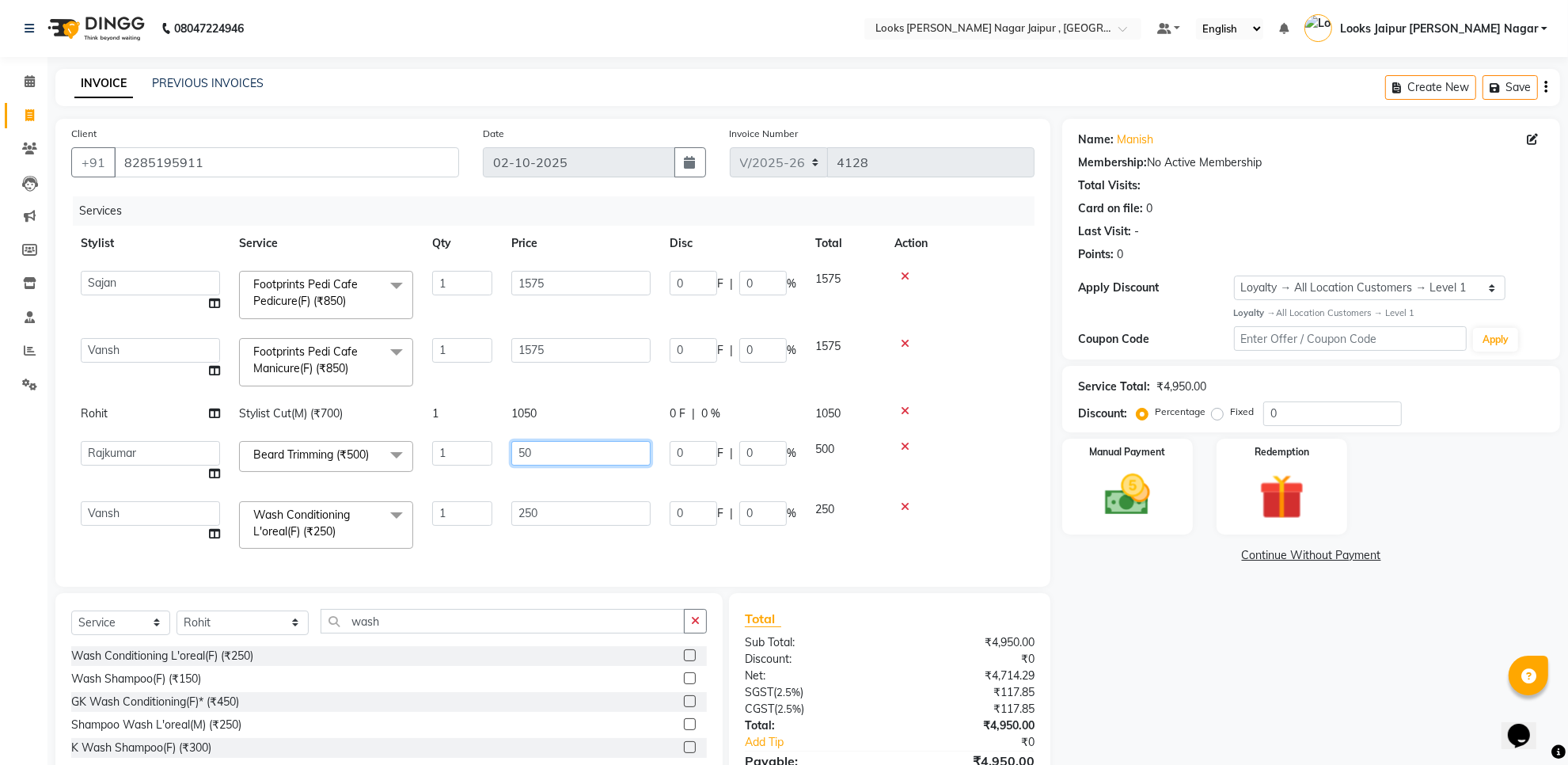
type input "5"
type input "315"
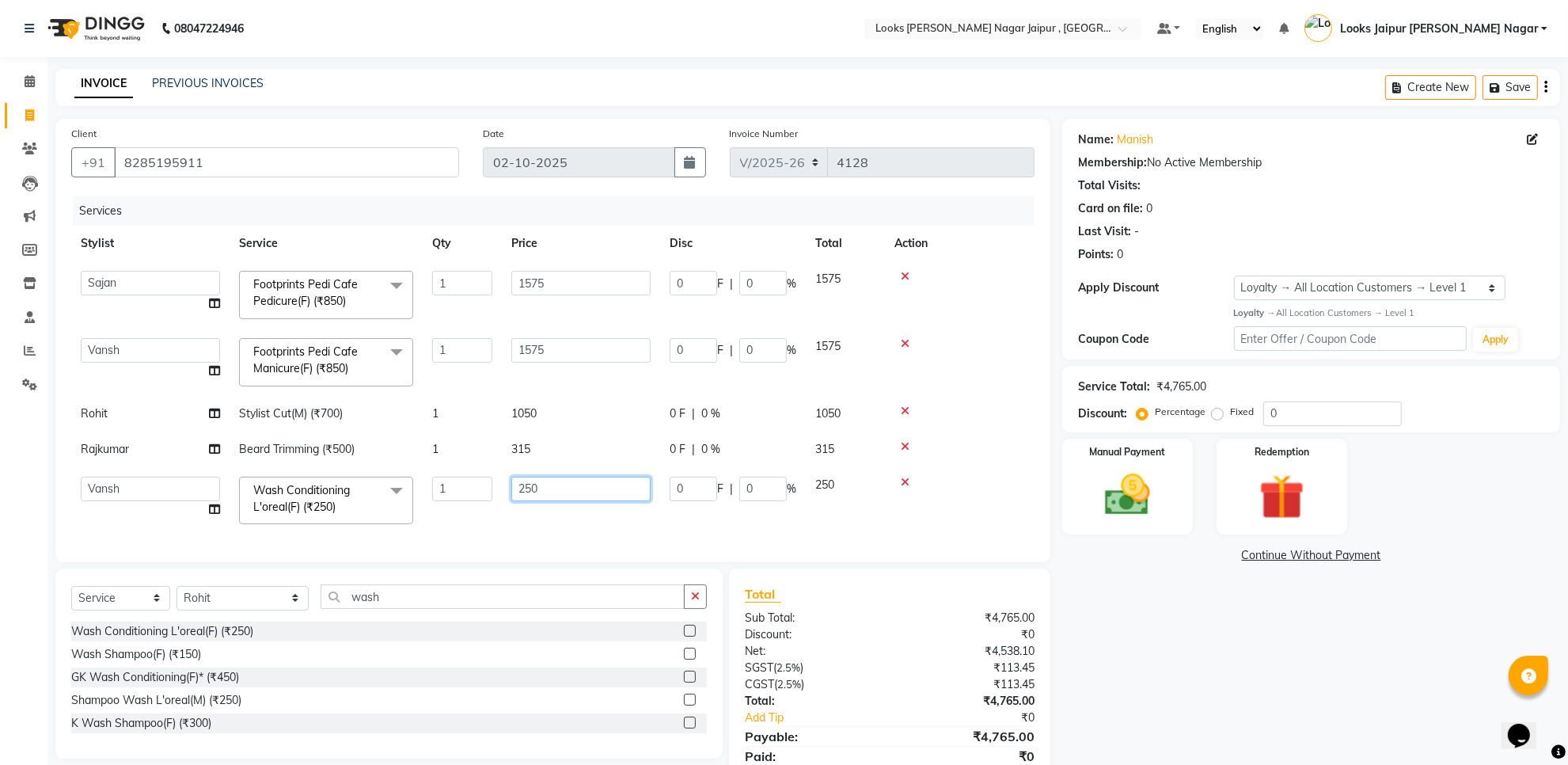
click at [560, 501] on td "250" at bounding box center [581, 501] width 158 height 67
type input "2"
type input "600"
click at [1152, 487] on img at bounding box center [1127, 496] width 77 height 55
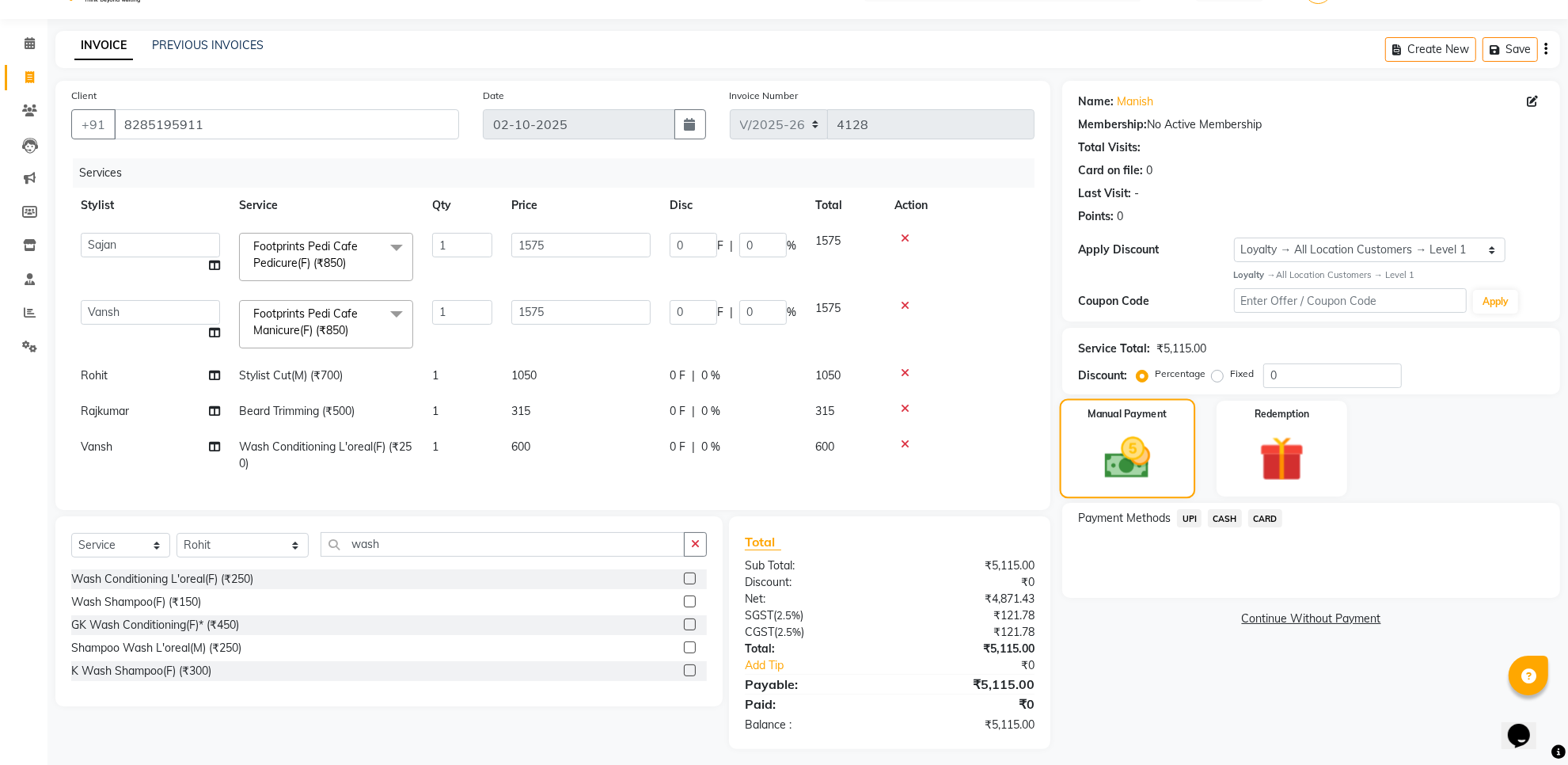
scroll to position [60, 0]
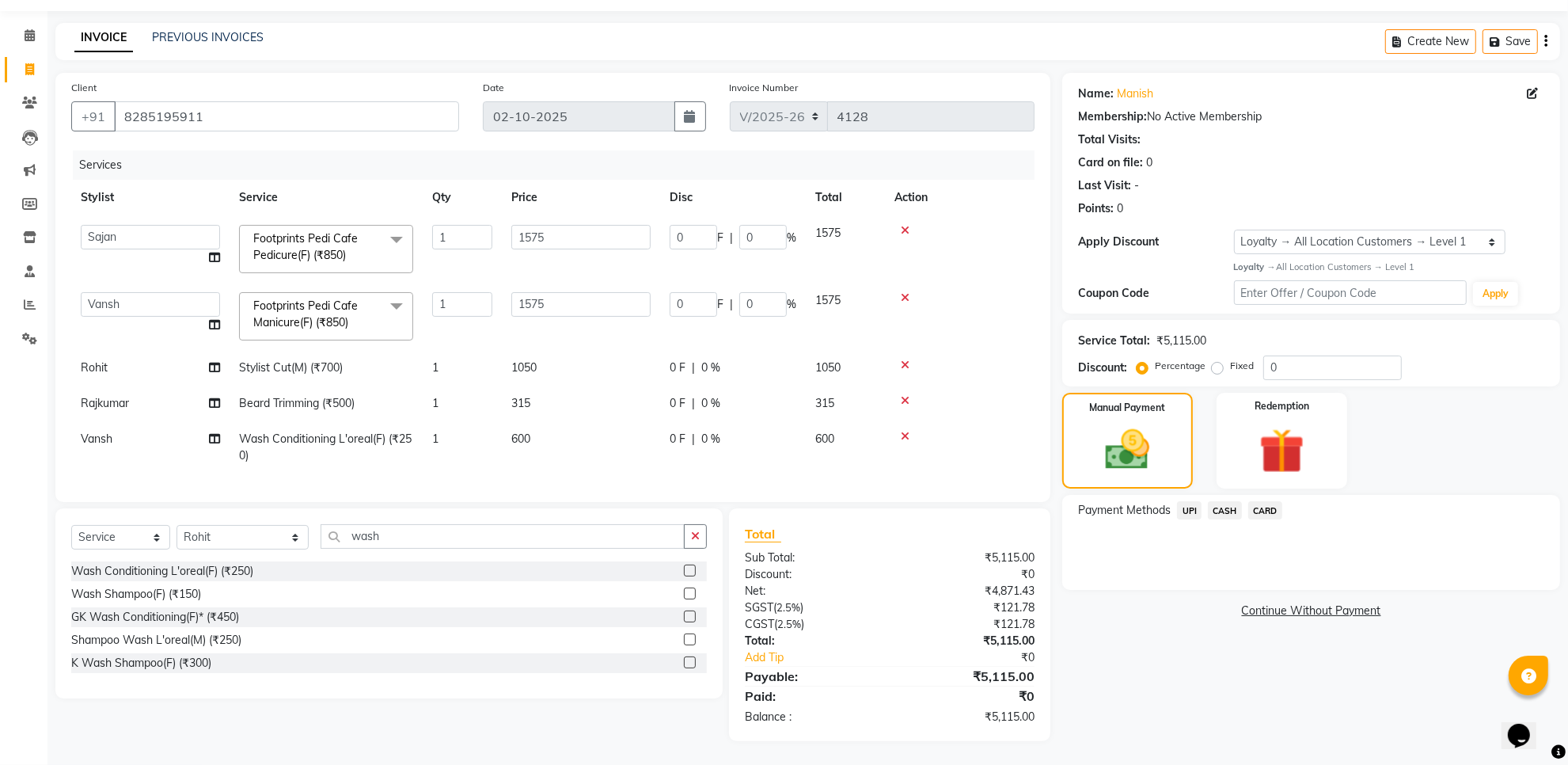
click at [1191, 495] on div "Payment Methods UPI CASH CARD" at bounding box center [1312, 542] width 498 height 95
click at [1192, 501] on span "UPI" at bounding box center [1190, 510] width 24 height 19
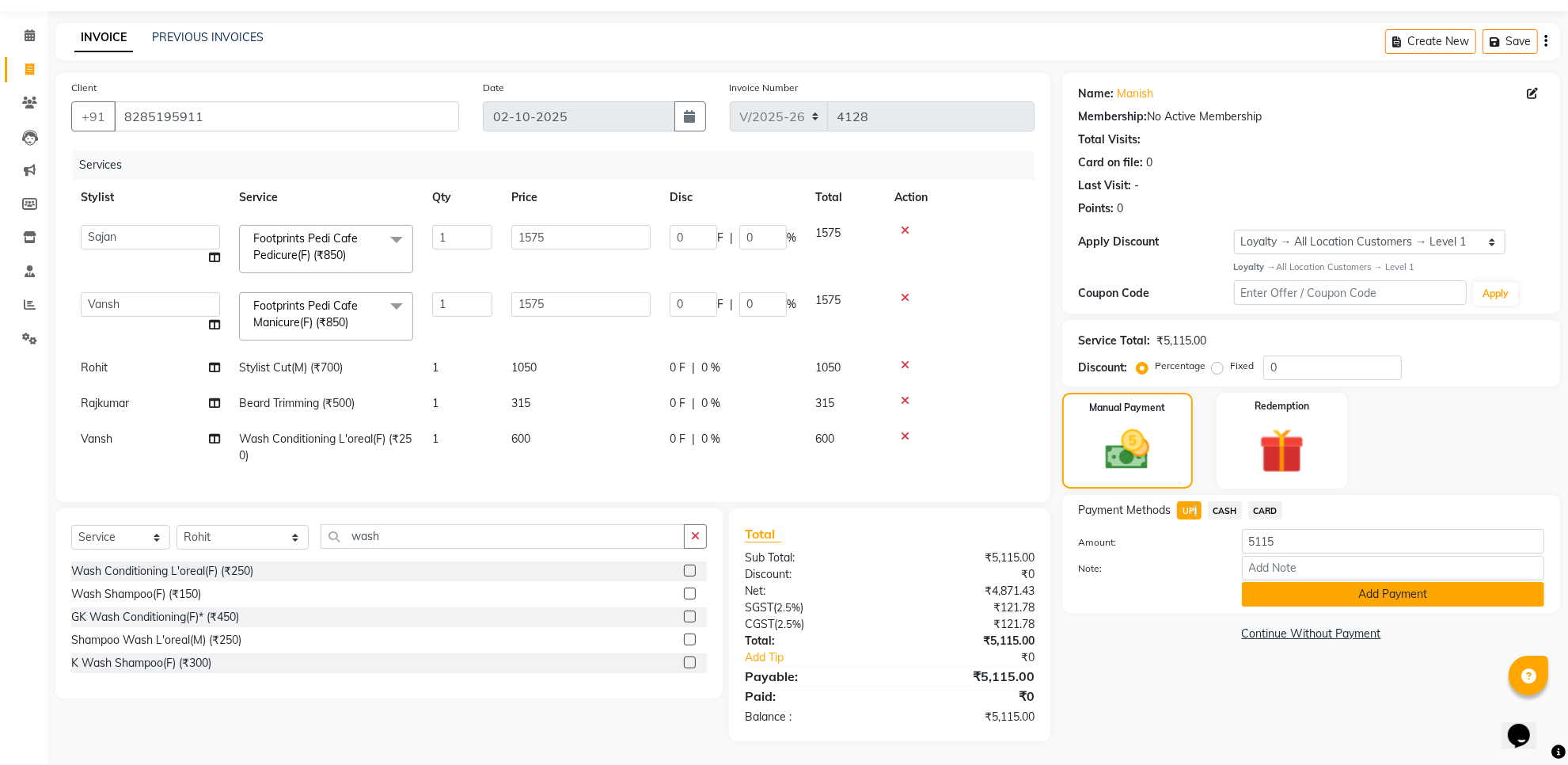
click at [1267, 581] on button "Add Payment" at bounding box center [1393, 594] width 302 height 24
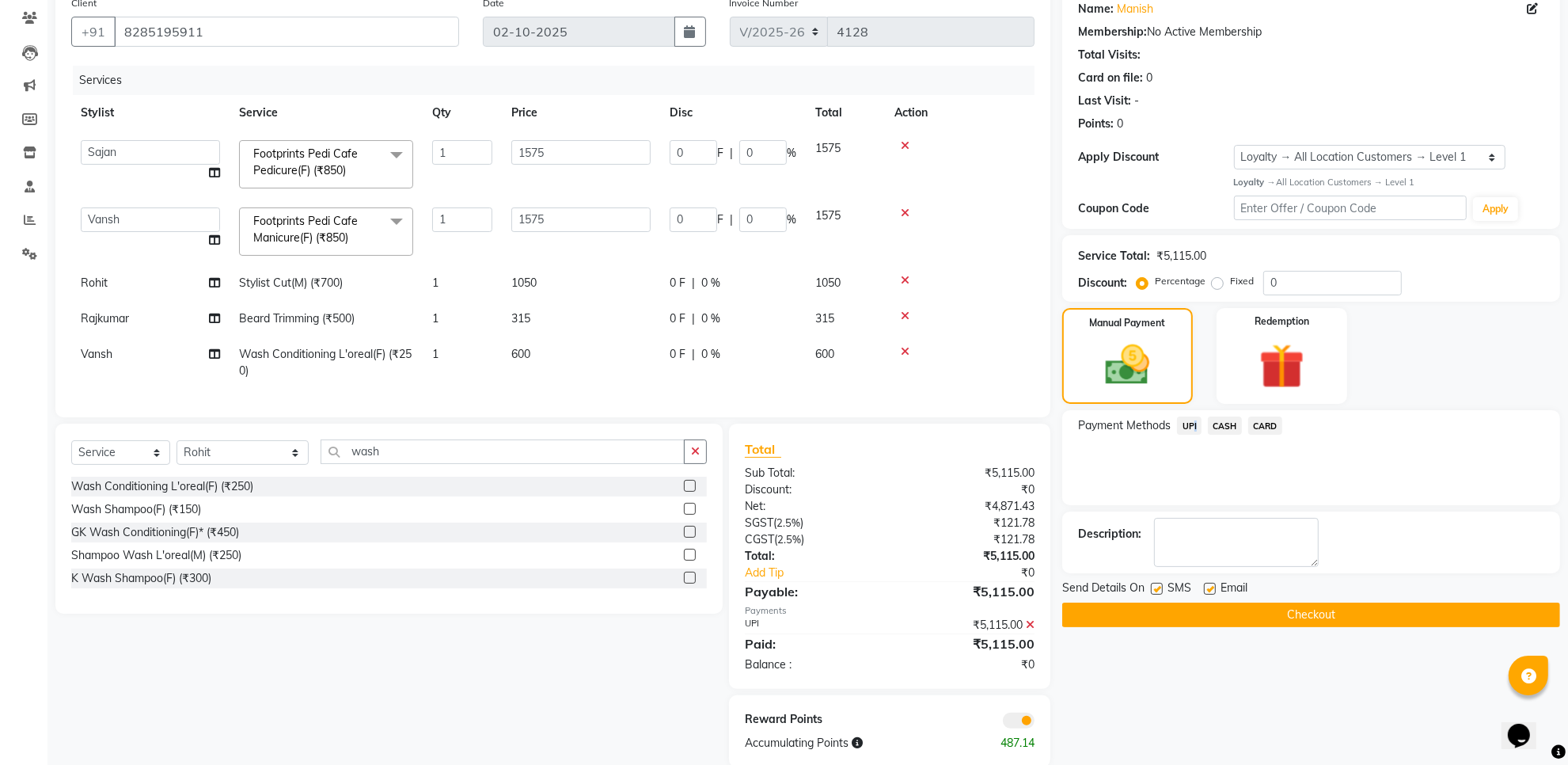
scroll to position [171, 0]
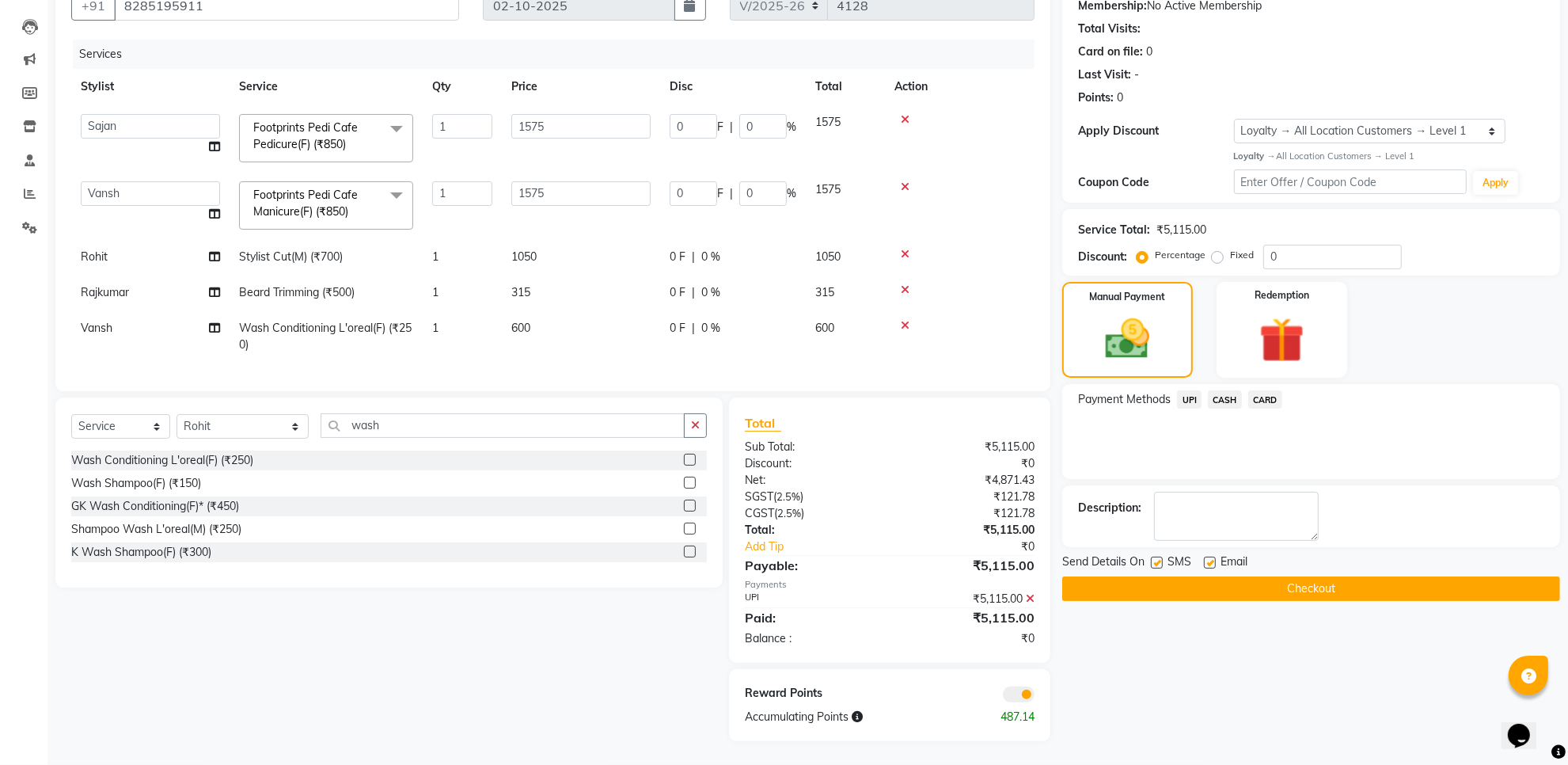
click at [1158, 539] on div "Name: Manish Membership: No Active Membership Total Visits: Card on file: 0 Las…" at bounding box center [1317, 351] width 509 height 779
click at [1153, 556] on label at bounding box center [1156, 562] width 12 height 12
click at [1153, 558] on input "checkbox" at bounding box center [1156, 563] width 11 height 11
checkbox input "false"
click at [1212, 556] on label at bounding box center [1210, 562] width 12 height 12
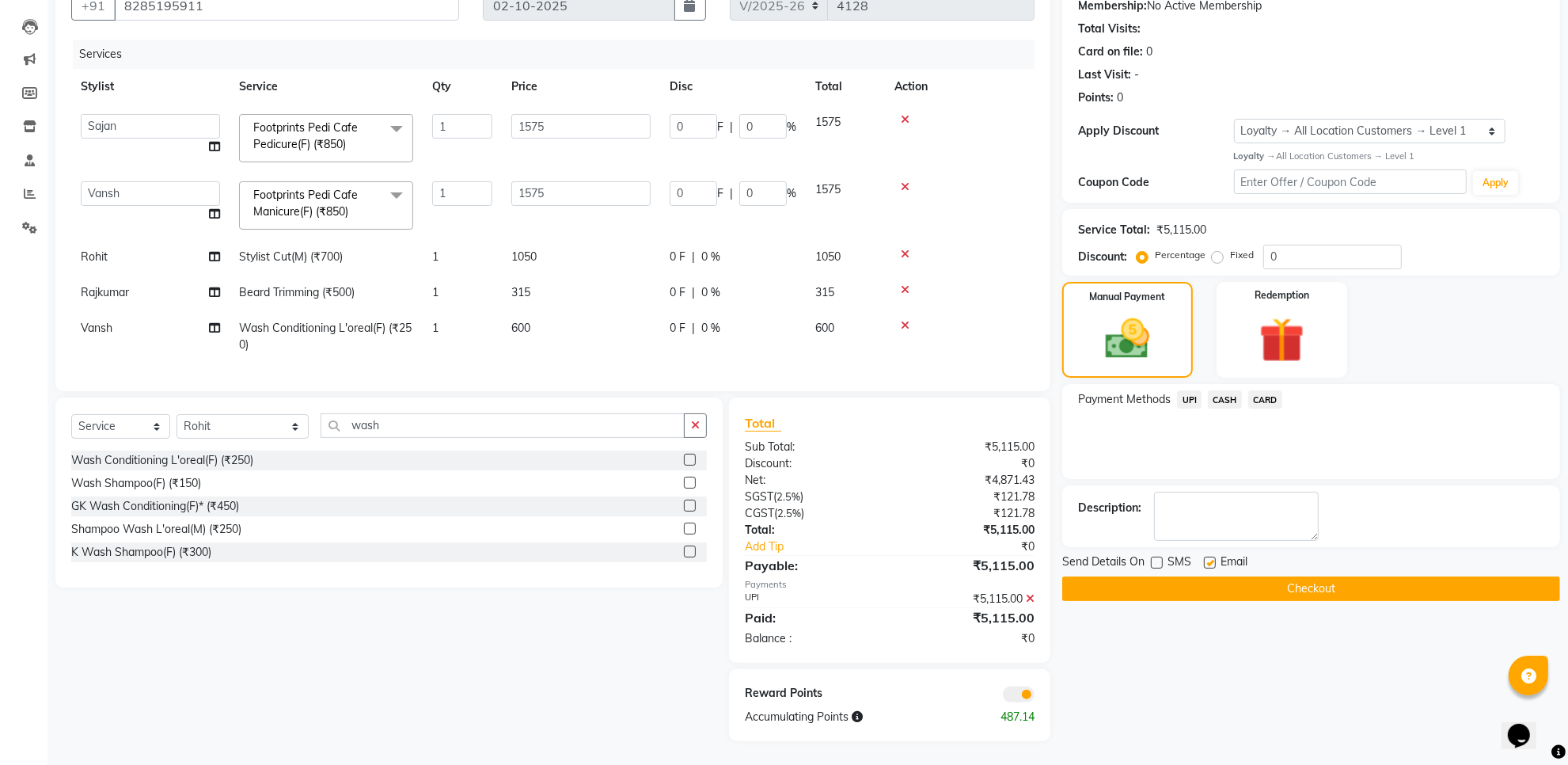
click at [1212, 558] on input "checkbox" at bounding box center [1209, 563] width 11 height 11
checkbox input "false"
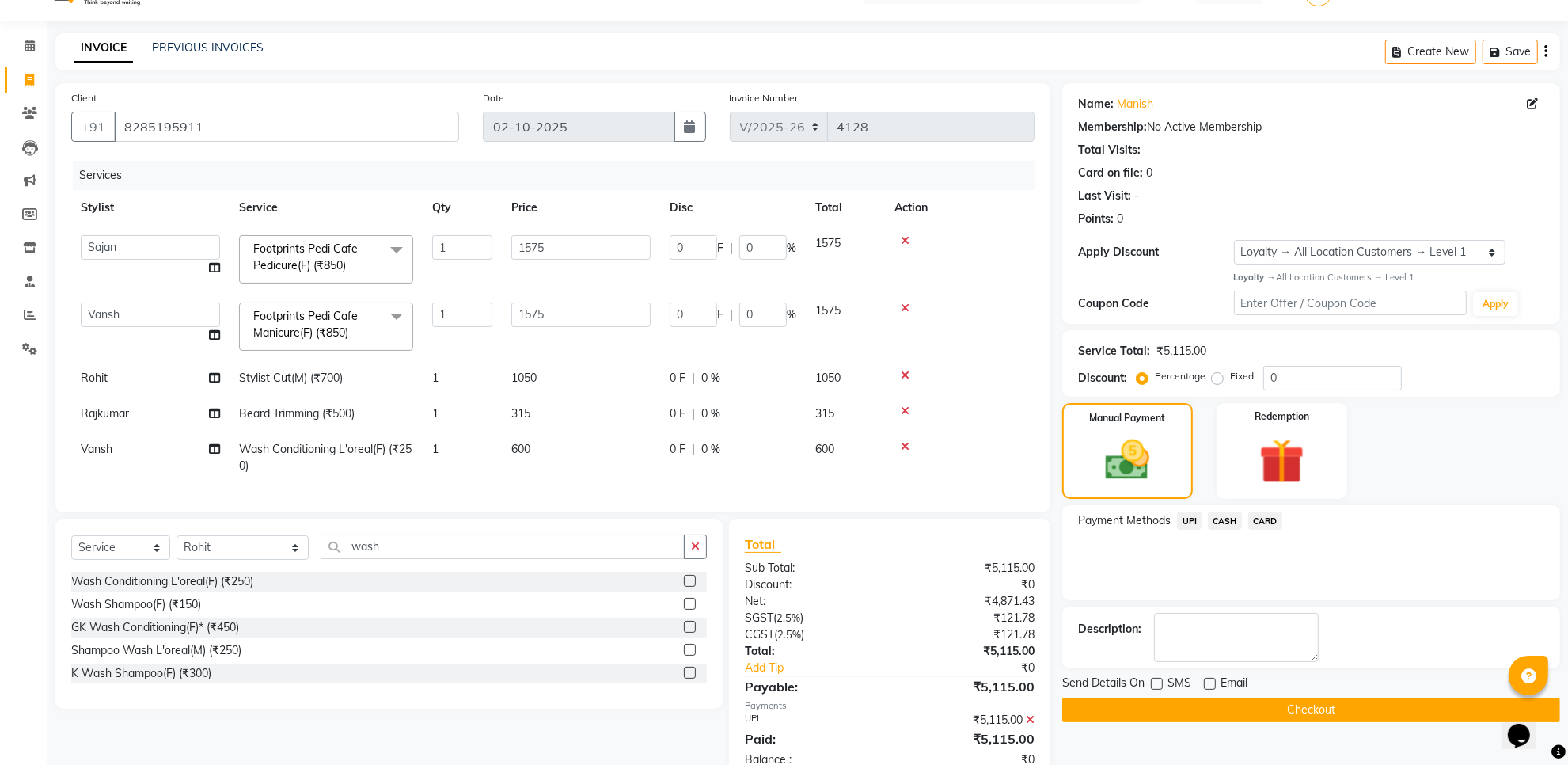
scroll to position [99, 0]
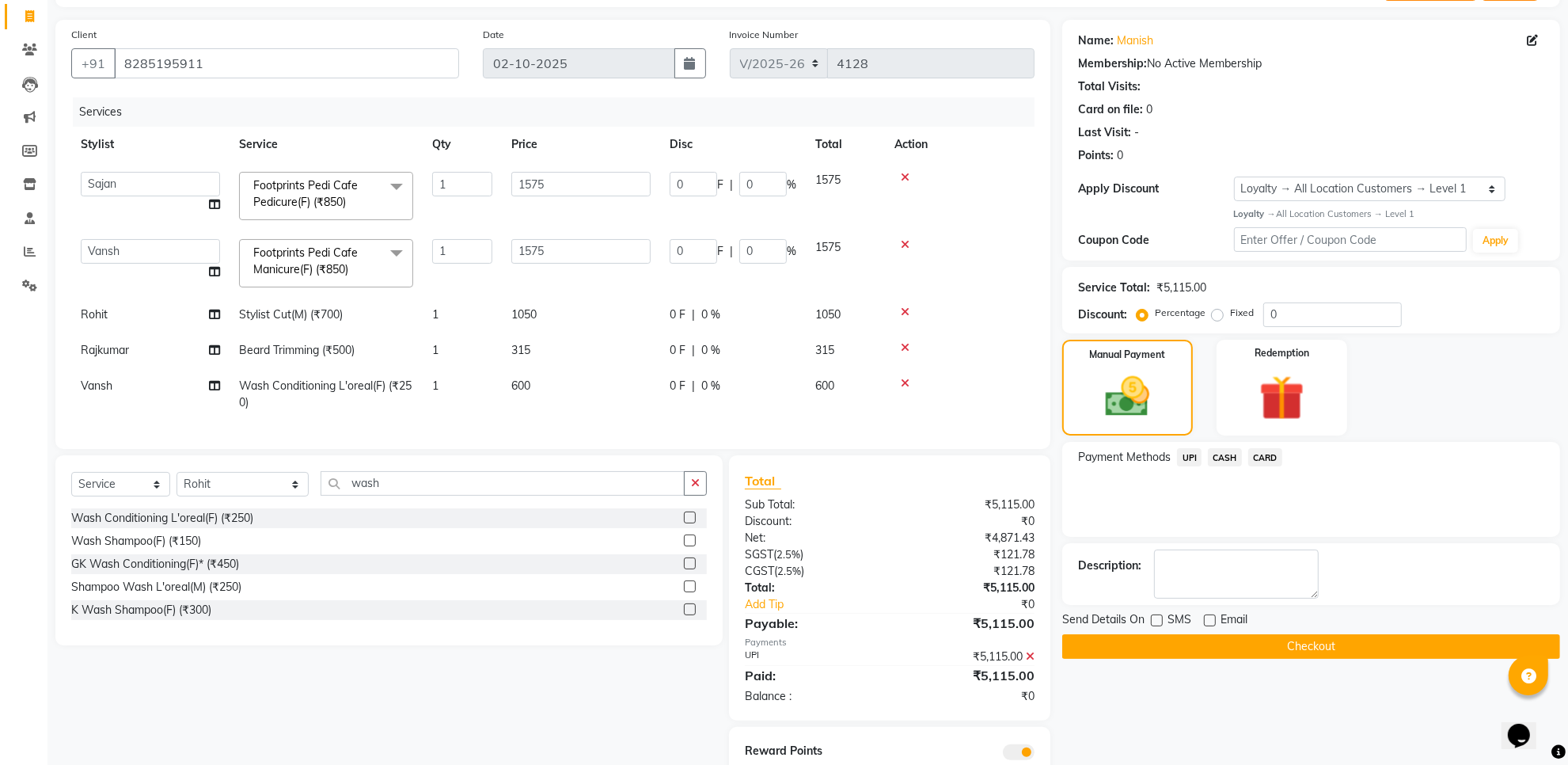
click at [1143, 644] on button "Checkout" at bounding box center [1312, 646] width 498 height 24
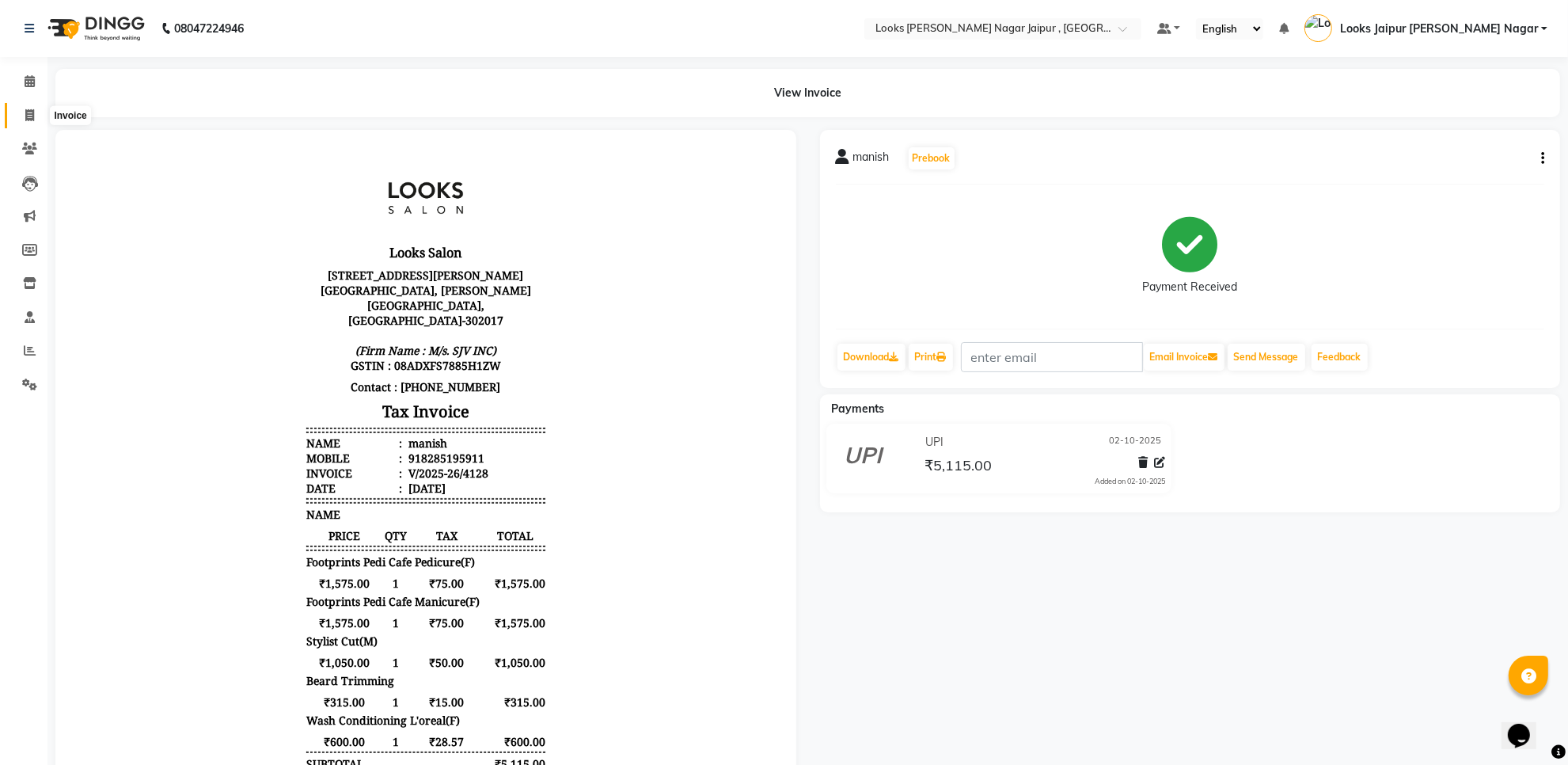
click at [20, 107] on span at bounding box center [30, 116] width 27 height 19
select select "service"
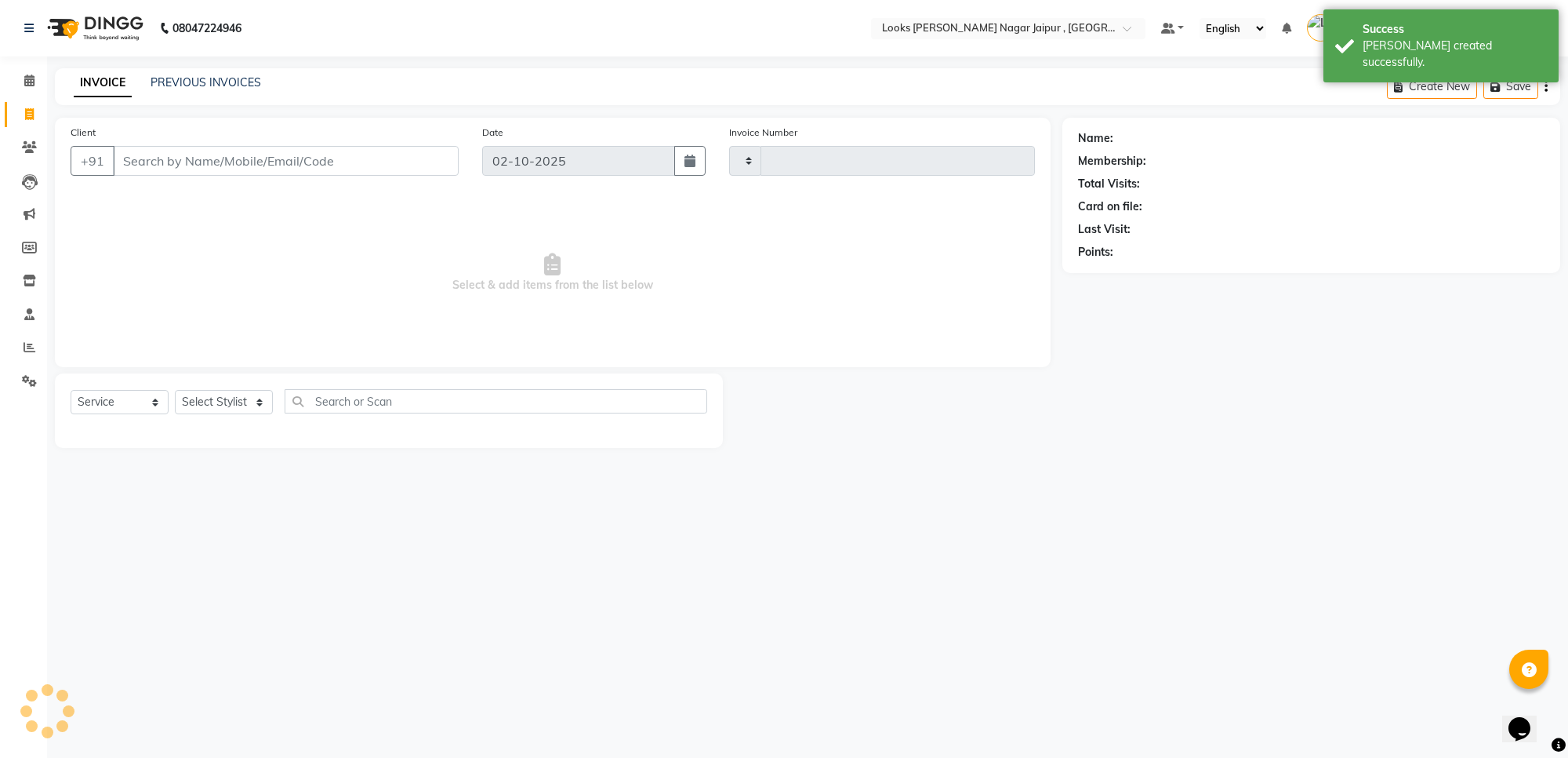
type input "4129"
select select "4317"
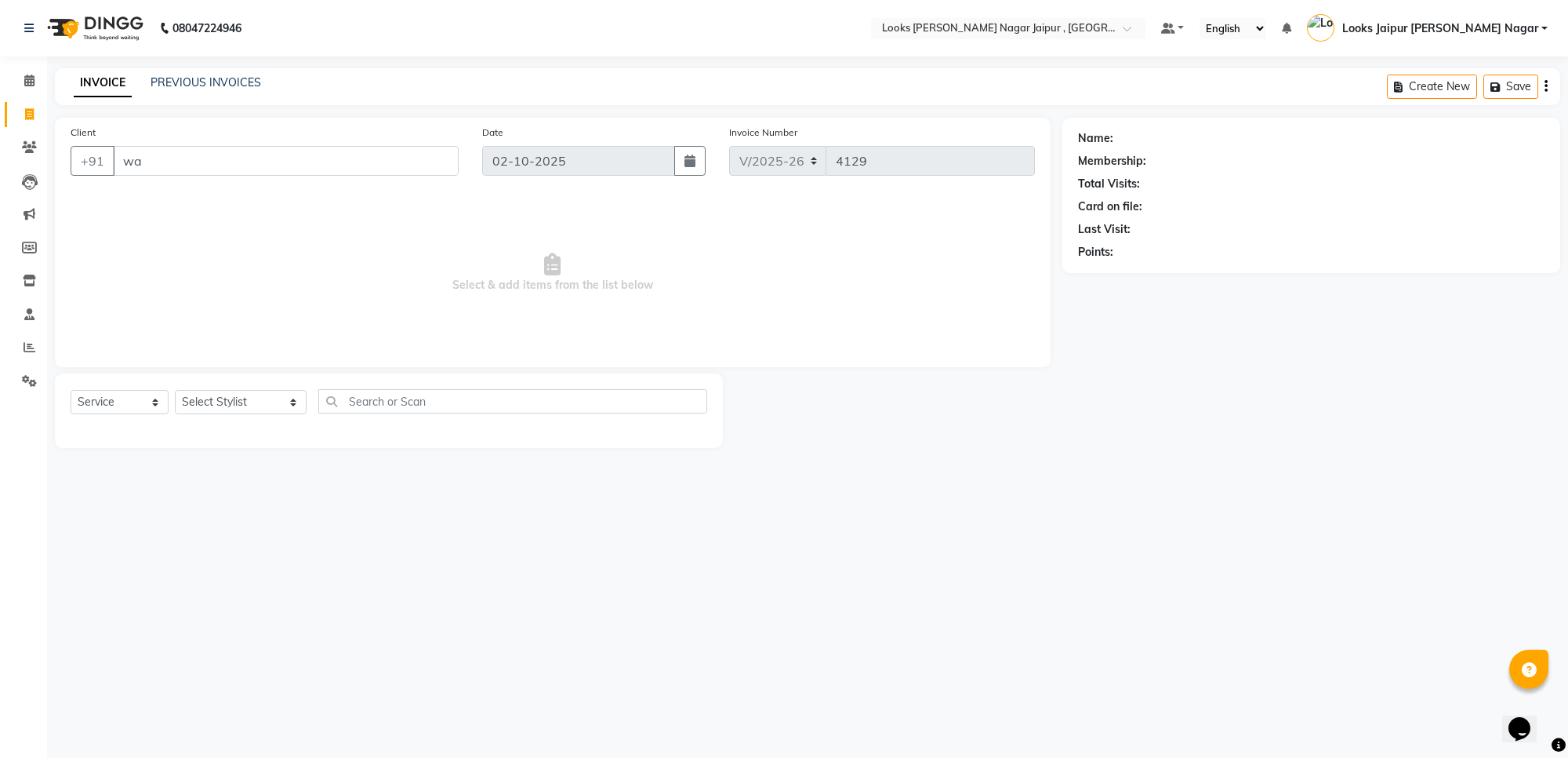
type input "w"
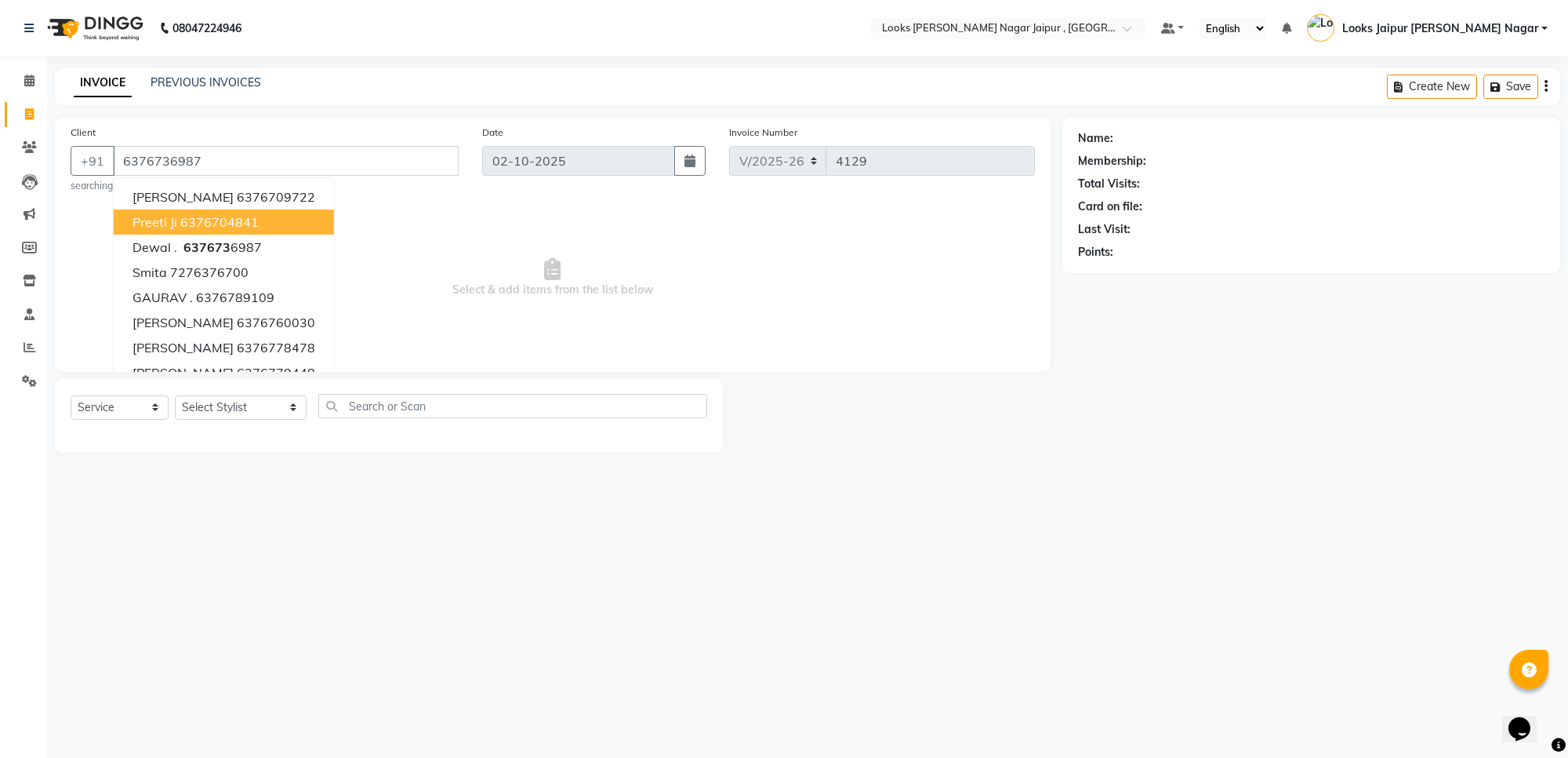
type input "6376736987"
select select "1: Object"
click at [621, 286] on span "Select & add items from the list below" at bounding box center [553, 278] width 964 height 157
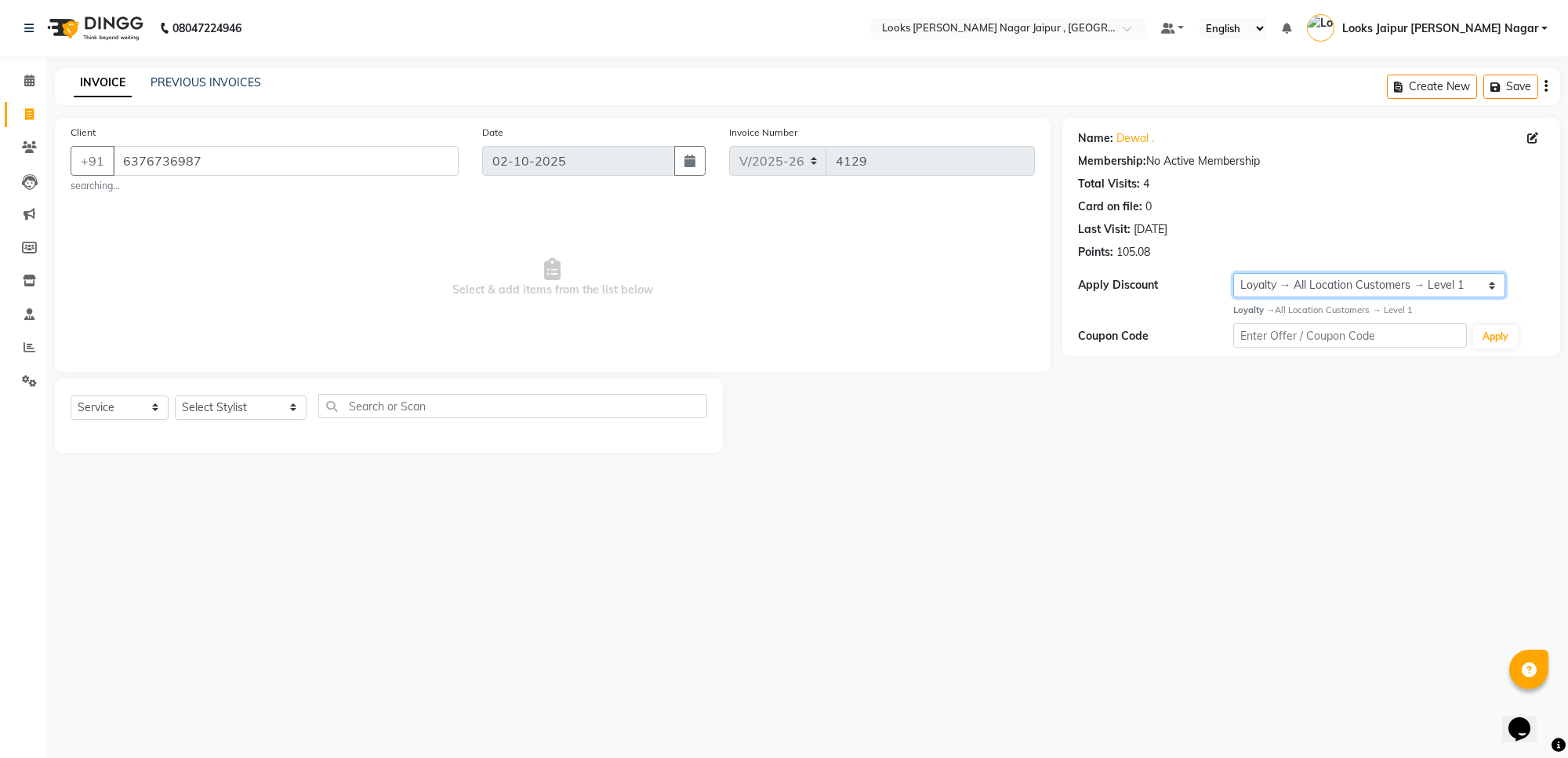
click at [1312, 280] on select "Select Loyalty → All Location Customers → Level 1" at bounding box center [1369, 285] width 272 height 24
click at [938, 375] on div "Client +91 6376736987 searching... Date 02-10-2025 Invoice Number V/2025 V/2025…" at bounding box center [553, 285] width 1019 height 335
drag, startPoint x: 163, startPoint y: 169, endPoint x: 186, endPoint y: 168, distance: 23.0
click at [166, 169] on input "6376736987" at bounding box center [286, 160] width 346 height 30
click at [190, 173] on input "6376736987" at bounding box center [286, 160] width 346 height 30
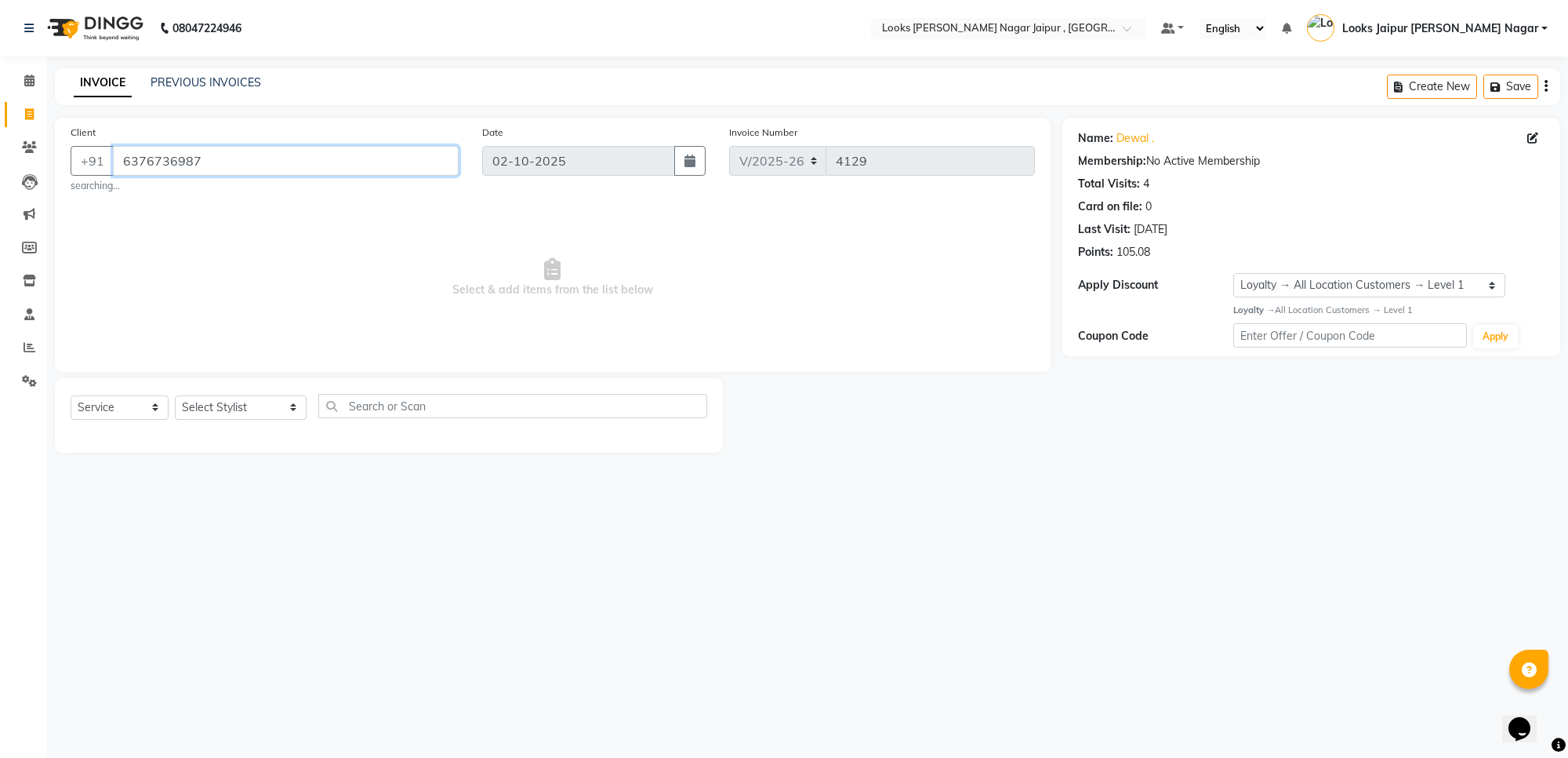
drag, startPoint x: 115, startPoint y: 159, endPoint x: 332, endPoint y: 169, distance: 217.2
click at [332, 169] on input "6376736987" at bounding box center [286, 160] width 346 height 30
click at [25, 141] on icon at bounding box center [29, 147] width 15 height 12
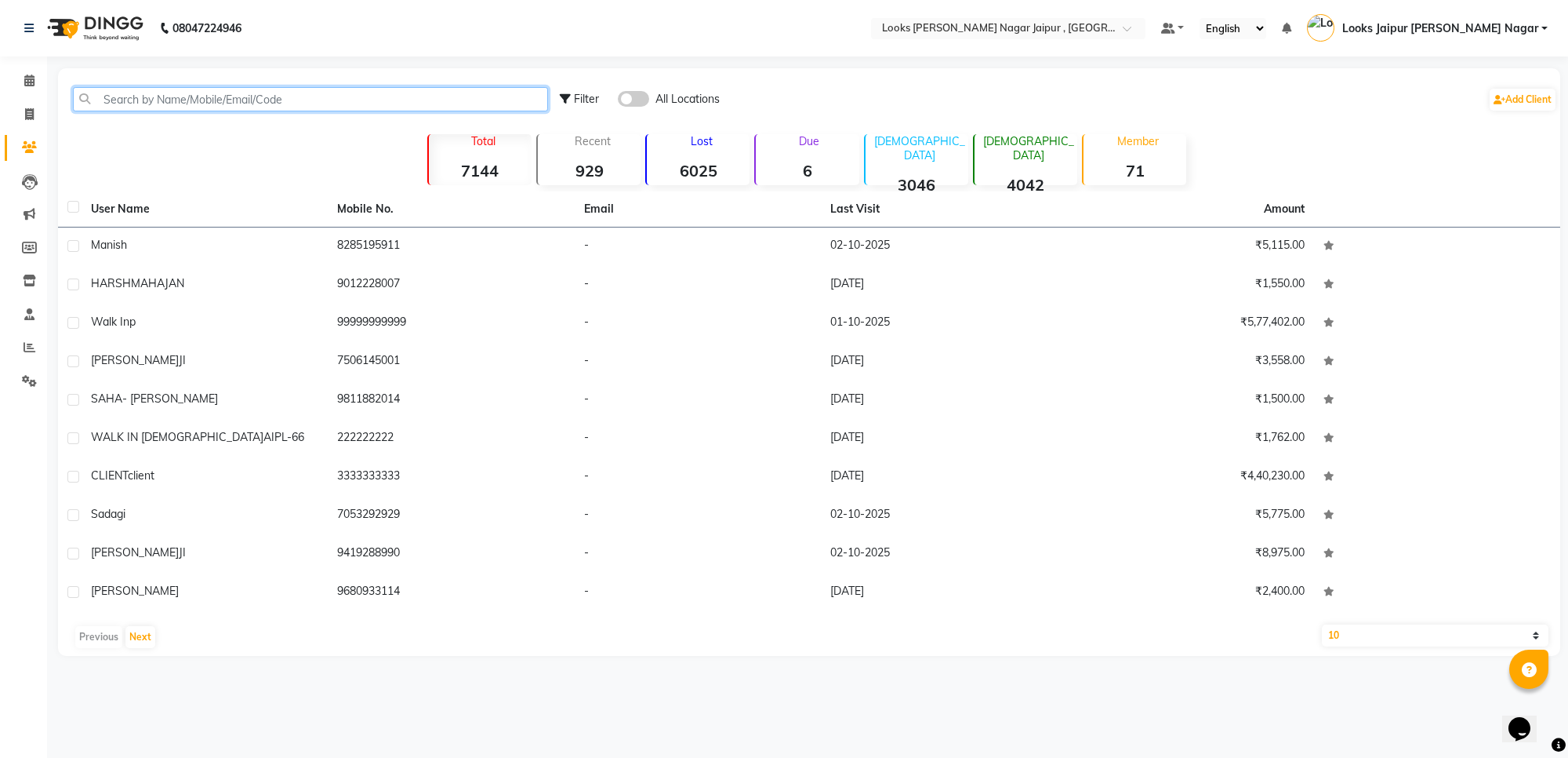
click at [358, 96] on input "text" at bounding box center [310, 99] width 475 height 24
paste input "6376736987"
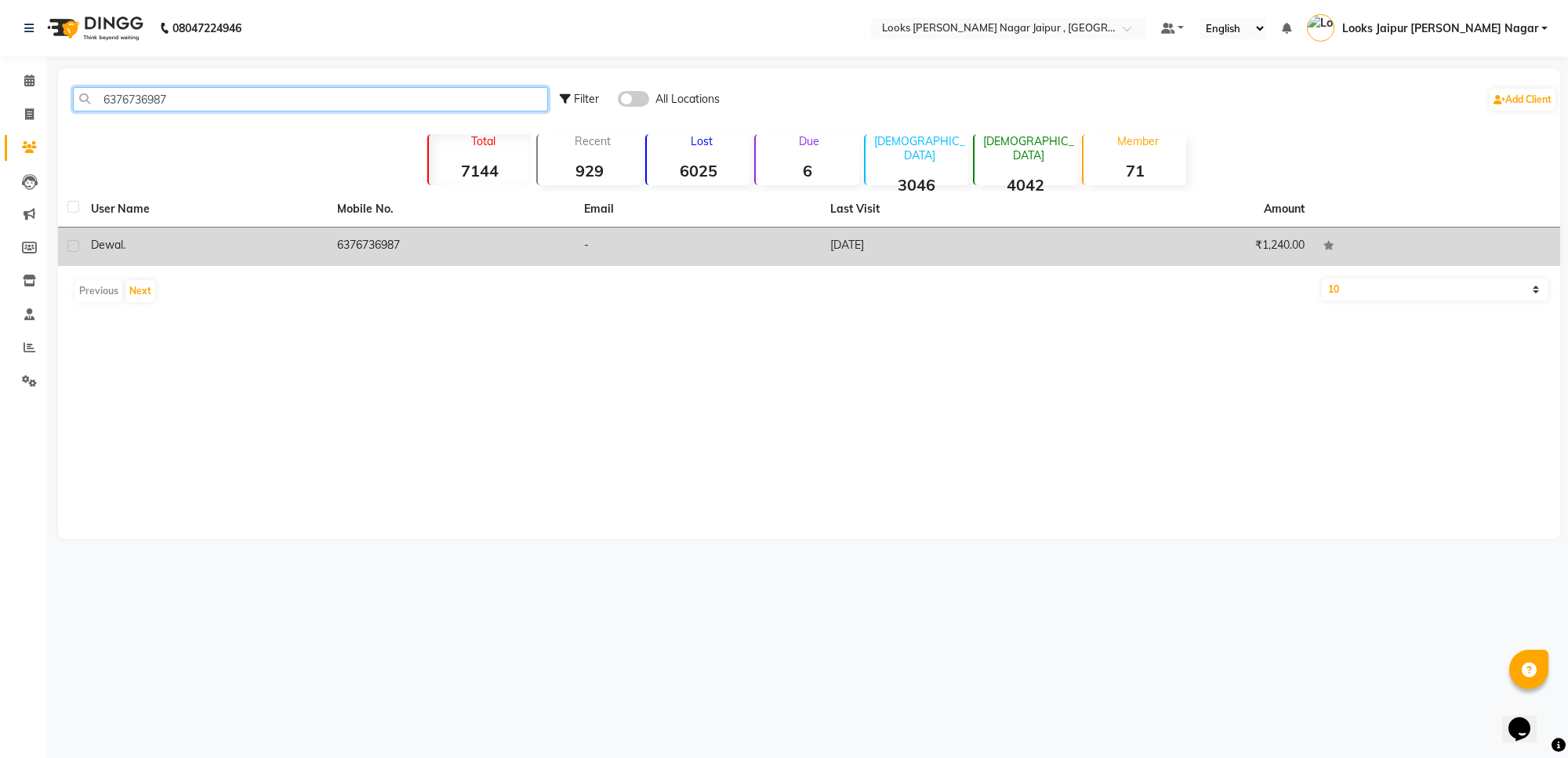
type input "6376736987"
click at [381, 249] on td "6376736987" at bounding box center [450, 247] width 246 height 38
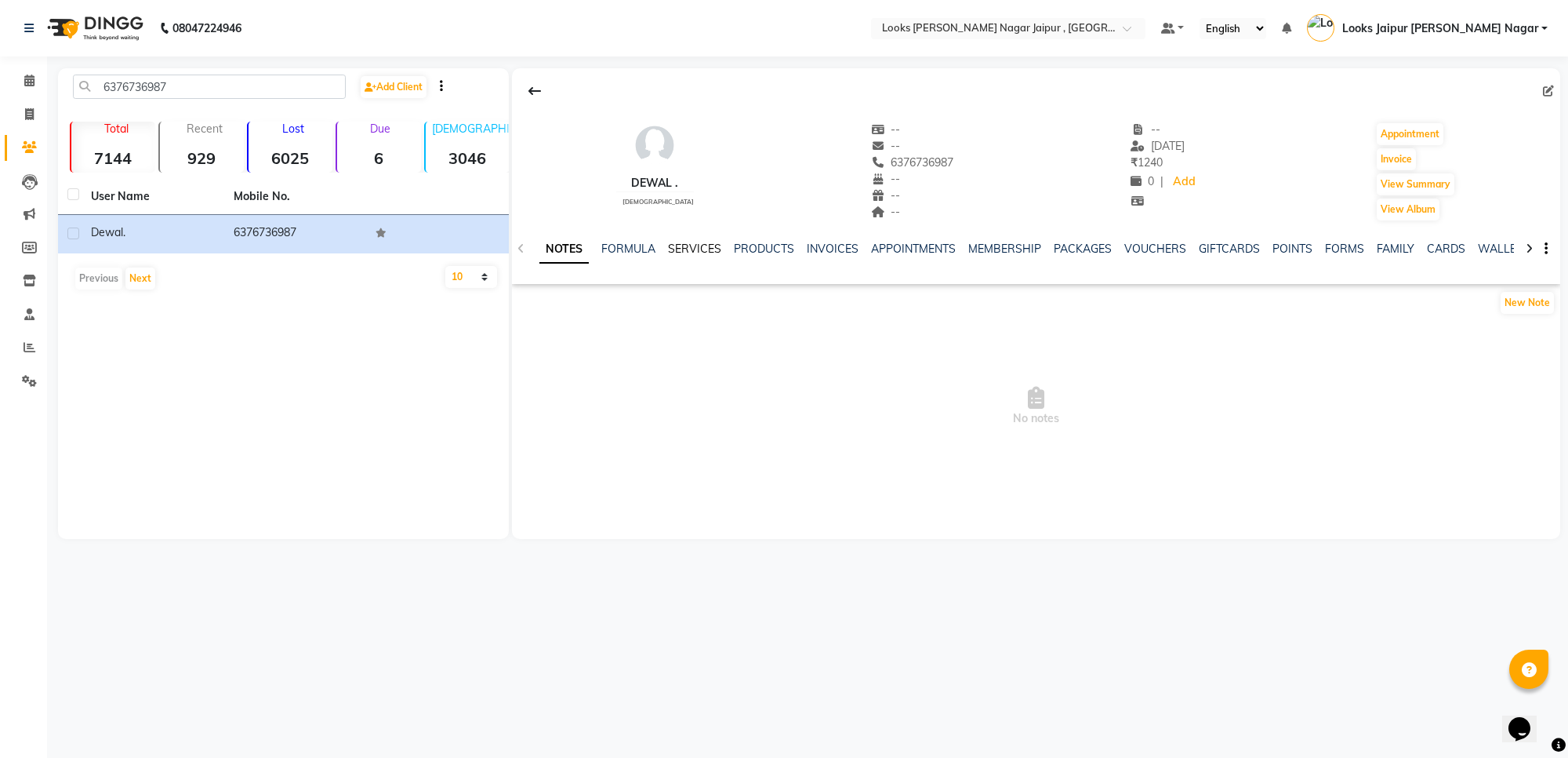
click at [695, 241] on link "SERVICES" at bounding box center [694, 248] width 54 height 14
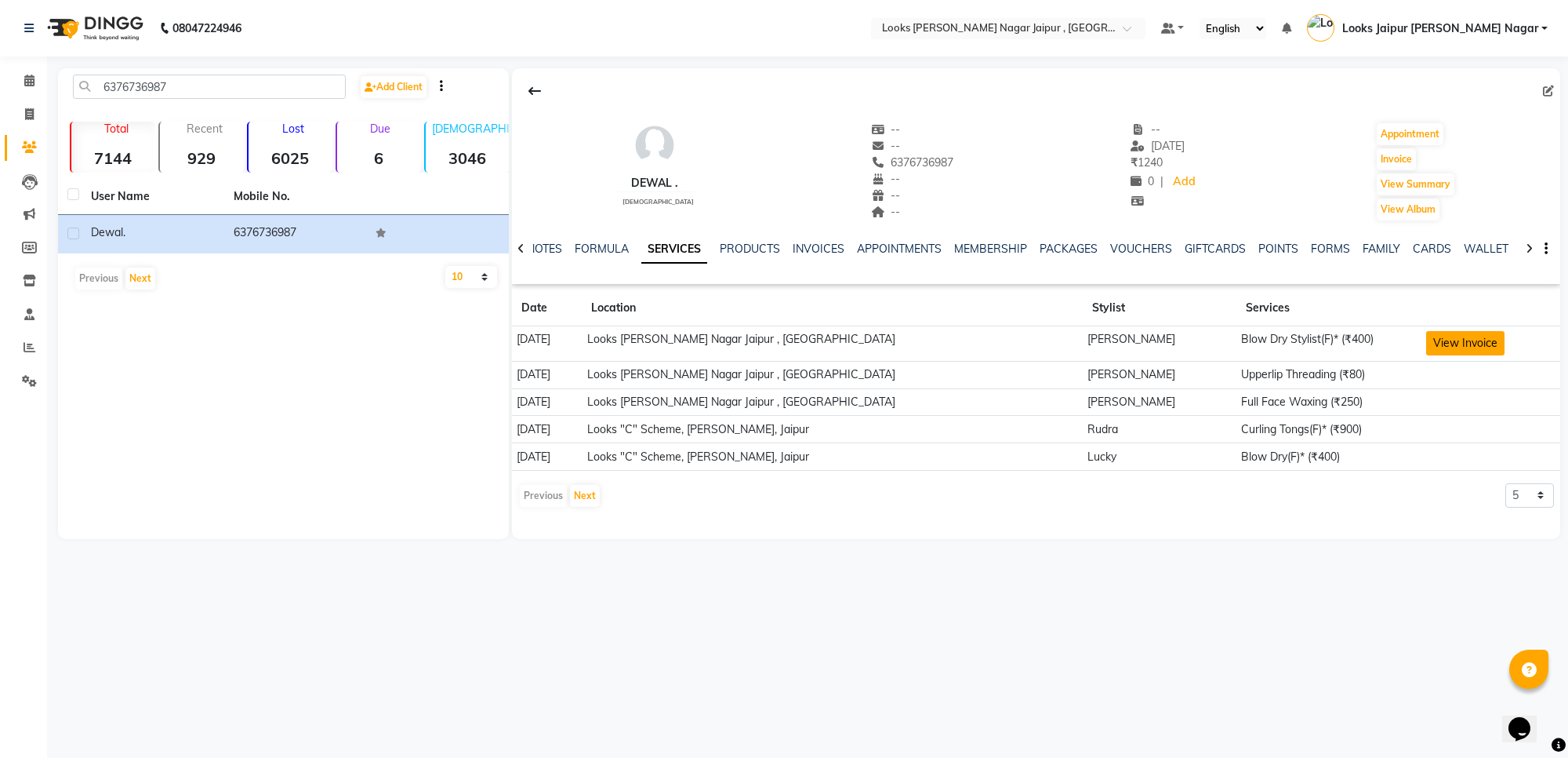
click at [1426, 338] on button "View Invoice" at bounding box center [1465, 343] width 78 height 24
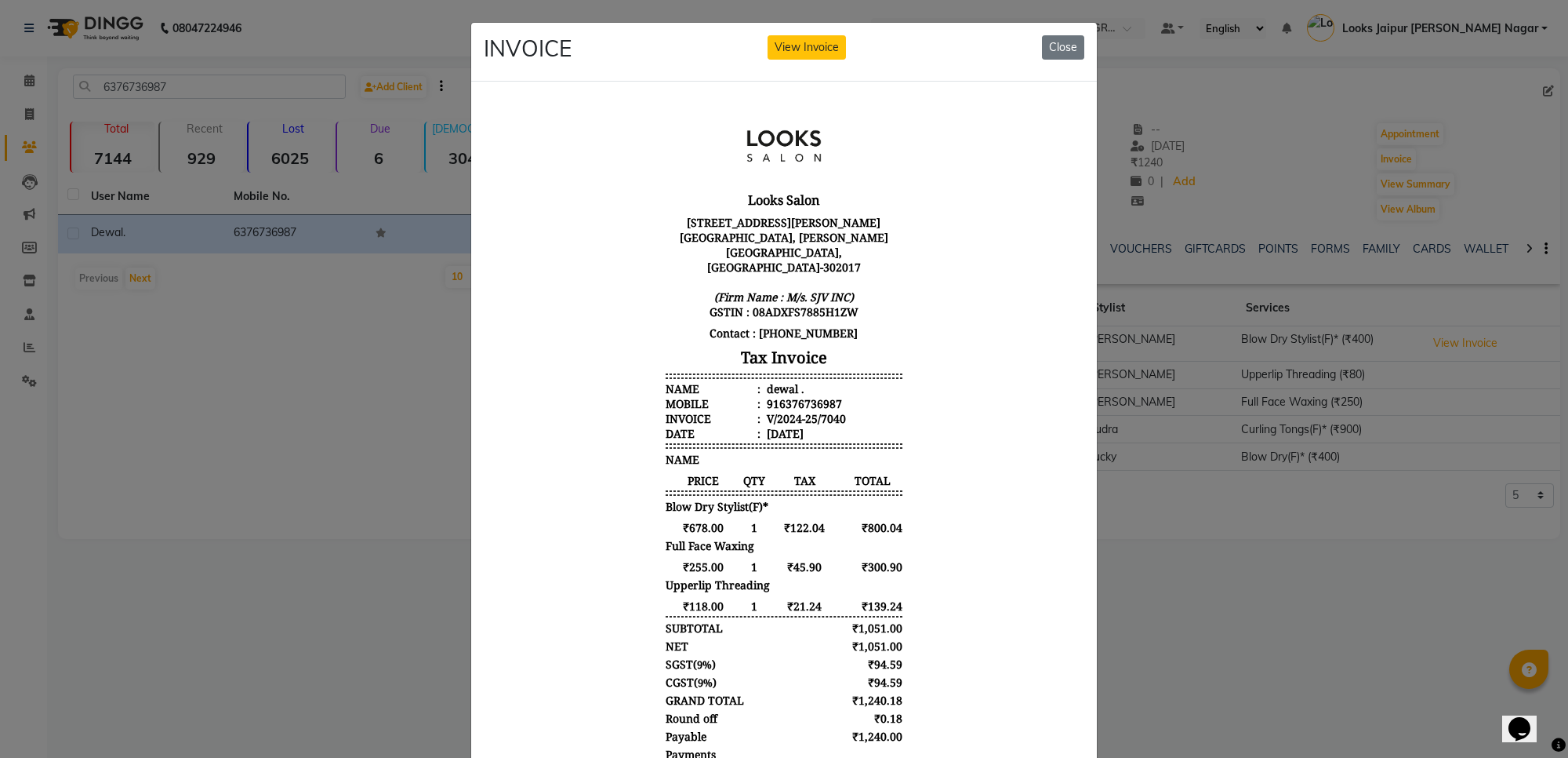
click at [1084, 50] on div "INVOICE View Invoice Close" at bounding box center [783, 51] width 625 height 58
click at [1080, 49] on div "INVOICE View Invoice Close" at bounding box center [783, 51] width 625 height 58
click at [1071, 52] on button "Close" at bounding box center [1063, 47] width 42 height 24
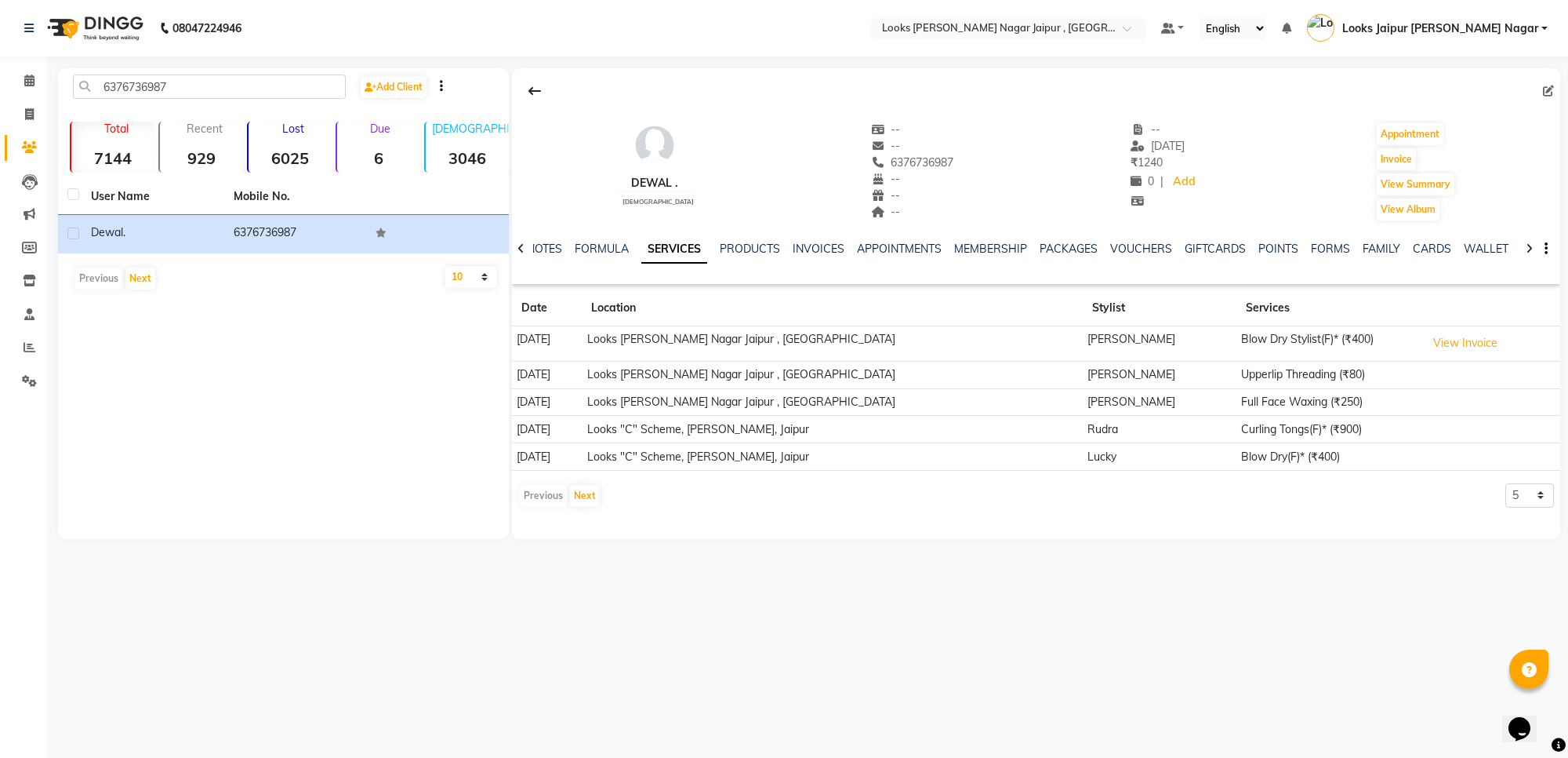
click at [1127, 256] on div "VOUCHERS" at bounding box center [1140, 249] width 62 height 17
click at [29, 115] on icon at bounding box center [29, 114] width 9 height 12
select select "service"
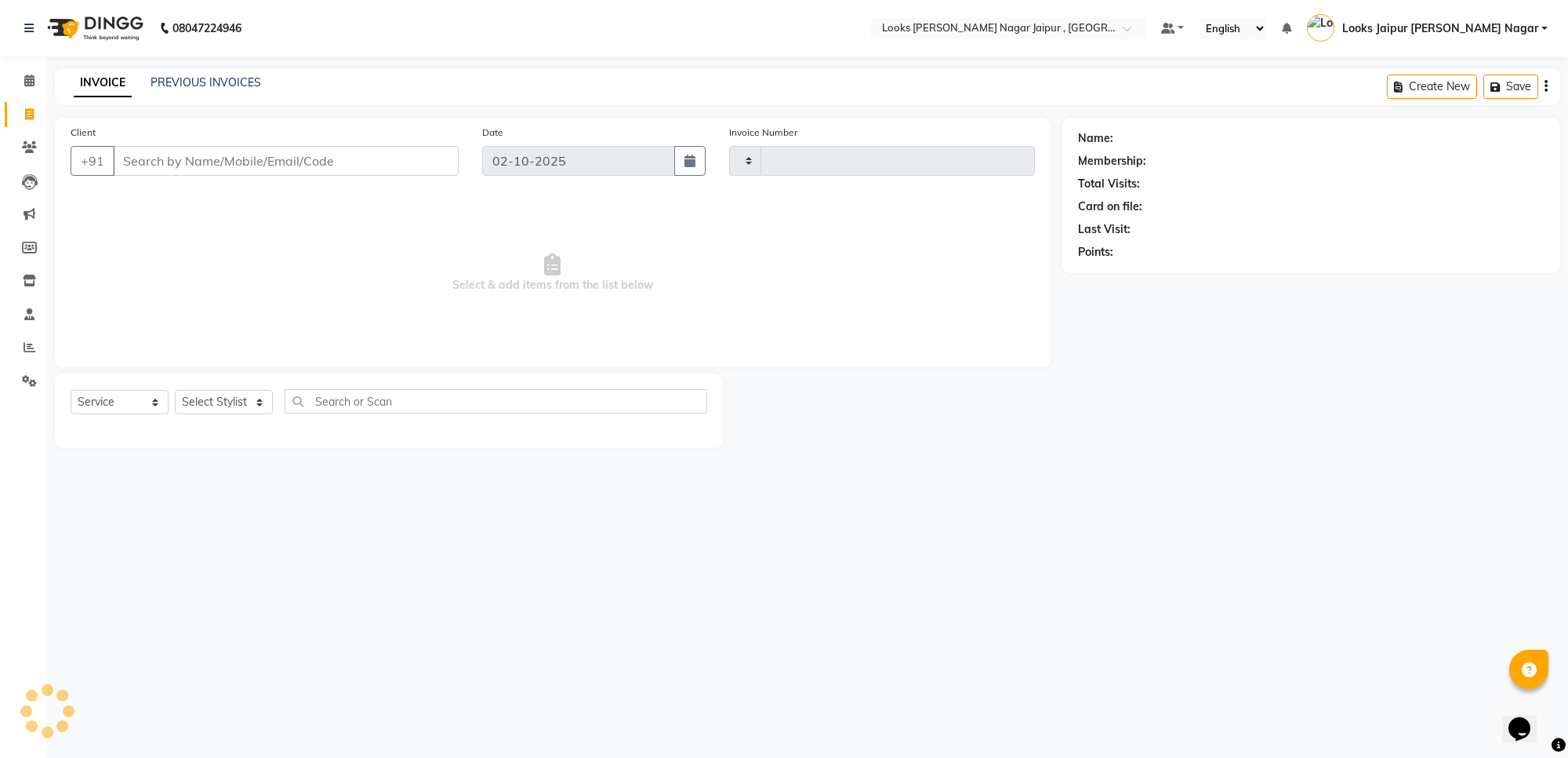
type input "4129"
select select "4317"
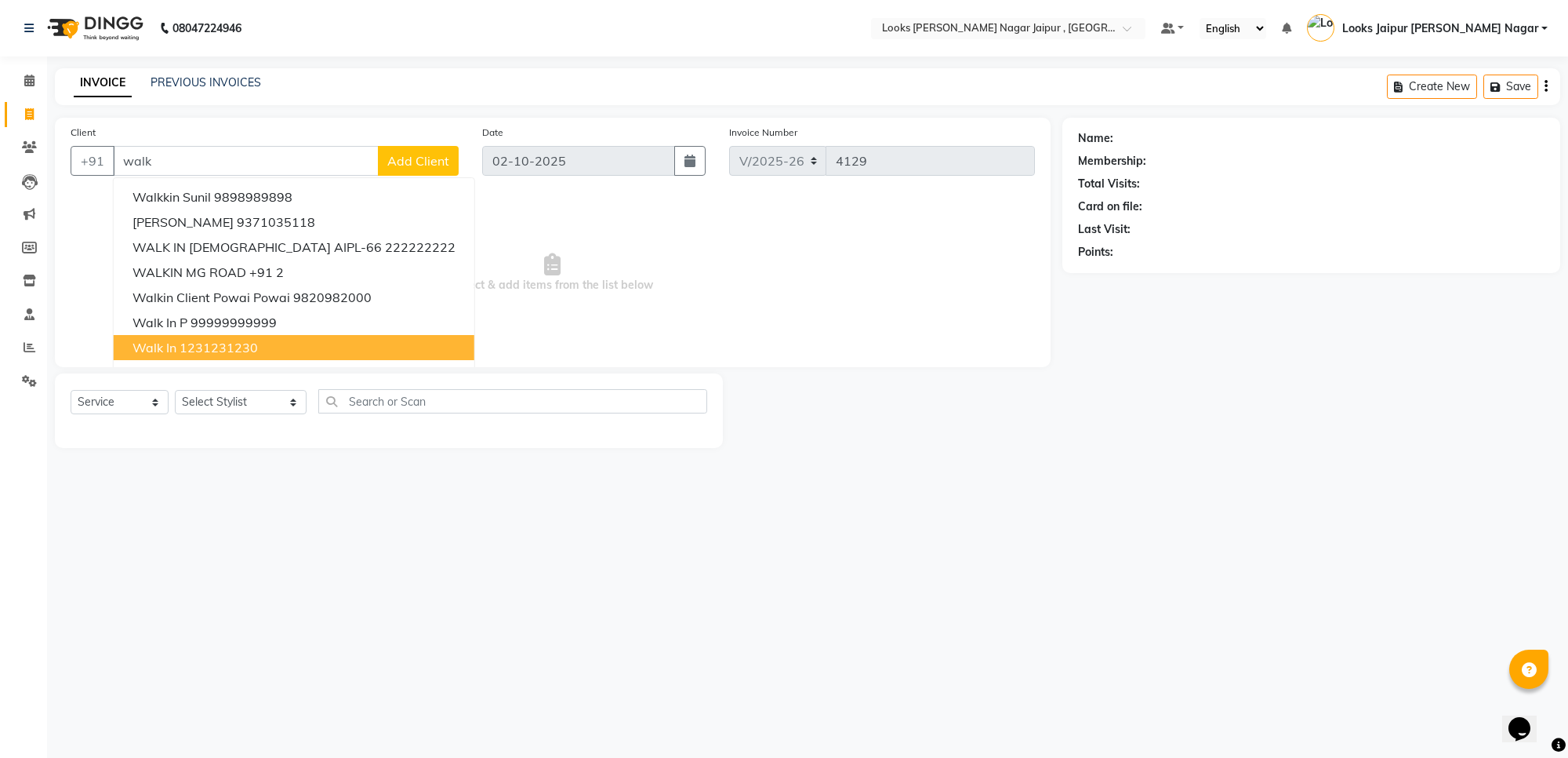
drag, startPoint x: 207, startPoint y: 343, endPoint x: 220, endPoint y: 389, distance: 47.8
click at [208, 342] on ngb-highlight "1231231230" at bounding box center [219, 348] width 78 height 16
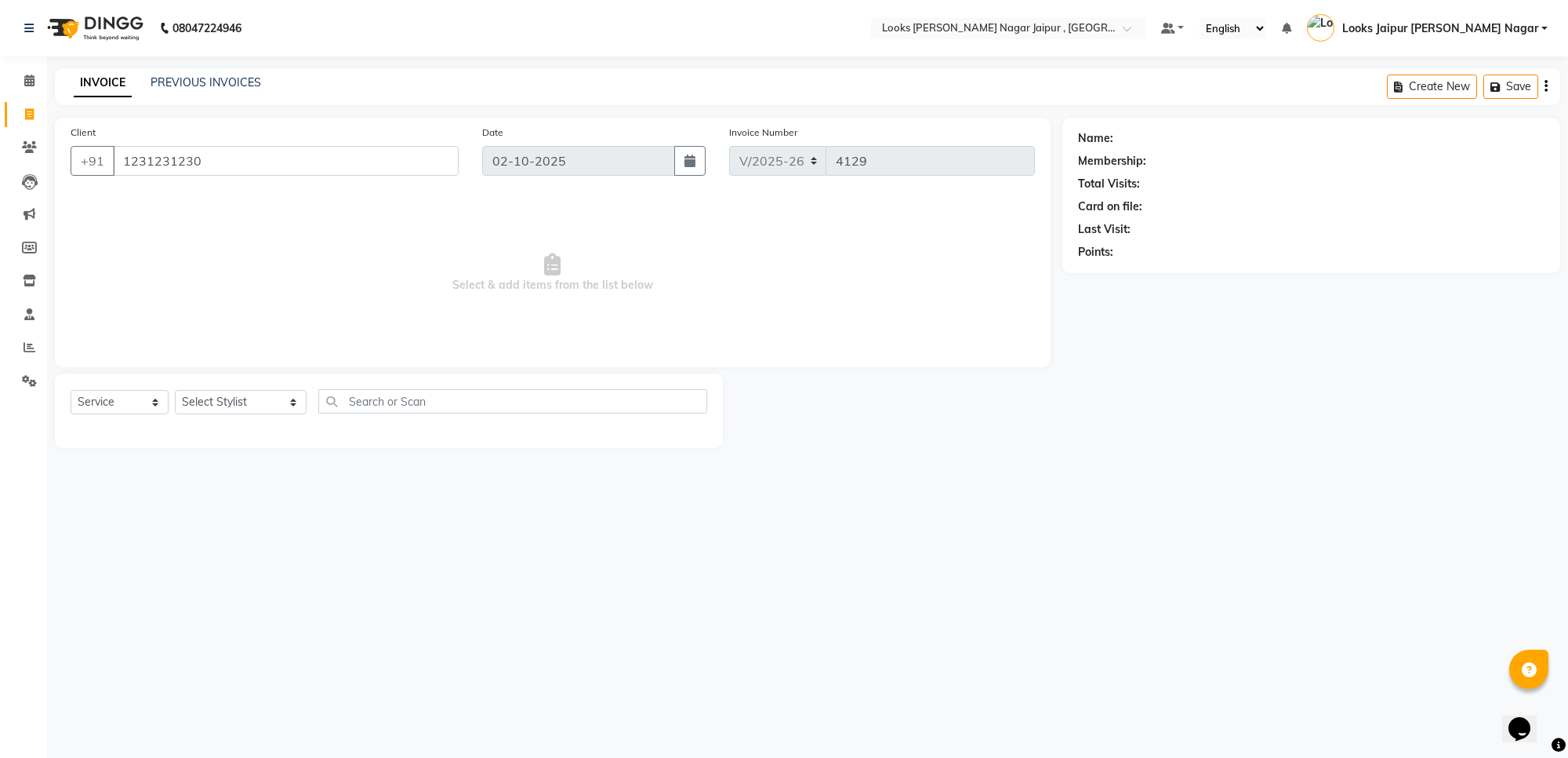
type input "1231231230"
select select "1: Object"
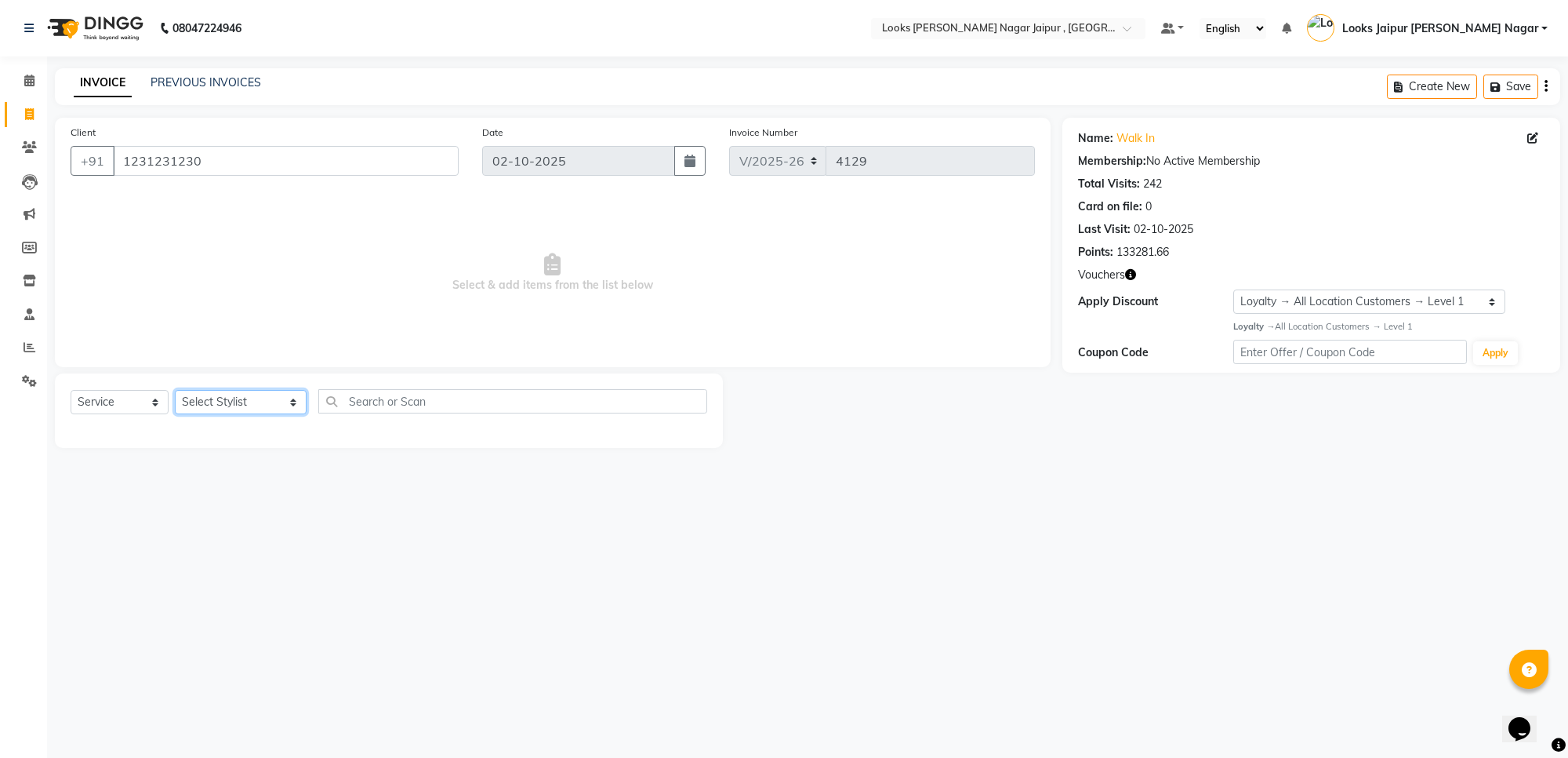
click at [236, 397] on select "Select Stylist [PERSON_NAME] art Anoop [PERSON_NAME] Counter Sales [PERSON_NAME…" at bounding box center [240, 401] width 131 height 24
select select "29912"
click at [175, 389] on select "Select Stylist [PERSON_NAME] art Anoop [PERSON_NAME] Counter Sales [PERSON_NAME…" at bounding box center [240, 401] width 131 height 24
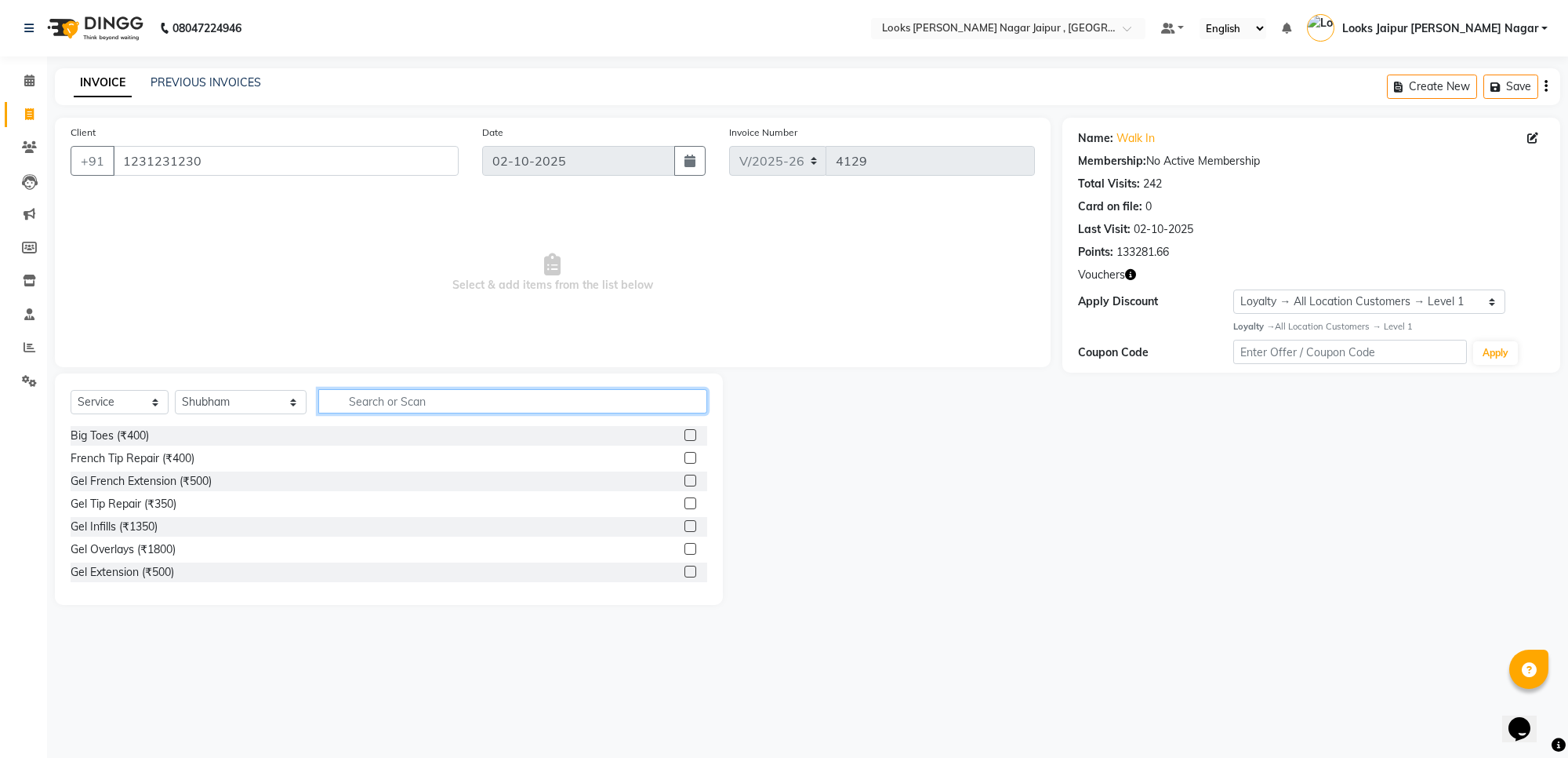
click at [338, 397] on input "text" at bounding box center [513, 401] width 389 height 24
type input "styling"
click at [685, 566] on label at bounding box center [690, 571] width 12 height 12
click at [685, 567] on input "checkbox" at bounding box center [690, 572] width 10 height 10
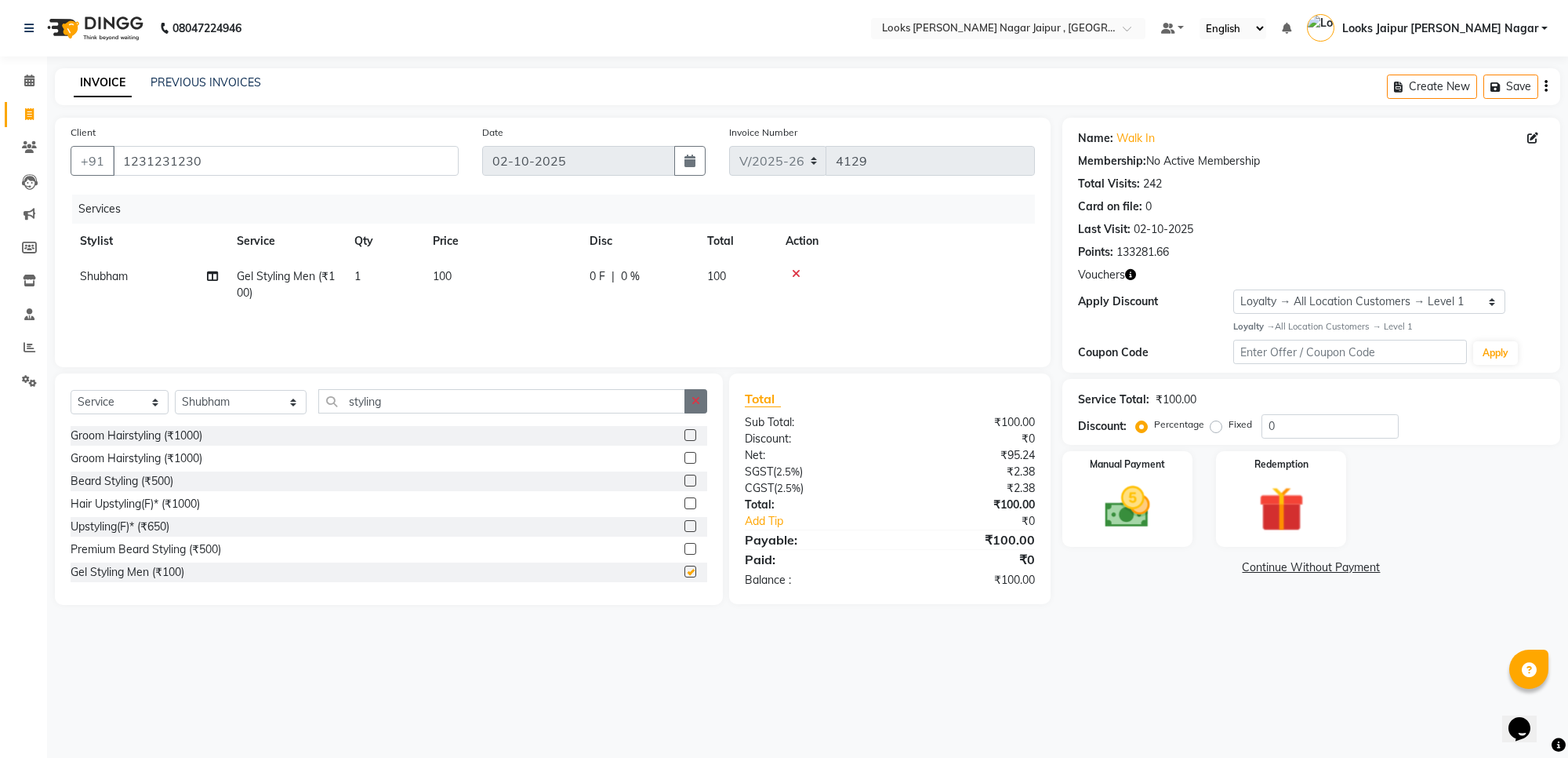
checkbox input "false"
click at [694, 395] on icon "button" at bounding box center [695, 401] width 9 height 11
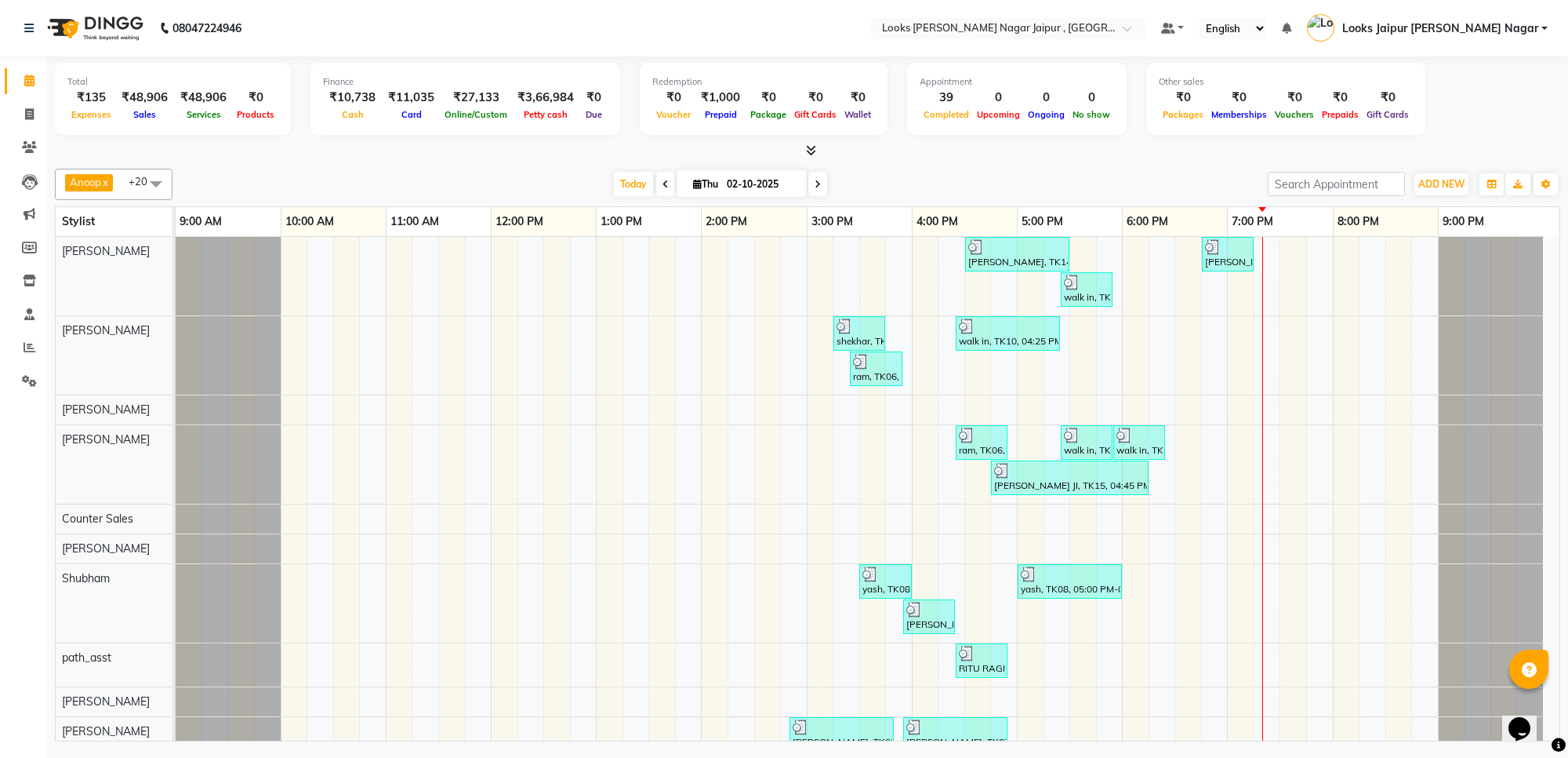
click at [810, 155] on icon at bounding box center [810, 150] width 10 height 12
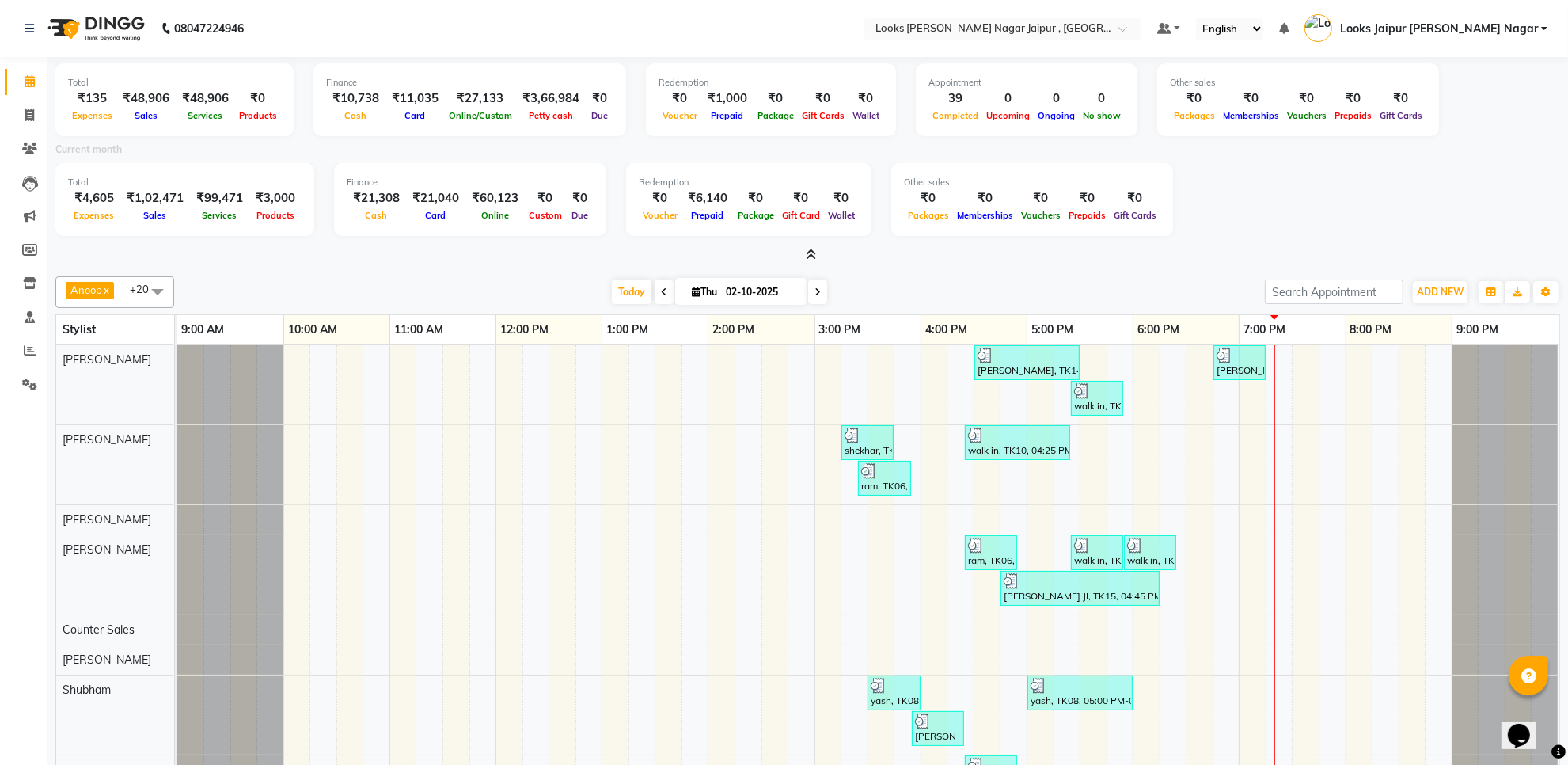
click at [813, 254] on icon at bounding box center [810, 254] width 11 height 12
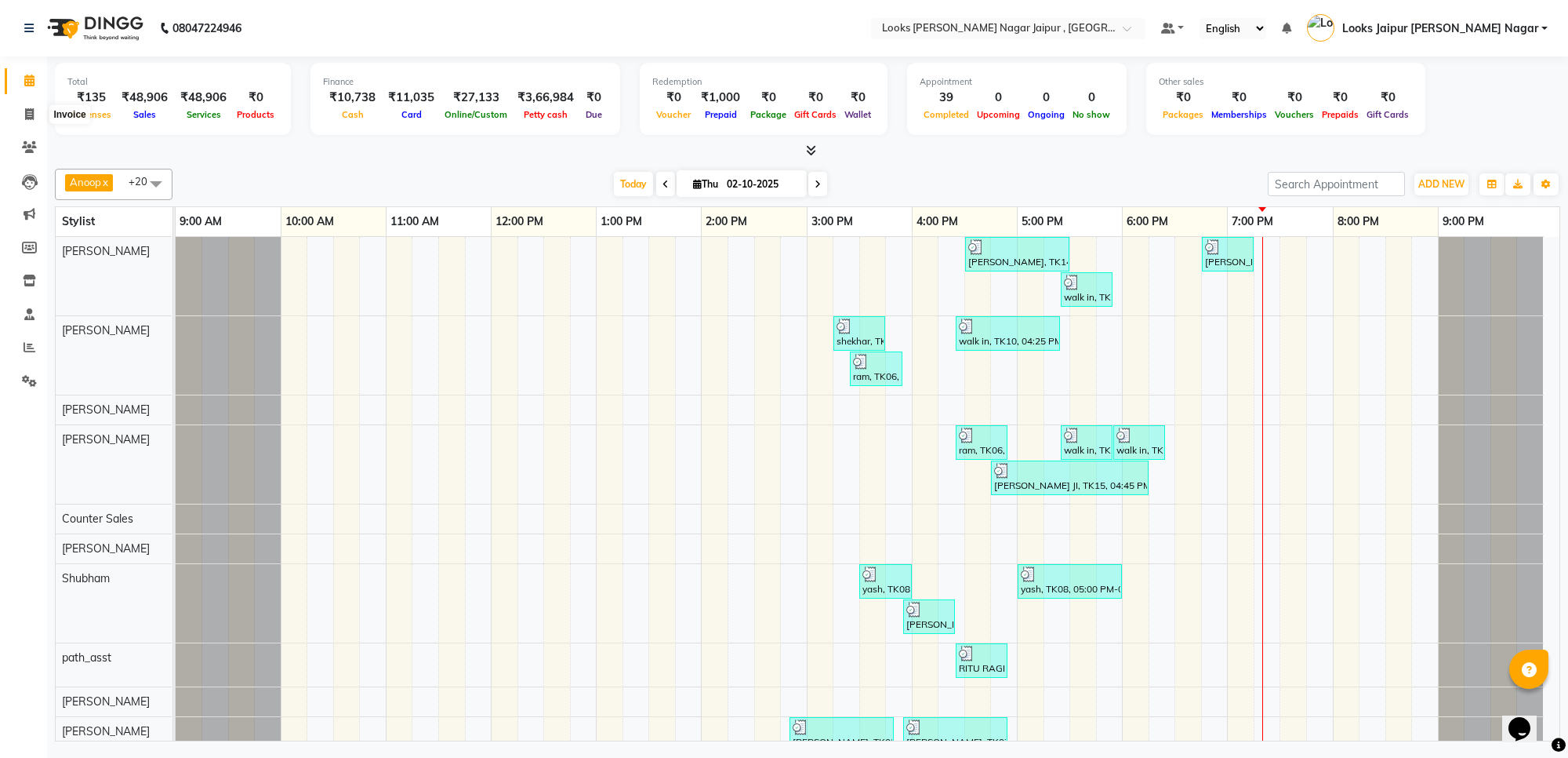
click at [30, 131] on ul "Calendar Invoice Clients Leads Marketing Members Inventory Staff Reports Settin…" at bounding box center [23, 235] width 47 height 341
click at [30, 124] on link "Invoice" at bounding box center [23, 115] width 38 height 26
select select "service"
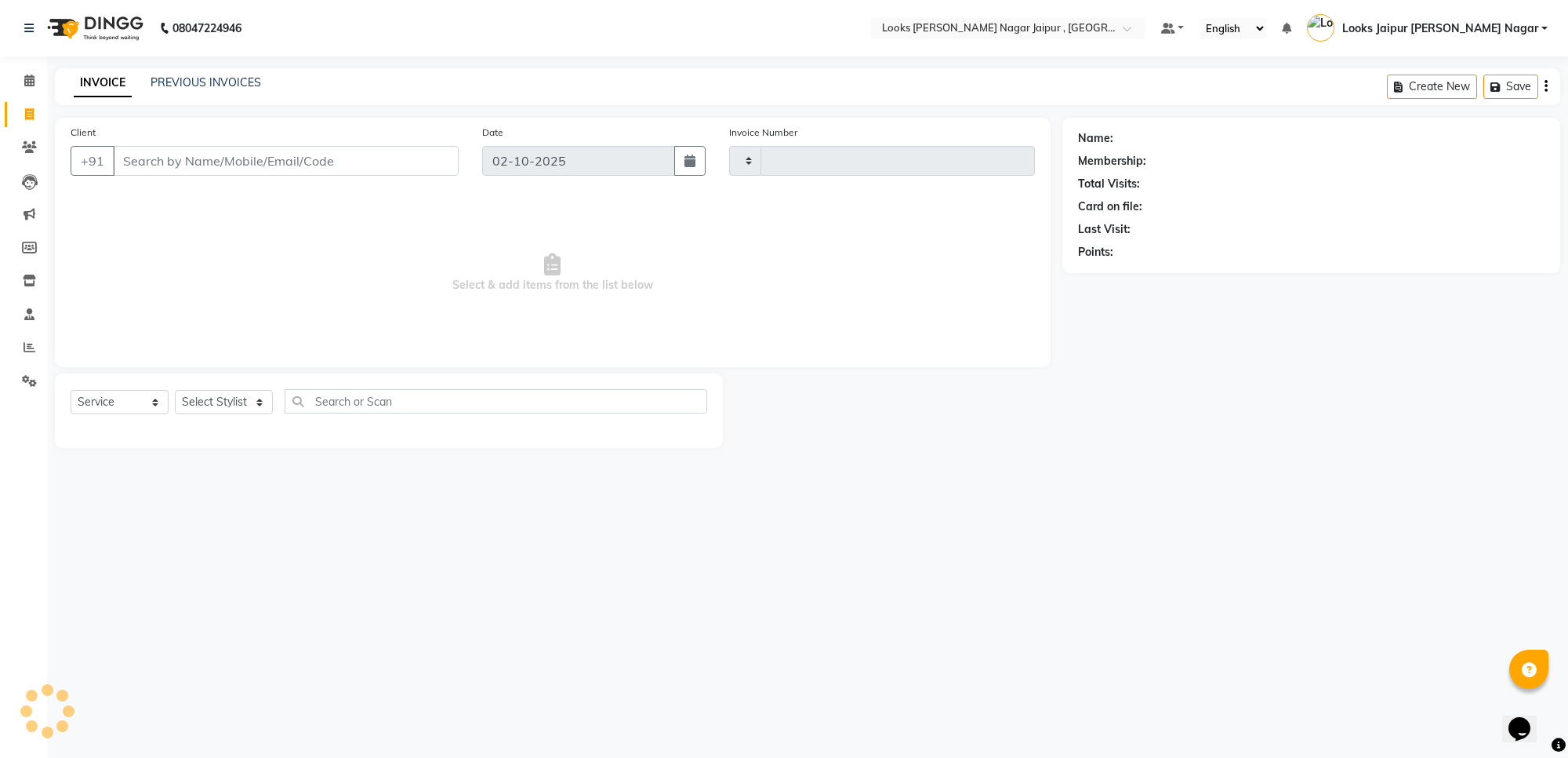
type input "4129"
select select "4317"
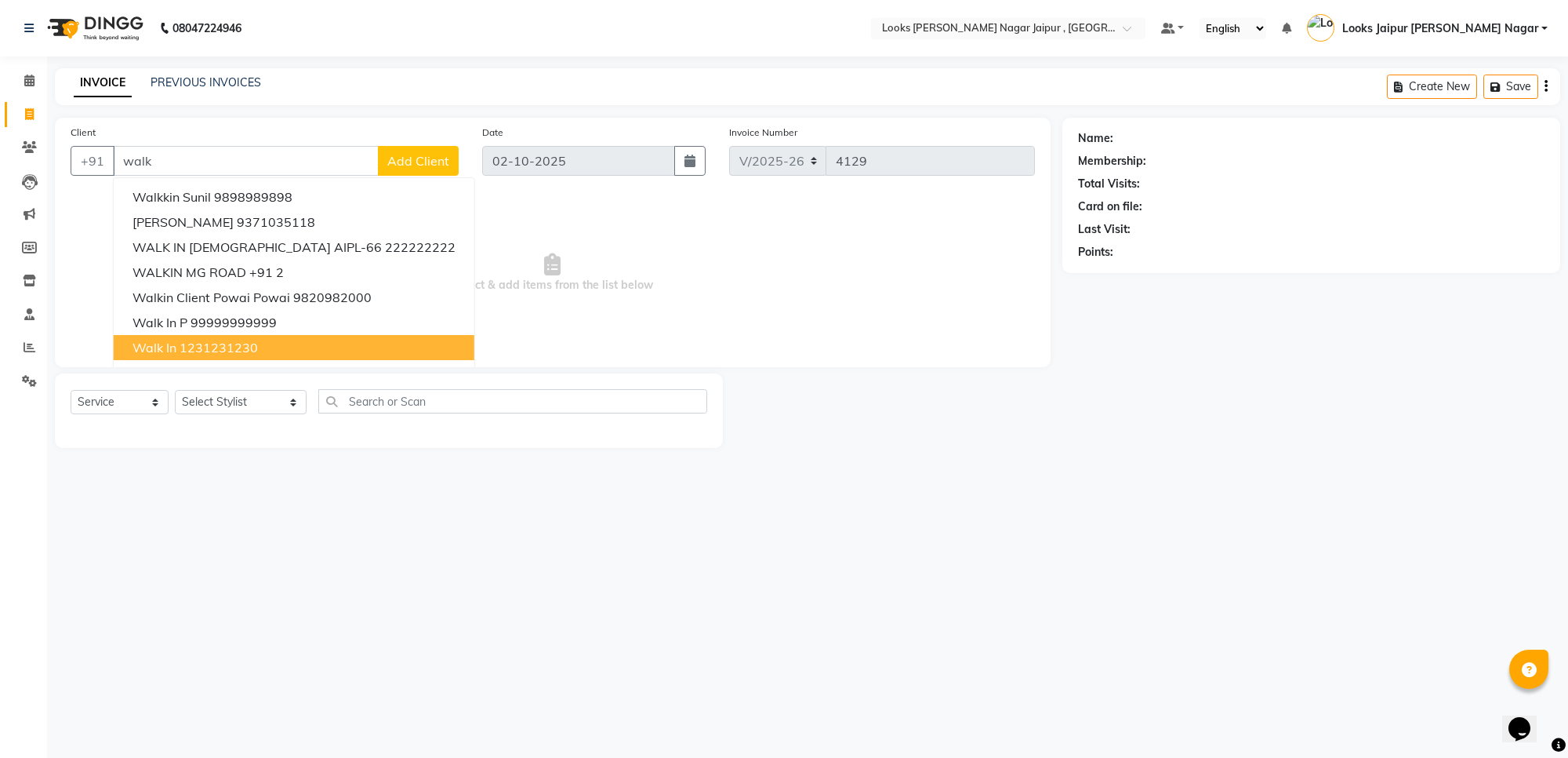
click at [216, 350] on ngb-highlight "1231231230" at bounding box center [219, 348] width 78 height 16
type input "1231231230"
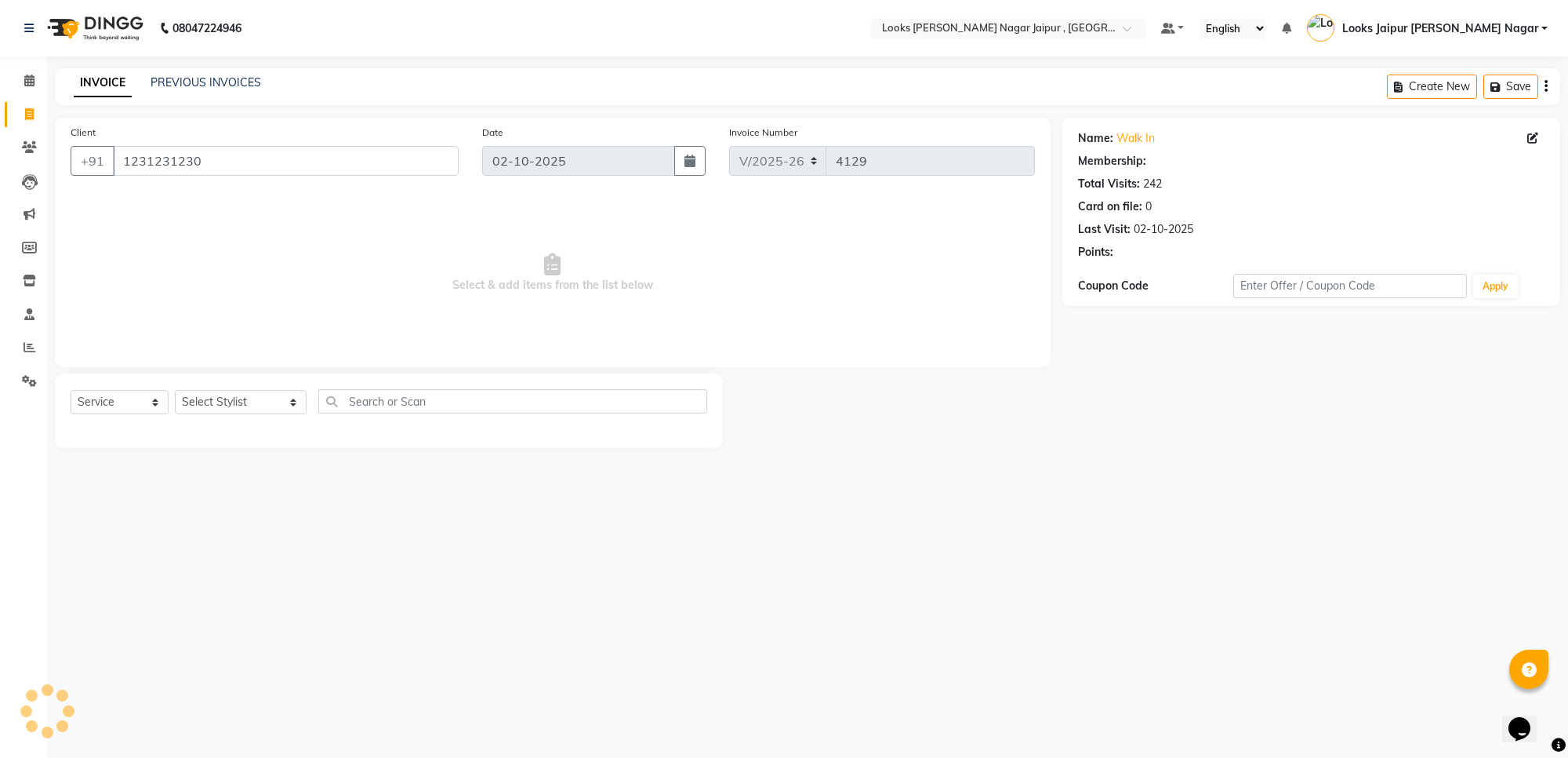
select select "1: Object"
click at [220, 398] on select "Select Stylist [PERSON_NAME] art Anoop [PERSON_NAME] Counter Sales [PERSON_NAME…" at bounding box center [240, 401] width 131 height 24
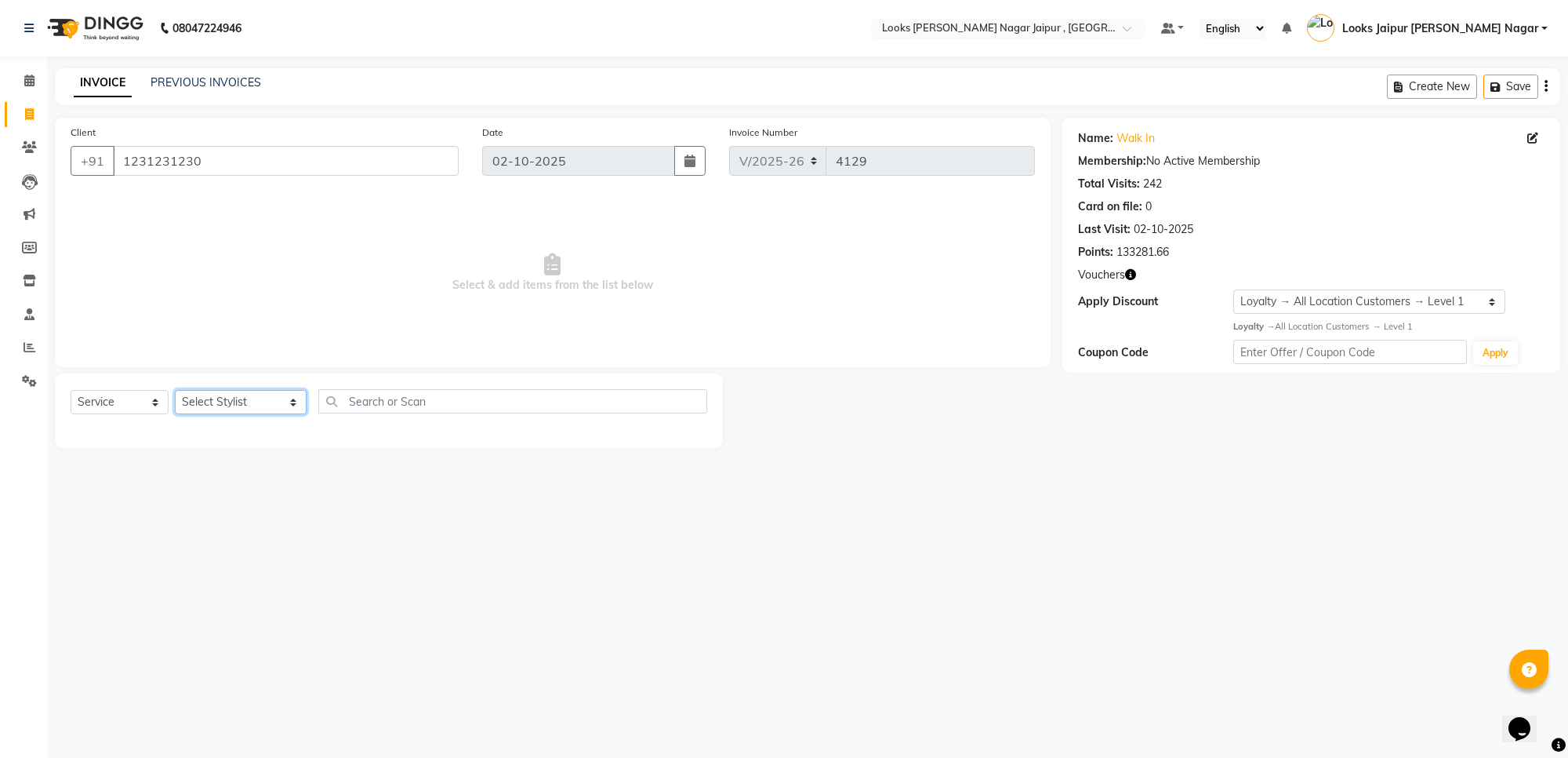
select select "29912"
click at [175, 389] on select "Select Stylist [PERSON_NAME] art Anoop [PERSON_NAME] Counter Sales [PERSON_NAME…" at bounding box center [240, 401] width 131 height 24
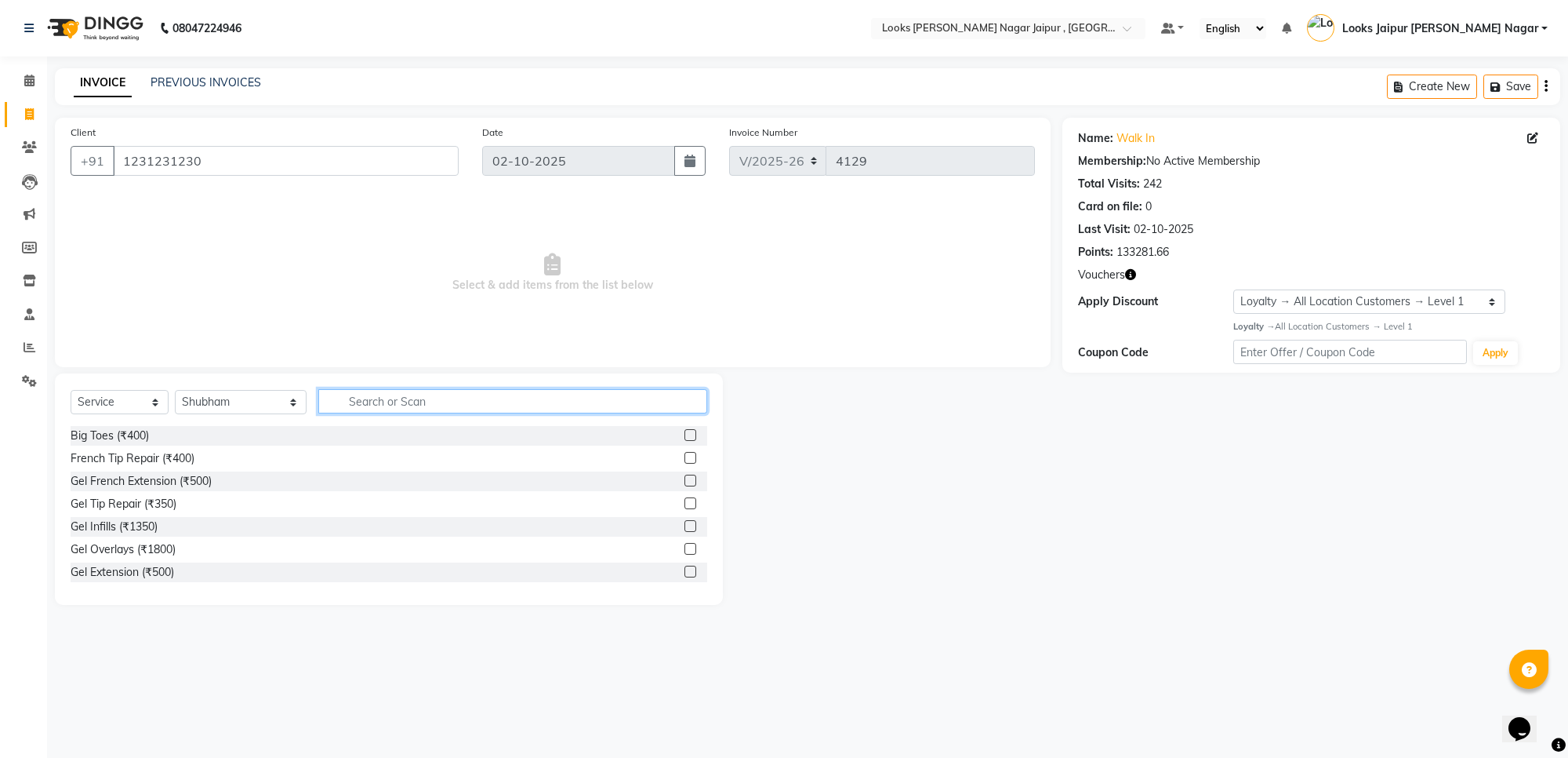
click at [443, 396] on input "text" at bounding box center [513, 401] width 389 height 24
type input "styling"
click at [685, 573] on label at bounding box center [690, 571] width 12 height 12
click at [685, 573] on input "checkbox" at bounding box center [690, 572] width 10 height 10
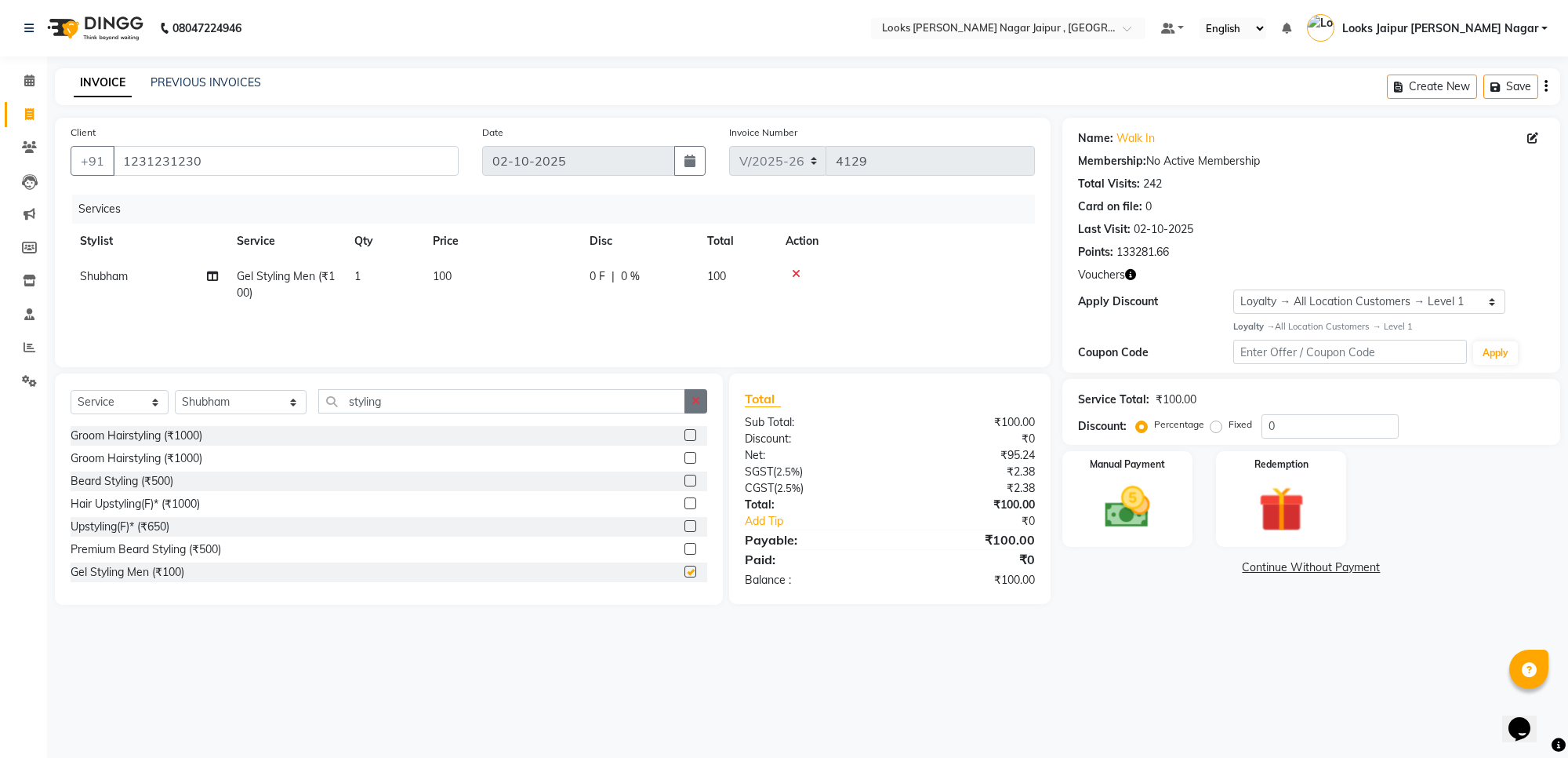
checkbox input "false"
click at [698, 408] on button "button" at bounding box center [696, 401] width 22 height 24
drag, startPoint x: 193, startPoint y: 405, endPoint x: 198, endPoint y: 397, distance: 9.4
click at [199, 412] on select "Select Stylist [PERSON_NAME] art Anoop [PERSON_NAME] Counter Sales [PERSON_NAME…" at bounding box center [240, 401] width 131 height 24
select select "70693"
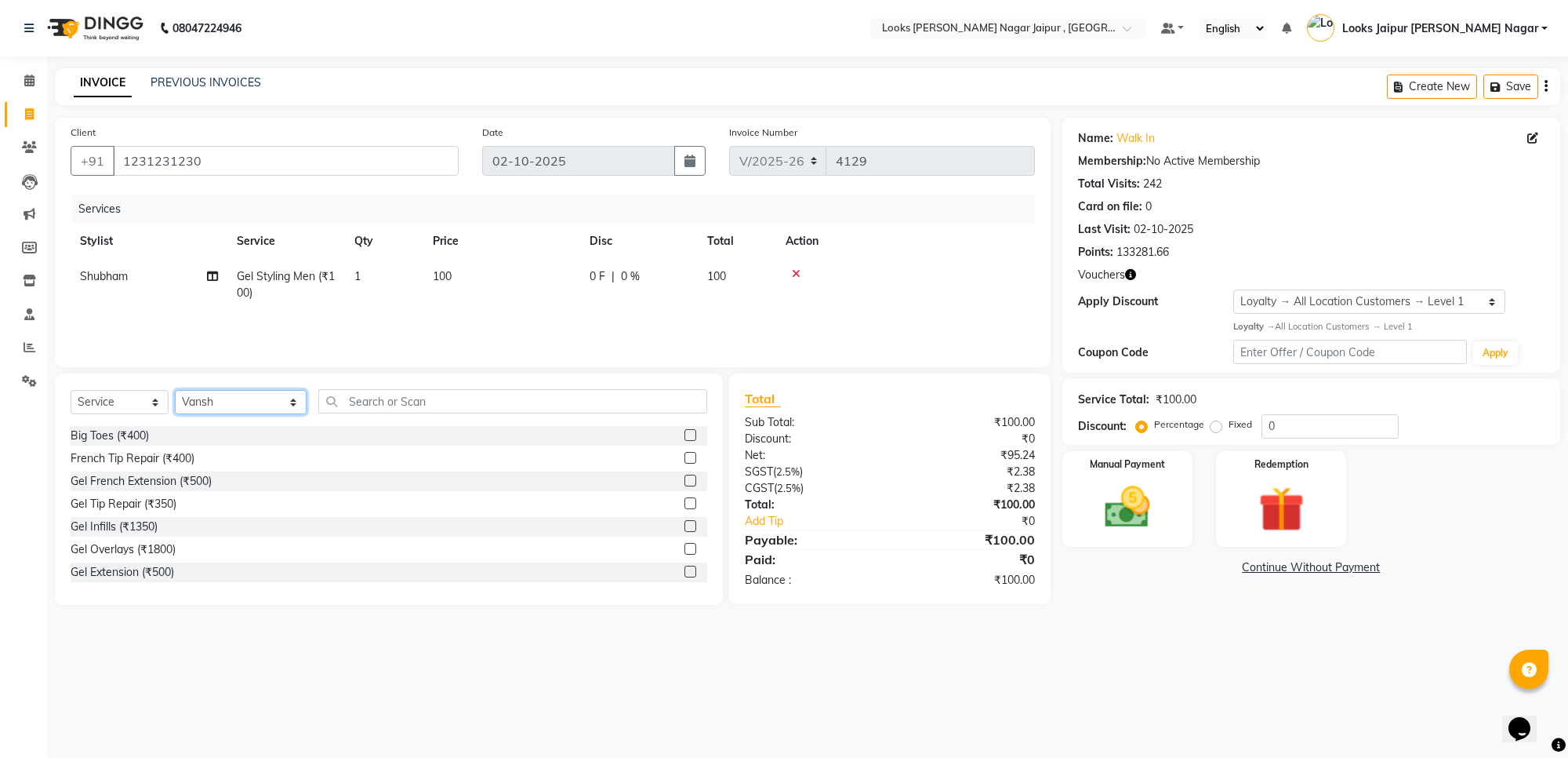
click at [175, 389] on select "Select Stylist [PERSON_NAME] art Anoop [PERSON_NAME] Counter Sales [PERSON_NAME…" at bounding box center [240, 401] width 131 height 24
click at [318, 389] on input "text" at bounding box center [513, 401] width 389 height 24
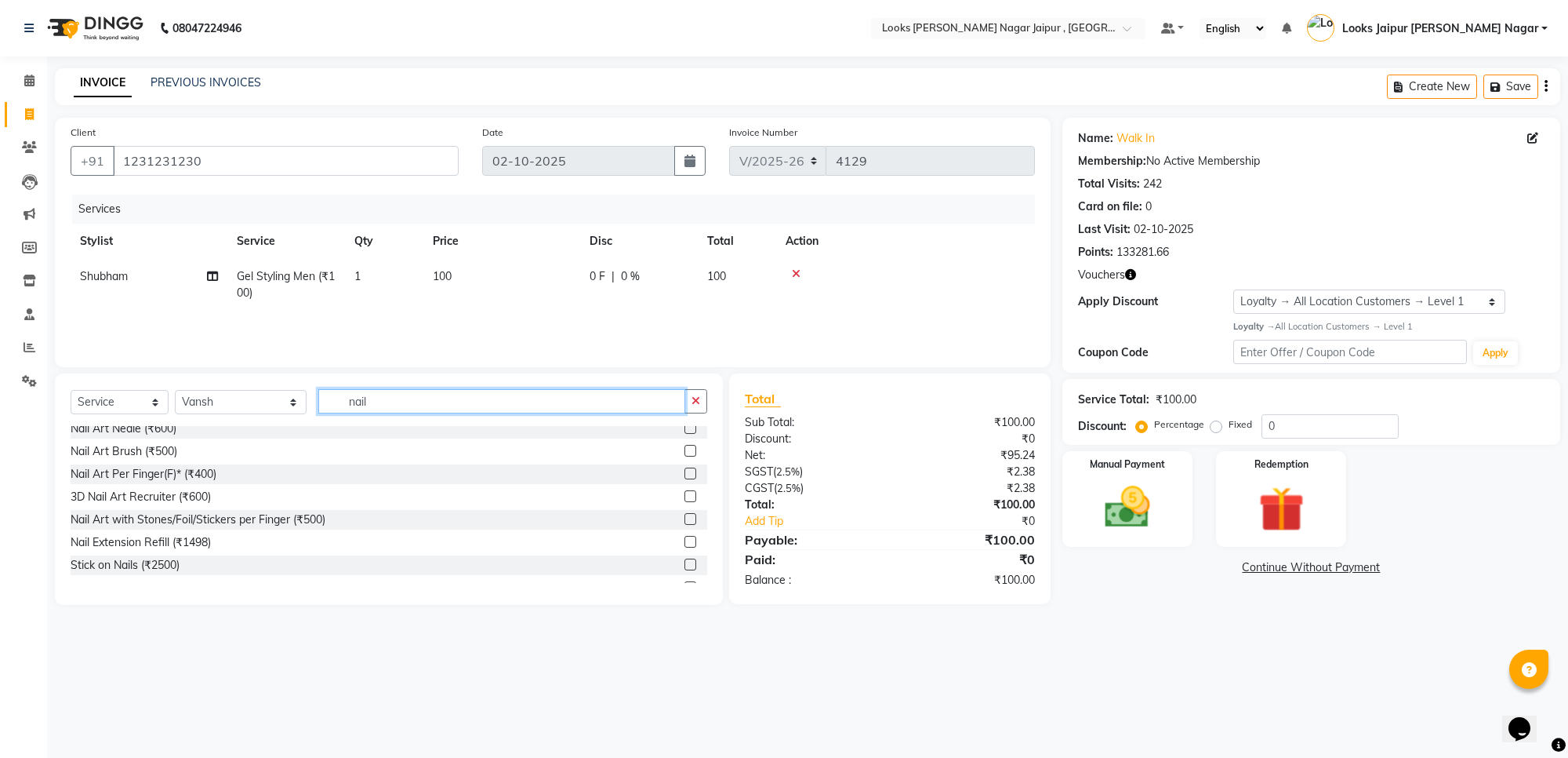
scroll to position [161, 0]
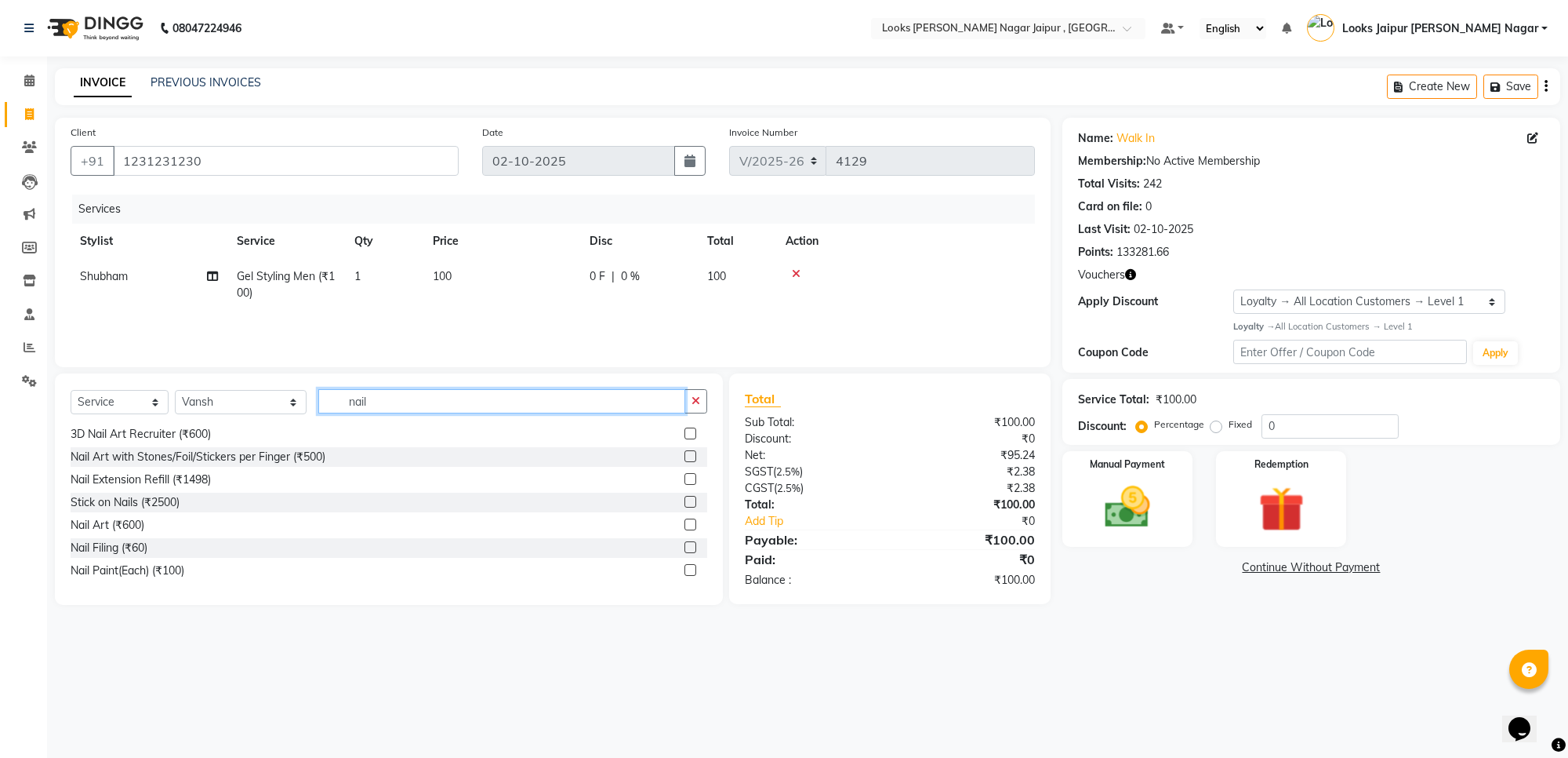
type input "nail"
click at [685, 546] on label at bounding box center [690, 546] width 12 height 12
click at [685, 546] on input "checkbox" at bounding box center [690, 547] width 10 height 10
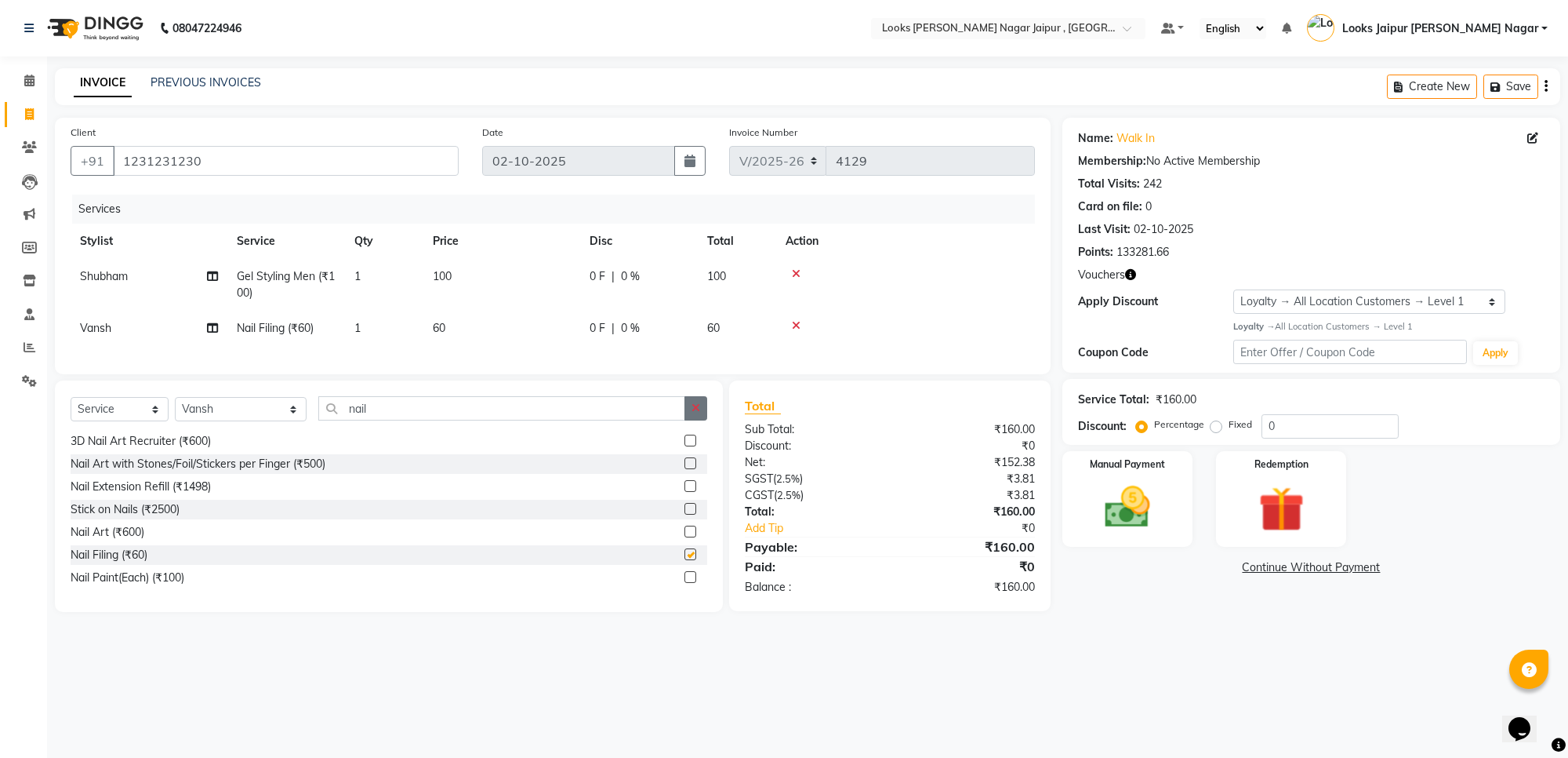
checkbox input "false"
click at [698, 413] on icon "button" at bounding box center [695, 408] width 9 height 11
click at [237, 416] on select "Select Stylist [PERSON_NAME] art Anoop [PERSON_NAME] Counter Sales [PERSON_NAME…" at bounding box center [240, 409] width 131 height 24
select select "88603"
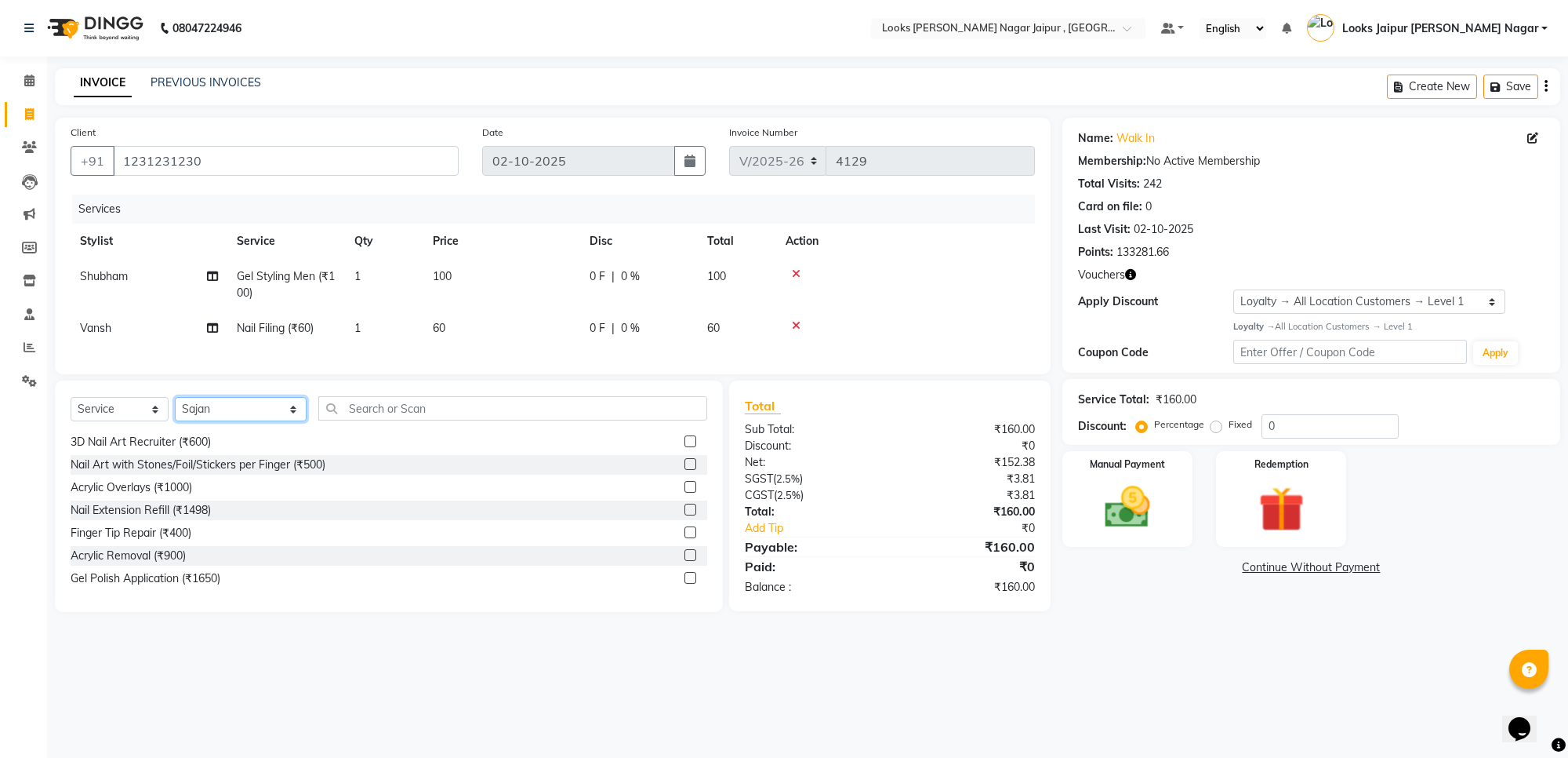
click at [175, 411] on select "Select Stylist [PERSON_NAME] art Anoop [PERSON_NAME] Counter Sales [PERSON_NAME…" at bounding box center [240, 409] width 131 height 24
click at [343, 421] on input "text" at bounding box center [513, 408] width 389 height 24
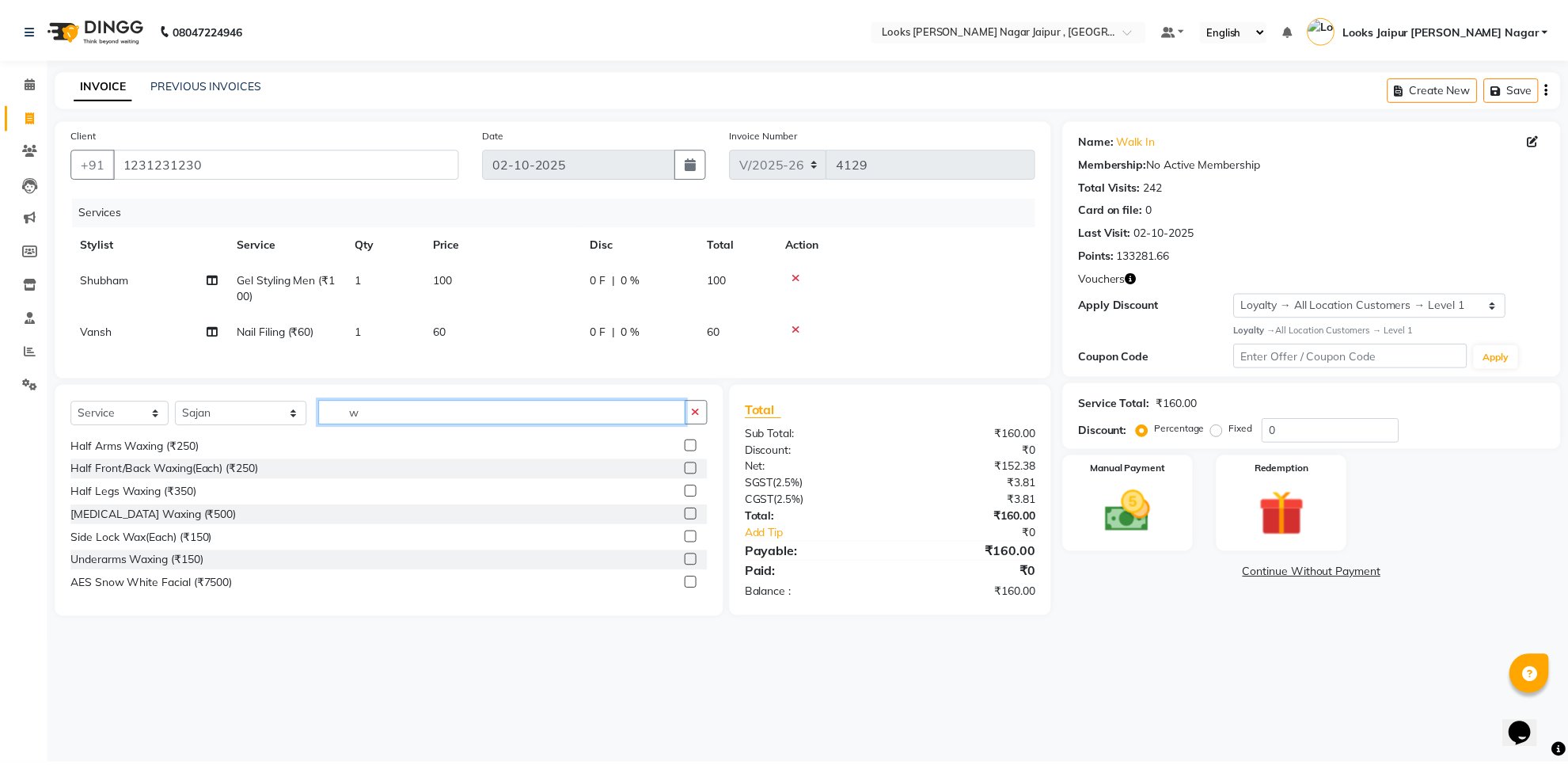
scroll to position [0, 0]
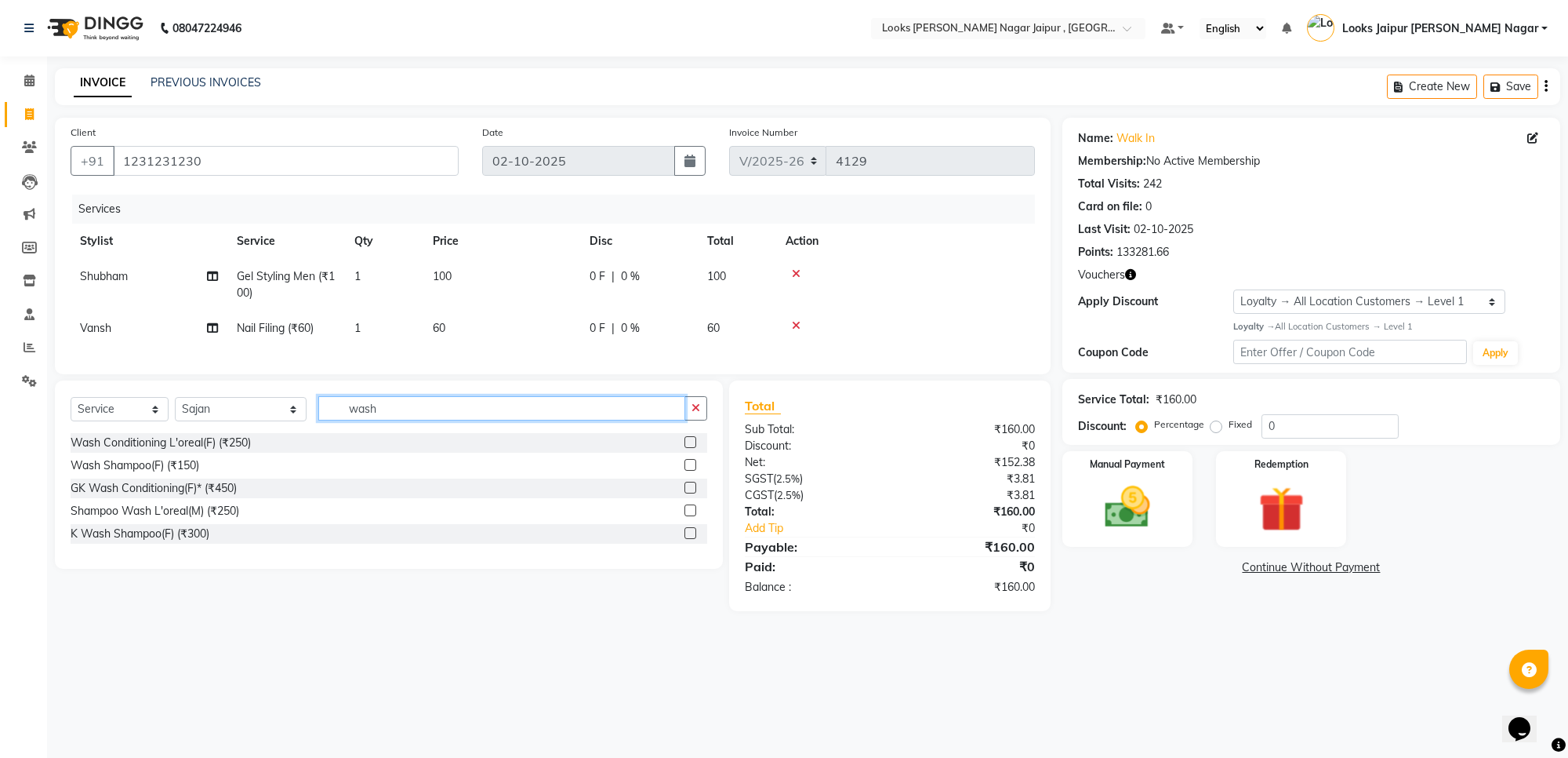
type input "wash"
click at [690, 470] on label at bounding box center [690, 465] width 12 height 12
click at [690, 470] on input "checkbox" at bounding box center [690, 466] width 10 height 10
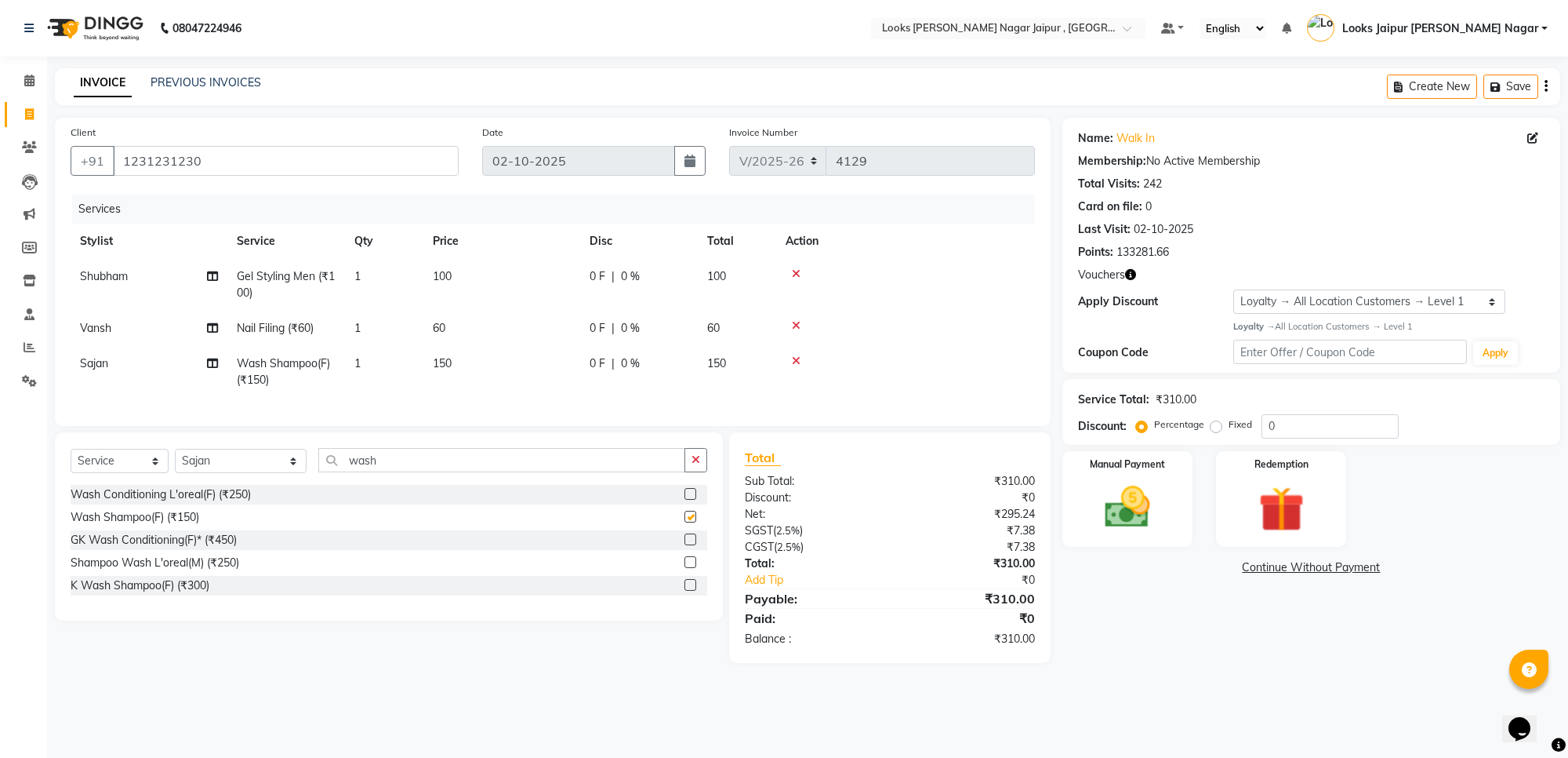
checkbox input "false"
click at [581, 252] on th "Disc" at bounding box center [638, 241] width 118 height 35
click at [585, 284] on td "0 F | 0 %" at bounding box center [638, 284] width 118 height 52
select select "29912"
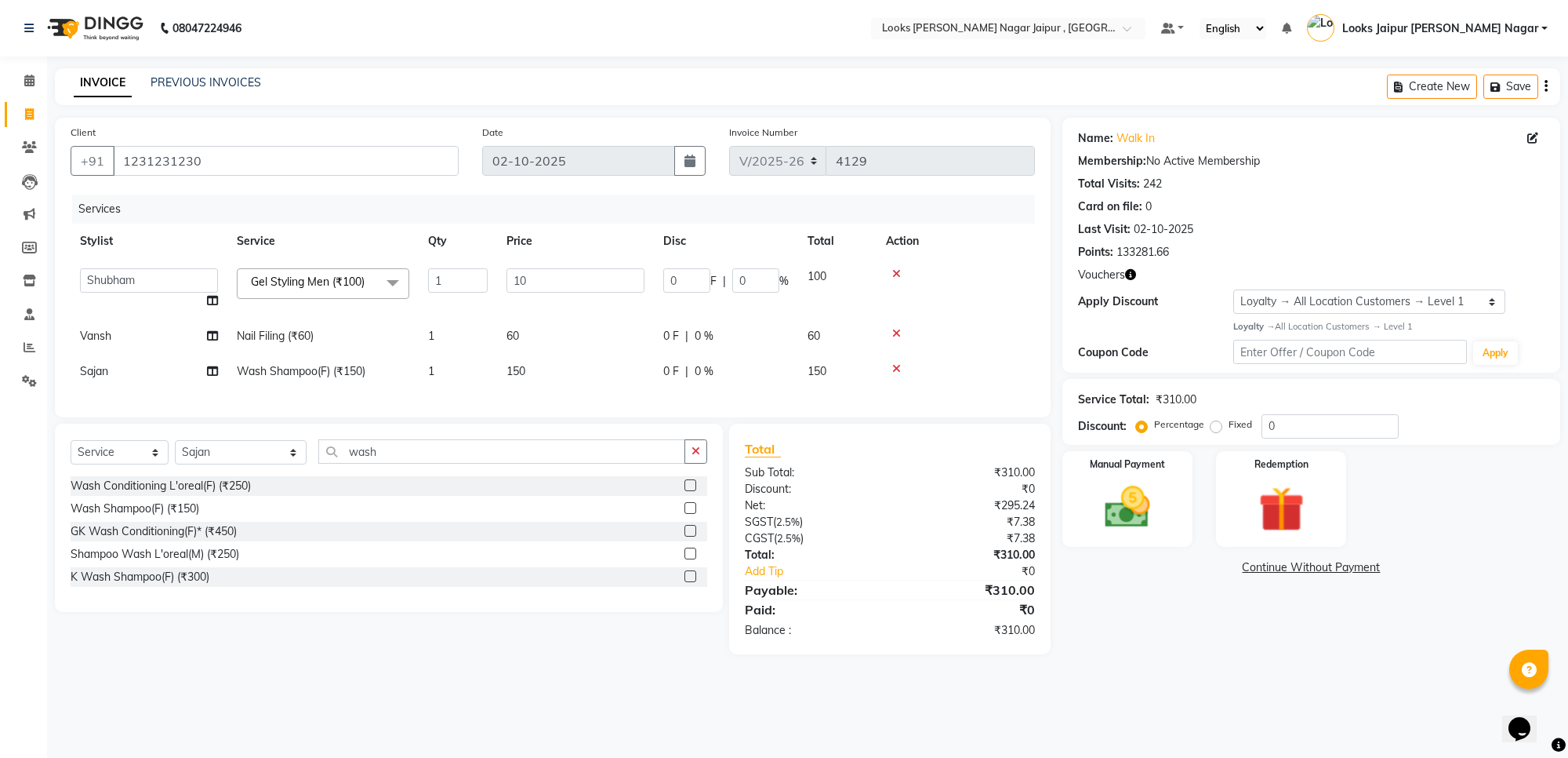
type input "1"
type input "500"
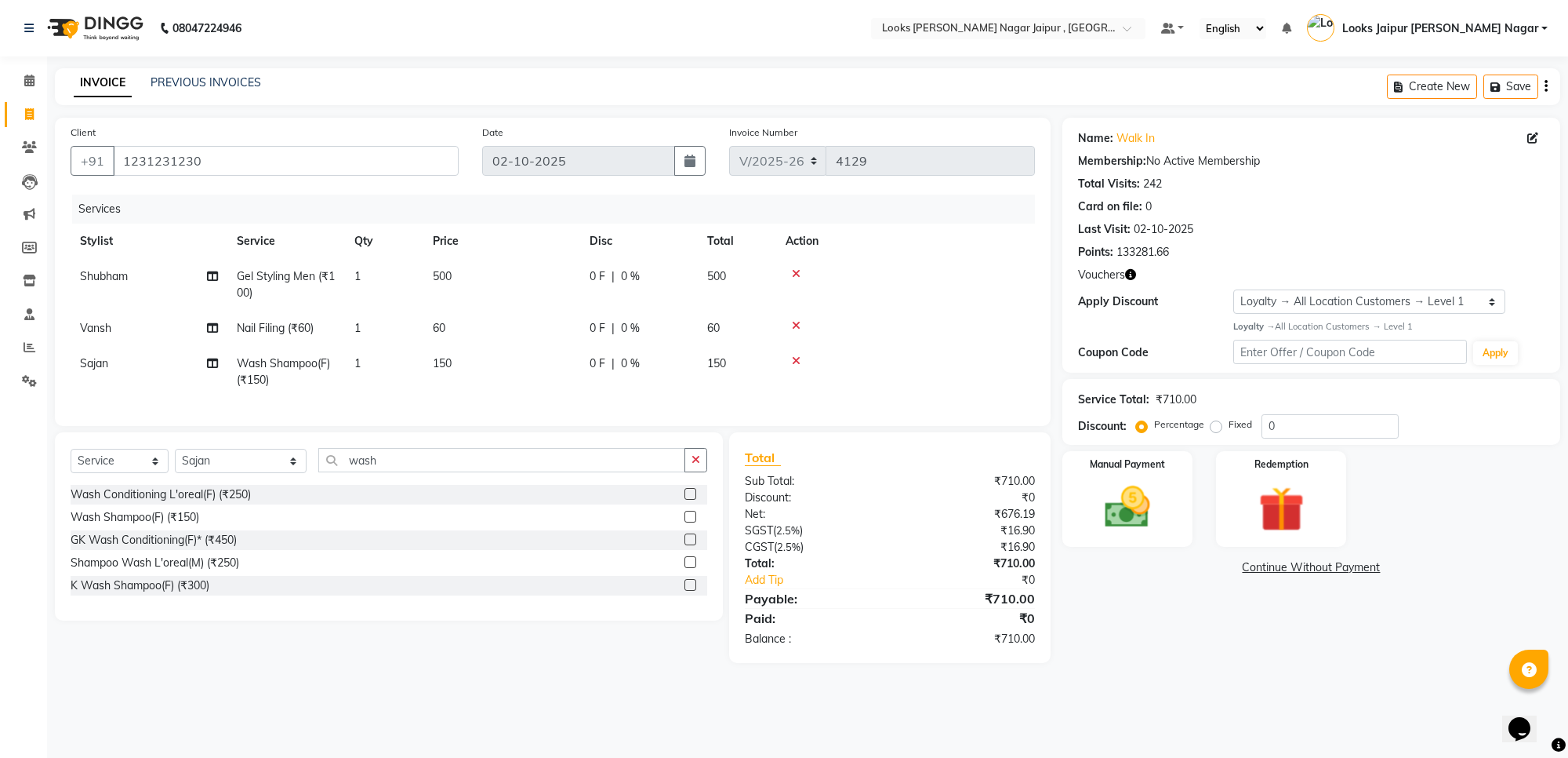
drag, startPoint x: 559, startPoint y: 316, endPoint x: 559, endPoint y: 308, distance: 8.0
click at [559, 312] on tbody "[PERSON_NAME] Gel Styling Men (₹100) 1 500 0 F | 0 % 500 [PERSON_NAME] Nail Fil…" at bounding box center [553, 328] width 964 height 139
click at [559, 308] on td "500" at bounding box center [502, 284] width 157 height 52
select select "29912"
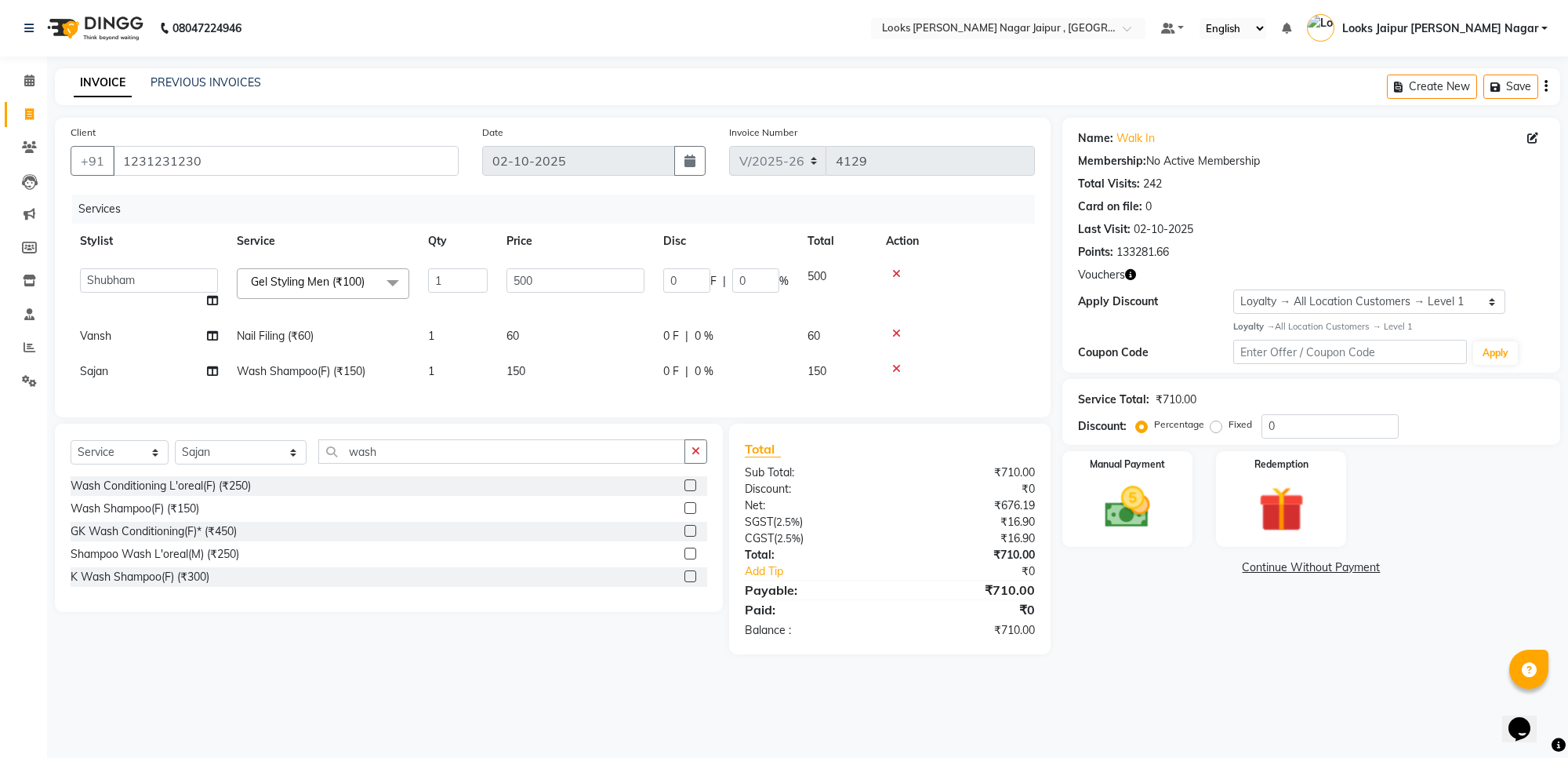
click at [559, 308] on td "500" at bounding box center [576, 288] width 157 height 59
click at [573, 327] on td "60" at bounding box center [576, 336] width 157 height 35
select select "70693"
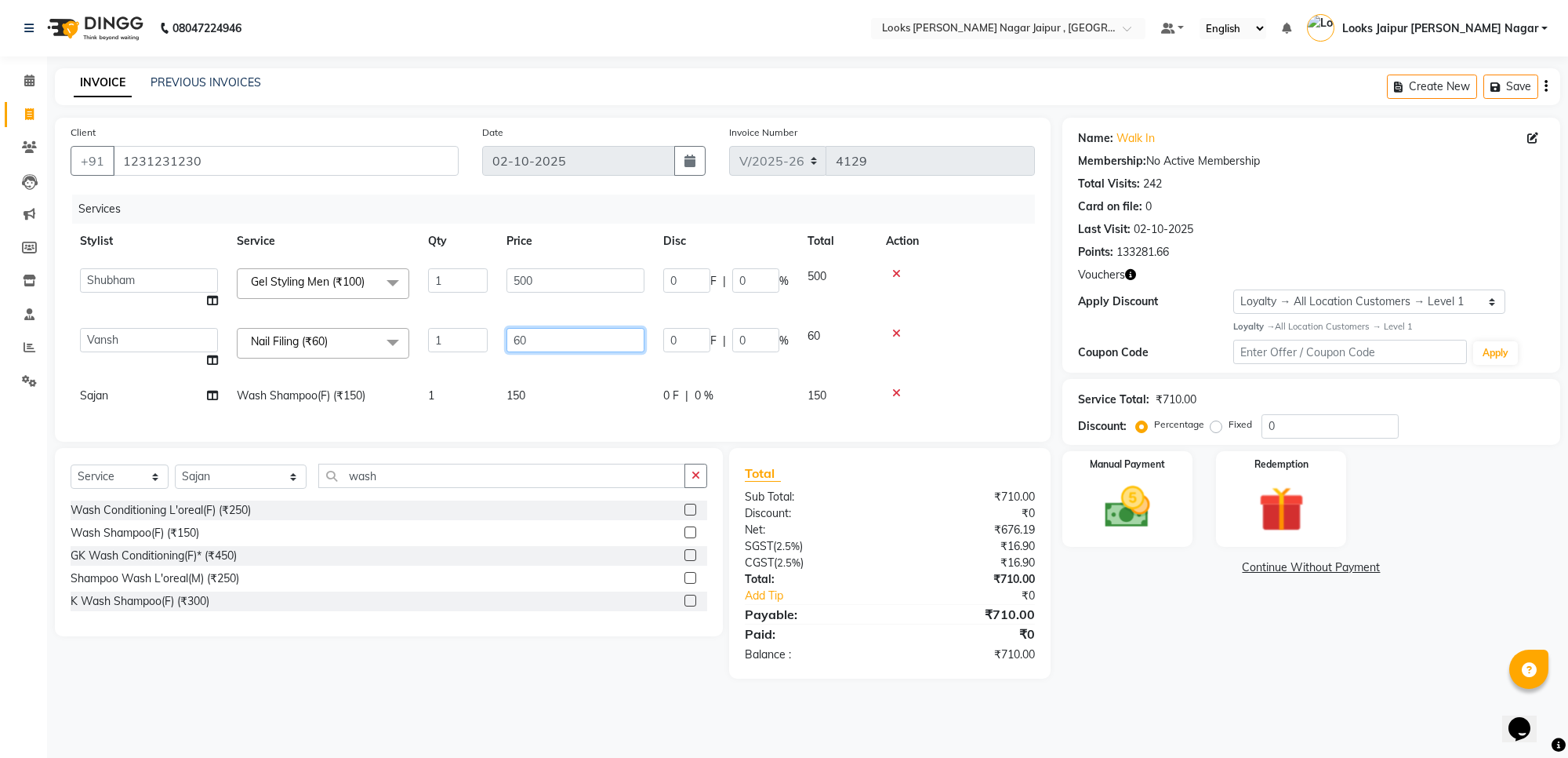
drag, startPoint x: 573, startPoint y: 327, endPoint x: 577, endPoint y: 337, distance: 10.8
click at [577, 337] on input "60" at bounding box center [575, 340] width 138 height 24
type input "6"
type input "200"
click at [566, 405] on div "Services Stylist Service Qty Price Disc Total Action Anjali_nail art Anoop [PER…" at bounding box center [553, 310] width 964 height 232
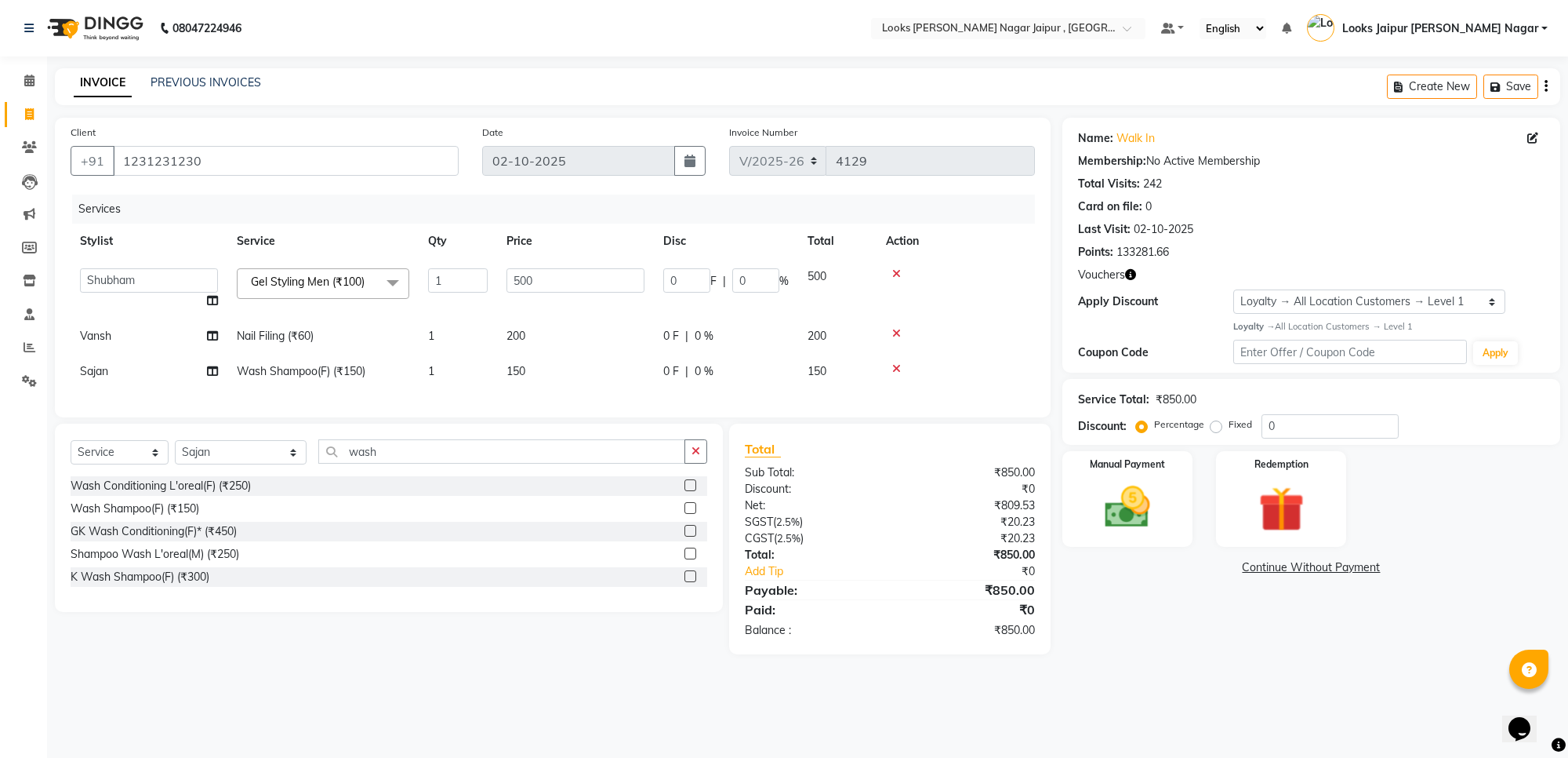
drag, startPoint x: 562, startPoint y: 397, endPoint x: 565, endPoint y: 382, distance: 15.3
click at [565, 389] on div "Services Stylist Service Qty Price Disc Total Action Anjali_nail art Anoop [PER…" at bounding box center [553, 298] width 964 height 207
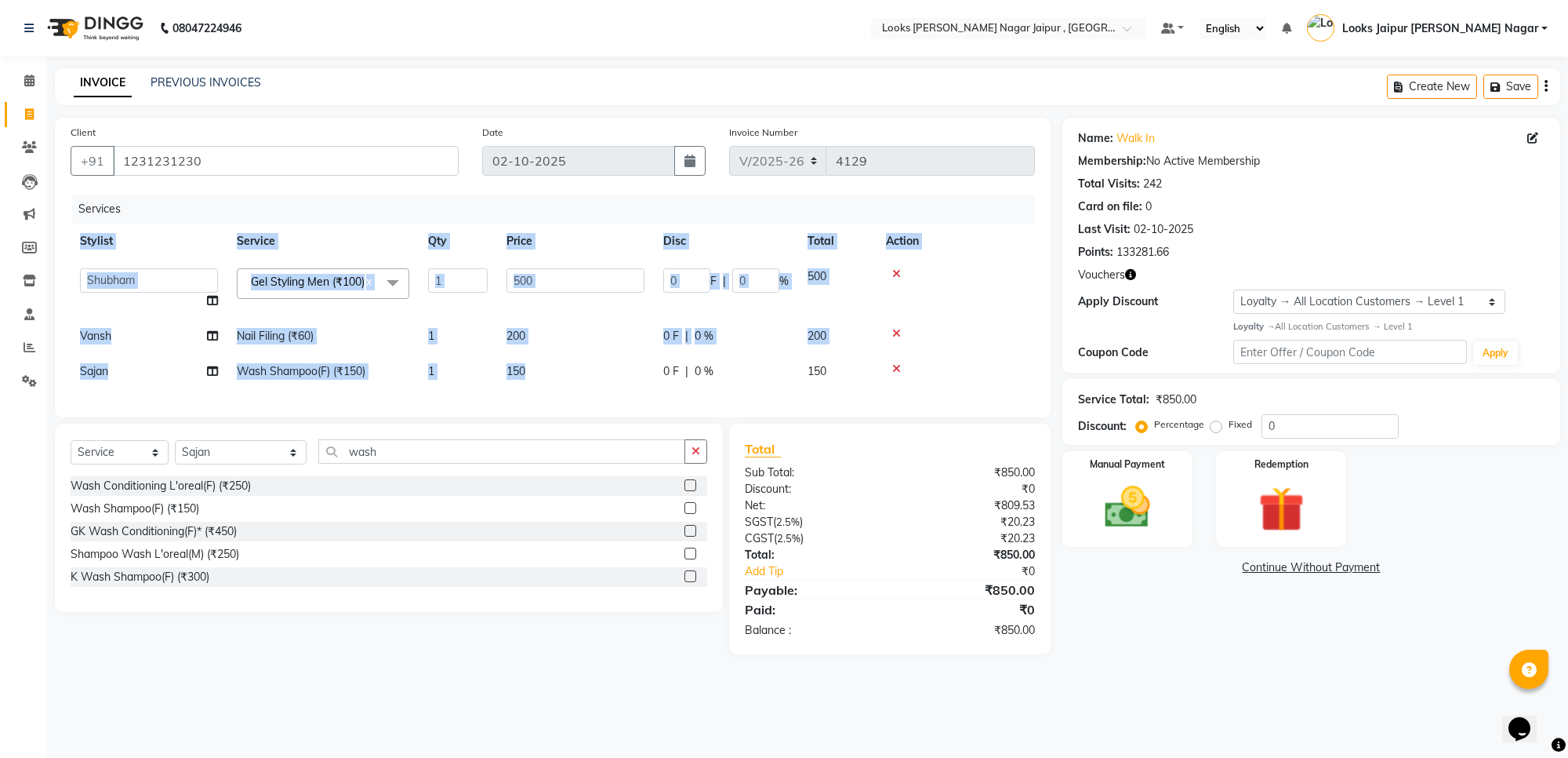
click at [565, 382] on td "150" at bounding box center [576, 371] width 157 height 35
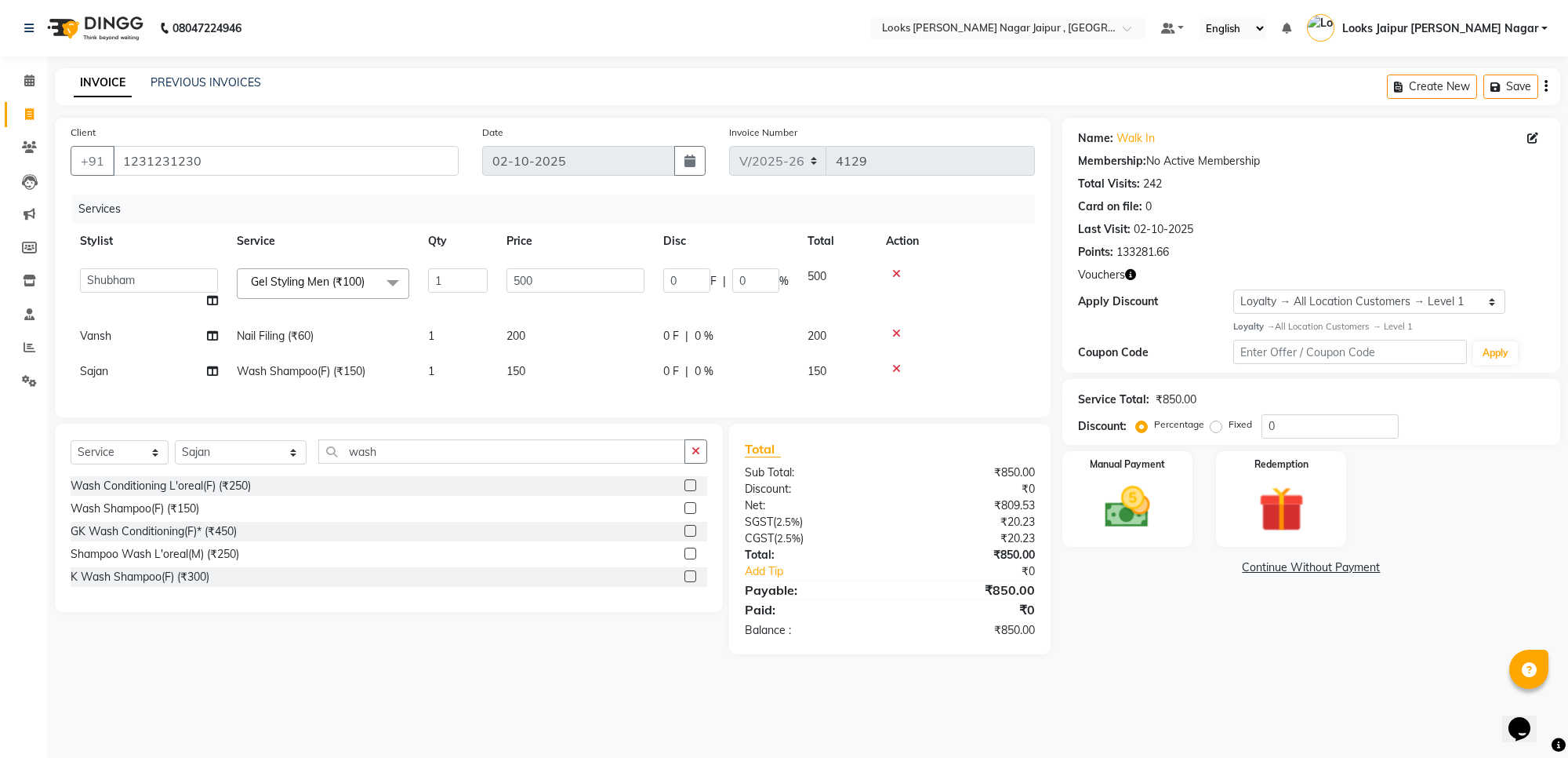
select select "88603"
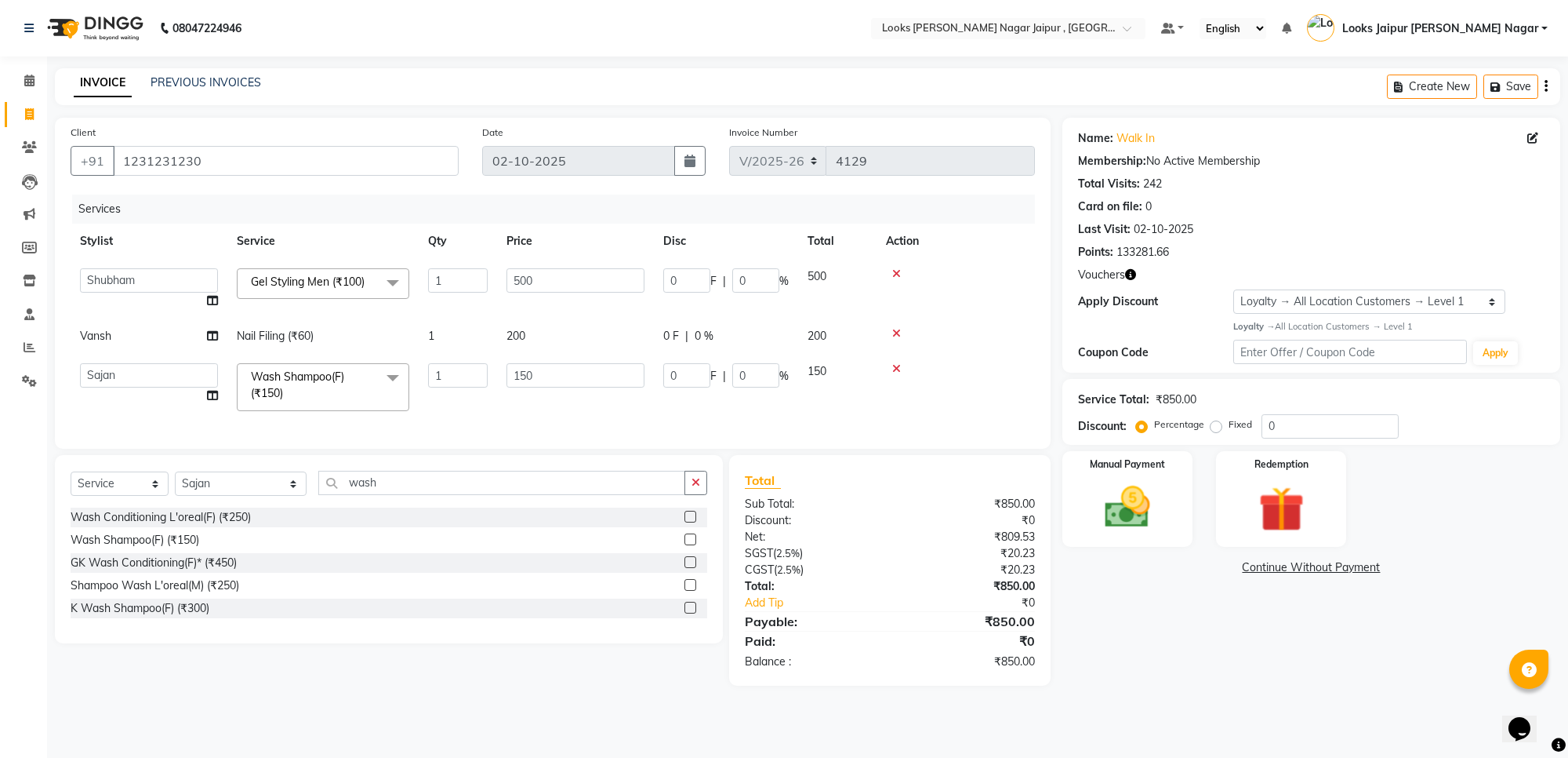
click at [577, 377] on input "150" at bounding box center [575, 375] width 138 height 24
type input "1"
type input "700"
click at [1167, 501] on div "Manual Payment" at bounding box center [1127, 498] width 135 height 99
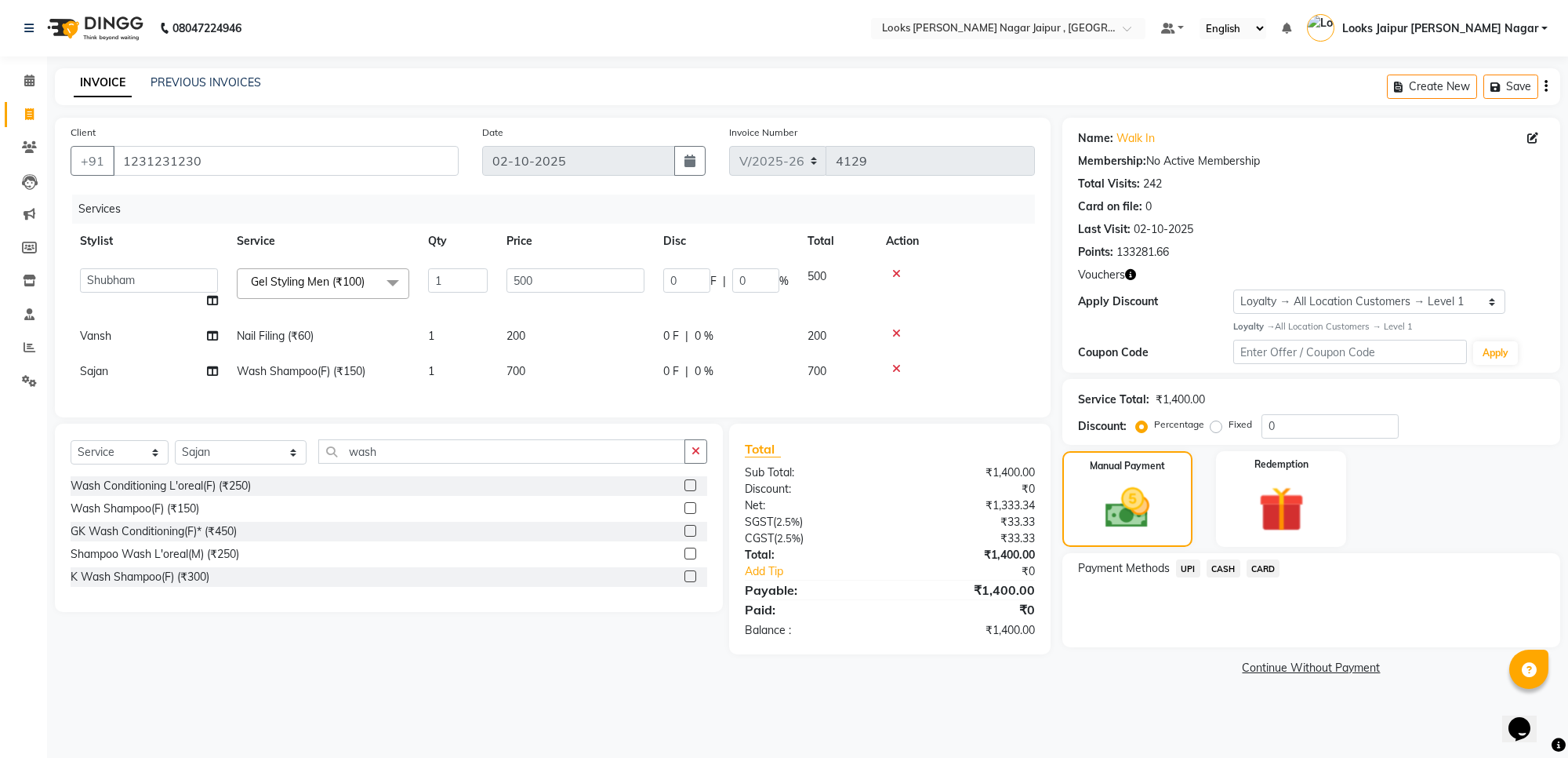
click at [1219, 566] on span "CASH" at bounding box center [1223, 568] width 34 height 18
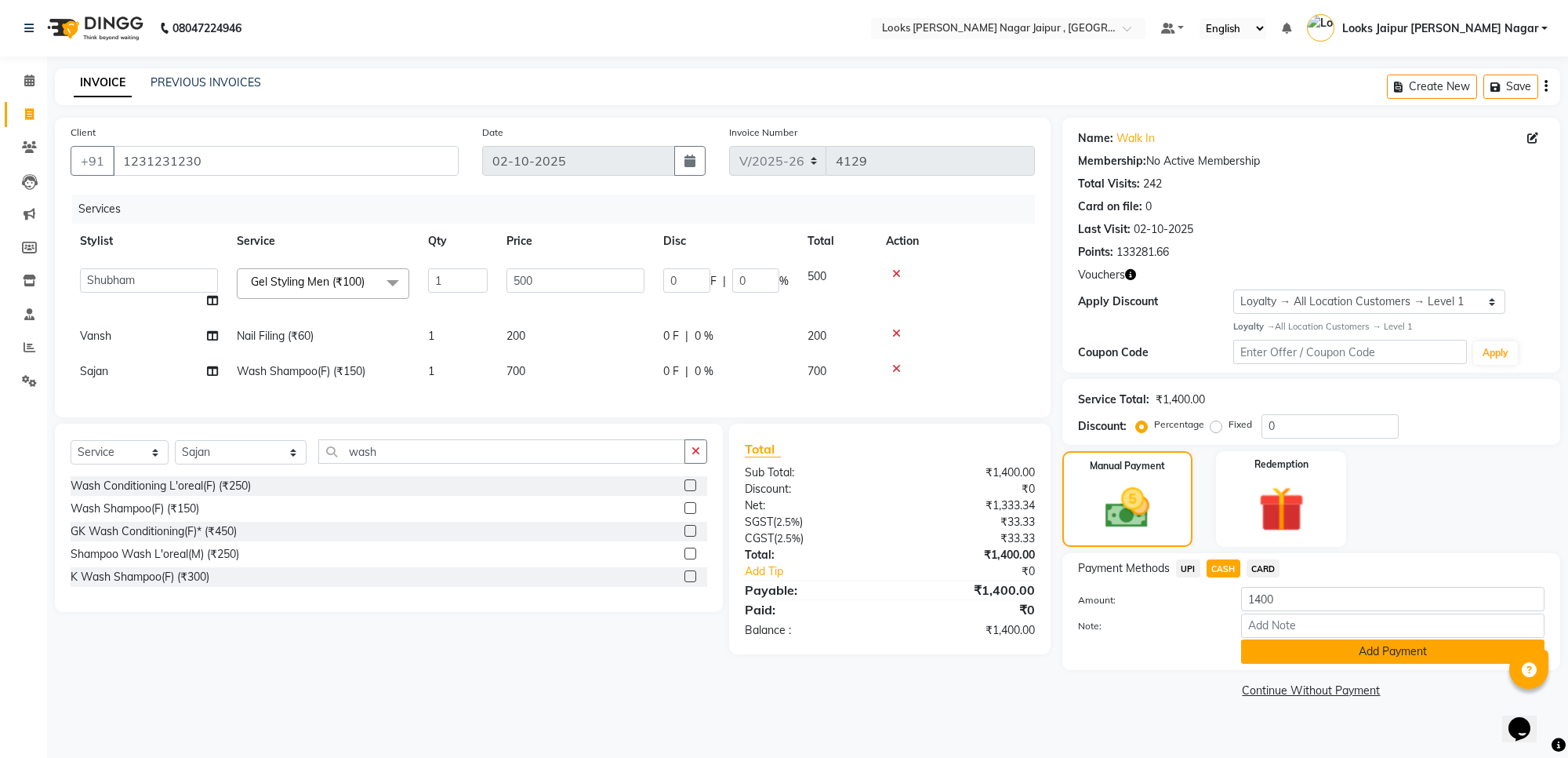
click at [1260, 651] on button "Add Payment" at bounding box center [1393, 651] width 304 height 24
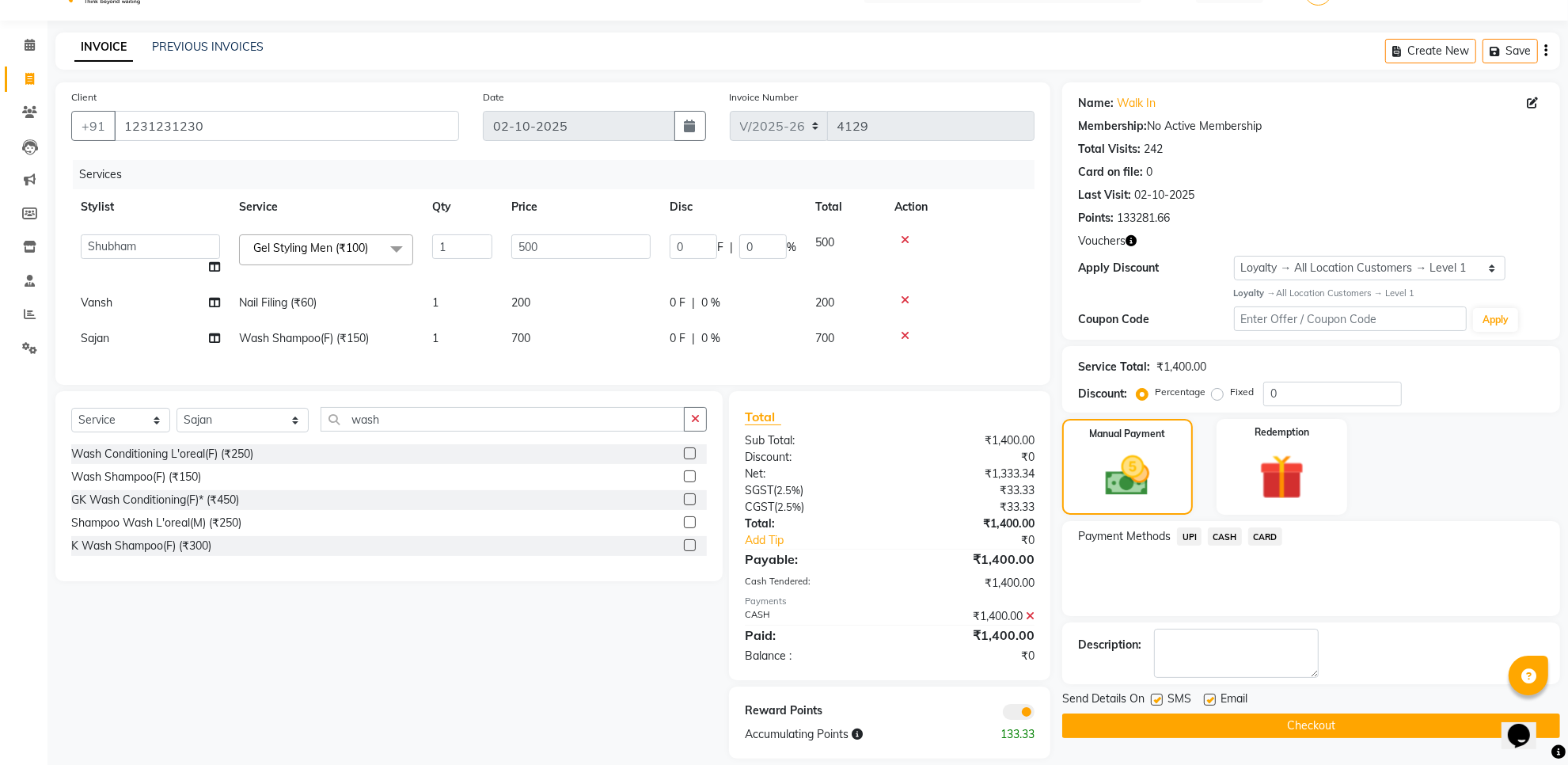
scroll to position [67, 0]
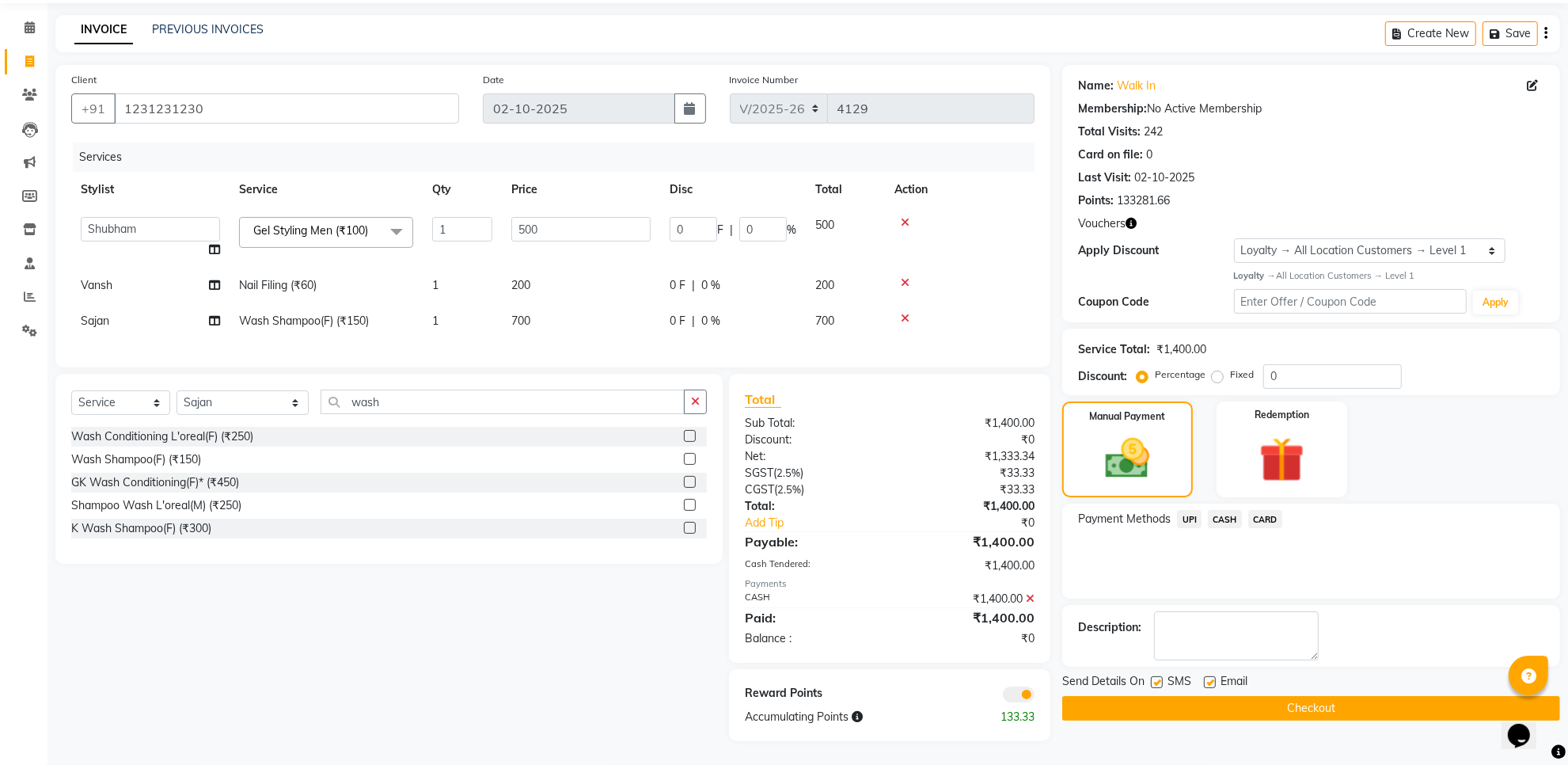
click at [1216, 673] on div "Email" at bounding box center [1232, 683] width 56 height 19
click at [1214, 676] on label at bounding box center [1210, 682] width 12 height 12
click at [1214, 678] on input "checkbox" at bounding box center [1209, 683] width 11 height 11
checkbox input "false"
click at [1158, 676] on label at bounding box center [1156, 682] width 12 height 12
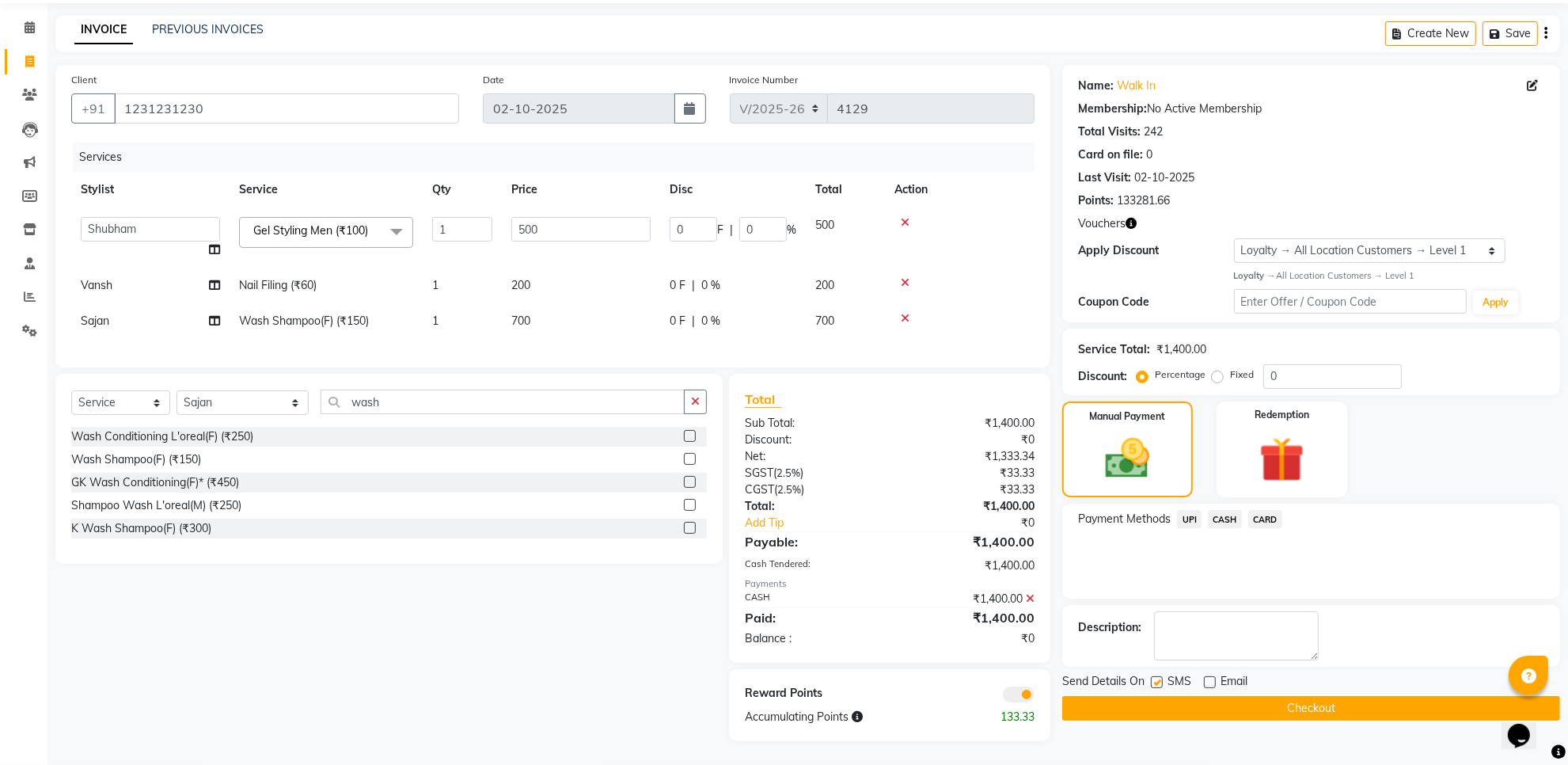
click at [1158, 678] on input "checkbox" at bounding box center [1156, 683] width 11 height 11
checkbox input "false"
click at [1158, 697] on button "Checkout" at bounding box center [1312, 708] width 498 height 24
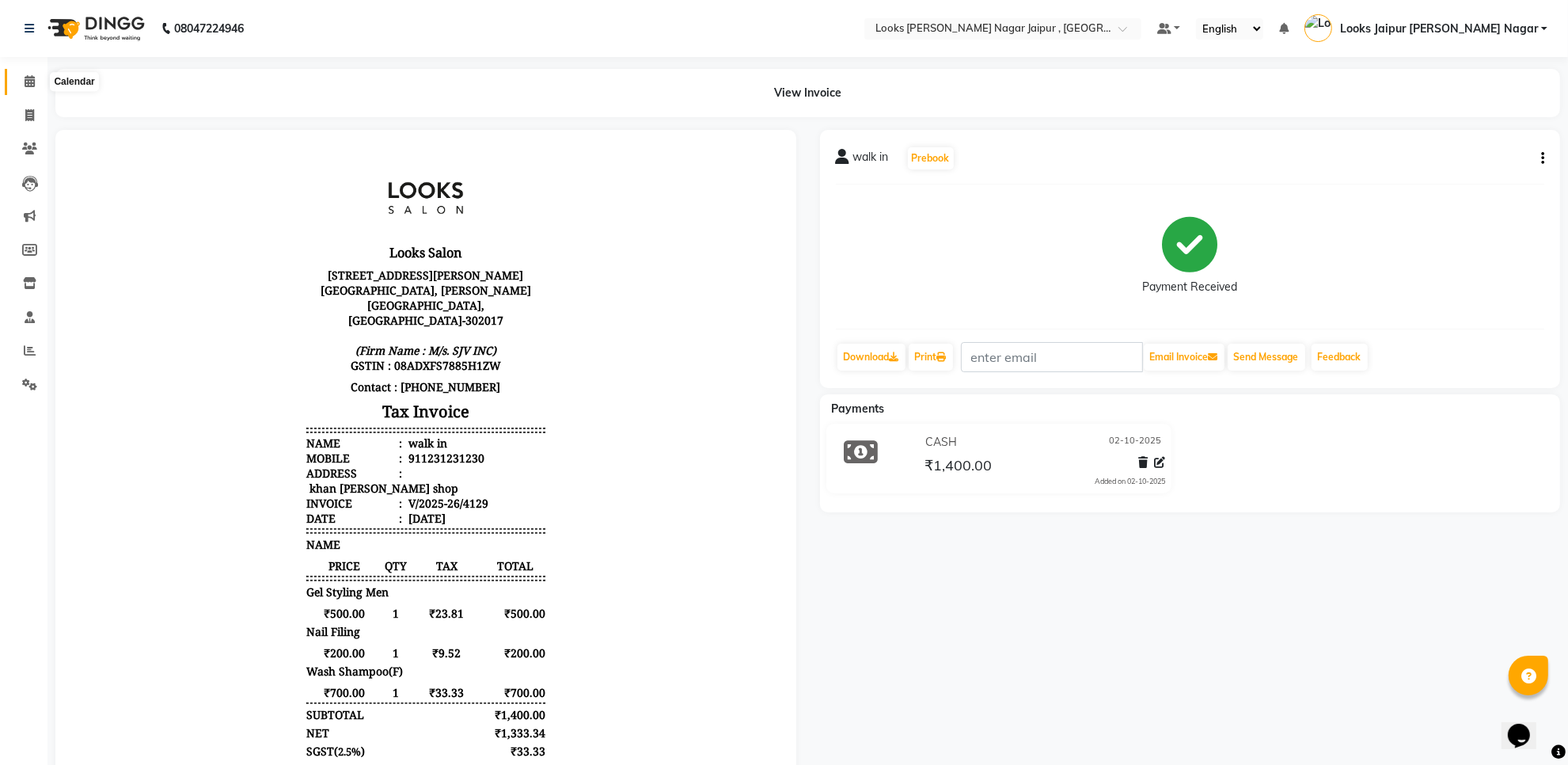
click at [16, 84] on span at bounding box center [30, 82] width 27 height 19
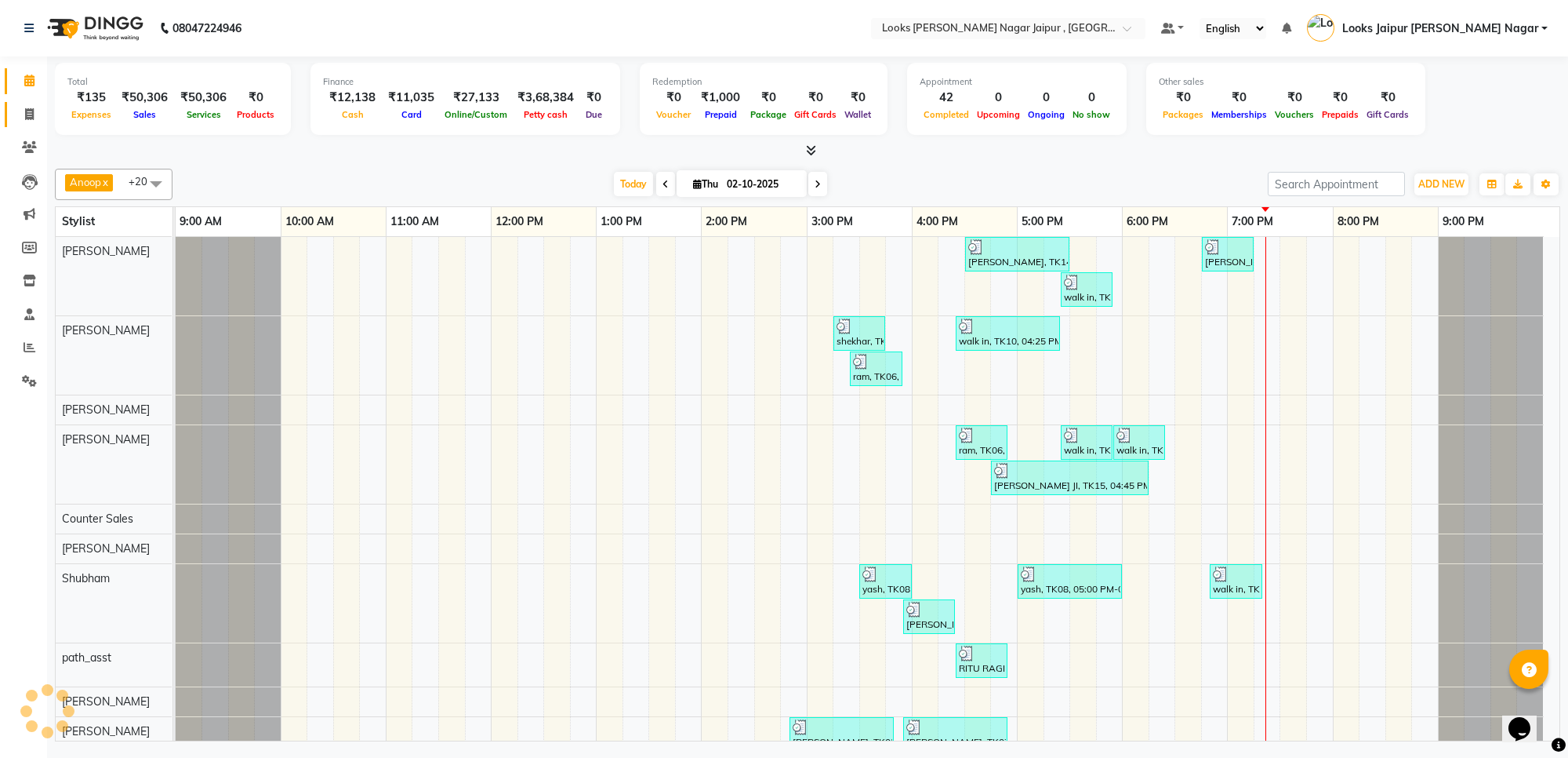
click at [26, 103] on link "Invoice" at bounding box center [23, 115] width 38 height 26
select select "4317"
select select "service"
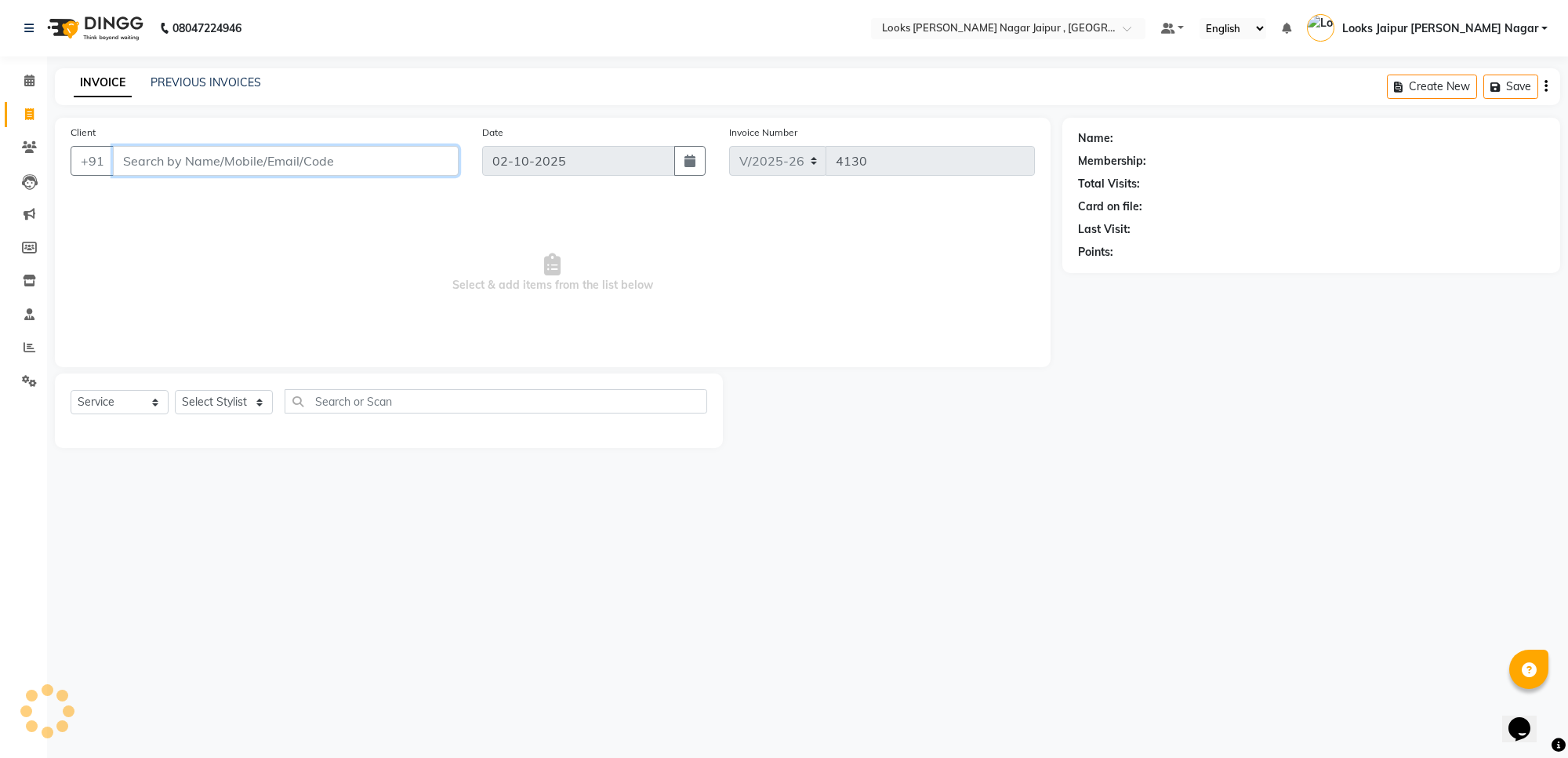
click at [241, 174] on input "Client" at bounding box center [286, 160] width 346 height 30
type input "6376736987"
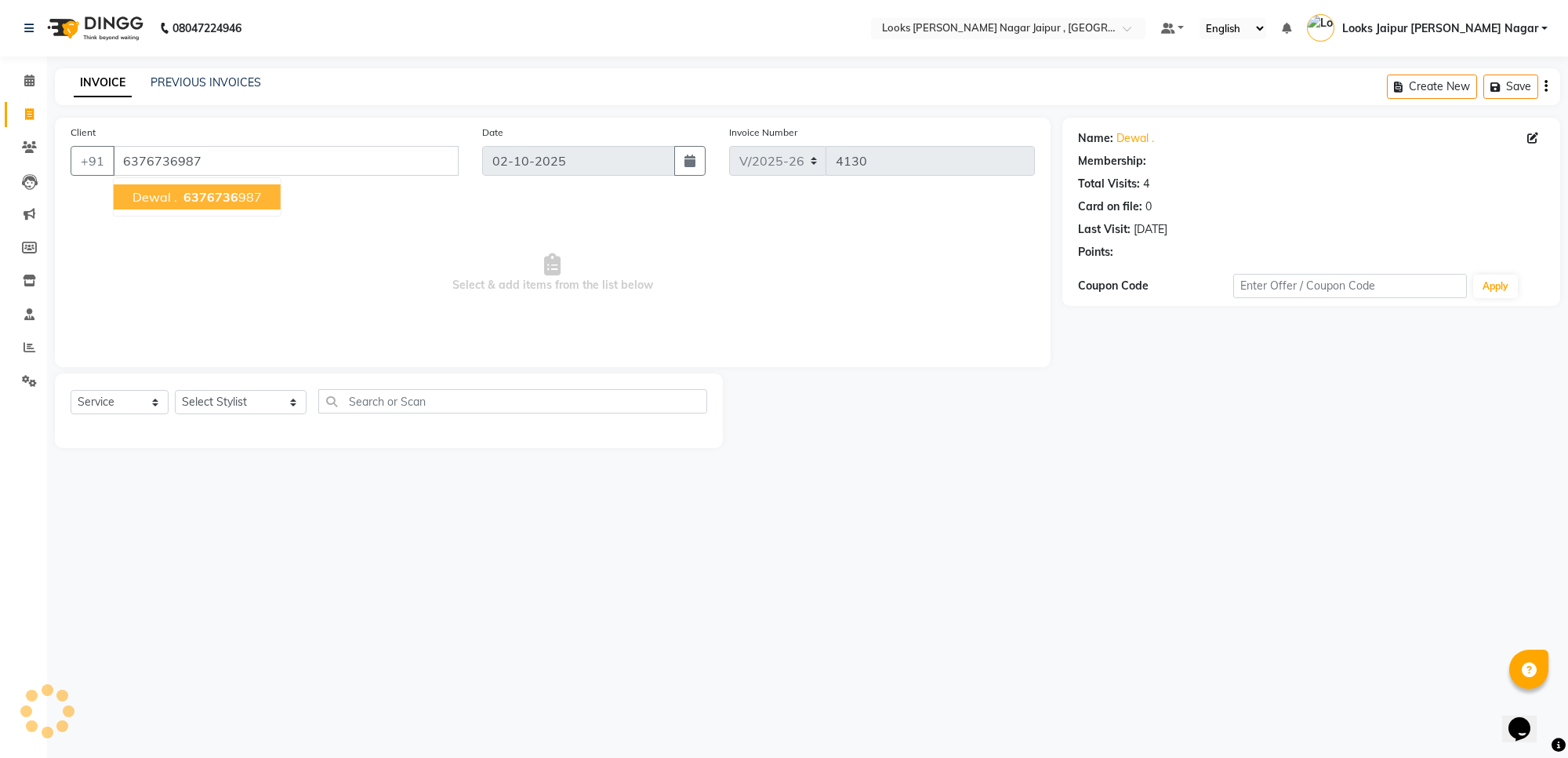
select select "1: Object"
click at [259, 408] on select "Select Stylist [PERSON_NAME] art Anoop [PERSON_NAME] Counter Sales [PERSON_NAME…" at bounding box center [240, 401] width 131 height 24
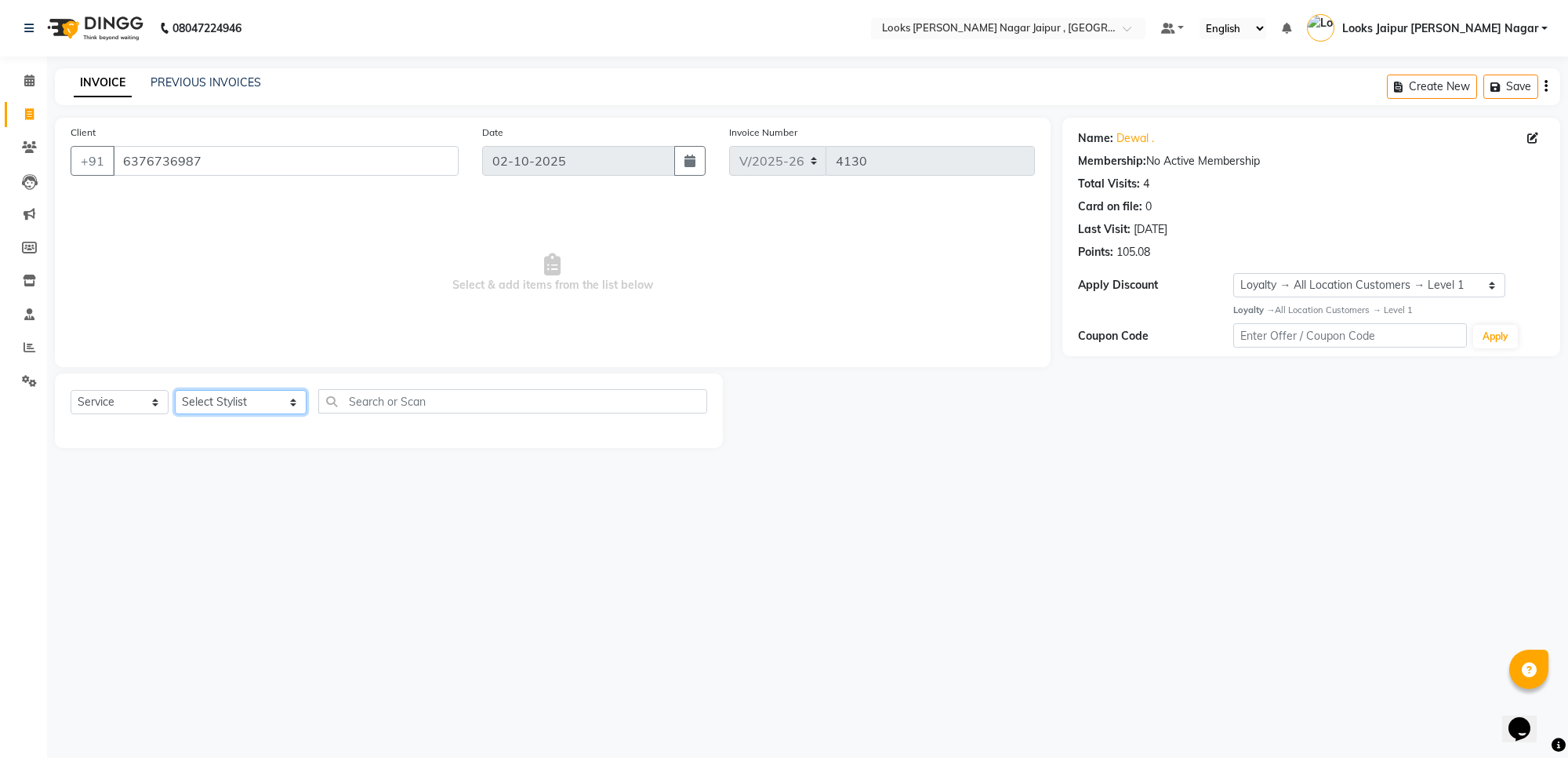
select select "23563"
click at [175, 389] on select "Select Stylist [PERSON_NAME] art Anoop [PERSON_NAME] Counter Sales [PERSON_NAME…" at bounding box center [240, 401] width 131 height 24
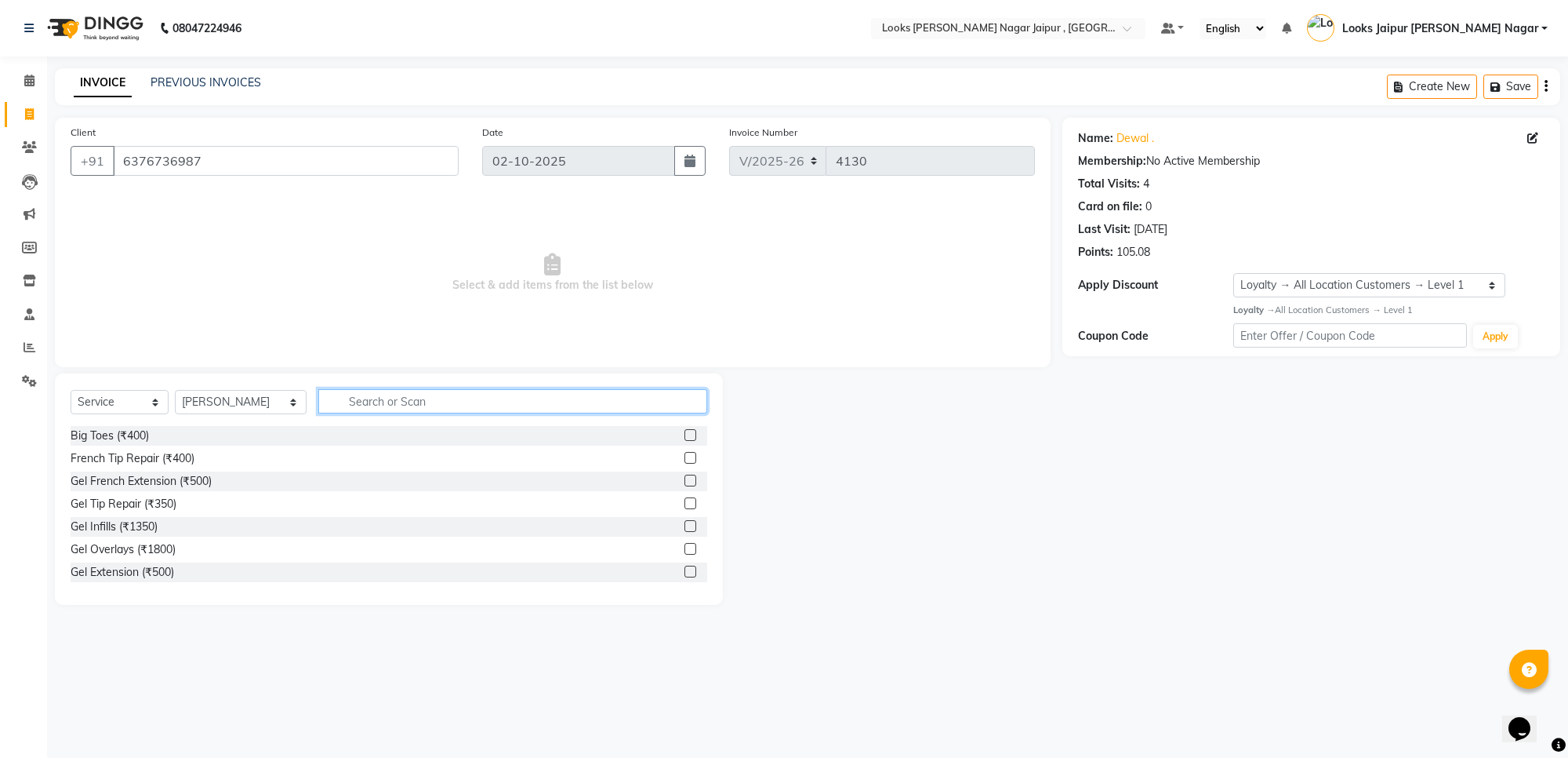
drag, startPoint x: 323, startPoint y: 389, endPoint x: 336, endPoint y: 413, distance: 27.3
click at [335, 410] on input "text" at bounding box center [513, 401] width 389 height 24
type input "cut"
click at [685, 523] on label at bounding box center [690, 526] width 12 height 12
click at [685, 523] on input "checkbox" at bounding box center [690, 526] width 10 height 10
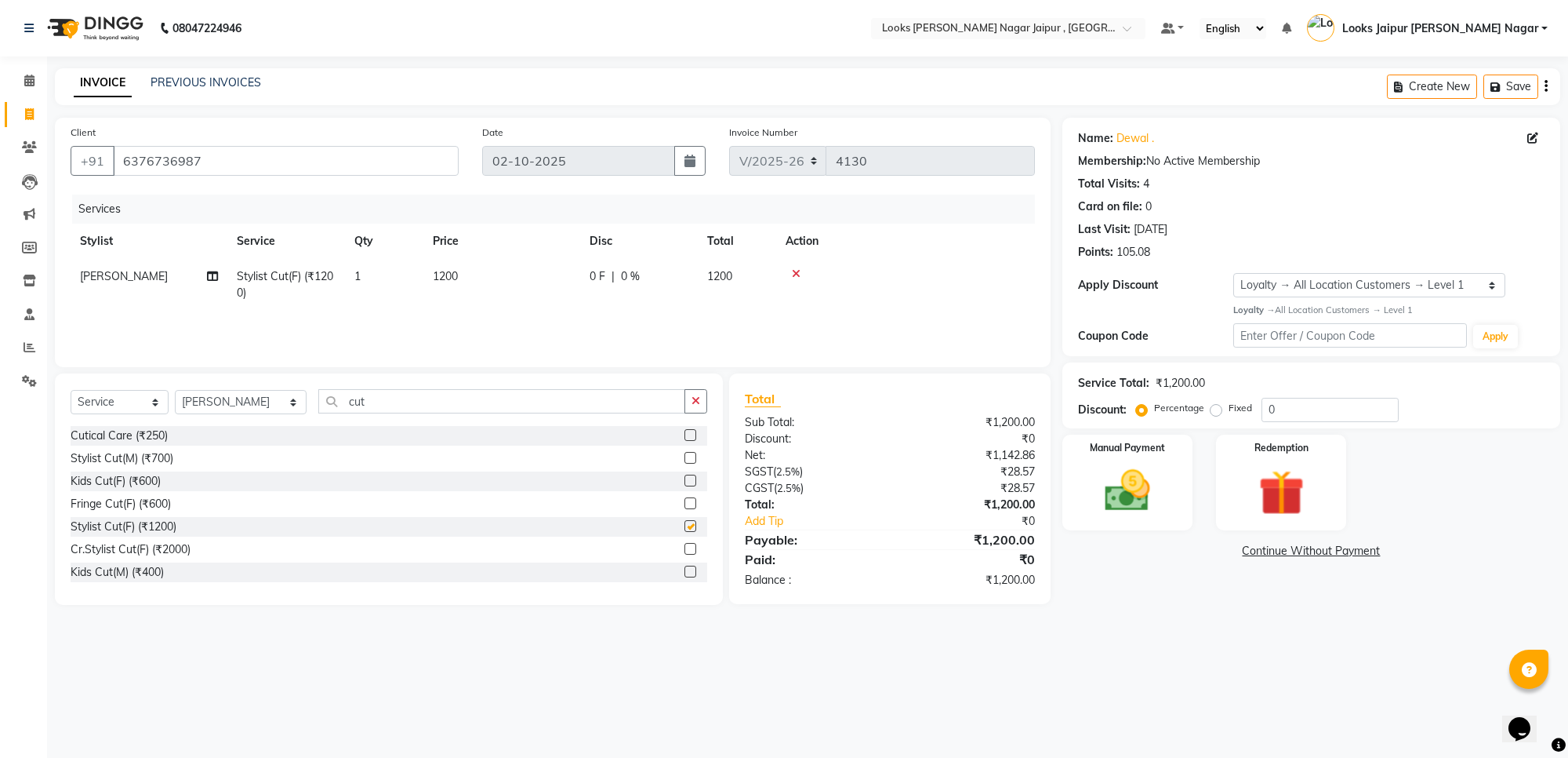
checkbox input "false"
click at [699, 414] on div "Select Service Product Membership Package Voucher Prepaid Gift Card Select Styl…" at bounding box center [388, 408] width 637 height 37
click at [698, 408] on button "button" at bounding box center [696, 401] width 22 height 24
click at [240, 401] on select "Select Stylist [PERSON_NAME] art Anoop [PERSON_NAME] Counter Sales [PERSON_NAME…" at bounding box center [240, 401] width 131 height 24
select select "59708"
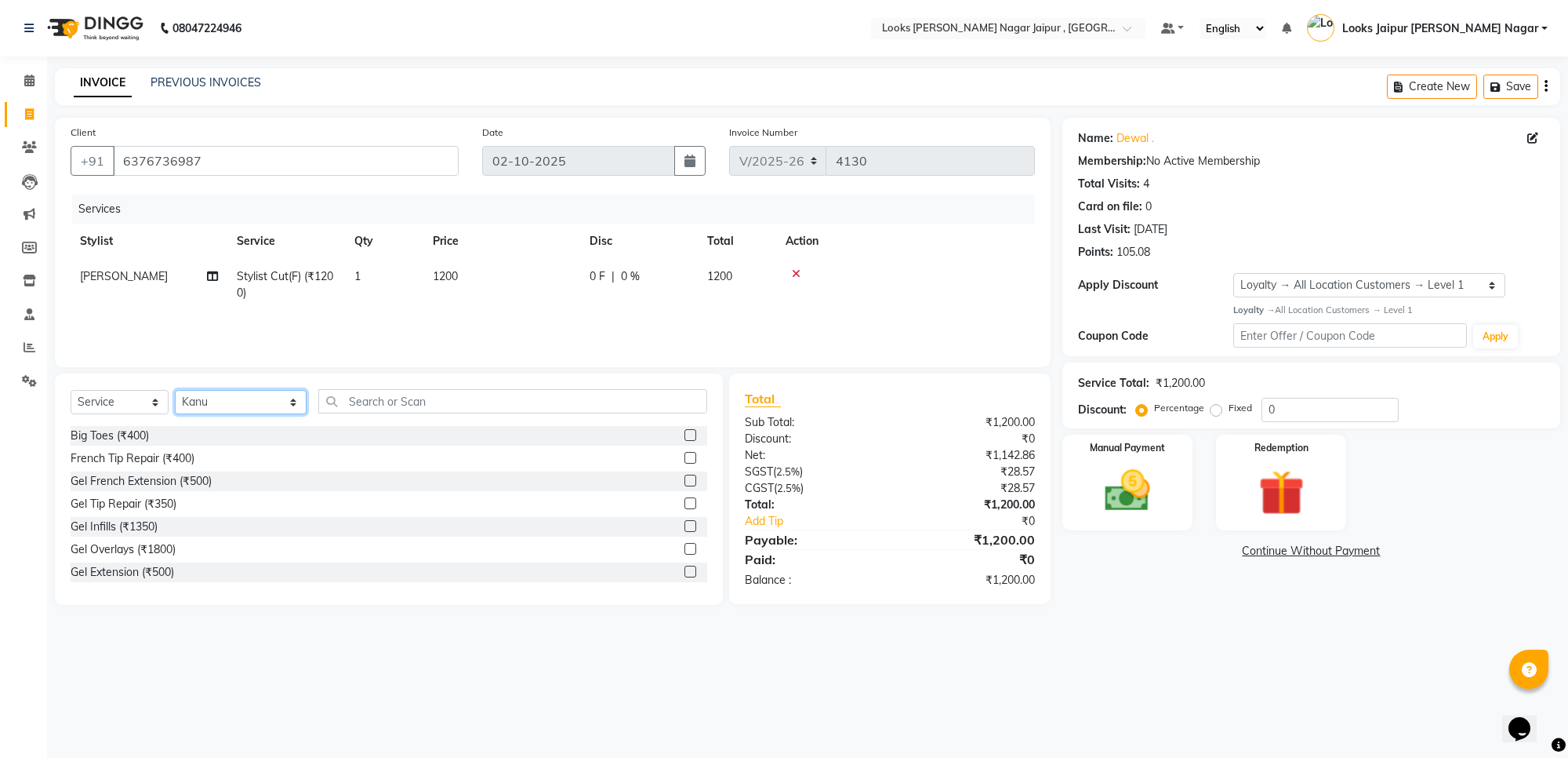
click at [175, 389] on select "Select Stylist [PERSON_NAME] art Anoop [PERSON_NAME] Counter Sales [PERSON_NAME…" at bounding box center [240, 401] width 131 height 24
click at [515, 396] on input "text" at bounding box center [513, 401] width 389 height 24
click at [1510, 80] on button "Save" at bounding box center [1510, 87] width 55 height 24
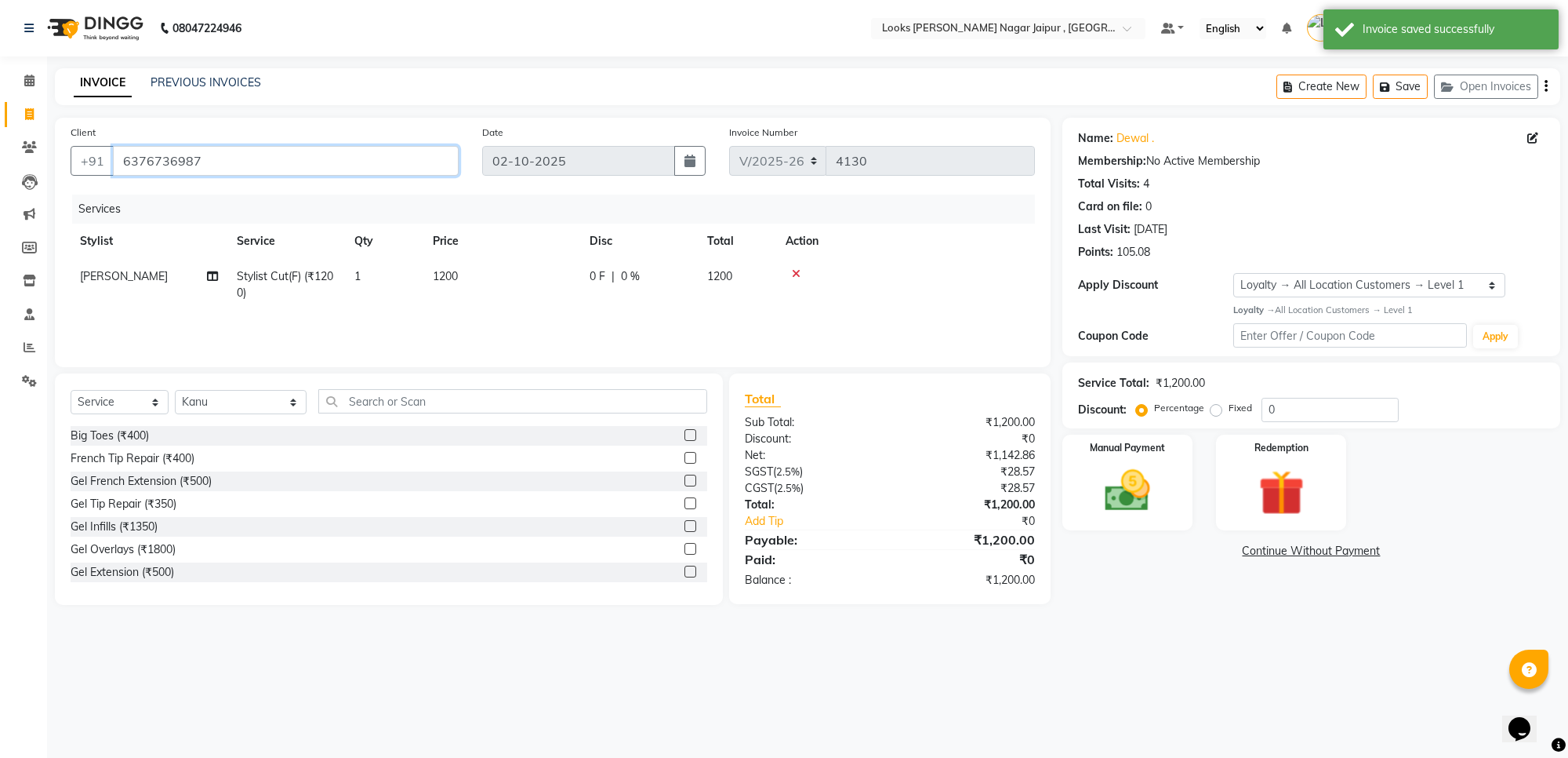
click at [350, 161] on input "6376736987" at bounding box center [286, 160] width 346 height 30
click at [22, 68] on link "Calendar" at bounding box center [23, 81] width 38 height 26
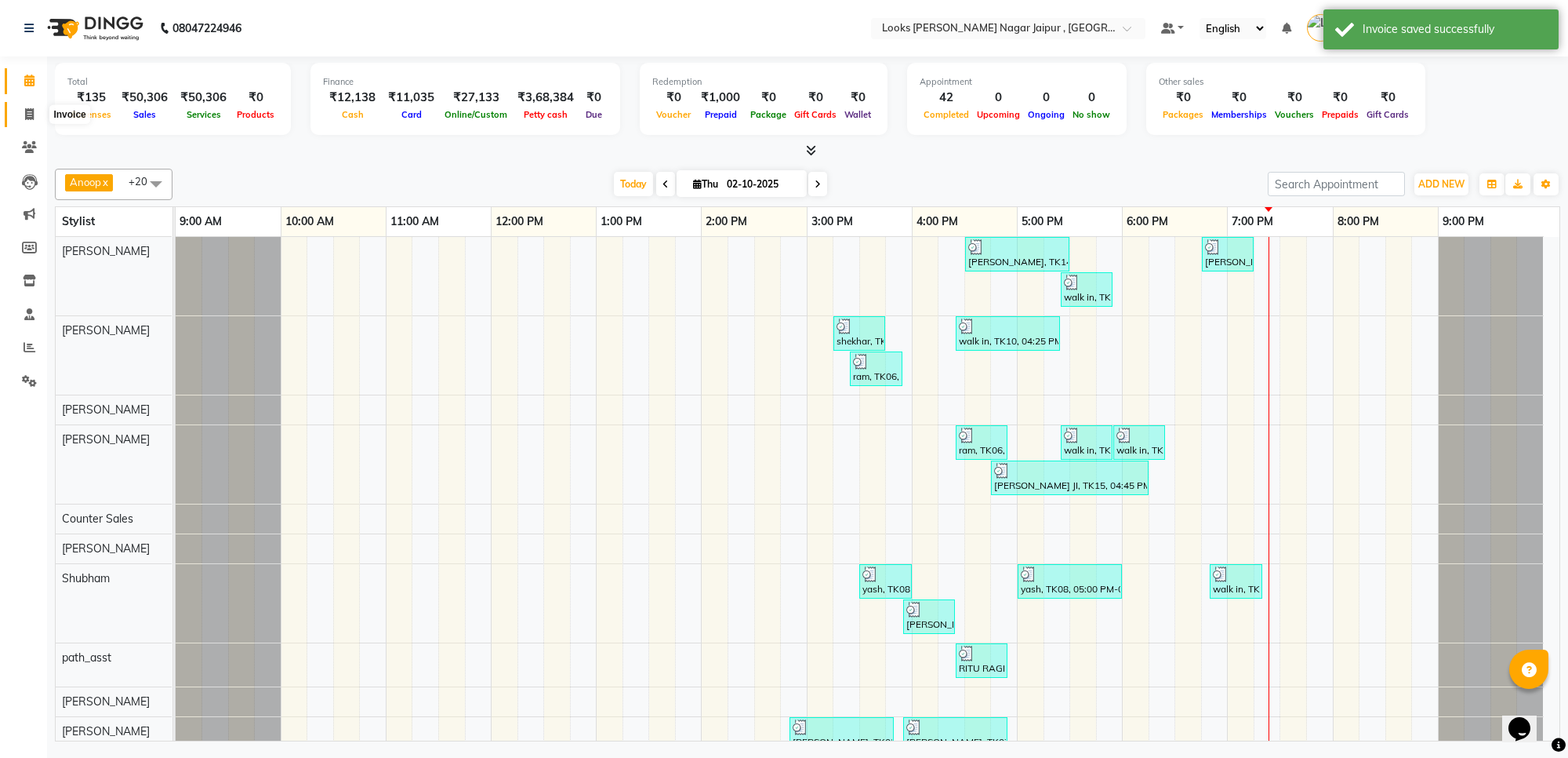
click at [22, 111] on span at bounding box center [30, 115] width 27 height 18
select select "service"
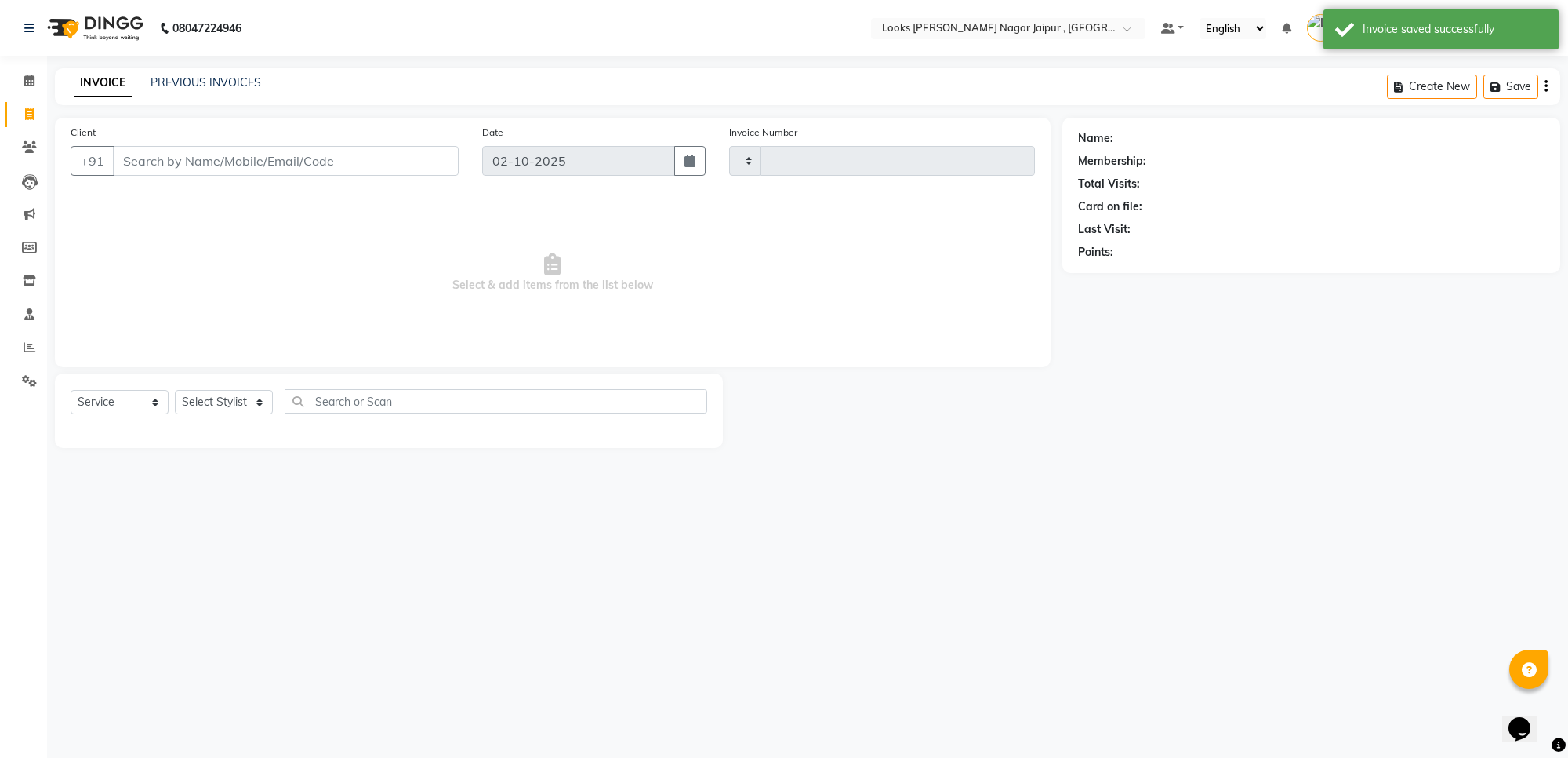
type input "4130"
select select "4317"
click at [287, 158] on input "Client" at bounding box center [286, 160] width 346 height 30
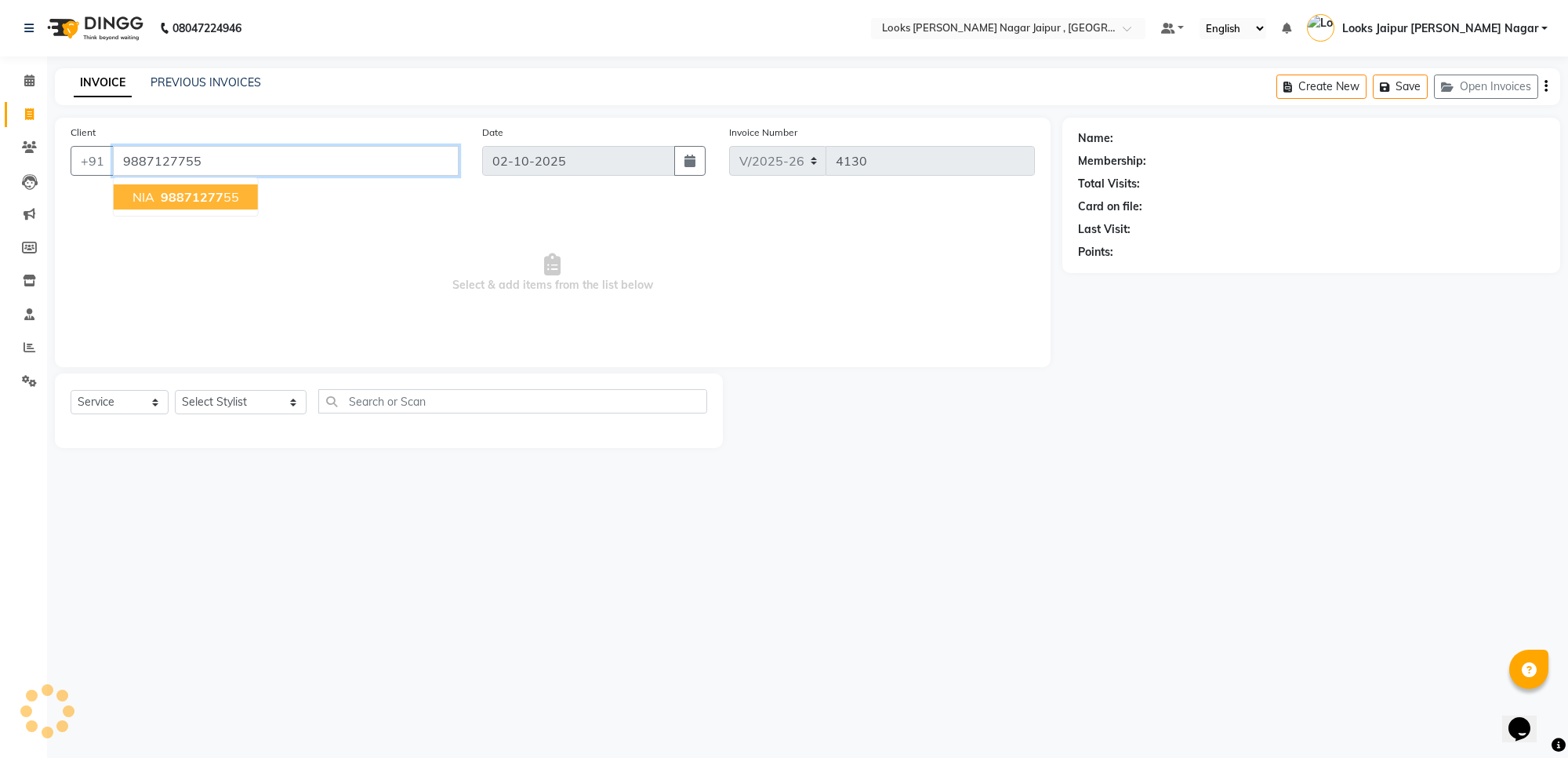
type input "9887127755"
select select "1: Object"
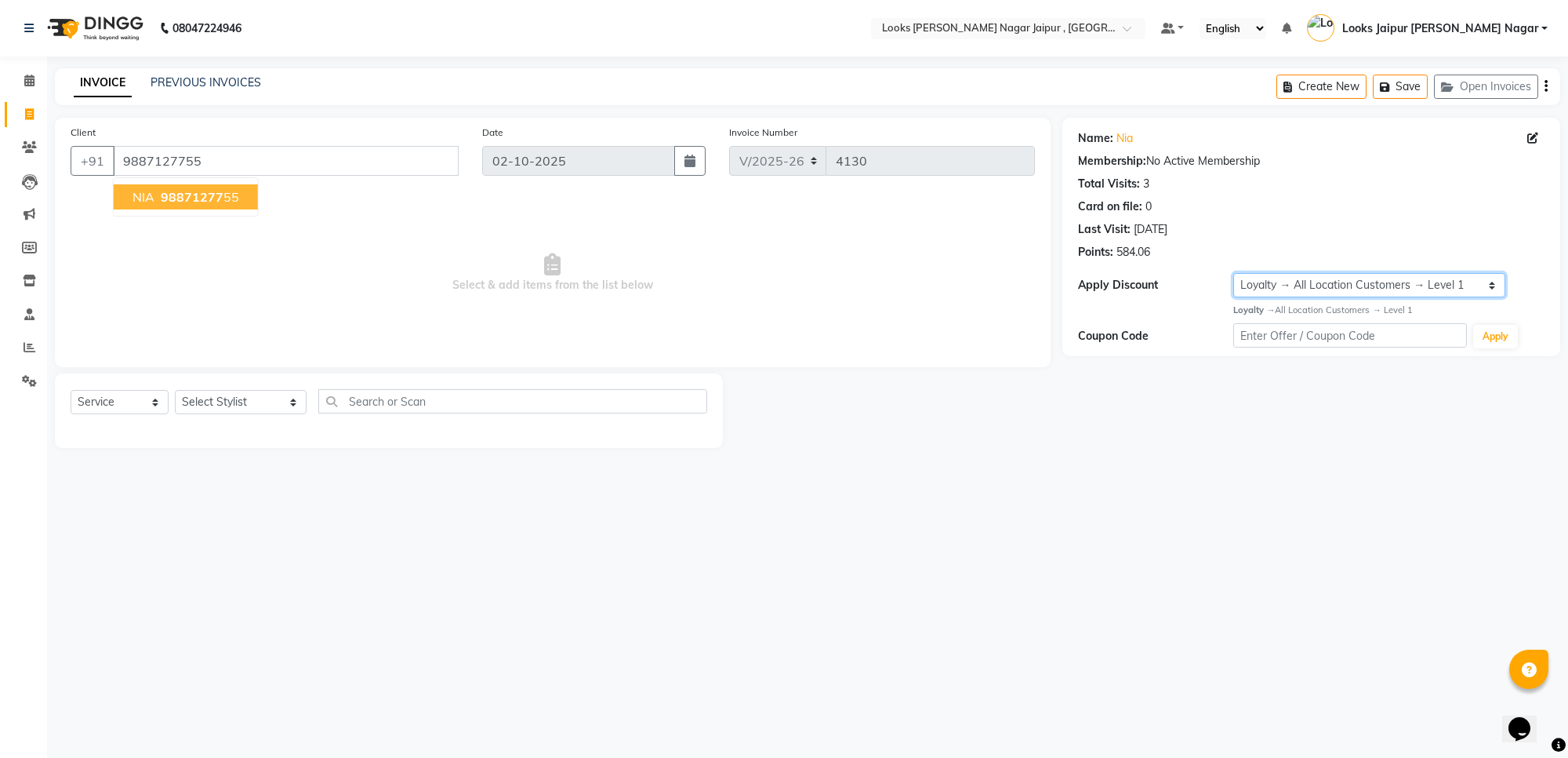
click at [1397, 284] on select "Select Loyalty → All Location Customers → Level 1" at bounding box center [1369, 285] width 272 height 24
click at [874, 318] on span "Select & add items from the list below" at bounding box center [553, 273] width 964 height 157
click at [192, 154] on input "9887127755" at bounding box center [286, 160] width 346 height 30
click at [14, 347] on link "Reports" at bounding box center [23, 348] width 38 height 26
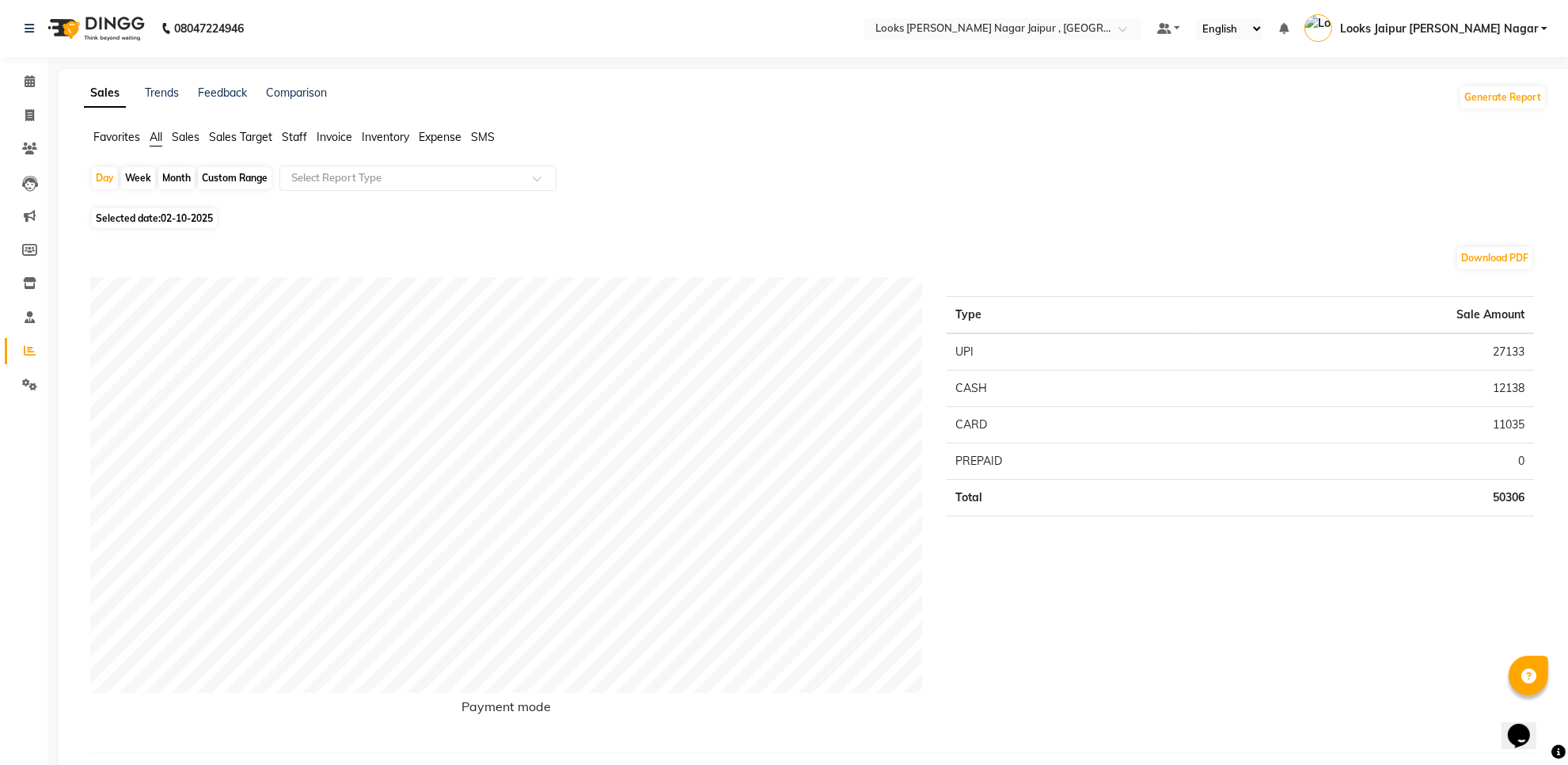
click at [306, 133] on span "Staff" at bounding box center [294, 137] width 25 height 15
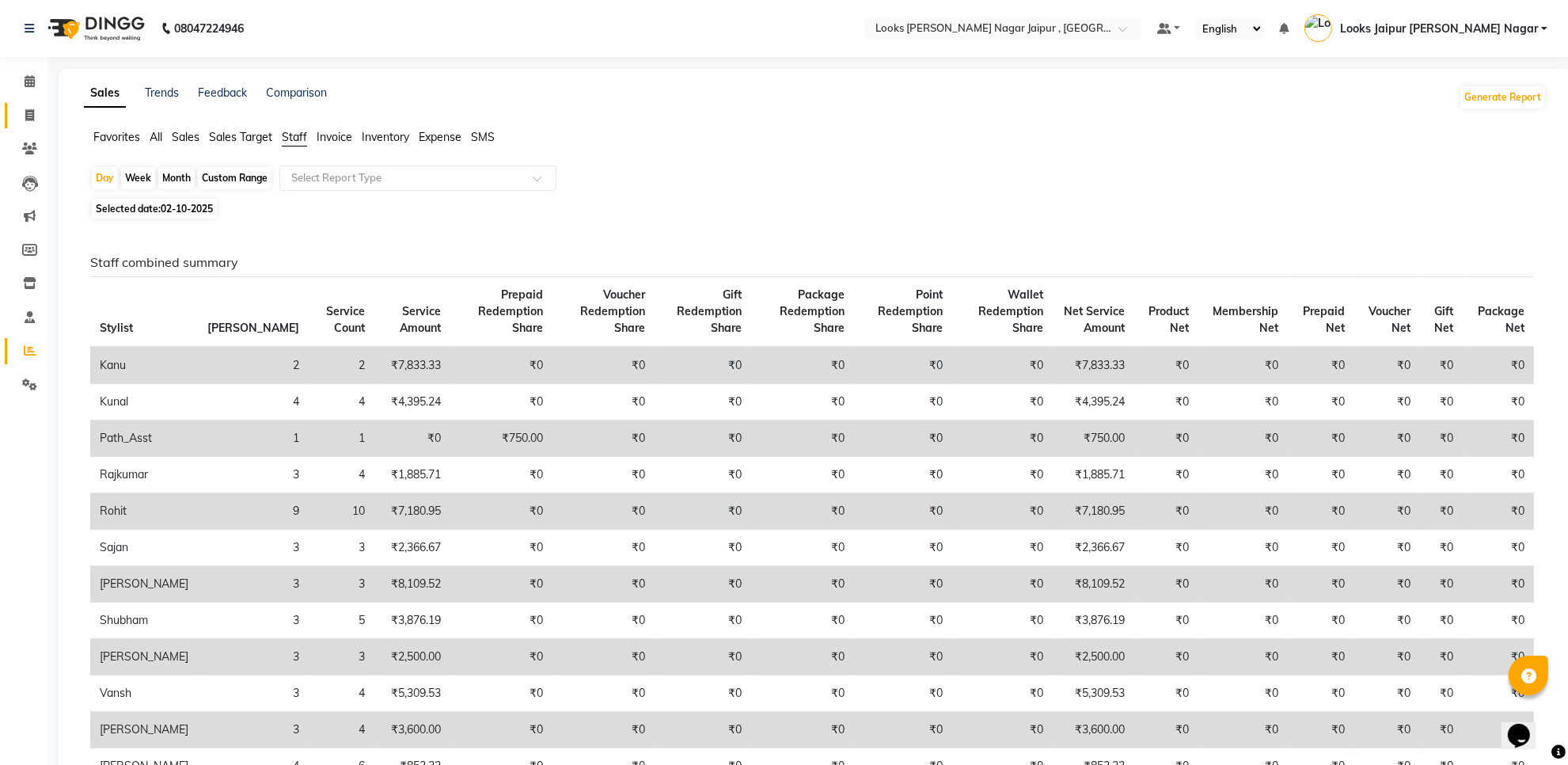
click at [34, 125] on link "Invoice" at bounding box center [23, 116] width 38 height 26
select select "service"
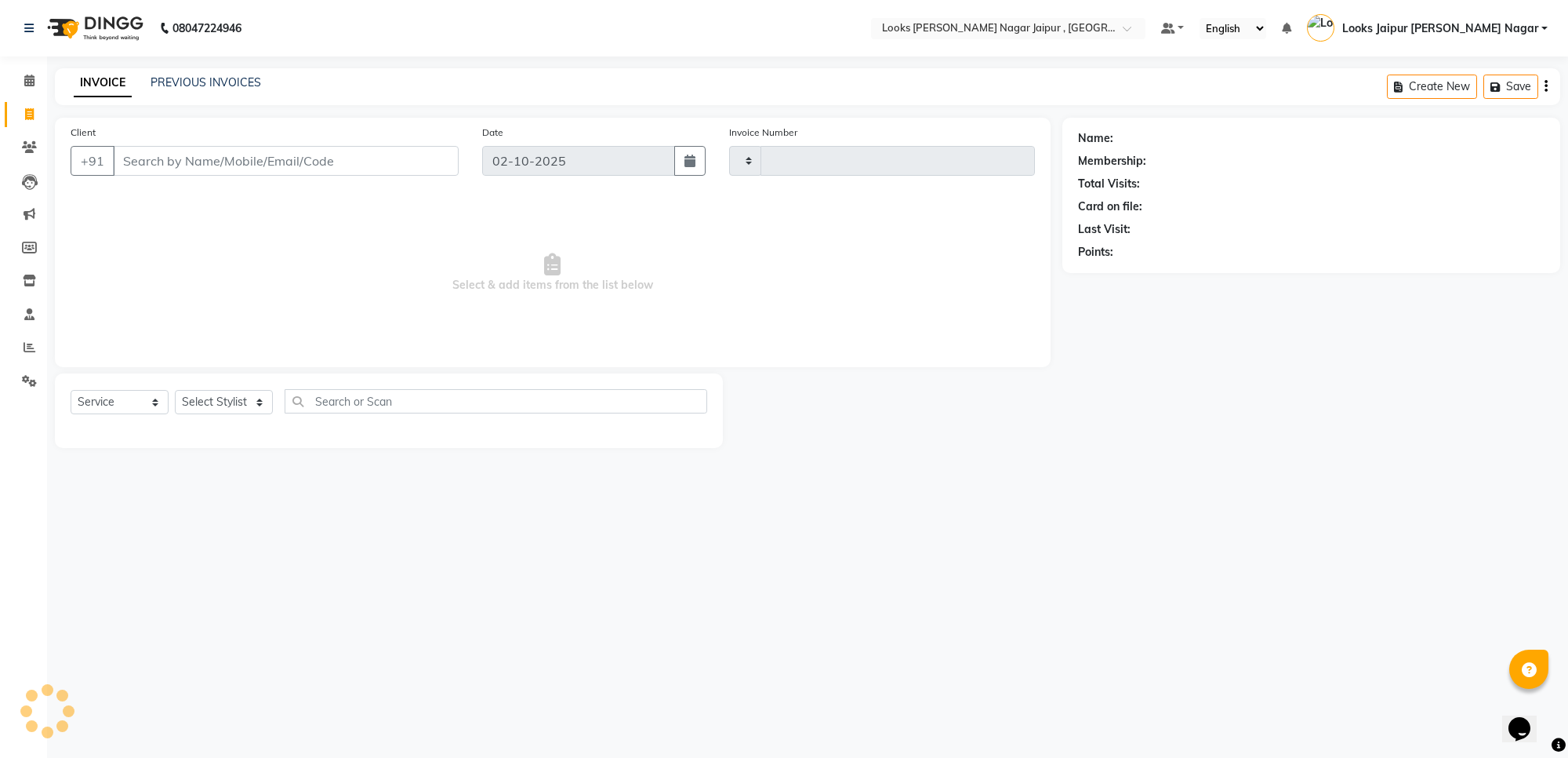
type input "4130"
select select "4317"
click at [157, 154] on input "Client" at bounding box center [286, 160] width 346 height 30
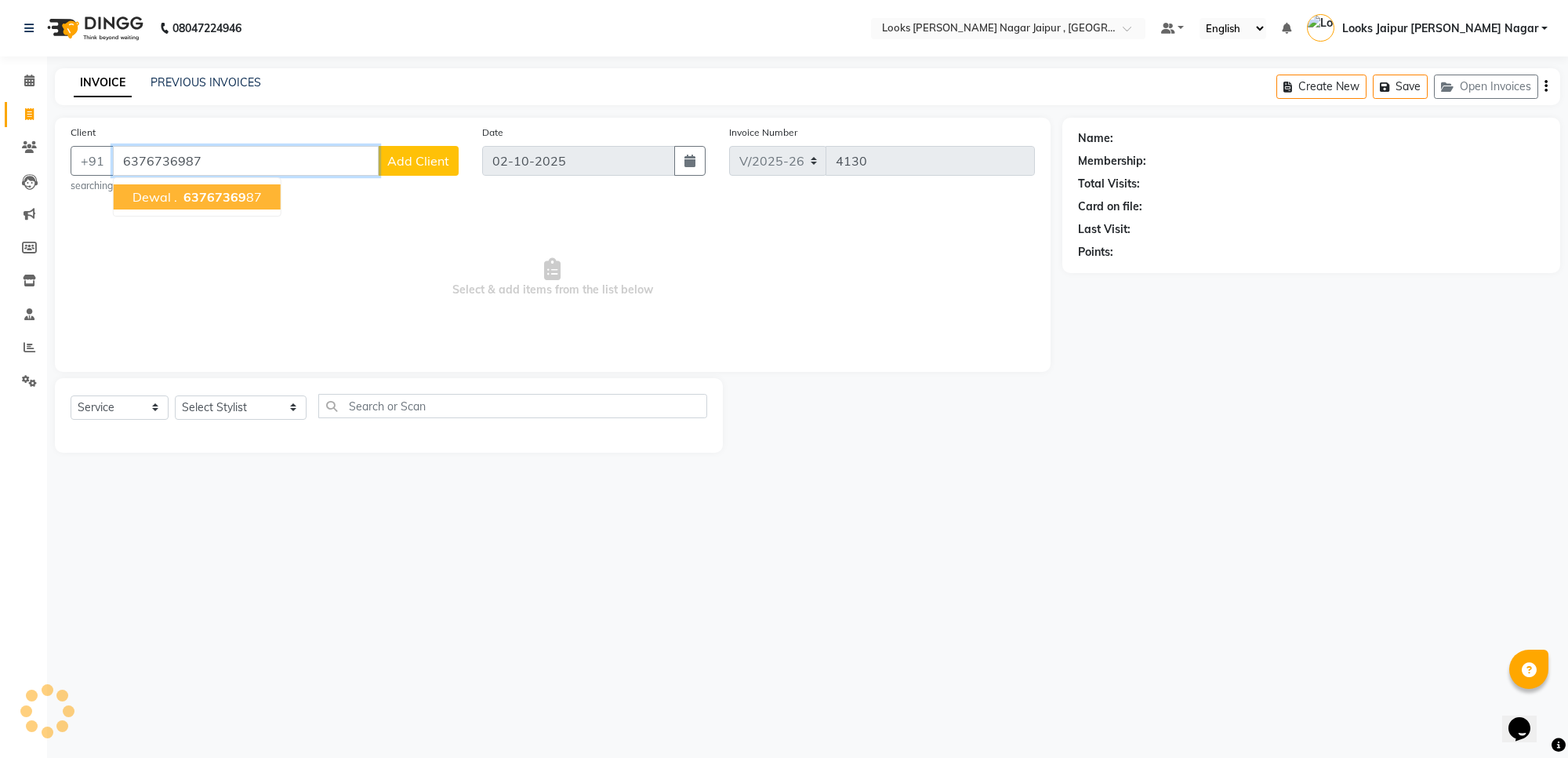
type input "6376736987"
select select "1: Object"
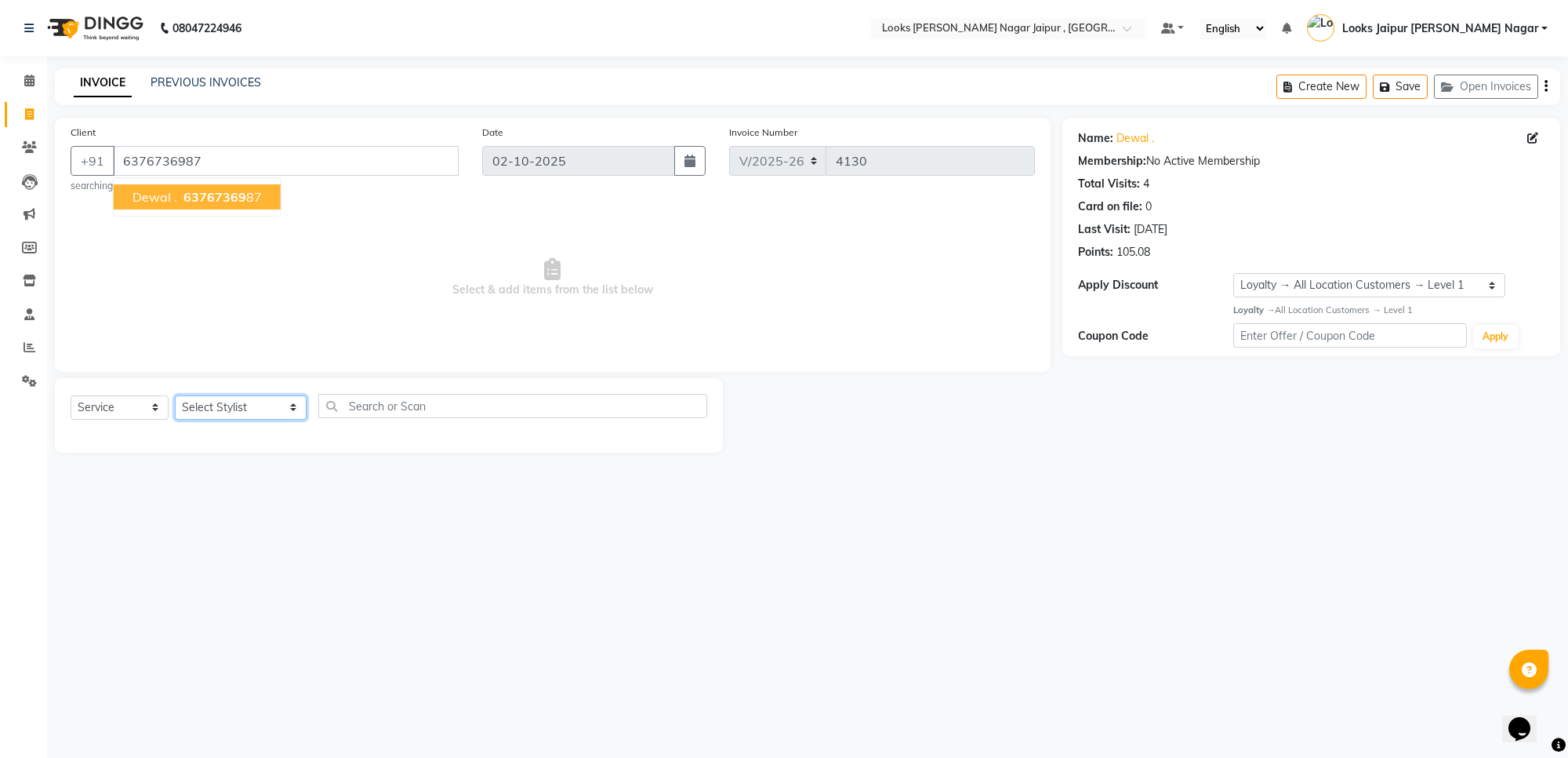
drag, startPoint x: 240, startPoint y: 414, endPoint x: 240, endPoint y: 394, distance: 20.0
click at [240, 414] on select "Select Stylist [PERSON_NAME] art Anoop [PERSON_NAME] Counter Sales [PERSON_NAME…" at bounding box center [240, 407] width 131 height 24
select select "23563"
click at [175, 395] on select "Select Stylist [PERSON_NAME] art Anoop [PERSON_NAME] Counter Sales [PERSON_NAME…" at bounding box center [240, 407] width 131 height 24
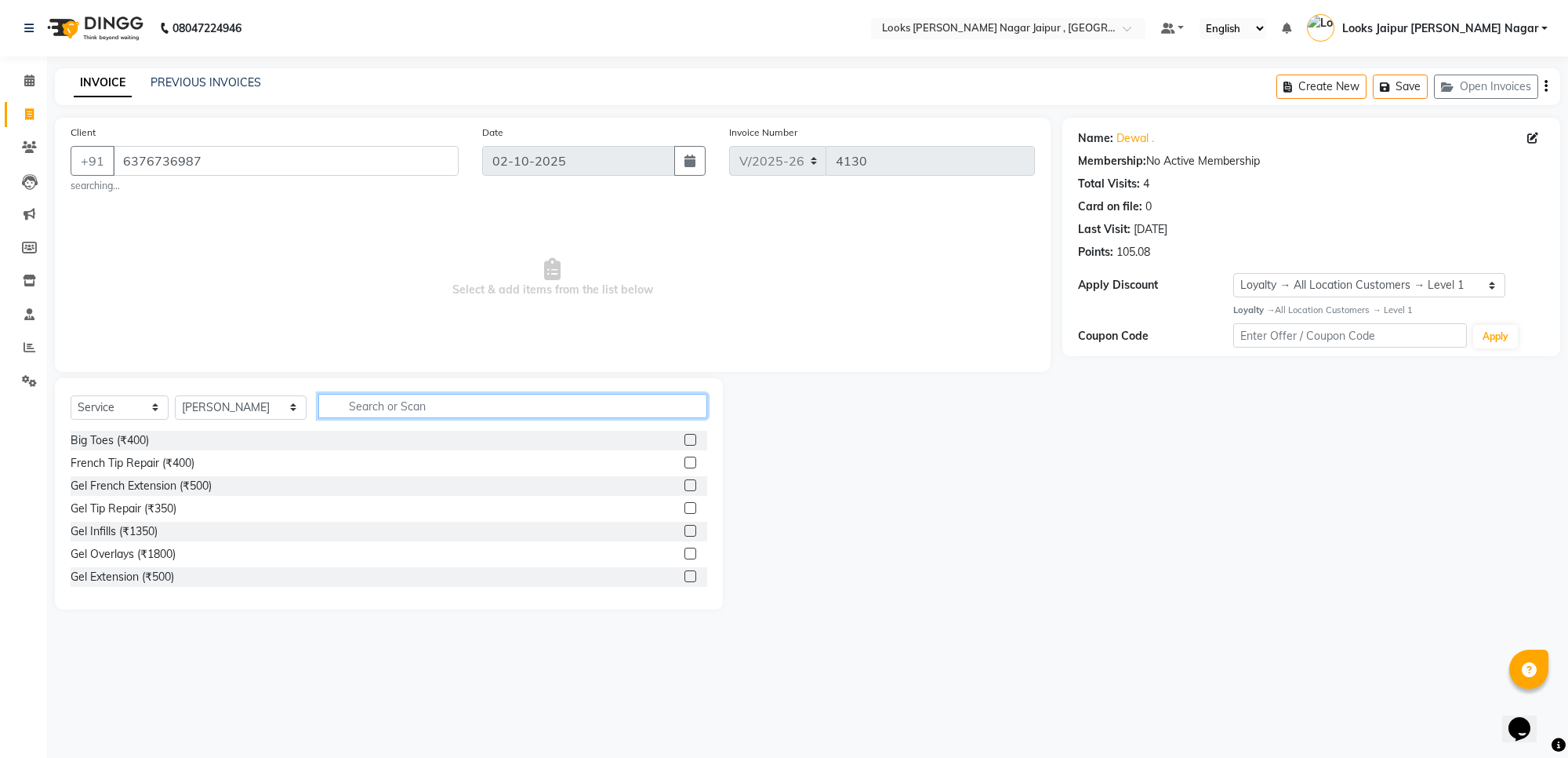
click at [319, 406] on input "text" at bounding box center [513, 405] width 389 height 24
type input "cut"
click at [685, 466] on label at bounding box center [690, 462] width 12 height 12
click at [685, 466] on input "checkbox" at bounding box center [690, 463] width 10 height 10
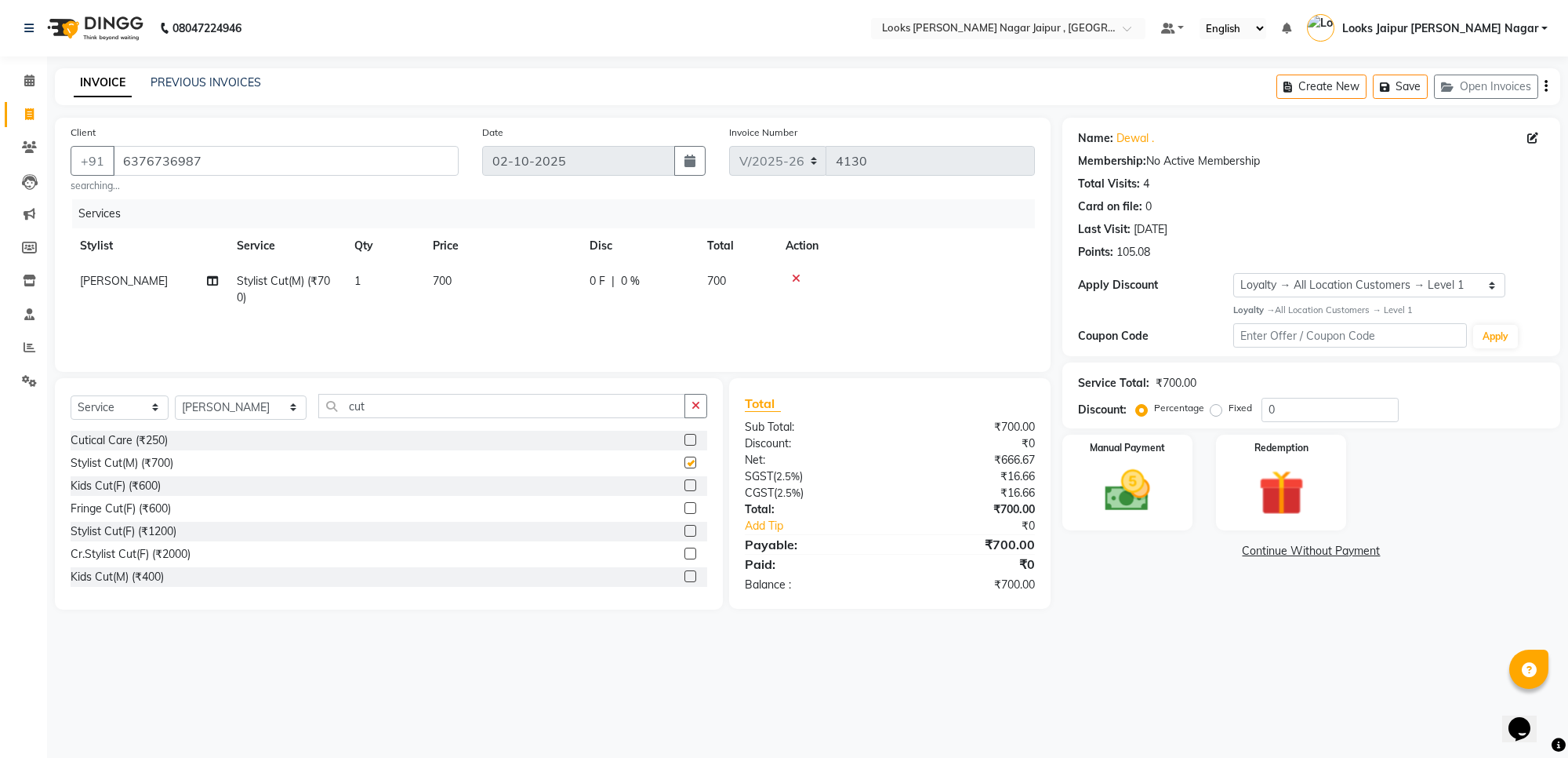
checkbox input "false"
click at [698, 409] on icon "button" at bounding box center [695, 405] width 9 height 11
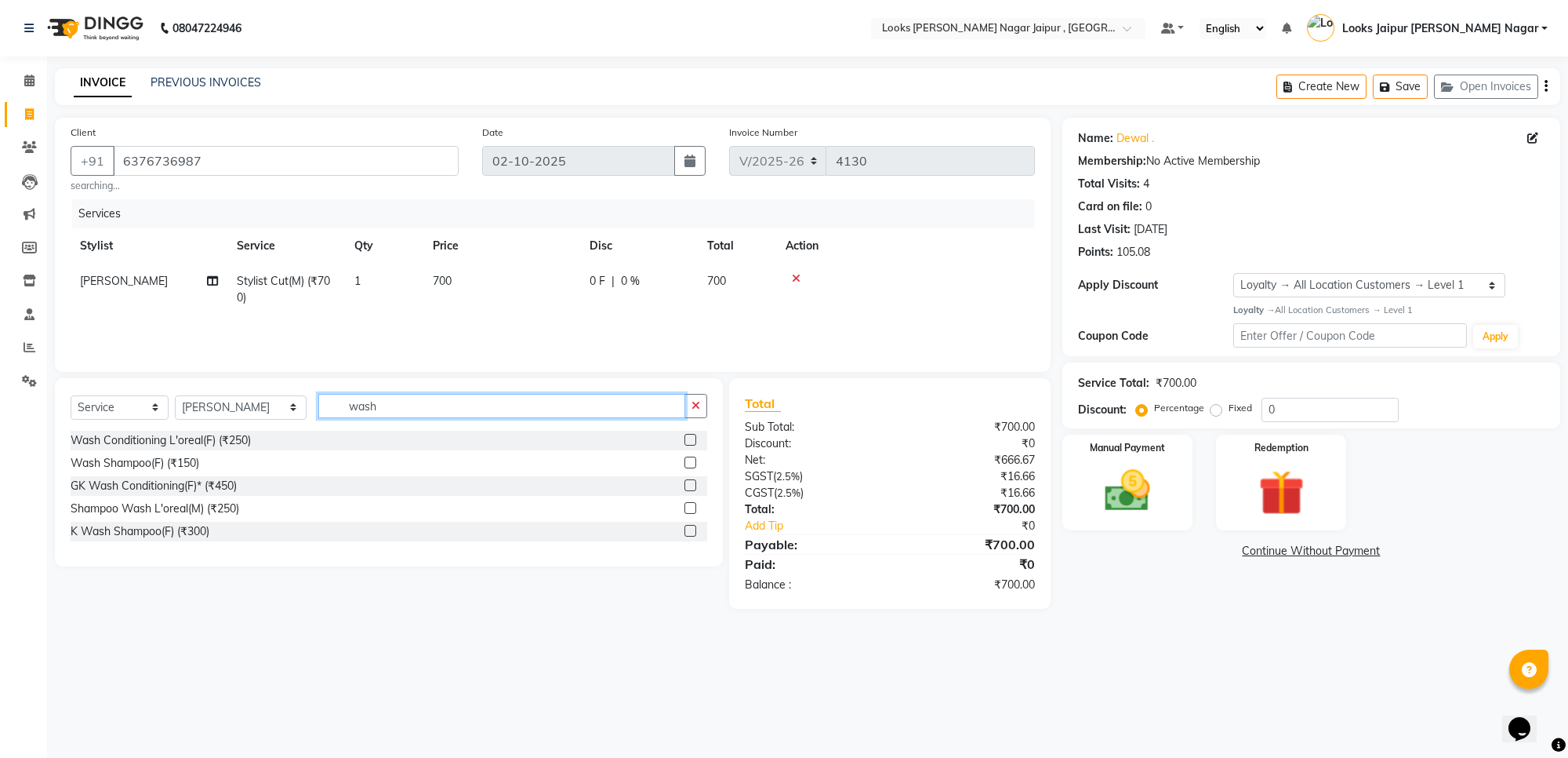
type input "wash"
click at [687, 462] on label at bounding box center [690, 462] width 12 height 12
click at [687, 462] on input "checkbox" at bounding box center [690, 463] width 10 height 10
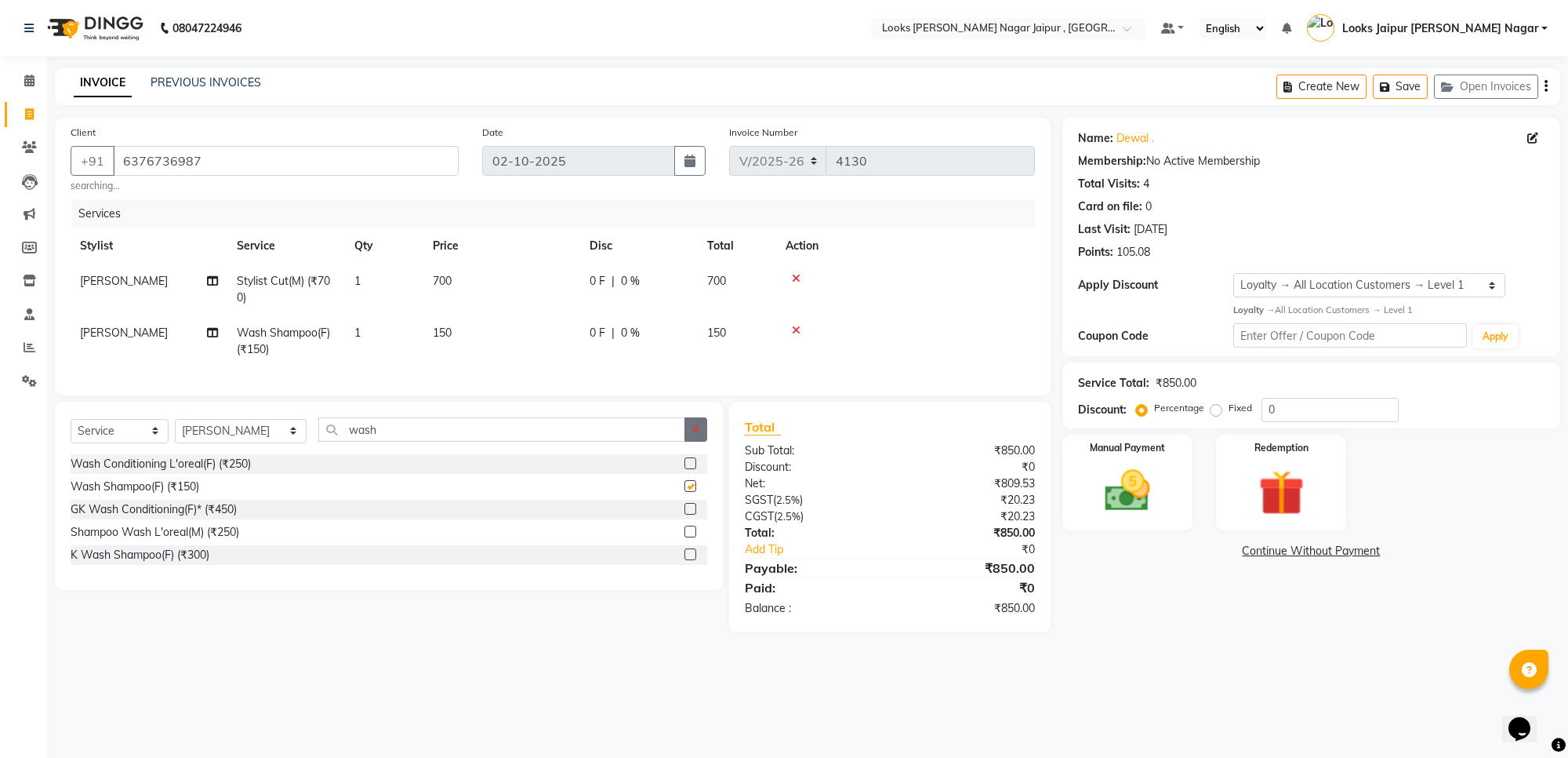
checkbox input "false"
click at [699, 441] on button "button" at bounding box center [696, 429] width 22 height 24
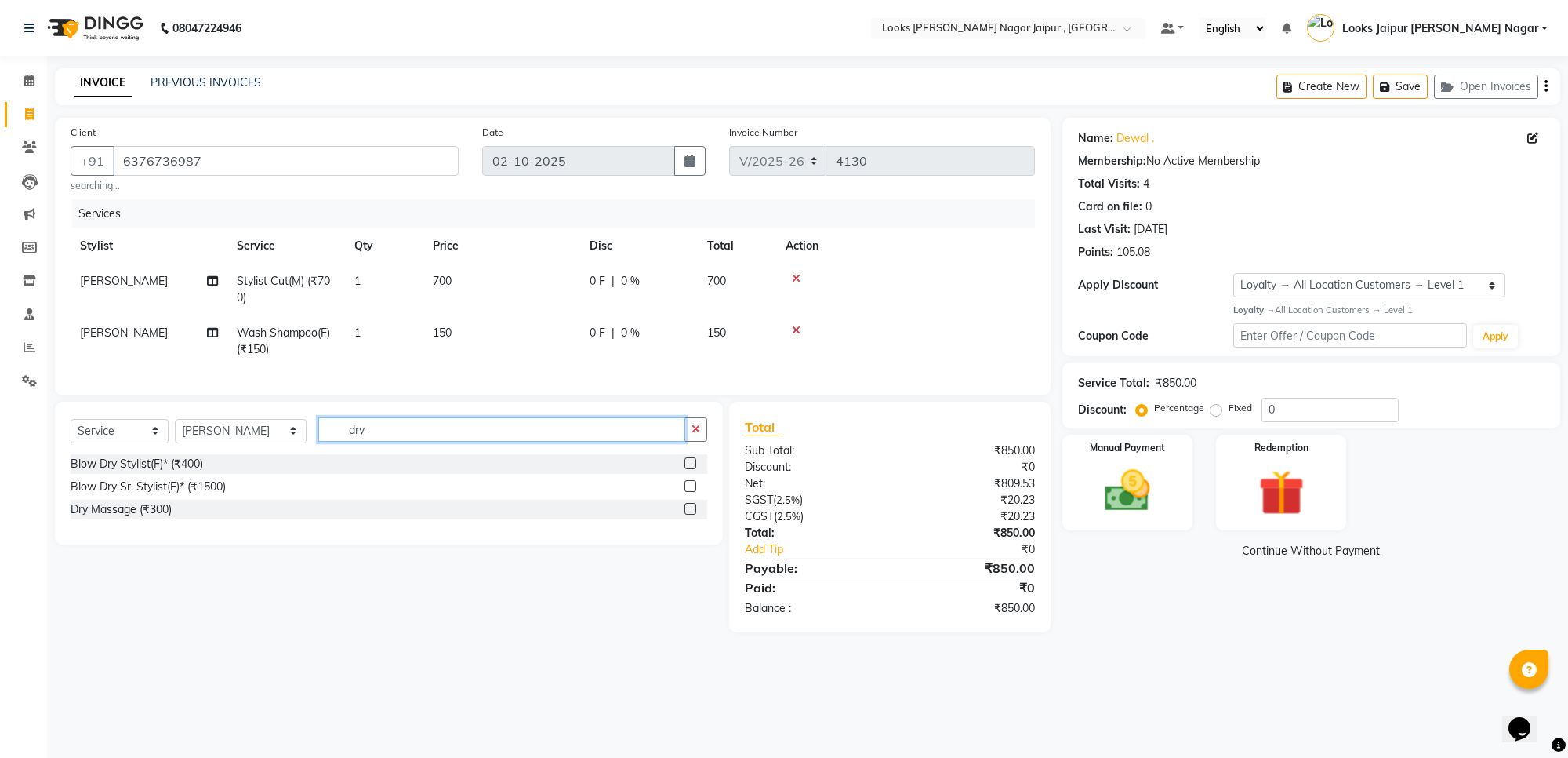
type input "dry"
click at [685, 469] on label at bounding box center [690, 463] width 12 height 12
click at [685, 469] on input "checkbox" at bounding box center [690, 464] width 10 height 10
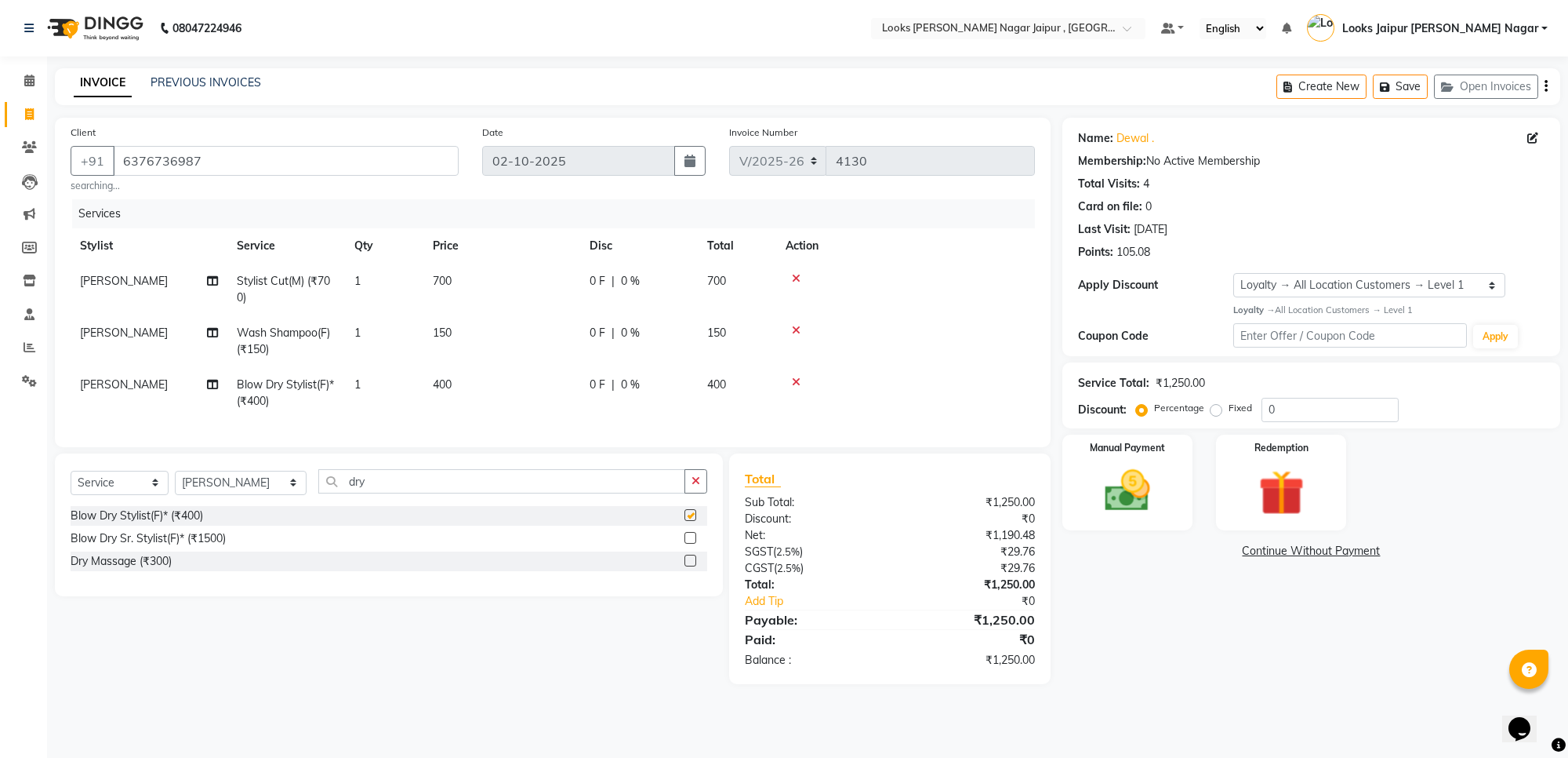
checkbox input "false"
click at [133, 328] on td "[PERSON_NAME]" at bounding box center [149, 341] width 157 height 52
select select "23563"
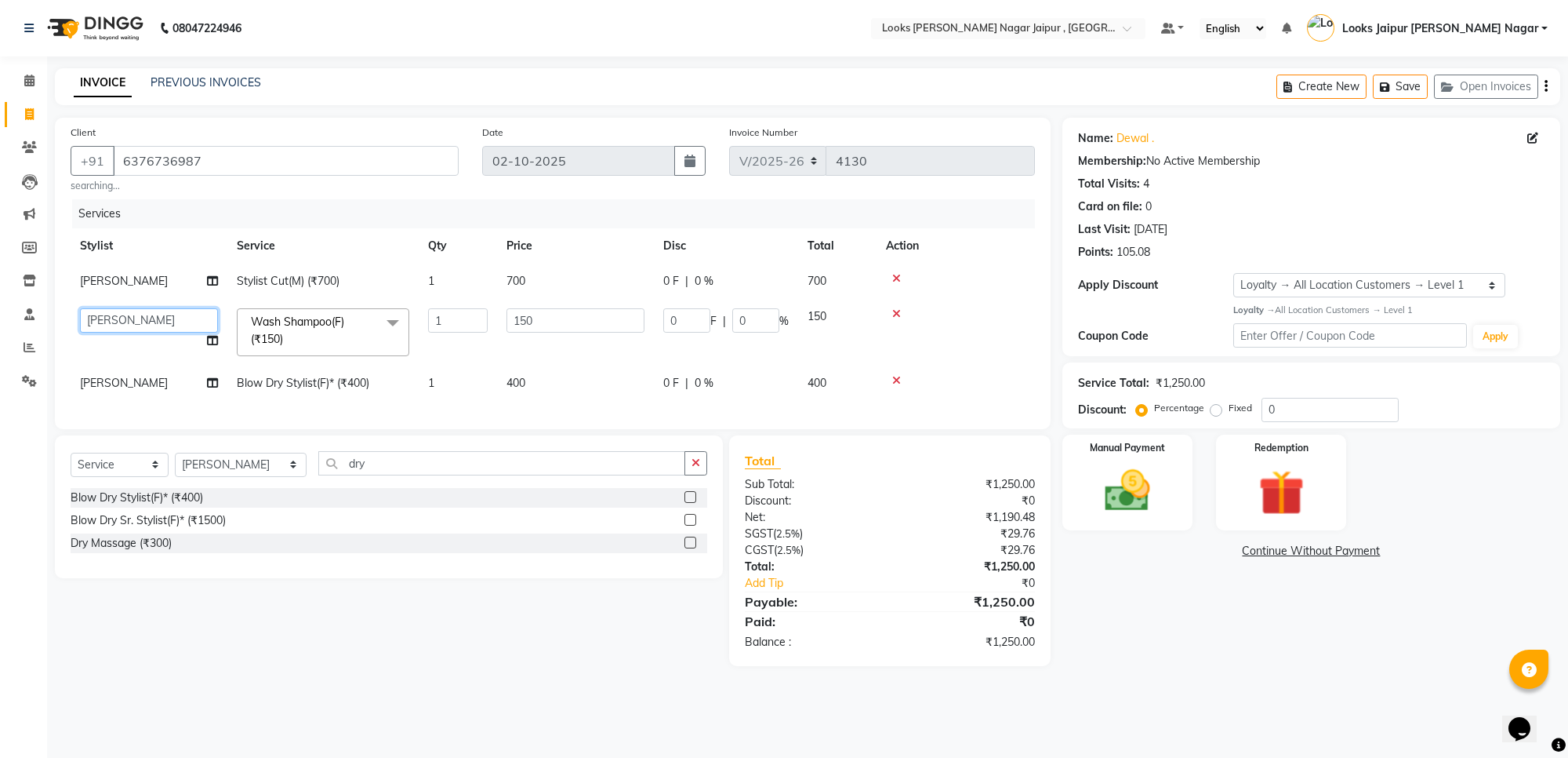
click at [163, 321] on select "Anjali_nail art Anoop [PERSON_NAME] Counter Sales [PERSON_NAME] Looks Jaipur [P…" at bounding box center [149, 321] width 138 height 24
select select "59708"
click at [158, 369] on td "[PERSON_NAME]" at bounding box center [149, 383] width 157 height 35
select select "23563"
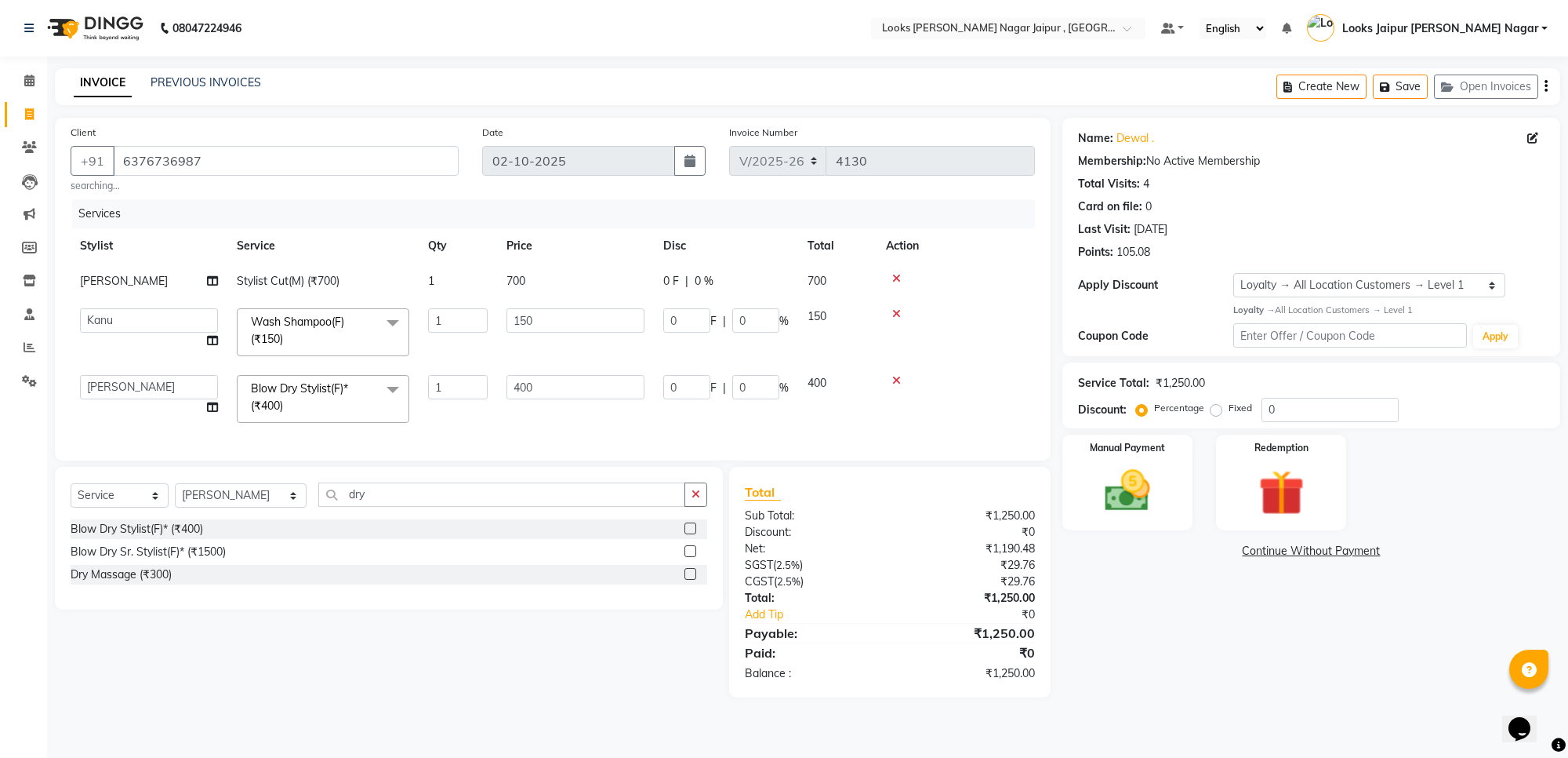
click at [158, 369] on td "Anjali_nail art Anoop [PERSON_NAME] Counter Sales [PERSON_NAME] Looks Jaipur [P…" at bounding box center [149, 398] width 157 height 67
click at [163, 389] on select "Anjali_nail art Anoop [PERSON_NAME] Counter Sales [PERSON_NAME] Looks Jaipur [P…" at bounding box center [149, 387] width 138 height 24
select select "52176"
click at [573, 286] on td "700" at bounding box center [576, 281] width 157 height 35
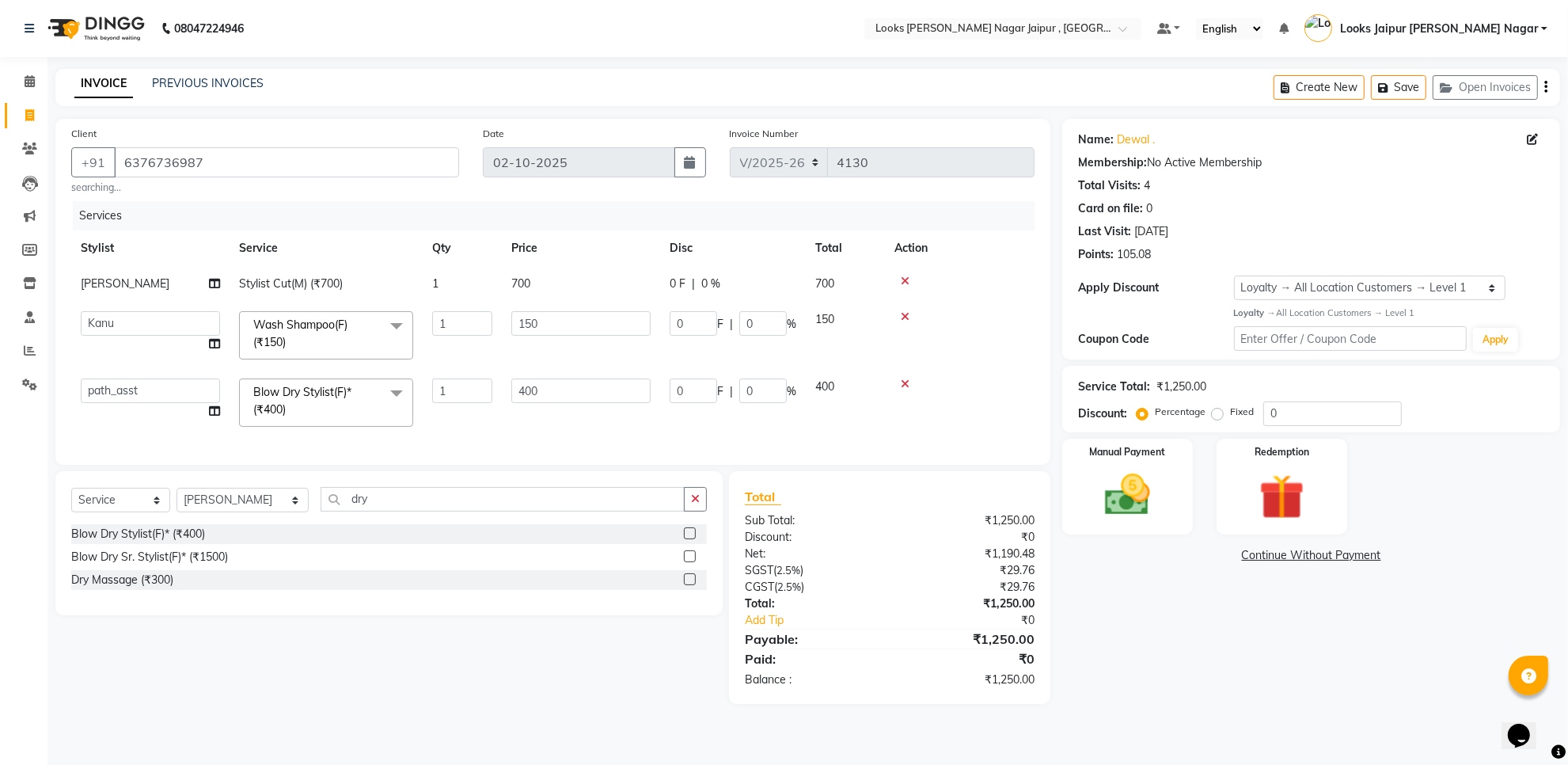
select select "23563"
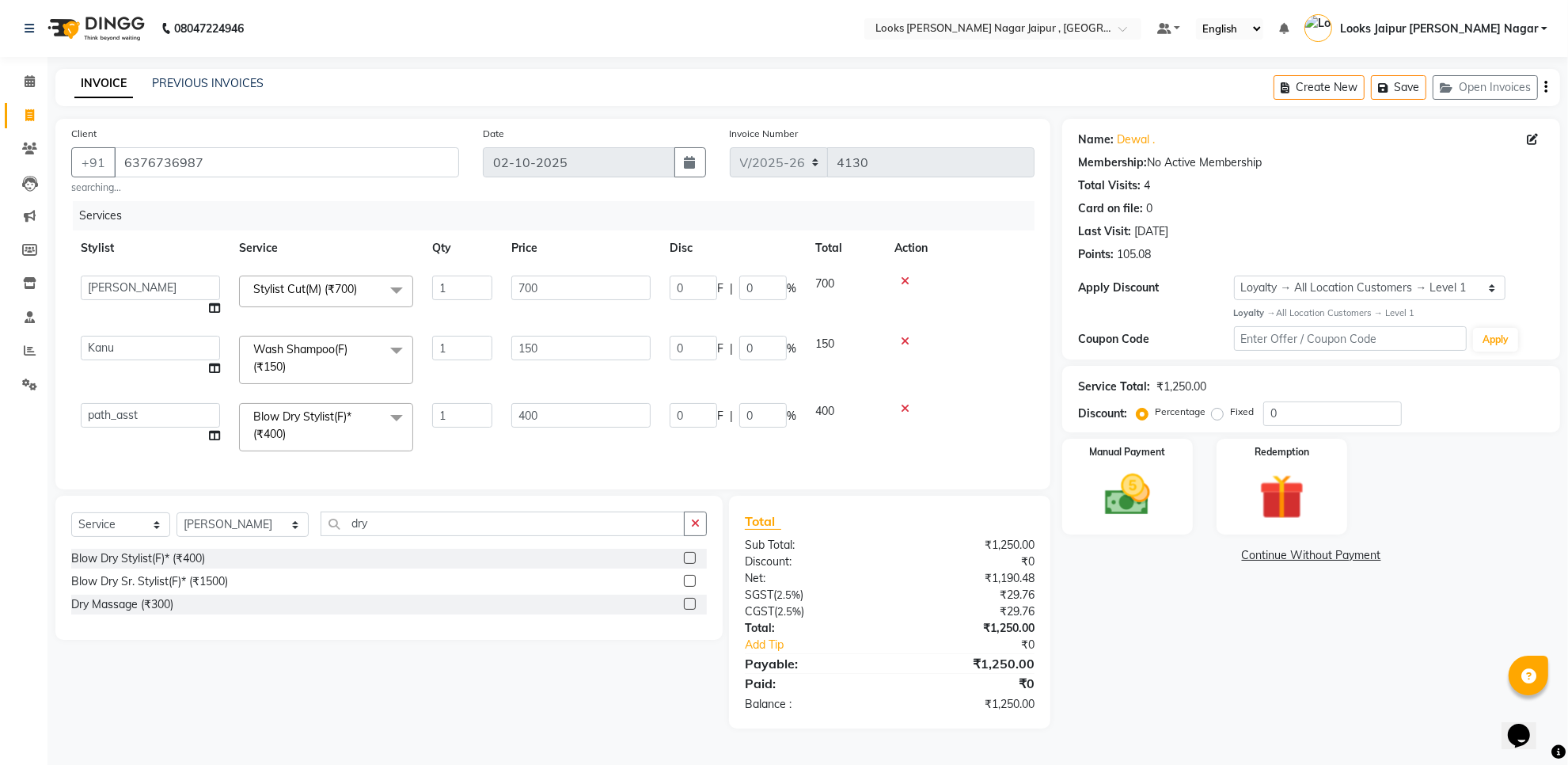
click at [580, 282] on input "700" at bounding box center [581, 288] width 139 height 24
type input "7"
type input "1365"
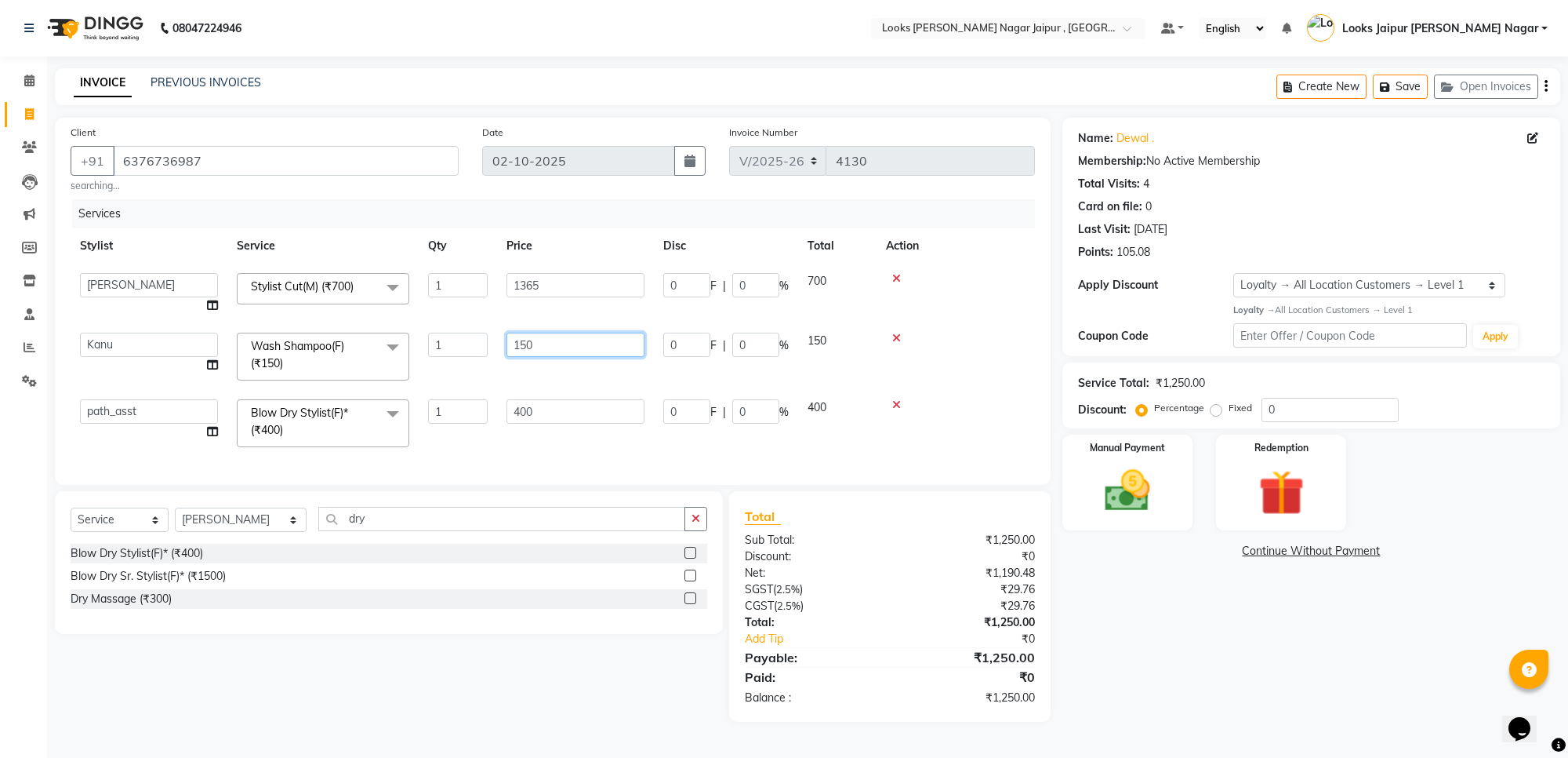
click at [580, 341] on td "150" at bounding box center [576, 356] width 157 height 67
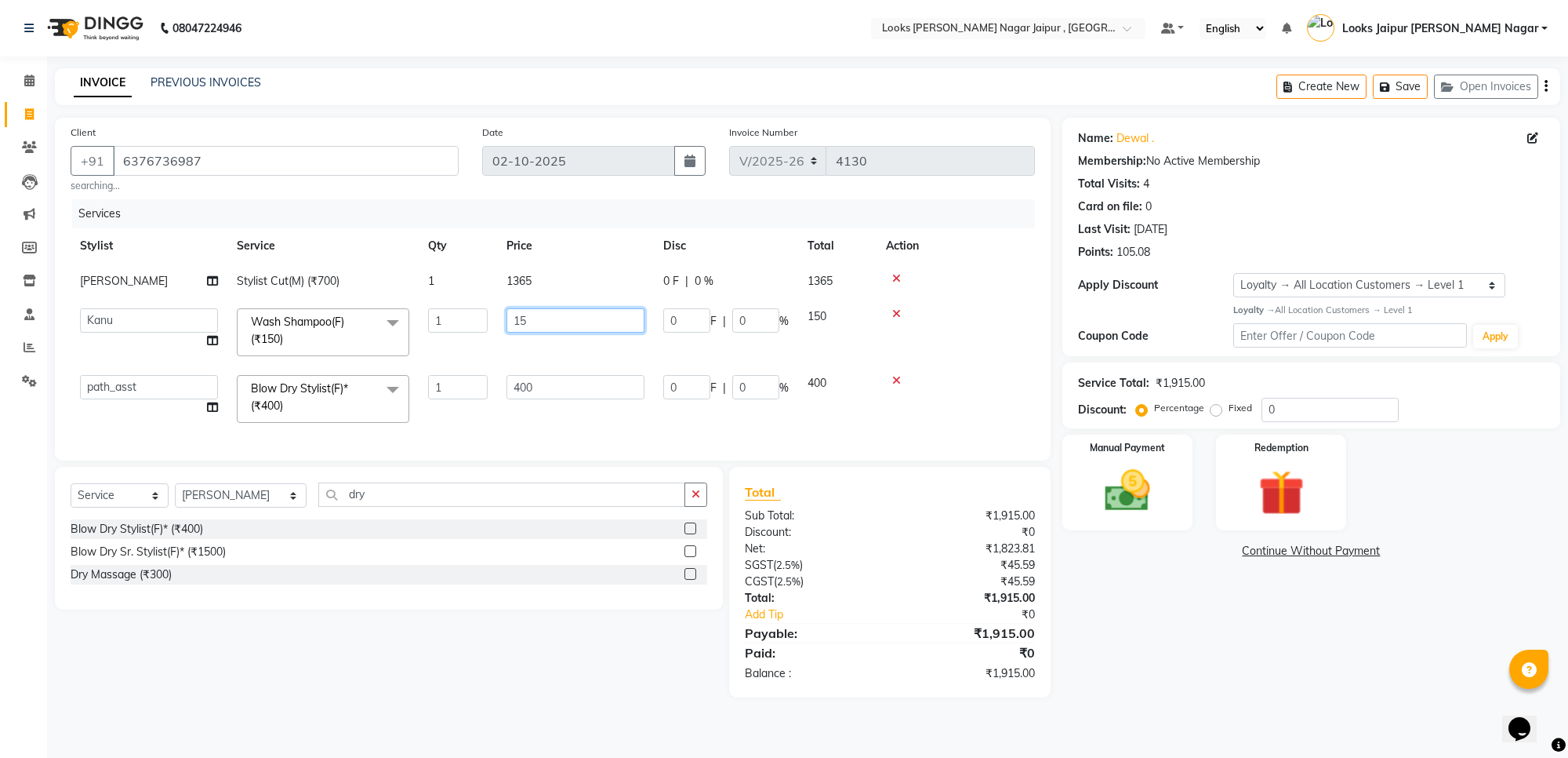
type input "1"
type input "735"
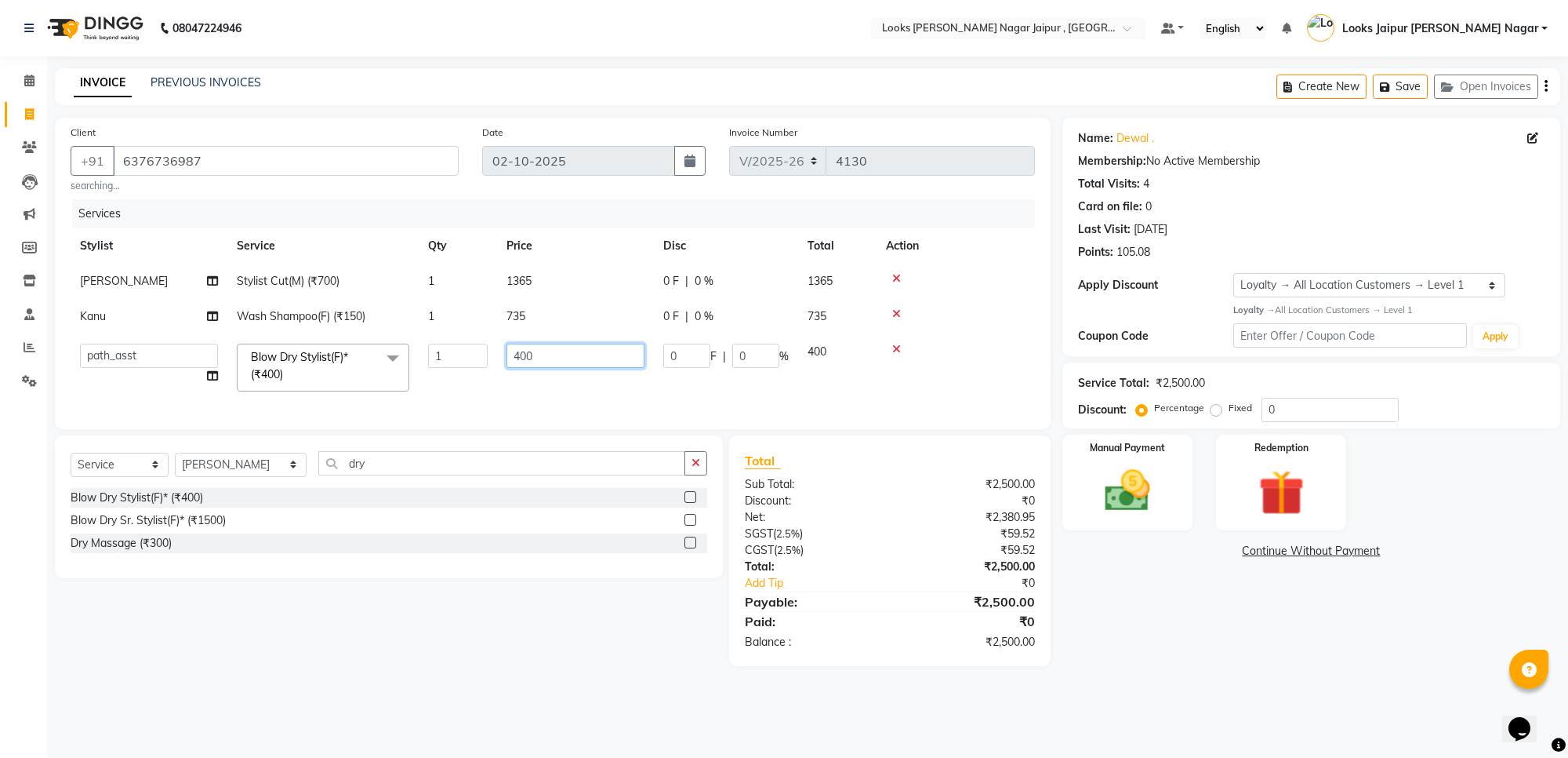
click at [600, 383] on td "400" at bounding box center [576, 367] width 157 height 67
type input "4"
type input "735"
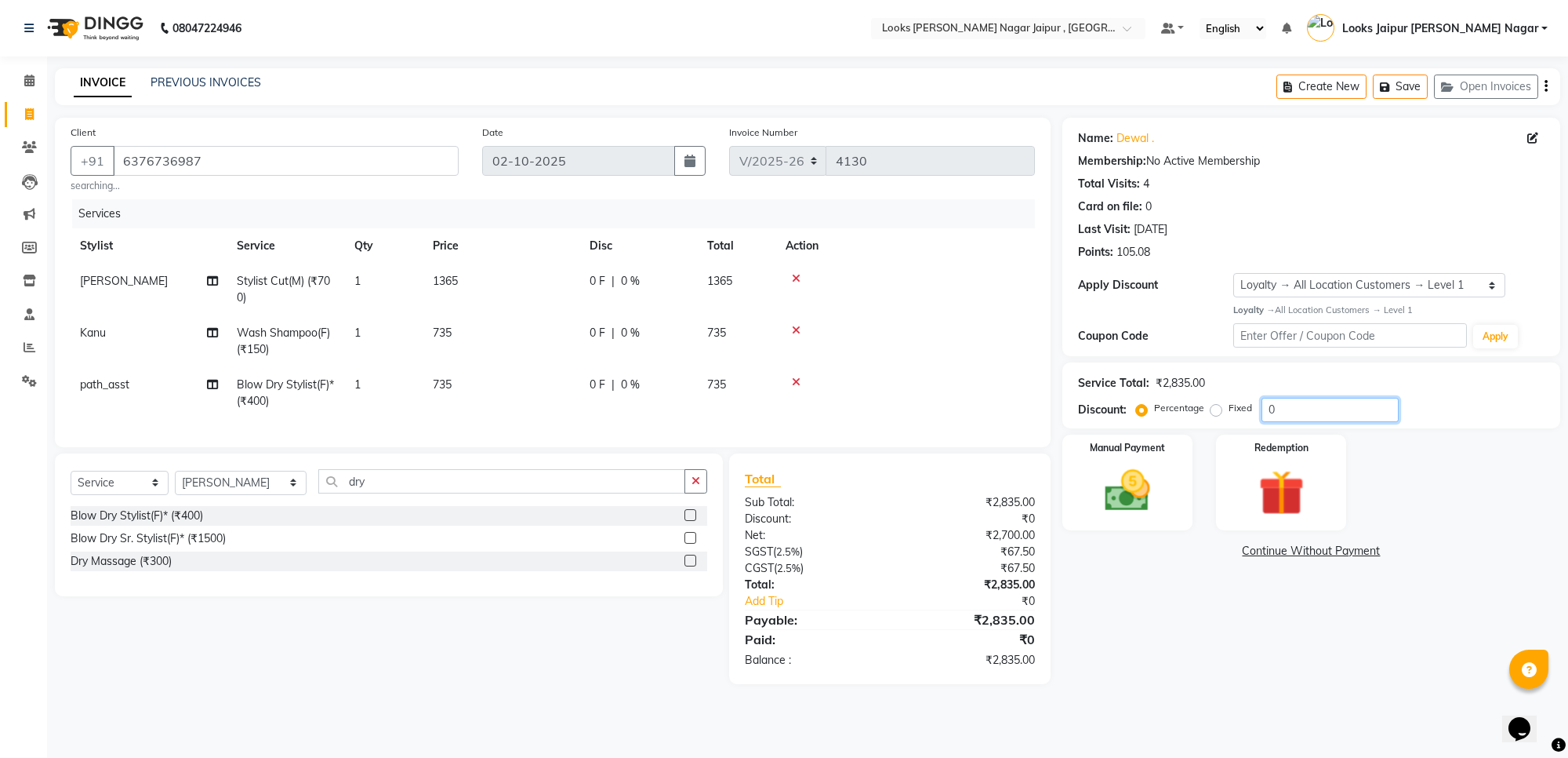
click at [1304, 414] on input "0" at bounding box center [1329, 409] width 137 height 24
type input "10"
click at [1098, 476] on img at bounding box center [1128, 491] width 77 height 55
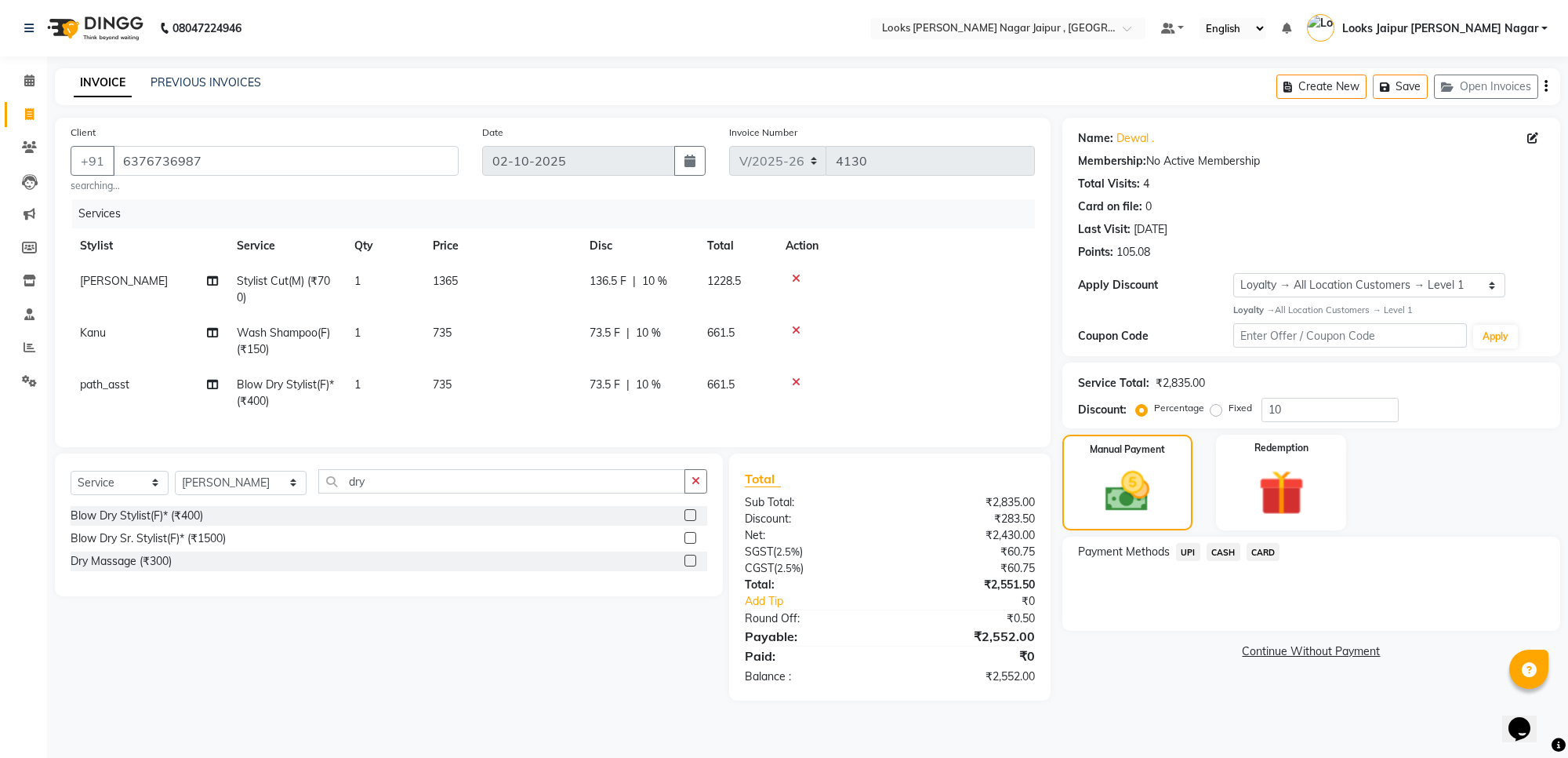
click at [510, 390] on td "735" at bounding box center [502, 393] width 157 height 52
select select "52176"
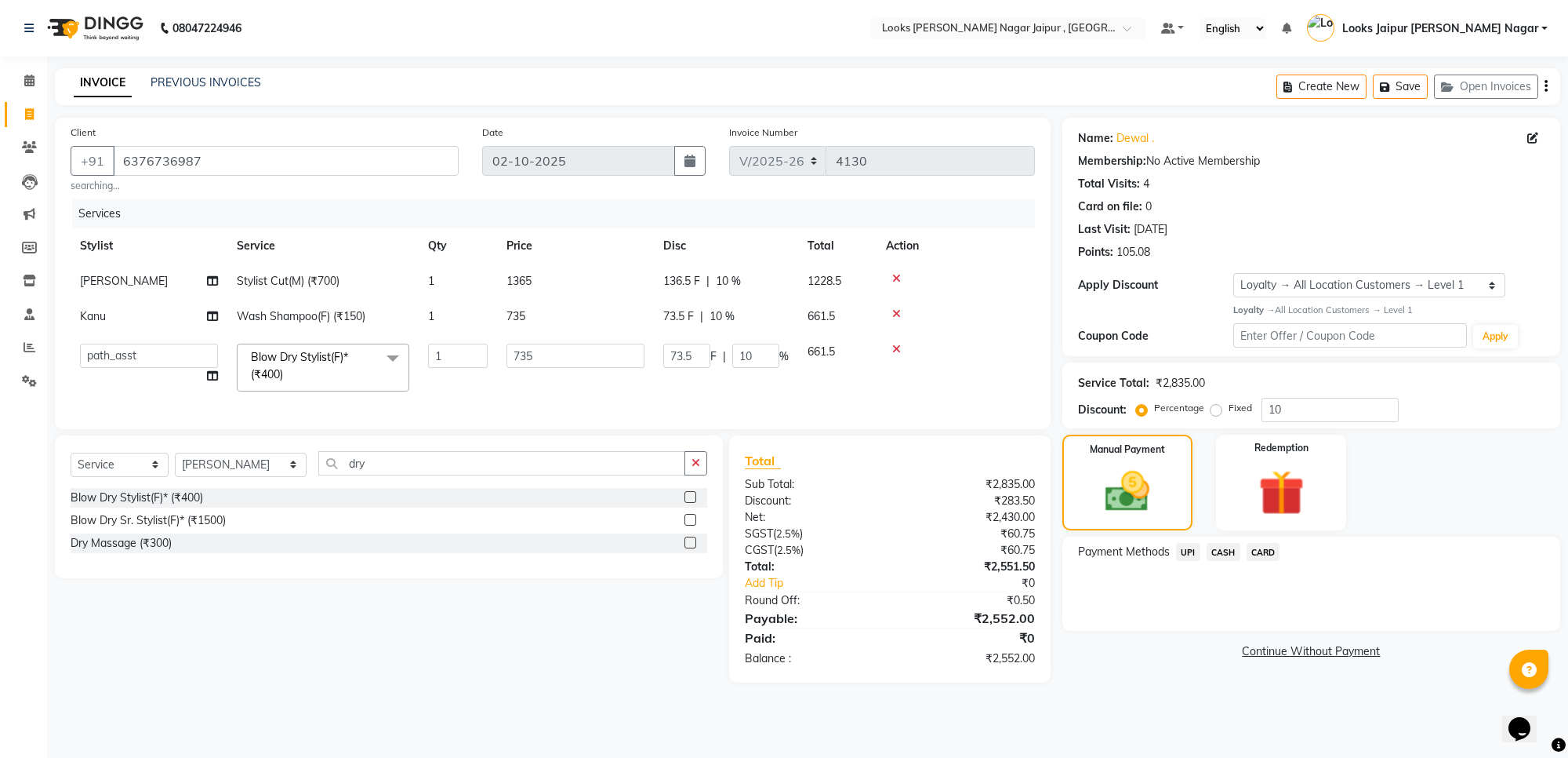
drag, startPoint x: 516, startPoint y: 381, endPoint x: 539, endPoint y: 362, distance: 29.8
click at [521, 377] on td "735" at bounding box center [576, 367] width 157 height 67
click at [558, 340] on td "735" at bounding box center [576, 367] width 157 height 67
click at [581, 359] on input "735" at bounding box center [575, 356] width 138 height 24
type input "733"
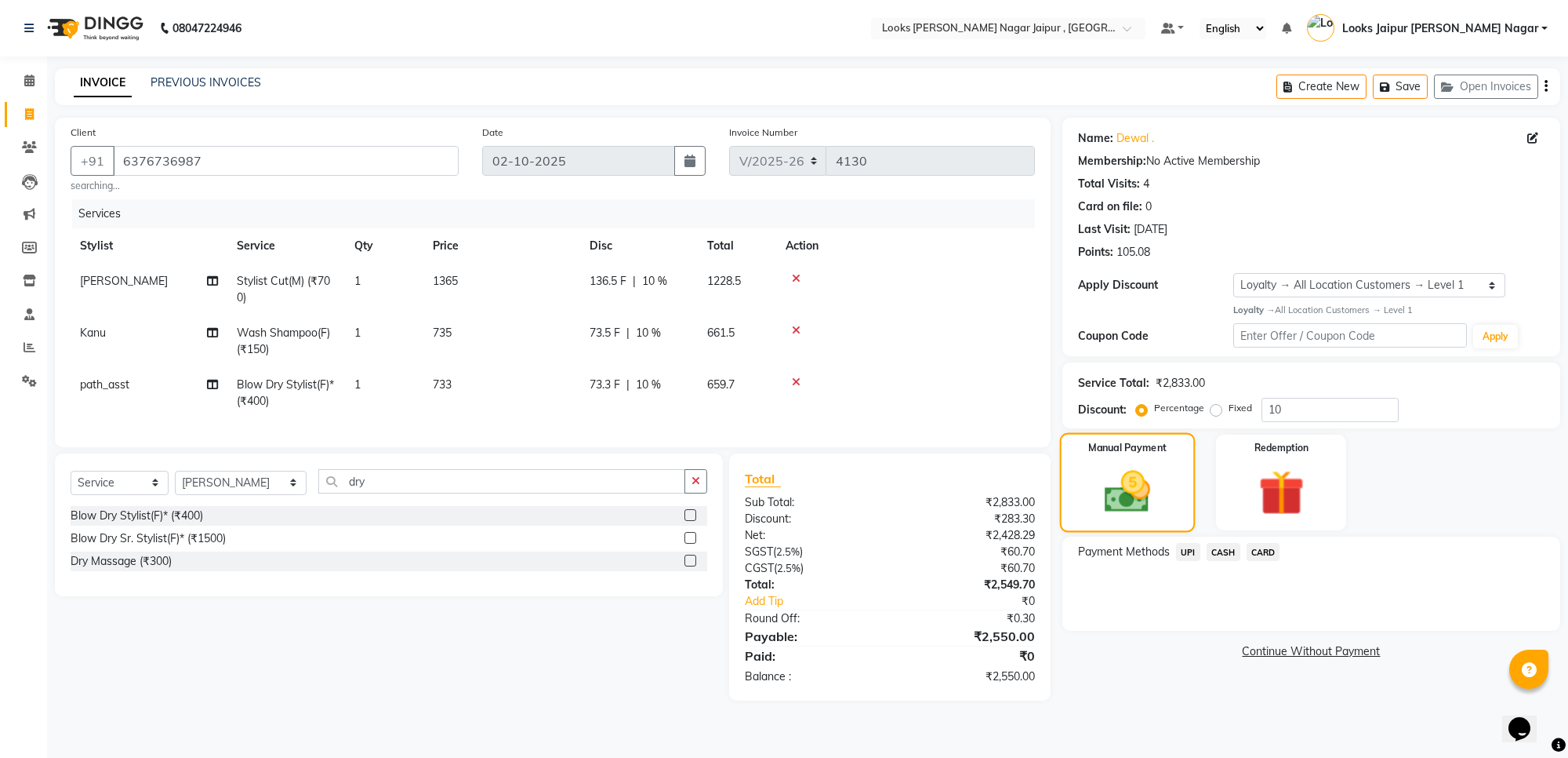
click at [1076, 459] on div "Manual Payment" at bounding box center [1127, 482] width 135 height 99
click at [1264, 561] on span "CARD" at bounding box center [1263, 551] width 34 height 18
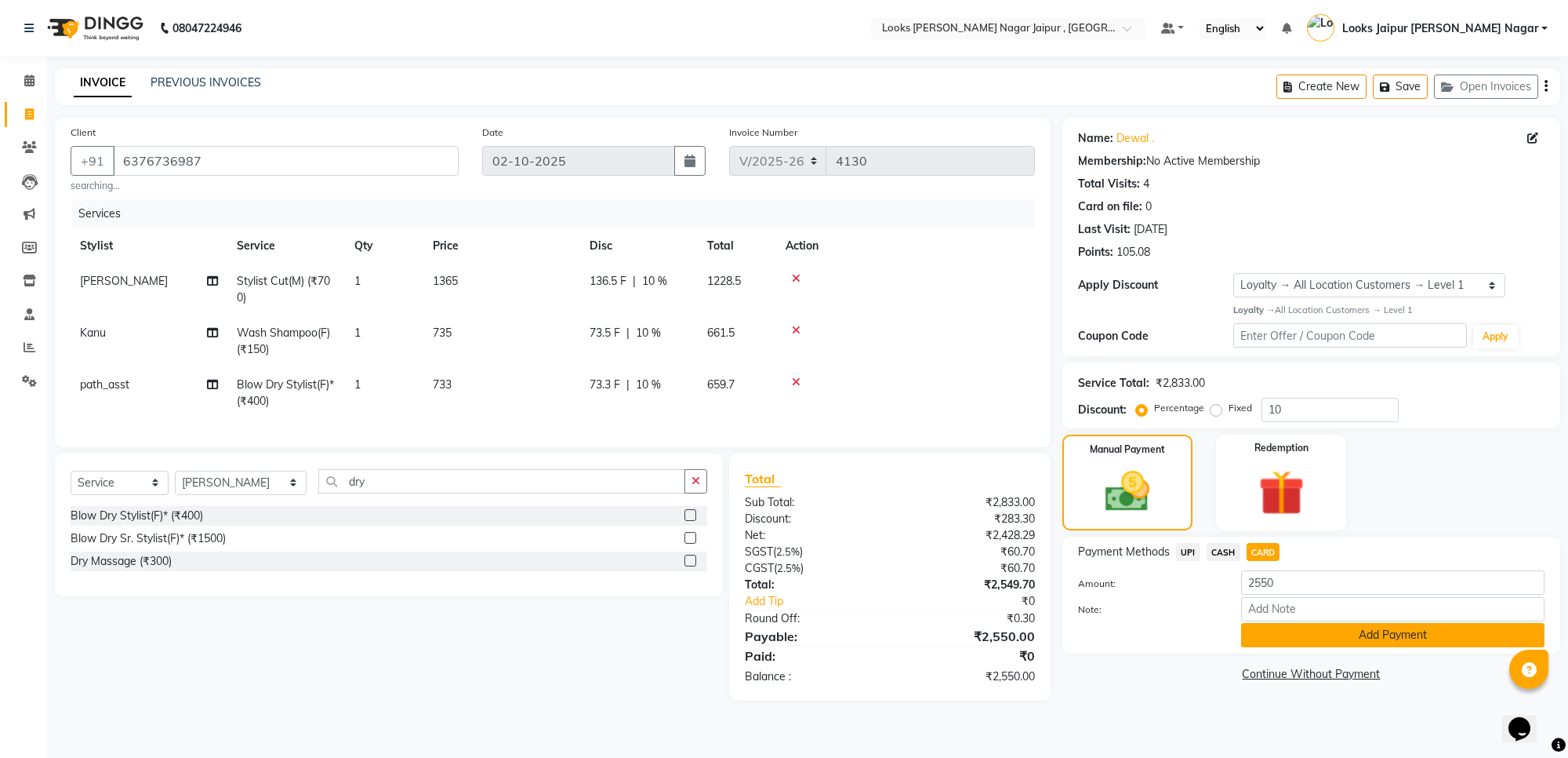
click at [1286, 635] on button "Add Payment" at bounding box center [1393, 635] width 304 height 24
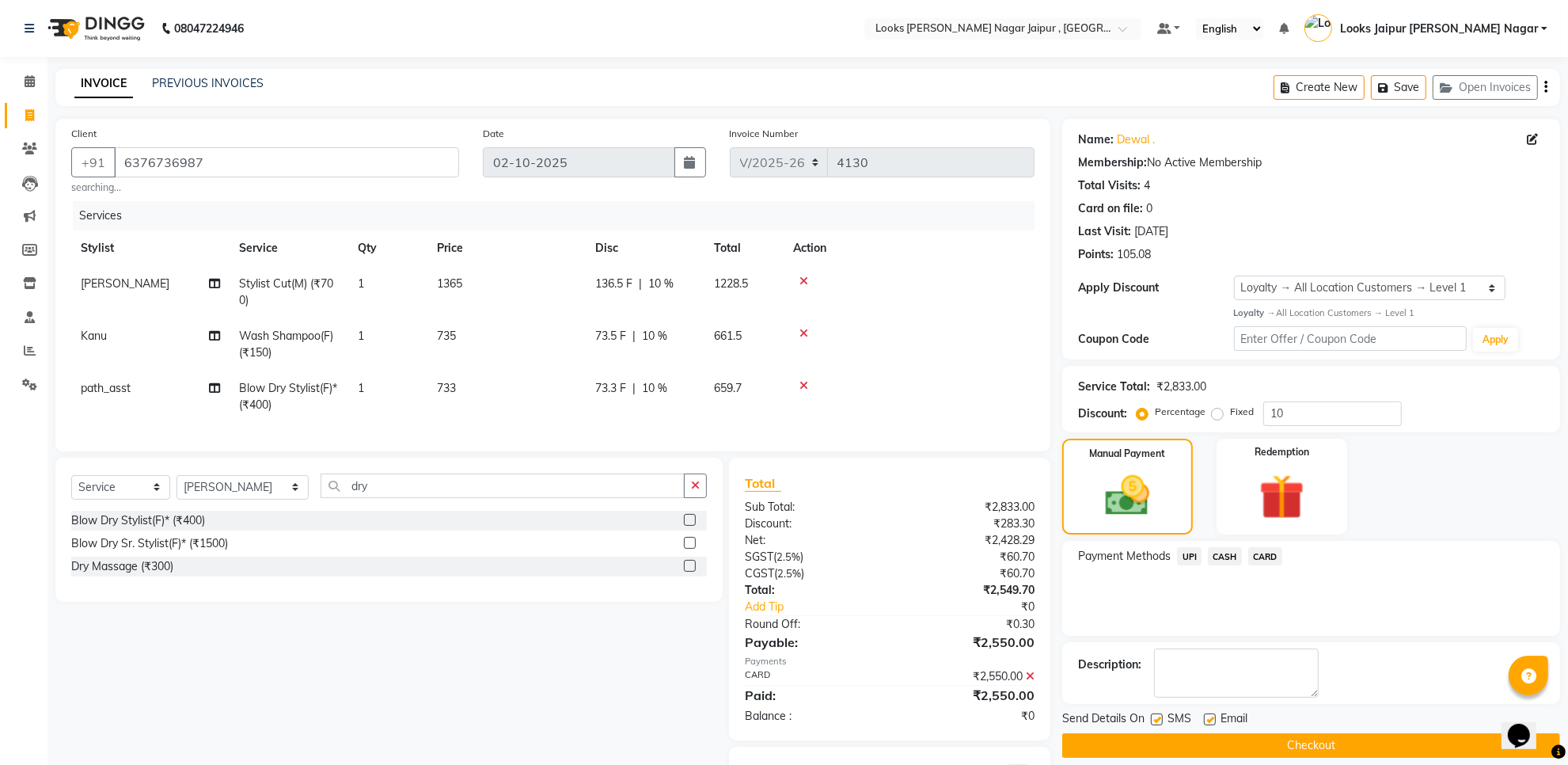
scroll to position [92, 0]
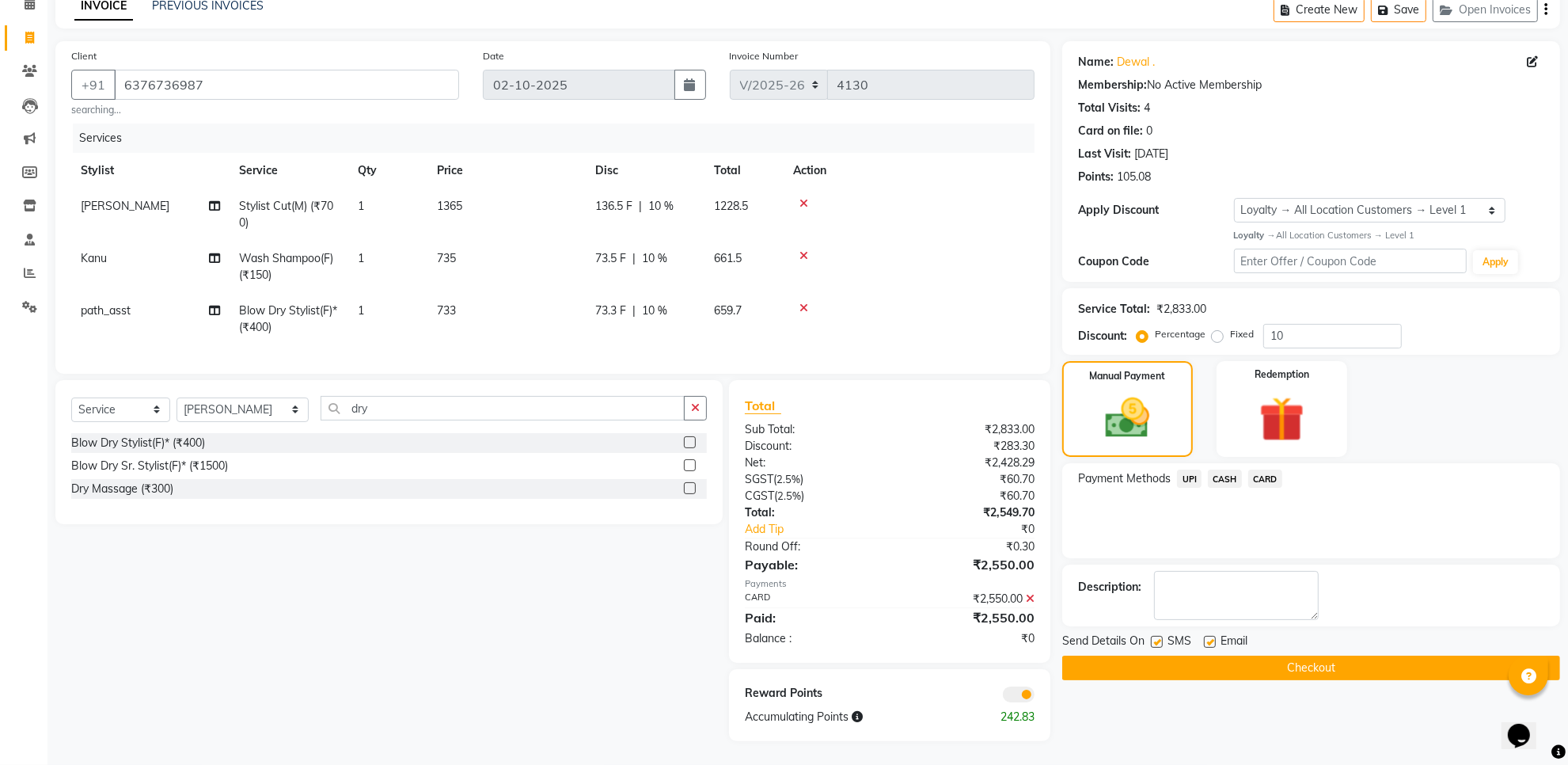
click at [1208, 636] on label at bounding box center [1210, 641] width 12 height 12
click at [1208, 637] on input "checkbox" at bounding box center [1209, 642] width 11 height 11
checkbox input "false"
click at [1152, 636] on label at bounding box center [1156, 641] width 12 height 12
click at [1152, 637] on input "checkbox" at bounding box center [1156, 642] width 11 height 11
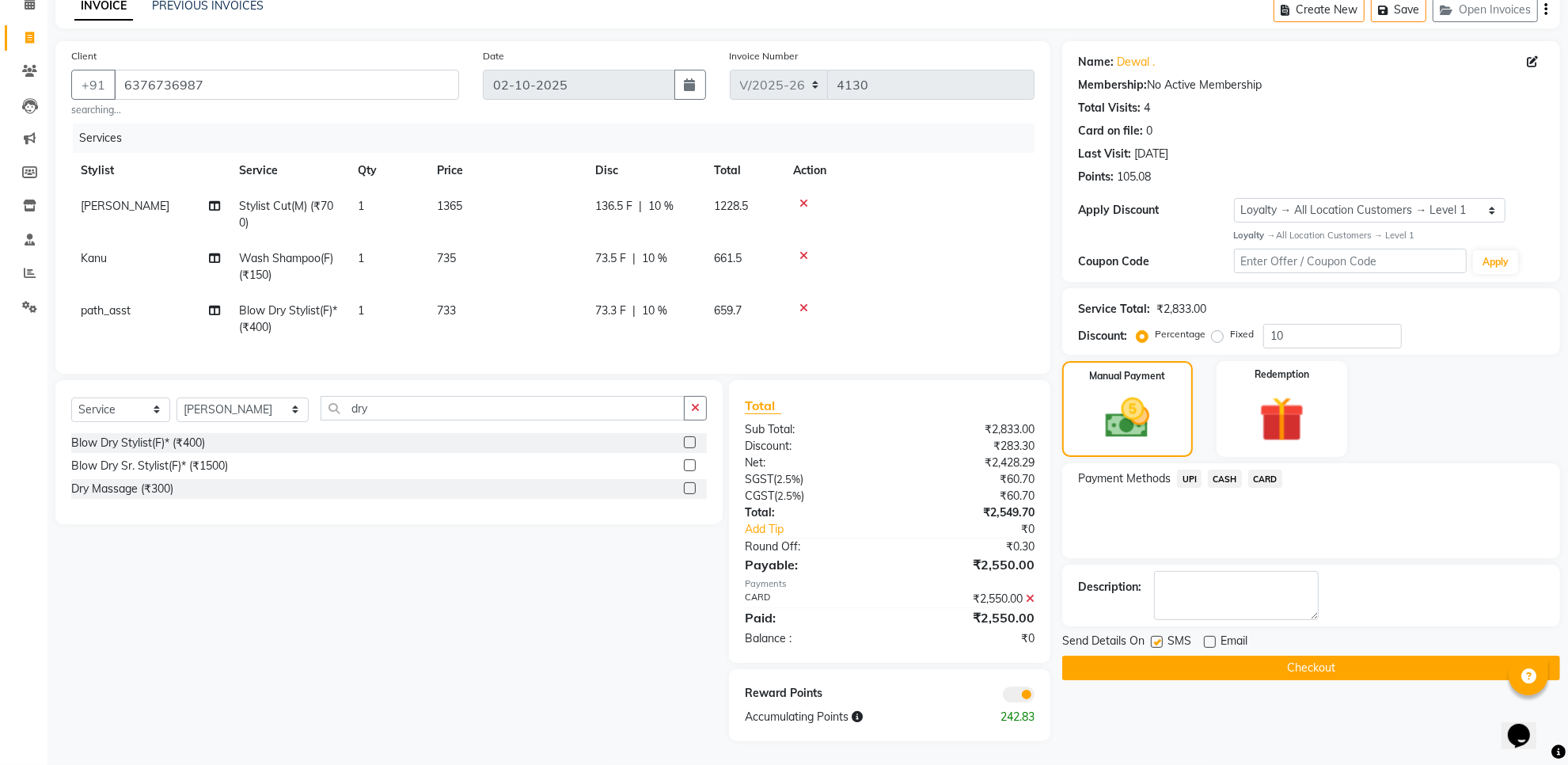
checkbox input "false"
click at [1153, 656] on button "Checkout" at bounding box center [1312, 668] width 498 height 24
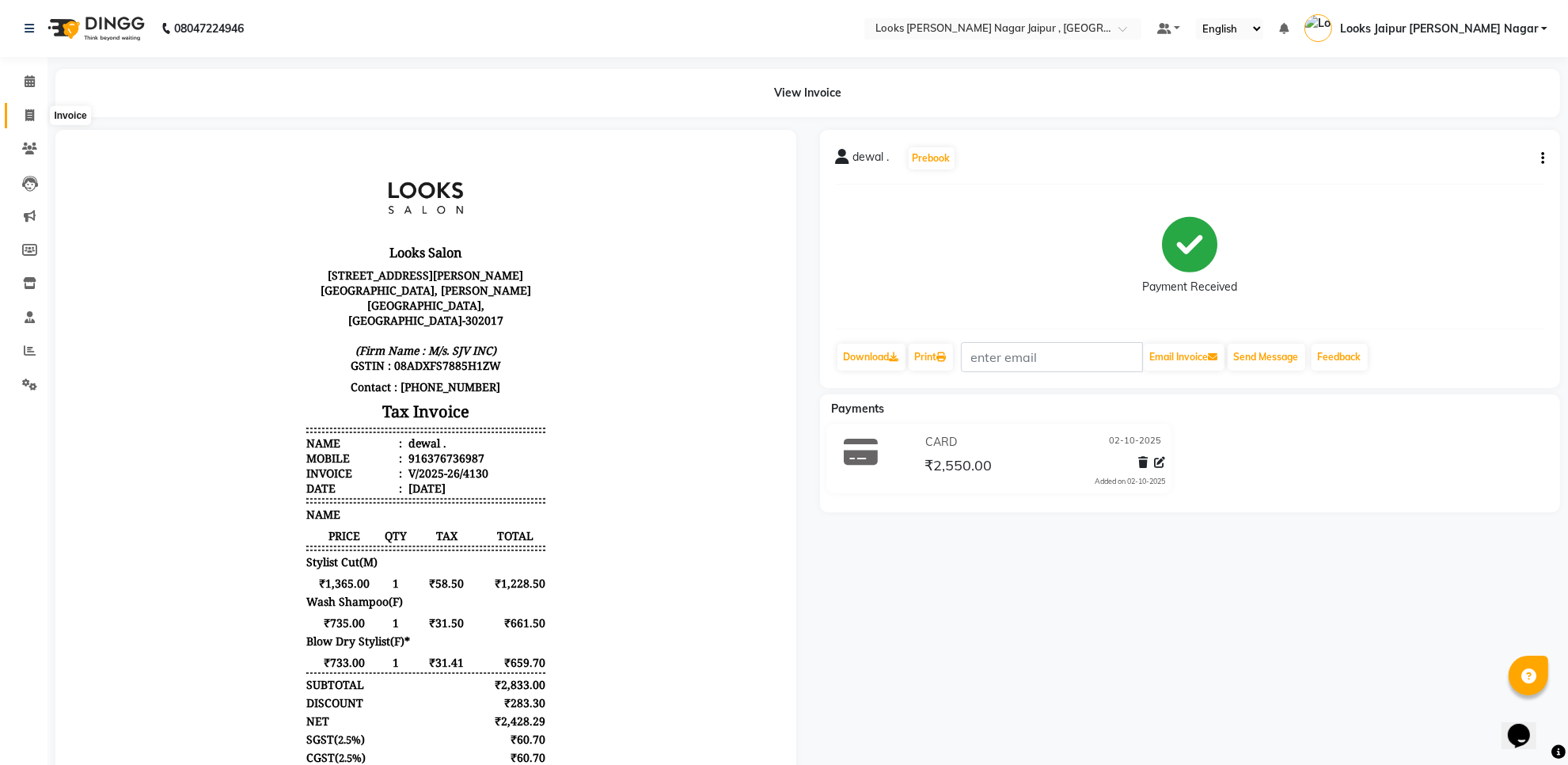
click at [41, 112] on span at bounding box center [30, 116] width 27 height 19
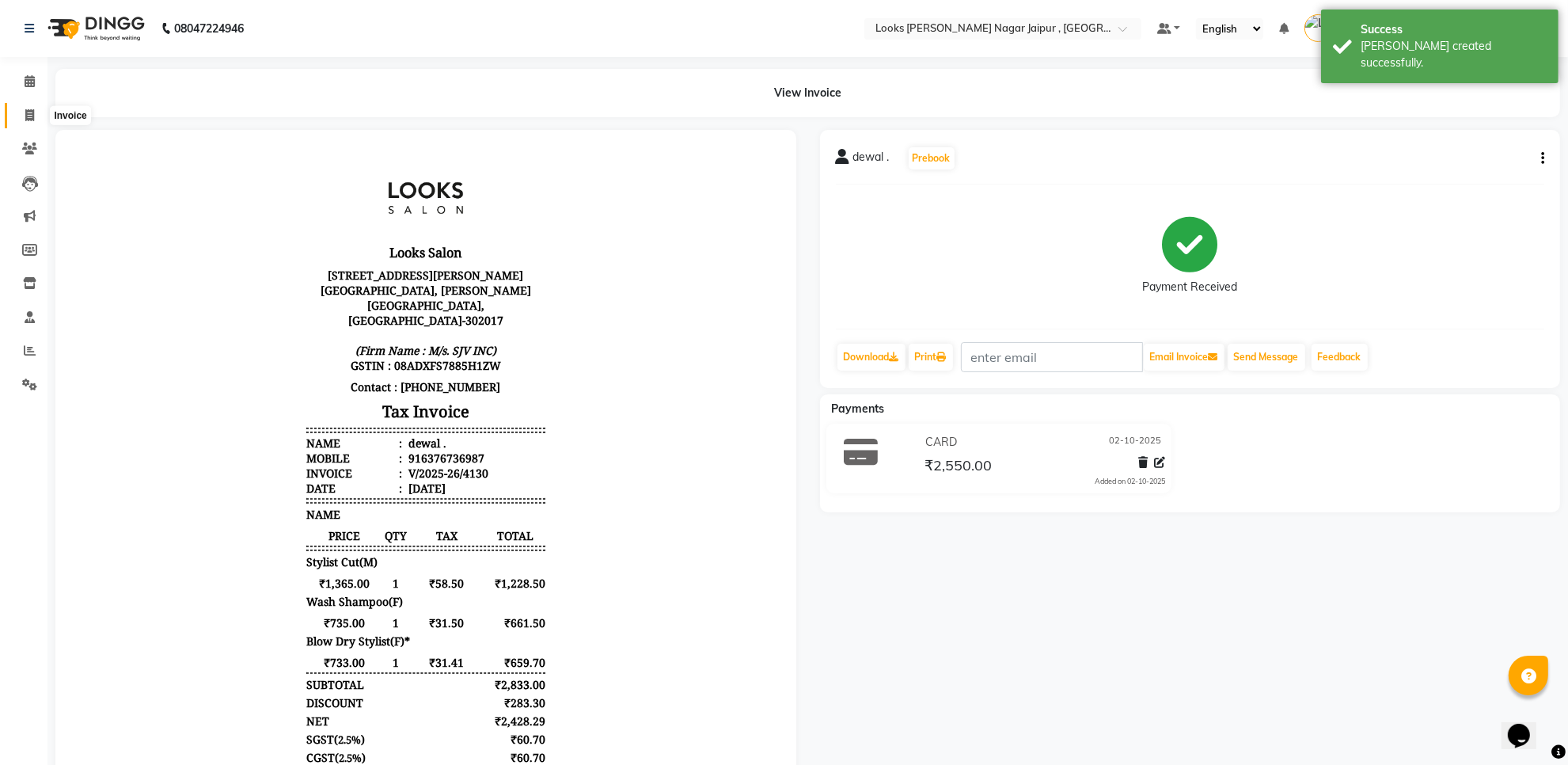
select select "service"
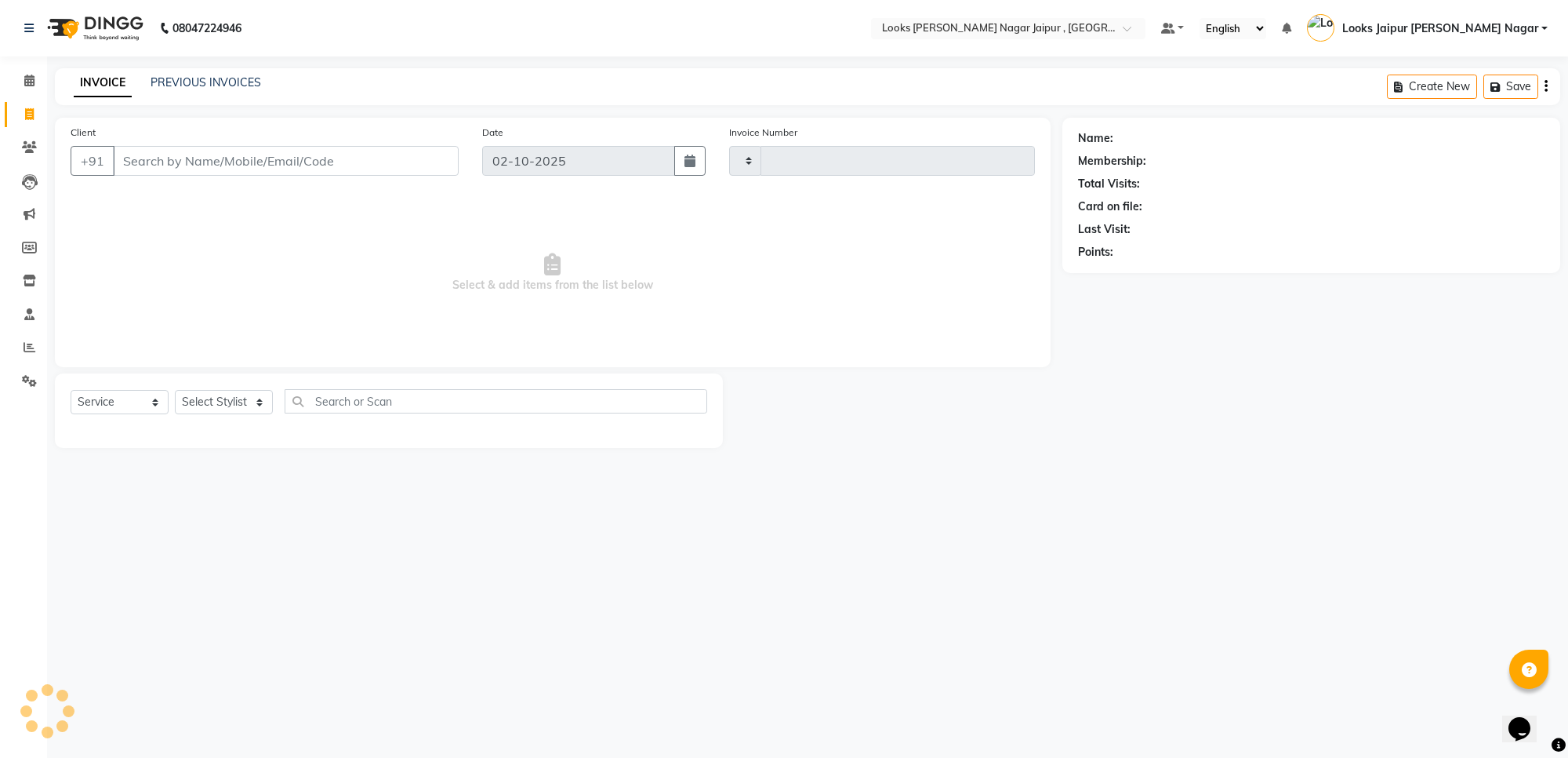
type input "4131"
select select "4317"
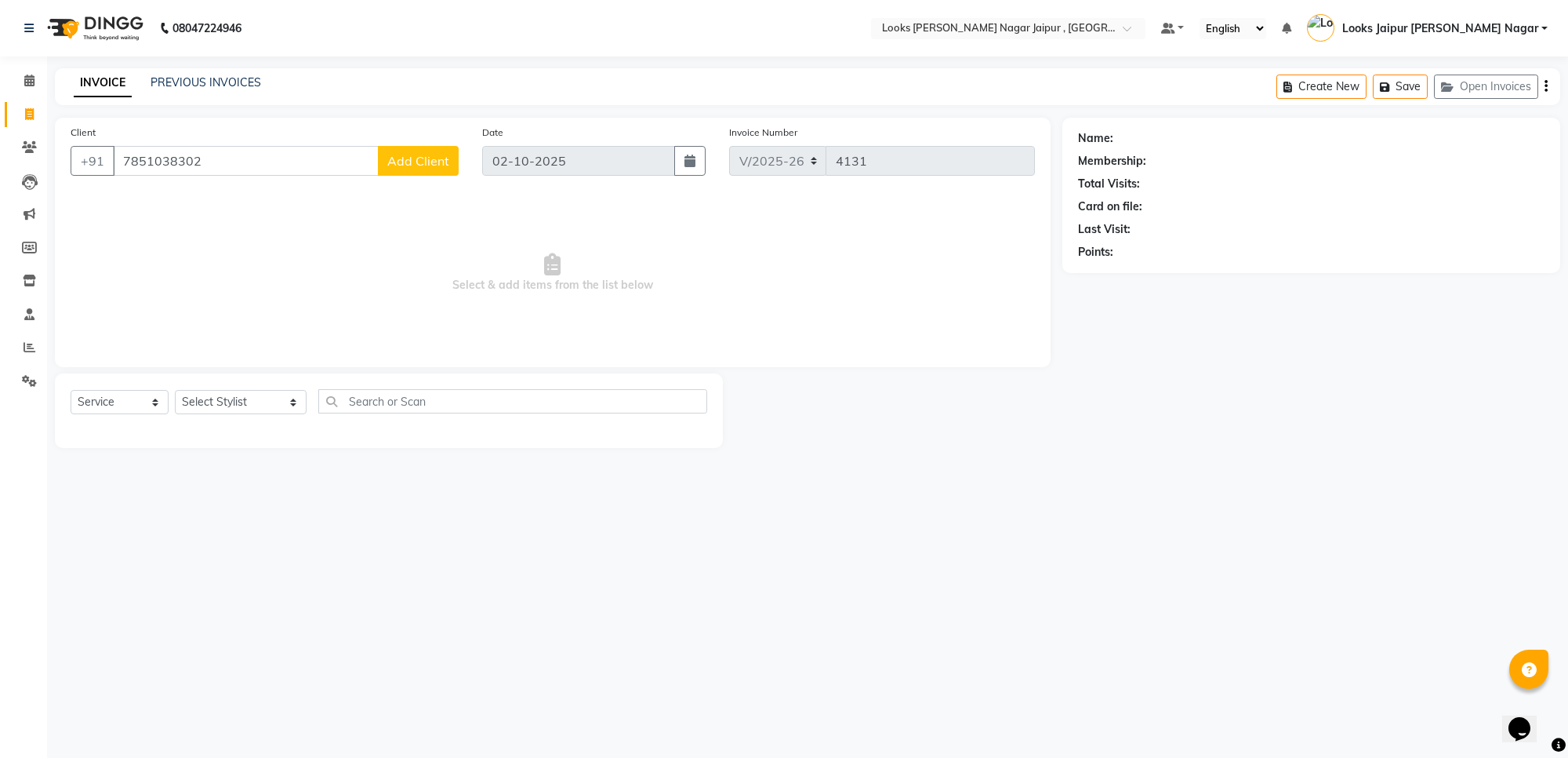
type input "7851038302"
click at [443, 162] on span "Add Client" at bounding box center [418, 161] width 62 height 16
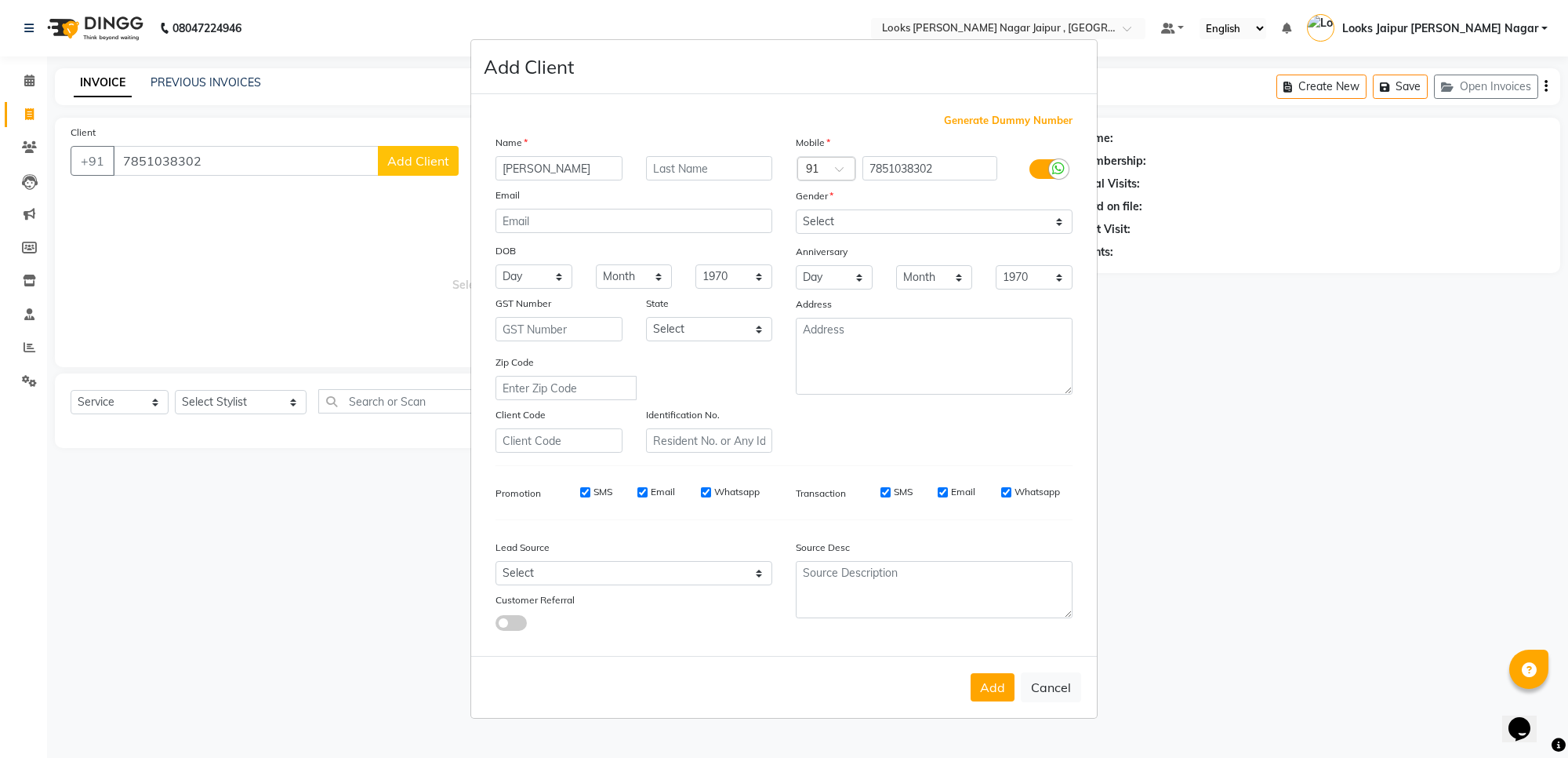
type input "[PERSON_NAME]"
click at [946, 220] on select "Select [DEMOGRAPHIC_DATA] [DEMOGRAPHIC_DATA] Other Prefer Not To Say" at bounding box center [935, 221] width 277 height 24
select select "[DEMOGRAPHIC_DATA]"
click at [796, 211] on select "Select [DEMOGRAPHIC_DATA] [DEMOGRAPHIC_DATA] Other Prefer Not To Say" at bounding box center [935, 221] width 277 height 24
click at [999, 690] on button "Add" at bounding box center [992, 687] width 44 height 28
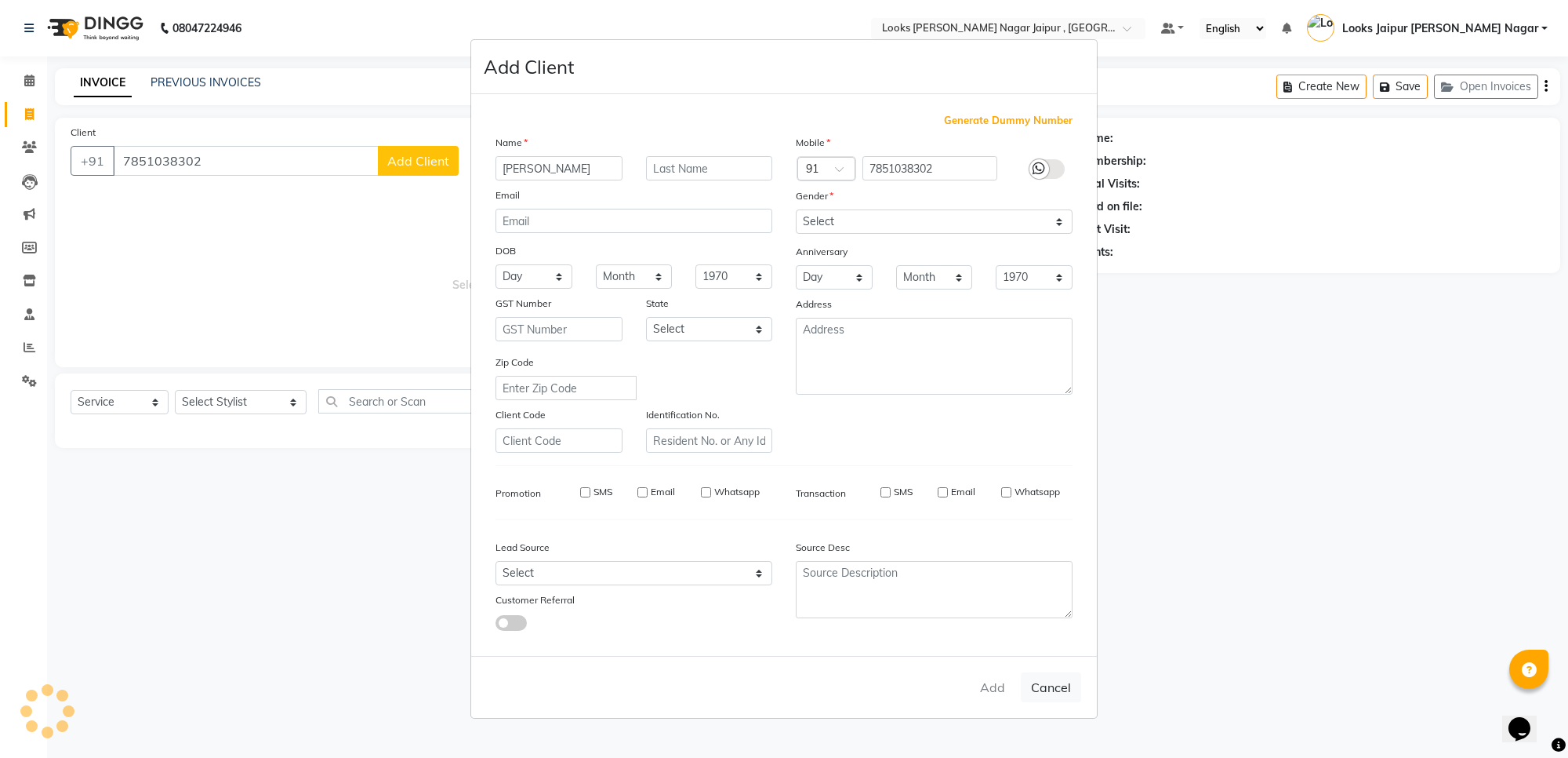
select select
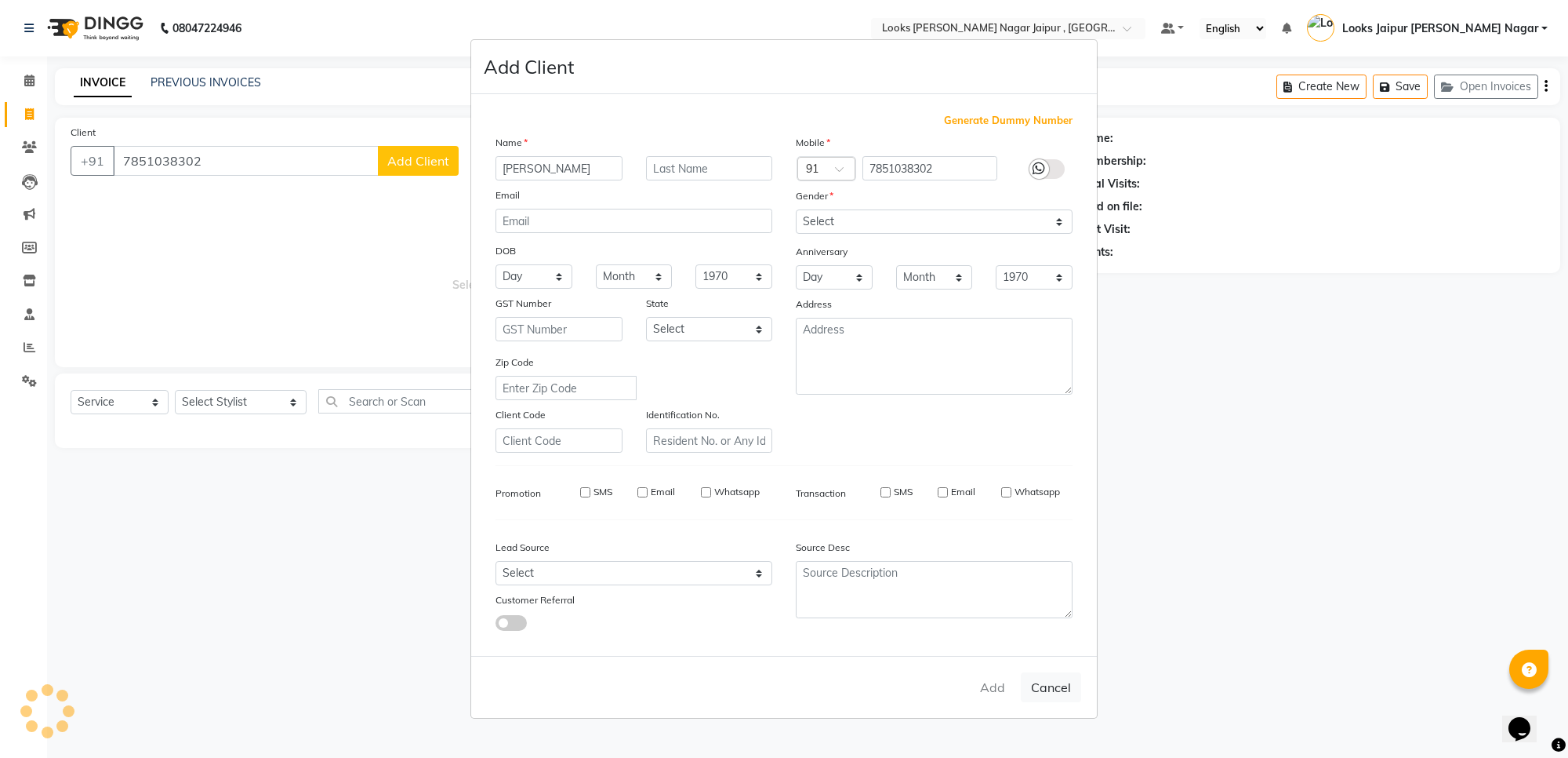
select select
checkbox input "false"
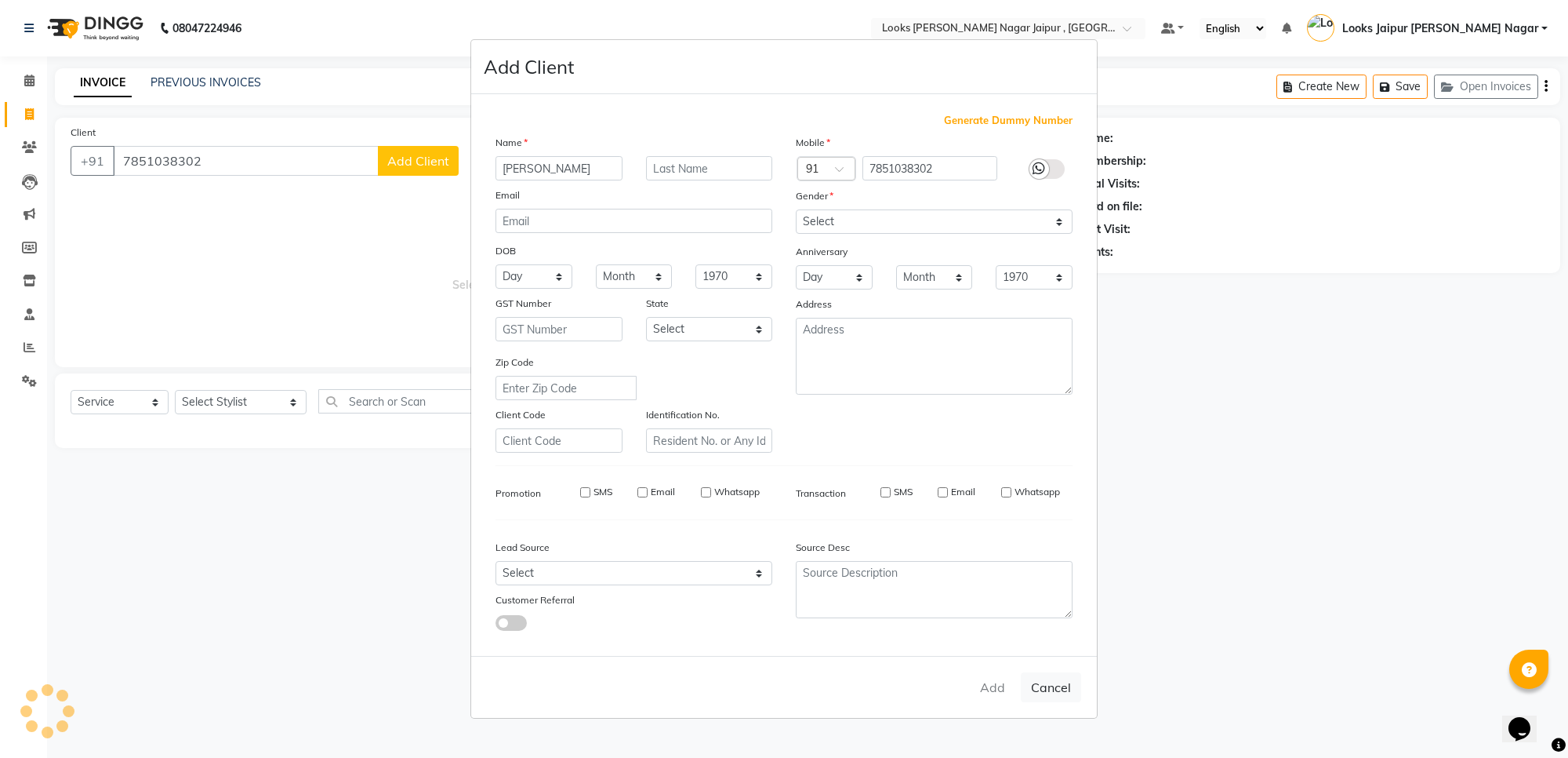
checkbox input "false"
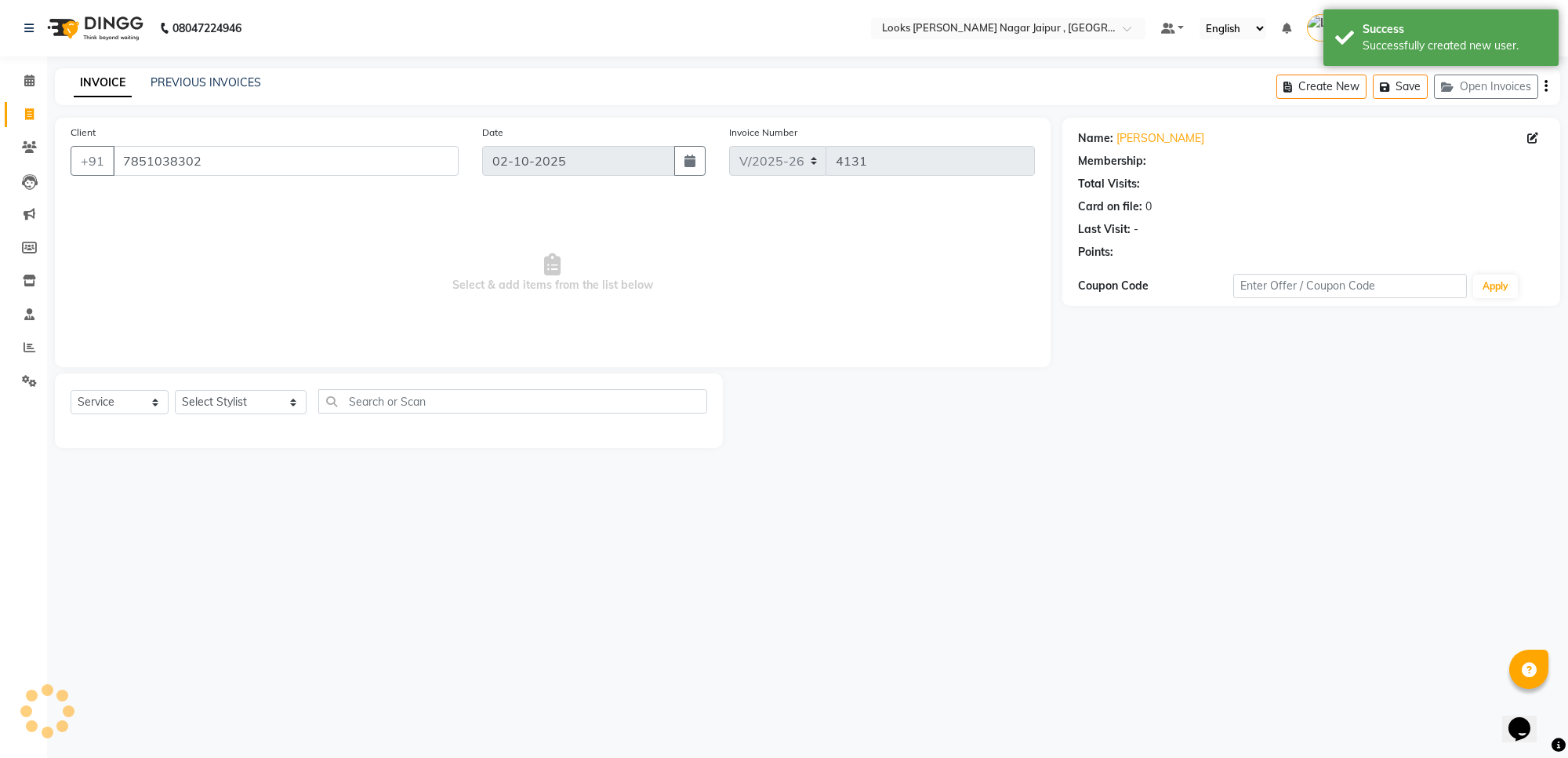
select select "1: Object"
click at [252, 417] on div "Select Service Product Membership Package Voucher Prepaid Gift Card Select Styl…" at bounding box center [388, 408] width 637 height 37
drag, startPoint x: 248, startPoint y: 410, endPoint x: 253, endPoint y: 393, distance: 17.7
click at [248, 410] on select "Select Stylist [PERSON_NAME] art Anoop [PERSON_NAME] Counter Sales [PERSON_NAME…" at bounding box center [240, 401] width 131 height 24
select select "29912"
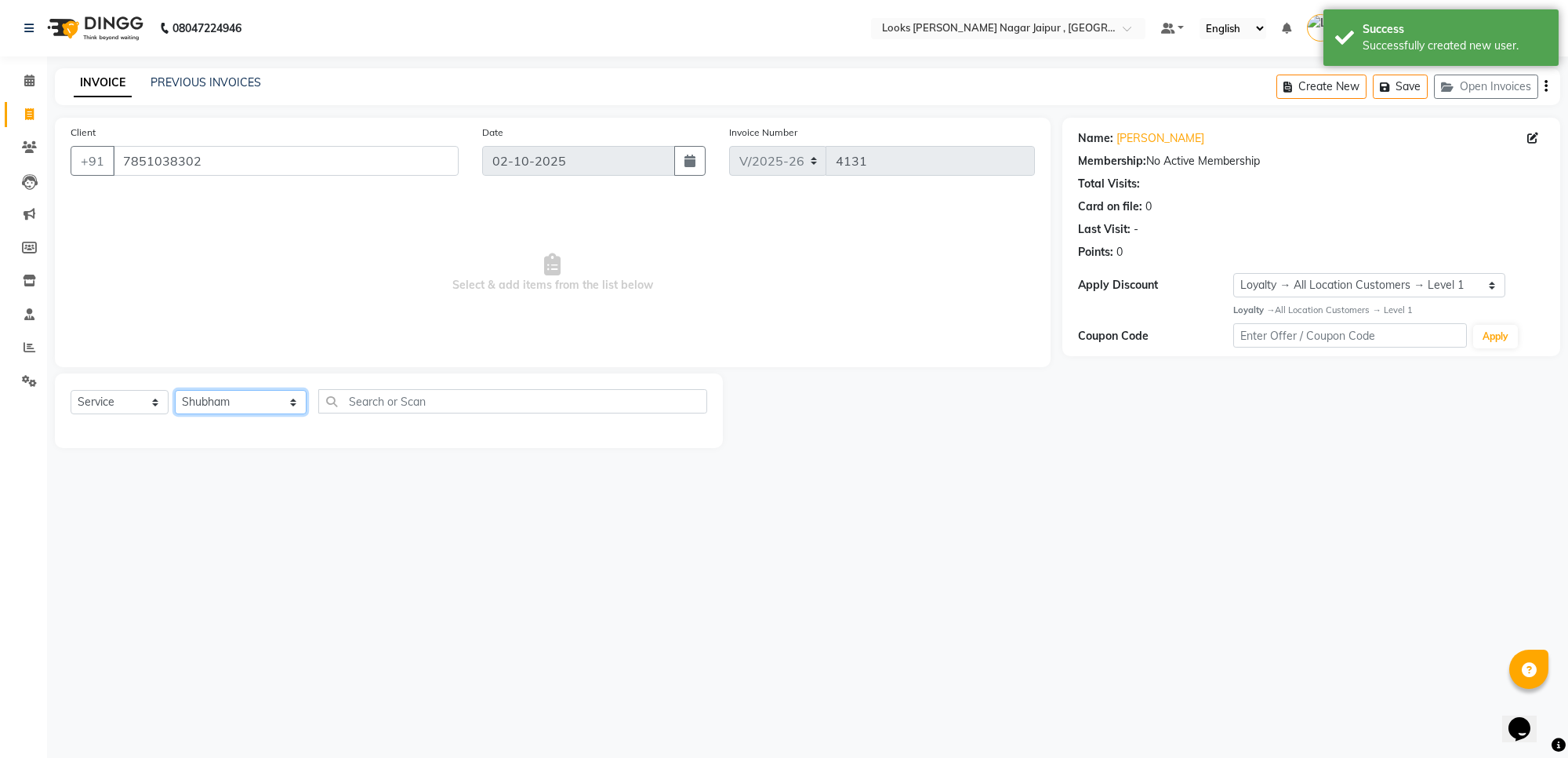
click at [175, 389] on select "Select Stylist [PERSON_NAME] art Anoop [PERSON_NAME] Counter Sales [PERSON_NAME…" at bounding box center [240, 401] width 131 height 24
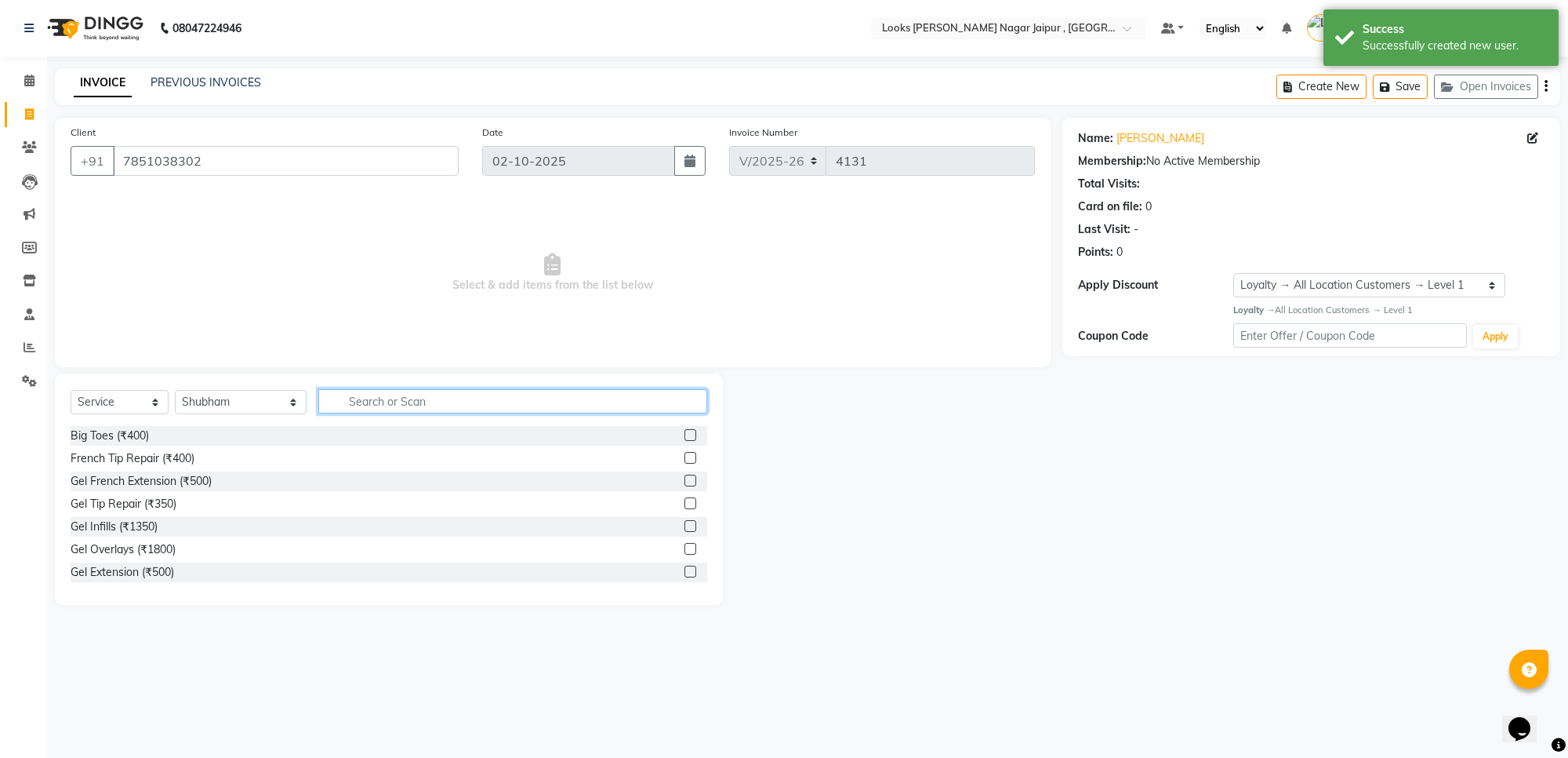
click at [443, 396] on input "text" at bounding box center [513, 401] width 389 height 24
type input "cut"
click at [685, 459] on div at bounding box center [696, 458] width 22 height 19
click at [685, 462] on label at bounding box center [690, 458] width 12 height 12
click at [685, 462] on input "checkbox" at bounding box center [690, 458] width 10 height 10
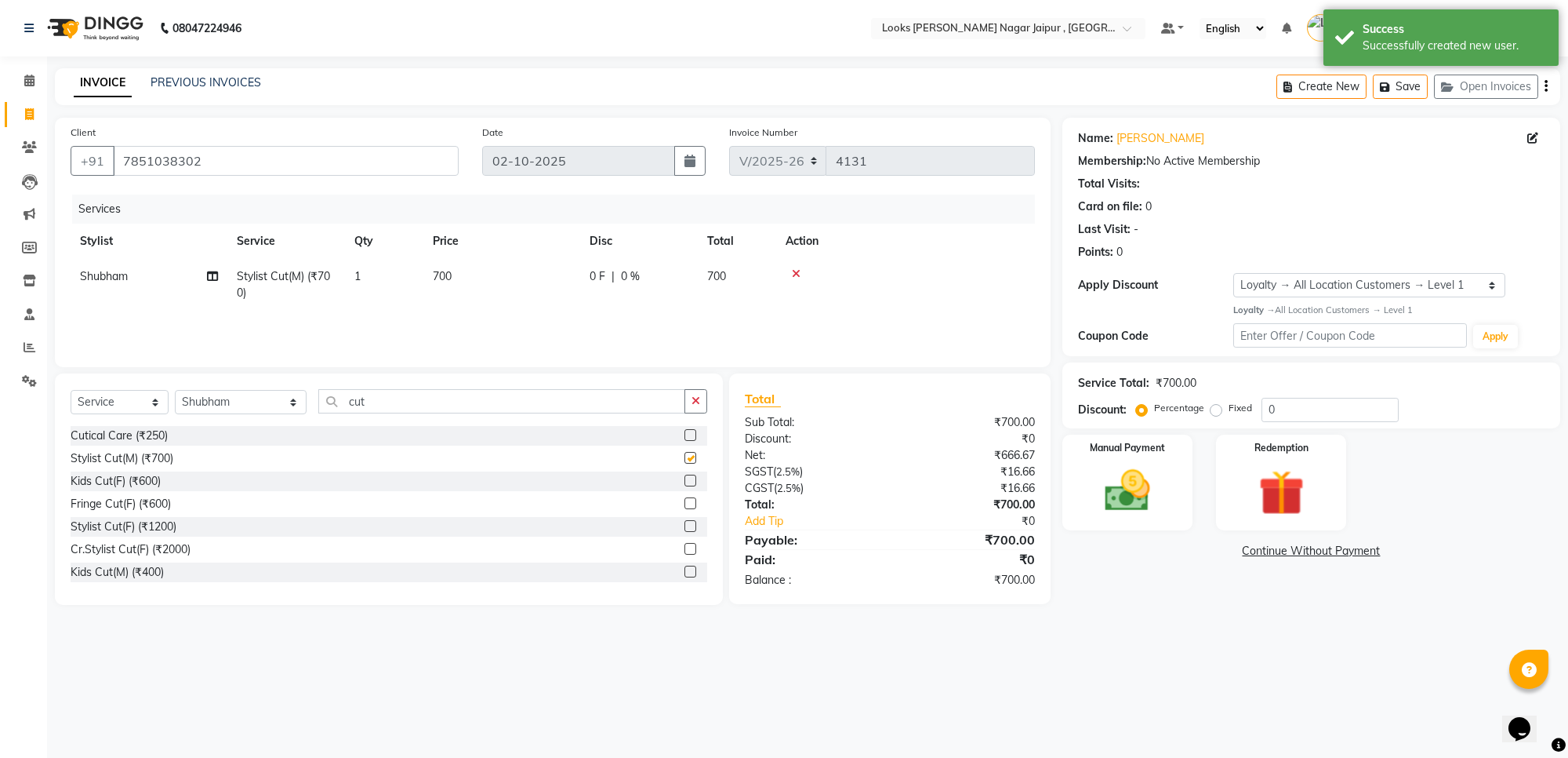
checkbox input "false"
click at [597, 296] on td "0 F | 0 %" at bounding box center [638, 284] width 118 height 52
select select "29912"
click at [597, 292] on td "700" at bounding box center [576, 288] width 157 height 59
click at [600, 273] on input "700" at bounding box center [575, 280] width 138 height 24
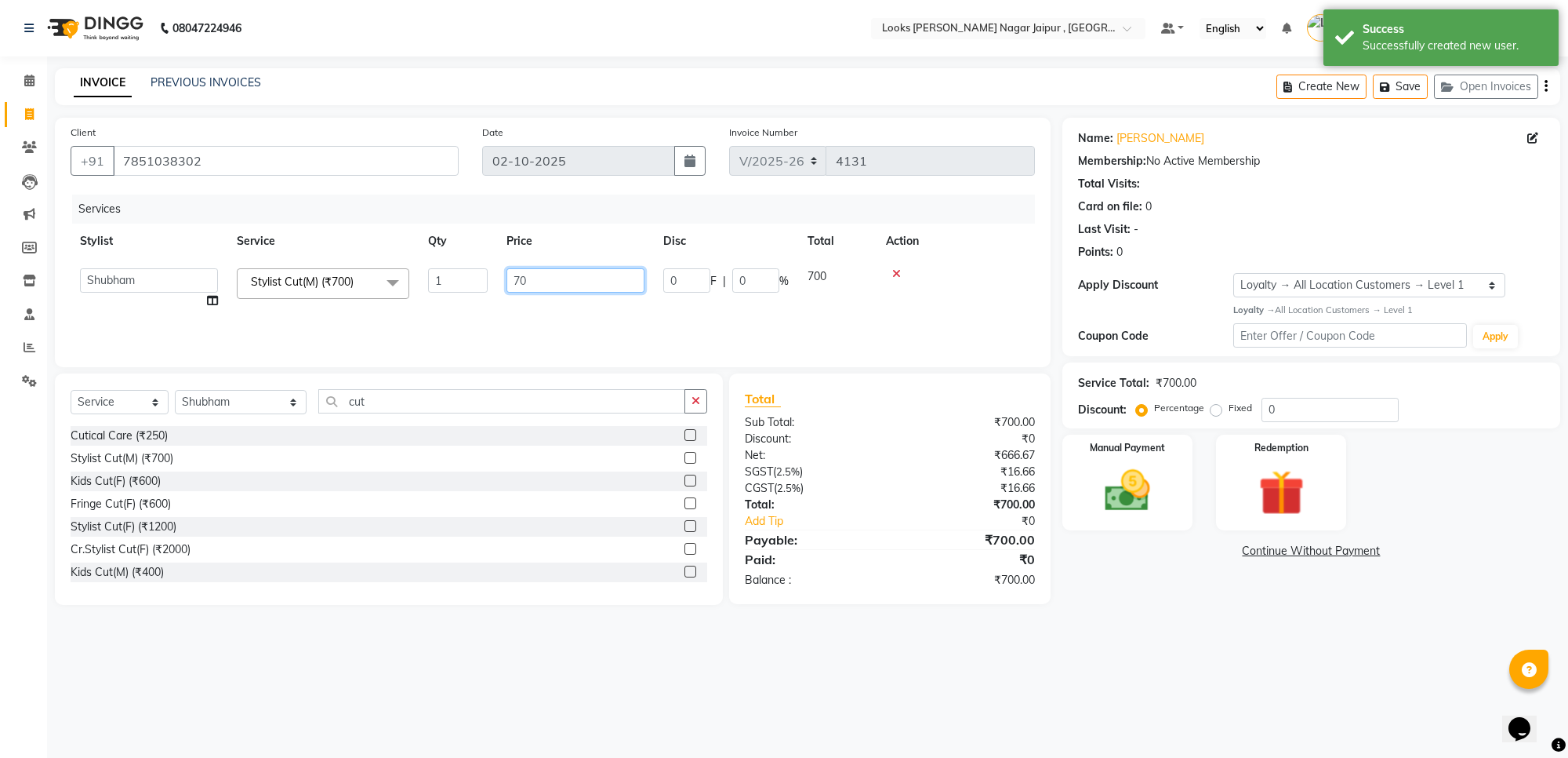
type input "7"
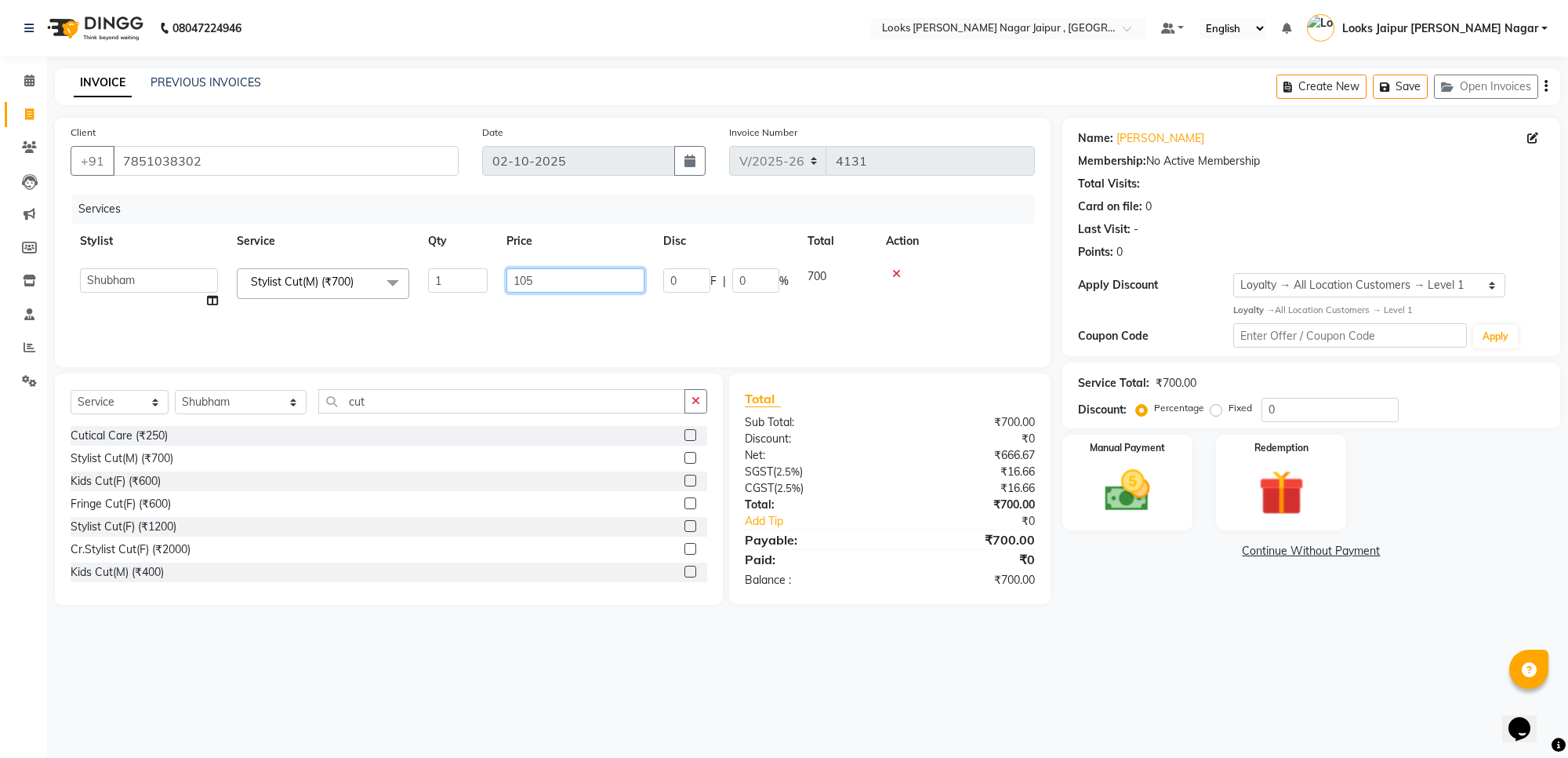
type input "1050"
click at [1120, 484] on img at bounding box center [1128, 491] width 77 height 55
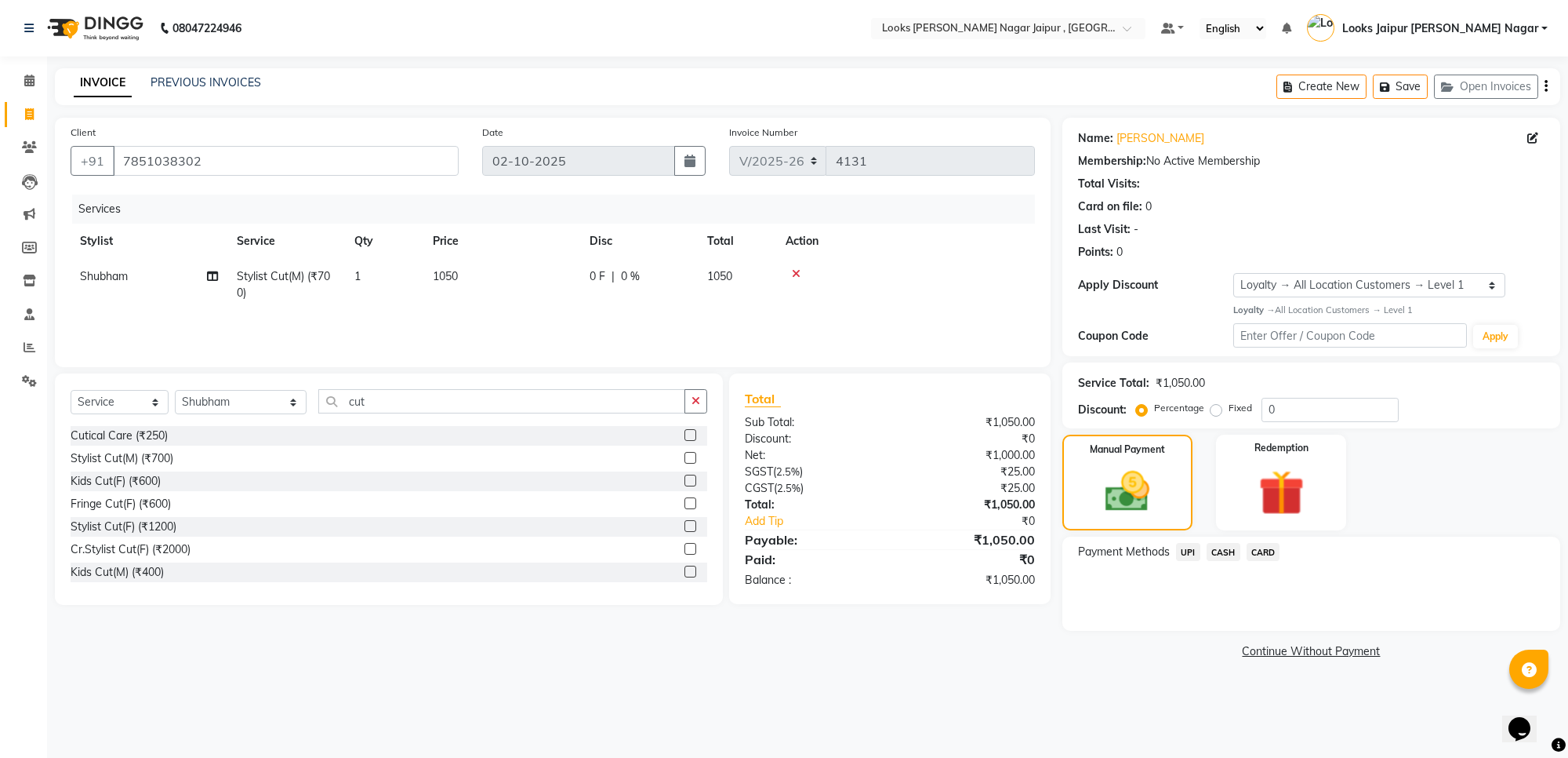
drag, startPoint x: 1224, startPoint y: 555, endPoint x: 1236, endPoint y: 555, distance: 12.0
click at [1224, 554] on span "CASH" at bounding box center [1223, 551] width 34 height 18
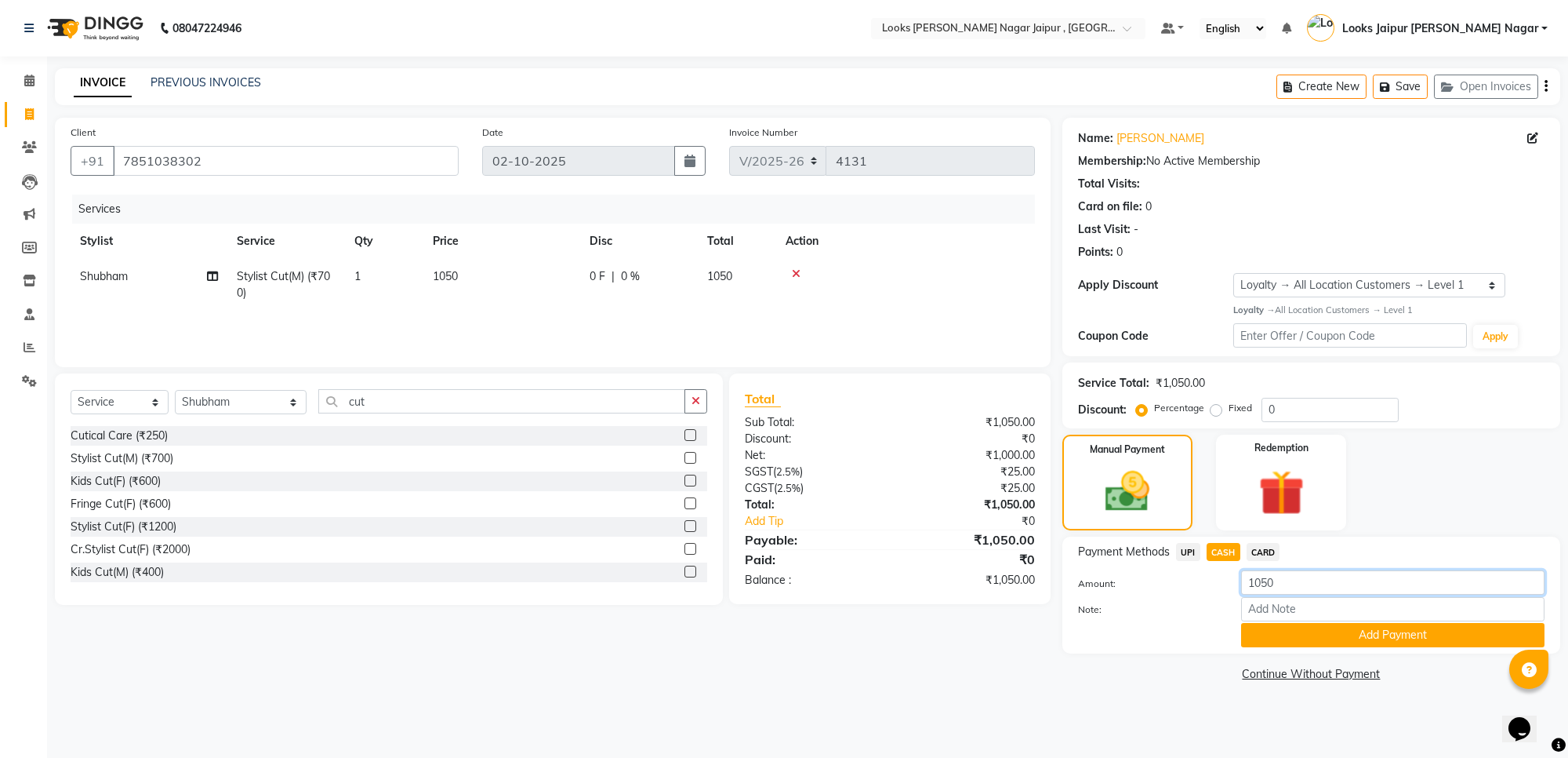
click at [1300, 582] on input "1050" at bounding box center [1393, 583] width 304 height 24
type input "1000"
click at [1266, 633] on button "Add Payment" at bounding box center [1393, 635] width 304 height 24
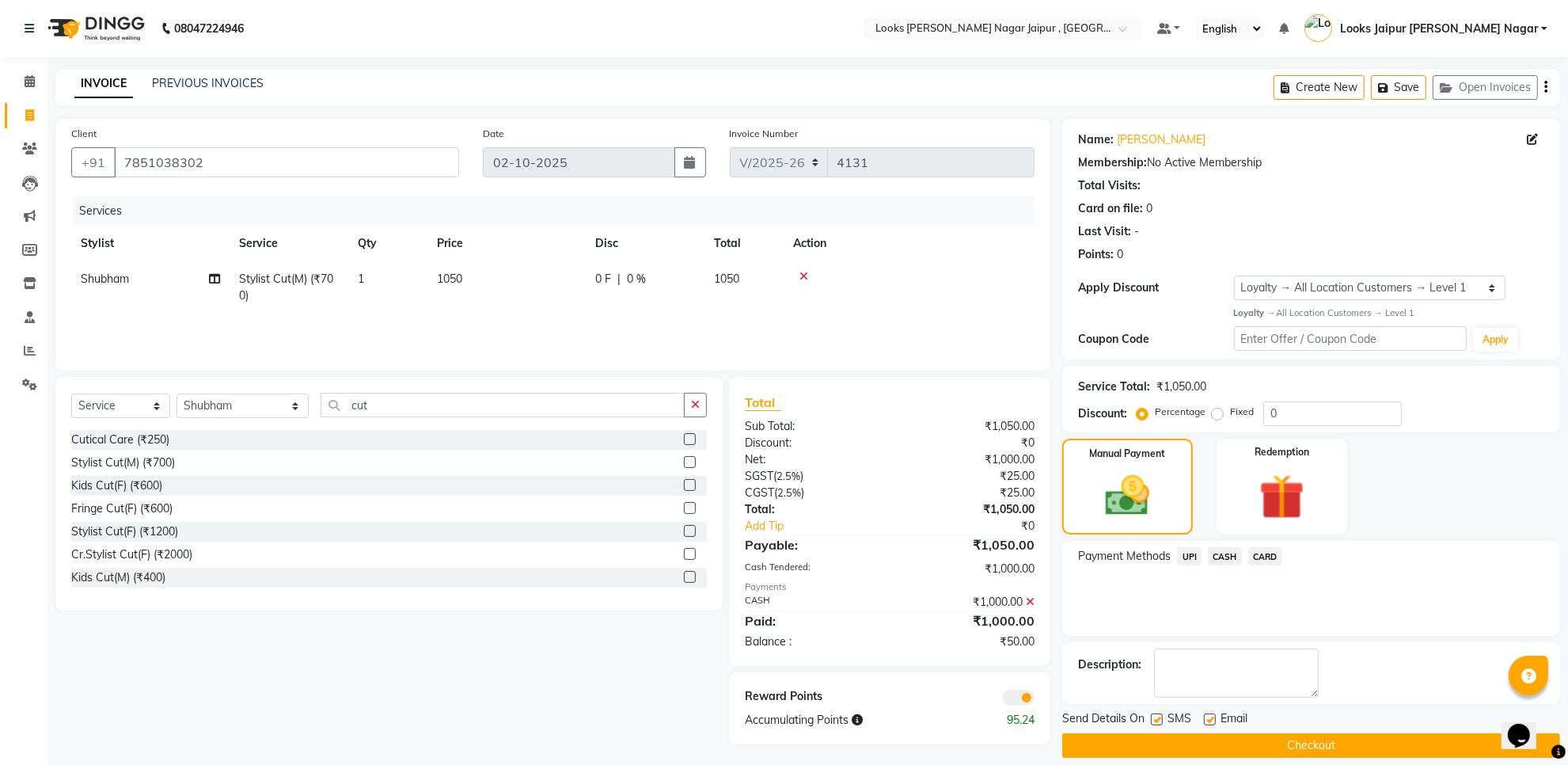
click at [1184, 554] on span "UPI" at bounding box center [1190, 556] width 24 height 19
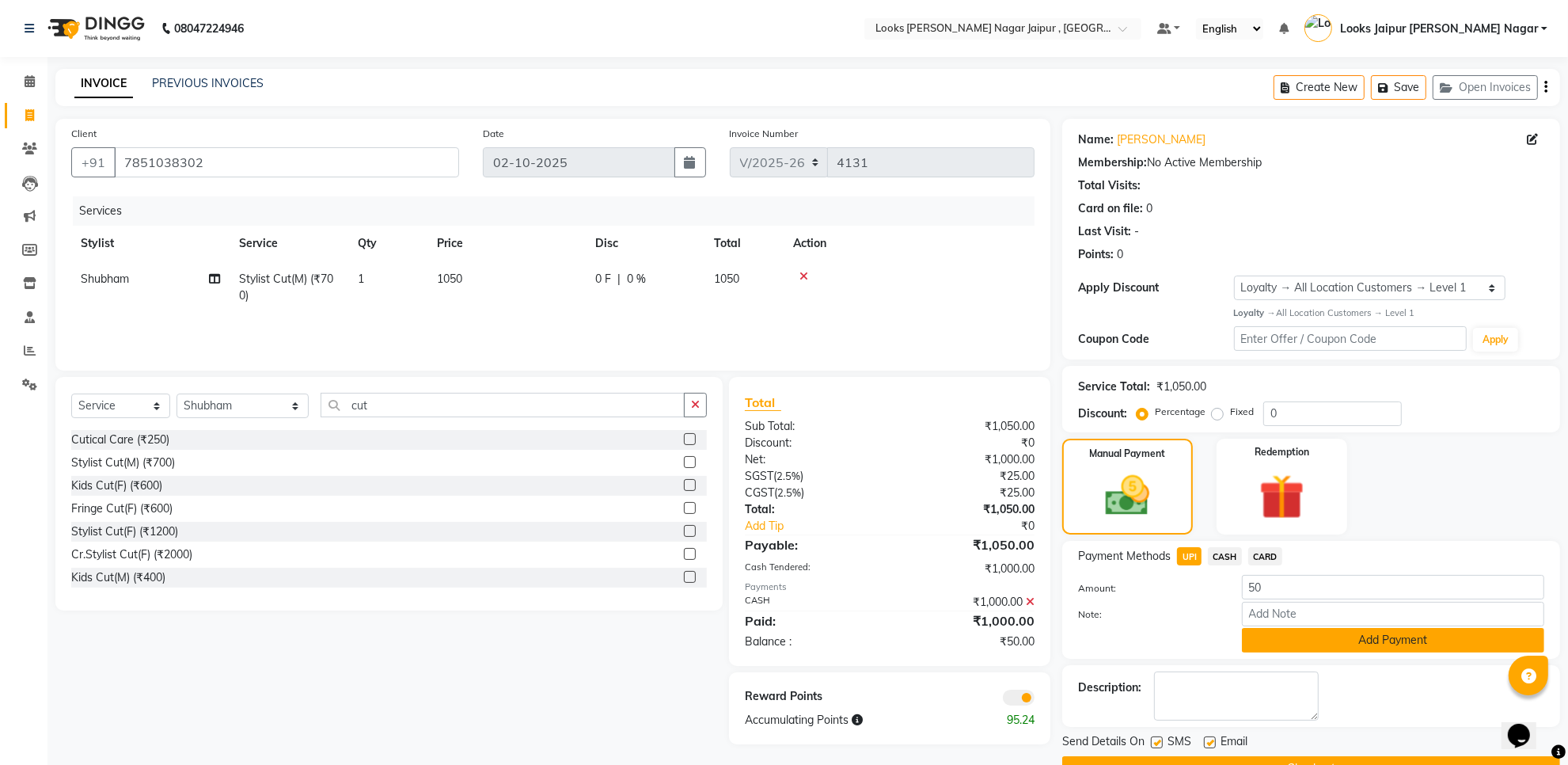
click at [1287, 634] on button "Add Payment" at bounding box center [1393, 640] width 302 height 24
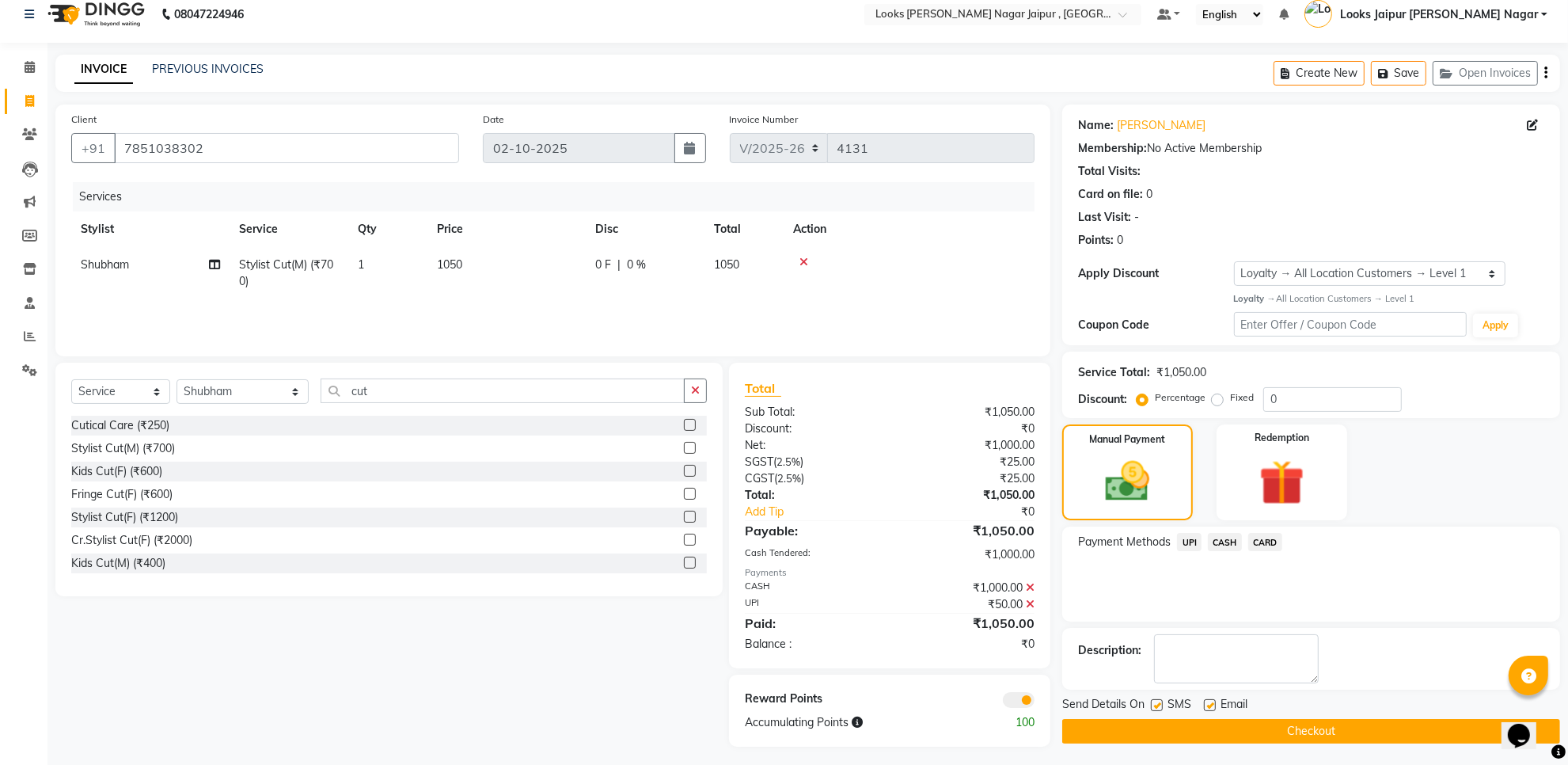
scroll to position [19, 0]
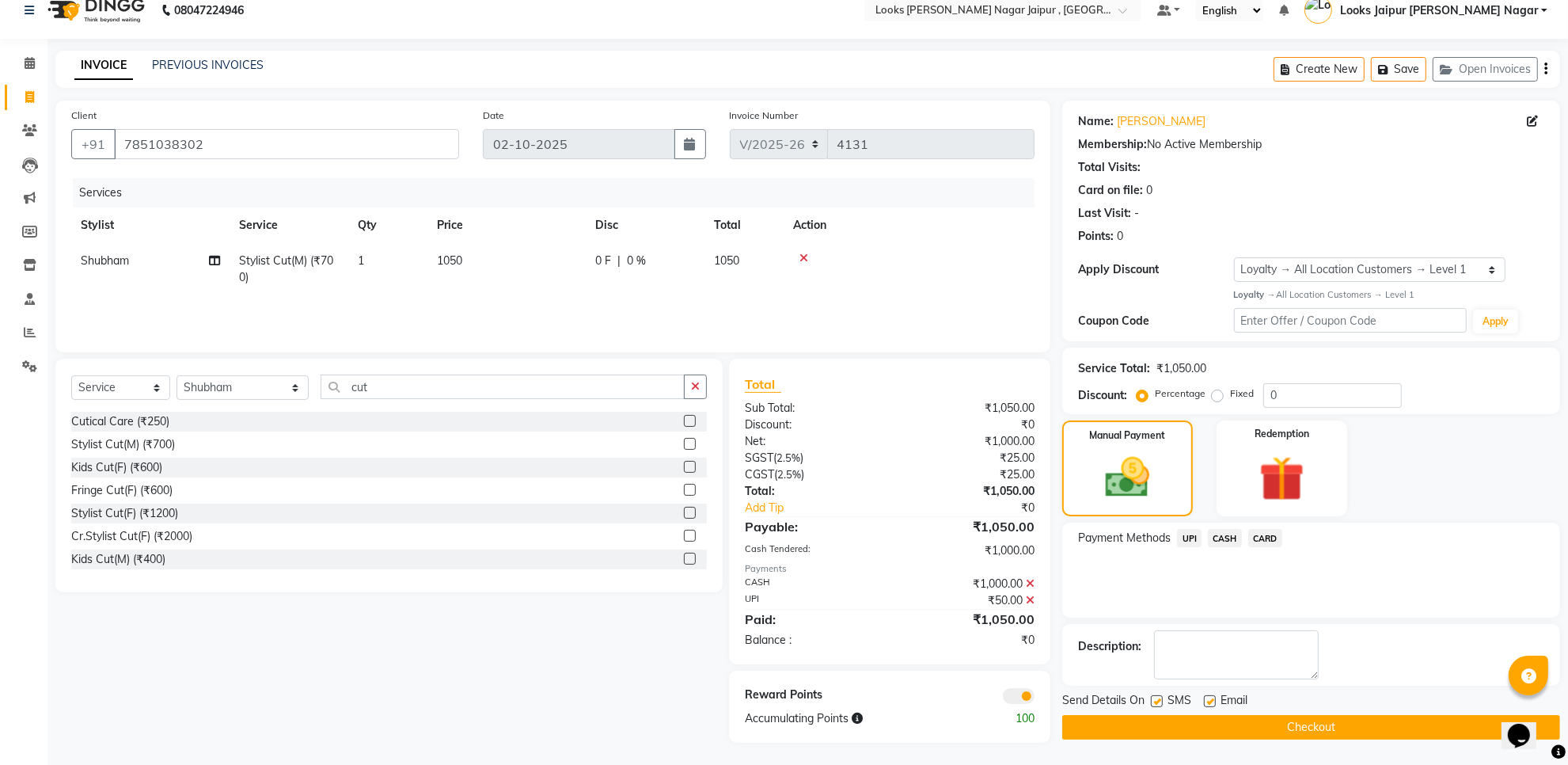
drag, startPoint x: 1213, startPoint y: 695, endPoint x: 1191, endPoint y: 709, distance: 26.1
click at [1212, 698] on label at bounding box center [1210, 700] width 12 height 12
click at [1212, 698] on input "checkbox" at bounding box center [1209, 701] width 11 height 11
checkbox input "false"
drag, startPoint x: 1158, startPoint y: 698, endPoint x: 1148, endPoint y: 711, distance: 16.4
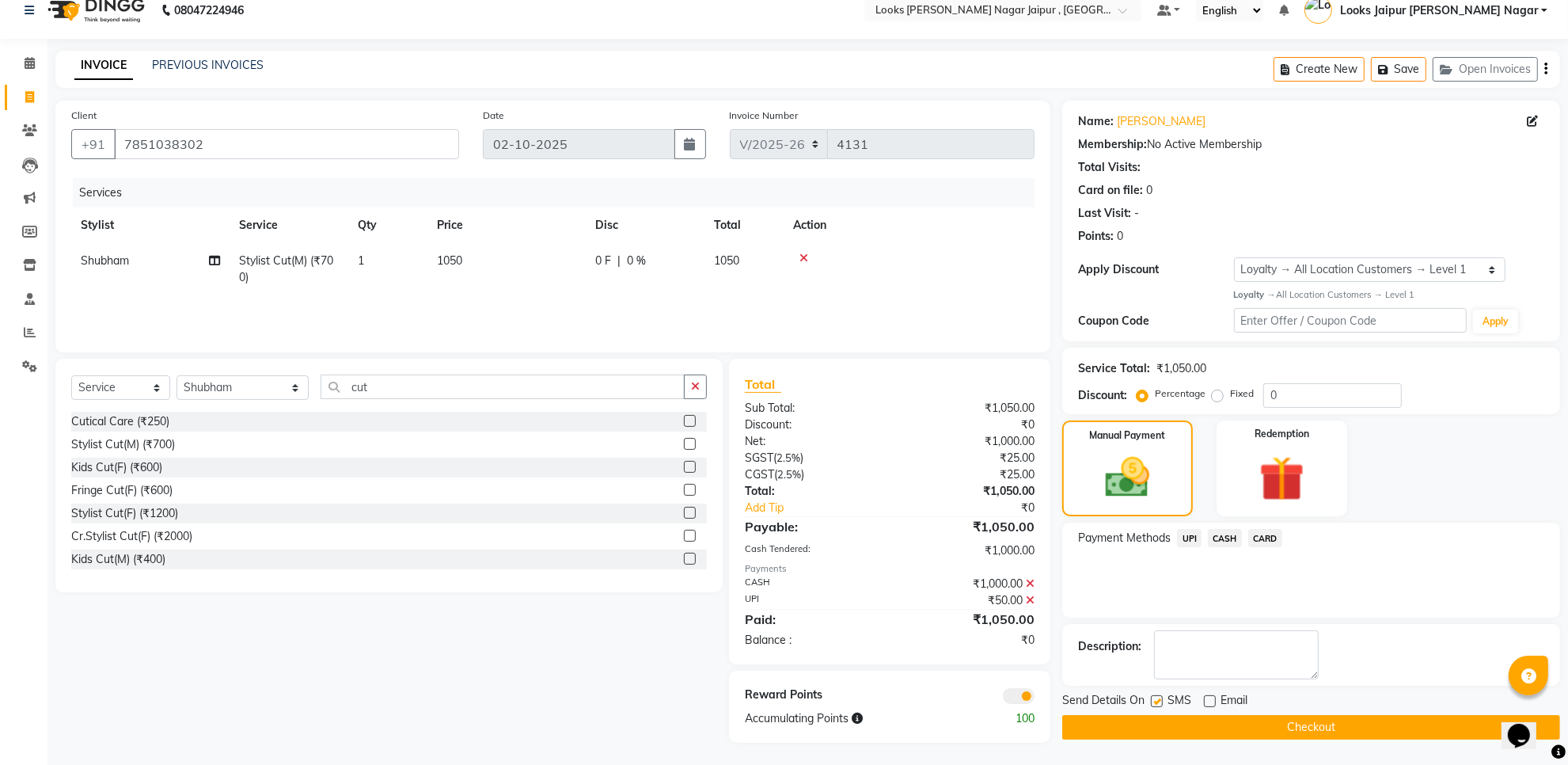
click at [1160, 700] on label at bounding box center [1156, 700] width 12 height 12
click at [1160, 700] on input "checkbox" at bounding box center [1156, 701] width 11 height 11
checkbox input "false"
click at [1147, 729] on button "Checkout" at bounding box center [1312, 727] width 498 height 24
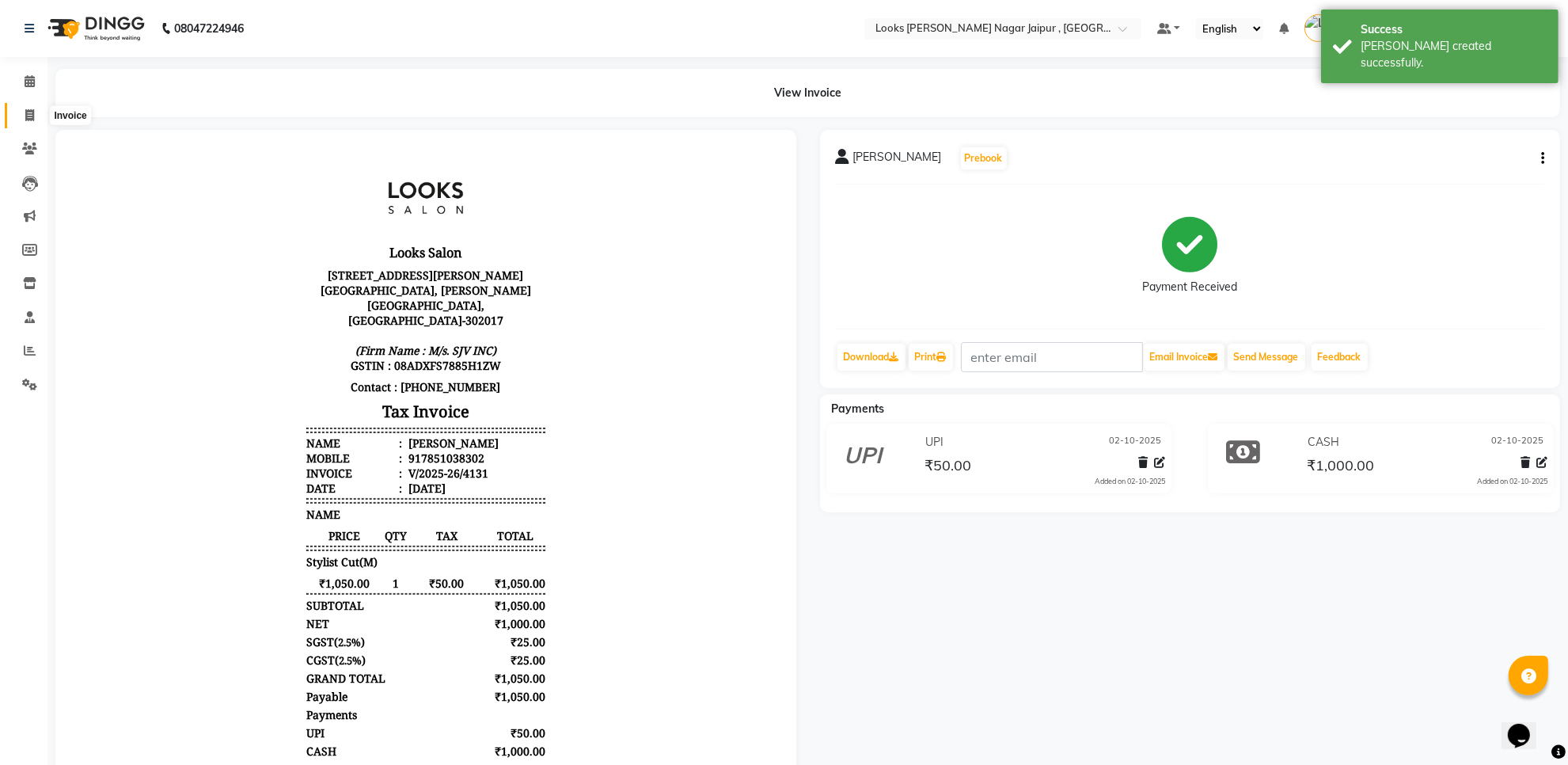
click at [32, 116] on icon at bounding box center [29, 115] width 9 height 12
select select "service"
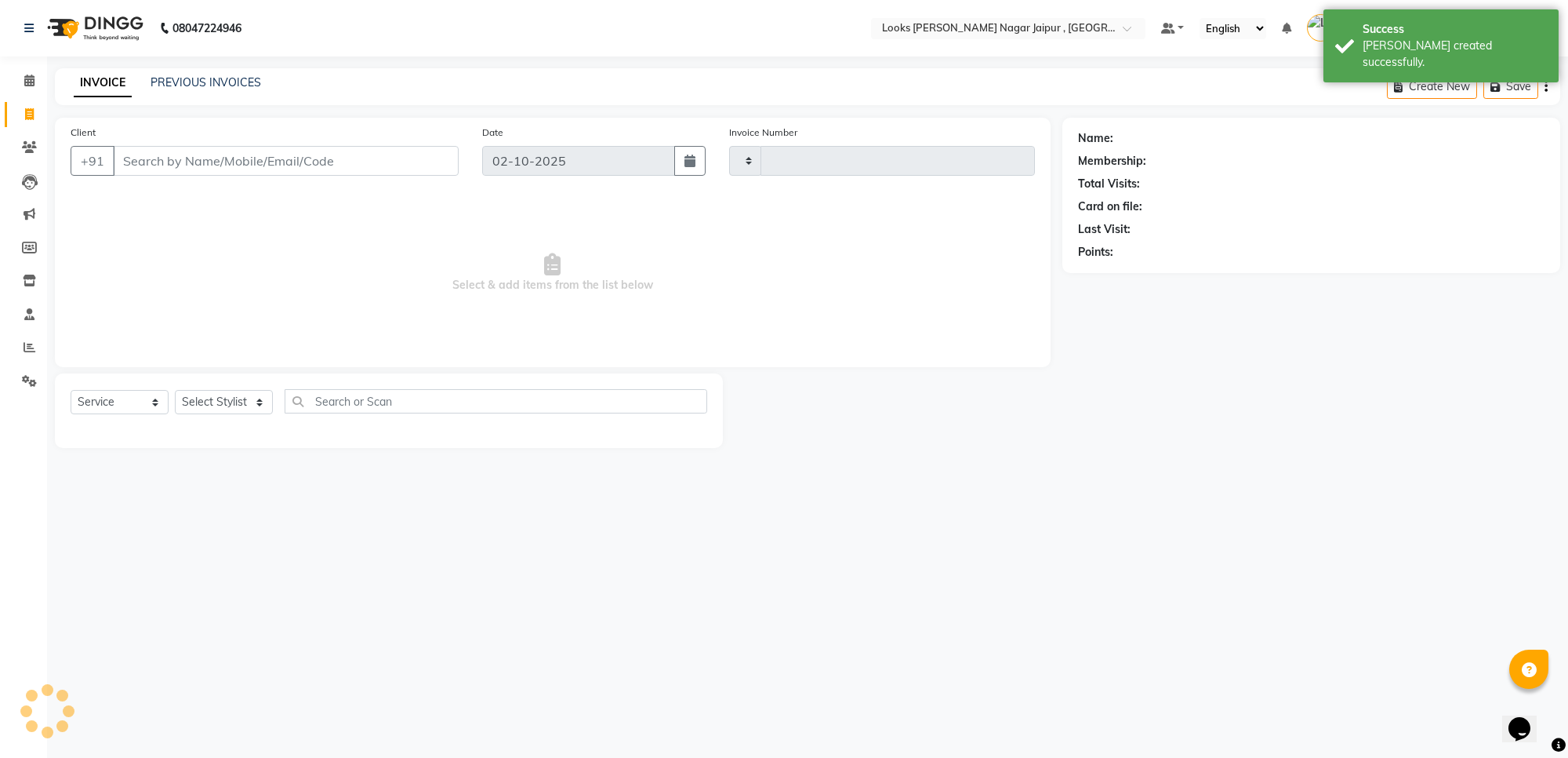
type input "4132"
select select "4317"
click at [40, 77] on span at bounding box center [30, 81] width 27 height 18
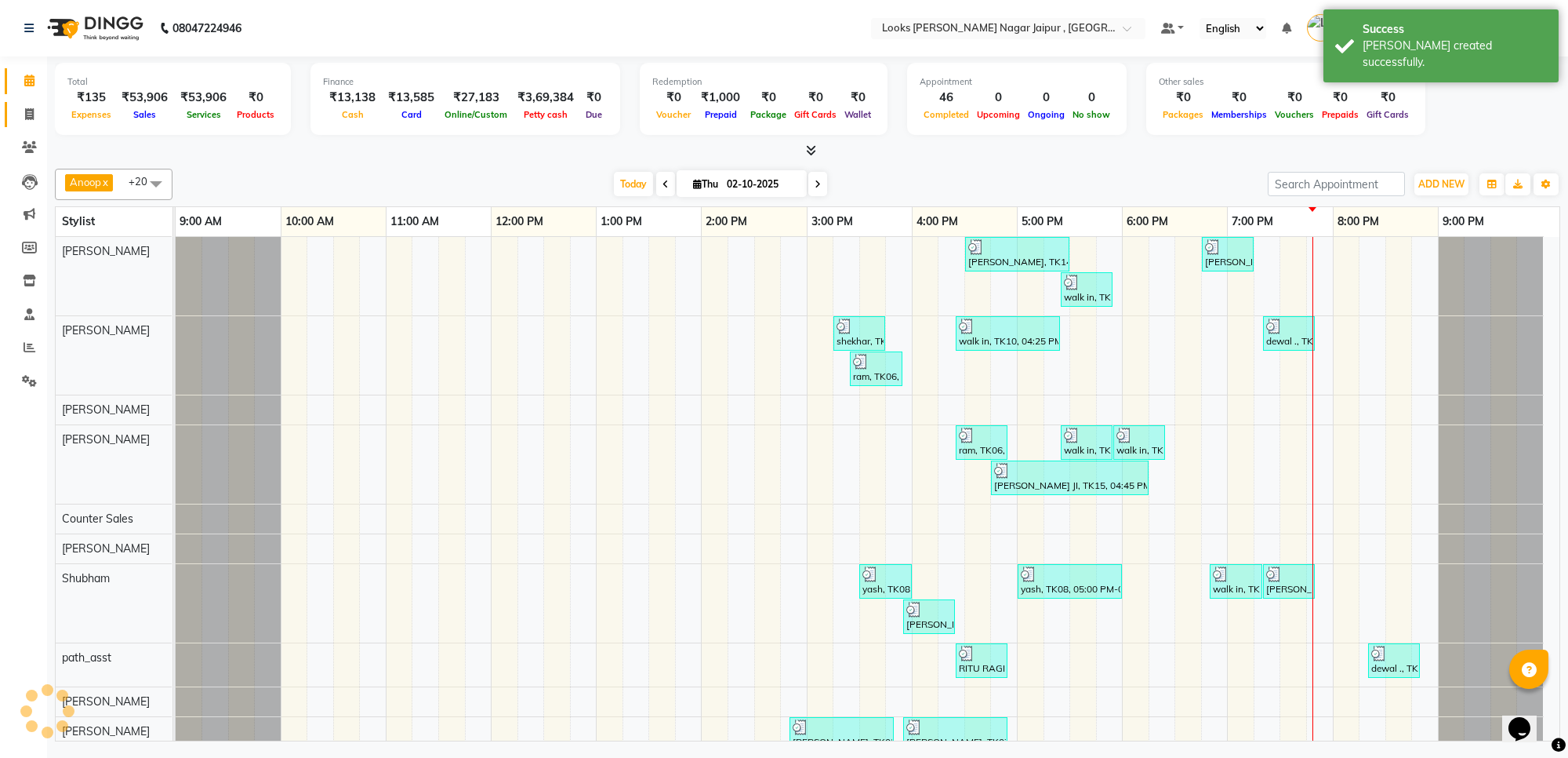
click at [22, 103] on link "Invoice" at bounding box center [23, 115] width 38 height 26
select select "service"
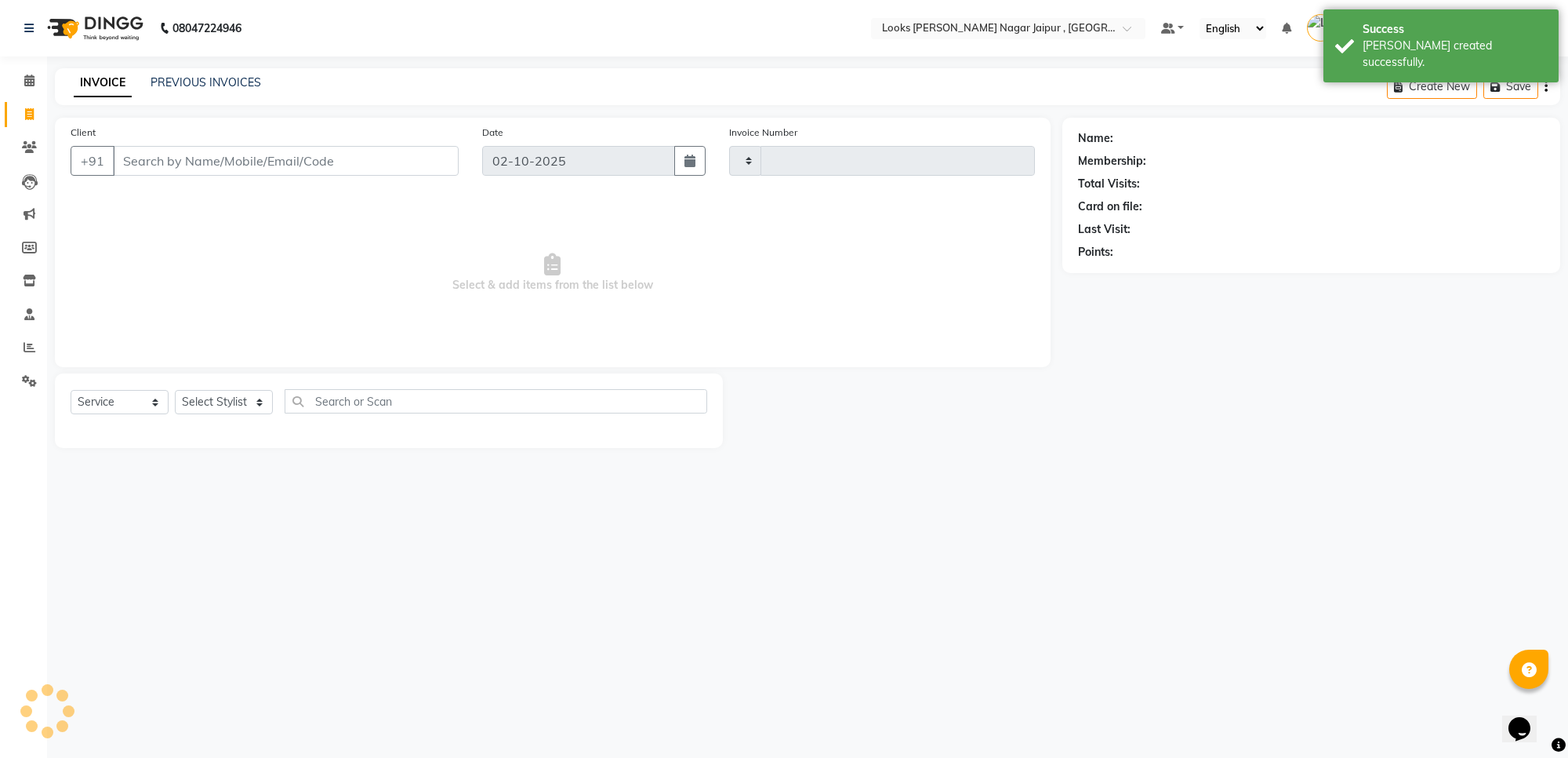
type input "4132"
select select "4317"
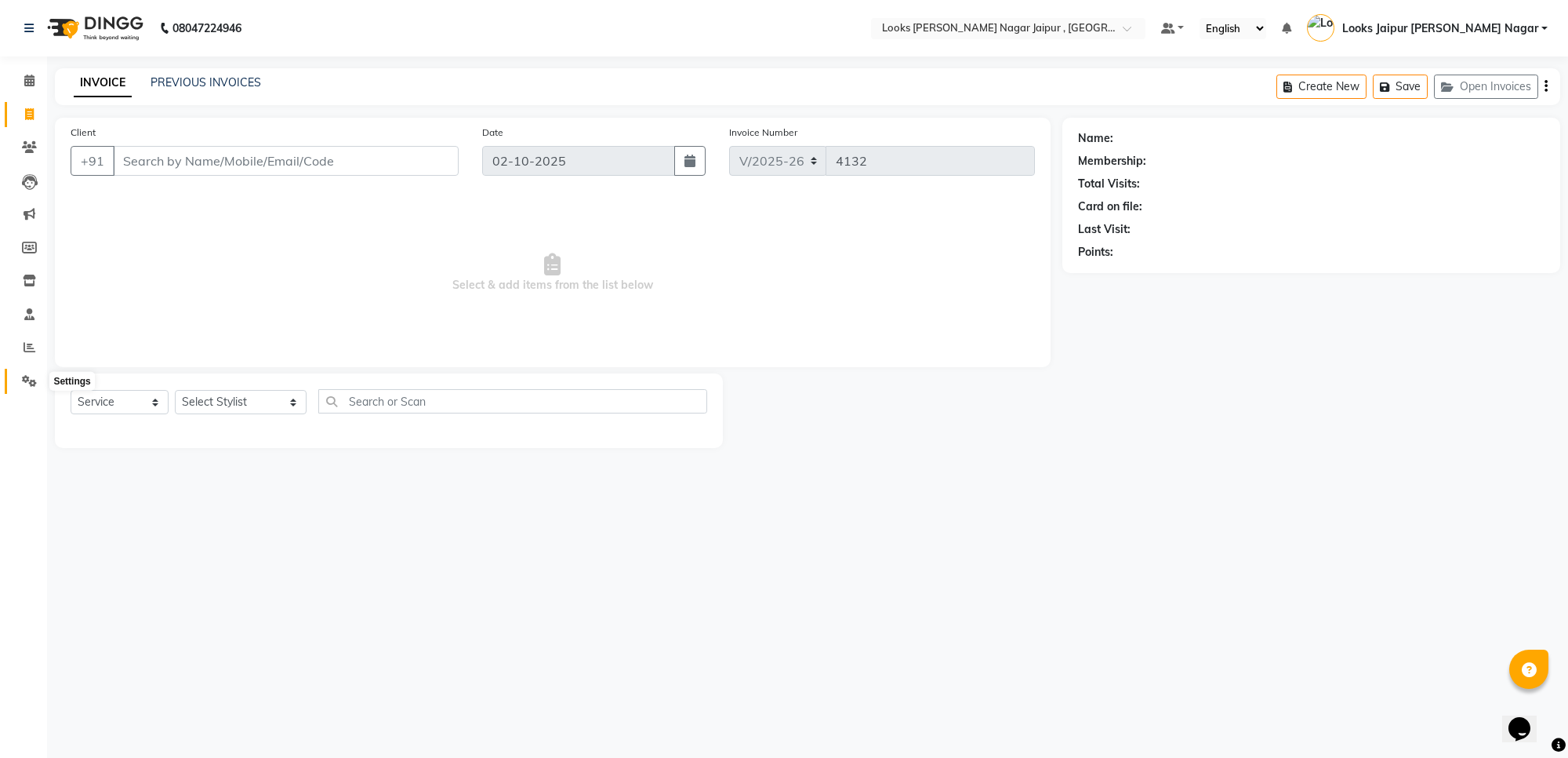
click at [29, 377] on icon at bounding box center [29, 381] width 15 height 12
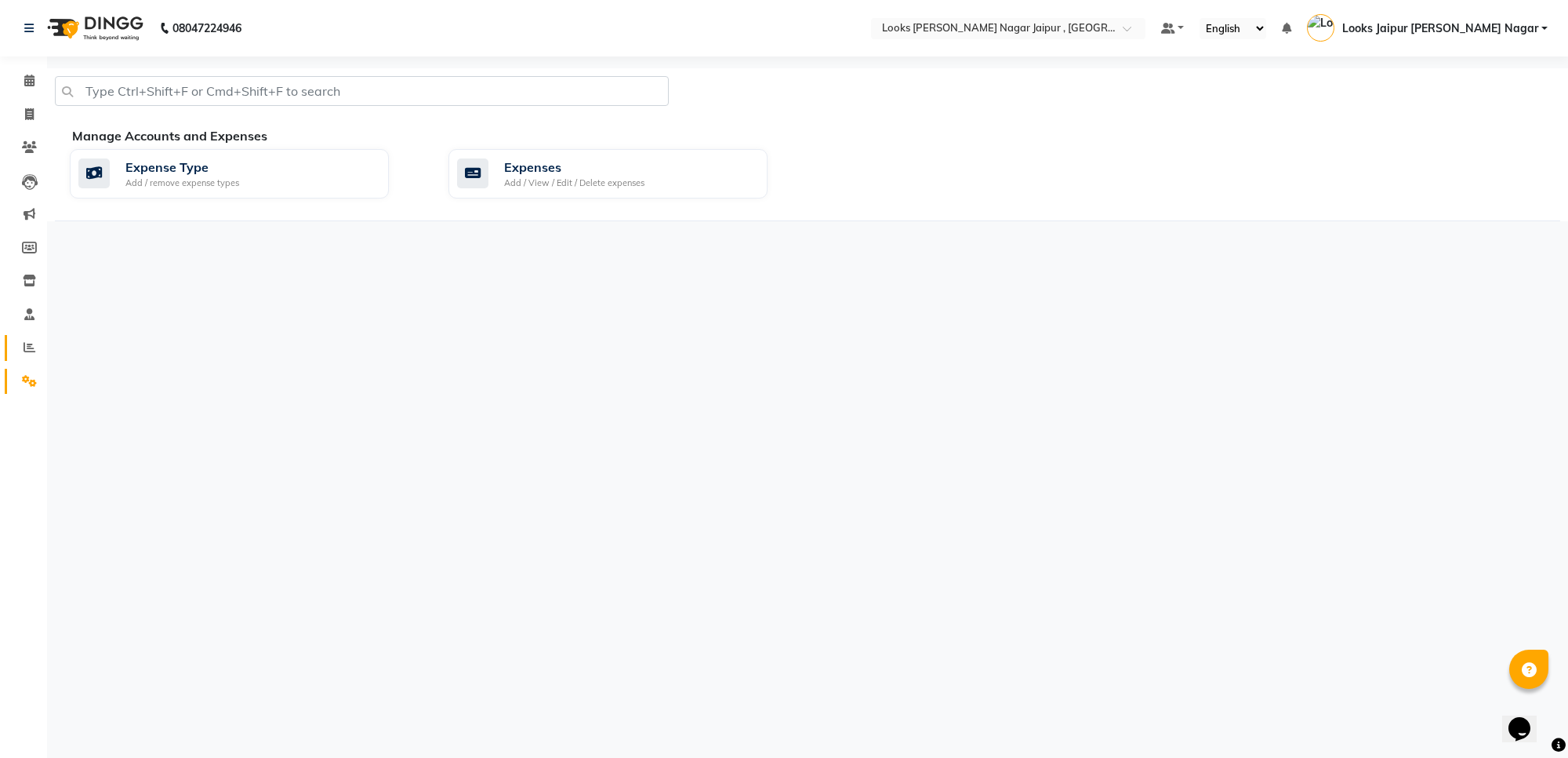
click at [28, 354] on span at bounding box center [30, 348] width 27 height 18
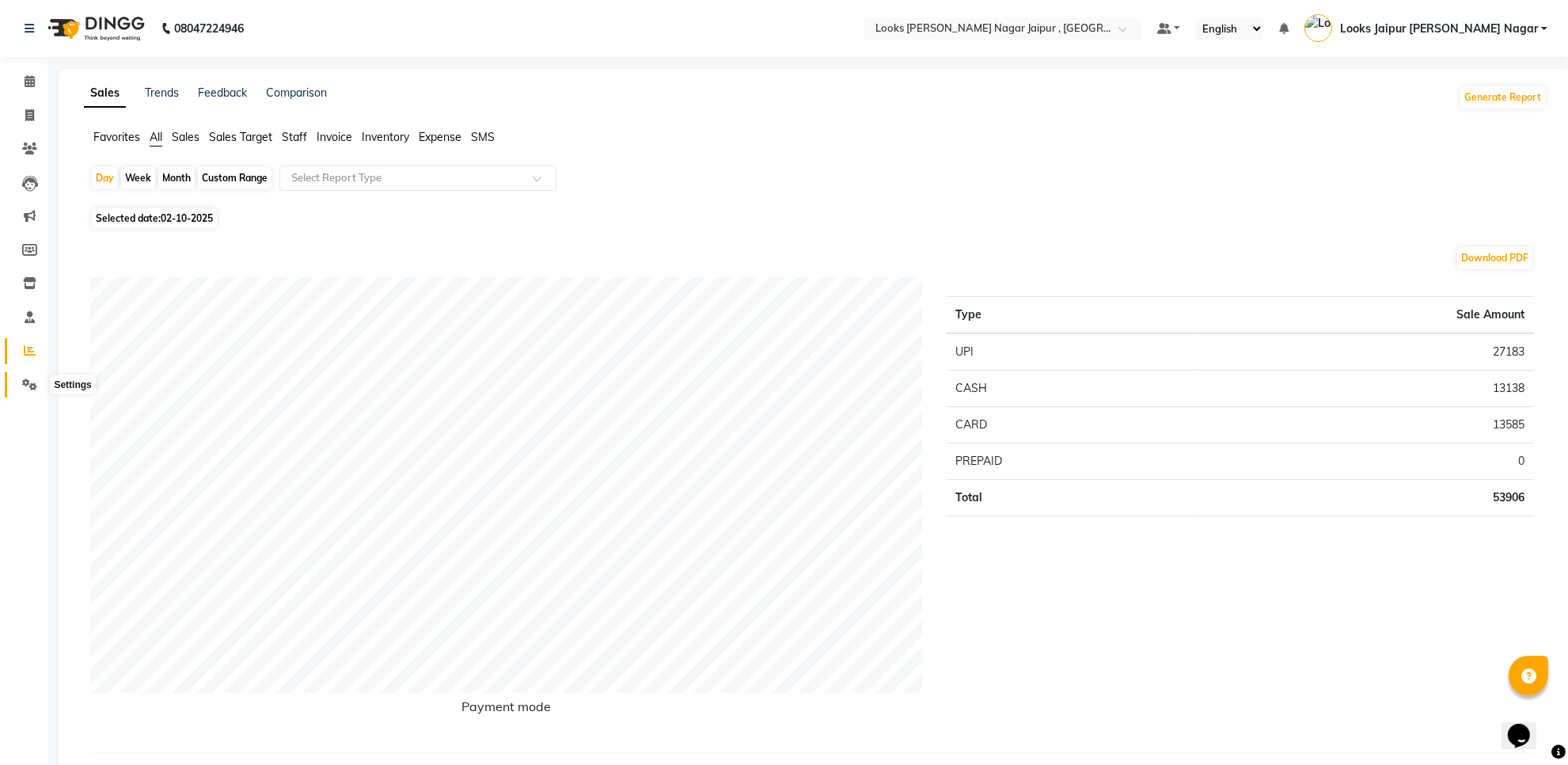
click at [16, 381] on span at bounding box center [30, 385] width 27 height 19
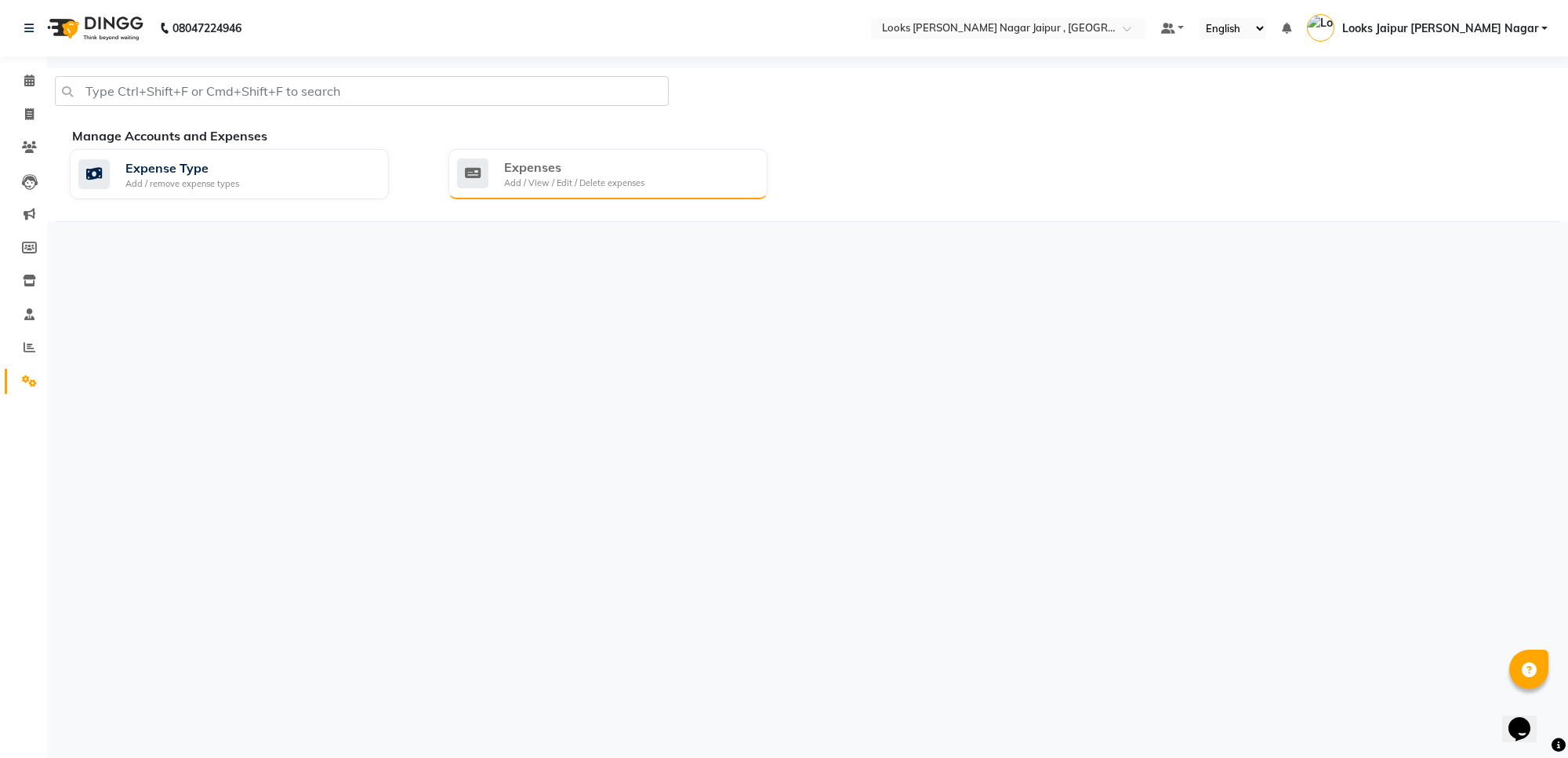
click at [557, 172] on div "Expenses" at bounding box center [573, 167] width 140 height 18
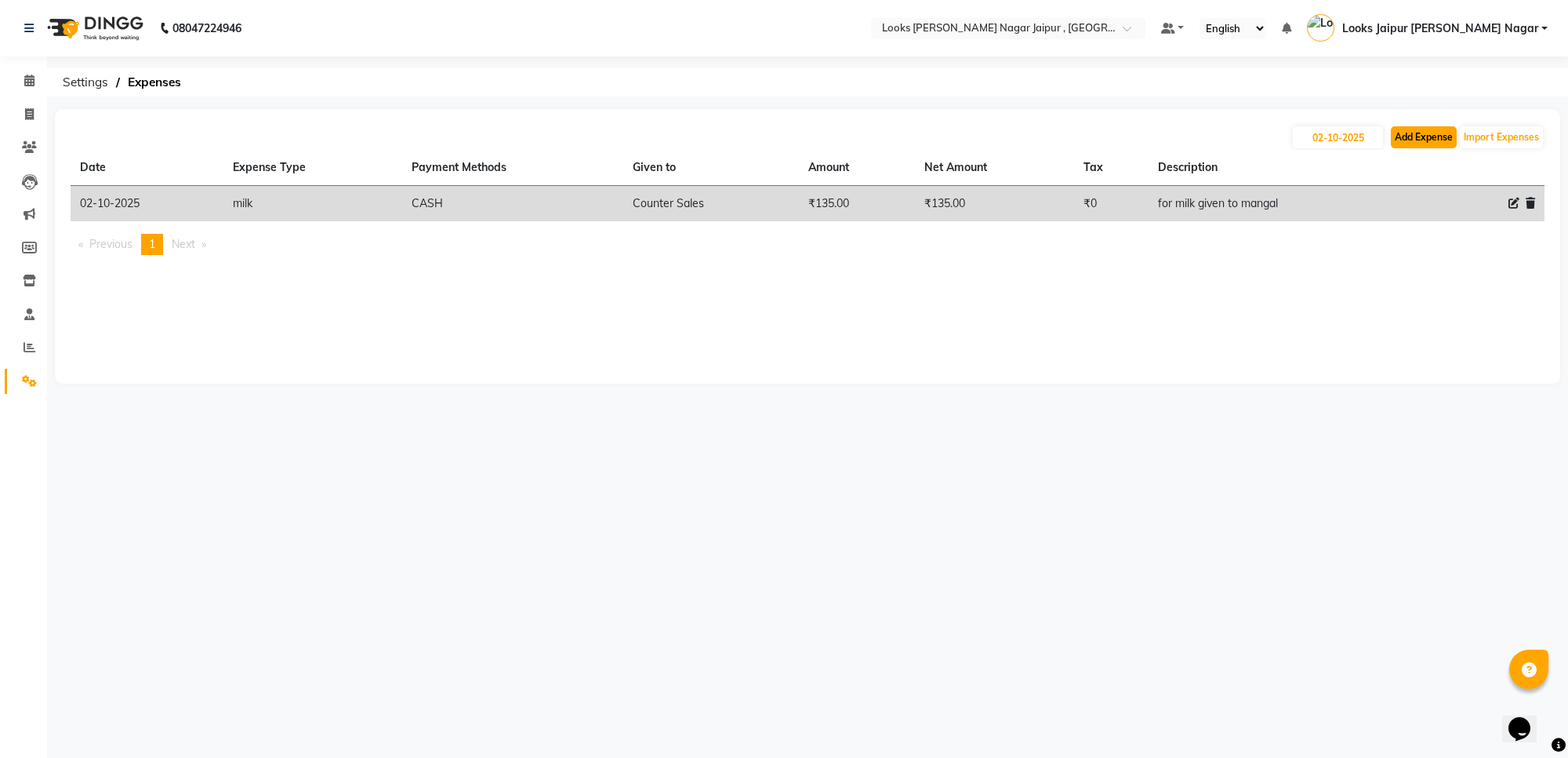
click at [1432, 133] on button "Add Expense" at bounding box center [1424, 137] width 66 height 22
select select "1"
select select "3122"
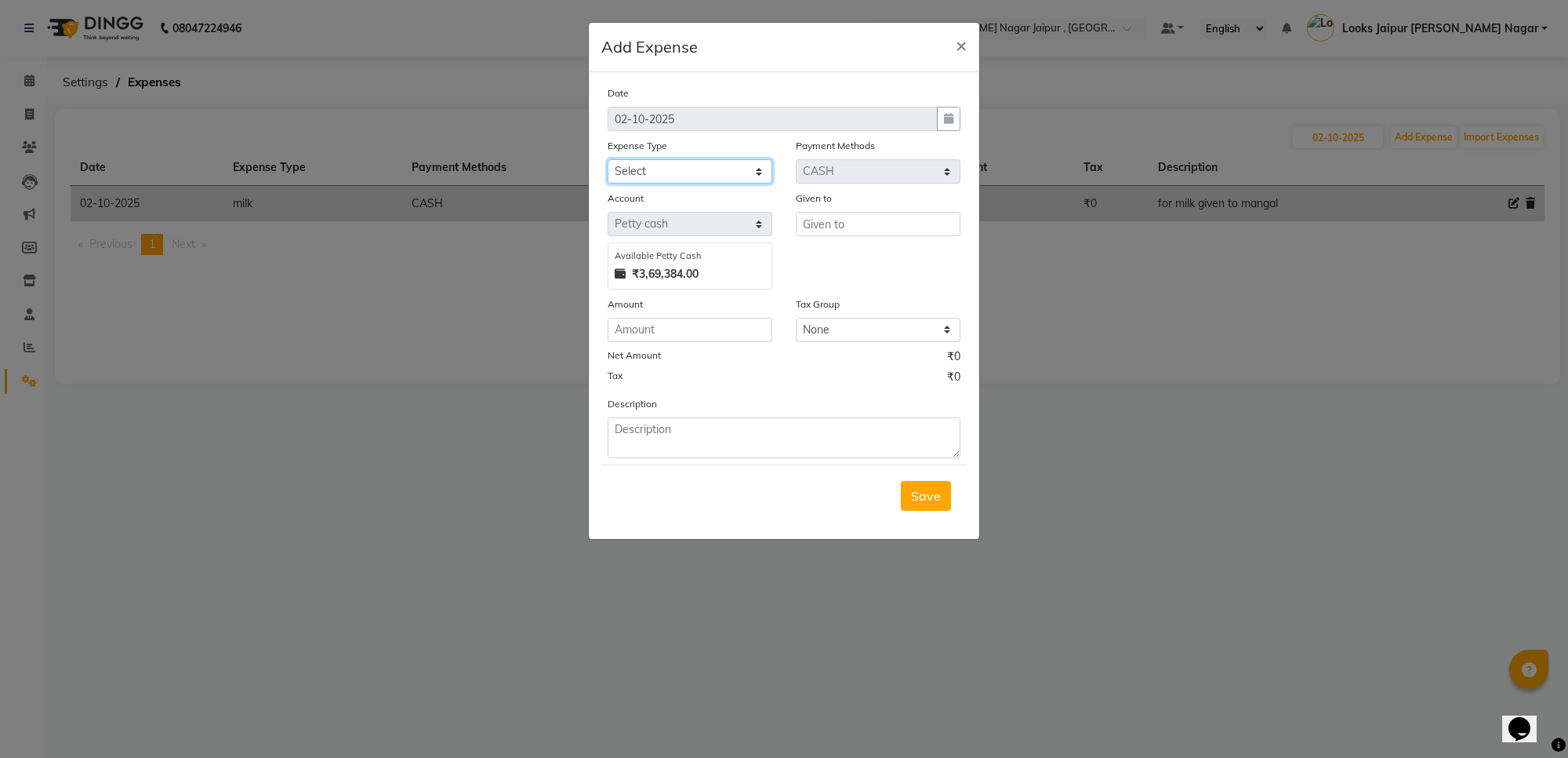
drag, startPoint x: 712, startPoint y: 165, endPoint x: 723, endPoint y: 182, distance: 20.2
click at [712, 165] on select "Select Accommodation Aesthetics Bank Deposit BLINKIT Cash Handover Client Refun…" at bounding box center [690, 171] width 165 height 24
drag, startPoint x: 734, startPoint y: 163, endPoint x: 734, endPoint y: 174, distance: 11.0
click at [734, 163] on select "Select Accommodation Aesthetics Bank Deposit BLINKIT Cash Handover Client Refun…" at bounding box center [690, 171] width 165 height 24
select select "24170"
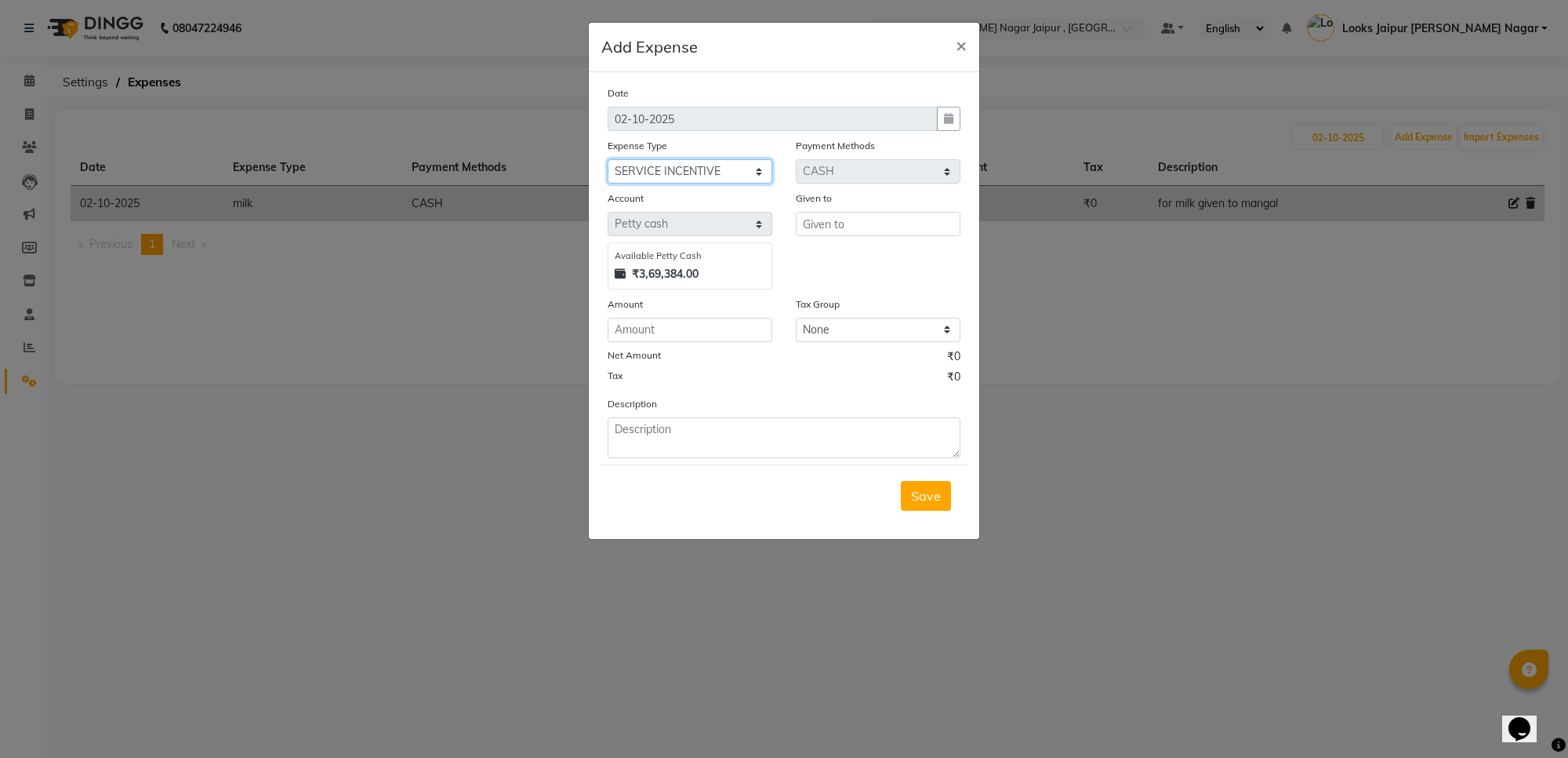
click at [608, 159] on select "Select Accommodation Aesthetics Bank Deposit BLINKIT Cash Handover Client Refun…" at bounding box center [690, 171] width 165 height 24
click at [878, 216] on input "text" at bounding box center [878, 224] width 165 height 24
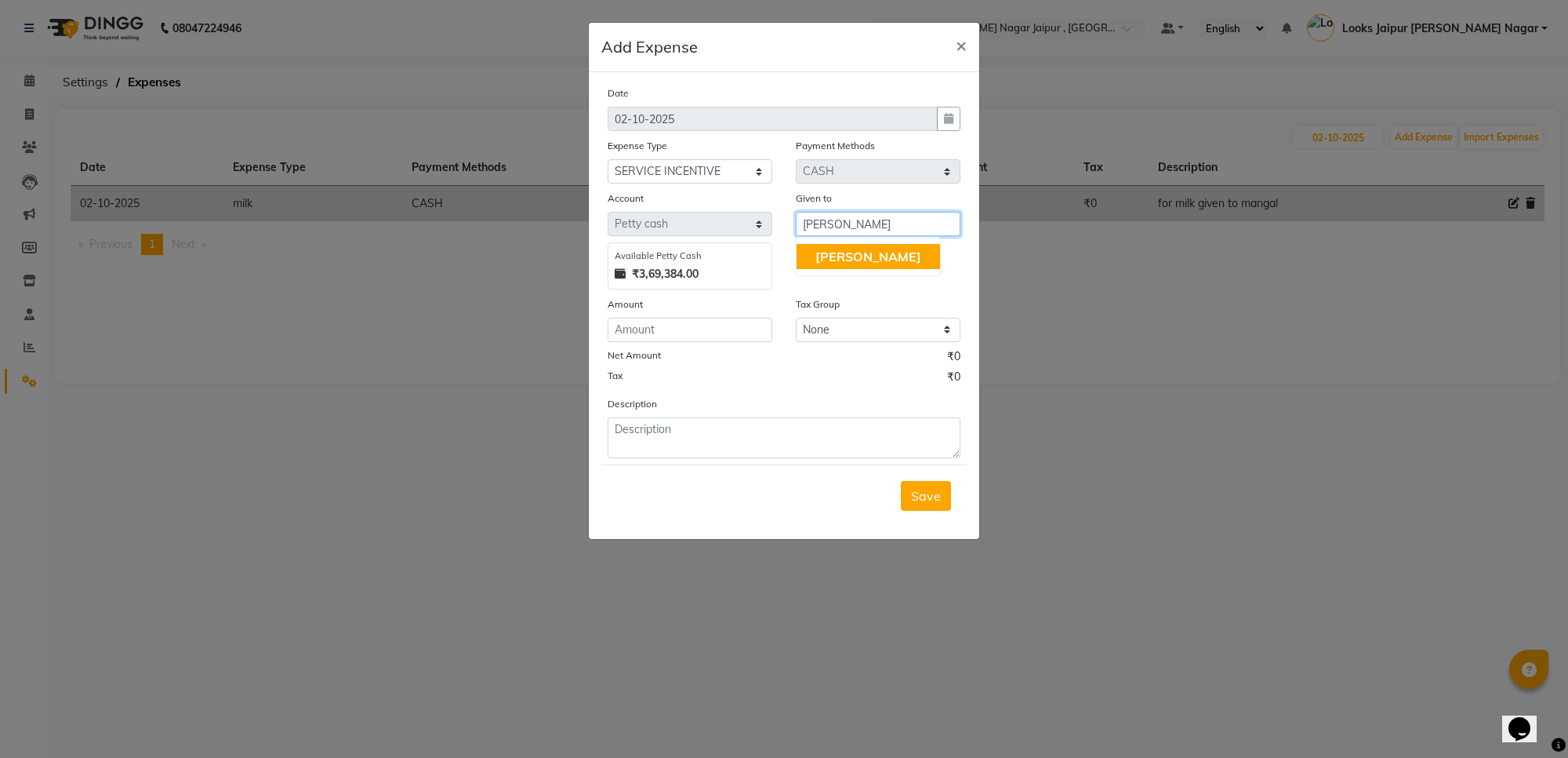
click at [817, 244] on button "[PERSON_NAME]" at bounding box center [868, 256] width 143 height 25
type input "[PERSON_NAME]"
click at [730, 311] on div "Amount" at bounding box center [690, 306] width 165 height 22
click at [715, 323] on input "number" at bounding box center [690, 329] width 165 height 24
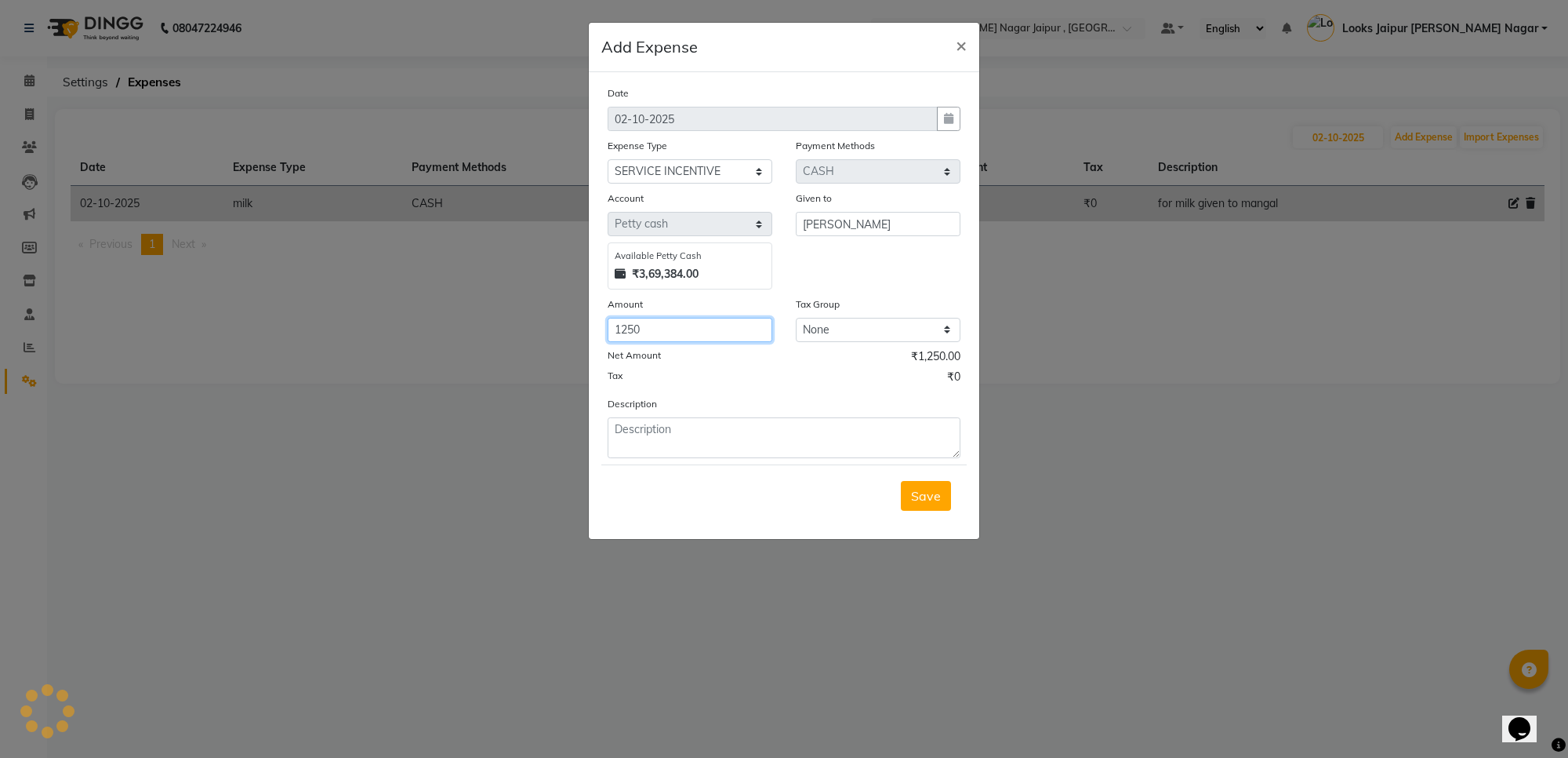
type input "1250"
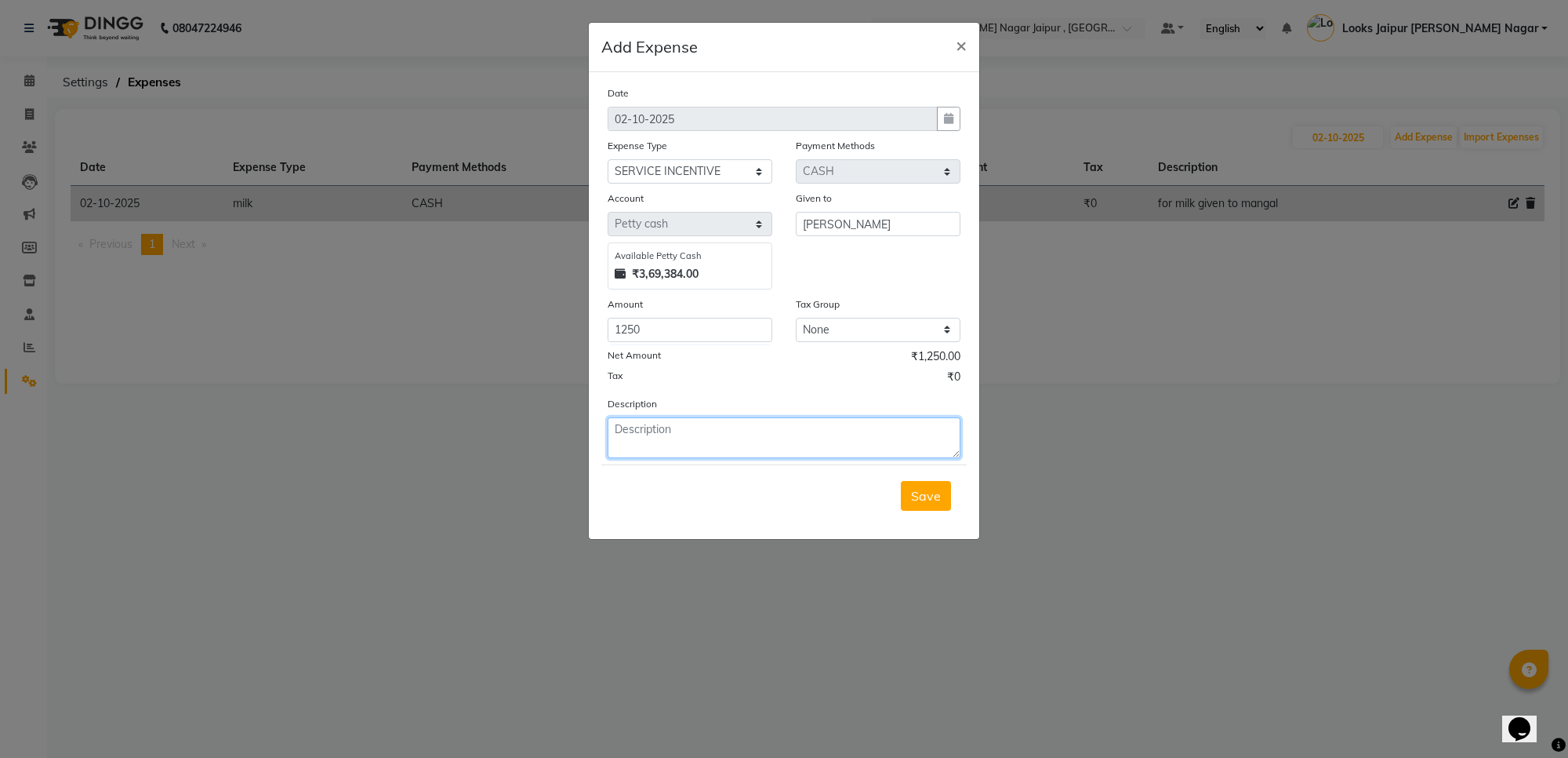
drag, startPoint x: 751, startPoint y: 417, endPoint x: 745, endPoint y: 439, distance: 22.8
click at [745, 437] on textarea at bounding box center [784, 437] width 352 height 41
type textarea "30th and 1st inc"
click at [926, 496] on span "Save" at bounding box center [925, 496] width 30 height 16
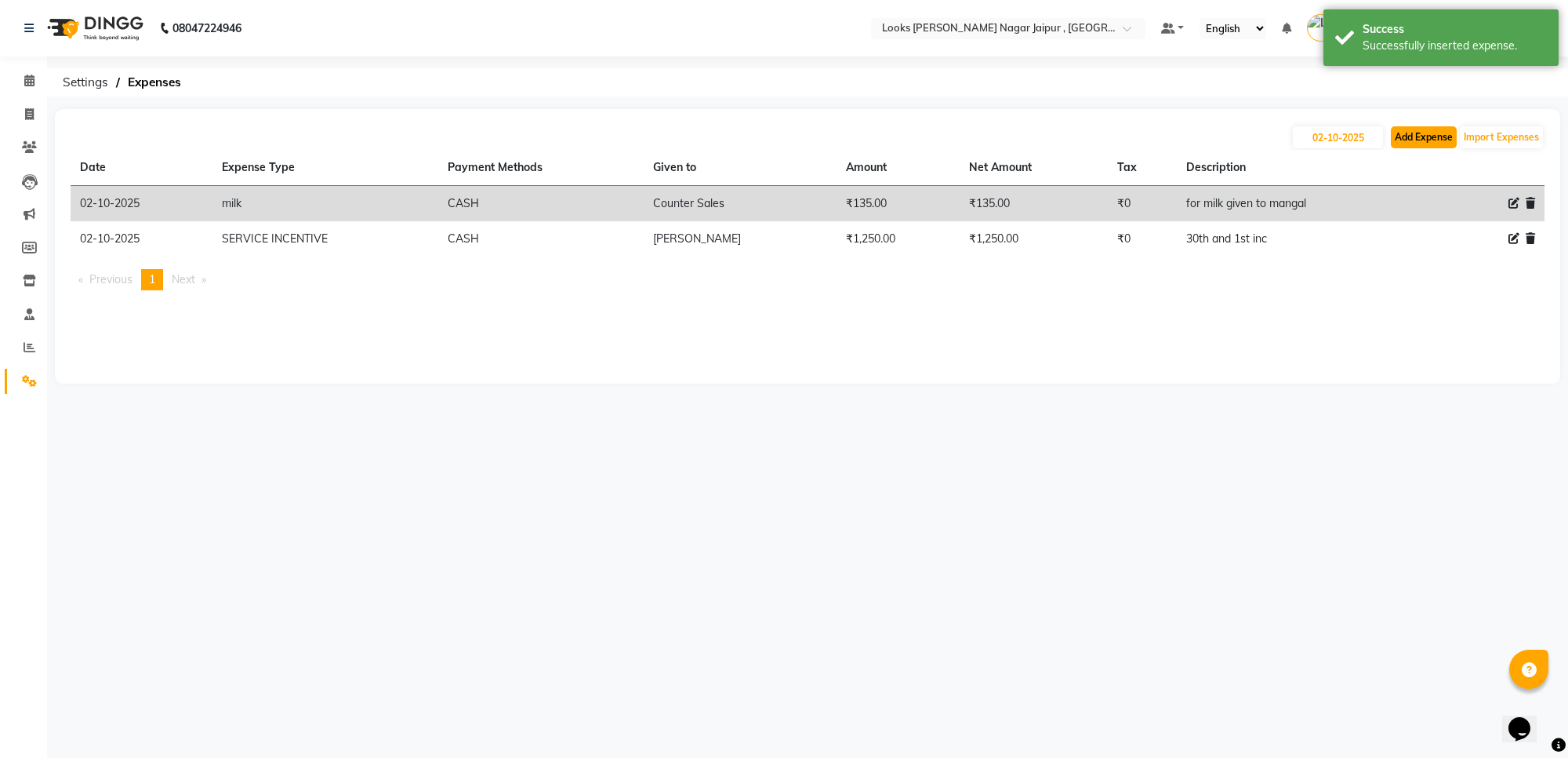
click at [1421, 147] on button "Add Expense" at bounding box center [1424, 137] width 66 height 22
select select "1"
select select "3122"
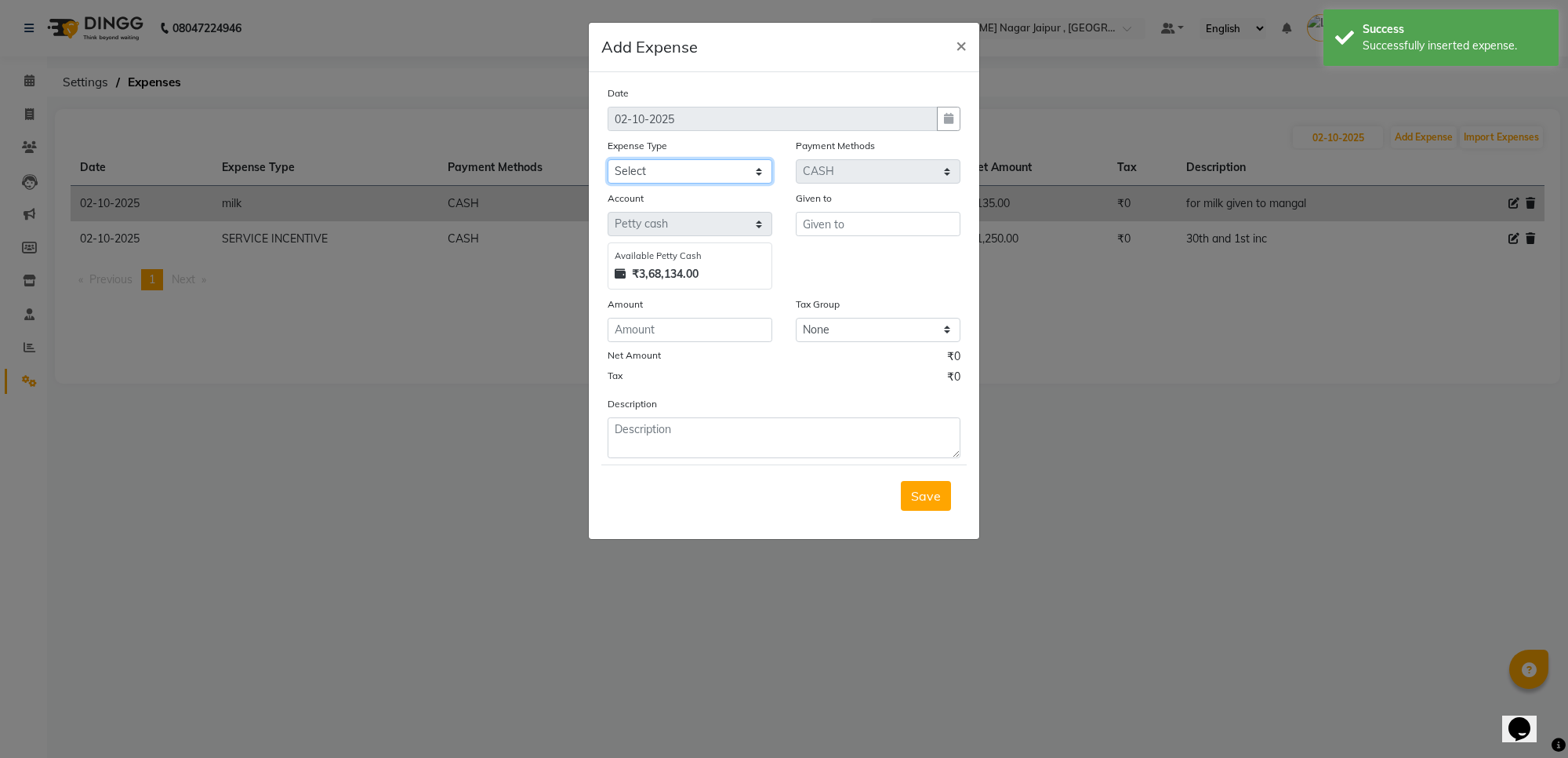
click at [677, 163] on select "Select Accommodation Aesthetics Bank Deposit BLINKIT Cash Handover Client Refun…" at bounding box center [690, 171] width 165 height 24
select select "24372"
click at [608, 159] on select "Select Accommodation Aesthetics Bank Deposit BLINKIT Cash Handover Client Refun…" at bounding box center [690, 171] width 165 height 24
click at [836, 218] on input "text" at bounding box center [878, 224] width 165 height 24
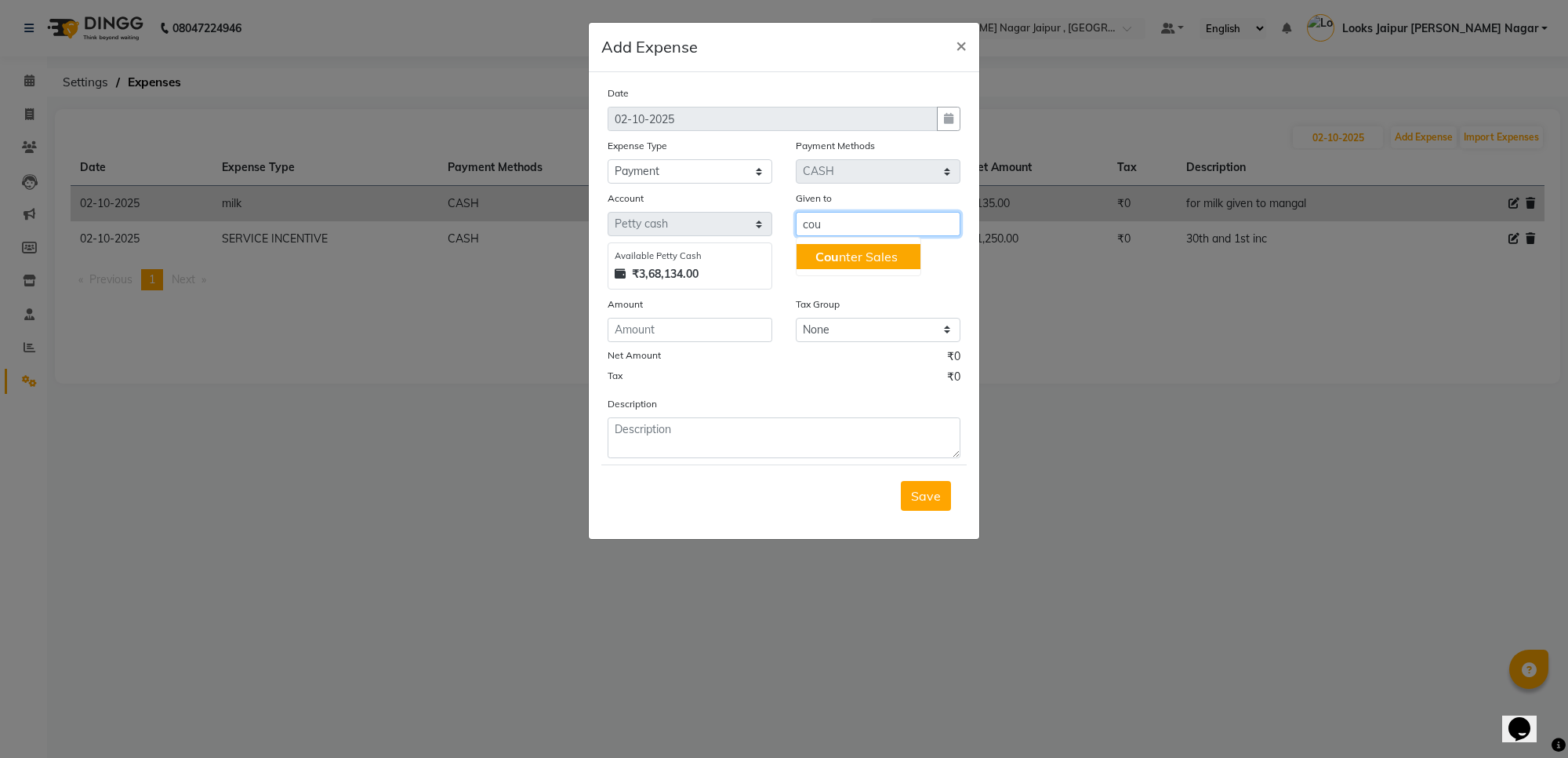
click at [819, 251] on span "Cou" at bounding box center [826, 256] width 23 height 16
type input "Counter Sales"
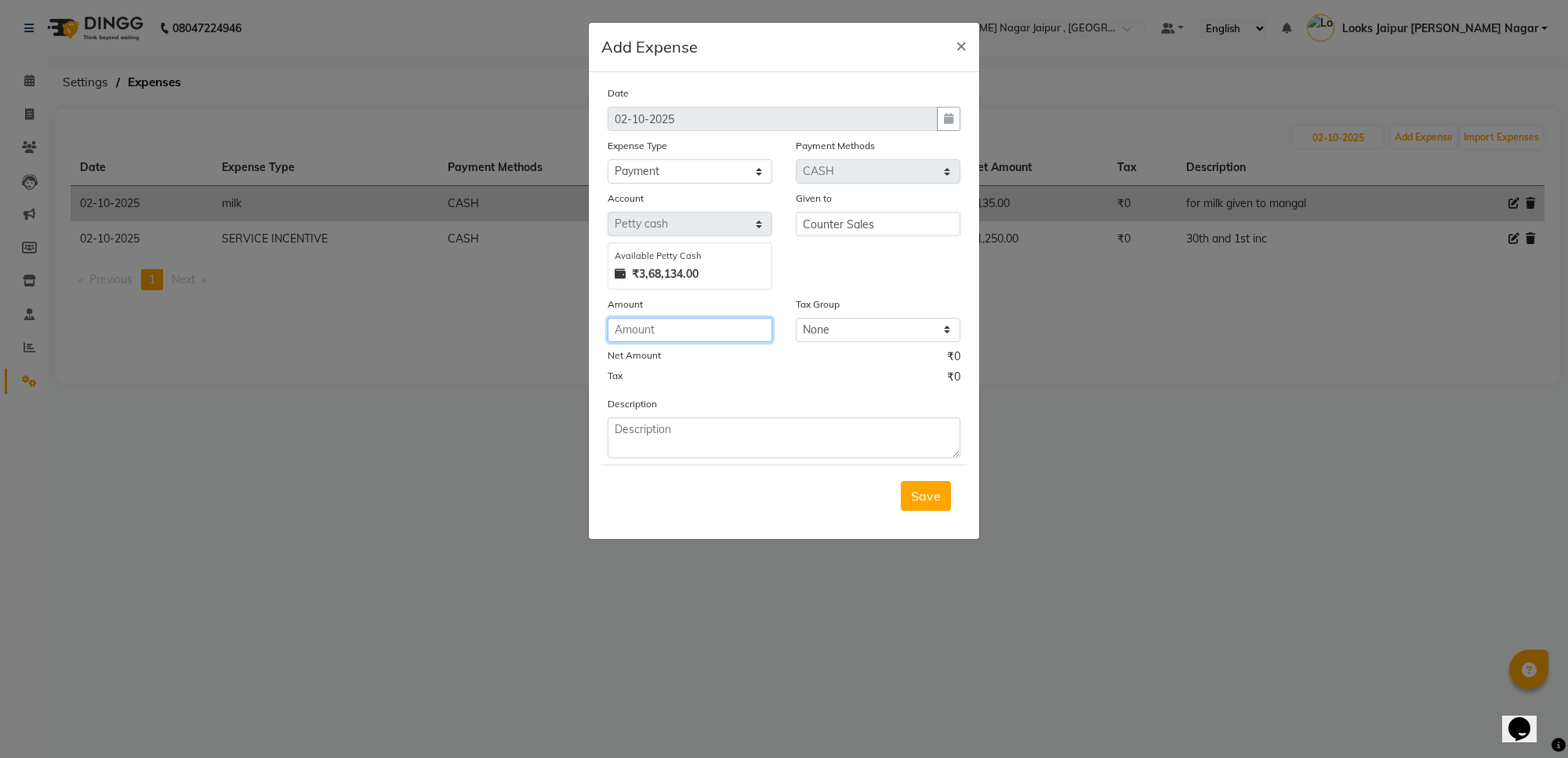
click at [690, 334] on input "number" at bounding box center [690, 329] width 165 height 24
type input "3500"
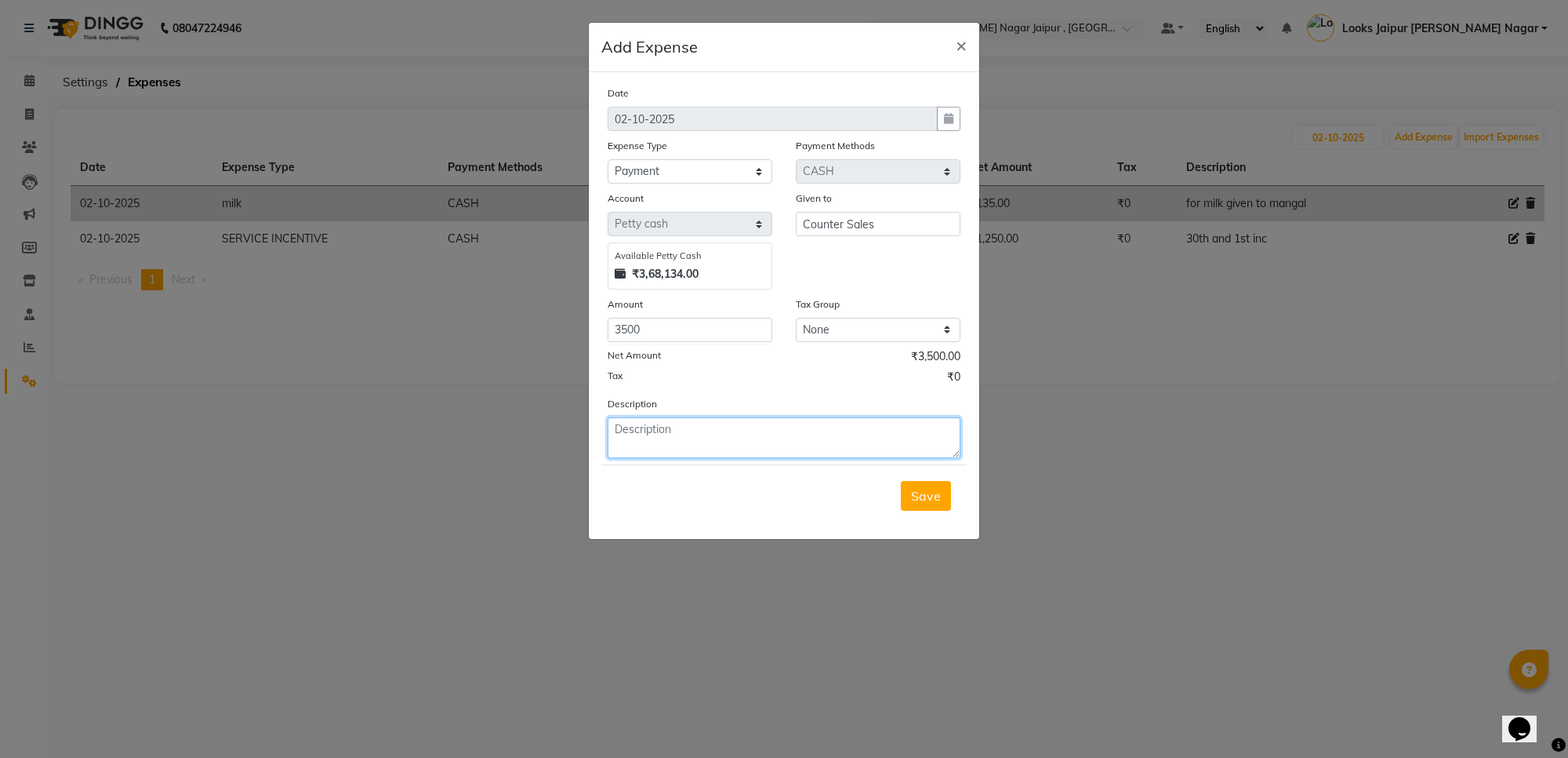
click at [774, 427] on textarea at bounding box center [784, 437] width 352 height 41
type textarea "electricity repair payment given to [PERSON_NAME] ji"
click at [942, 499] on button "Save" at bounding box center [926, 495] width 50 height 30
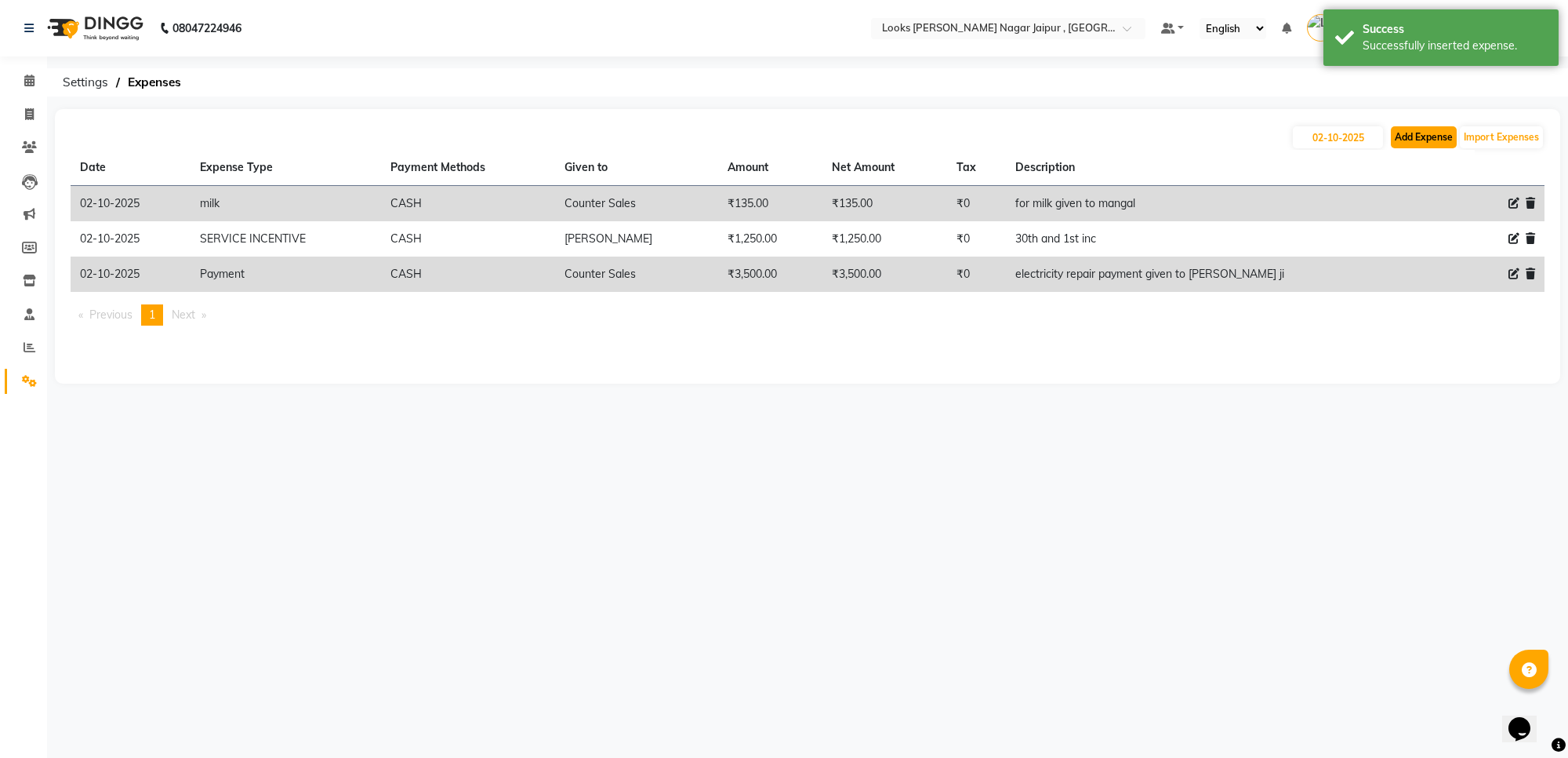
click at [1420, 139] on button "Add Expense" at bounding box center [1424, 137] width 66 height 22
select select "1"
select select "3122"
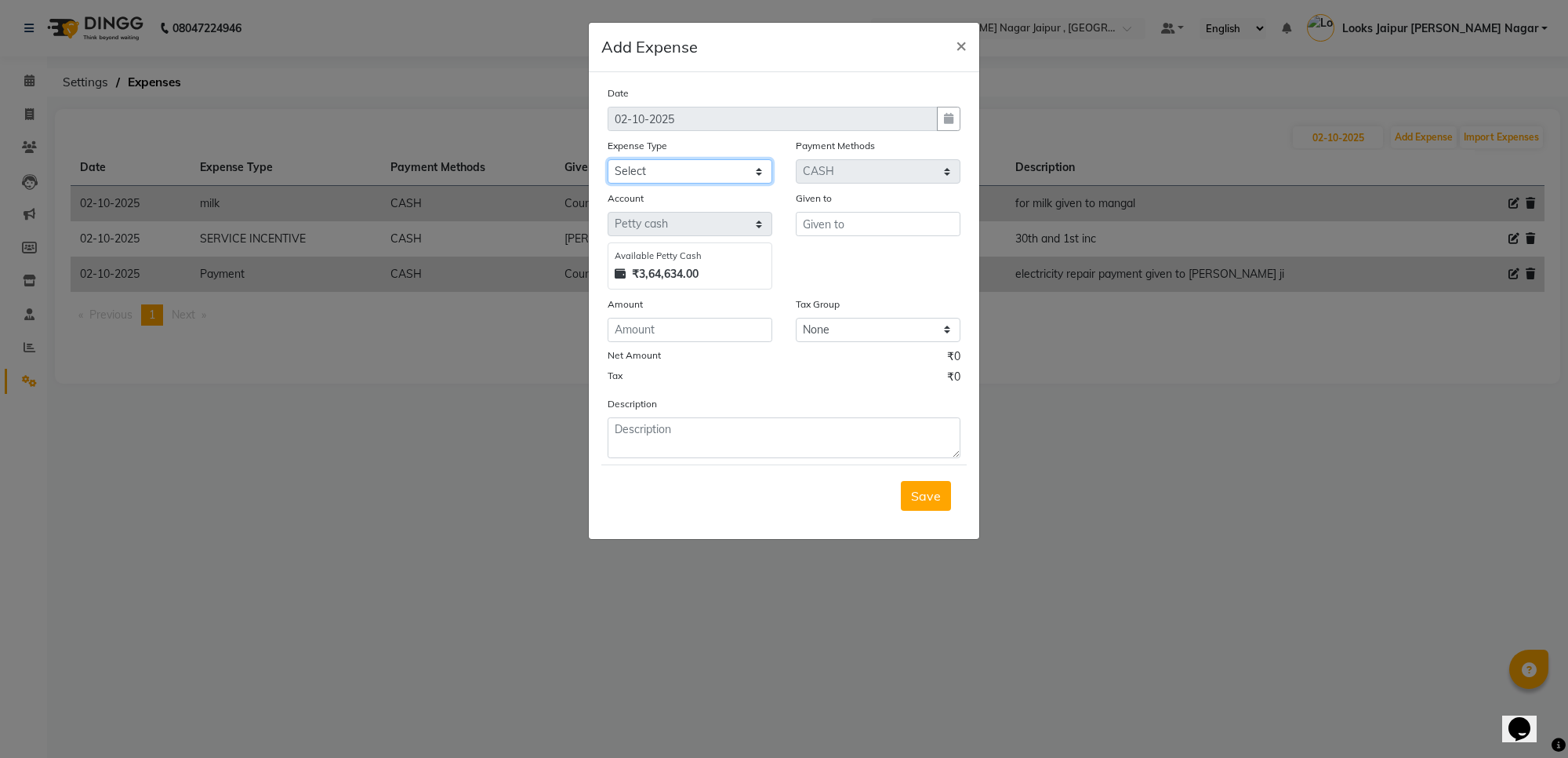
click at [639, 177] on select "Select Accommodation Aesthetics Bank Deposit BLINKIT Cash Handover Client Refun…" at bounding box center [690, 171] width 165 height 24
select select "24170"
click at [608, 159] on select "Select Accommodation Aesthetics Bank Deposit BLINKIT Cash Handover Client Refun…" at bounding box center [690, 171] width 165 height 24
click at [830, 212] on input "text" at bounding box center [878, 224] width 165 height 24
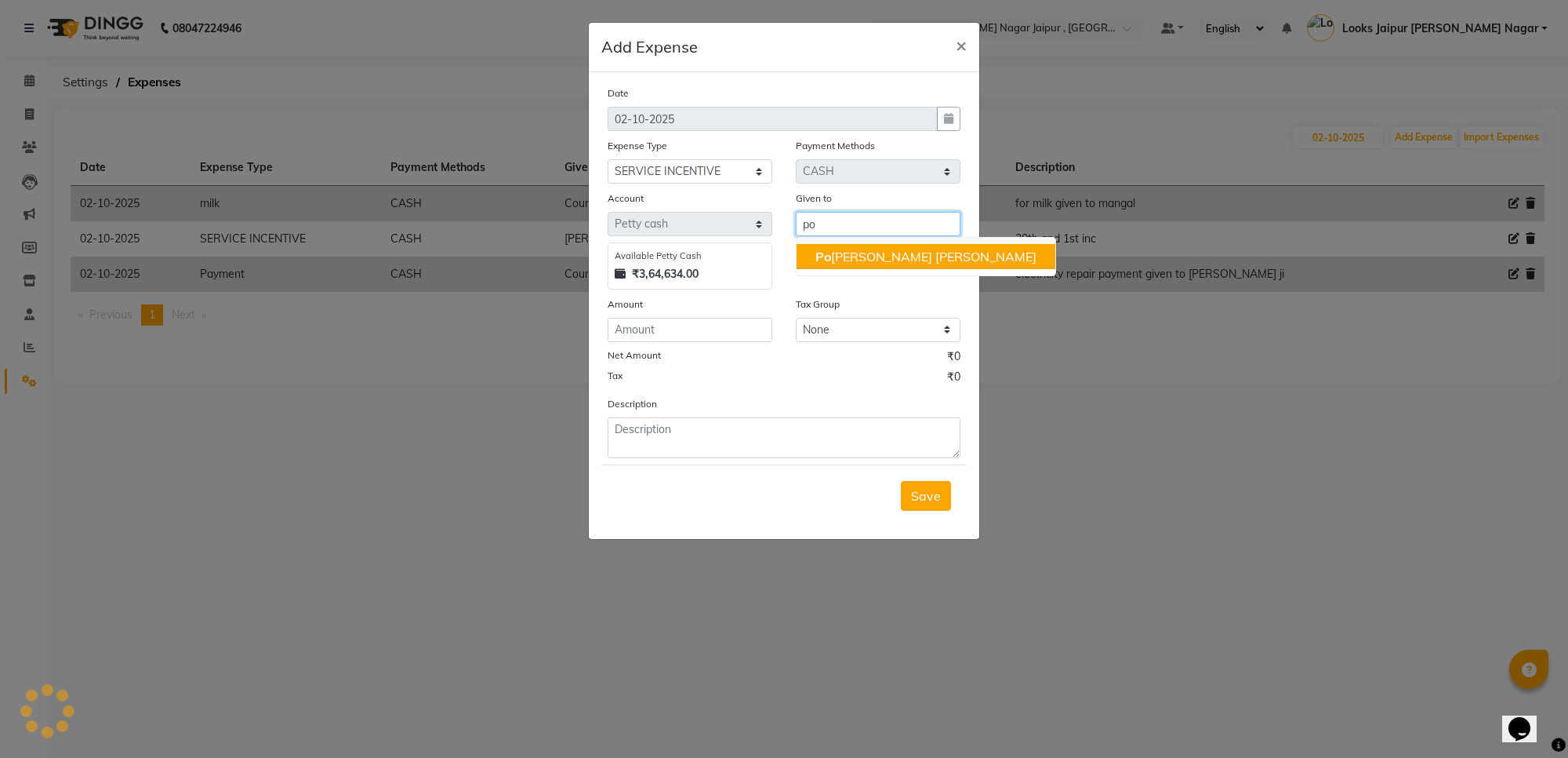
drag, startPoint x: 832, startPoint y: 269, endPoint x: 832, endPoint y: 252, distance: 17.0
click at [832, 255] on ngb-typeahead-window "Po [PERSON_NAME] [PERSON_NAME]" at bounding box center [926, 256] width 260 height 39
click at [832, 252] on ngb-highlight "Po [PERSON_NAME] [PERSON_NAME]" at bounding box center [926, 256] width 221 height 16
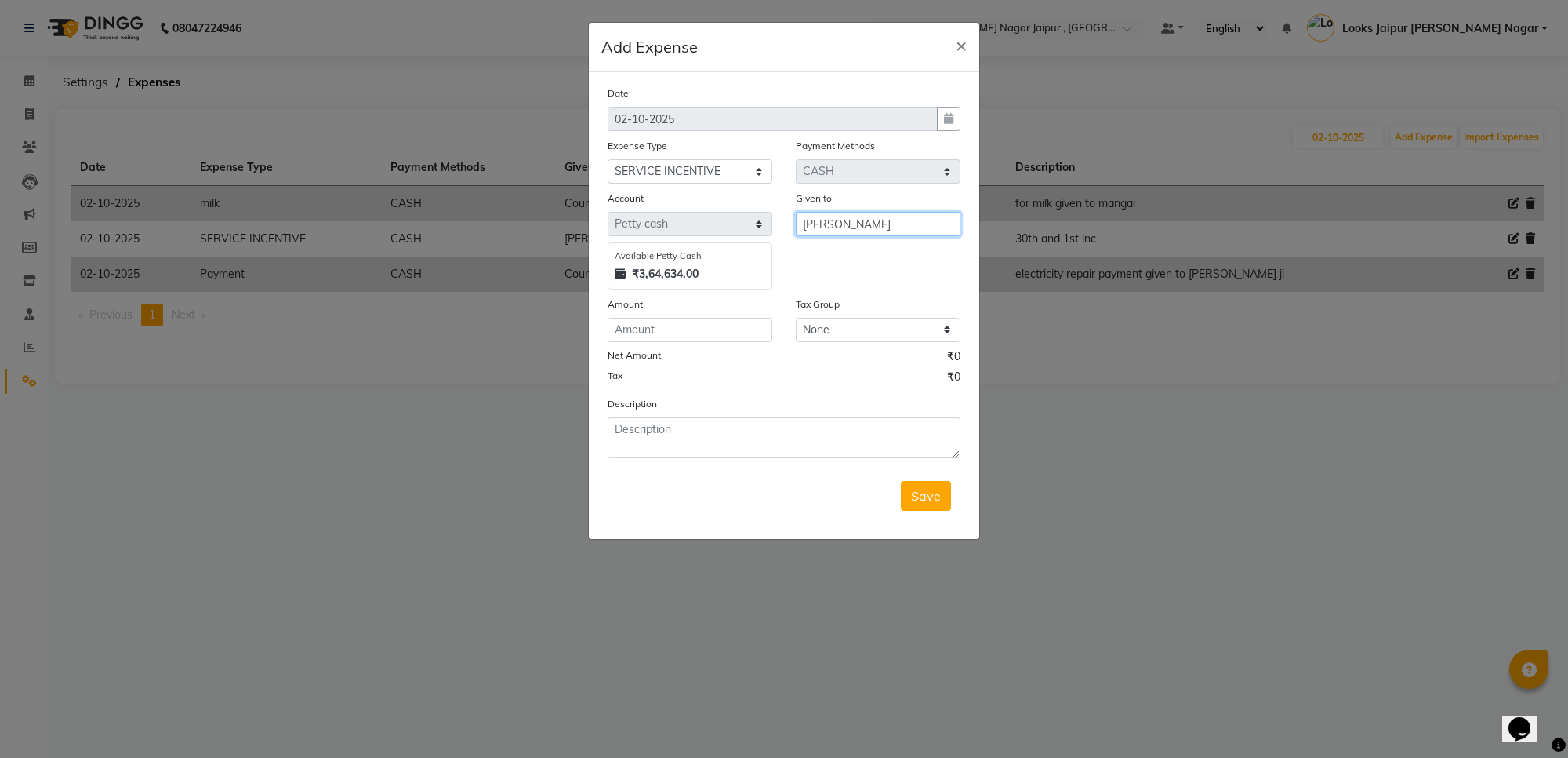
type input "[PERSON_NAME]"
click at [730, 317] on input "number" at bounding box center [690, 329] width 165 height 24
type input "1000"
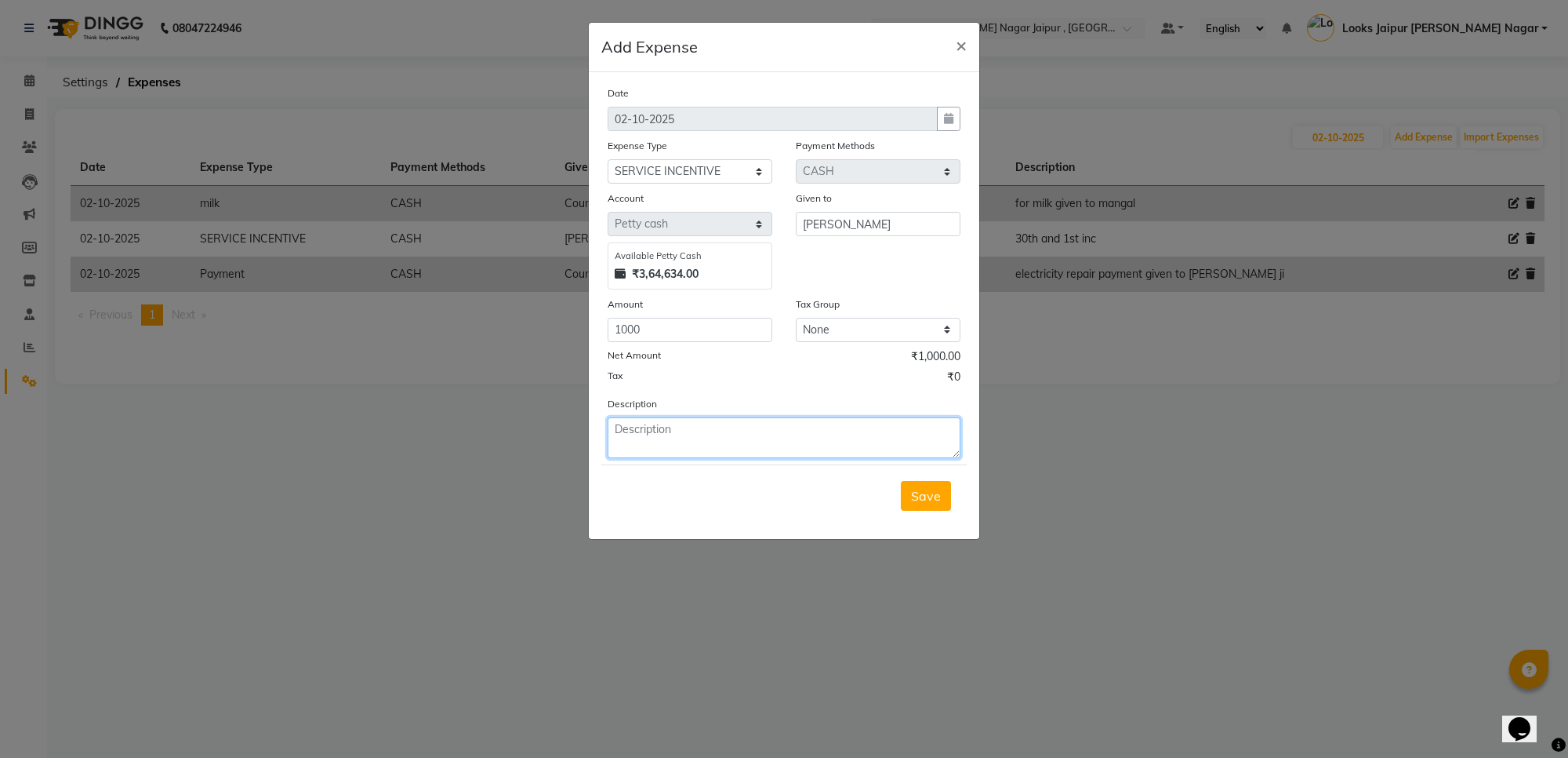
click at [731, 425] on textarea at bounding box center [784, 437] width 352 height 41
type textarea "30th inc given to pooja"
click at [930, 491] on span "Save" at bounding box center [925, 496] width 30 height 16
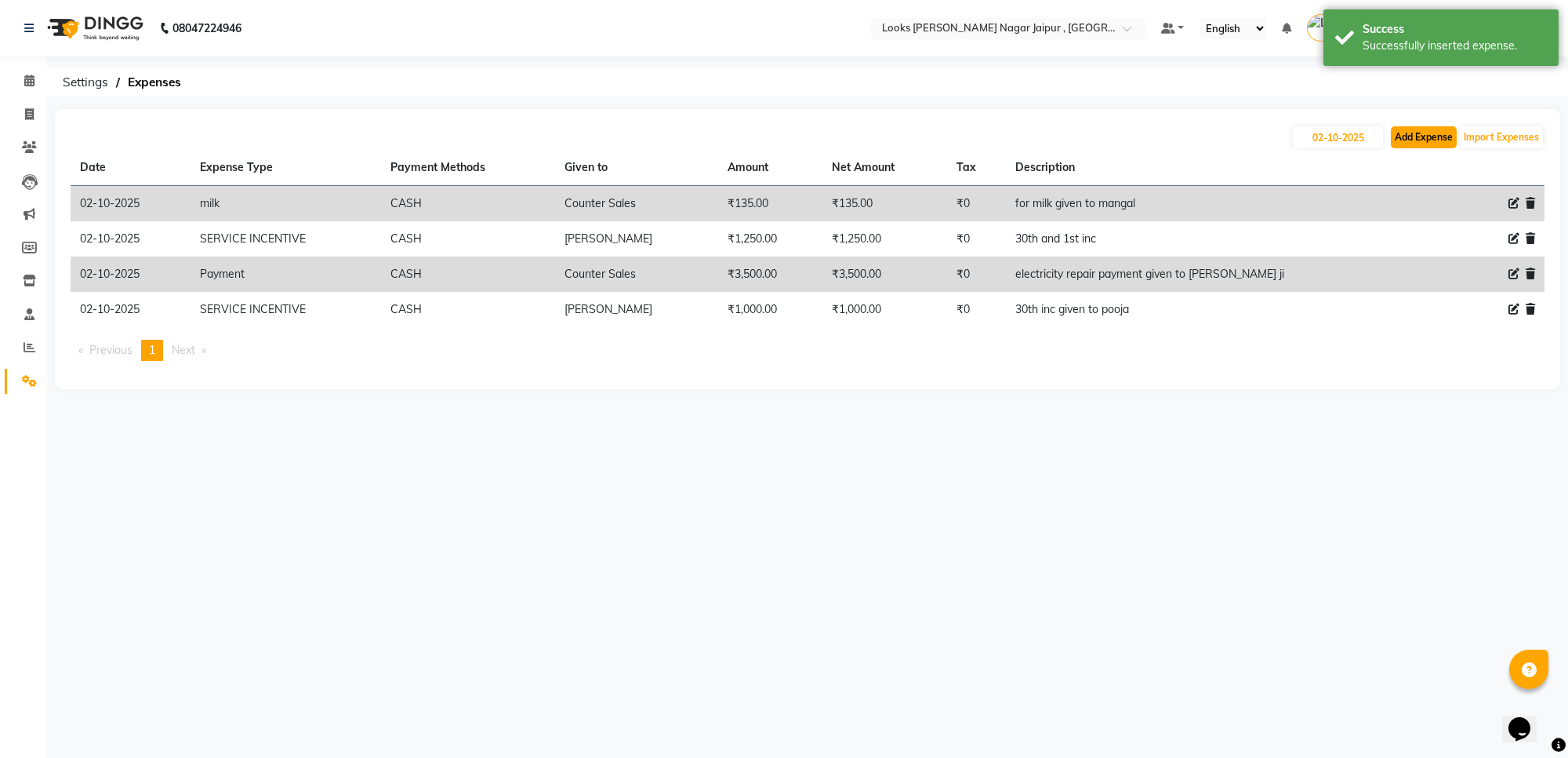
click at [1412, 139] on button "Add Expense" at bounding box center [1424, 137] width 66 height 22
select select "1"
select select "3122"
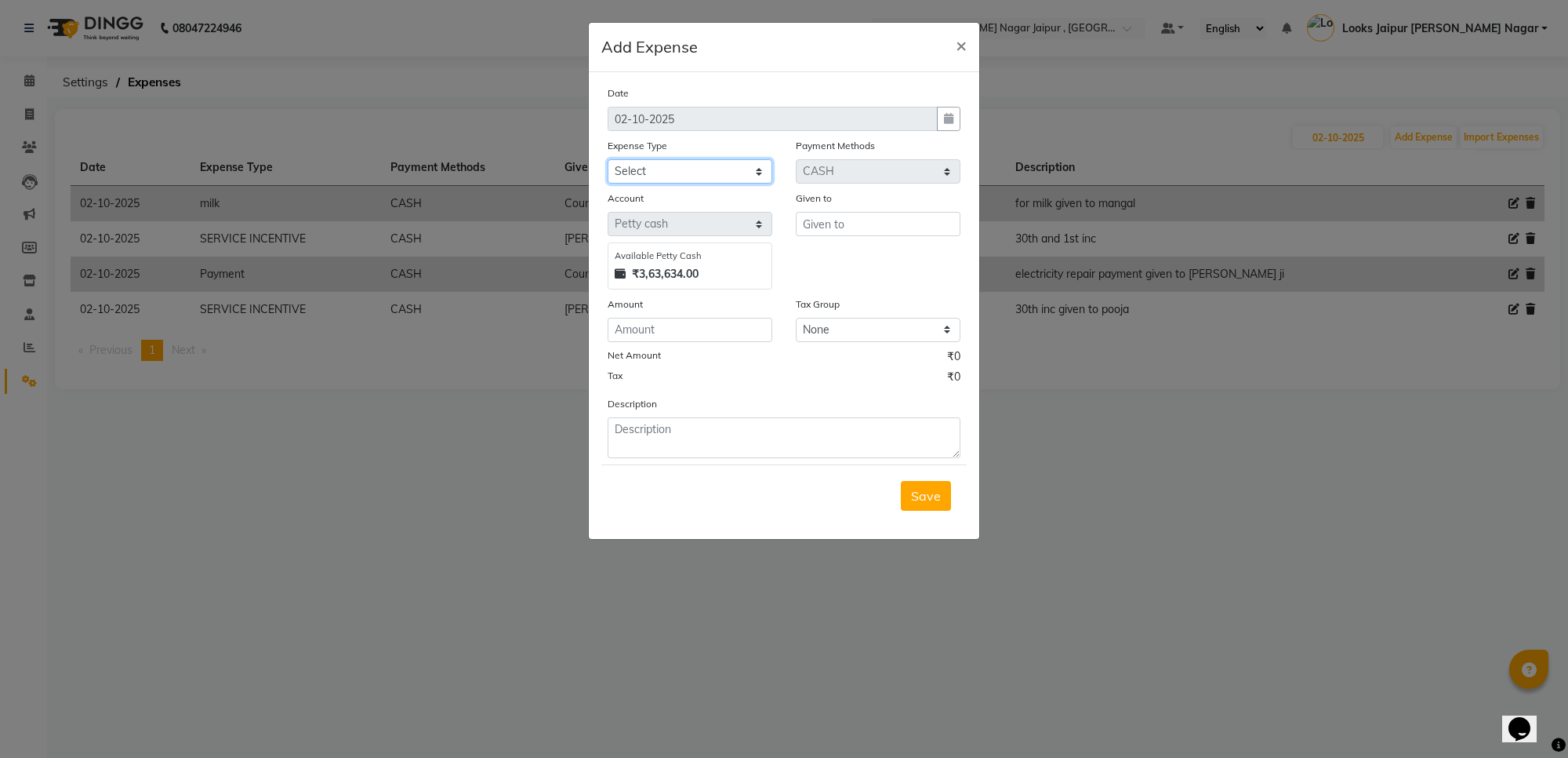
click at [659, 171] on select "Select Accommodation Aesthetics Bank Deposit BLINKIT Cash Handover Client Refun…" at bounding box center [690, 171] width 165 height 24
select select "5134"
click at [608, 159] on select "Select Accommodation Aesthetics Bank Deposit BLINKIT Cash Handover Client Refun…" at bounding box center [690, 171] width 165 height 24
click at [879, 214] on input "text" at bounding box center [878, 224] width 165 height 24
click at [883, 259] on ngb-highlight "Co unter Sales" at bounding box center [856, 256] width 82 height 16
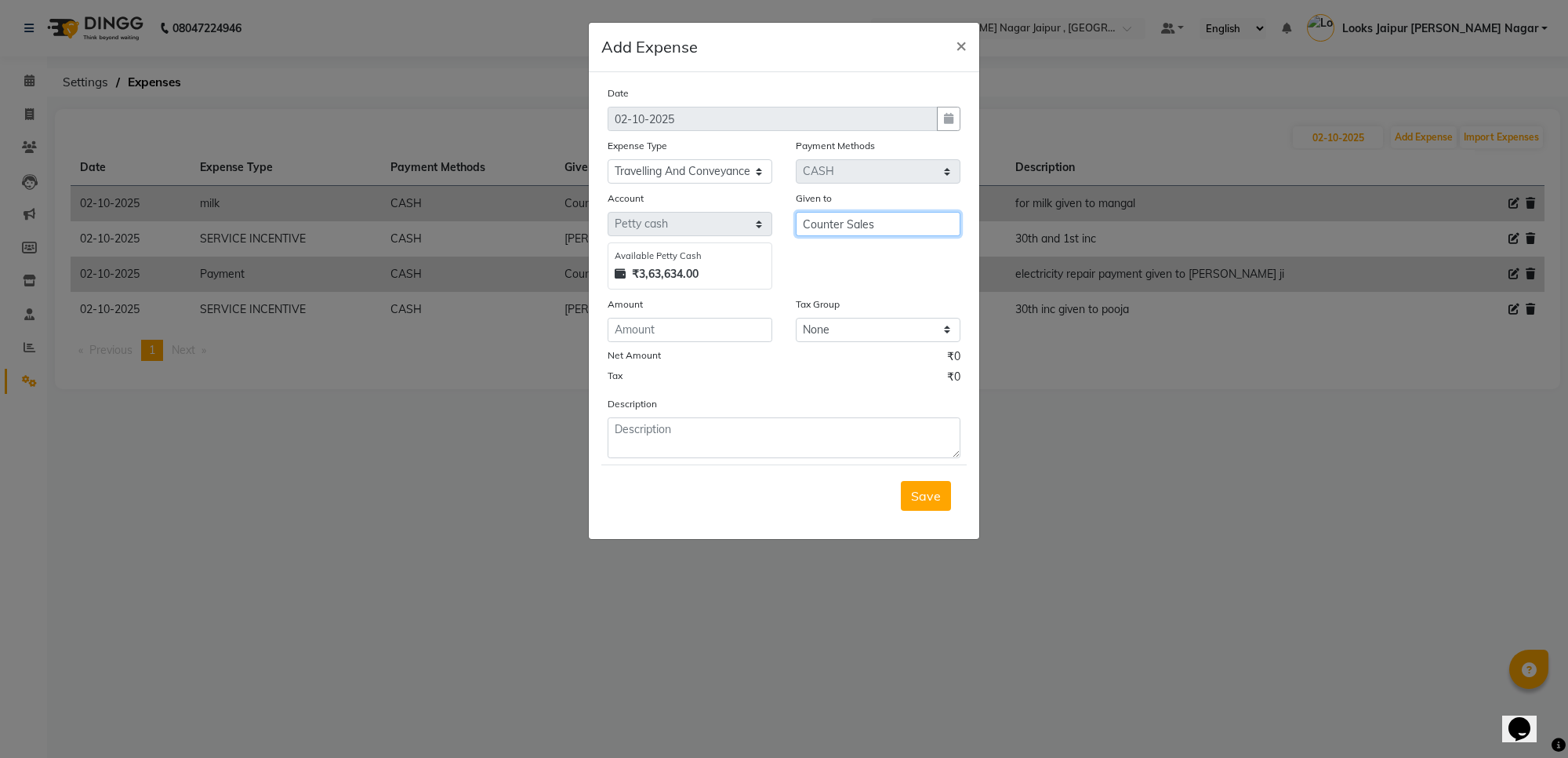
type input "Counter Sales"
click at [738, 327] on input "number" at bounding box center [690, 329] width 165 height 24
type input "150"
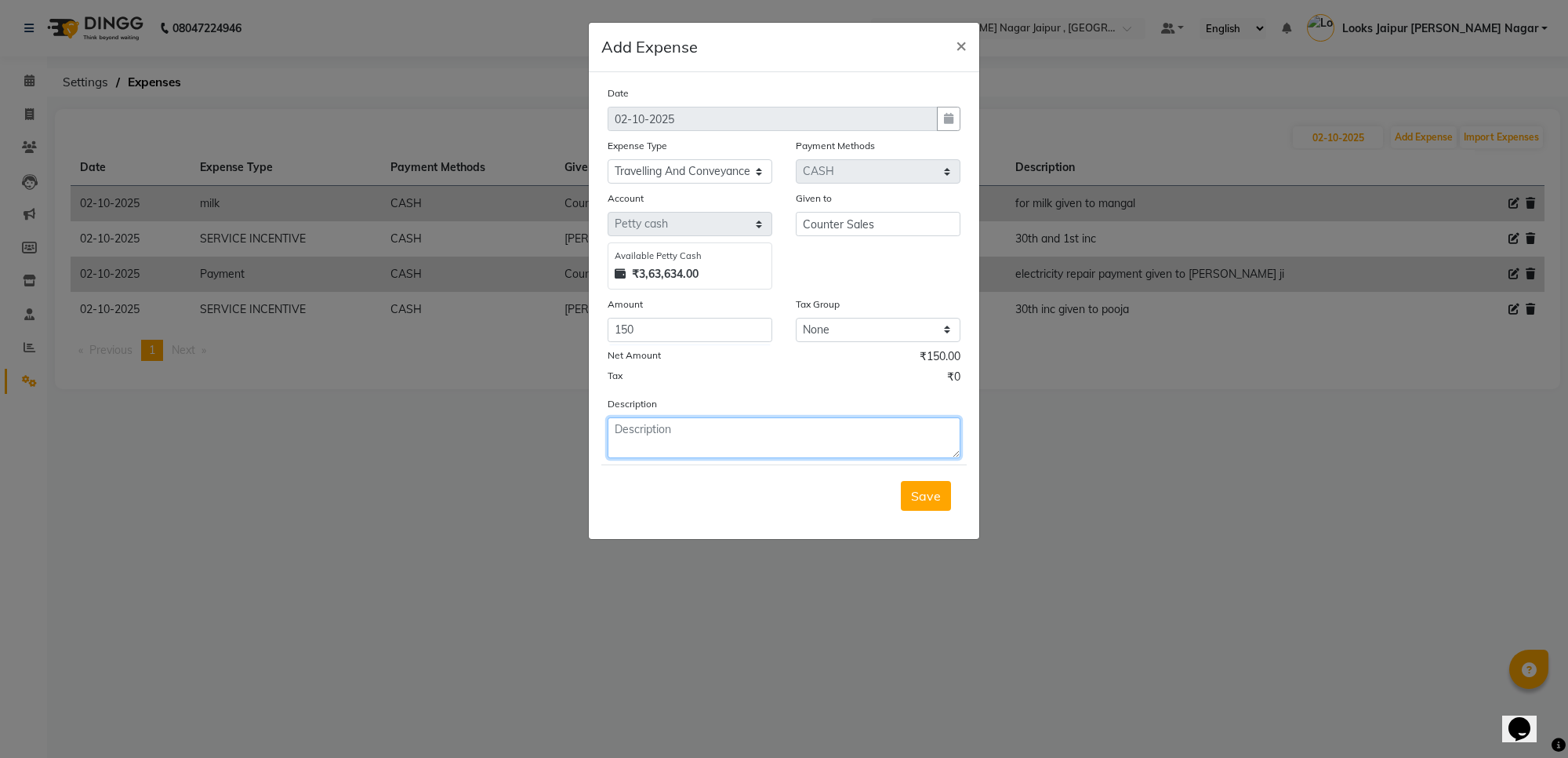
click at [739, 420] on textarea at bounding box center [784, 437] width 352 height 41
type textarea "cab fare given to ola"
click at [901, 490] on button "Save" at bounding box center [926, 495] width 50 height 30
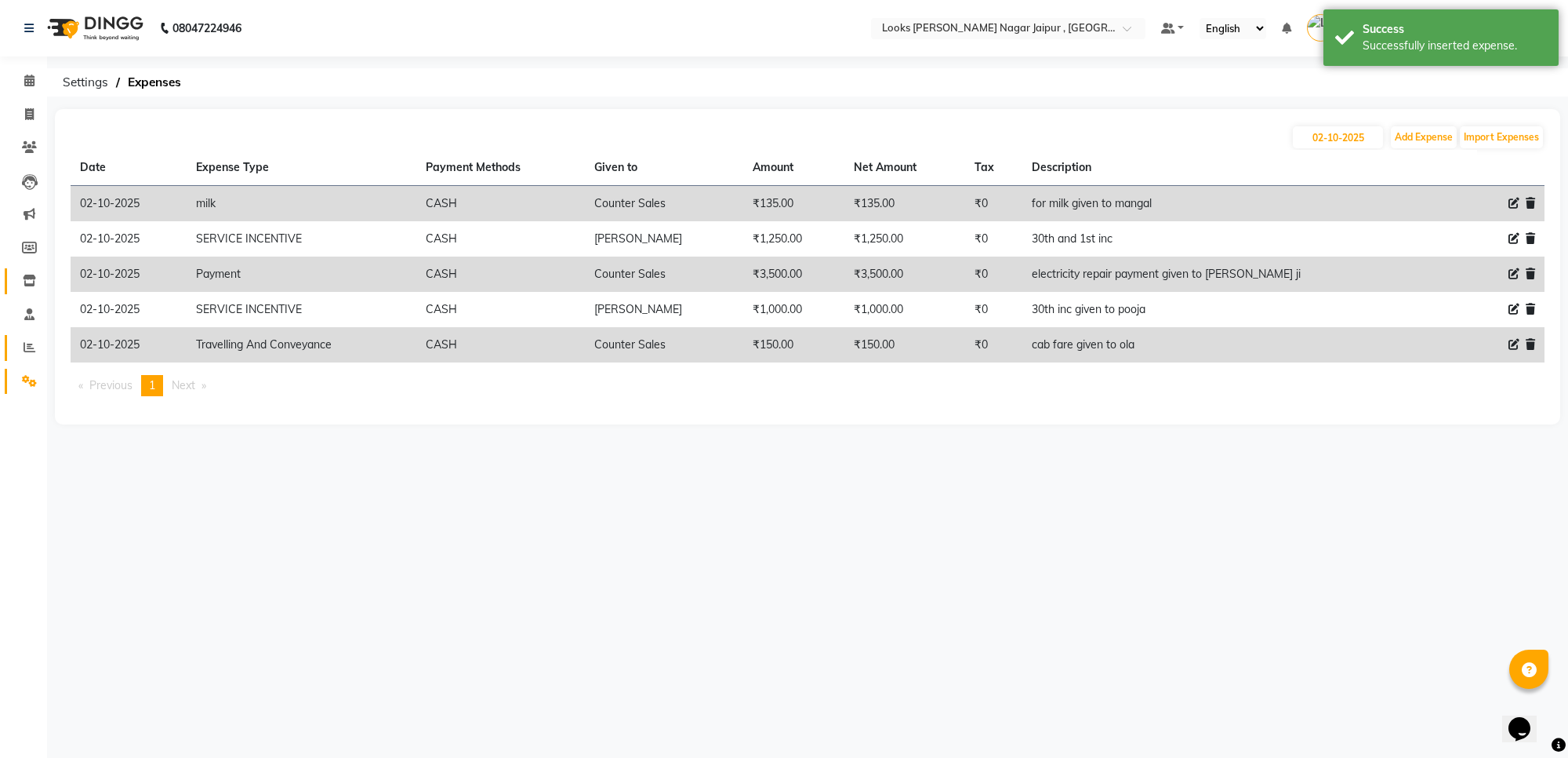
click at [14, 337] on link "Reports" at bounding box center [23, 348] width 38 height 26
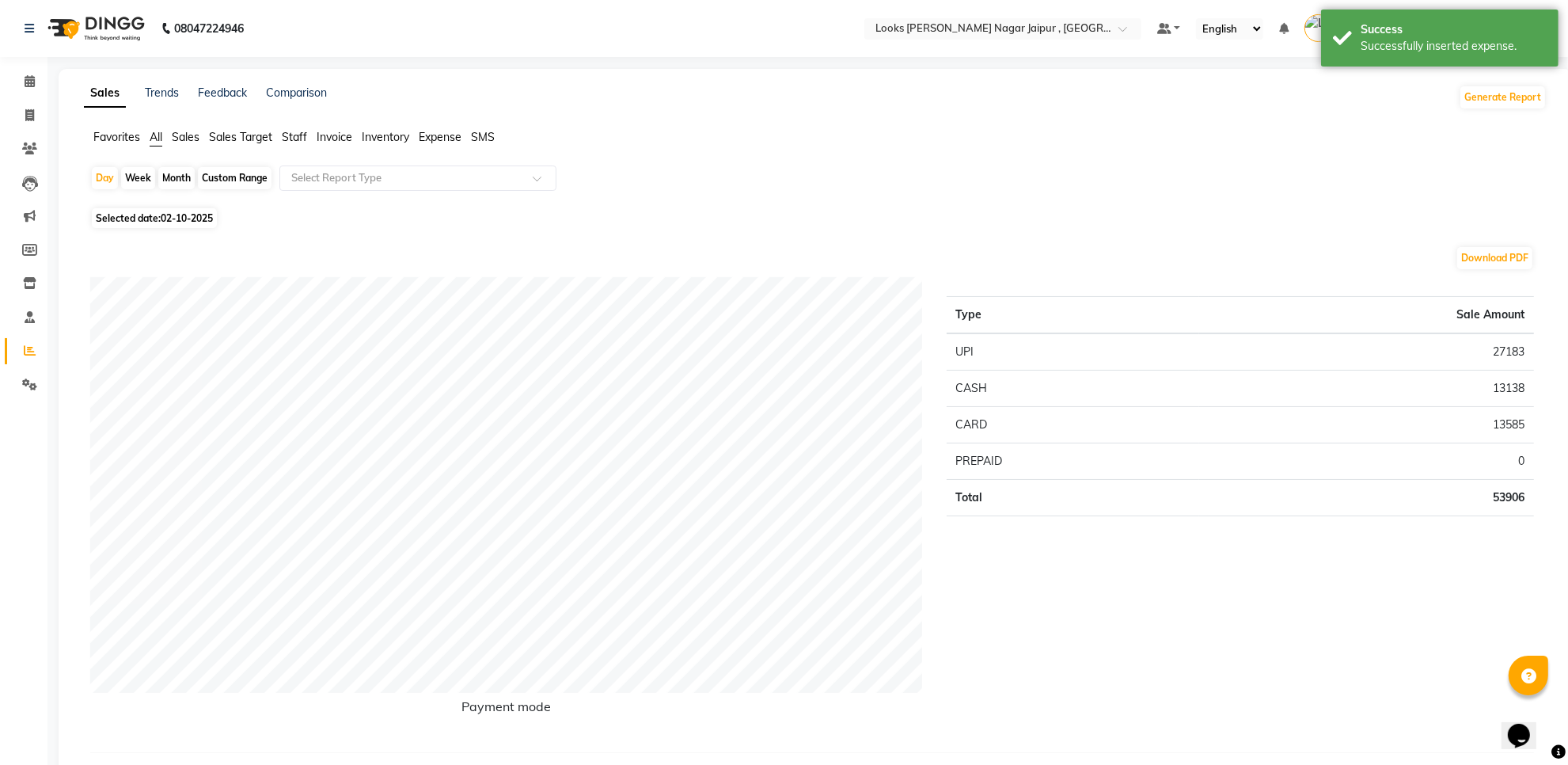
click at [298, 134] on span "Staff" at bounding box center [294, 137] width 25 height 15
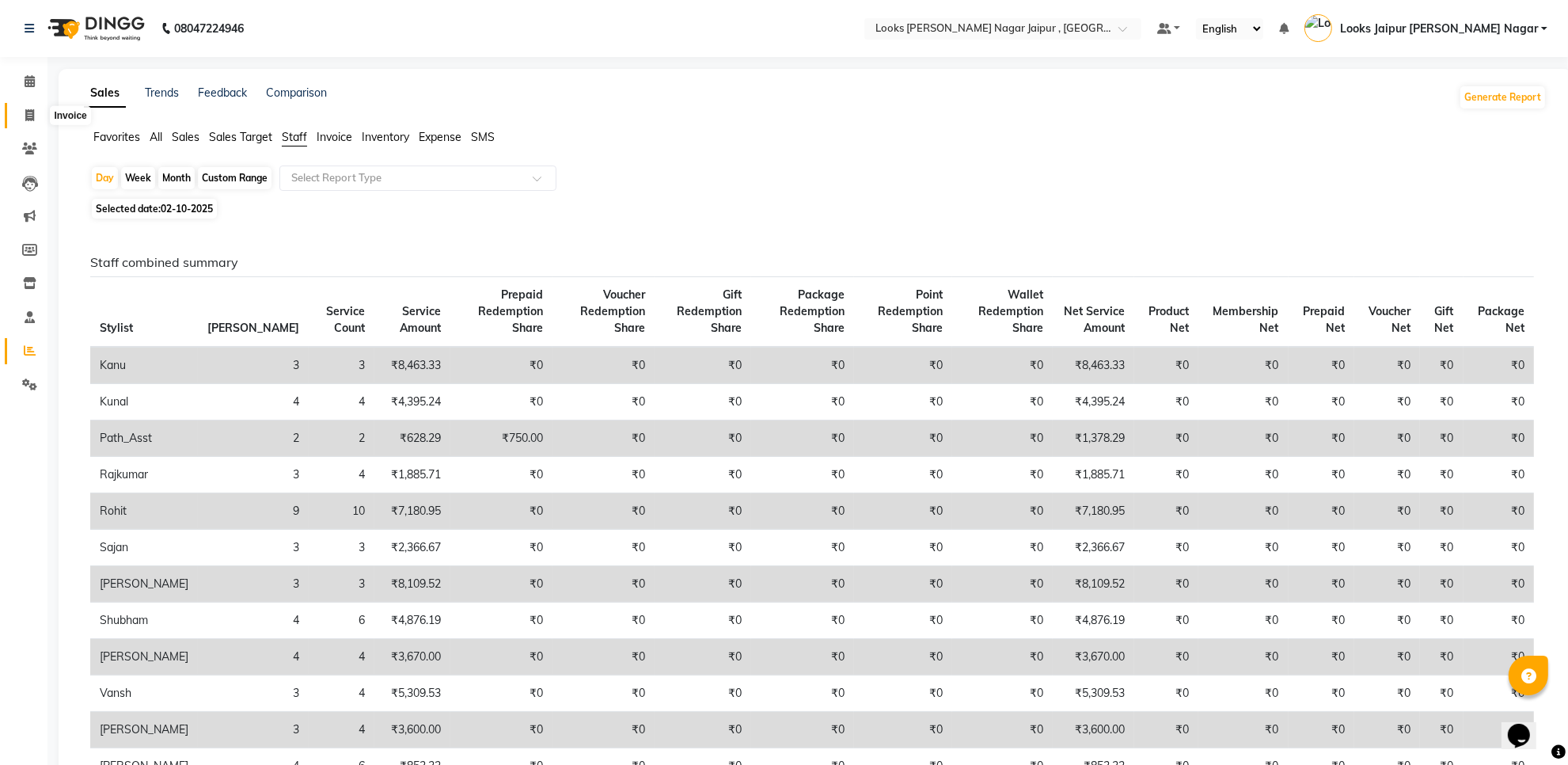
click at [19, 120] on span at bounding box center [30, 116] width 27 height 19
select select "service"
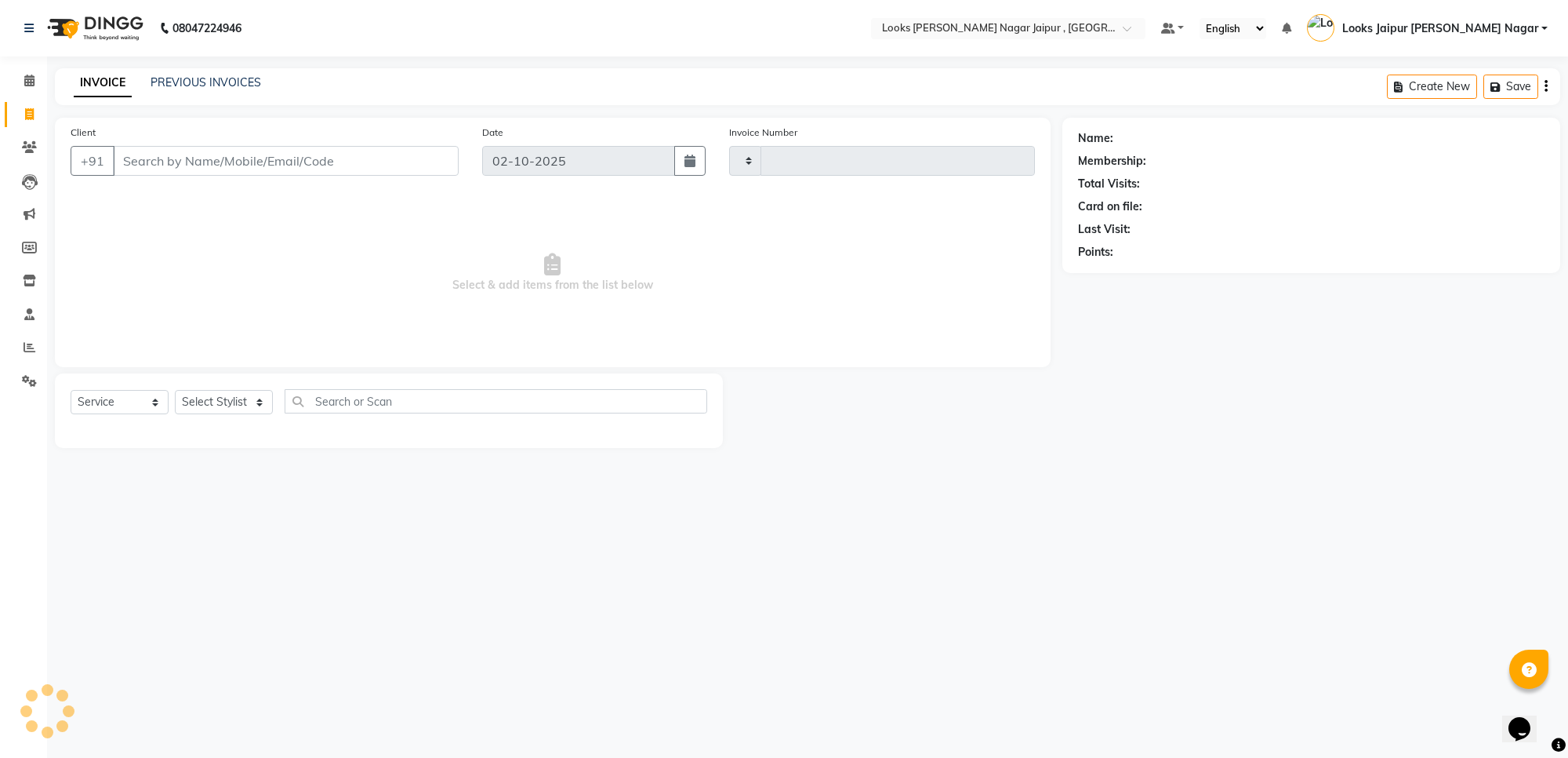
type input "4132"
select select "4317"
type input "9887127755"
select select "1: Object"
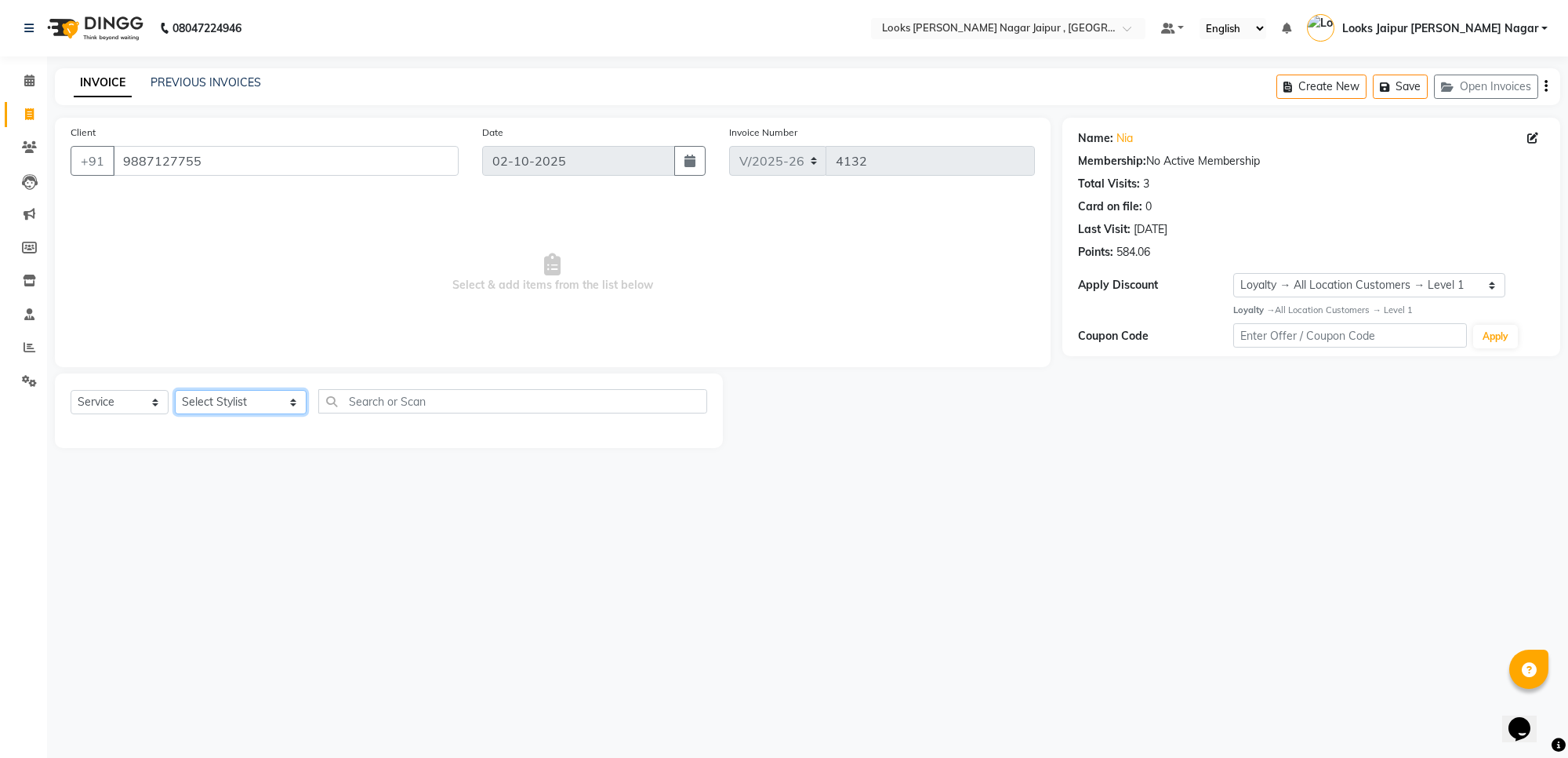
click at [198, 392] on select "Select Stylist [PERSON_NAME] art Anoop [PERSON_NAME] Counter Sales [PERSON_NAME…" at bounding box center [240, 401] width 131 height 24
select select "59708"
click at [175, 389] on select "Select Stylist [PERSON_NAME] art Anoop [PERSON_NAME] Counter Sales [PERSON_NAME…" at bounding box center [240, 401] width 131 height 24
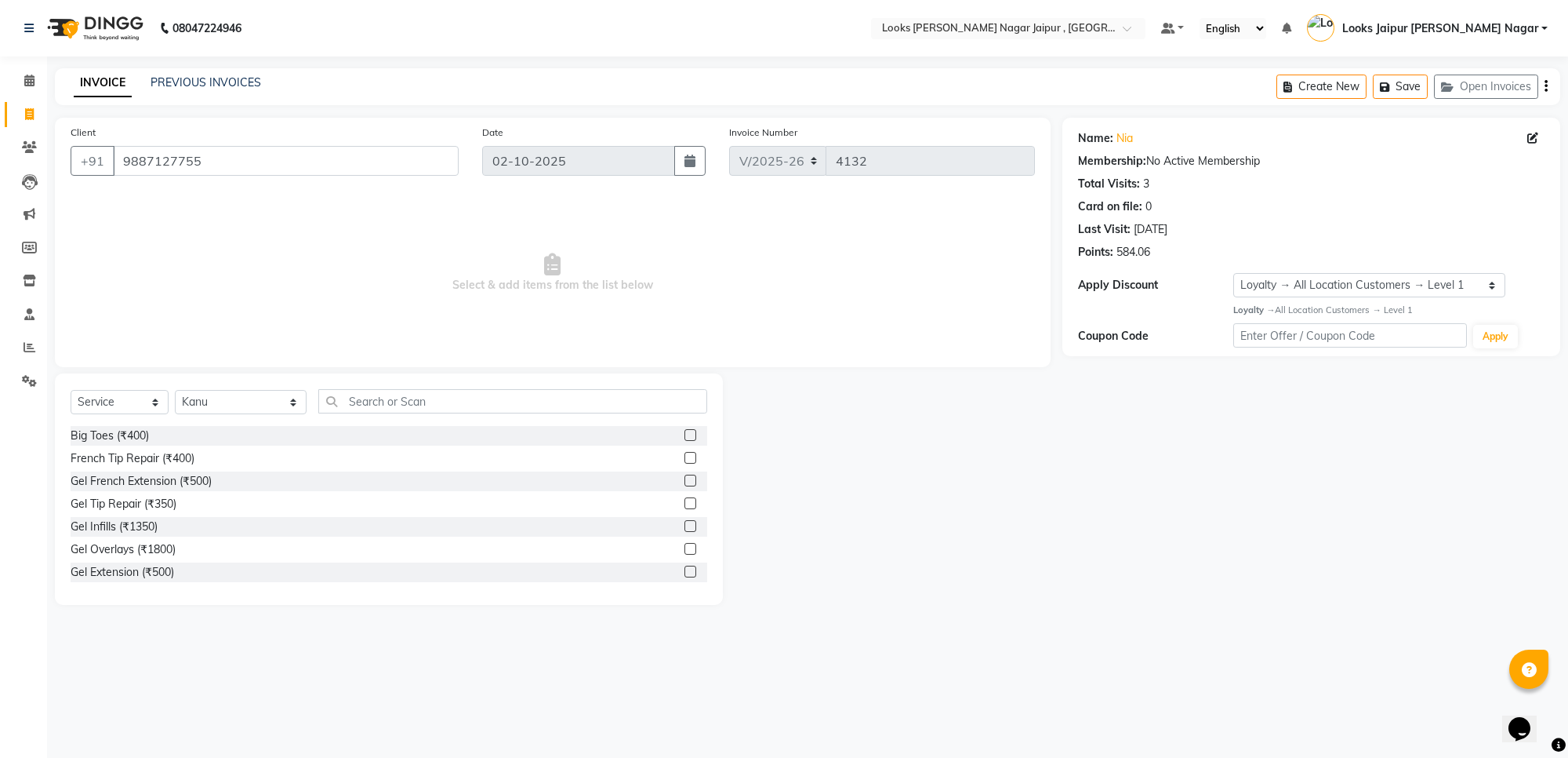
click at [389, 389] on div "Select Service Product Membership Package Voucher Prepaid Gift Card Select Styl…" at bounding box center [389, 489] width 668 height 232
click at [366, 412] on input "text" at bounding box center [513, 401] width 389 height 24
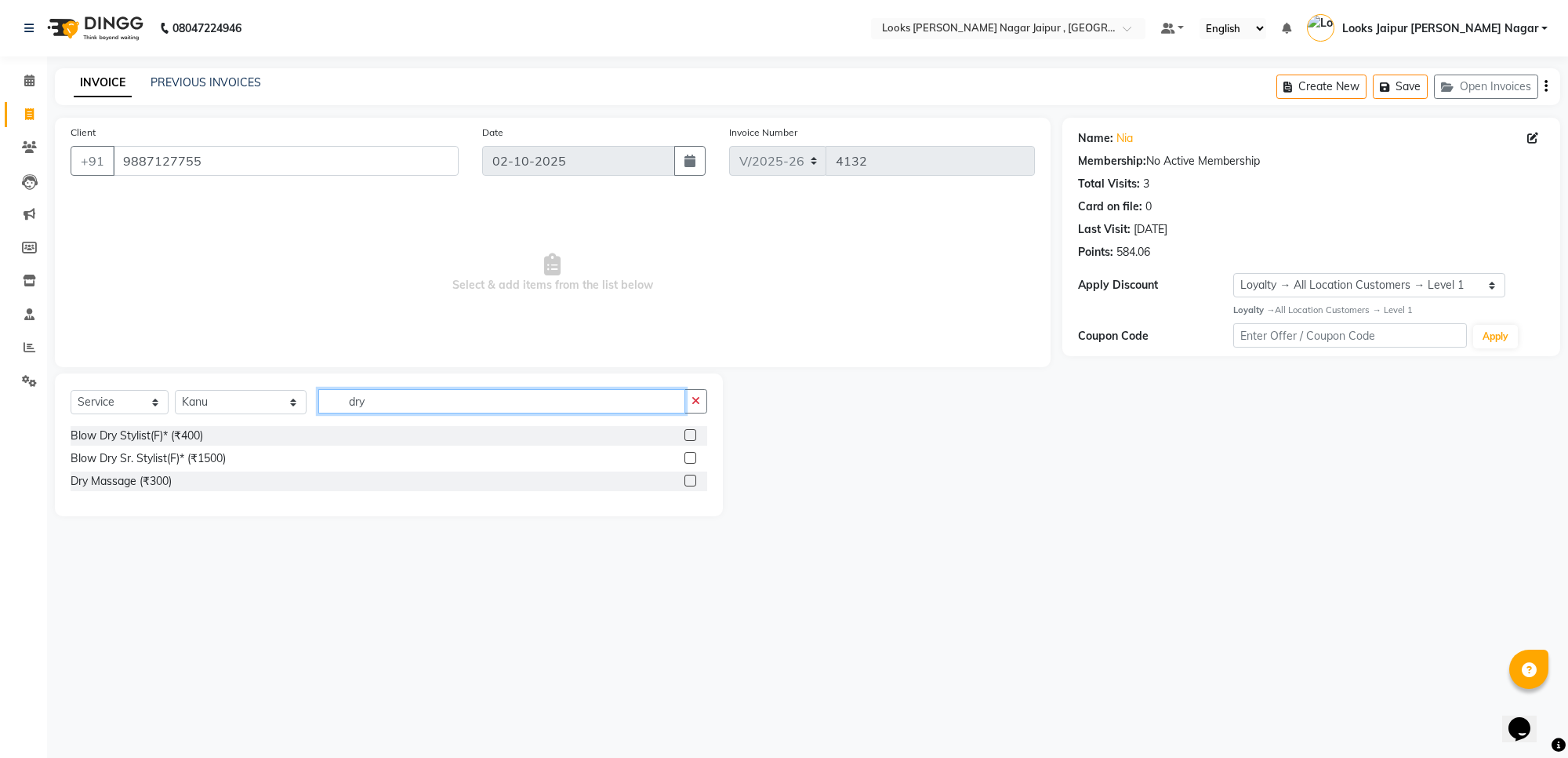
type input "dry"
click at [692, 463] on label at bounding box center [690, 458] width 12 height 12
click at [692, 463] on input "checkbox" at bounding box center [690, 458] width 10 height 10
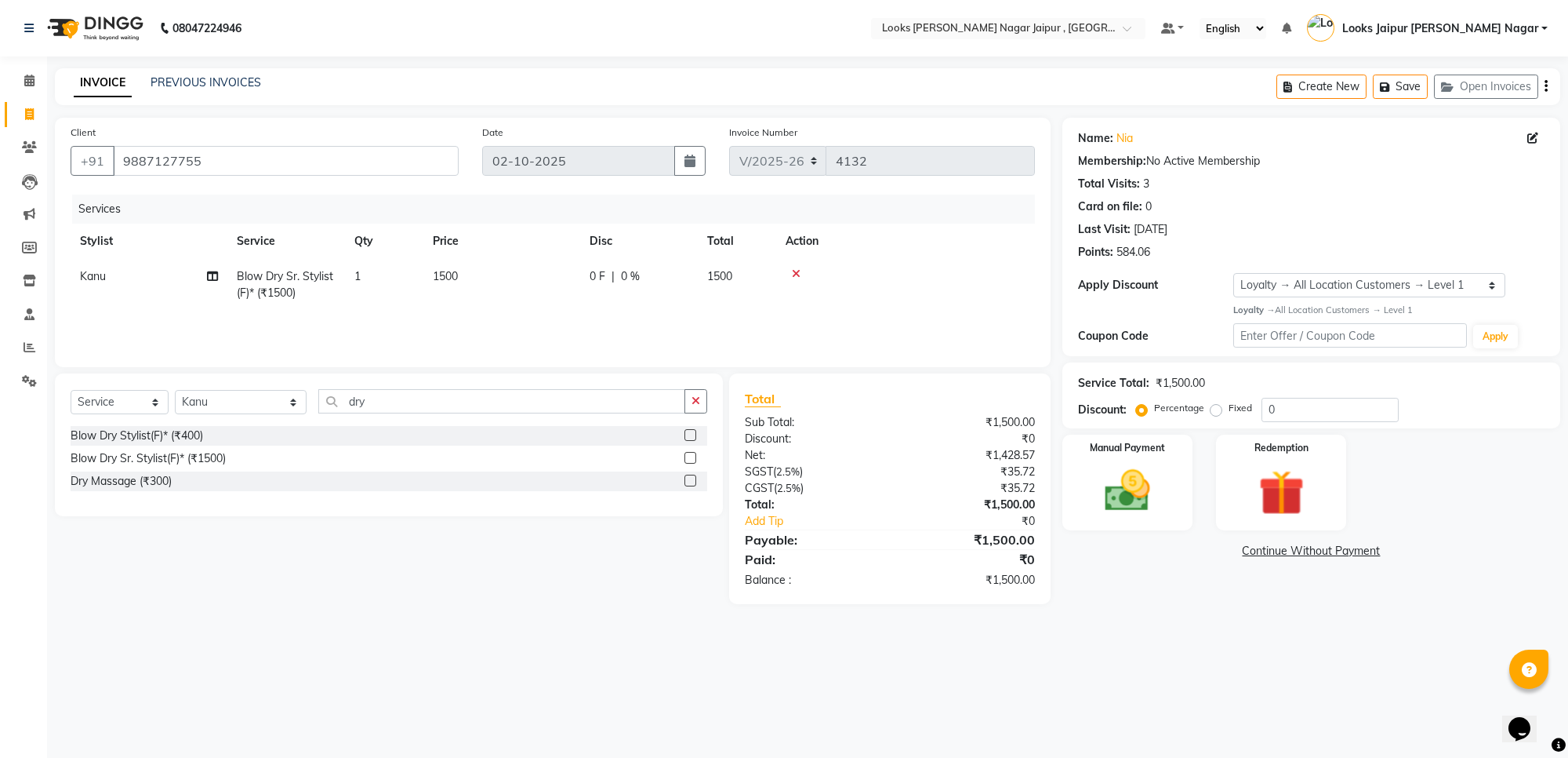
checkbox input "false"
click at [594, 306] on td "0 F | 0 %" at bounding box center [638, 284] width 118 height 52
select select "59708"
click at [597, 299] on td "1500" at bounding box center [576, 292] width 157 height 67
click at [602, 280] on input "1500" at bounding box center [575, 280] width 138 height 24
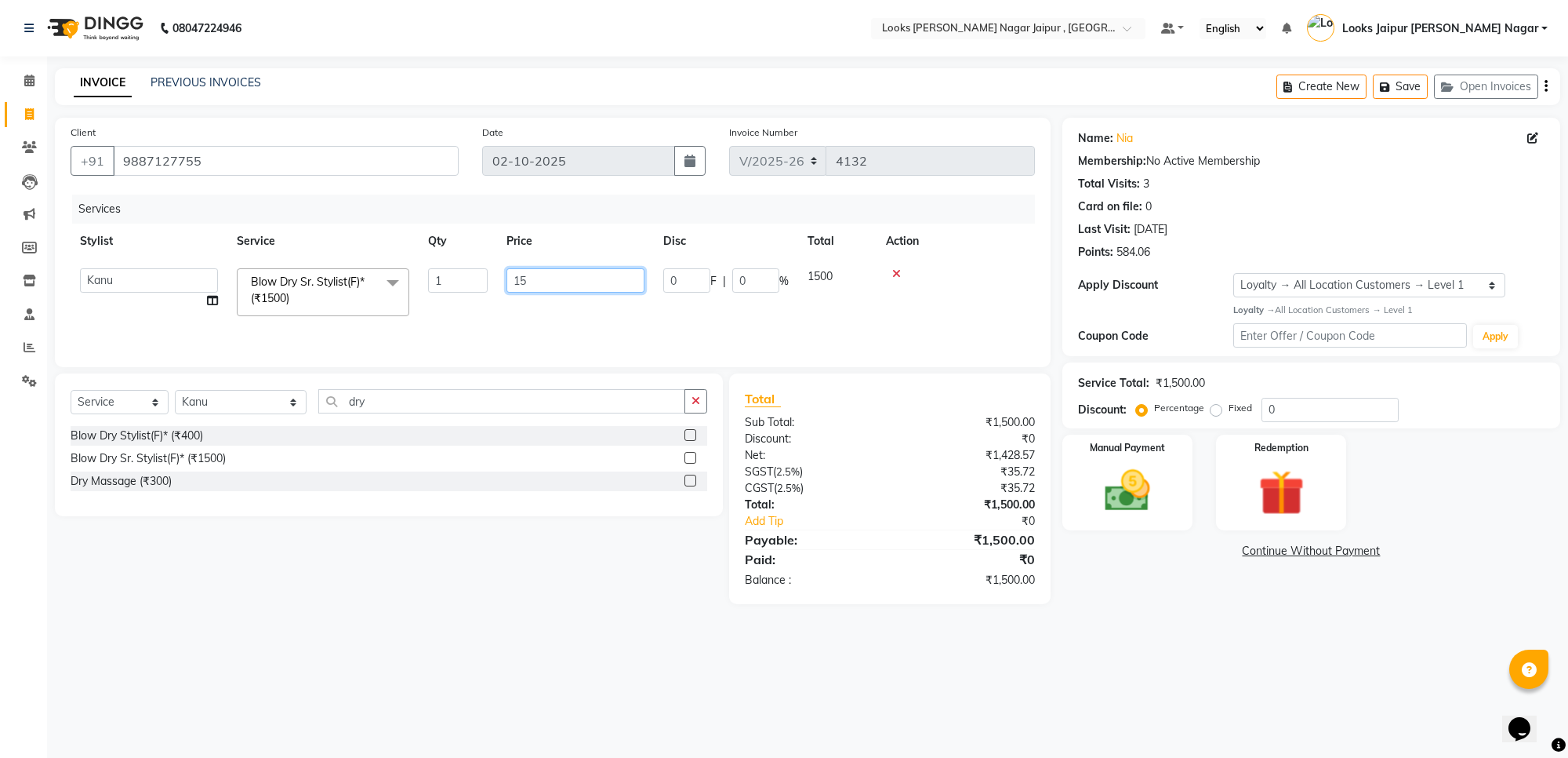
type input "1"
type input "624"
click at [1104, 496] on img at bounding box center [1128, 491] width 77 height 55
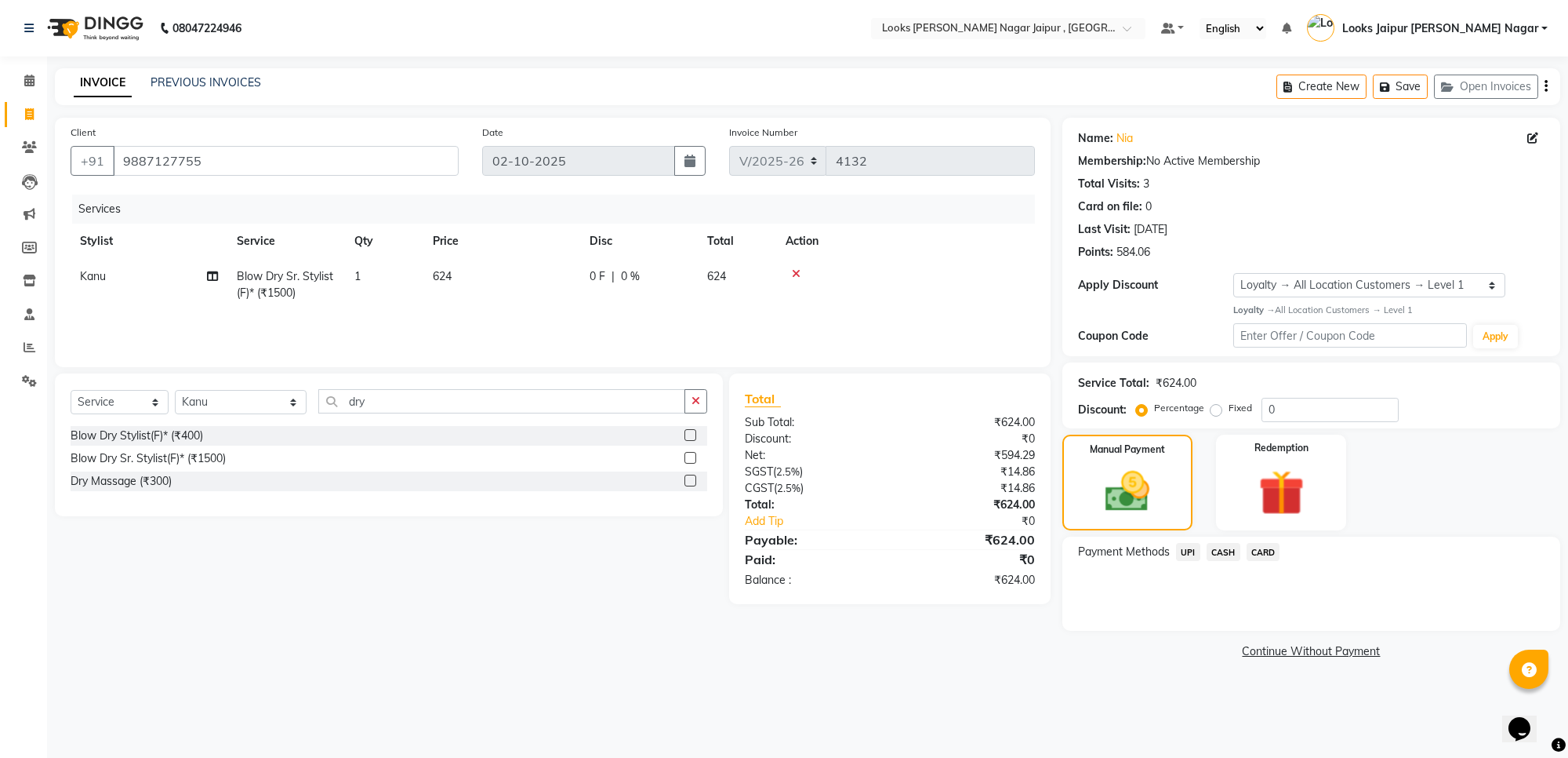
click at [1188, 550] on span "UPI" at bounding box center [1188, 551] width 24 height 18
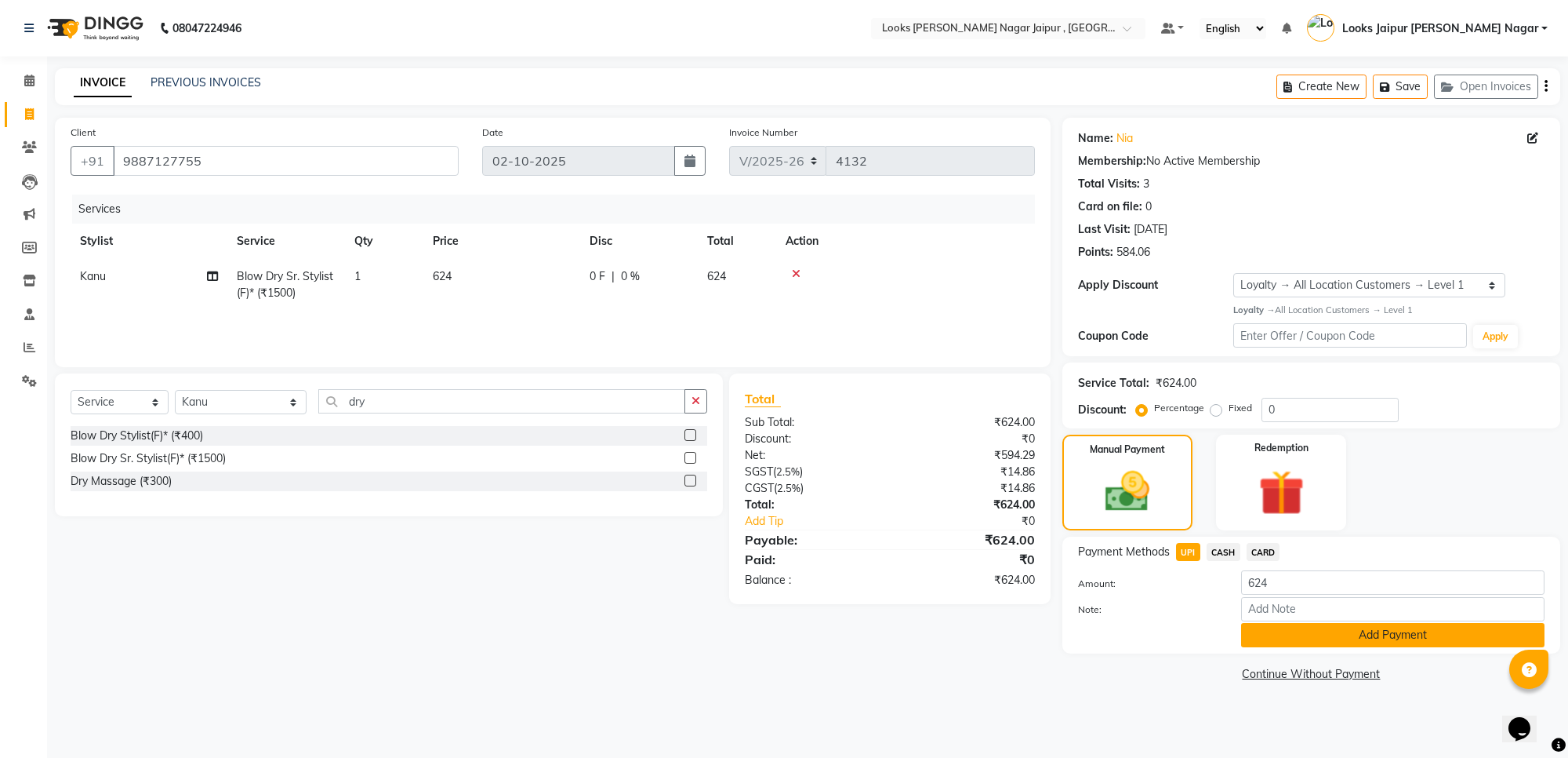
click at [1335, 640] on button "Add Payment" at bounding box center [1393, 635] width 304 height 24
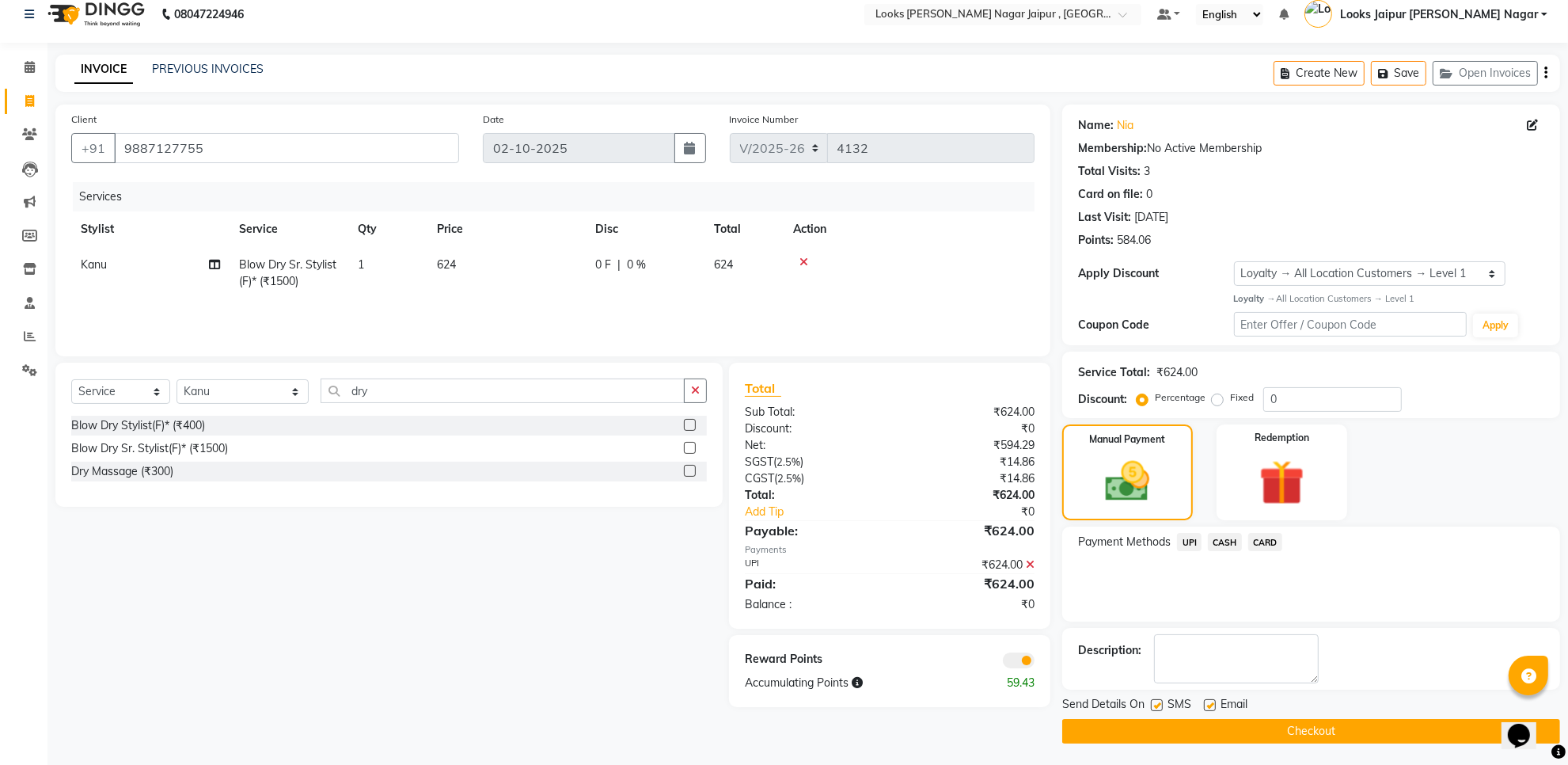
scroll to position [18, 0]
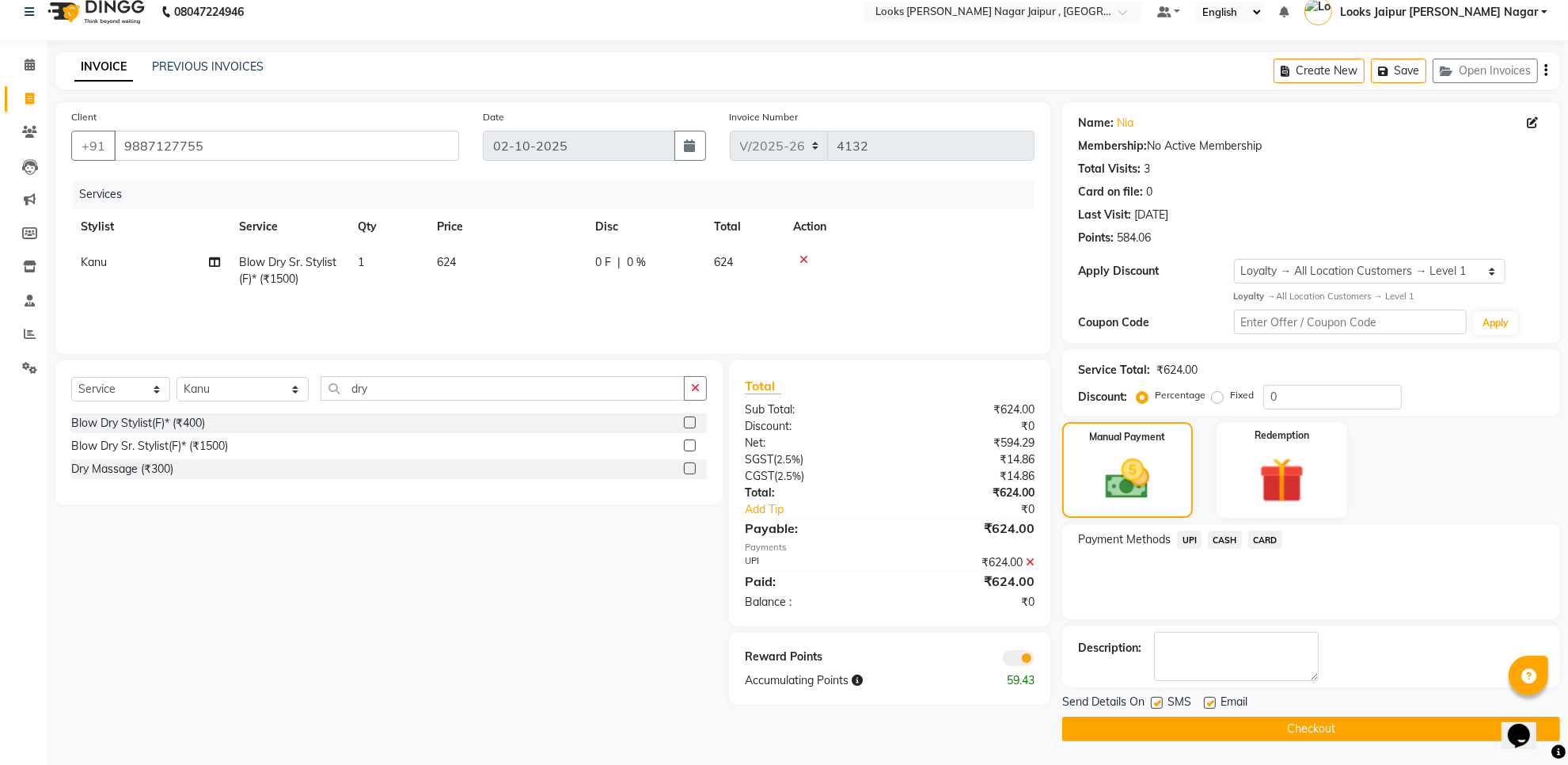
click at [1213, 701] on label at bounding box center [1210, 702] width 12 height 12
click at [1213, 701] on input "checkbox" at bounding box center [1209, 703] width 11 height 11
checkbox input "false"
click at [1160, 704] on label at bounding box center [1156, 702] width 12 height 12
click at [1160, 704] on input "checkbox" at bounding box center [1156, 703] width 11 height 11
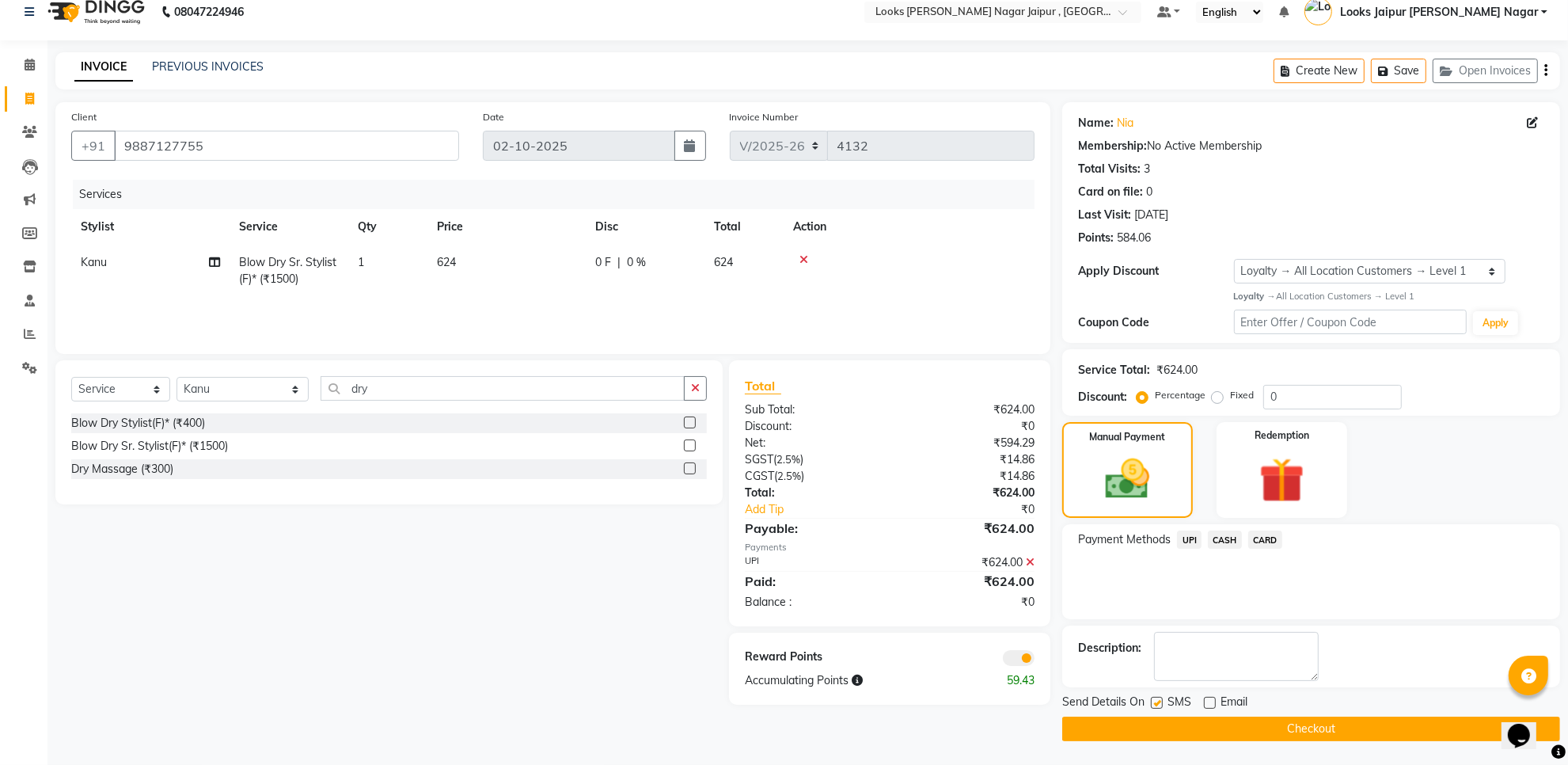
checkbox input "false"
click at [1160, 742] on main "INVOICE PREVIOUS INVOICES Create New Save Open Invoices Client [PHONE_NUMBER] D…" at bounding box center [808, 408] width 1520 height 712
click at [1160, 730] on button "Checkout" at bounding box center [1312, 729] width 498 height 24
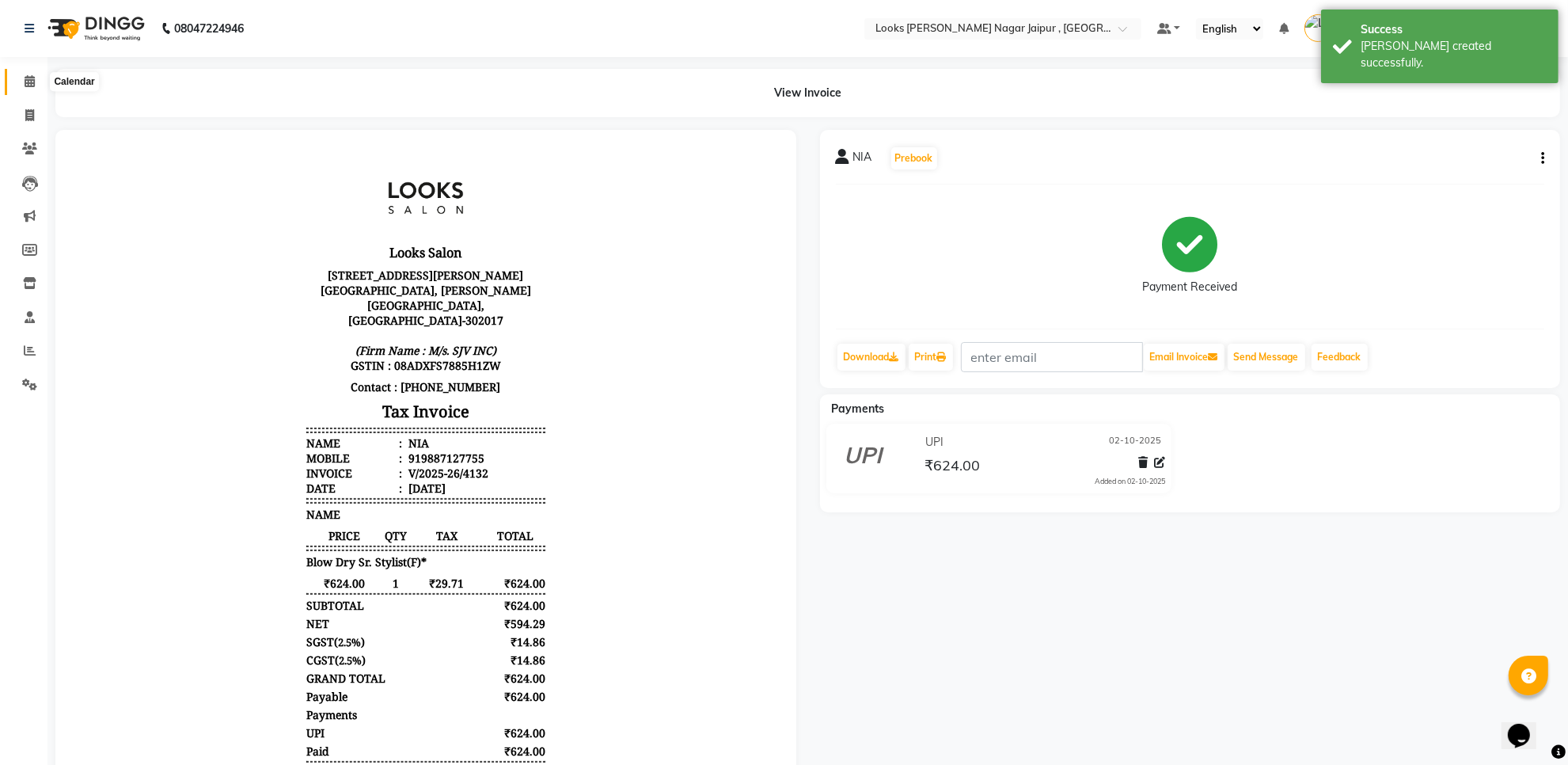
click at [22, 87] on span at bounding box center [30, 82] width 27 height 19
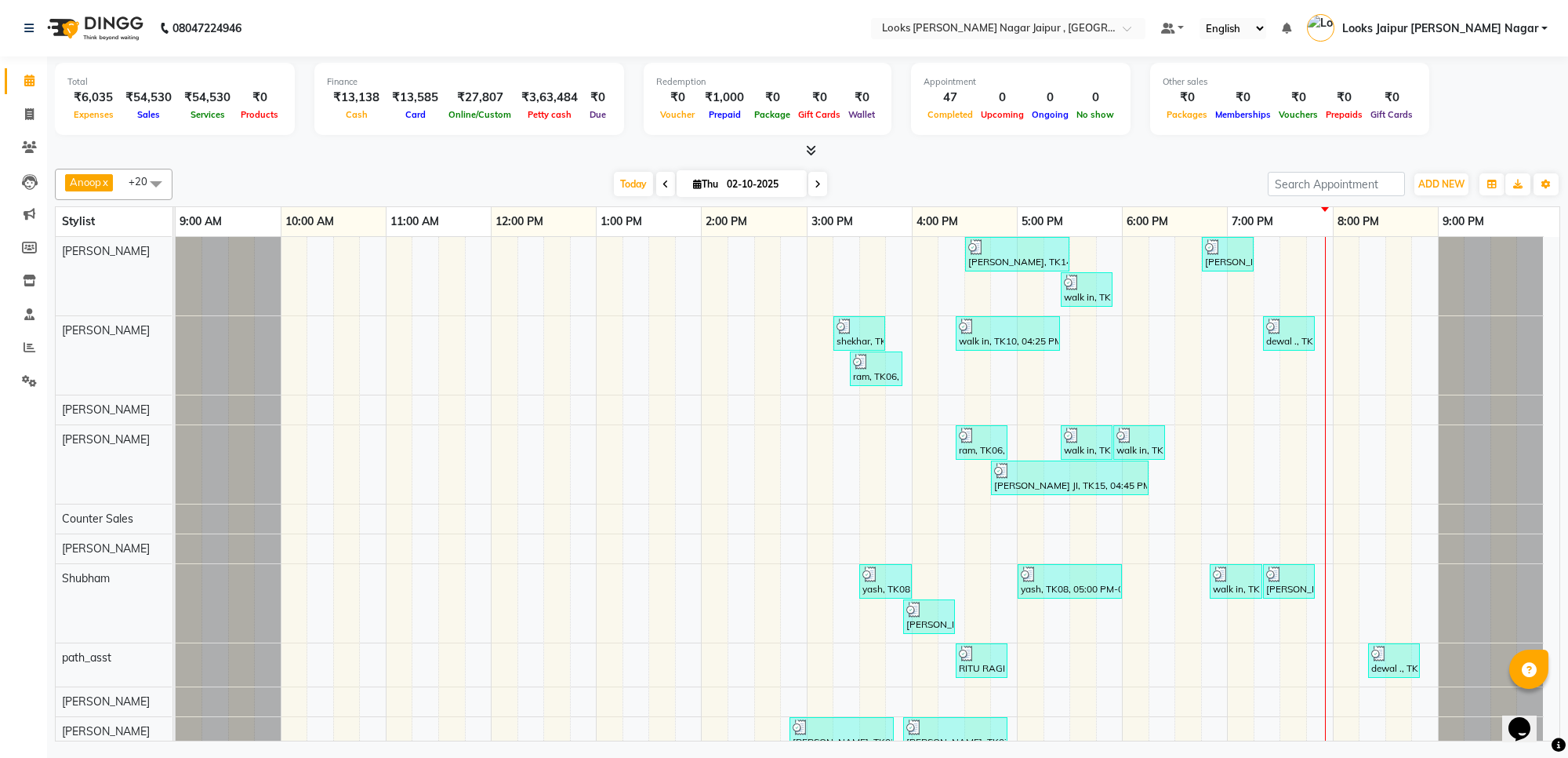
click at [815, 147] on icon at bounding box center [810, 150] width 10 height 12
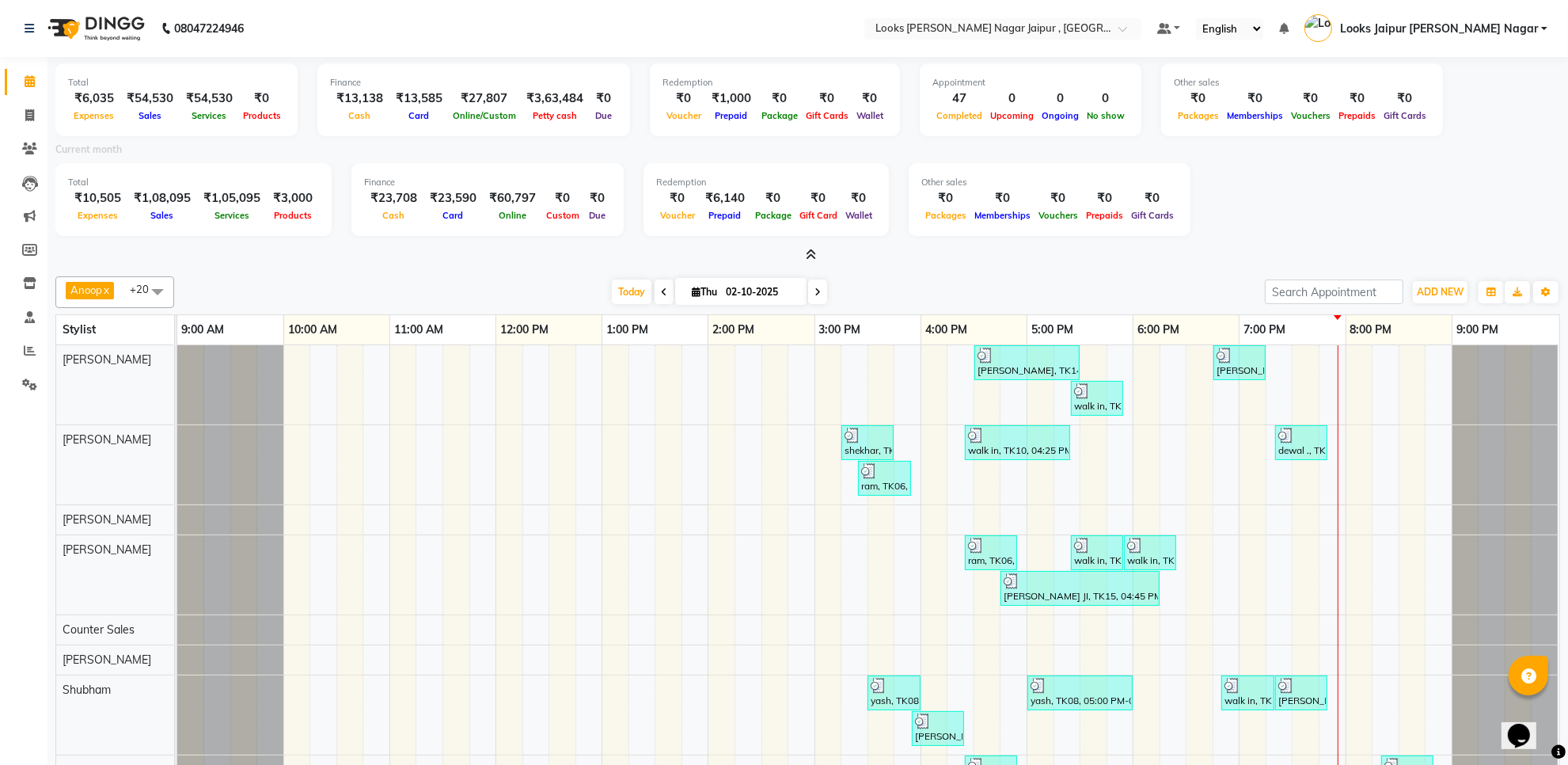
click at [805, 253] on icon at bounding box center [810, 254] width 11 height 12
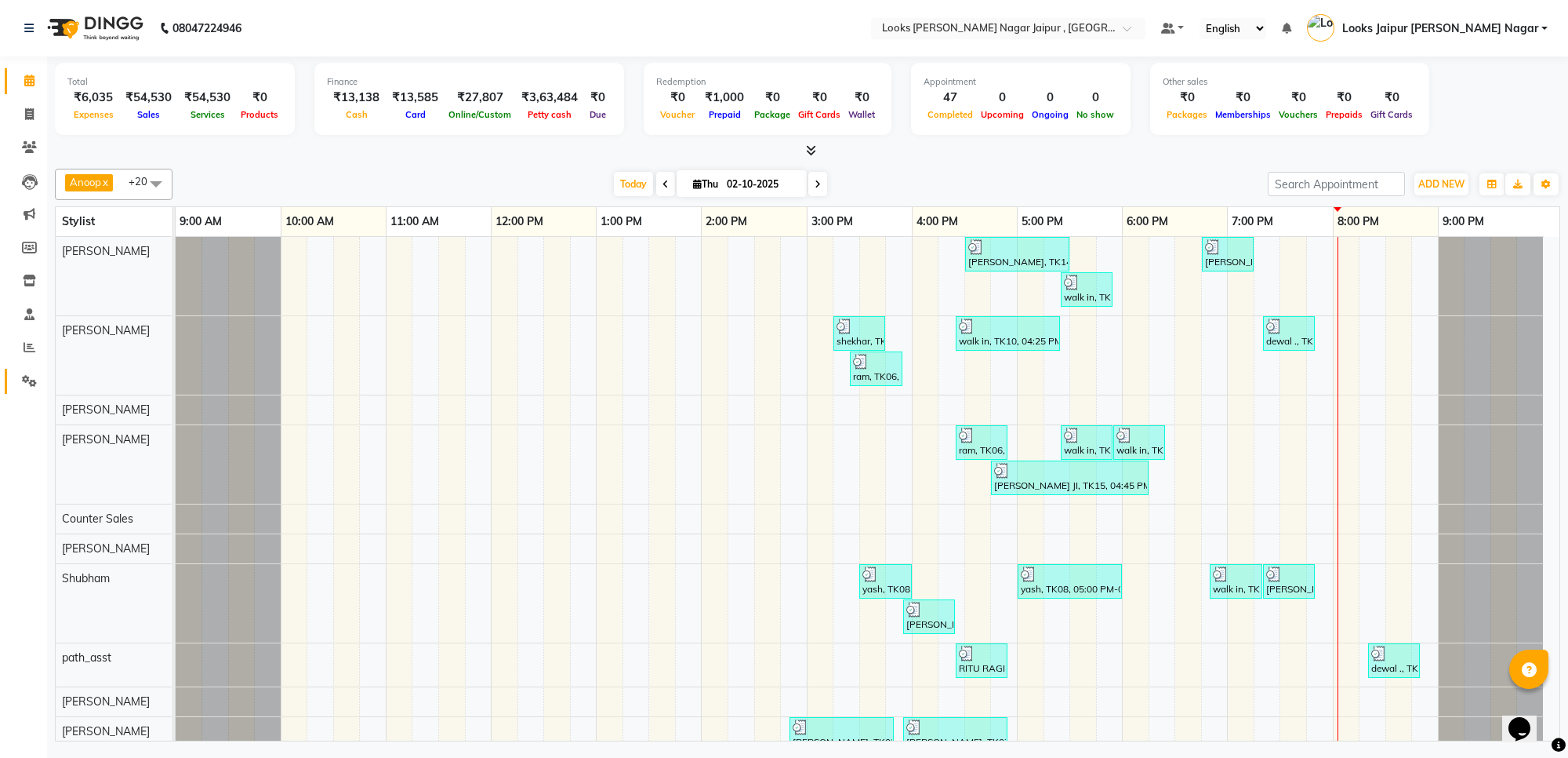
click at [10, 377] on link "Settings" at bounding box center [23, 381] width 38 height 26
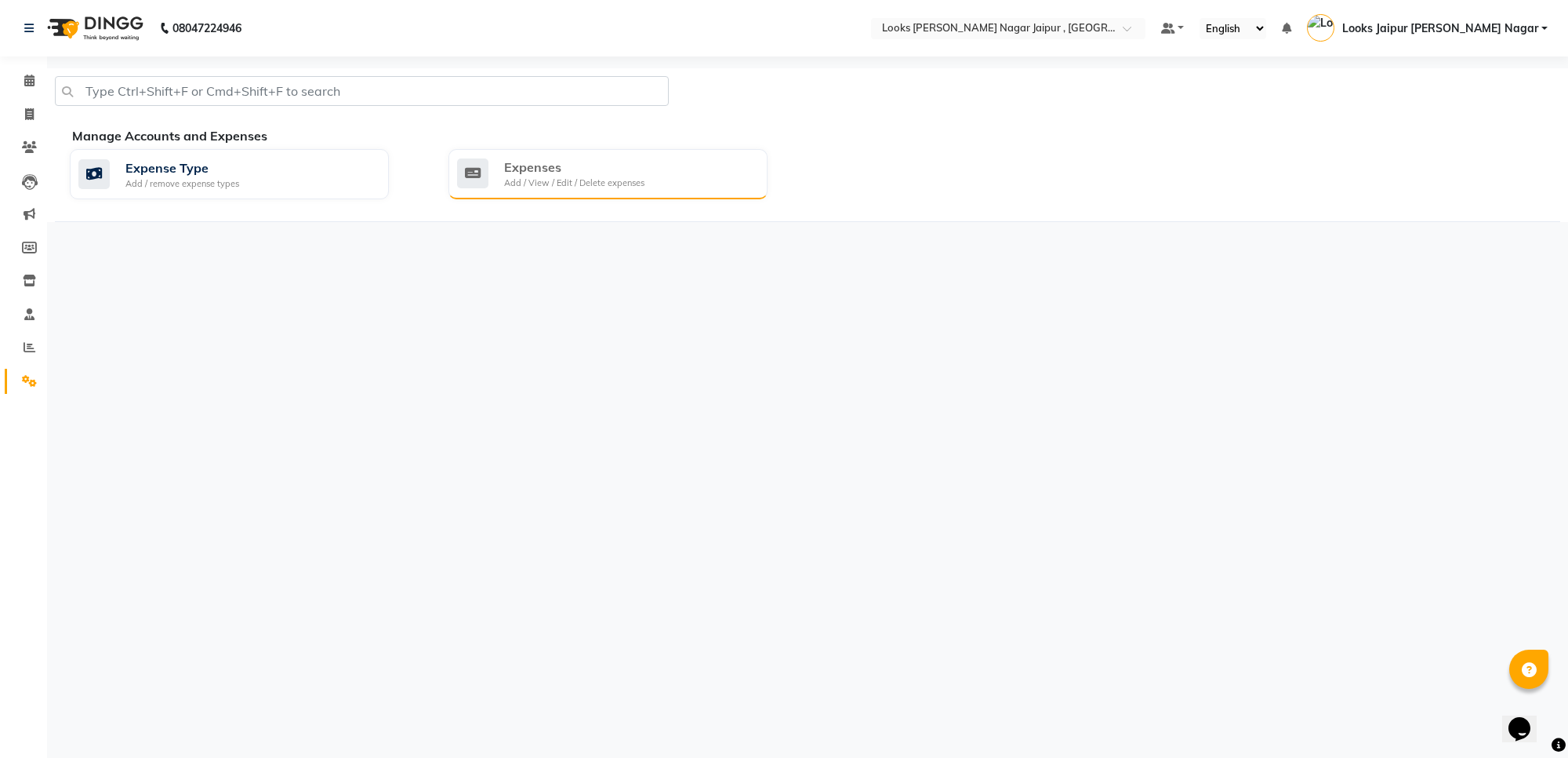
click at [523, 188] on div "Add / View / Edit / Delete expenses" at bounding box center [573, 183] width 140 height 14
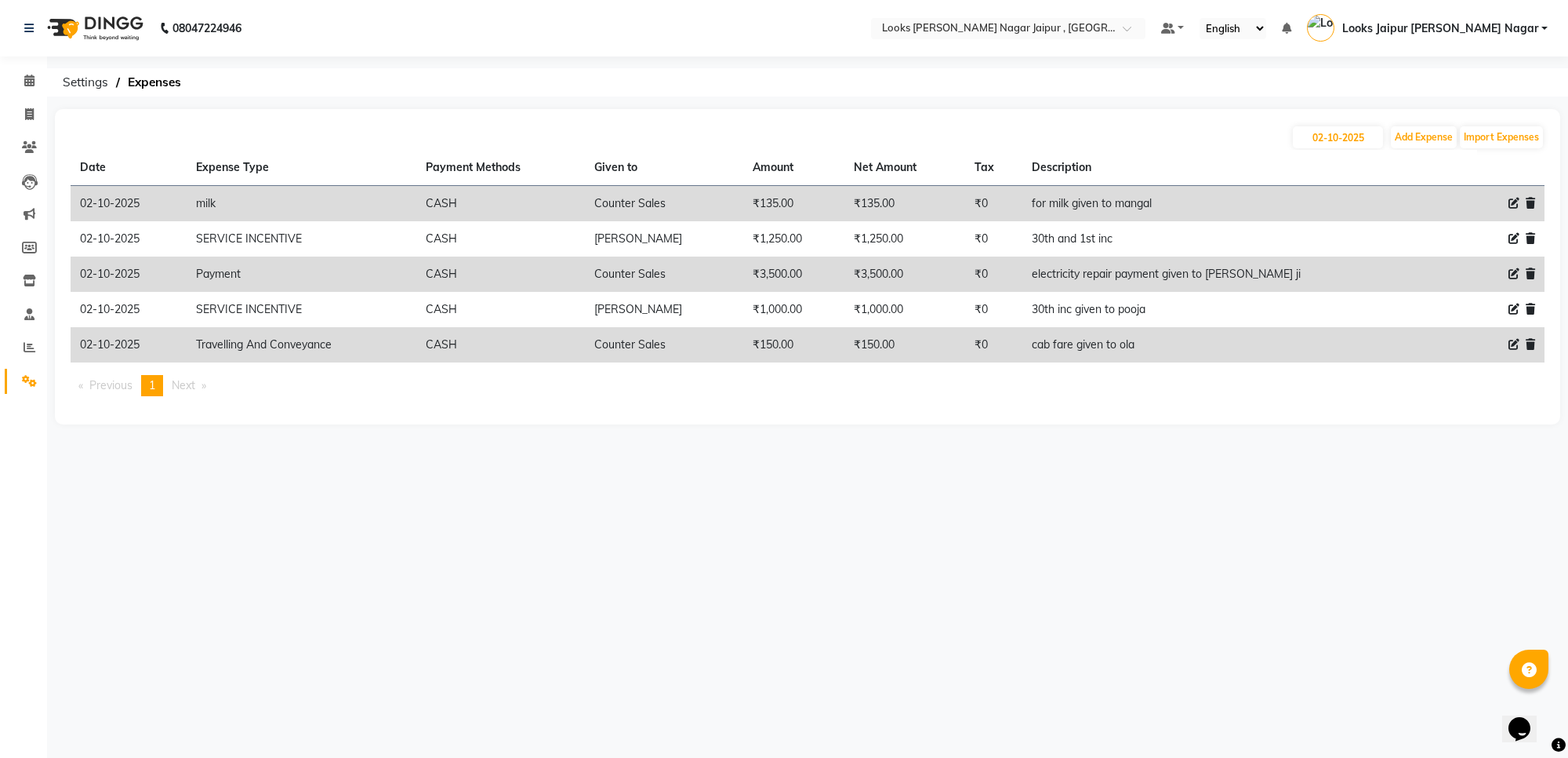
click at [45, 87] on li "Calendar" at bounding box center [23, 81] width 47 height 34
click at [27, 79] on icon at bounding box center [29, 80] width 10 height 12
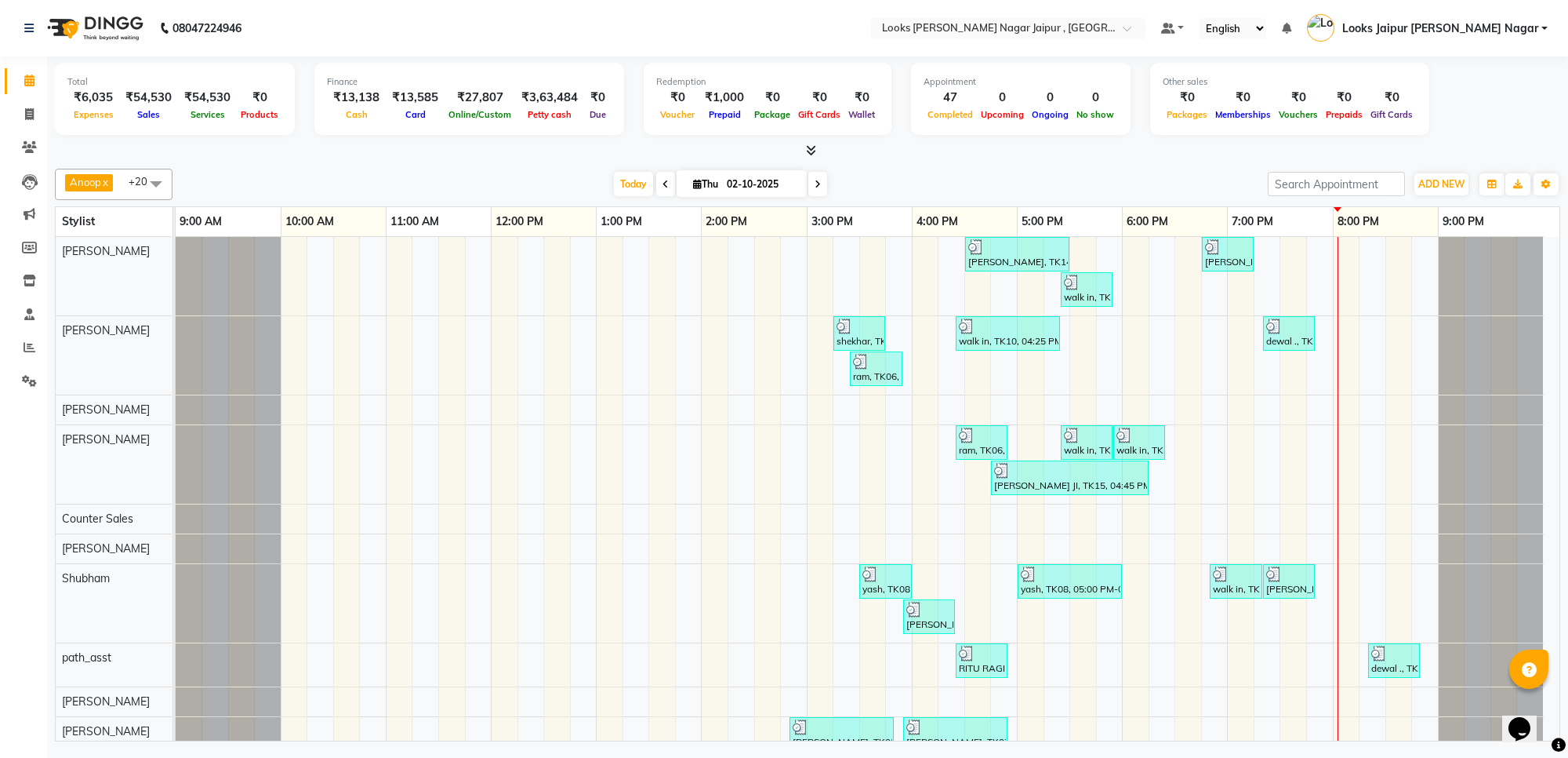
click at [808, 149] on icon at bounding box center [810, 150] width 10 height 12
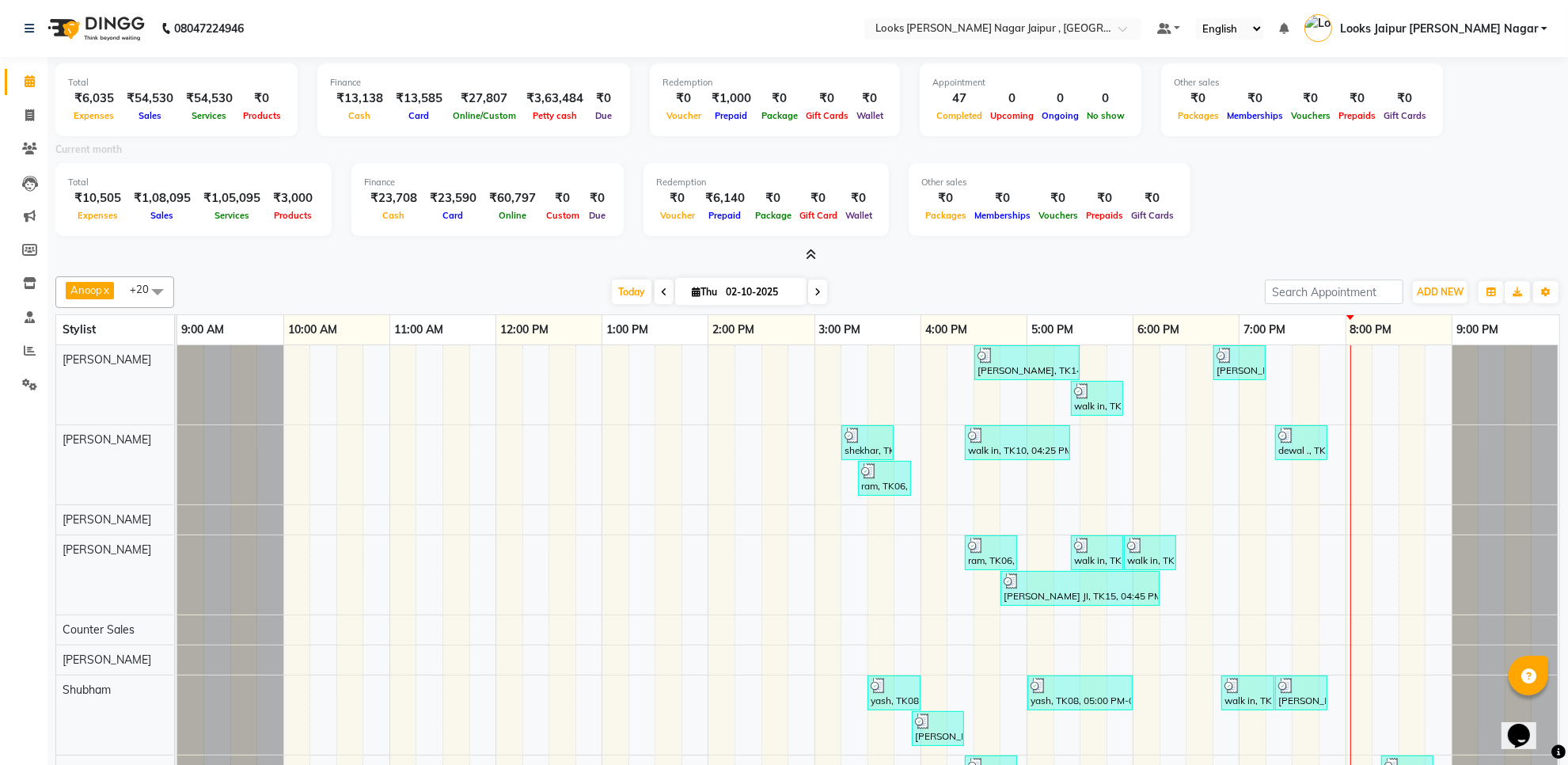
drag, startPoint x: 812, startPoint y: 261, endPoint x: 825, endPoint y: 261, distance: 13.0
click at [816, 261] on div at bounding box center [808, 255] width 1505 height 17
click at [807, 248] on icon at bounding box center [810, 254] width 11 height 12
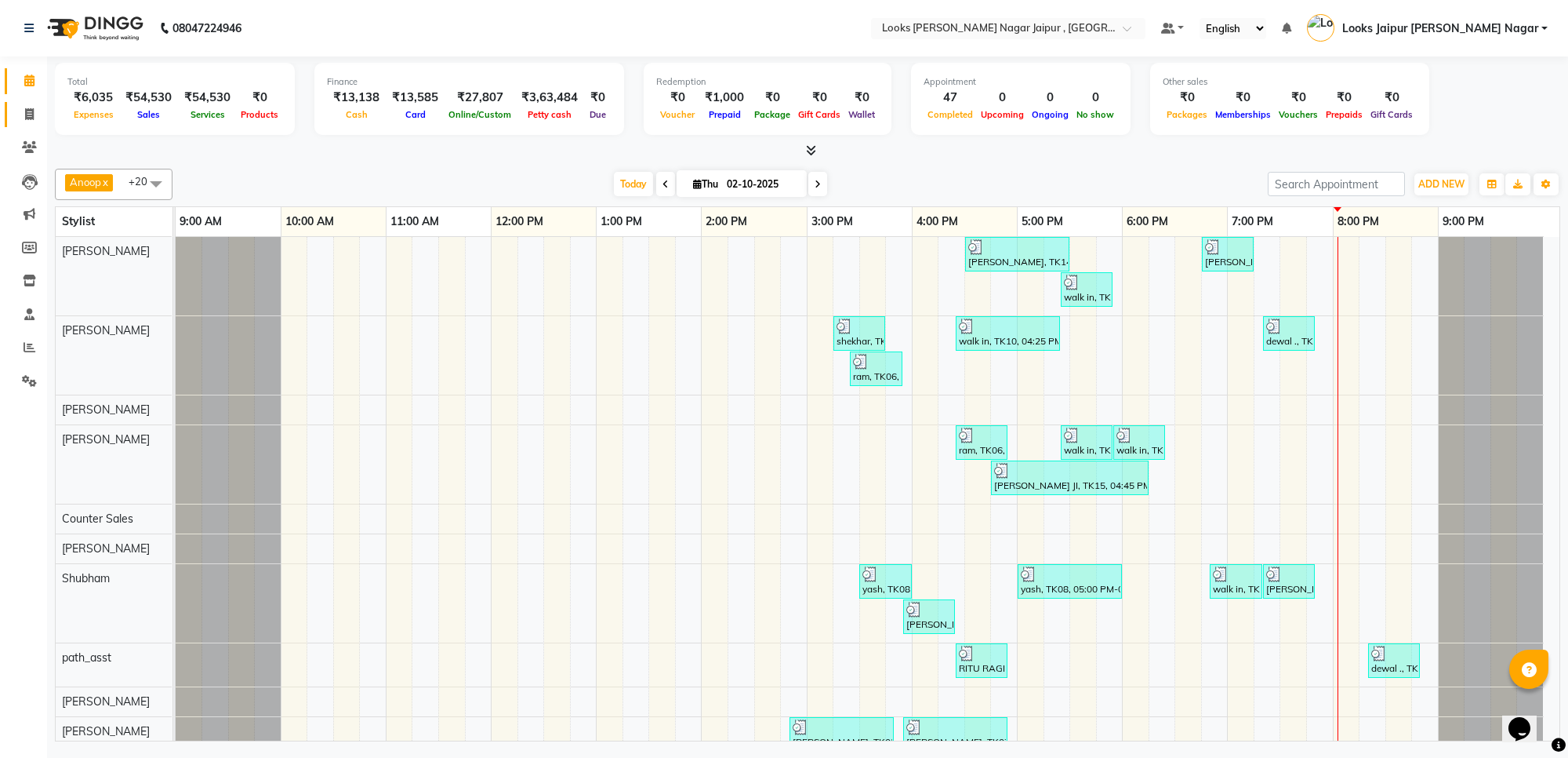
click at [35, 127] on link "Invoice" at bounding box center [23, 115] width 38 height 26
select select "service"
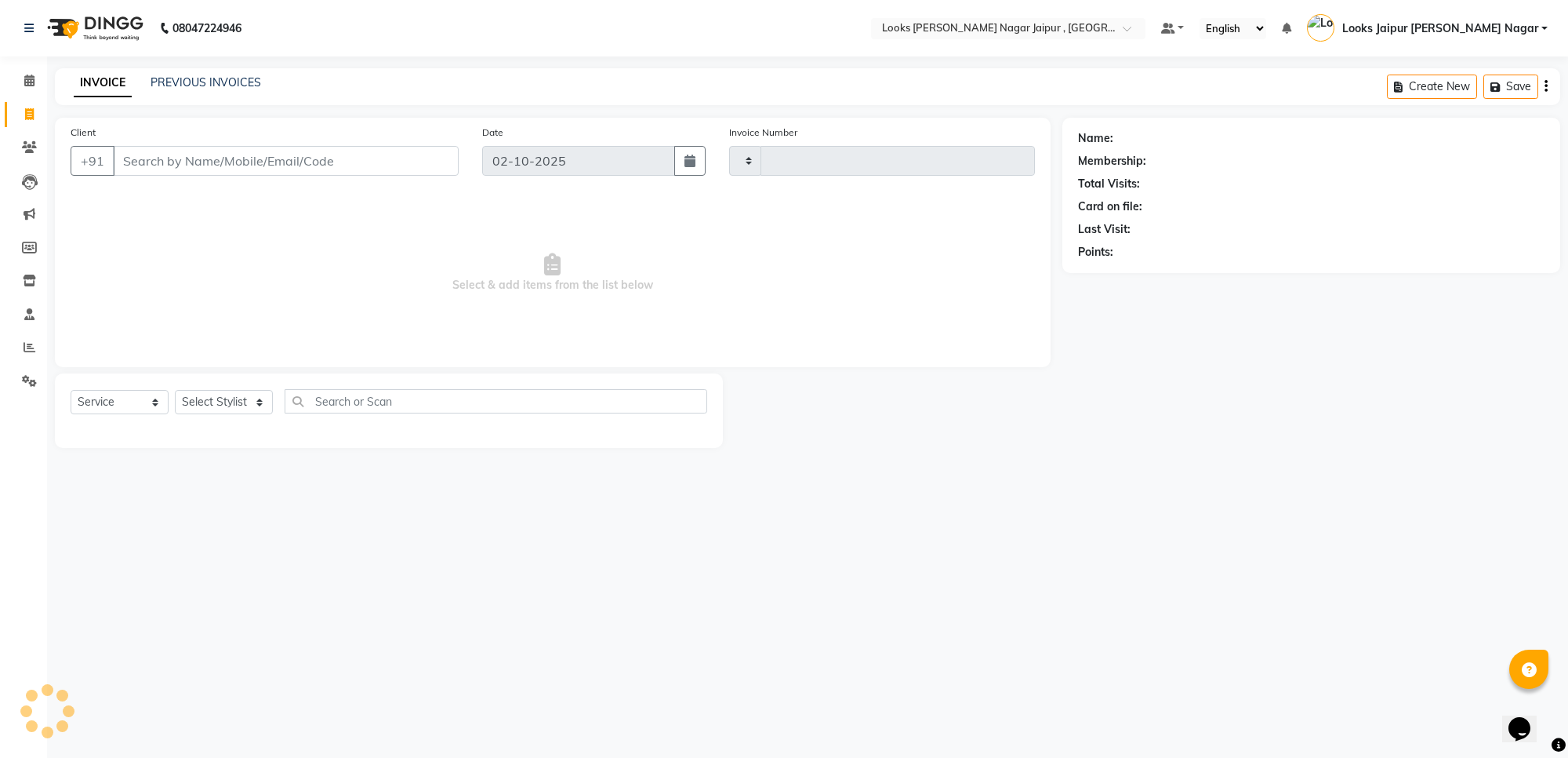
type input "4133"
select select "4317"
click at [35, 87] on span at bounding box center [30, 81] width 27 height 18
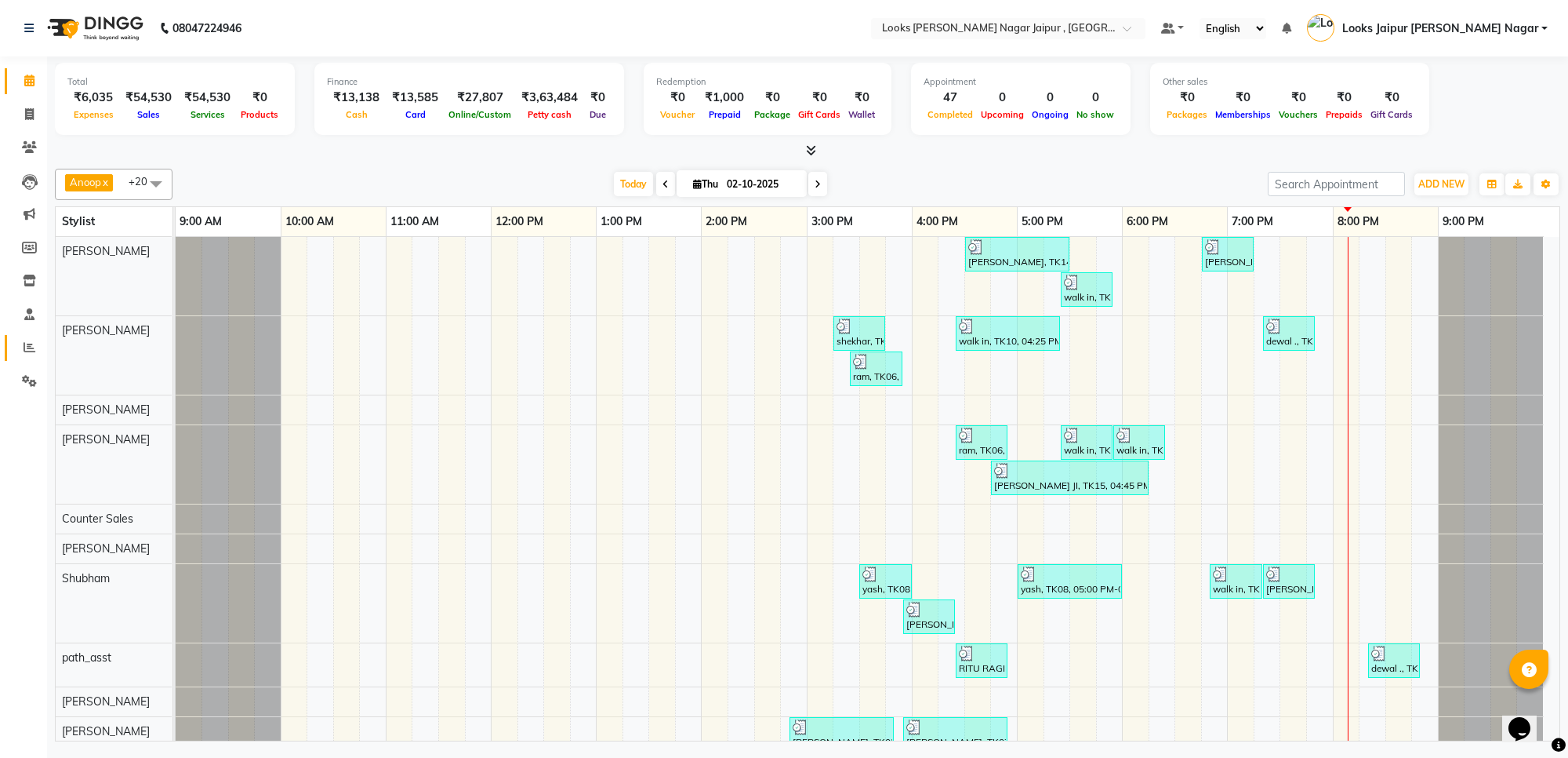
click at [14, 357] on link "Reports" at bounding box center [23, 348] width 38 height 26
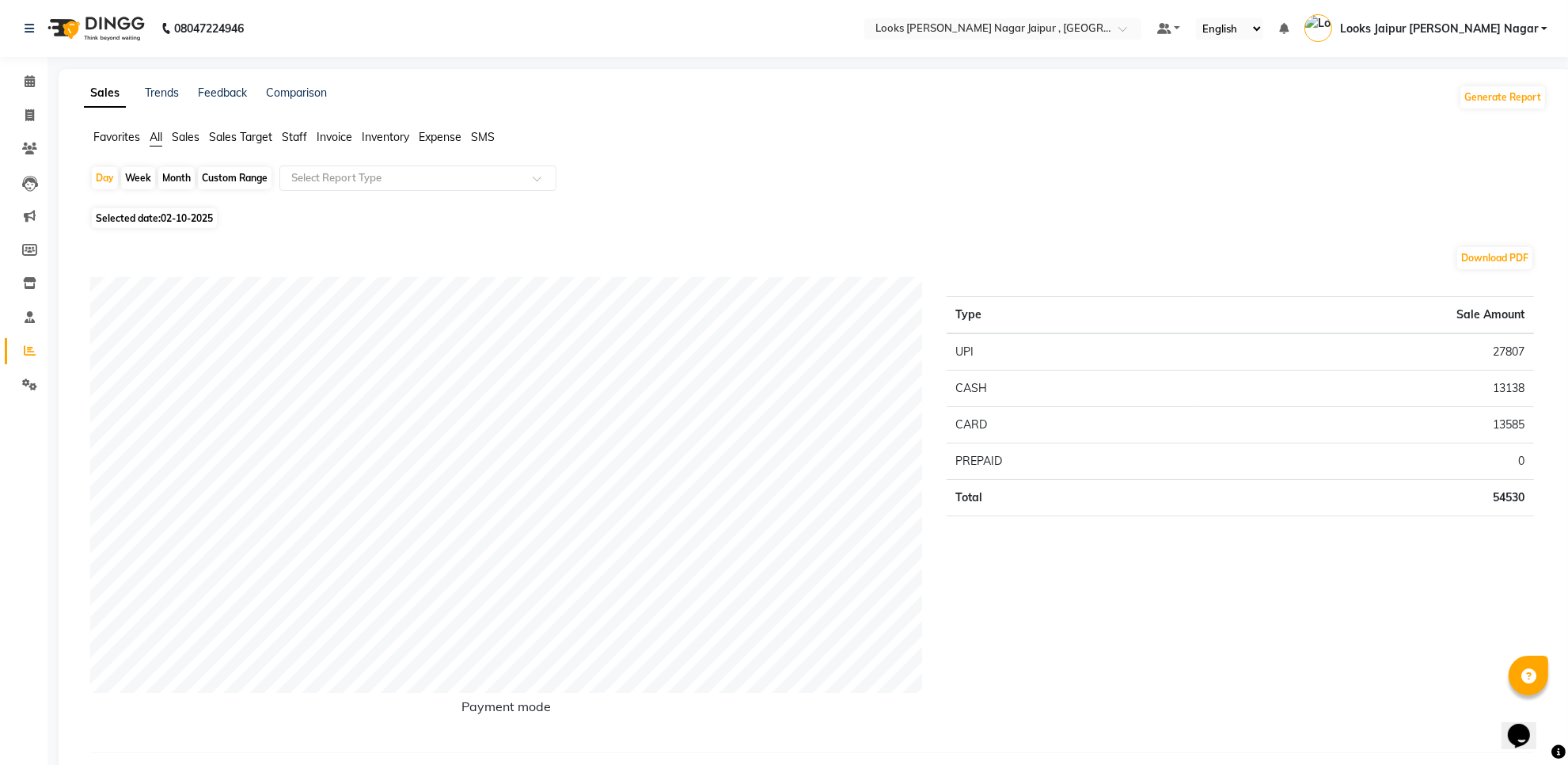
click at [298, 137] on span "Staff" at bounding box center [294, 137] width 25 height 15
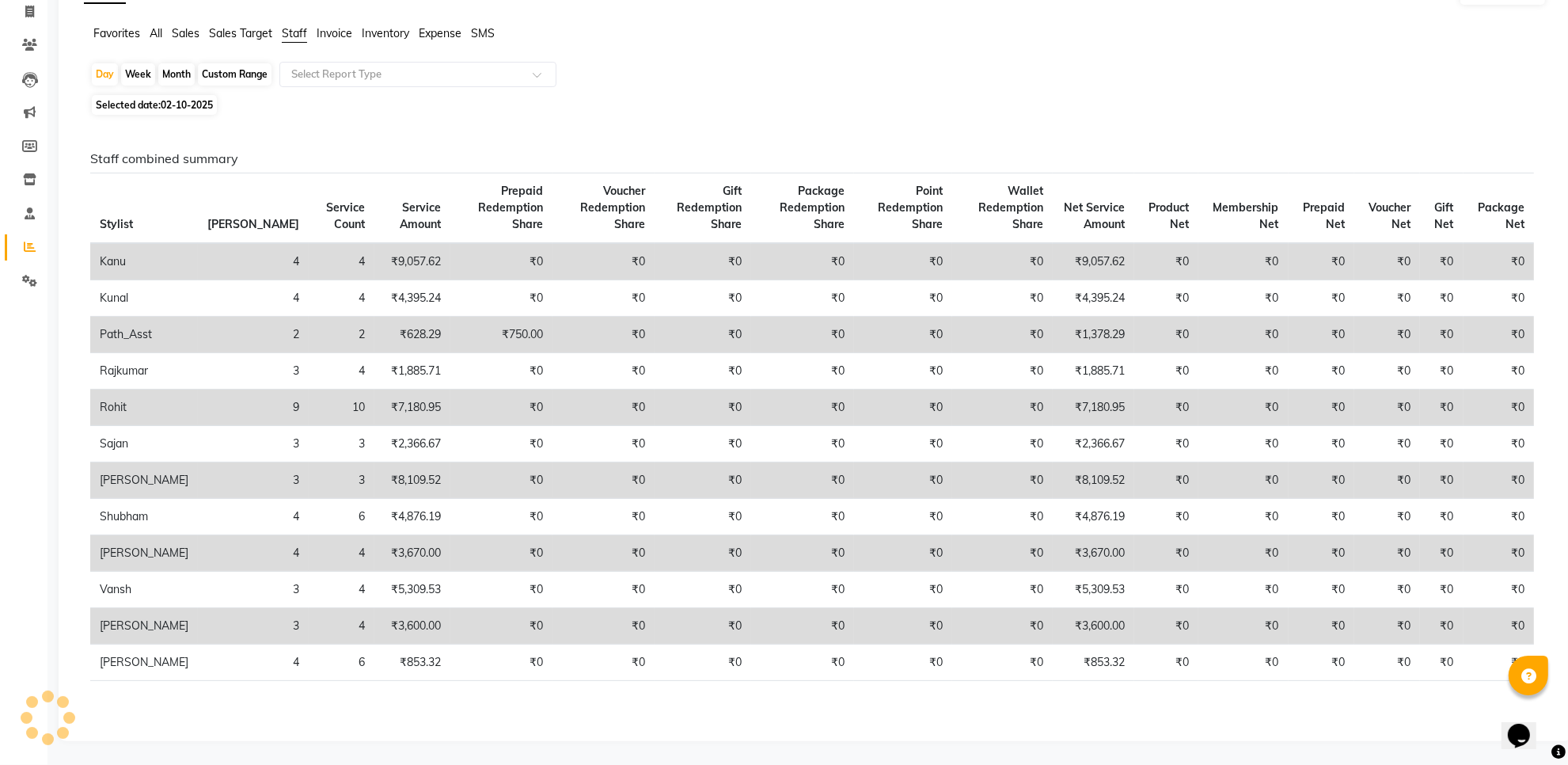
scroll to position [123, 0]
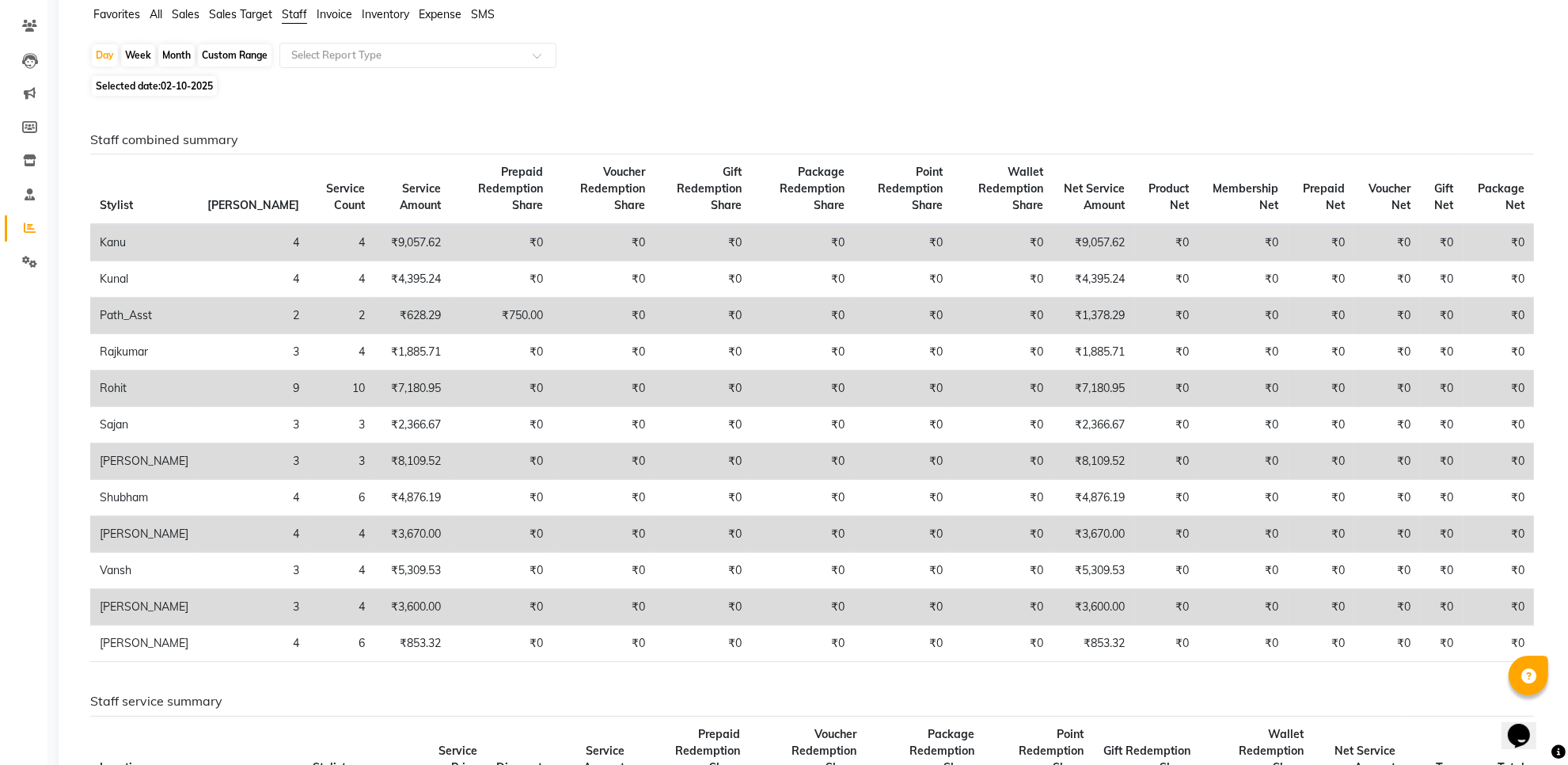
click at [161, 18] on span "All" at bounding box center [156, 15] width 13 height 15
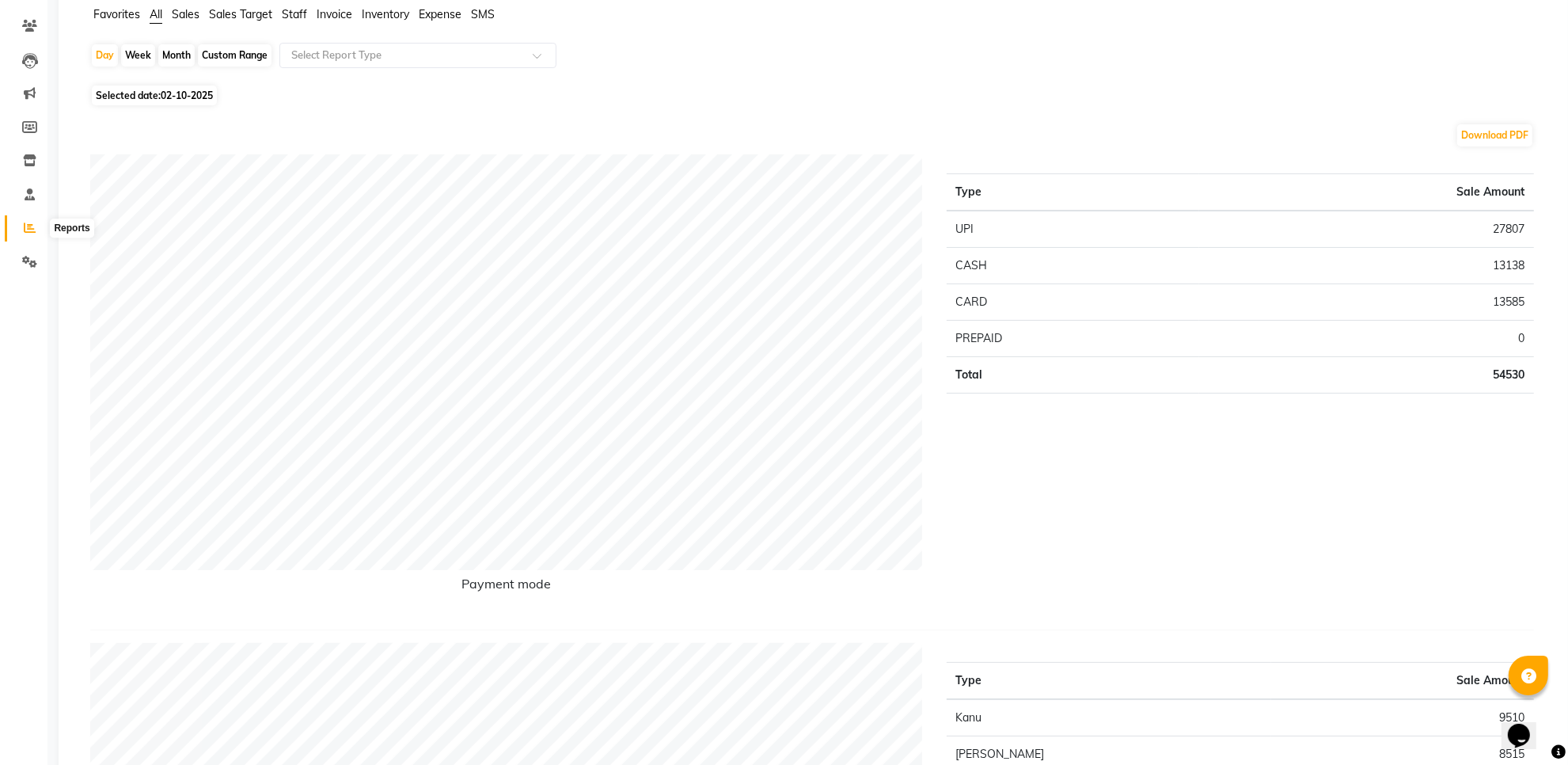
click at [28, 231] on icon at bounding box center [29, 227] width 12 height 12
click at [28, 187] on span at bounding box center [30, 195] width 27 height 19
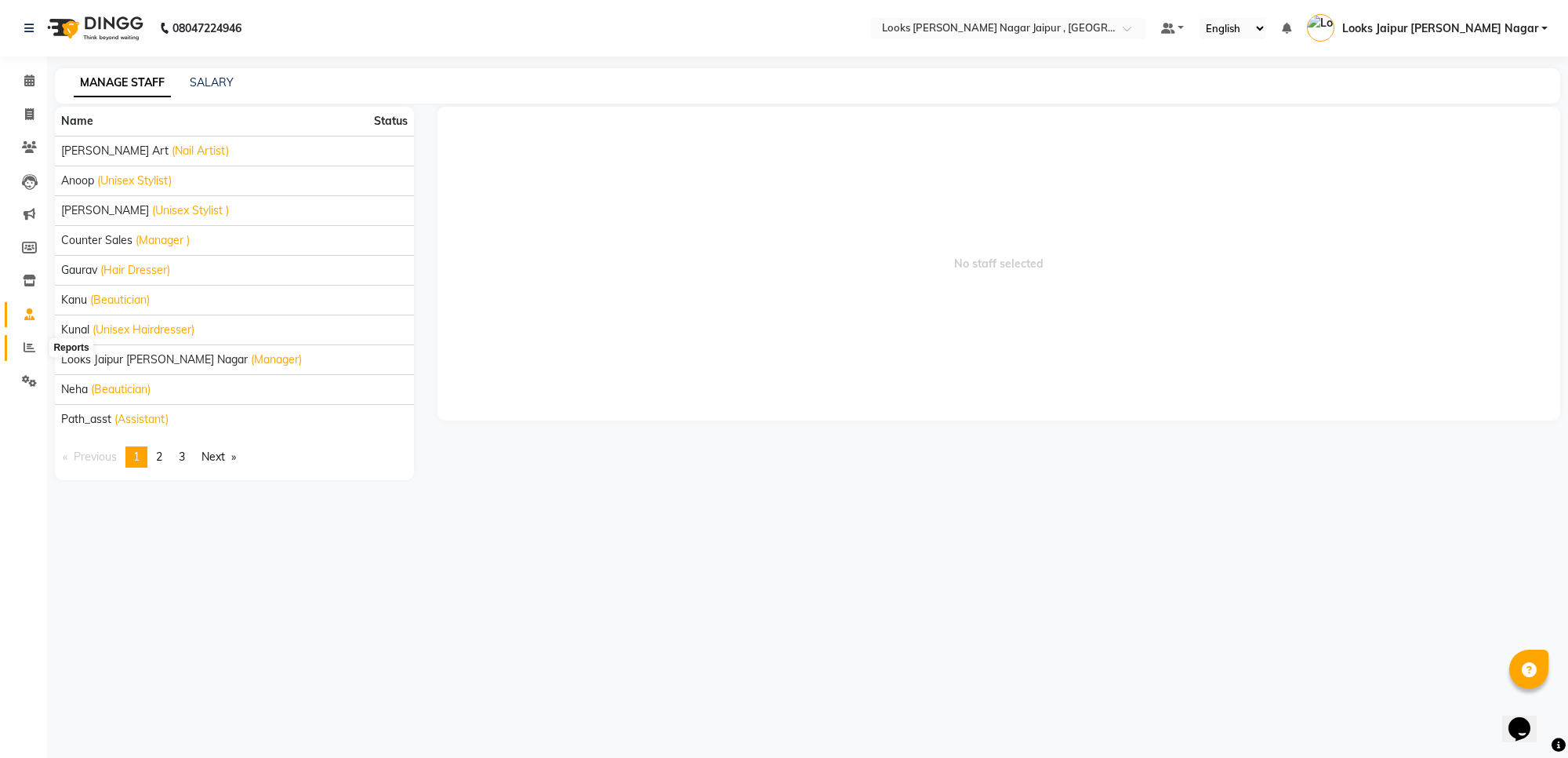
click at [29, 340] on span at bounding box center [30, 348] width 27 height 18
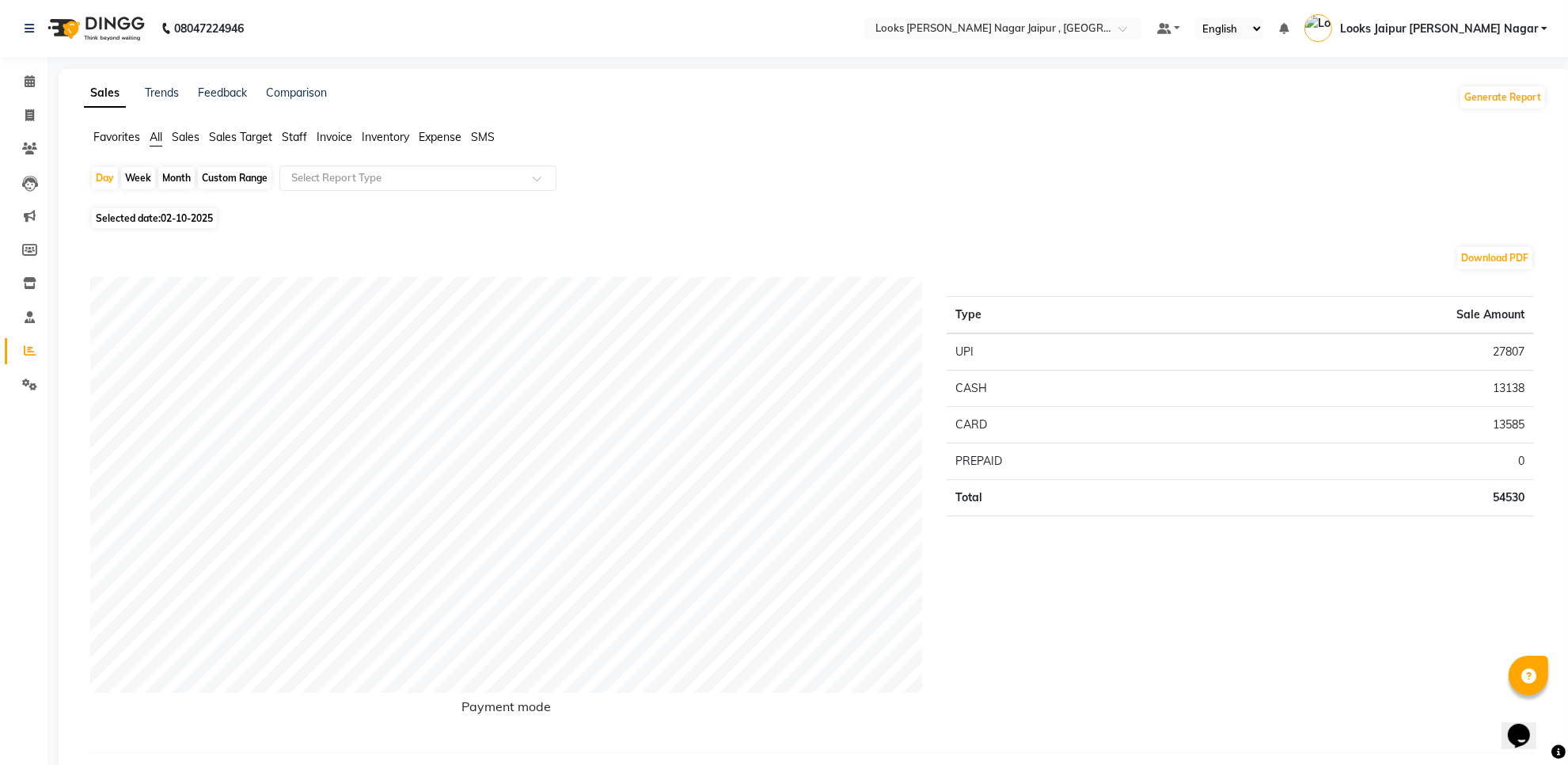
drag, startPoint x: 306, startPoint y: 135, endPoint x: 290, endPoint y: 150, distance: 21.9
click at [306, 134] on span "Staff" at bounding box center [294, 137] width 25 height 15
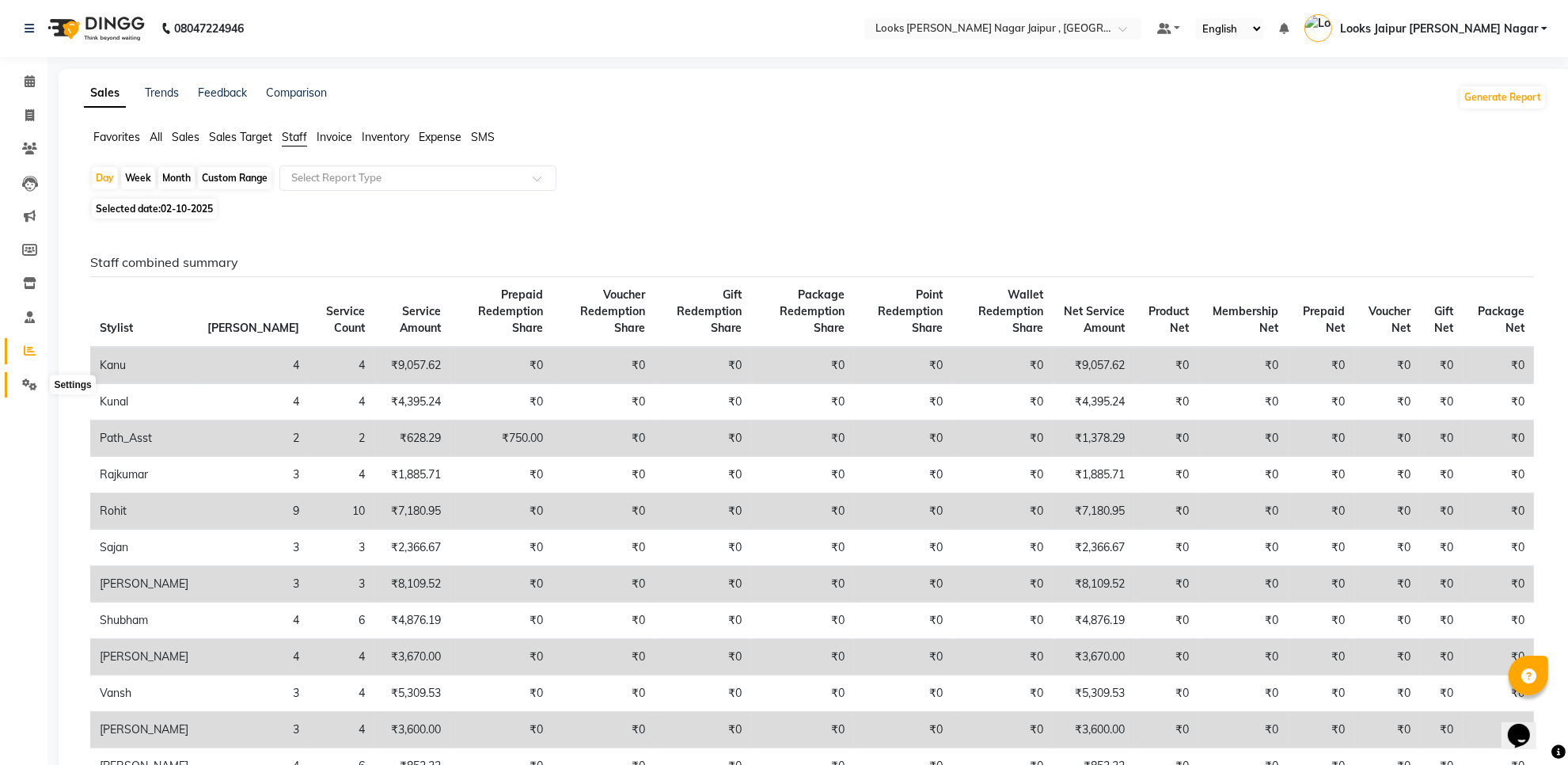
click at [19, 387] on span at bounding box center [30, 385] width 27 height 19
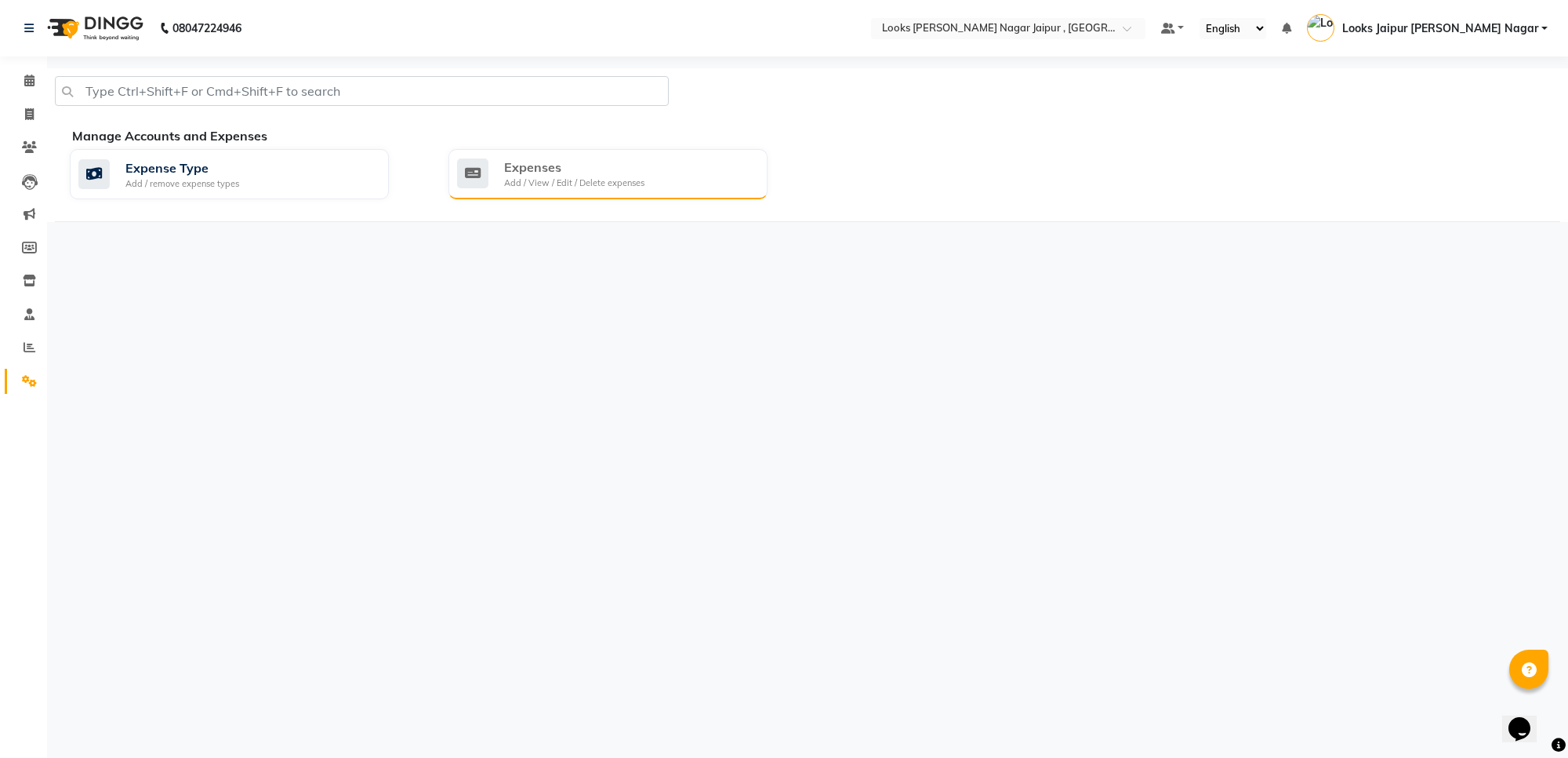
click at [543, 192] on div "Expenses Add / View / Edit / Delete expenses" at bounding box center [608, 174] width 319 height 50
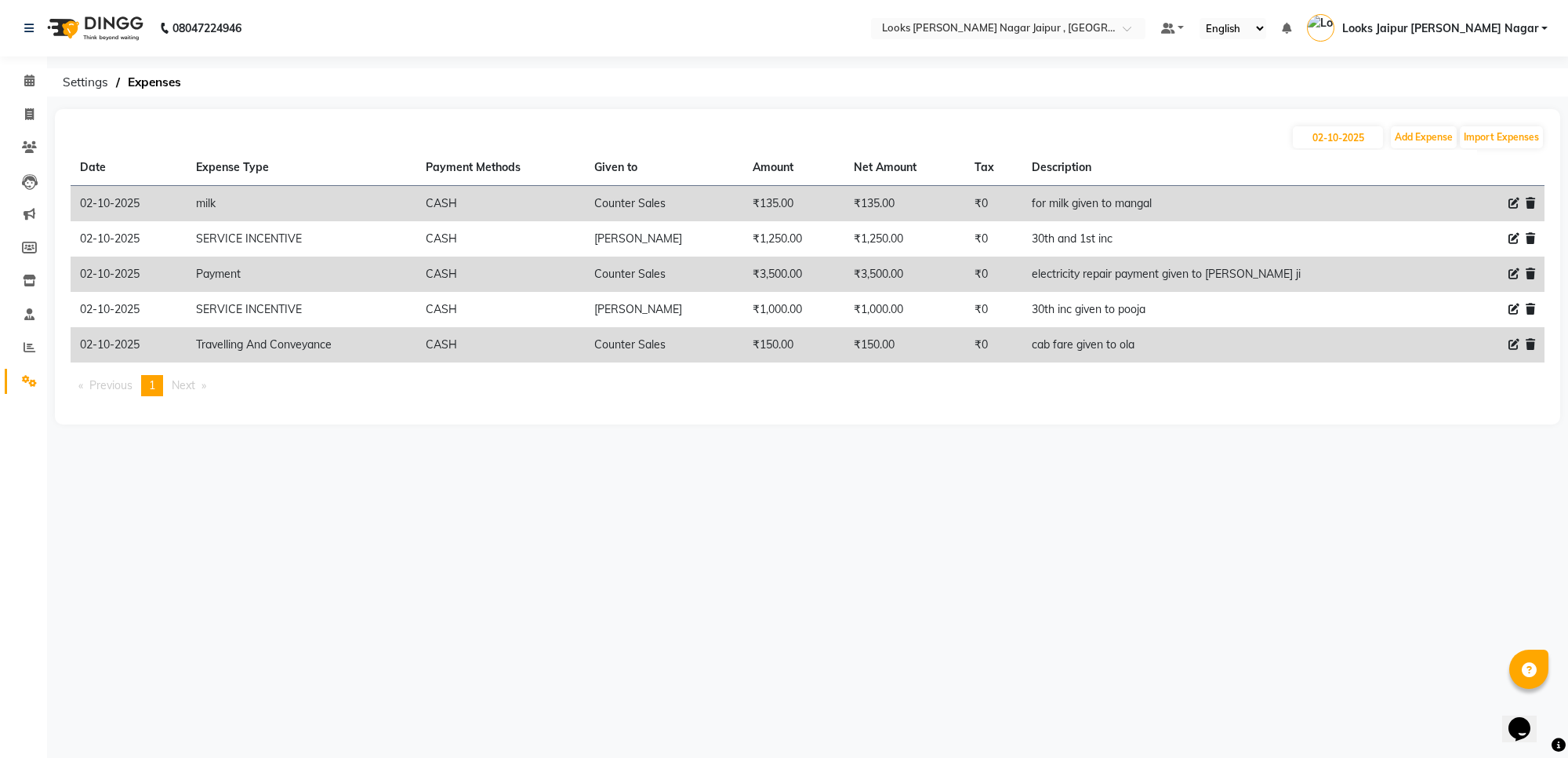
click at [1389, 130] on div "[DATE] Add Expense Import Expenses" at bounding box center [807, 137] width 1474 height 25
click at [1392, 130] on button "Add Expense" at bounding box center [1424, 137] width 66 height 22
select select "1"
select select "3122"
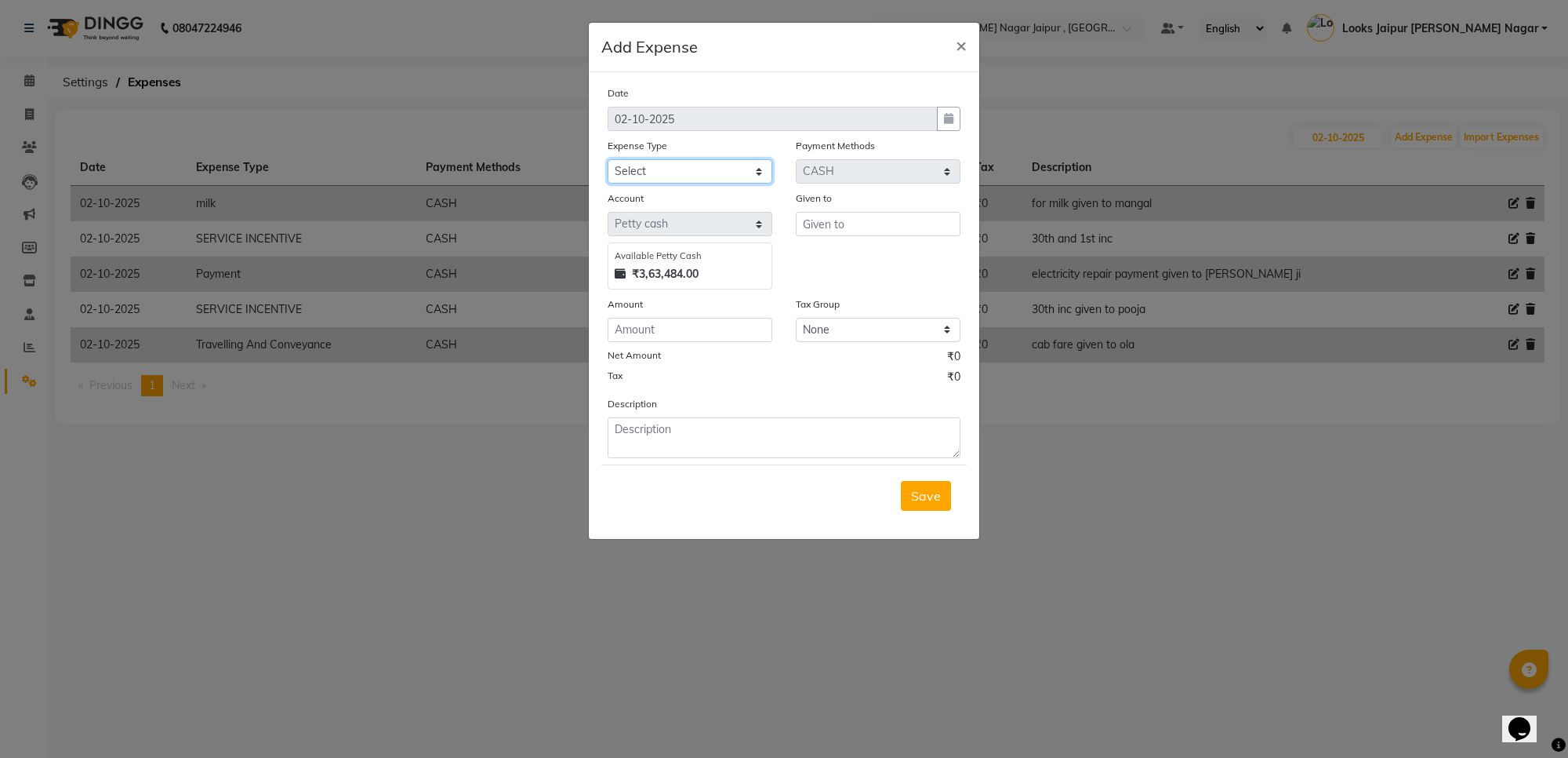
click at [712, 174] on select "Select Accommodation Aesthetics Bank Deposit BLINKIT Cash Handover Client Refun…" at bounding box center [690, 171] width 165 height 24
select select "24170"
click at [608, 159] on select "Select Accommodation Aesthetics Bank Deposit BLINKIT Cash Handover Client Refun…" at bounding box center [690, 171] width 165 height 24
click at [878, 208] on div "Given to" at bounding box center [878, 200] width 165 height 22
click at [878, 220] on input "text" at bounding box center [878, 224] width 165 height 24
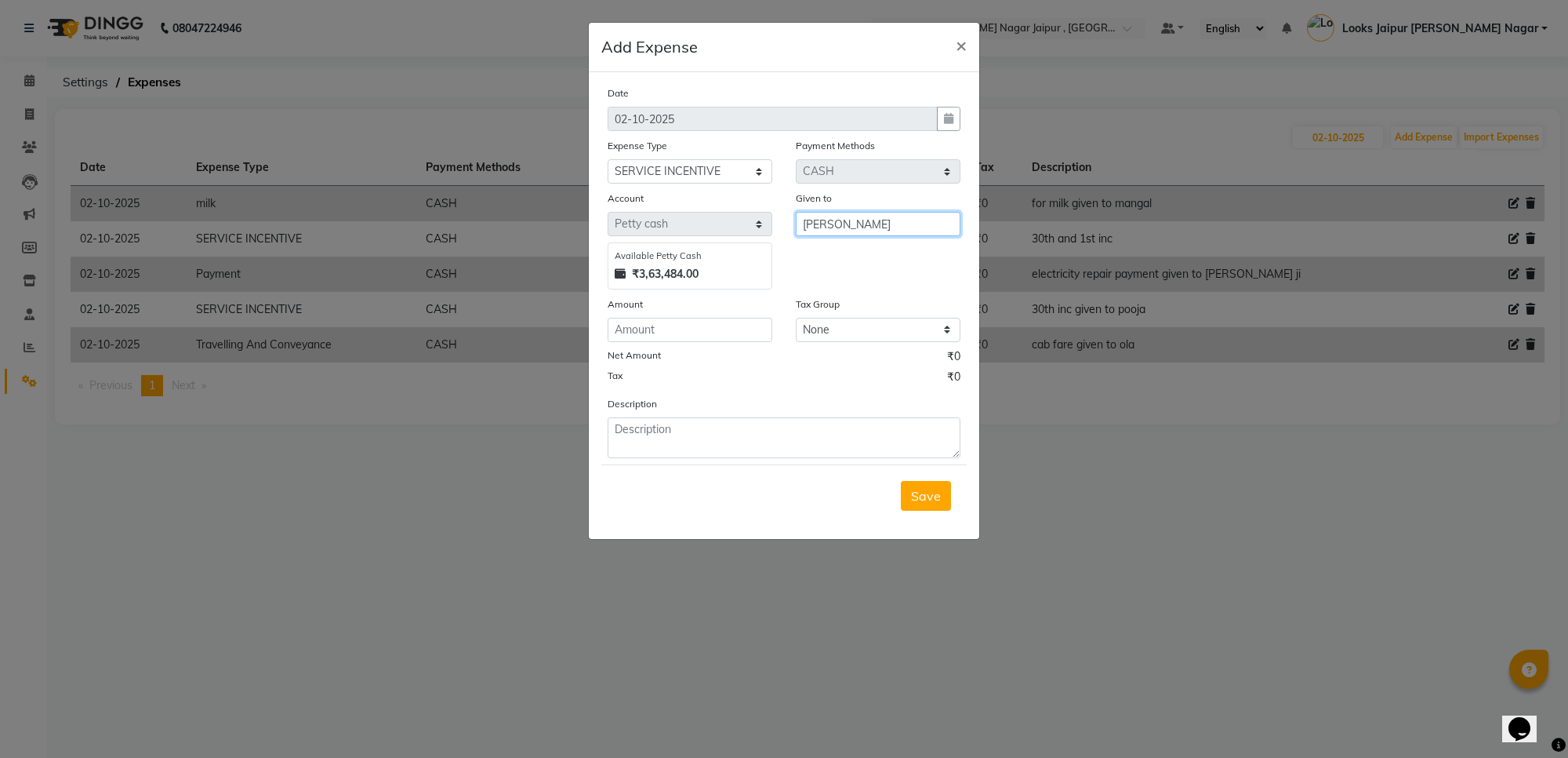
type input "[PERSON_NAME]"
click at [663, 331] on input "number" at bounding box center [690, 329] width 165 height 24
type input "200"
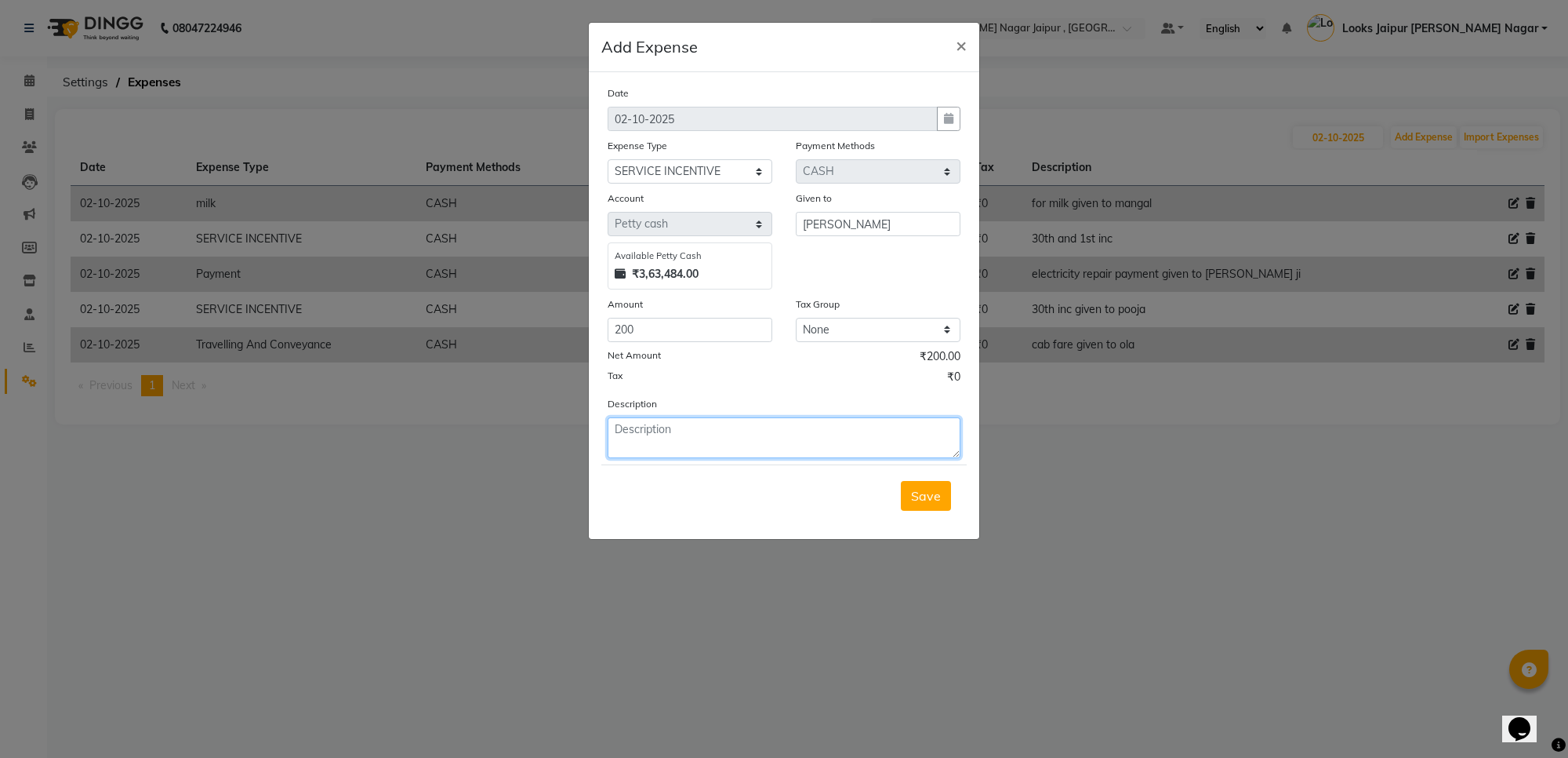
click at [786, 424] on textarea at bounding box center [784, 437] width 352 height 41
type textarea "30th inc given to [PERSON_NAME]"
drag, startPoint x: 868, startPoint y: 475, endPoint x: 907, endPoint y: 501, distance: 46.9
click at [874, 485] on div "Save" at bounding box center [784, 494] width 365 height 62
click at [921, 504] on button "Save" at bounding box center [926, 495] width 50 height 30
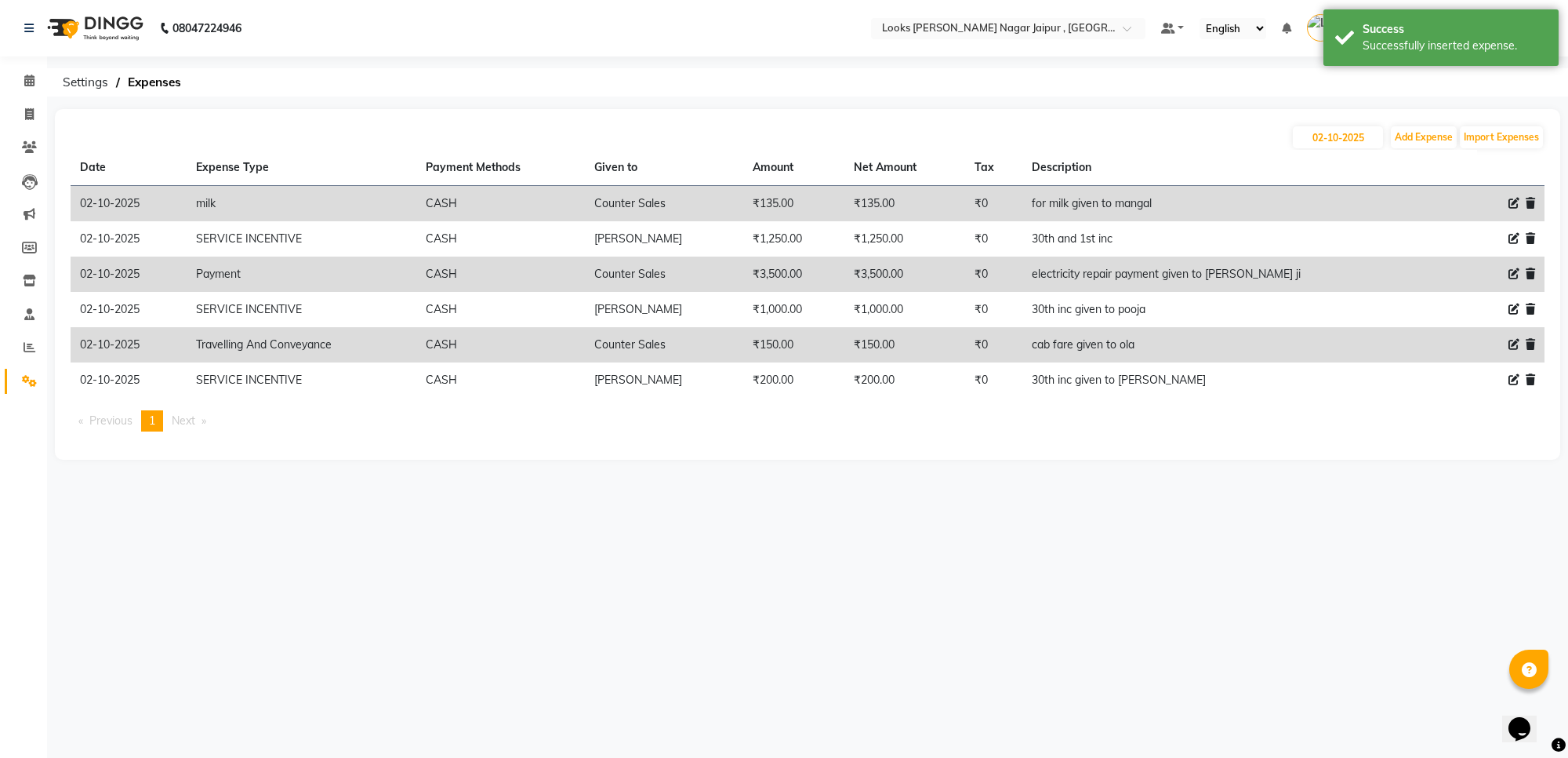
click at [1420, 116] on div "[DATE] Add Expense Import Expenses Date Expense Type Payment Methods Given to A…" at bounding box center [807, 284] width 1505 height 351
click at [1419, 133] on button "Add Expense" at bounding box center [1424, 137] width 66 height 22
select select "1"
select select "3122"
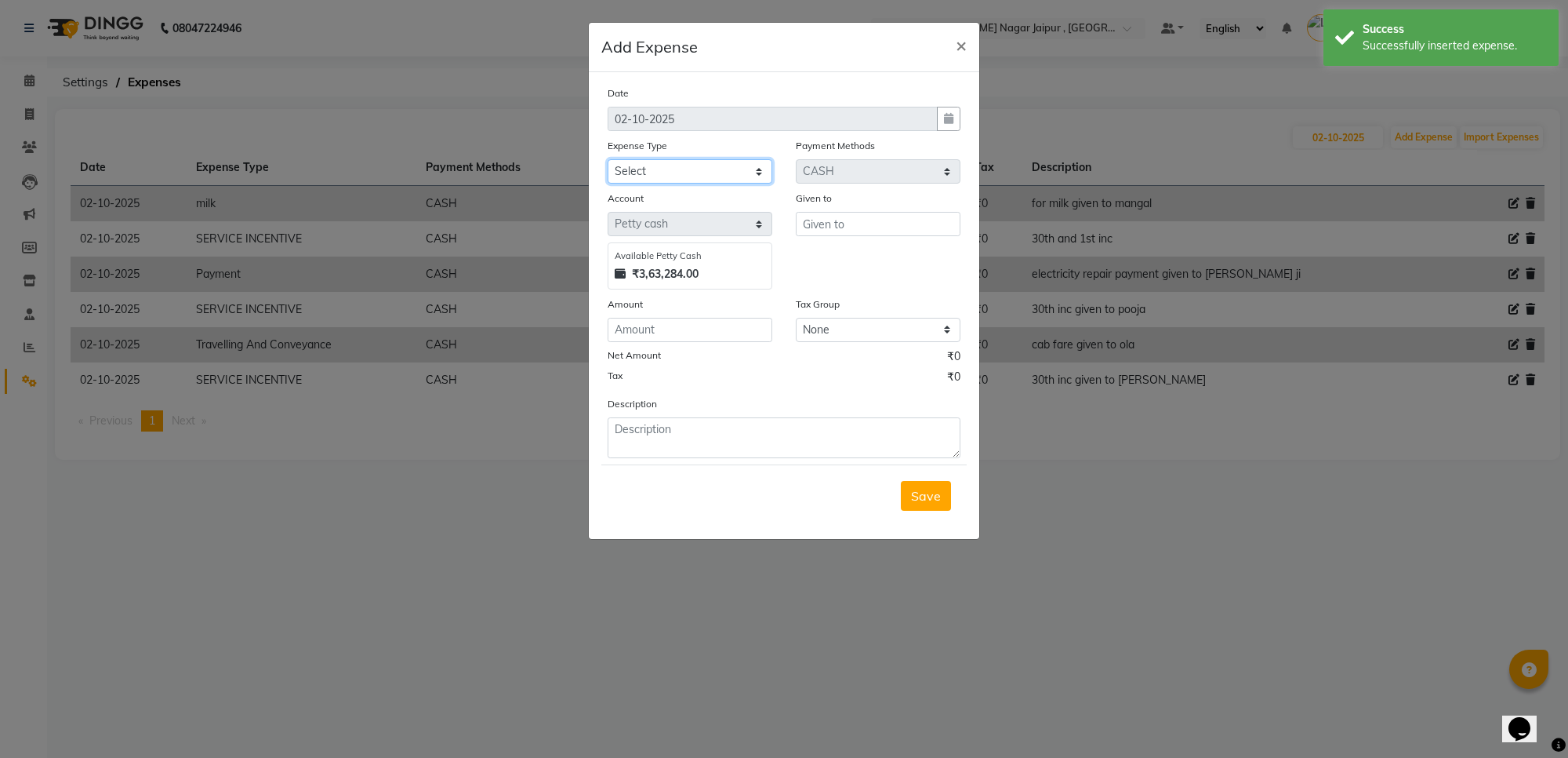
drag, startPoint x: 694, startPoint y: 167, endPoint x: 702, endPoint y: 182, distance: 17.0
click at [694, 167] on select "Select Accommodation Aesthetics Bank Deposit BLINKIT Cash Handover Client Refun…" at bounding box center [690, 171] width 165 height 24
select select "23704"
click at [608, 159] on select "Select Accommodation Aesthetics Bank Deposit BLINKIT Cash Handover Client Refun…" at bounding box center [690, 171] width 165 height 24
click at [842, 233] on input "text" at bounding box center [878, 224] width 165 height 24
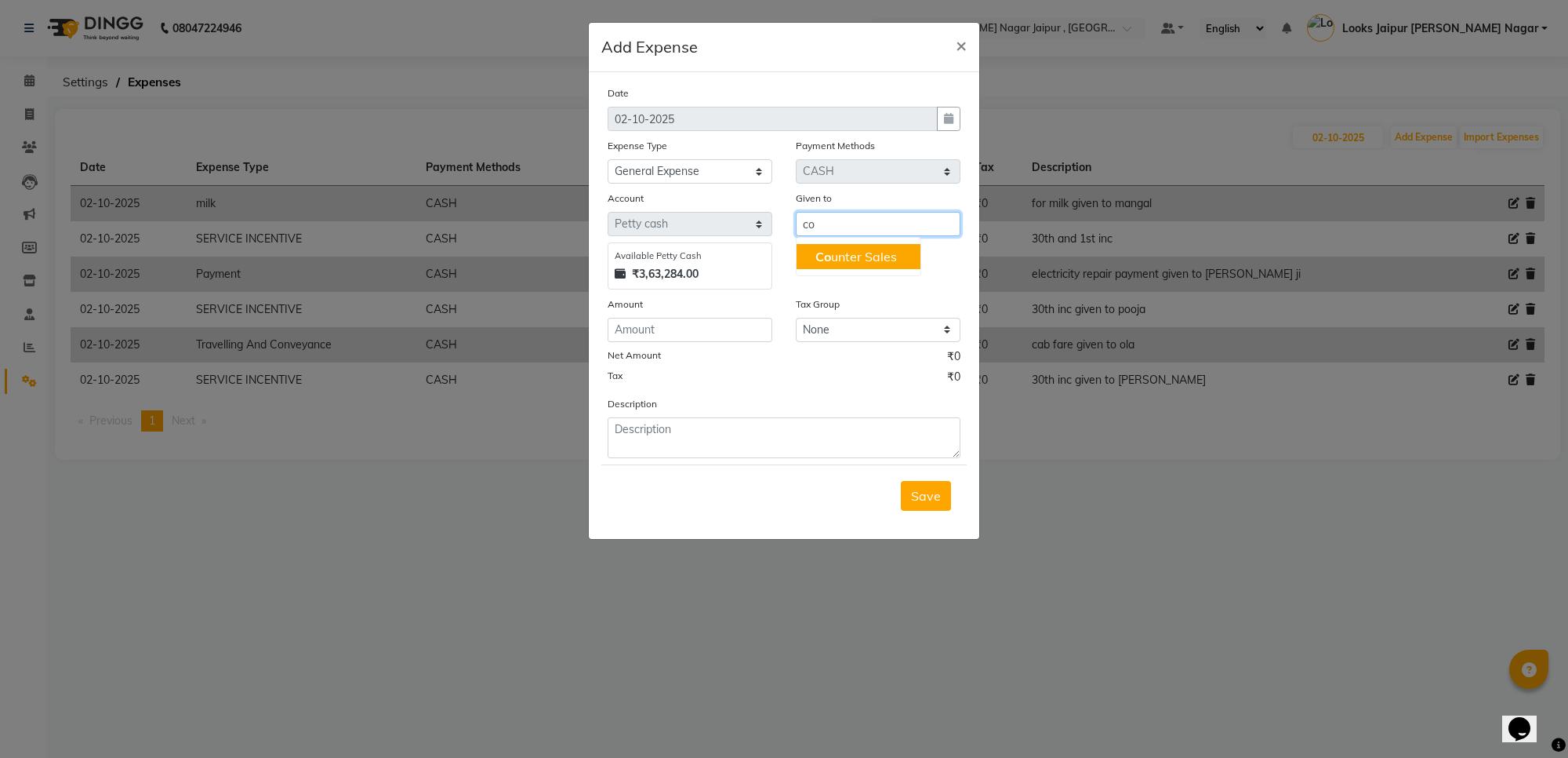
click at [855, 271] on ngb-typeahead-window "Co unter Sales" at bounding box center [858, 256] width 126 height 39
click at [860, 259] on ngb-highlight "Co unter Sales" at bounding box center [856, 256] width 82 height 16
type input "Counter Sales"
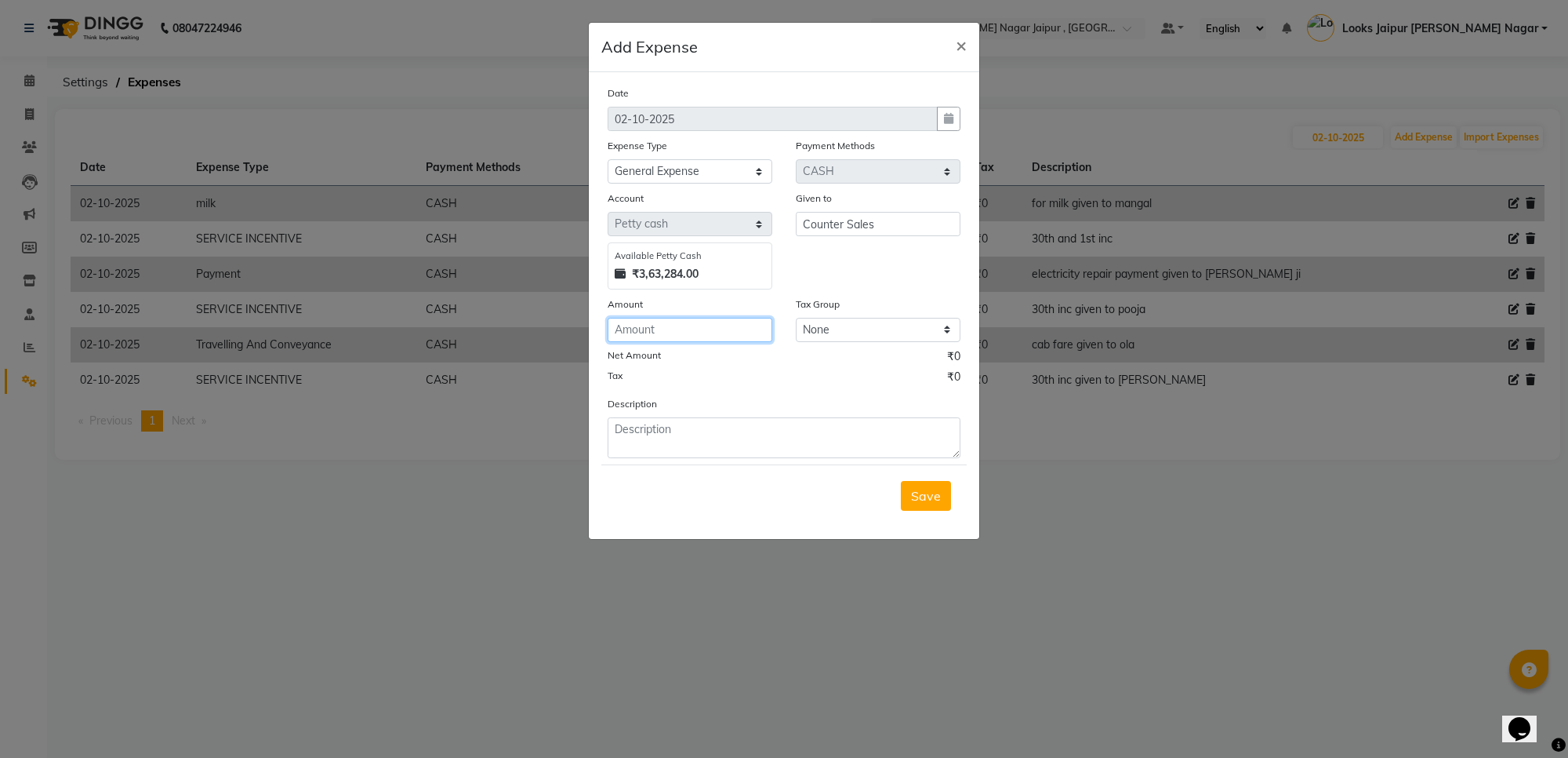
click at [718, 337] on input "number" at bounding box center [690, 329] width 165 height 24
type input "200"
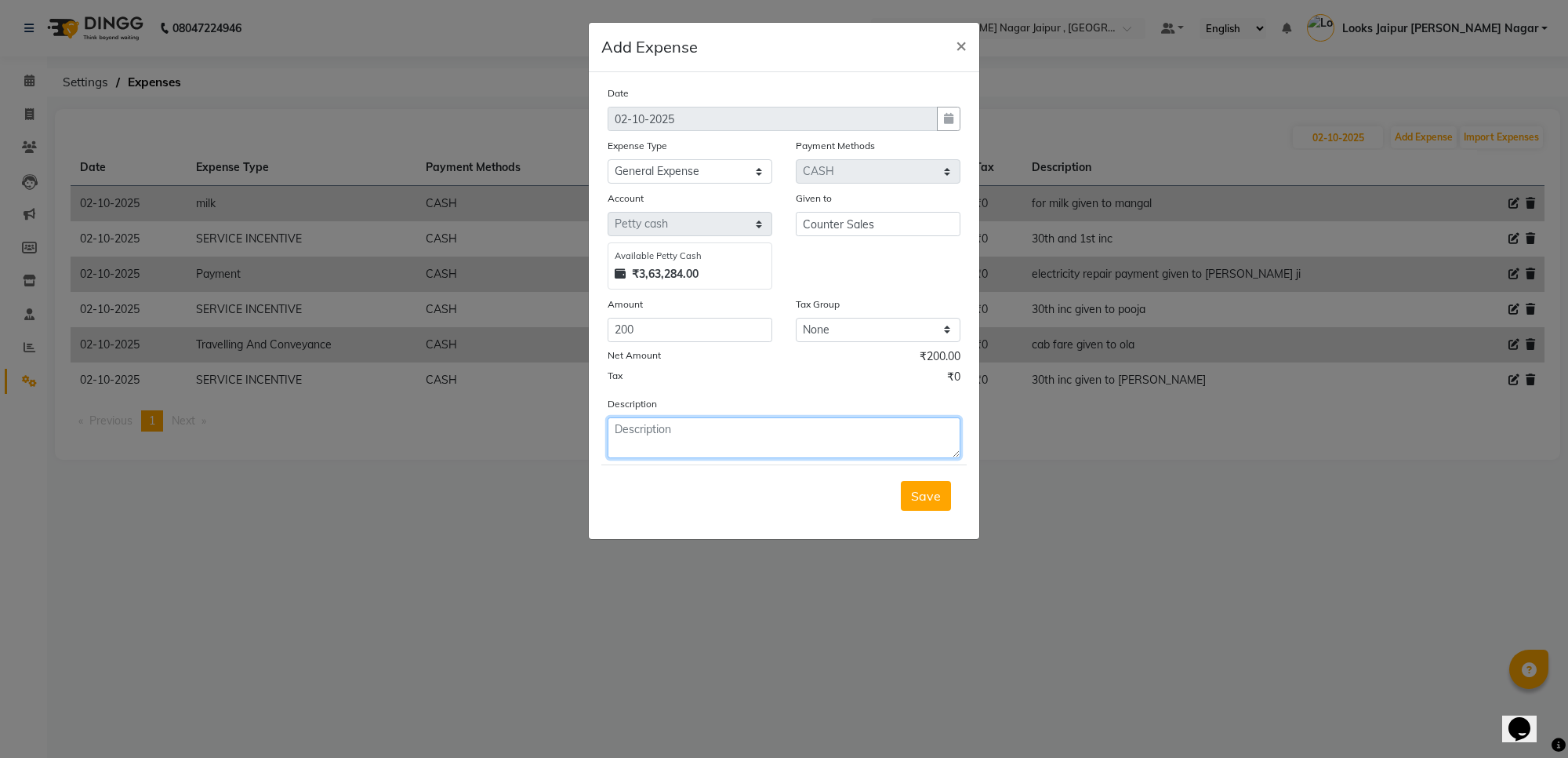
click at [699, 436] on textarea at bounding box center [784, 437] width 352 height 41
type textarea "200 in [GEOGRAPHIC_DATA] for pooja"
click at [911, 491] on span "Save" at bounding box center [925, 496] width 30 height 16
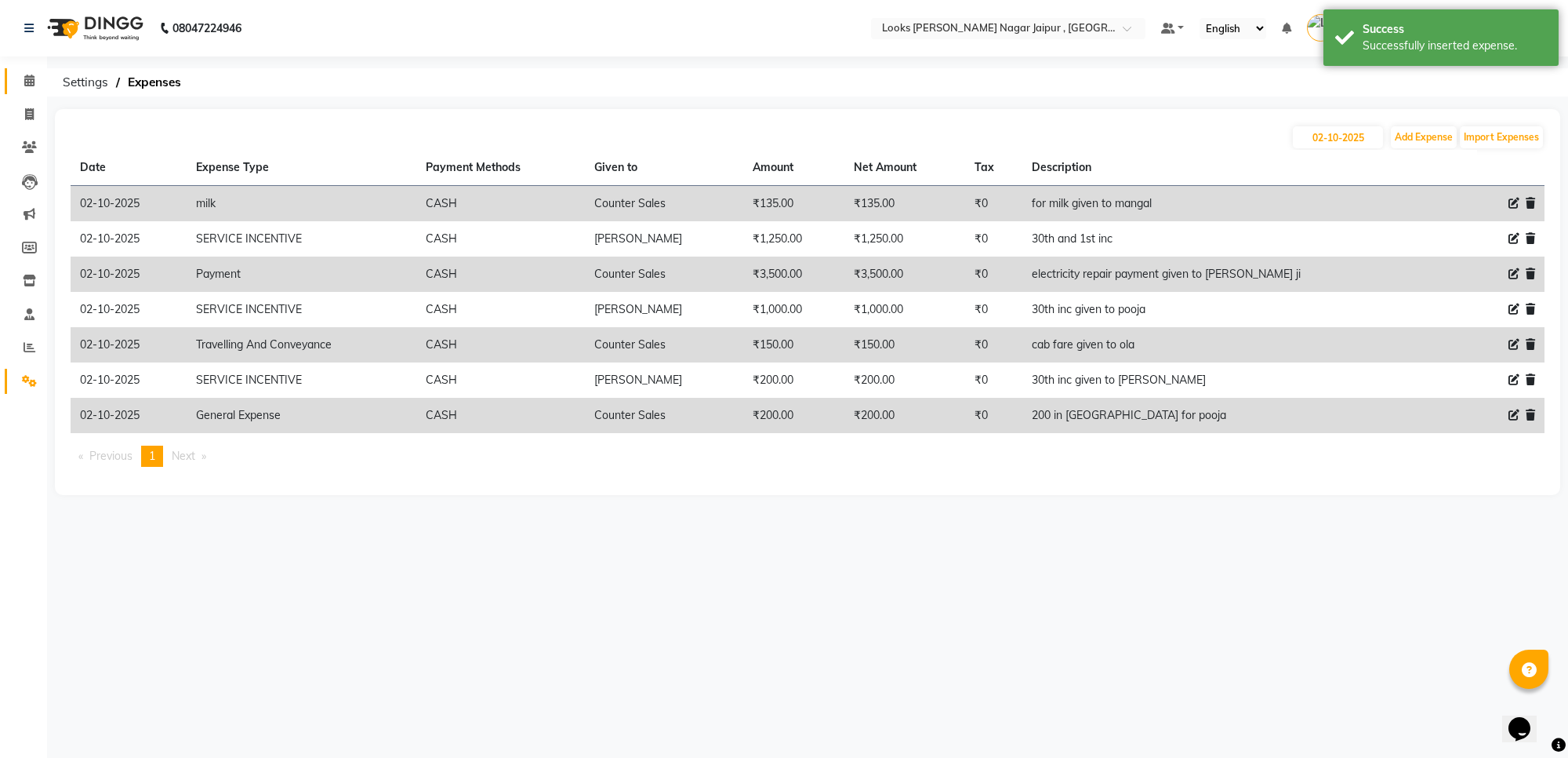
click at [35, 71] on link "Calendar" at bounding box center [23, 81] width 38 height 26
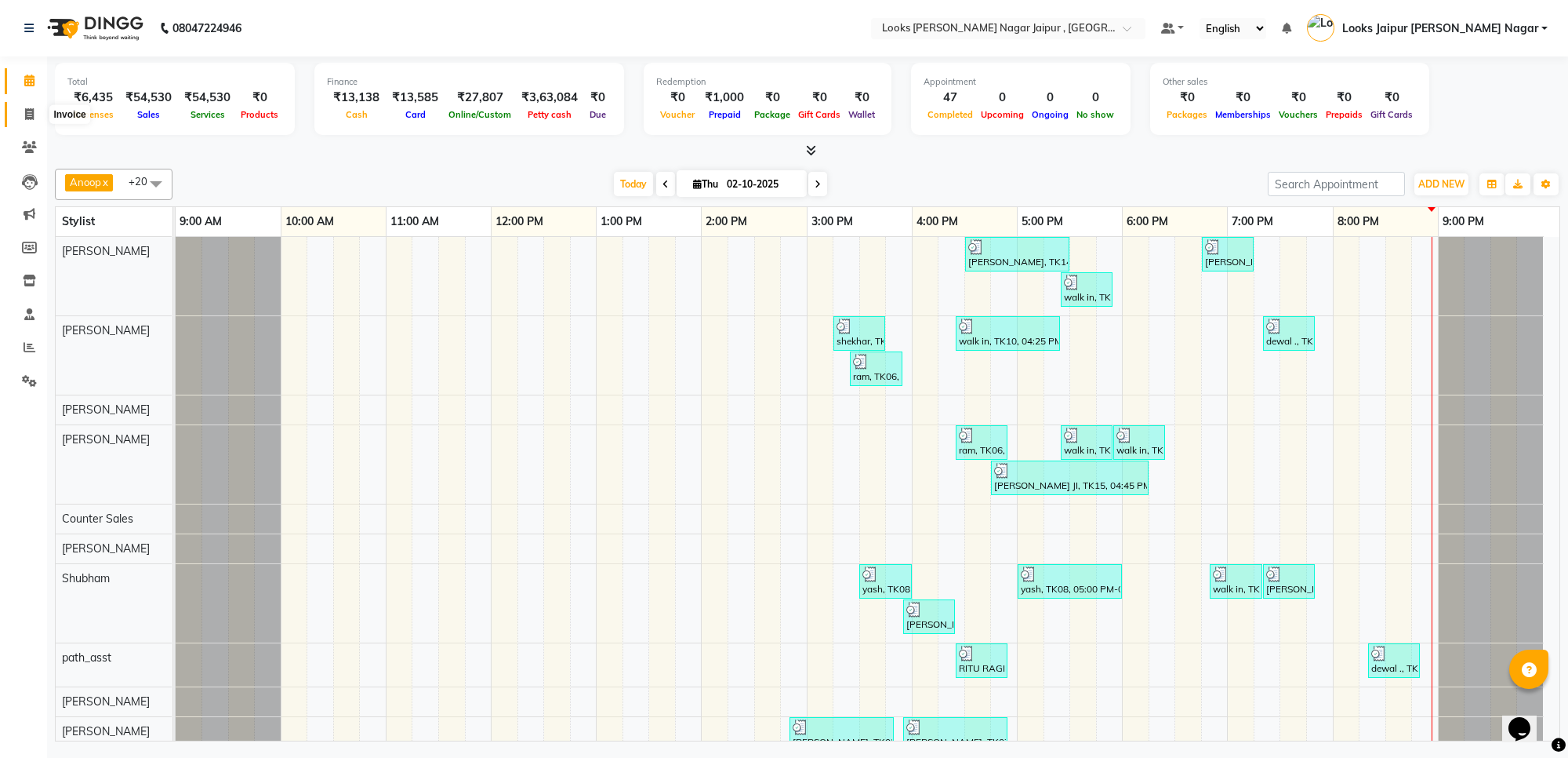
click at [22, 110] on span at bounding box center [30, 115] width 27 height 18
select select "service"
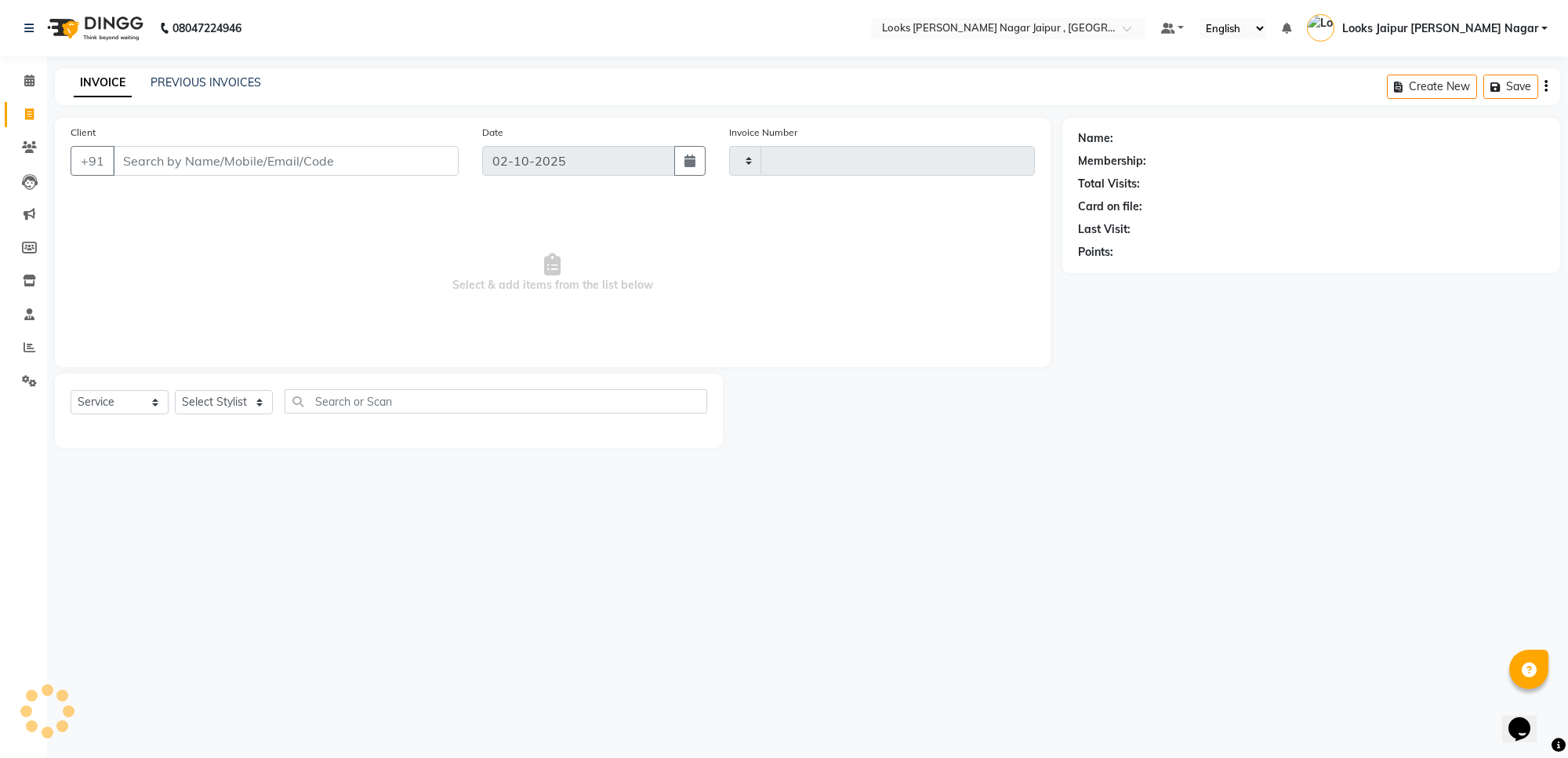
type input "4133"
select select "4317"
click at [175, 163] on input "Client" at bounding box center [286, 160] width 346 height 30
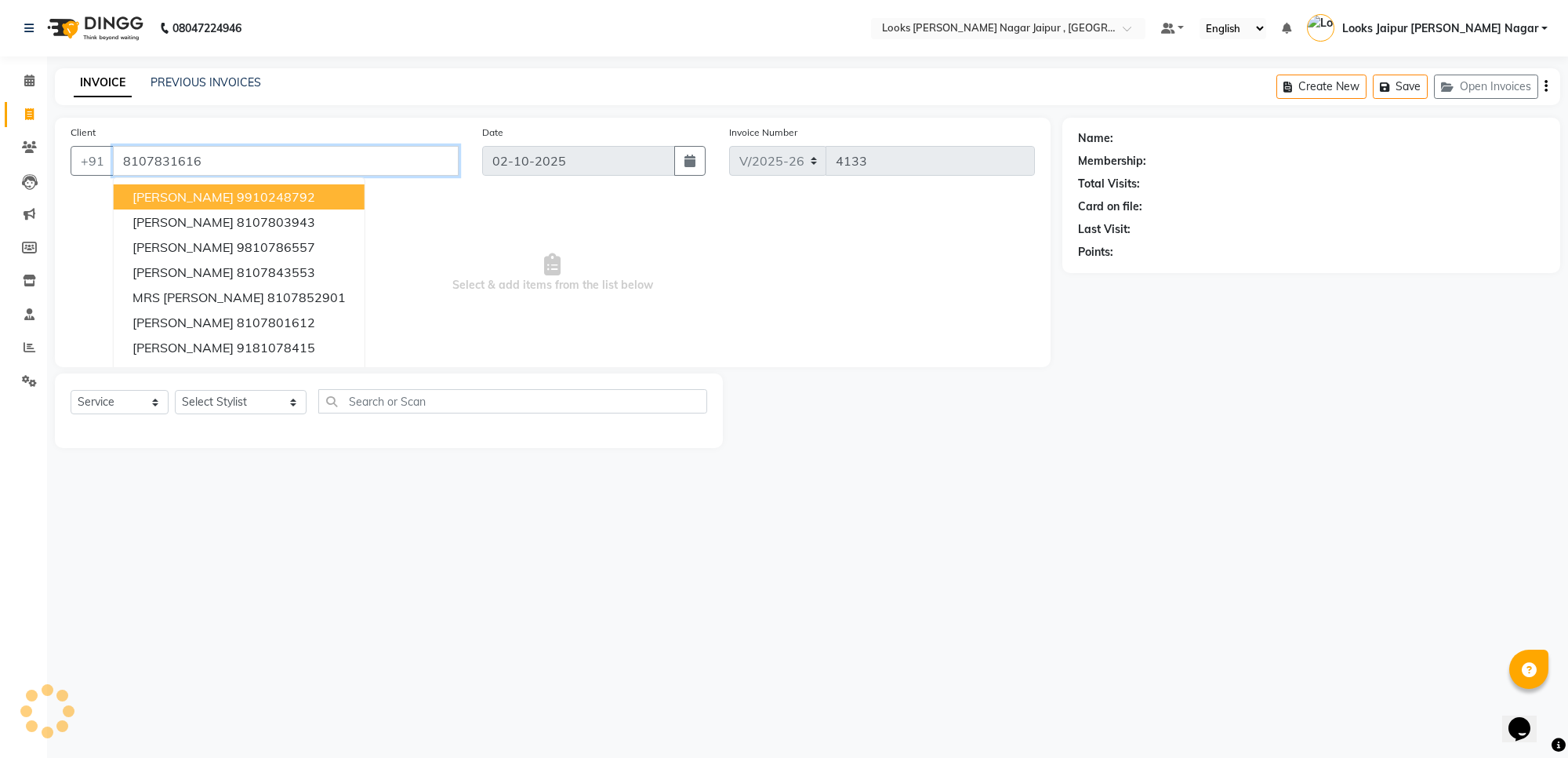
type input "8107831616"
select select "1: Object"
click at [501, 330] on span "Select & add items from the list below" at bounding box center [553, 273] width 964 height 157
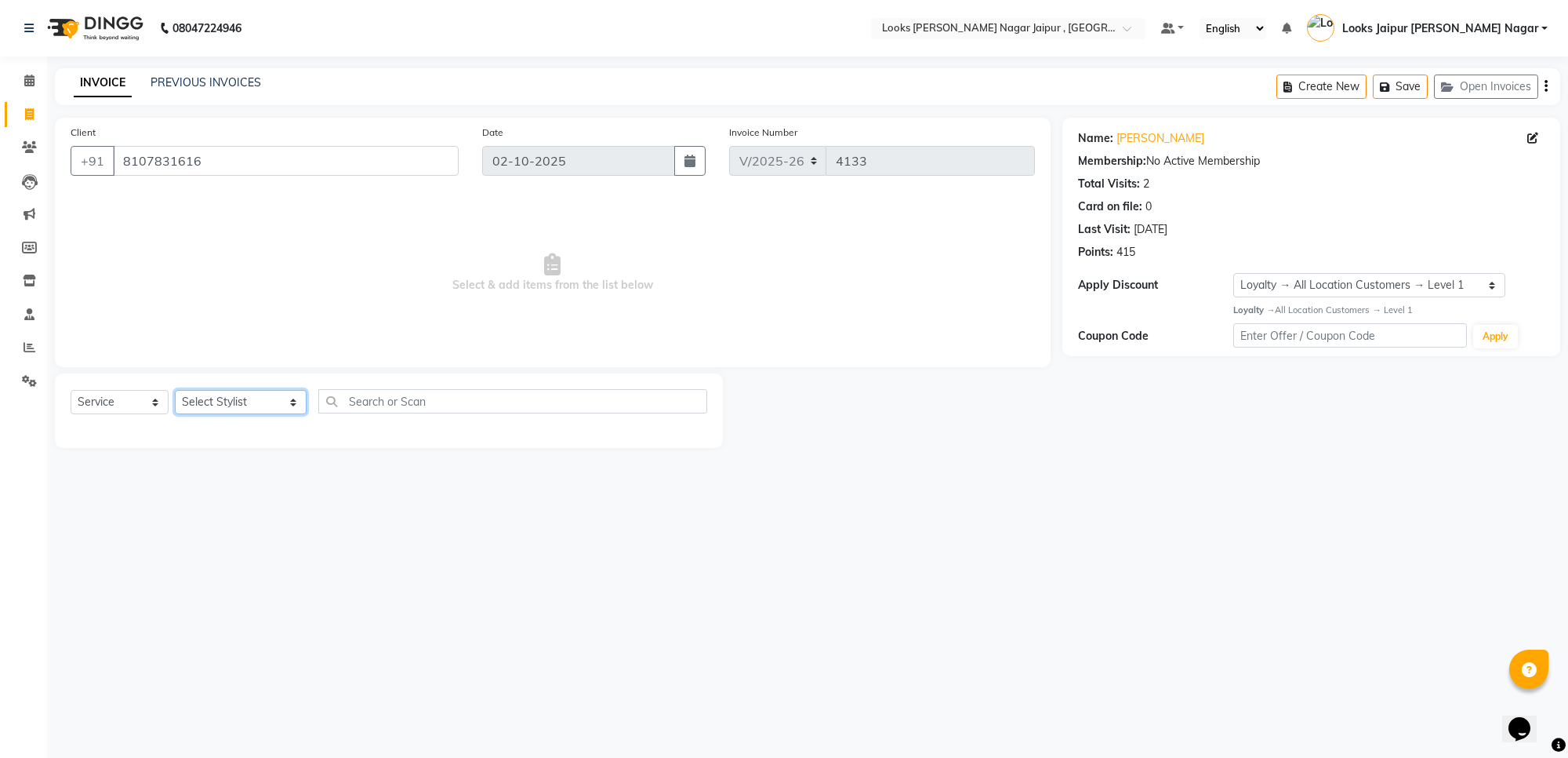
click at [205, 404] on select "Select Stylist [PERSON_NAME] art Anoop [PERSON_NAME] Counter Sales [PERSON_NAME…" at bounding box center [240, 401] width 131 height 24
select select "82802"
click at [175, 389] on select "Select Stylist [PERSON_NAME] art Anoop [PERSON_NAME] Counter Sales [PERSON_NAME…" at bounding box center [240, 401] width 131 height 24
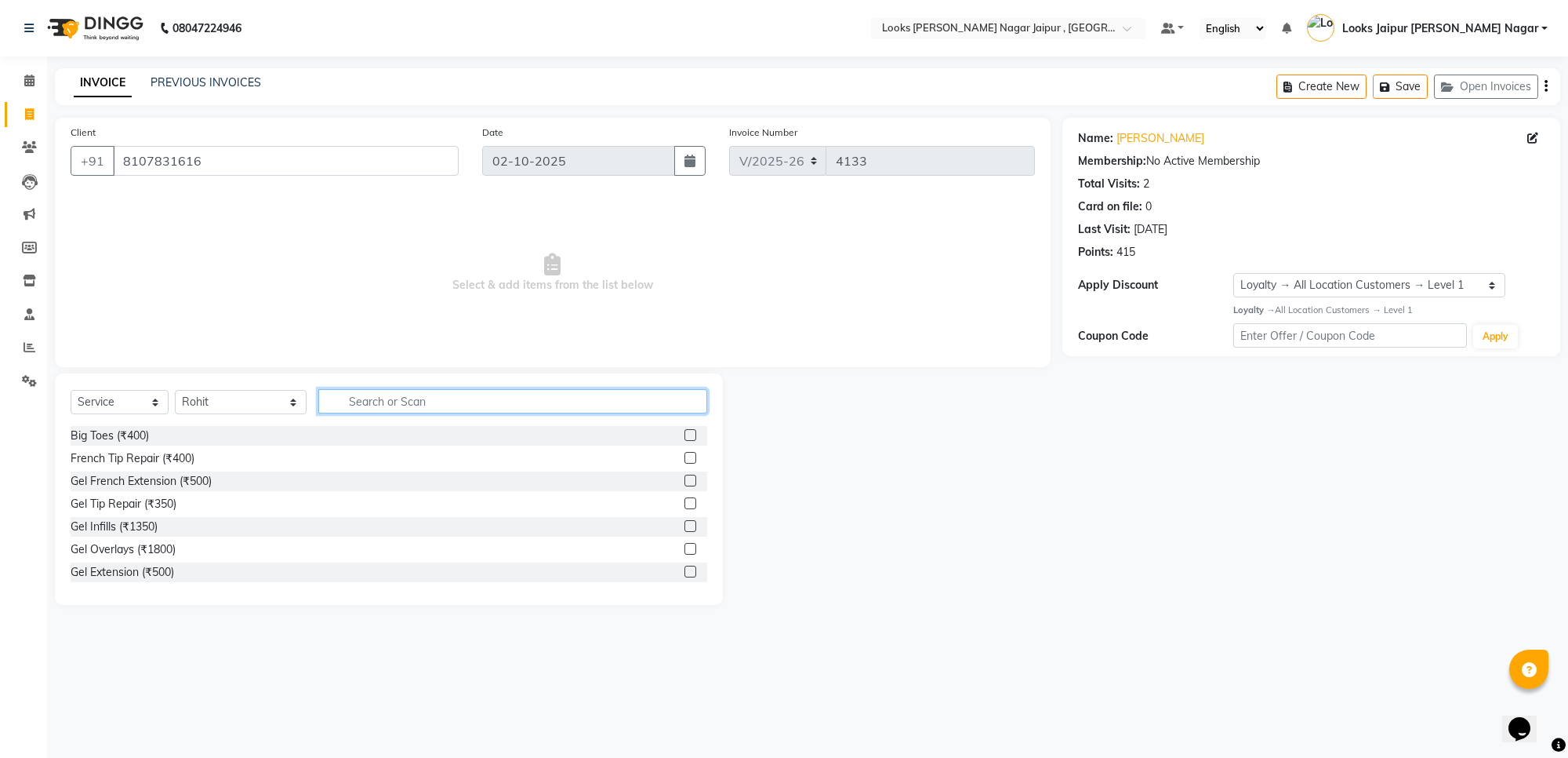
click at [318, 409] on input "text" at bounding box center [513, 401] width 389 height 24
type input "cut"
click at [685, 461] on label at bounding box center [690, 458] width 12 height 12
click at [685, 461] on input "checkbox" at bounding box center [690, 458] width 10 height 10
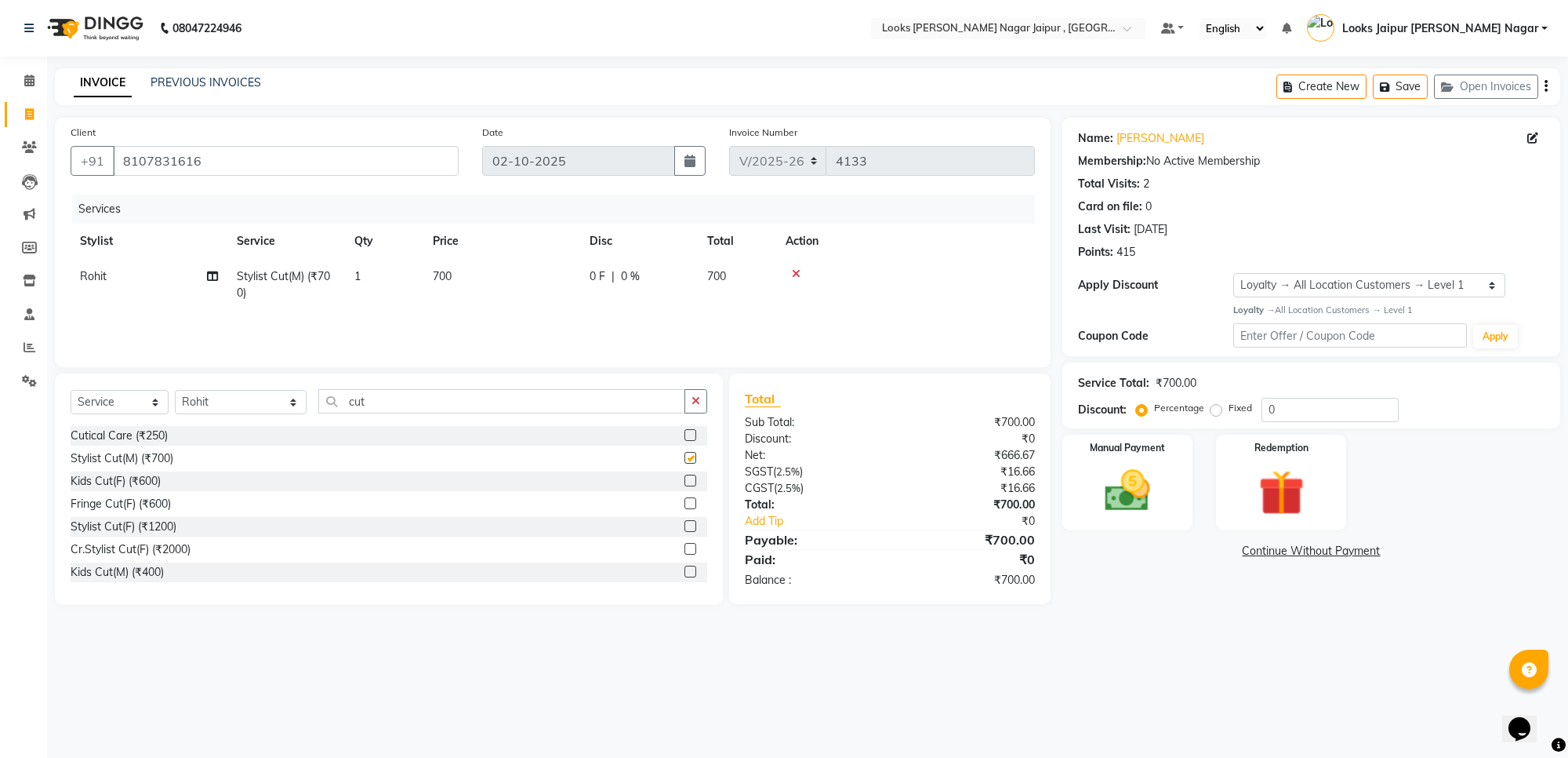
click at [514, 295] on td "700" at bounding box center [502, 284] width 157 height 52
checkbox input "false"
select select "82802"
click at [541, 280] on input "700" at bounding box center [575, 280] width 138 height 24
type input "735"
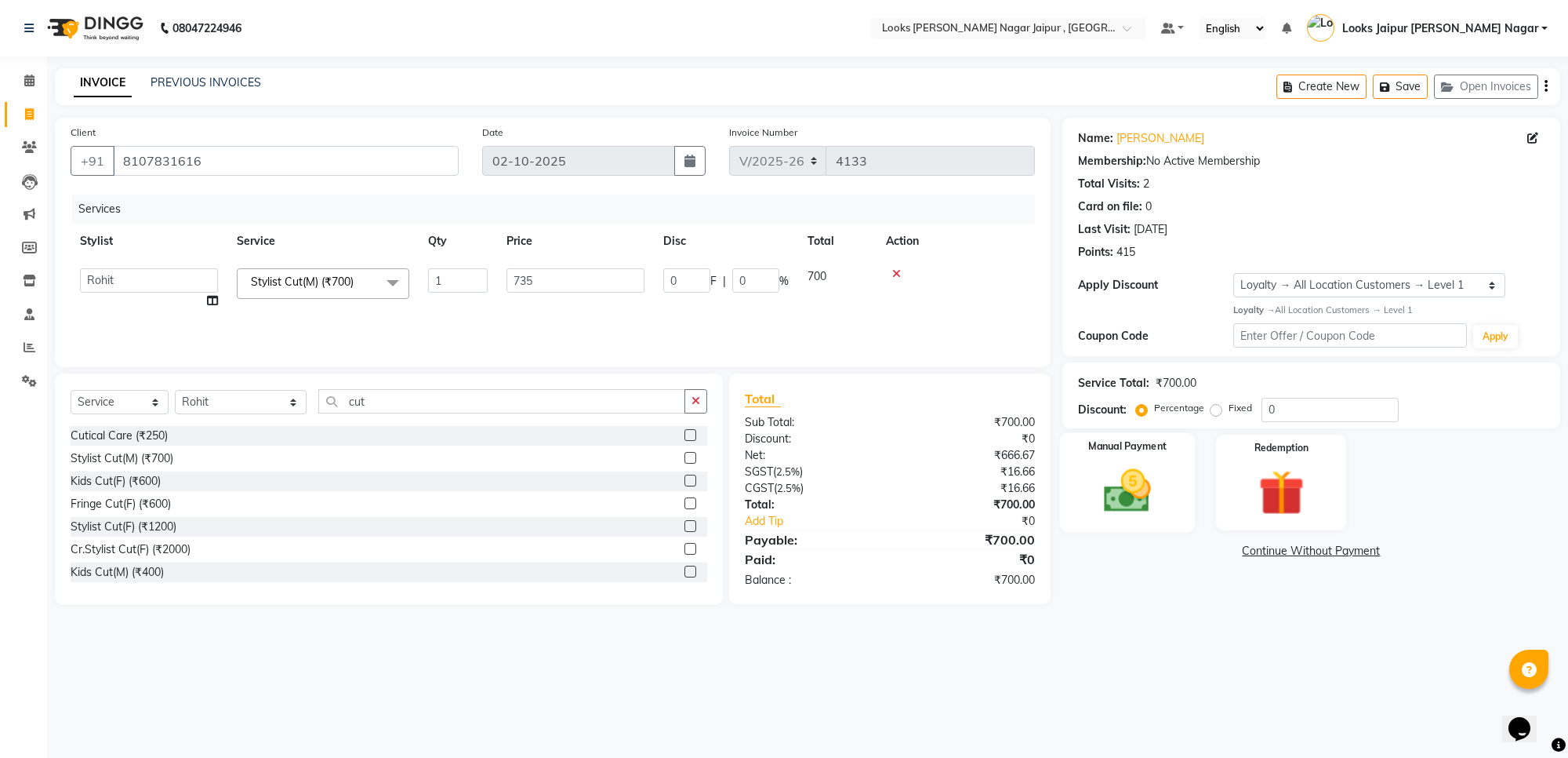
click at [1154, 490] on img at bounding box center [1128, 491] width 77 height 55
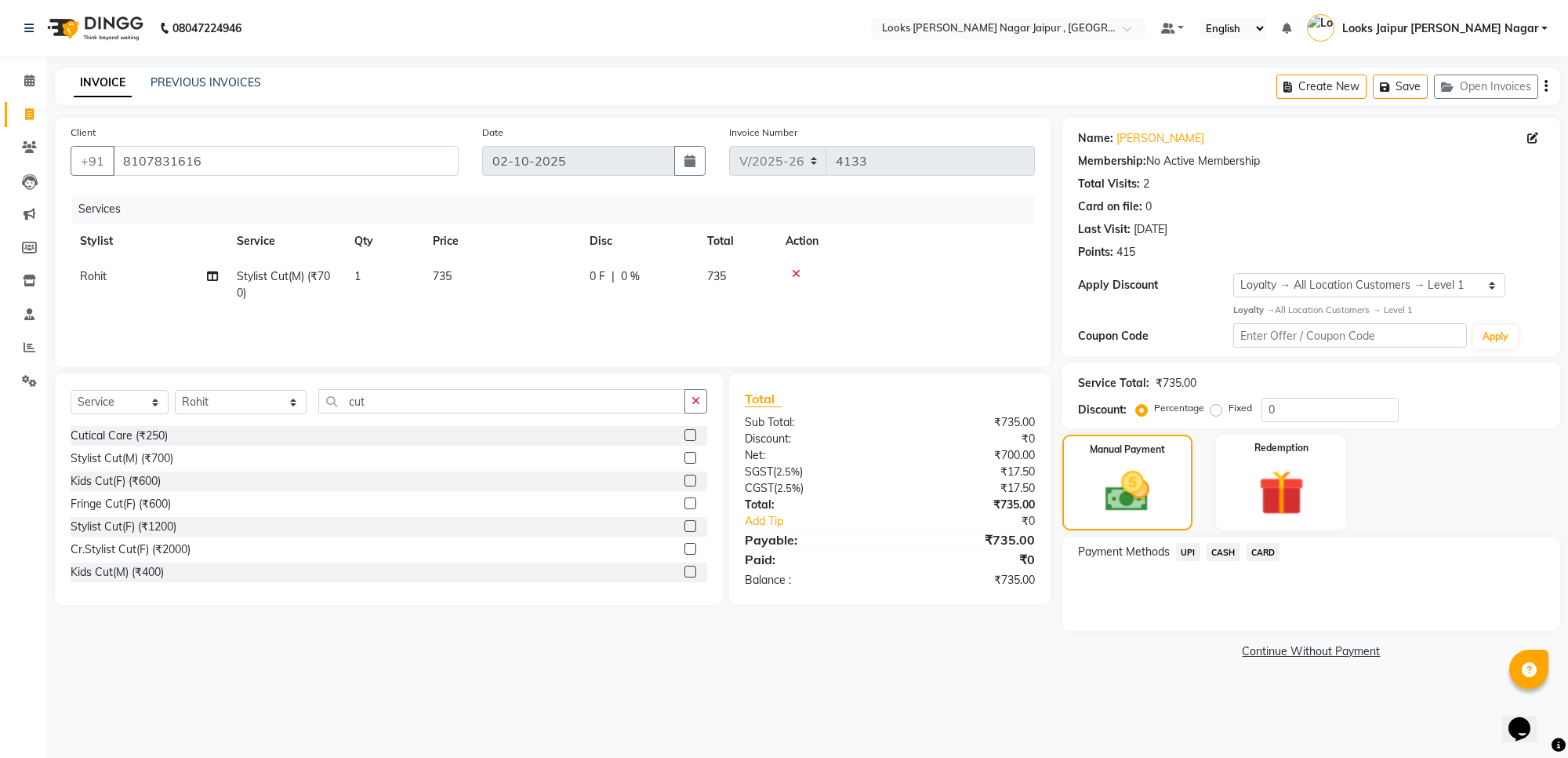
drag, startPoint x: 1194, startPoint y: 551, endPoint x: 1207, endPoint y: 558, distance: 14.8
click at [1193, 551] on span "UPI" at bounding box center [1188, 551] width 24 height 18
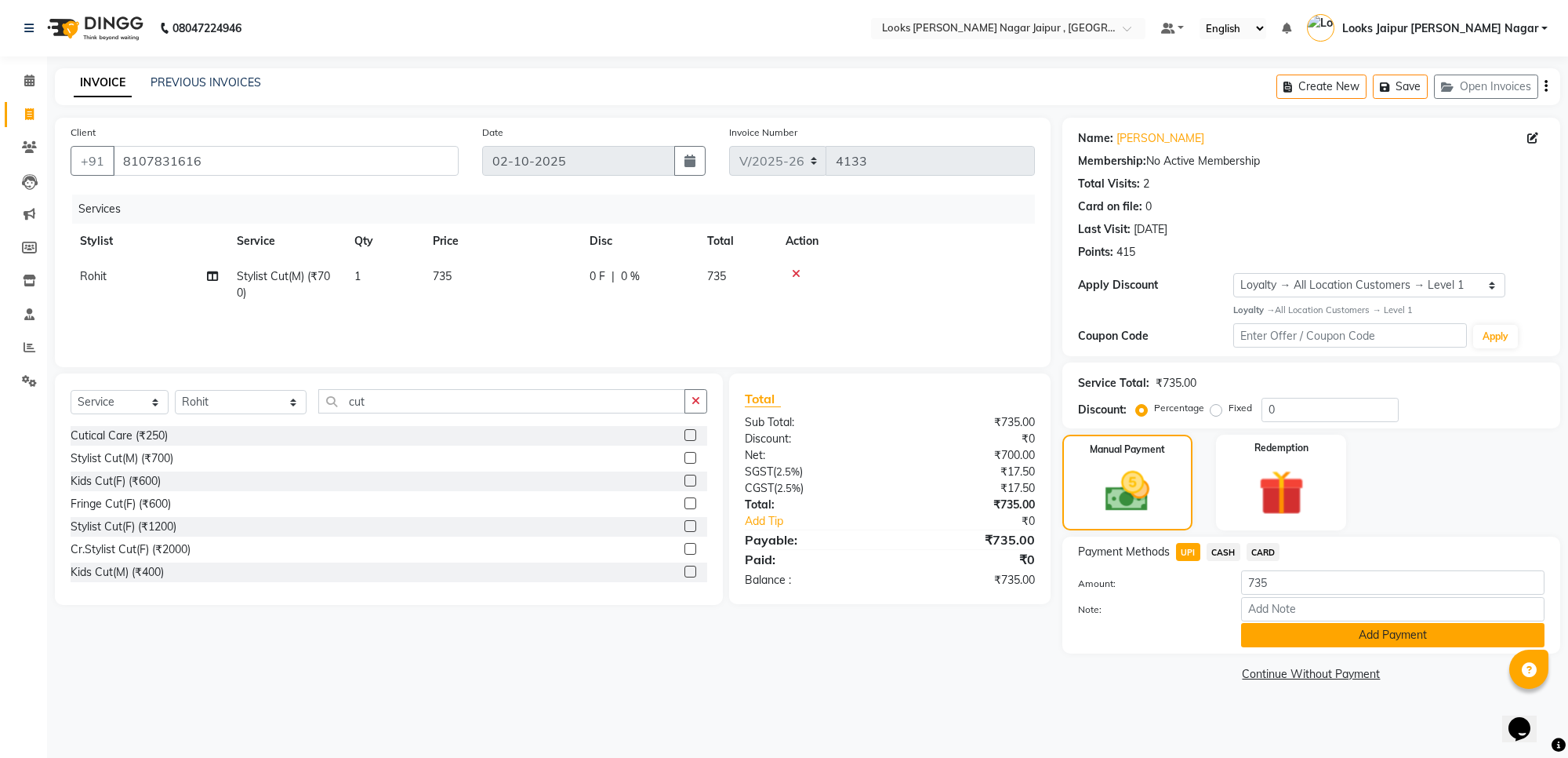
click at [1308, 636] on button "Add Payment" at bounding box center [1393, 635] width 304 height 24
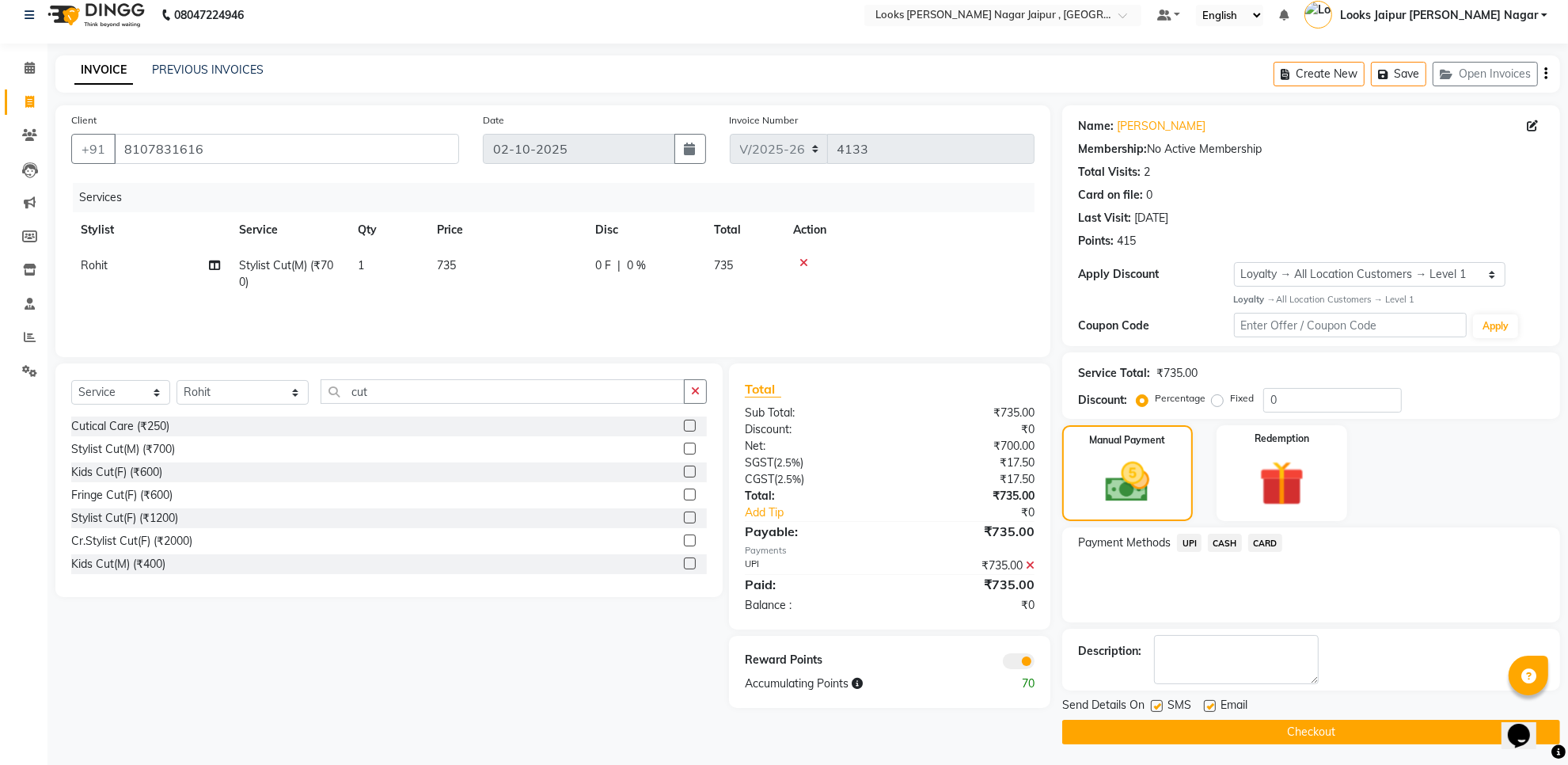
scroll to position [18, 0]
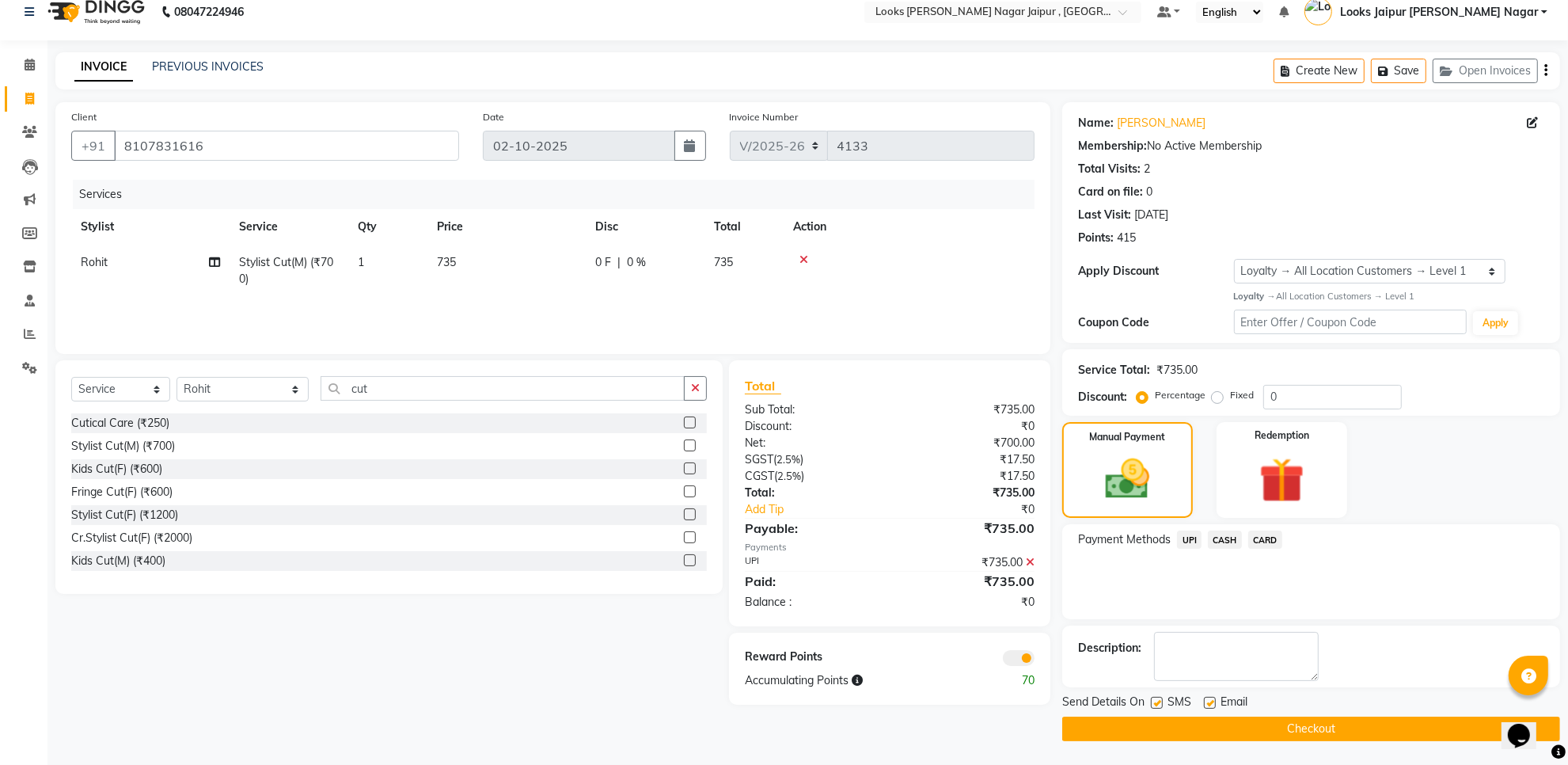
drag, startPoint x: 1213, startPoint y: 697, endPoint x: 1192, endPoint y: 705, distance: 22.5
click at [1206, 701] on label at bounding box center [1210, 702] width 12 height 12
click at [1206, 701] on input "checkbox" at bounding box center [1209, 703] width 11 height 11
checkbox input "false"
click at [1161, 702] on label at bounding box center [1156, 702] width 12 height 12
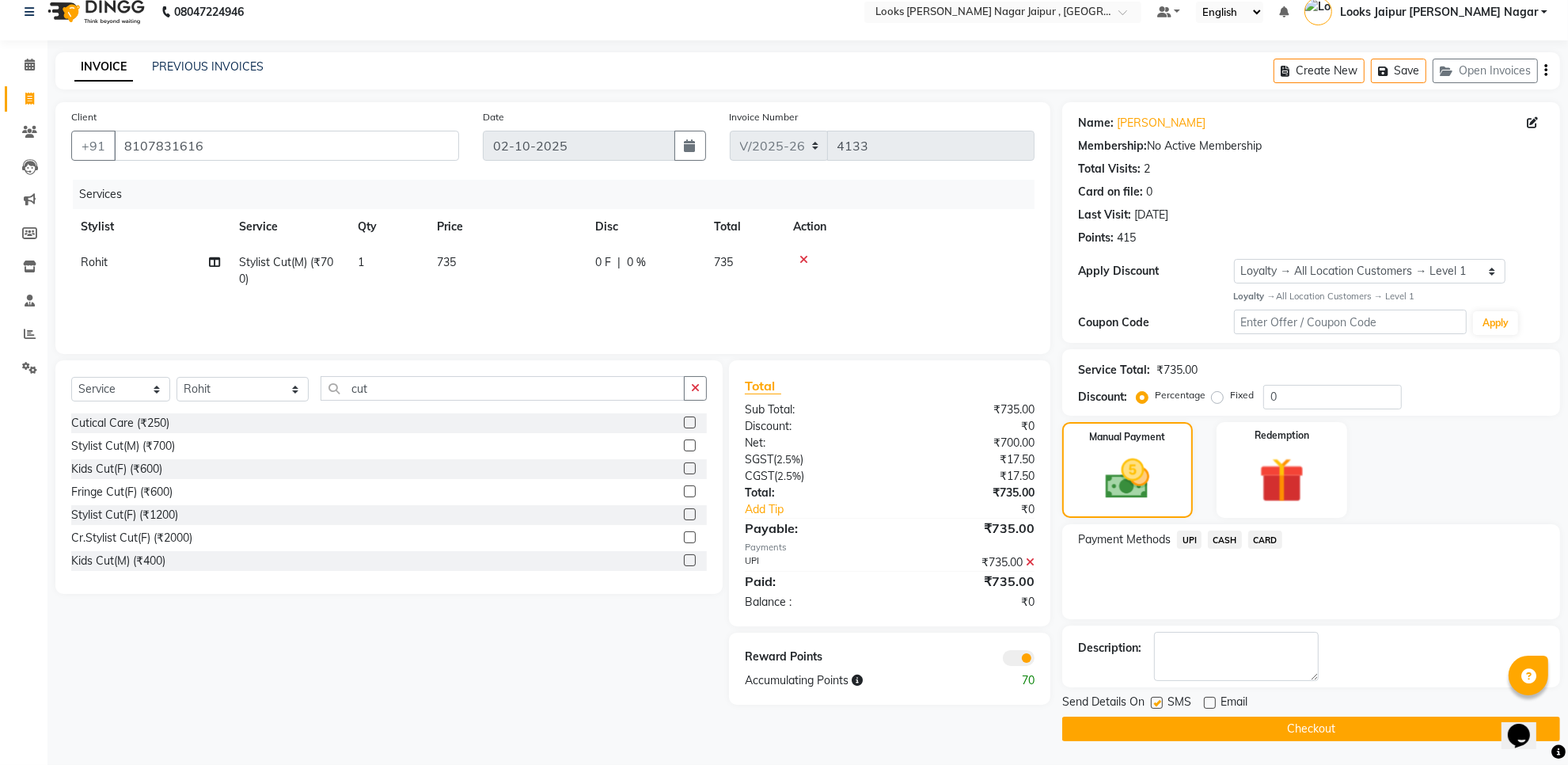
click at [1161, 702] on input "checkbox" at bounding box center [1156, 703] width 11 height 11
checkbox input "false"
click at [1153, 722] on button "Checkout" at bounding box center [1312, 729] width 498 height 24
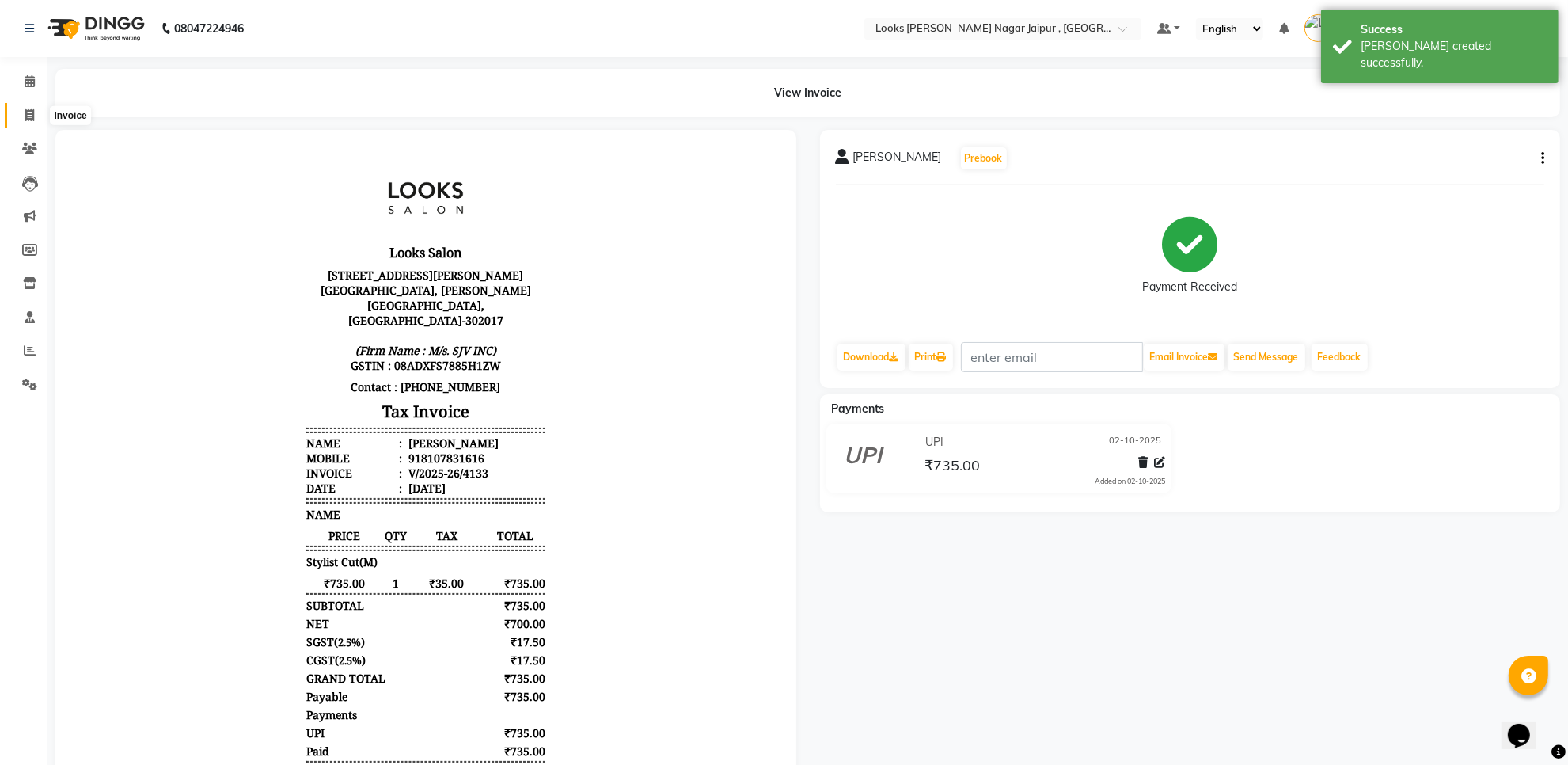
click at [32, 113] on icon at bounding box center [29, 115] width 9 height 12
select select "service"
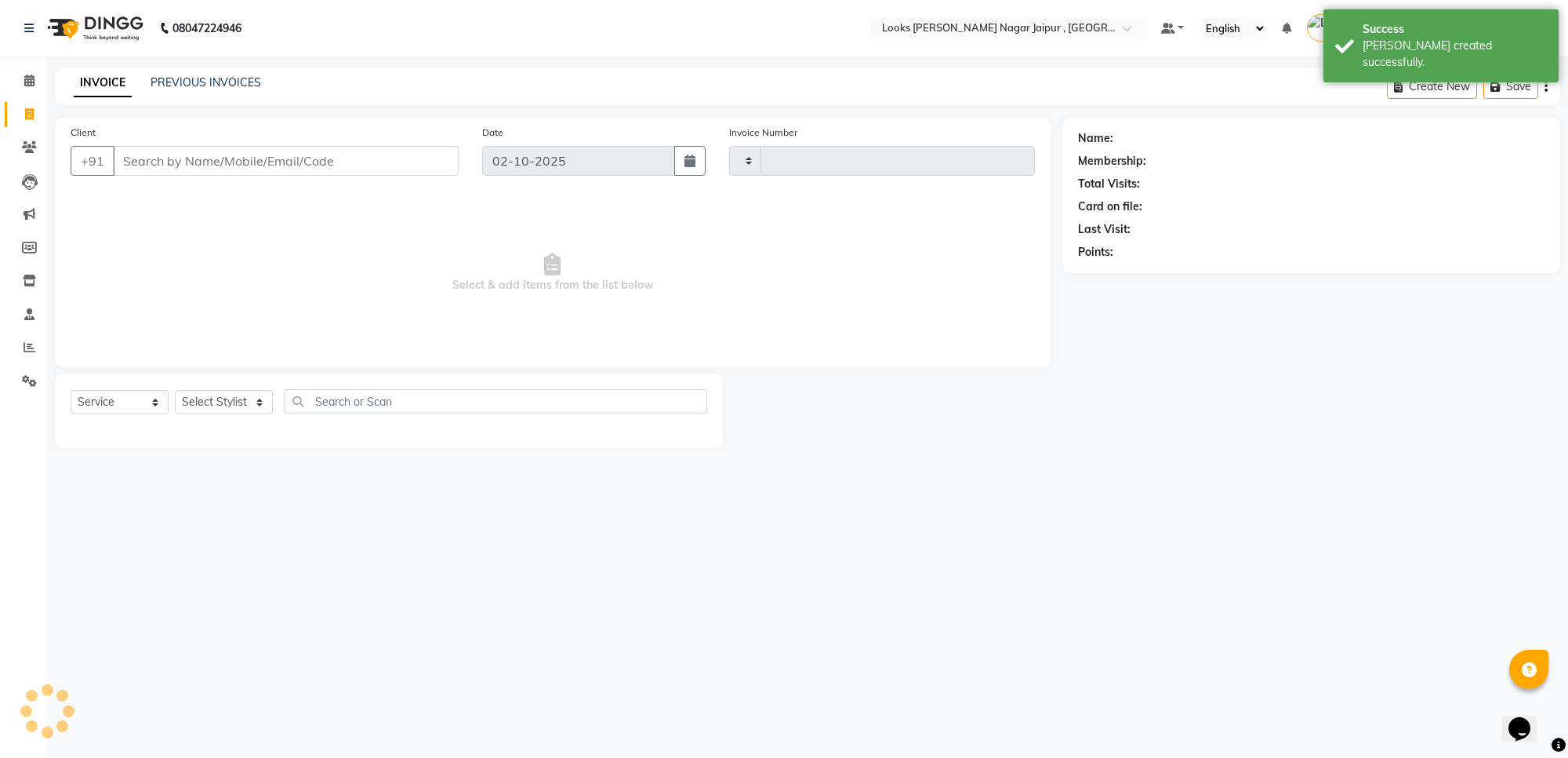
type input "4134"
select select "4317"
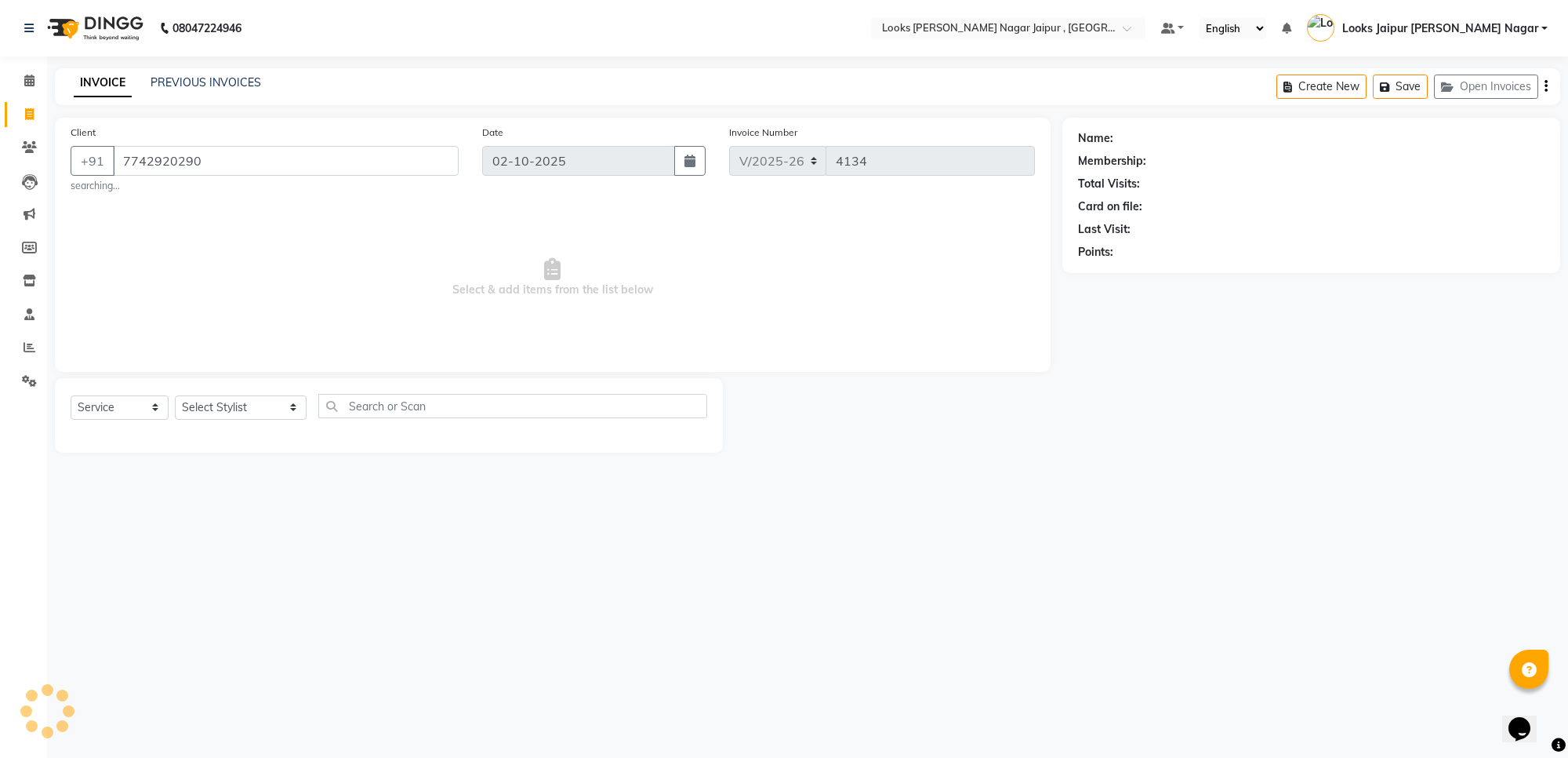
type input "7742920290"
click at [217, 392] on div "Select Service Product Membership Package Voucher Prepaid Gift Card Select Styl…" at bounding box center [389, 415] width 668 height 75
select select "1: Object"
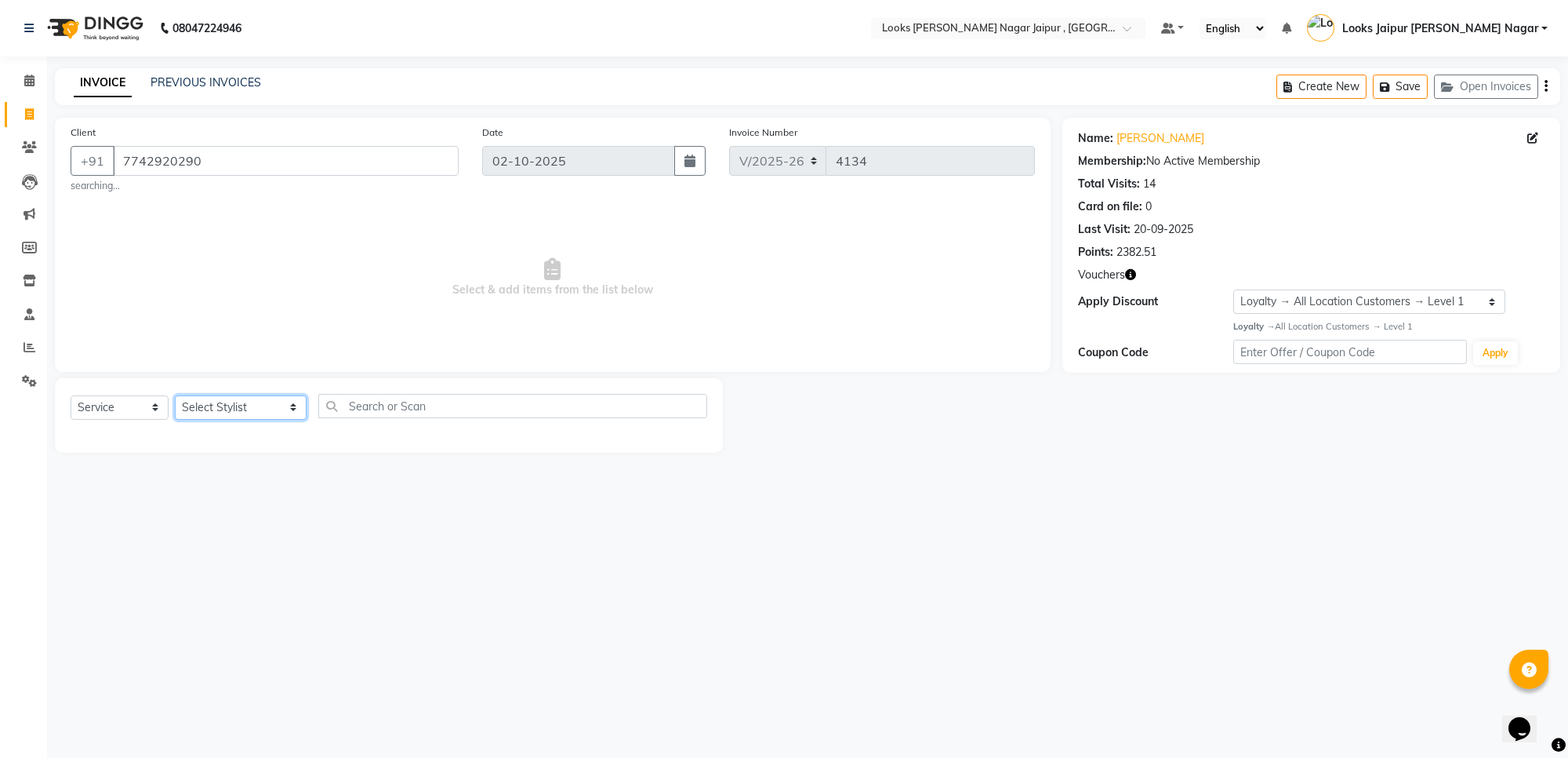
click at [191, 397] on select "Select Stylist [PERSON_NAME] art Anoop [PERSON_NAME] Counter Sales [PERSON_NAME…" at bounding box center [240, 407] width 131 height 24
select select "23567"
click at [175, 395] on select "Select Stylist [PERSON_NAME] art Anoop [PERSON_NAME] Counter Sales [PERSON_NAME…" at bounding box center [240, 407] width 131 height 24
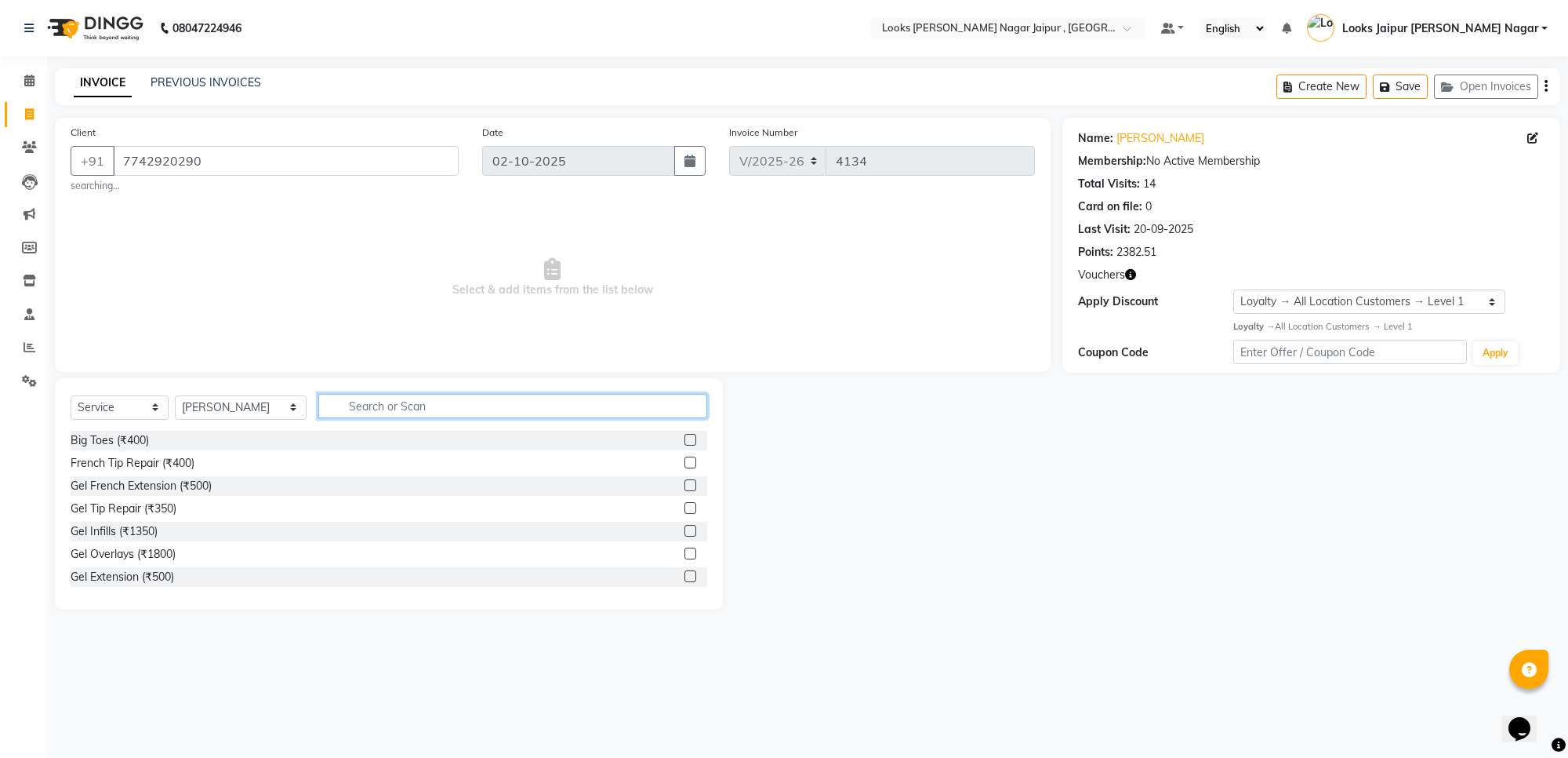
click at [341, 405] on input "text" at bounding box center [513, 405] width 389 height 24
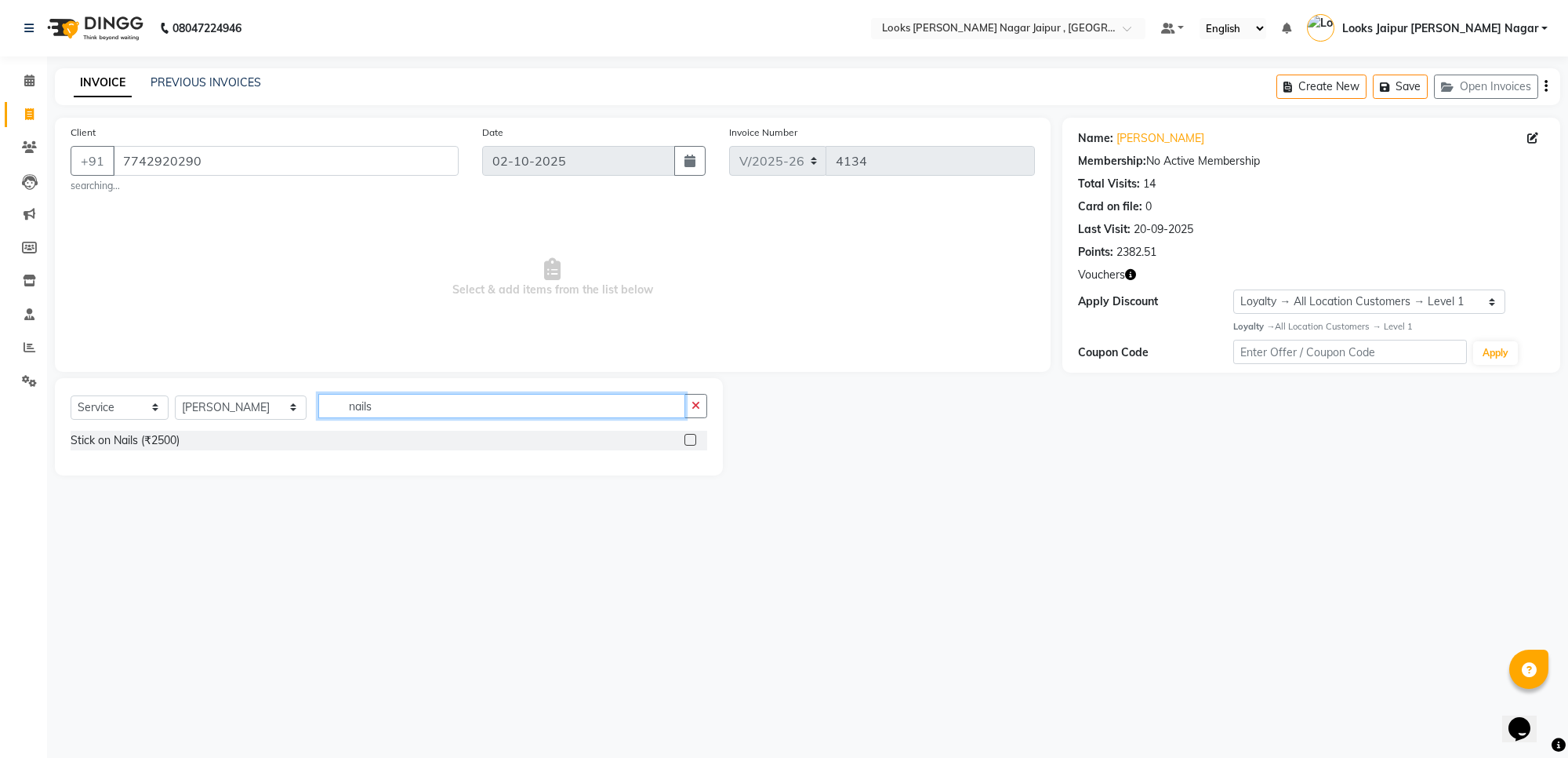
type input "nails"
click at [694, 435] on label at bounding box center [690, 439] width 12 height 12
click at [694, 435] on input "checkbox" at bounding box center [690, 440] width 10 height 10
checkbox input "true"
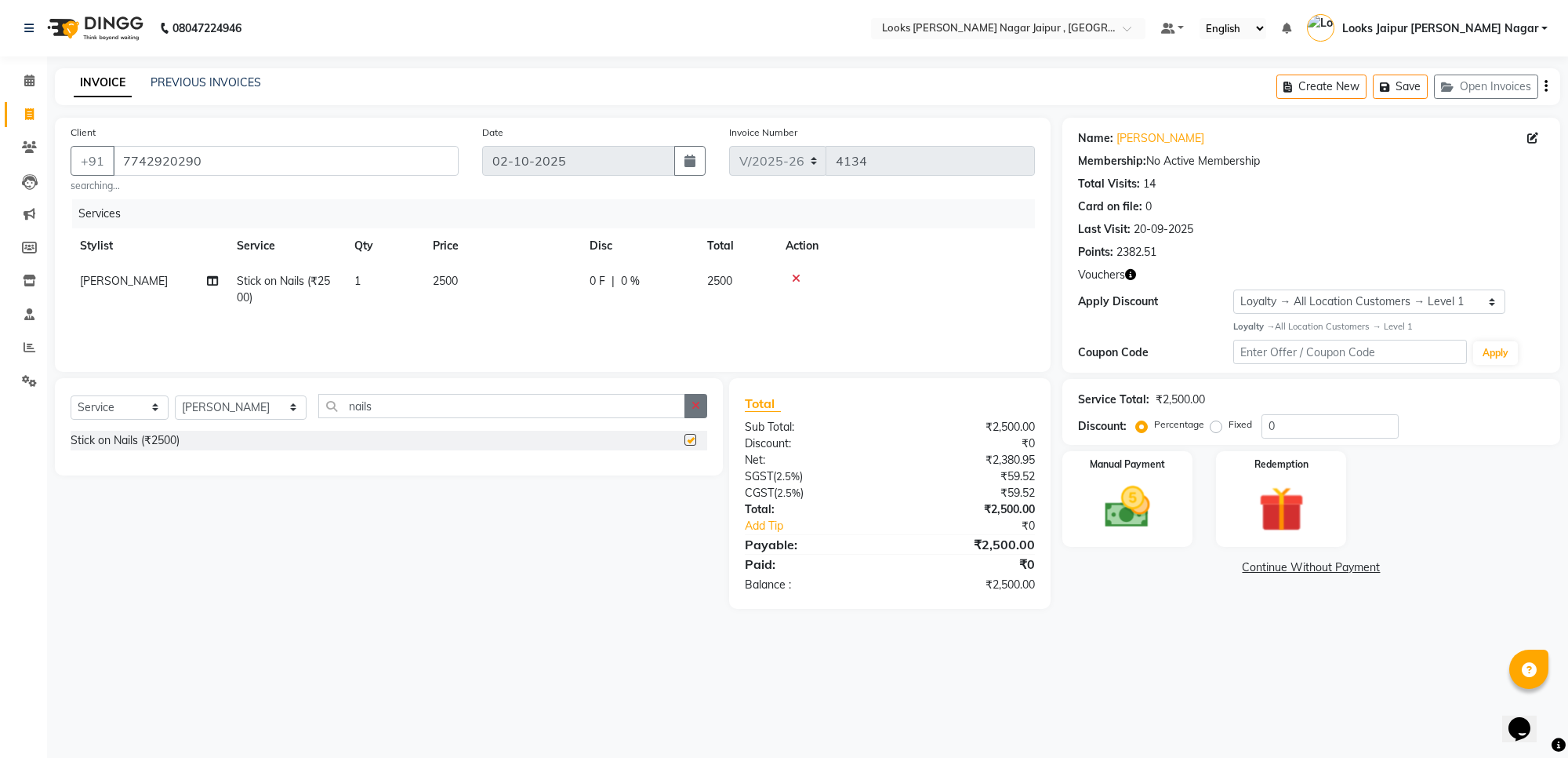
click at [691, 408] on icon "button" at bounding box center [695, 405] width 9 height 11
checkbox input "false"
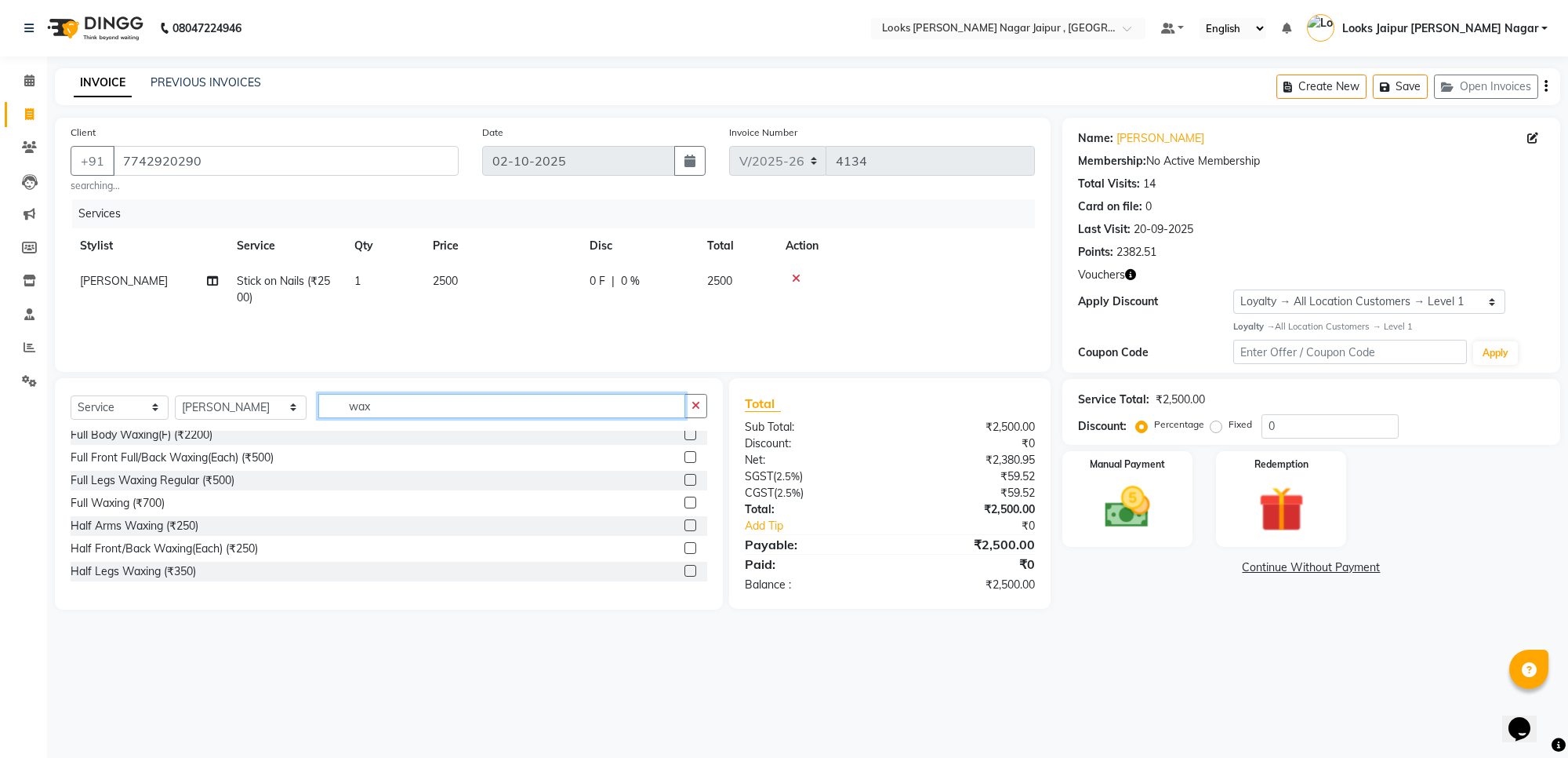
scroll to position [98, 0]
type input "wax"
click at [685, 500] on label at bounding box center [690, 501] width 12 height 12
click at [685, 500] on input "checkbox" at bounding box center [690, 502] width 10 height 10
checkbox input "true"
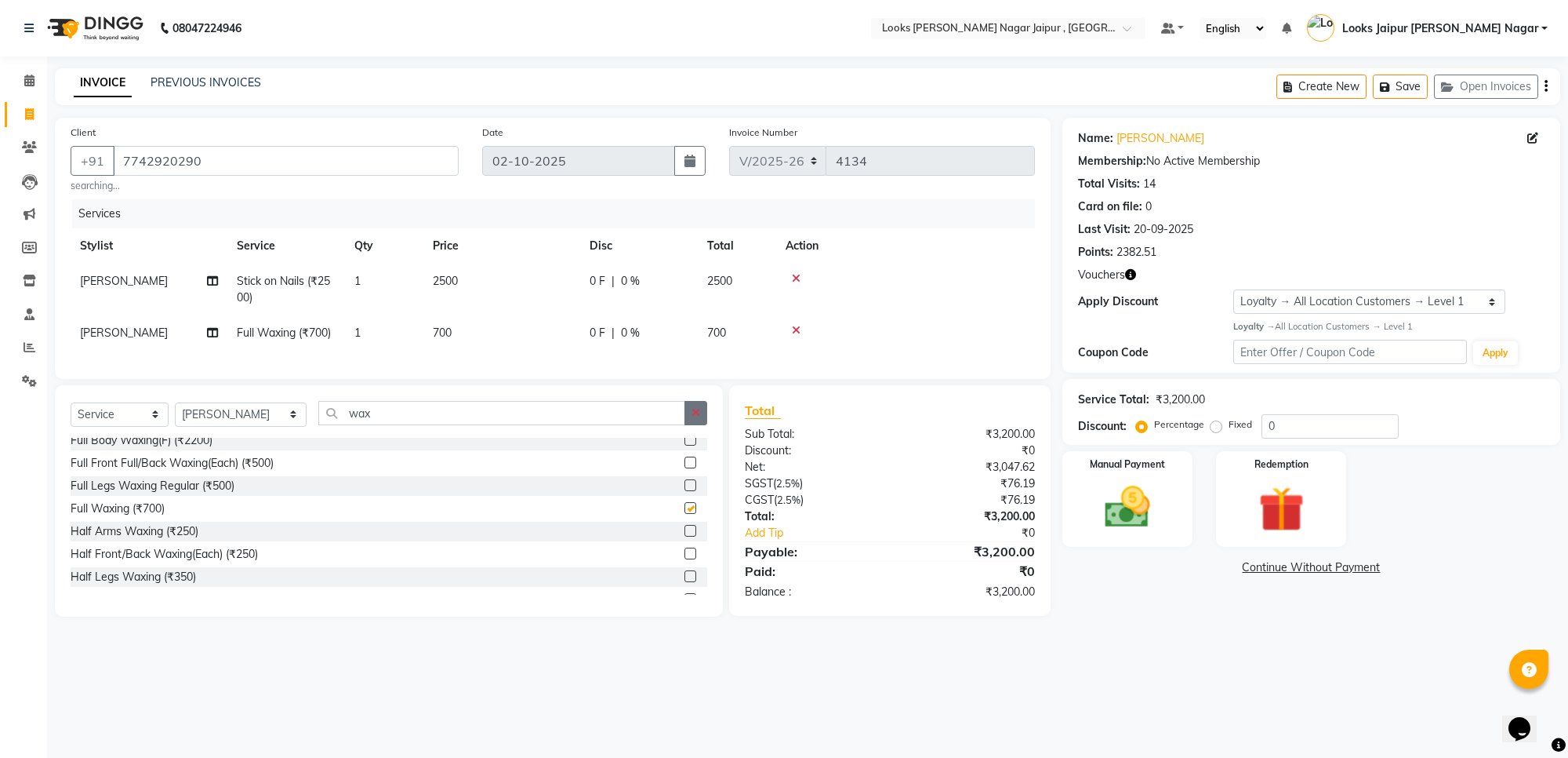
click at [694, 418] on icon "button" at bounding box center [695, 413] width 9 height 11
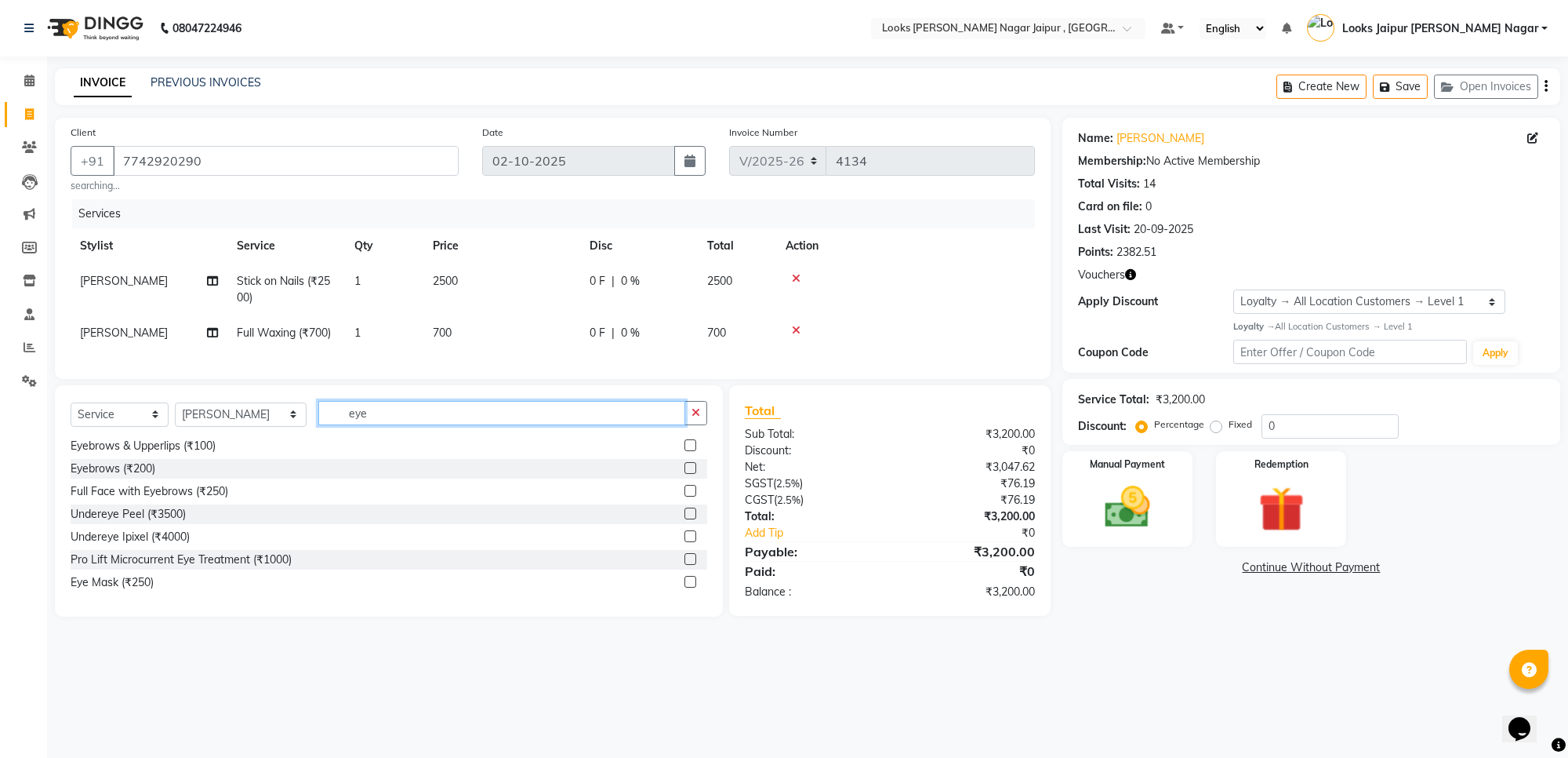
type input "eye"
click at [685, 474] on label at bounding box center [690, 468] width 12 height 12
click at [685, 474] on input "checkbox" at bounding box center [690, 469] width 10 height 10
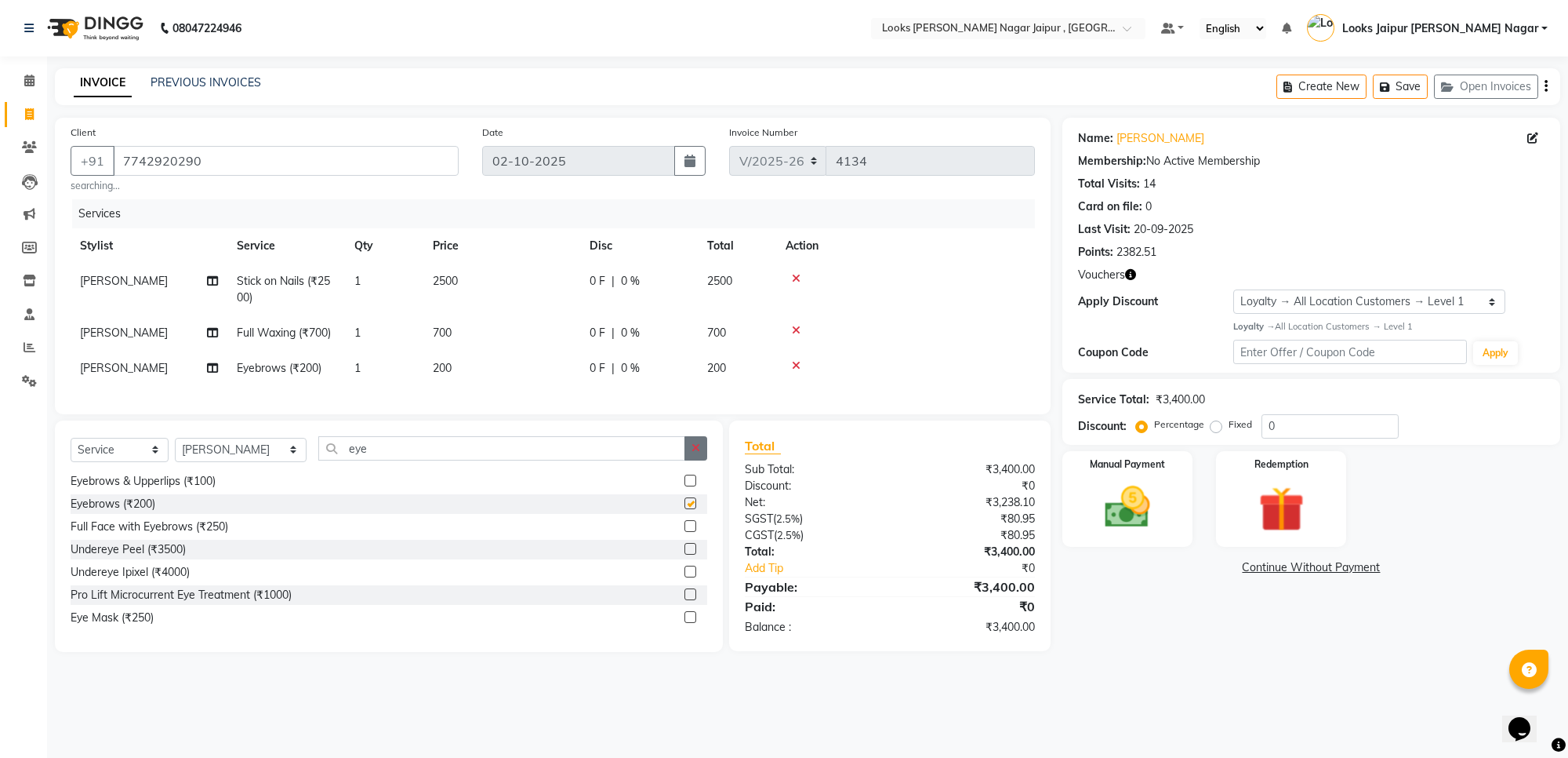
checkbox input "false"
click at [695, 454] on button "button" at bounding box center [696, 448] width 22 height 24
click at [229, 460] on select "Select Stylist [PERSON_NAME] art Anoop [PERSON_NAME] Counter Sales [PERSON_NAME…" at bounding box center [240, 450] width 131 height 24
select select "23560"
click at [175, 452] on select "Select Stylist [PERSON_NAME] art Anoop [PERSON_NAME] Counter Sales [PERSON_NAME…" at bounding box center [240, 450] width 131 height 24
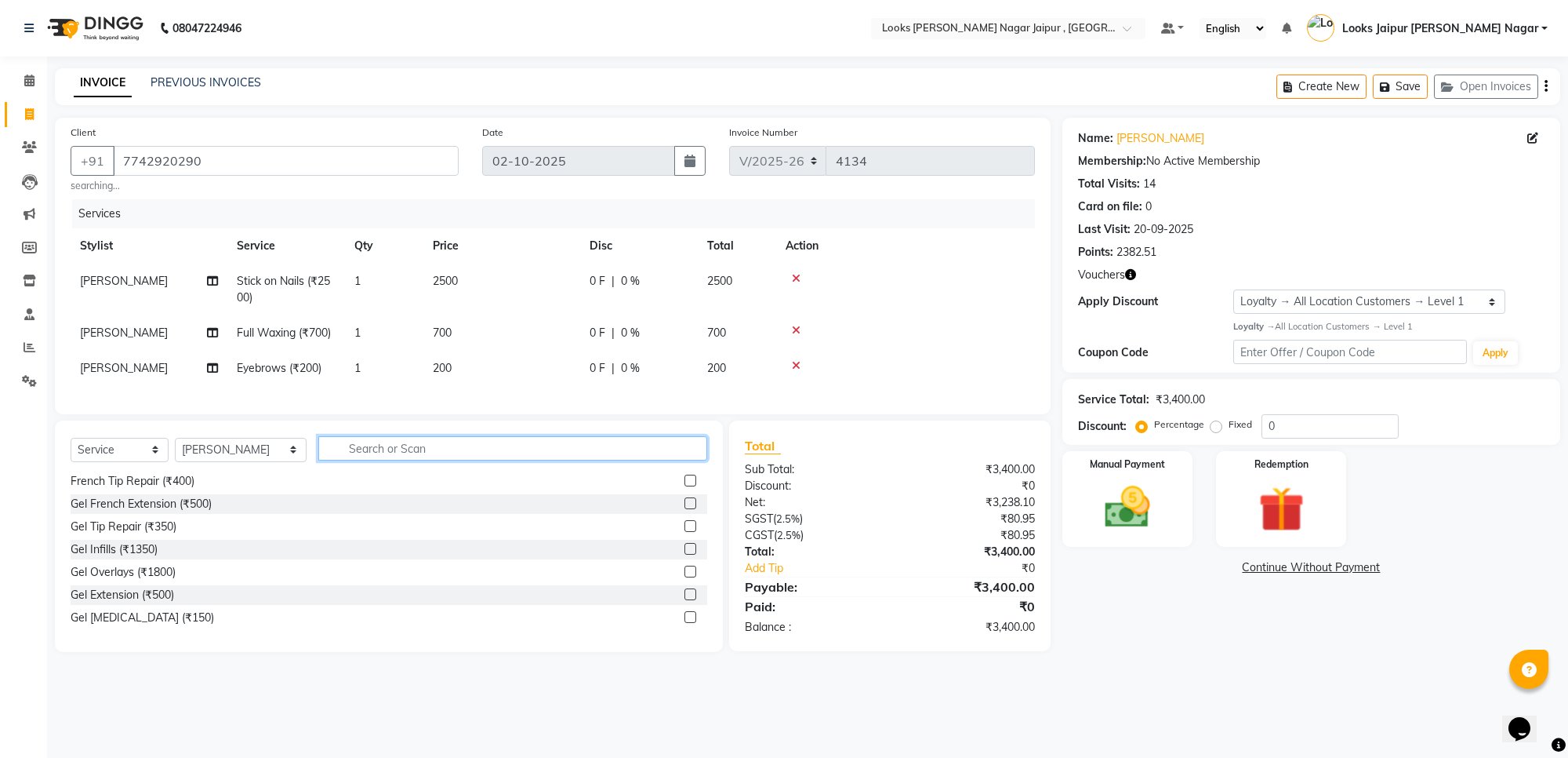
click at [360, 461] on input "text" at bounding box center [513, 448] width 389 height 24
click at [130, 459] on select "Select Service Product Membership Package Voucher Prepaid Gift Card" at bounding box center [119, 450] width 98 height 24
select select "product"
click at [70, 452] on select "Select Service Product Membership Package Voucher Prepaid Gift Card" at bounding box center [119, 450] width 98 height 24
click at [376, 455] on input "text" at bounding box center [513, 448] width 389 height 24
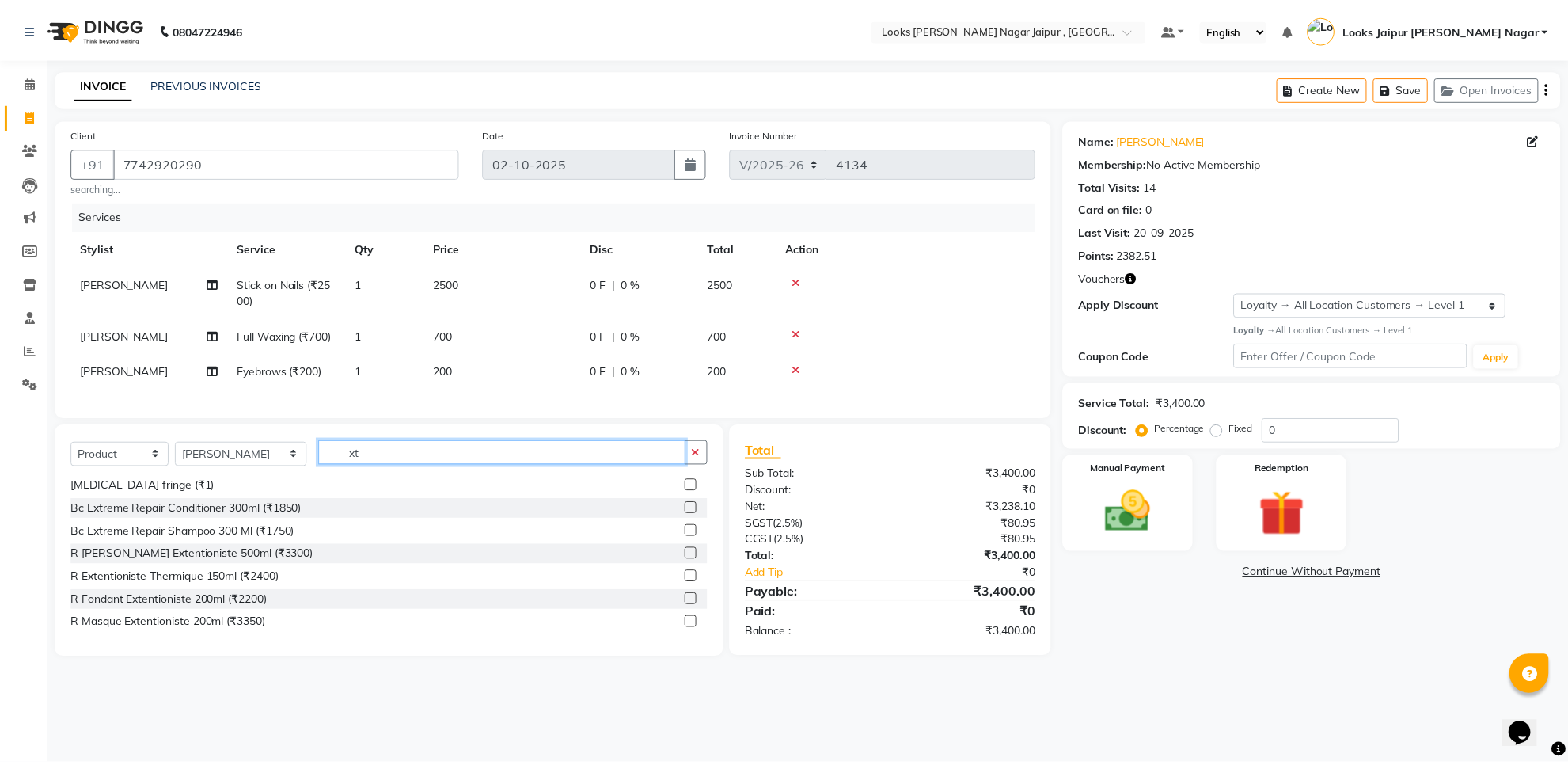
scroll to position [0, 0]
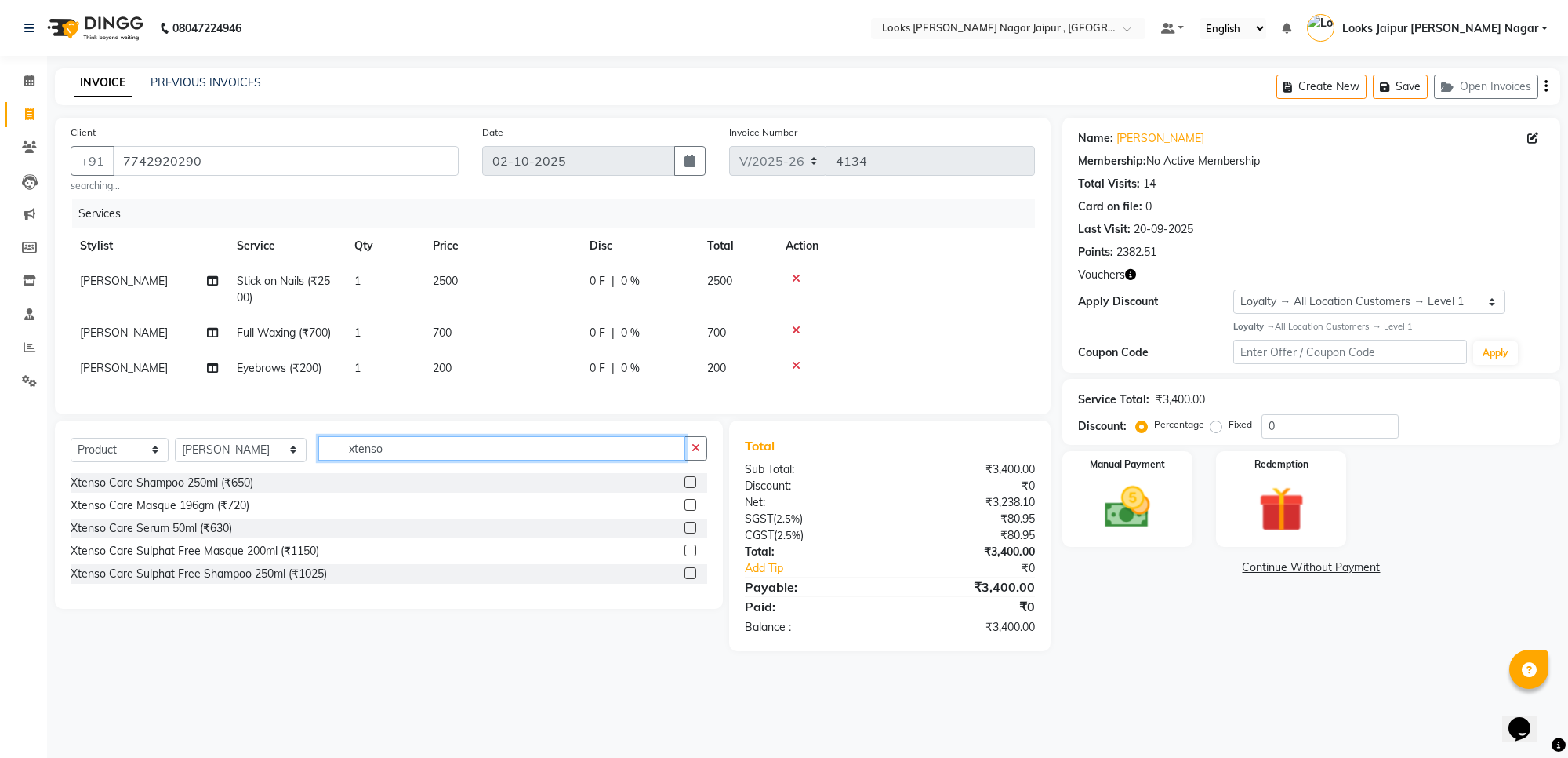
type input "xtenso"
click at [686, 579] on label at bounding box center [690, 573] width 12 height 12
click at [686, 579] on input "checkbox" at bounding box center [690, 574] width 10 height 10
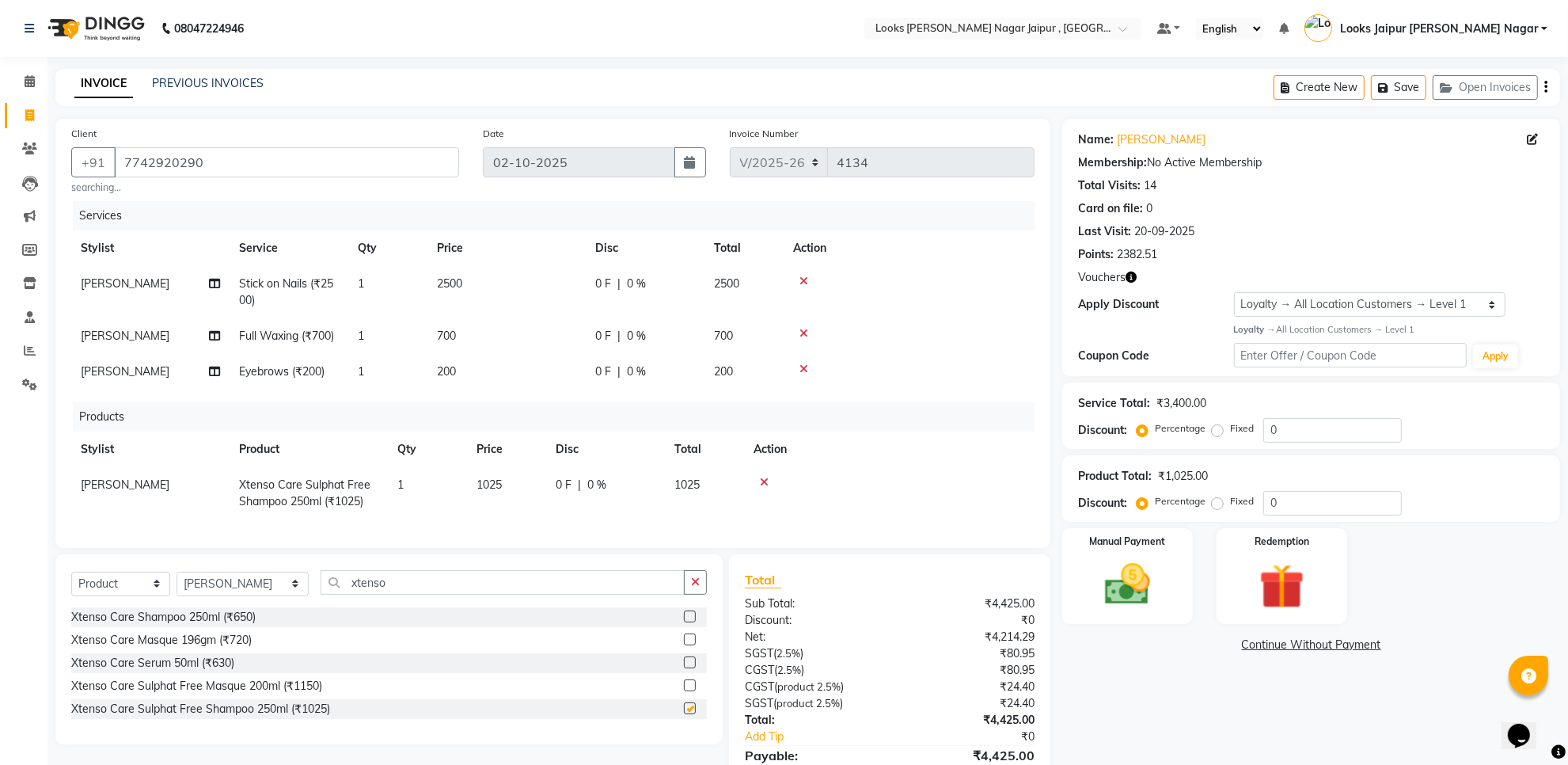
checkbox input "false"
drag, startPoint x: 704, startPoint y: 602, endPoint x: 657, endPoint y: 607, distance: 47.3
click at [702, 594] on button "button" at bounding box center [695, 582] width 23 height 24
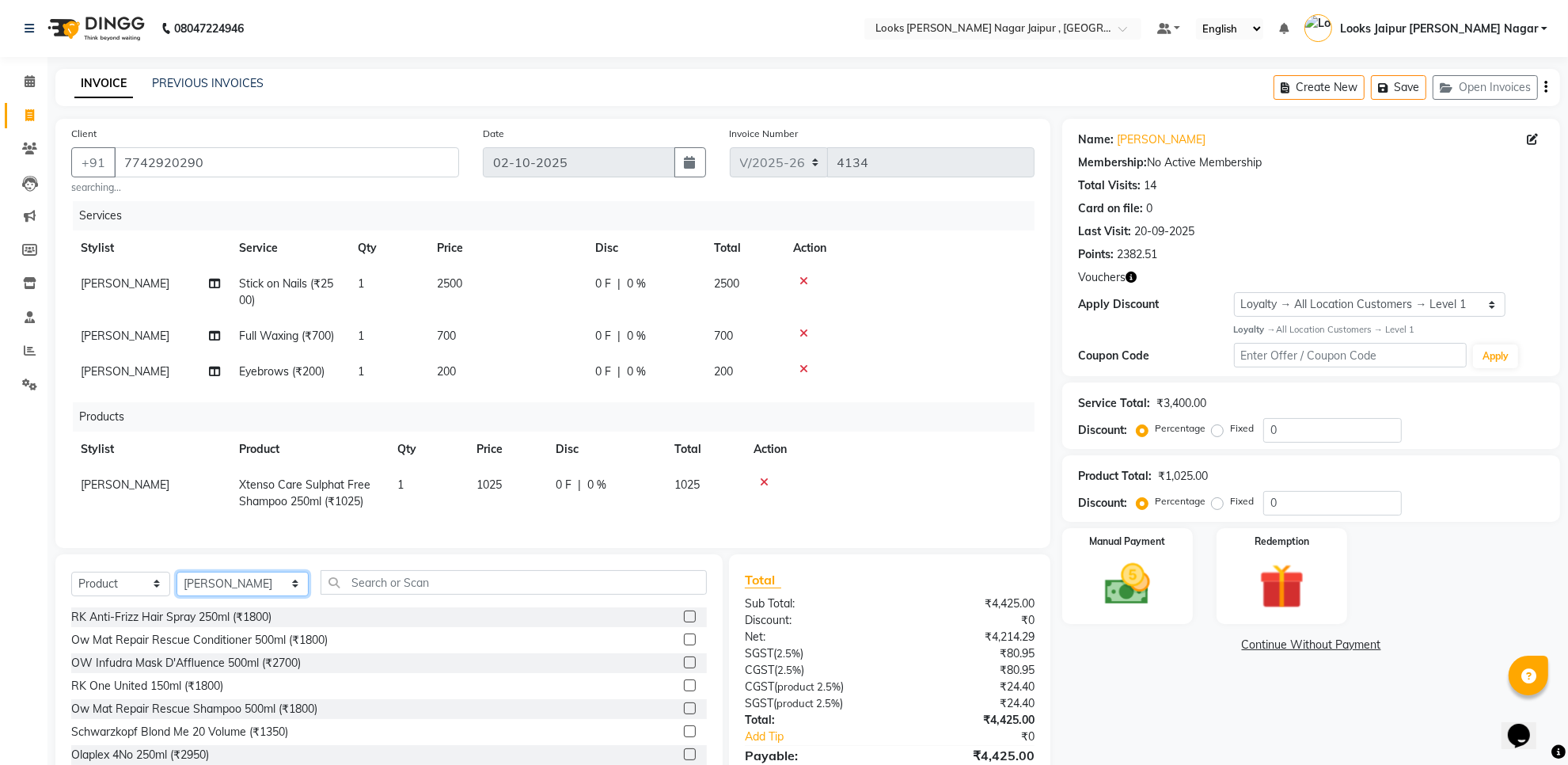
click at [218, 596] on select "Select Stylist [PERSON_NAME] art Anoop [PERSON_NAME] Counter Sales [PERSON_NAME…" at bounding box center [242, 584] width 132 height 24
select select "82802"
click at [176, 585] on select "Select Stylist [PERSON_NAME] art Anoop [PERSON_NAME] Counter Sales [PERSON_NAME…" at bounding box center [242, 584] width 132 height 24
click at [105, 594] on select "Select Service Product Membership Package Voucher Prepaid Gift Card" at bounding box center [120, 584] width 99 height 24
select select "service"
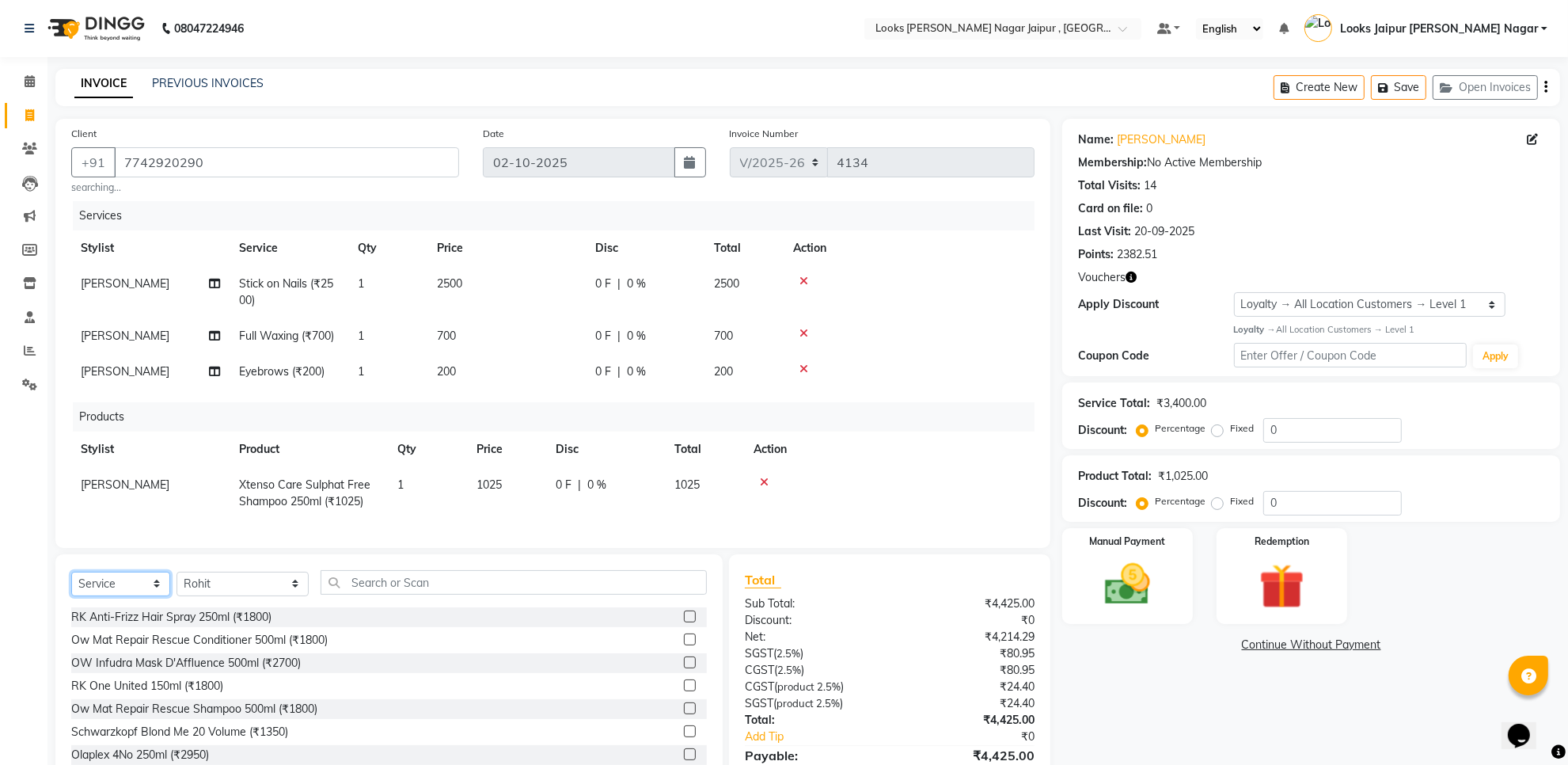
click at [71, 585] on select "Select Service Product Membership Package Voucher Prepaid Gift Card" at bounding box center [120, 584] width 99 height 24
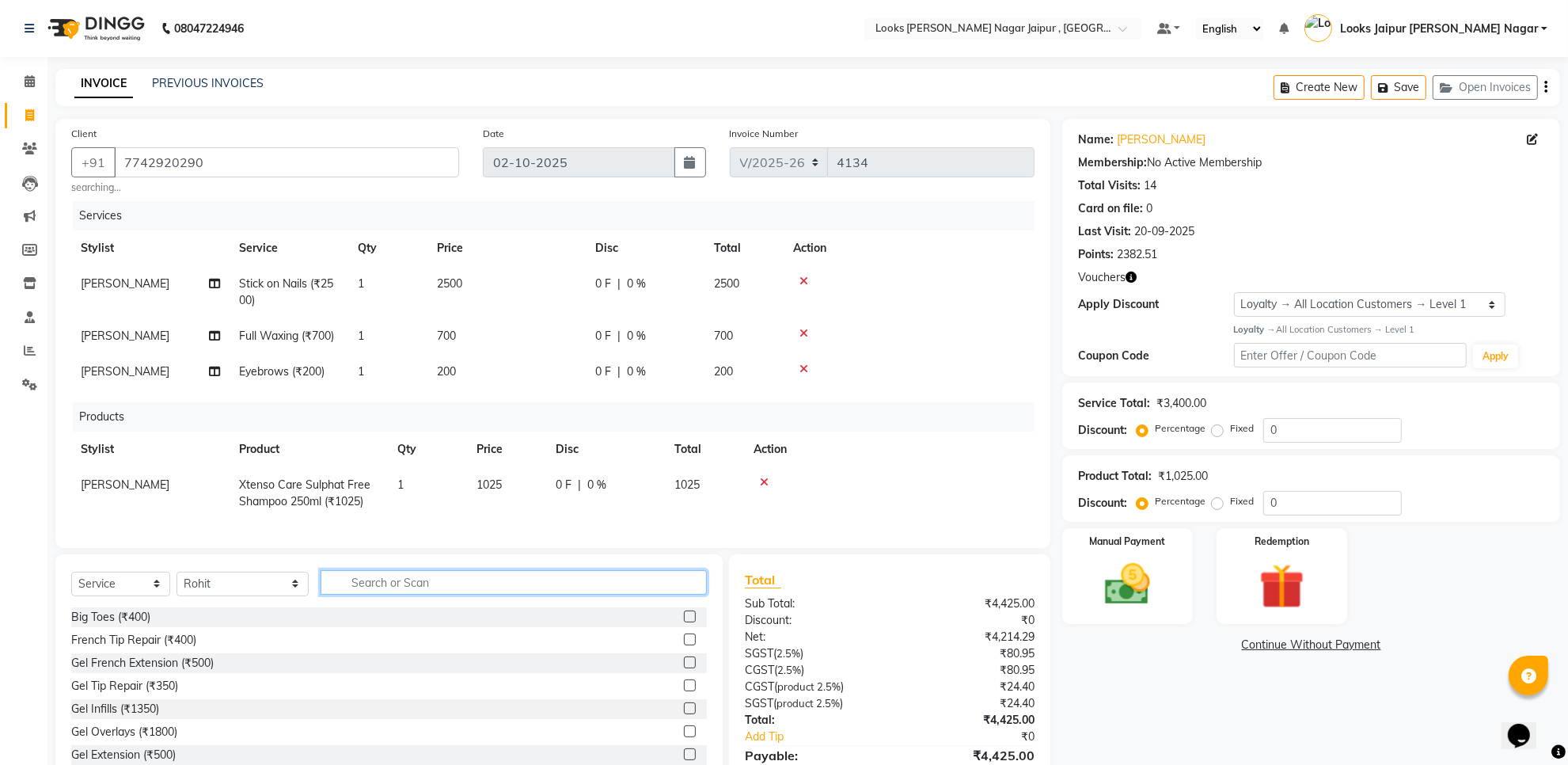
click at [389, 591] on input "text" at bounding box center [514, 582] width 387 height 24
type input "cut"
click at [684, 645] on label at bounding box center [690, 639] width 12 height 12
click at [684, 645] on input "checkbox" at bounding box center [689, 640] width 11 height 11
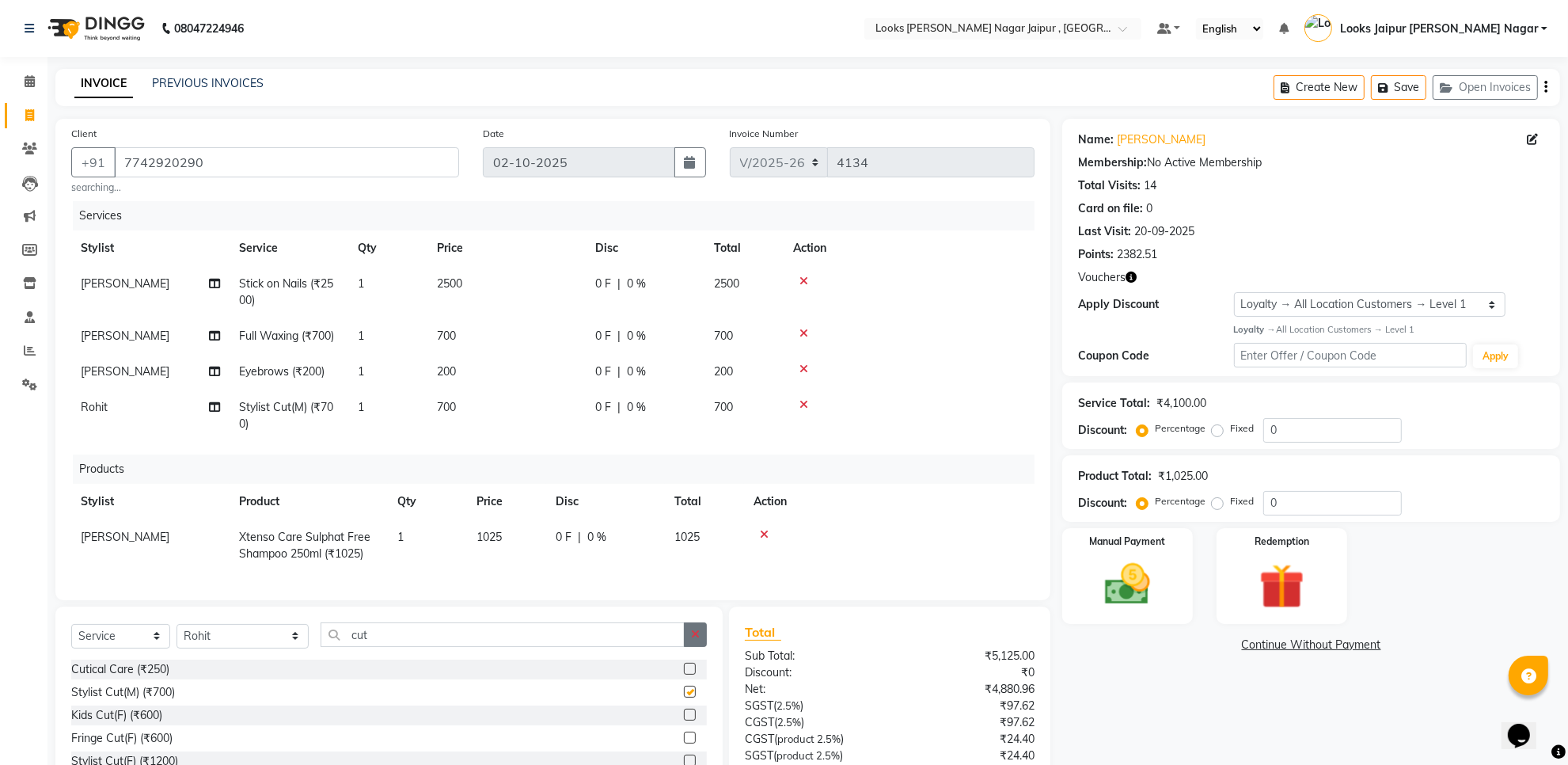
checkbox input "false"
click at [695, 640] on icon "button" at bounding box center [695, 634] width 9 height 11
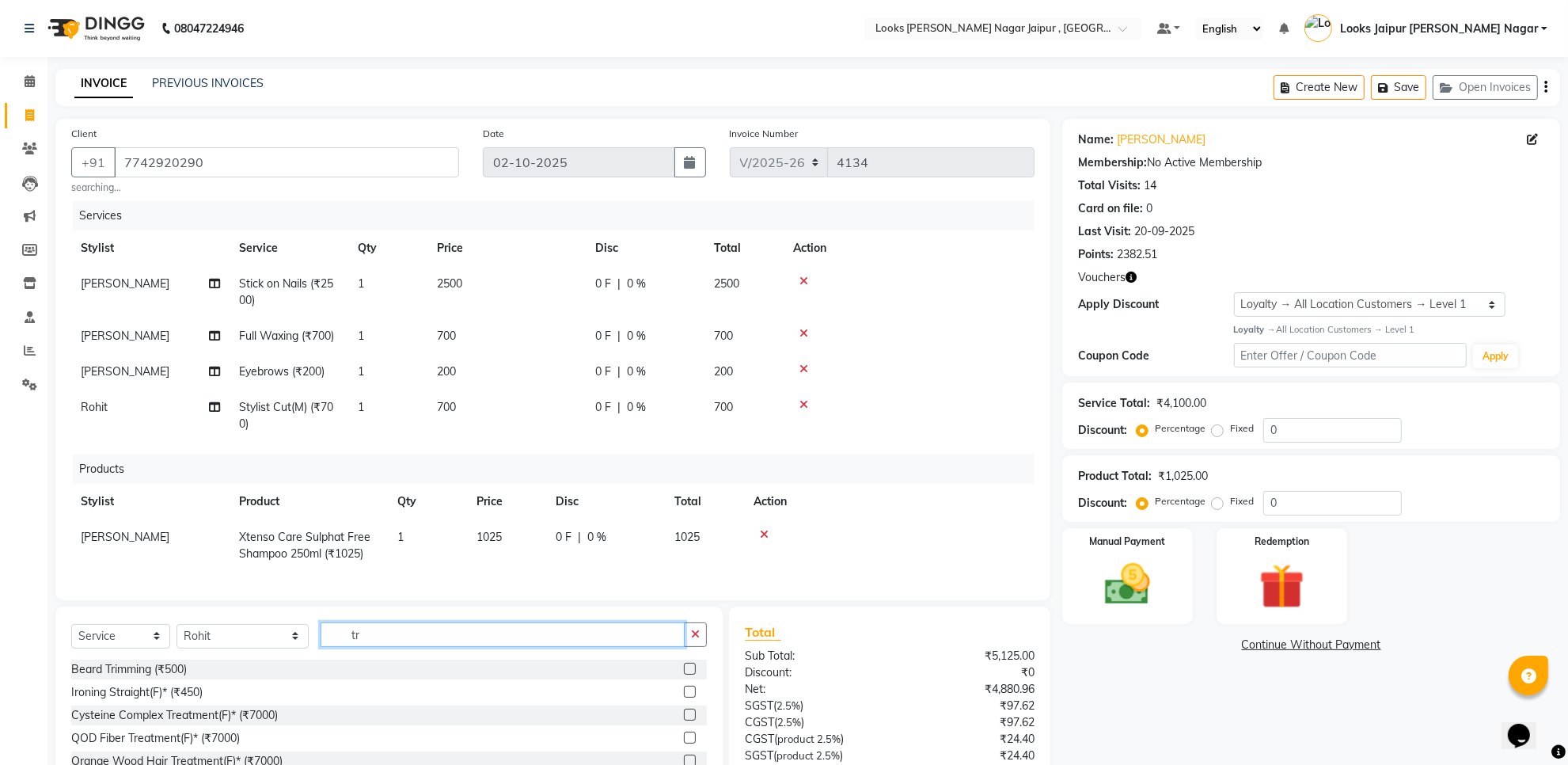
type input "tr"
click at [684, 674] on label at bounding box center [690, 668] width 12 height 12
click at [684, 674] on input "checkbox" at bounding box center [689, 669] width 11 height 11
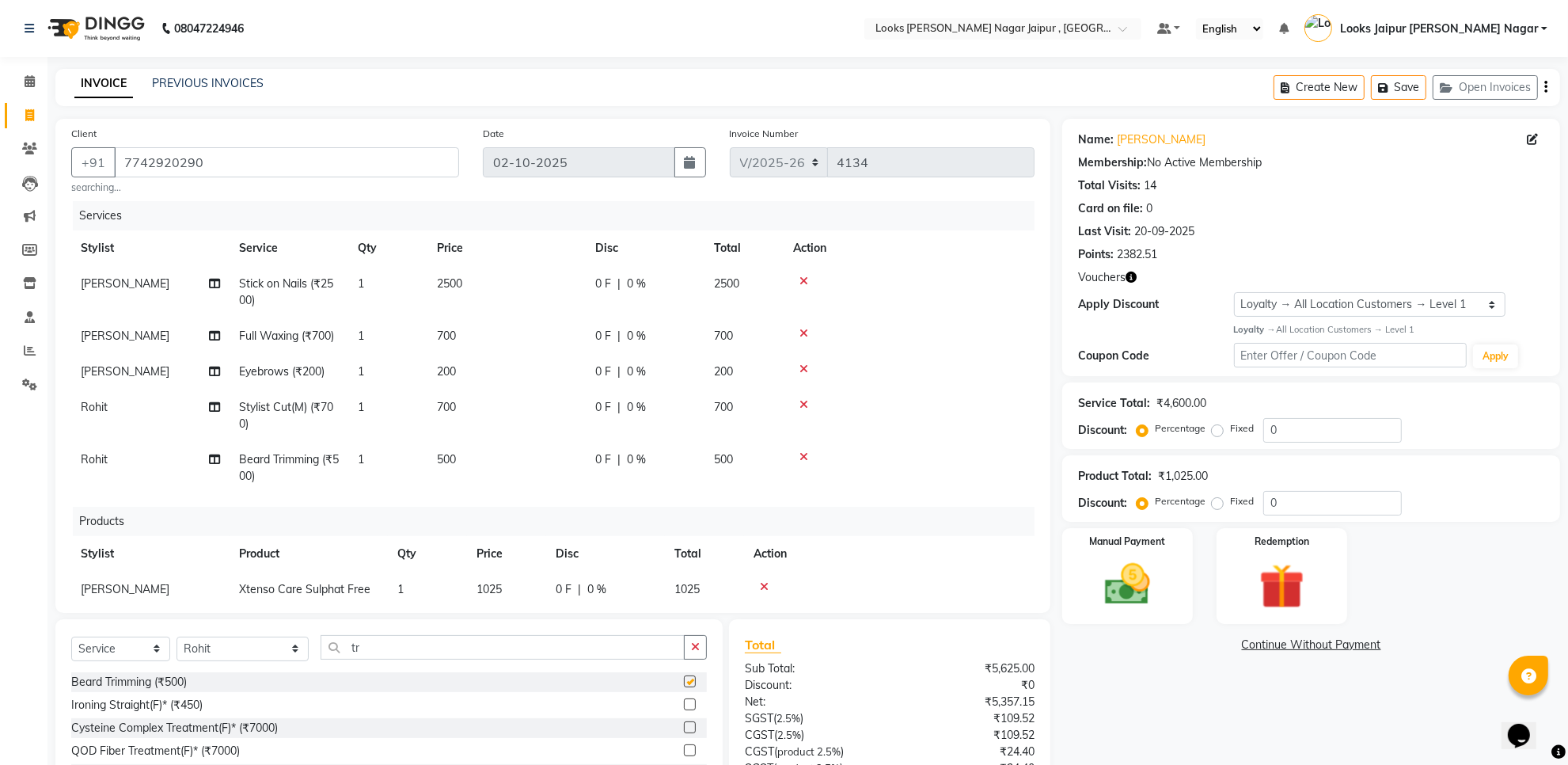
checkbox input "false"
click at [564, 261] on th "Price" at bounding box center [507, 248] width 158 height 36
click at [572, 289] on td "2500" at bounding box center [507, 292] width 158 height 53
select select "23567"
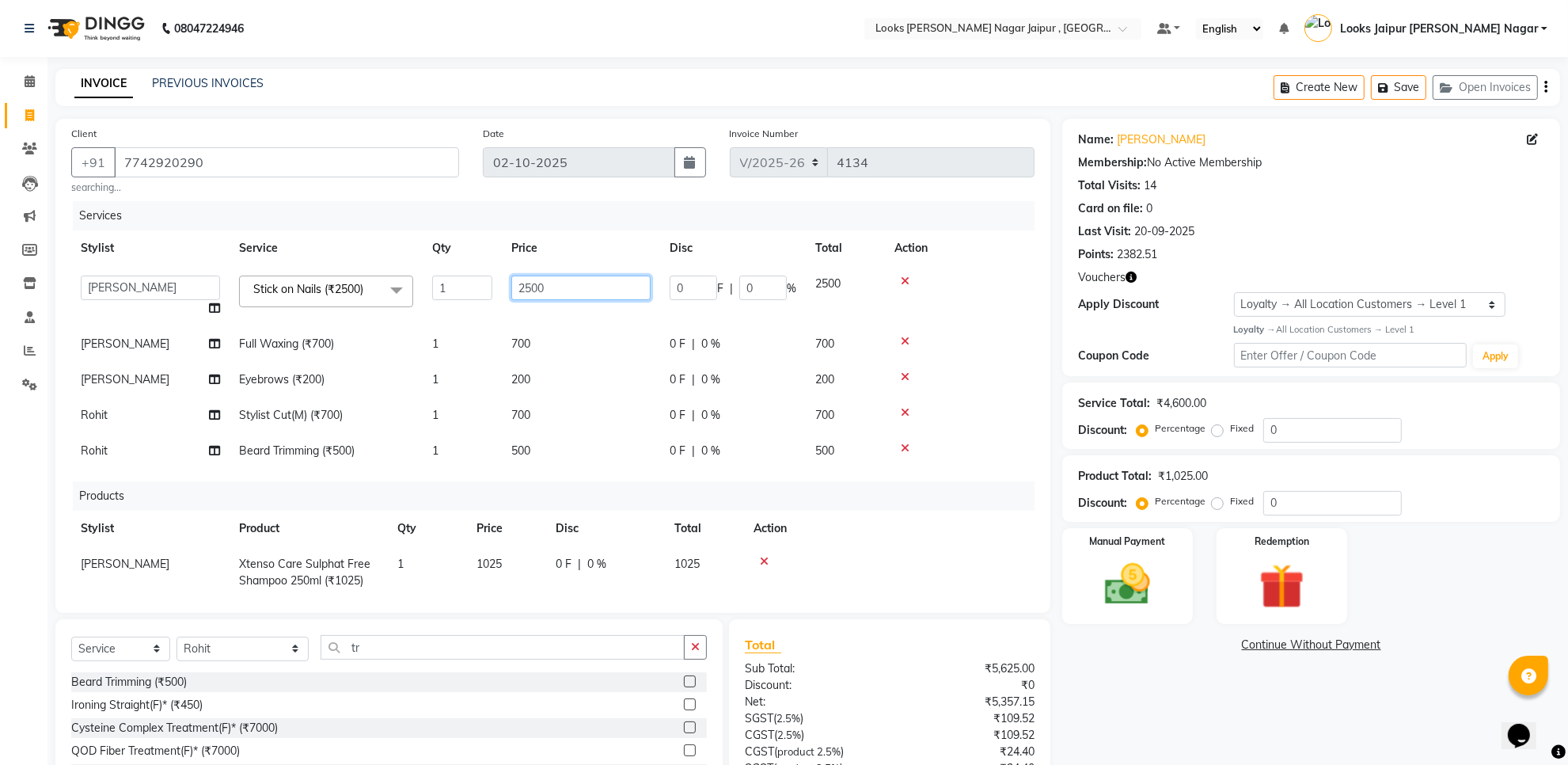
click at [572, 289] on input "2500" at bounding box center [581, 288] width 139 height 24
type input "2"
type input "1575"
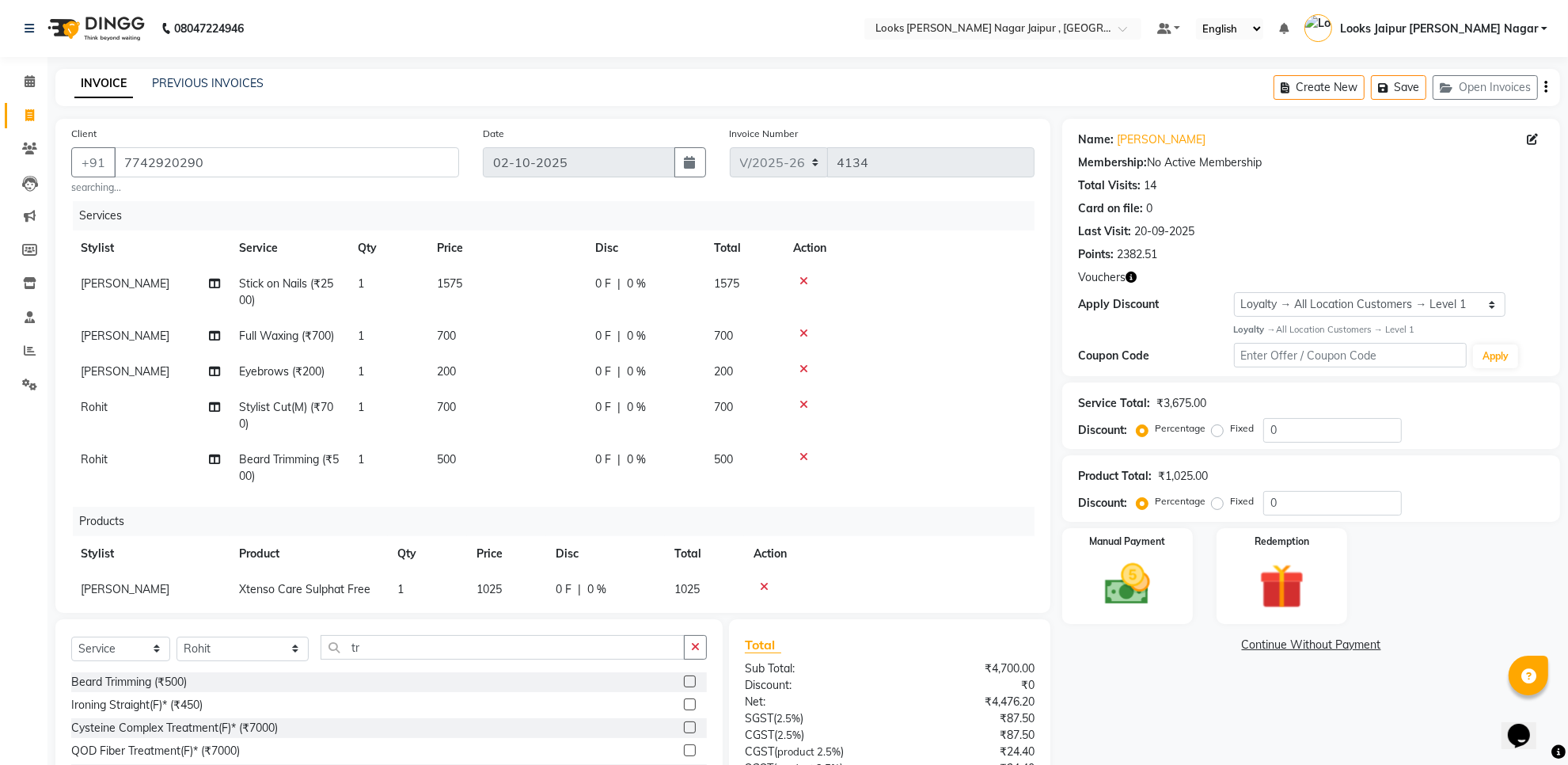
click at [548, 344] on td "700" at bounding box center [507, 336] width 158 height 36
select select "23567"
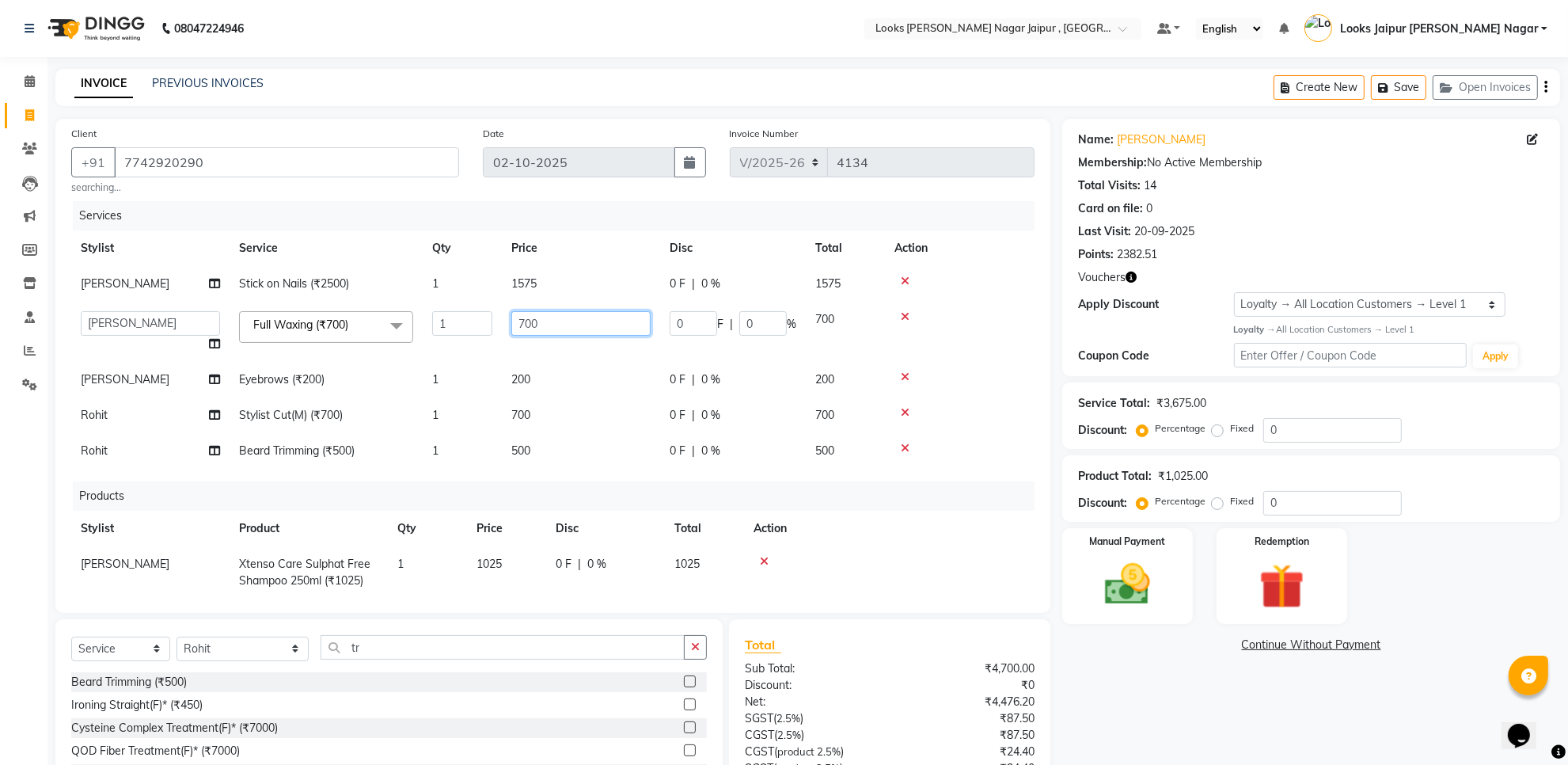
click at [582, 332] on input "700" at bounding box center [581, 323] width 139 height 24
type input "7"
drag, startPoint x: 626, startPoint y: 404, endPoint x: 603, endPoint y: 358, distance: 51.4
click at [623, 397] on tr "Rohit Stylist Cut(M) (₹700) 1 700 0 F | 0 % 700" at bounding box center [552, 415] width 963 height 36
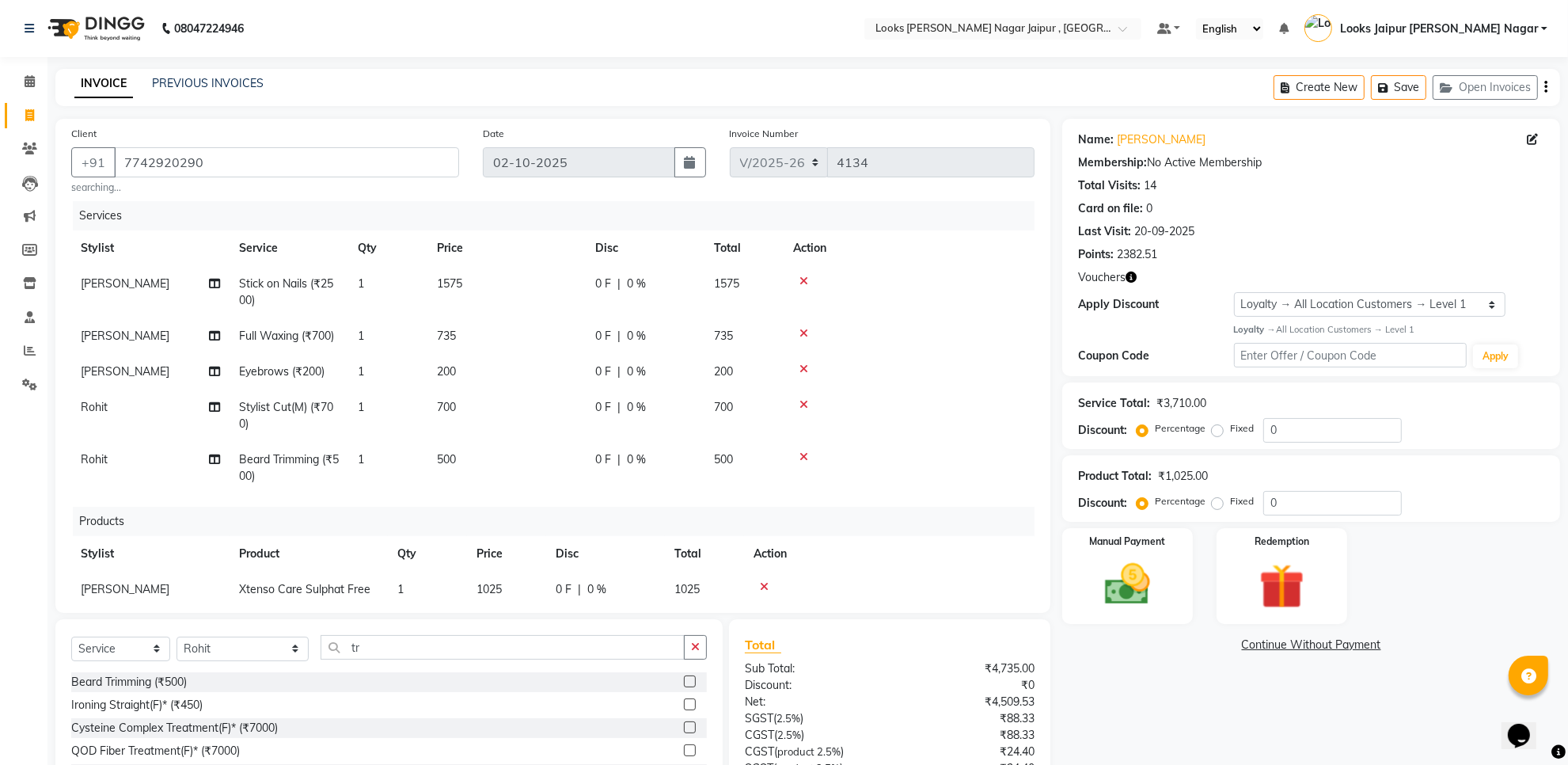
click at [603, 364] on td "0 F | 0 %" at bounding box center [645, 372] width 119 height 36
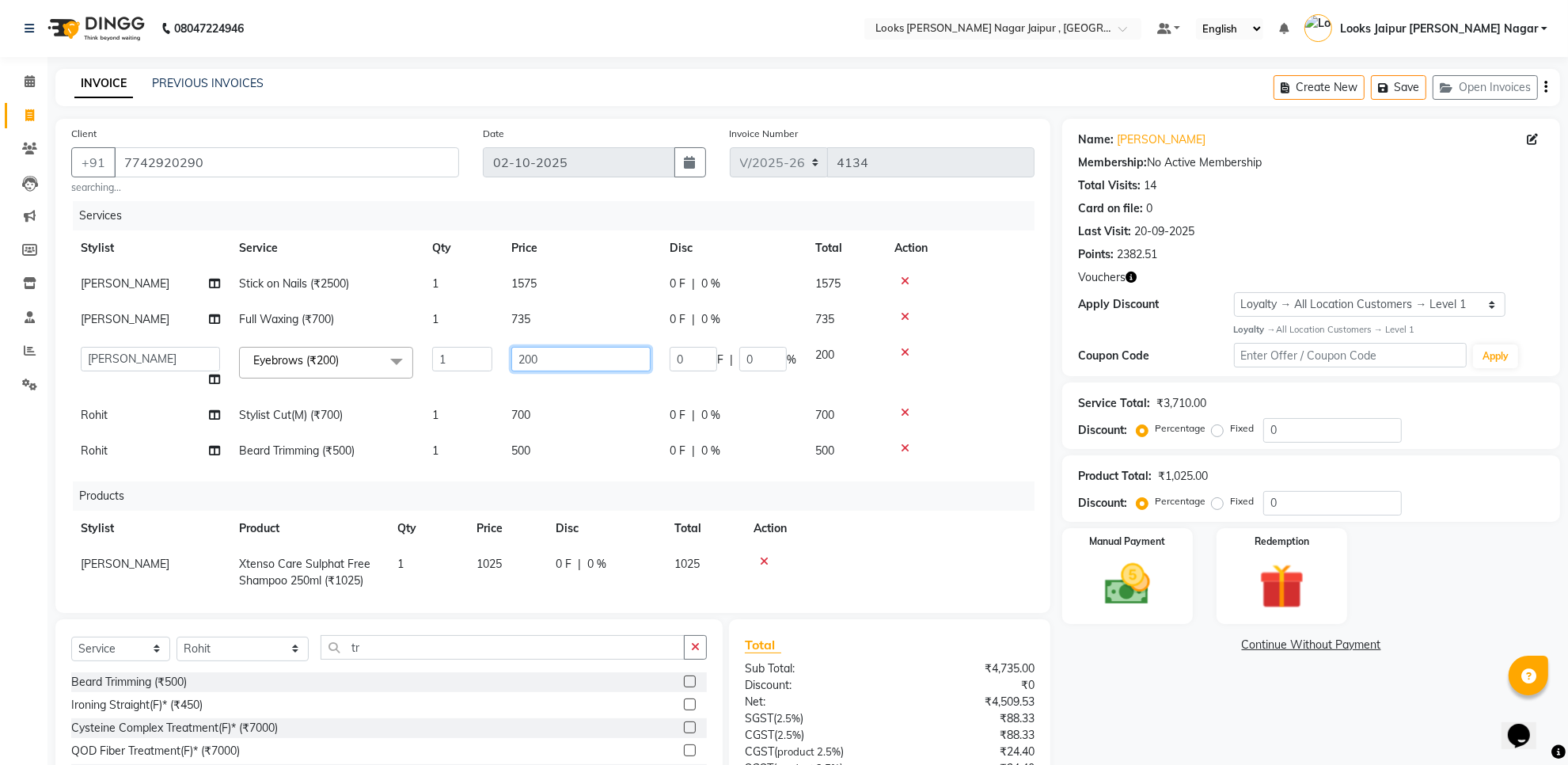
click at [603, 366] on input "200" at bounding box center [581, 359] width 139 height 24
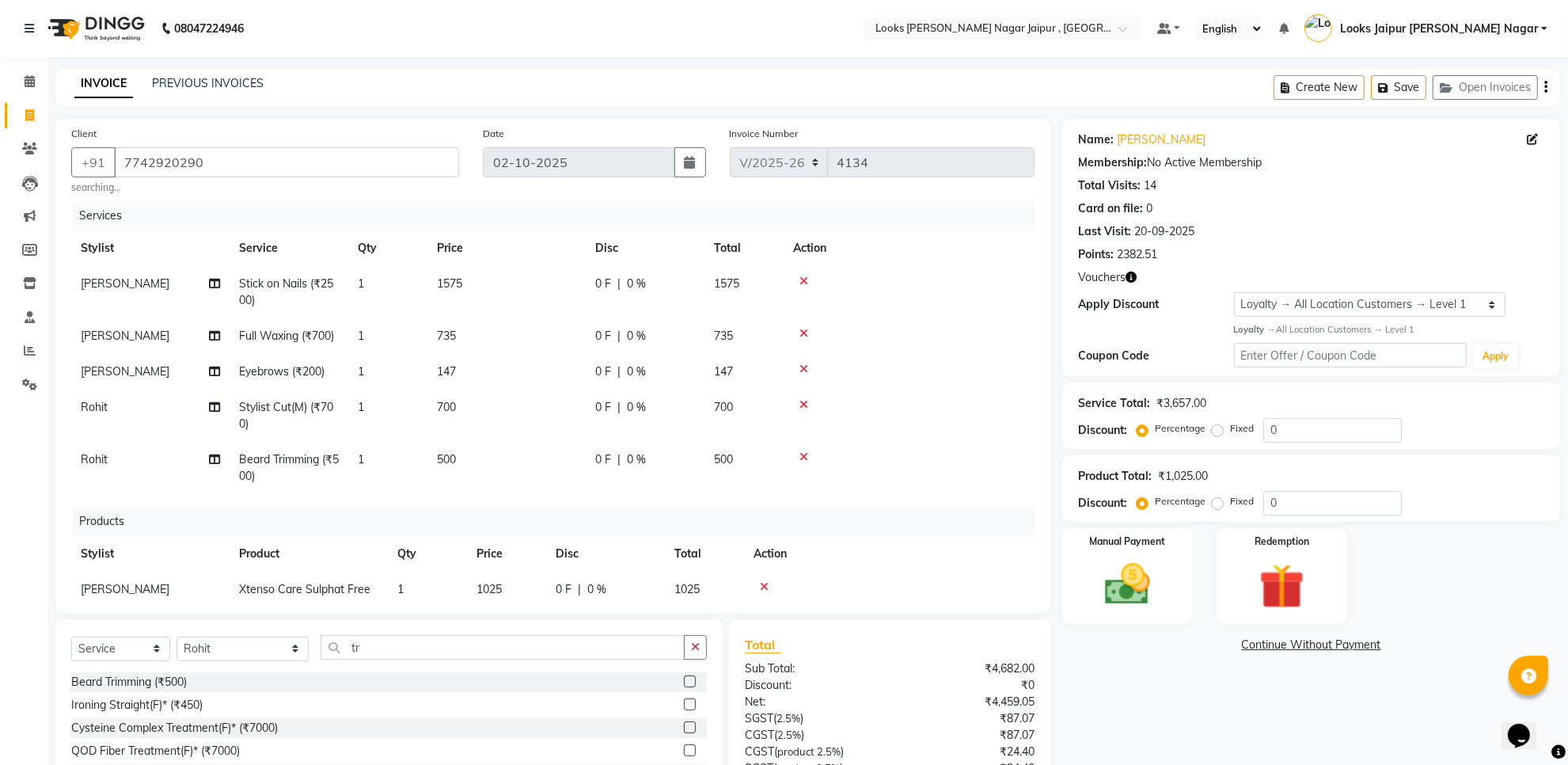
click at [537, 408] on td "700" at bounding box center [507, 416] width 158 height 53
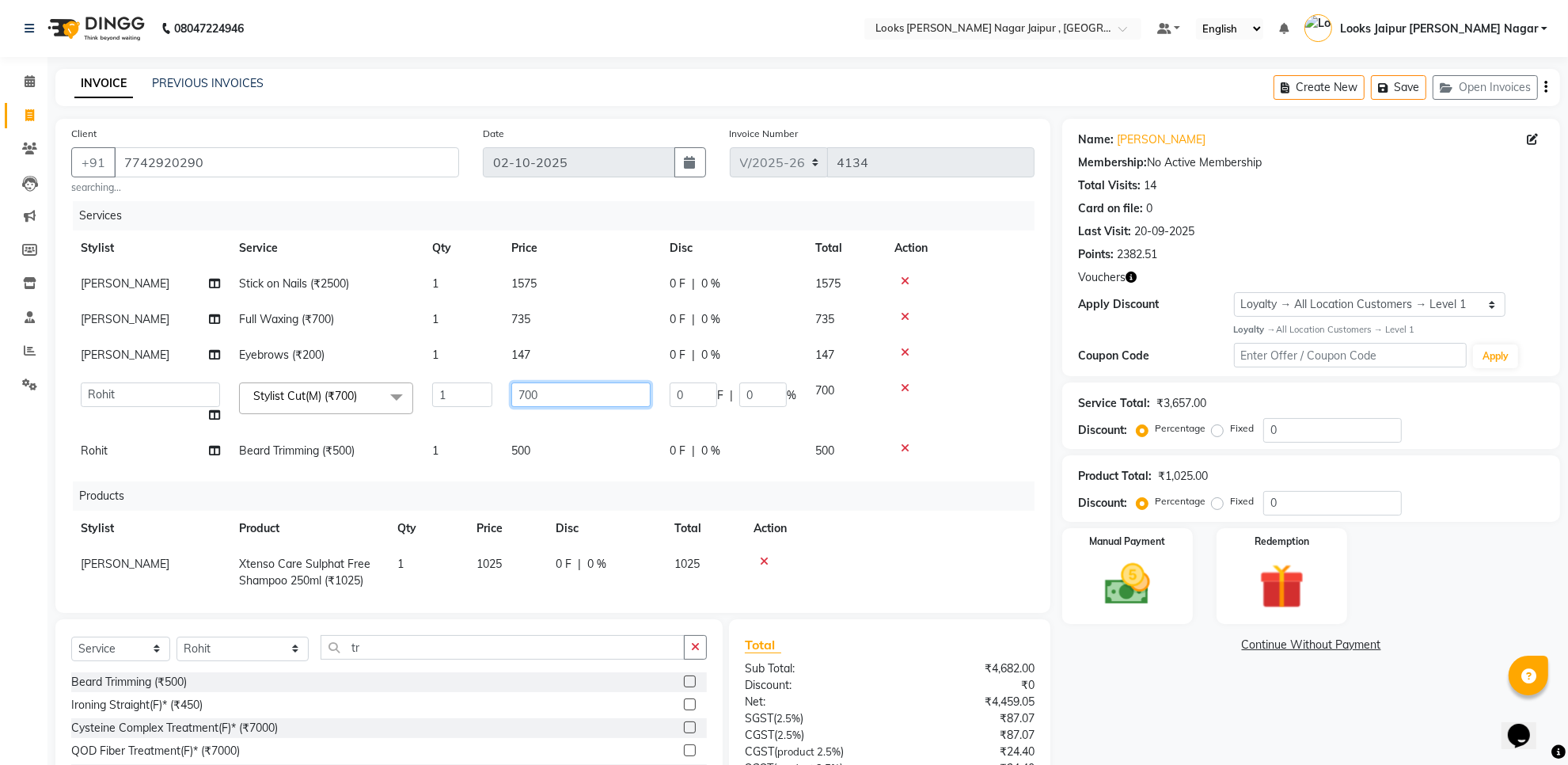
click at [554, 395] on input "700" at bounding box center [581, 395] width 139 height 24
click at [560, 445] on td "500" at bounding box center [581, 450] width 158 height 36
click at [560, 445] on td "500" at bounding box center [581, 438] width 158 height 60
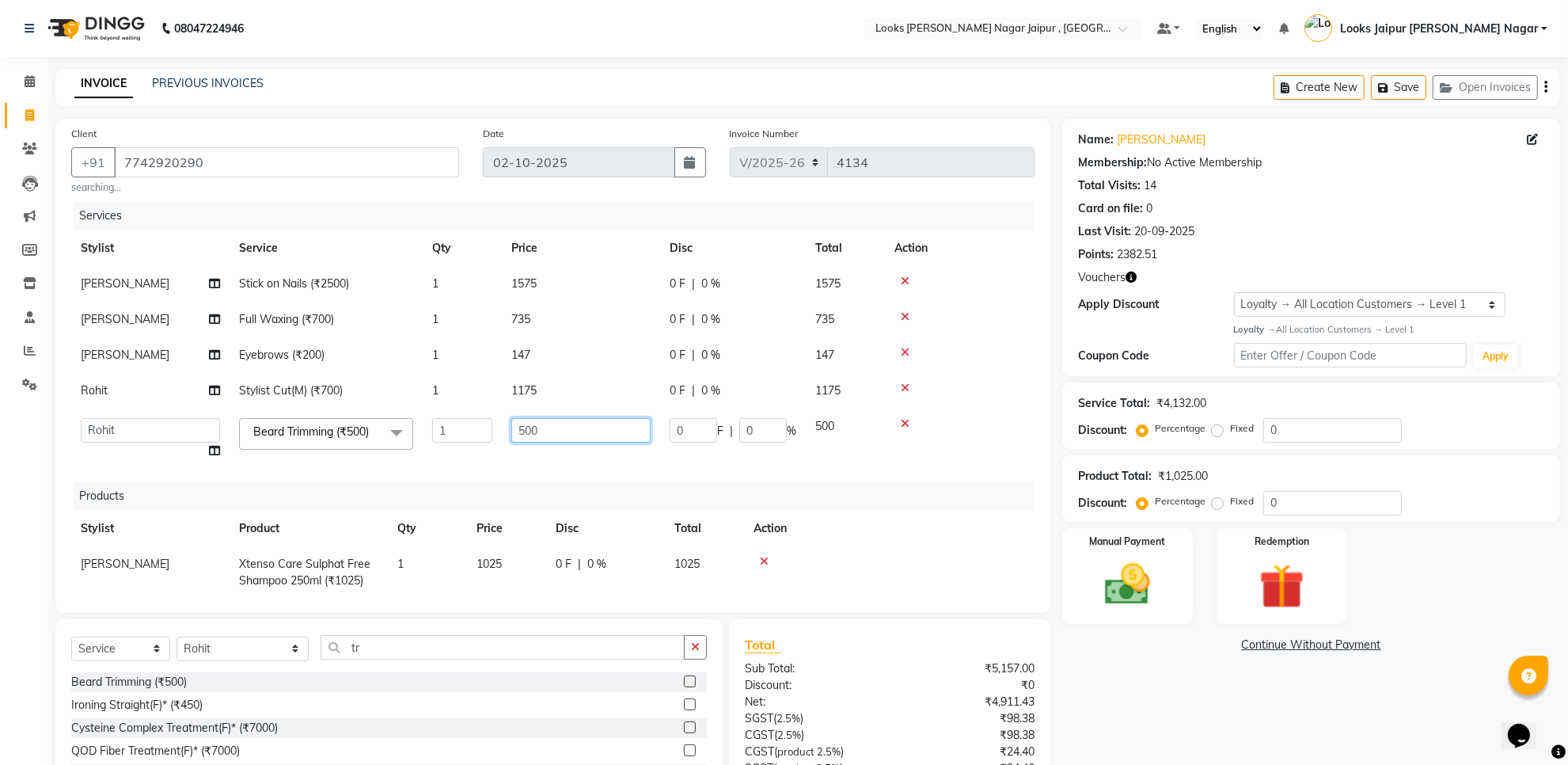
click at [572, 425] on input "500" at bounding box center [581, 430] width 139 height 24
click at [577, 386] on tbody "[PERSON_NAME] Stick on Nails (₹2500) 1 1575 0 F | 0 % 1575 [PERSON_NAME] Full W…" at bounding box center [552, 367] width 963 height 203
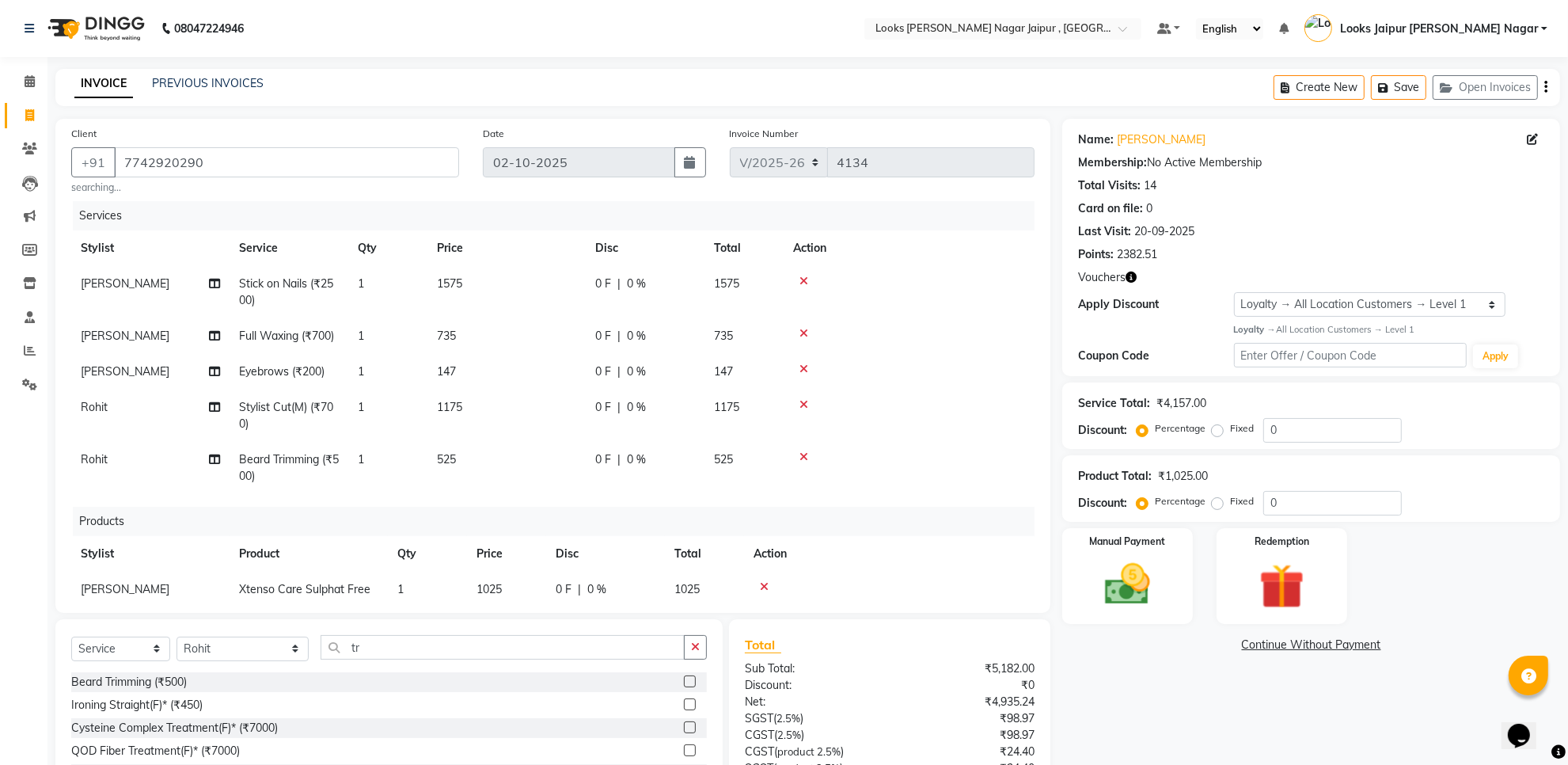
click at [575, 390] on td "1175" at bounding box center [507, 416] width 158 height 53
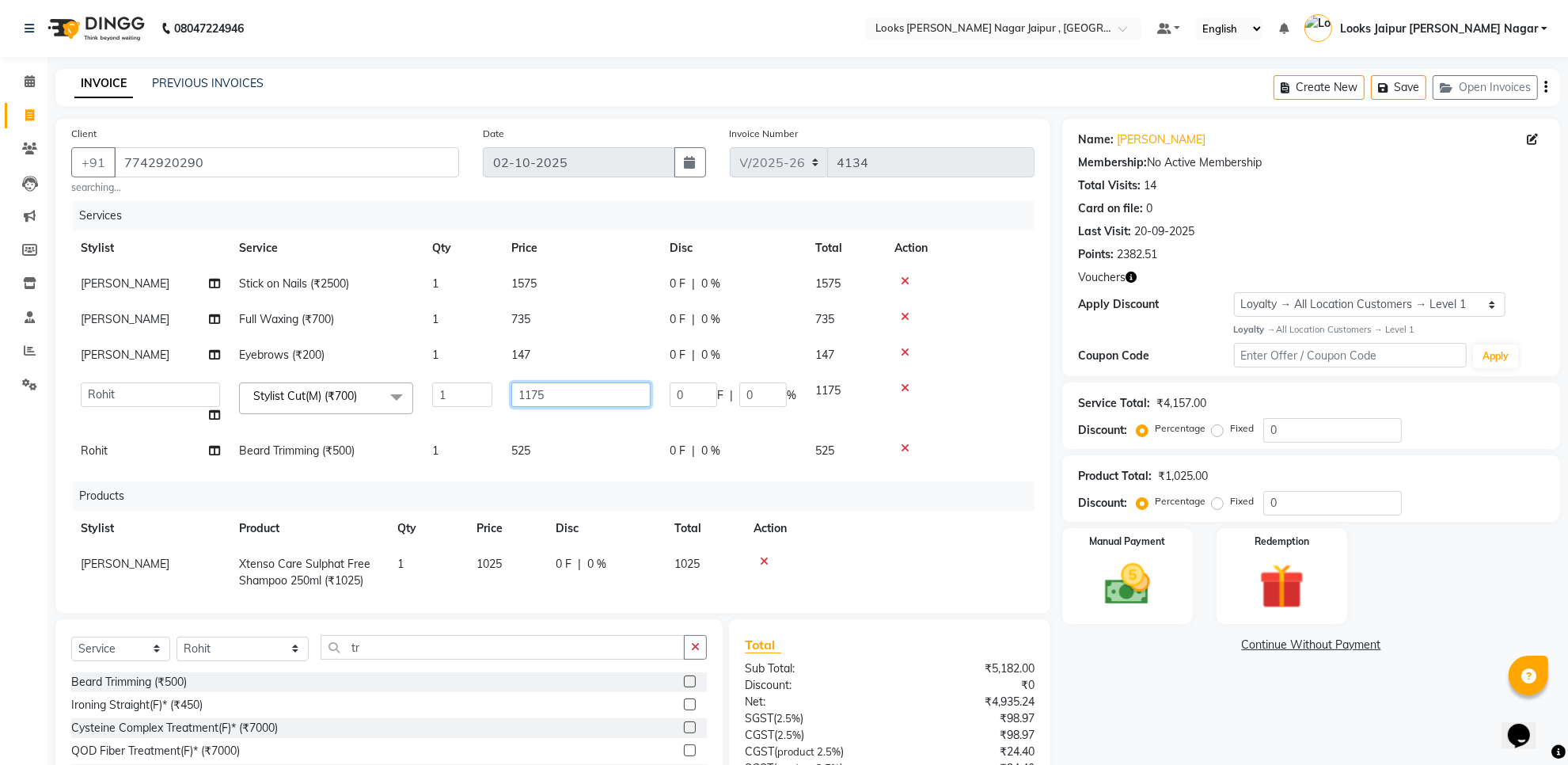
click at [577, 398] on input "1175" at bounding box center [581, 395] width 139 height 24
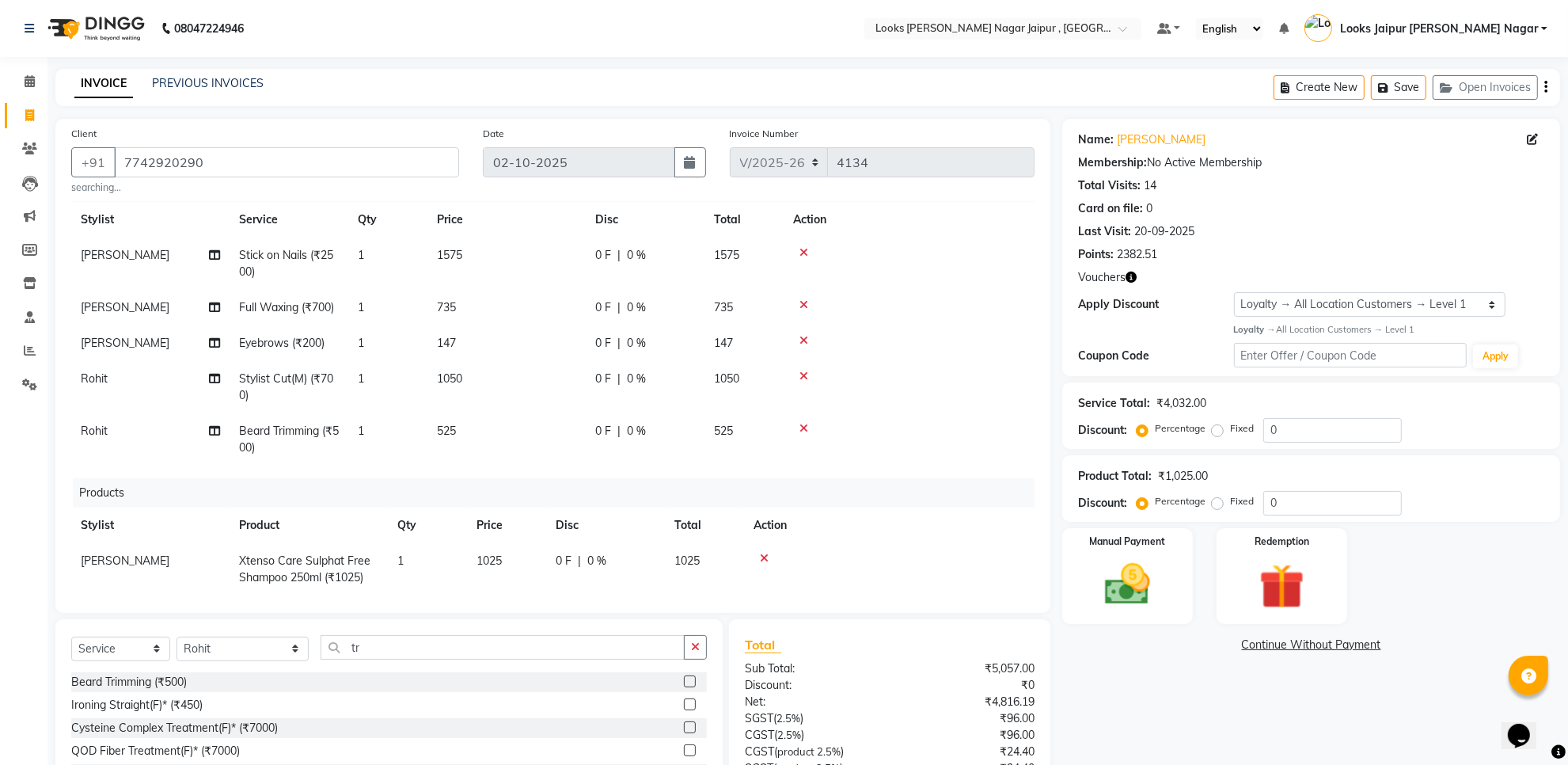
click at [503, 522] on table "Stylist Product Qty Price Disc Total Action [PERSON_NAME] Xtenso Care Sulphat F…" at bounding box center [552, 551] width 963 height 88
click at [518, 551] on td "1025" at bounding box center [507, 569] width 79 height 53
click at [518, 552] on input "1025" at bounding box center [506, 564] width 60 height 24
click at [1157, 568] on img at bounding box center [1127, 585] width 77 height 55
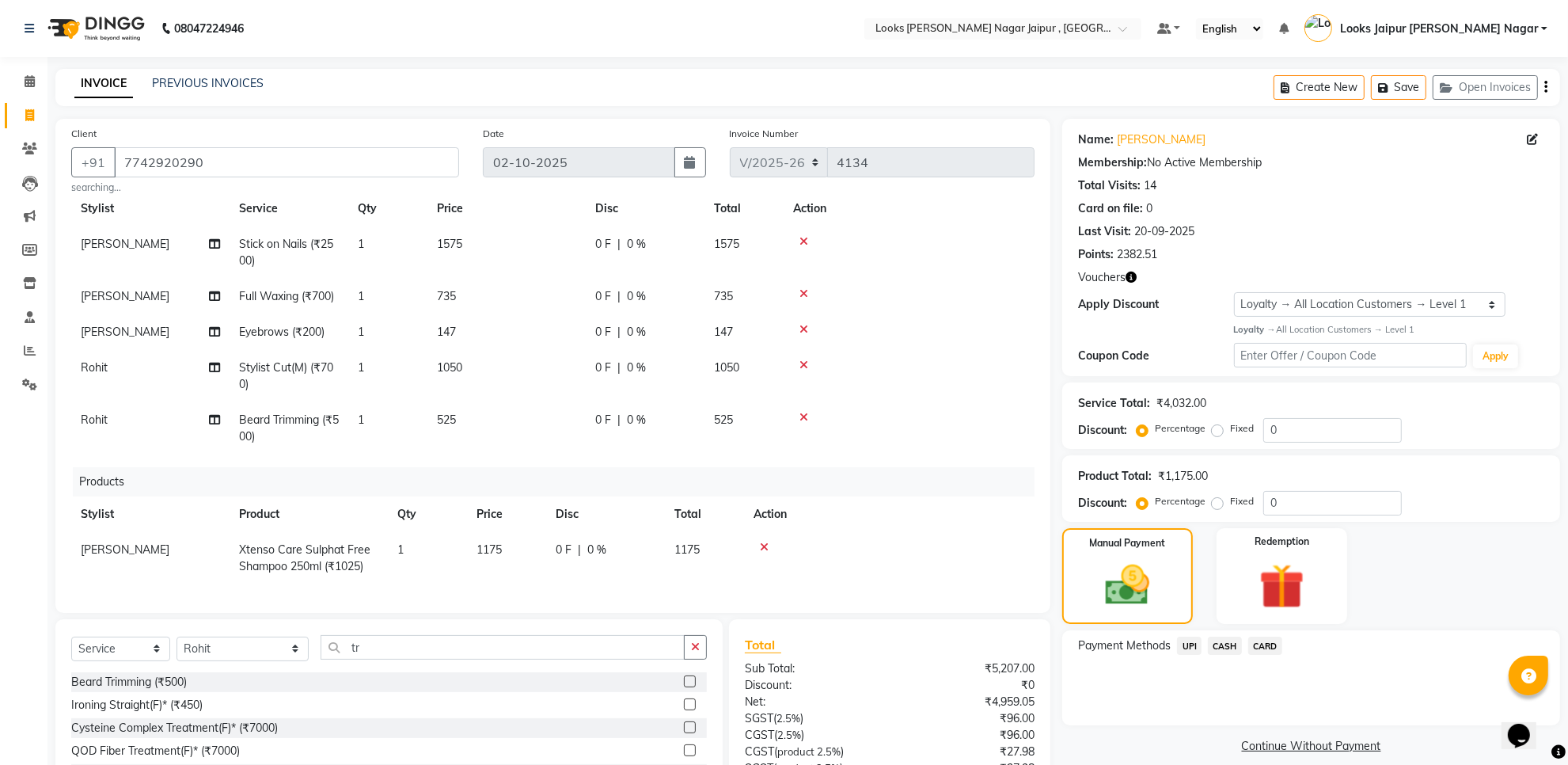
scroll to position [144, 0]
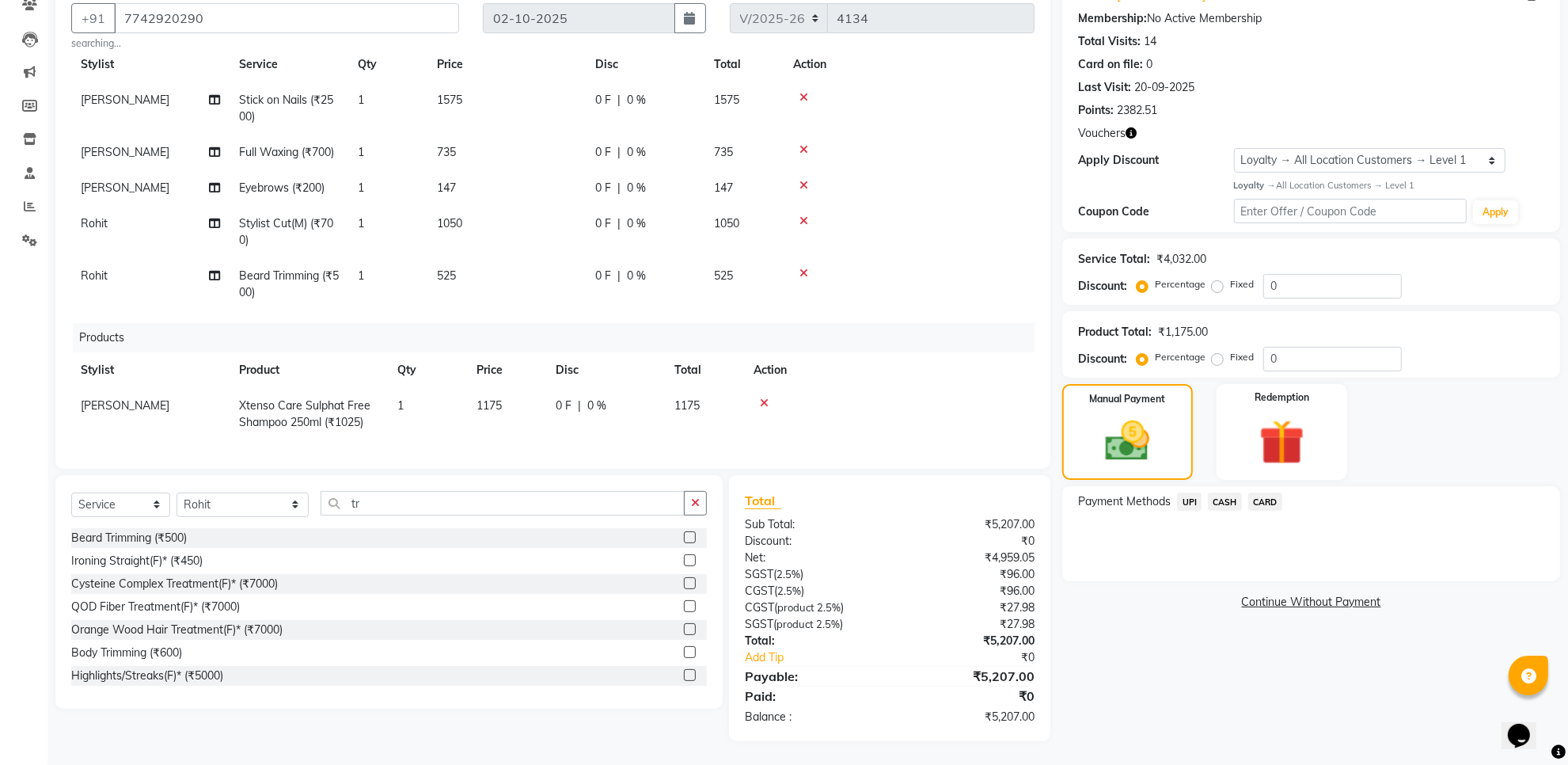
click at [1196, 501] on span "UPI" at bounding box center [1190, 501] width 24 height 19
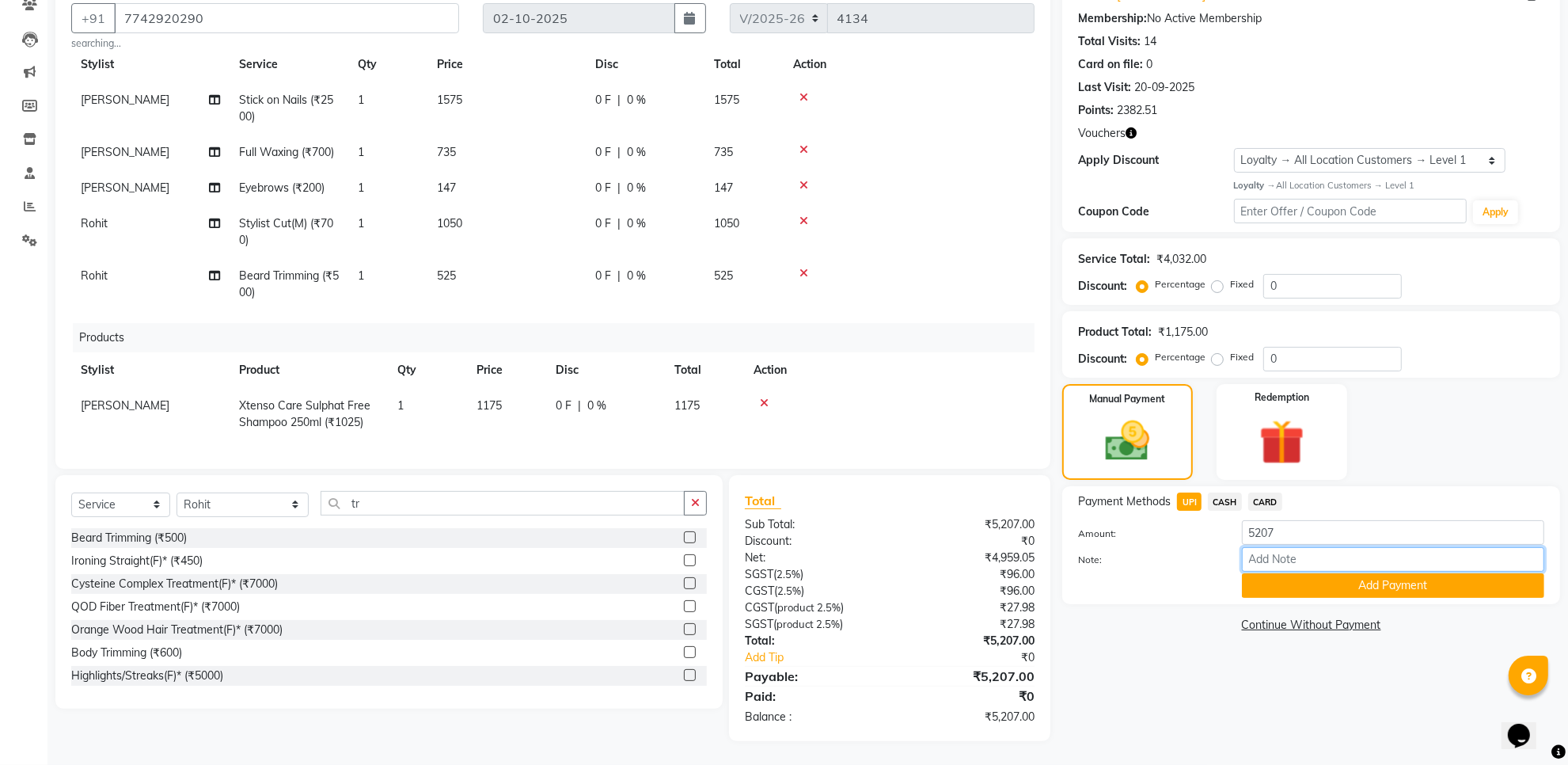
click at [1288, 568] on input "Note:" at bounding box center [1393, 559] width 302 height 24
click at [1279, 583] on button "Add Payment" at bounding box center [1393, 585] width 302 height 24
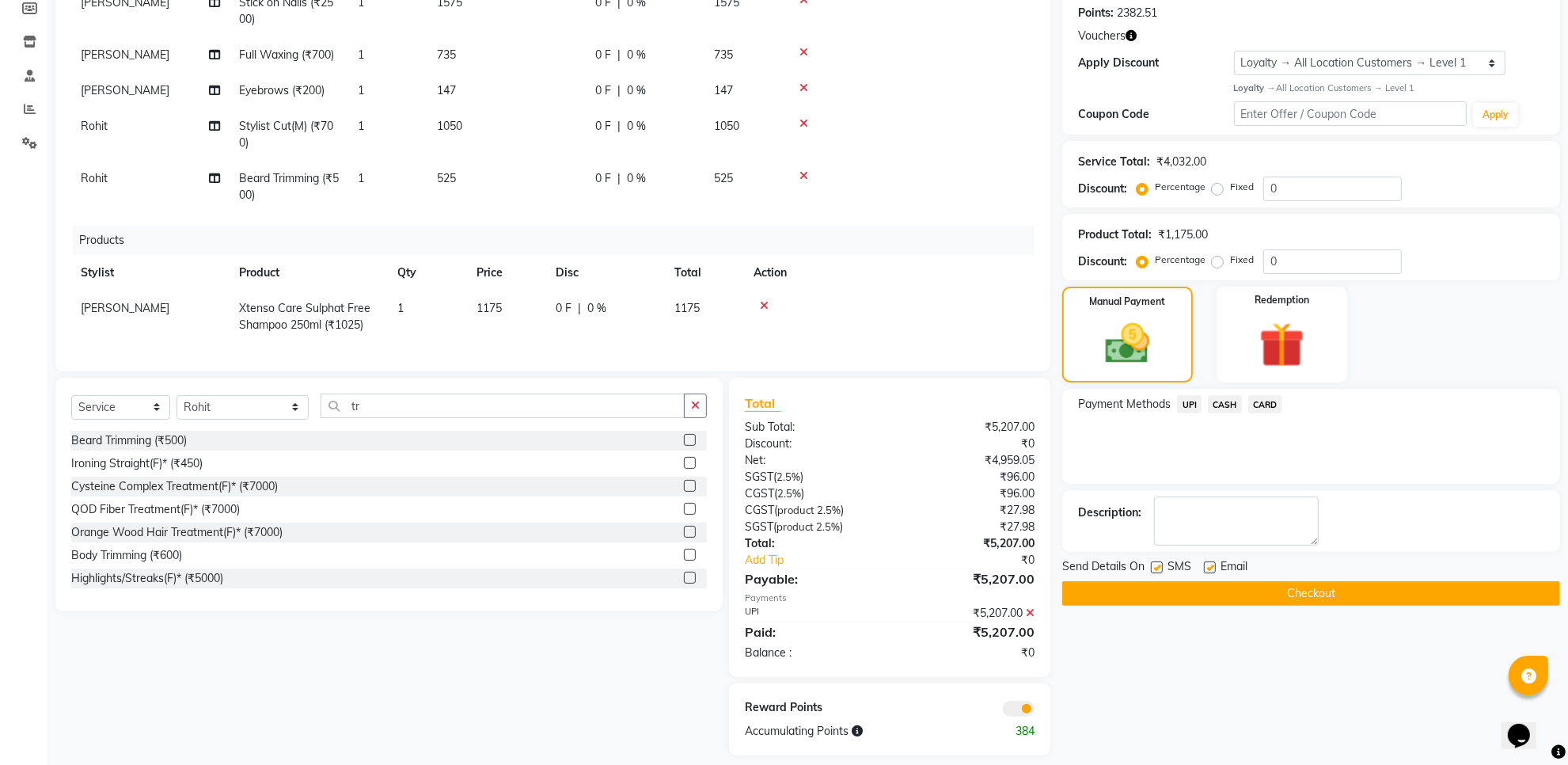
scroll to position [243, 0]
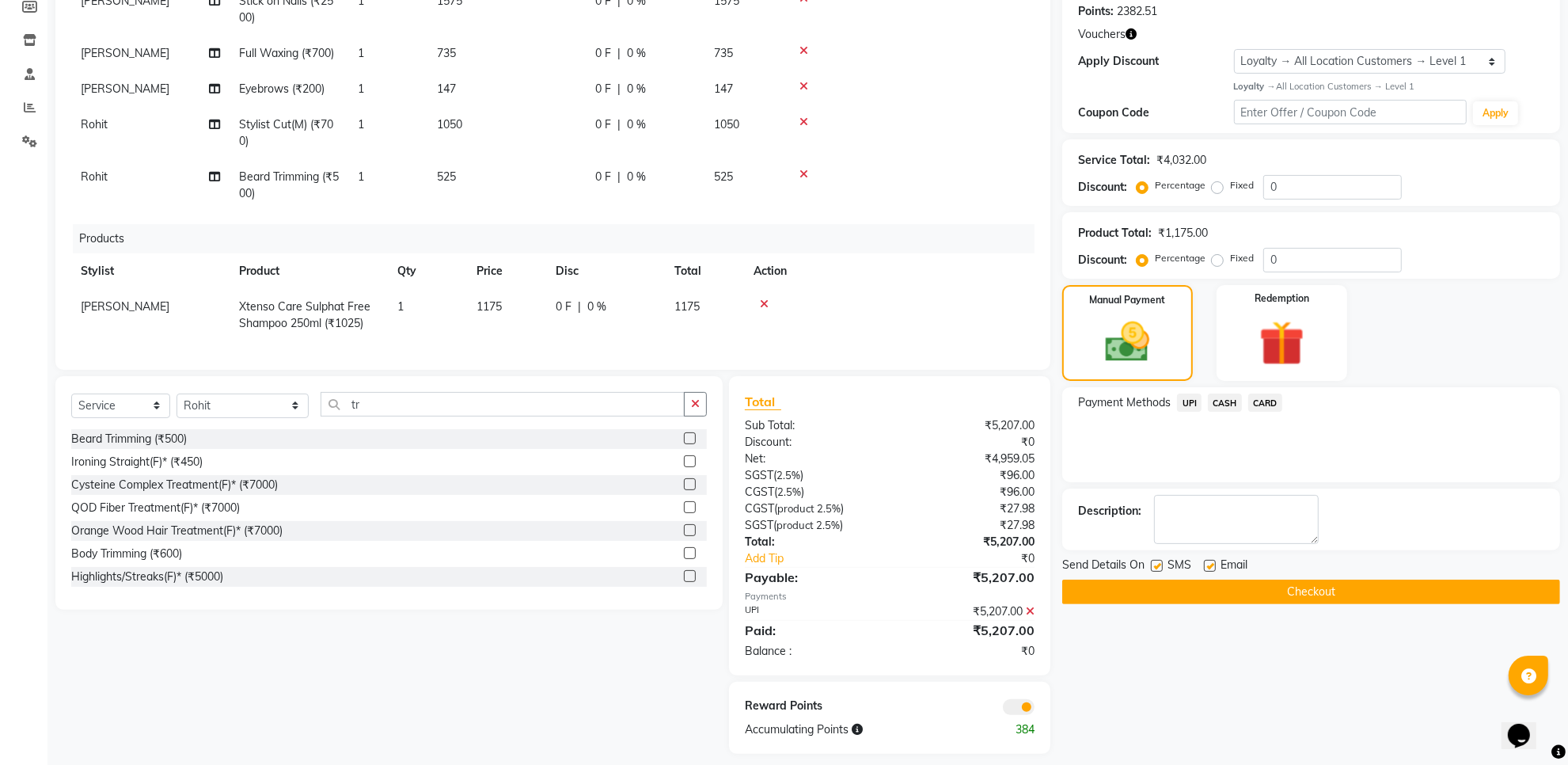
click at [1152, 570] on label at bounding box center [1156, 565] width 12 height 12
click at [1152, 570] on input "checkbox" at bounding box center [1156, 566] width 11 height 11
drag, startPoint x: 1207, startPoint y: 568, endPoint x: 1206, endPoint y: 585, distance: 17.0
click at [1209, 568] on label at bounding box center [1210, 565] width 12 height 12
click at [1209, 568] on input "checkbox" at bounding box center [1209, 566] width 11 height 11
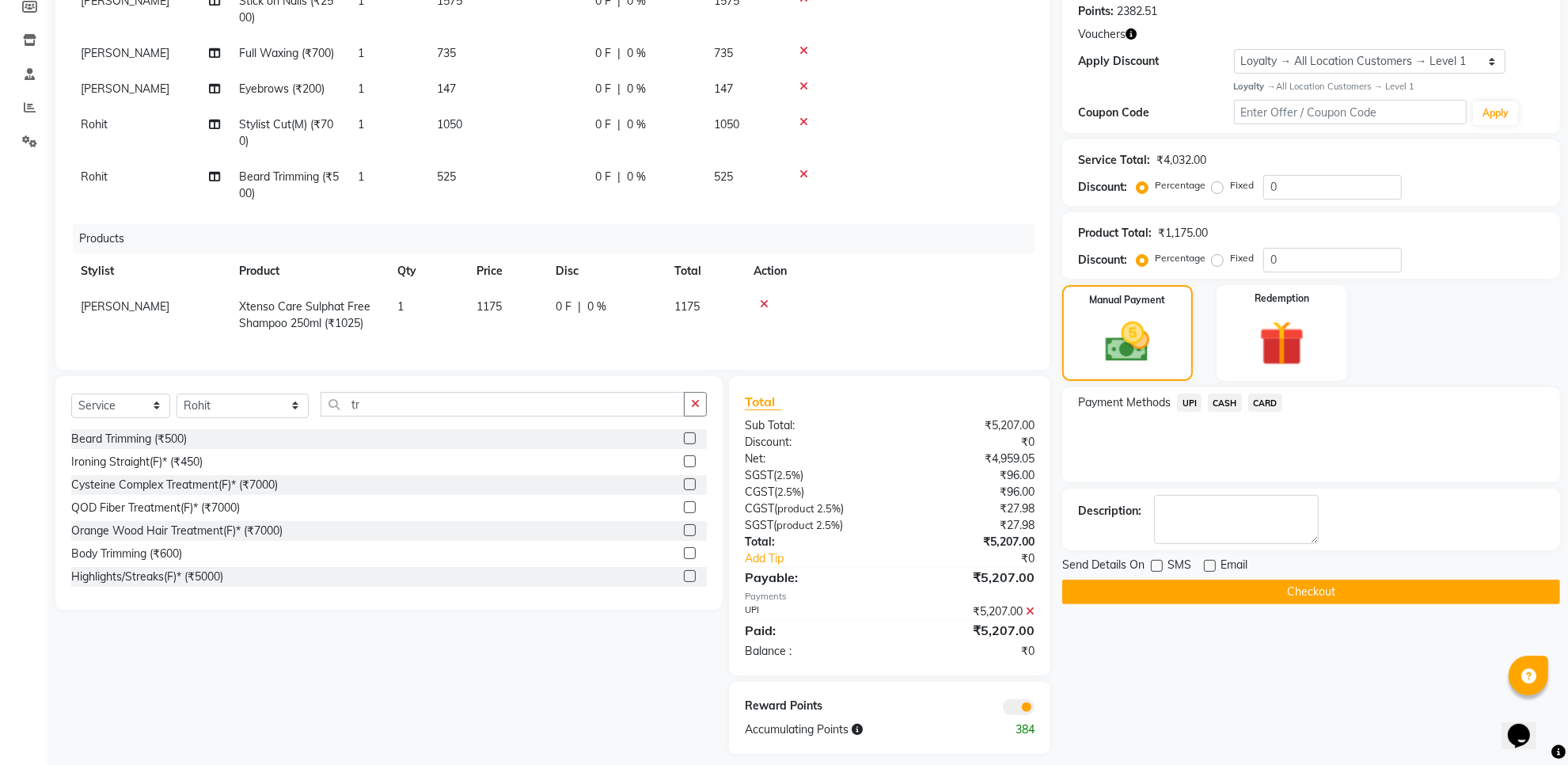
click at [1204, 590] on button "Checkout" at bounding box center [1312, 592] width 498 height 24
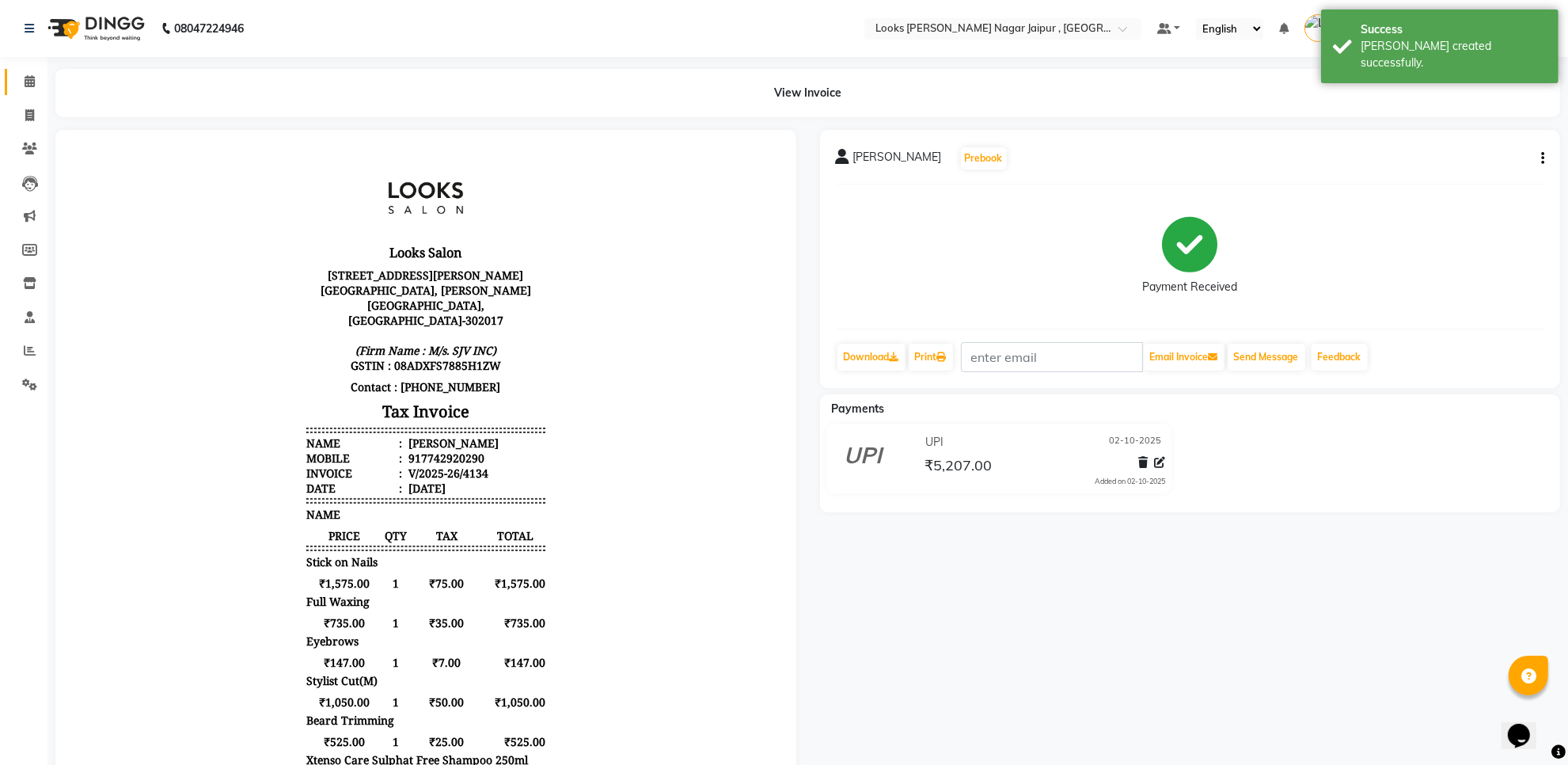
click at [20, 94] on link "Calendar" at bounding box center [23, 82] width 38 height 26
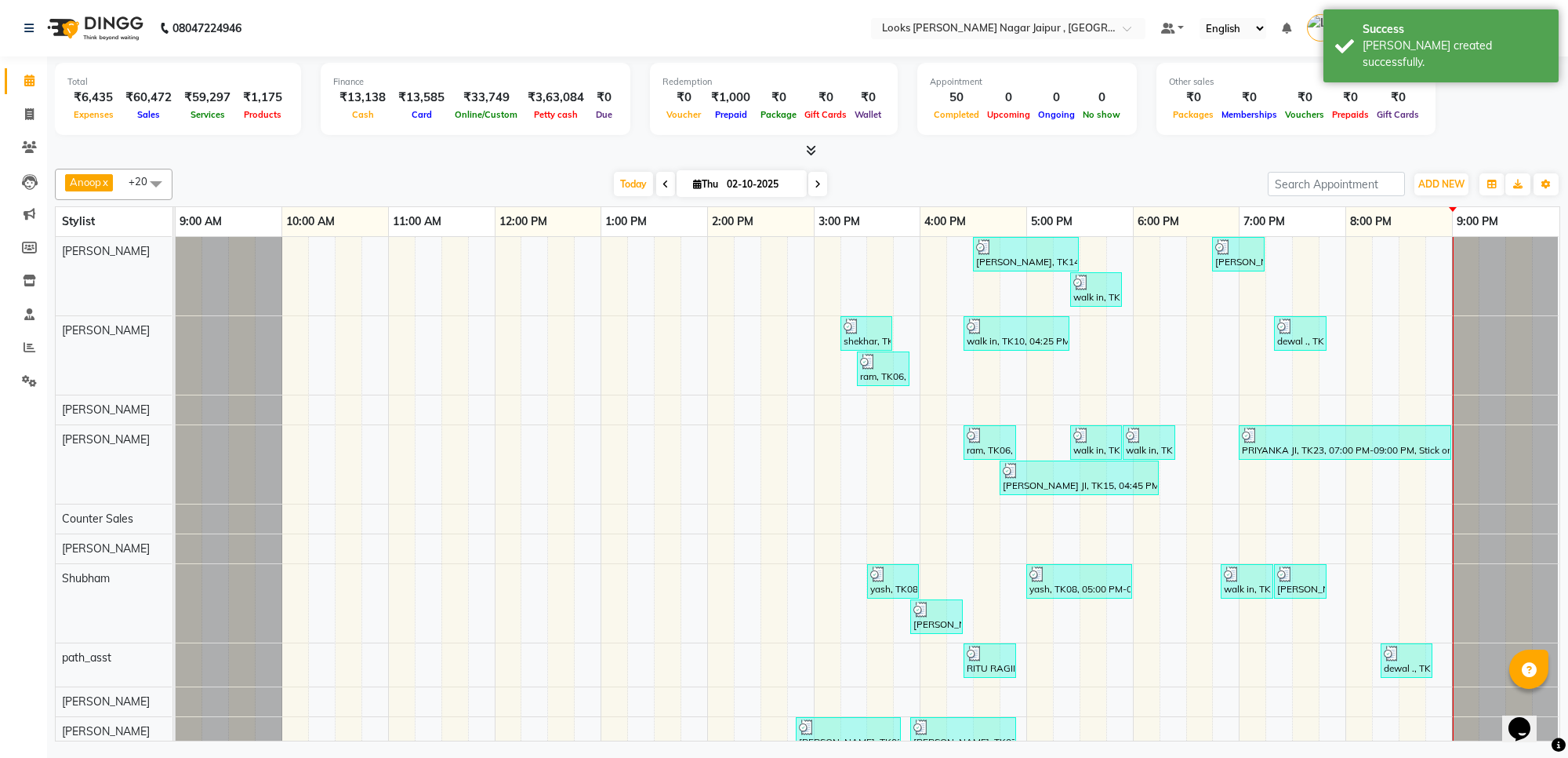
click at [799, 147] on span at bounding box center [807, 151] width 17 height 17
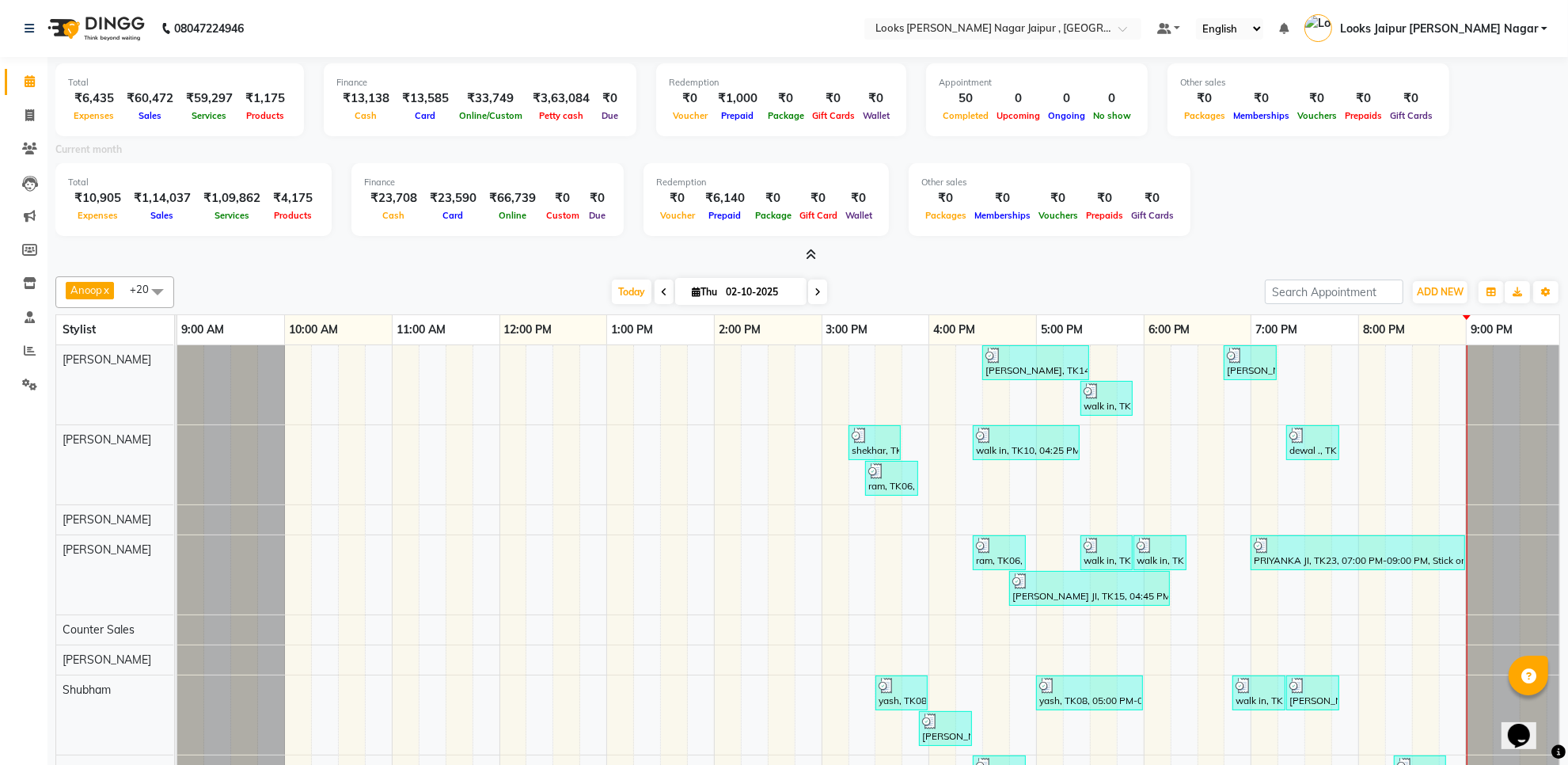
click at [812, 255] on icon at bounding box center [810, 254] width 11 height 12
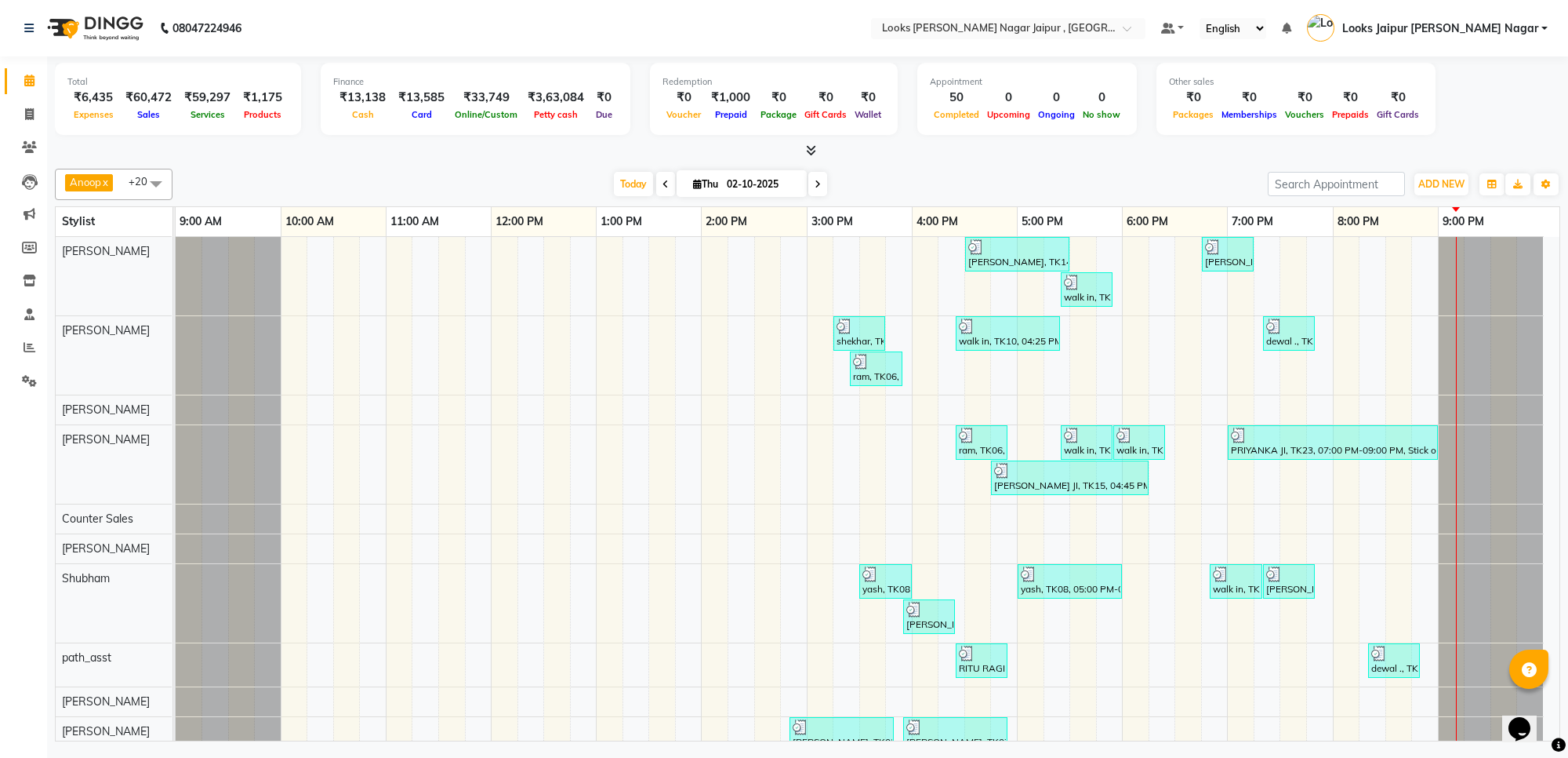
click at [30, 394] on li "Settings" at bounding box center [23, 381] width 47 height 34
click at [35, 389] on span at bounding box center [30, 381] width 27 height 18
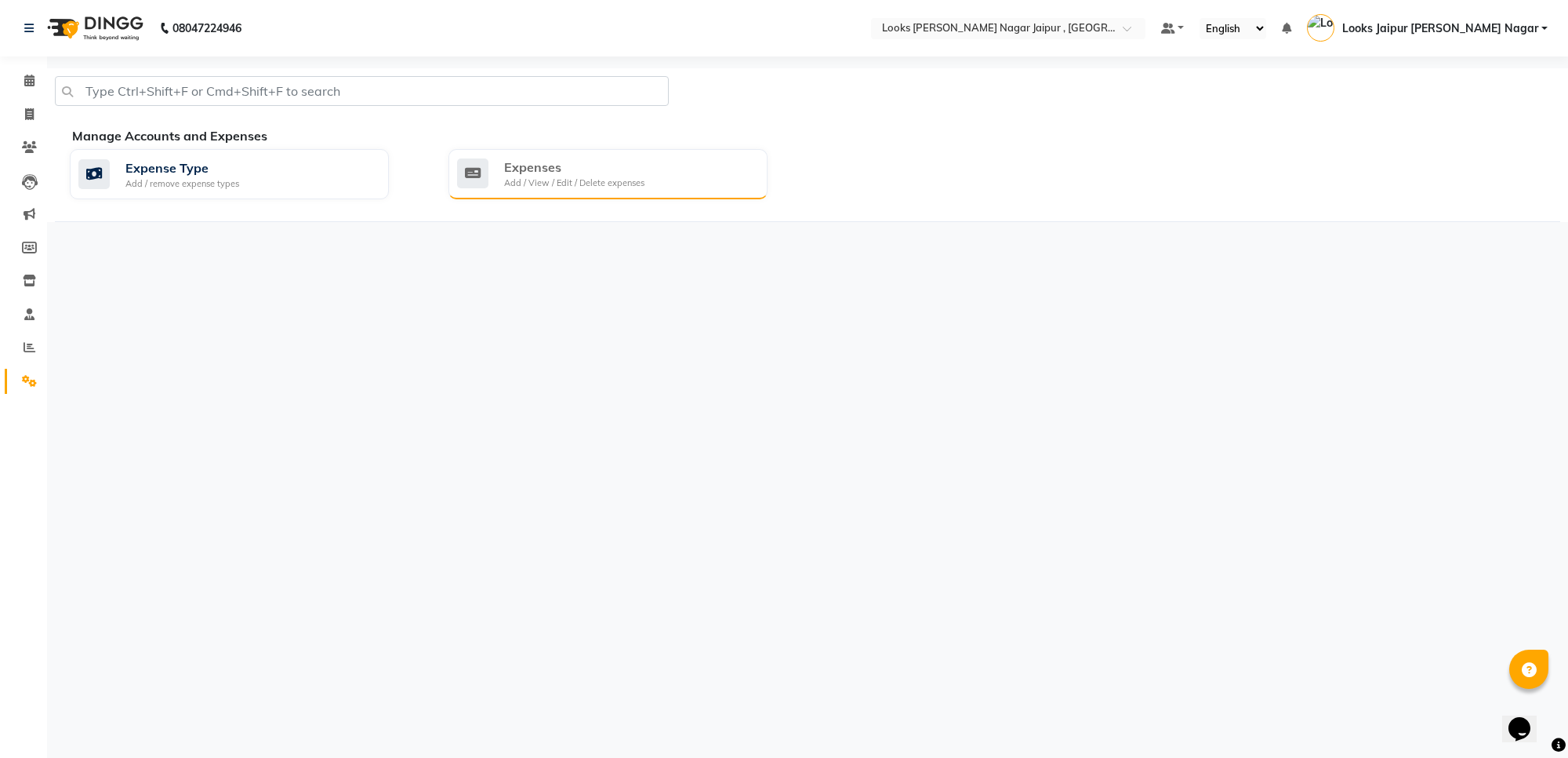
click at [597, 179] on div "Add / View / Edit / Delete expenses" at bounding box center [573, 183] width 140 height 14
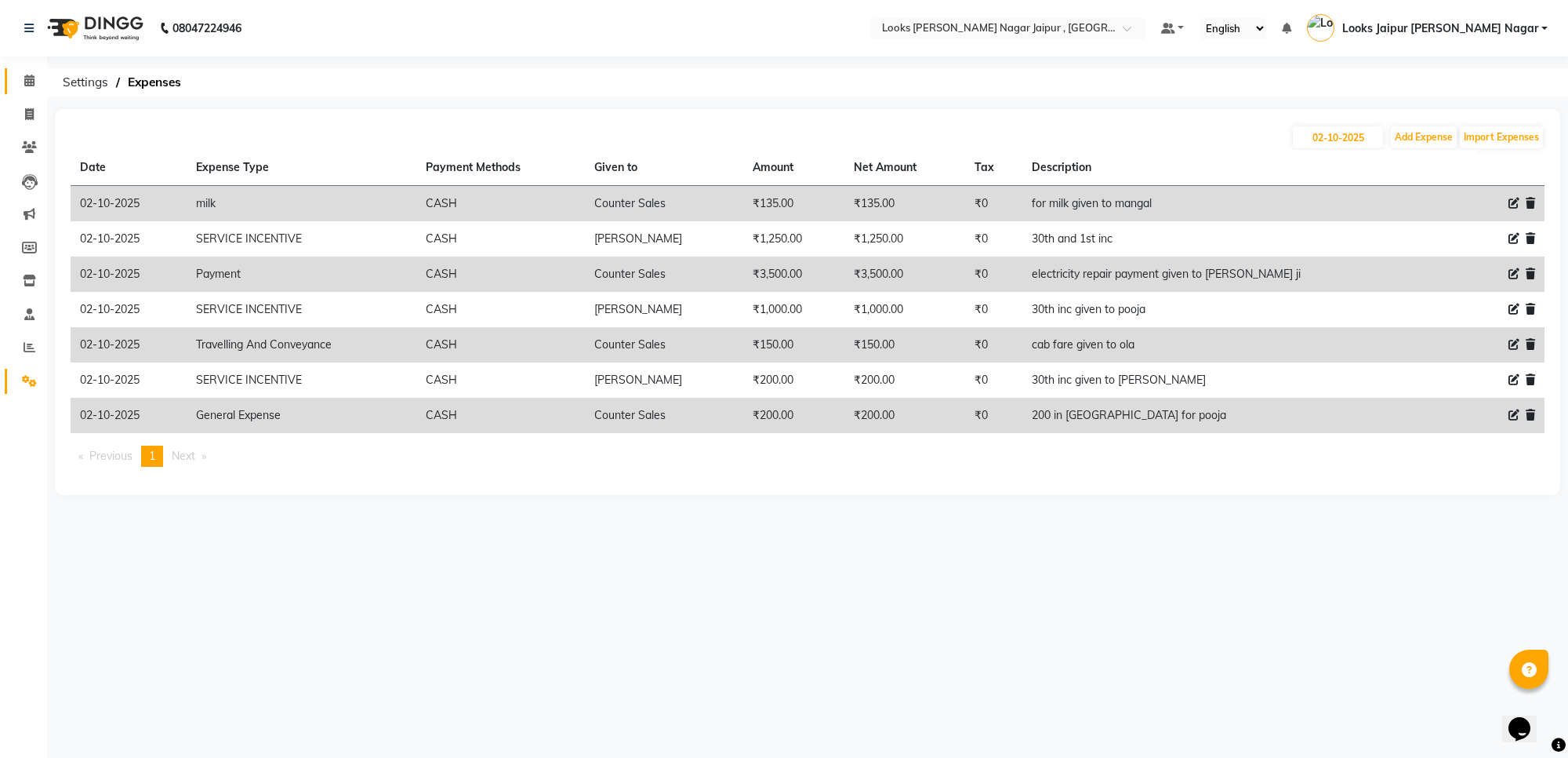
click at [14, 80] on link "Calendar" at bounding box center [23, 81] width 38 height 26
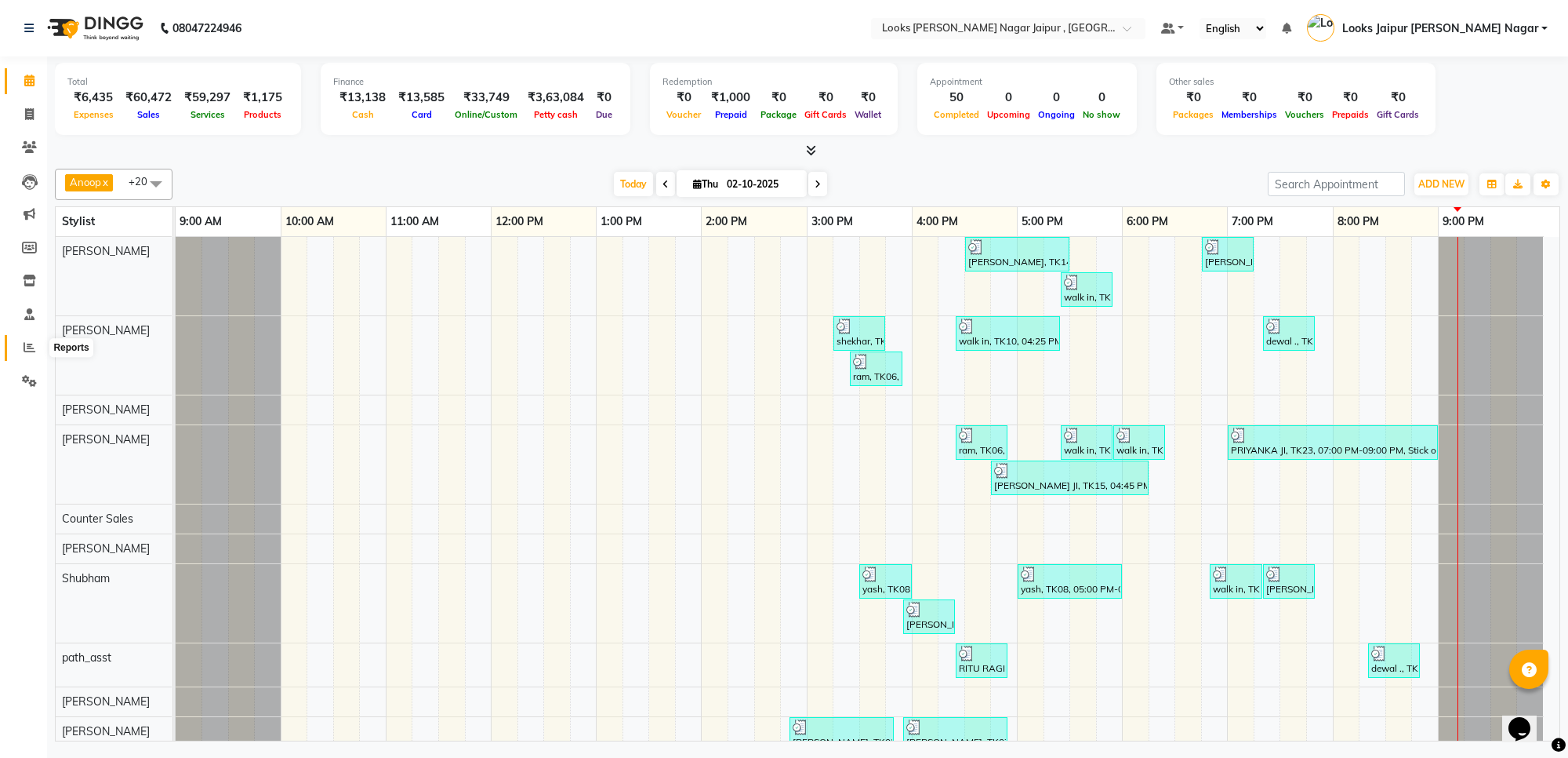
click at [31, 353] on span at bounding box center [30, 348] width 27 height 18
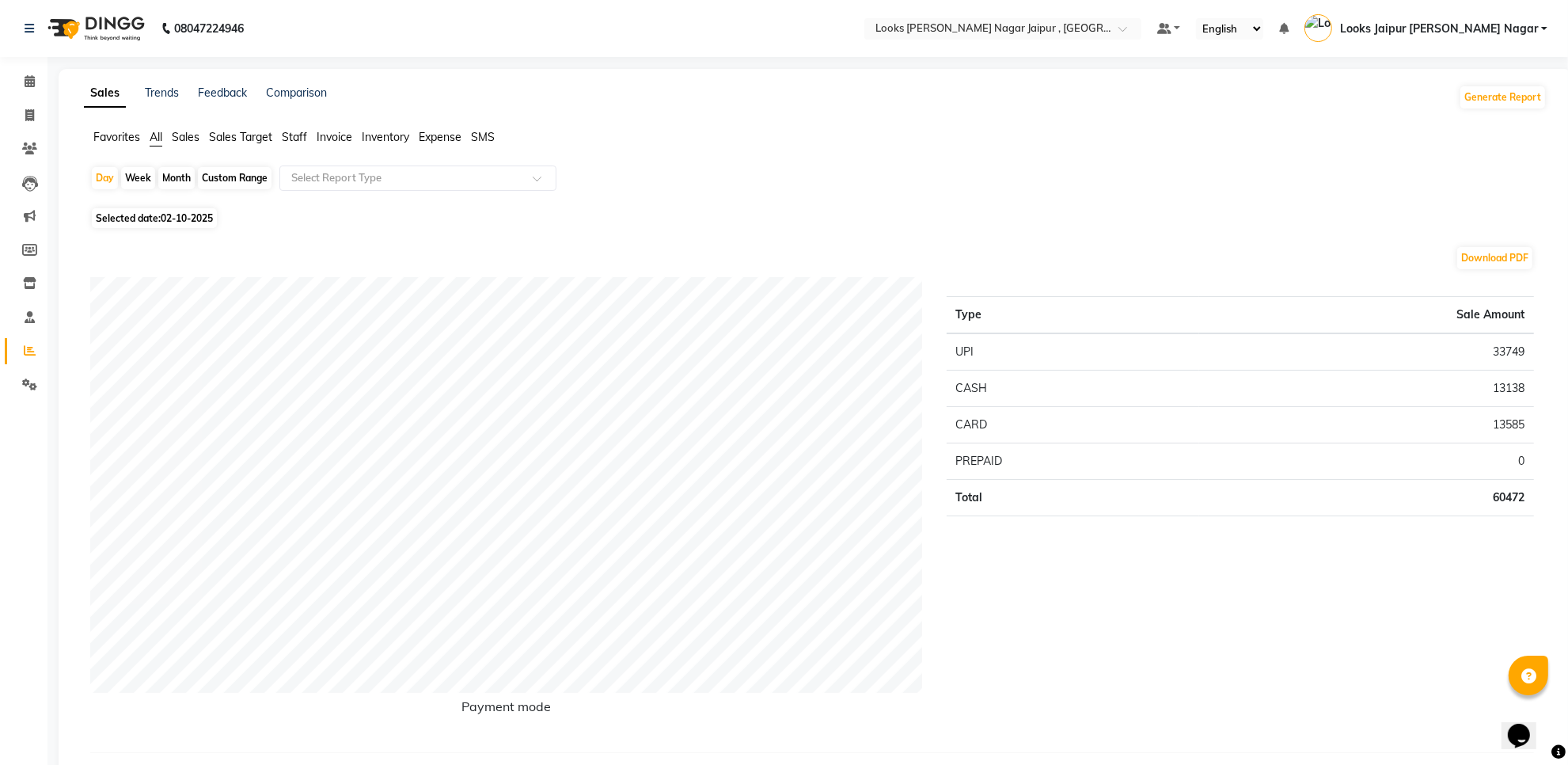
click at [310, 139] on ul "Favorites All Sales Sales Target Staff Invoice Inventory Expense SMS" at bounding box center [815, 138] width 1463 height 18
click at [305, 131] on span "Staff" at bounding box center [294, 137] width 25 height 15
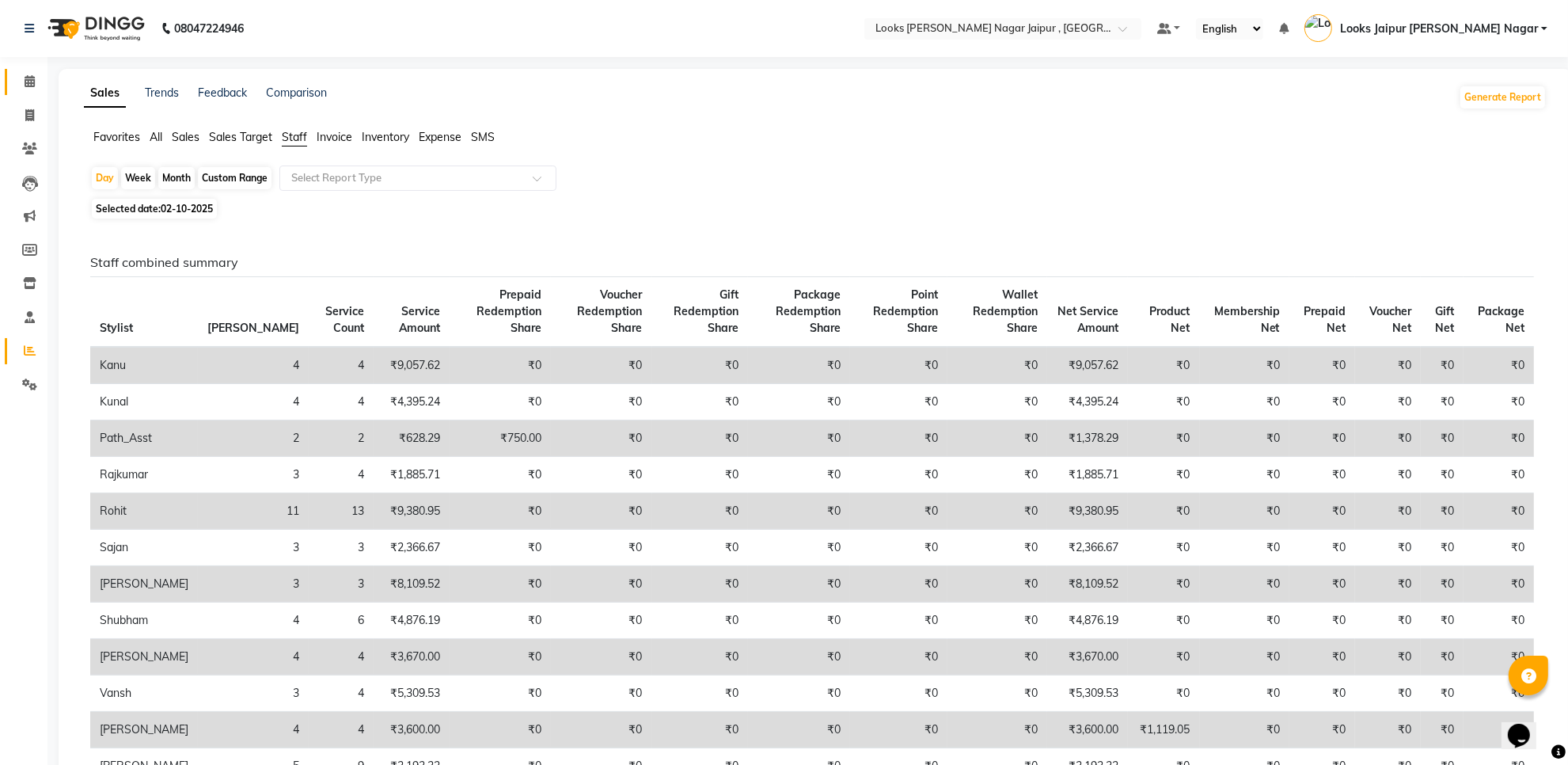
click at [14, 77] on link "Calendar" at bounding box center [23, 82] width 38 height 26
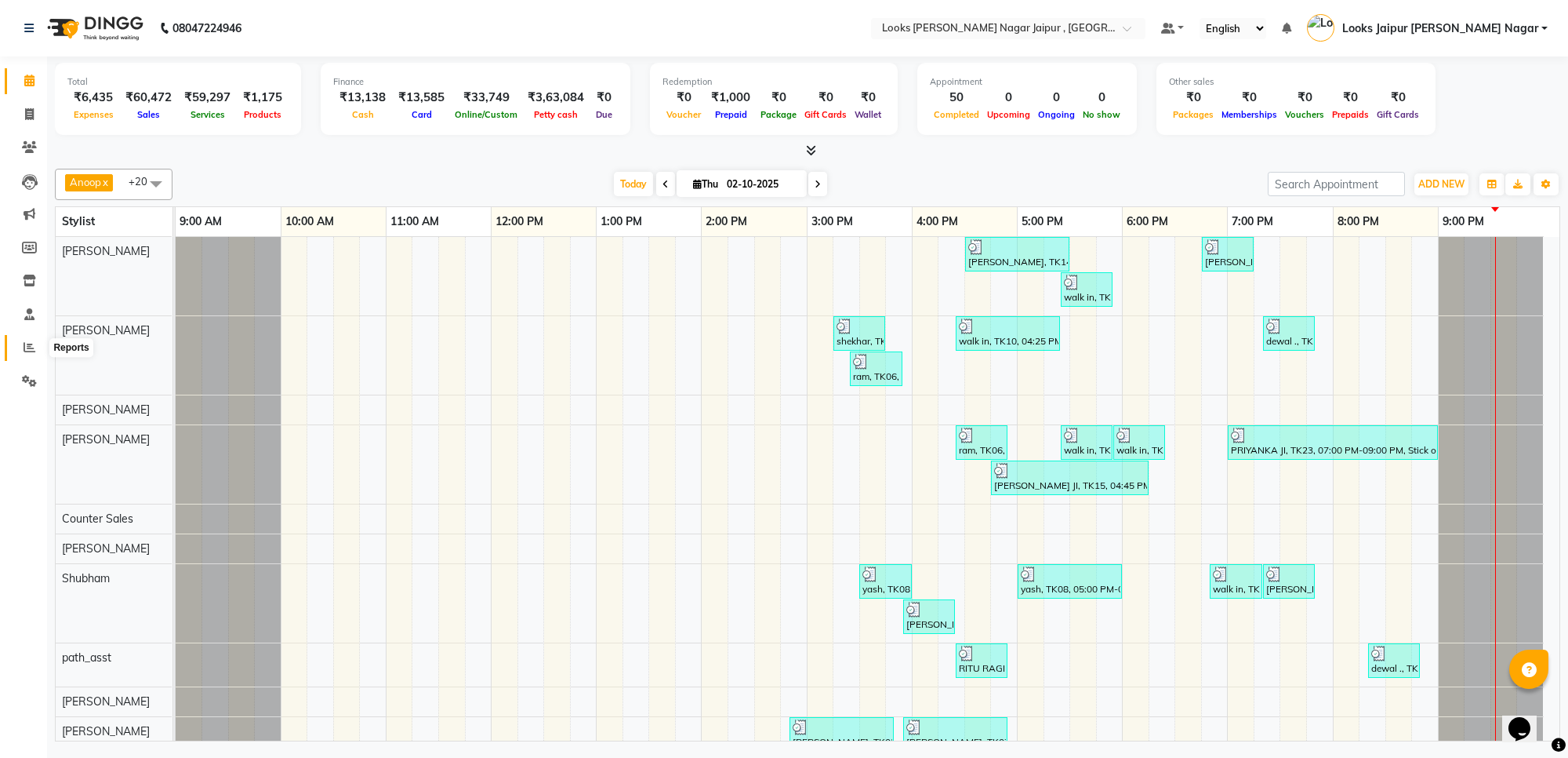
click at [18, 348] on span at bounding box center [30, 348] width 27 height 18
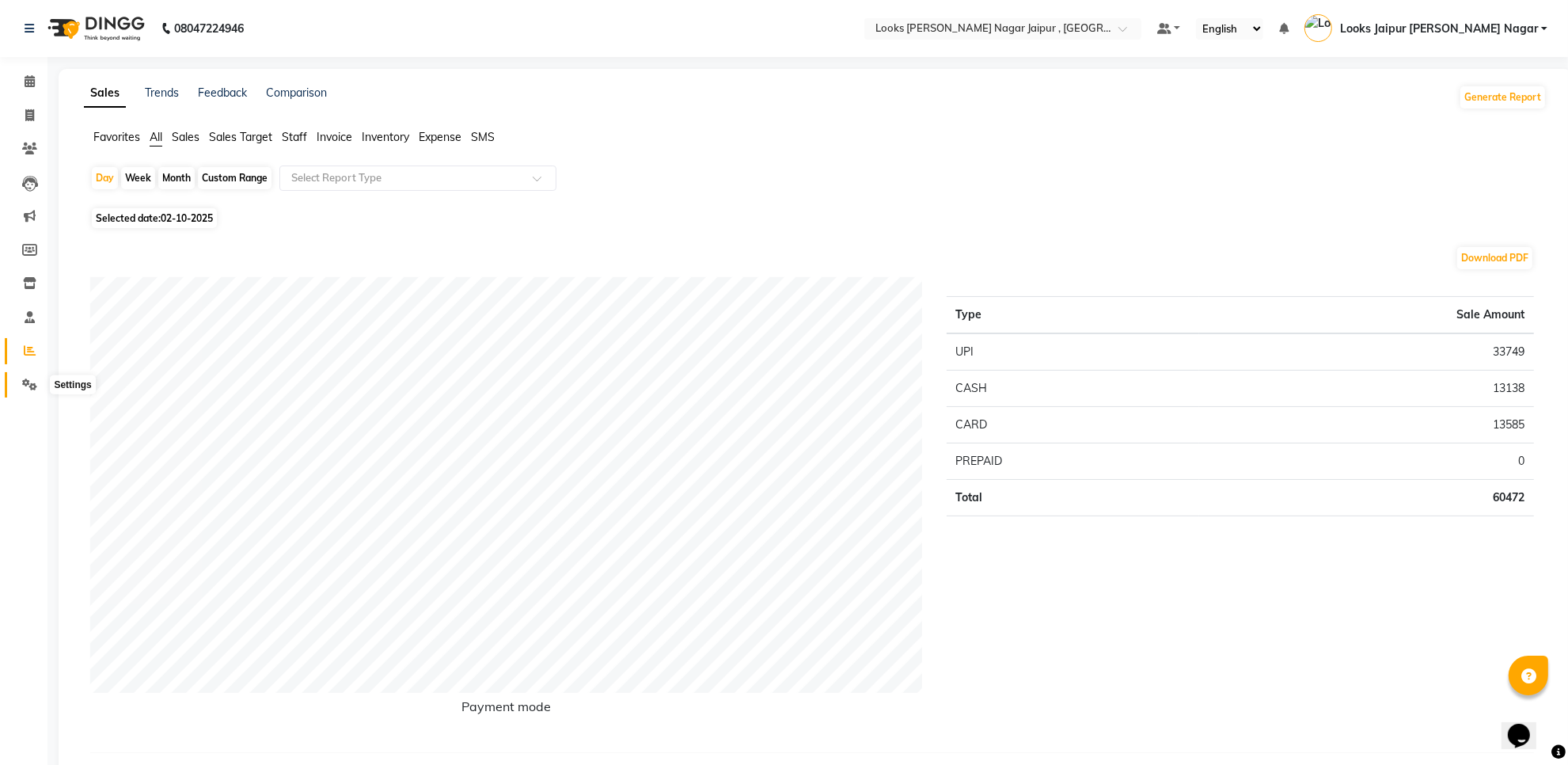
click at [24, 376] on span at bounding box center [30, 385] width 27 height 19
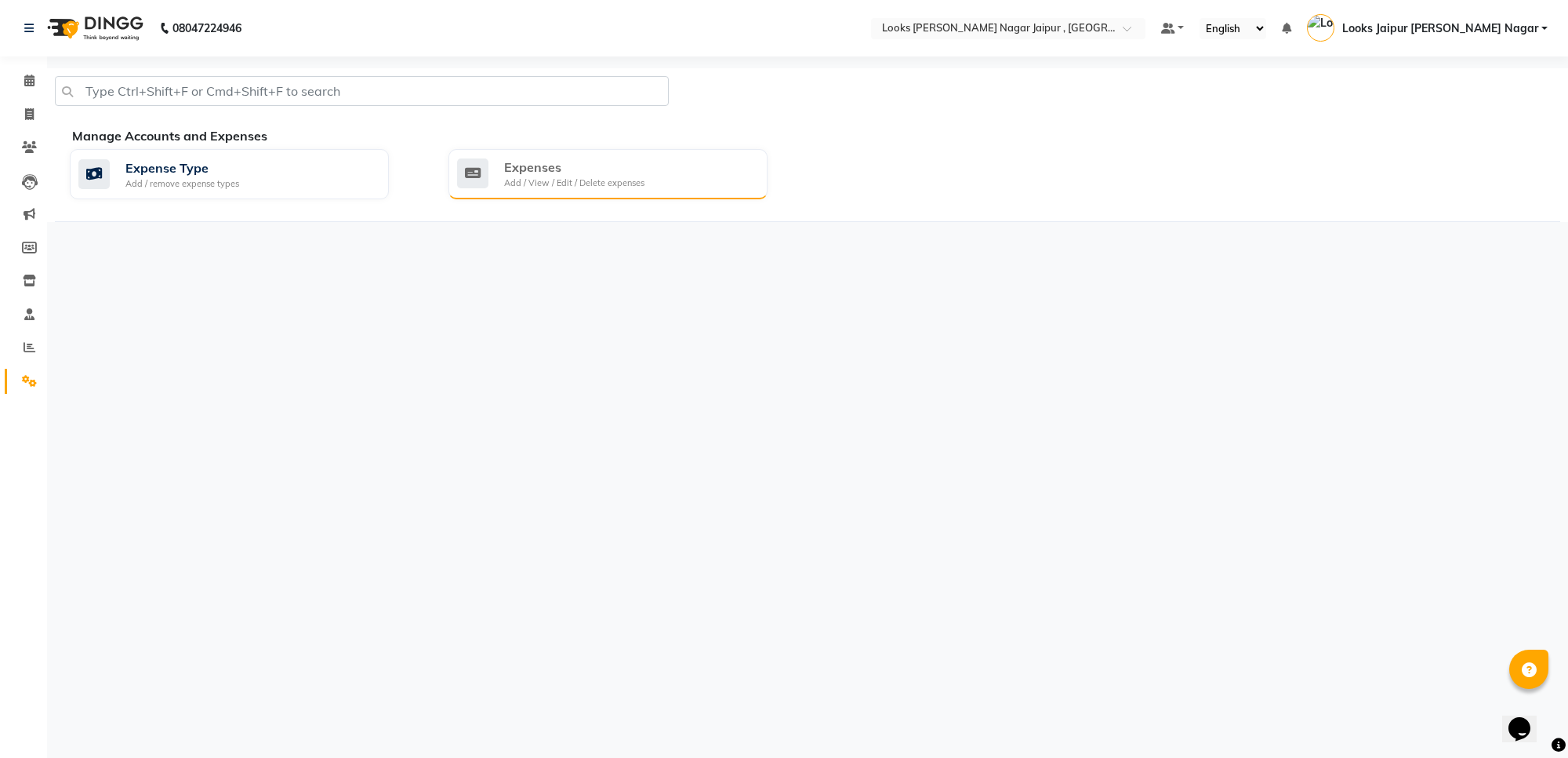
click at [559, 168] on div "Expenses" at bounding box center [573, 167] width 140 height 18
